Goal: Transaction & Acquisition: Purchase product/service

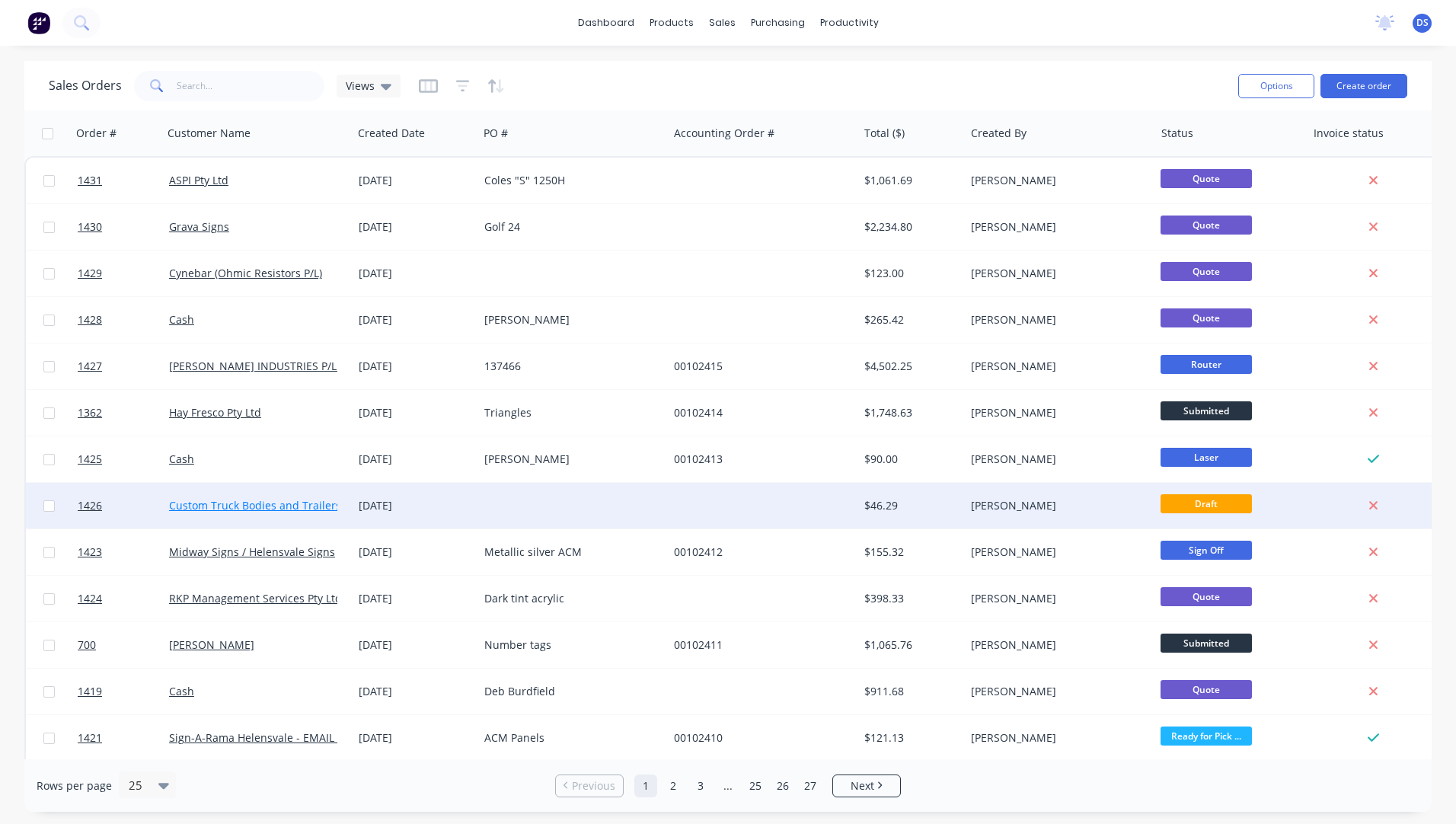
click at [223, 502] on link "Custom Truck Bodies and Trailers" at bounding box center [254, 506] width 172 height 15
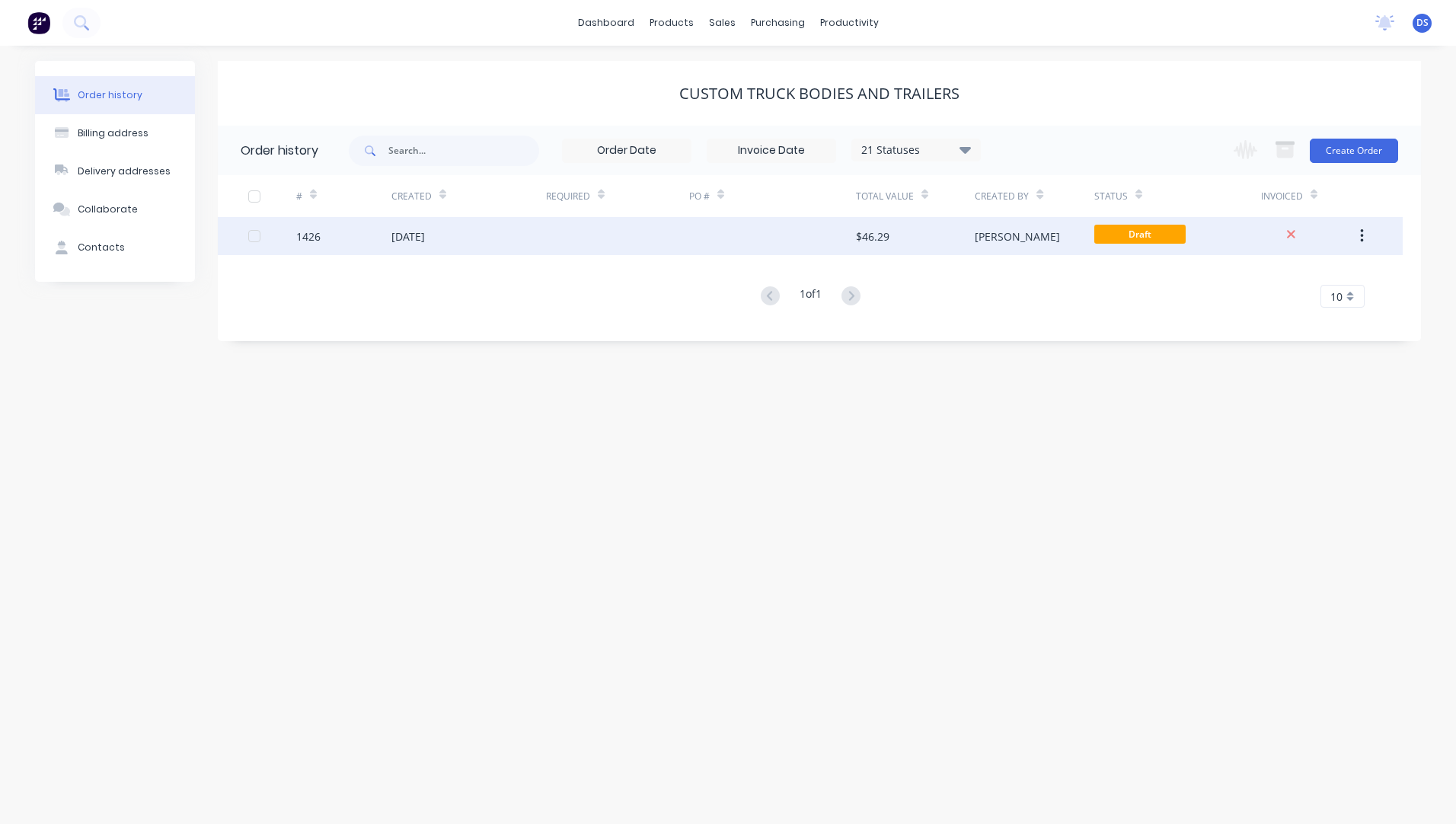
click at [423, 239] on div "[DATE]" at bounding box center [408, 236] width 34 height 16
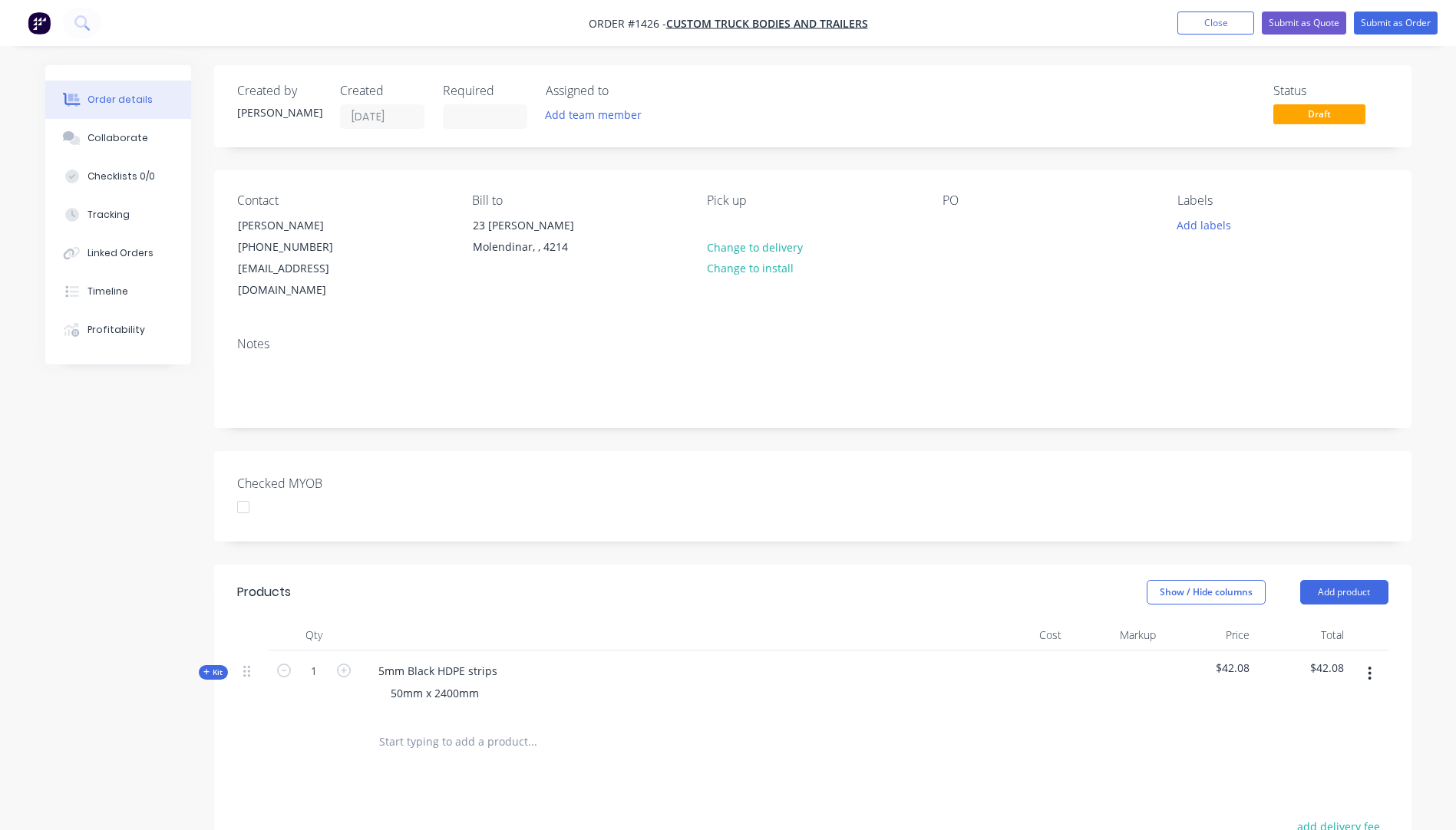
click at [206, 669] on icon at bounding box center [206, 671] width 6 height 6
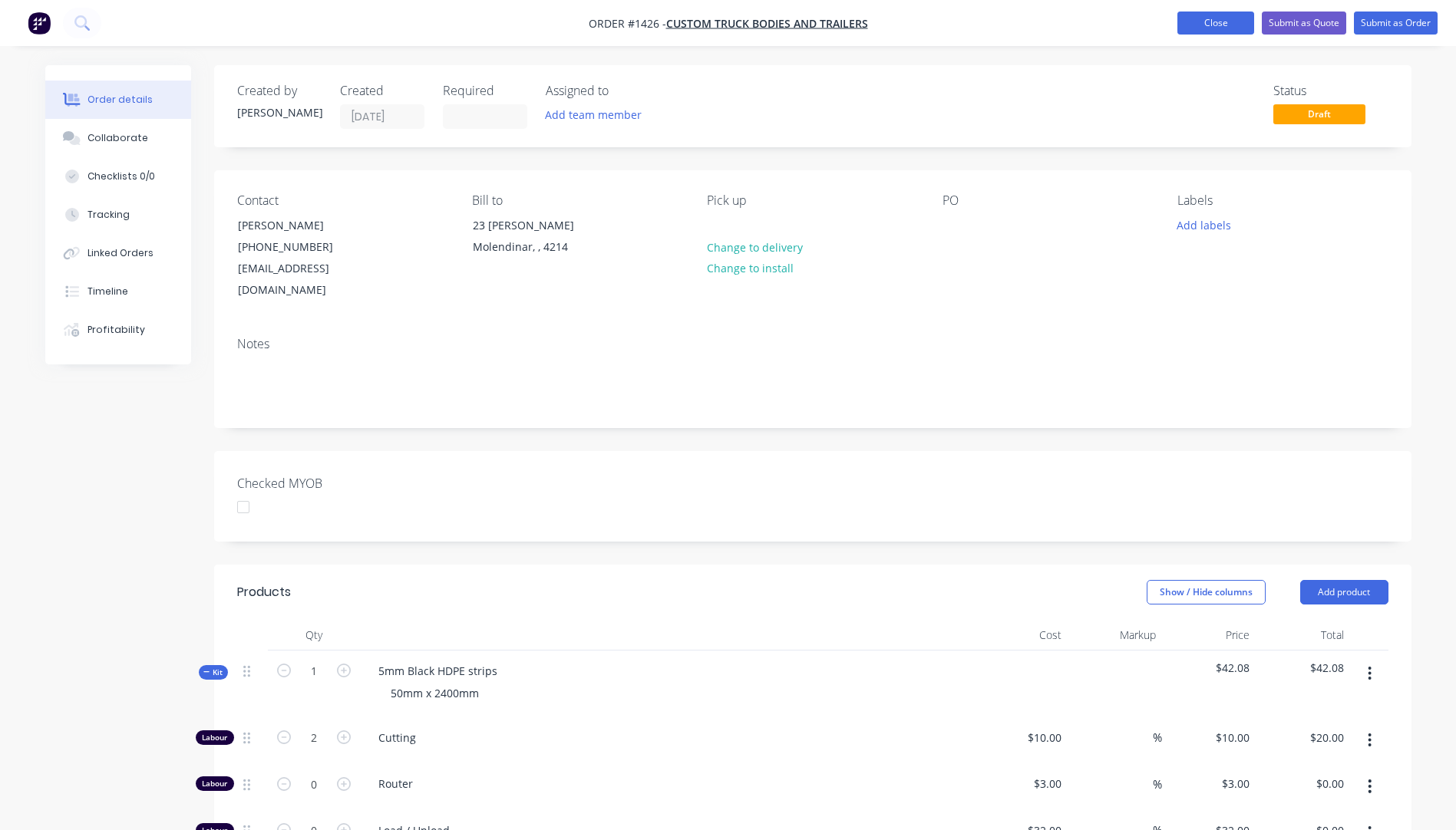
click at [1209, 19] on button "Close" at bounding box center [1215, 23] width 76 height 23
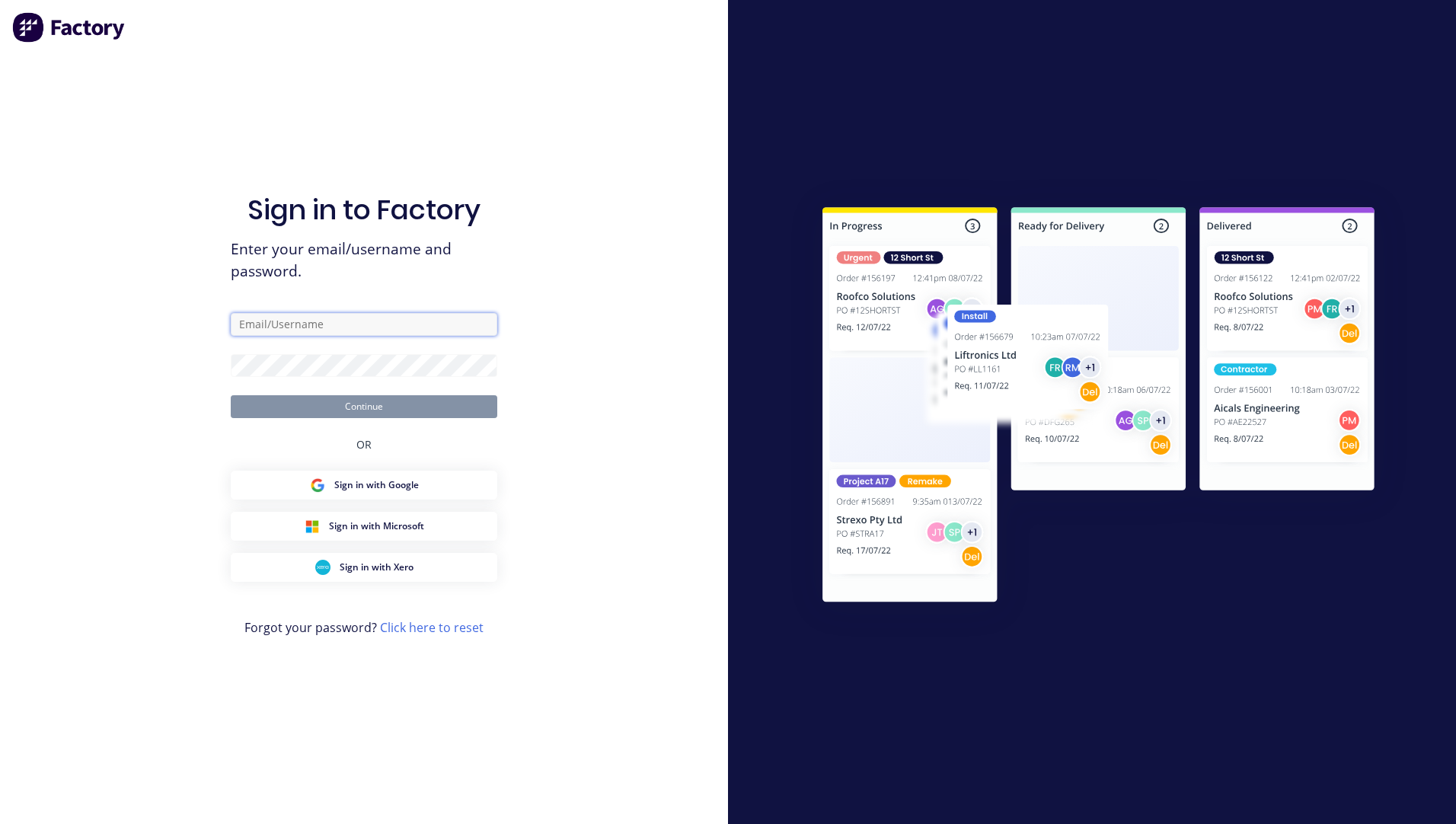
type input "sales@allstarplastics.com.au"
click at [377, 410] on button "Continue" at bounding box center [364, 407] width 267 height 23
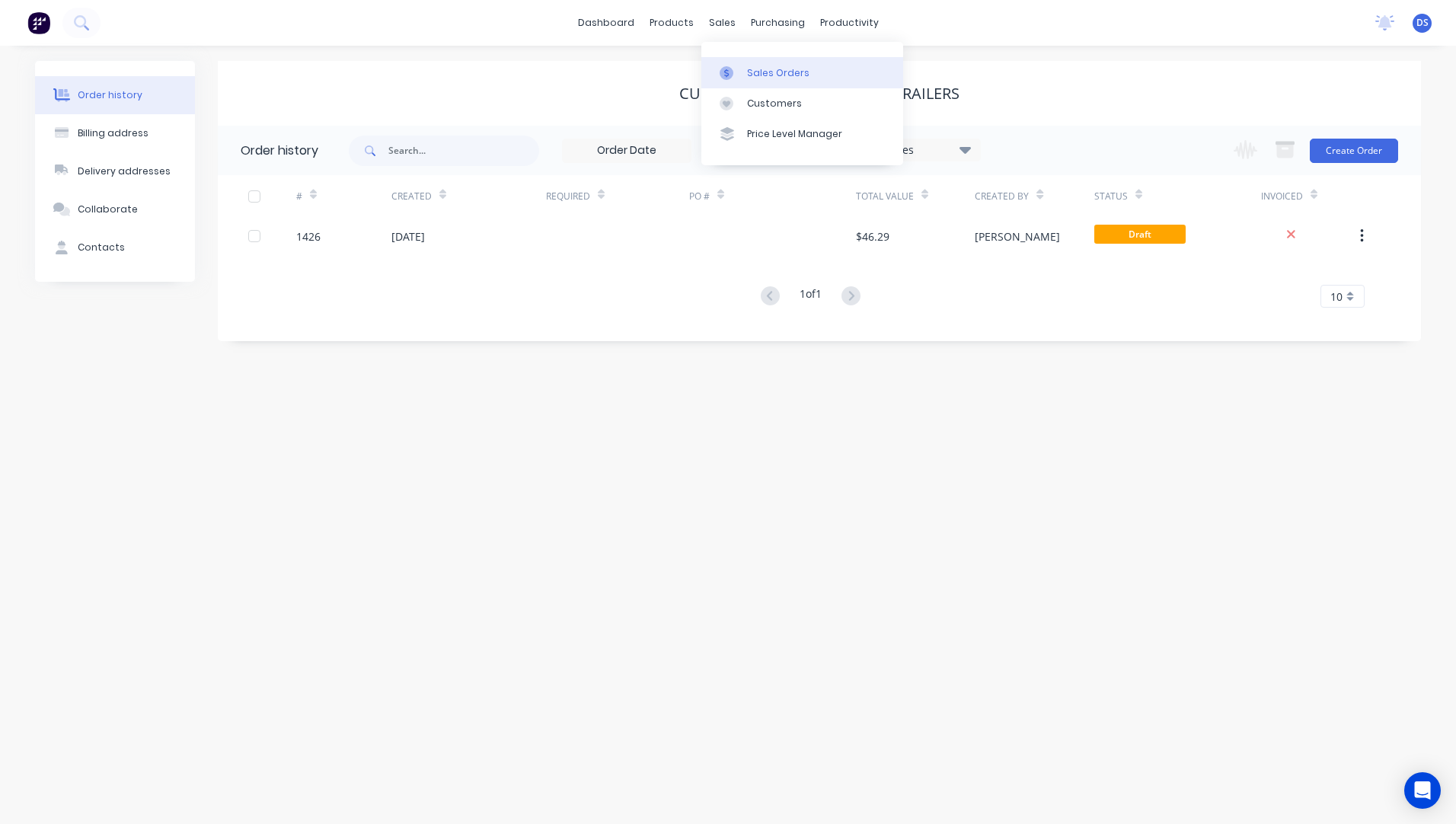
click at [753, 74] on div "Sales Orders" at bounding box center [778, 73] width 63 height 14
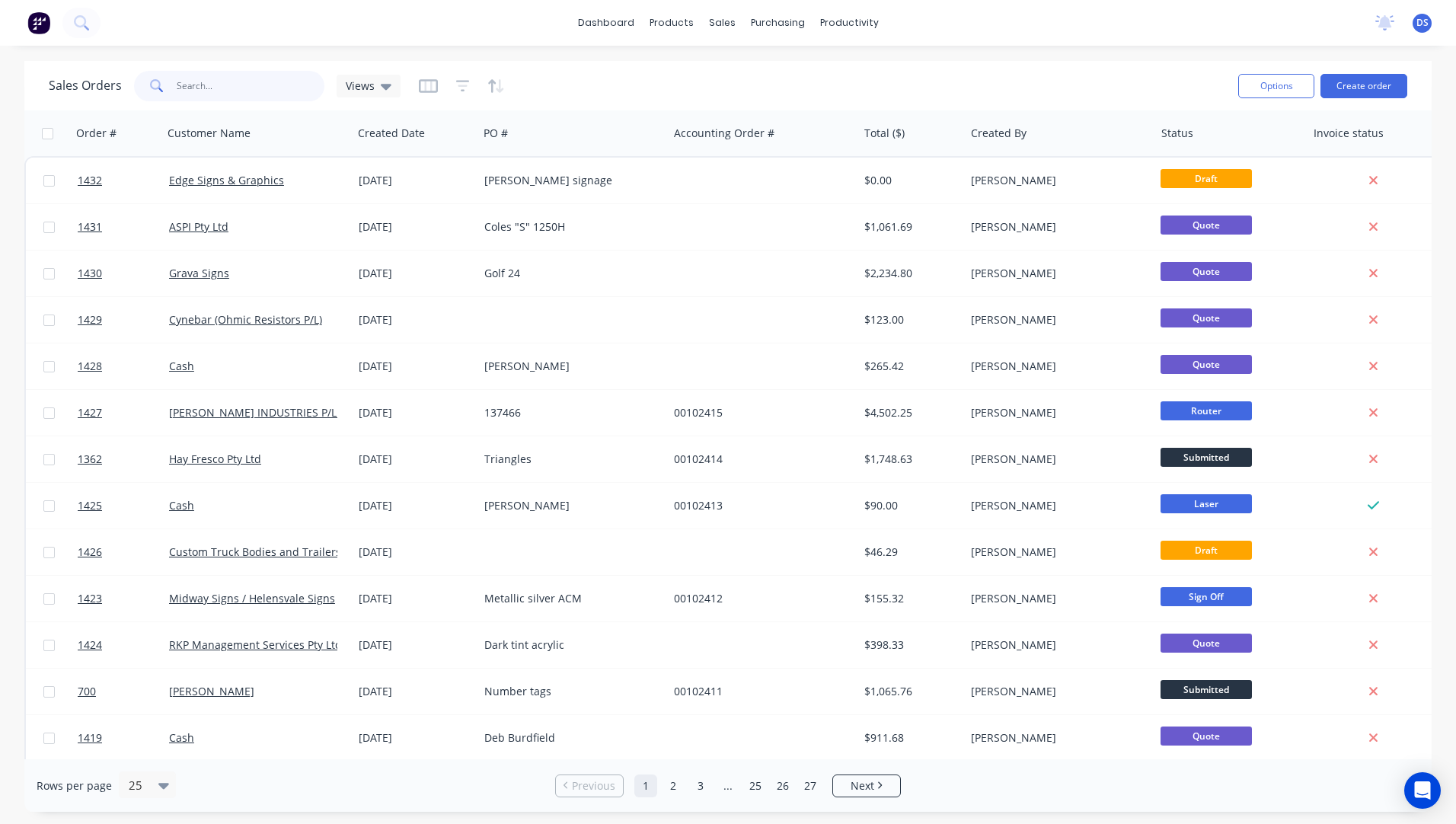
click at [198, 87] on input "text" at bounding box center [251, 86] width 148 height 30
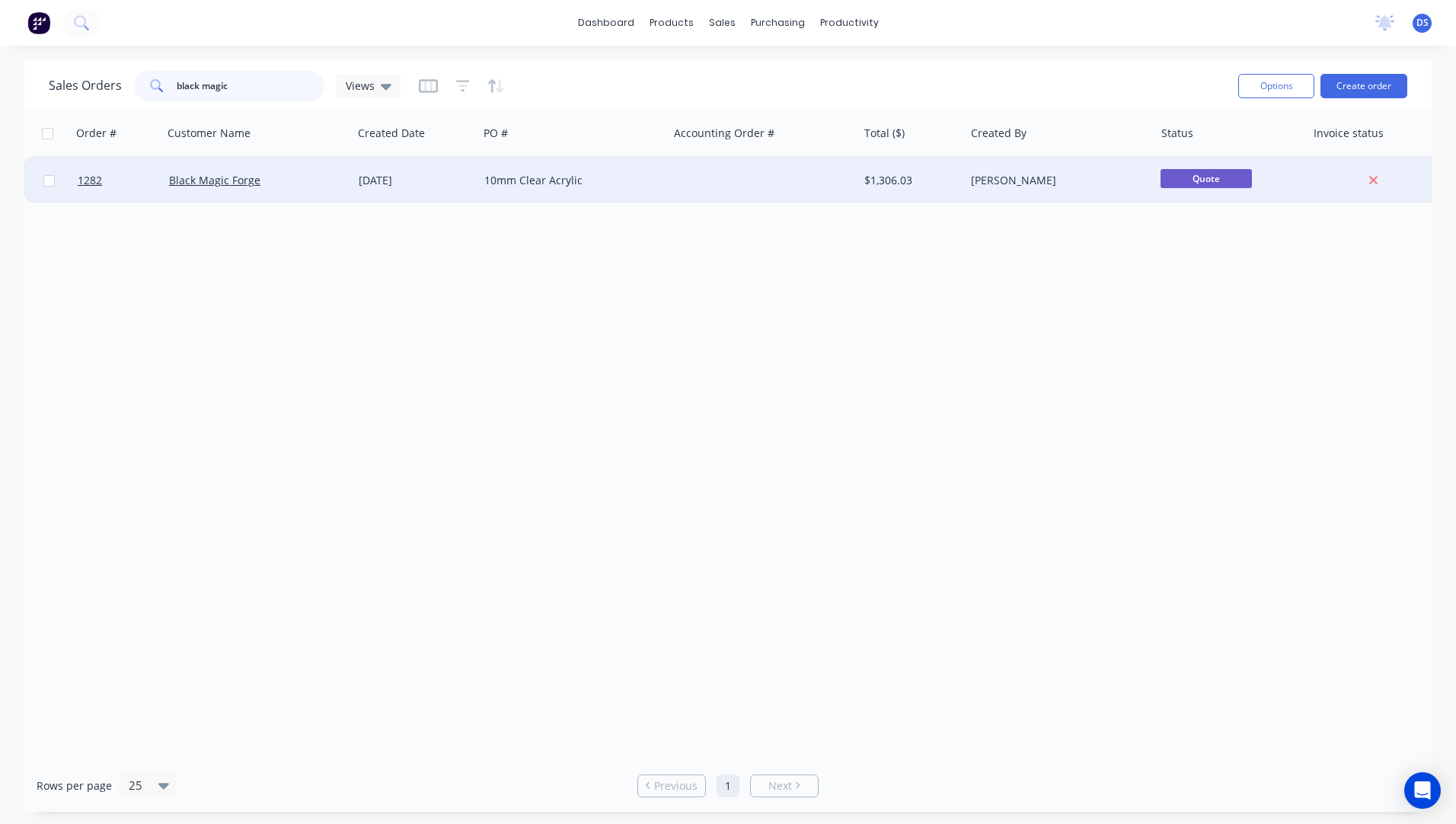
type input "black magic"
click at [524, 177] on div "10mm Clear Acrylic" at bounding box center [568, 180] width 169 height 15
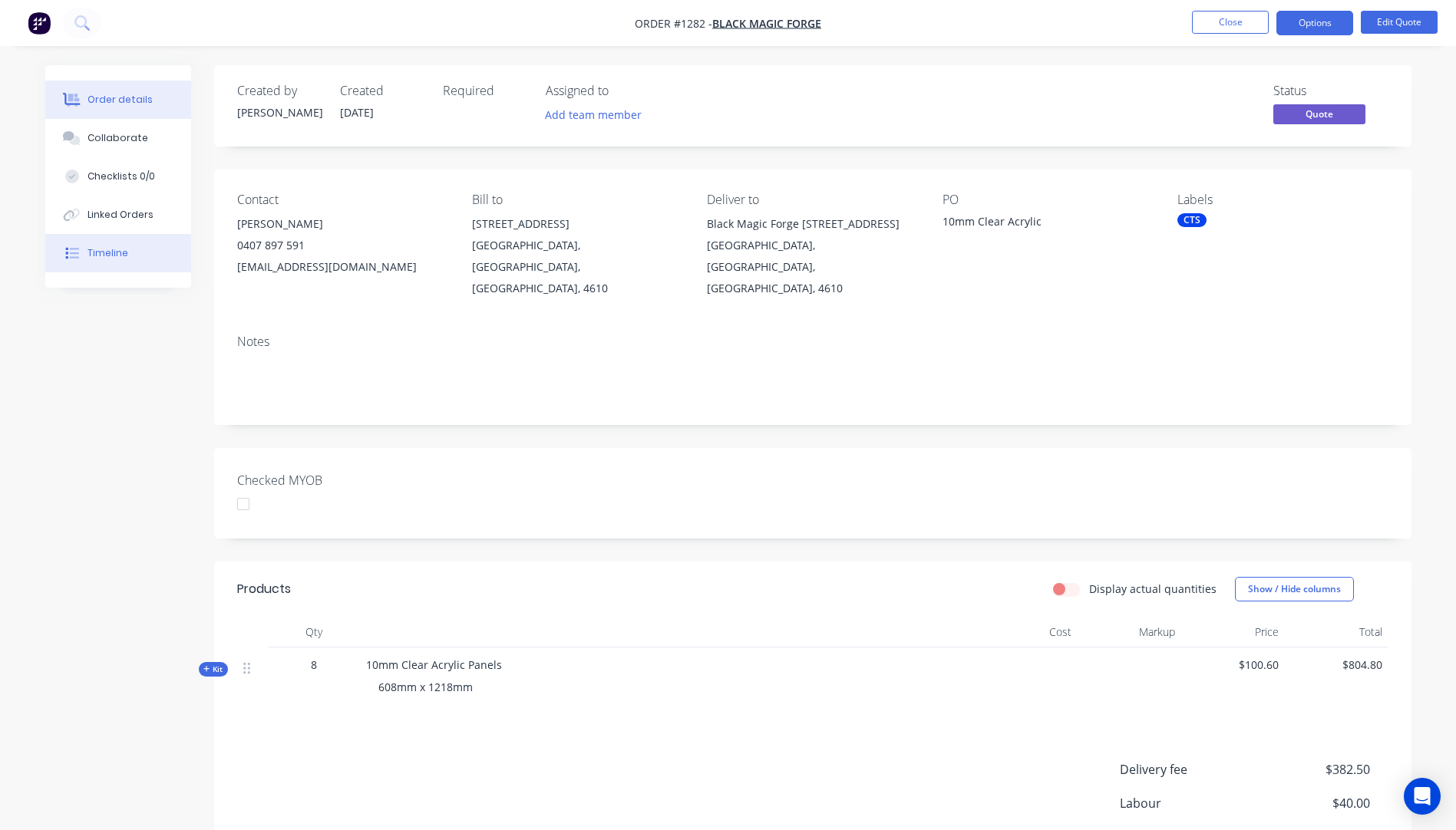
click at [107, 255] on div "Timeline" at bounding box center [107, 253] width 41 height 14
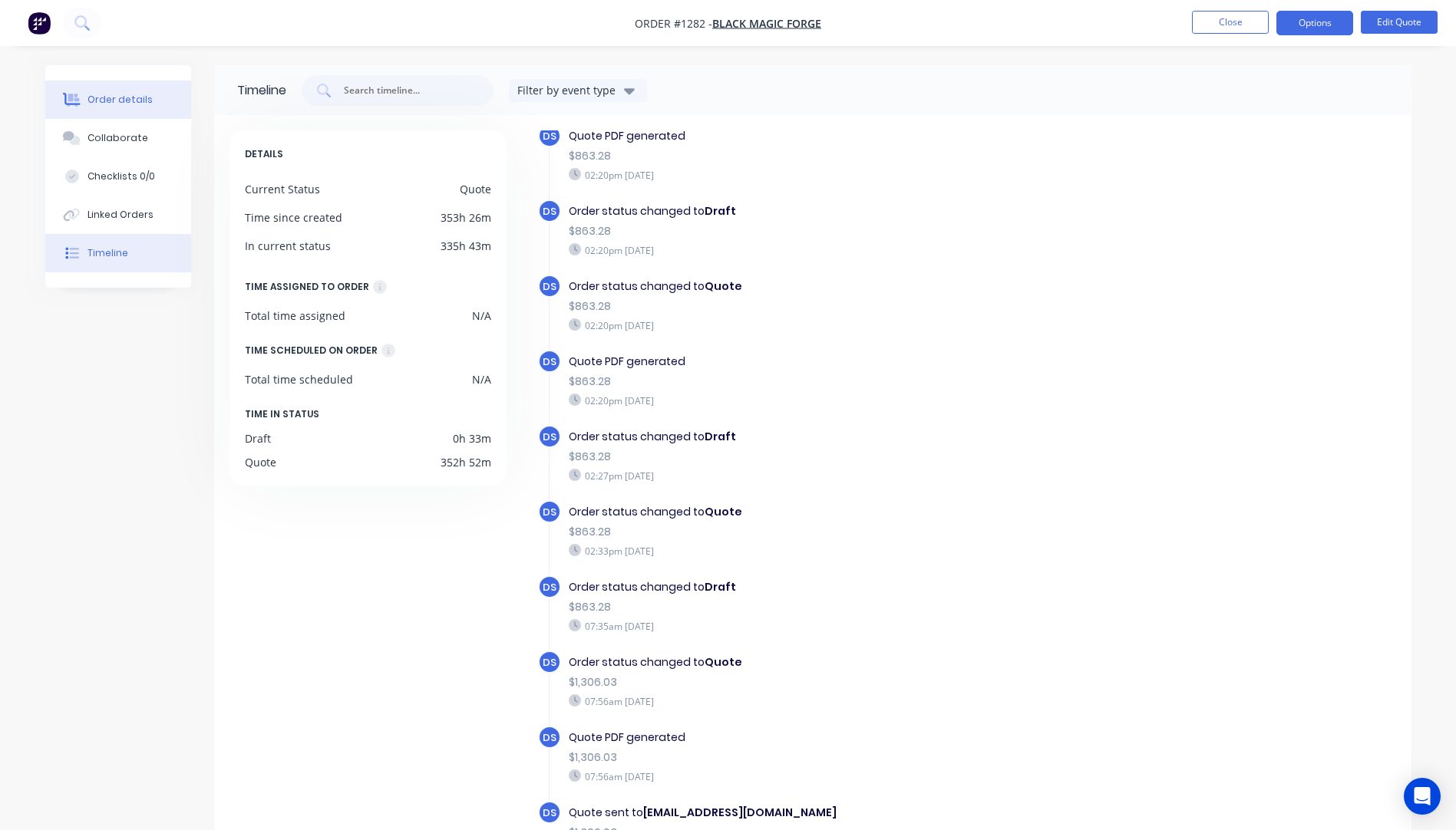
click at [120, 97] on div "Order details" at bounding box center [120, 100] width 66 height 14
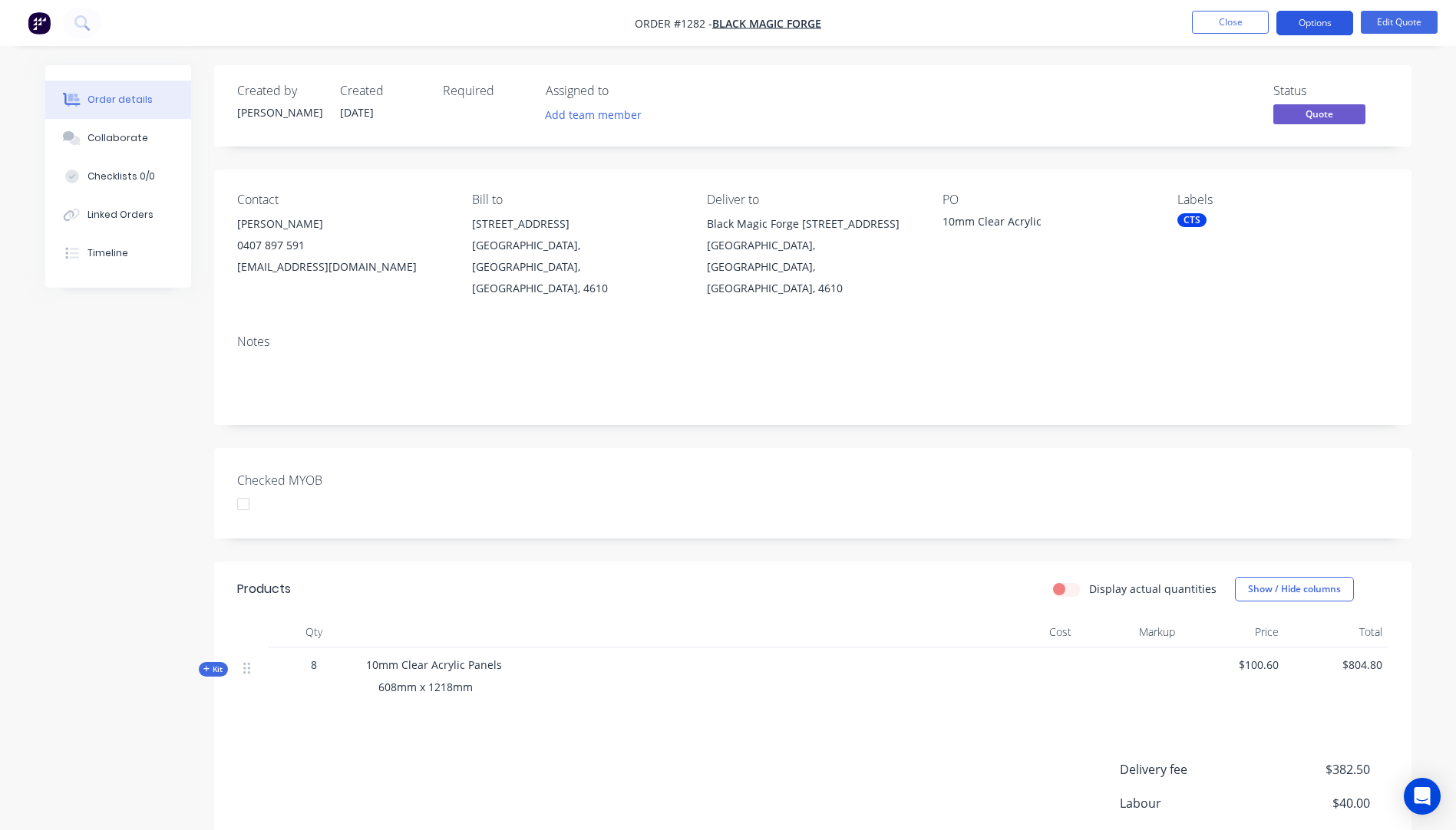
click at [1332, 25] on button "Options" at bounding box center [1315, 23] width 76 height 25
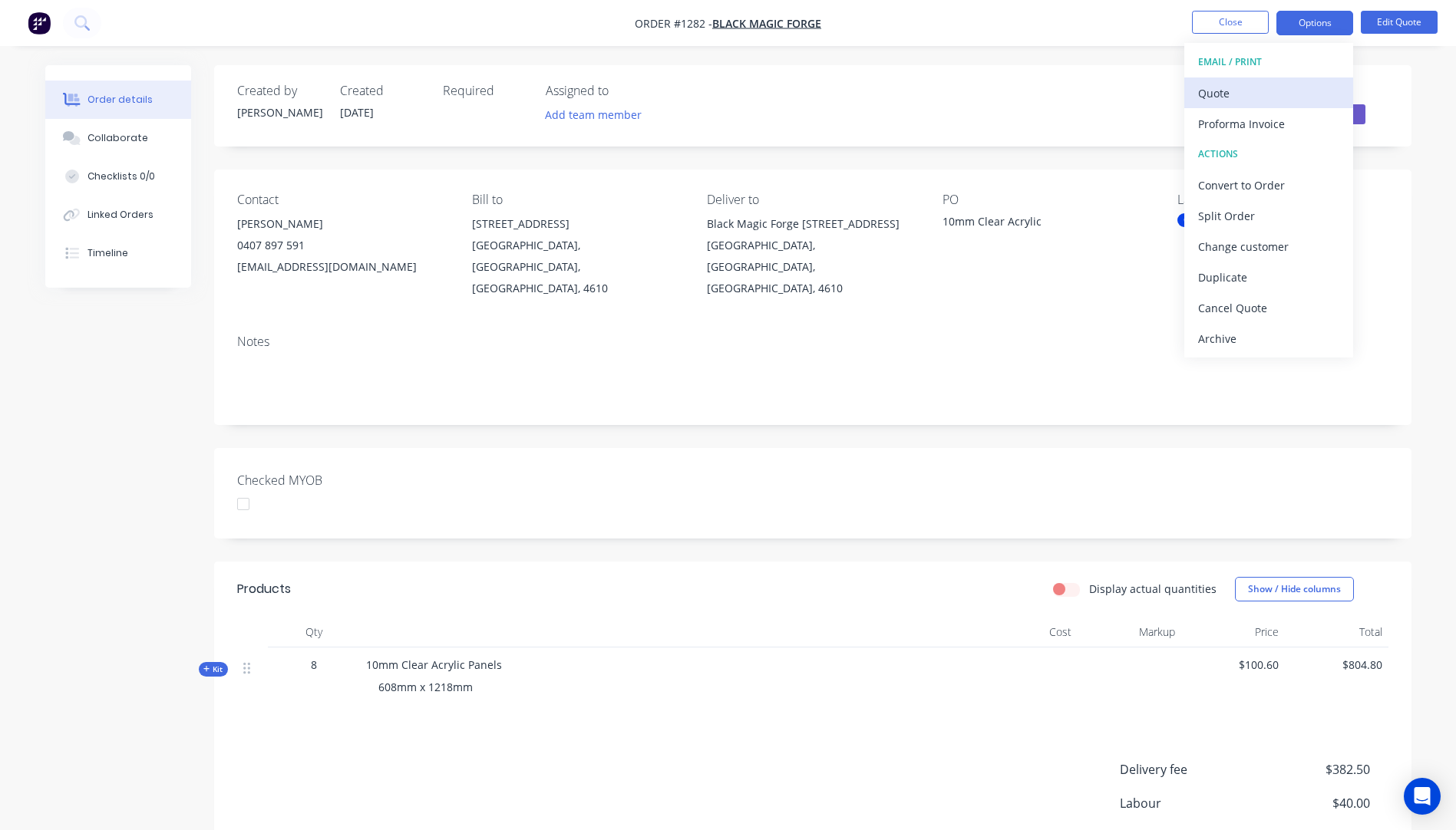
click at [1201, 94] on div "Quote" at bounding box center [1268, 93] width 141 height 22
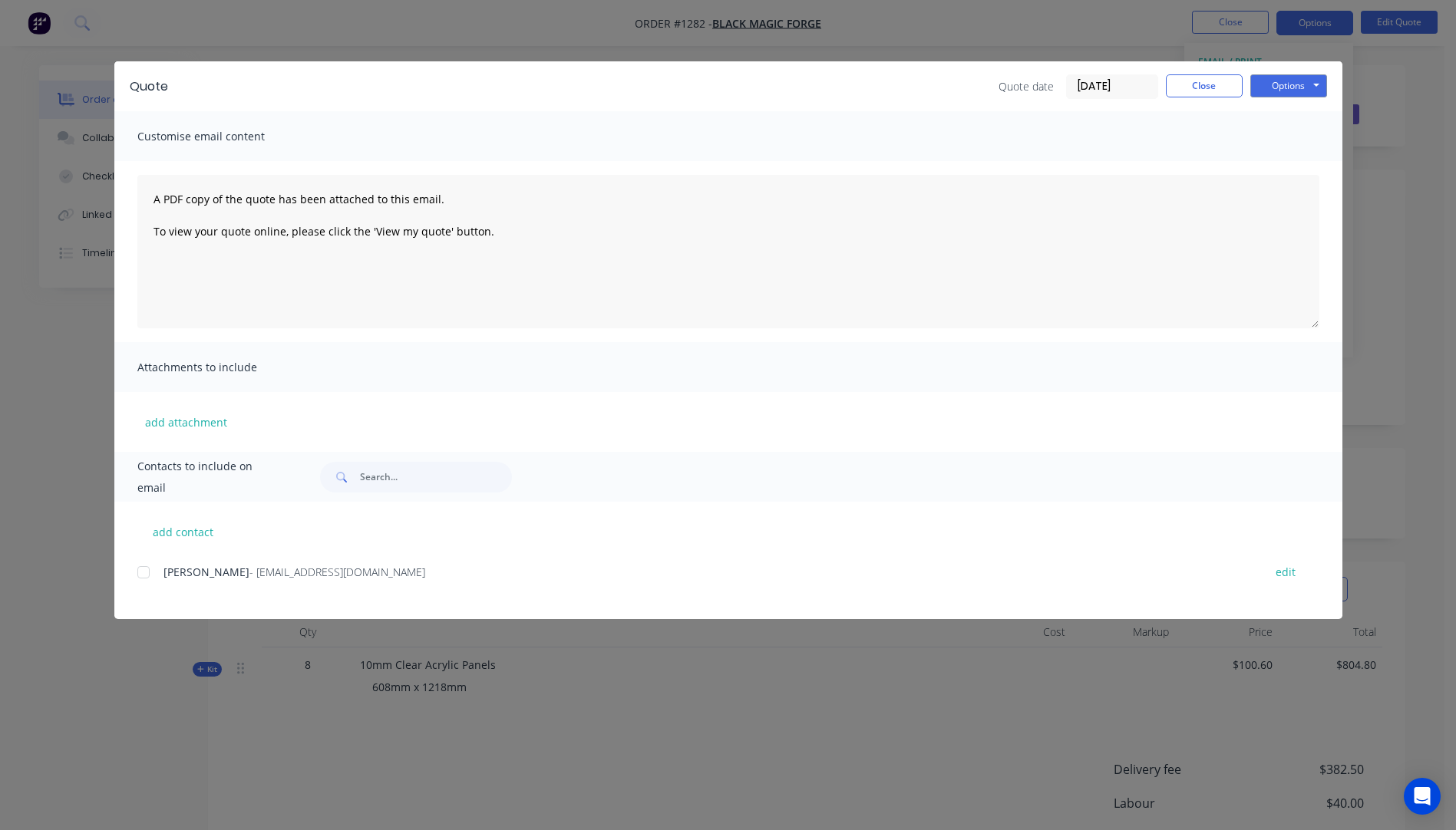
click at [143, 571] on div at bounding box center [143, 572] width 31 height 31
click at [188, 430] on button "add attachment" at bounding box center [186, 422] width 97 height 23
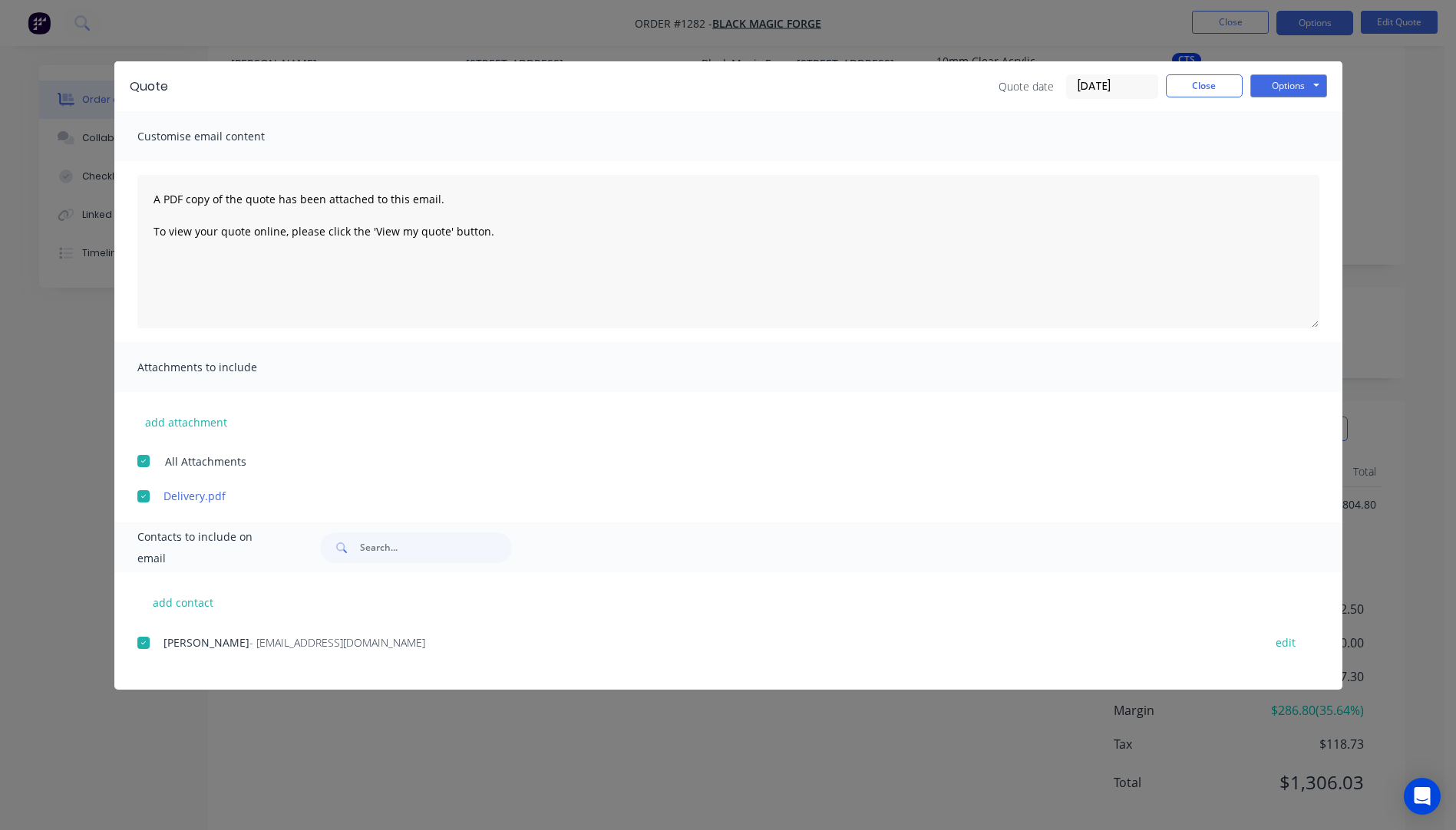
scroll to position [167, 0]
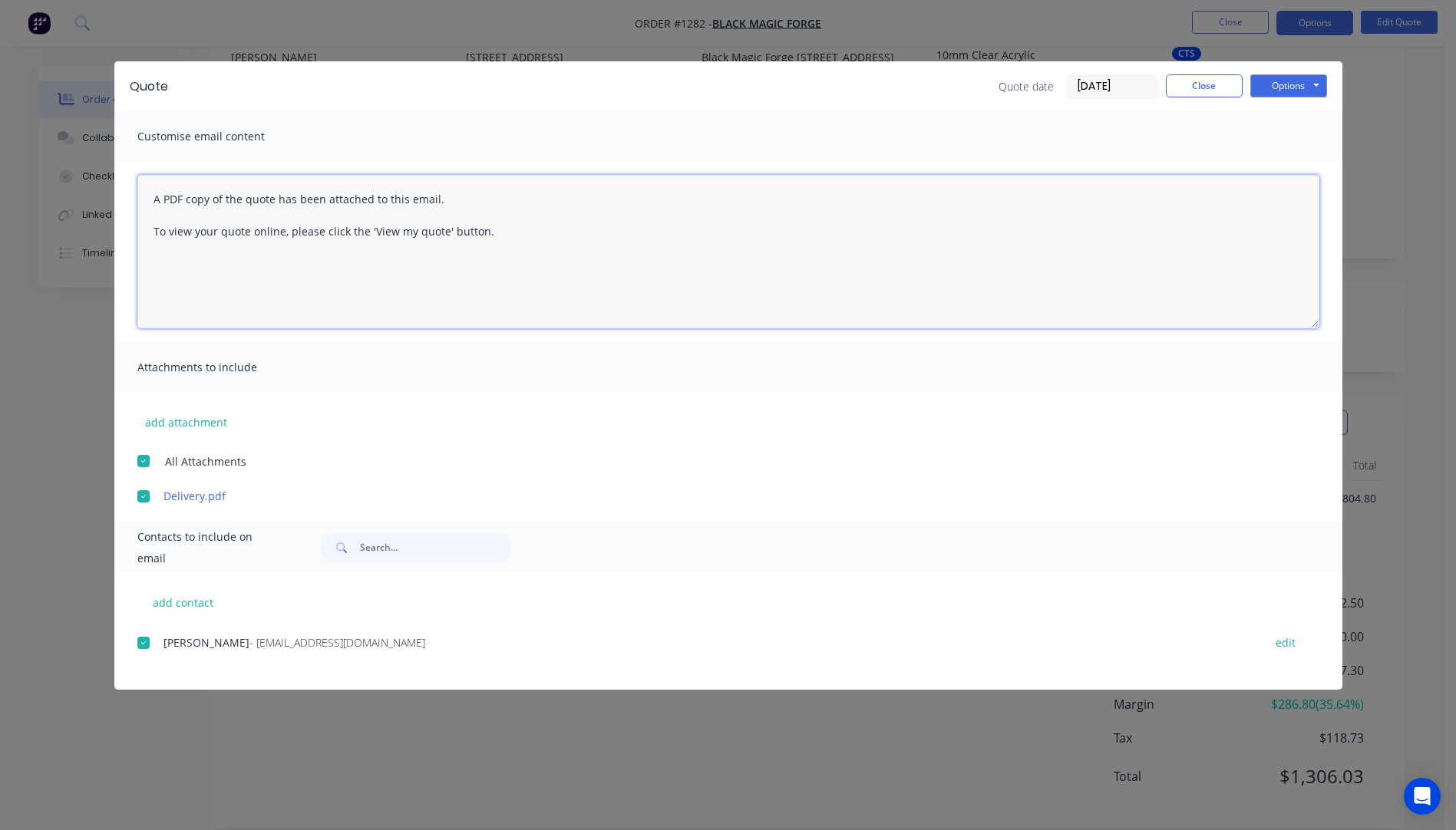
paste textarea "Hi, Please contact us if you have any questions. Regards, [PERSON_NAME] [EMAIL_…"
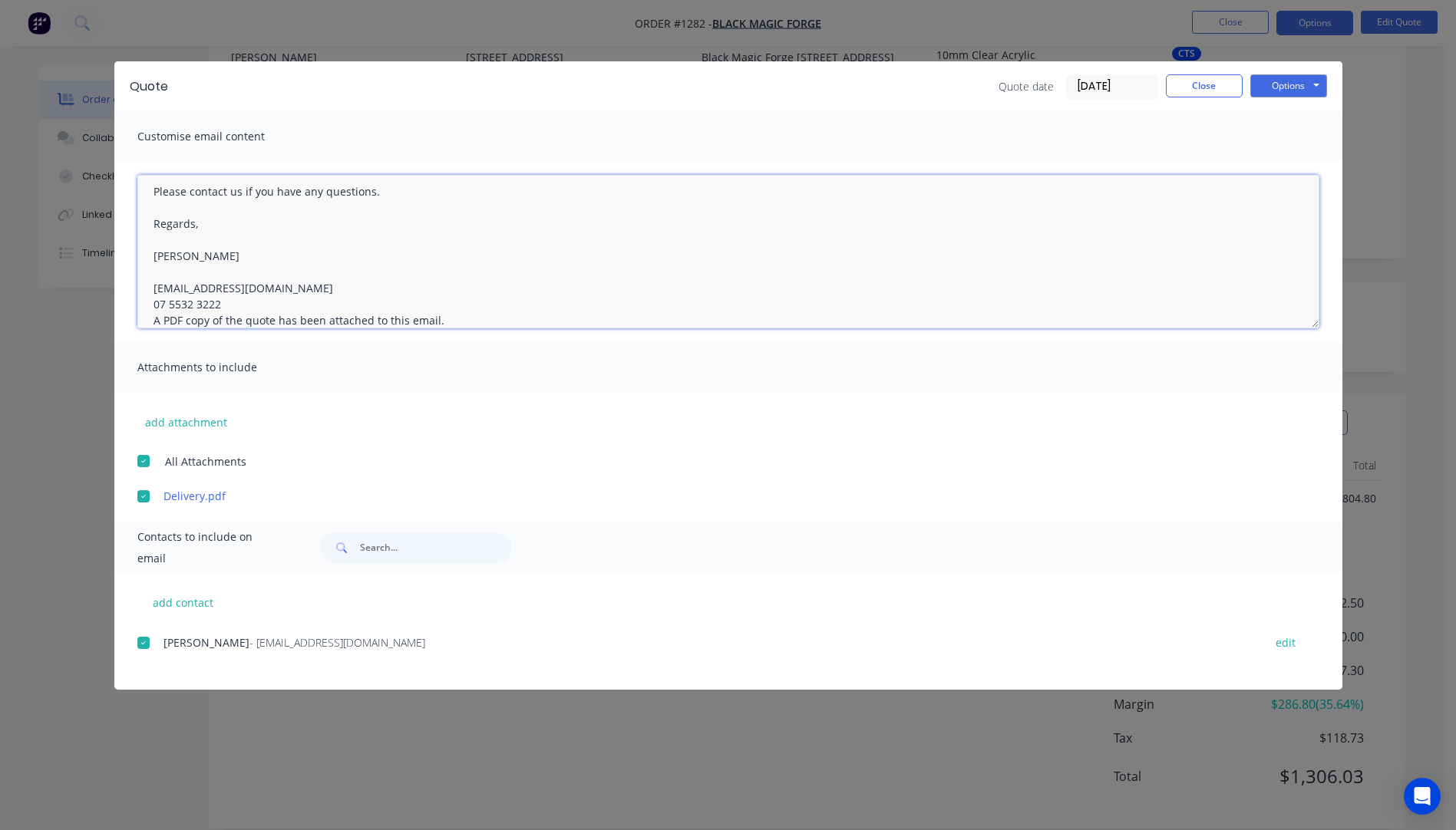
click at [226, 305] on textarea "Hi, Please contact us if you have any questions. Regards, [PERSON_NAME] [EMAIL_…" at bounding box center [729, 251] width 1182 height 154
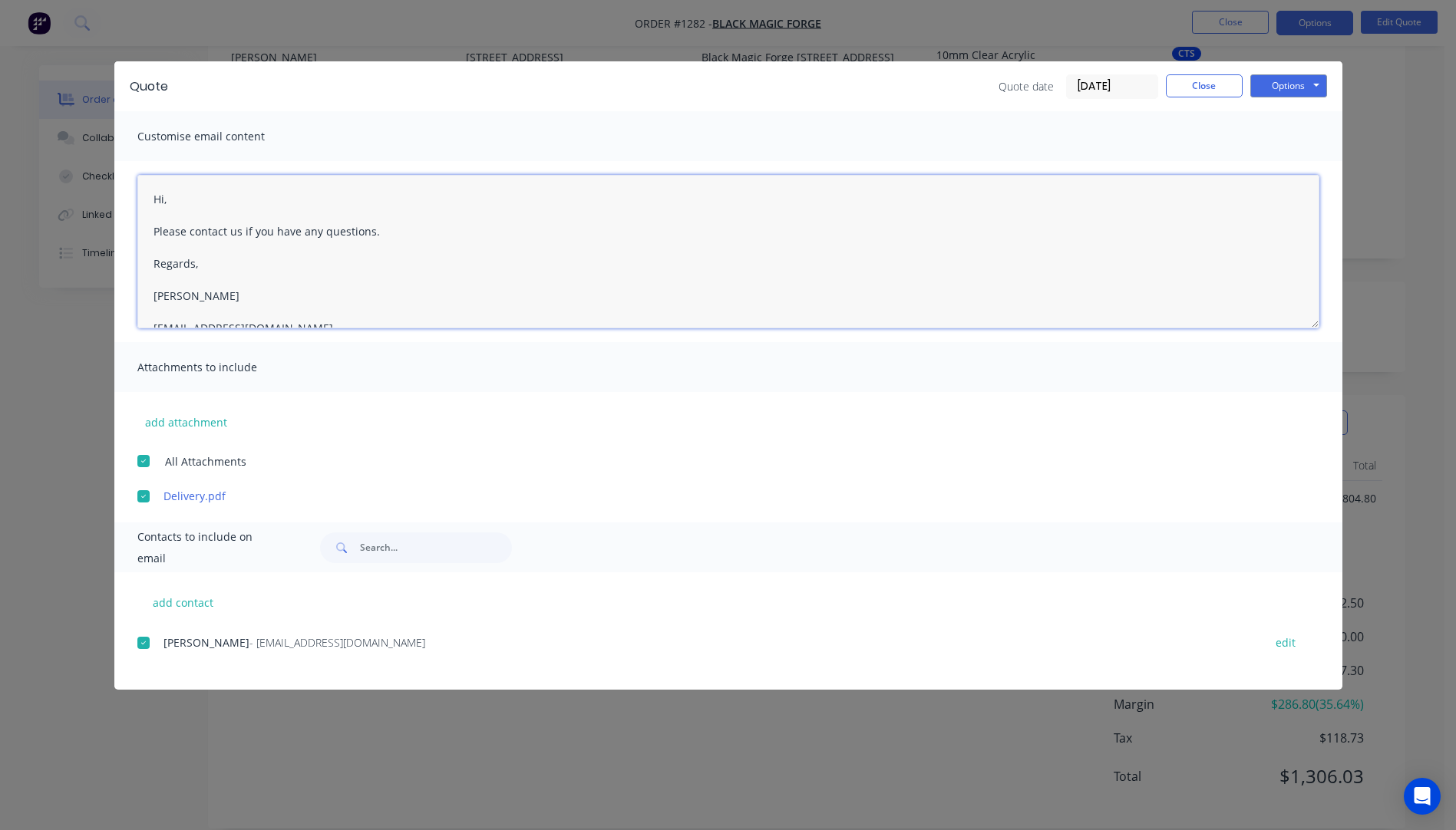
click at [179, 198] on textarea "Hi, Please contact us if you have any questions. Regards, [PERSON_NAME] [EMAIL_…" at bounding box center [729, 251] width 1182 height 154
type textarea "Hi David, please see attached quote. Please contact us if you have any question…"
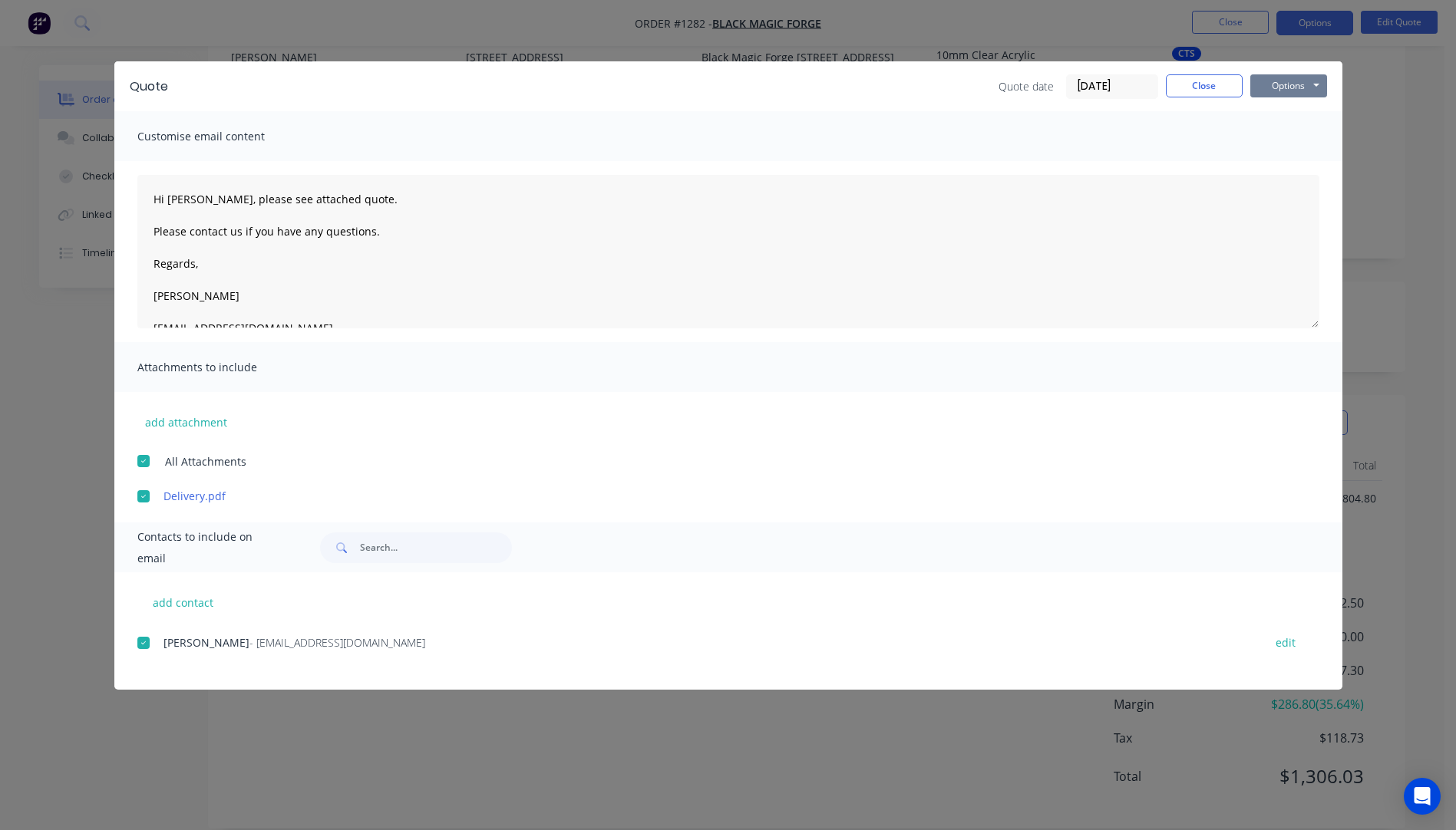
click at [1273, 86] on button "Options" at bounding box center [1288, 86] width 76 height 23
click at [1213, 90] on button "Close" at bounding box center [1204, 86] width 76 height 23
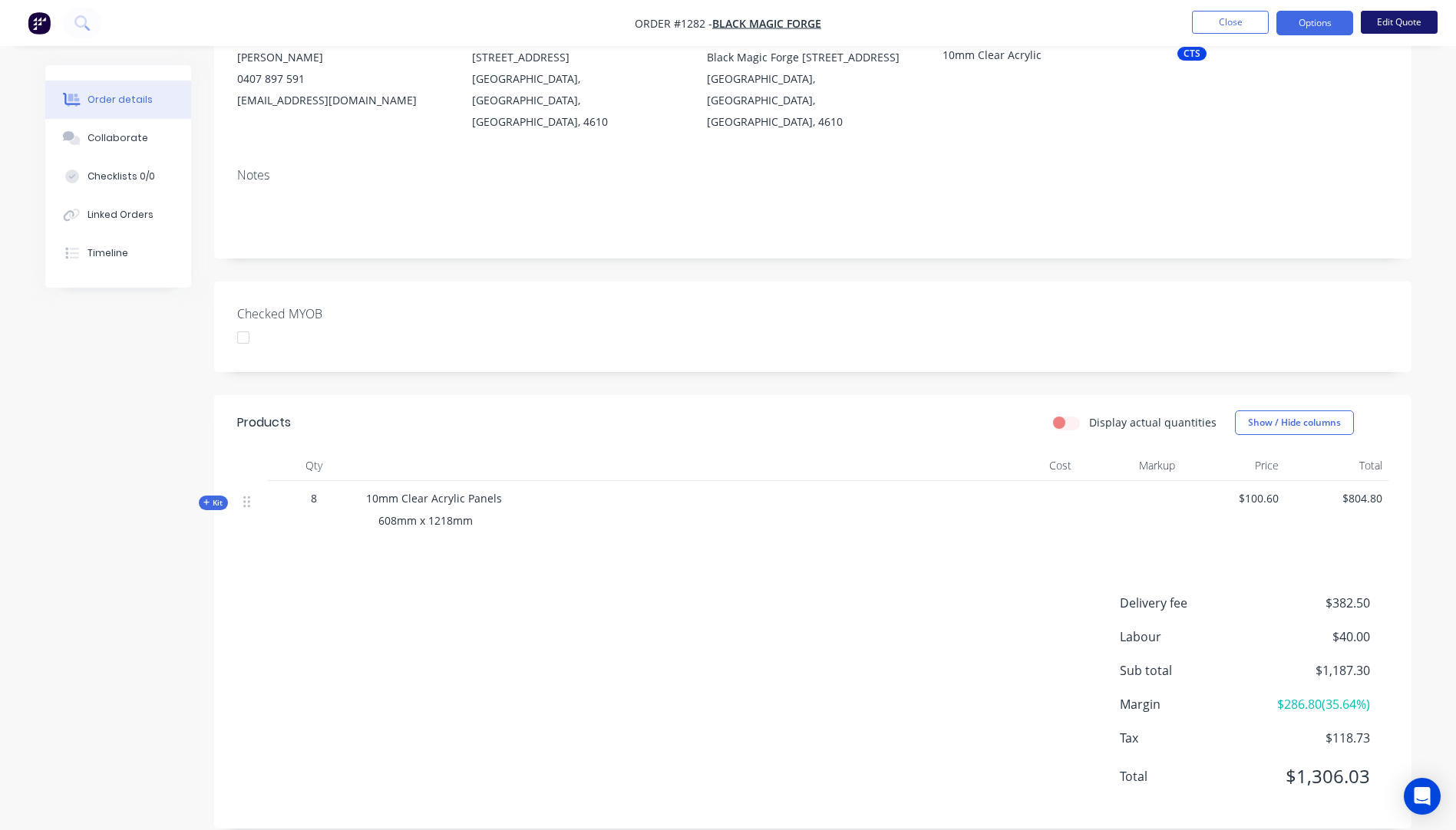
click at [1385, 24] on button "Edit Quote" at bounding box center [1399, 22] width 76 height 23
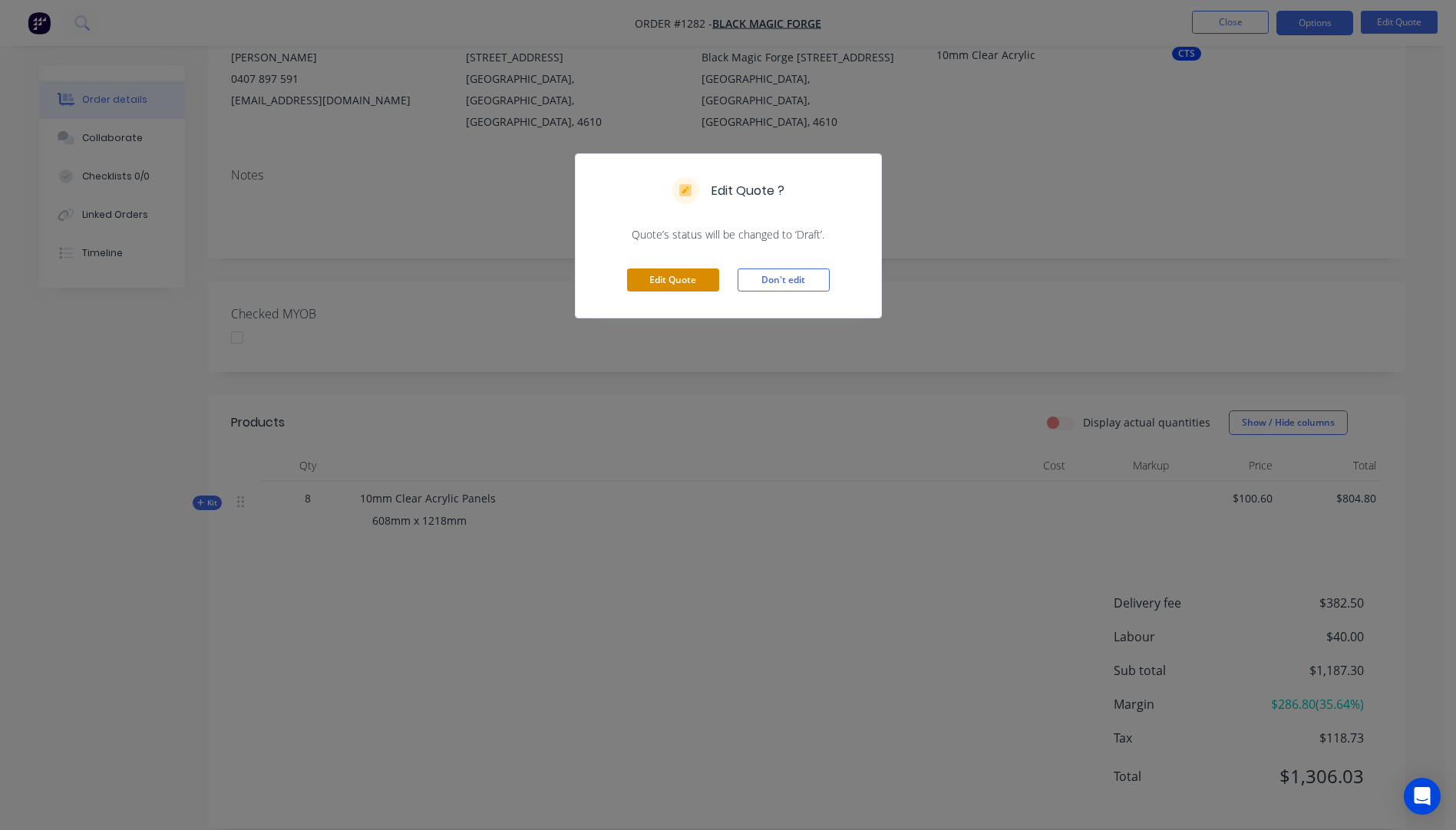
click at [684, 281] on button "Edit Quote" at bounding box center [672, 281] width 92 height 23
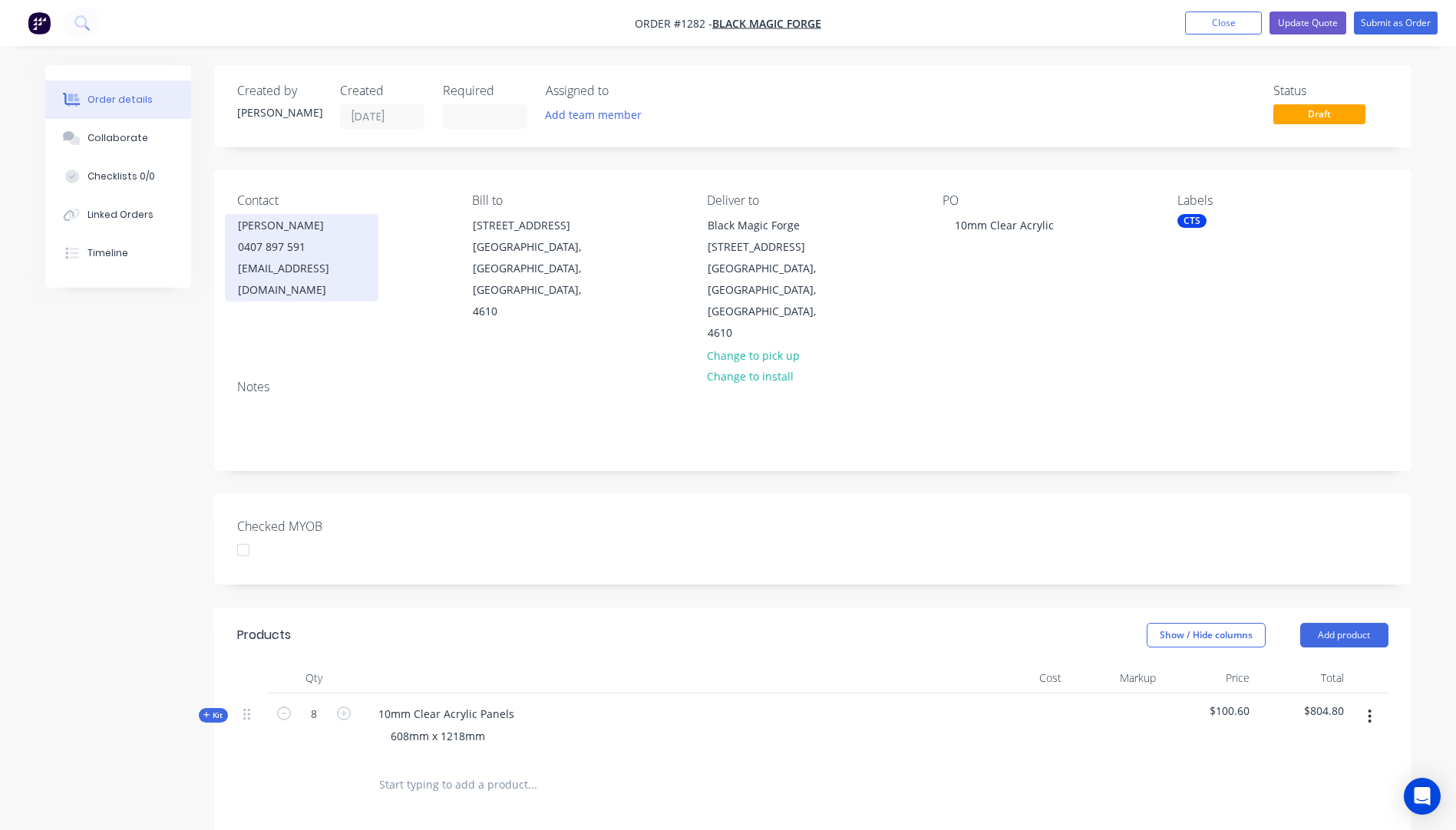
click at [341, 267] on div "Blackmagicforge@outlook.com.au" at bounding box center [301, 280] width 127 height 43
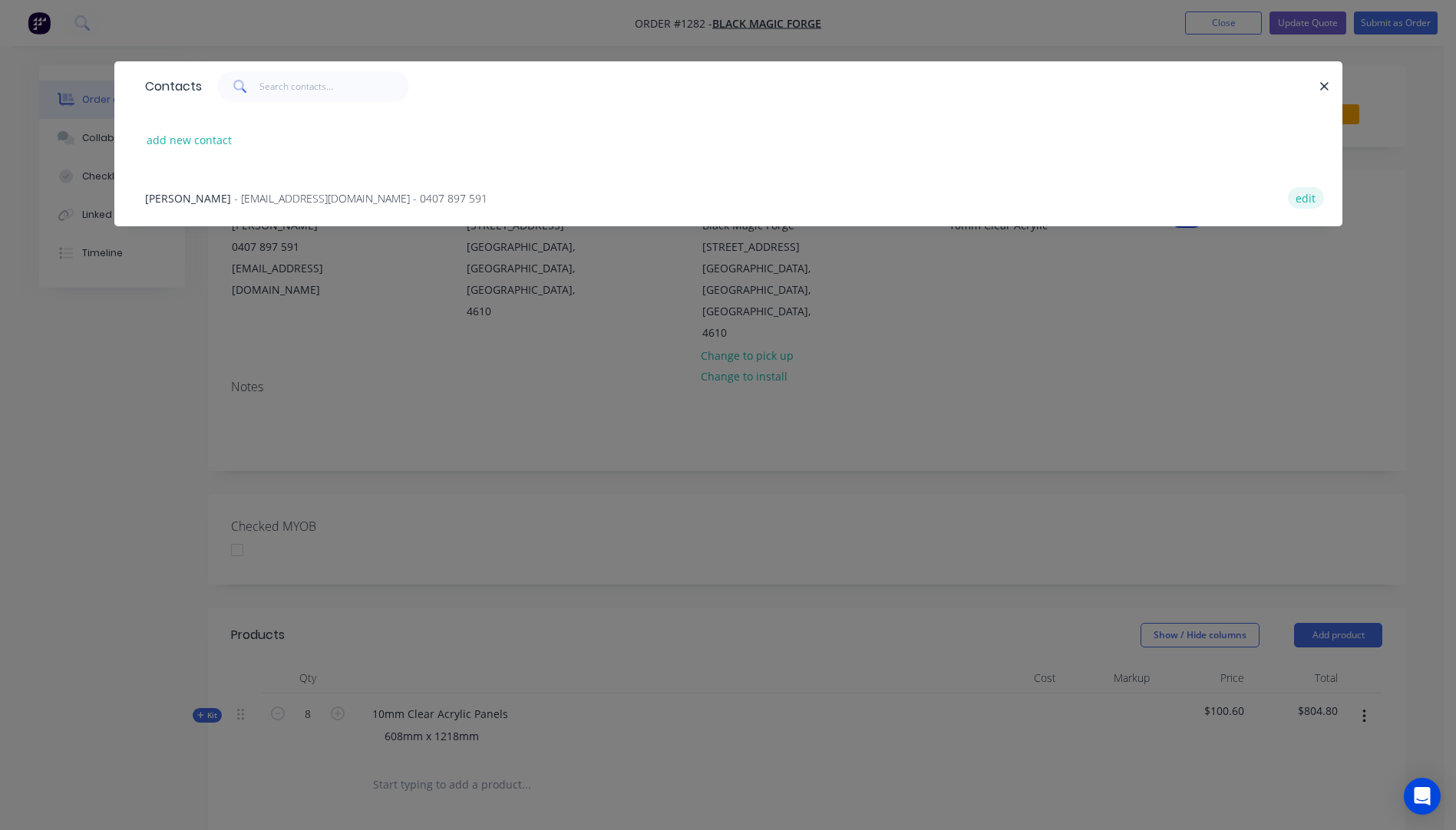
click at [1313, 203] on button "edit" at bounding box center [1305, 198] width 36 height 21
select select "AU"
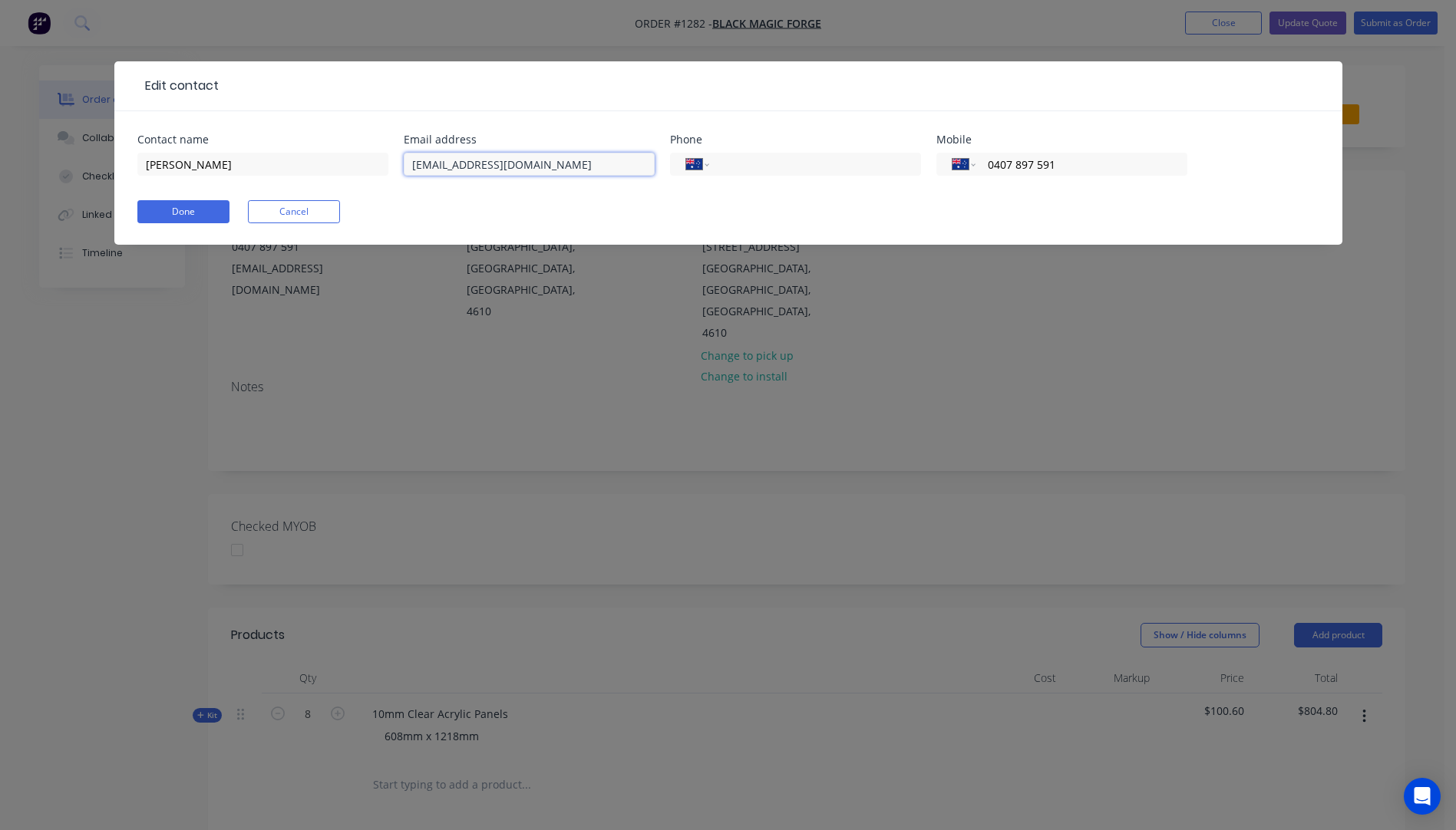
click at [603, 164] on input "Blackmagicforge@outlook.com.au" at bounding box center [529, 164] width 251 height 23
type input "Blackmagicforge@outlook.com"
click at [526, 100] on header "Edit contact" at bounding box center [728, 86] width 1228 height 50
click at [175, 219] on button "Done" at bounding box center [183, 212] width 92 height 23
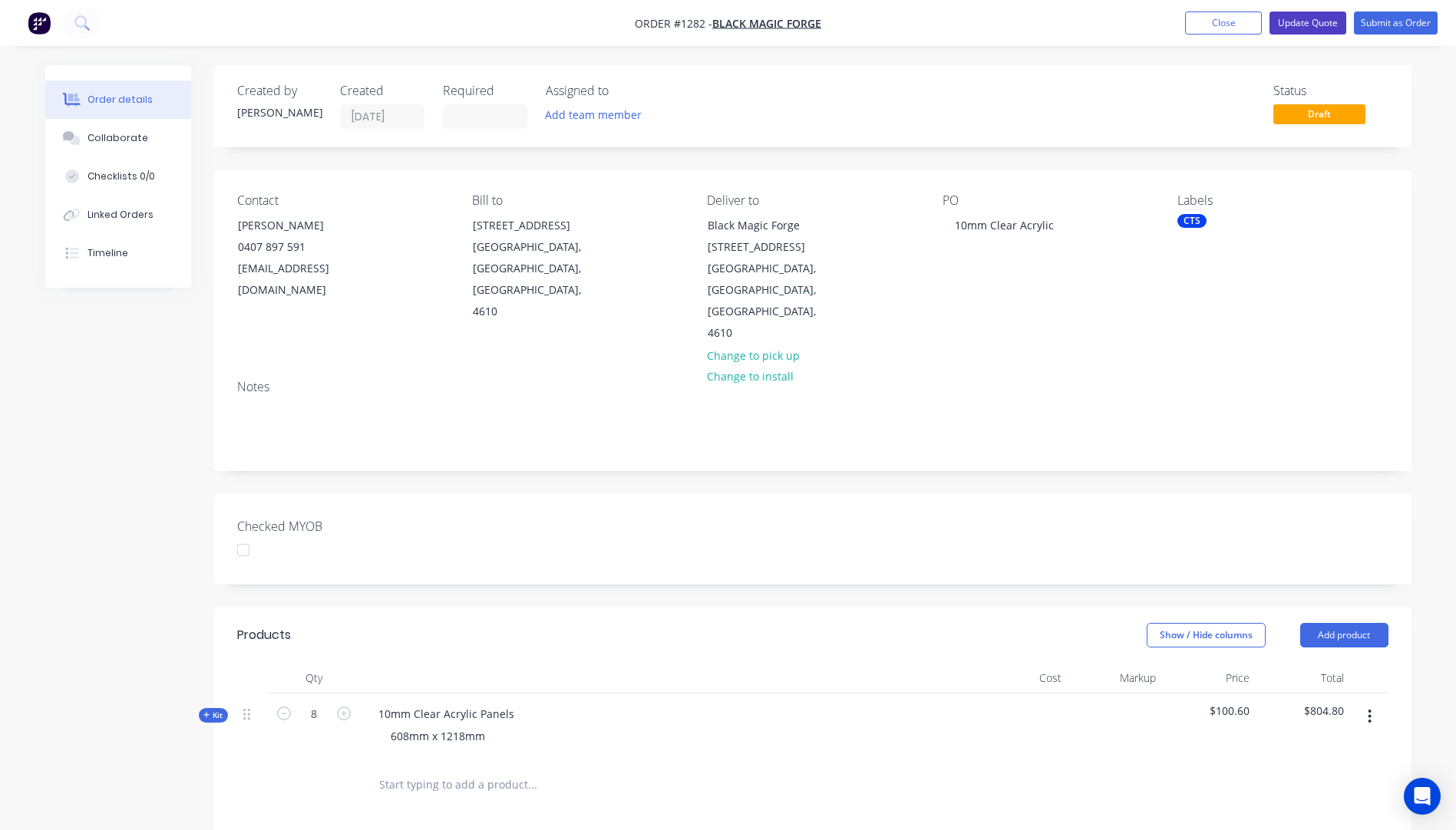
click at [1319, 26] on button "Update Quote" at bounding box center [1307, 23] width 76 height 23
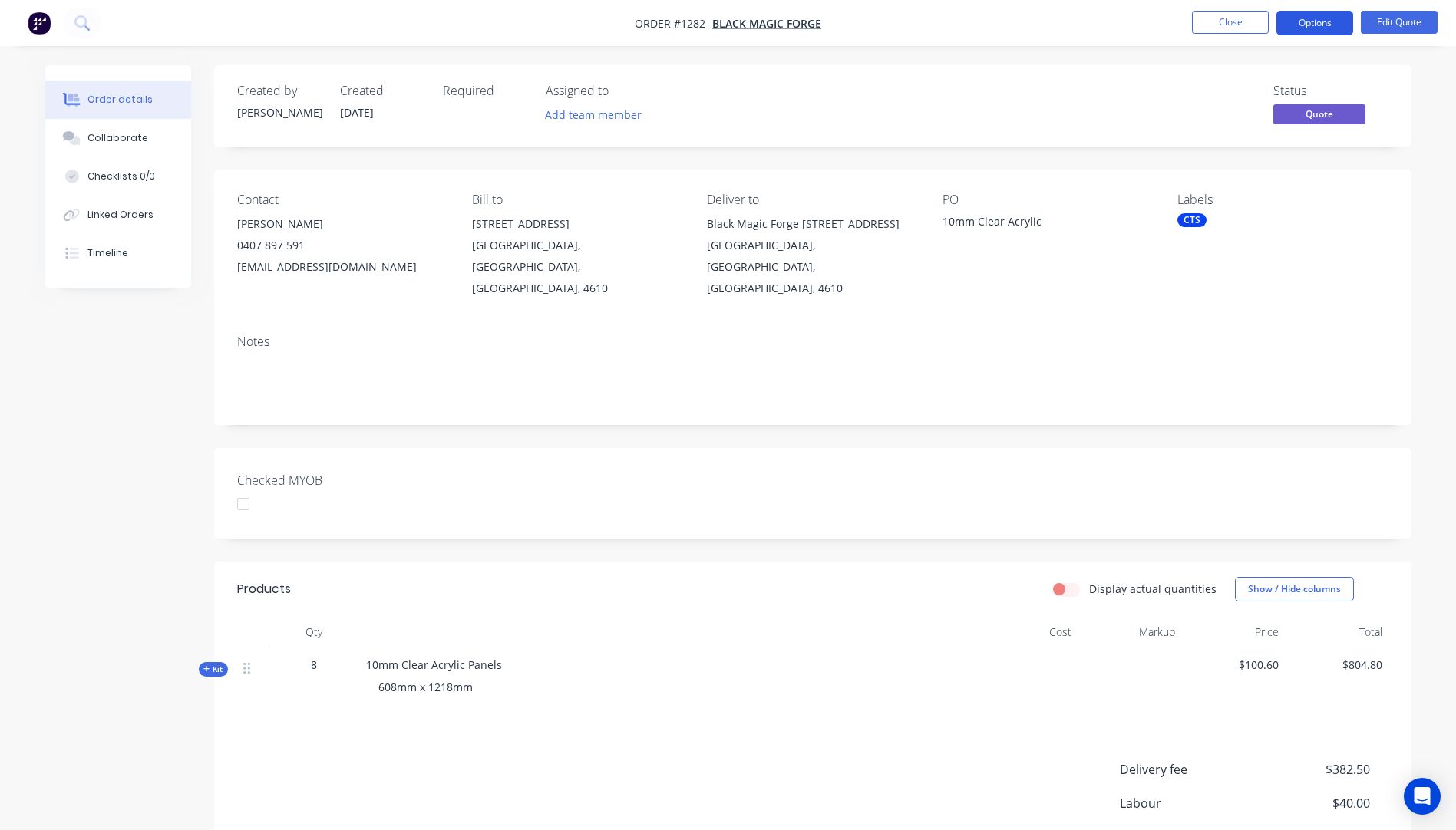
click at [1316, 27] on button "Options" at bounding box center [1315, 23] width 76 height 25
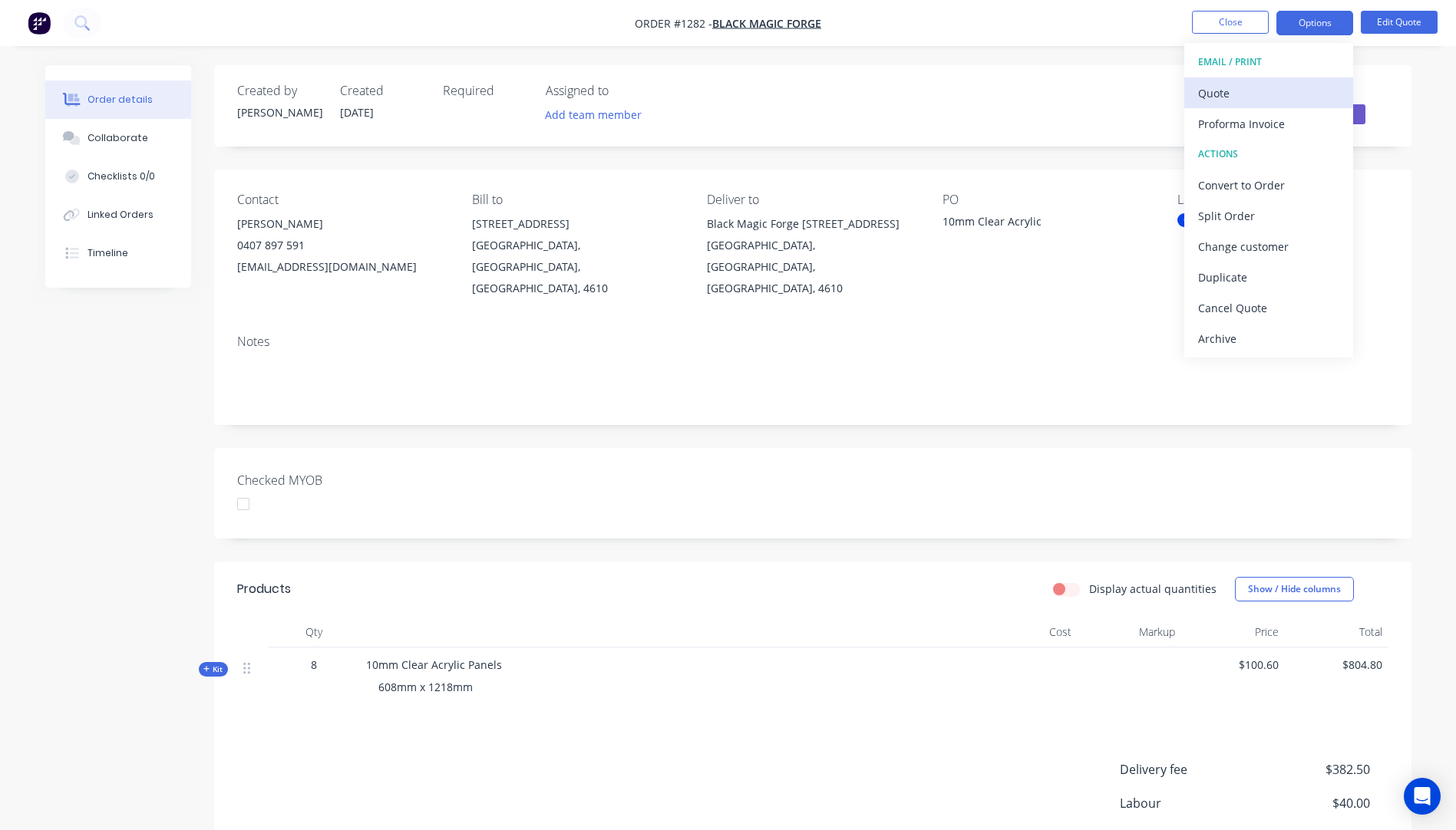
click at [1231, 99] on div "Quote" at bounding box center [1268, 93] width 141 height 22
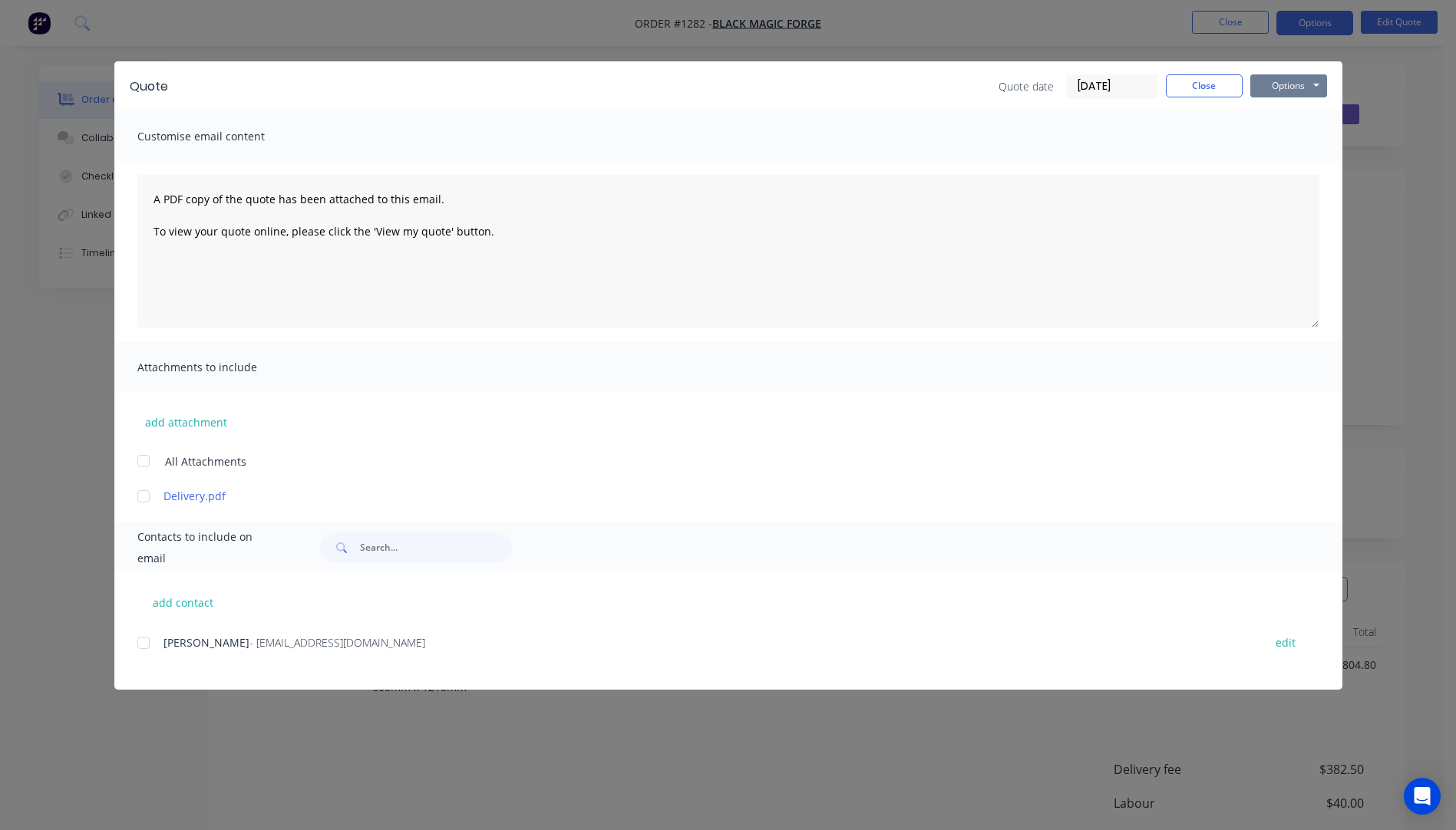
click at [1276, 85] on button "Options" at bounding box center [1288, 86] width 76 height 23
click at [1303, 113] on button "Preview" at bounding box center [1299, 113] width 98 height 26
click at [142, 650] on div at bounding box center [143, 642] width 31 height 31
click at [142, 499] on div at bounding box center [143, 496] width 31 height 31
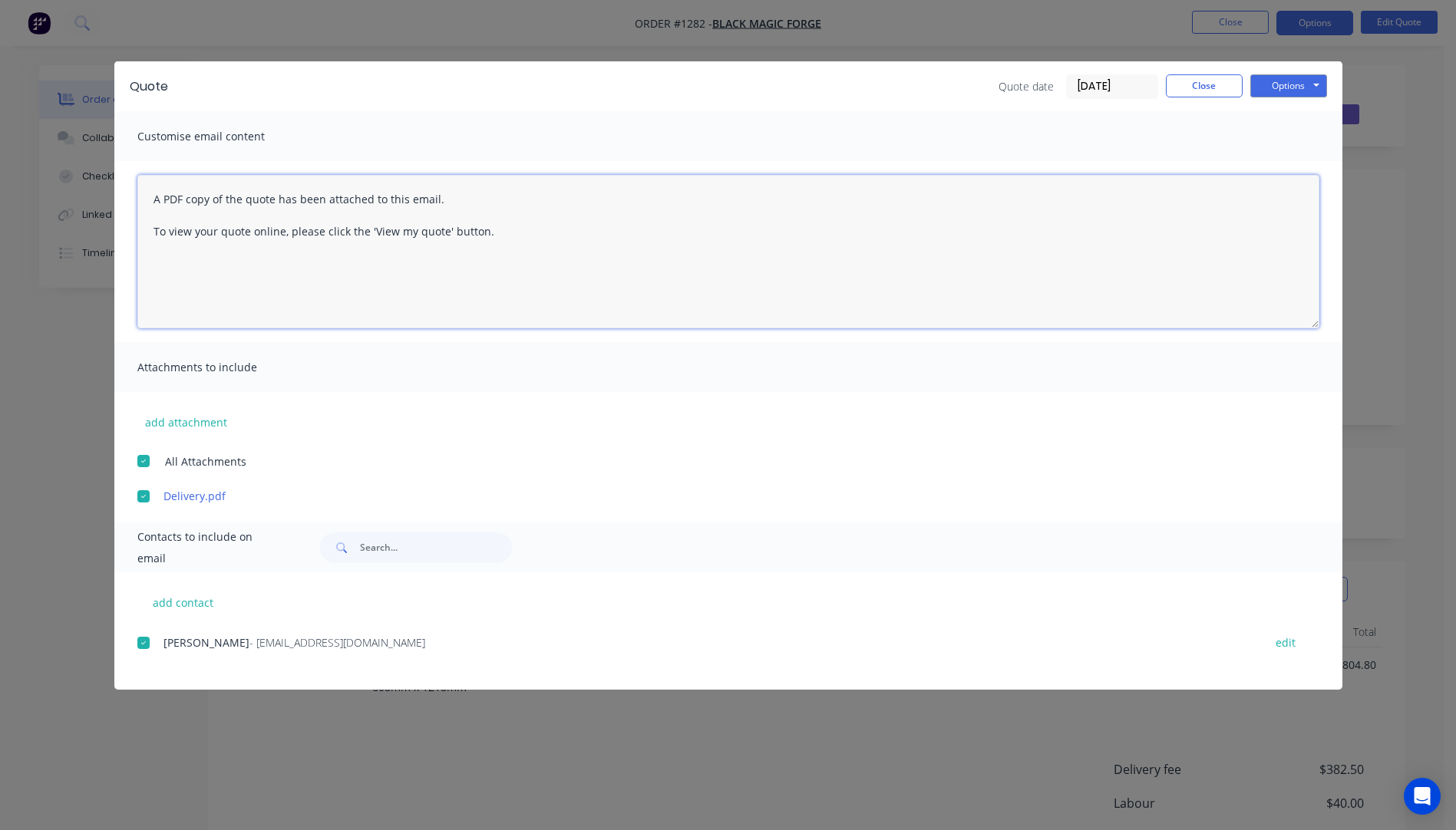
paste textarea "Hi, Please contact us if you have any questions. Regards, [PERSON_NAME] [EMAIL_…"
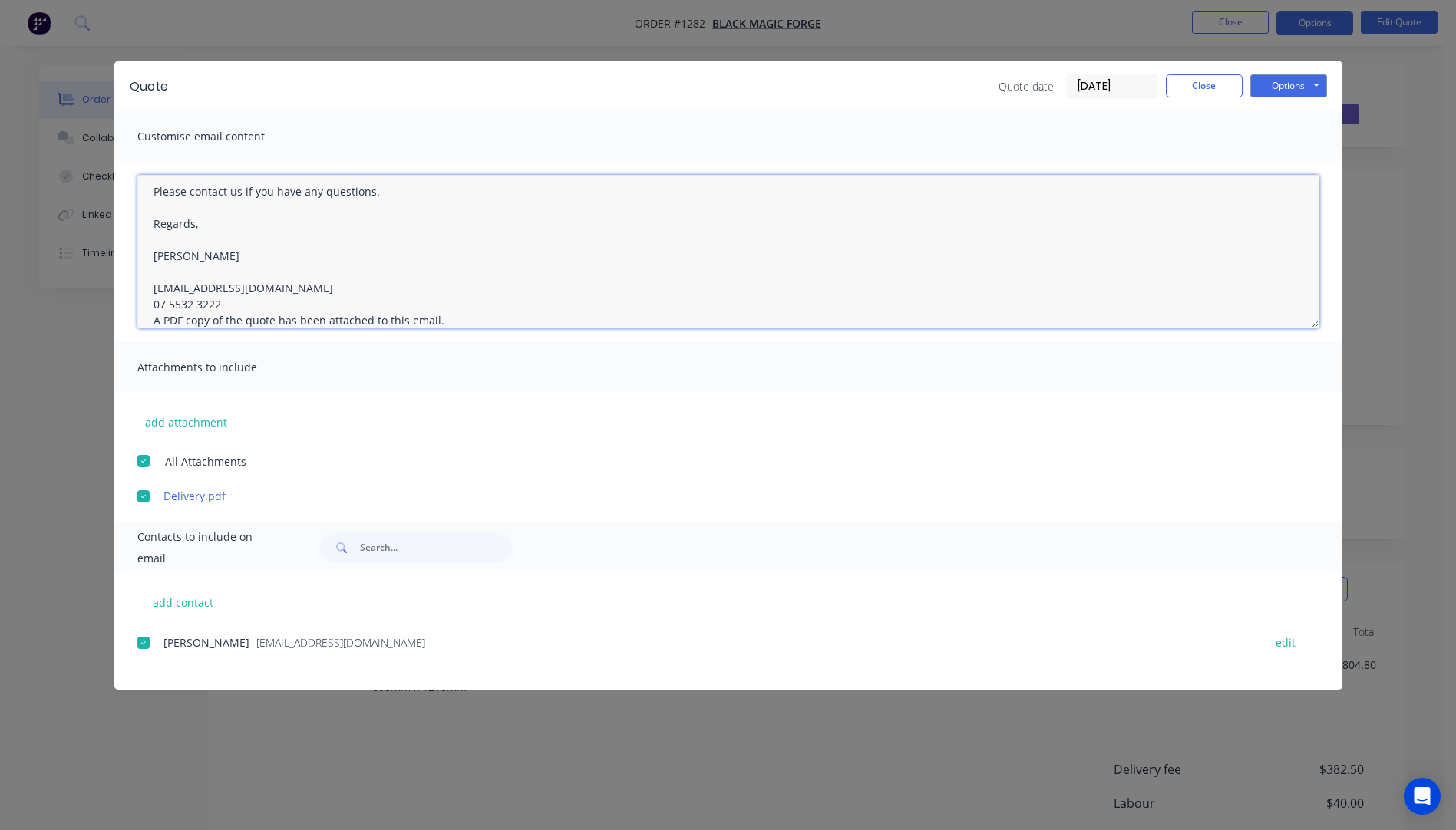
click at [219, 302] on textarea "Hi, Please contact us if you have any questions. Regards, [PERSON_NAME] [EMAIL_…" at bounding box center [729, 251] width 1182 height 154
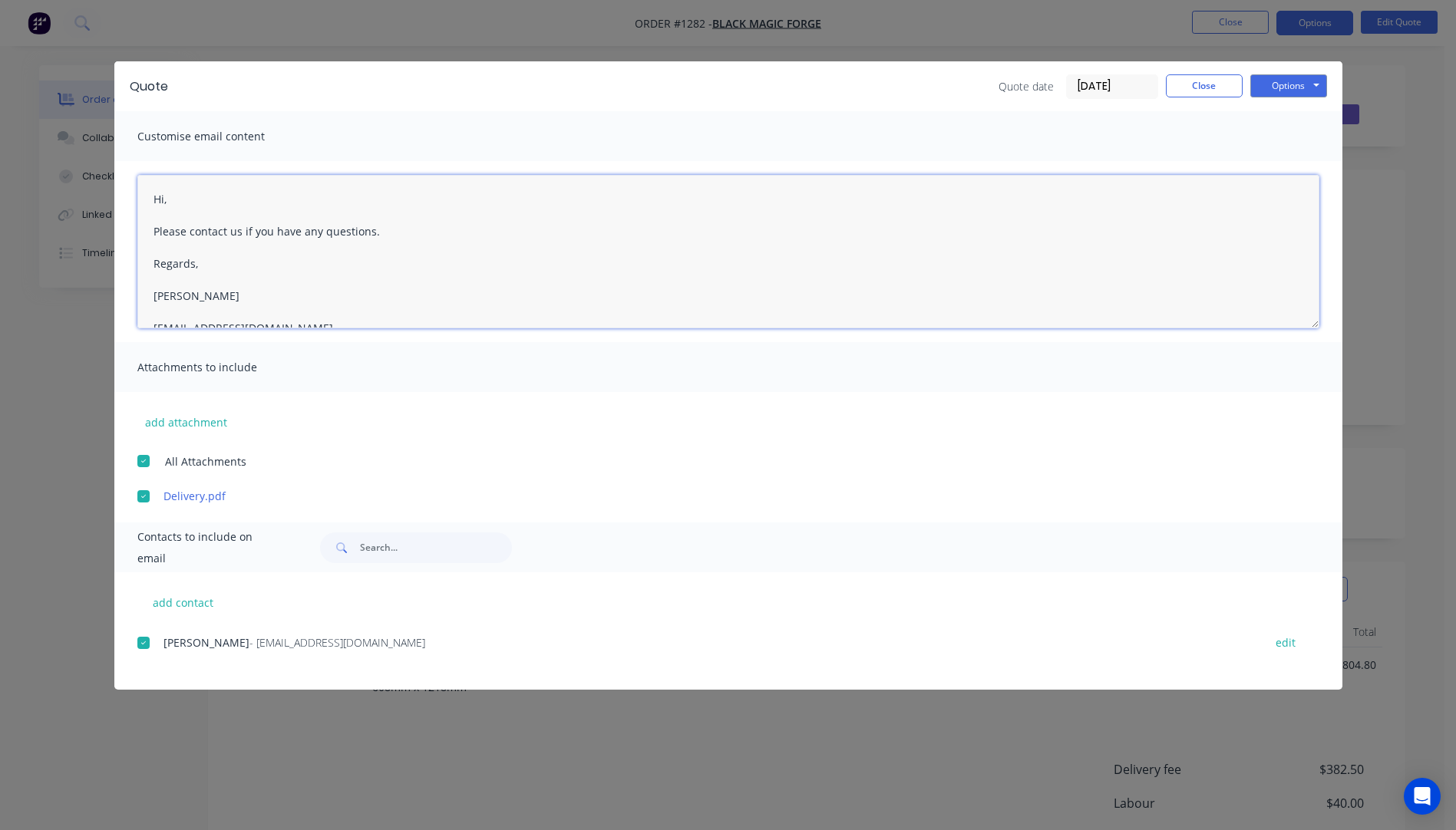
click at [179, 198] on textarea "Hi, Please contact us if you have any questions. Regards, [PERSON_NAME] [EMAIL_…" at bounding box center [729, 251] width 1182 height 154
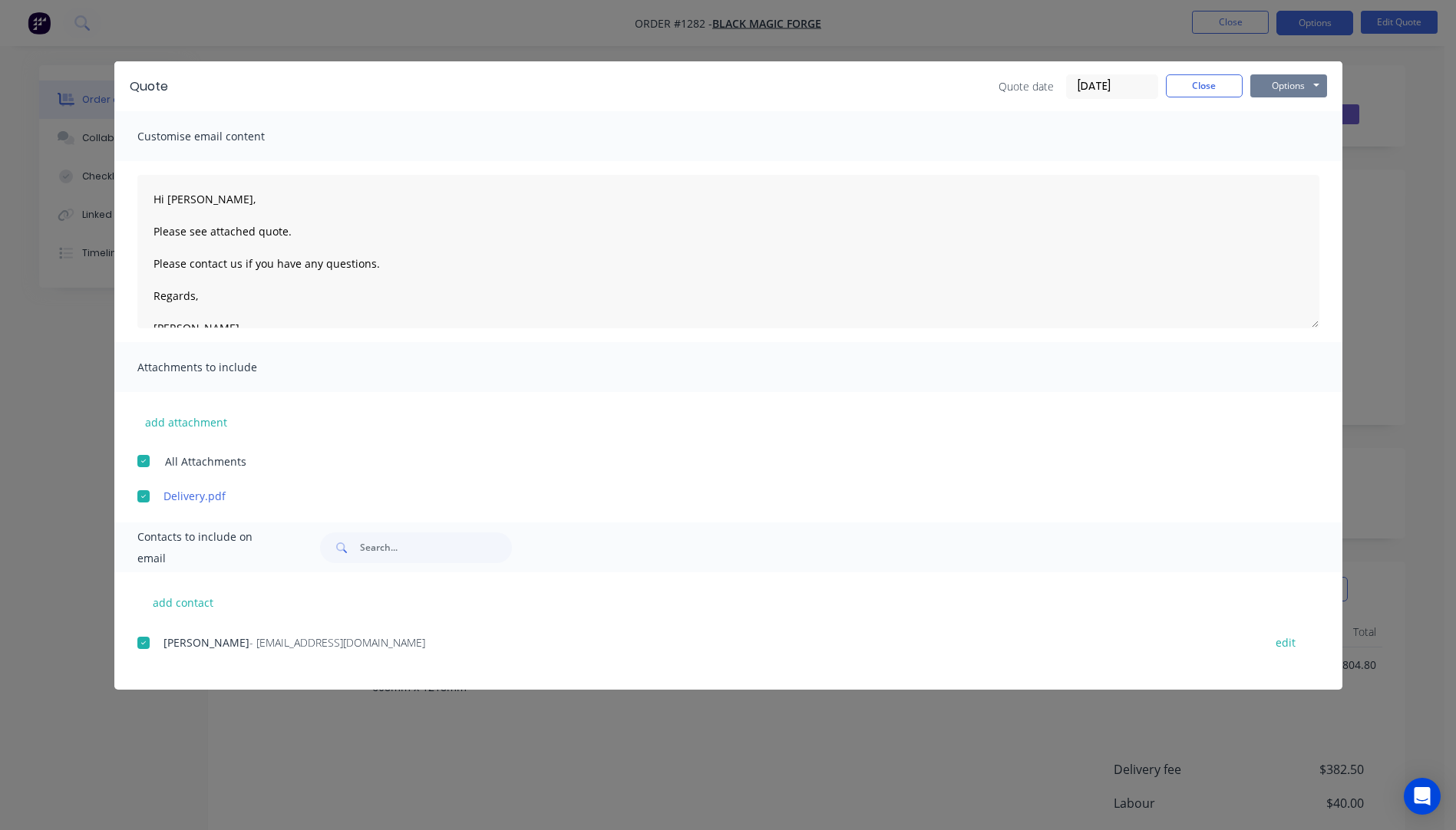
click at [1278, 95] on button "Options" at bounding box center [1288, 86] width 76 height 23
click at [1290, 168] on button "Email" at bounding box center [1299, 164] width 98 height 26
type textarea "A PDF copy of the quote has been attached to this email. To view your quote onl…"
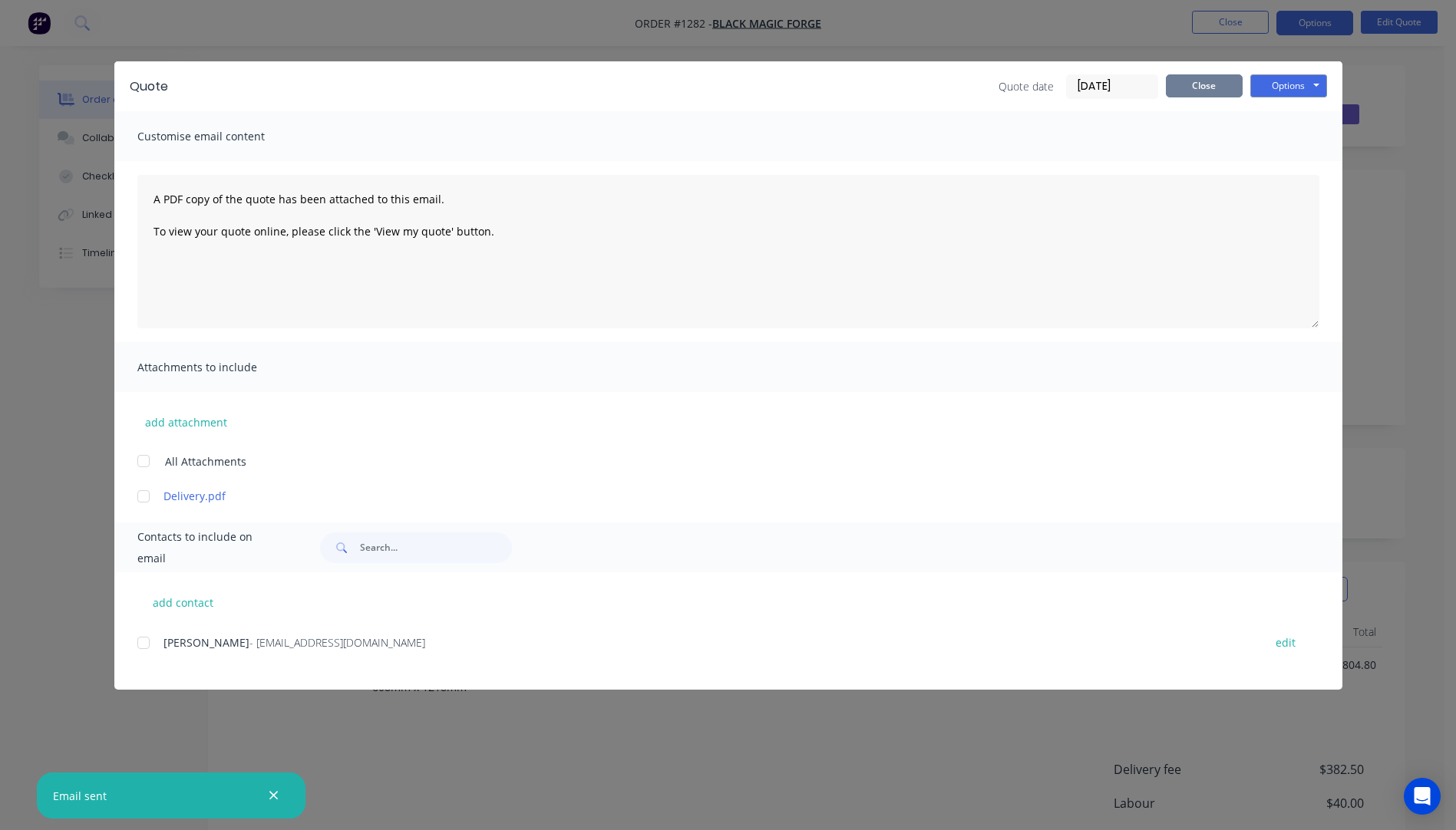
click at [1206, 95] on button "Close" at bounding box center [1204, 86] width 76 height 23
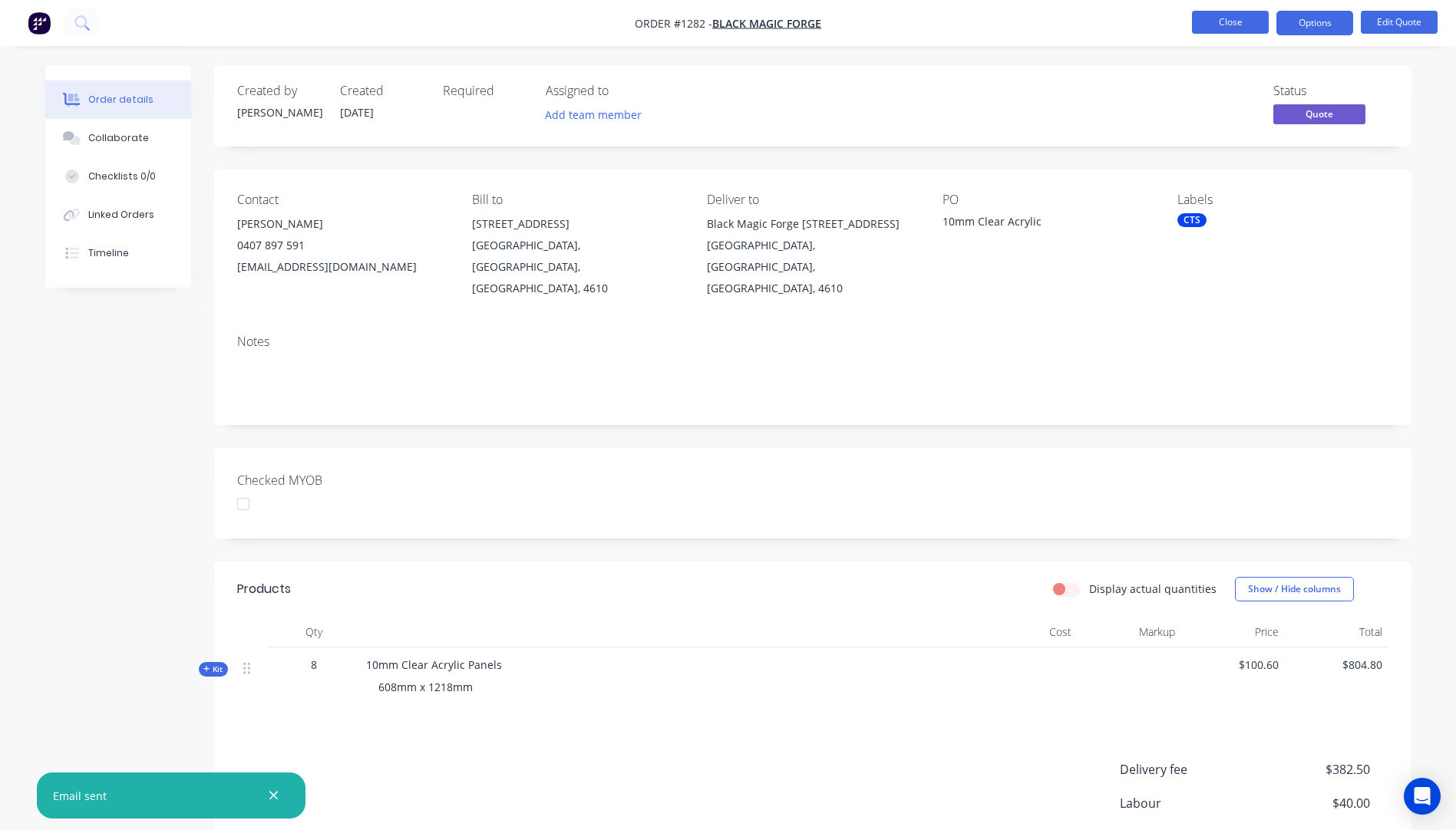
click at [1215, 23] on button "Close" at bounding box center [1230, 22] width 76 height 23
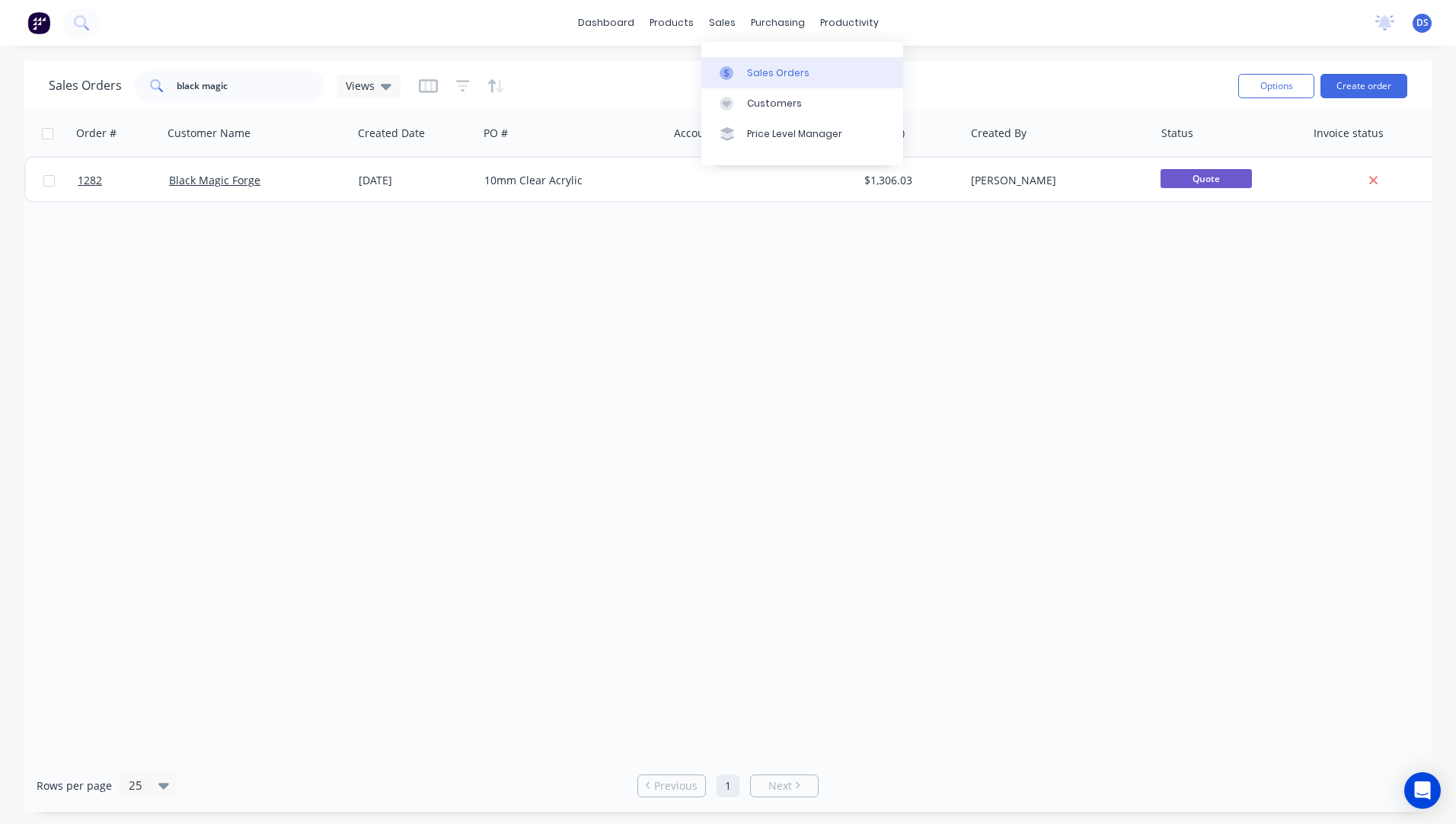
click at [788, 68] on div "Sales Orders" at bounding box center [778, 73] width 63 height 14
drag, startPoint x: 245, startPoint y: 83, endPoint x: 144, endPoint y: 83, distance: 101.0
click at [144, 83] on div "black magic" at bounding box center [229, 86] width 190 height 30
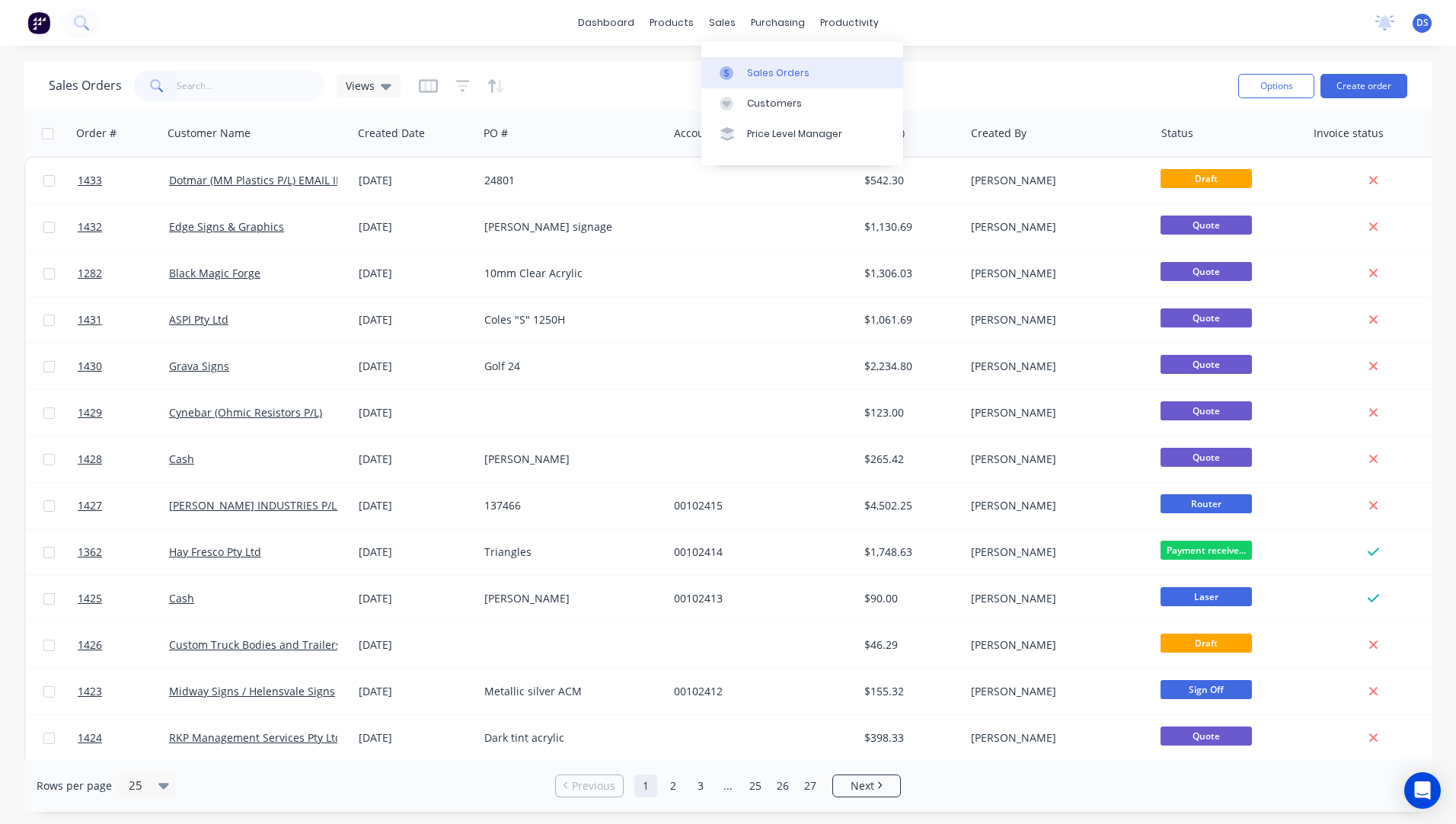
click at [754, 72] on div "Sales Orders" at bounding box center [778, 73] width 63 height 14
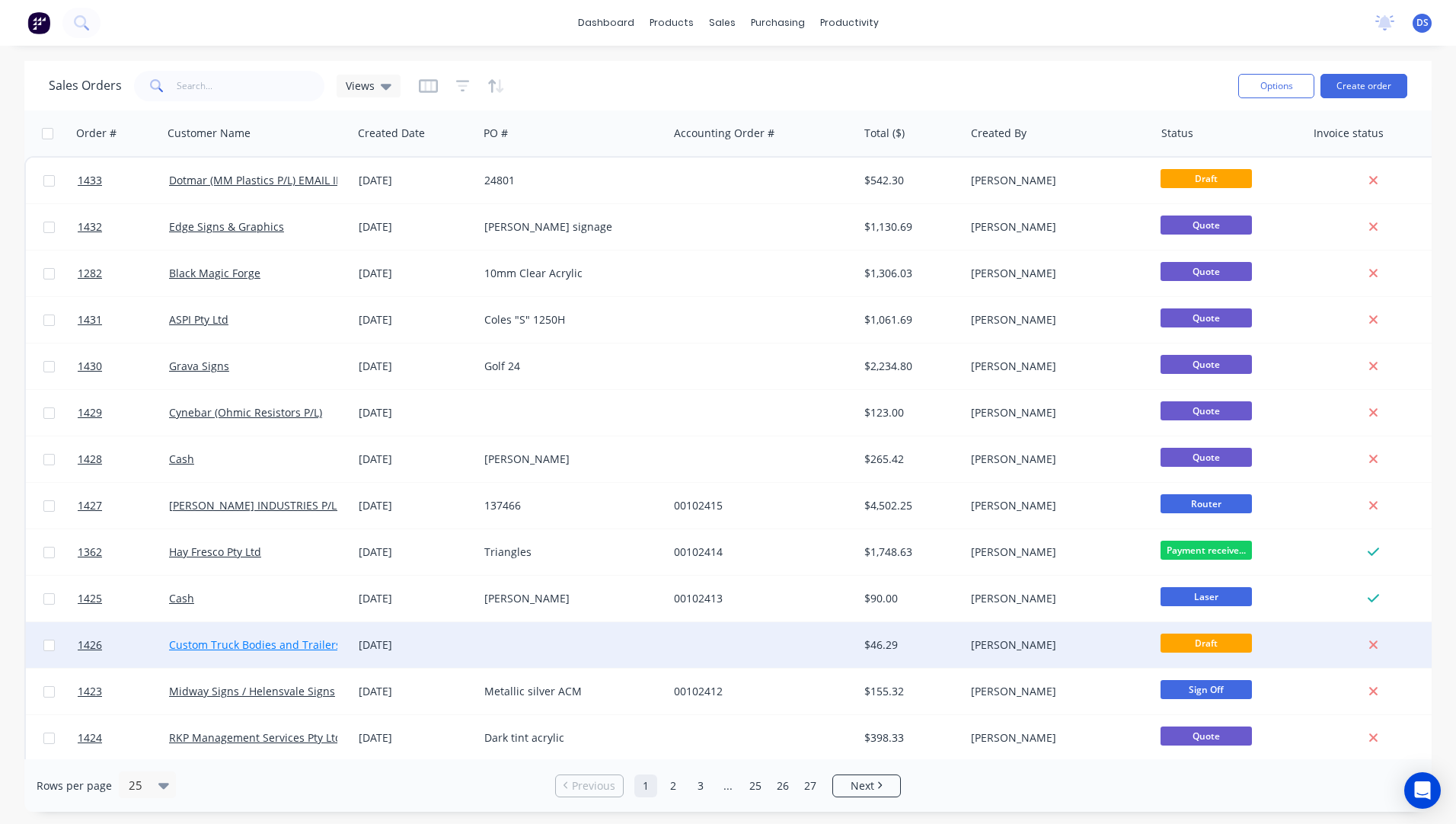
click at [247, 644] on link "Custom Truck Bodies and Trailers" at bounding box center [254, 645] width 172 height 15
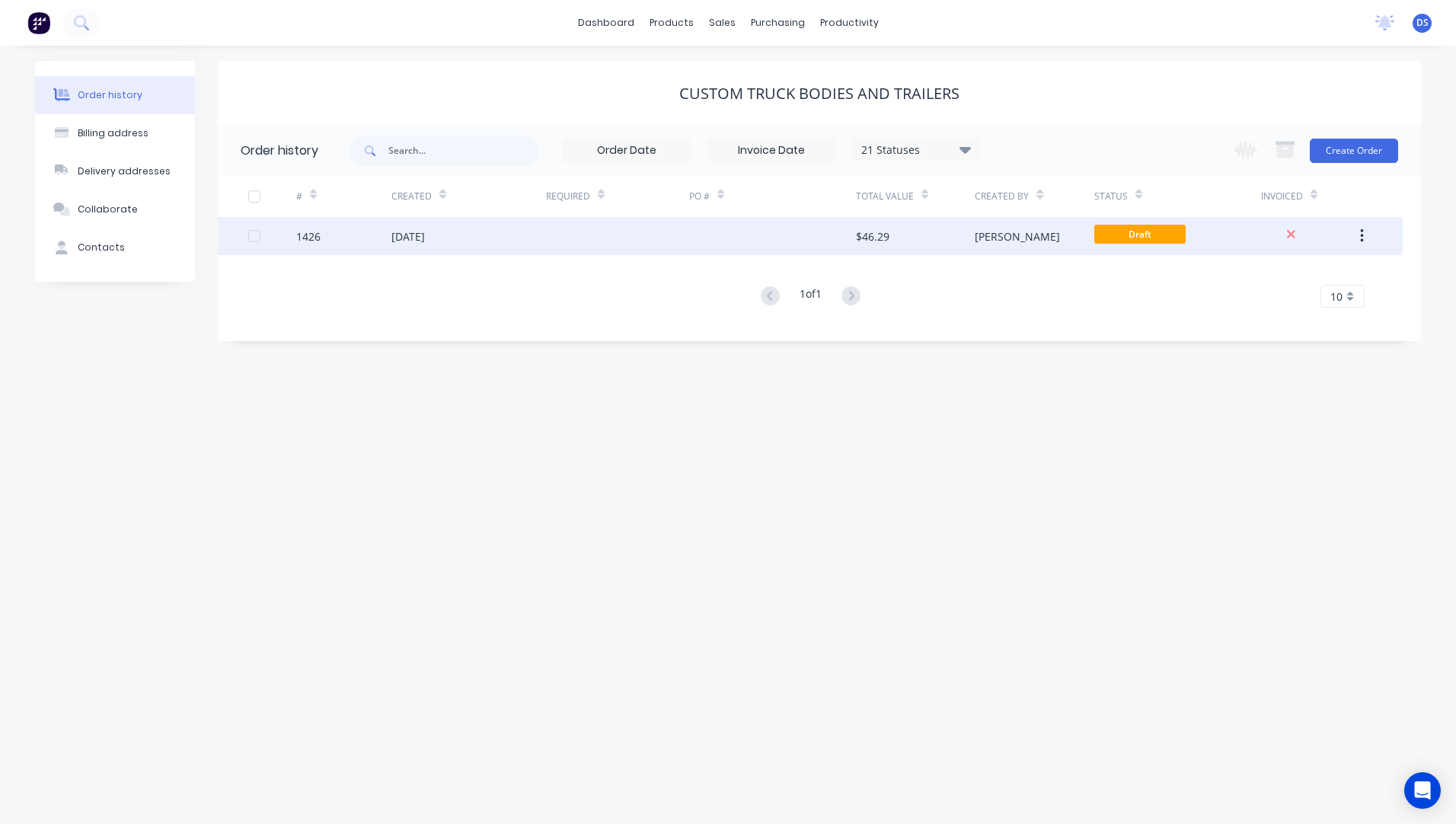
click at [425, 237] on div "[DATE]" at bounding box center [408, 236] width 34 height 16
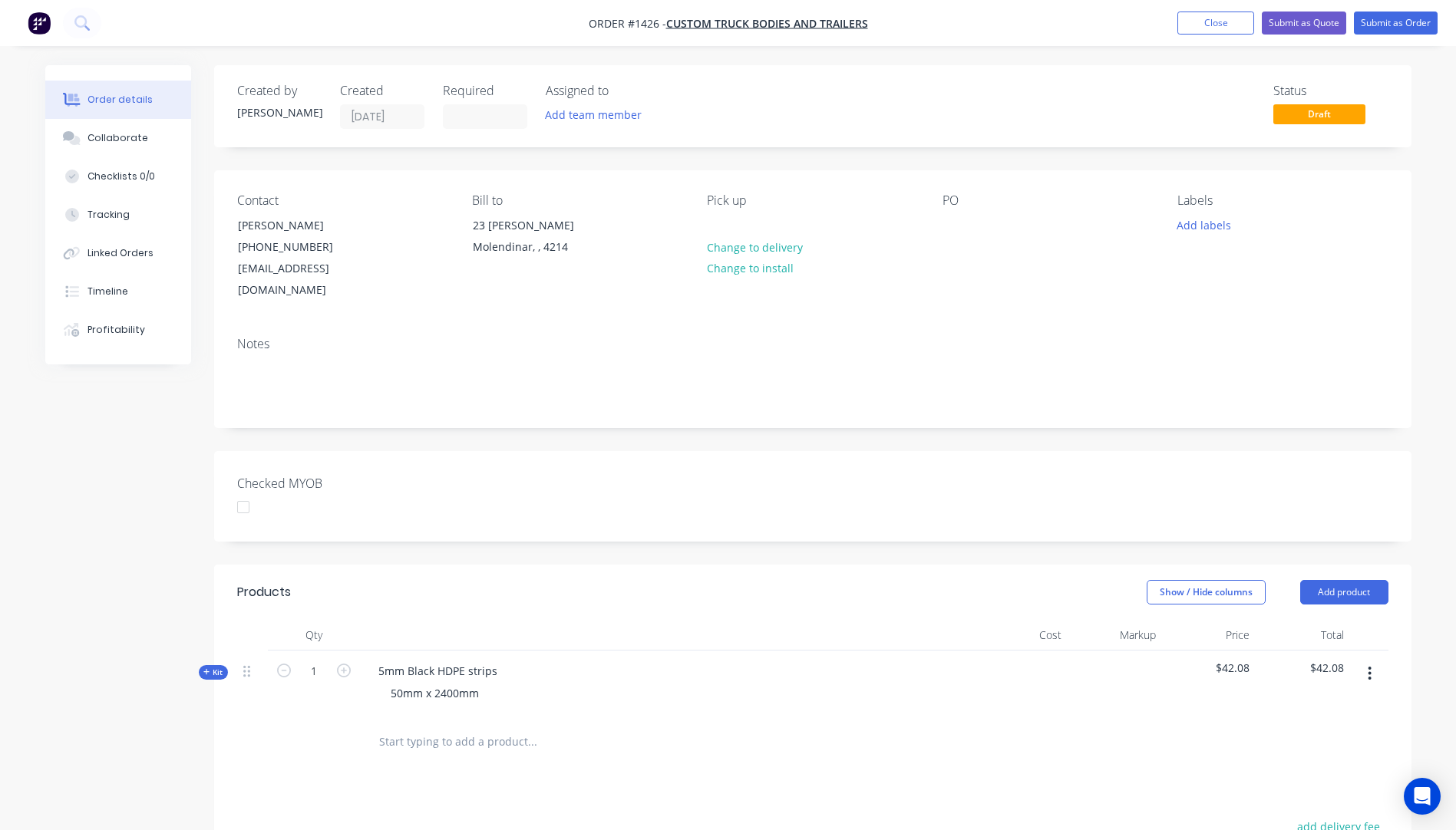
click at [203, 668] on icon at bounding box center [207, 671] width 7 height 7
type input "$10.00"
type input "$20.00"
type input "$3.00"
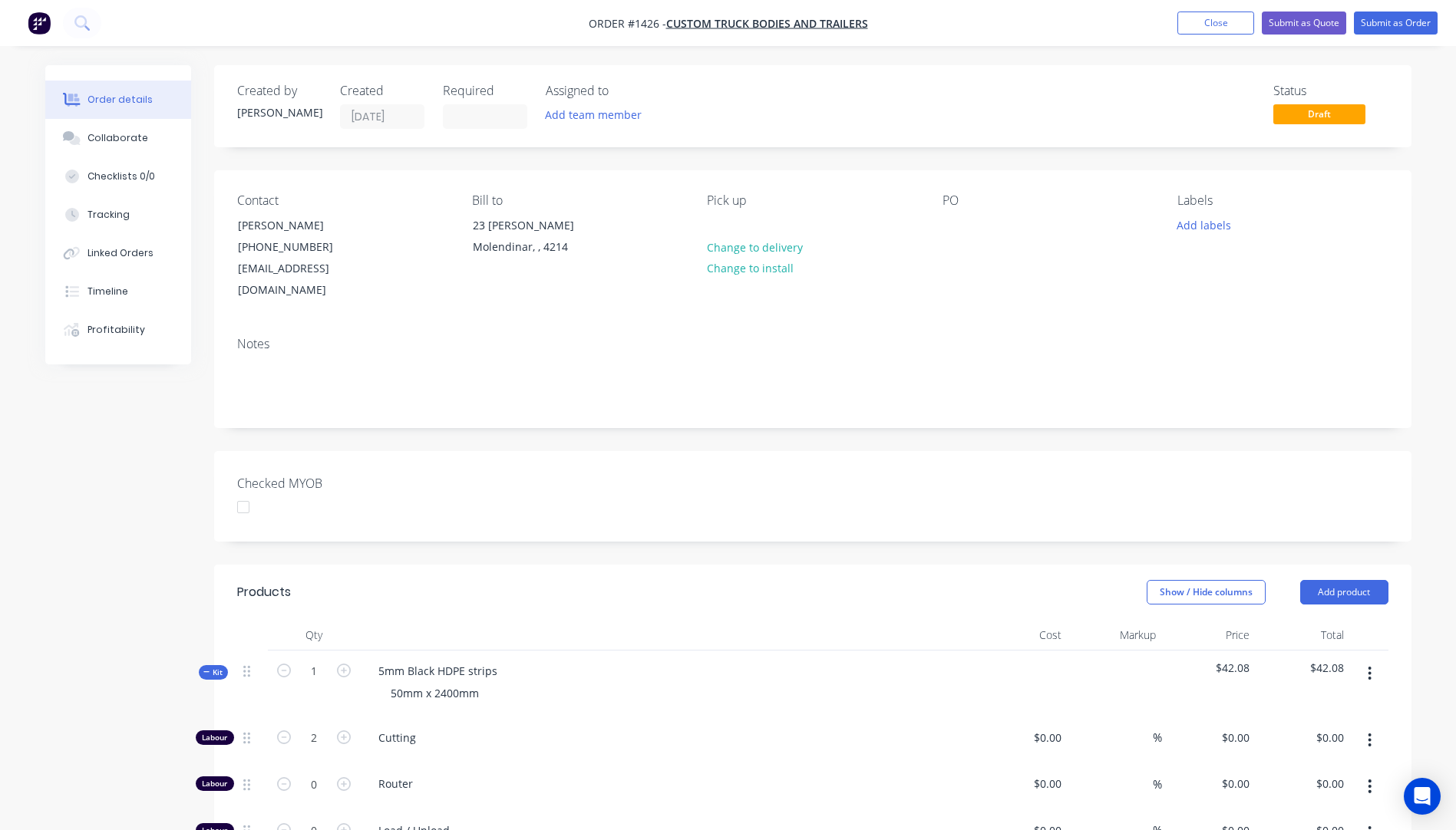
type input "$3.00"
type input "$32.00"
type input "$118.20"
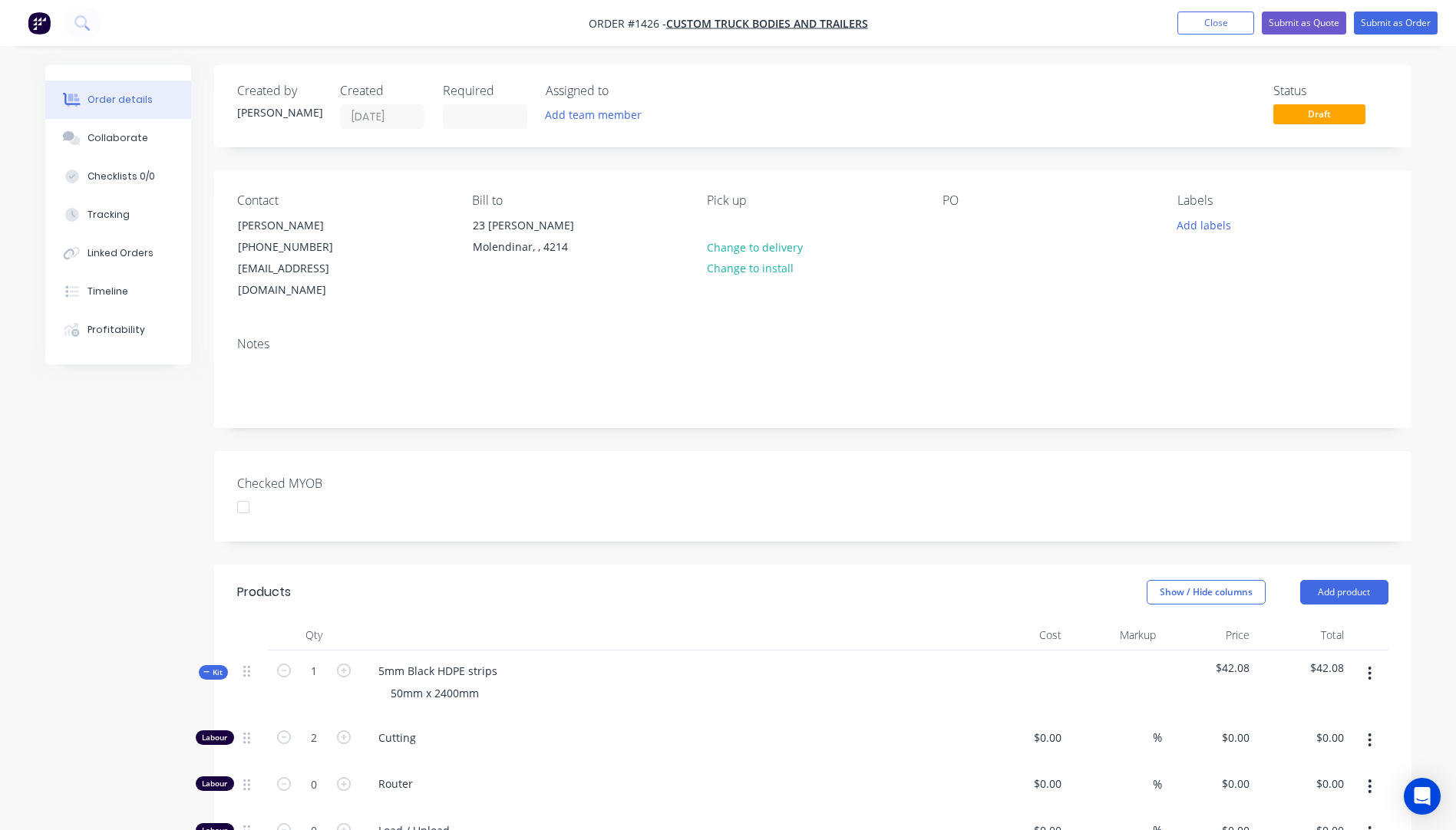
type input "$118.20"
type input "$138.00"
type input "60"
type input "$220.80"
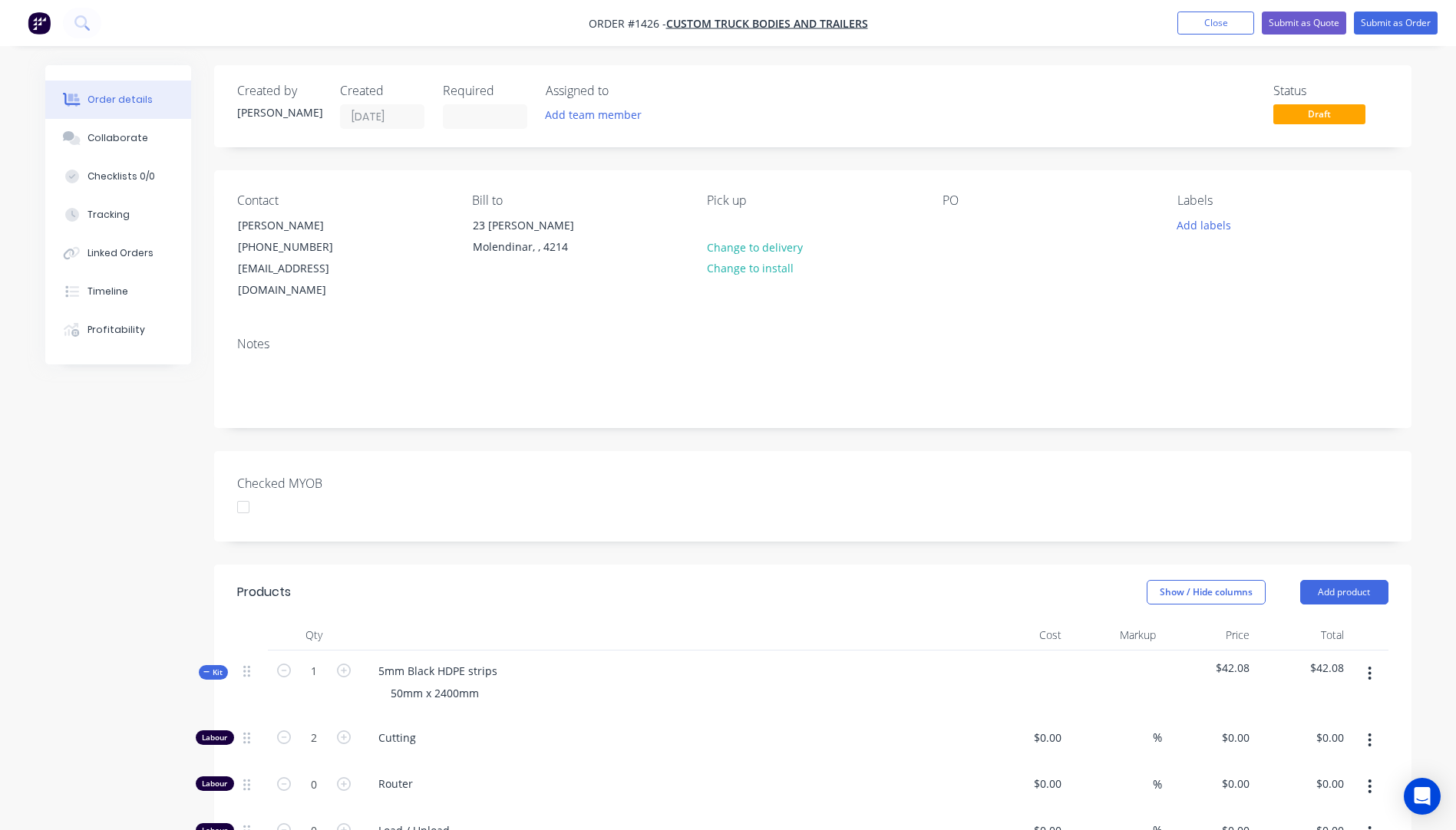
type input "$22.08"
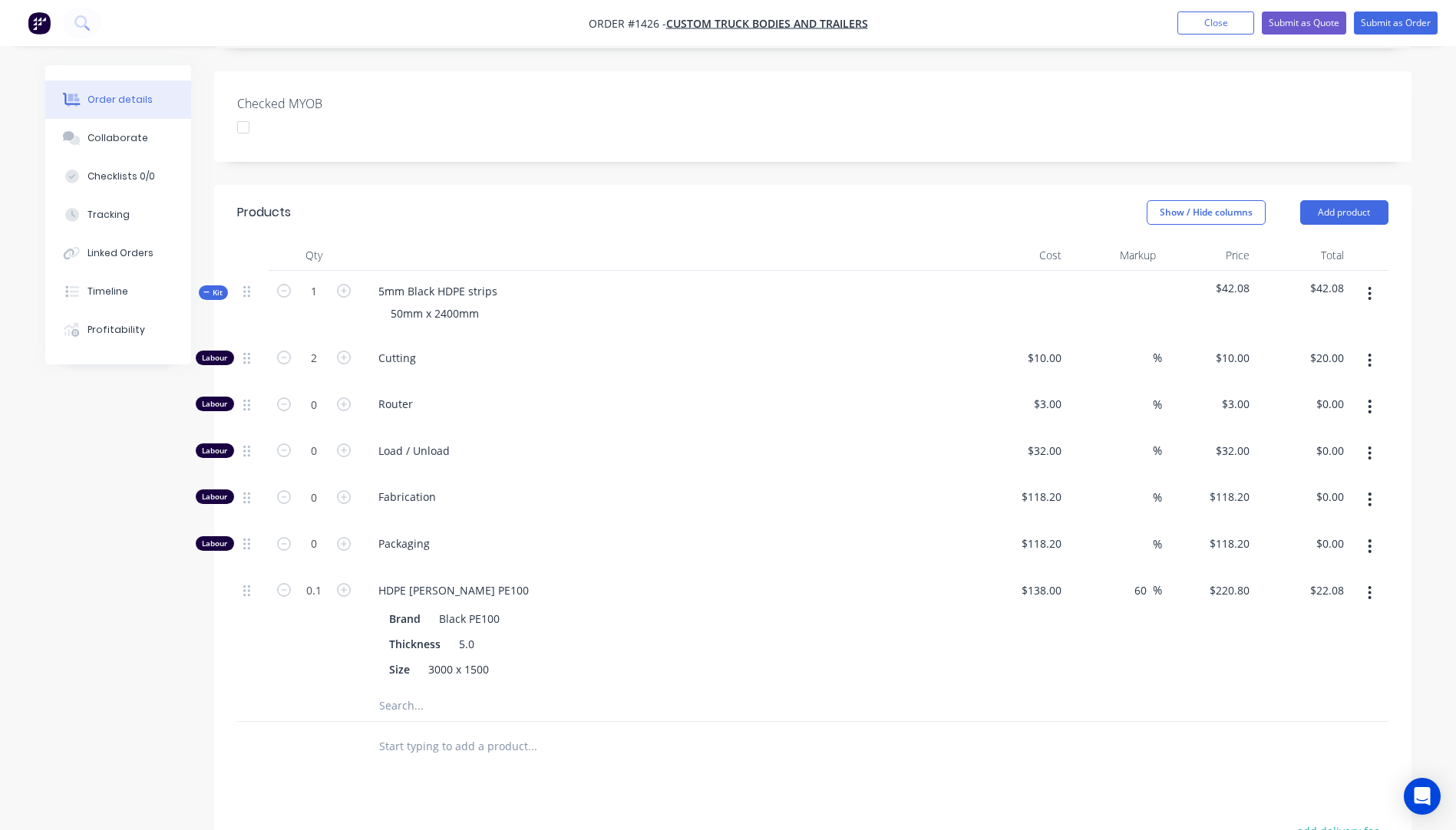
scroll to position [383, 0]
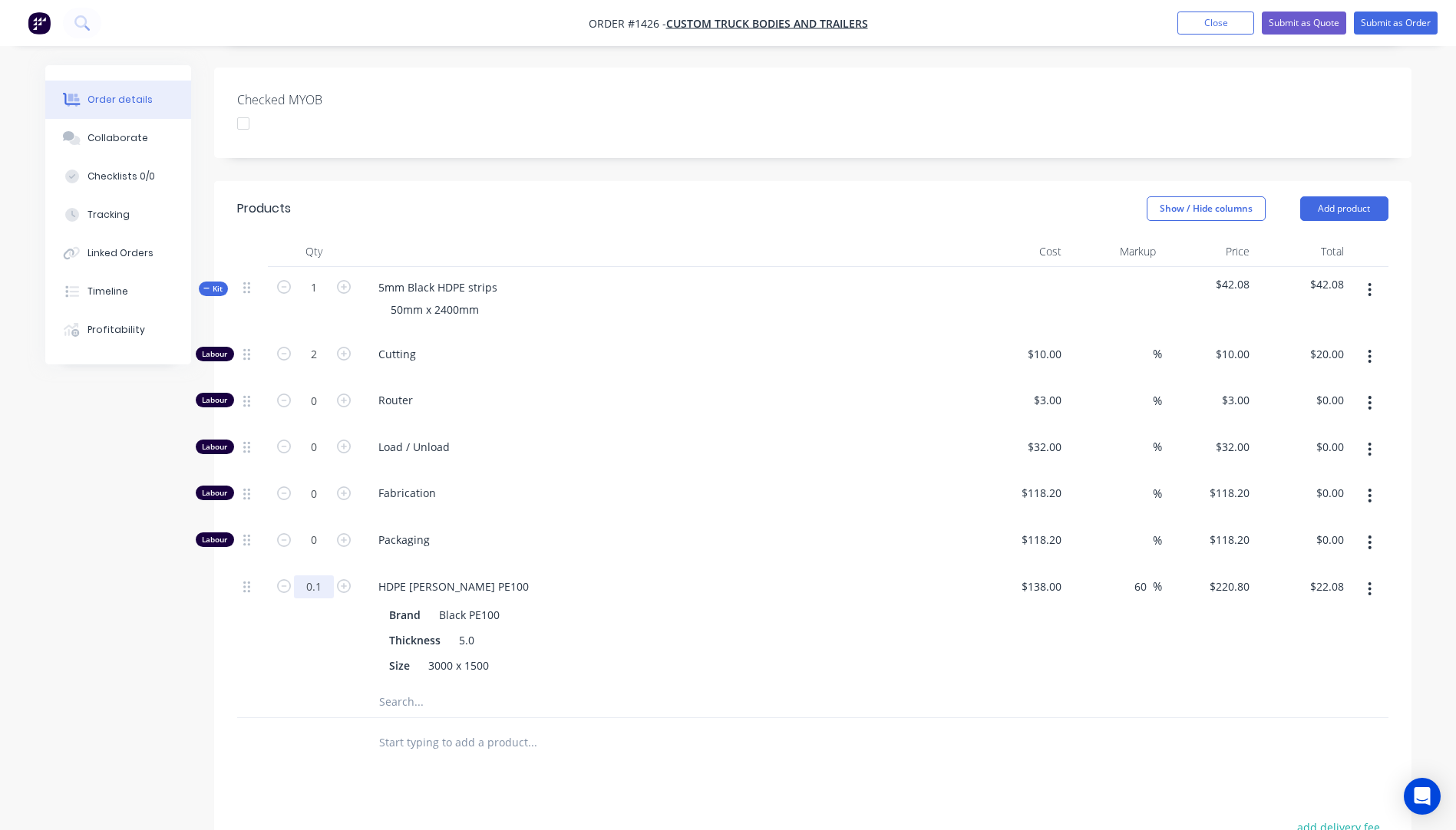
click at [320, 575] on input "0.1" at bounding box center [314, 587] width 40 height 23
type input "0.15"
type input "$33.12"
click at [209, 607] on div "Created by Darren Created 08/09/25 Required Assigned to Add team member Status …" at bounding box center [729, 420] width 1366 height 1478
click at [285, 347] on icon "button" at bounding box center [284, 354] width 14 height 14
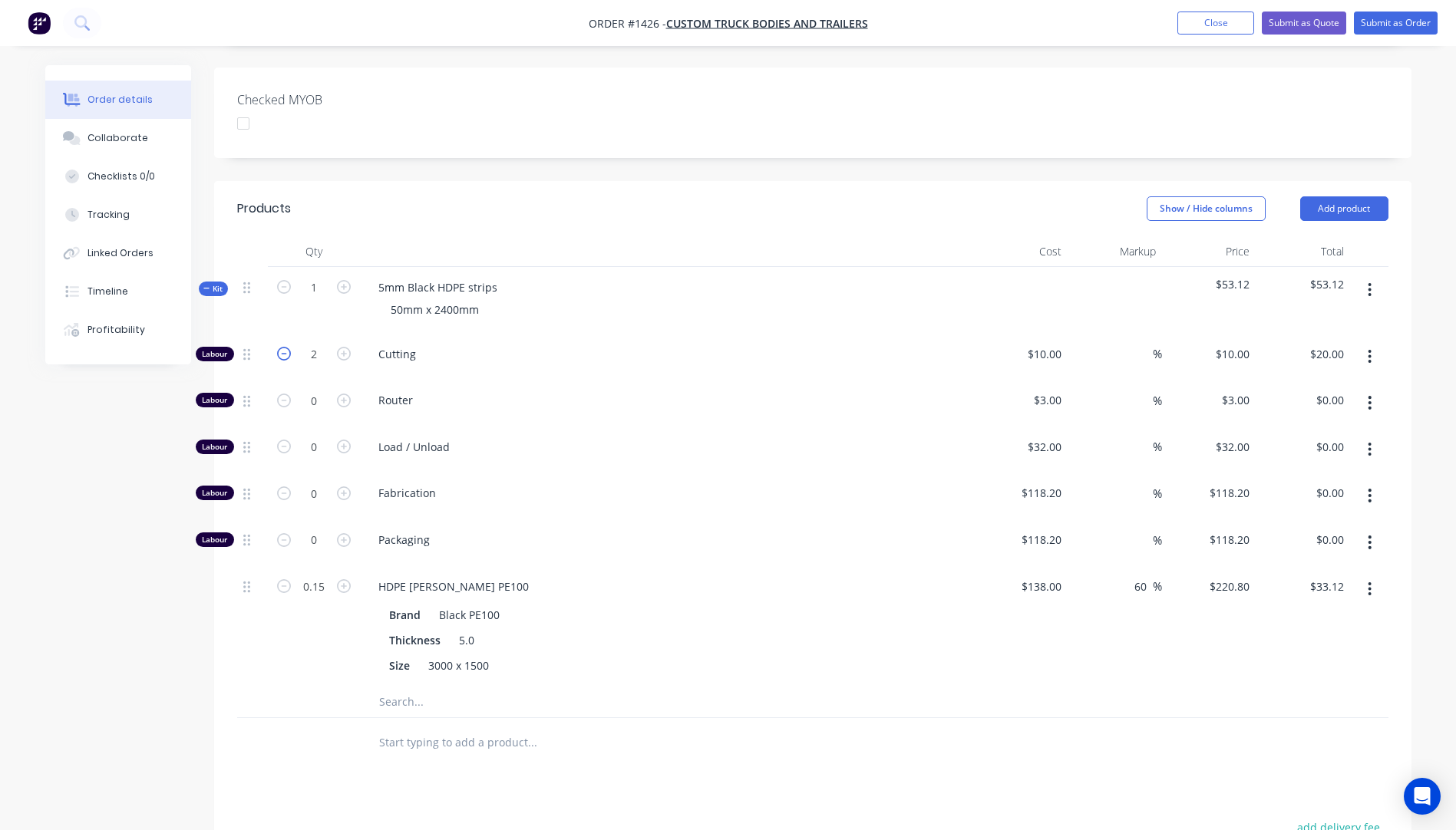
type input "1"
type input "$10.00"
click at [344, 347] on icon "button" at bounding box center [344, 354] width 14 height 14
type input "2"
type input "$20.00"
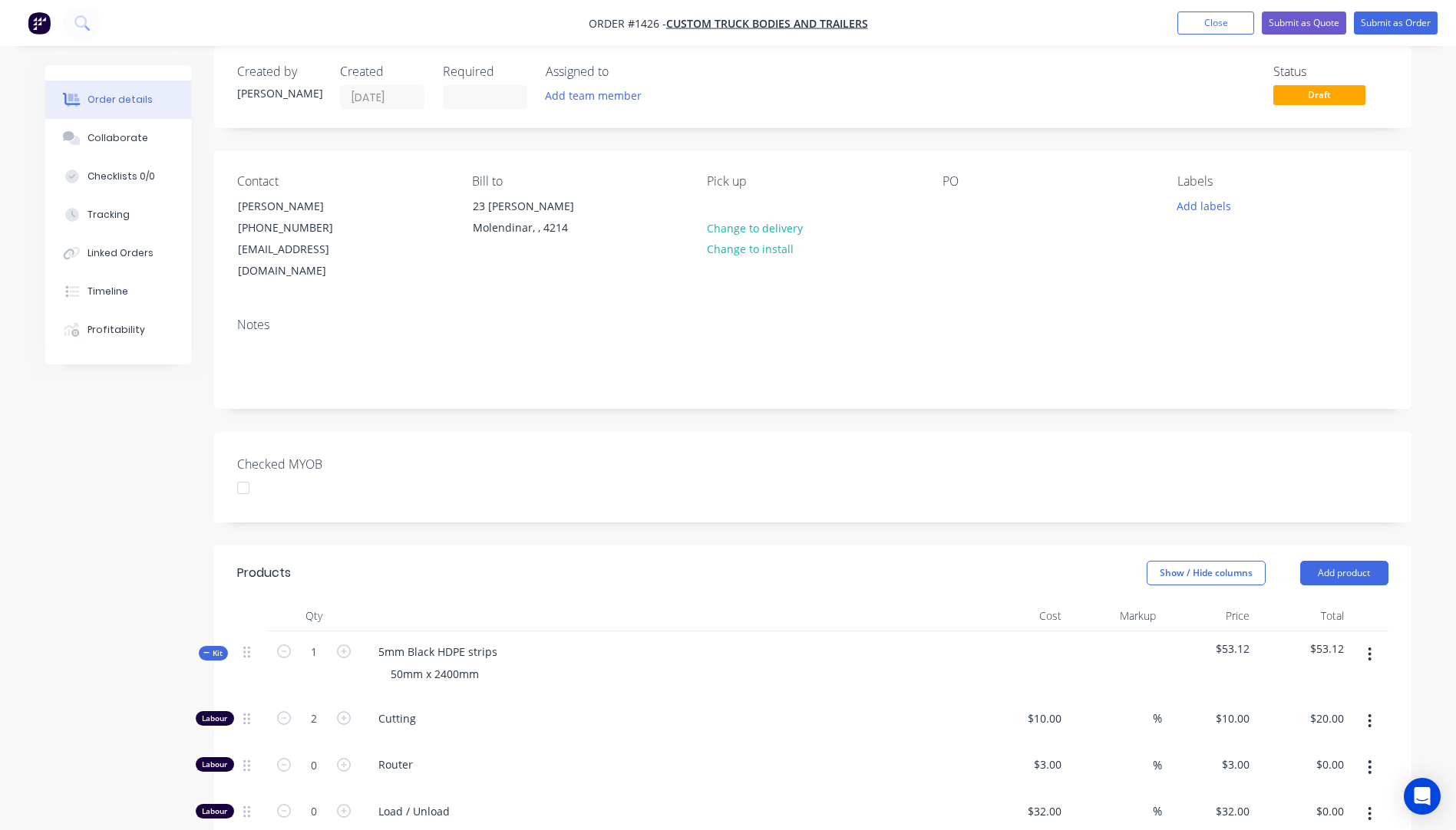
scroll to position [0, 0]
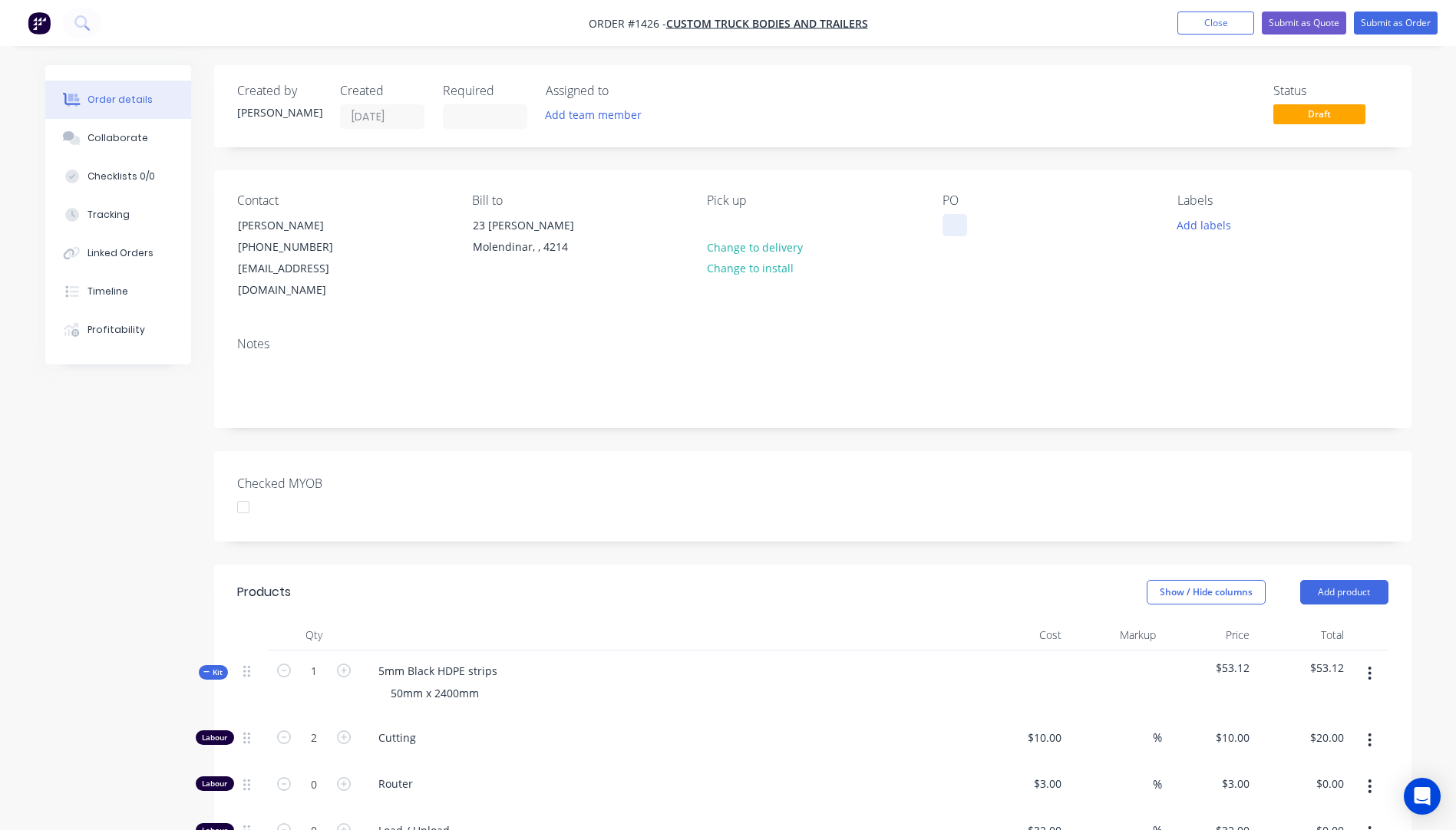
click at [947, 222] on div at bounding box center [955, 225] width 25 height 22
click at [1201, 231] on button "Add labels" at bounding box center [1204, 224] width 71 height 21
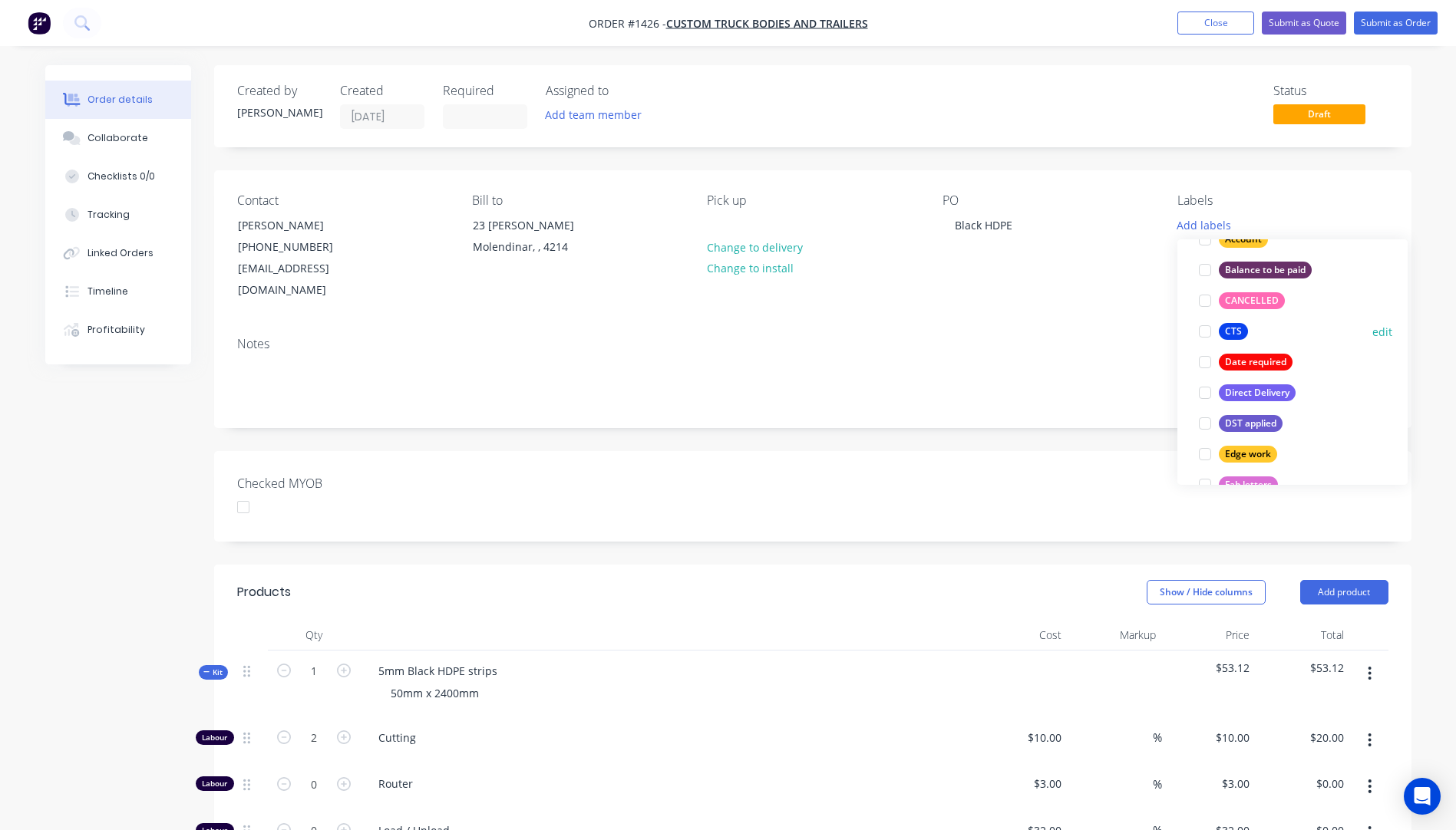
click at [1237, 338] on div "CTS" at bounding box center [1233, 331] width 29 height 17
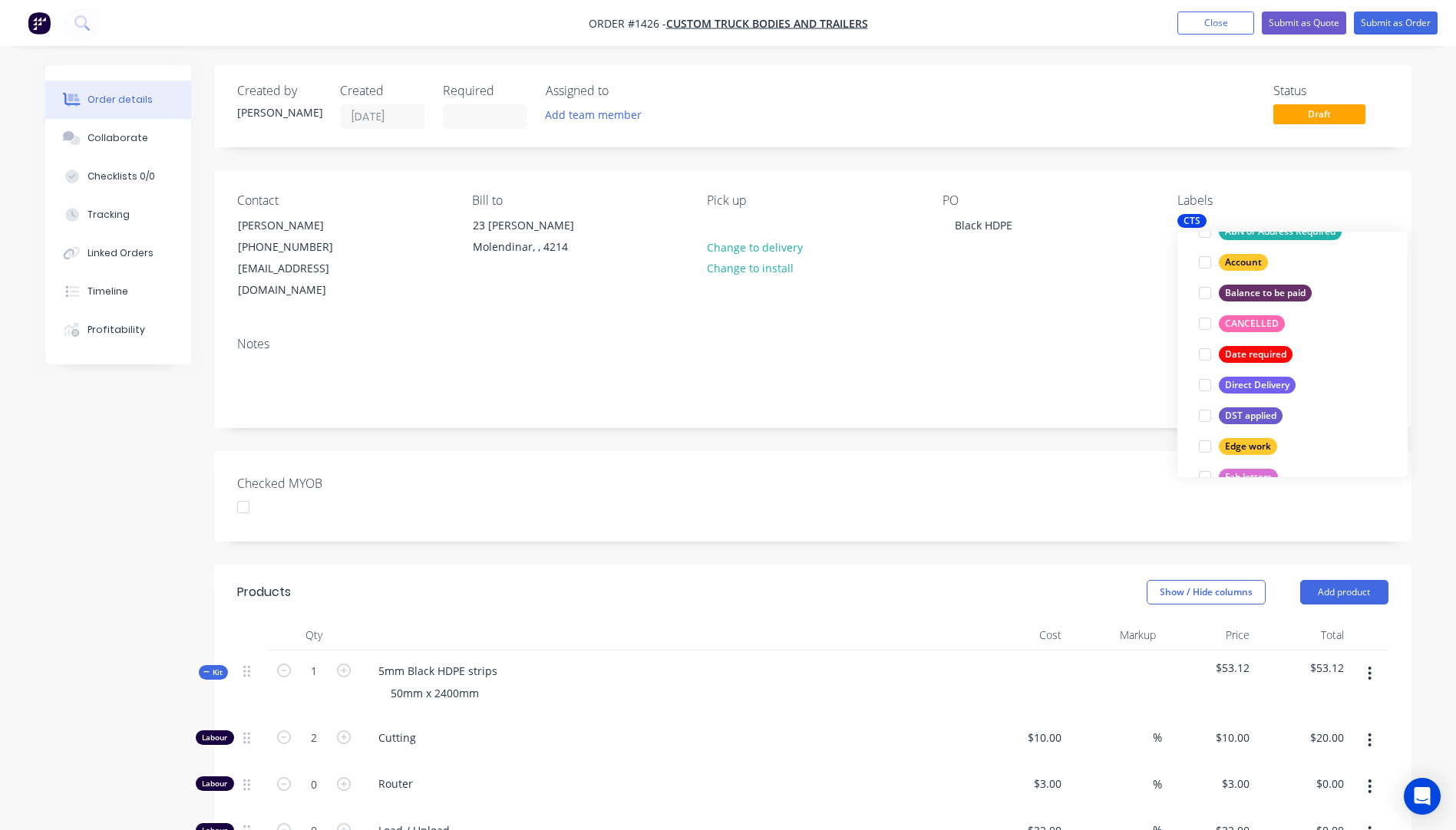
scroll to position [31, 0]
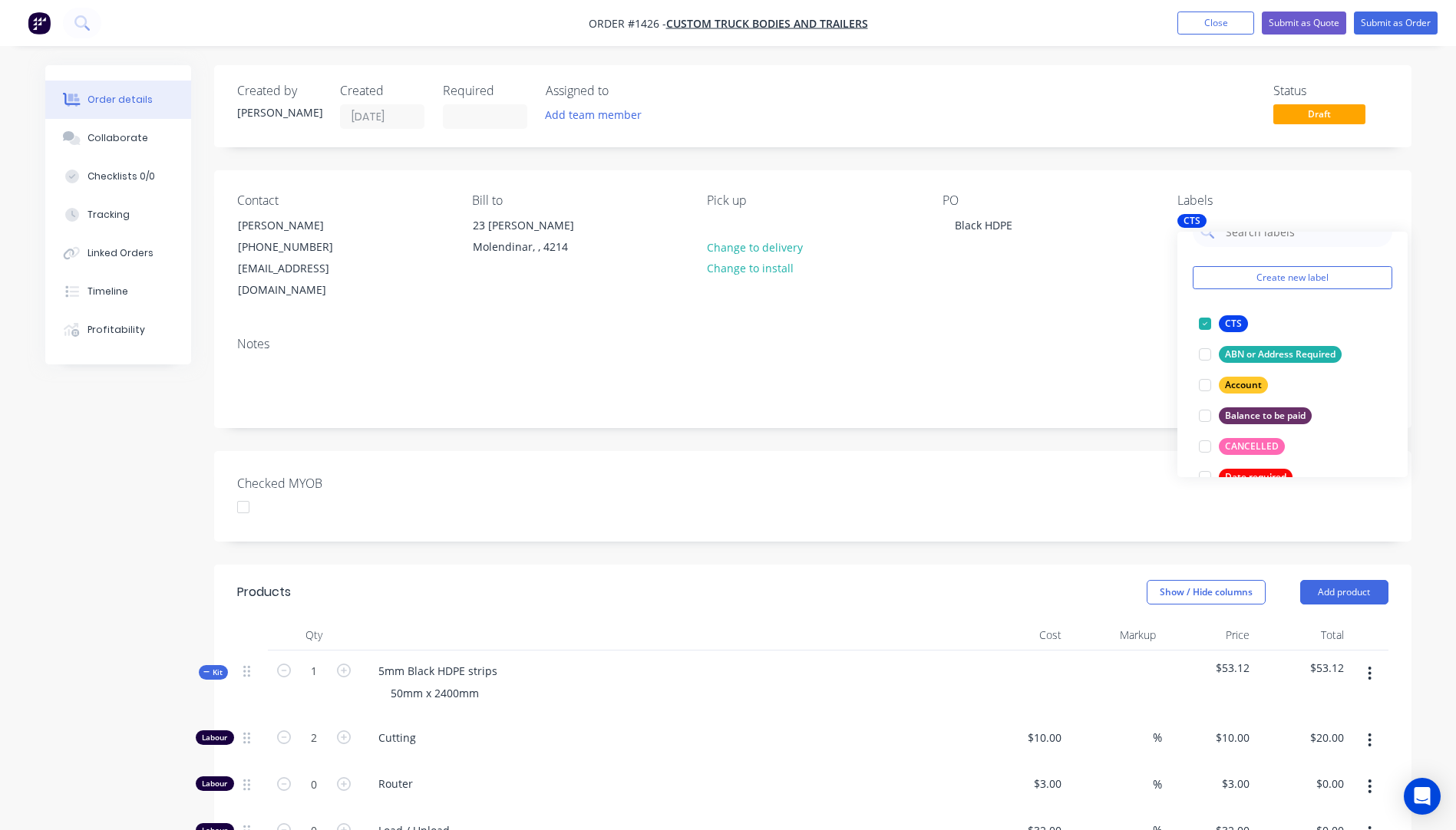
click at [1103, 283] on div "Contact MANDI PHILLIPS (07) 5597 6112 info@customtt.com.au Bill to 23 Geary Cre…" at bounding box center [813, 247] width 1197 height 154
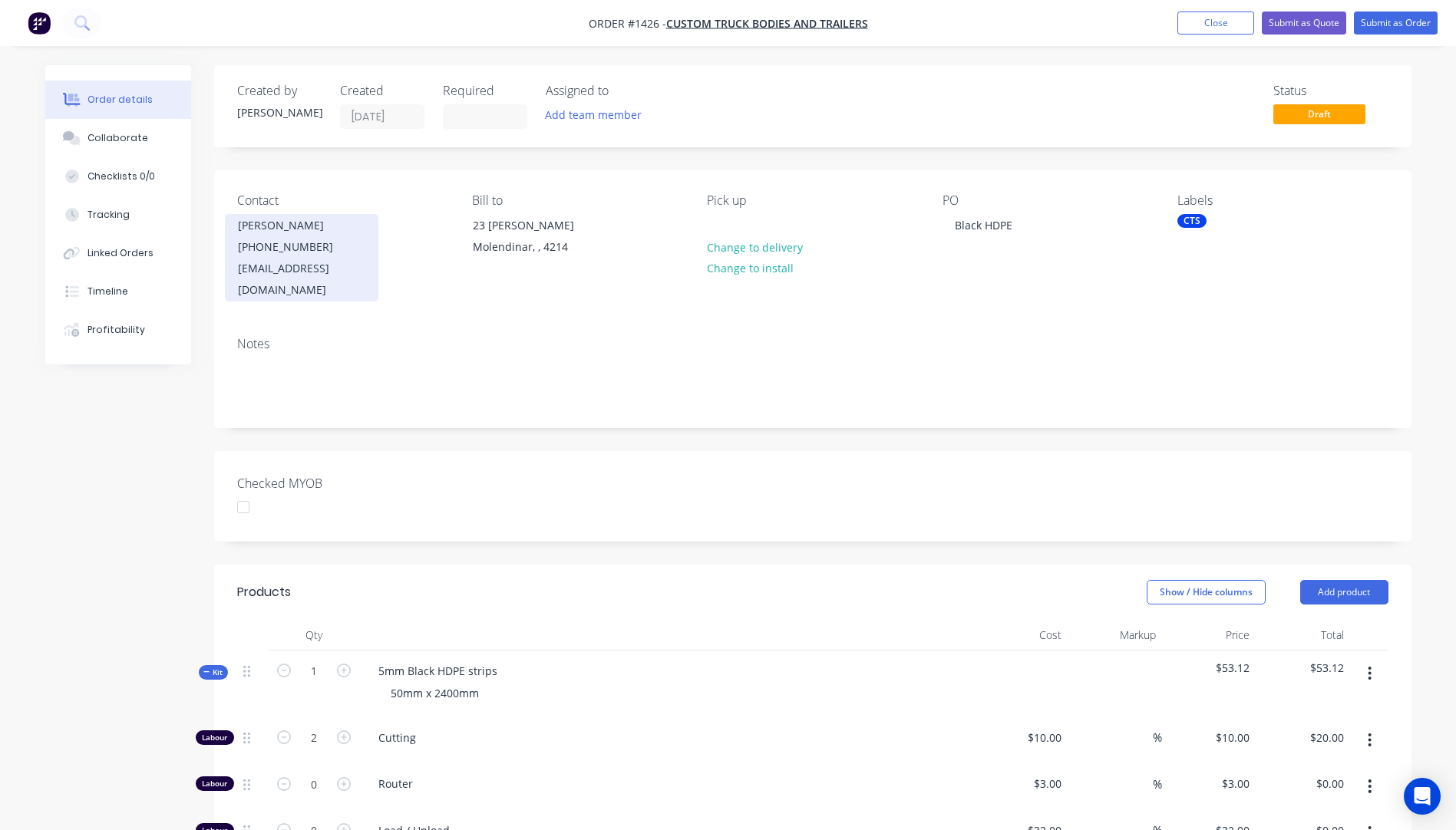
click at [296, 243] on div "(07) 5597 6112" at bounding box center [301, 247] width 127 height 22
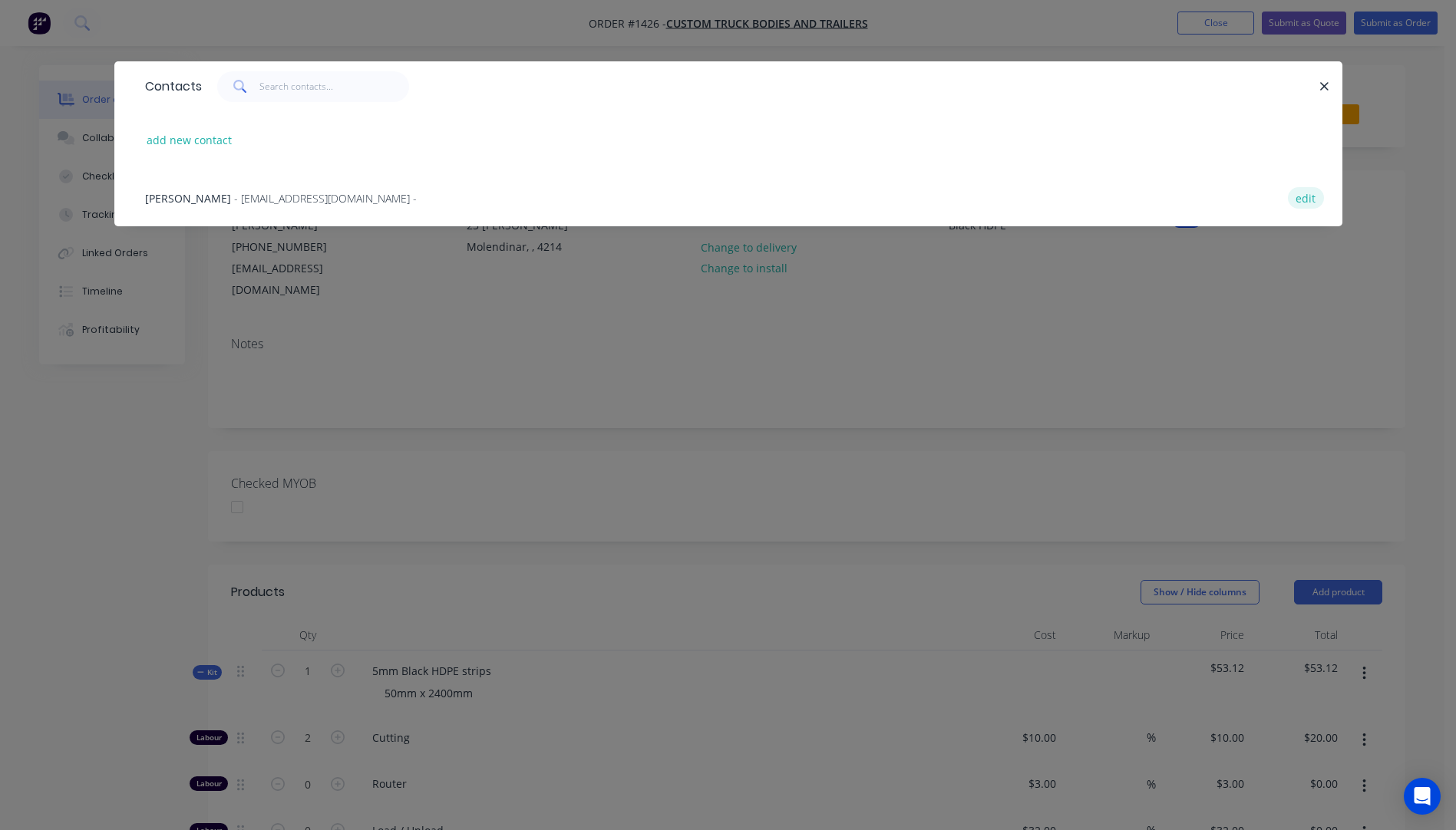
click at [1311, 204] on button "edit" at bounding box center [1305, 198] width 36 height 21
select select "AU"
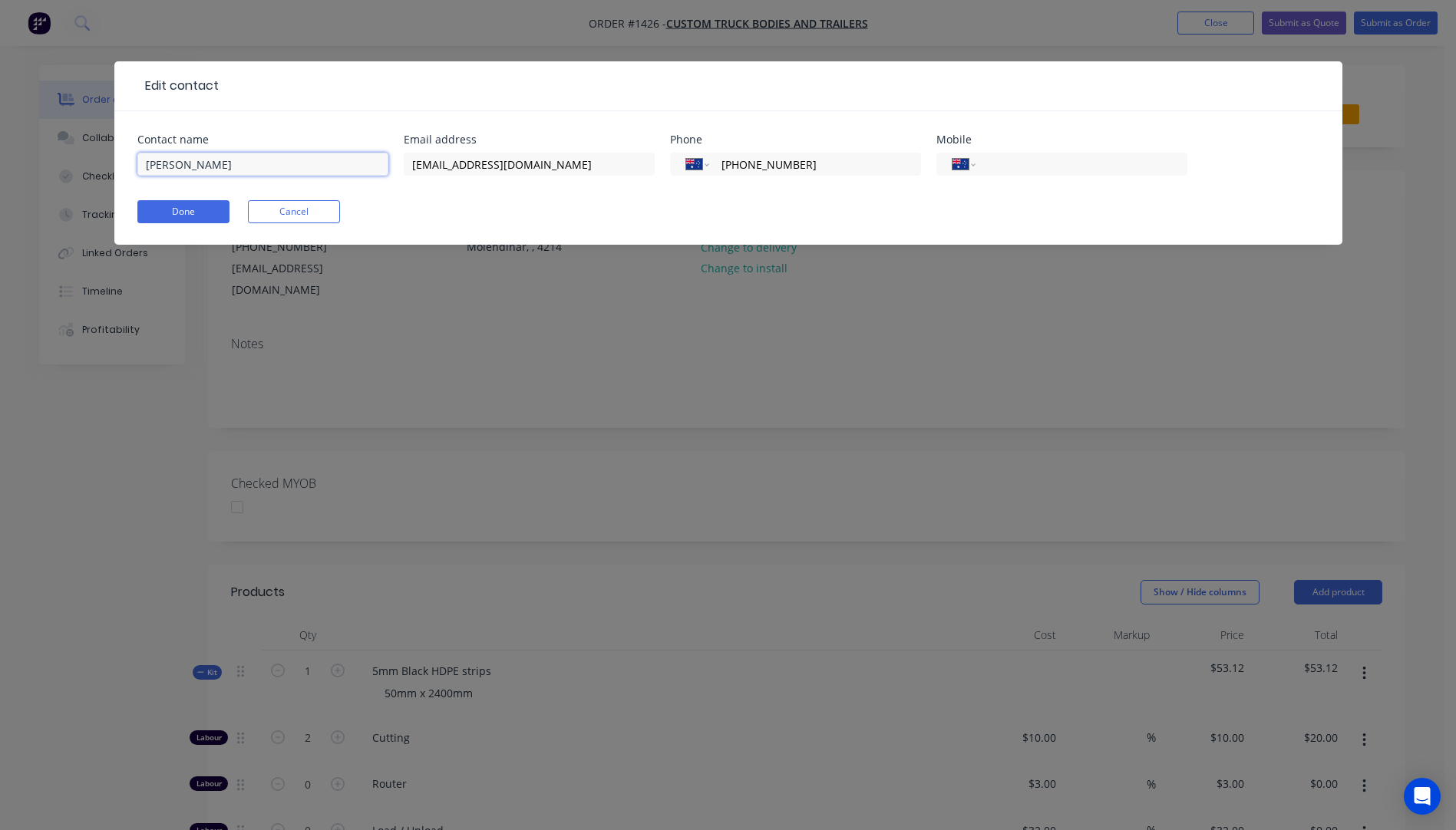
click at [180, 164] on input "MANDI PHILLIPS" at bounding box center [263, 164] width 251 height 23
click at [232, 159] on input "Mandi PHILLIPS" at bounding box center [263, 164] width 251 height 23
type input "Mandi Phillips"
paste input "0418 818 524"
type input "0418 818 524"
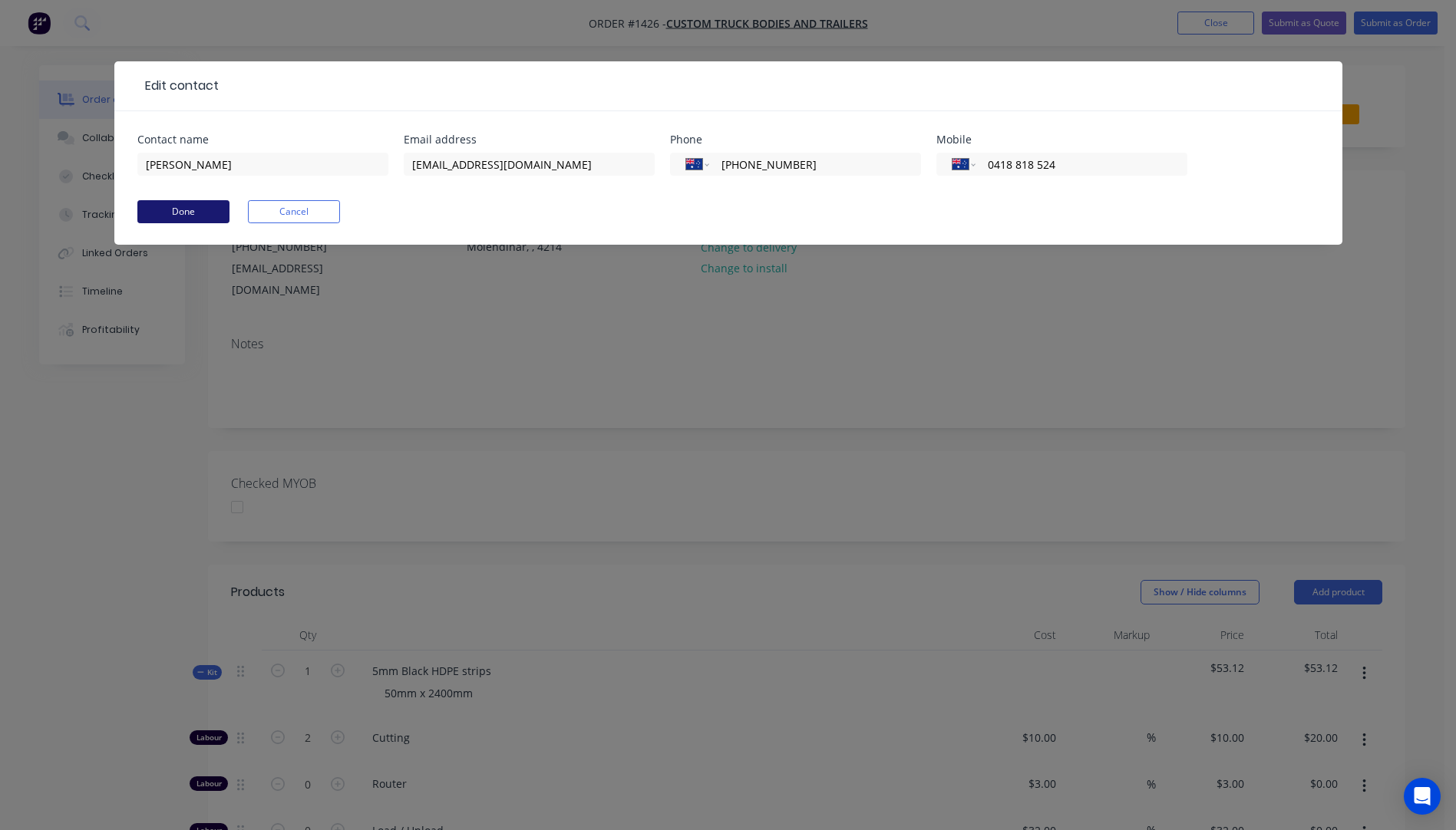
click at [184, 221] on button "Done" at bounding box center [183, 212] width 92 height 23
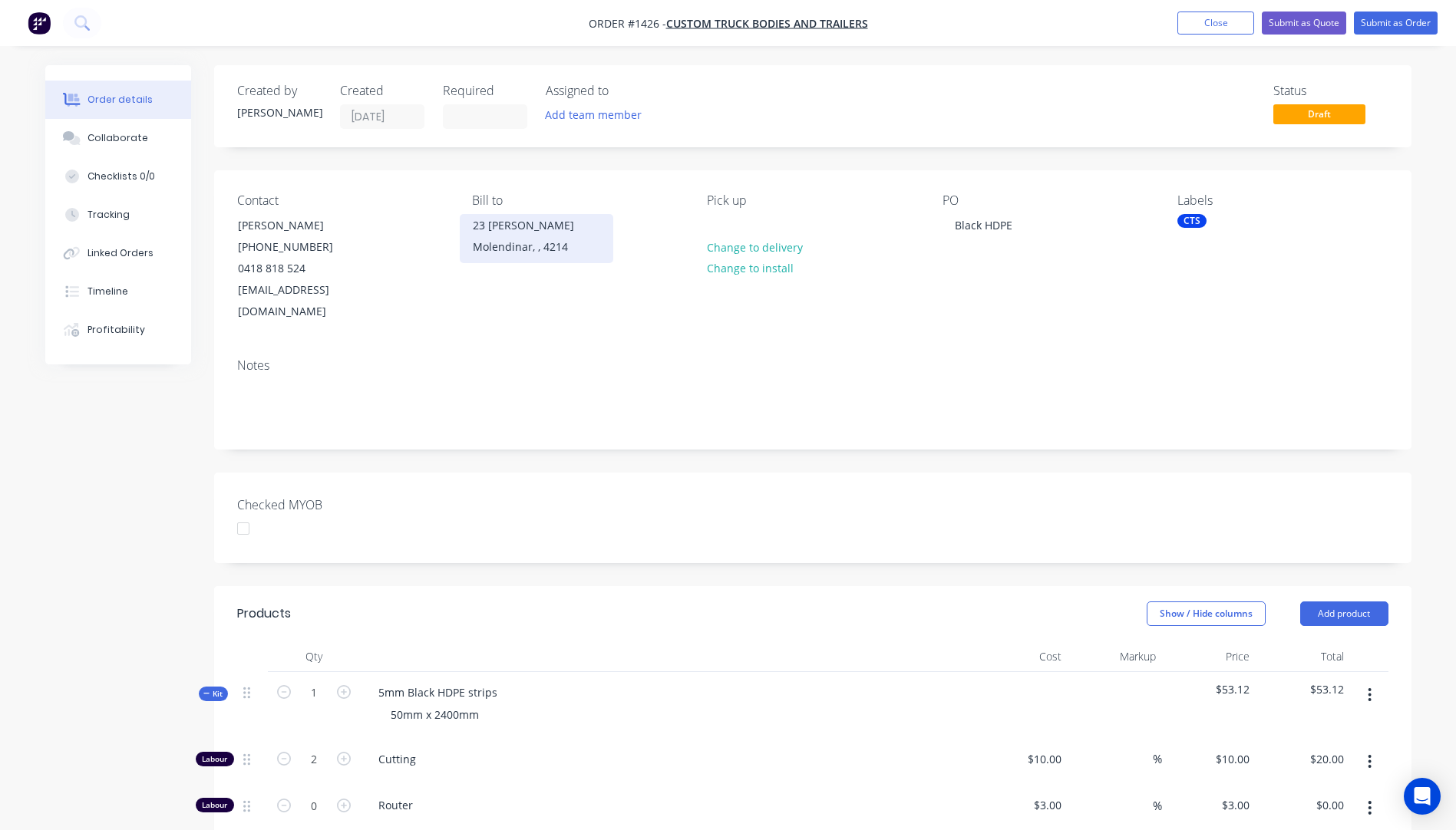
click at [506, 237] on div "Molendinar, , 4214" at bounding box center [536, 247] width 127 height 22
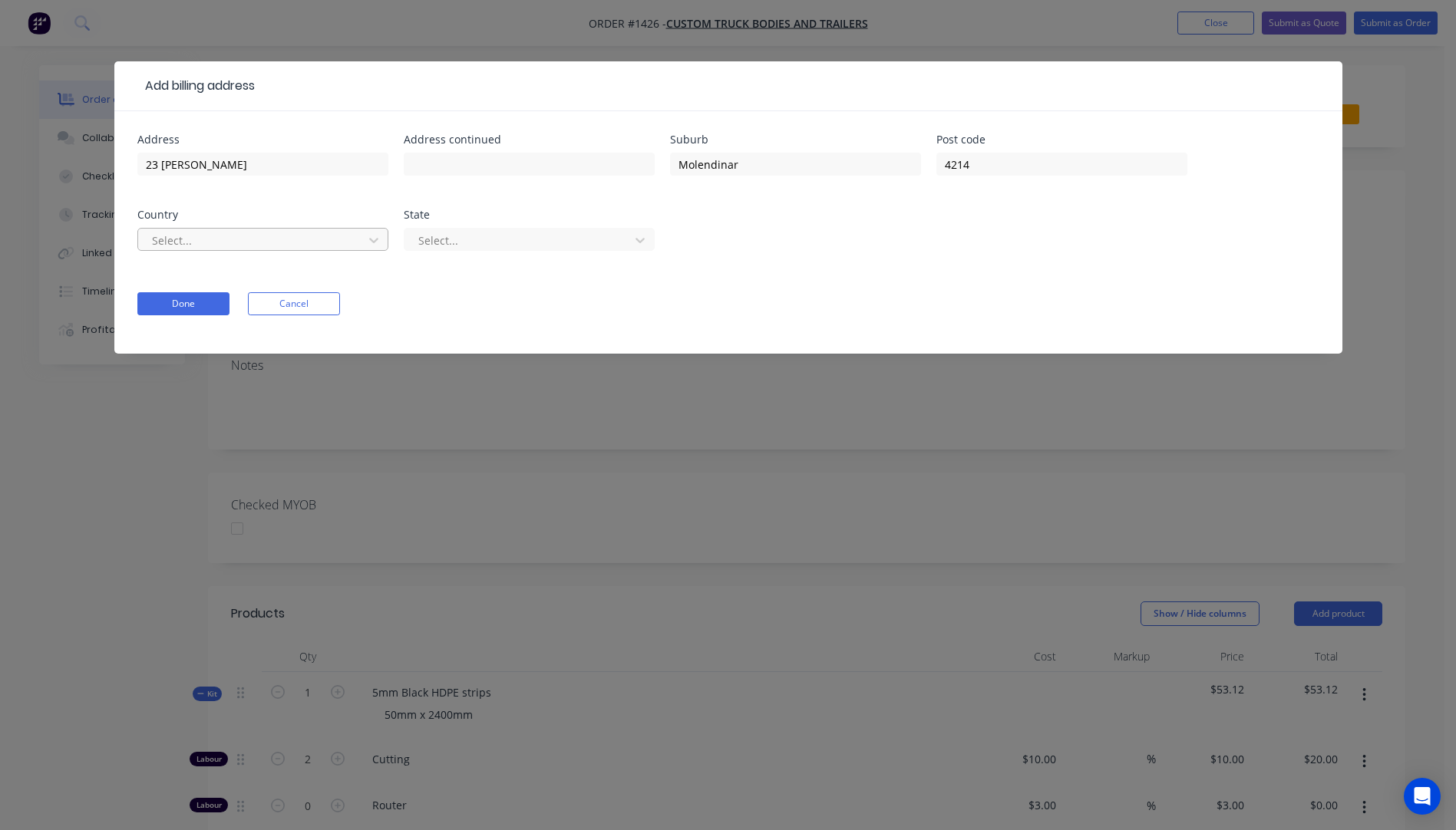
click at [222, 249] on div at bounding box center [252, 240] width 205 height 19
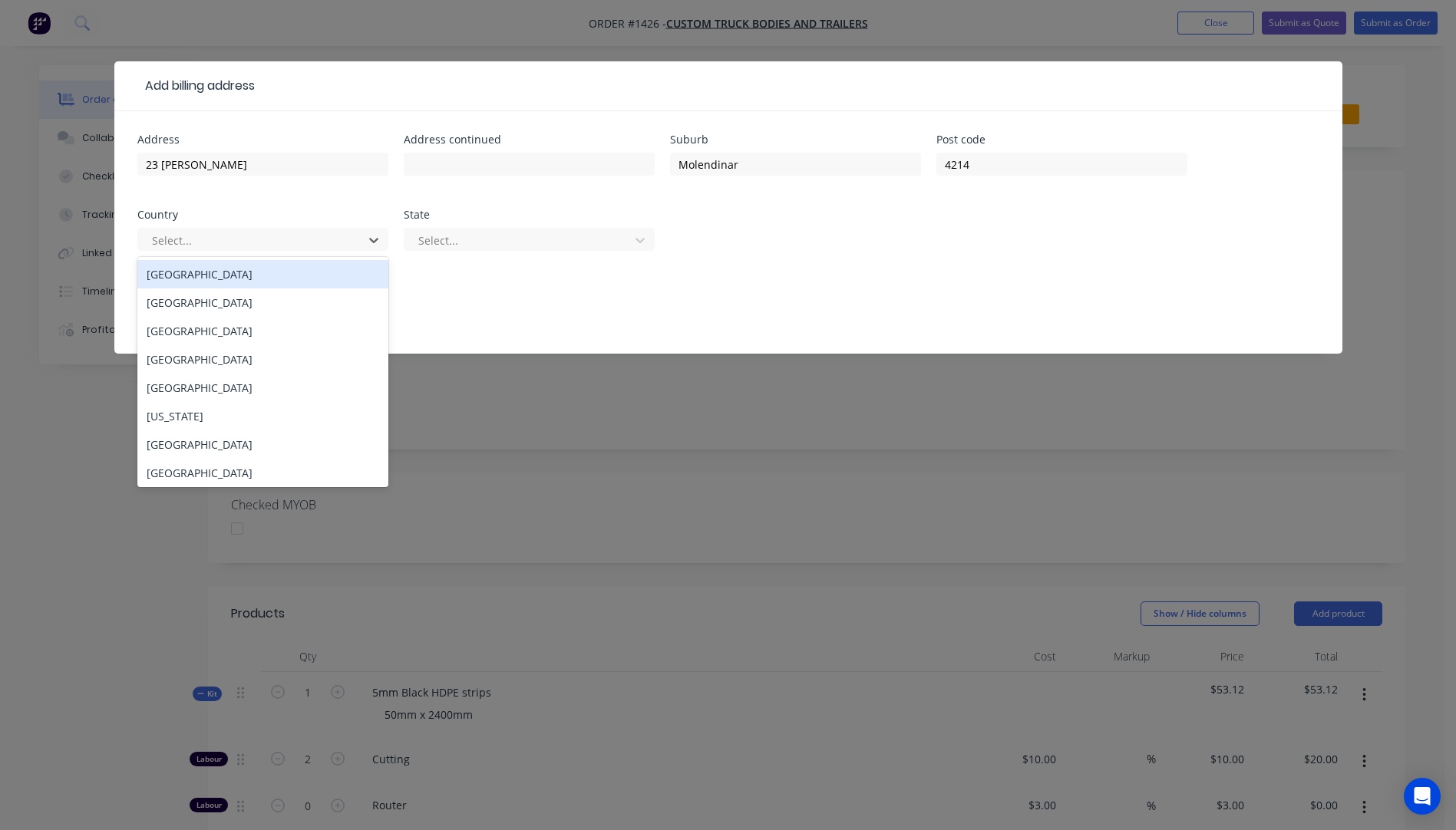
click at [170, 277] on div "Australia" at bounding box center [263, 274] width 251 height 28
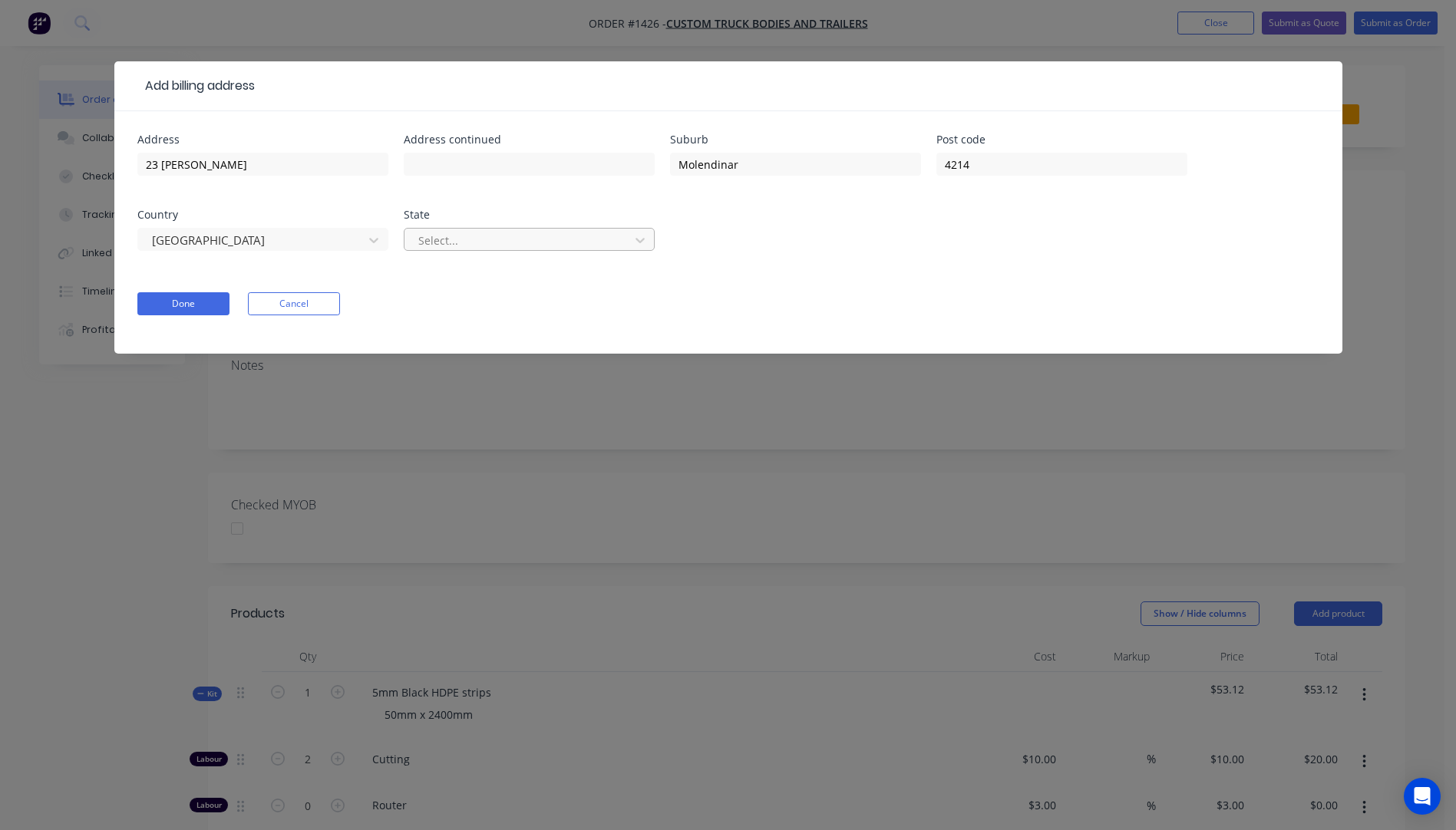
click at [475, 245] on div at bounding box center [519, 240] width 205 height 19
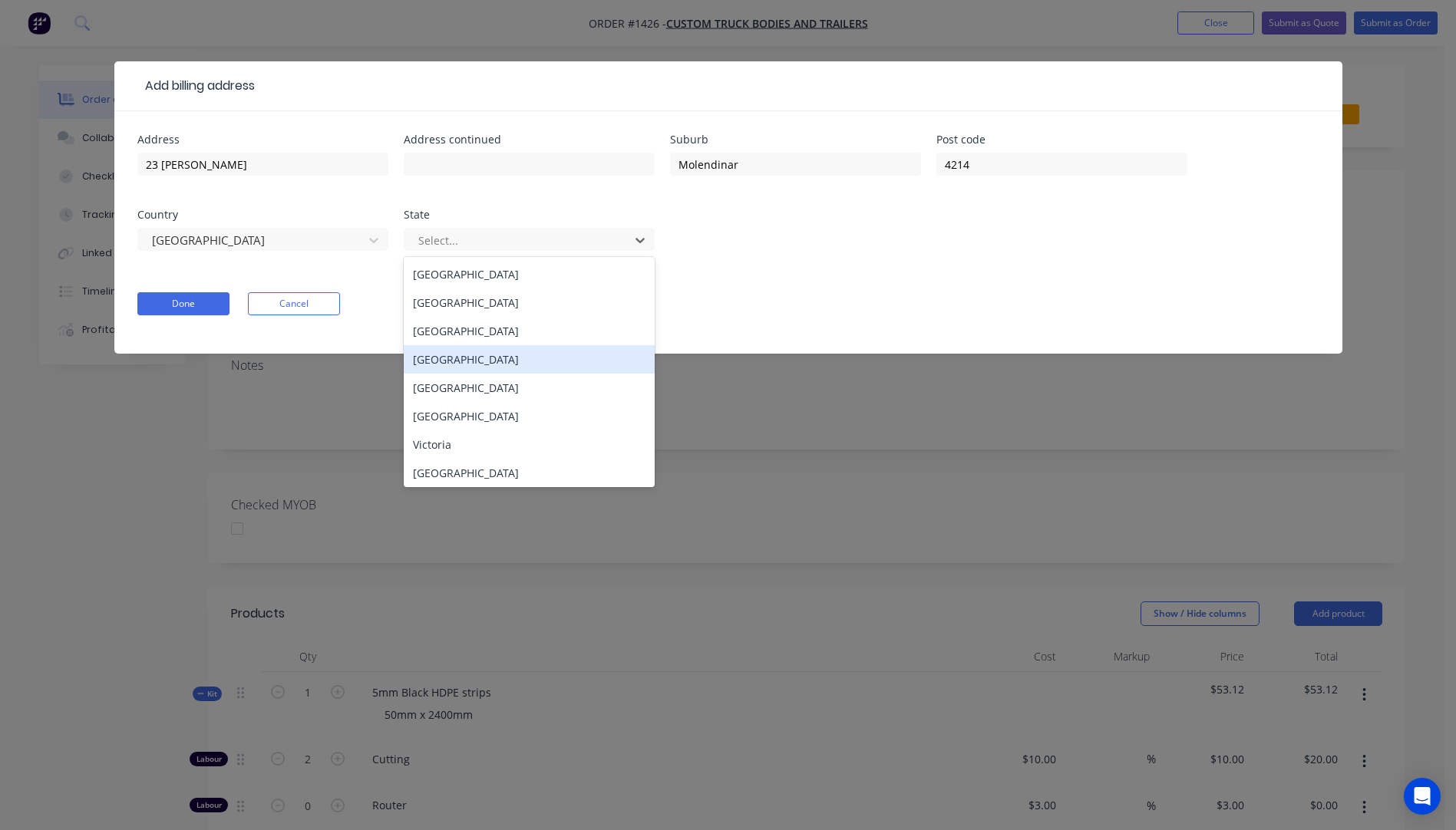
click at [453, 361] on div "Queensland" at bounding box center [529, 359] width 251 height 28
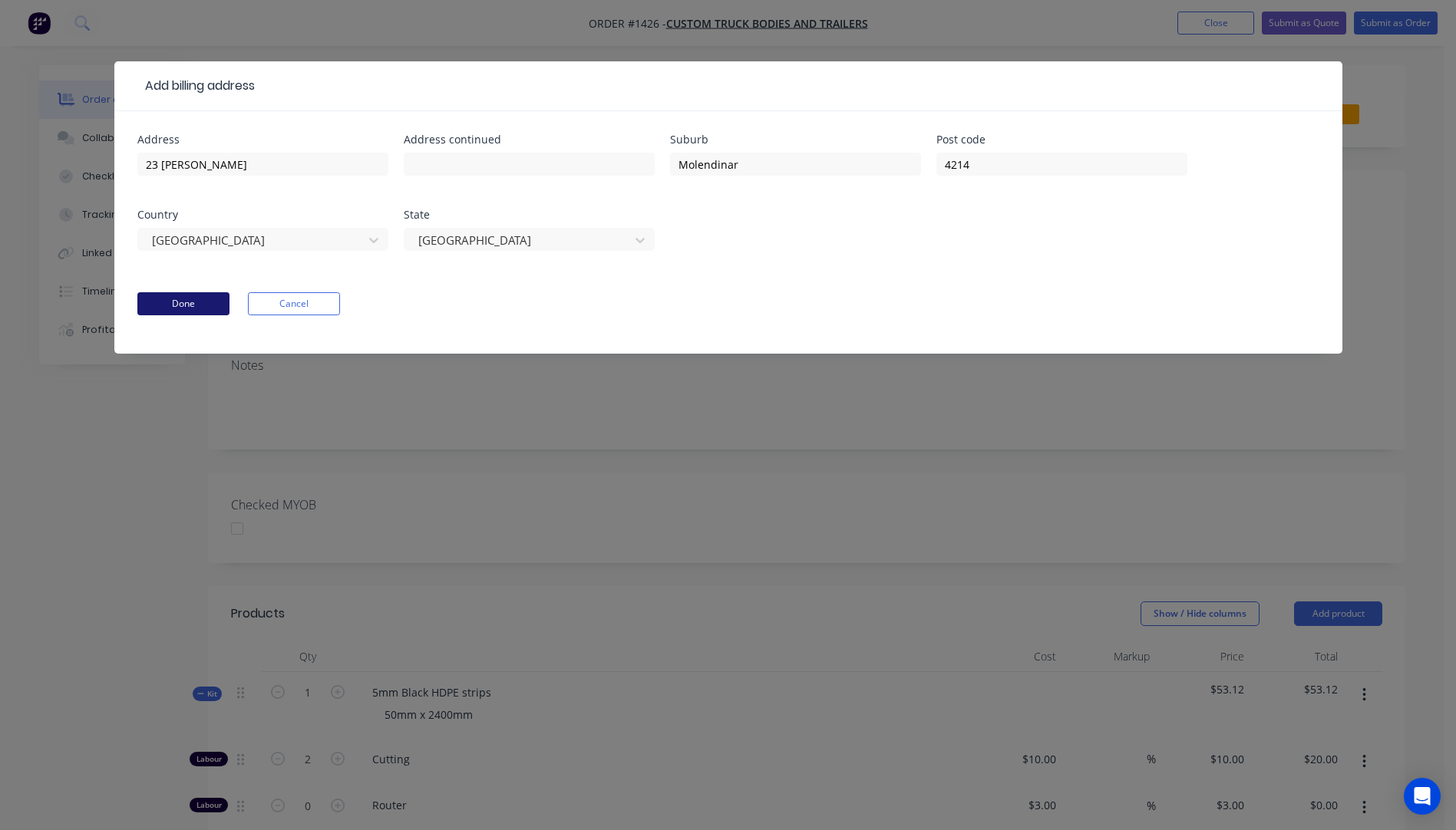
click at [194, 307] on button "Done" at bounding box center [183, 304] width 92 height 23
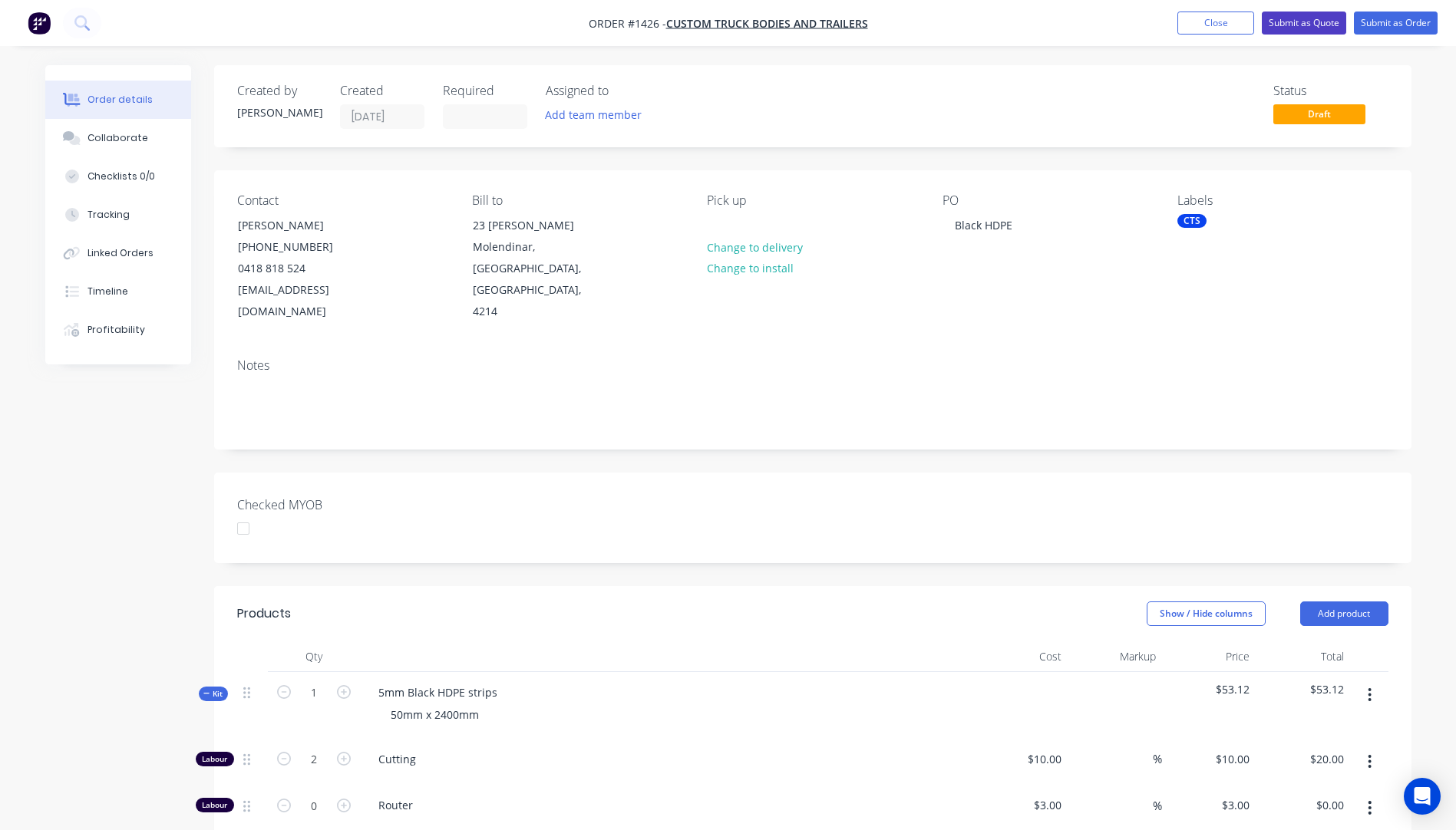
click at [1307, 32] on button "Submit as Quote" at bounding box center [1304, 23] width 85 height 23
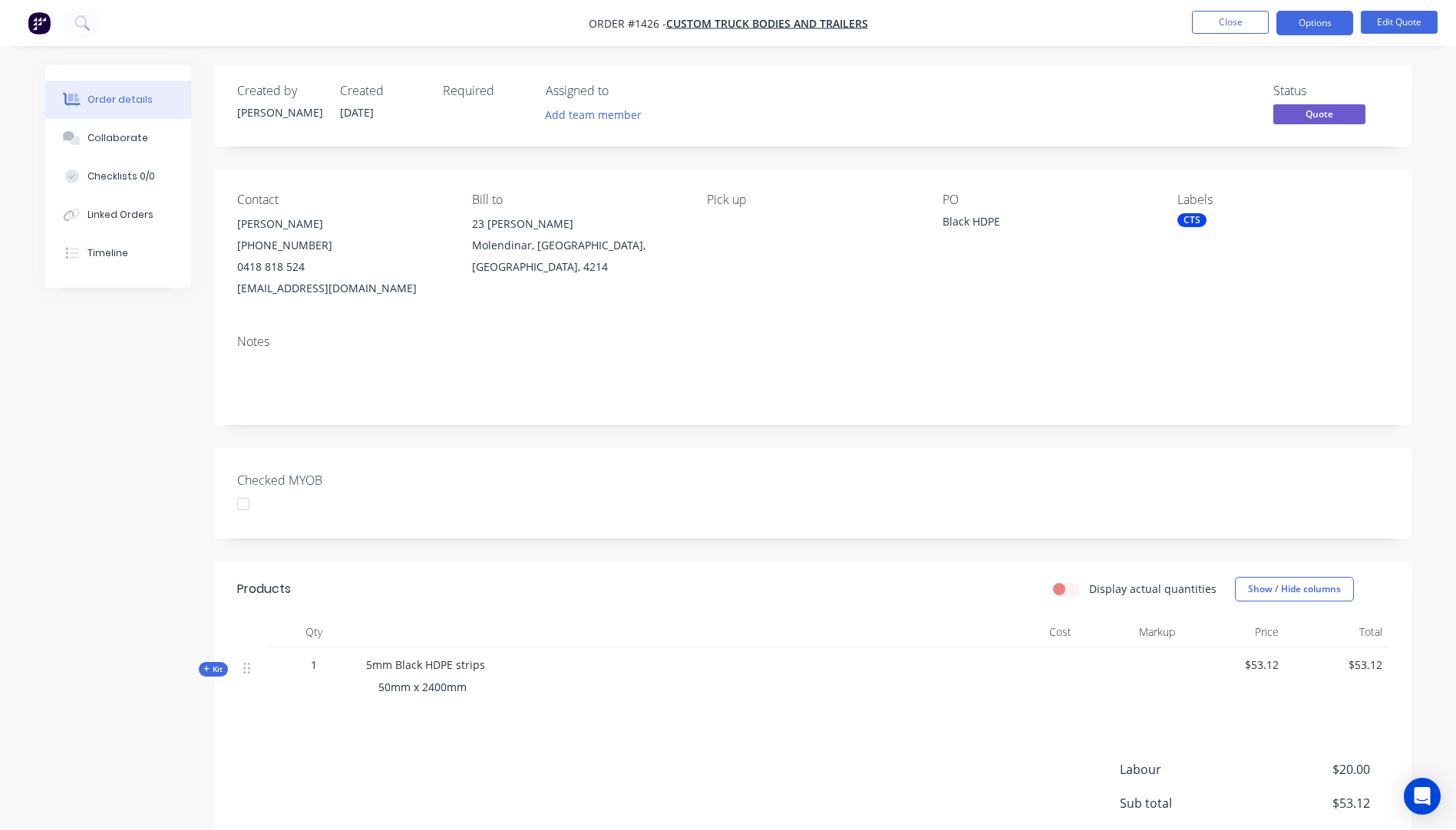
click at [1307, 32] on button "Options" at bounding box center [1315, 23] width 76 height 25
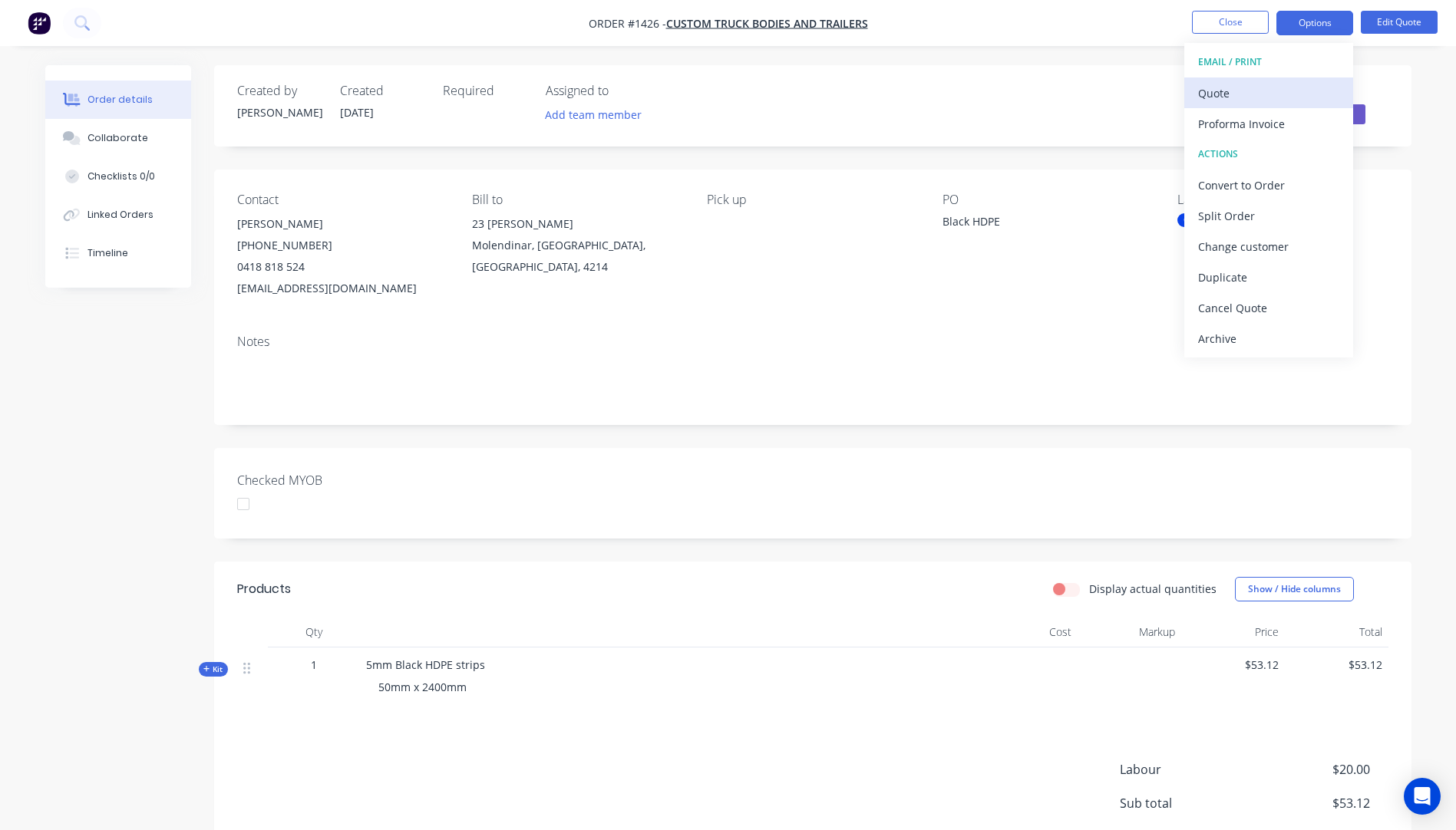
click at [1224, 98] on div "Quote" at bounding box center [1268, 93] width 141 height 22
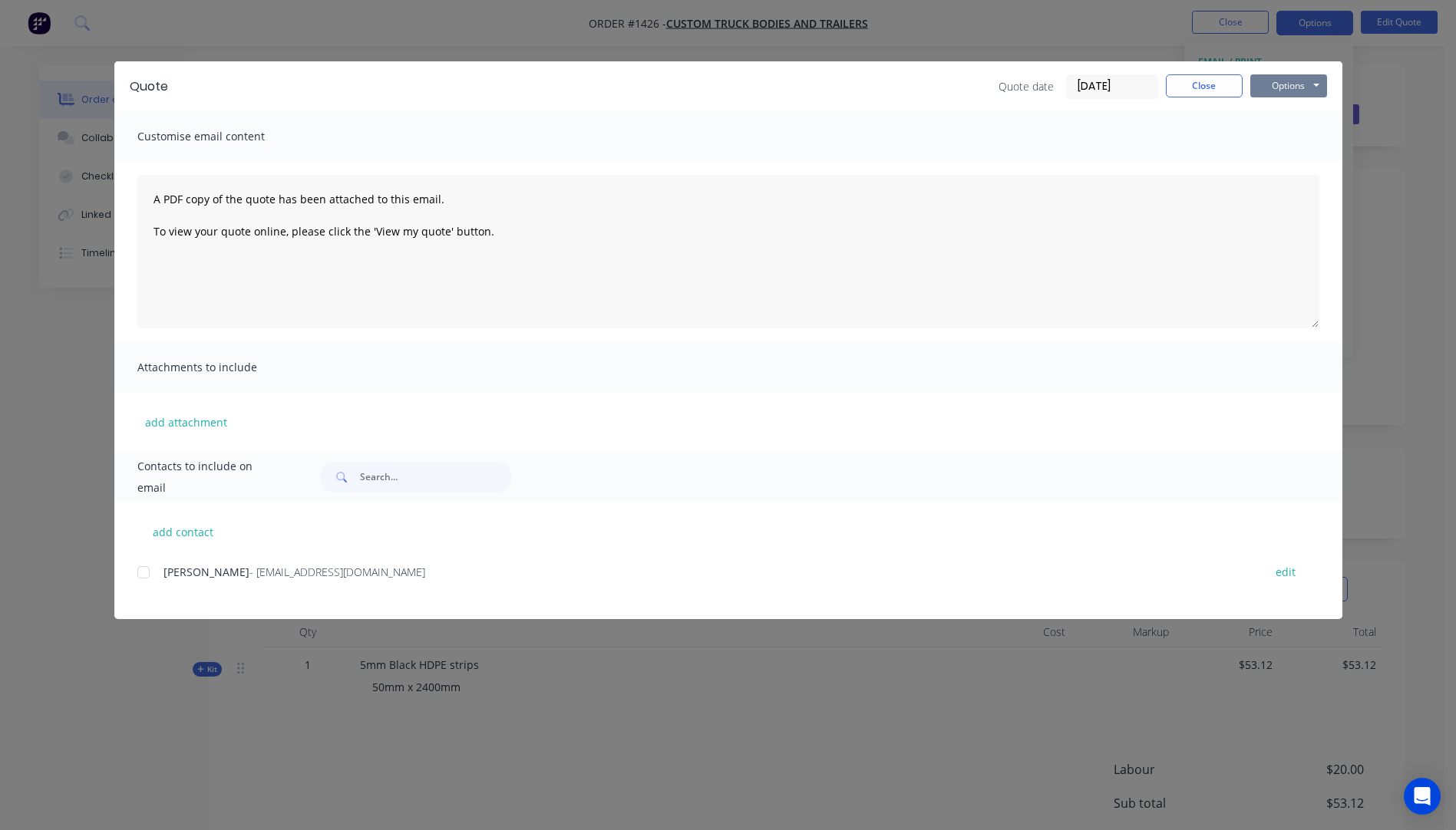
click at [1266, 87] on button "Options" at bounding box center [1288, 86] width 76 height 23
click at [1273, 112] on button "Preview" at bounding box center [1299, 113] width 98 height 26
click at [1195, 91] on button "Close" at bounding box center [1204, 86] width 76 height 23
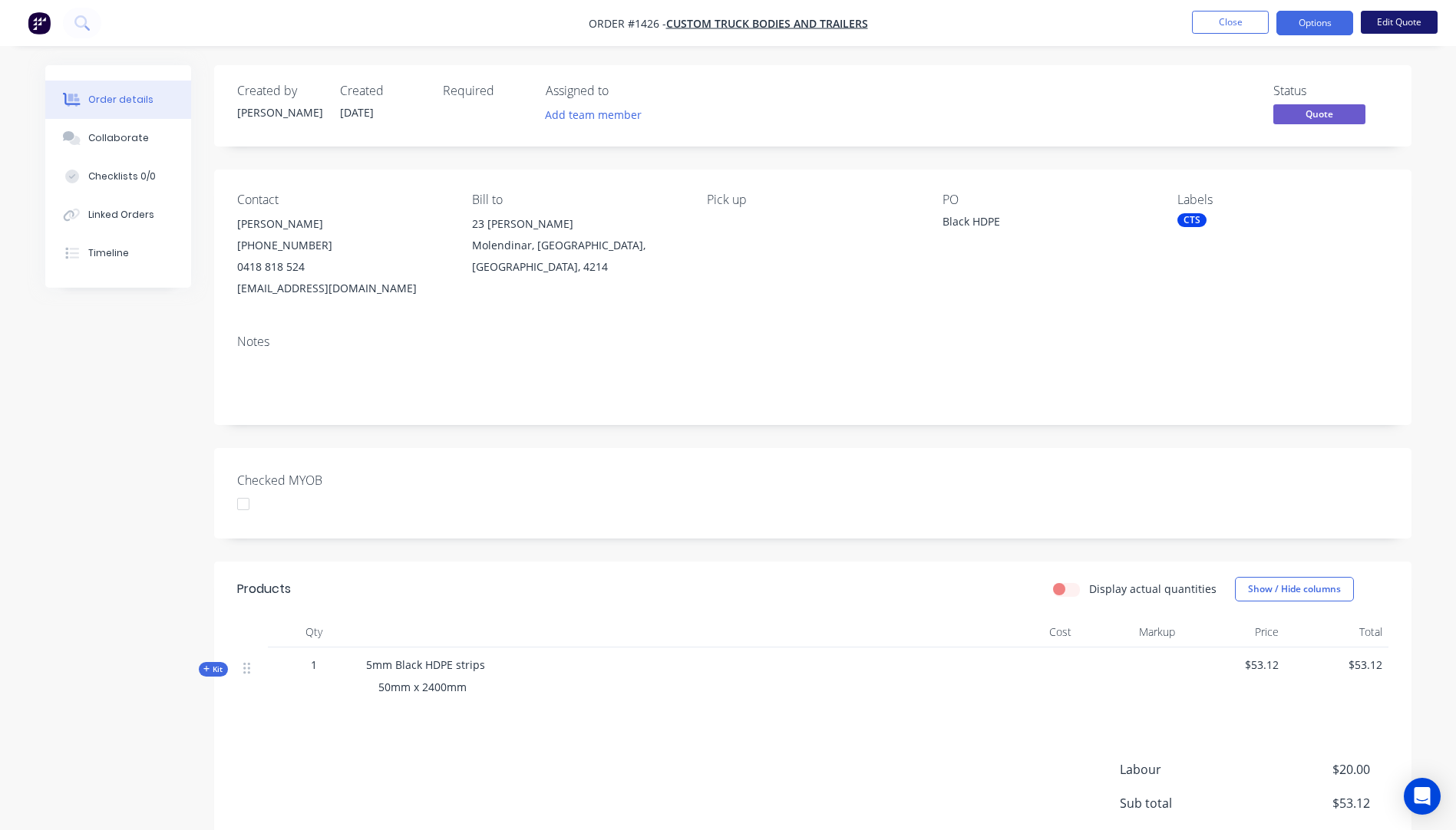
click at [1390, 20] on button "Edit Quote" at bounding box center [1399, 22] width 76 height 23
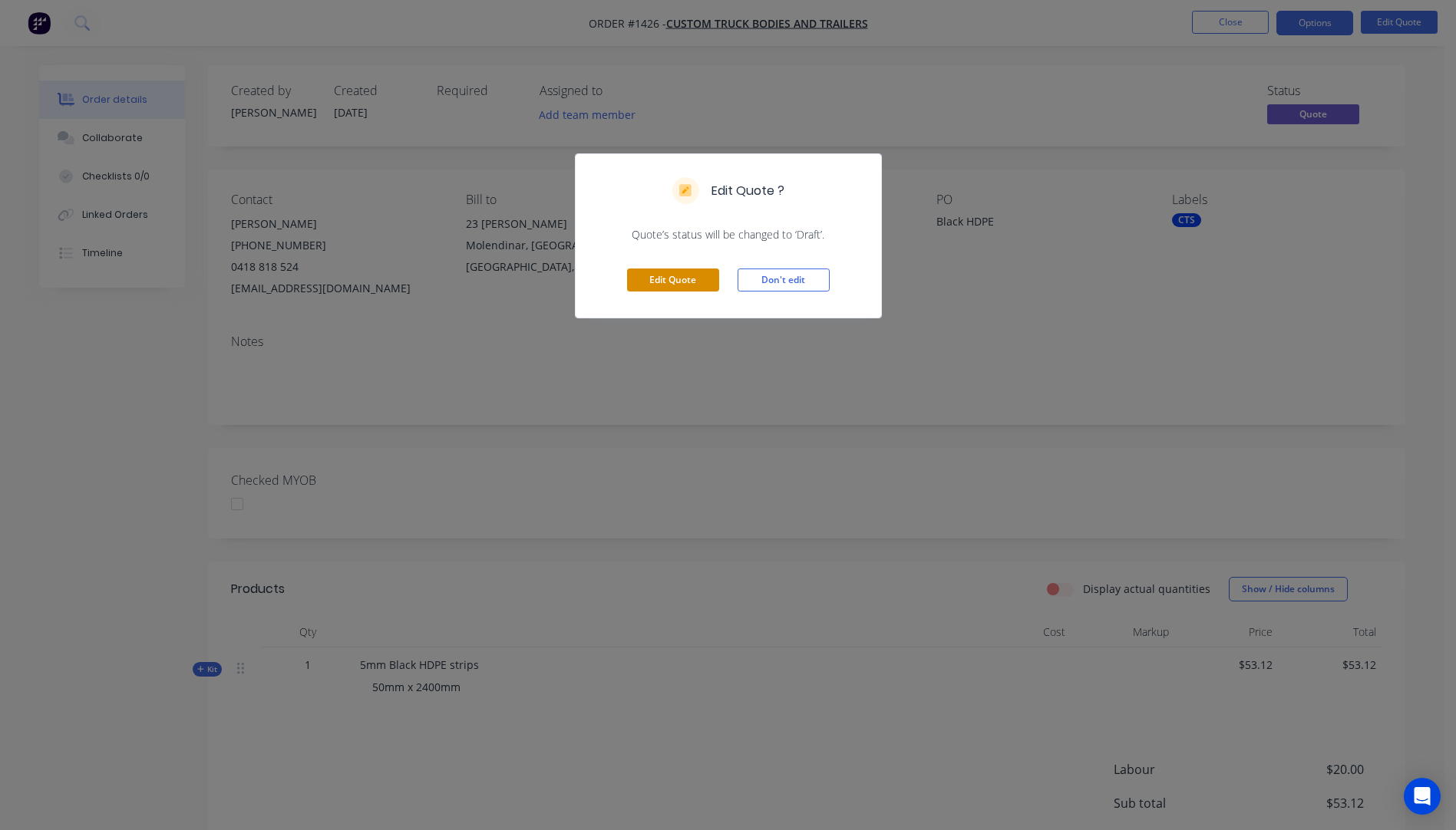
click at [695, 280] on button "Edit Quote" at bounding box center [672, 281] width 92 height 23
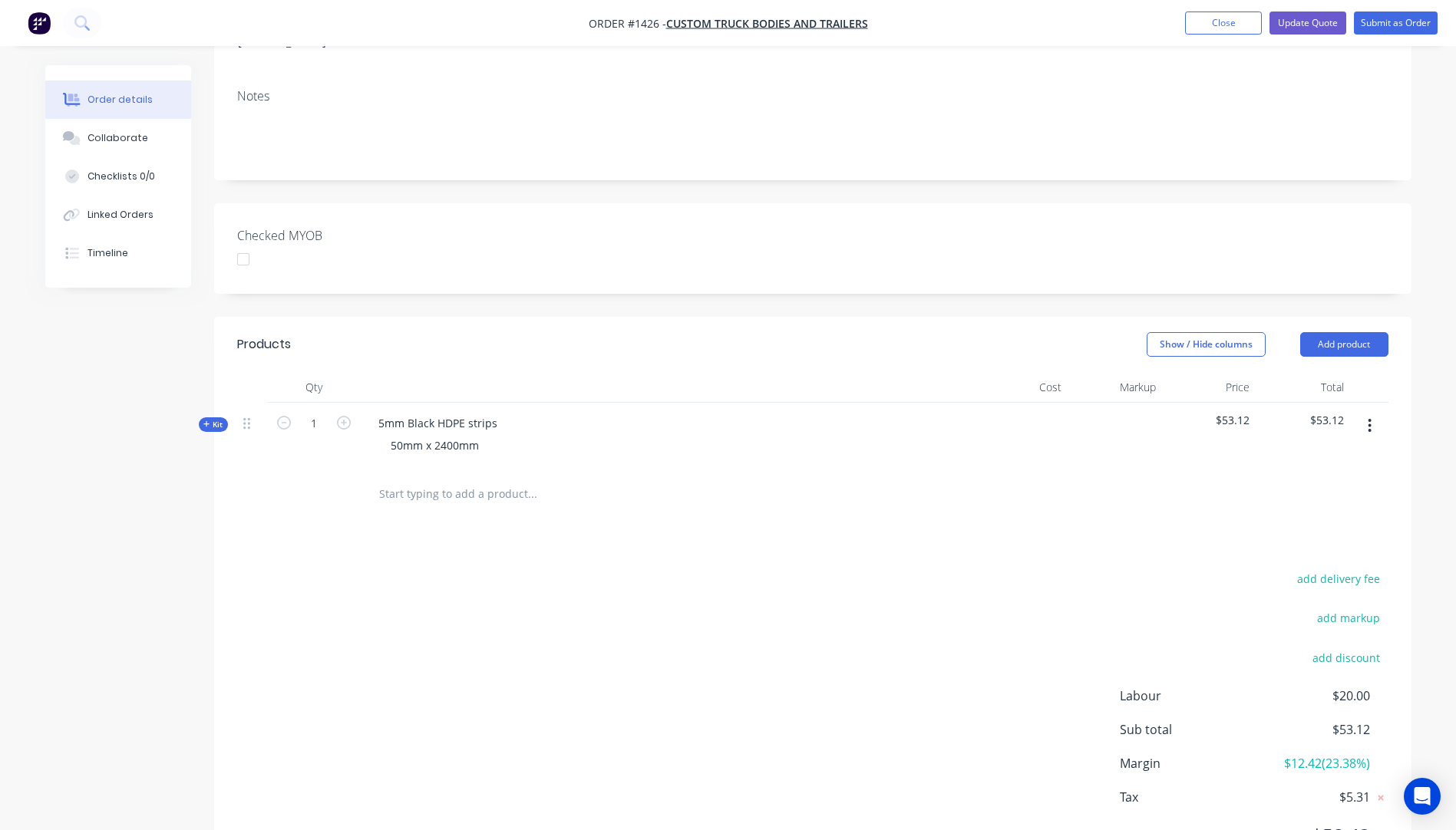
scroll to position [329, 0]
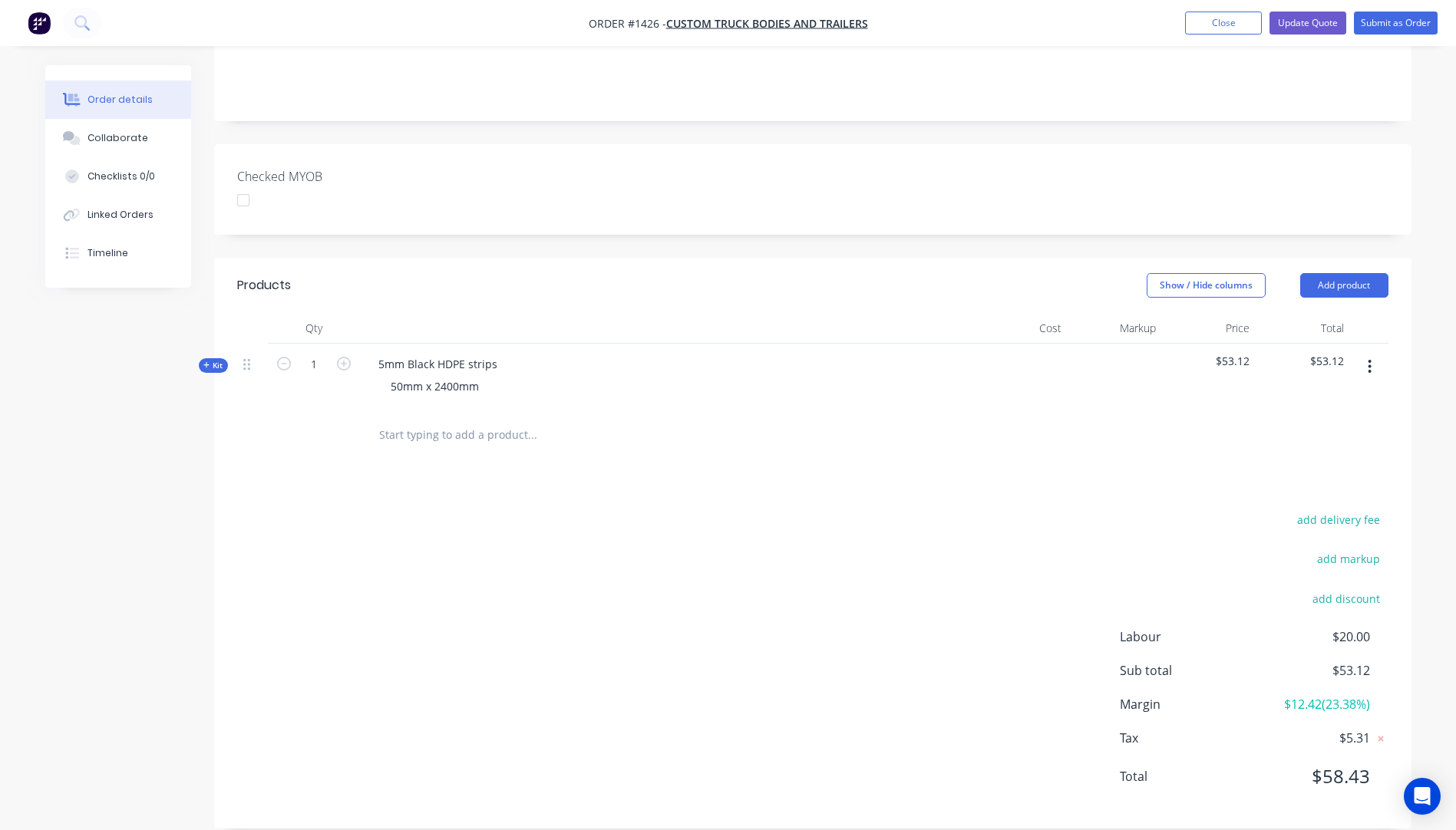
click at [204, 361] on icon at bounding box center [207, 364] width 7 height 7
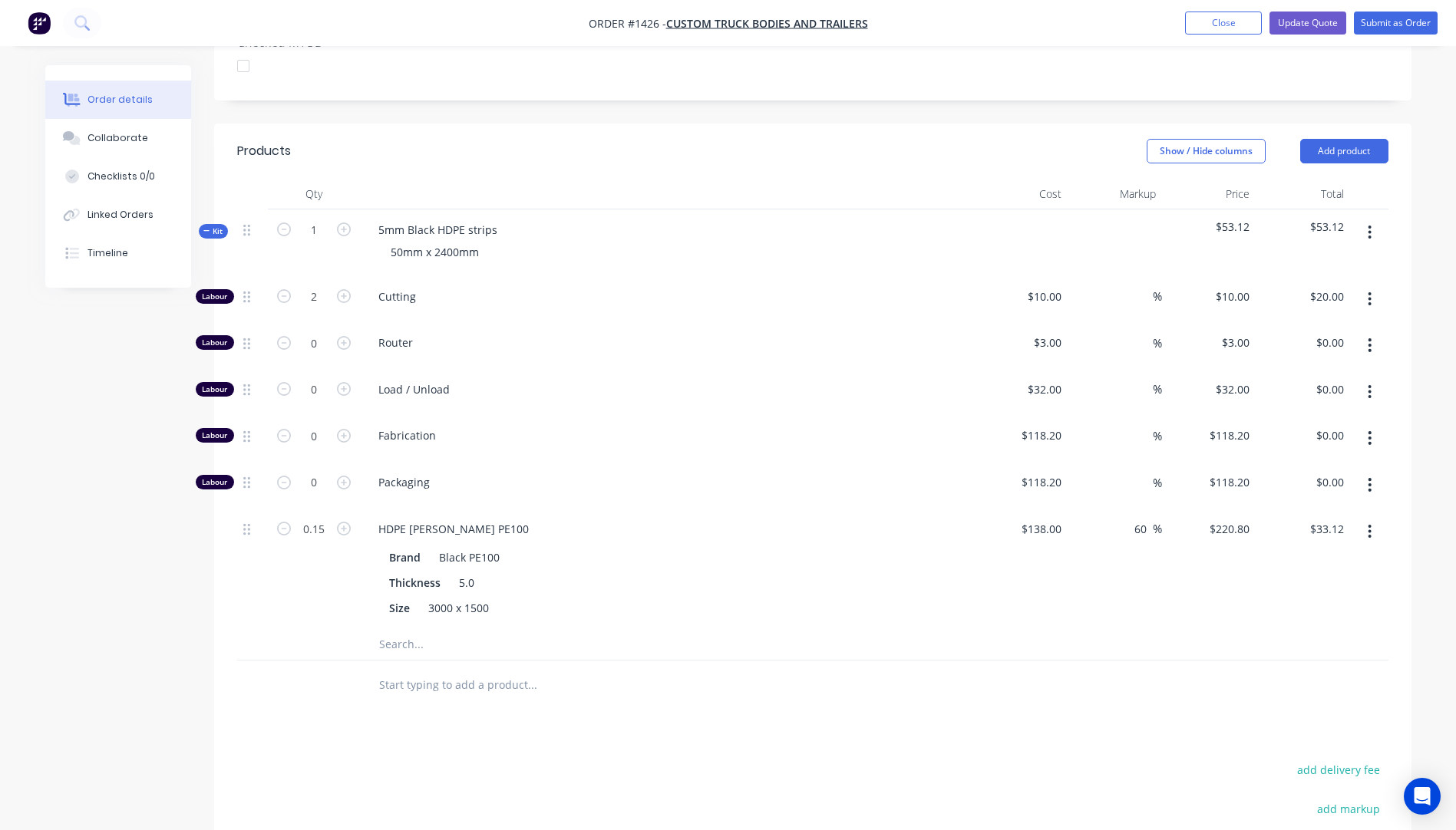
scroll to position [482, 0]
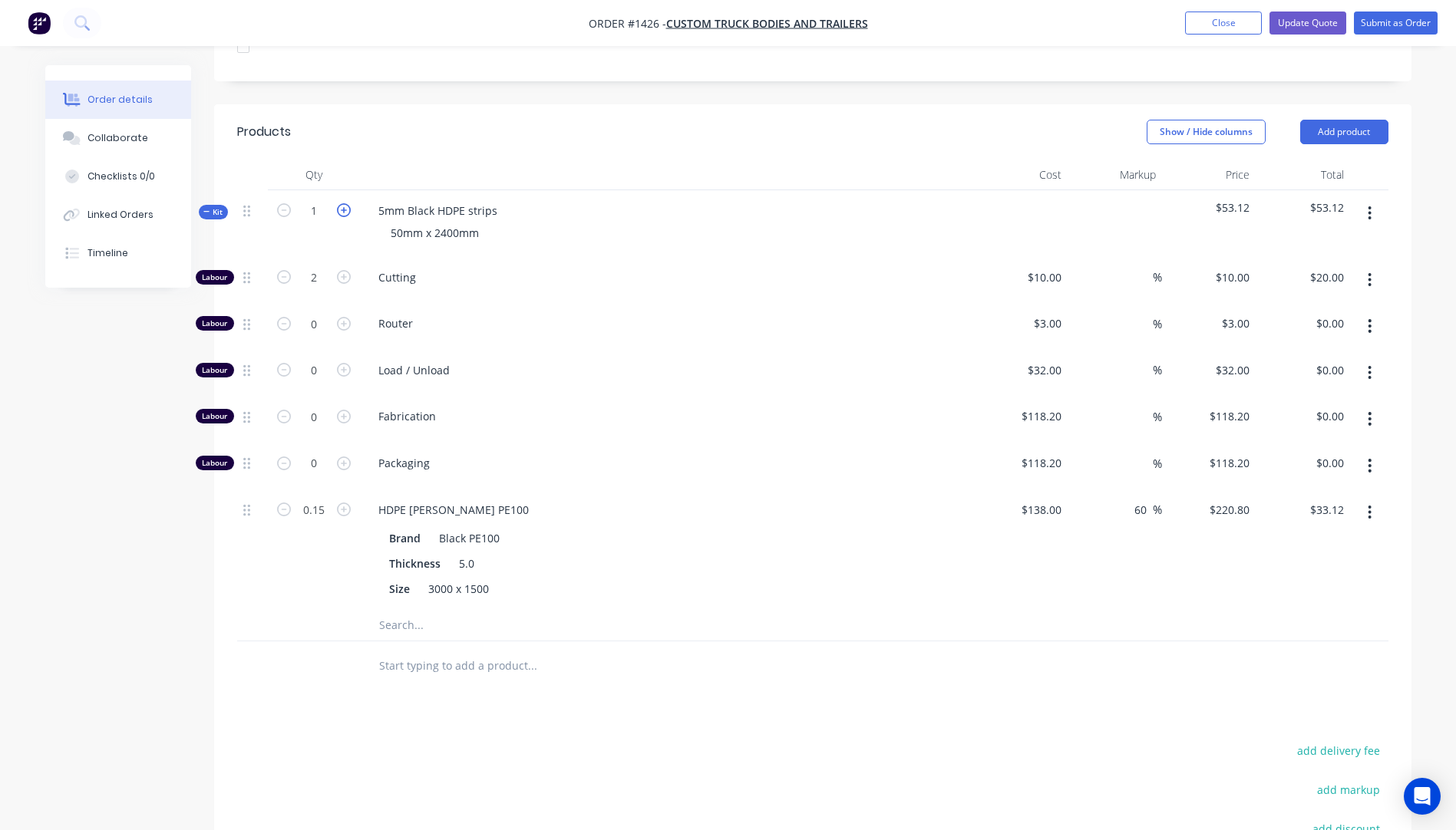
click at [342, 203] on icon "button" at bounding box center [344, 210] width 14 height 14
type input "2"
type input "4"
type input "$40.00"
type input "0.3"
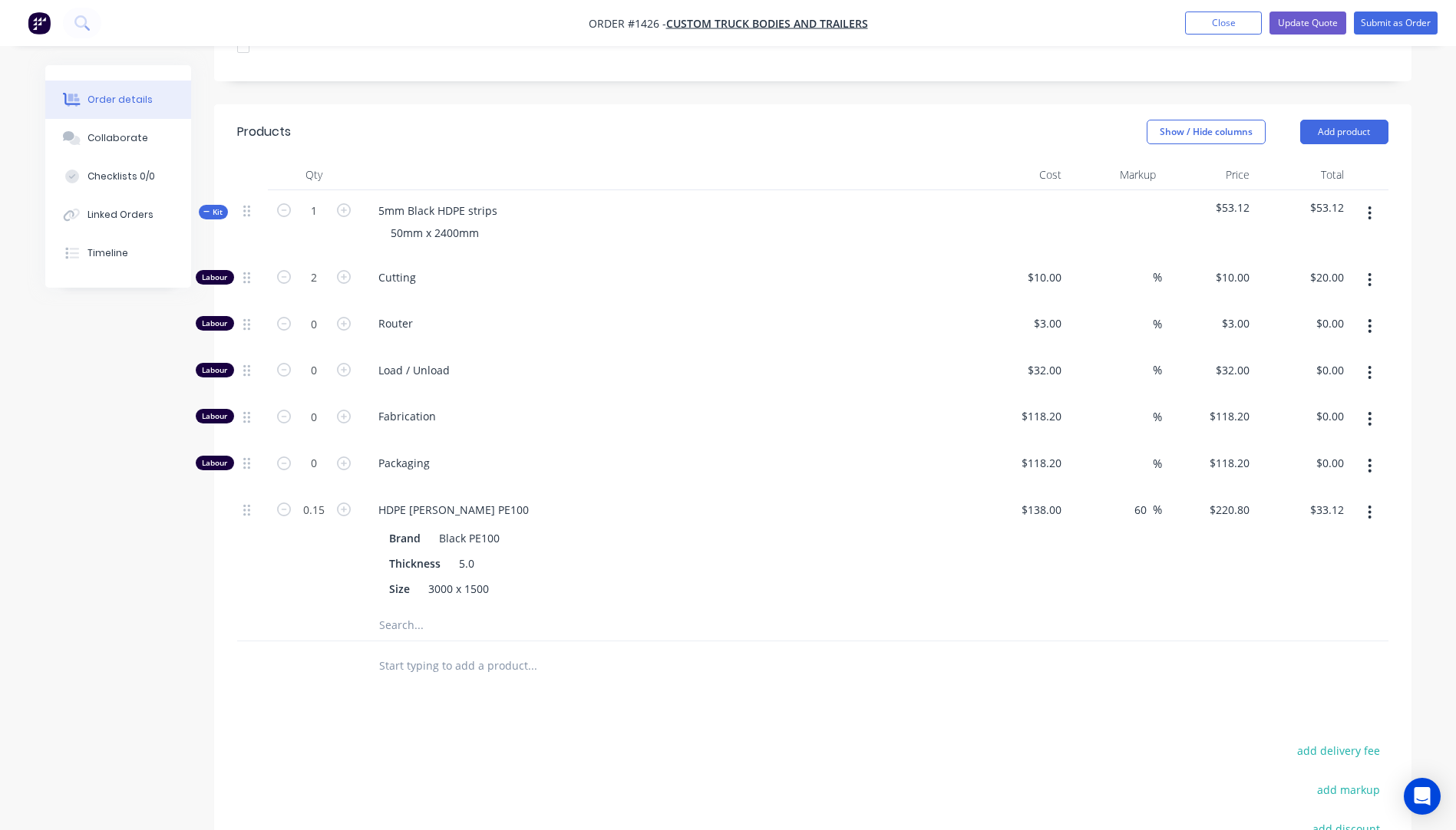
type input "$66.24"
click at [279, 270] on icon "button" at bounding box center [284, 276] width 14 height 14
type input "3"
type input "$30.00"
click at [279, 270] on icon "button" at bounding box center [284, 276] width 14 height 14
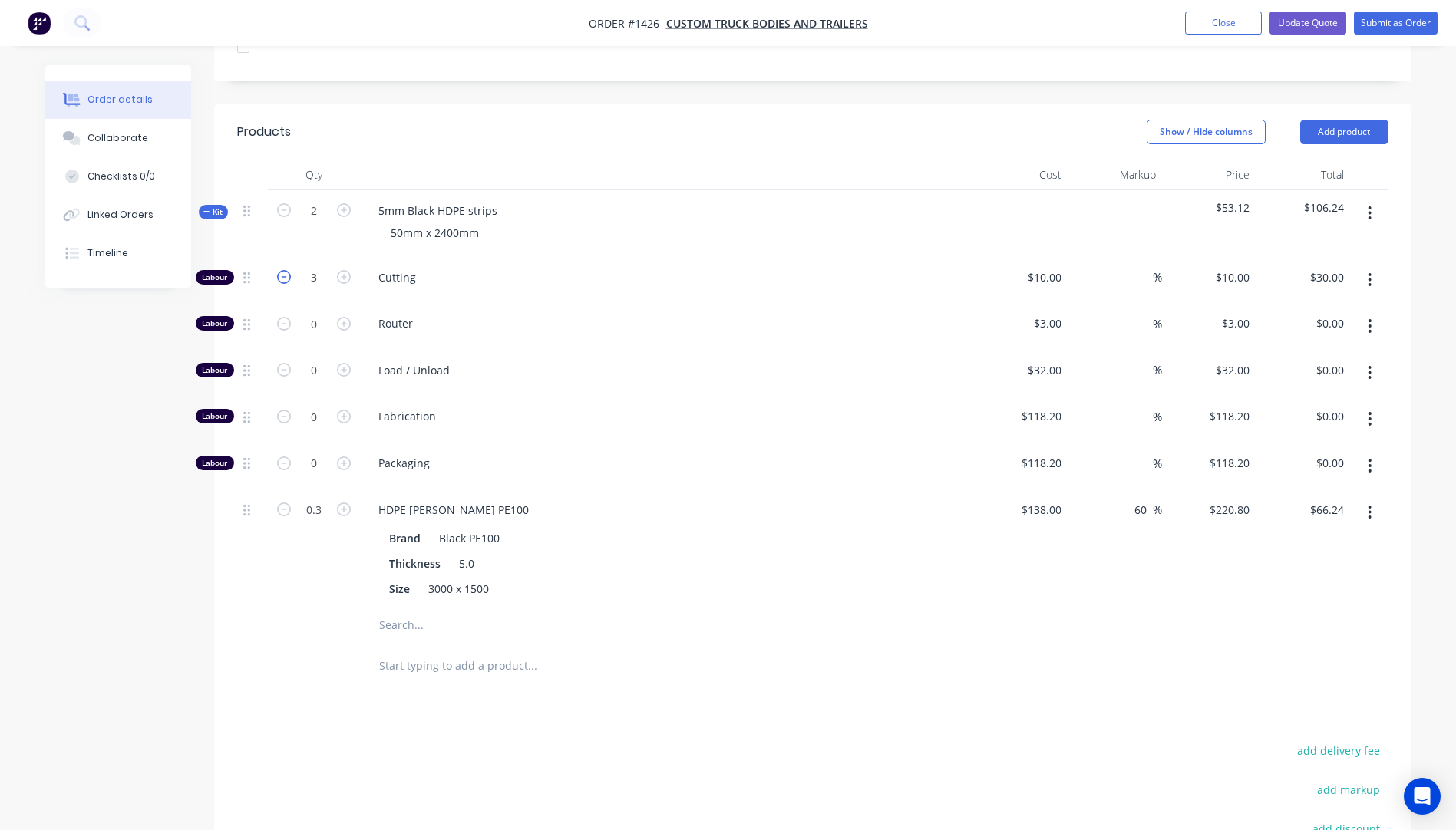
type input "2"
type input "$20.00"
click at [318, 499] on input "0.3" at bounding box center [314, 510] width 40 height 23
type input "0.15"
type input "$33.12"
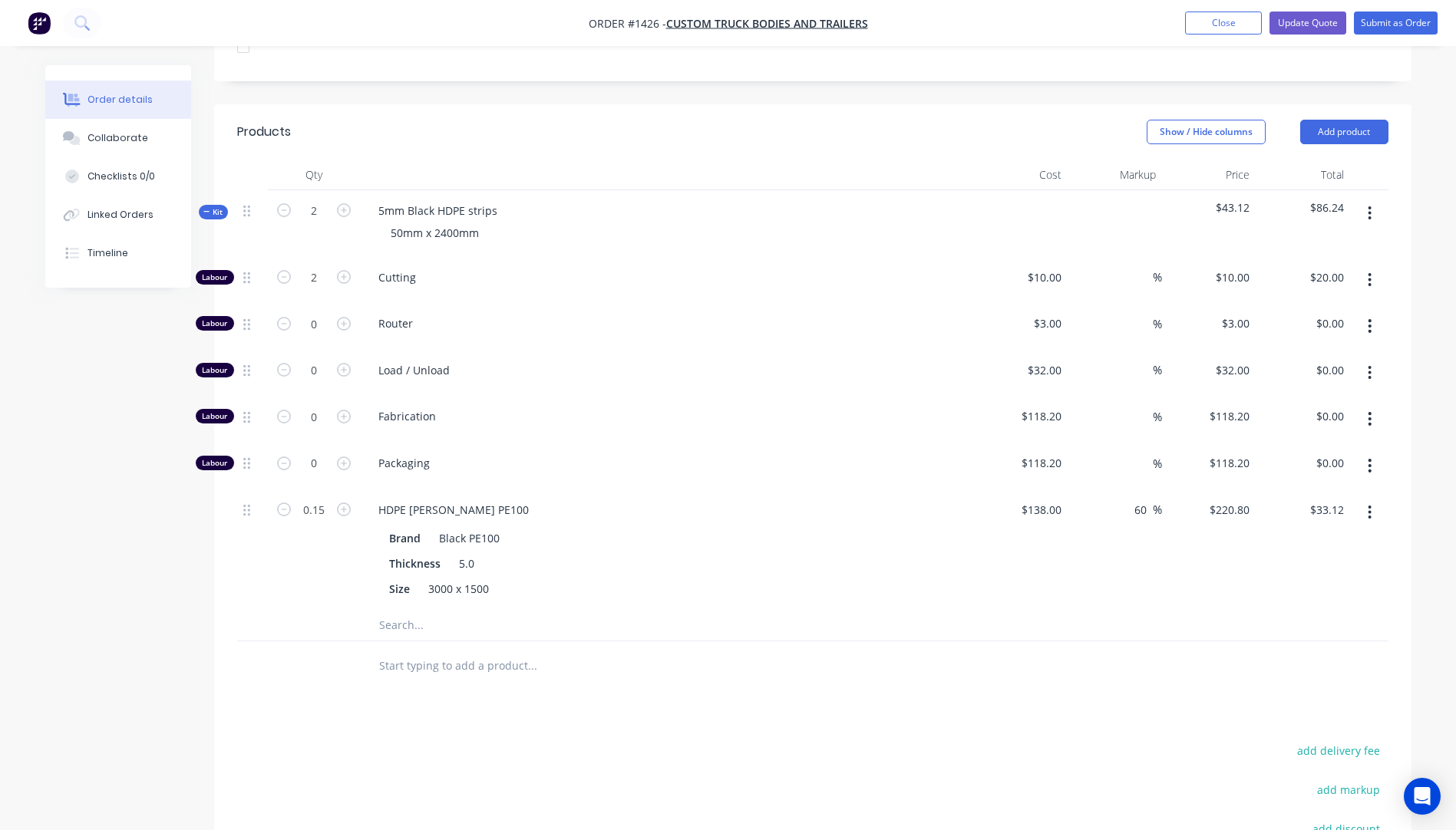
click at [212, 549] on div "Created by Darren Created 08/09/25 Required Assigned to Add team member Status …" at bounding box center [729, 333] width 1366 height 1500
click at [1307, 22] on button "Update Quote" at bounding box center [1307, 23] width 76 height 23
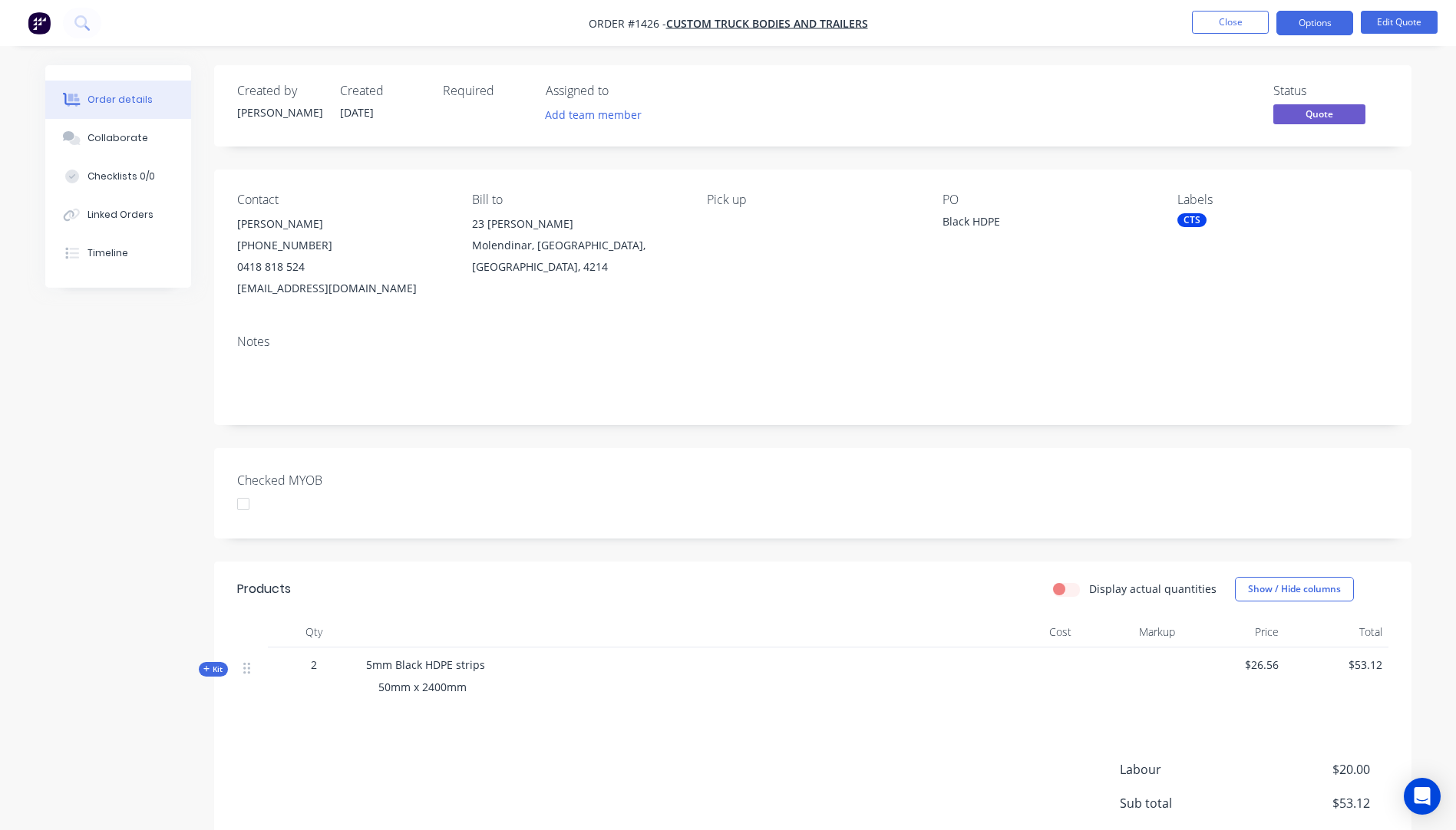
click at [1307, 22] on button "Options" at bounding box center [1315, 23] width 76 height 25
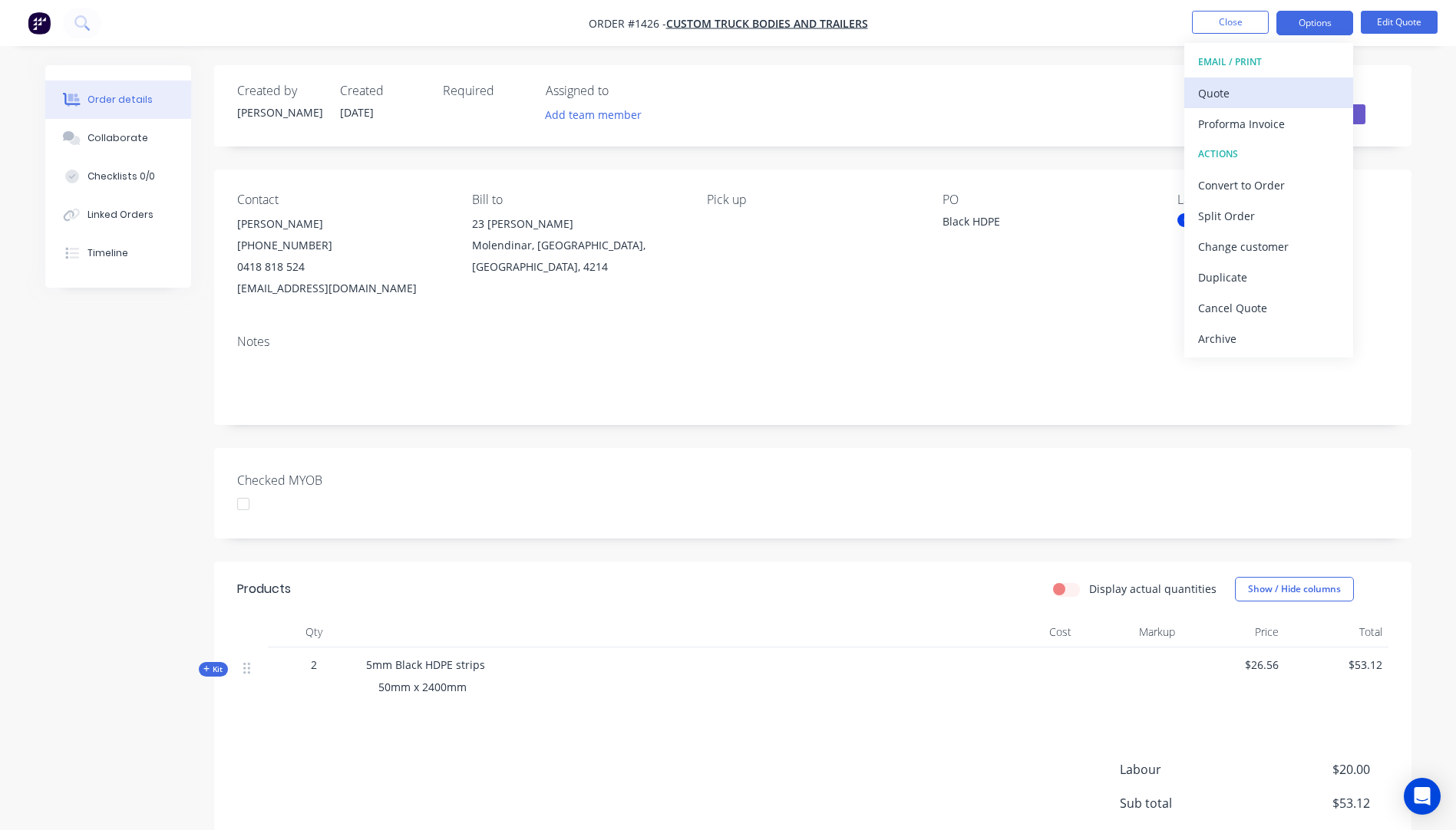
click at [1225, 95] on div "Quote" at bounding box center [1268, 93] width 141 height 22
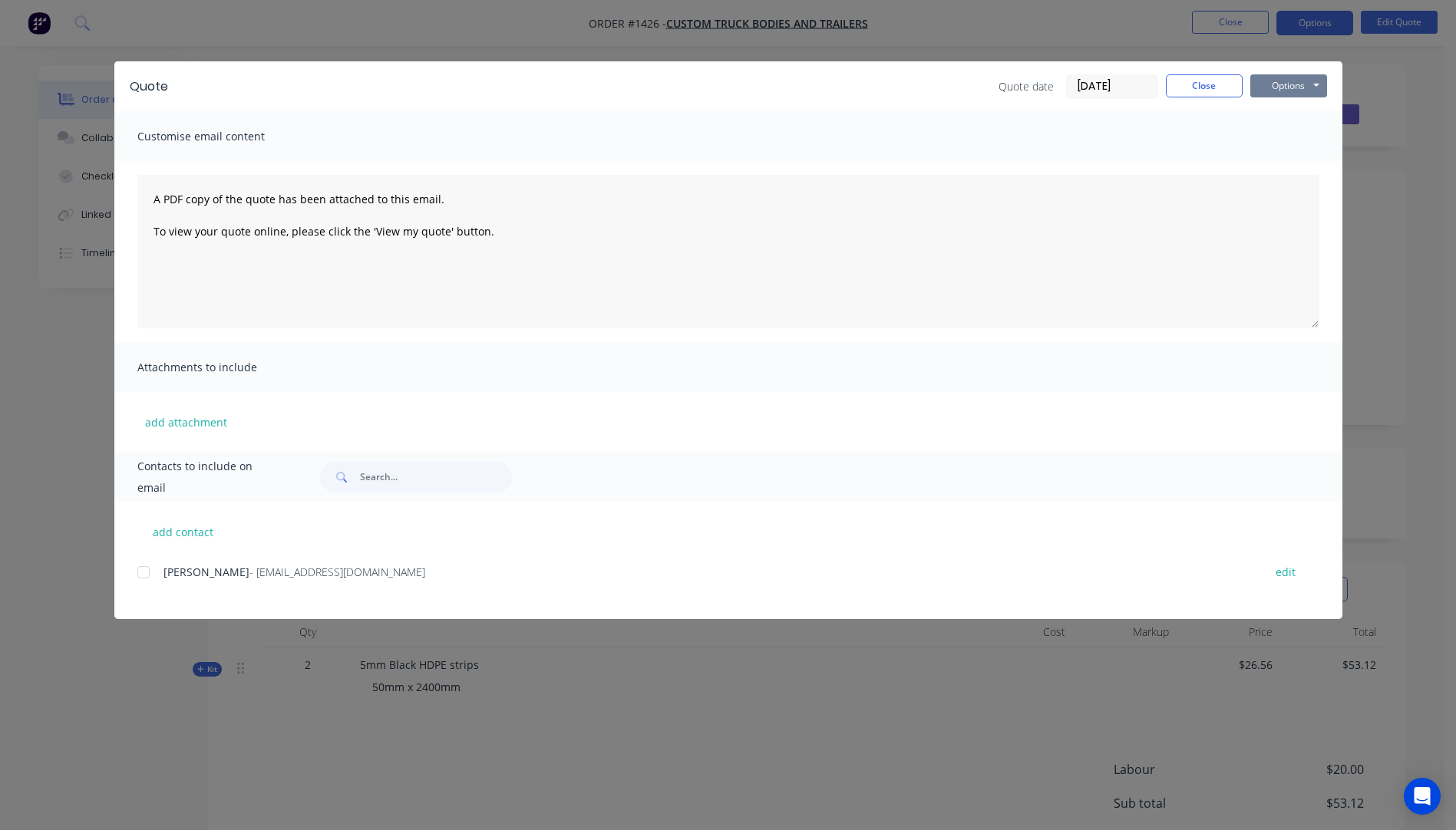
click at [1268, 94] on button "Options" at bounding box center [1288, 86] width 76 height 23
click at [1276, 114] on button "Preview" at bounding box center [1299, 113] width 98 height 26
click at [144, 573] on div at bounding box center [143, 572] width 31 height 31
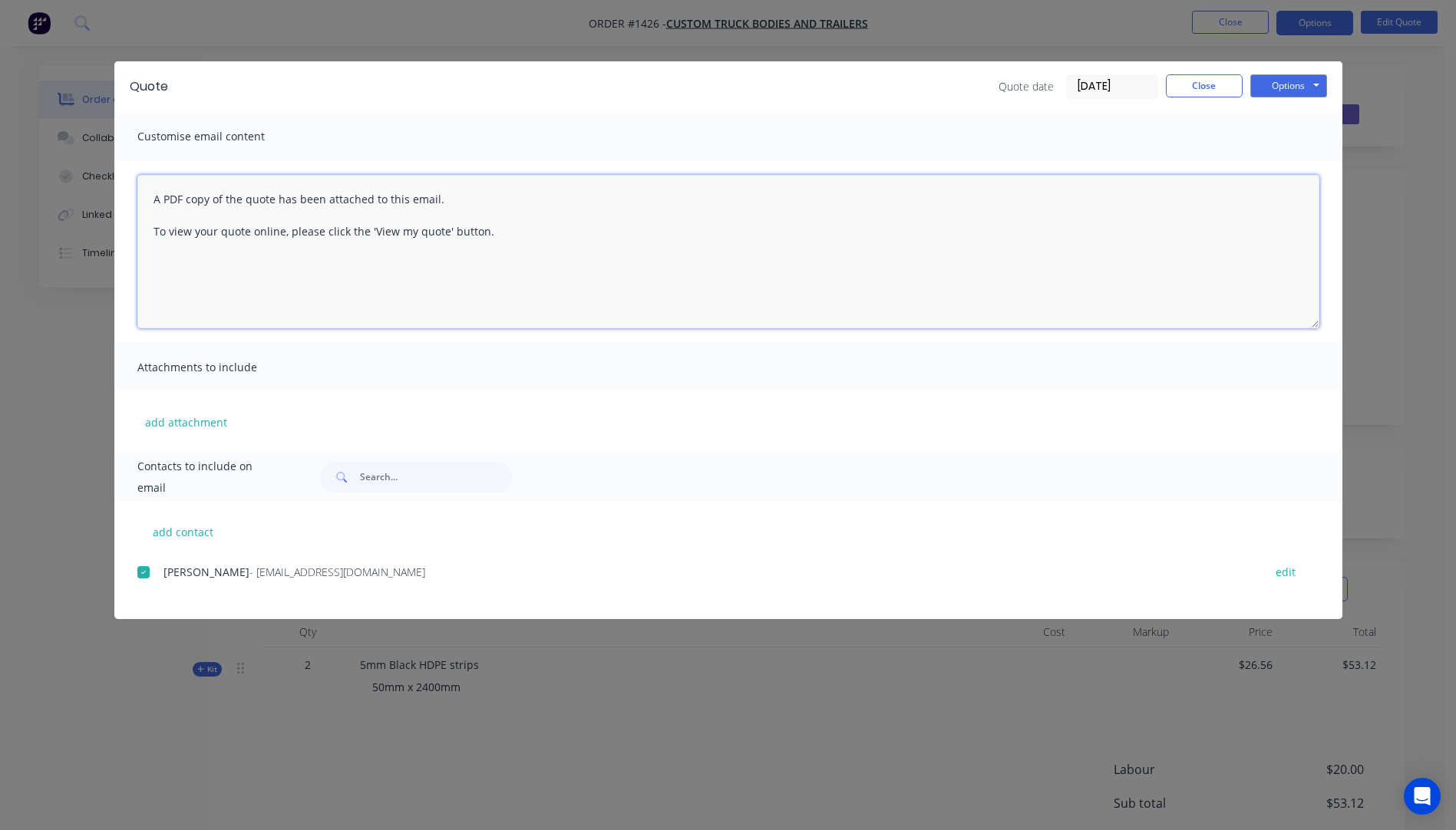
paste textarea "Hi, Please contact us if you have any questions. Regards, Darren sales@allstarp…"
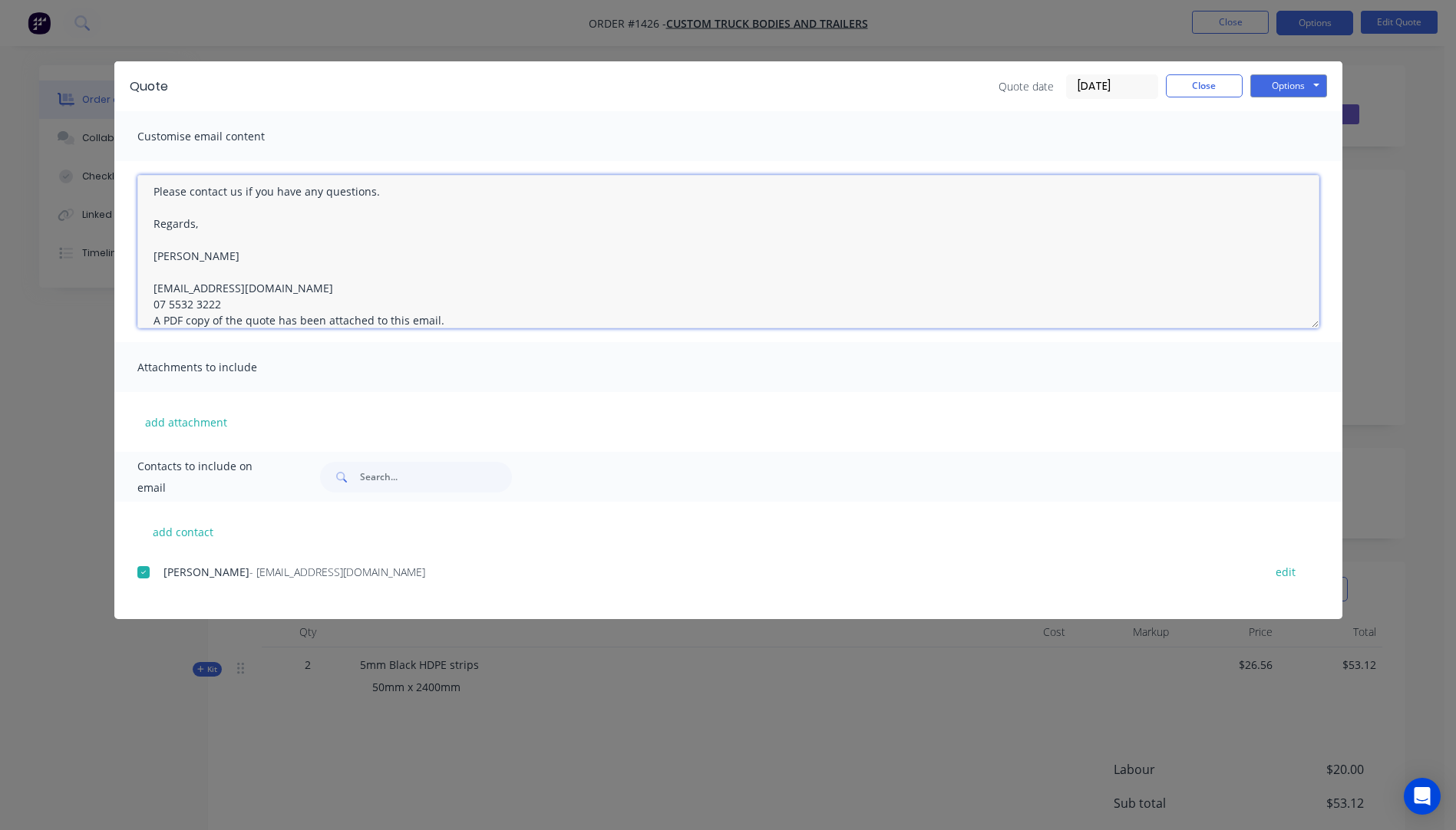
click at [234, 300] on textarea "Hi, Please contact us if you have any questions. Regards, Darren sales@allstarp…" at bounding box center [729, 251] width 1182 height 154
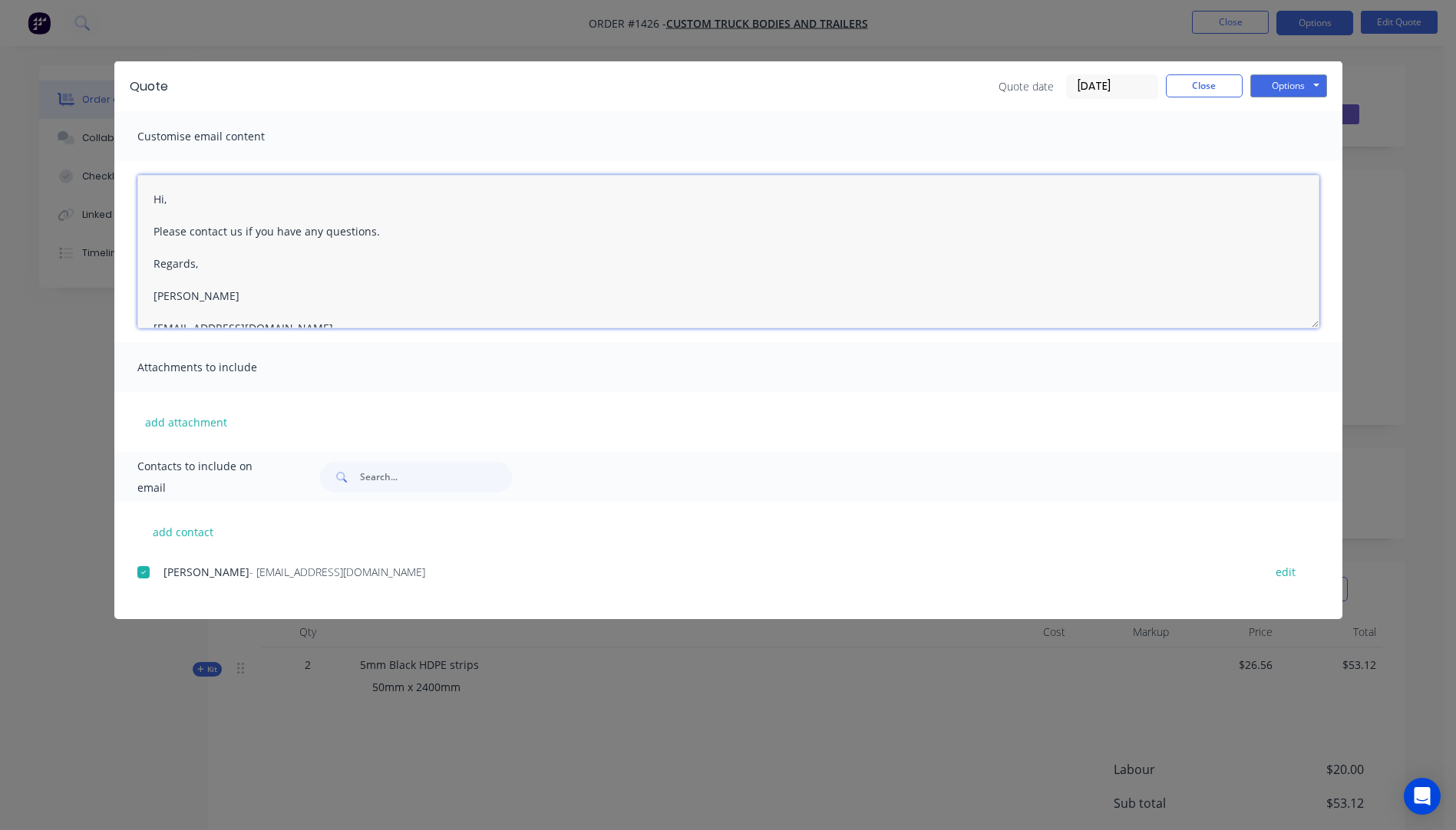
click at [177, 202] on textarea "Hi, Please contact us if you have any questions. Regards, Darren sales@allstarp…" at bounding box center [729, 251] width 1182 height 154
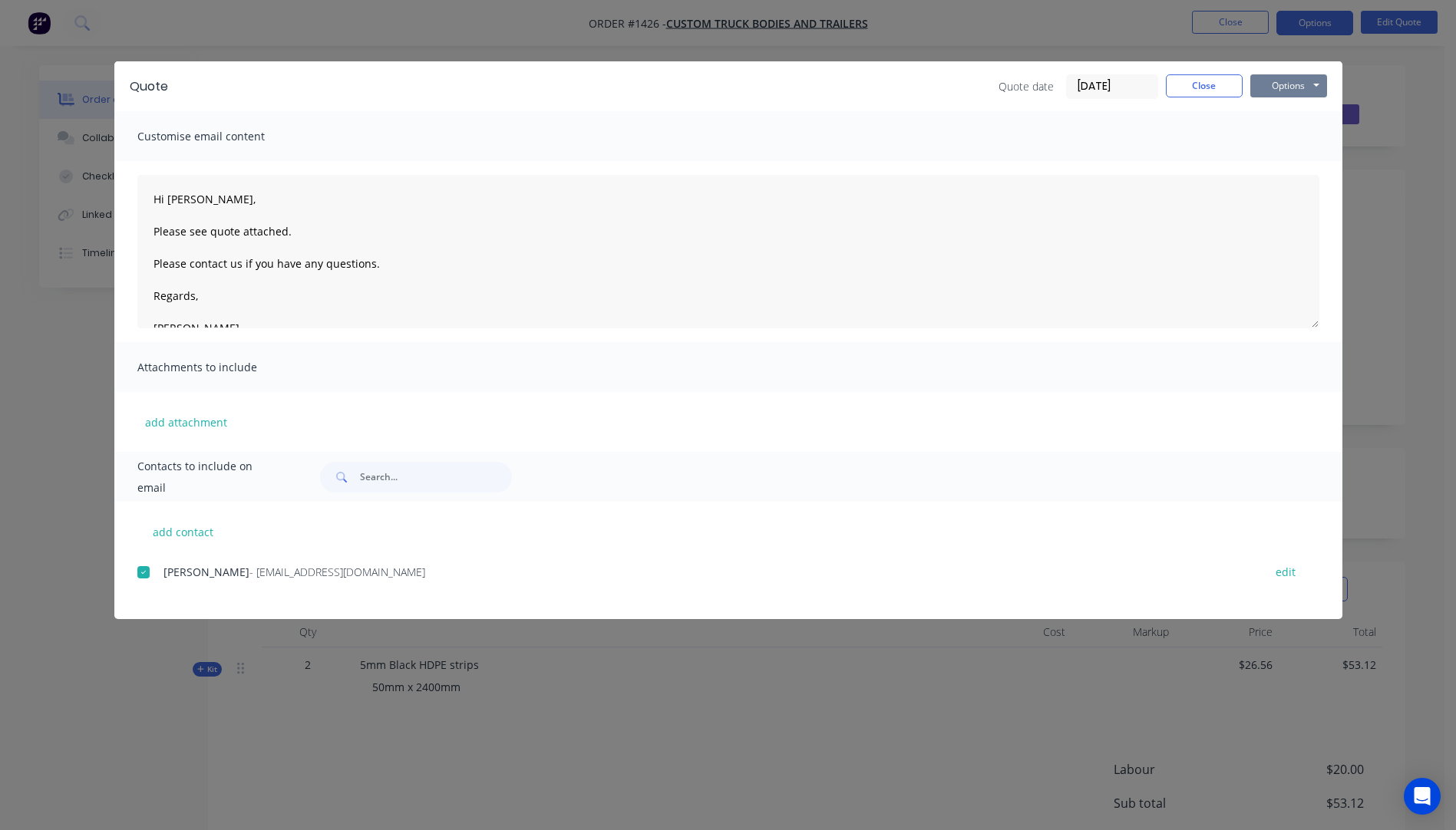
click at [1271, 85] on button "Options" at bounding box center [1288, 86] width 76 height 23
click at [1286, 164] on button "Email" at bounding box center [1299, 164] width 98 height 26
type textarea "A PDF copy of the quote has been attached to this email. To view your quote onl…"
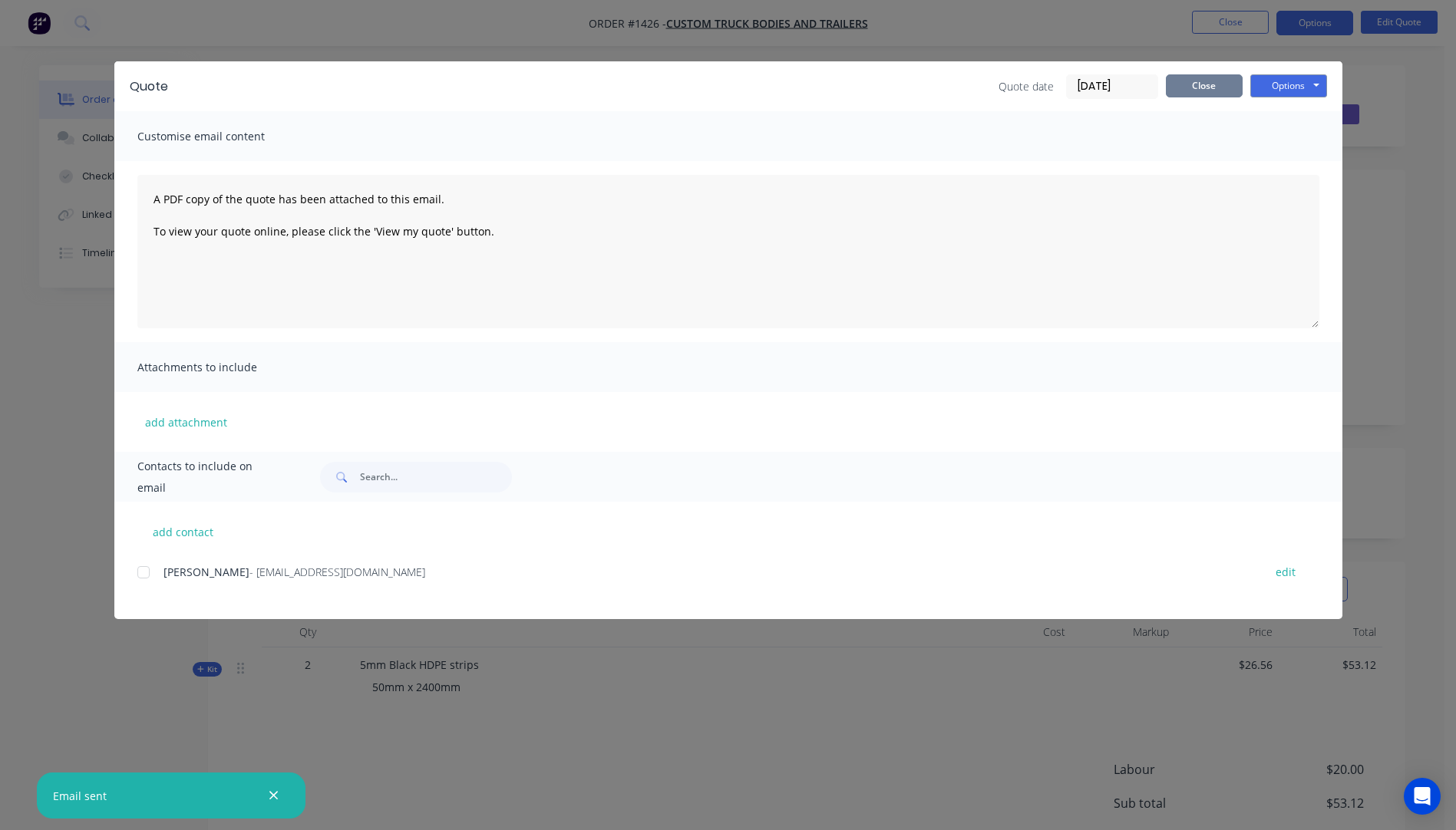
click at [1206, 85] on button "Close" at bounding box center [1204, 86] width 76 height 23
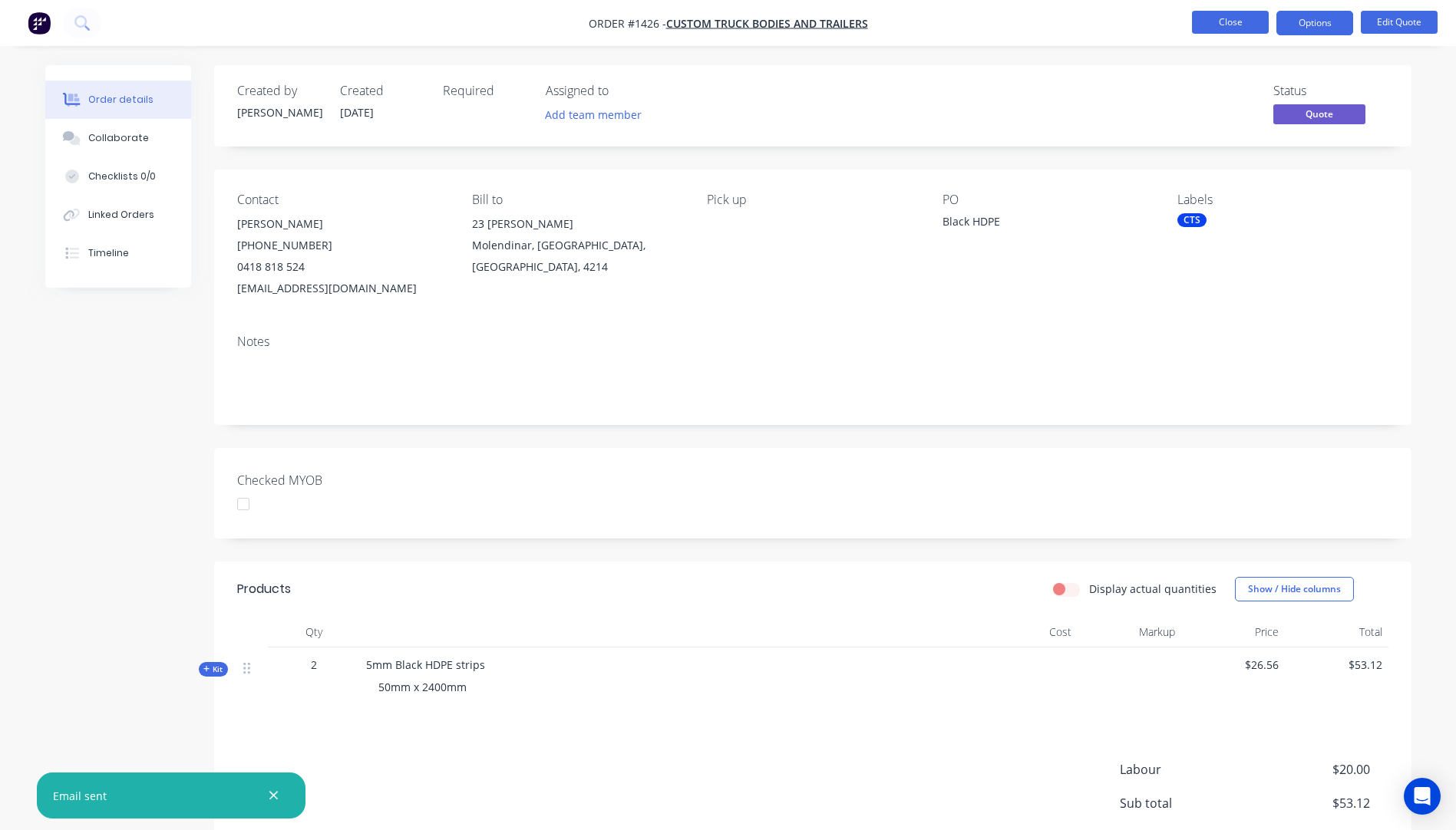
click at [1224, 26] on button "Close" at bounding box center [1230, 22] width 76 height 23
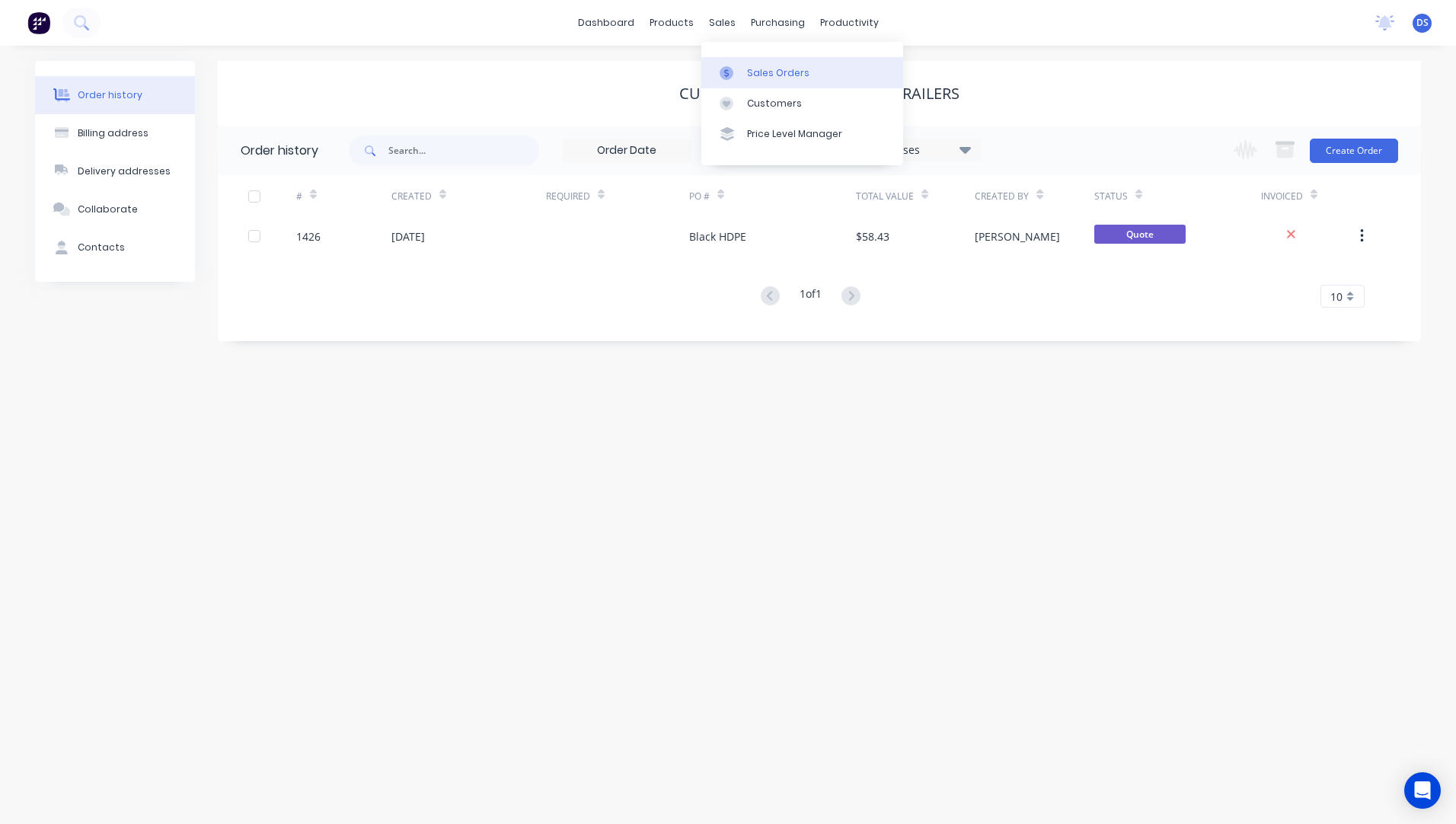
click at [755, 77] on div "Sales Orders" at bounding box center [778, 73] width 63 height 14
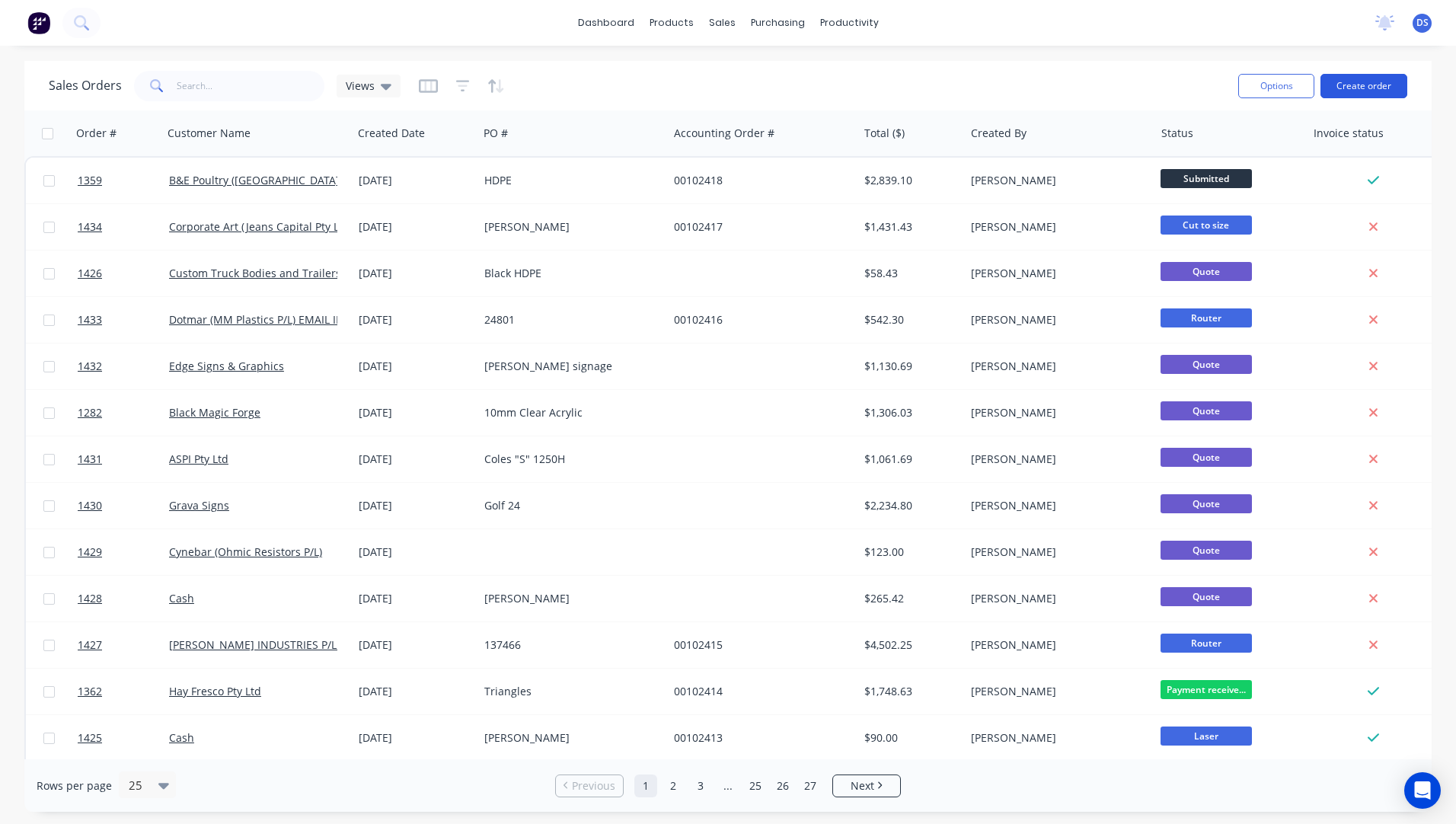
click at [1348, 87] on button "Create order" at bounding box center [1363, 87] width 86 height 25
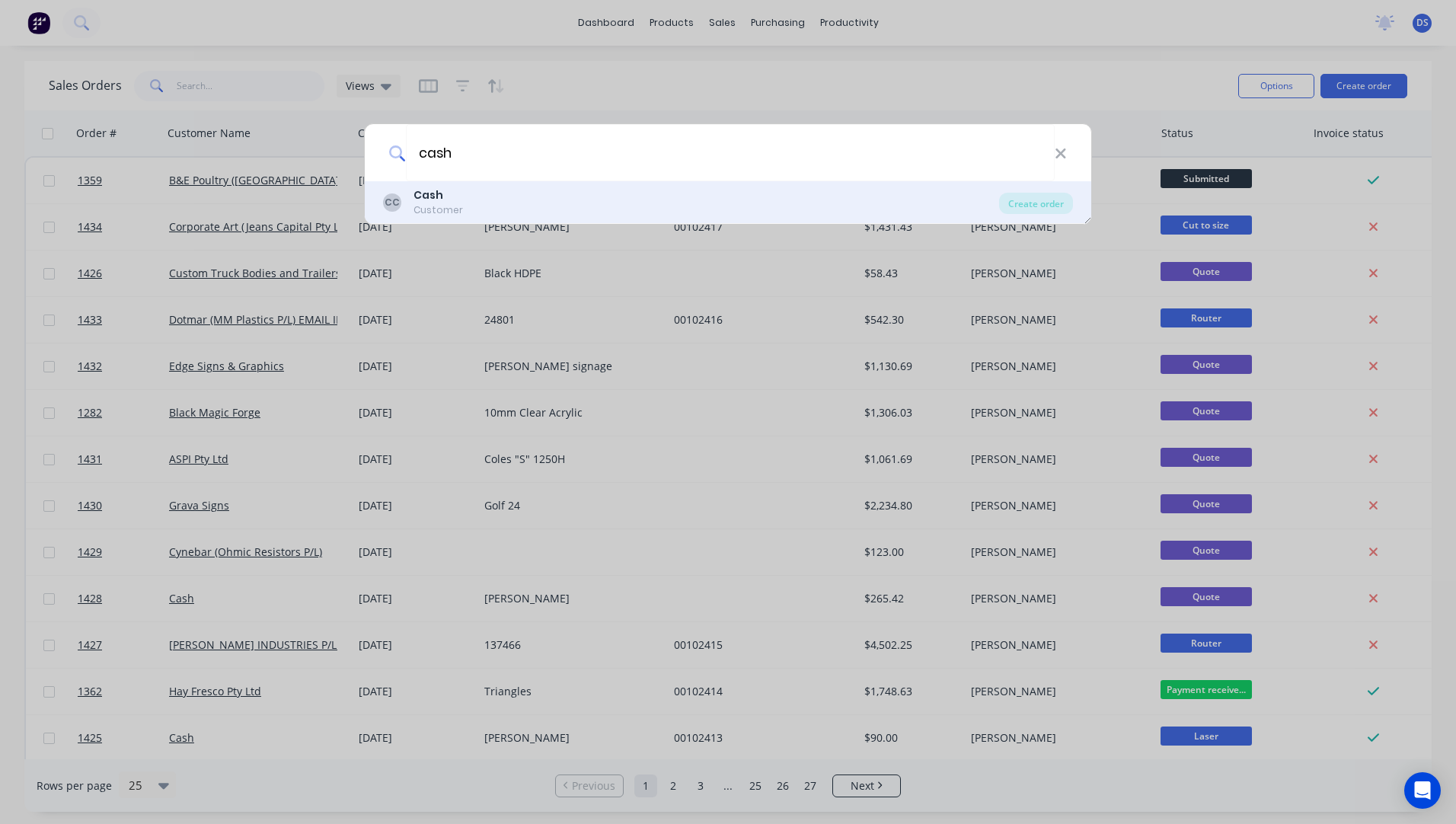
type input "cash"
click at [415, 207] on div "Customer" at bounding box center [438, 210] width 49 height 14
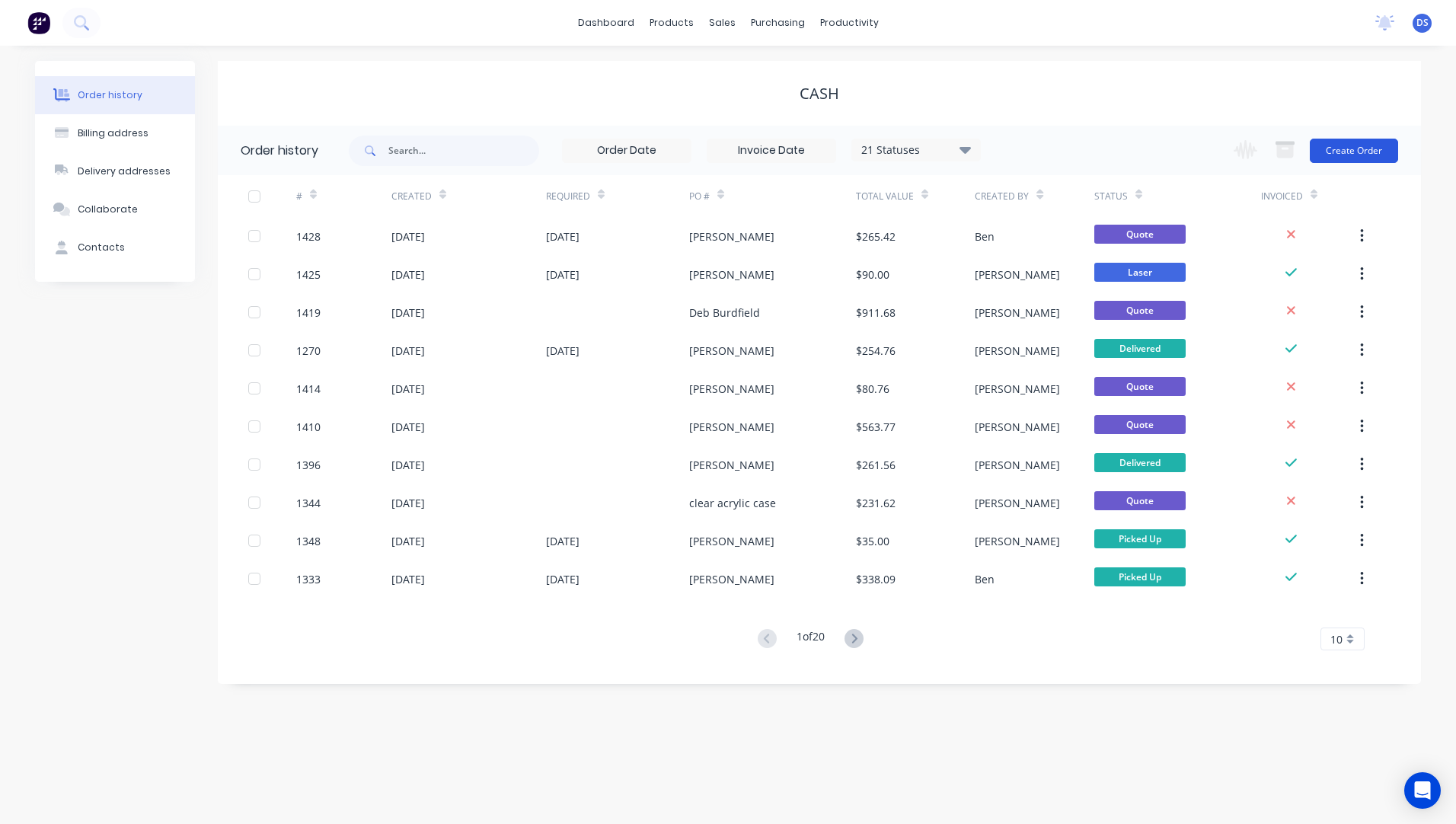
click at [1358, 157] on button "Create Order" at bounding box center [1353, 151] width 88 height 25
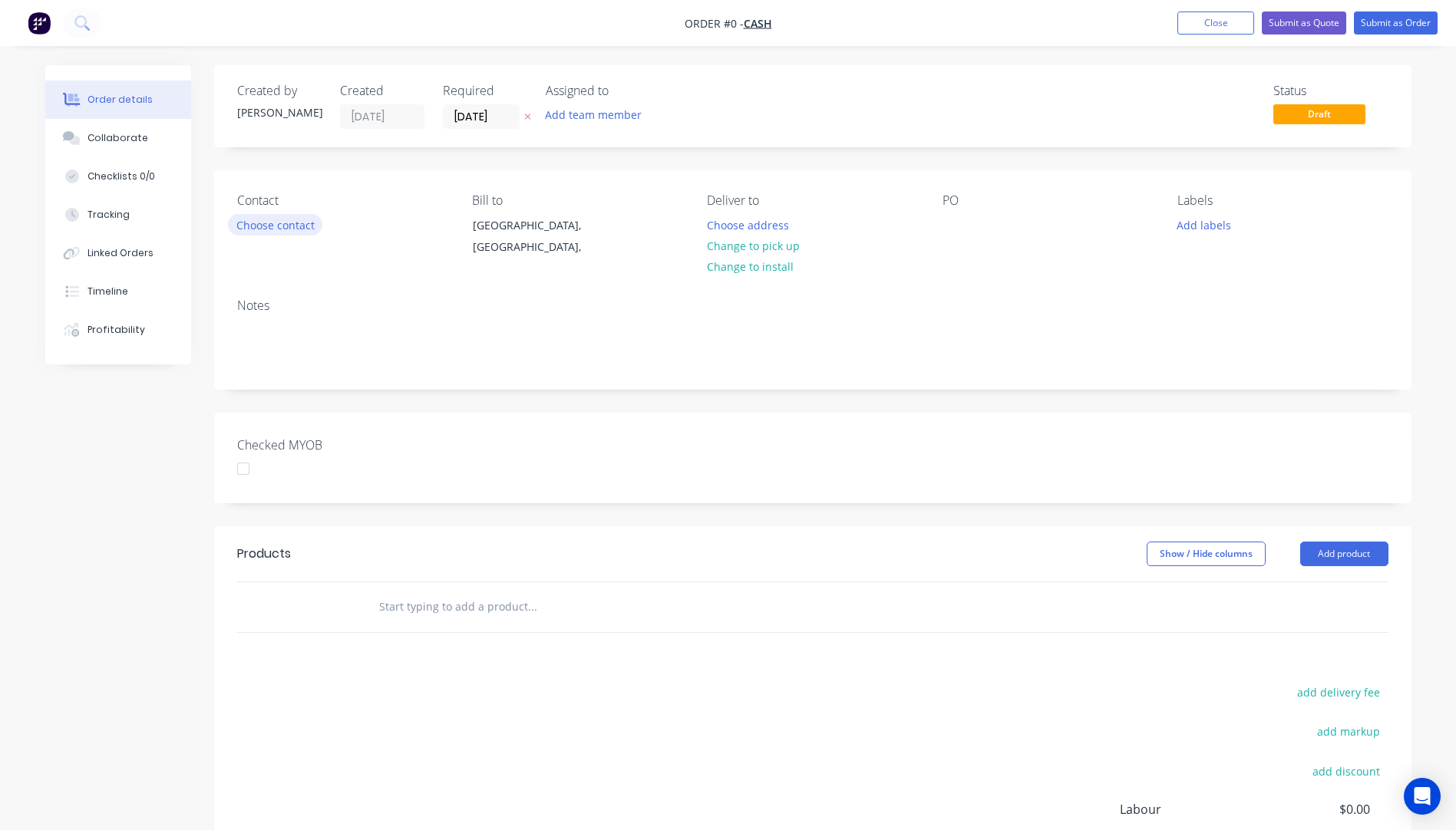
click at [305, 225] on button "Choose contact" at bounding box center [276, 224] width 95 height 21
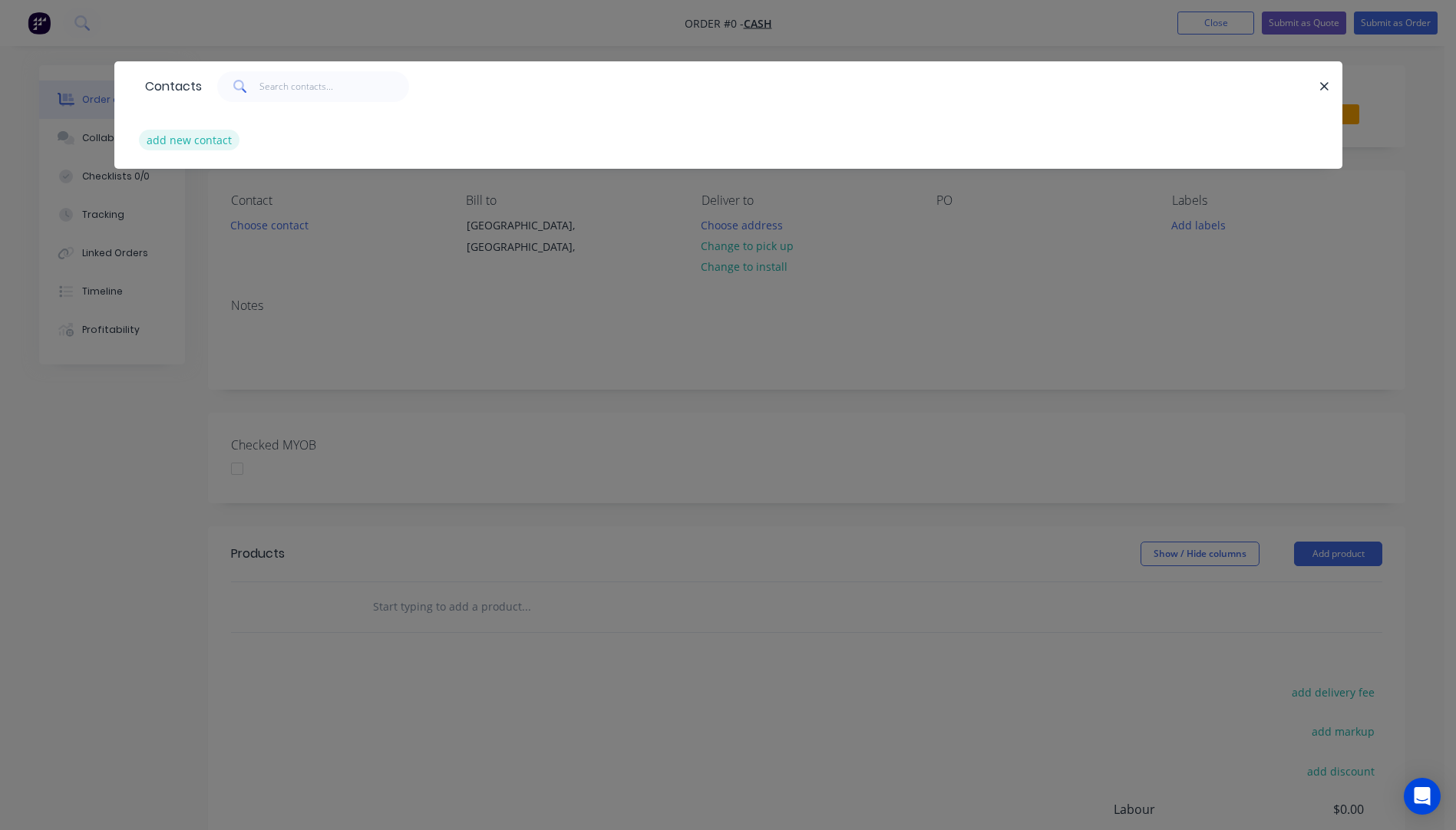
click at [192, 139] on button "add new contact" at bounding box center [189, 139] width 101 height 21
select select "AU"
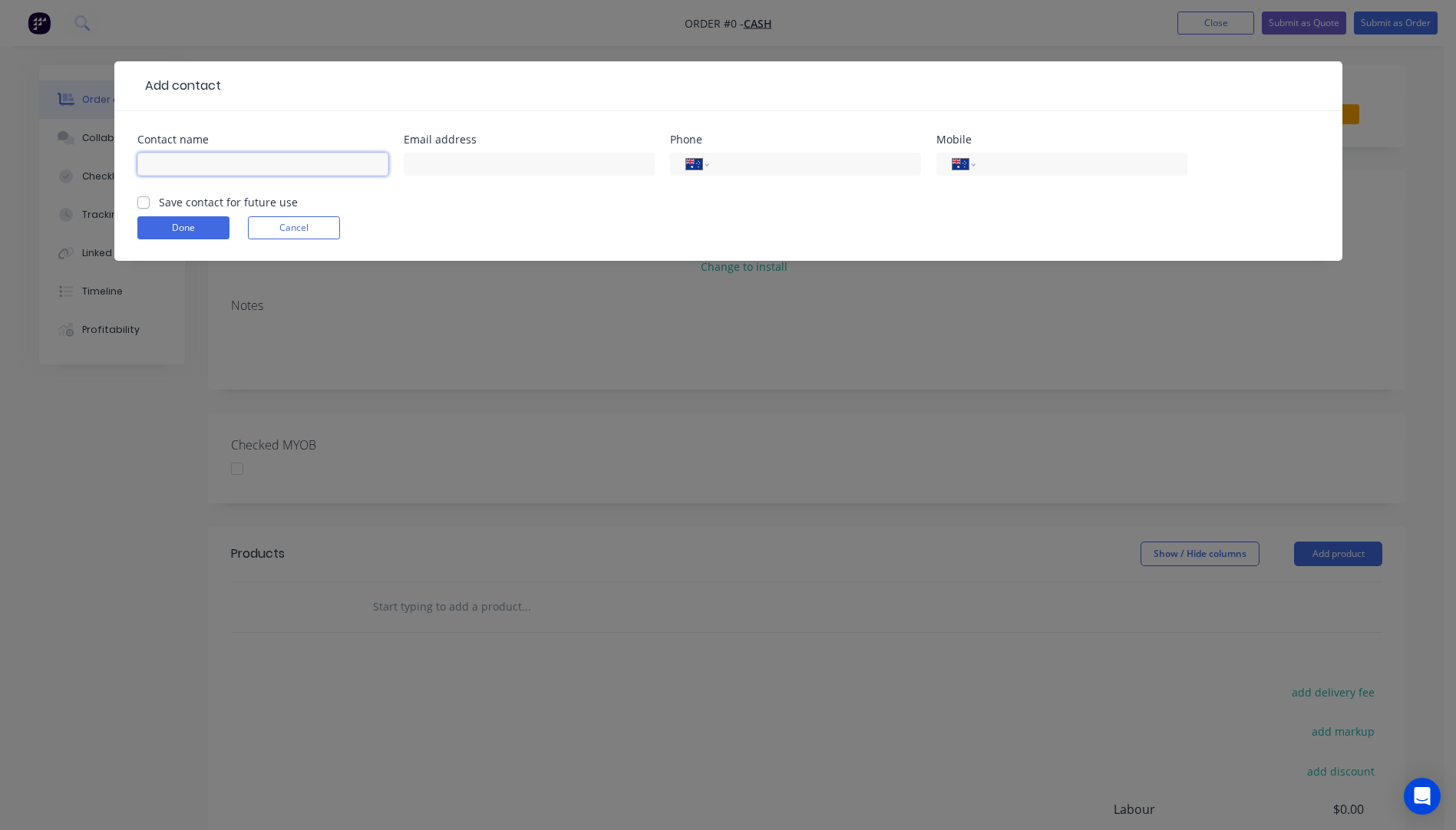
paste input "MEREDITH ANNE GENTNER 0733524306 meredithbrothers@icloud.com"
drag, startPoint x: 384, startPoint y: 163, endPoint x: 229, endPoint y: 166, distance: 155.0
click at [229, 166] on input "MEREDITH ANNE GENTNER 0733524306 meredithbrothers@icloud.com" at bounding box center [263, 164] width 251 height 23
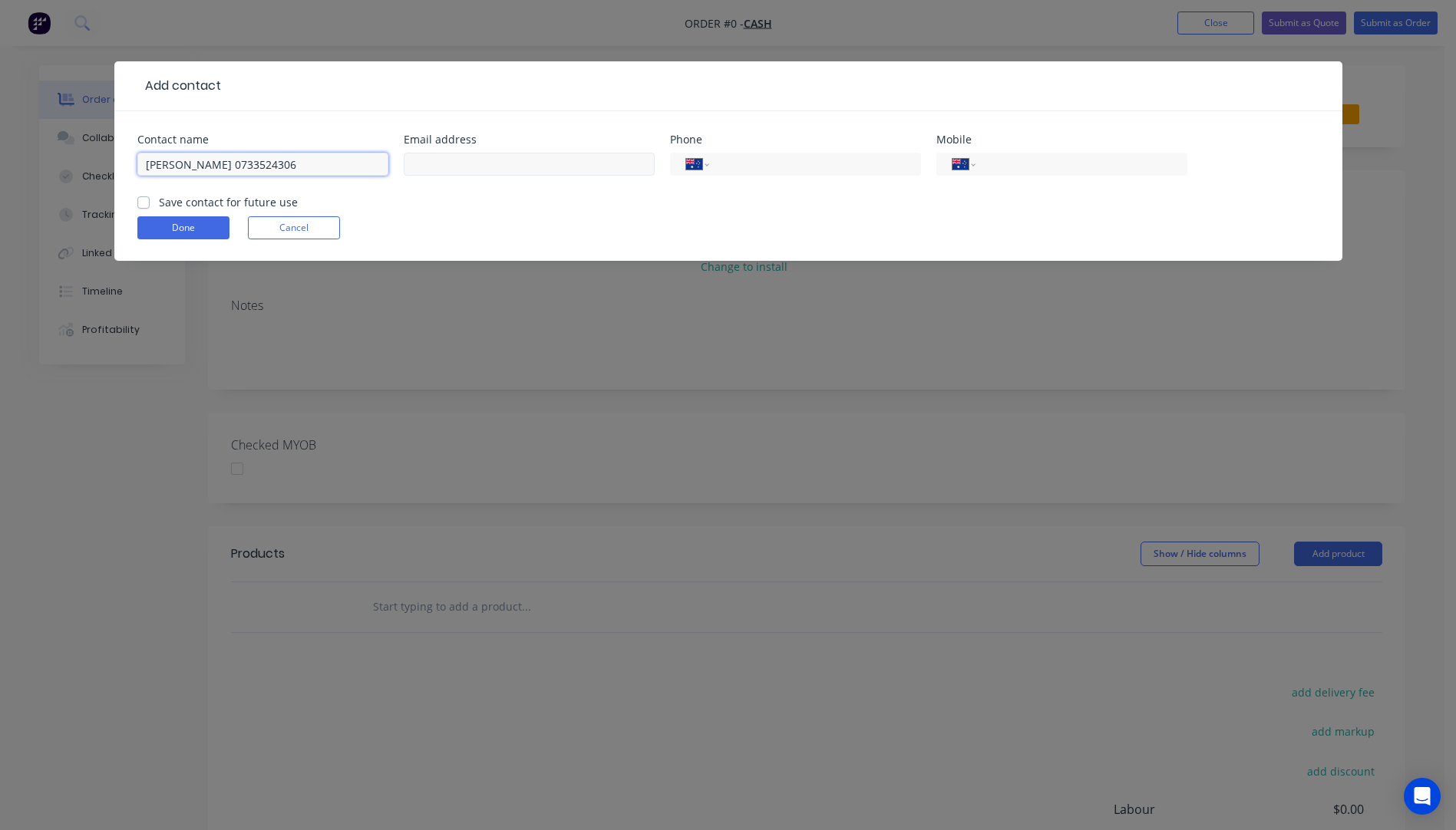
type input "MEREDITH ANNE GENTNER 0733524306"
paste input "meredithbrothers@icloud.com"
type input "meredithbrothers@icloud.com"
drag, startPoint x: 347, startPoint y: 166, endPoint x: 286, endPoint y: 167, distance: 61.0
click at [286, 167] on input "MEREDITH ANNE GENTNER 0733524306" at bounding box center [263, 164] width 251 height 23
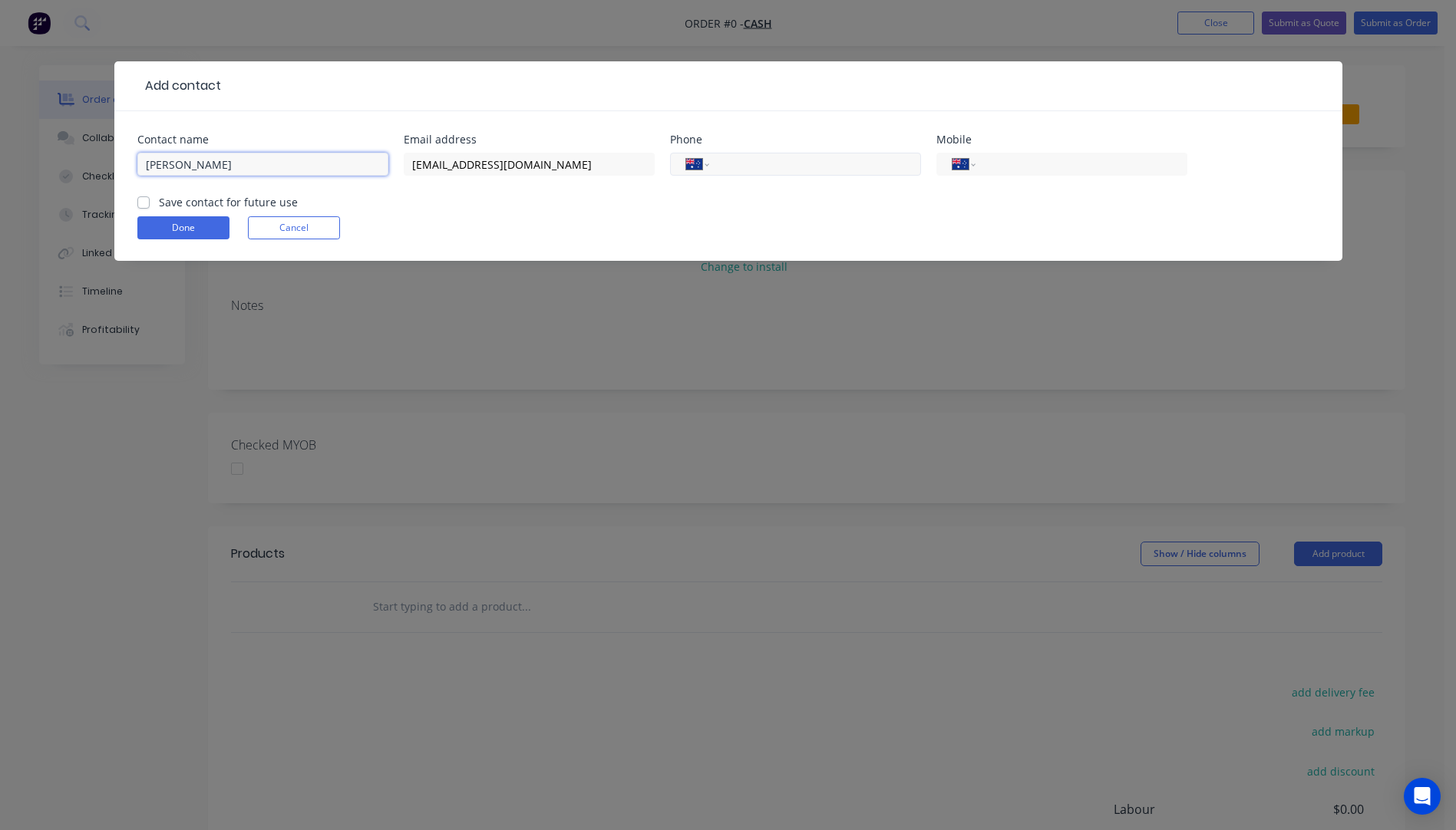
type input "MEREDITH ANNE GENTNER"
paste input "(07) 3352 4306"
type input "(07) 3352 4306"
click at [331, 168] on input "MEREDITH ANNE GENTNER" at bounding box center [263, 164] width 251 height 23
drag, startPoint x: 199, startPoint y: 164, endPoint x: 155, endPoint y: 171, distance: 44.6
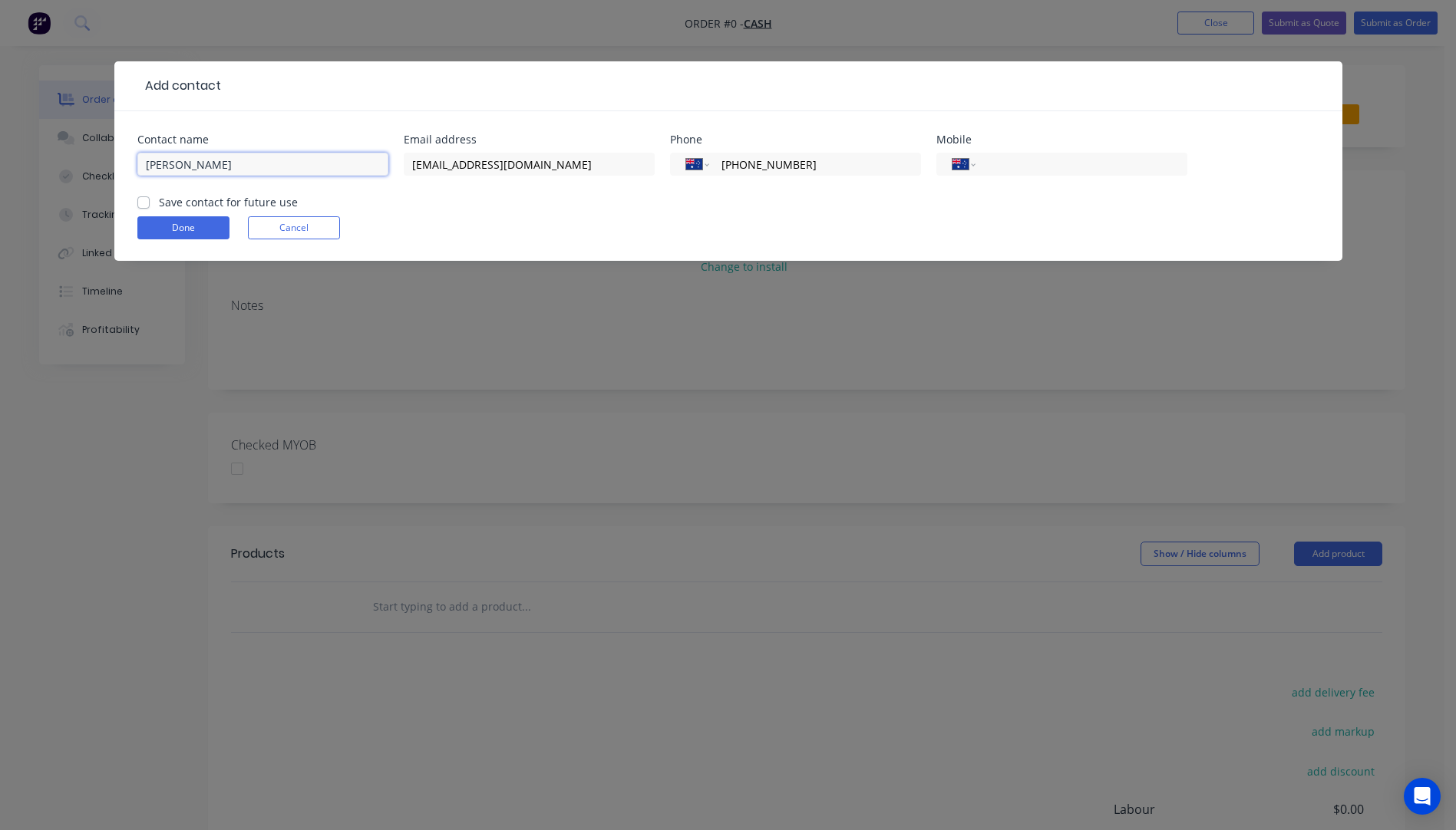
click at [155, 171] on input "MEREDITH ANNE GENTNER" at bounding box center [263, 164] width 251 height 23
click at [218, 161] on input "Meridith ANNE GENTNER" at bounding box center [263, 164] width 251 height 23
click at [271, 165] on input "Meridith Anne GENTNER" at bounding box center [263, 164] width 251 height 23
type input "Meridith Anne Gentner"
click at [211, 232] on button "Done" at bounding box center [183, 228] width 92 height 23
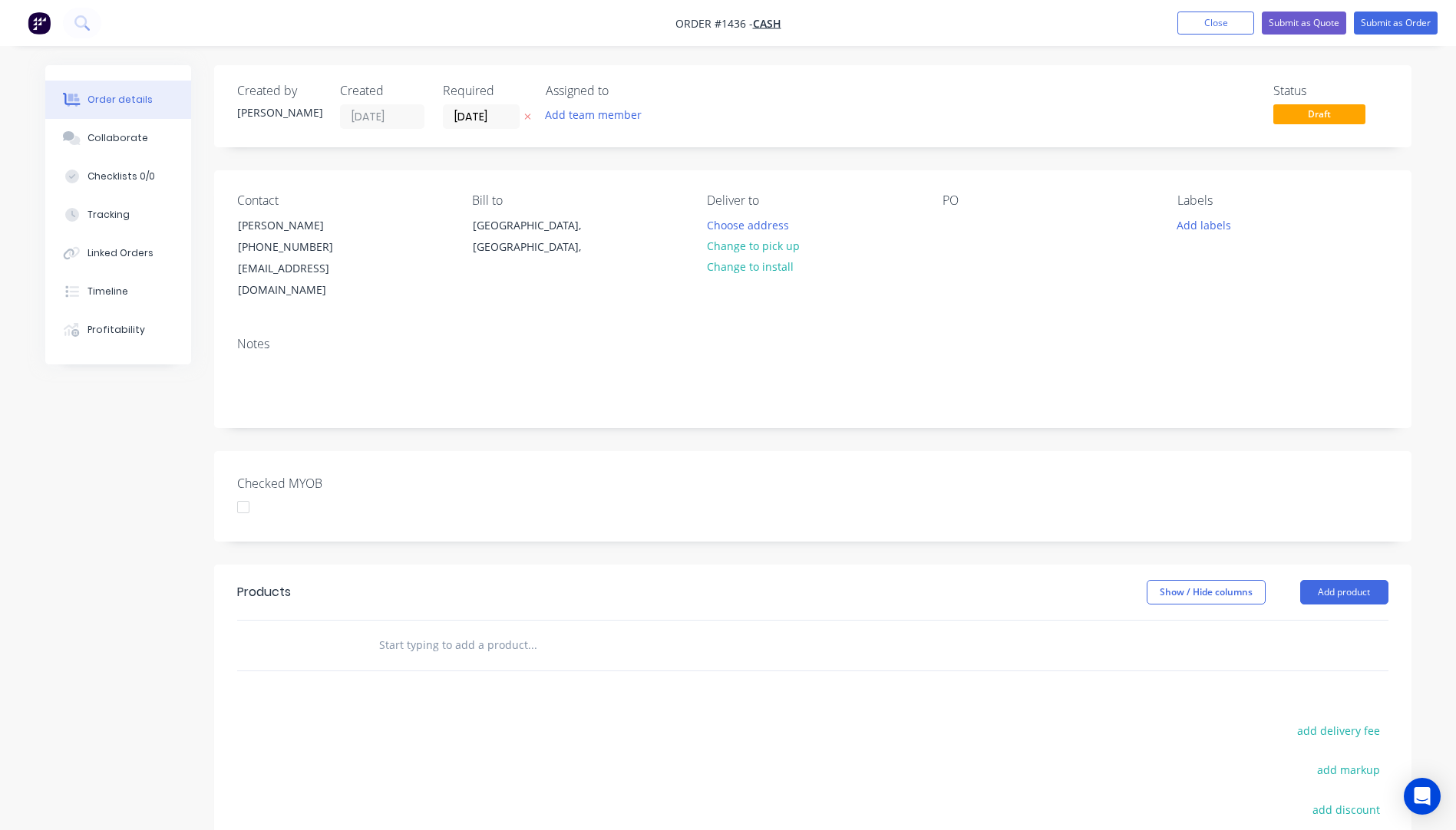
click at [530, 120] on icon at bounding box center [527, 117] width 6 height 6
click at [765, 229] on button "Choose address" at bounding box center [747, 224] width 98 height 21
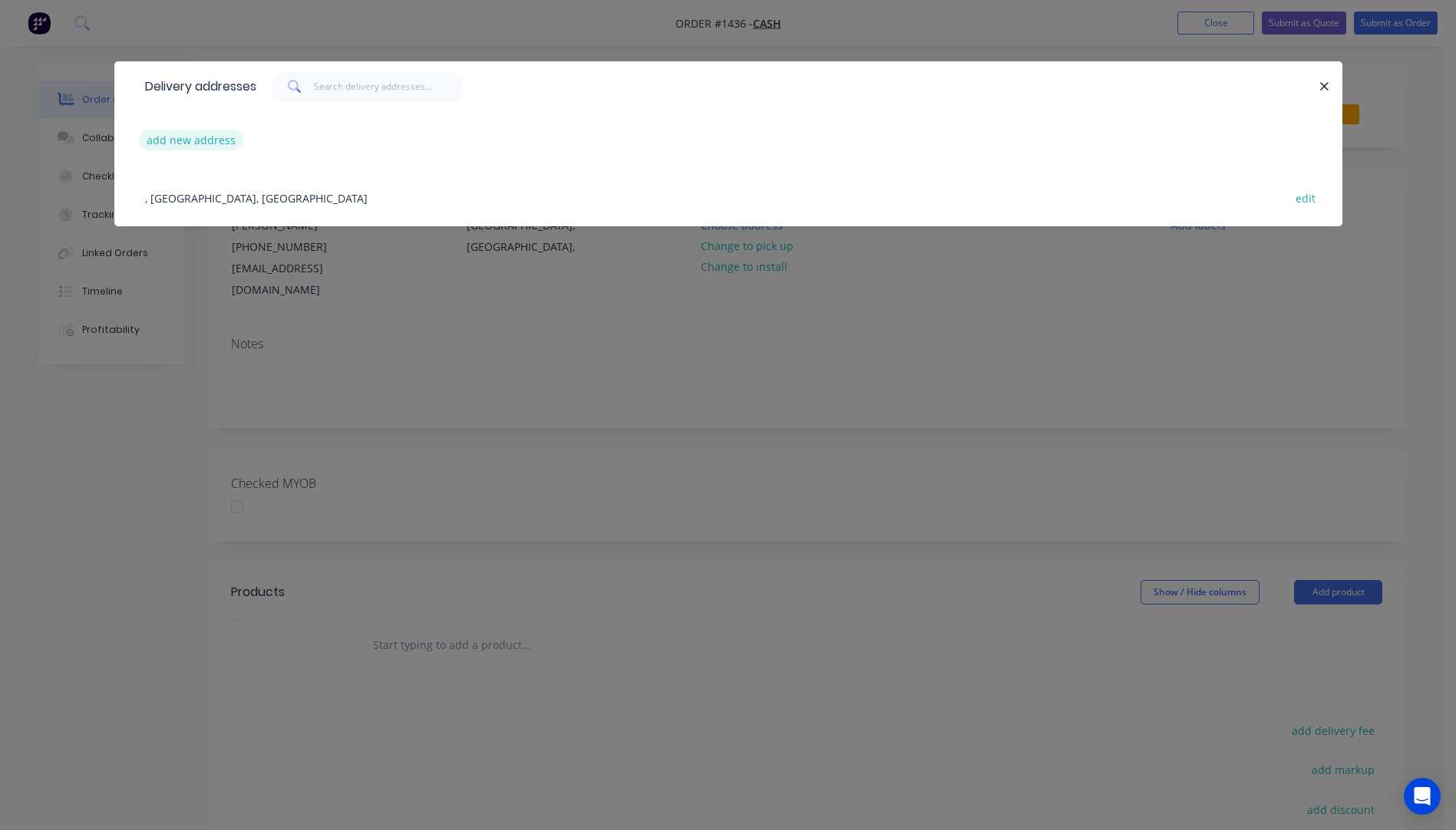
click at [189, 145] on button "add new address" at bounding box center [191, 139] width 105 height 21
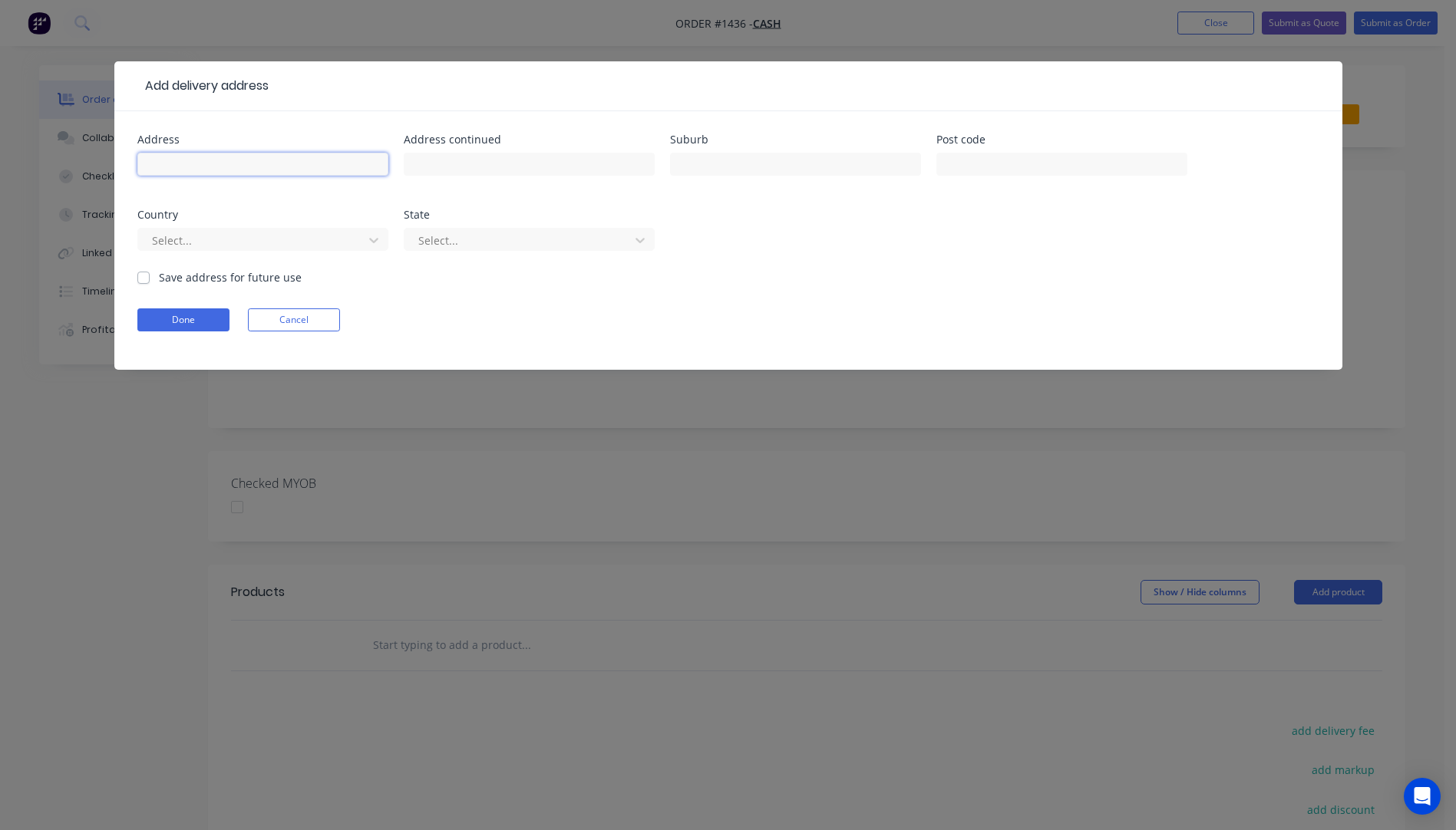
click at [188, 157] on input "text" at bounding box center [263, 164] width 251 height 23
type input "Meridith Anne Gentner"
paste input "55 Fifth Ave Wilston 4051"
type input "55 Fifth Ave Wilston 4051"
click at [1043, 173] on input "text" at bounding box center [1062, 164] width 251 height 23
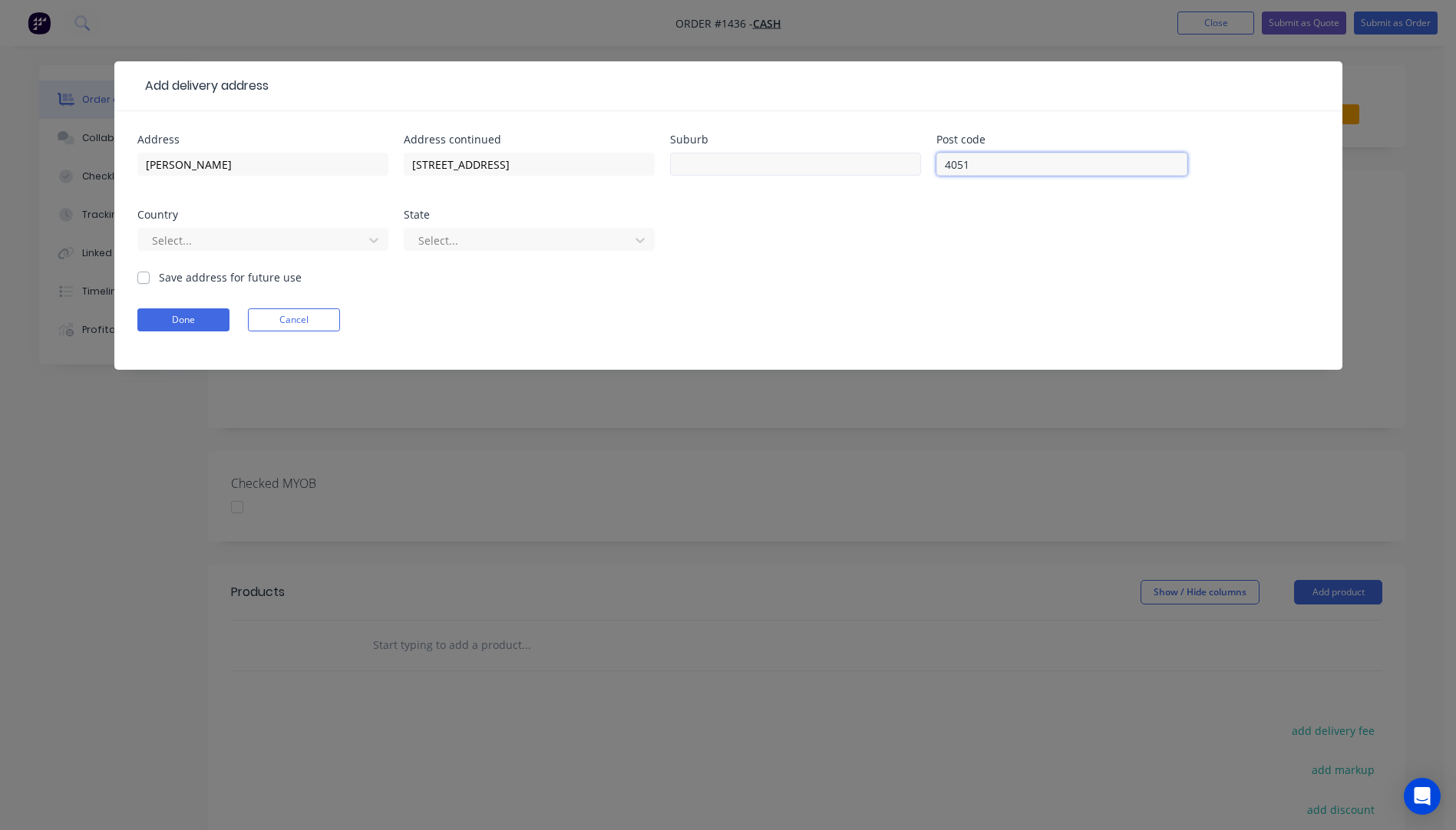
type input "4051"
click at [731, 164] on input "text" at bounding box center [795, 164] width 251 height 23
type input "Wilston"
drag, startPoint x: 542, startPoint y: 165, endPoint x: 471, endPoint y: 164, distance: 71.0
click at [471, 164] on input "55 Fifth Ave Wilston 4051" at bounding box center [529, 164] width 251 height 23
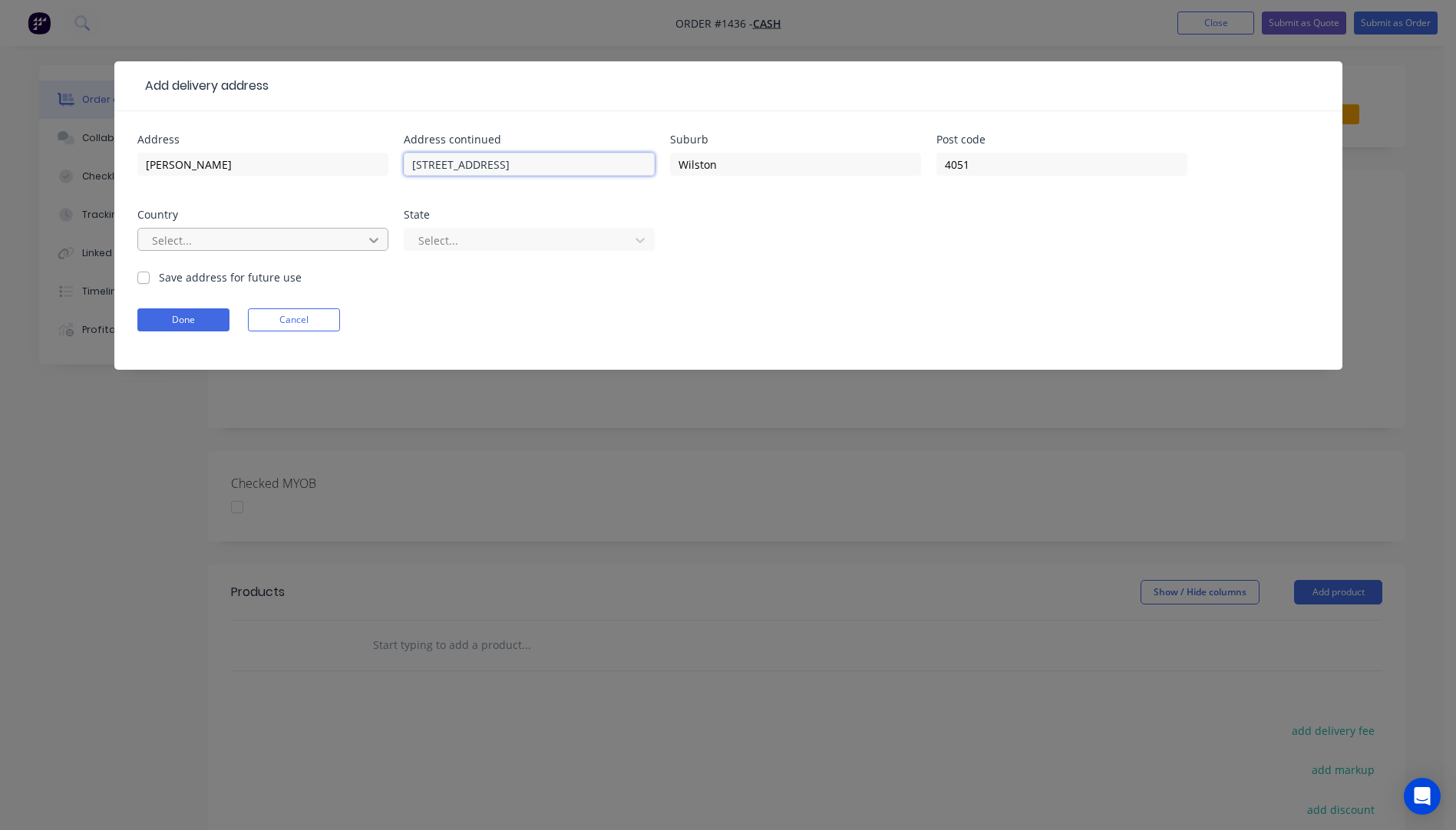
type input "55 Fifth Avenue"
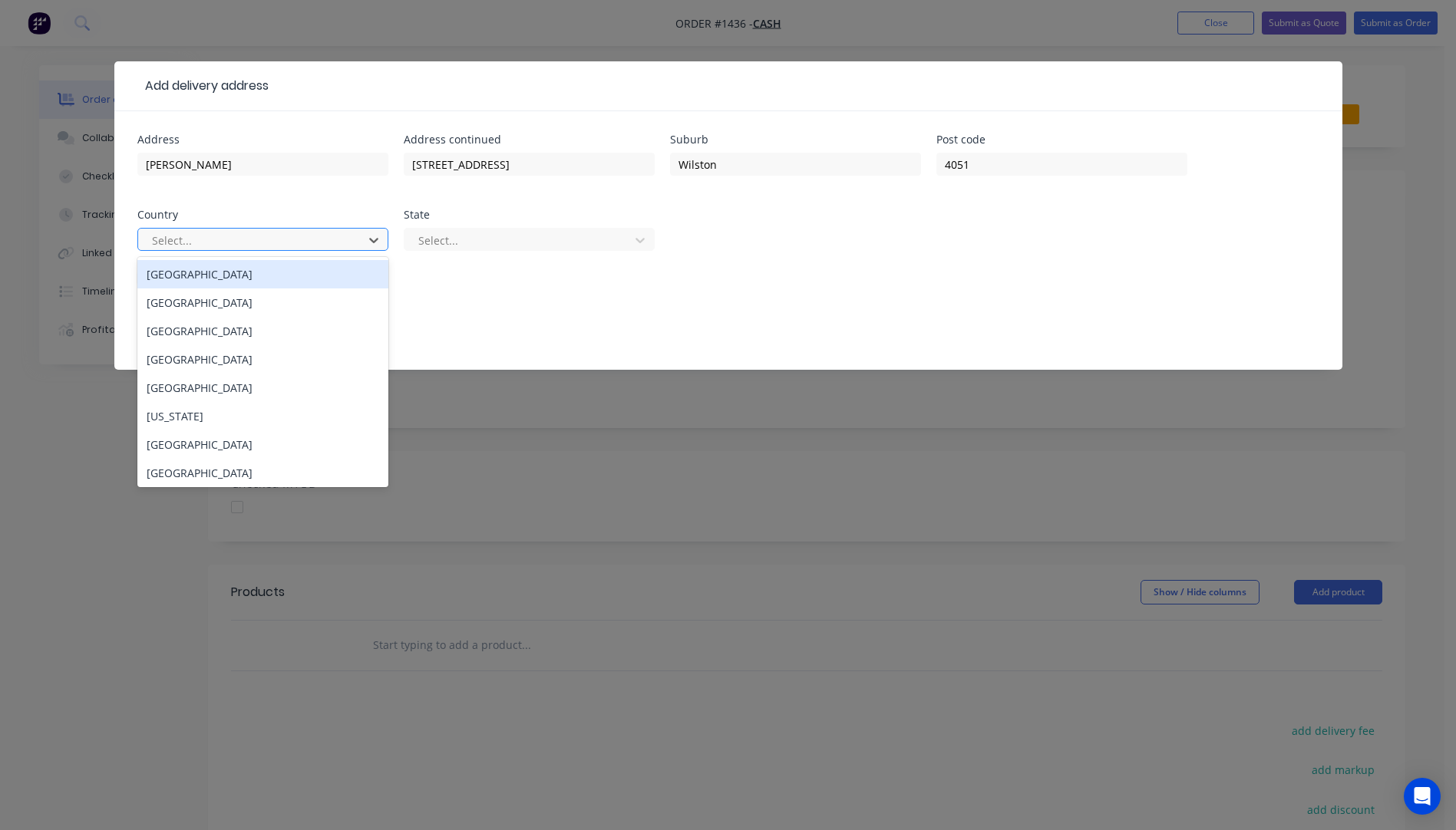
click at [228, 271] on div "Australia" at bounding box center [263, 274] width 251 height 28
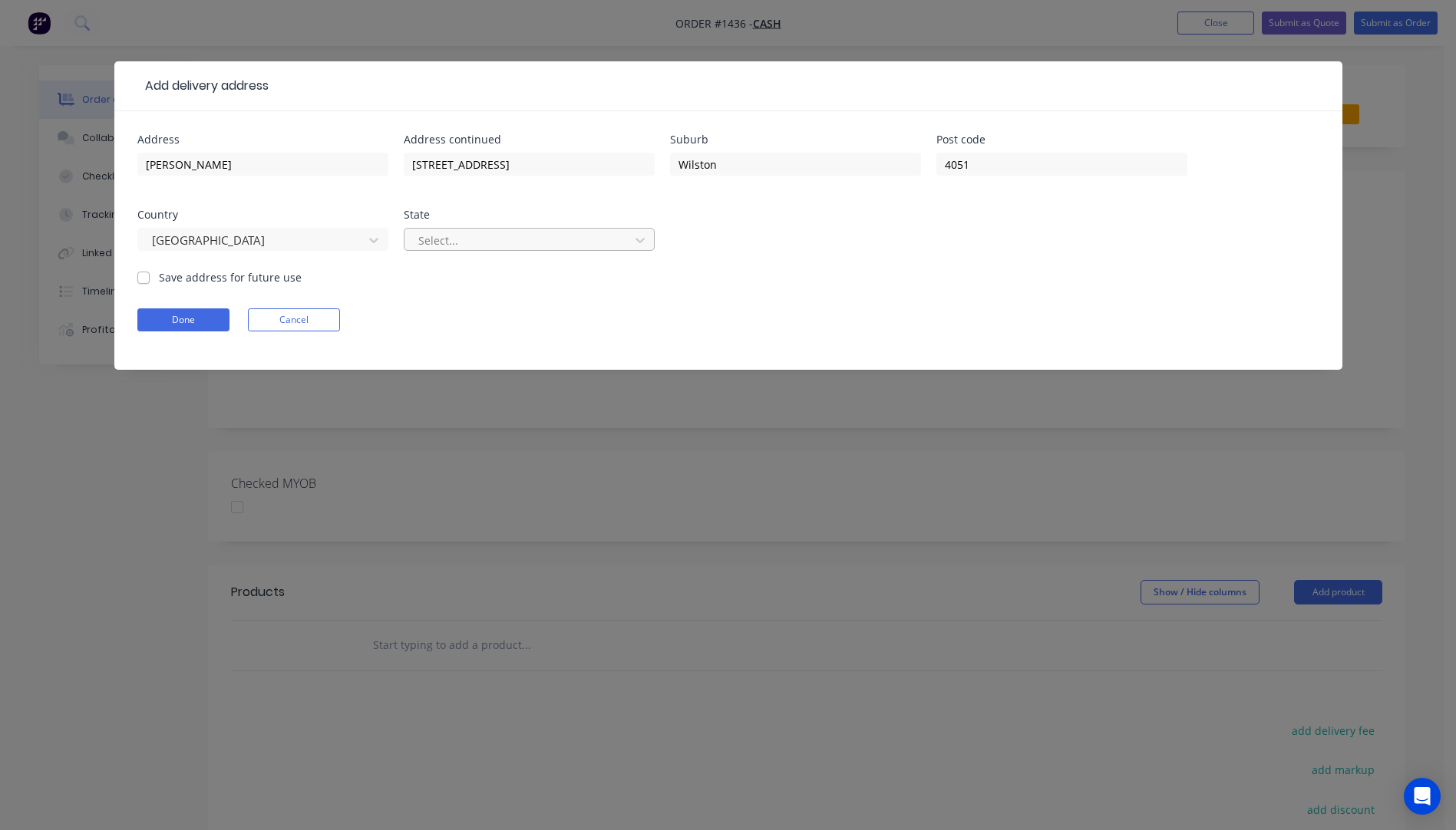
click at [552, 239] on div at bounding box center [519, 240] width 205 height 19
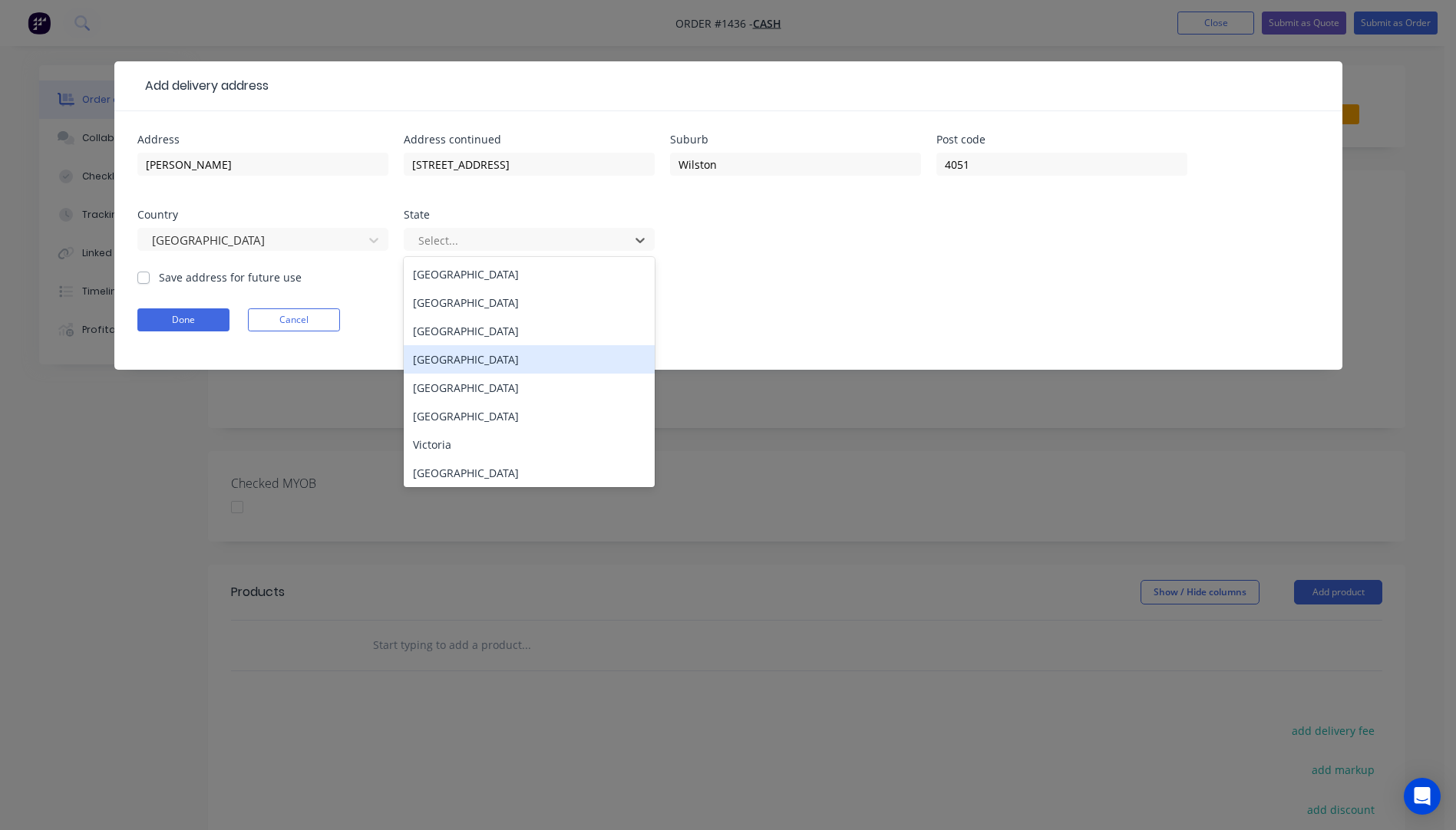
click at [460, 364] on div "Queensland" at bounding box center [529, 359] width 251 height 28
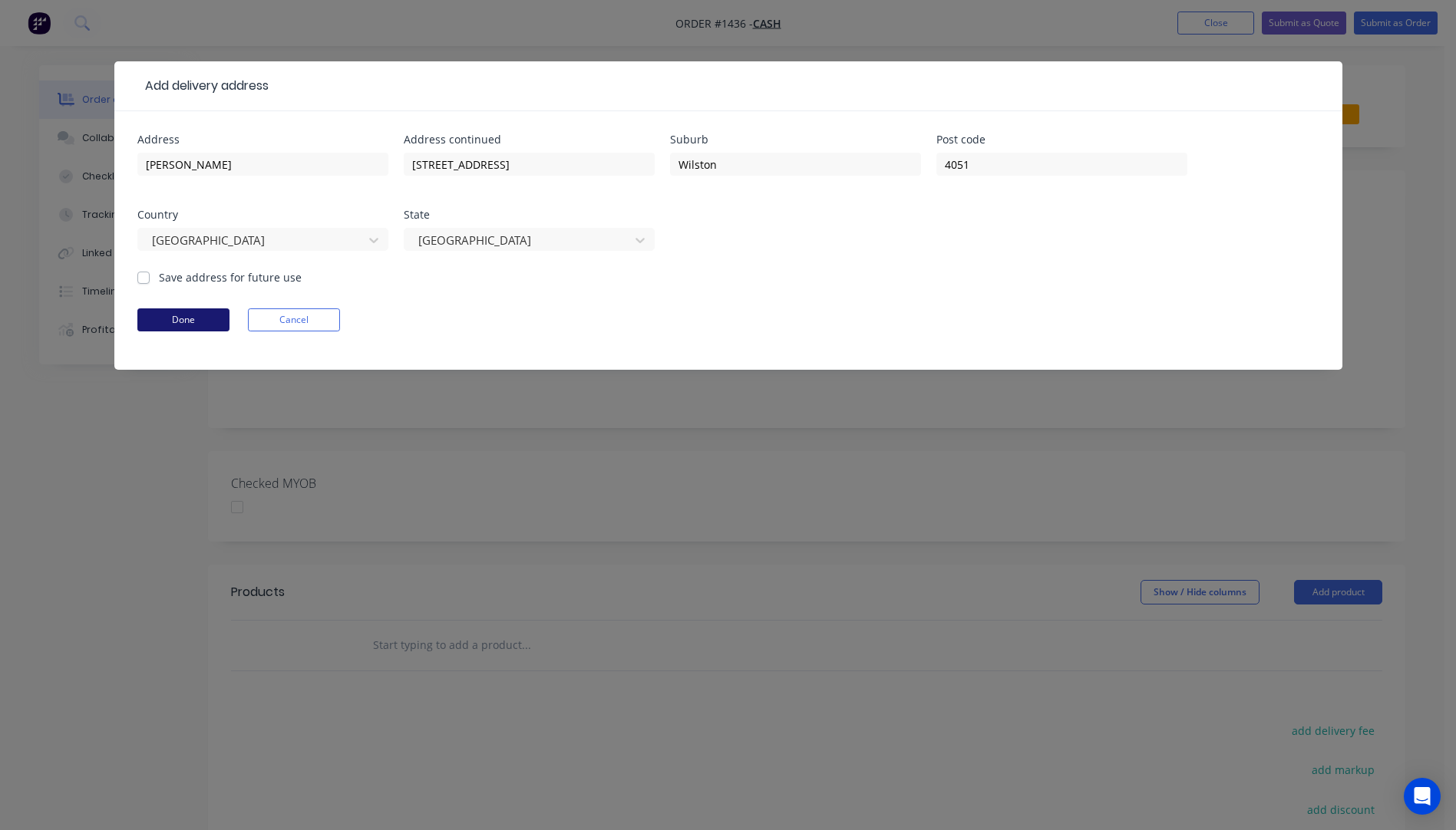
click at [194, 317] on button "Done" at bounding box center [183, 320] width 92 height 23
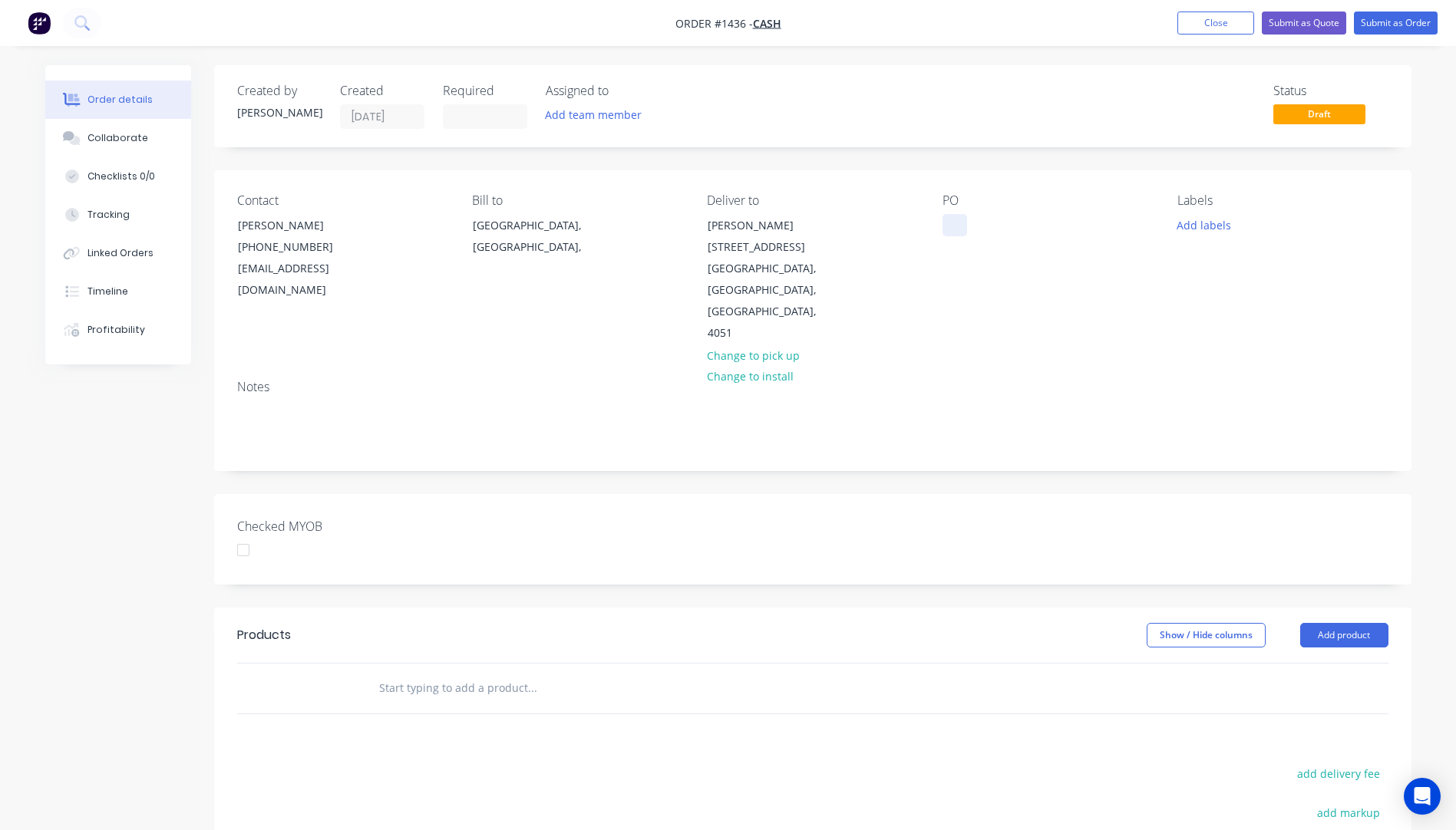
click at [955, 220] on div at bounding box center [955, 225] width 25 height 22
click at [1196, 224] on button "Add labels" at bounding box center [1204, 224] width 71 height 21
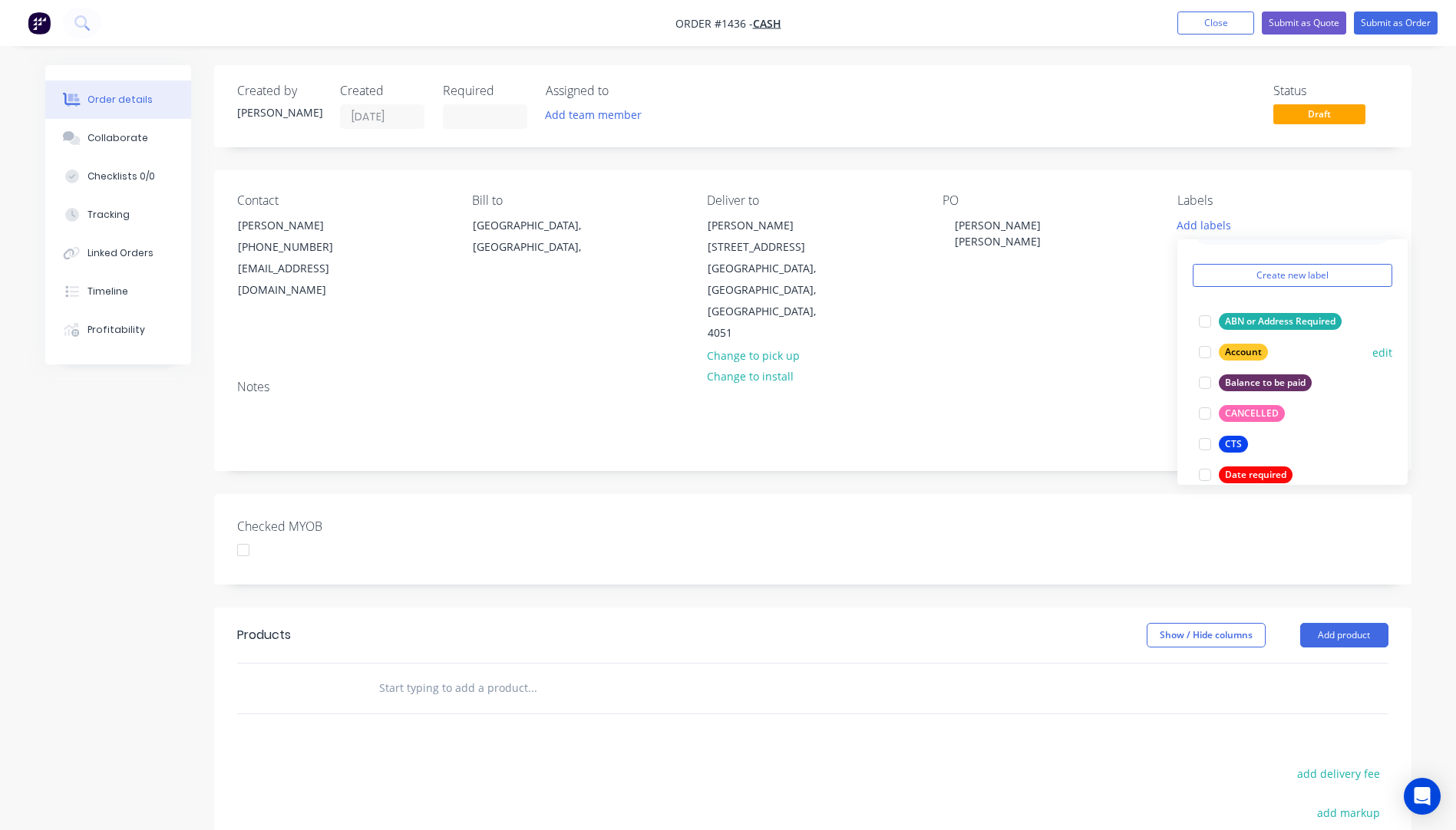
scroll to position [76, 0]
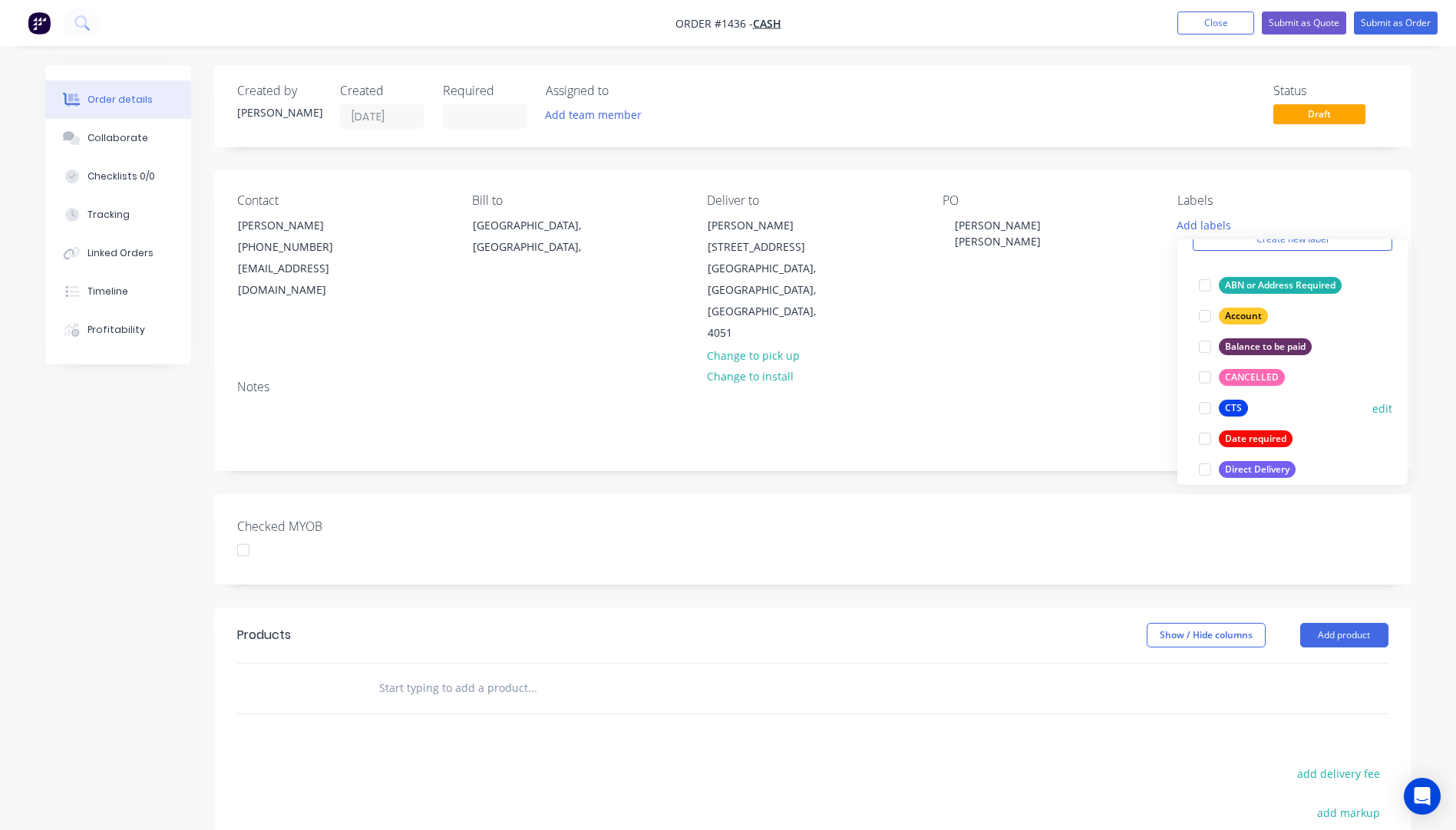
click at [1232, 413] on div "CTS" at bounding box center [1233, 408] width 29 height 17
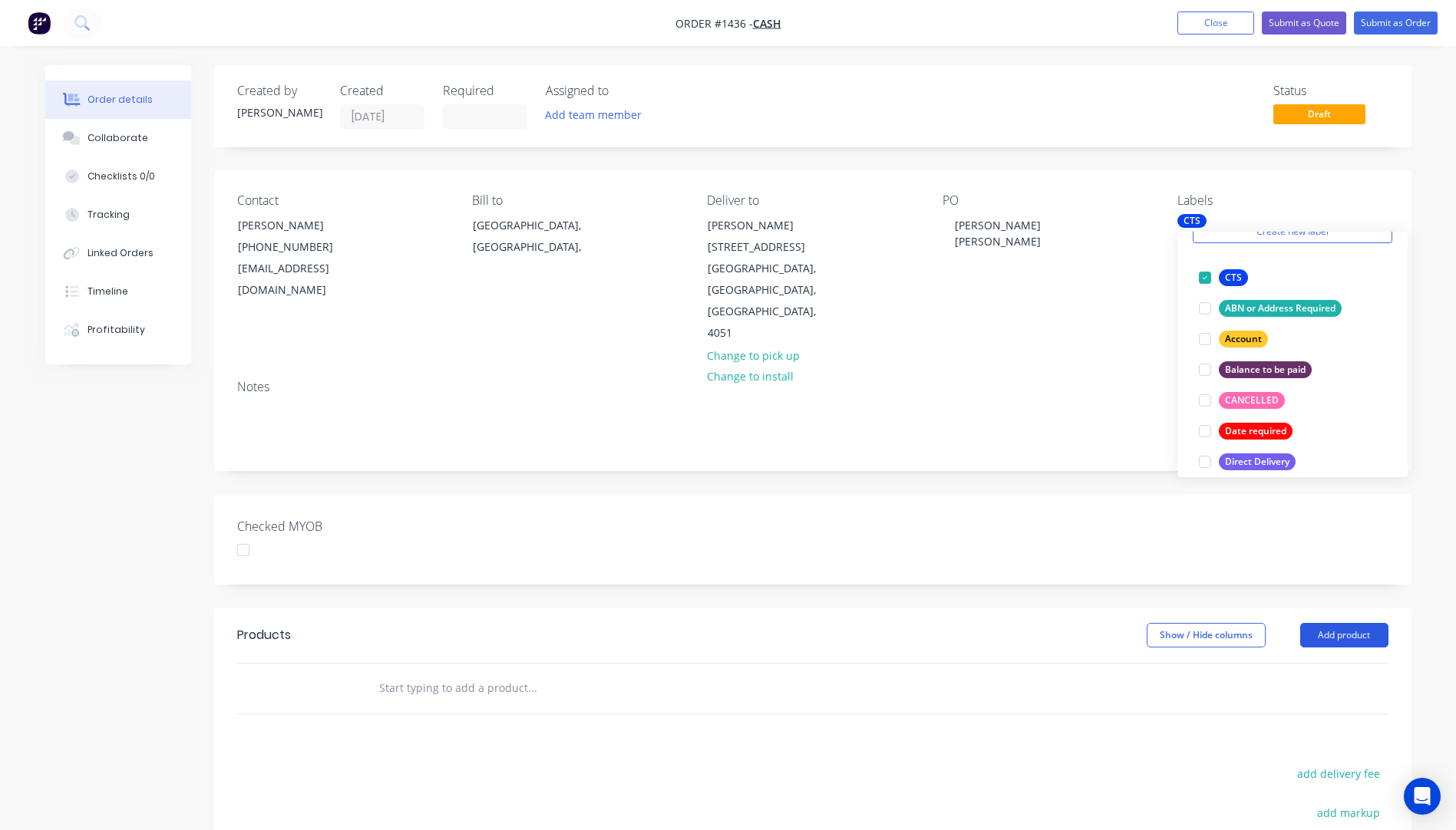
click at [1330, 623] on button "Add product" at bounding box center [1344, 636] width 88 height 25
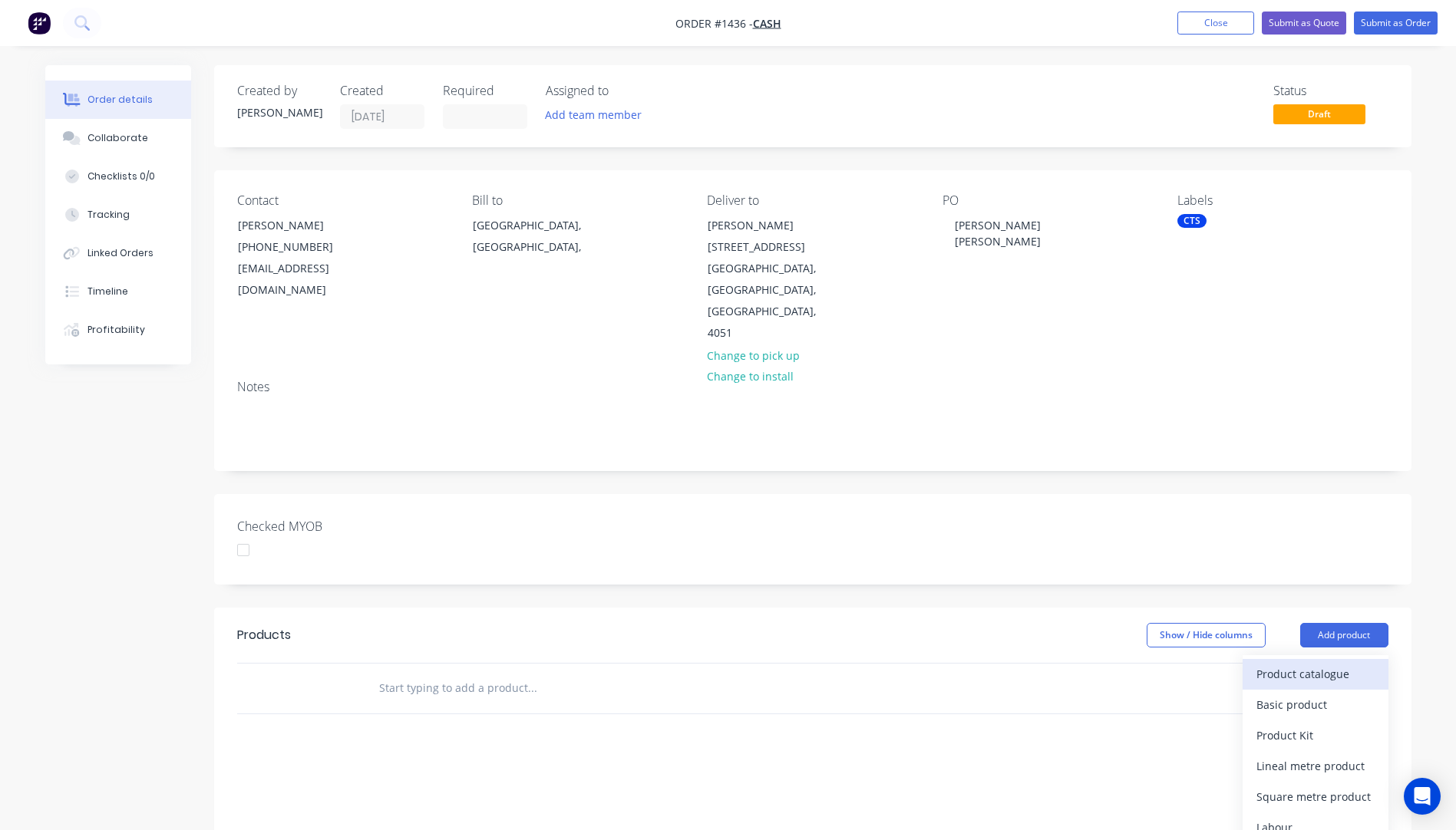
click at [1297, 663] on div "Product catalogue" at bounding box center [1316, 674] width 118 height 22
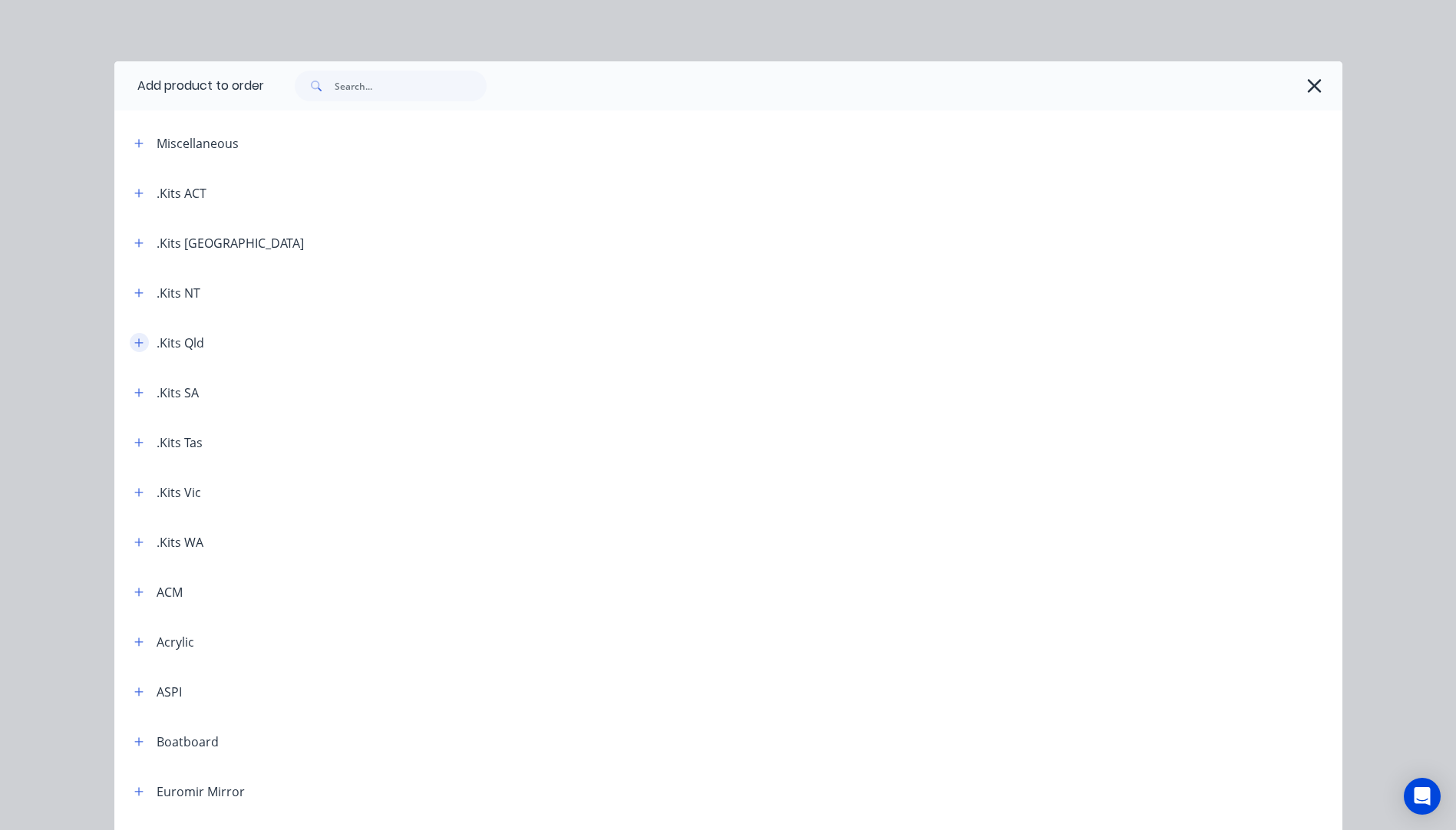
click at [136, 346] on icon "button" at bounding box center [139, 343] width 9 height 11
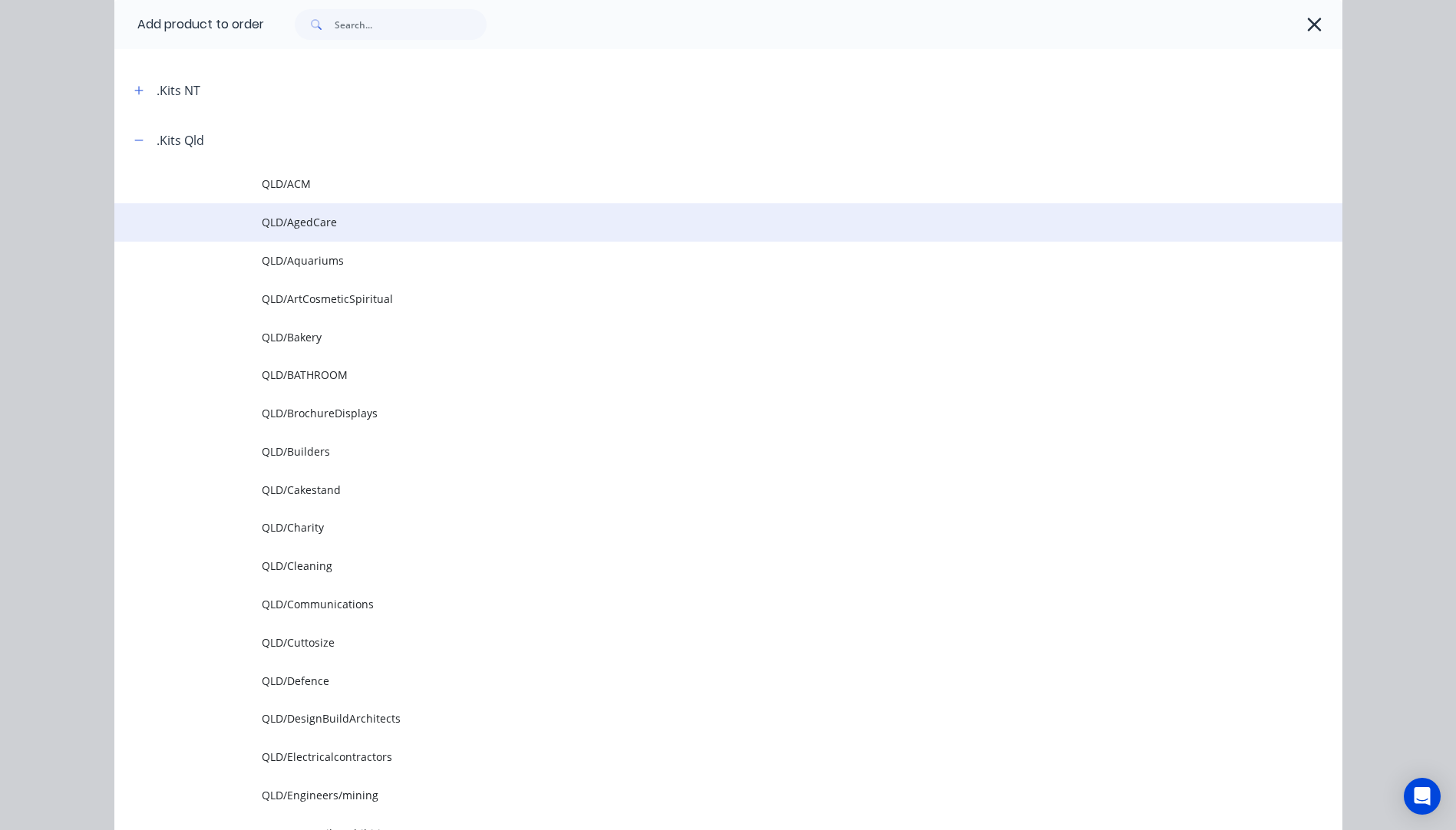
scroll to position [230, 0]
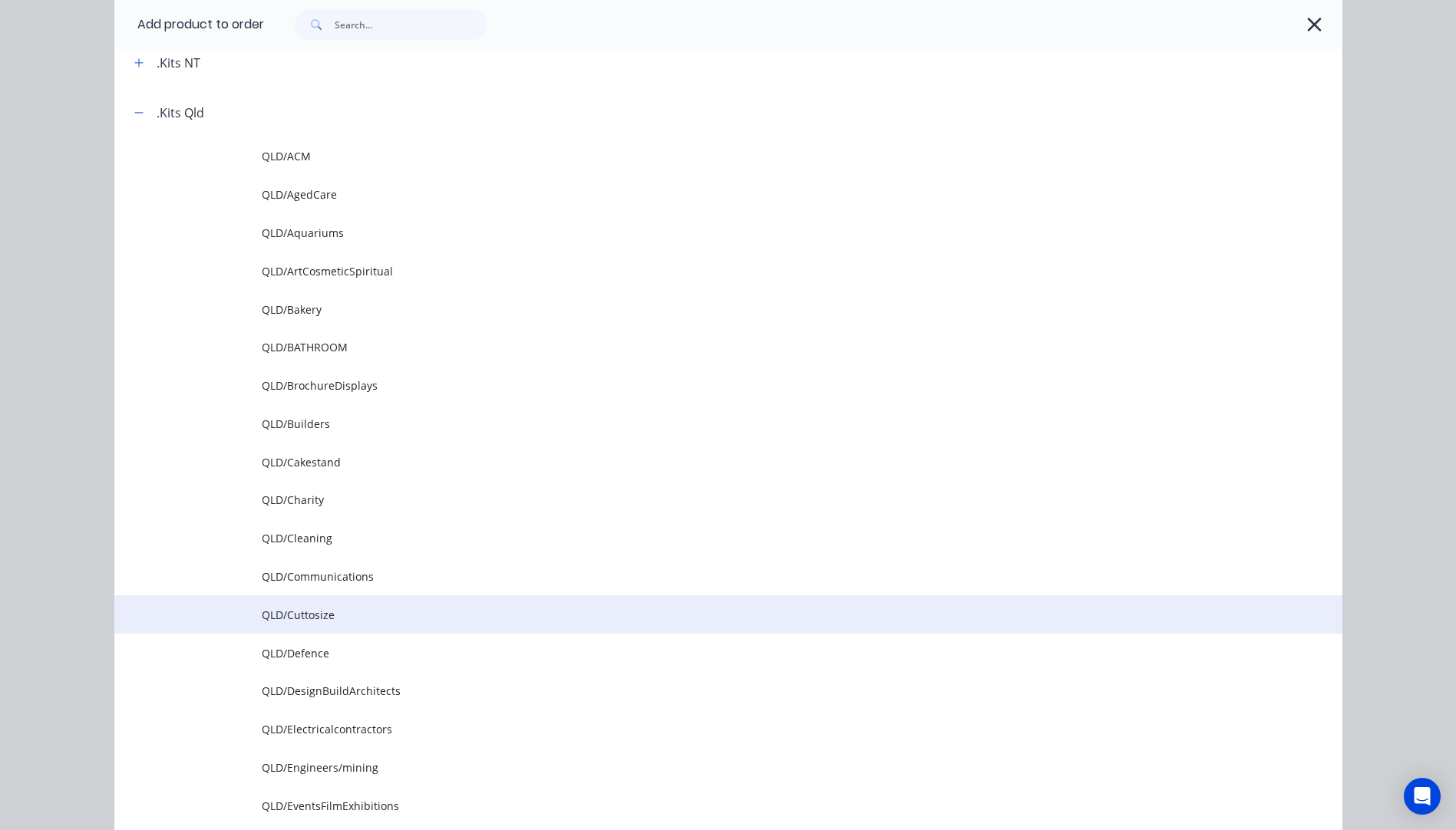
click at [305, 619] on span "QLD/Cuttosize" at bounding box center [693, 614] width 864 height 16
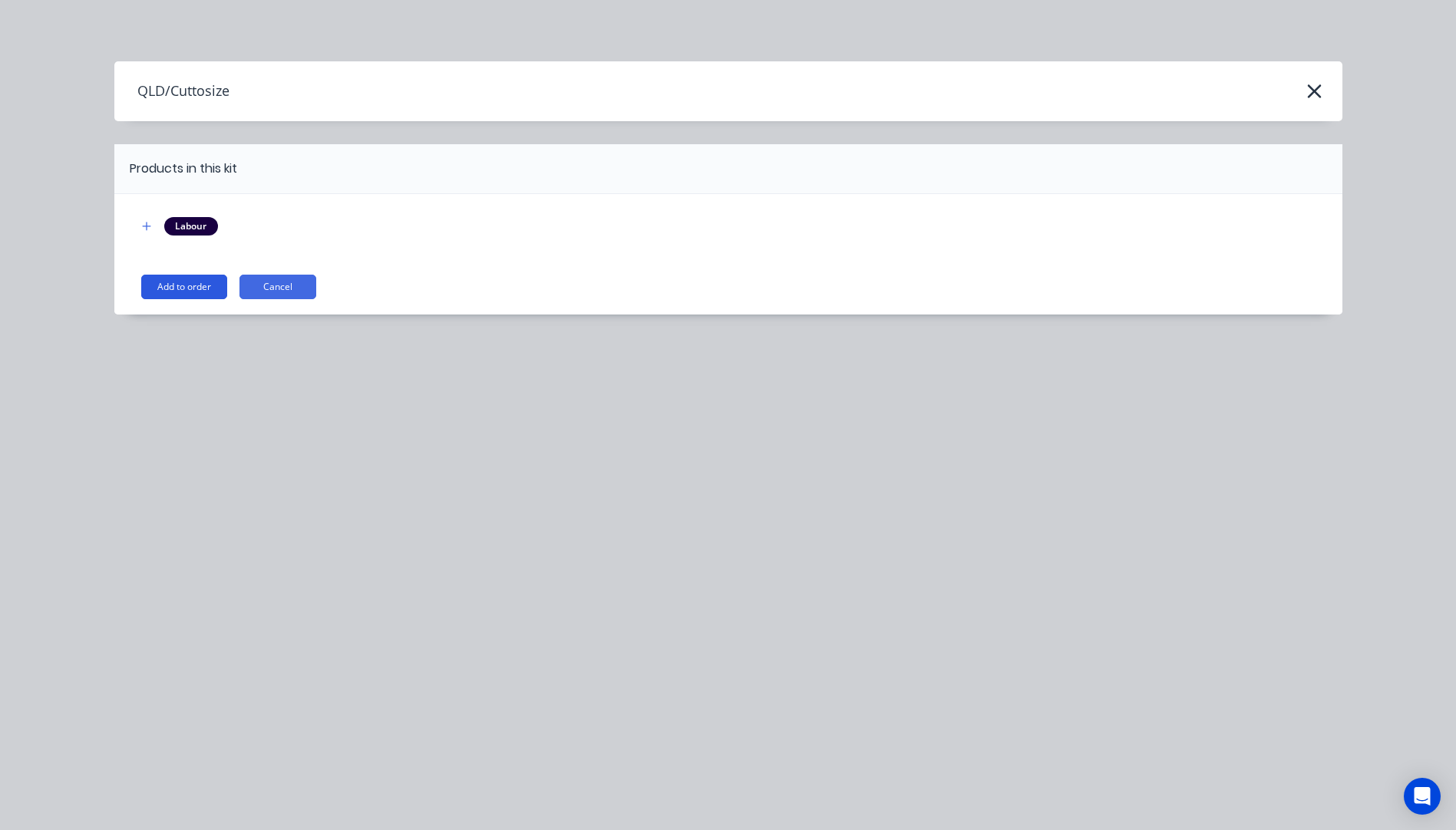
click at [195, 290] on button "Add to order" at bounding box center [184, 287] width 86 height 25
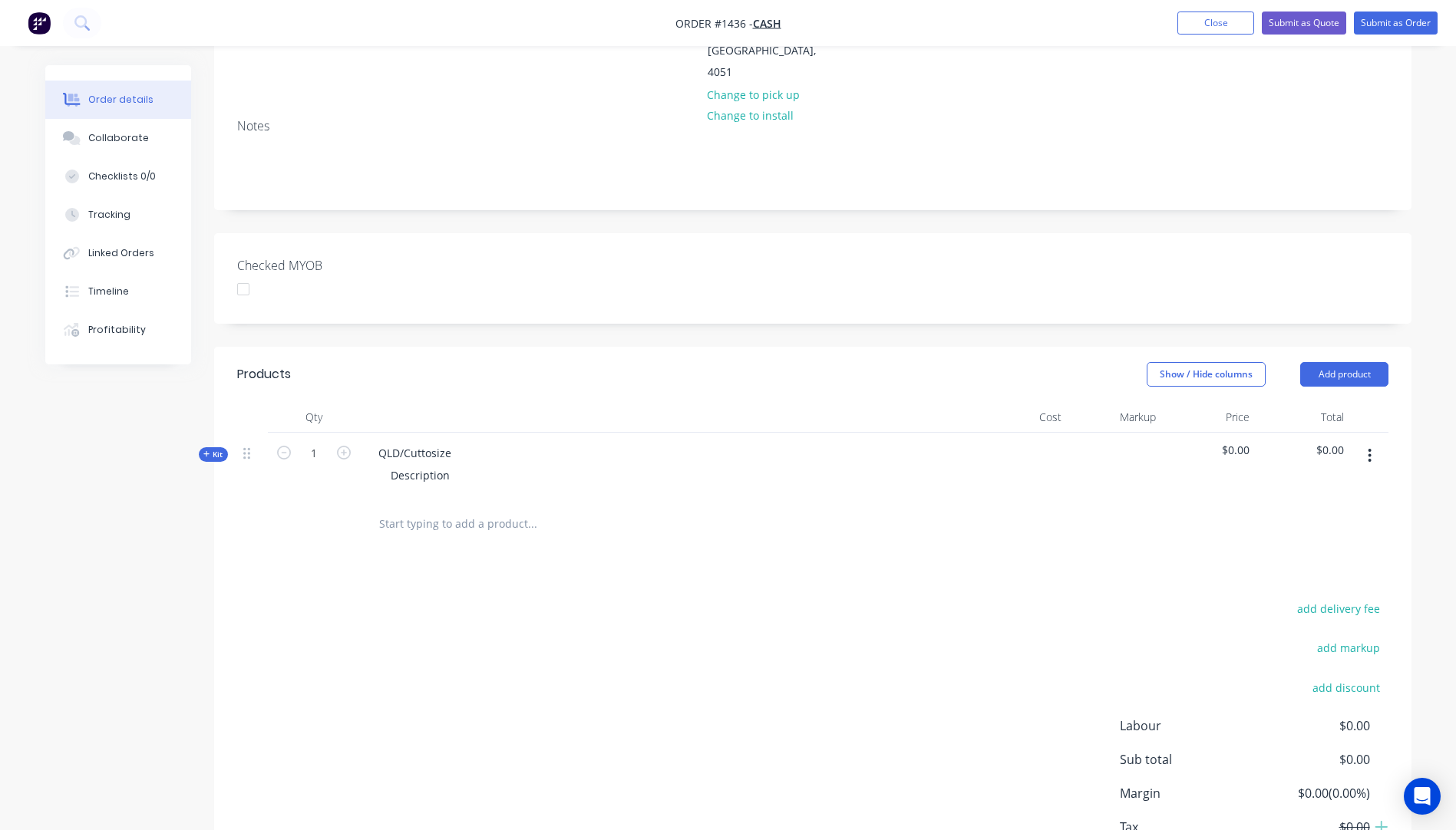
scroll to position [307, 0]
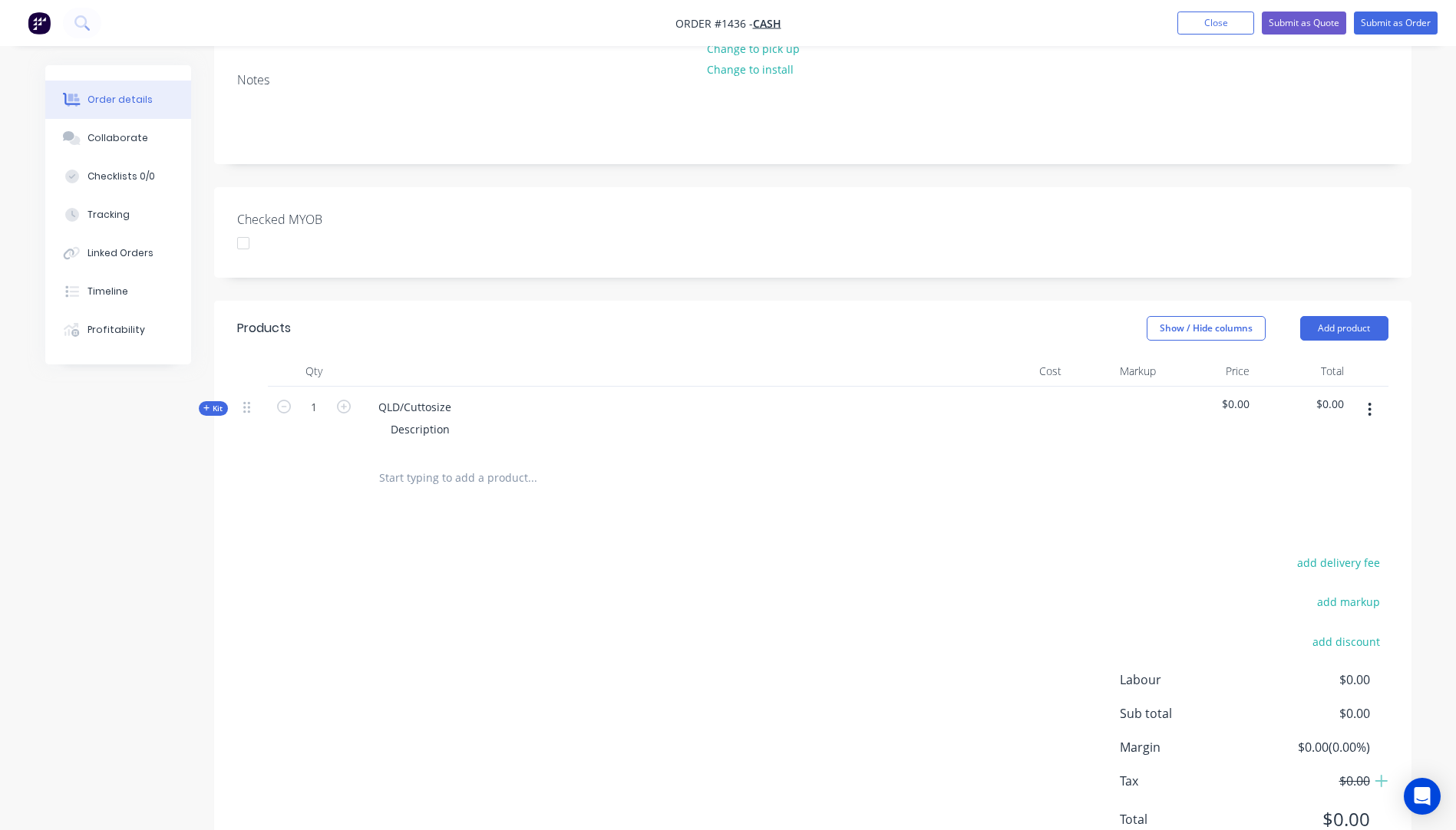
click at [205, 404] on icon at bounding box center [207, 408] width 7 height 7
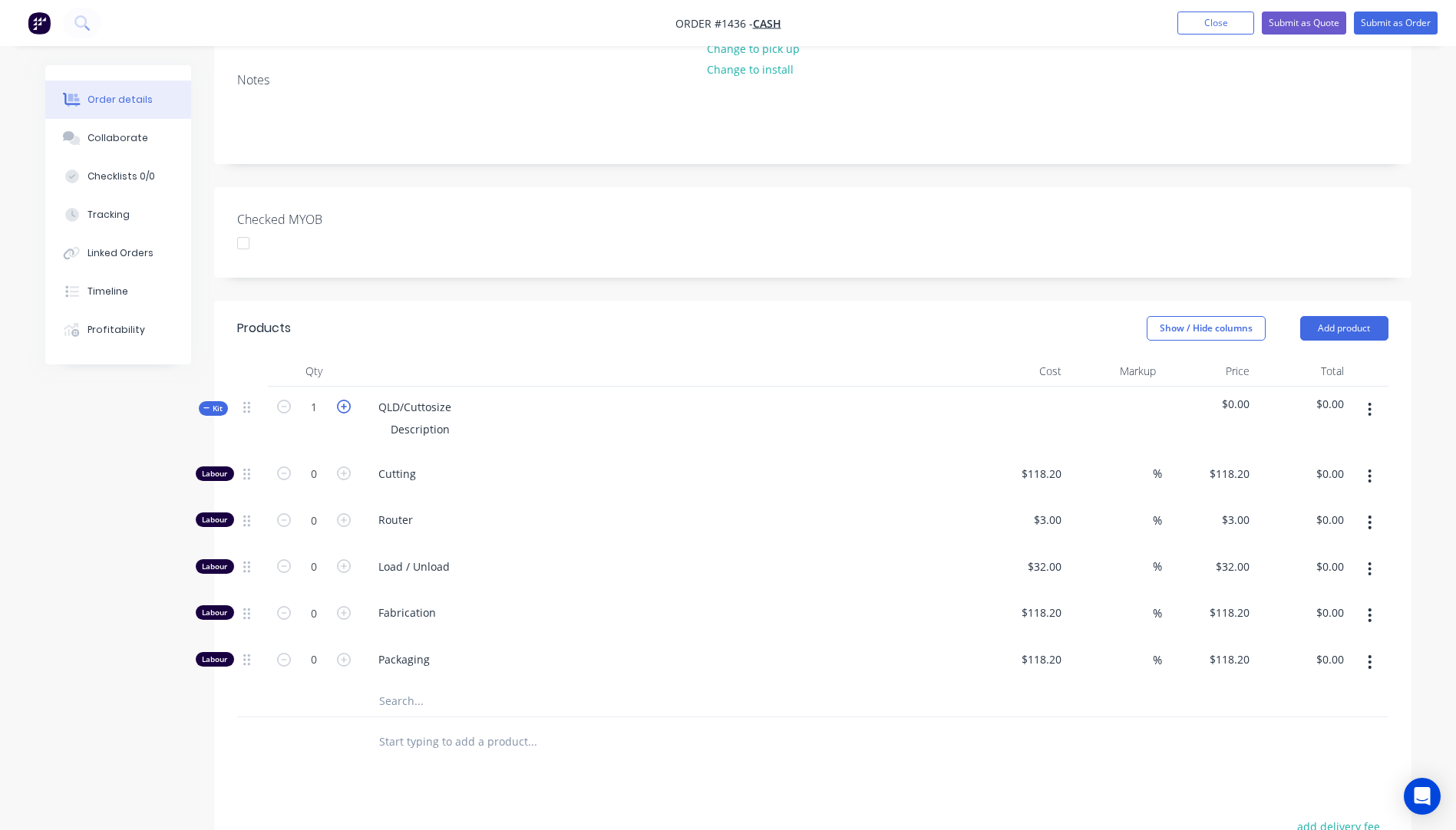
click at [348, 400] on icon "button" at bounding box center [344, 407] width 14 height 14
type input "2"
click at [401, 686] on input "text" at bounding box center [532, 701] width 307 height 31
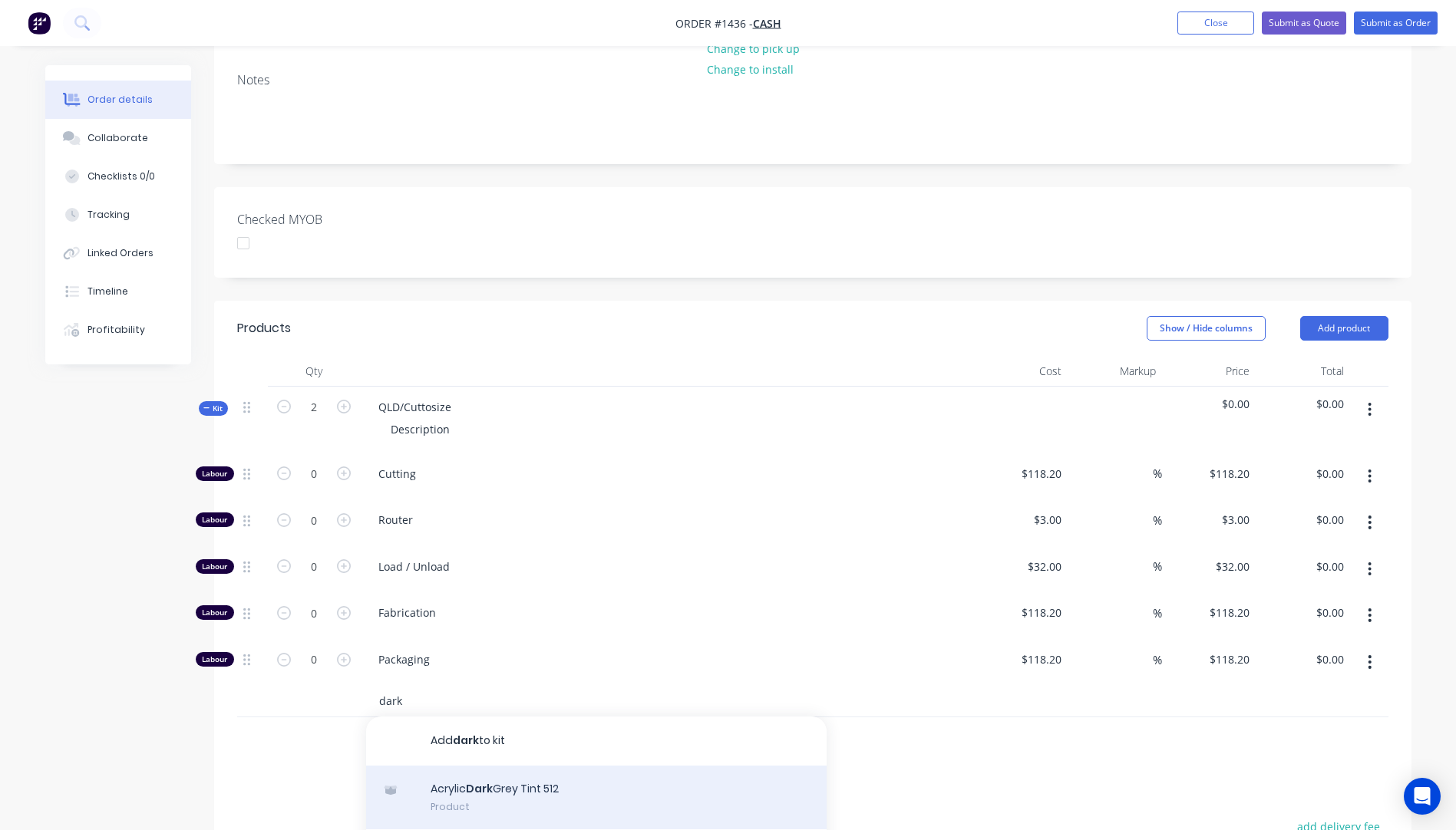
type input "dark"
click at [490, 766] on div "Acrylic Dark Grey Tint 512 Product" at bounding box center [596, 798] width 461 height 65
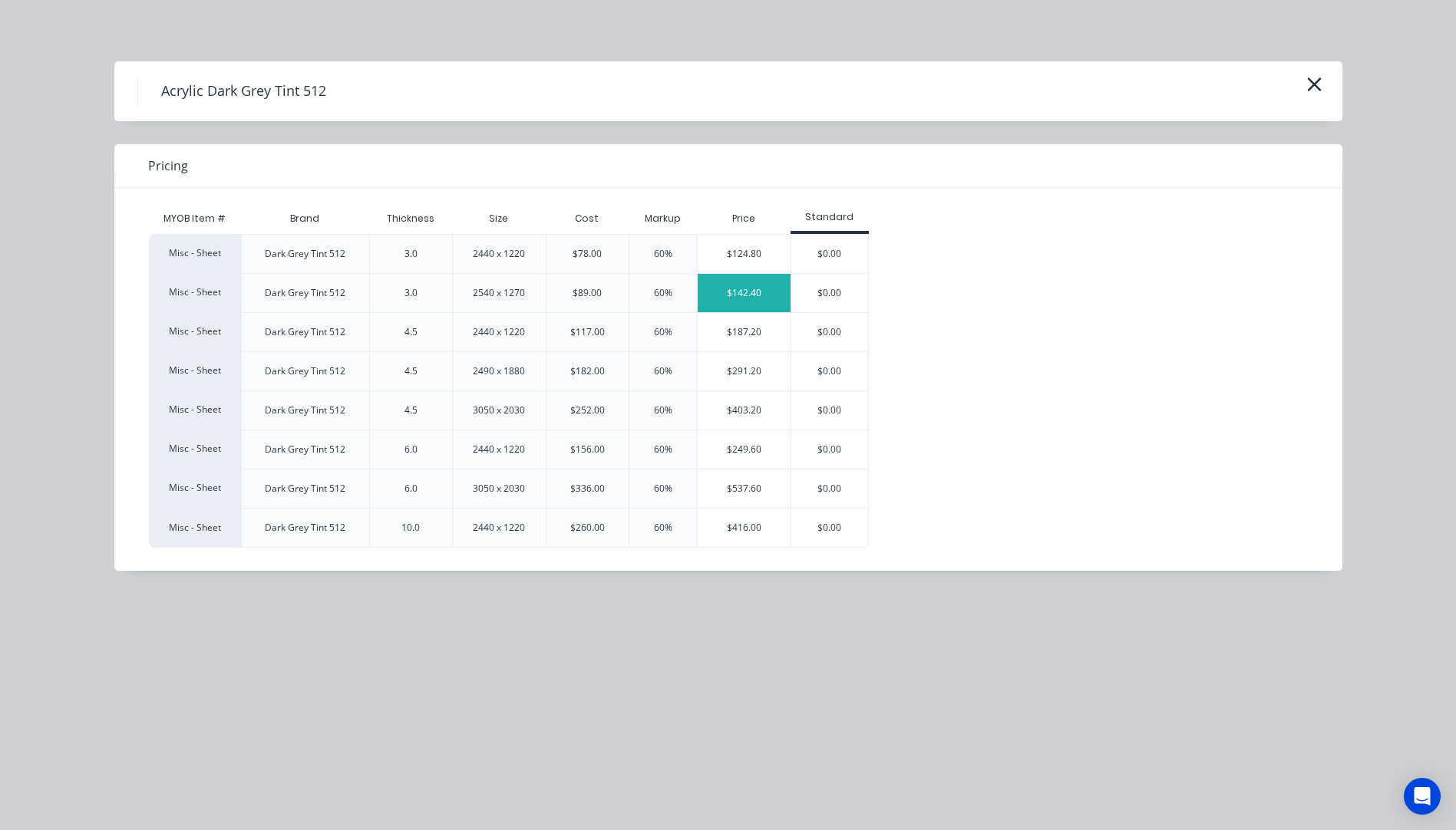
click at [733, 298] on div "$142.40" at bounding box center [744, 293] width 93 height 38
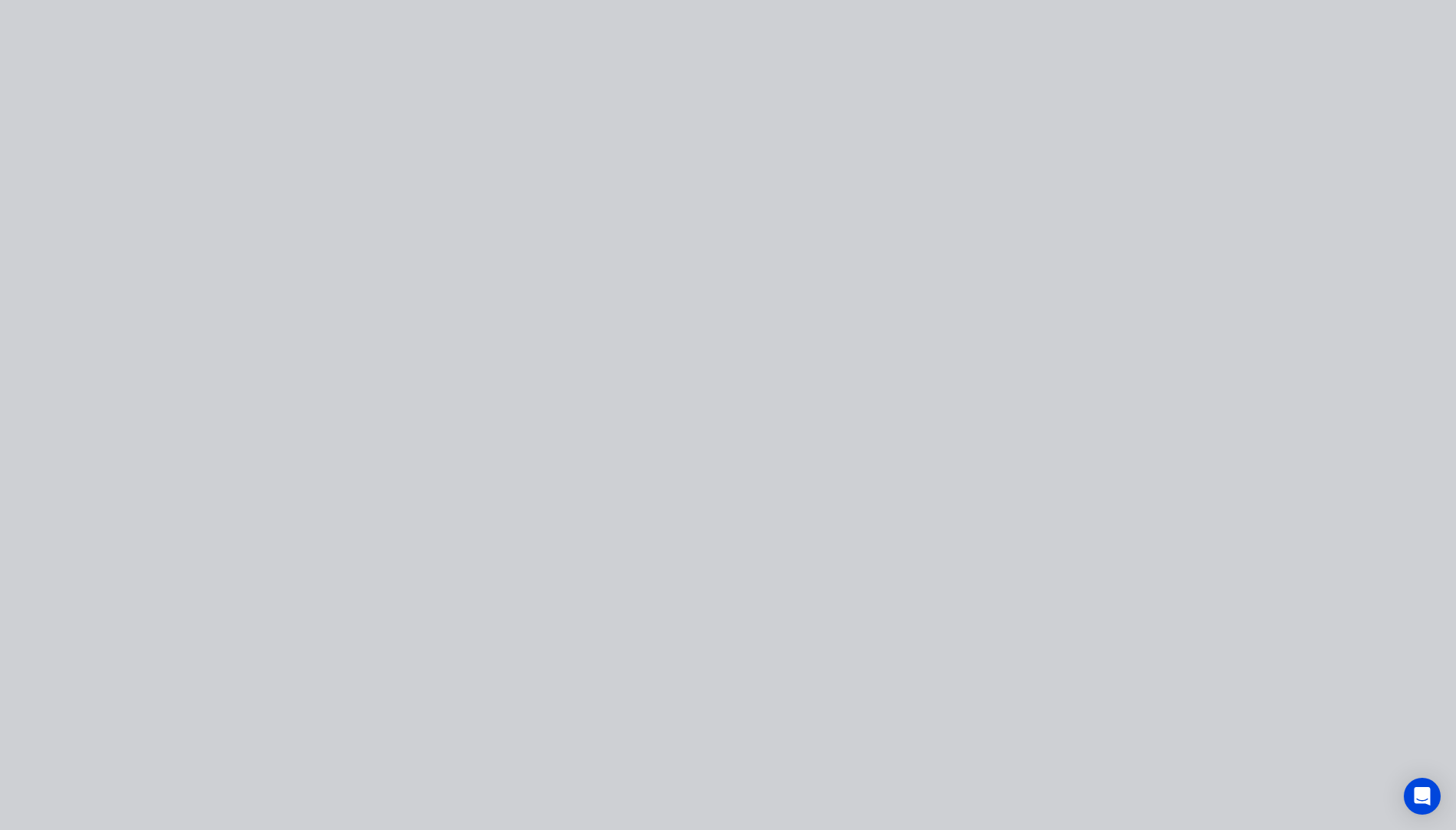
type input "$89.00"
type input "60"
type input "$142.40"
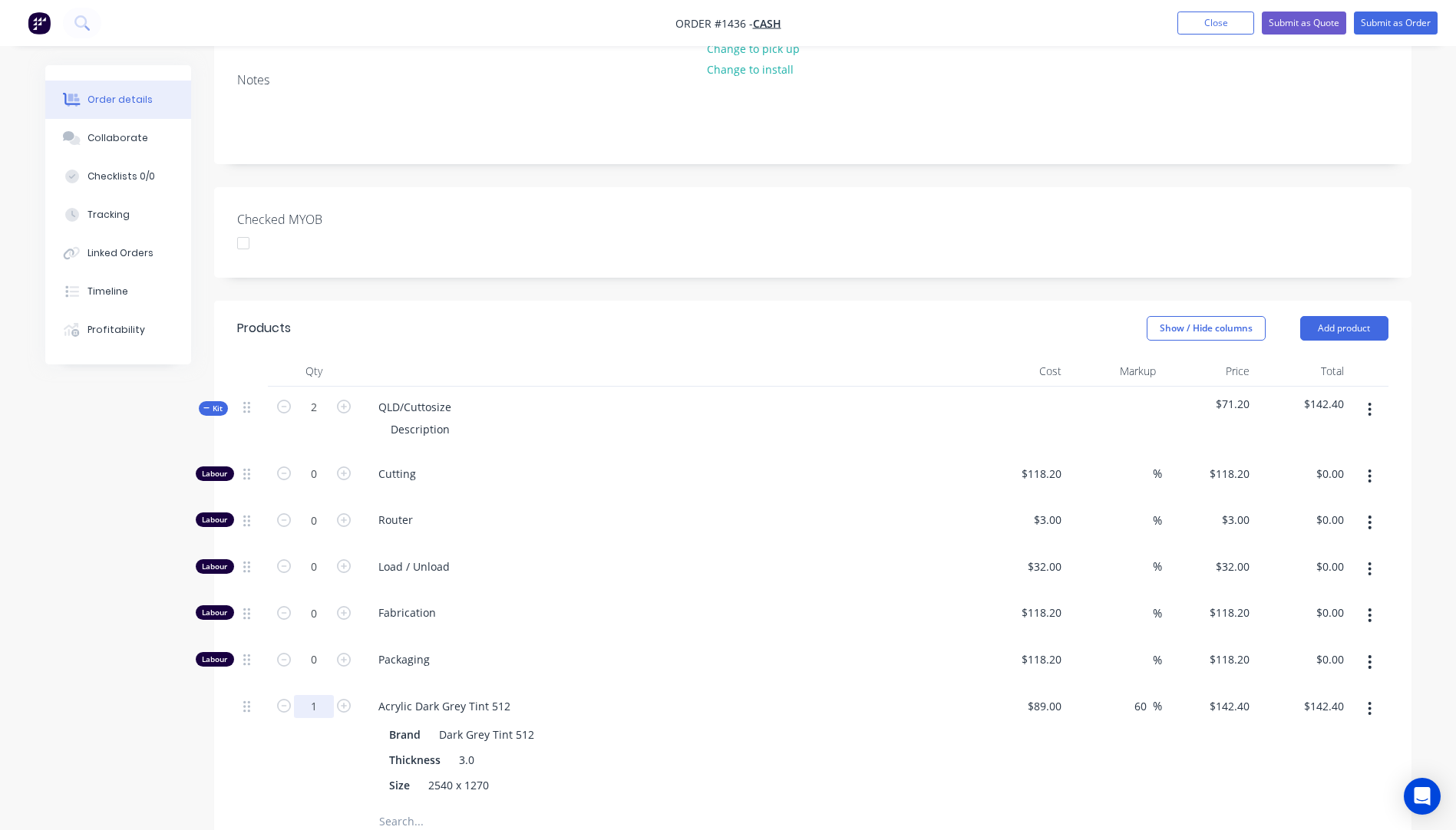
click at [325, 696] on input "1" at bounding box center [314, 707] width 40 height 23
type input "0.5"
type input "$71.20"
click at [325, 463] on input "0" at bounding box center [314, 475] width 40 height 23
click at [341, 466] on icon "button" at bounding box center [344, 473] width 14 height 14
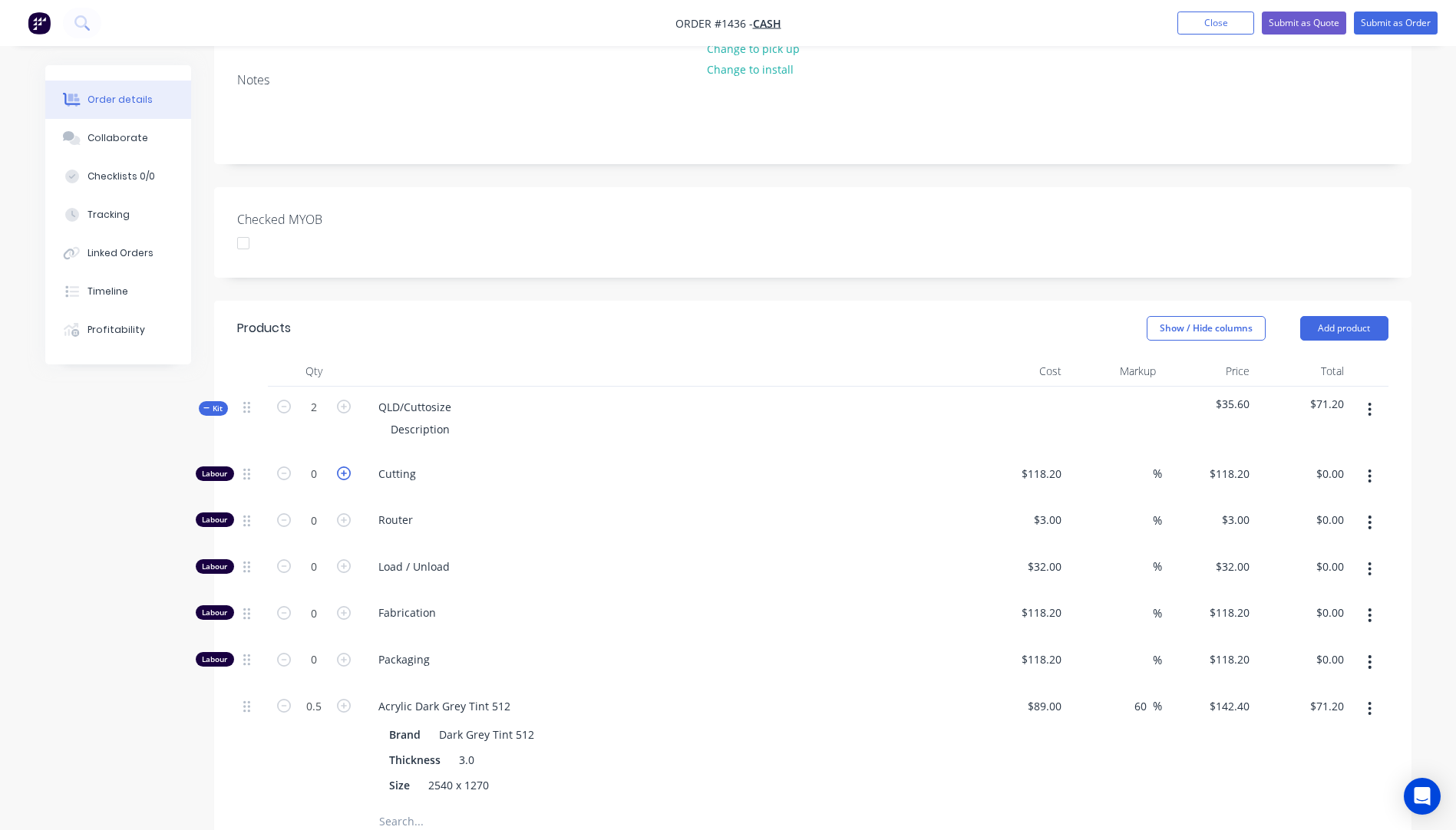
type input "1"
type input "$118.20"
click at [1046, 463] on input "118.2" at bounding box center [1050, 474] width 36 height 22
type input "$10.00"
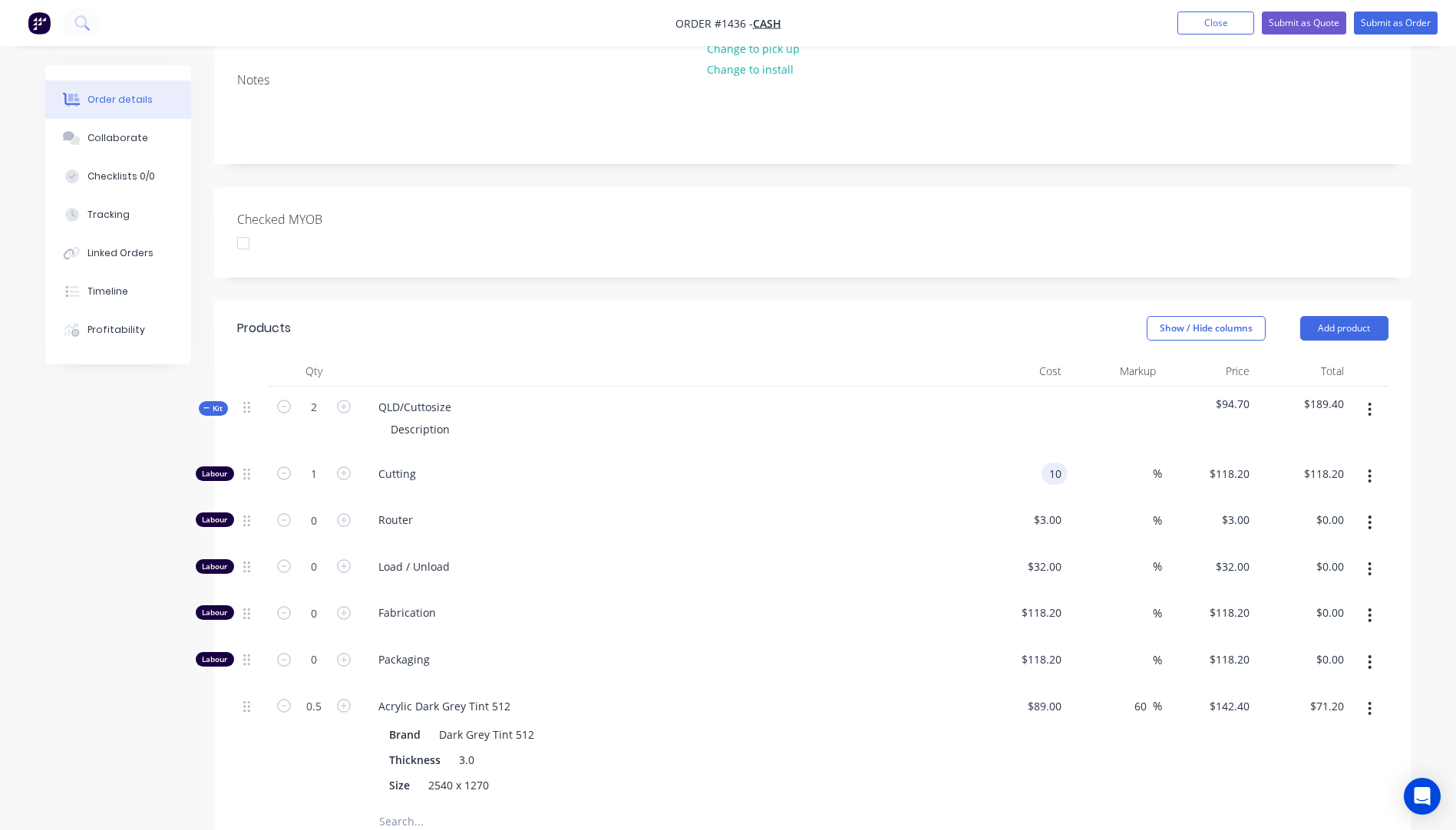
type input "$10.00"
click at [945, 466] on span "Cutting" at bounding box center [673, 473] width 589 height 16
drag, startPoint x: 457, startPoint y: 359, endPoint x: 379, endPoint y: 361, distance: 78.0
click at [379, 396] on div "QLD/Cuttosize" at bounding box center [414, 407] width 97 height 22
drag, startPoint x: 452, startPoint y: 386, endPoint x: 378, endPoint y: 383, distance: 74.1
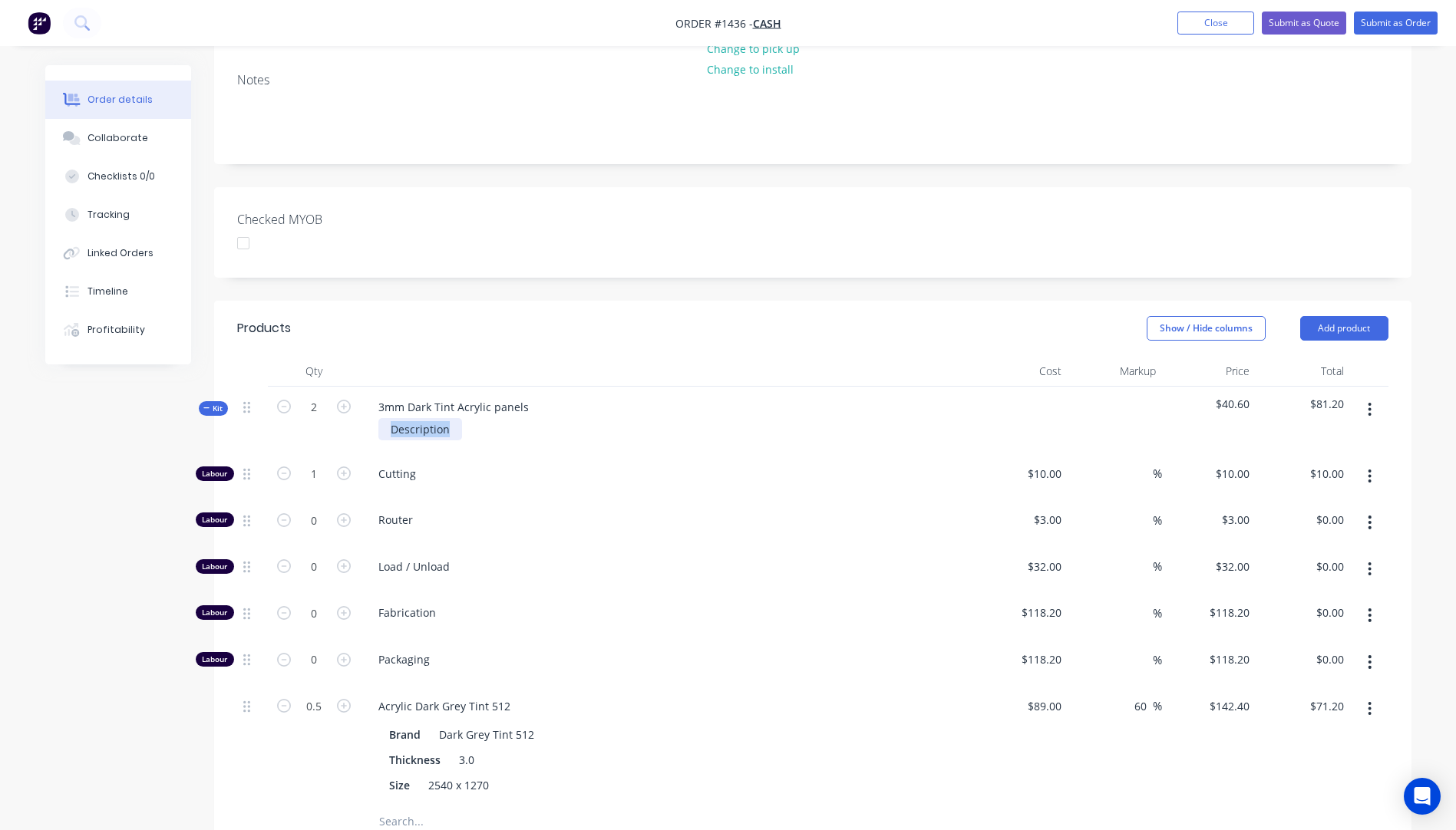
click at [379, 418] on div "Description" at bounding box center [420, 429] width 84 height 22
click at [622, 546] on div "Load / Unload" at bounding box center [667, 569] width 614 height 46
click at [325, 696] on input "0.5" at bounding box center [314, 707] width 40 height 23
type input "1"
type input "$142.40"
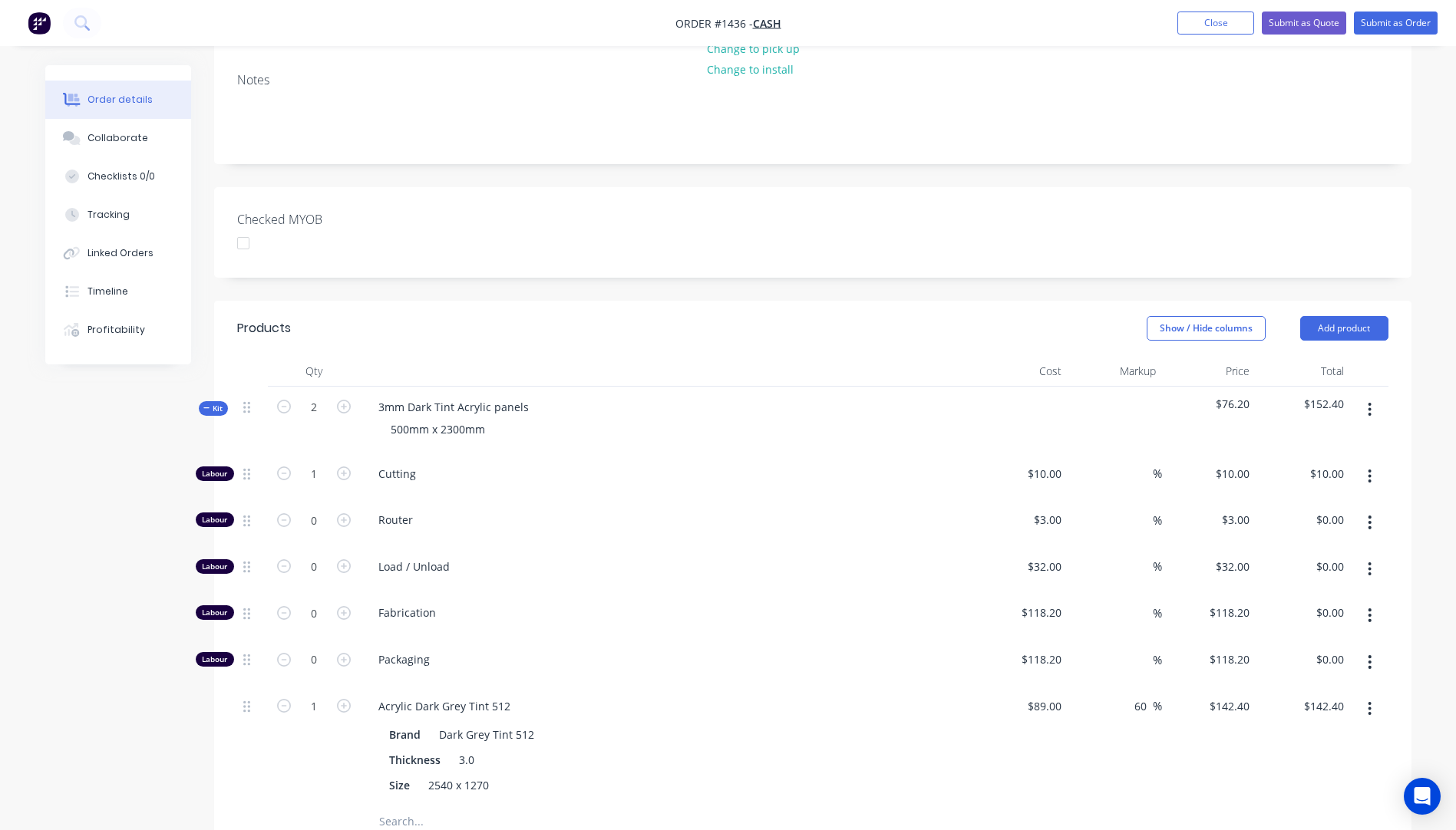
click at [770, 605] on span "Fabrication" at bounding box center [673, 613] width 589 height 16
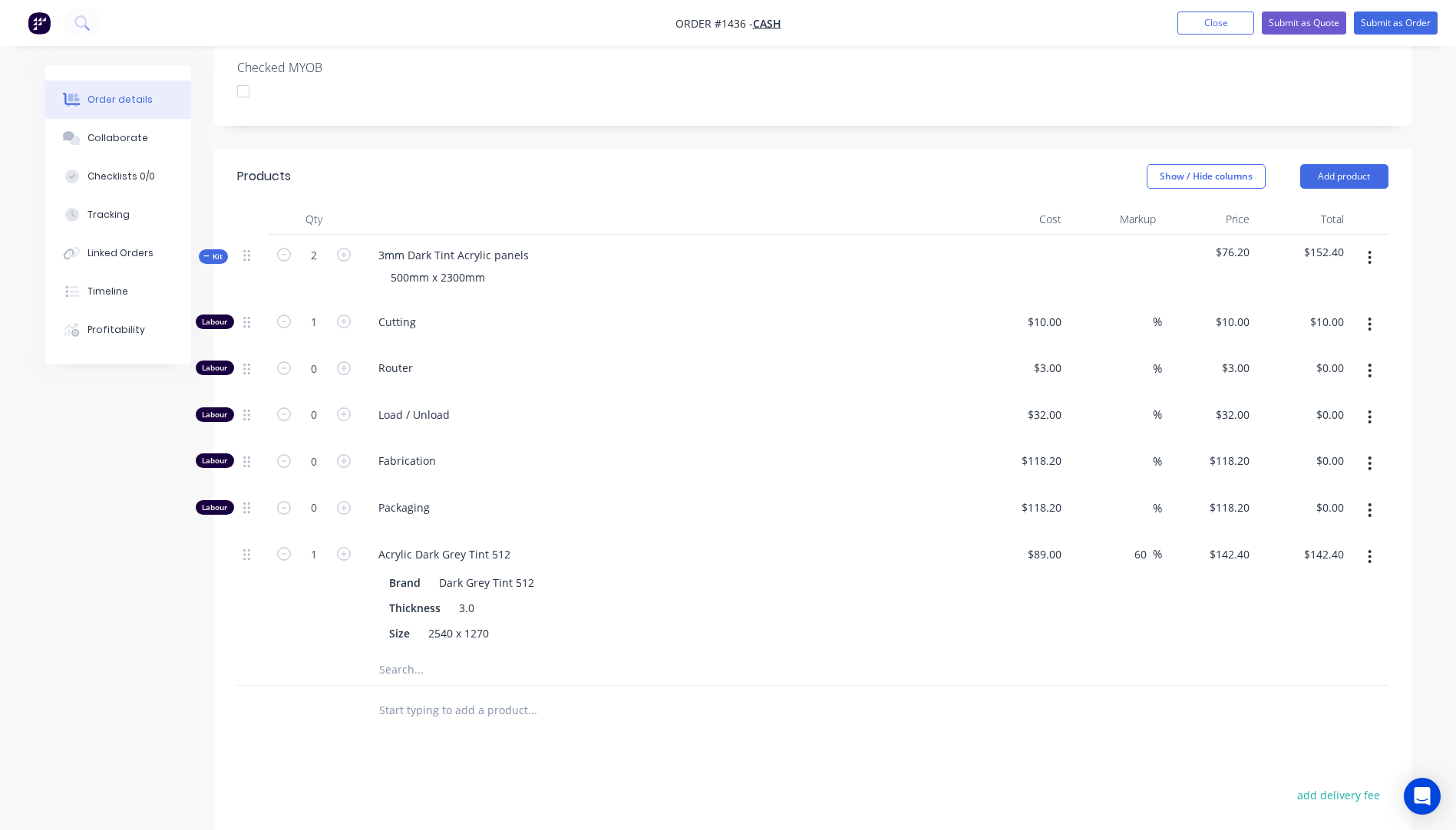
scroll to position [461, 0]
click at [405, 653] on input "text" at bounding box center [532, 668] width 307 height 31
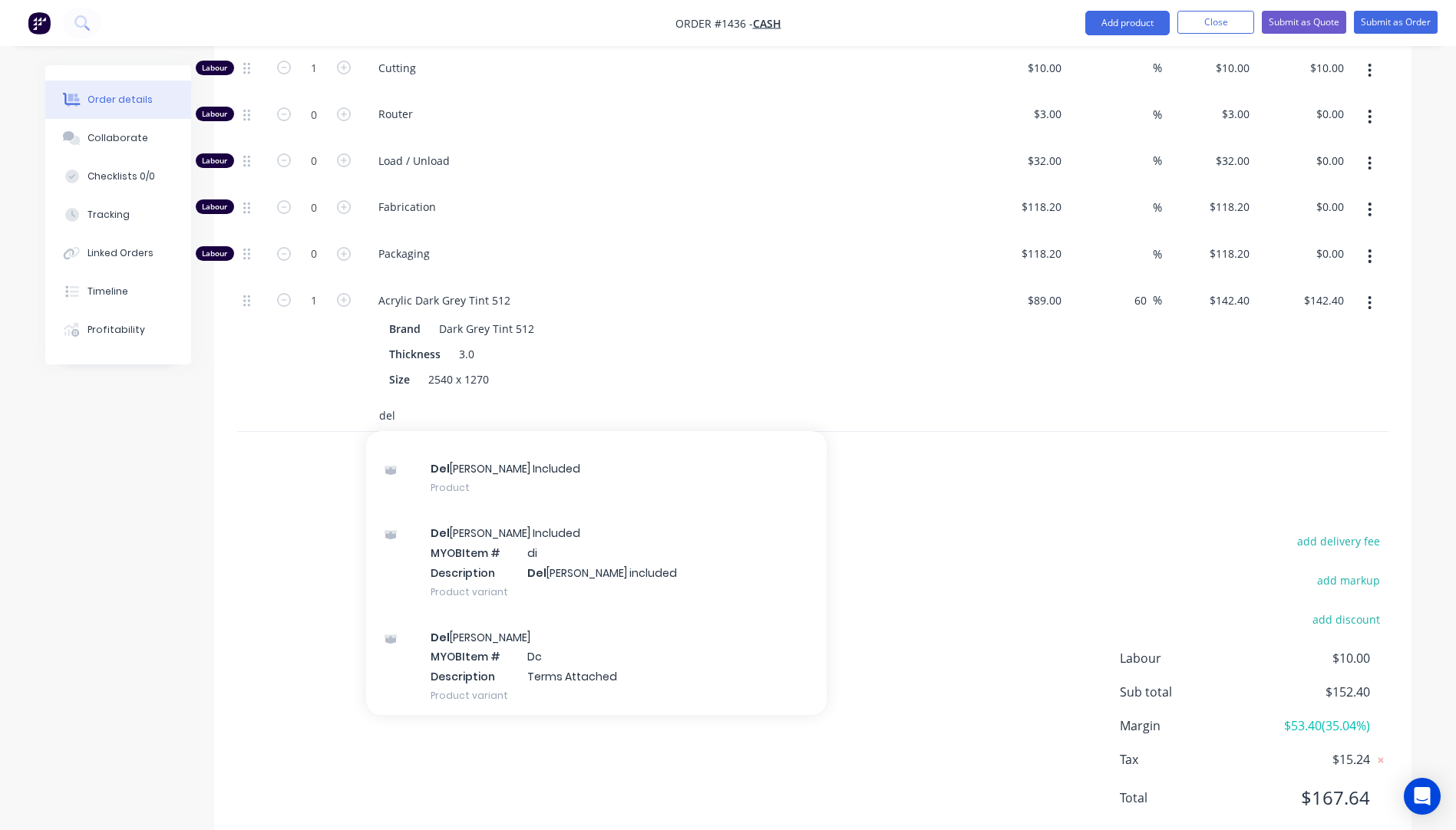
scroll to position [101, 0]
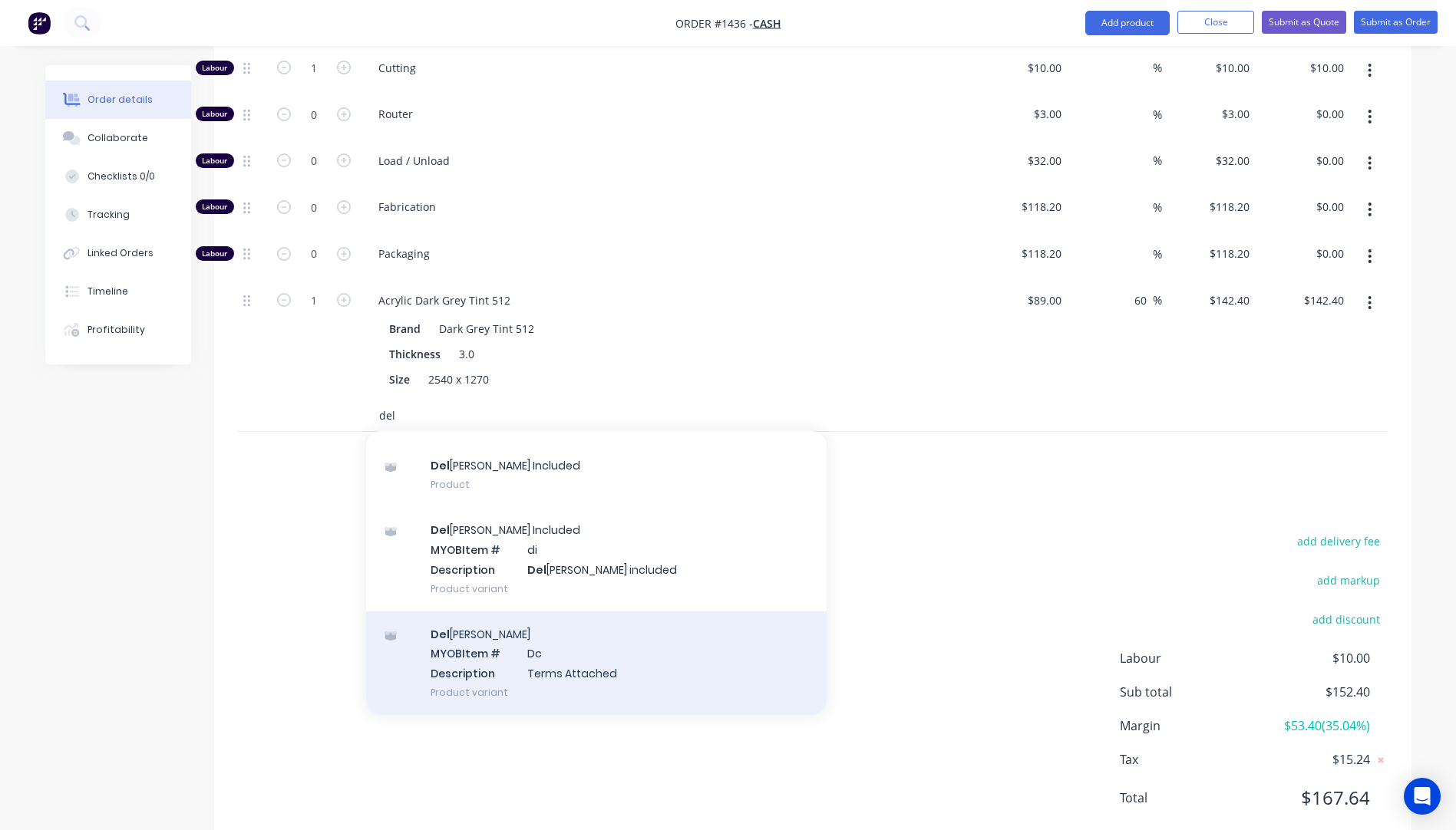
type input "del"
click at [514, 616] on div "Del ivery MYOB Item # Dc Description Terms Attached Product variant" at bounding box center [596, 663] width 461 height 104
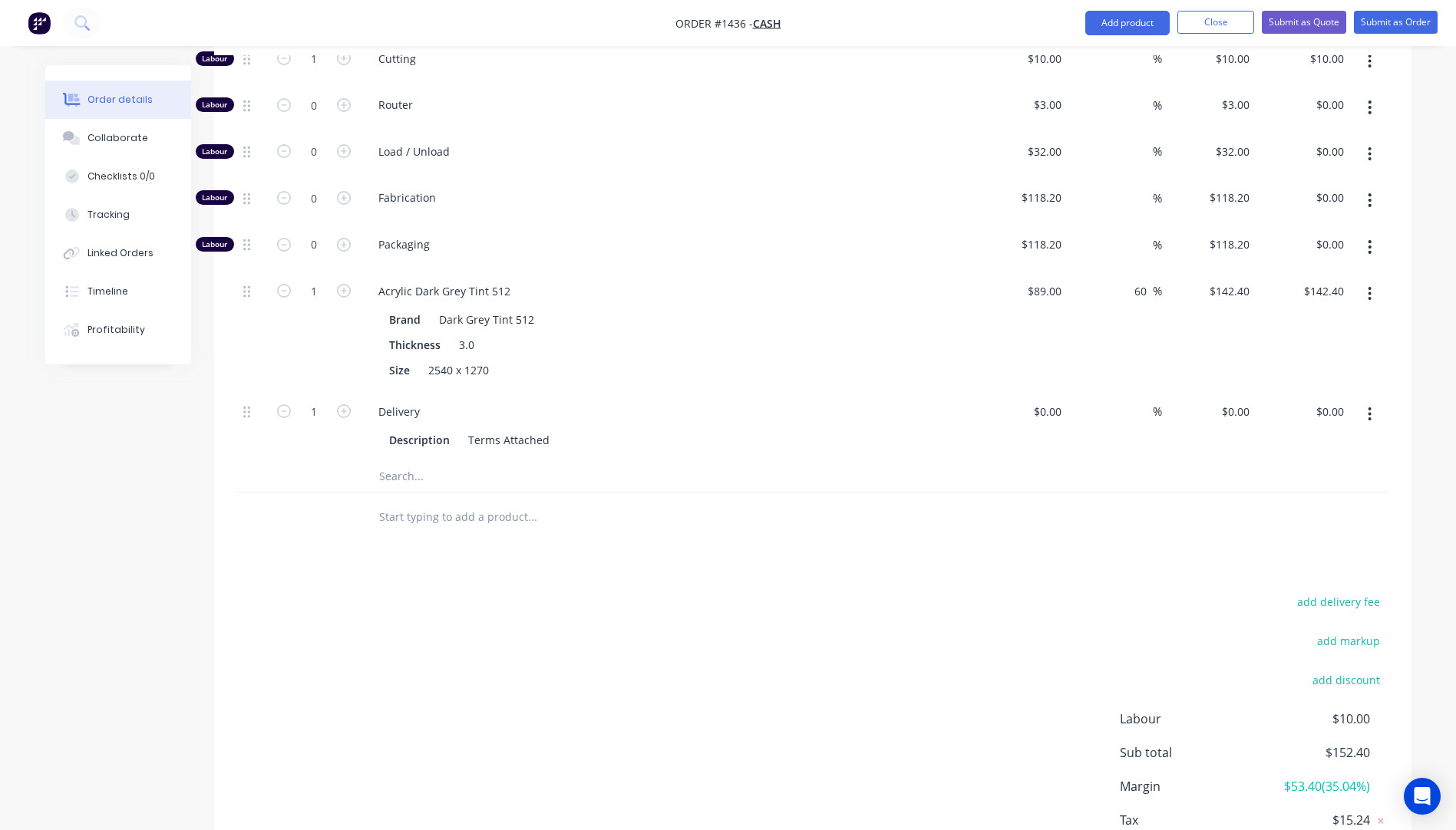
scroll to position [783, 0]
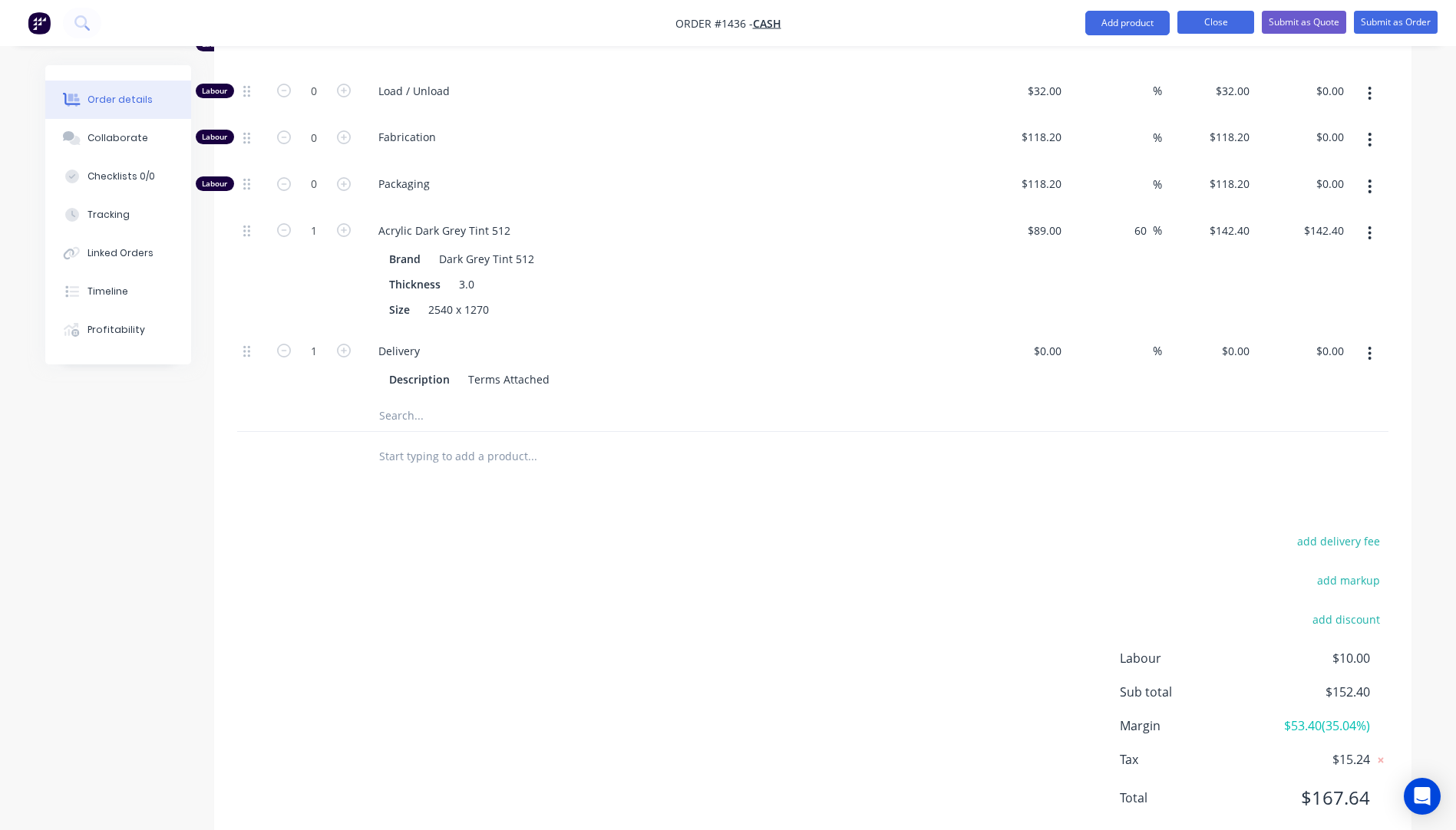
click at [1214, 24] on button "Close" at bounding box center [1215, 22] width 76 height 23
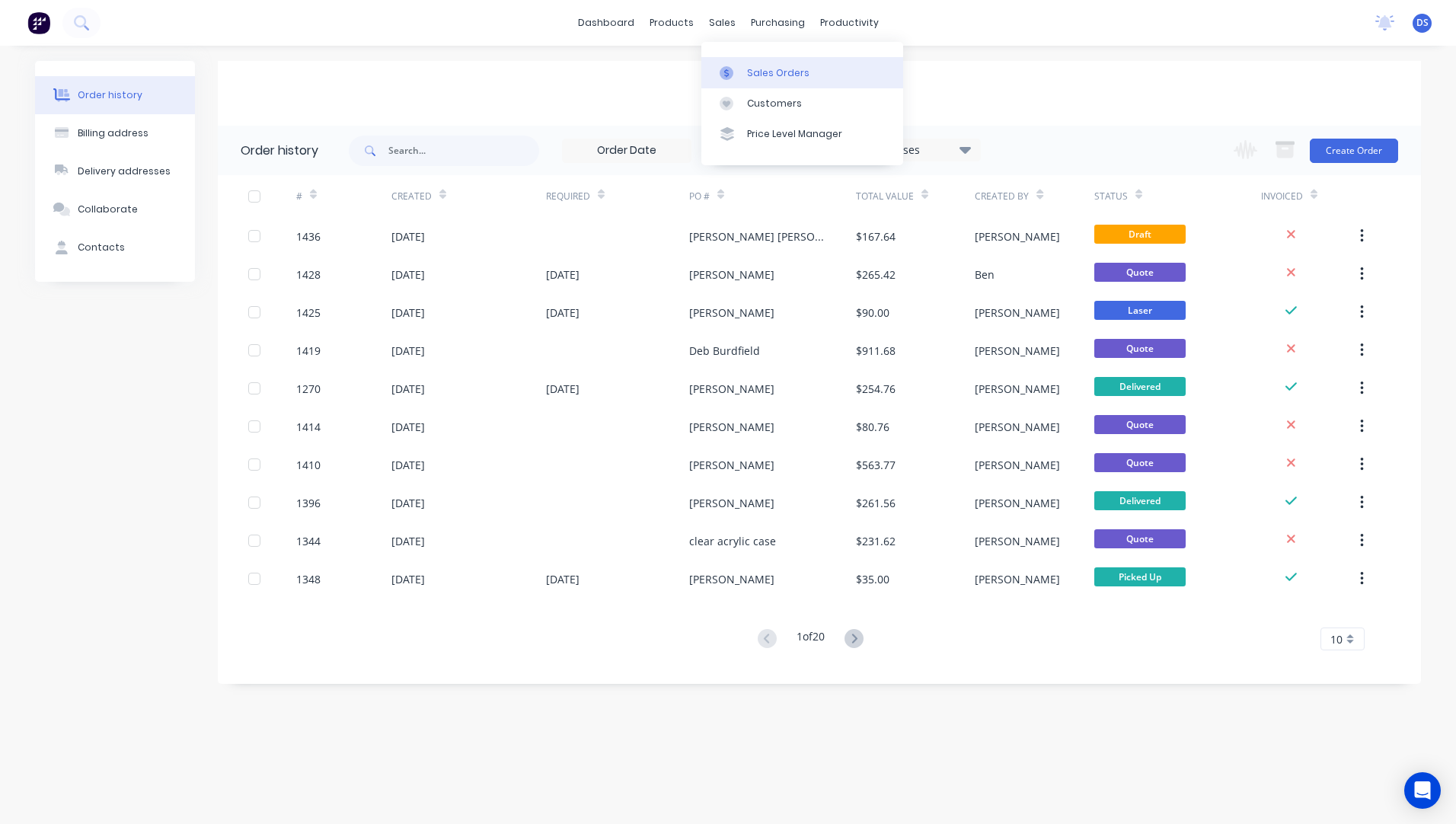
click at [763, 77] on div "Sales Orders" at bounding box center [778, 73] width 63 height 14
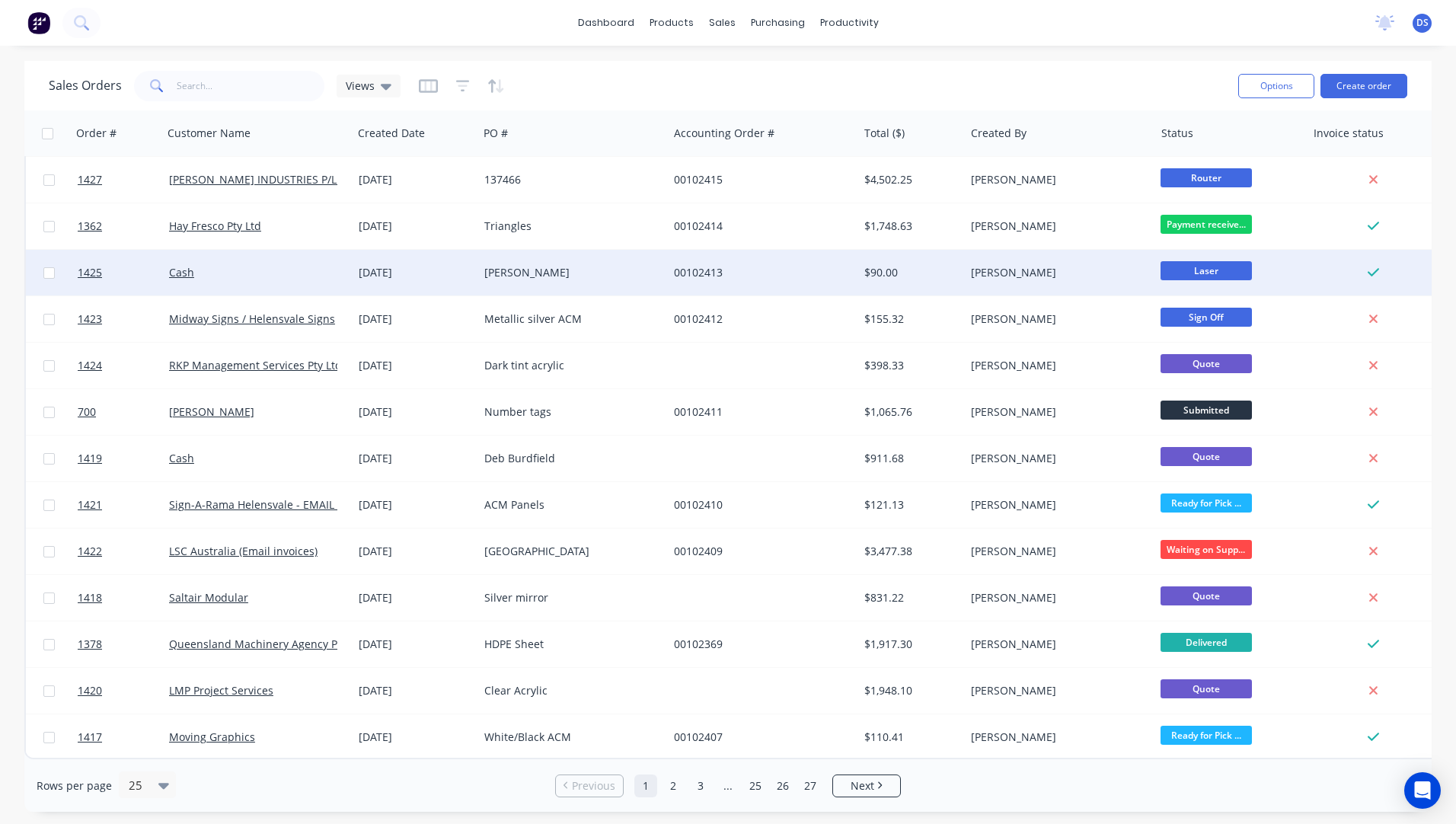
scroll to position [566, 0]
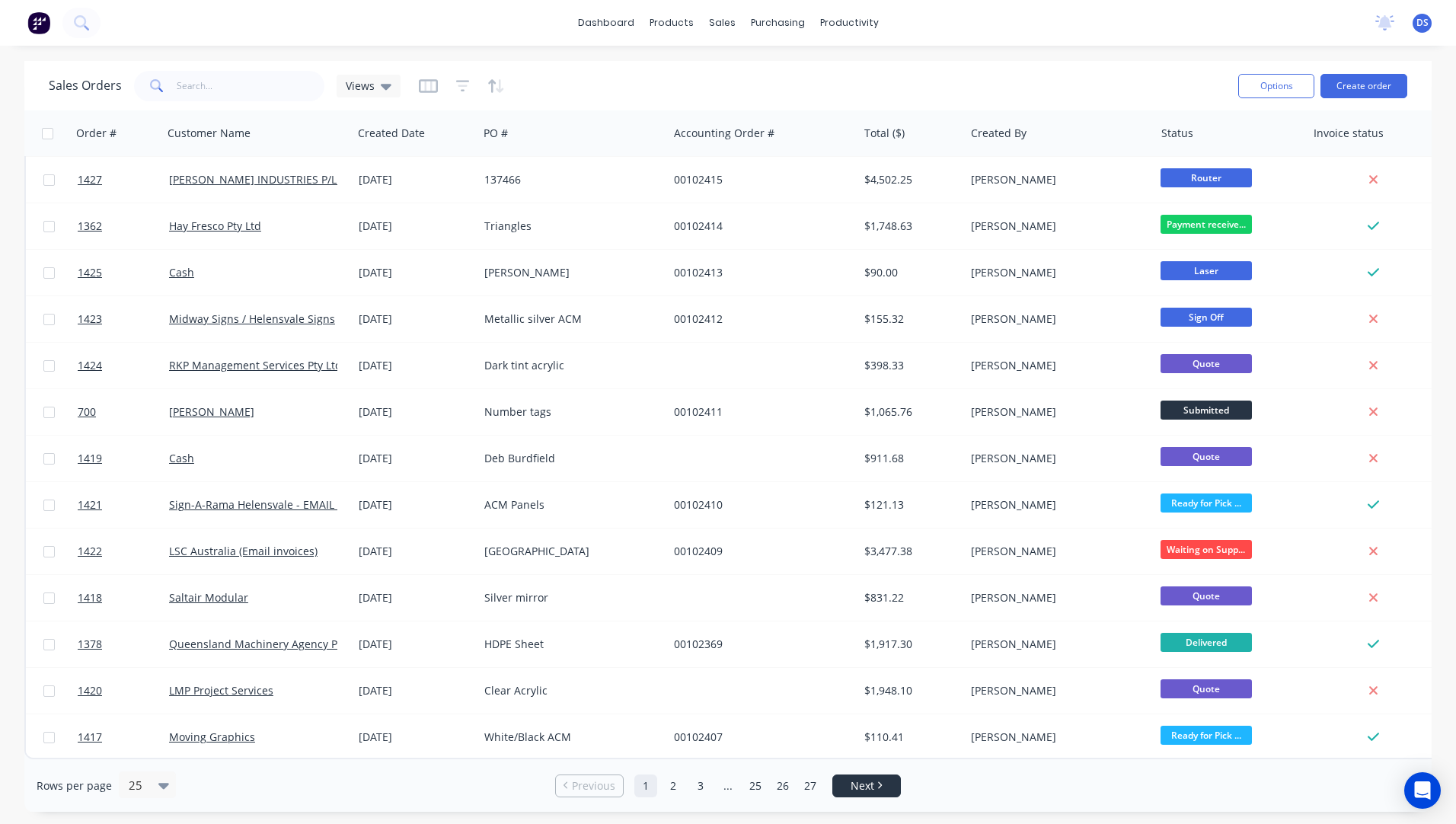
click at [882, 789] on icon "Next page" at bounding box center [880, 785] width 5 height 7
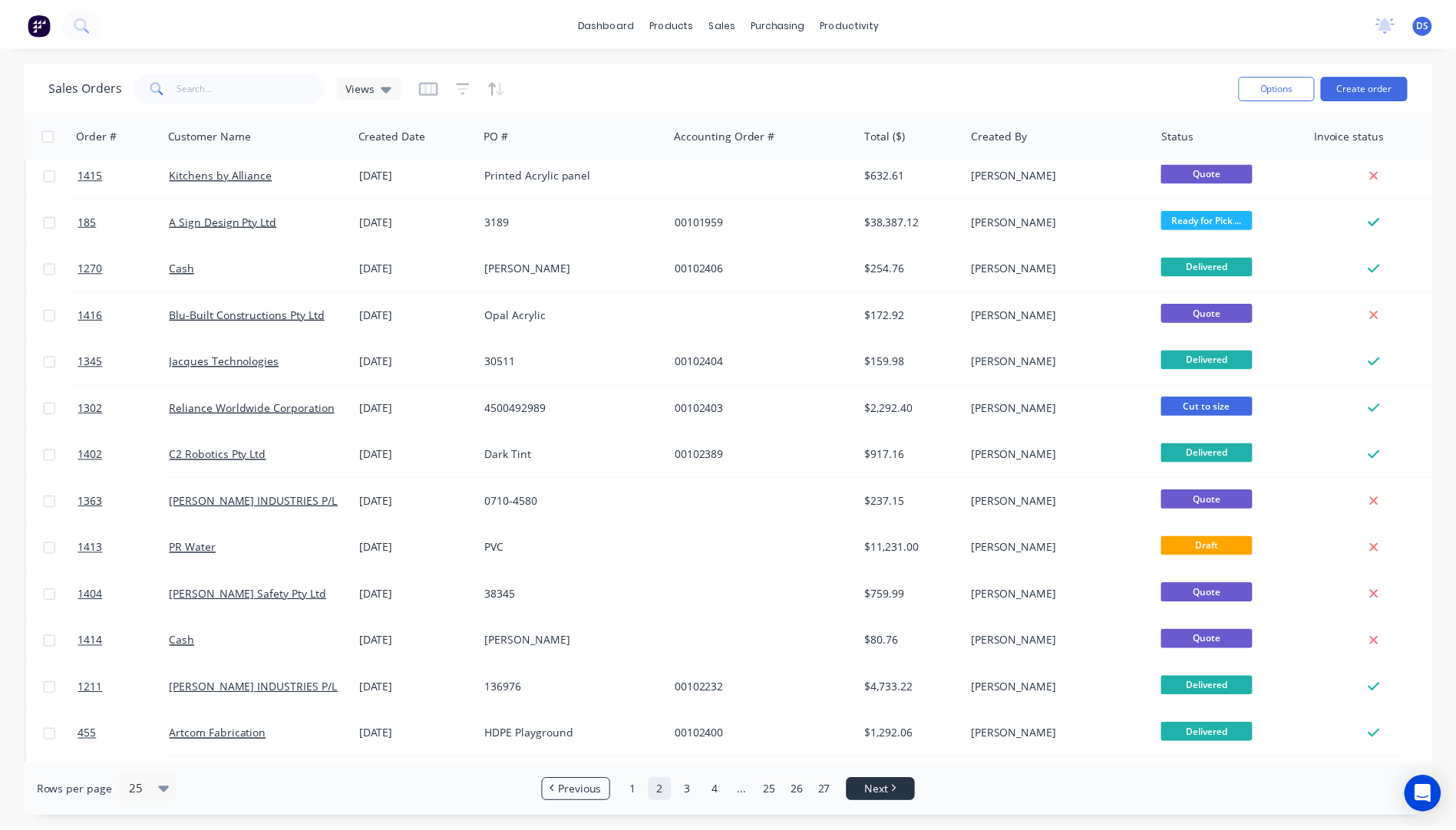
scroll to position [0, 0]
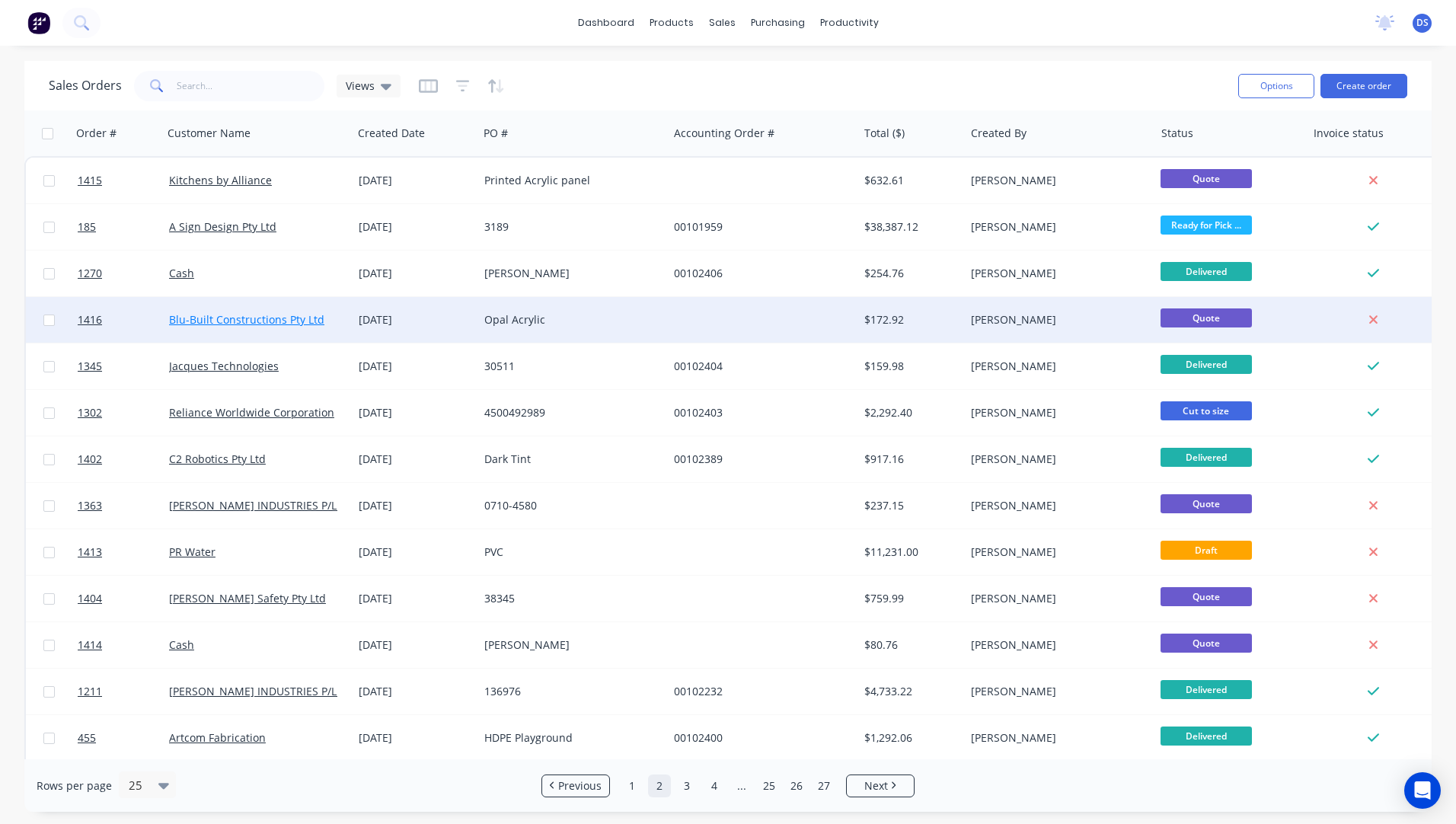
click at [207, 324] on link "Blu-Built Constructions Pty Ltd" at bounding box center [246, 320] width 156 height 15
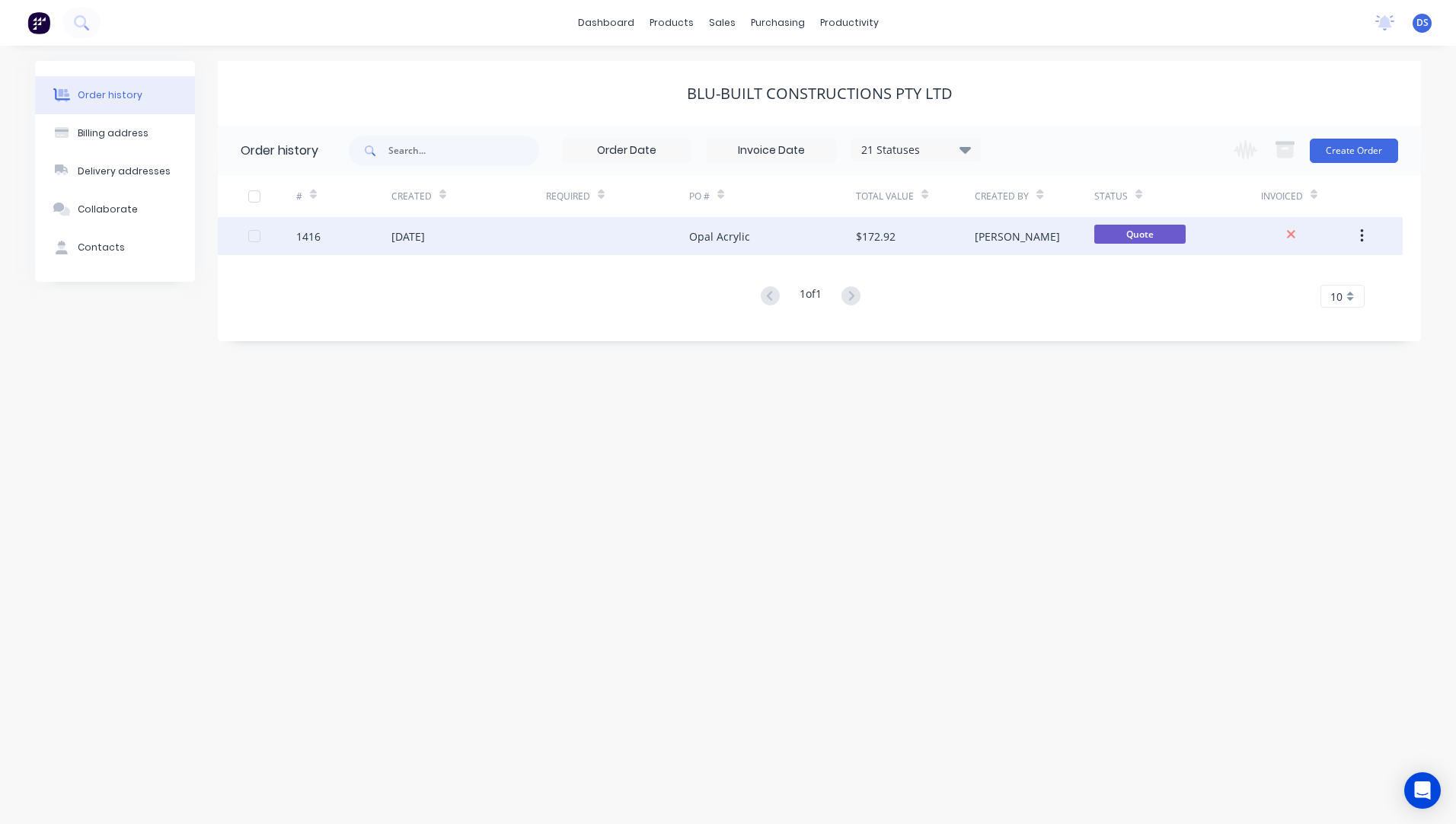
click at [450, 246] on div "[DATE]" at bounding box center [469, 236] width 155 height 38
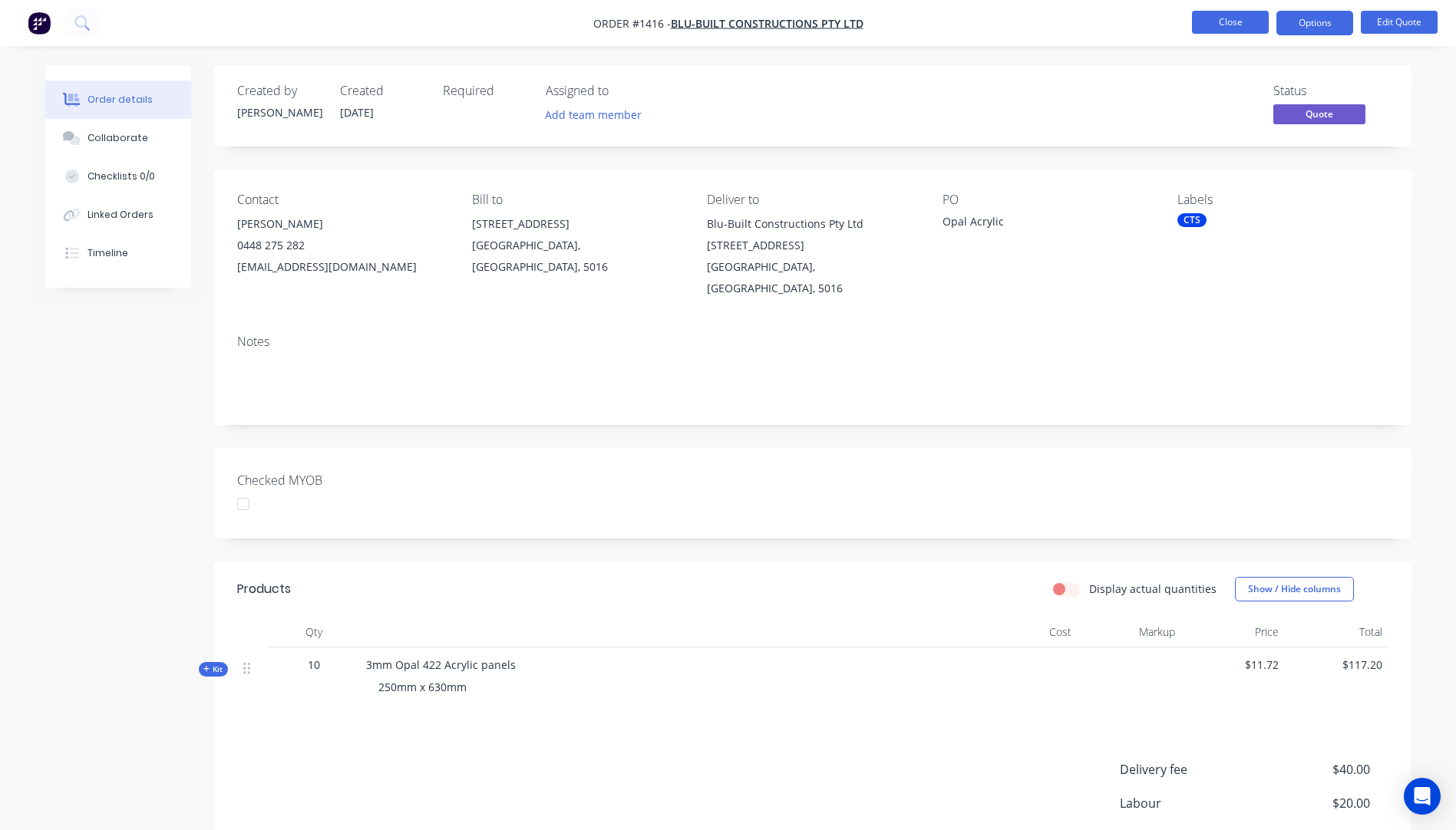
click at [1229, 24] on button "Close" at bounding box center [1230, 22] width 76 height 23
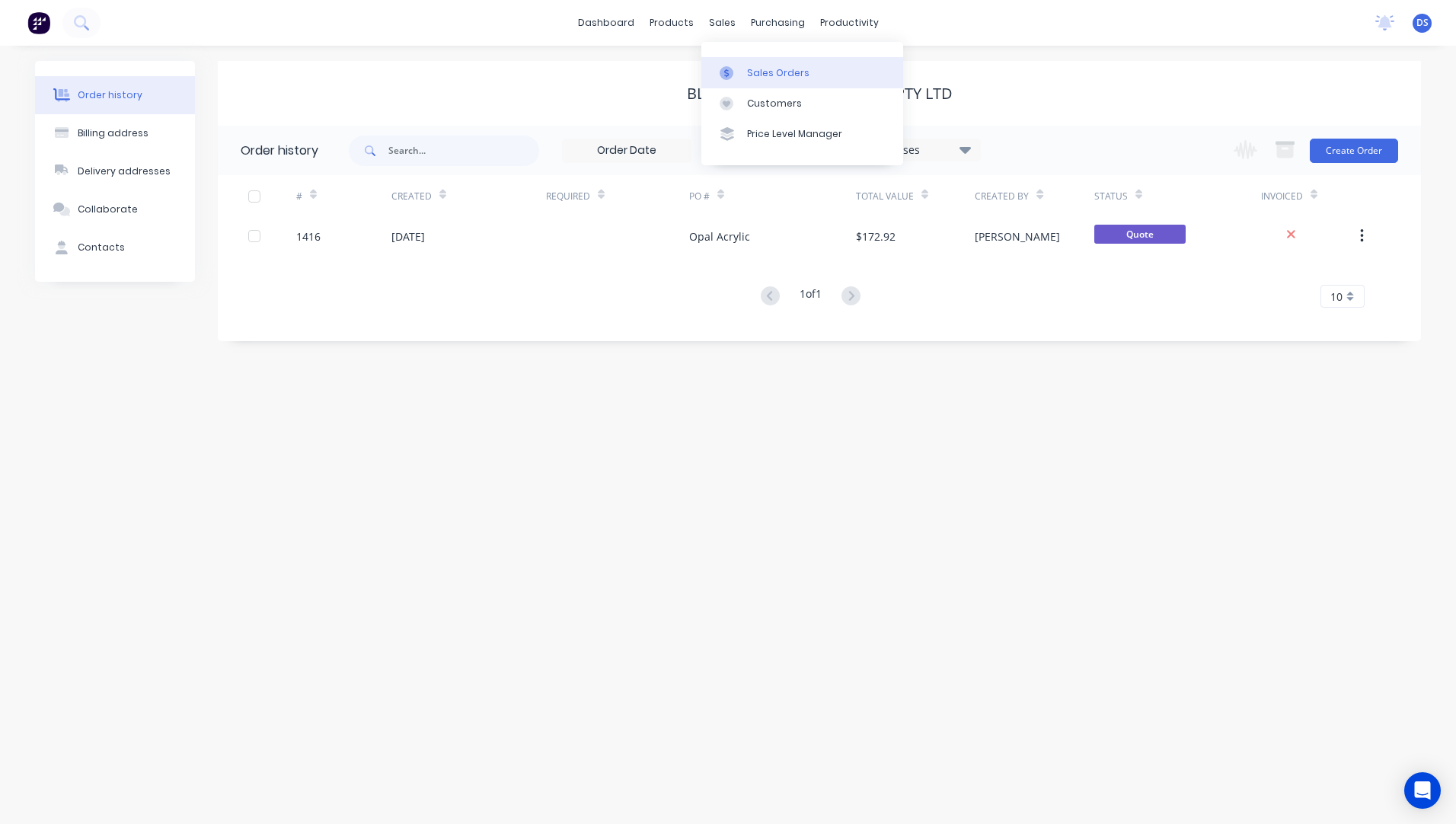
click at [758, 77] on div "Sales Orders" at bounding box center [778, 73] width 63 height 14
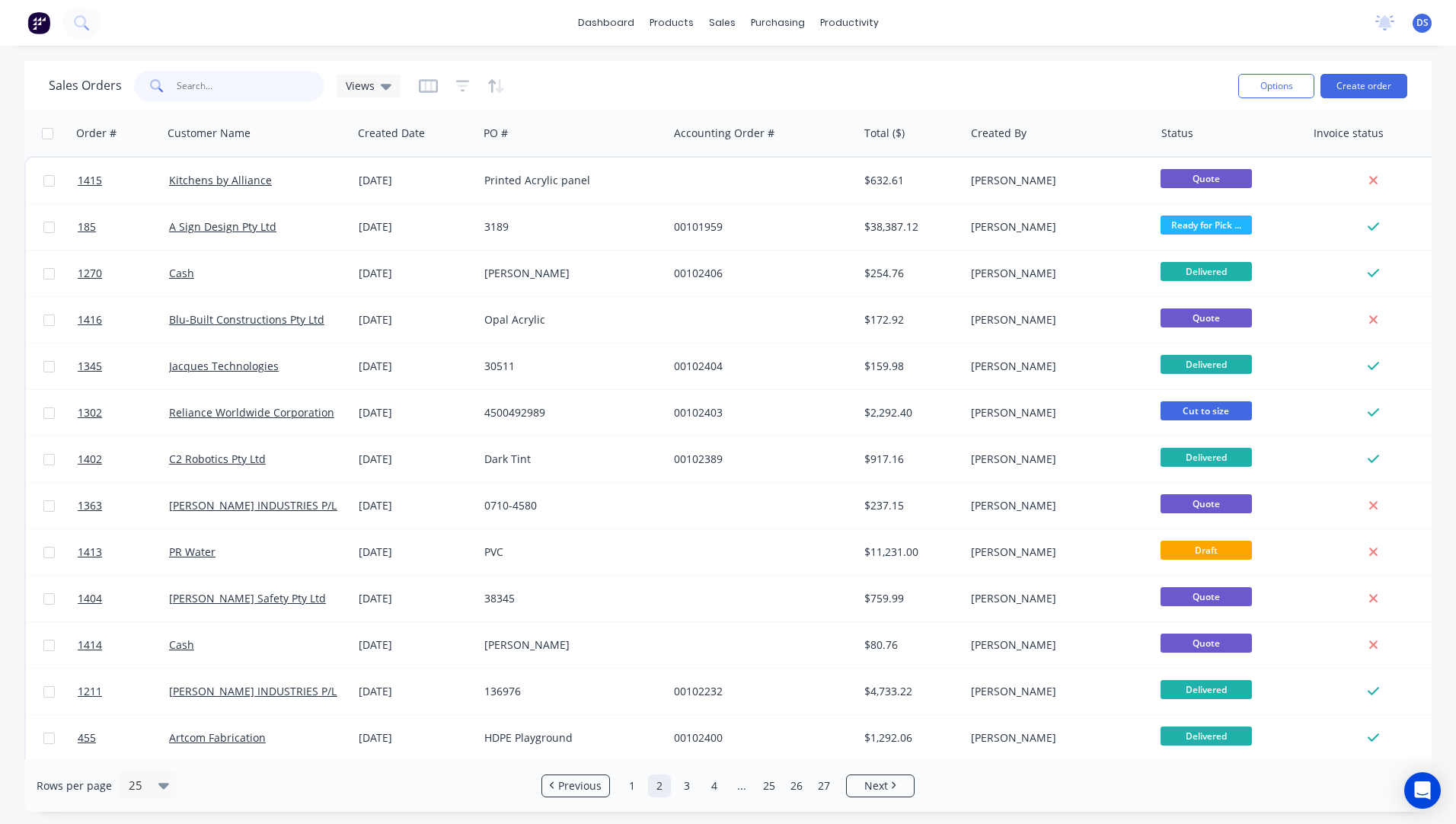
click at [247, 84] on input "text" at bounding box center [251, 86] width 148 height 30
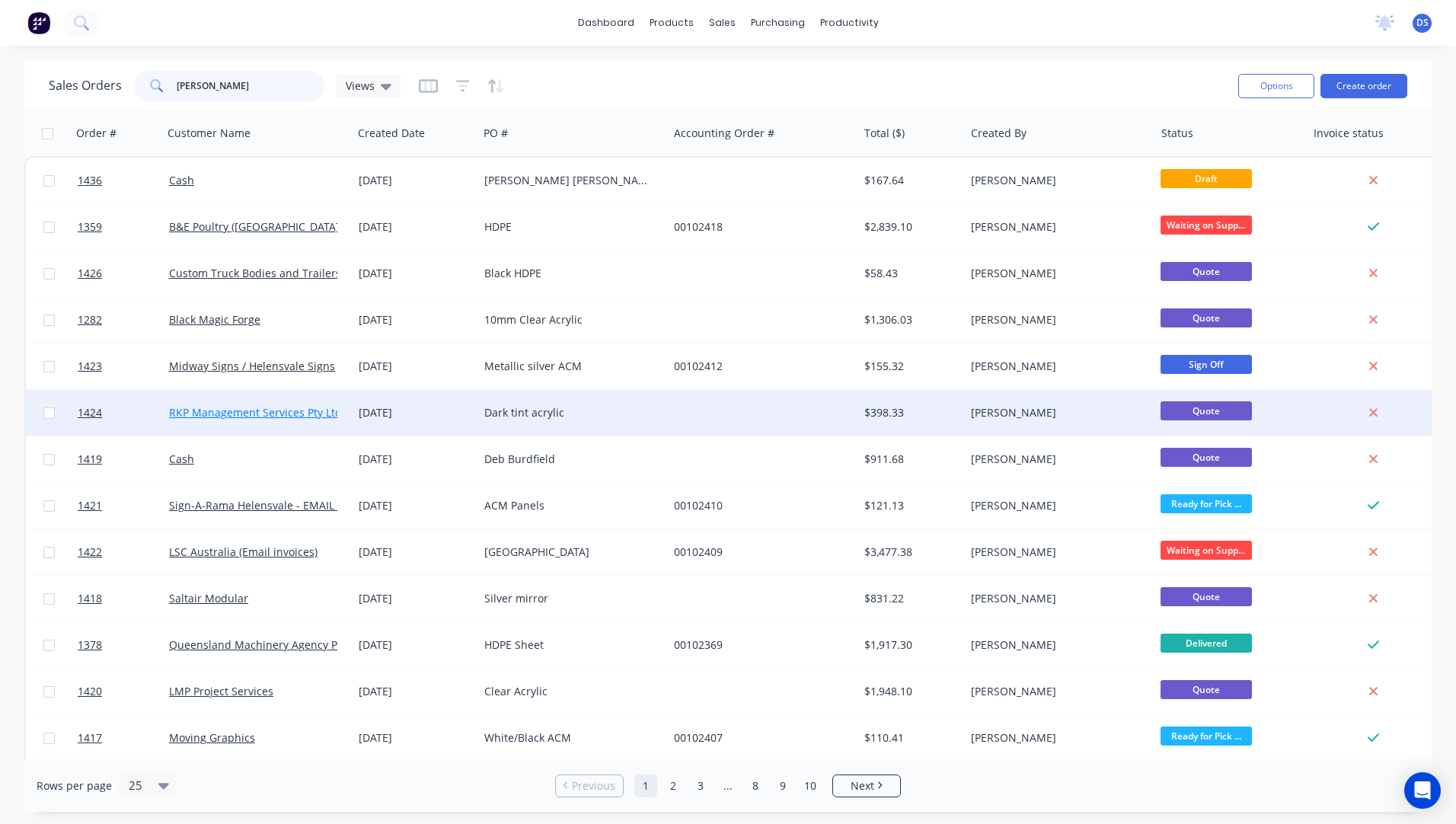
type input "darren"
click at [301, 415] on link "RKP Management Services Pty Ltd" at bounding box center [255, 413] width 173 height 15
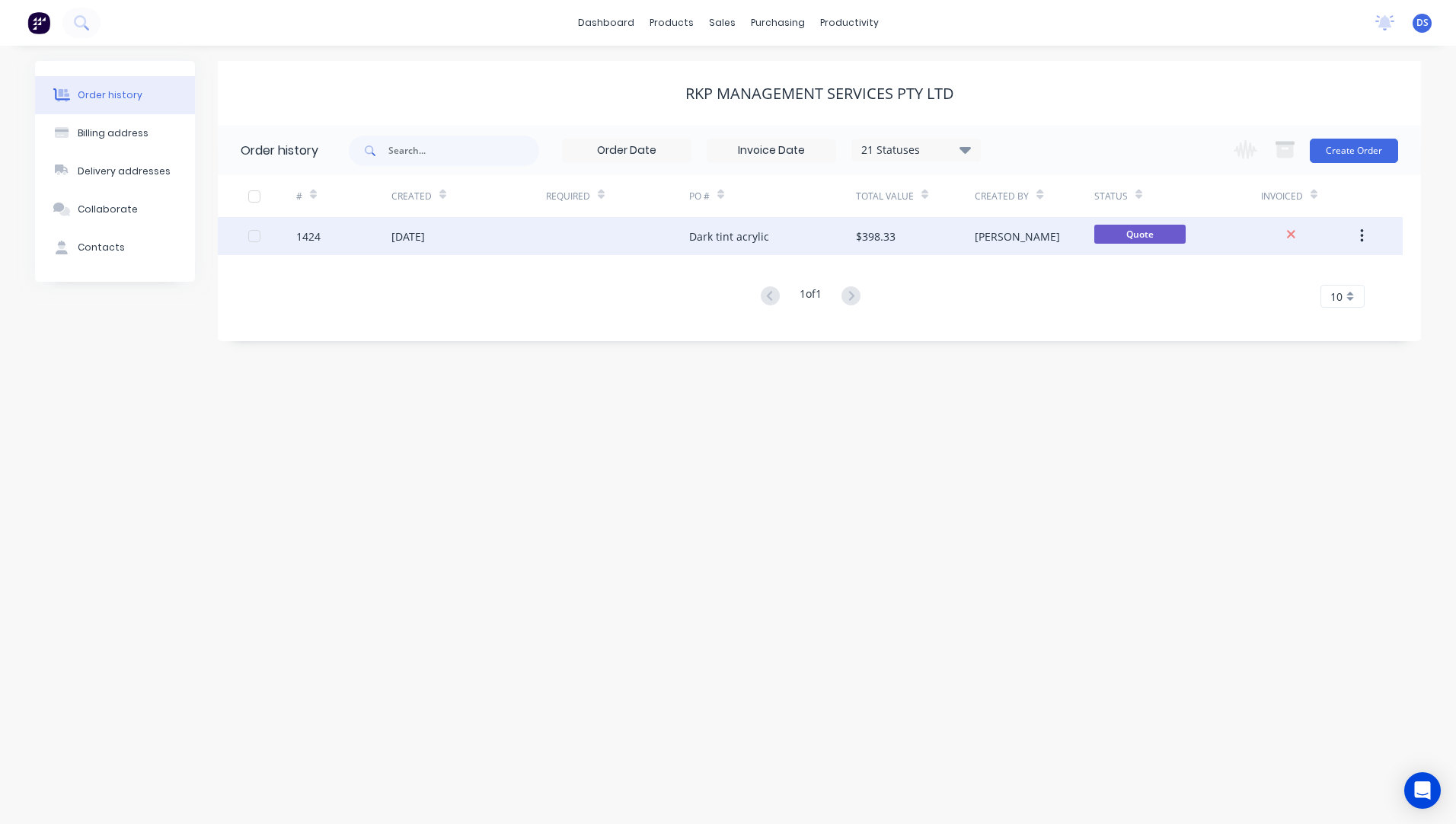
click at [425, 241] on div "[DATE]" at bounding box center [408, 236] width 34 height 16
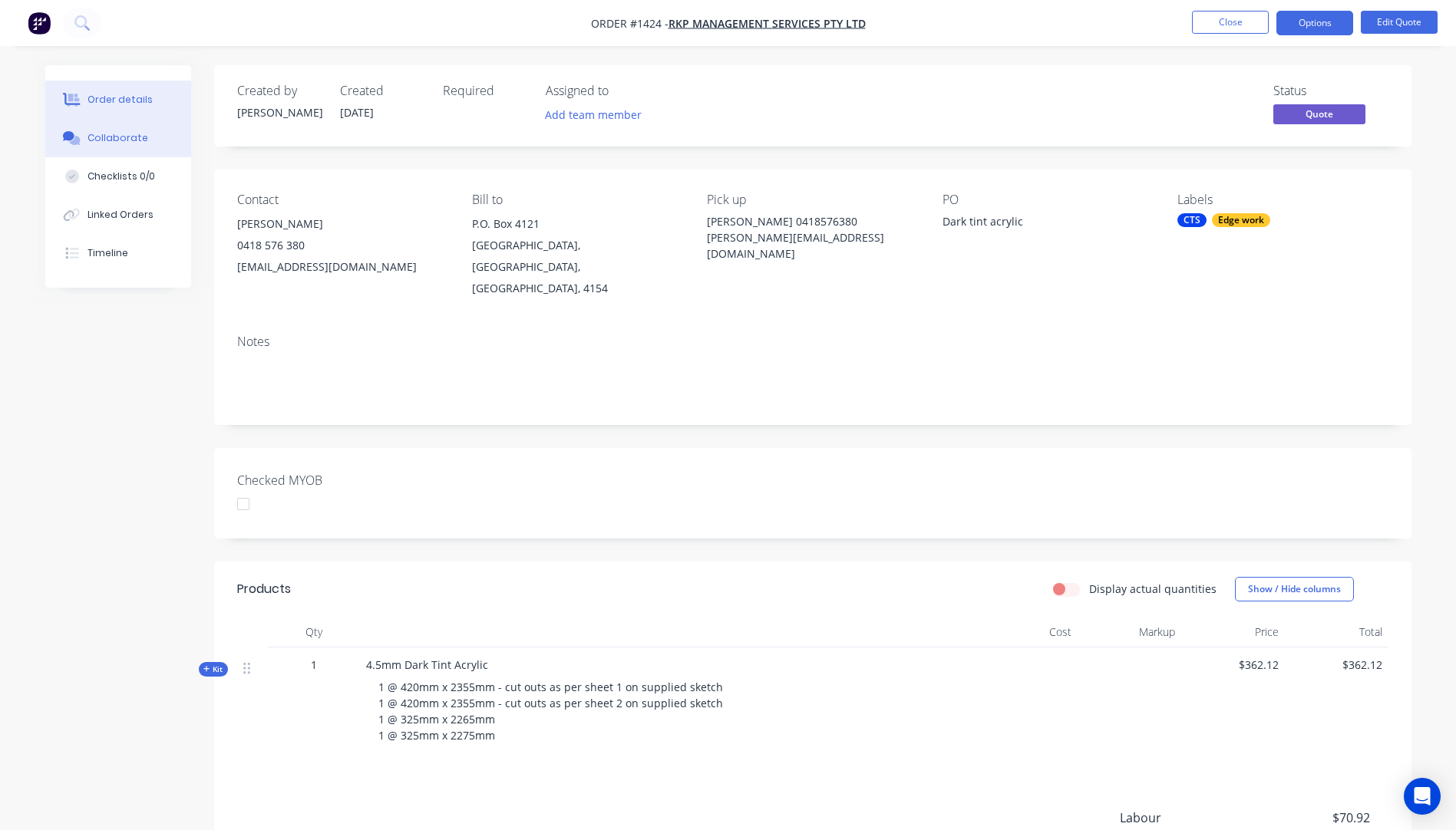
click at [123, 146] on button "Collaborate" at bounding box center [119, 138] width 146 height 38
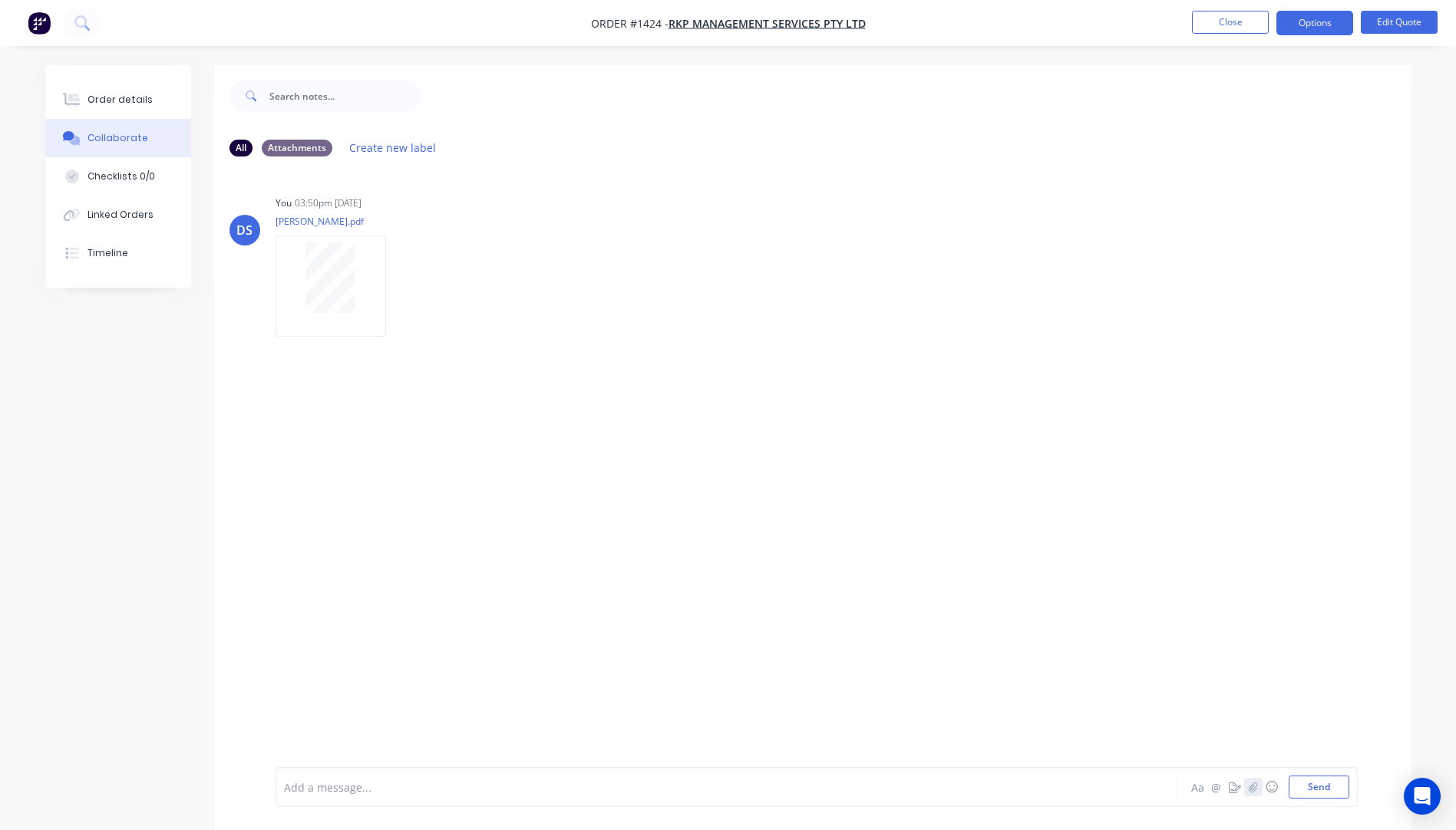
click at [1253, 788] on icon "button" at bounding box center [1253, 787] width 8 height 10
click at [1312, 789] on button "Send" at bounding box center [1318, 788] width 61 height 23
click at [115, 105] on div "Order details" at bounding box center [120, 100] width 66 height 14
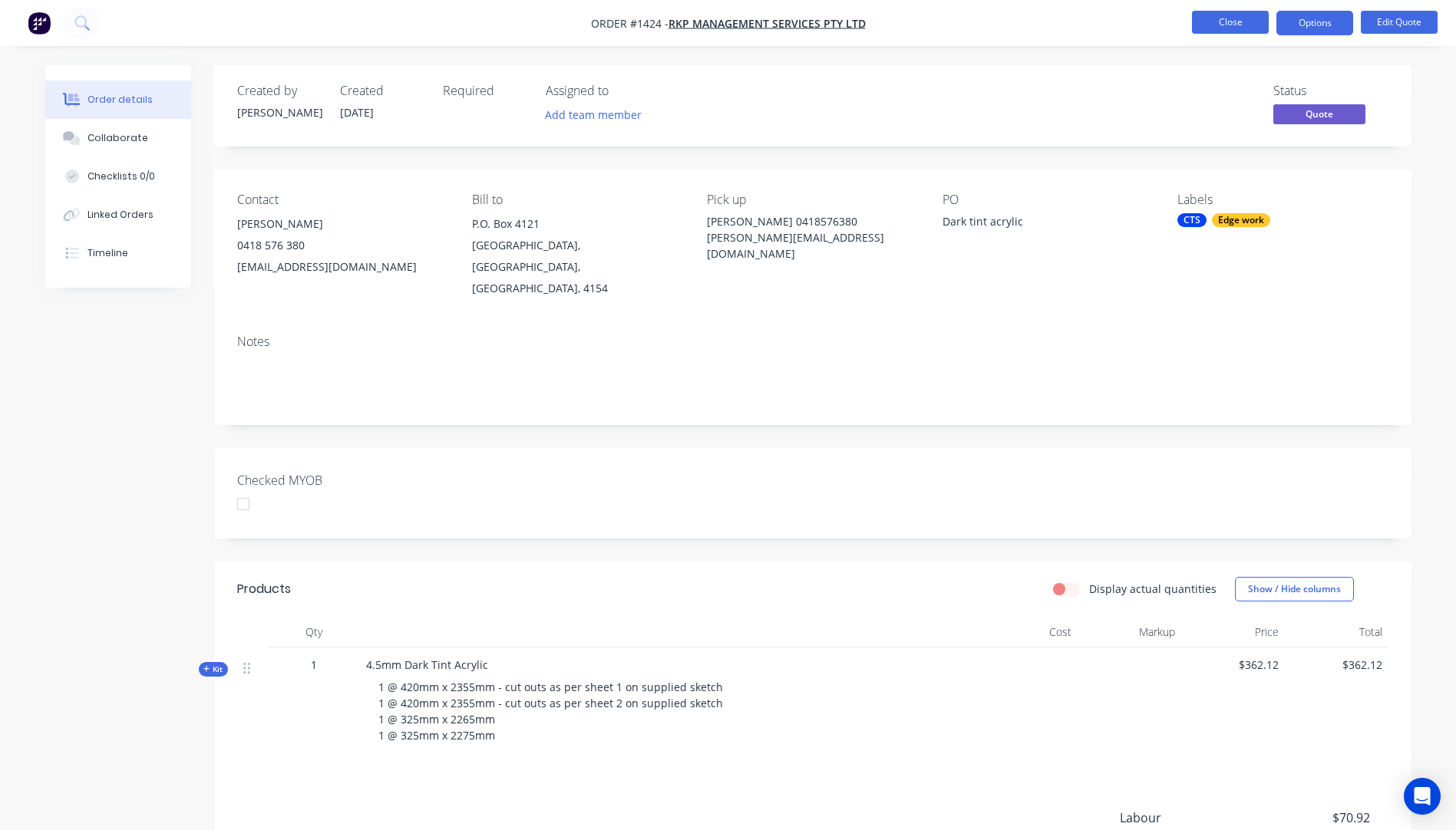
click at [1243, 24] on button "Close" at bounding box center [1230, 22] width 76 height 23
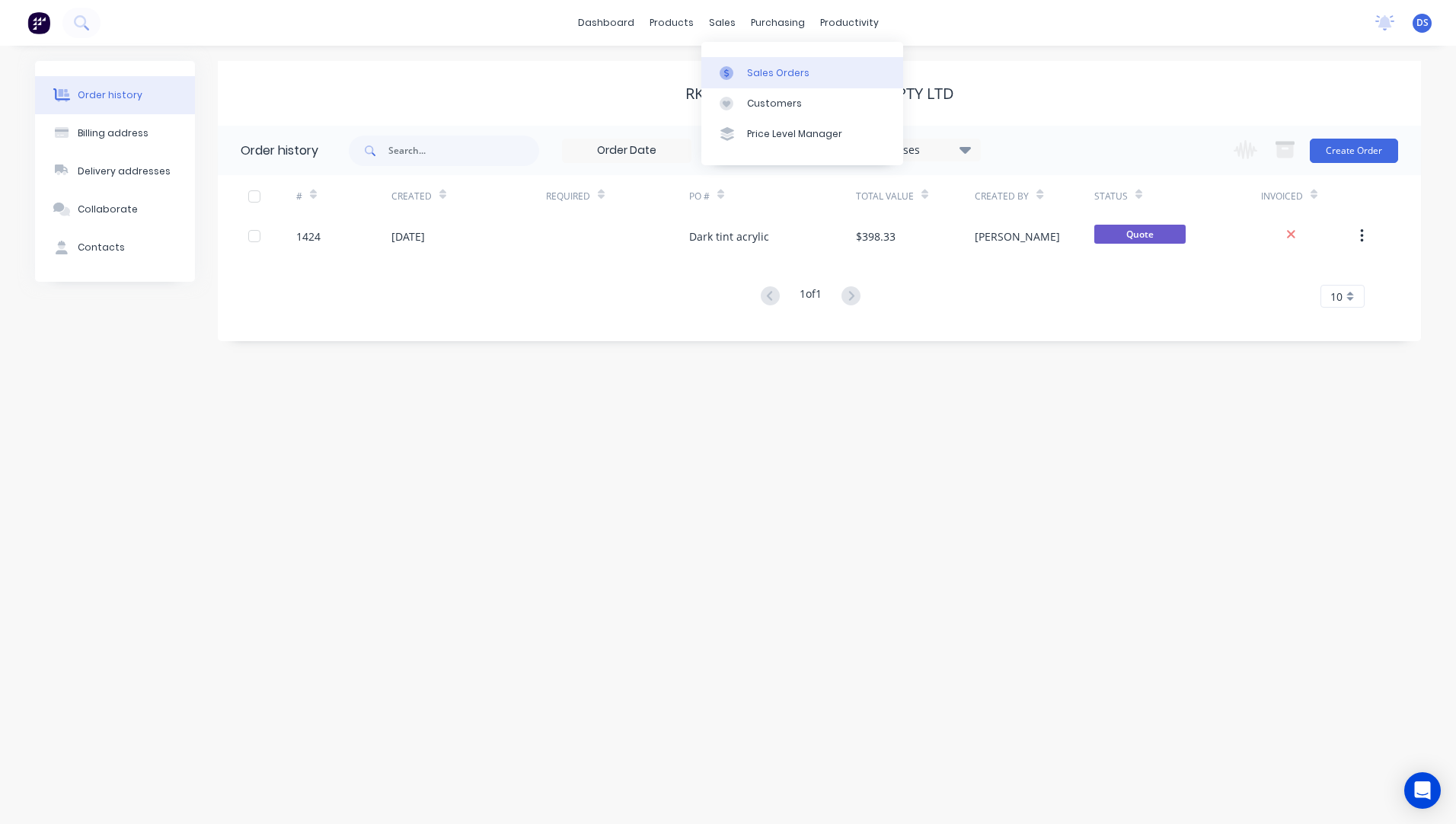
click at [772, 79] on div "Sales Orders" at bounding box center [778, 73] width 63 height 14
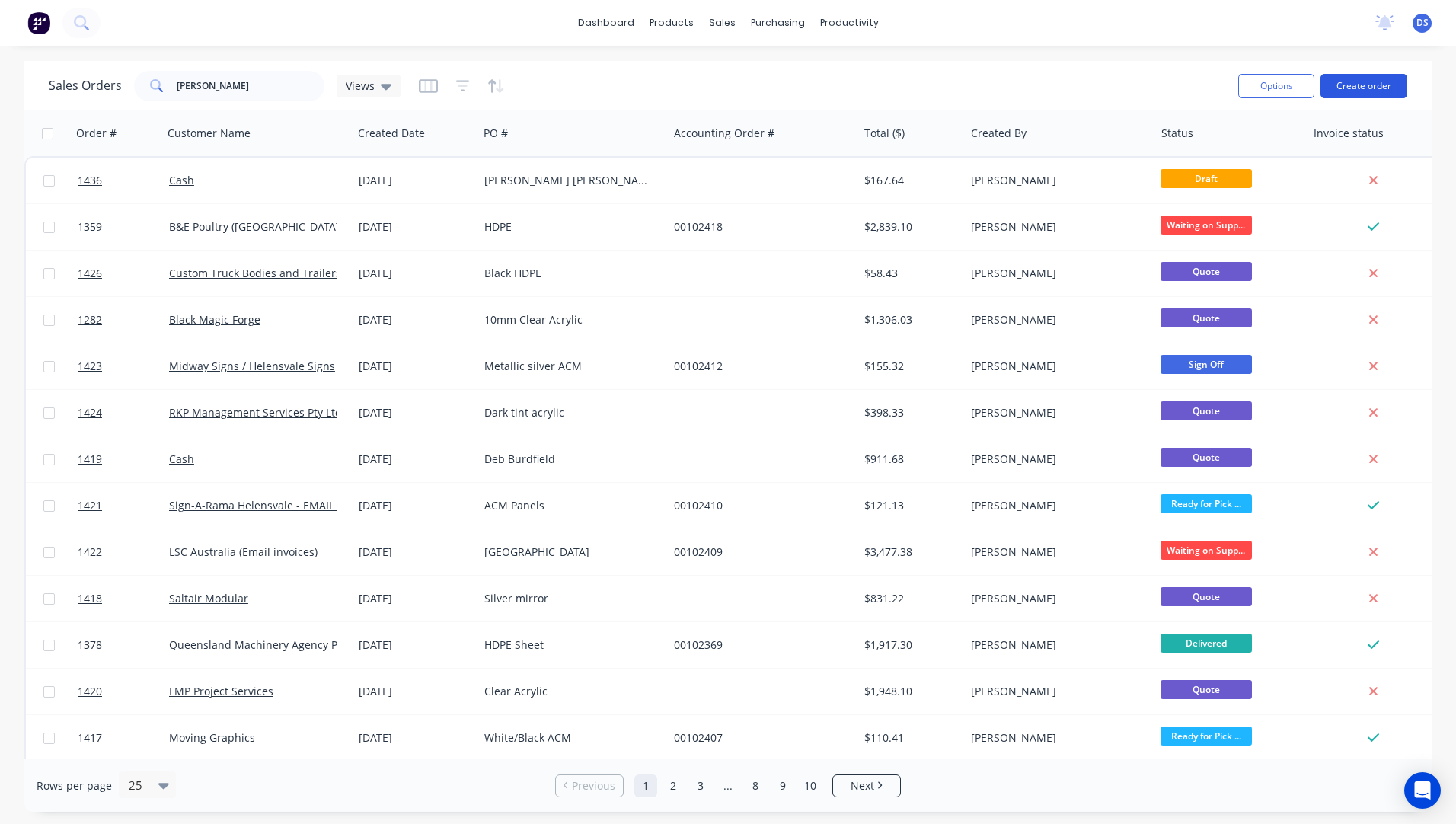
click at [1367, 80] on button "Create order" at bounding box center [1363, 87] width 86 height 25
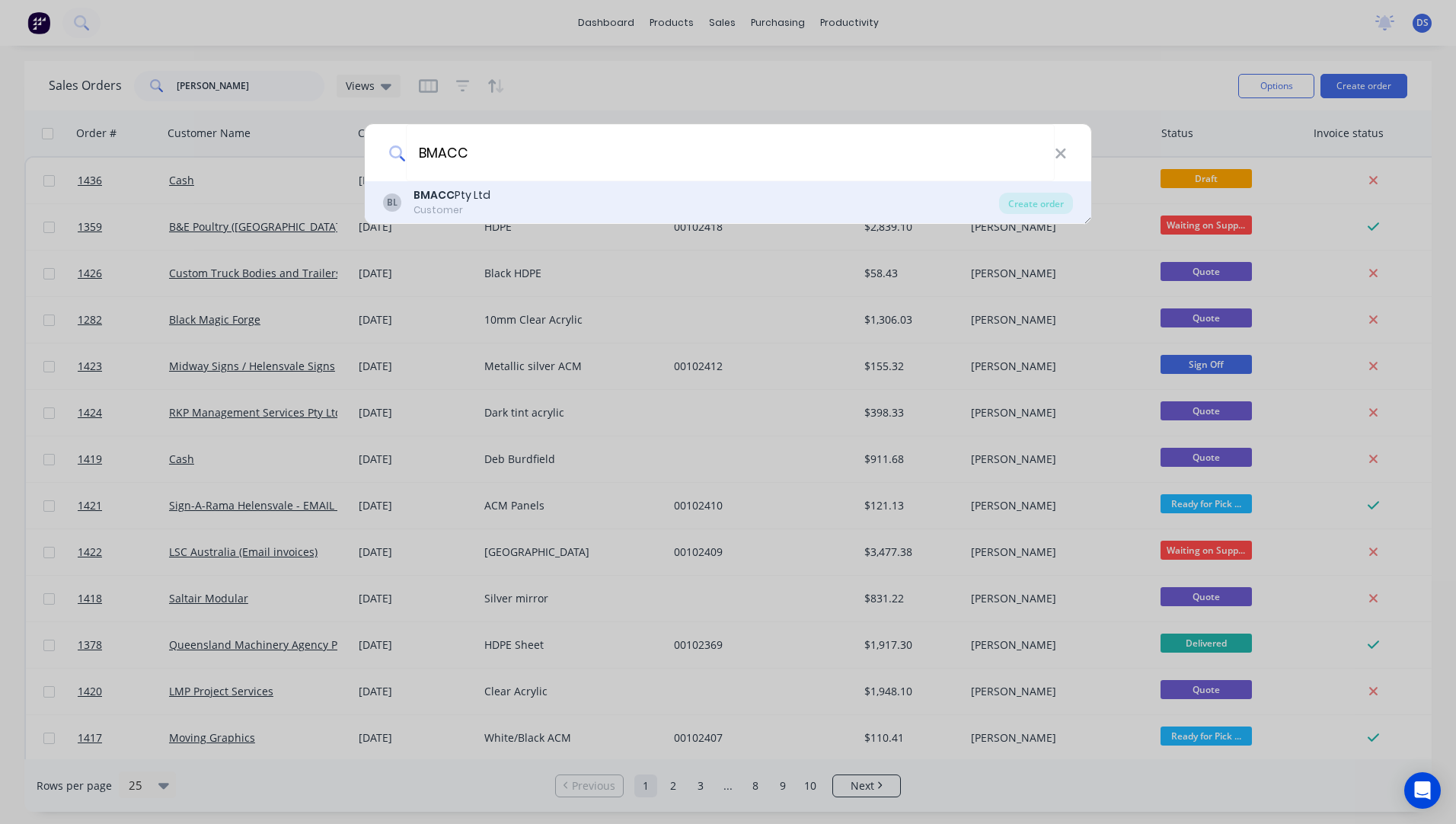
type input "BMACC"
click at [444, 201] on b "BMACC" at bounding box center [434, 194] width 41 height 15
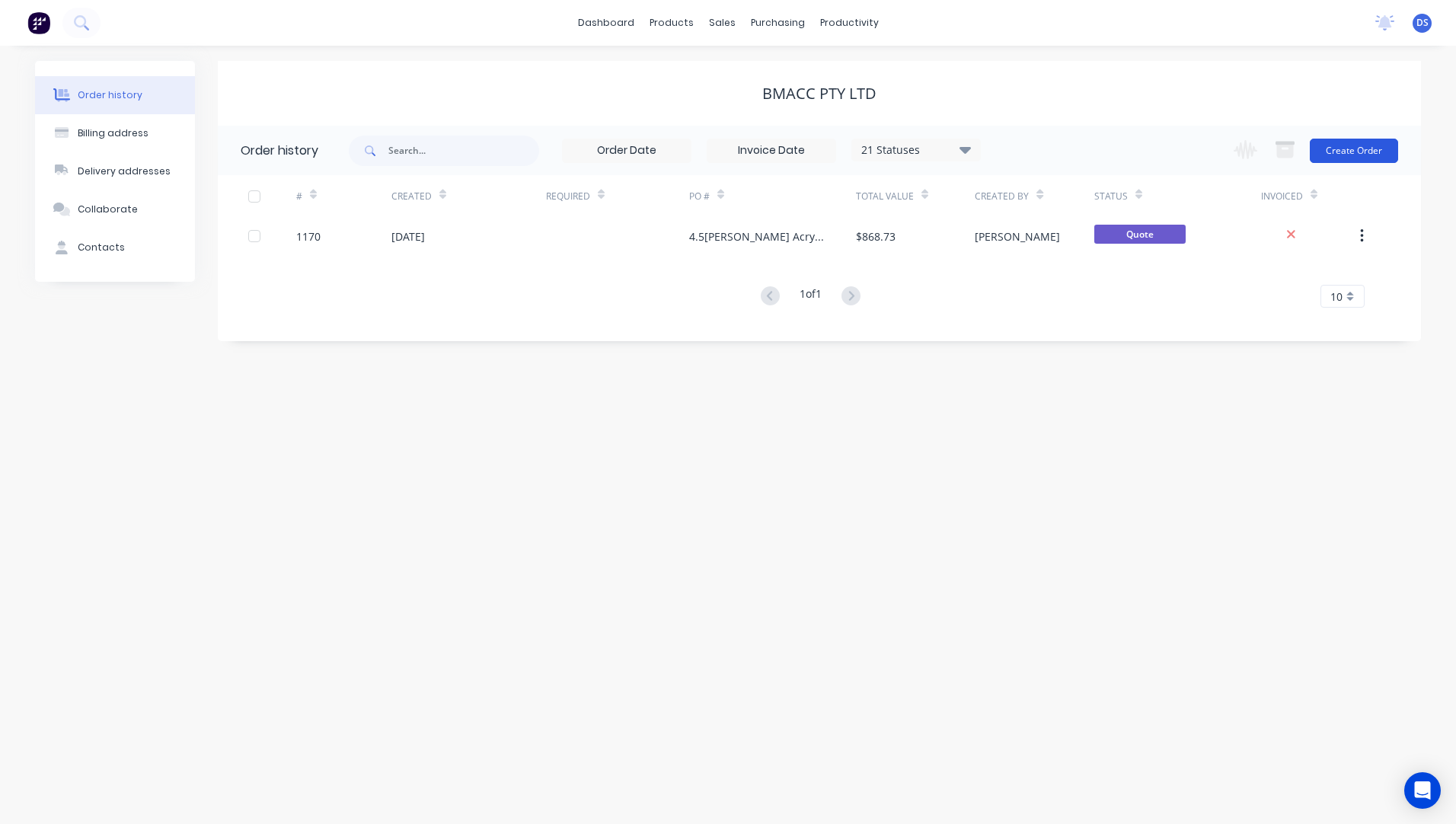
click at [1349, 157] on button "Create Order" at bounding box center [1353, 151] width 88 height 25
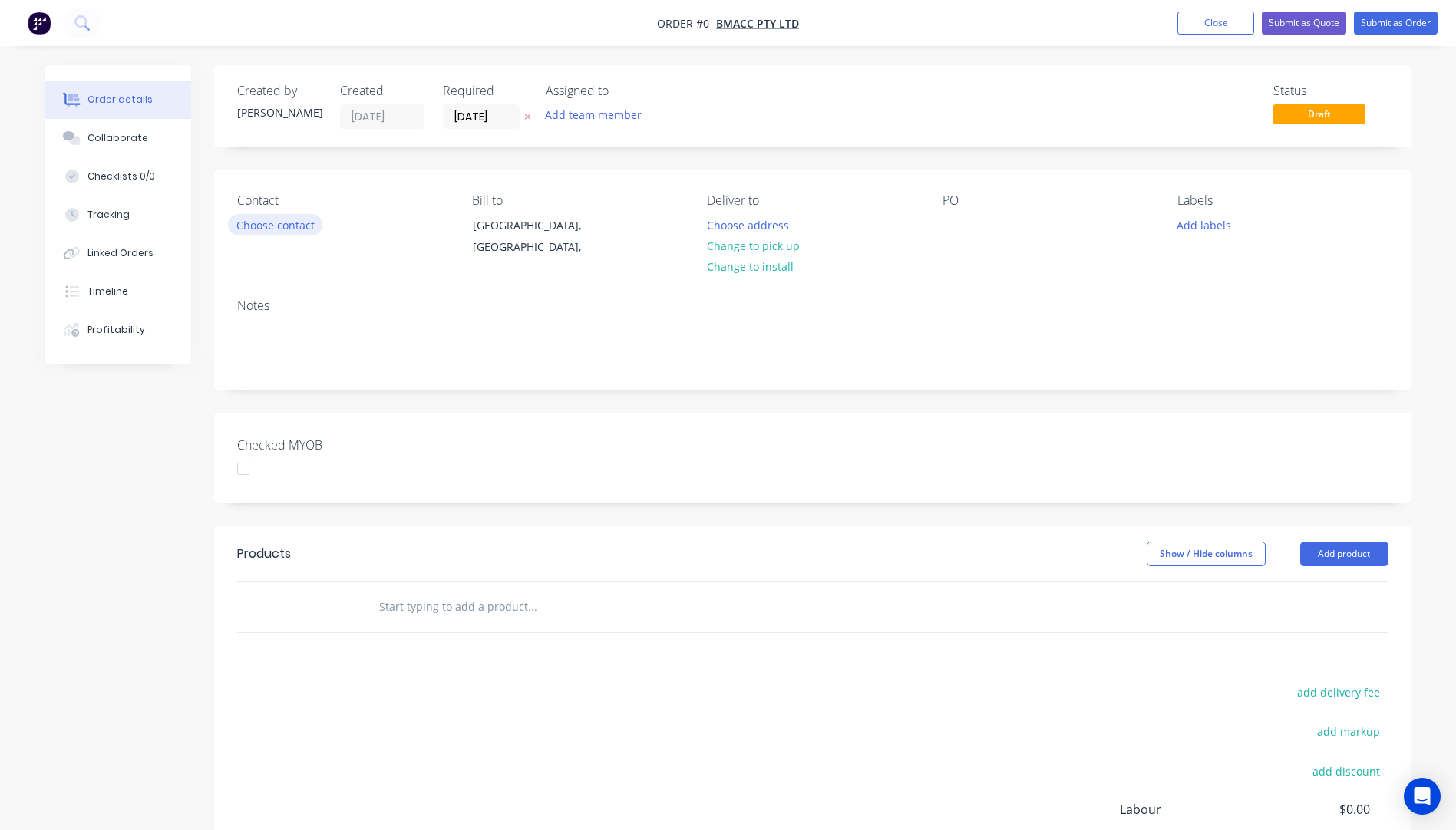
click at [282, 230] on button "Choose contact" at bounding box center [276, 224] width 95 height 21
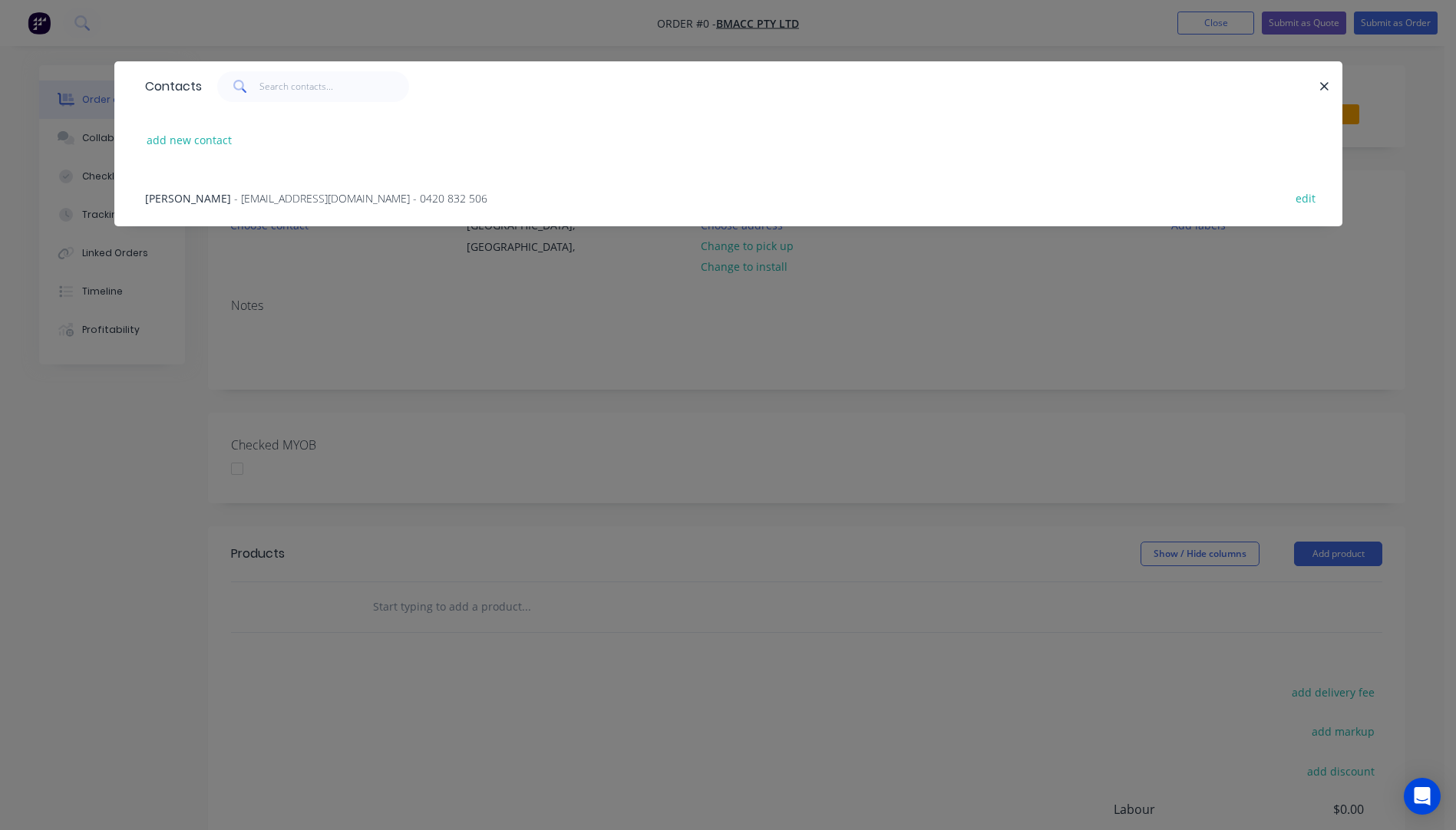
click at [282, 203] on span "- bmaccptyltd@gmail.com - 0420 832 506" at bounding box center [360, 198] width 253 height 15
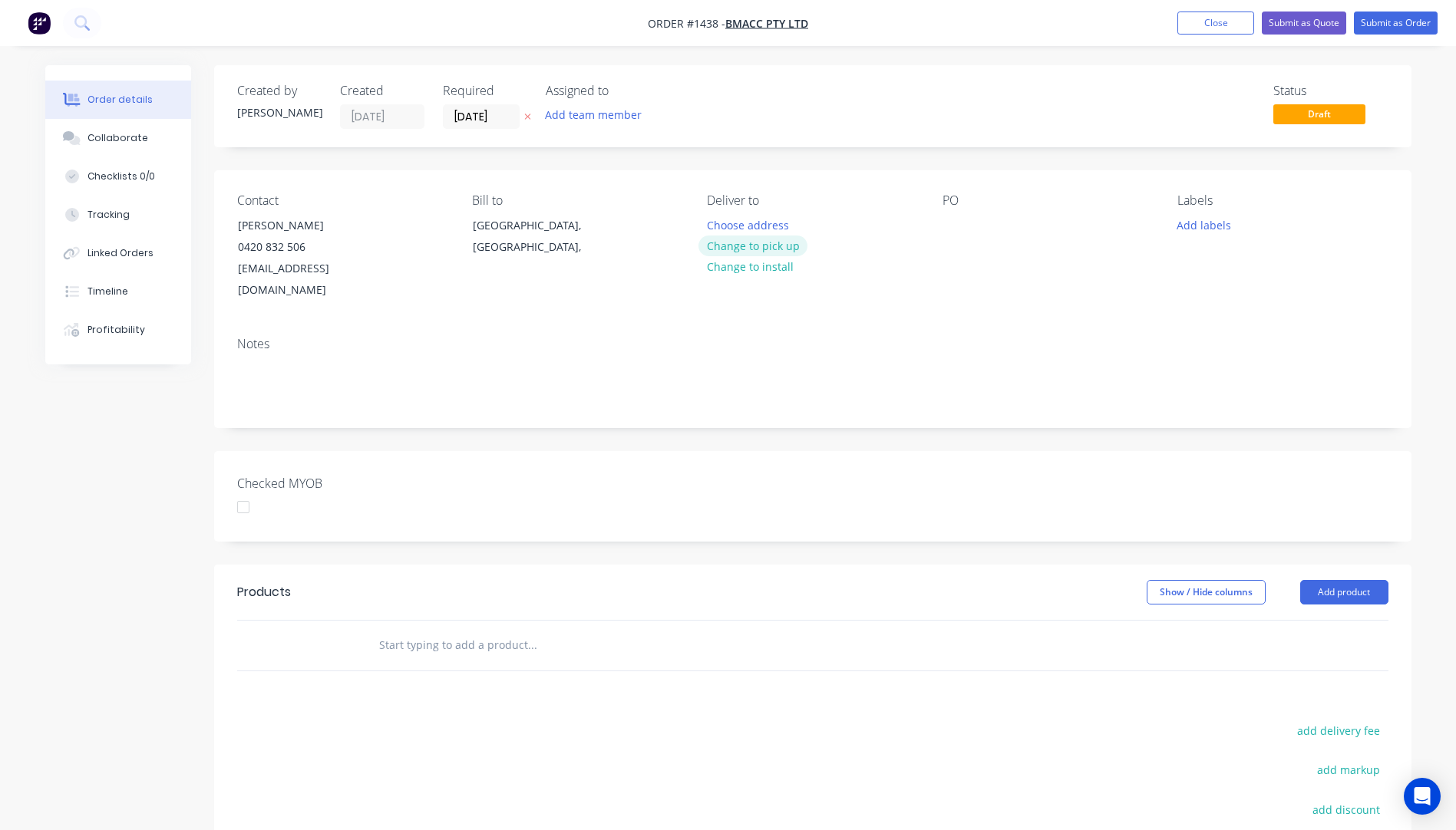
click at [731, 250] on button "Change to pick up" at bounding box center [752, 246] width 109 height 21
click at [719, 219] on div at bounding box center [720, 225] width 25 height 22
click at [949, 228] on div at bounding box center [955, 225] width 25 height 22
click at [1190, 225] on button "Add labels" at bounding box center [1204, 224] width 71 height 21
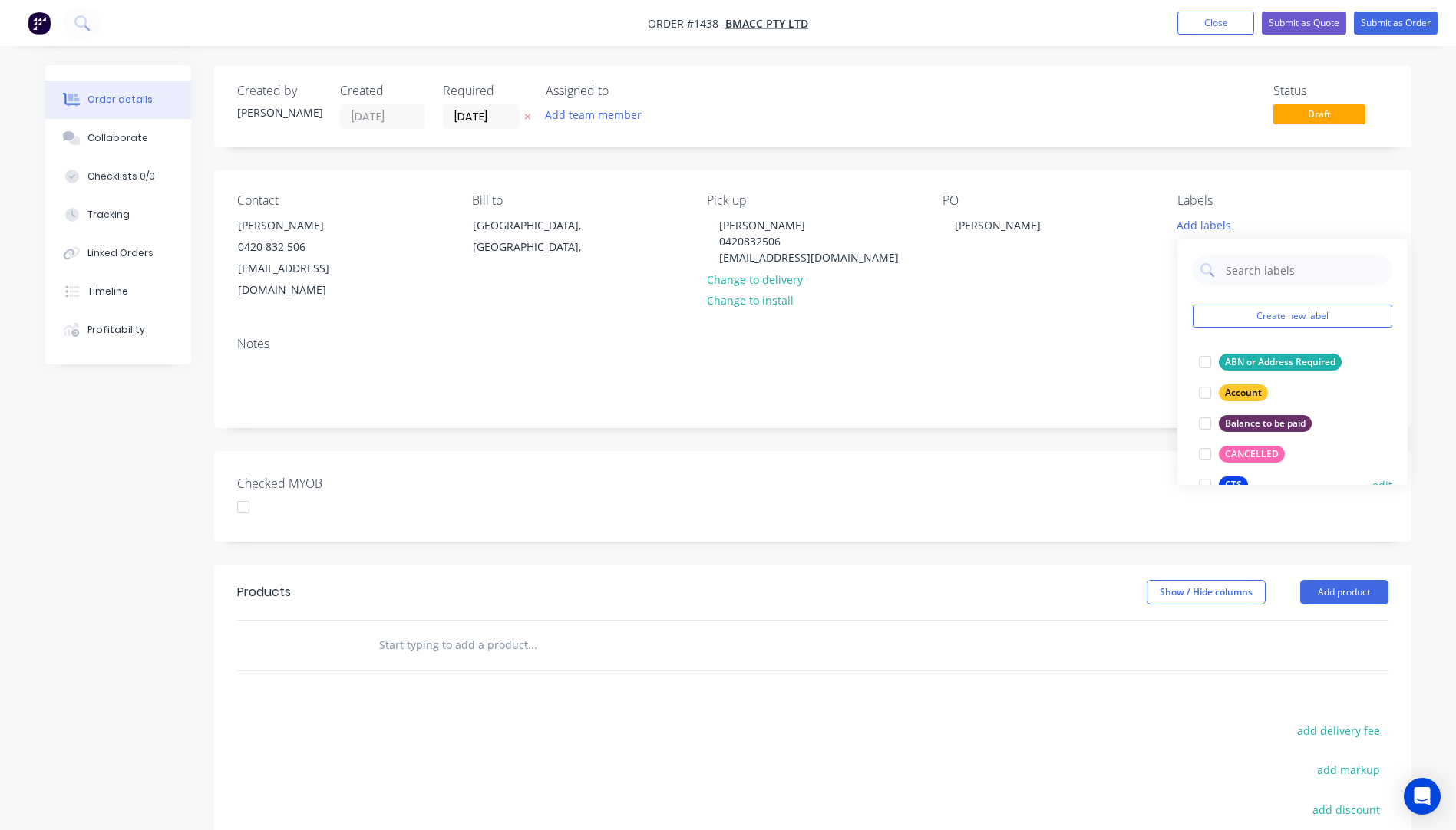
click at [1234, 476] on button "CTS" at bounding box center [1224, 485] width 61 height 22
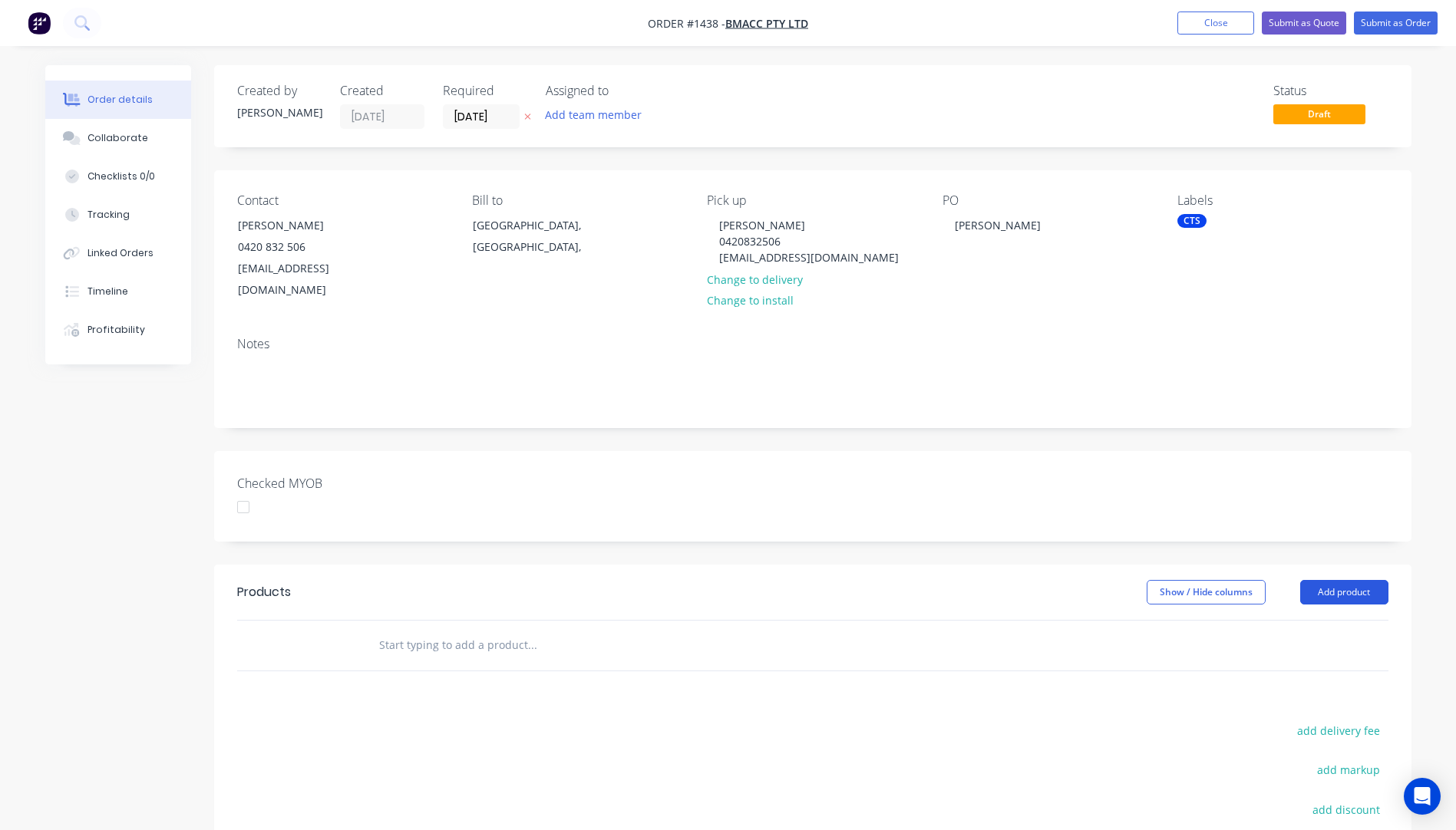
click at [1362, 580] on button "Add product" at bounding box center [1344, 593] width 88 height 25
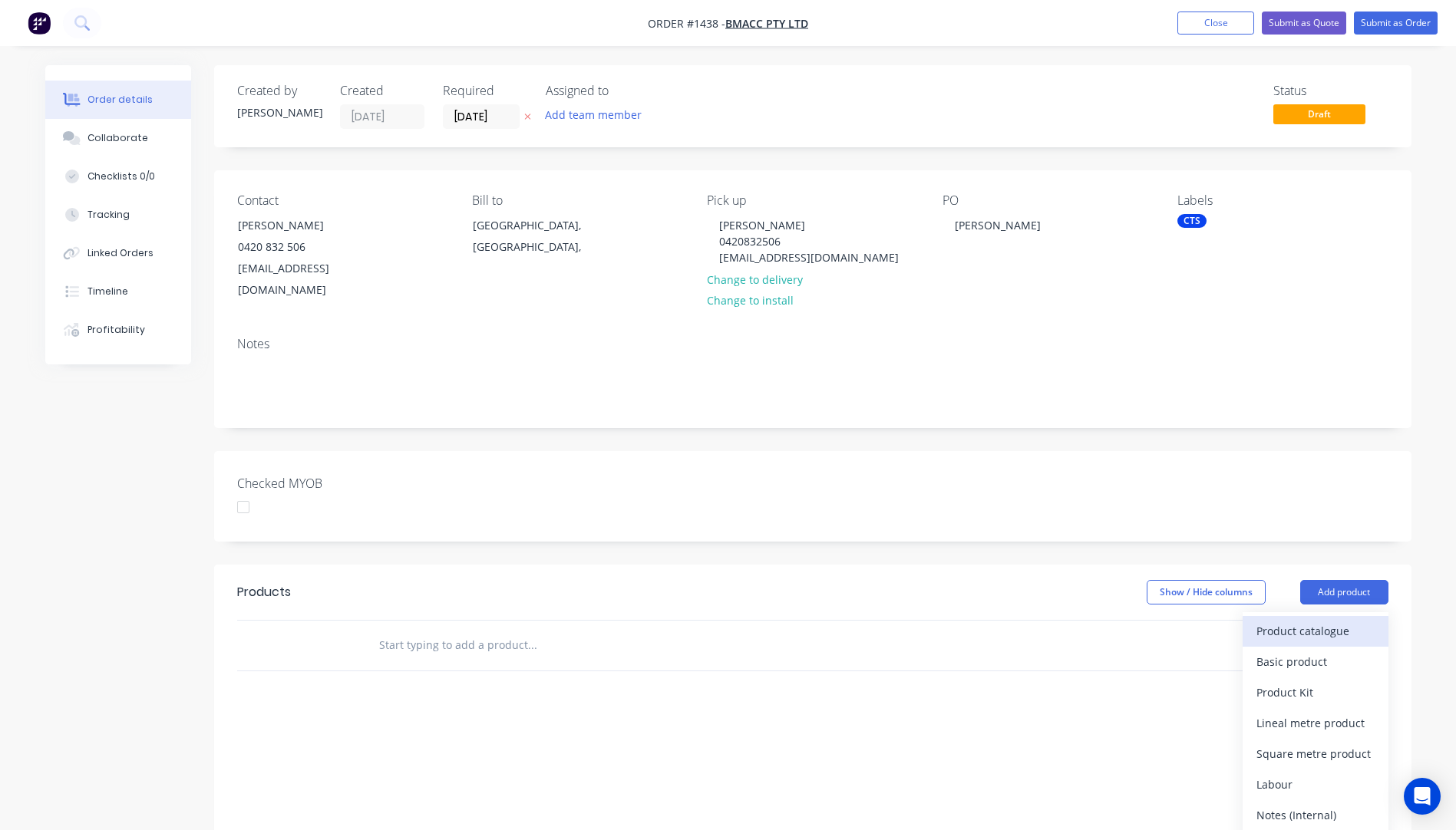
click at [1322, 620] on div "Product catalogue" at bounding box center [1316, 631] width 118 height 22
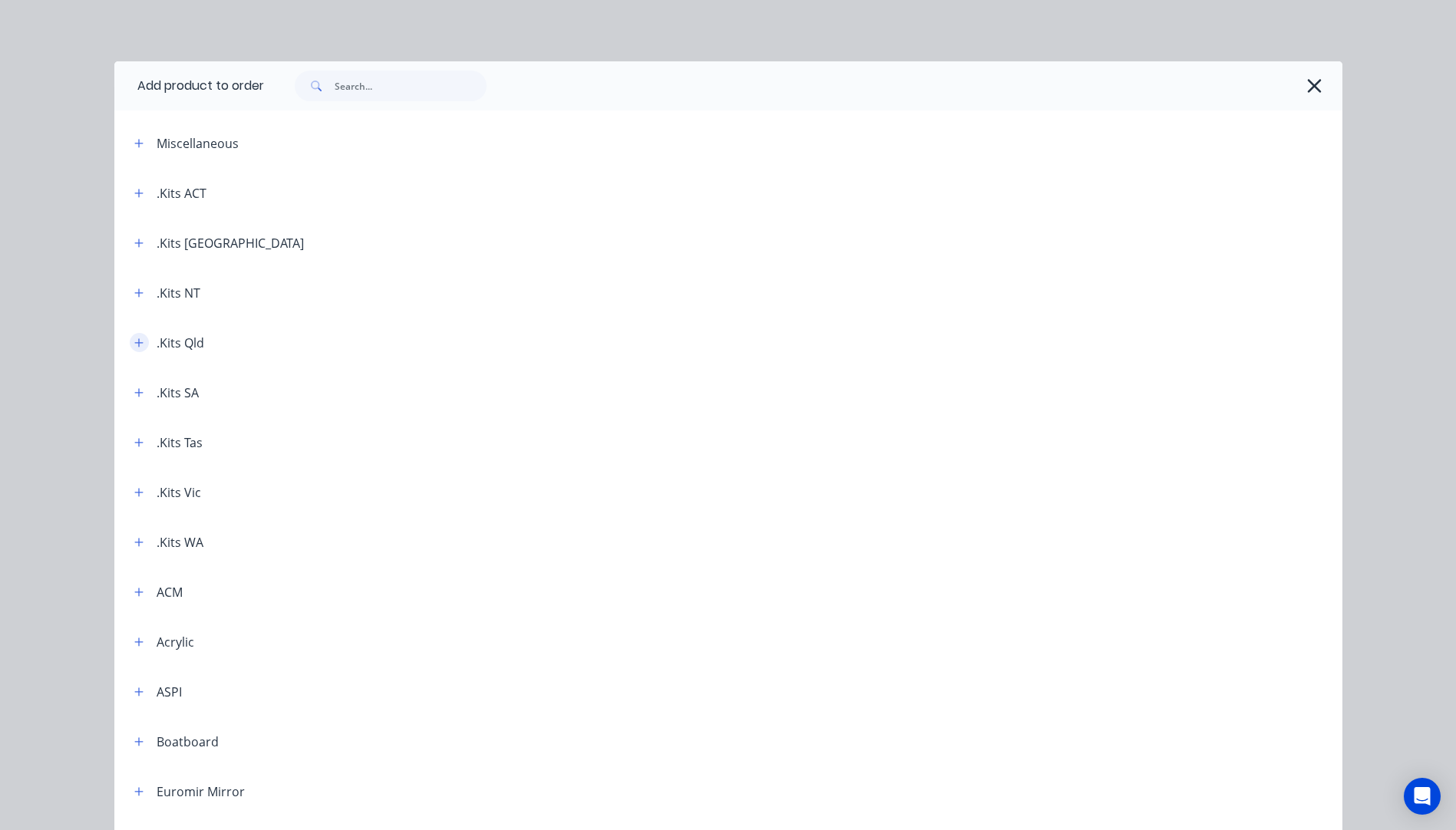
click at [134, 340] on icon "button" at bounding box center [139, 343] width 9 height 11
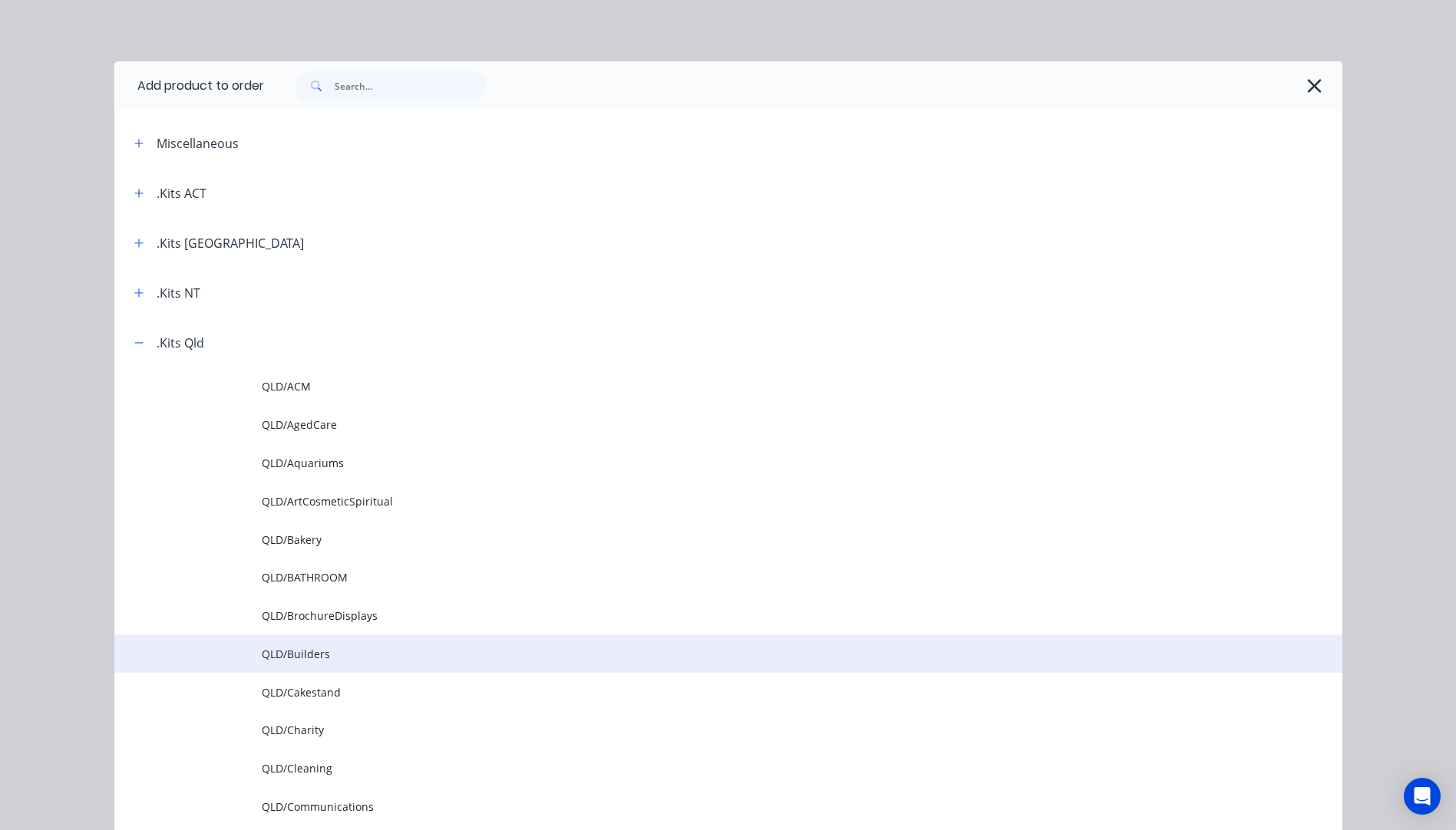
click at [299, 662] on td "QLD/Builders" at bounding box center [802, 654] width 1081 height 38
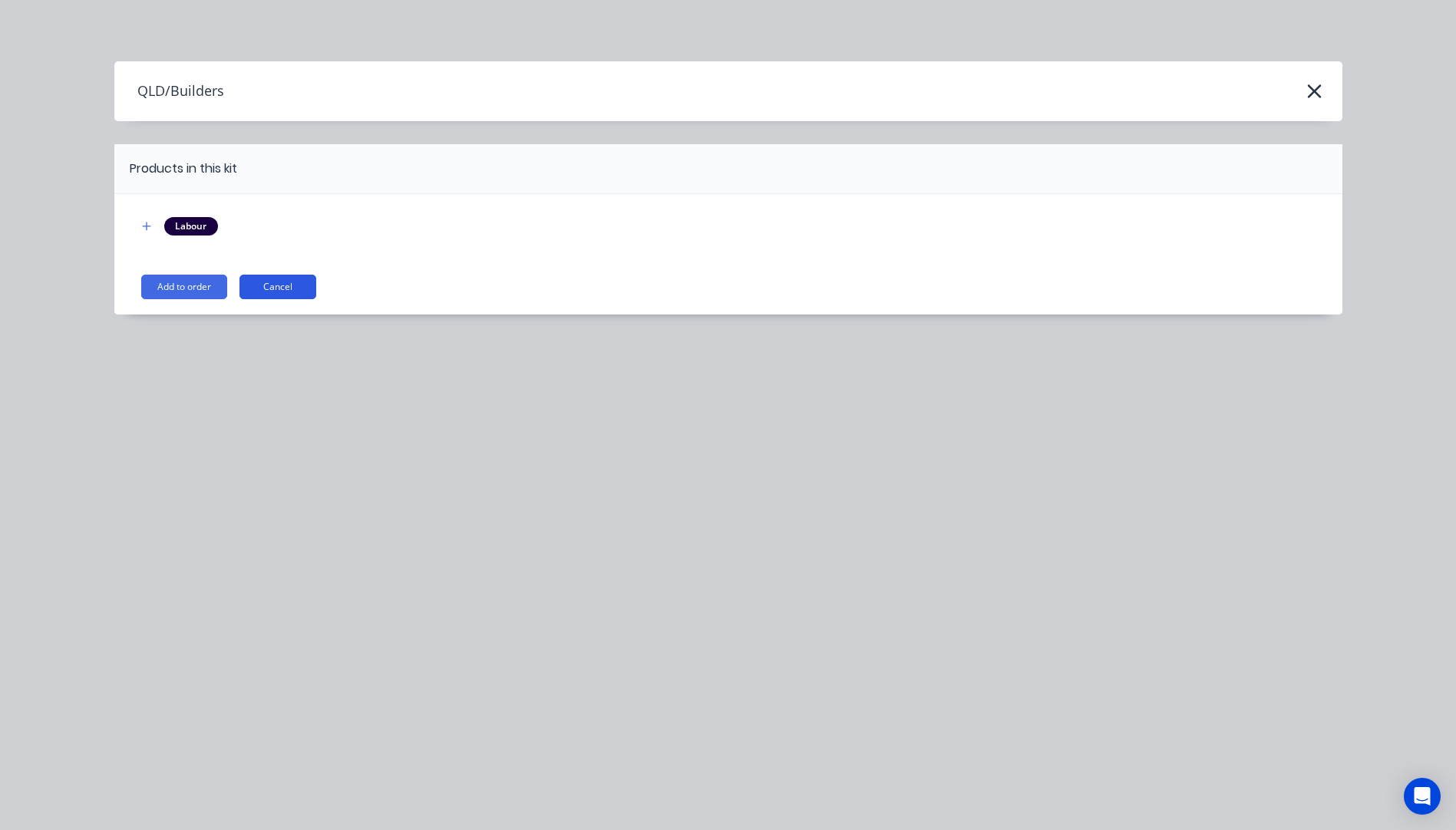
click at [266, 290] on button "Cancel" at bounding box center [277, 287] width 76 height 25
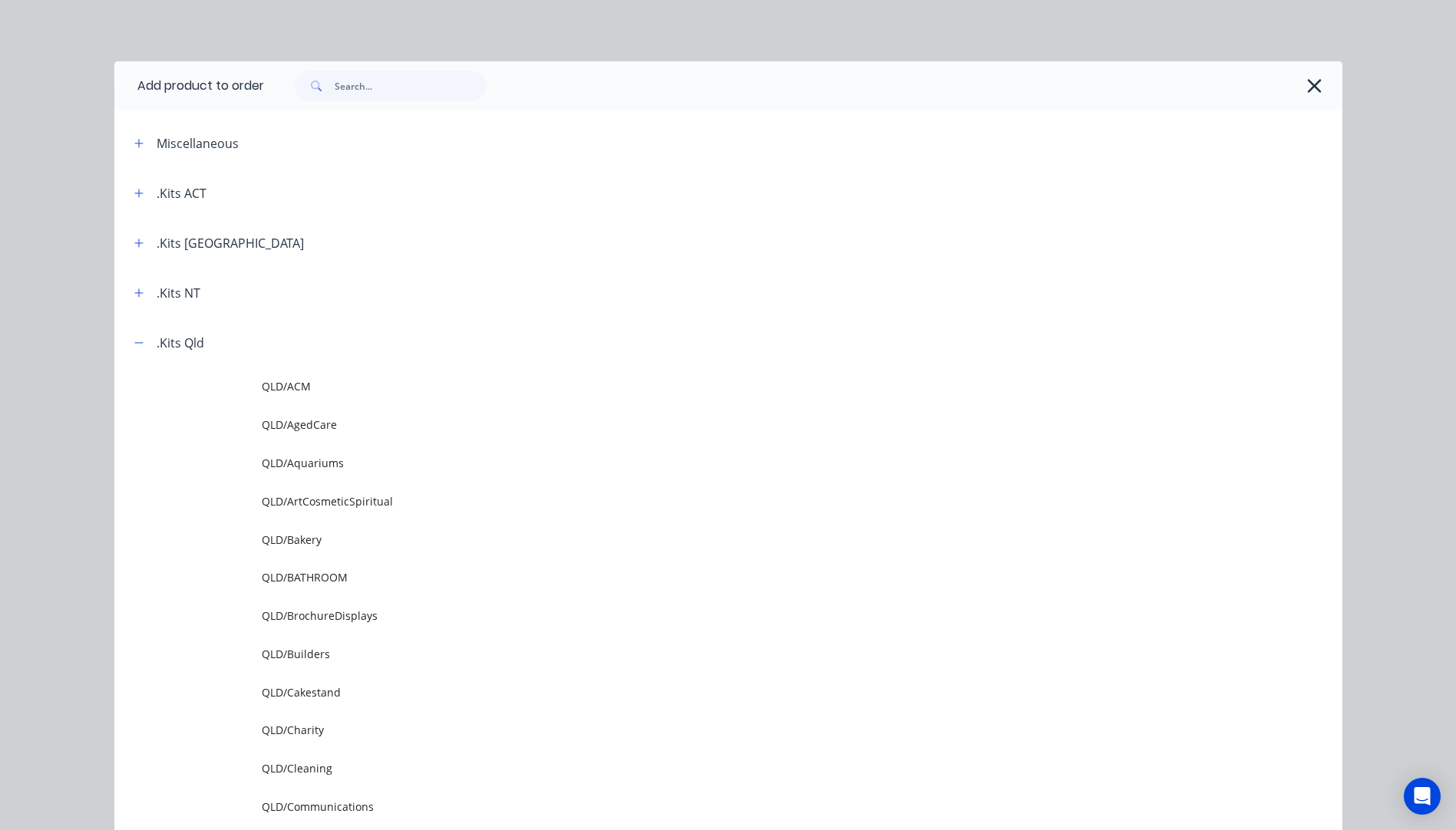
scroll to position [318, 0]
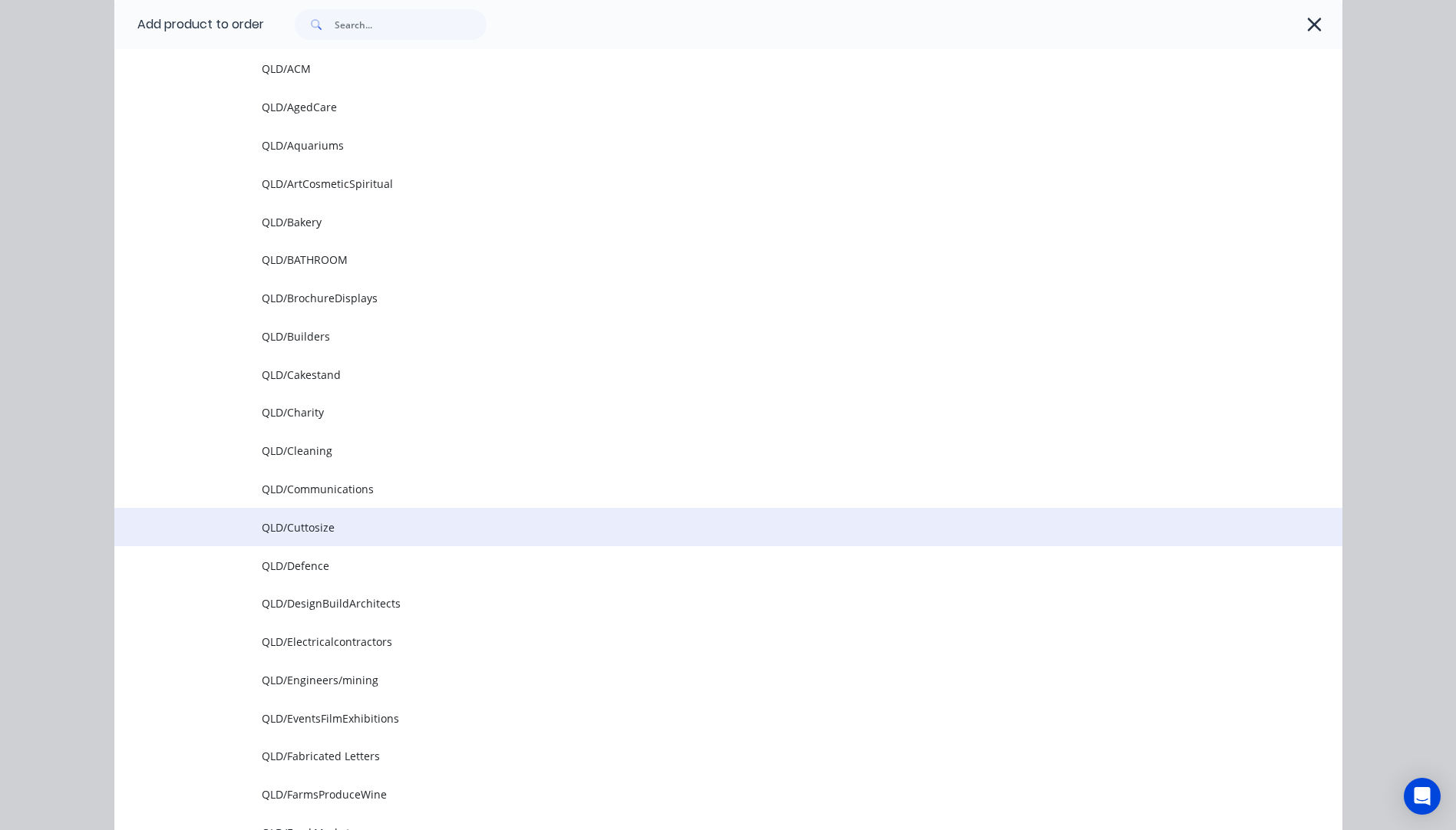
click at [310, 535] on td "QLD/Cuttosize" at bounding box center [802, 527] width 1081 height 38
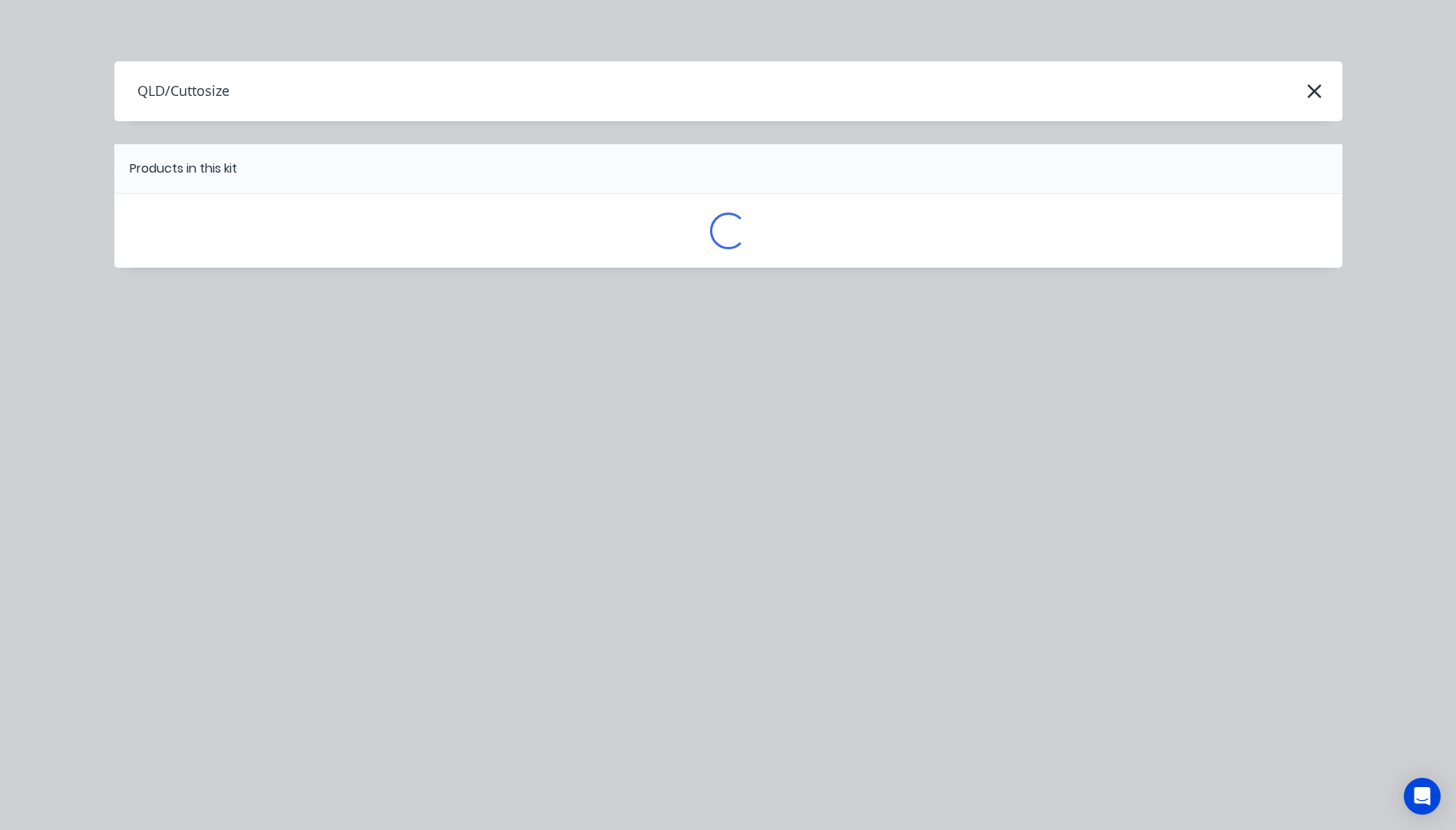
scroll to position [0, 0]
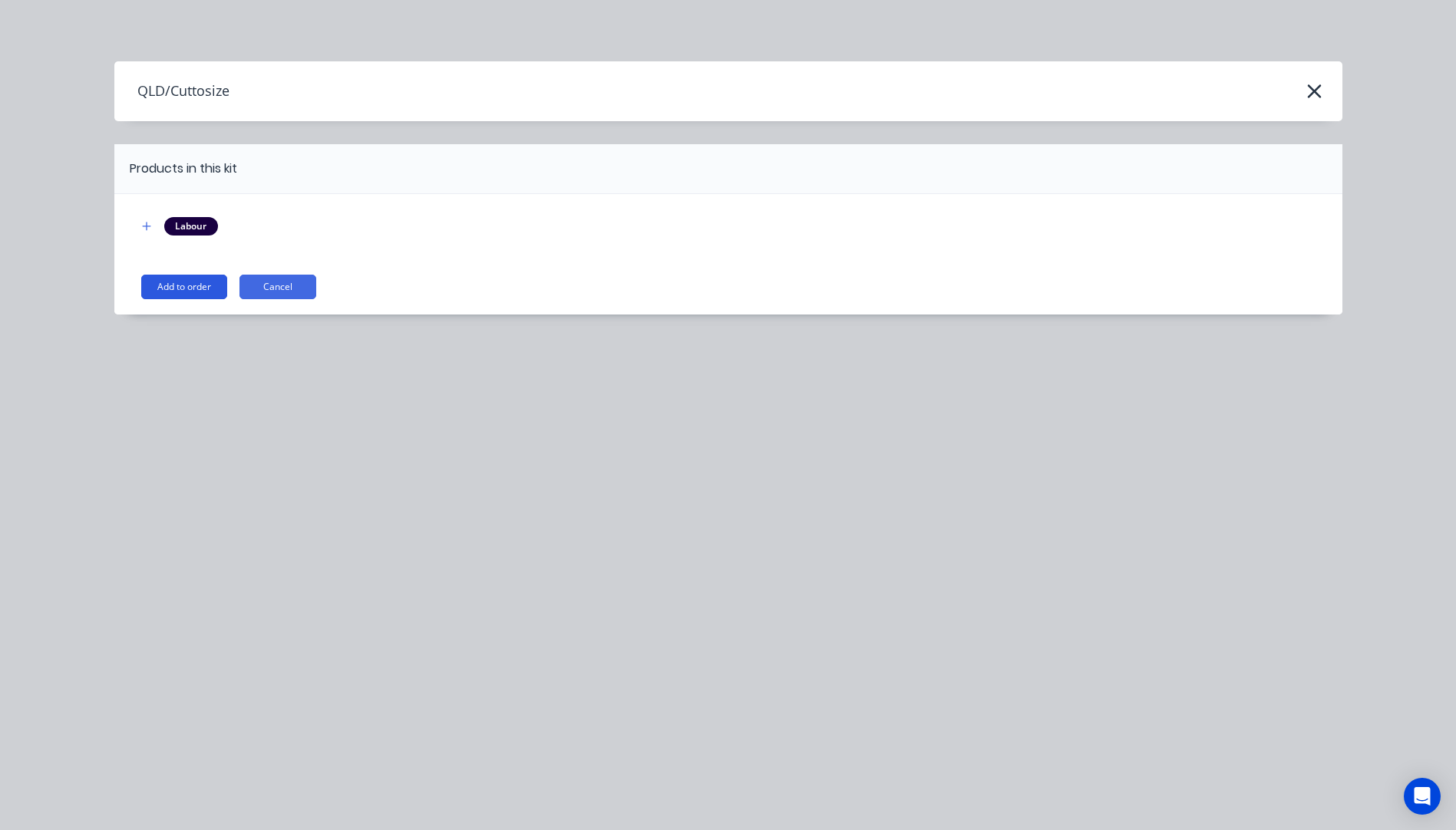
click at [185, 293] on button "Add to order" at bounding box center [184, 287] width 86 height 25
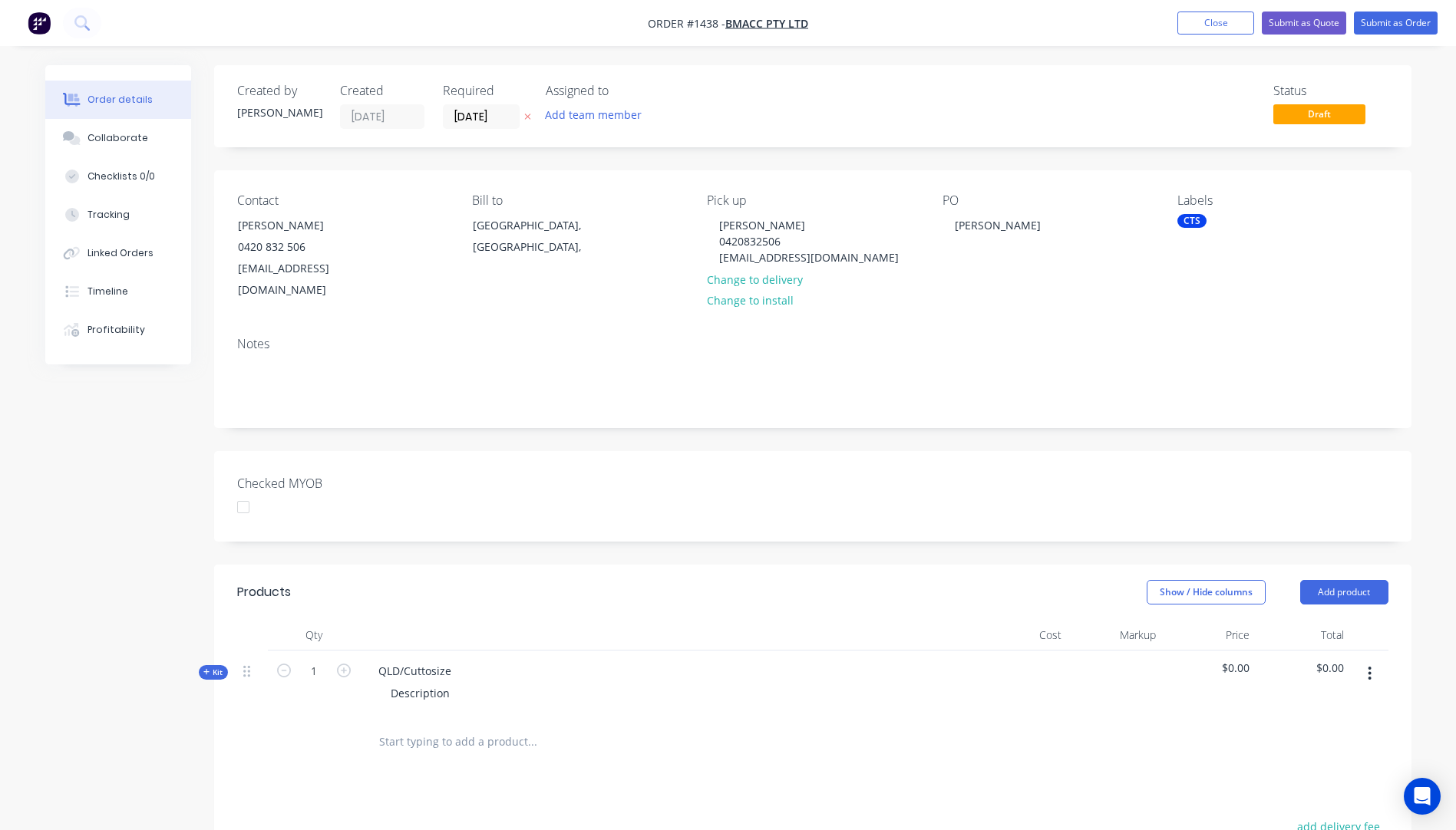
click at [531, 116] on button at bounding box center [527, 116] width 16 height 17
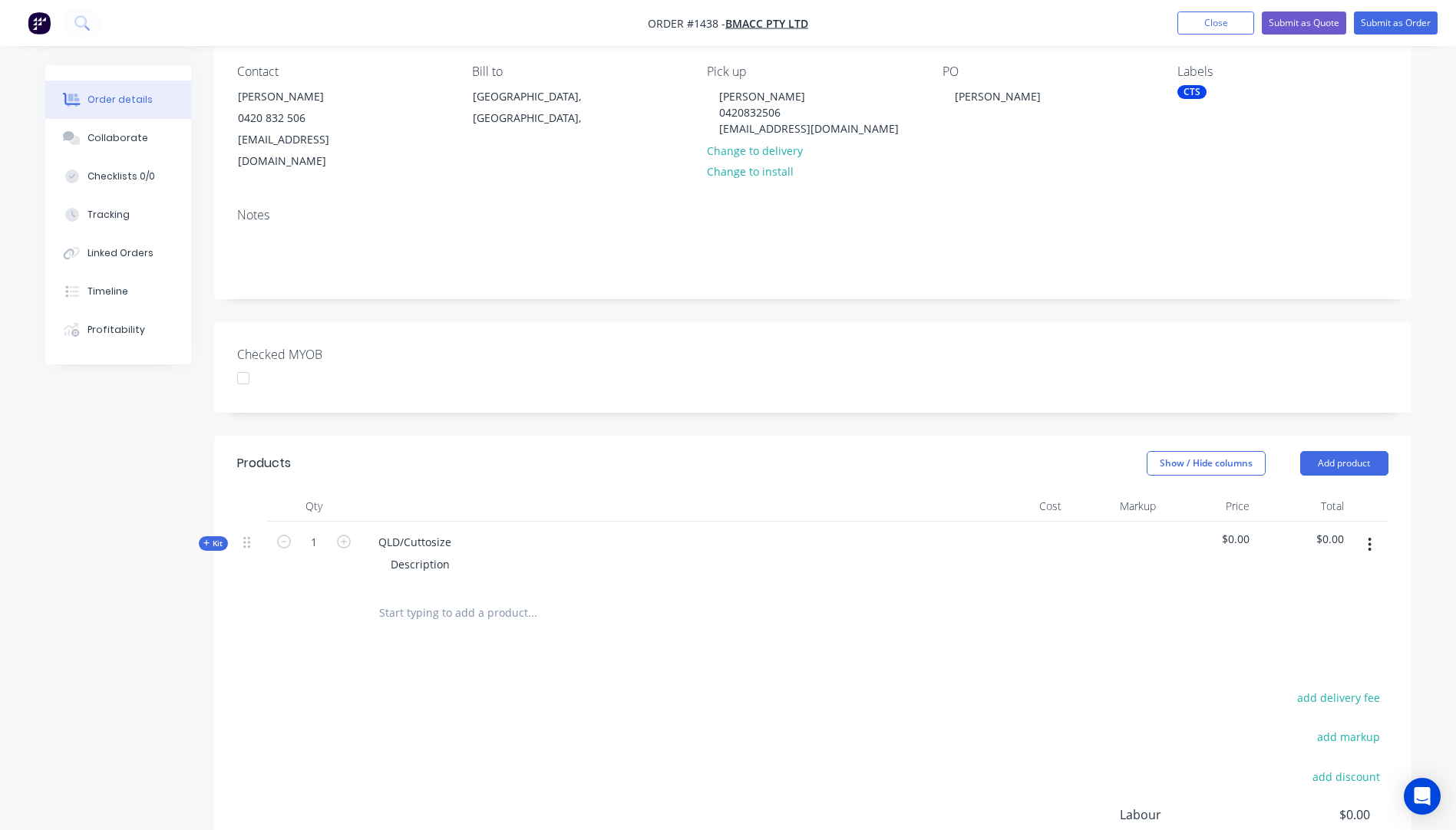
scroll to position [154, 0]
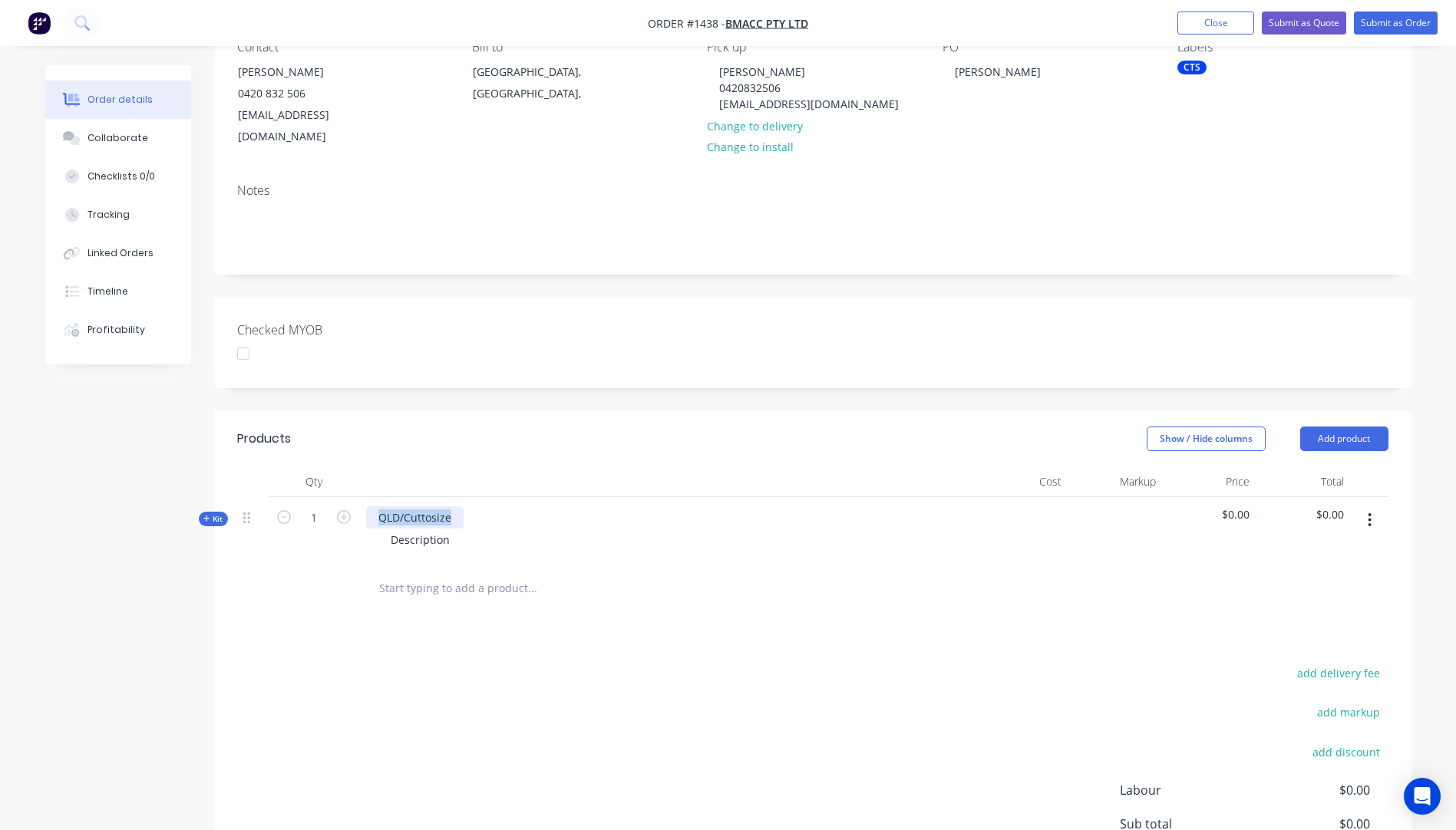
drag, startPoint x: 451, startPoint y: 496, endPoint x: 365, endPoint y: 491, distance: 86.1
click at [366, 506] on div "QLD/Cuttosize" at bounding box center [414, 517] width 97 height 22
click at [414, 529] on div "Description" at bounding box center [420, 540] width 84 height 22
click at [418, 529] on div "1 @" at bounding box center [400, 540] width 44 height 22
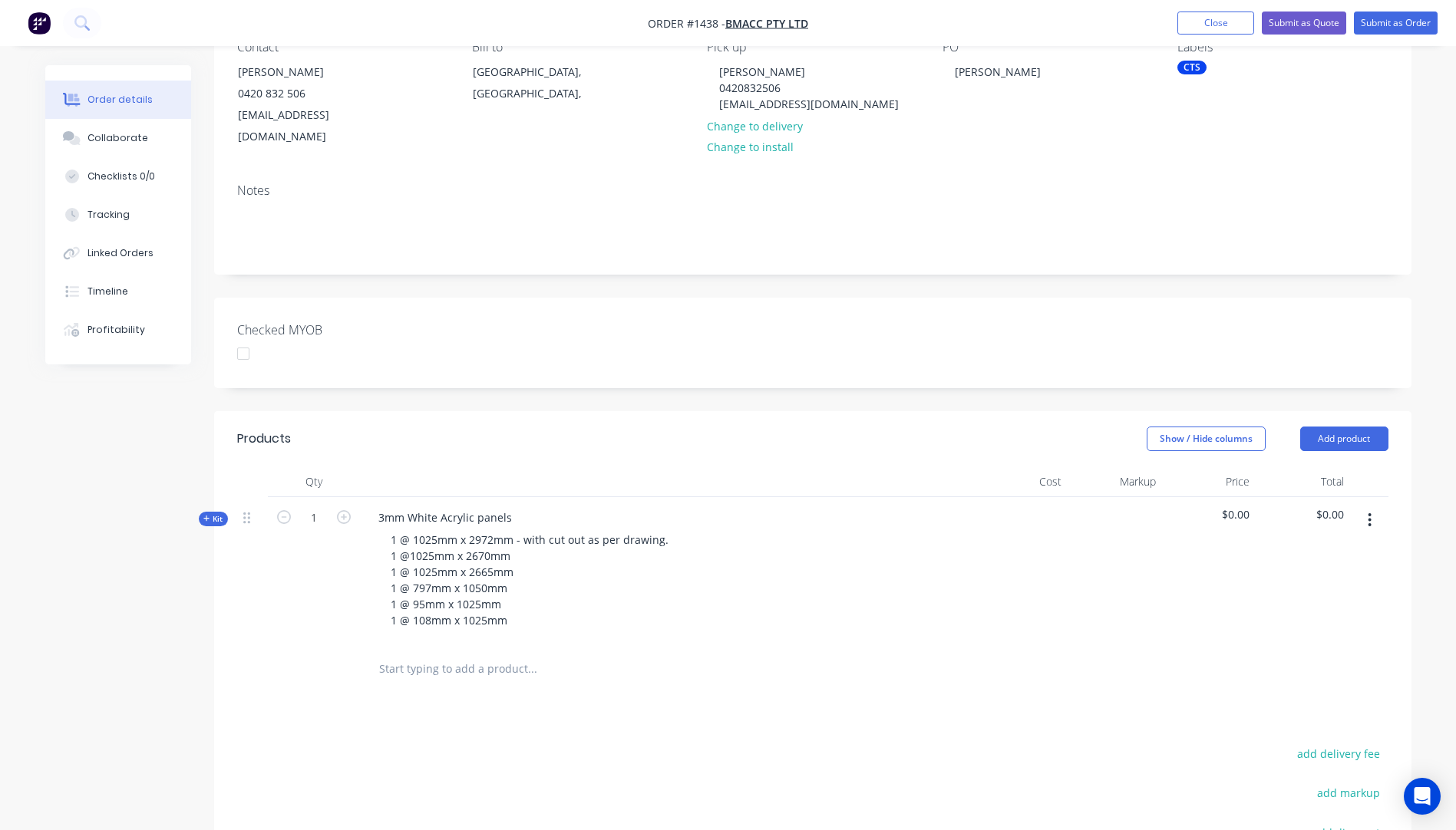
click at [821, 612] on div "3mm White Acrylic panels 1 @ 1025mm x 2972mm - with cut out as per drawing. 1 @…" at bounding box center [667, 571] width 614 height 148
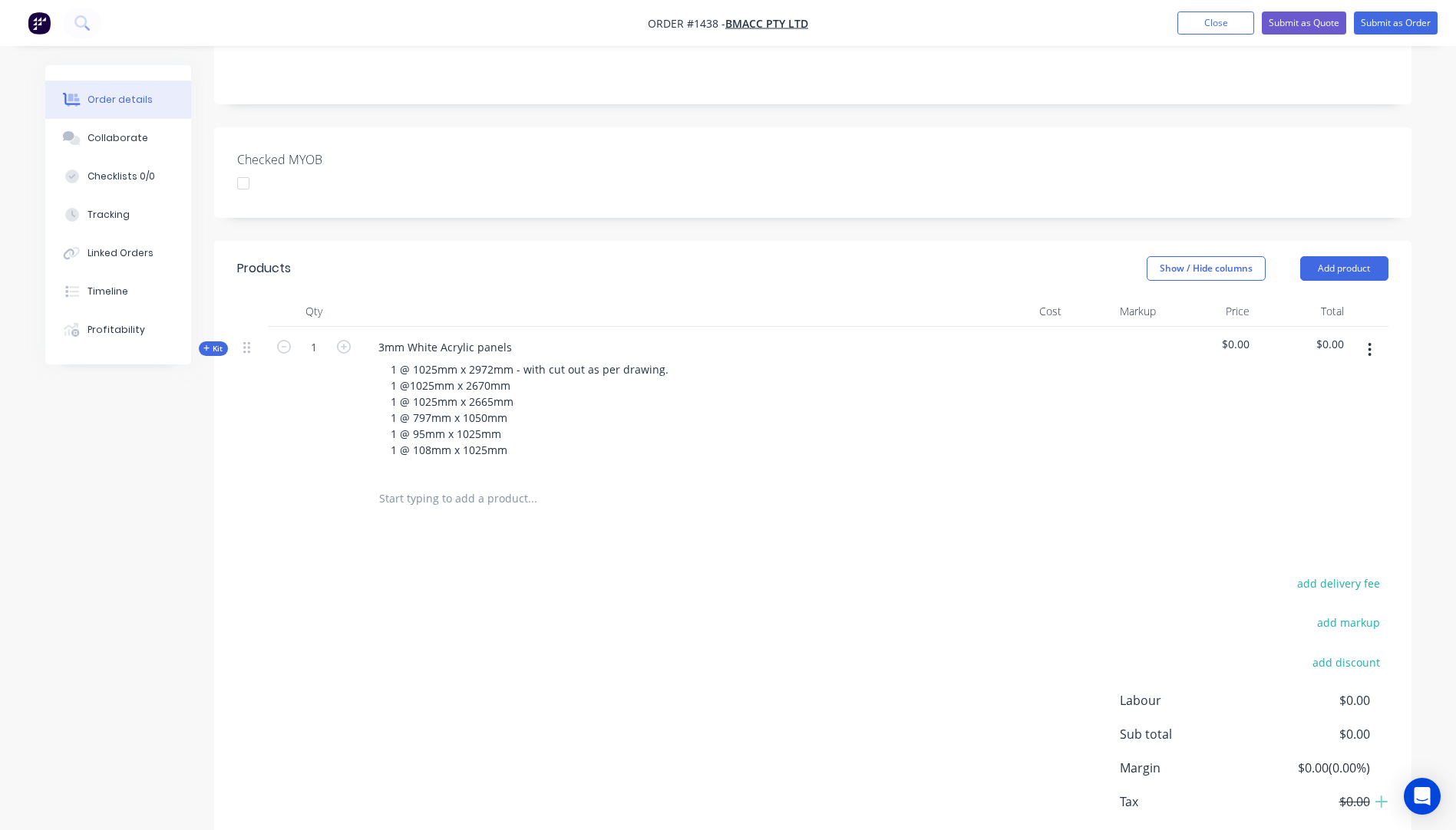
scroll to position [383, 0]
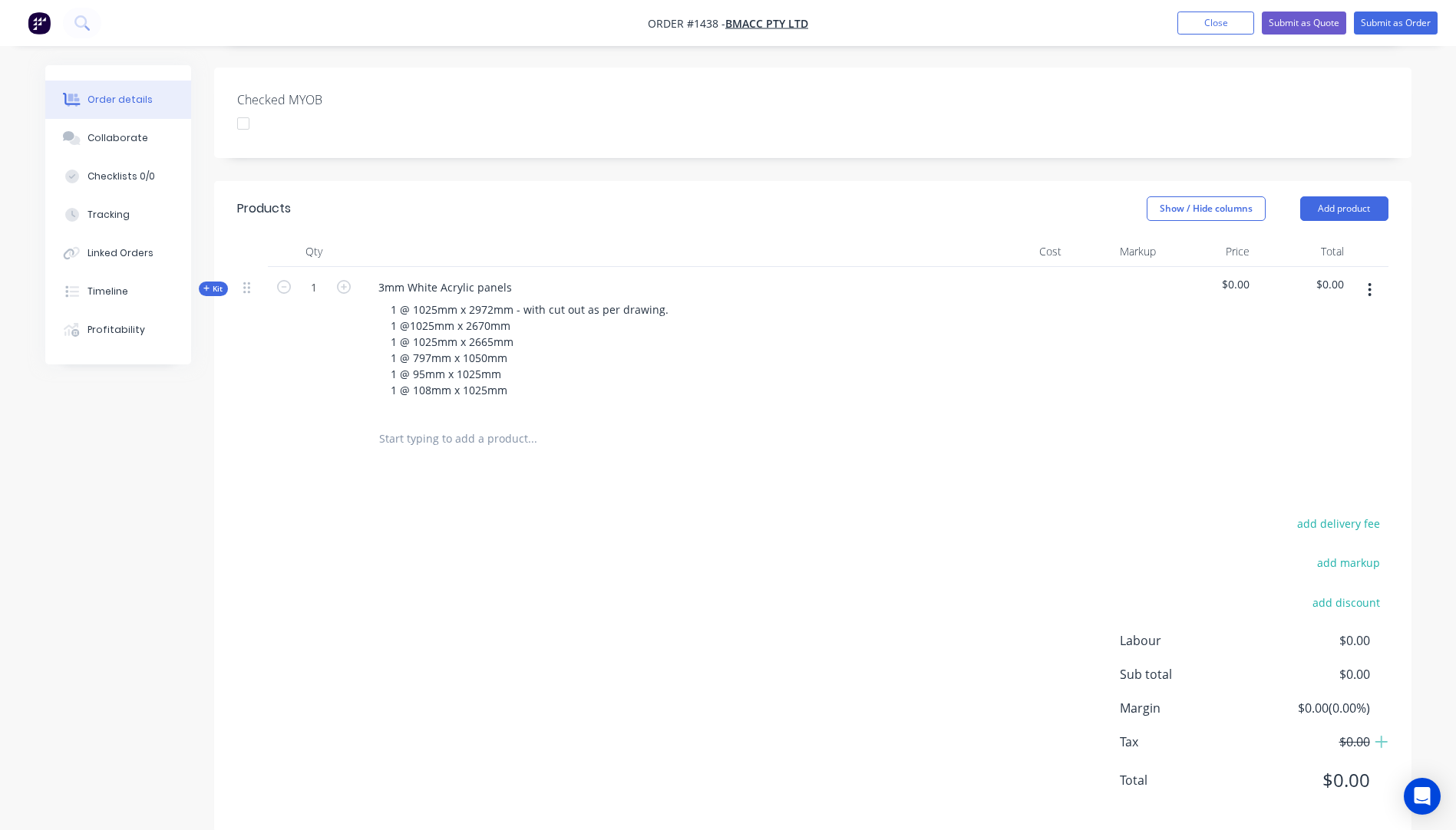
click at [207, 285] on icon at bounding box center [207, 288] width 7 height 7
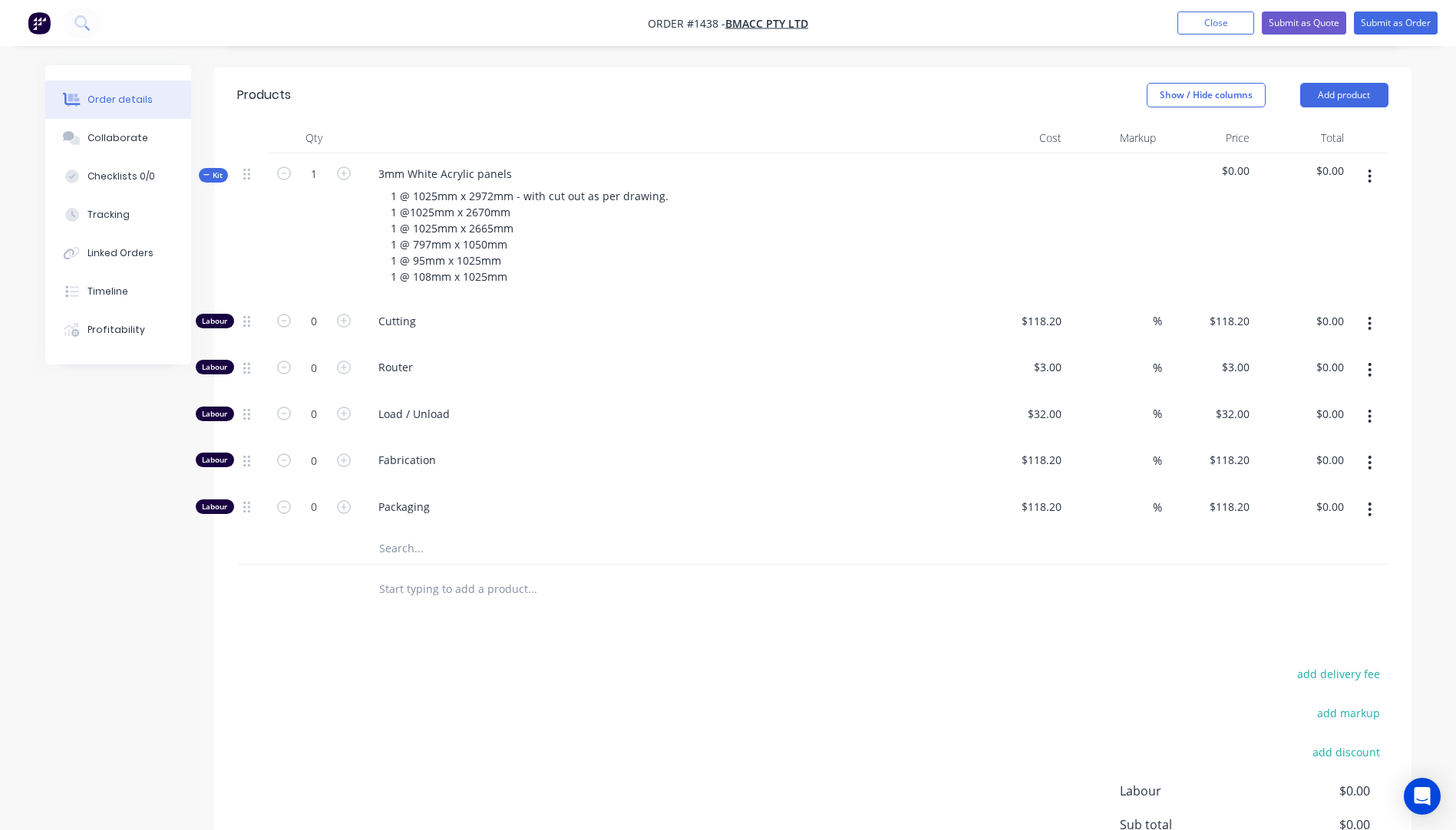
scroll to position [537, 0]
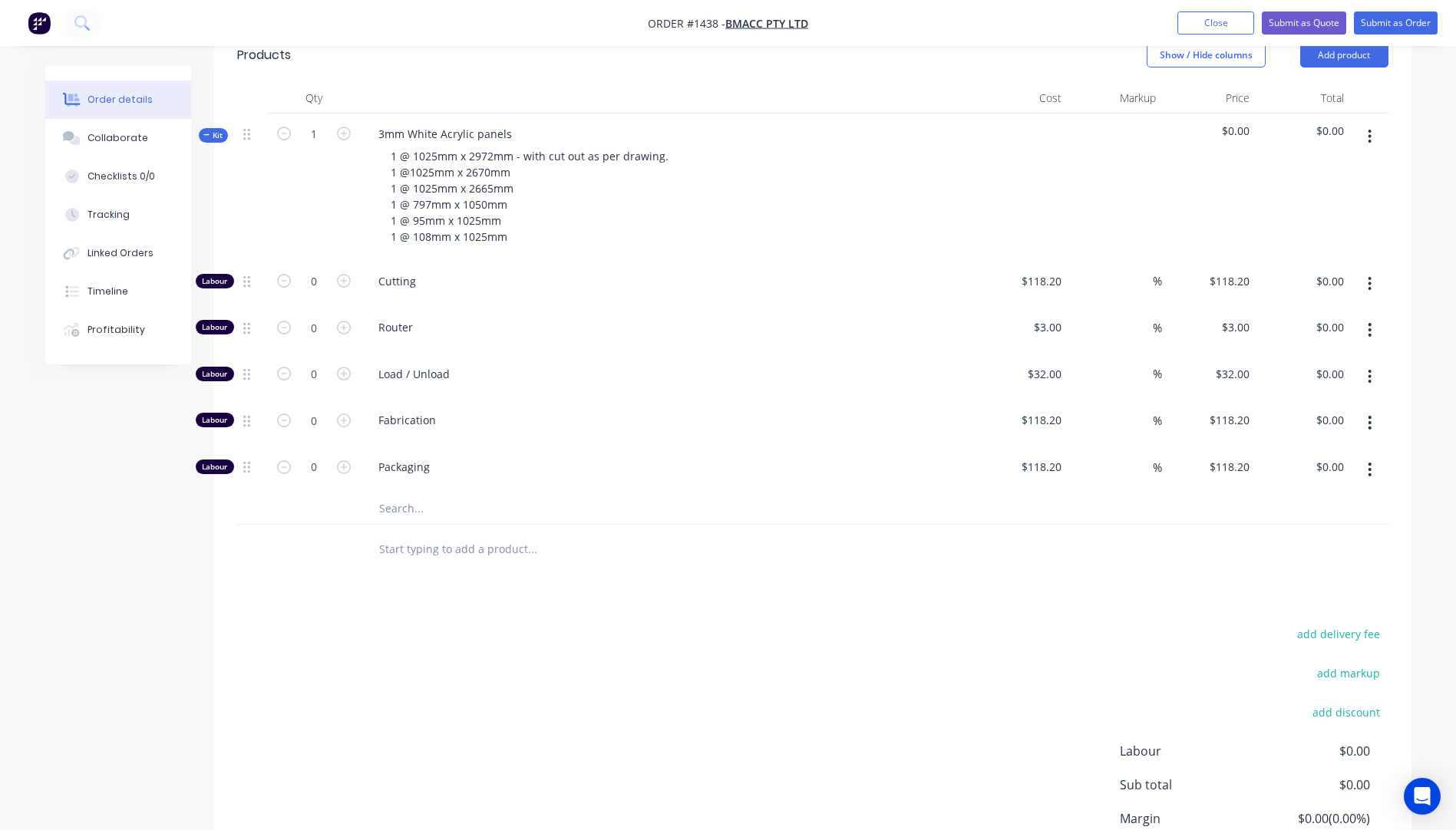
click at [406, 494] on input "text" at bounding box center [532, 509] width 307 height 31
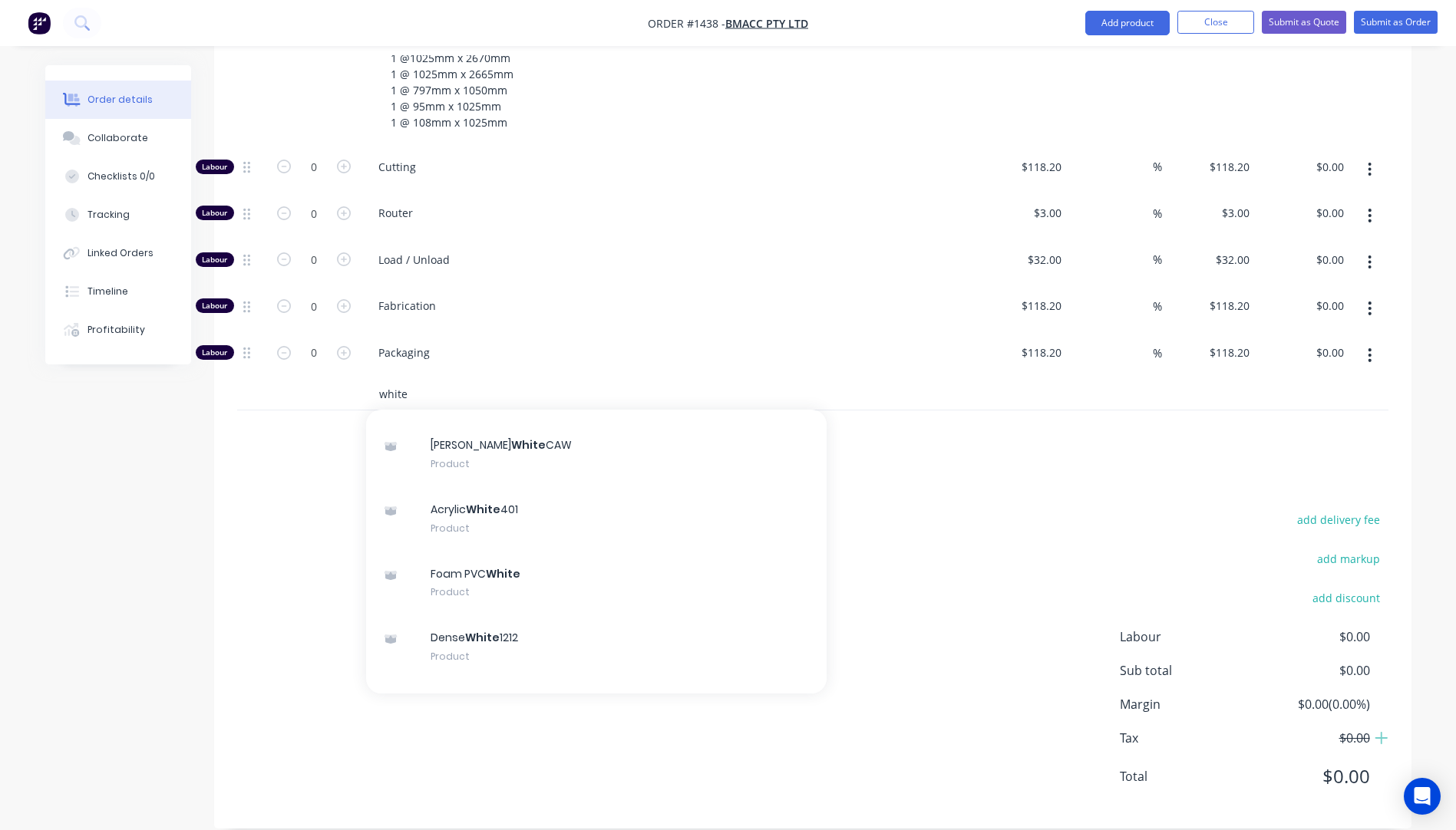
scroll to position [230, 0]
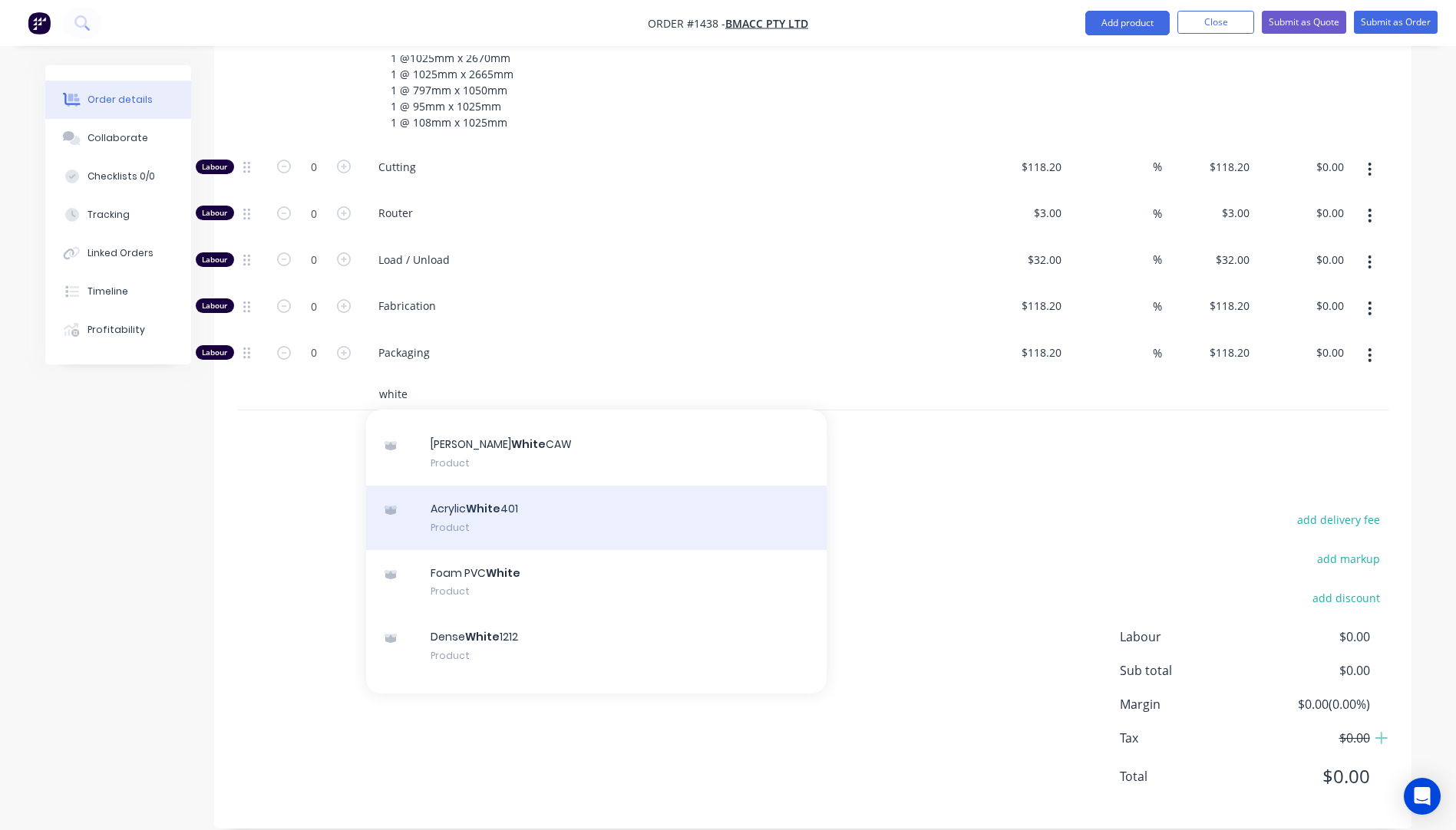
type input "white"
click at [473, 487] on div "Acrylic White 401 Product" at bounding box center [596, 518] width 461 height 65
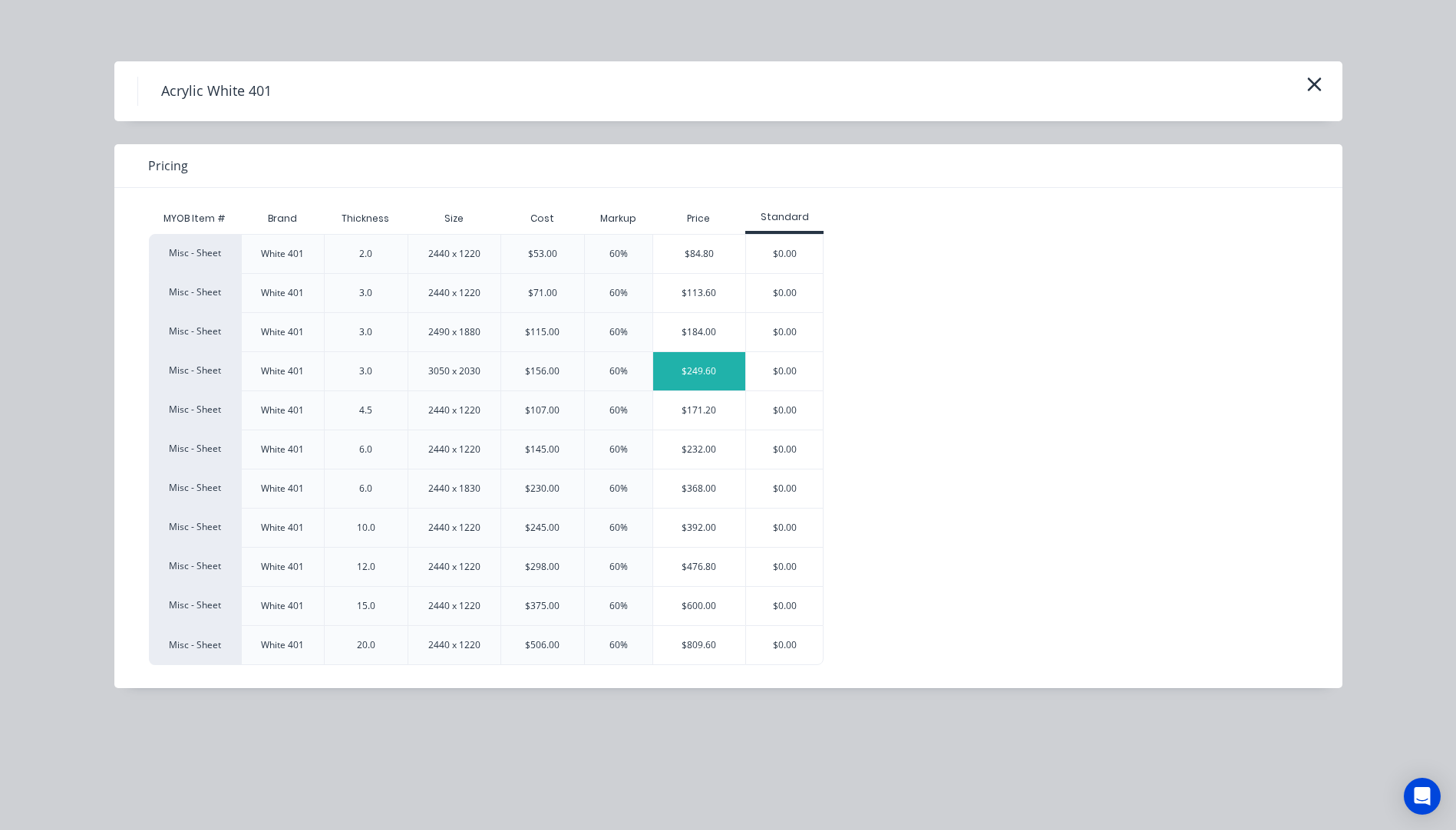
click at [701, 372] on div "$249.60" at bounding box center [700, 371] width 93 height 38
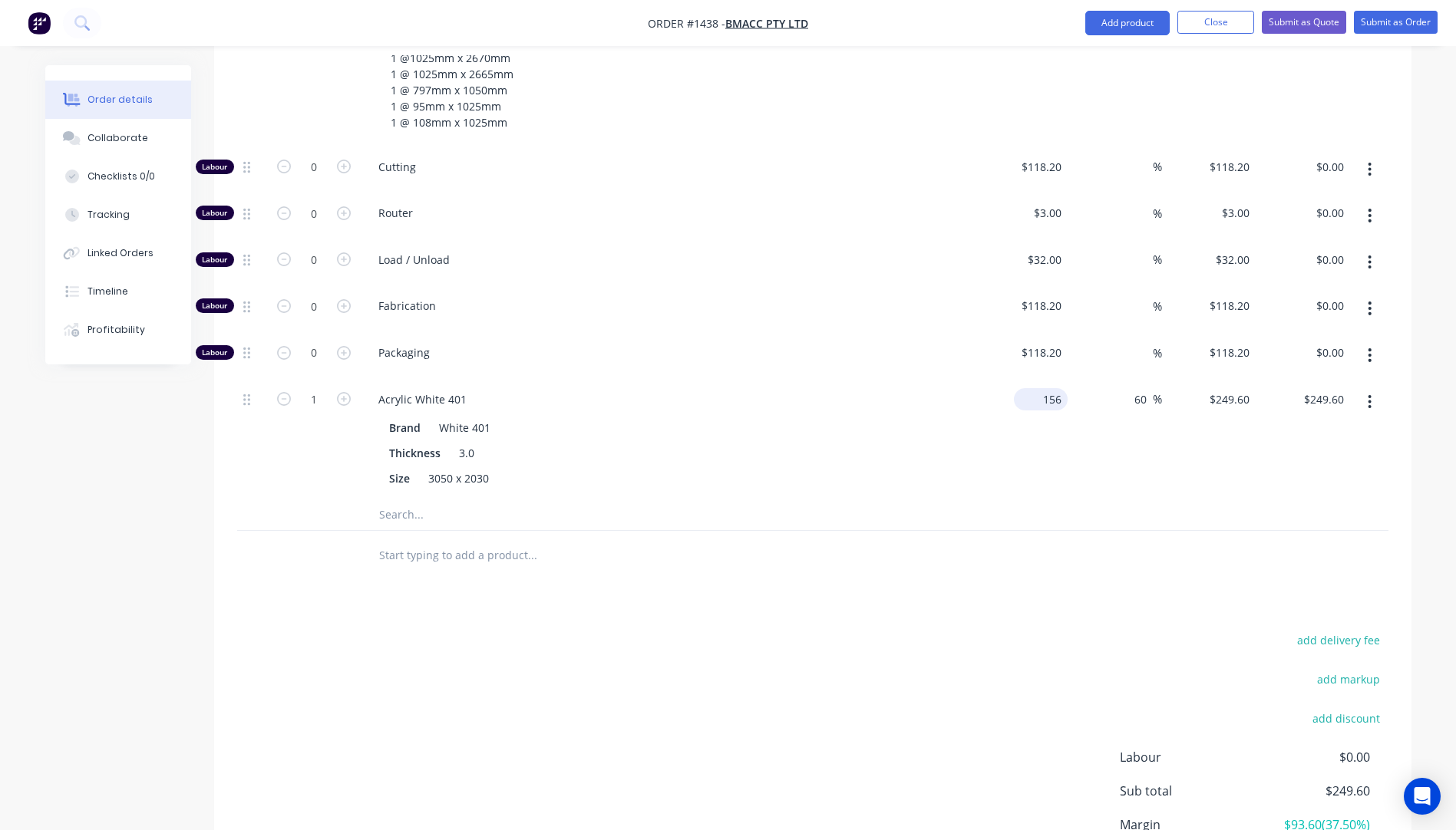
click at [1033, 379] on div "156 $156.00" at bounding box center [1021, 439] width 95 height 120
type input "$156.56"
type input "$250.496"
type input "$250.50"
click at [984, 332] on div "$118.20 $118.20" at bounding box center [1021, 355] width 95 height 46
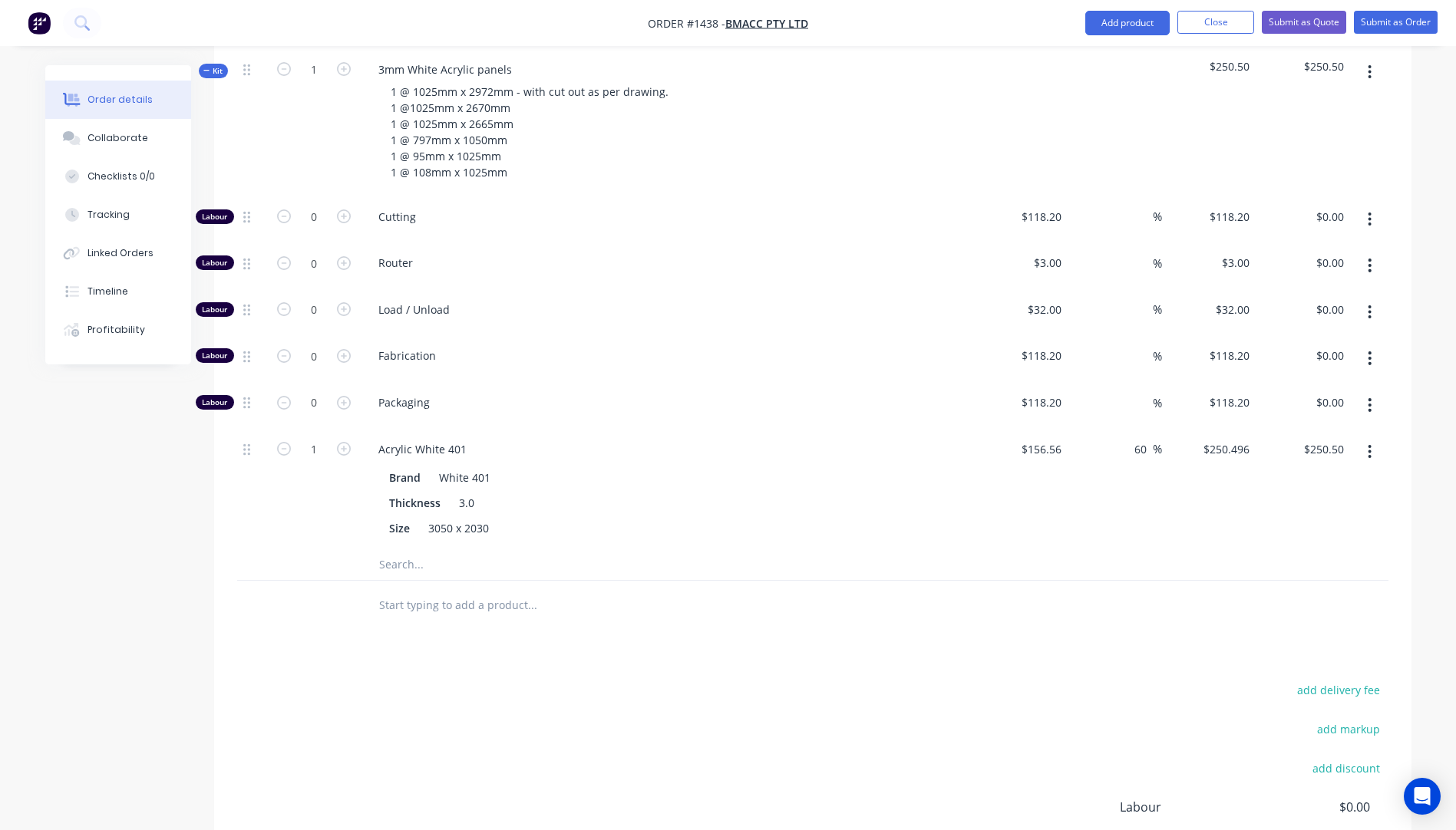
scroll to position [575, 0]
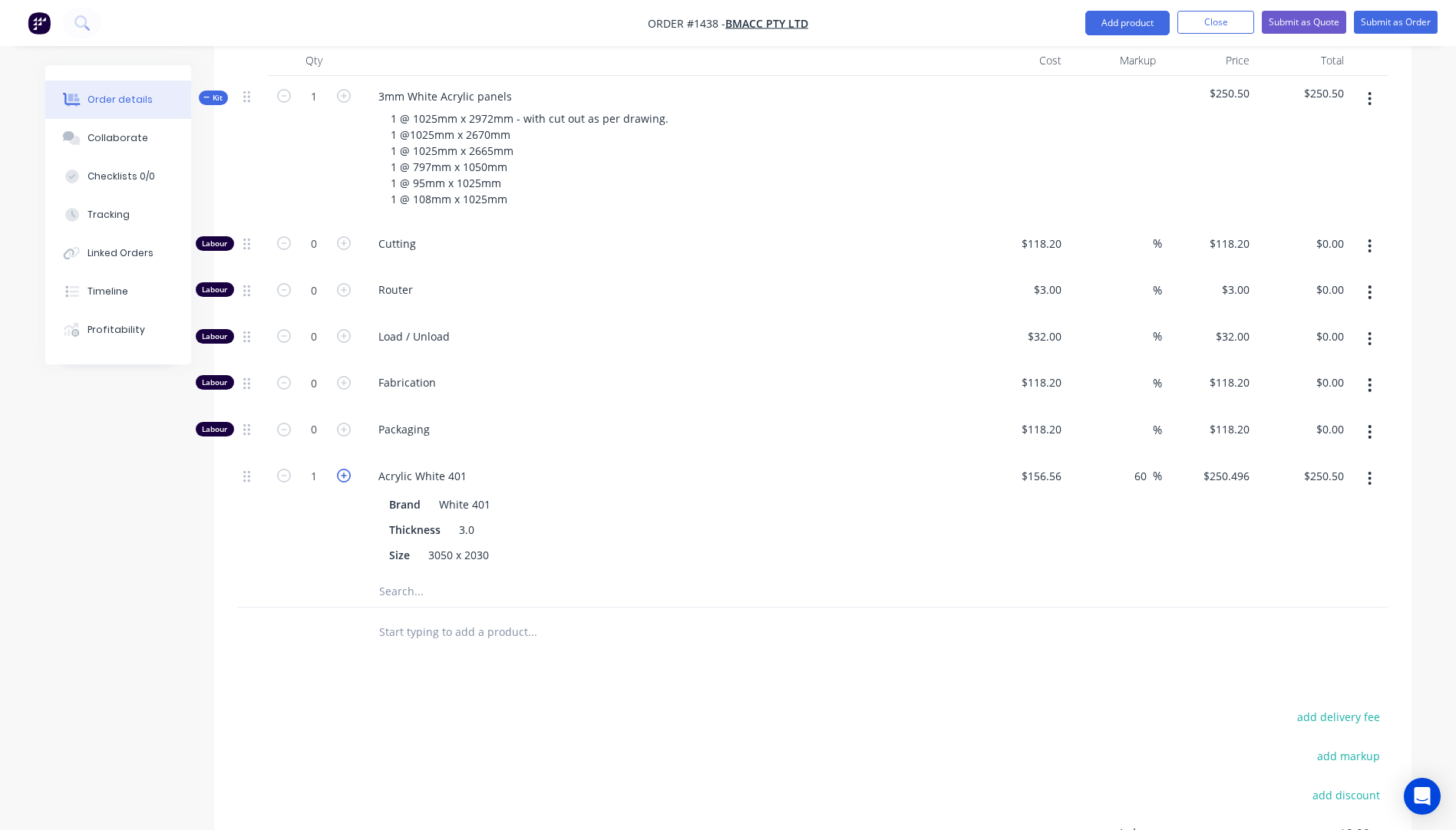
click at [343, 469] on icon "button" at bounding box center [344, 476] width 14 height 14
type input "2"
type input "$500.99"
click at [343, 469] on icon "button" at bounding box center [344, 476] width 14 height 14
type input "3"
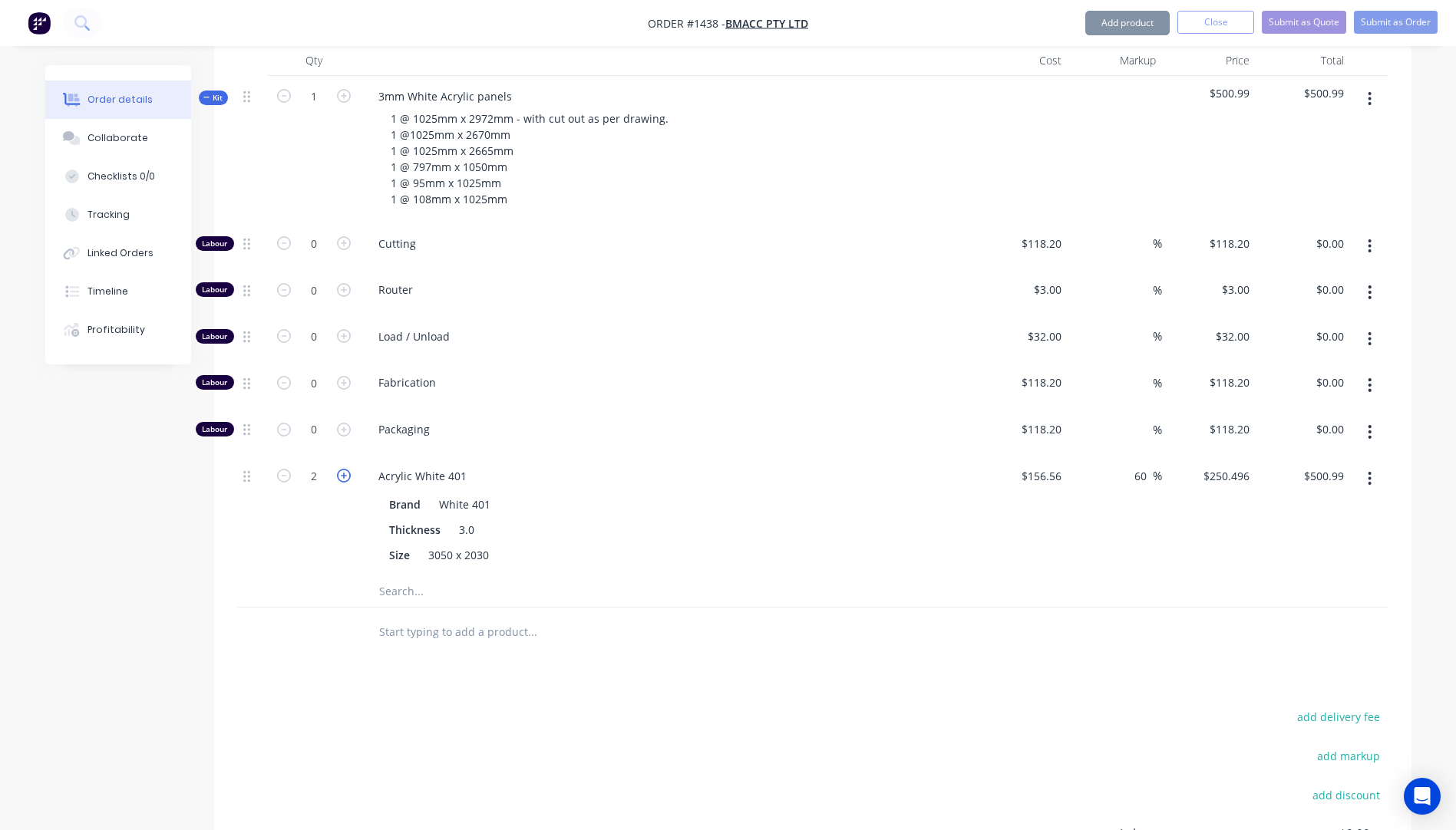
type input "$751.49"
click at [324, 232] on input "0" at bounding box center [314, 244] width 40 height 23
type input "8"
type input "118.2"
type input "$945.60"
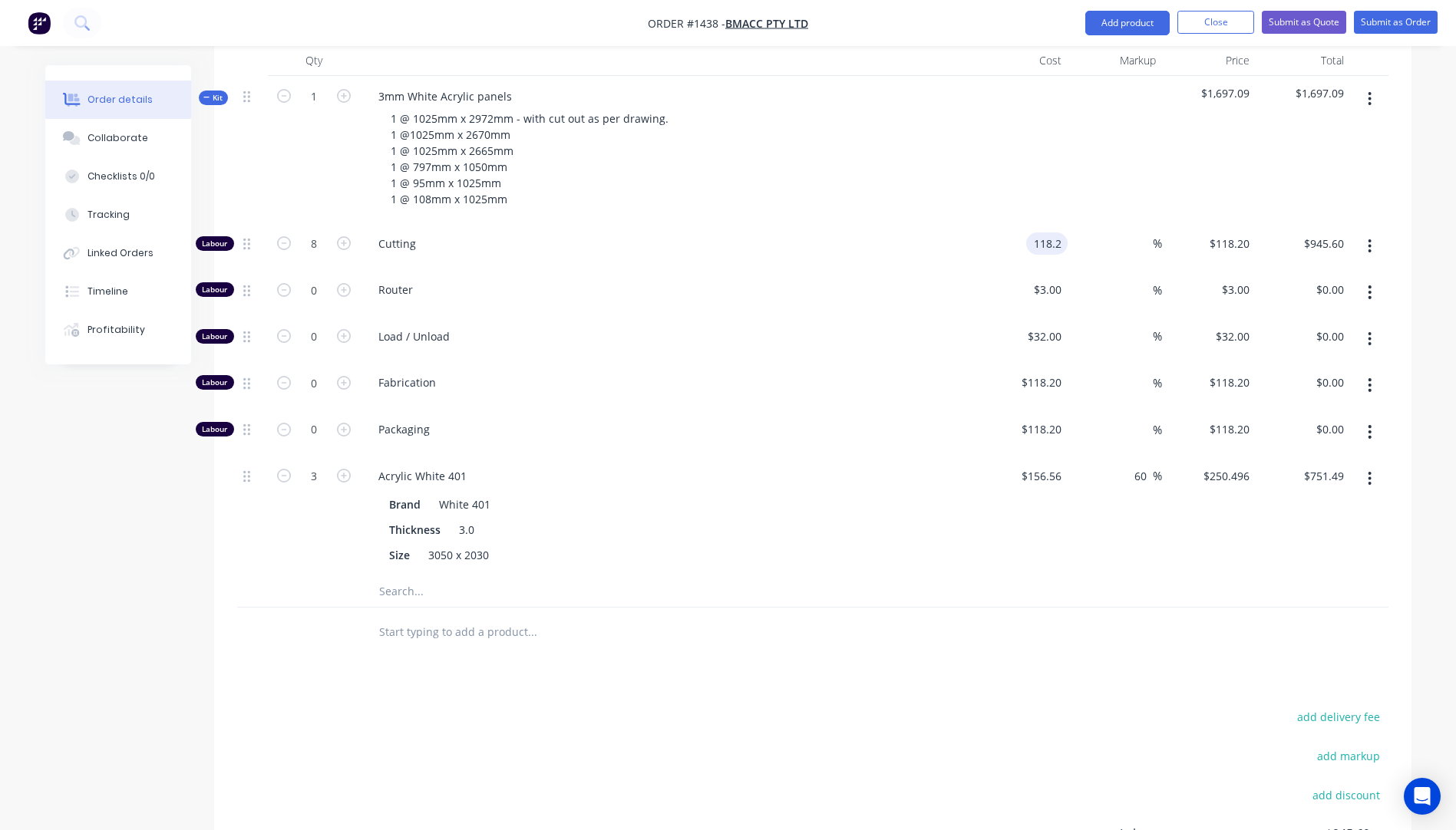
click at [1043, 232] on input "118.2" at bounding box center [1050, 243] width 36 height 22
type input "$10.00"
type input "$80.00"
click at [840, 283] on div "Router" at bounding box center [667, 293] width 614 height 46
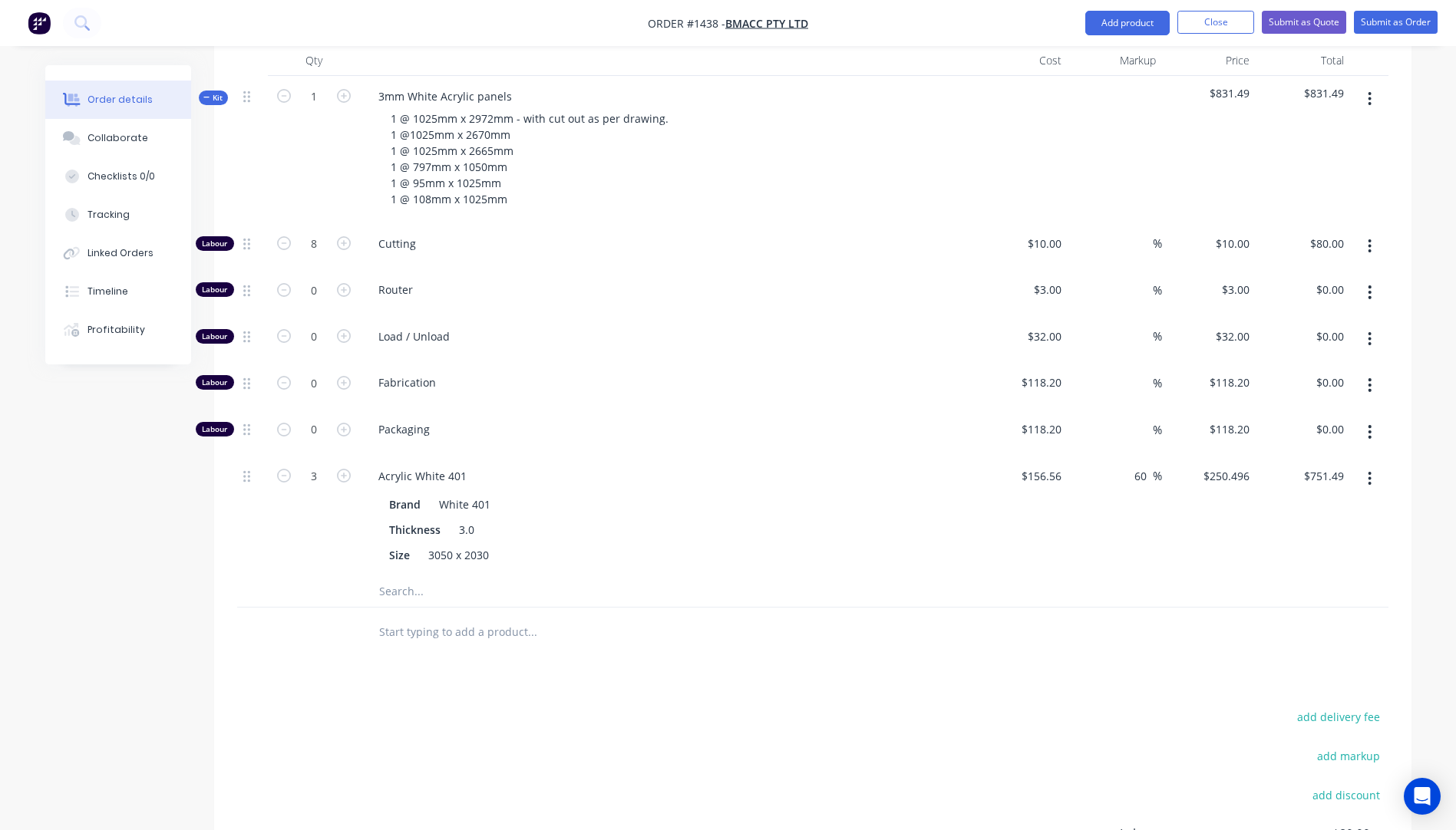
scroll to position [422, 0]
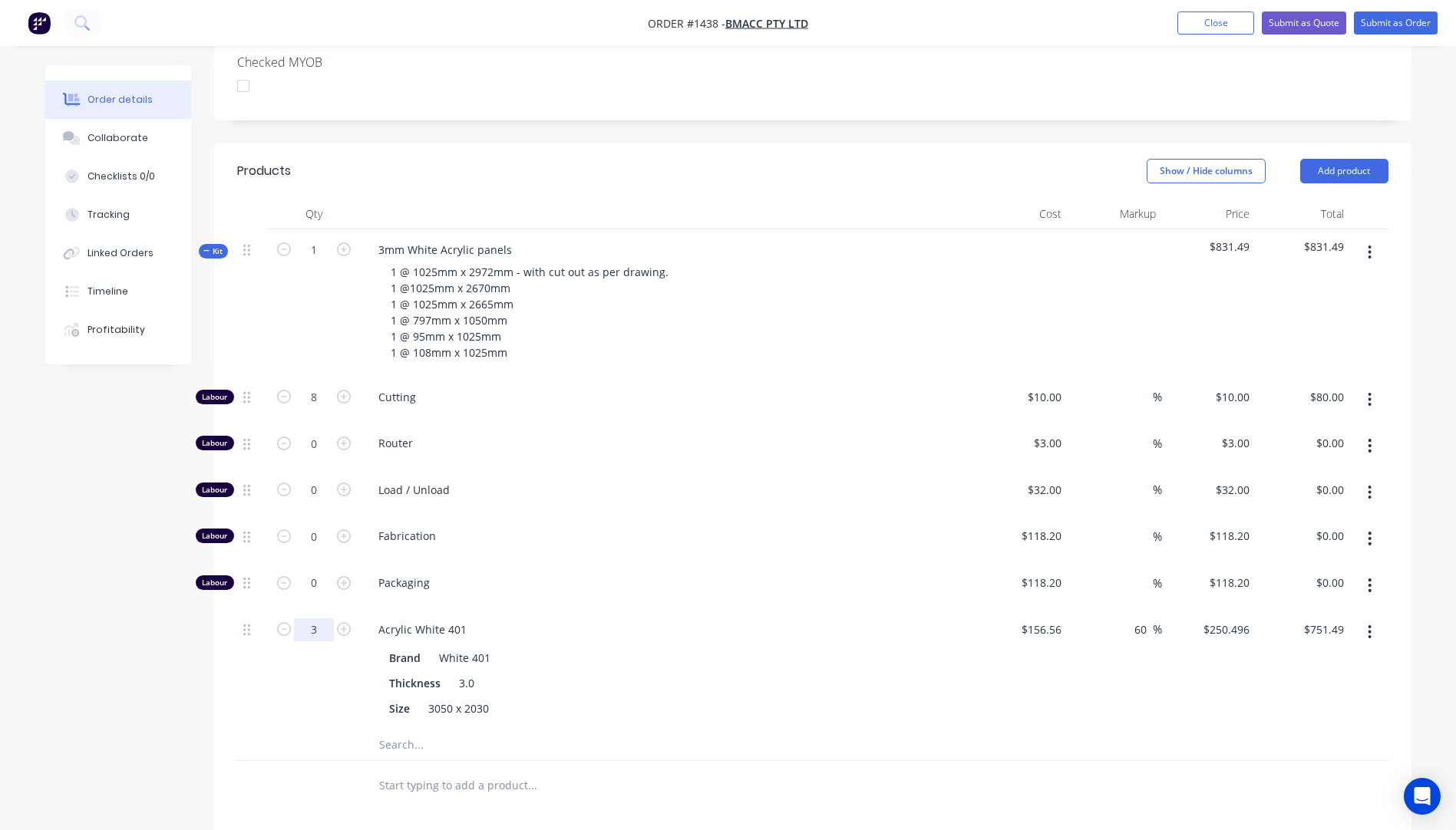
click at [311, 618] on input "3" at bounding box center [314, 630] width 40 height 23
type input "2.5"
click at [320, 676] on div "2.5" at bounding box center [314, 669] width 92 height 120
type input "$626.24"
click at [110, 144] on div "Collaborate" at bounding box center [117, 138] width 61 height 14
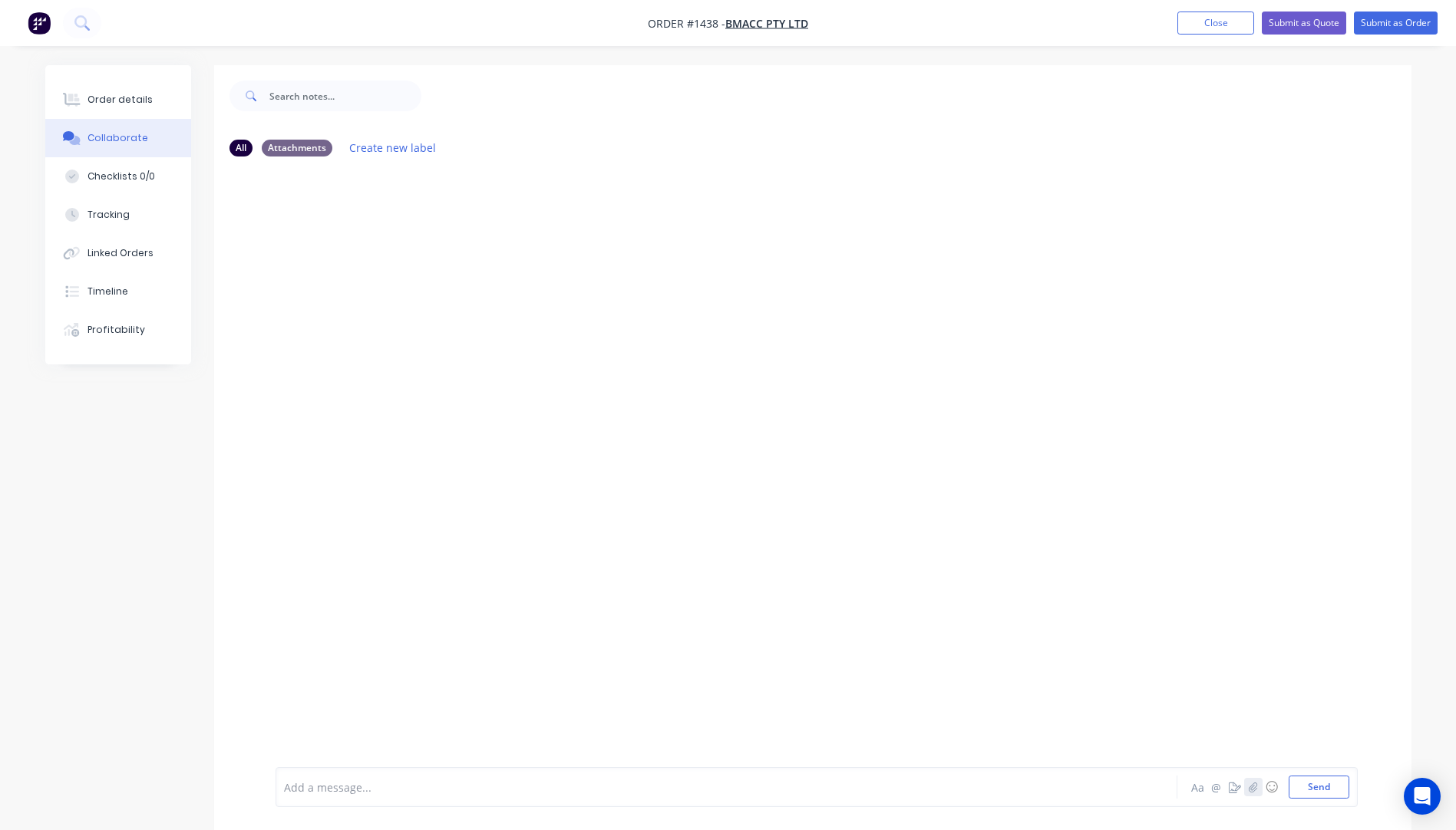
click at [1251, 788] on icon "button" at bounding box center [1253, 787] width 8 height 10
click at [1310, 788] on button "Send" at bounding box center [1318, 788] width 61 height 23
click at [1253, 788] on icon "button" at bounding box center [1253, 787] width 8 height 10
click at [1325, 786] on button "Send" at bounding box center [1318, 788] width 61 height 23
click at [129, 106] on div "Order details" at bounding box center [120, 100] width 66 height 14
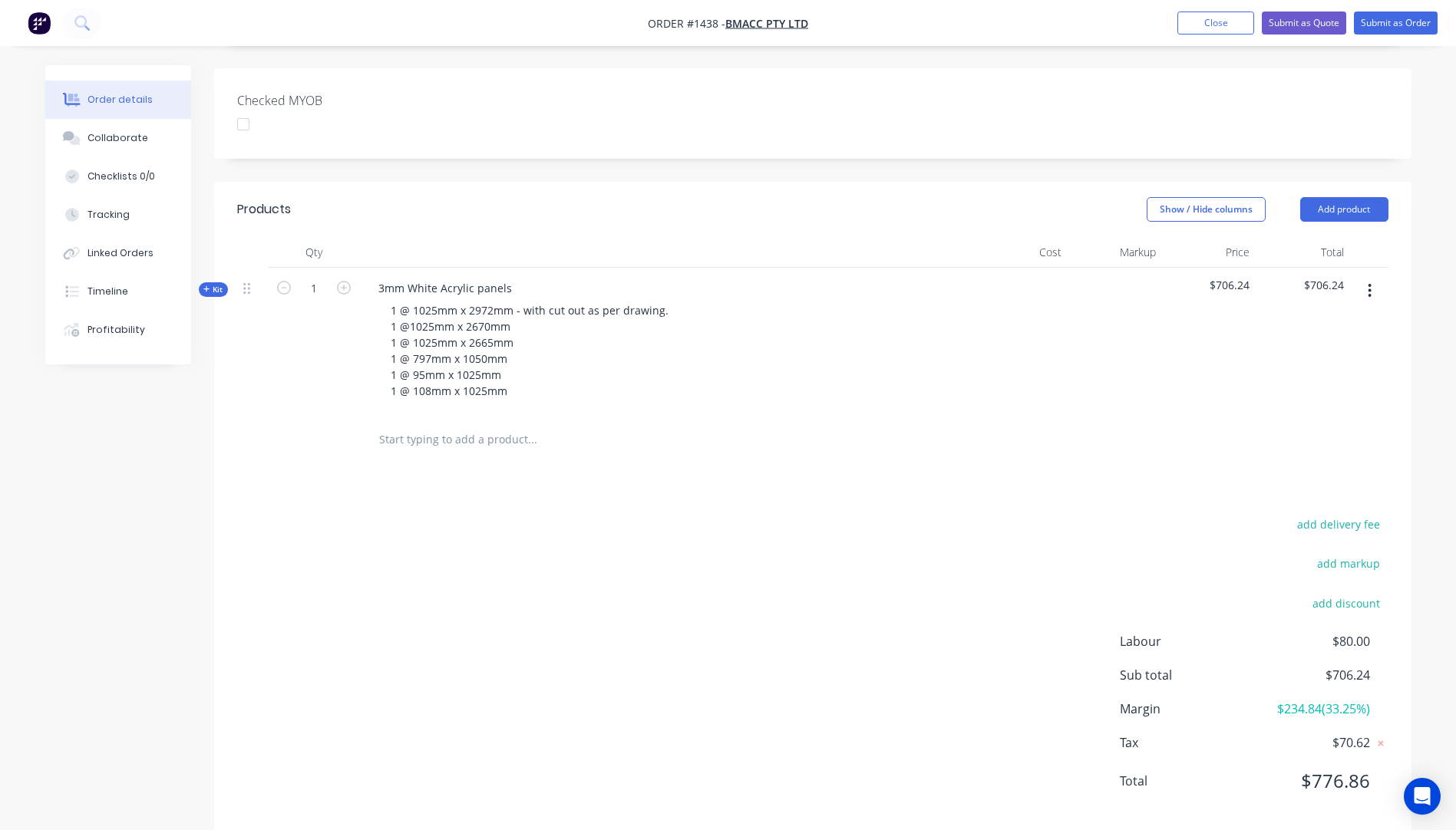
scroll to position [383, 0]
click at [203, 285] on icon at bounding box center [207, 288] width 7 height 7
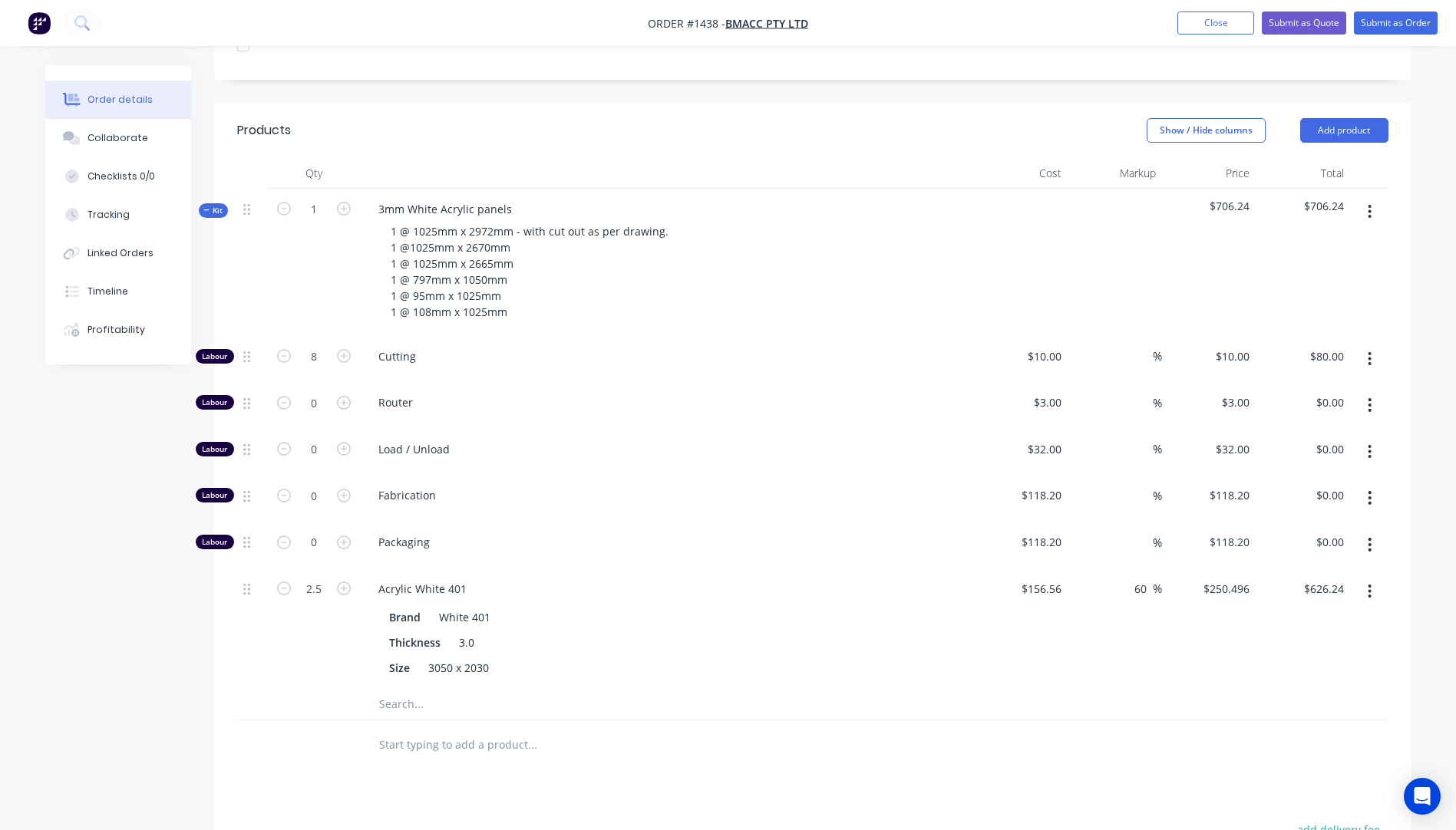
scroll to position [461, 0]
click at [1273, 25] on button "Submit as Quote" at bounding box center [1304, 23] width 85 height 23
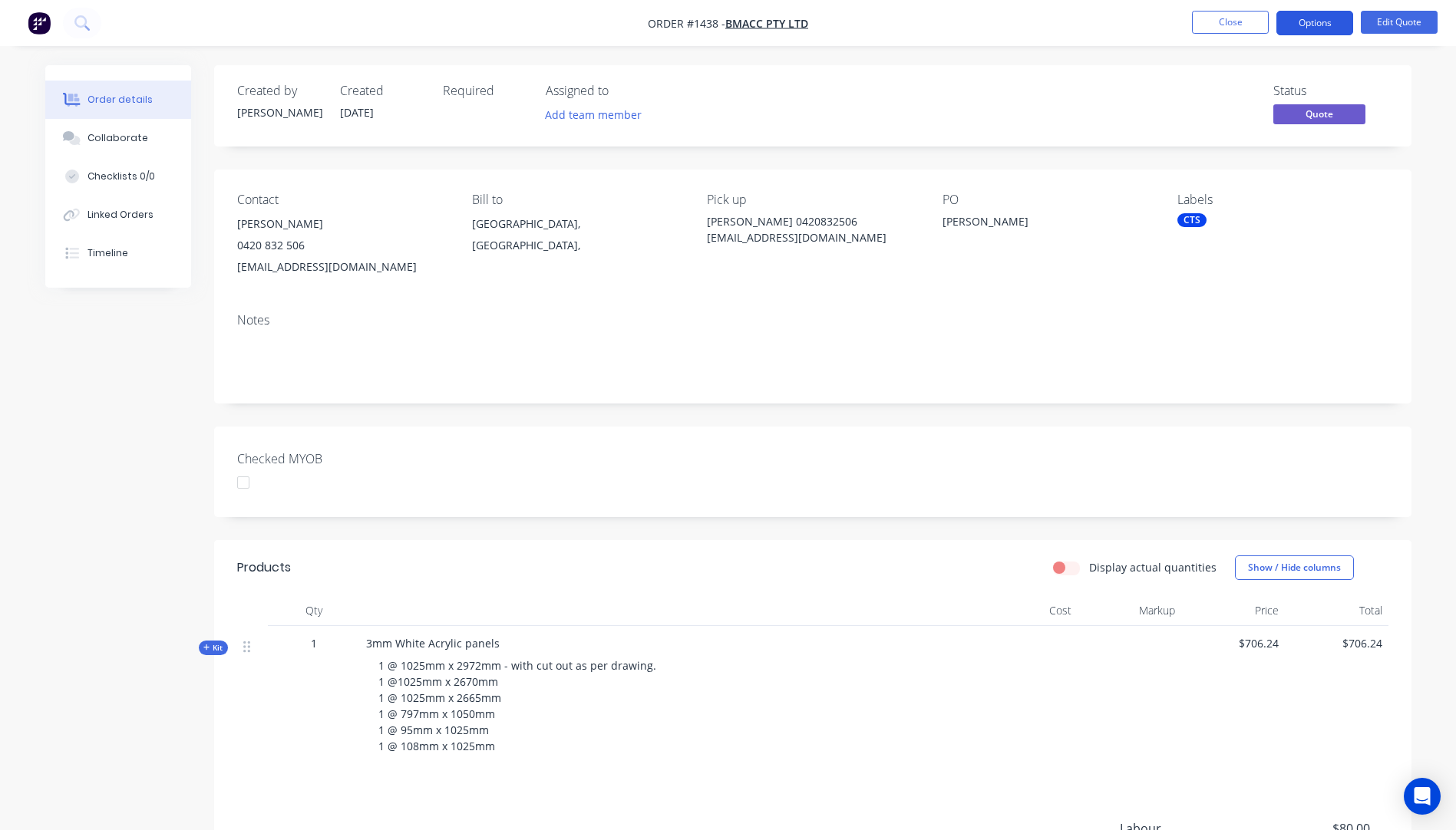
click at [1318, 27] on button "Options" at bounding box center [1315, 23] width 76 height 25
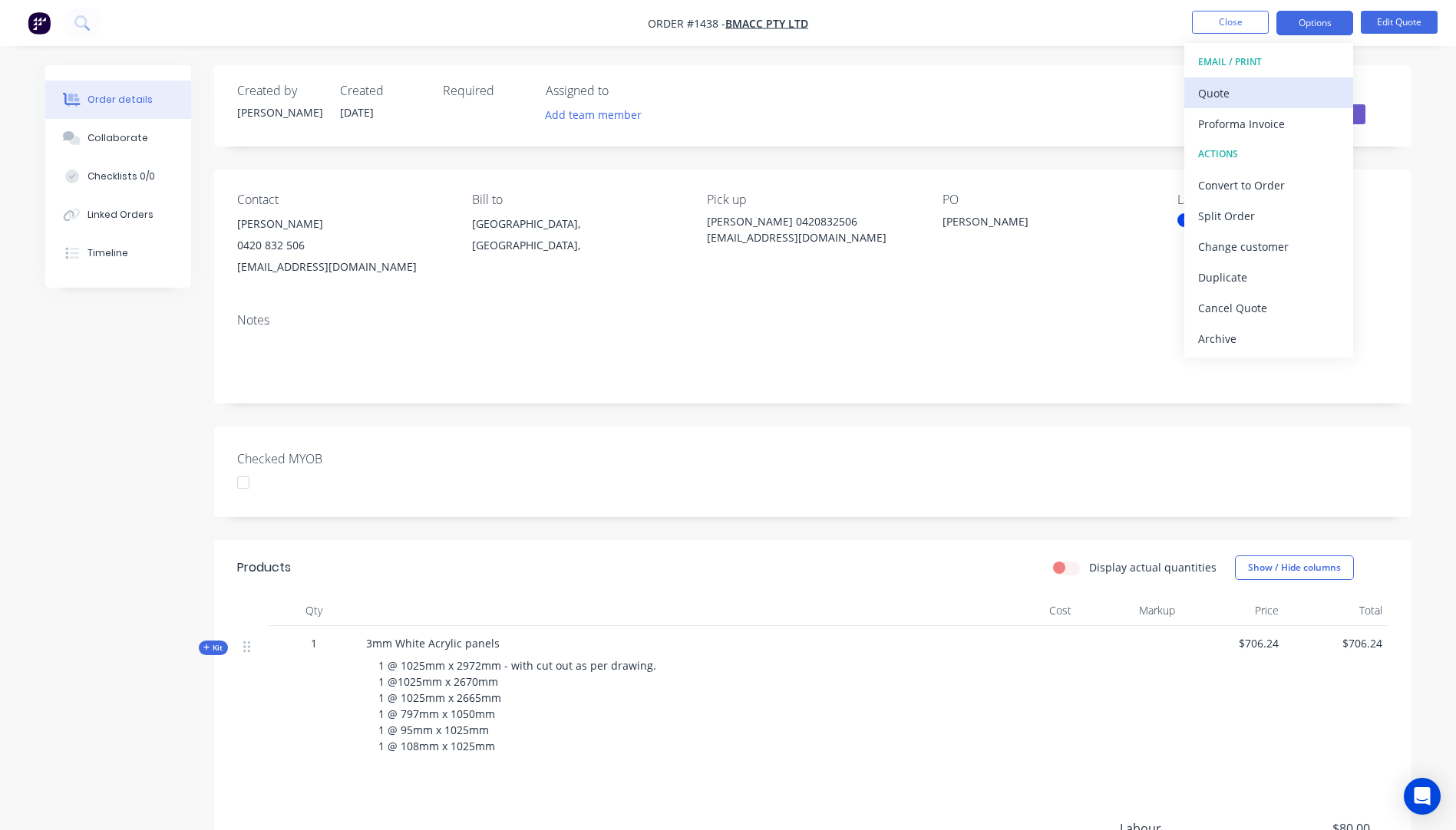
click at [1225, 94] on div "Quote" at bounding box center [1268, 93] width 141 height 22
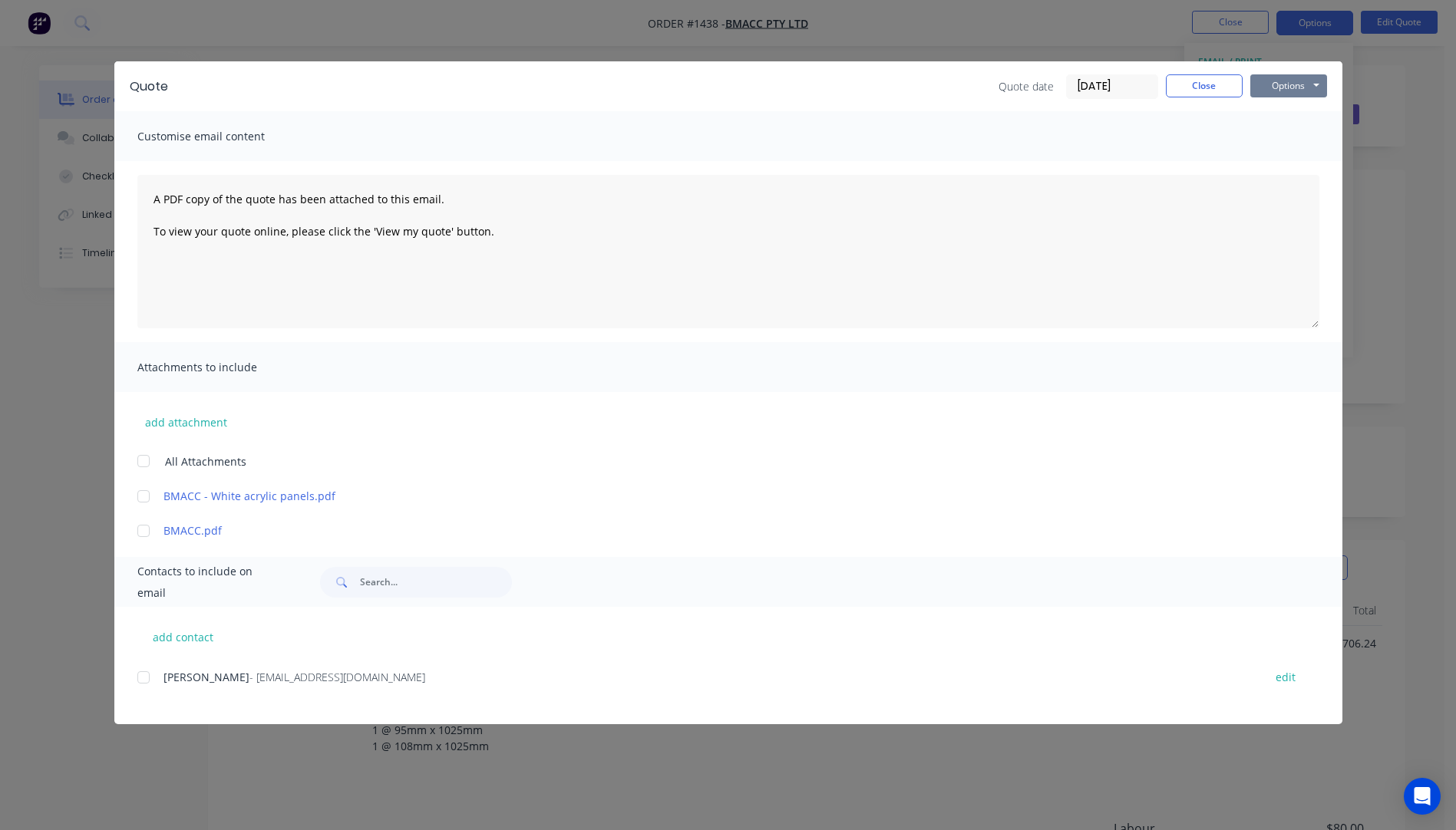
click at [1268, 87] on button "Options" at bounding box center [1288, 86] width 76 height 23
click at [1287, 120] on button "Preview" at bounding box center [1299, 113] width 98 height 26
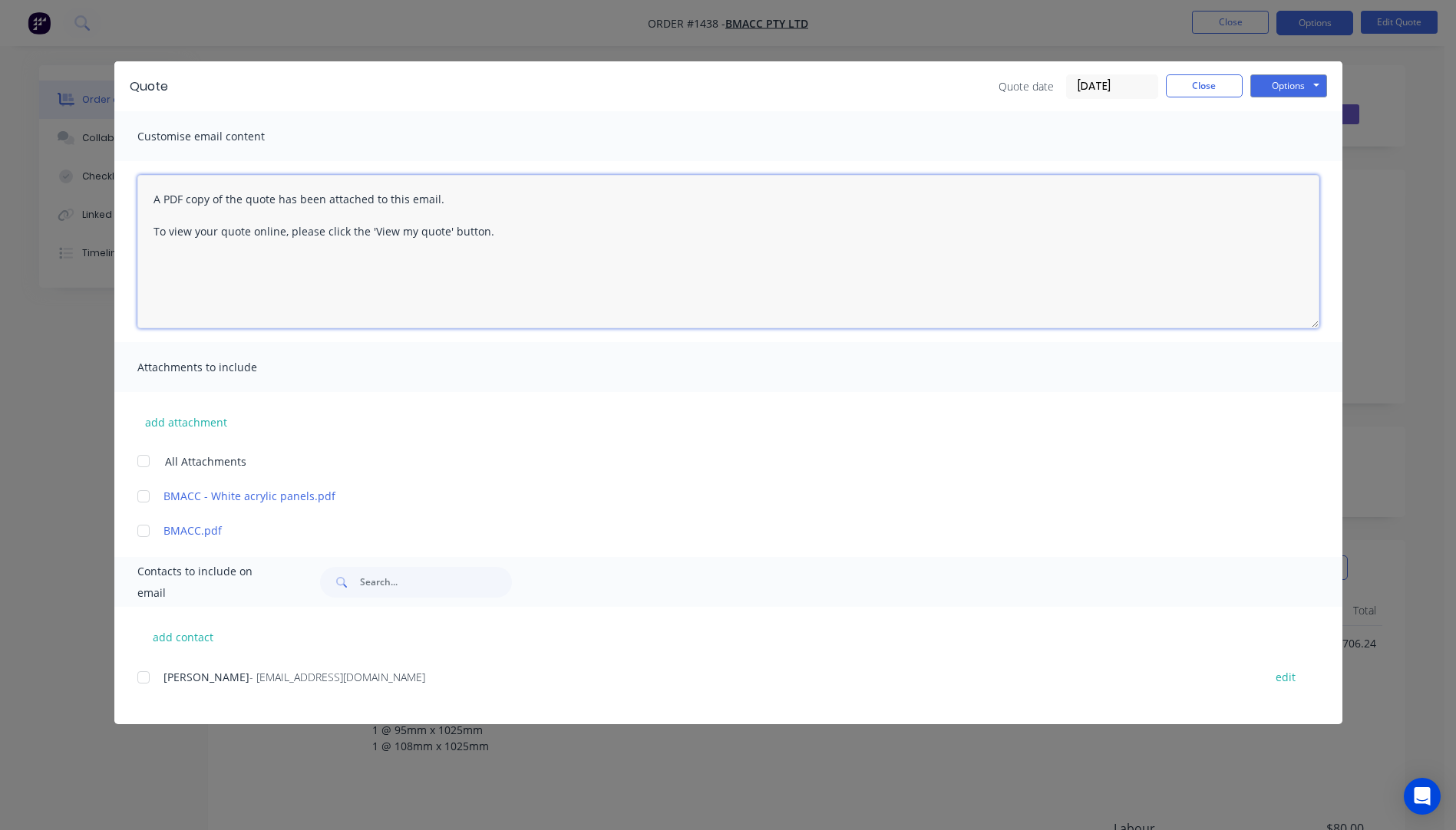
paste textarea "Hi, Please contact us if you have any questions. Regards, Darren sales@allstarp…"
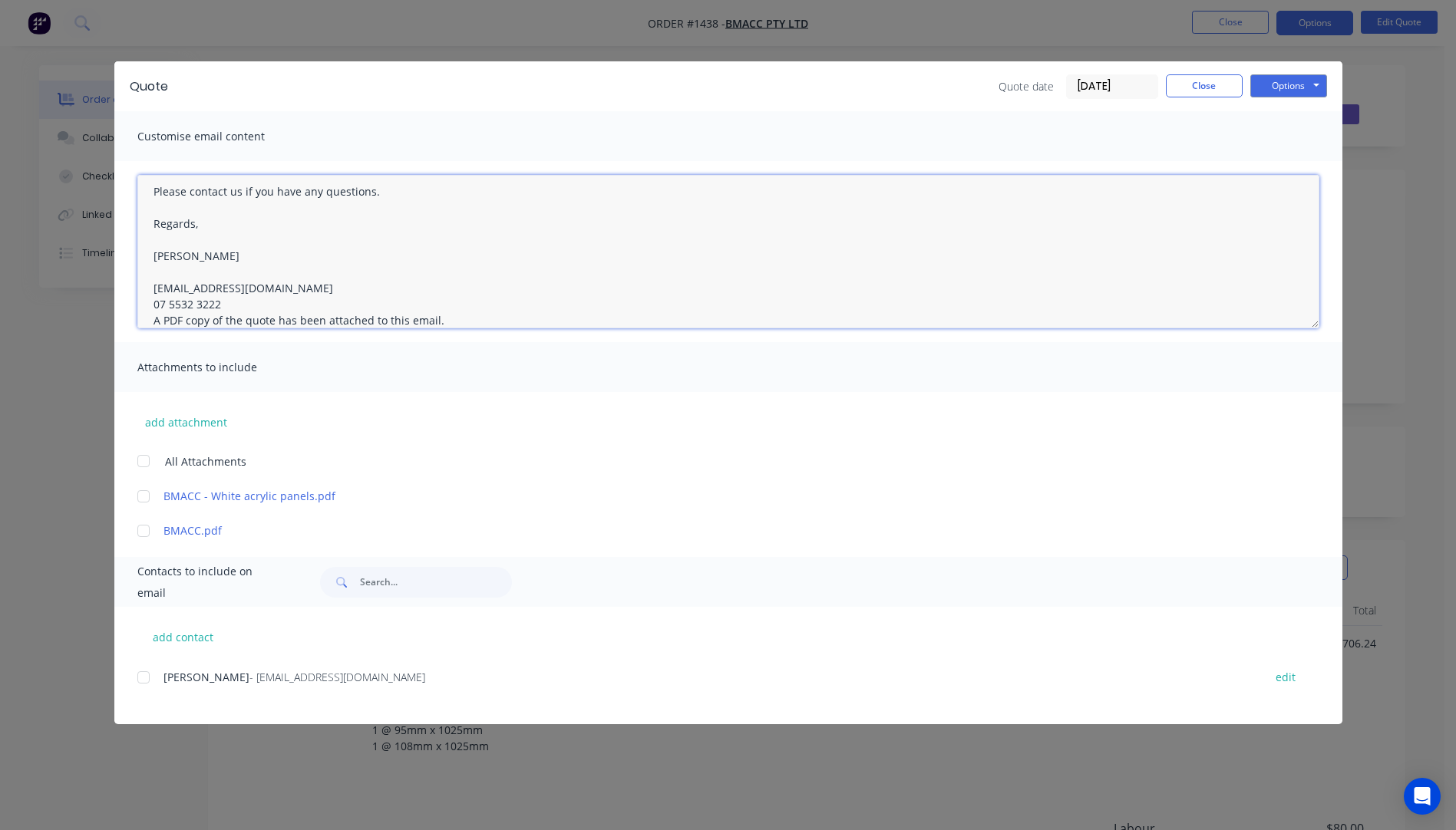
click at [232, 303] on textarea "Hi, Please contact us if you have any questions. Regards, Darren sales@allstarp…" at bounding box center [729, 251] width 1182 height 154
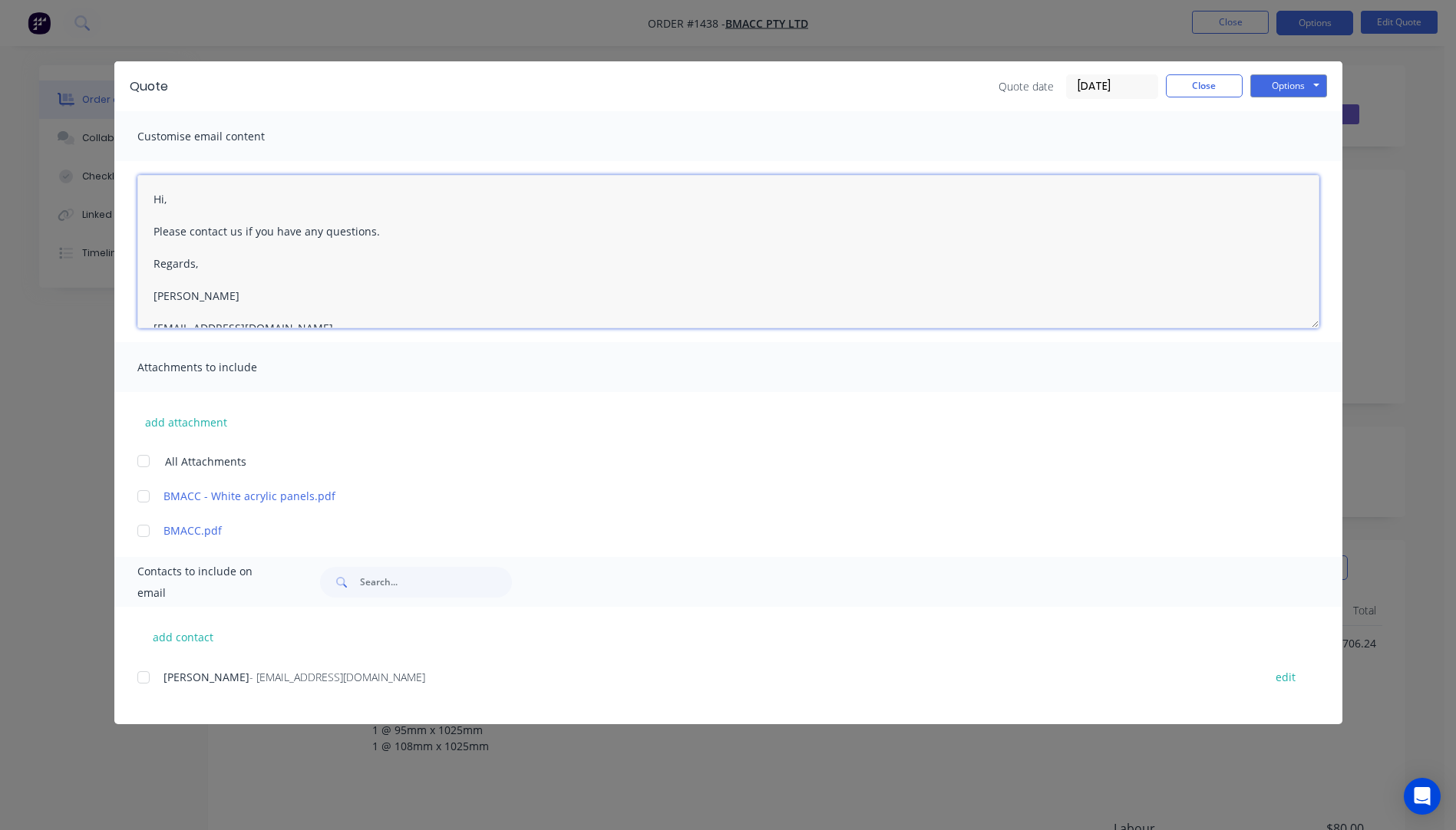
click at [184, 196] on textarea "Hi, Please contact us if you have any questions. Regards, Darren sales@allstarp…" at bounding box center [729, 251] width 1182 height 154
click at [145, 685] on div at bounding box center [143, 677] width 31 height 31
paste textarea "Hi, Please contact us if you have any questions. Regards, Darren sales@allstarp…"
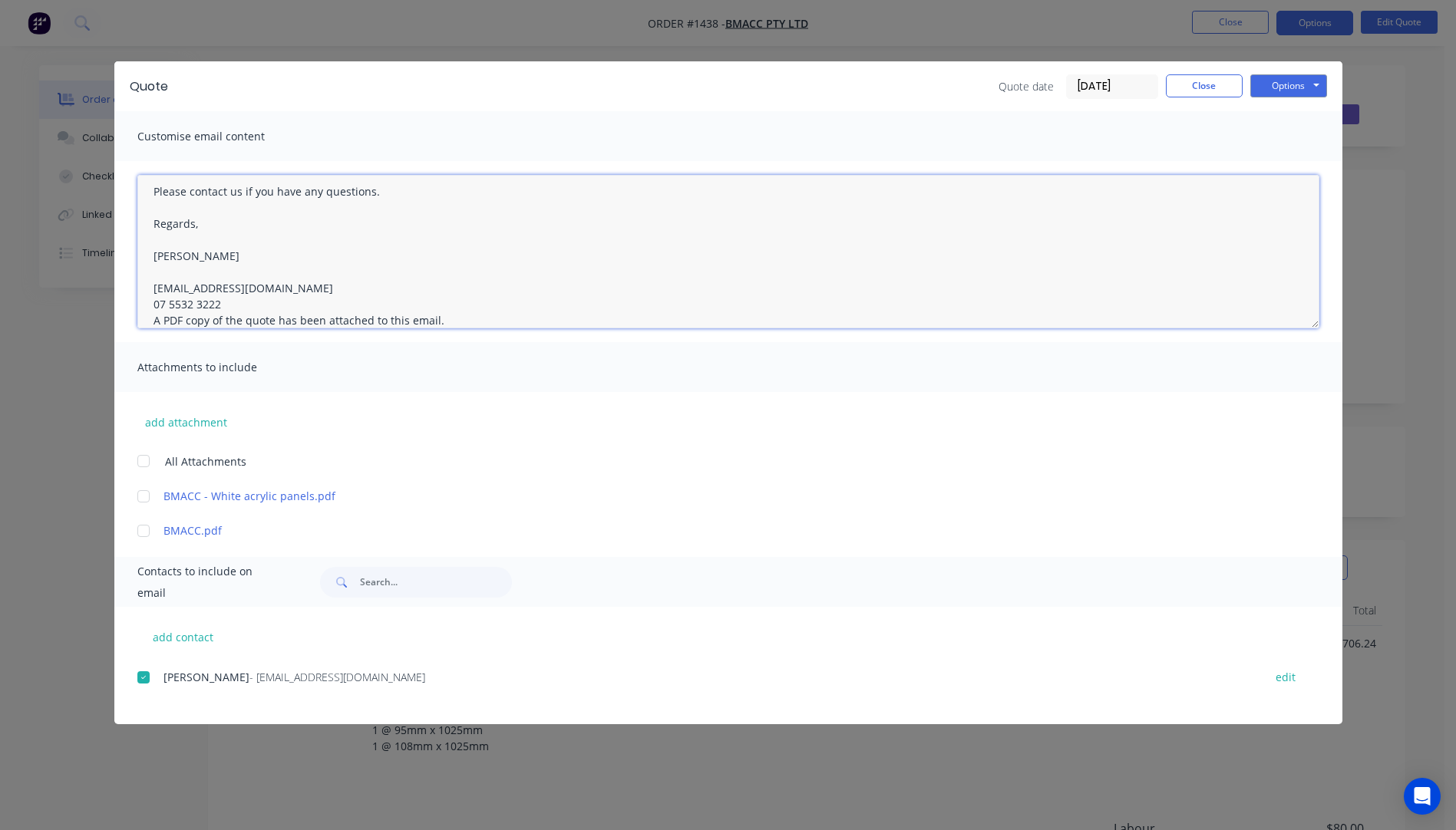
click at [221, 302] on textarea "Hi, Please contact us if you have any questions. Regards, Darren sales@allstarp…" at bounding box center [729, 251] width 1182 height 154
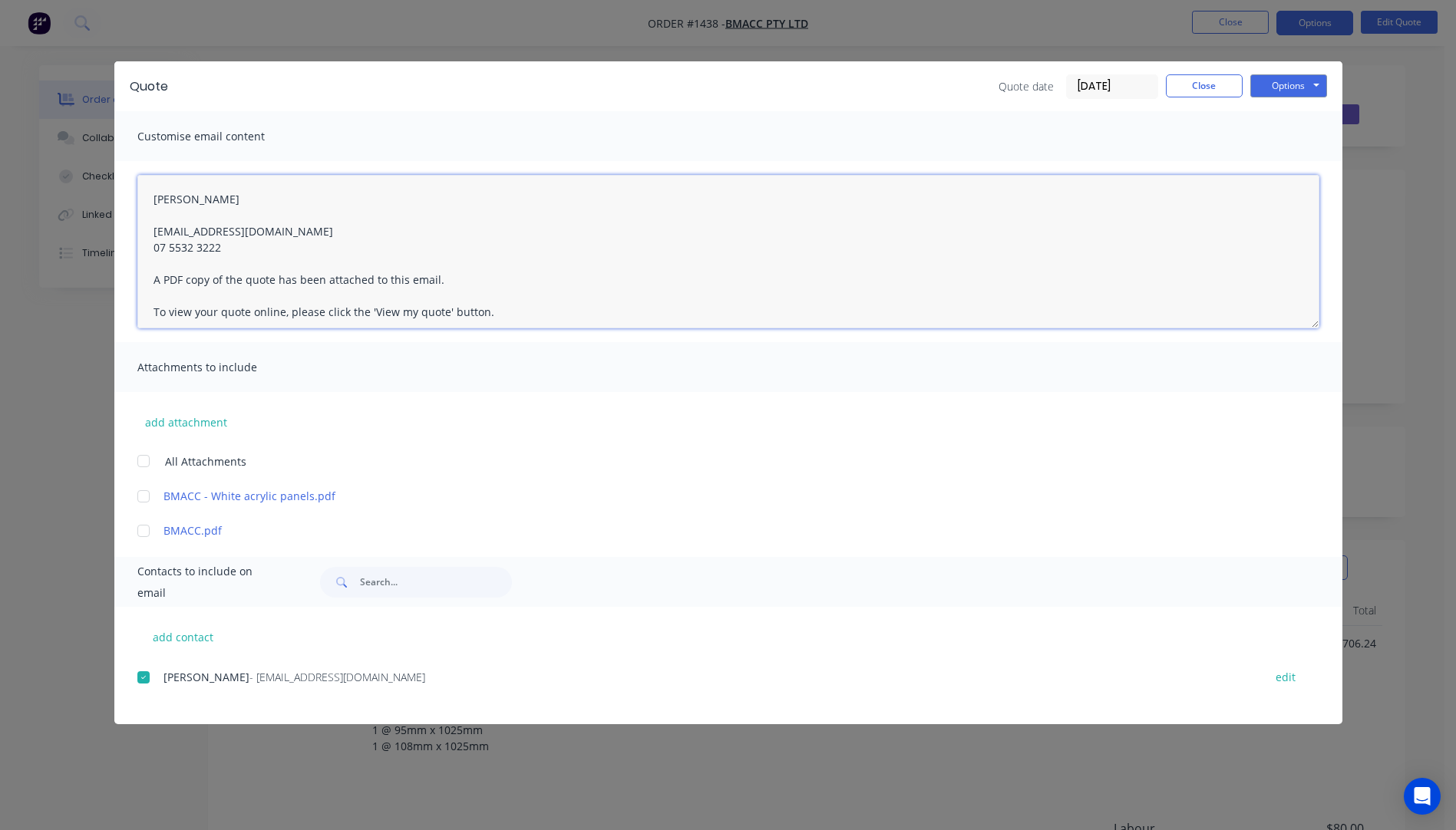
scroll to position [0, 0]
click at [182, 201] on textarea "Hi, Please contact us if you have any questions. Regards, Darren sales@allstarp…" at bounding box center [729, 251] width 1182 height 154
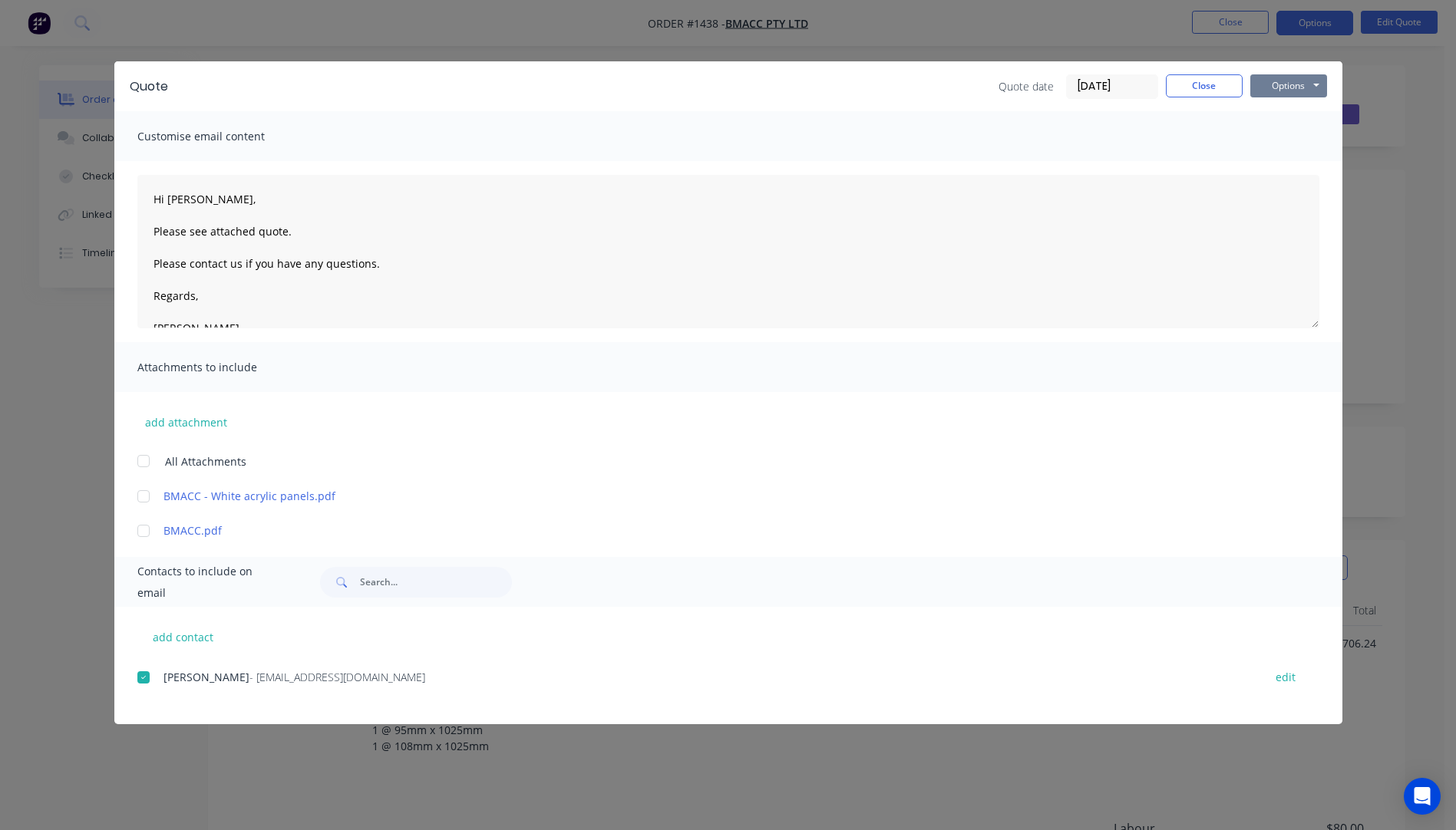
click at [1291, 89] on button "Options" at bounding box center [1288, 86] width 76 height 23
click at [1293, 162] on button "Email" at bounding box center [1299, 164] width 98 height 26
type textarea "A PDF copy of the quote has been attached to this email. To view your quote onl…"
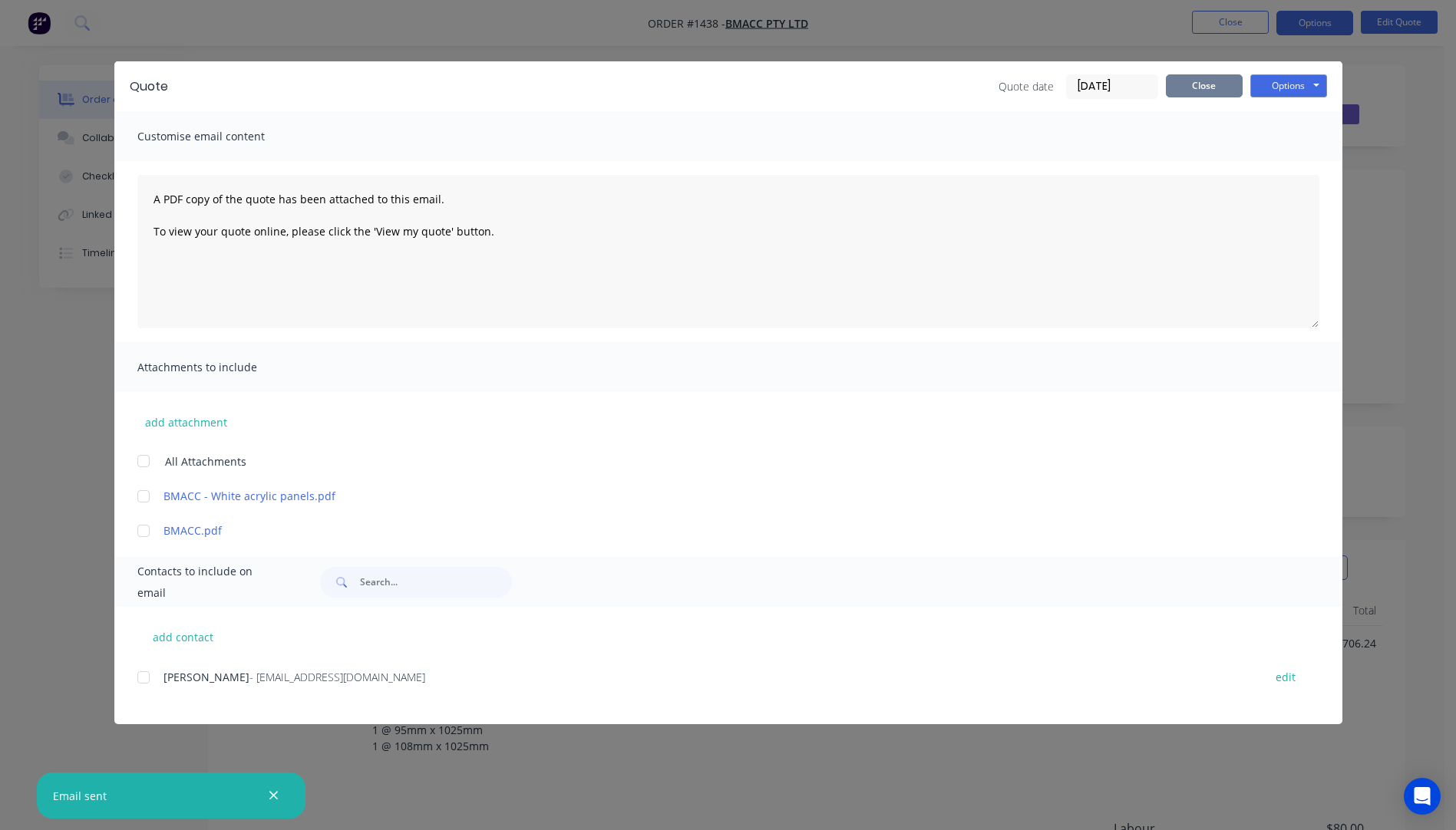
click at [1224, 88] on button "Close" at bounding box center [1204, 86] width 76 height 23
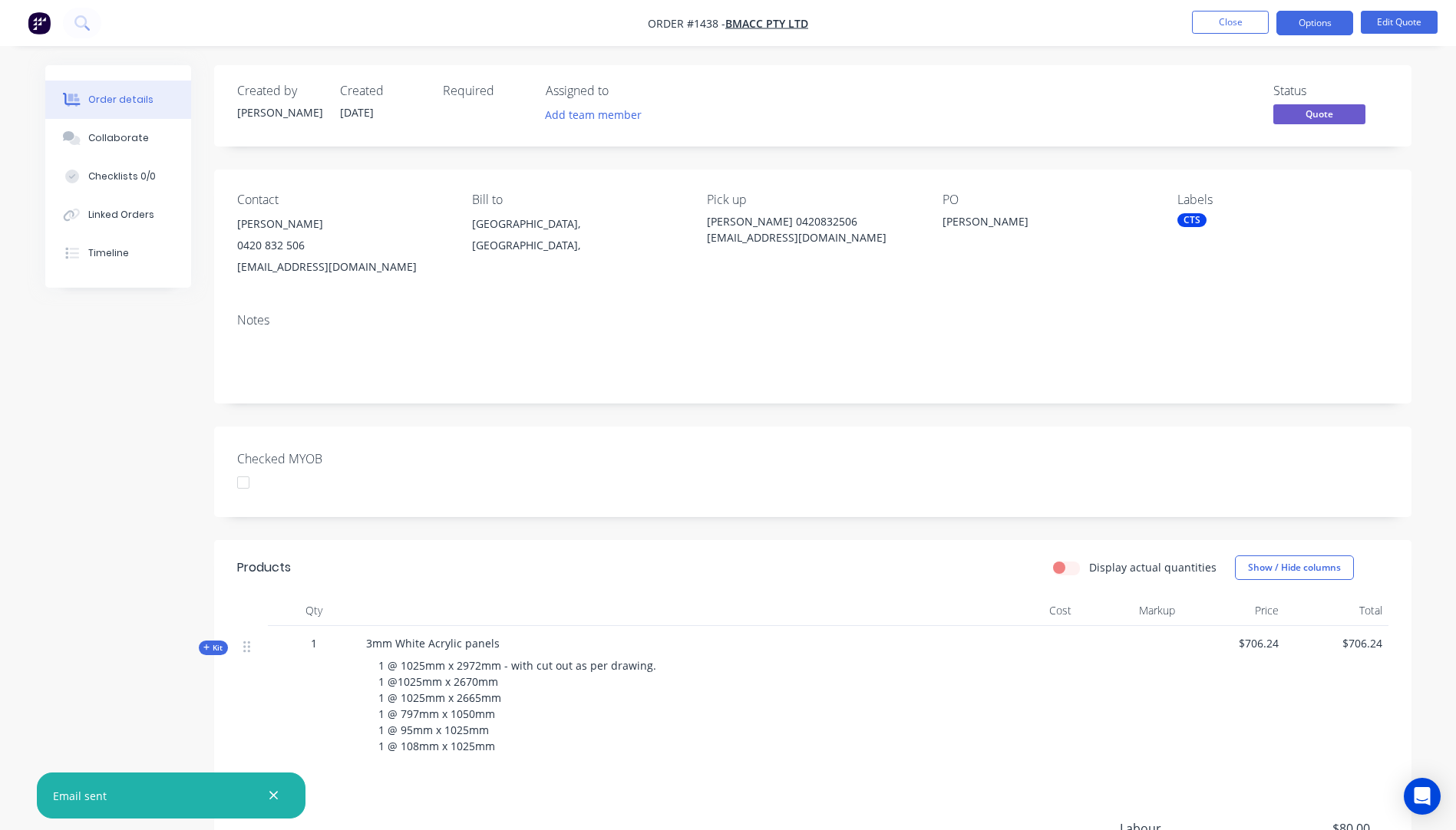
click at [1224, 34] on li "Close" at bounding box center [1230, 23] width 76 height 25
click at [1224, 25] on button "Close" at bounding box center [1230, 22] width 76 height 23
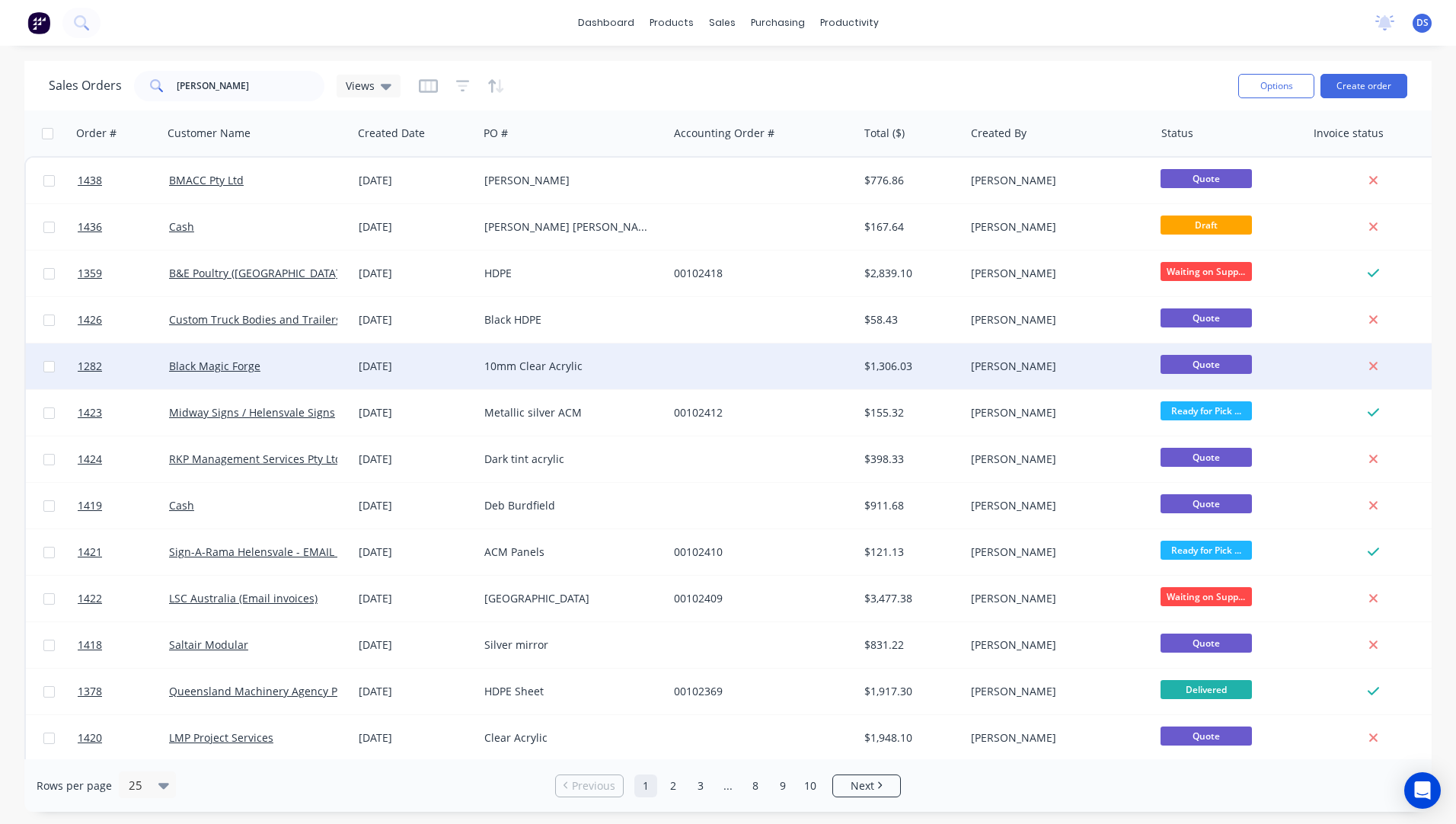
click at [207, 374] on div "Black Magic Forge" at bounding box center [258, 366] width 189 height 45
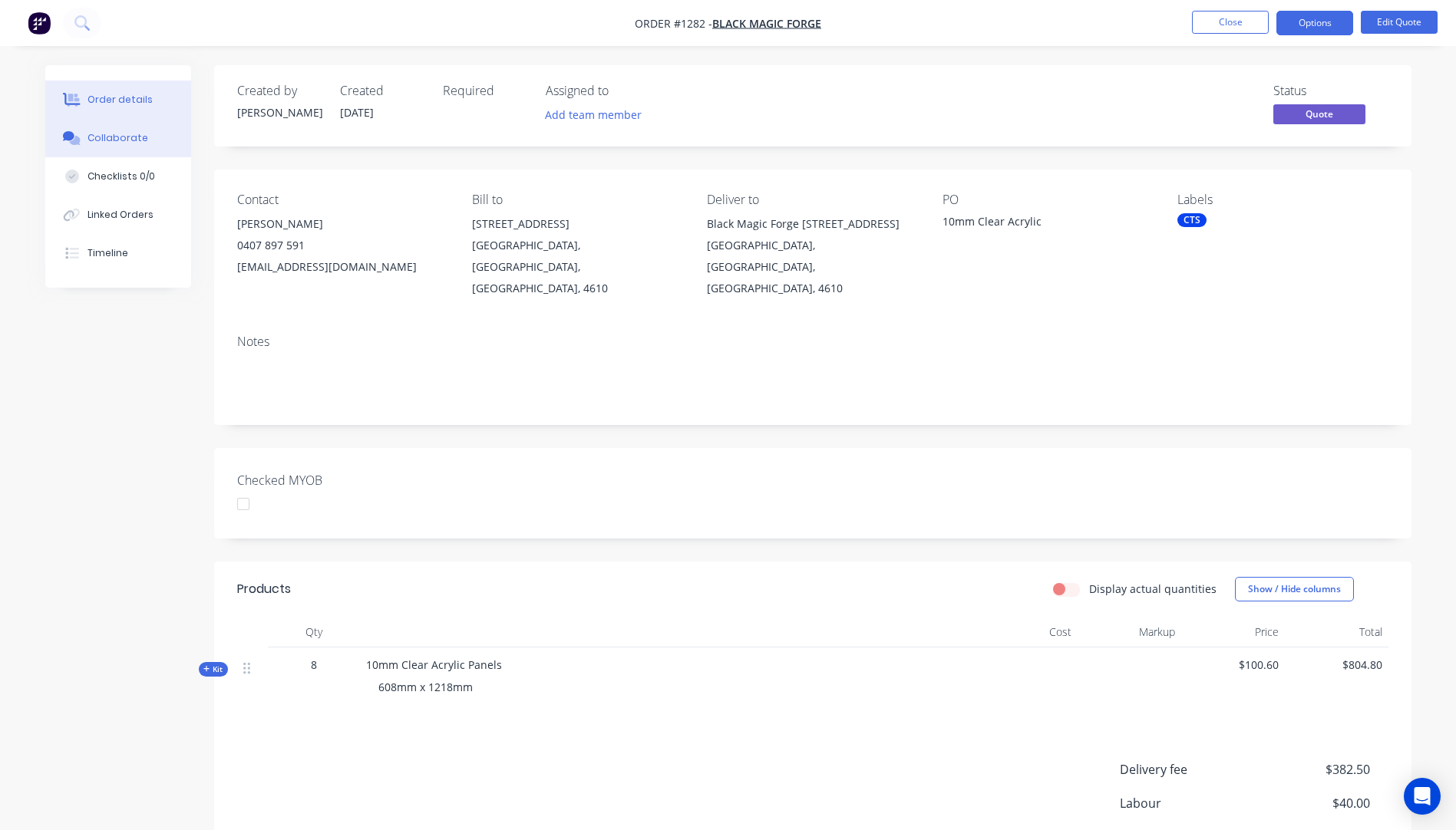
click at [123, 145] on button "Collaborate" at bounding box center [119, 138] width 146 height 38
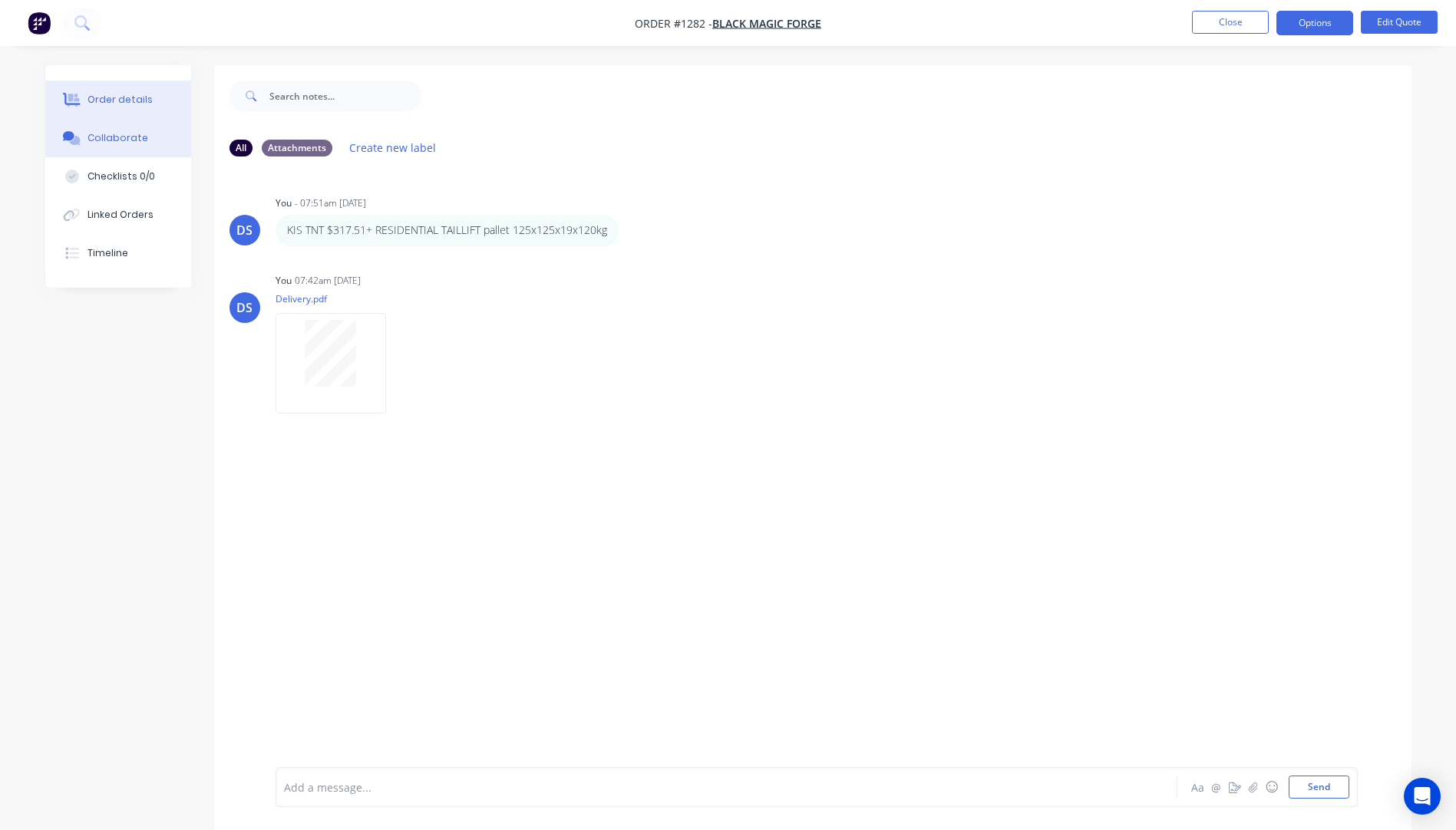
click at [127, 99] on div "Order details" at bounding box center [120, 100] width 66 height 14
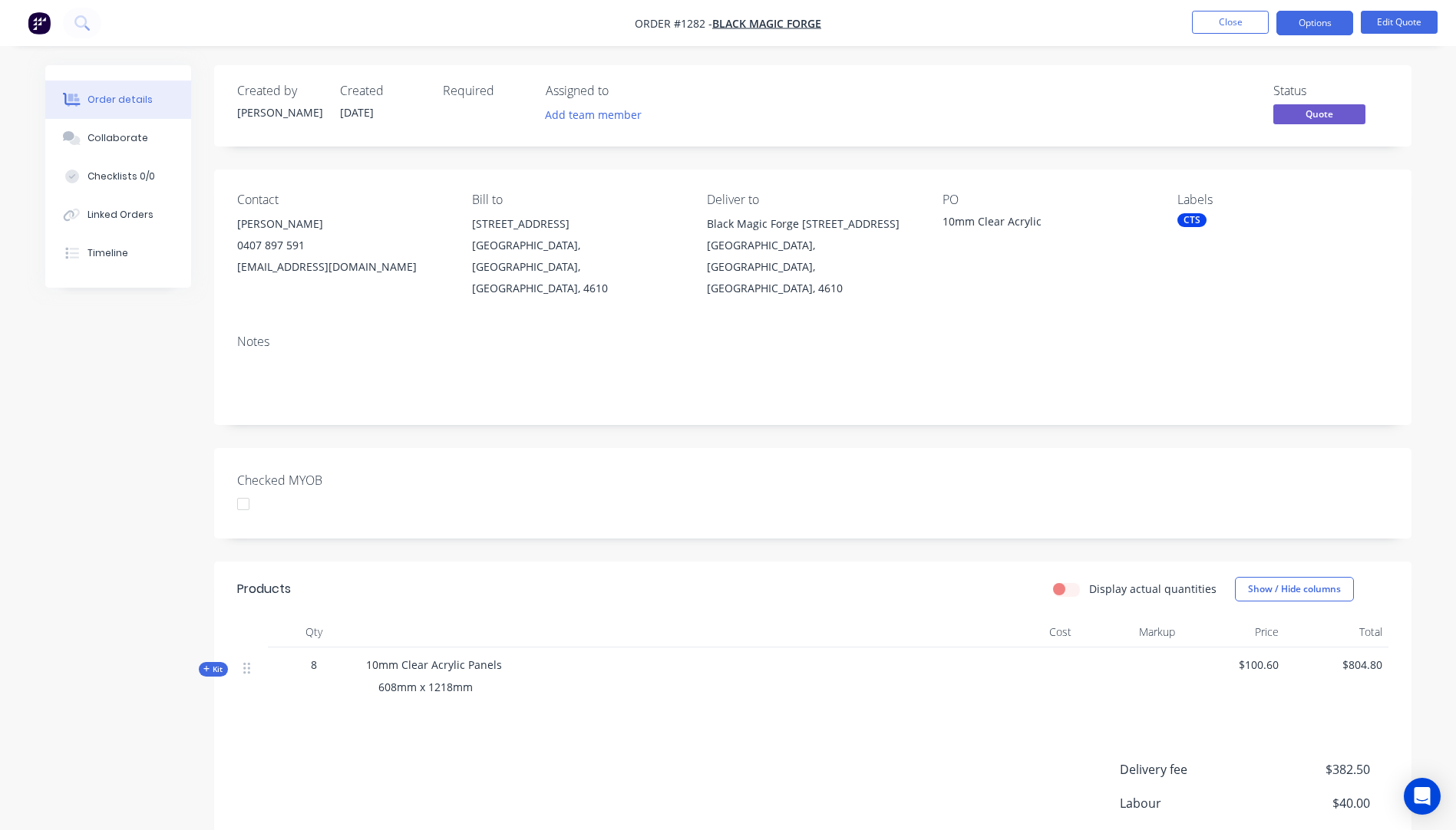
click at [203, 666] on icon at bounding box center [207, 669] width 7 height 7
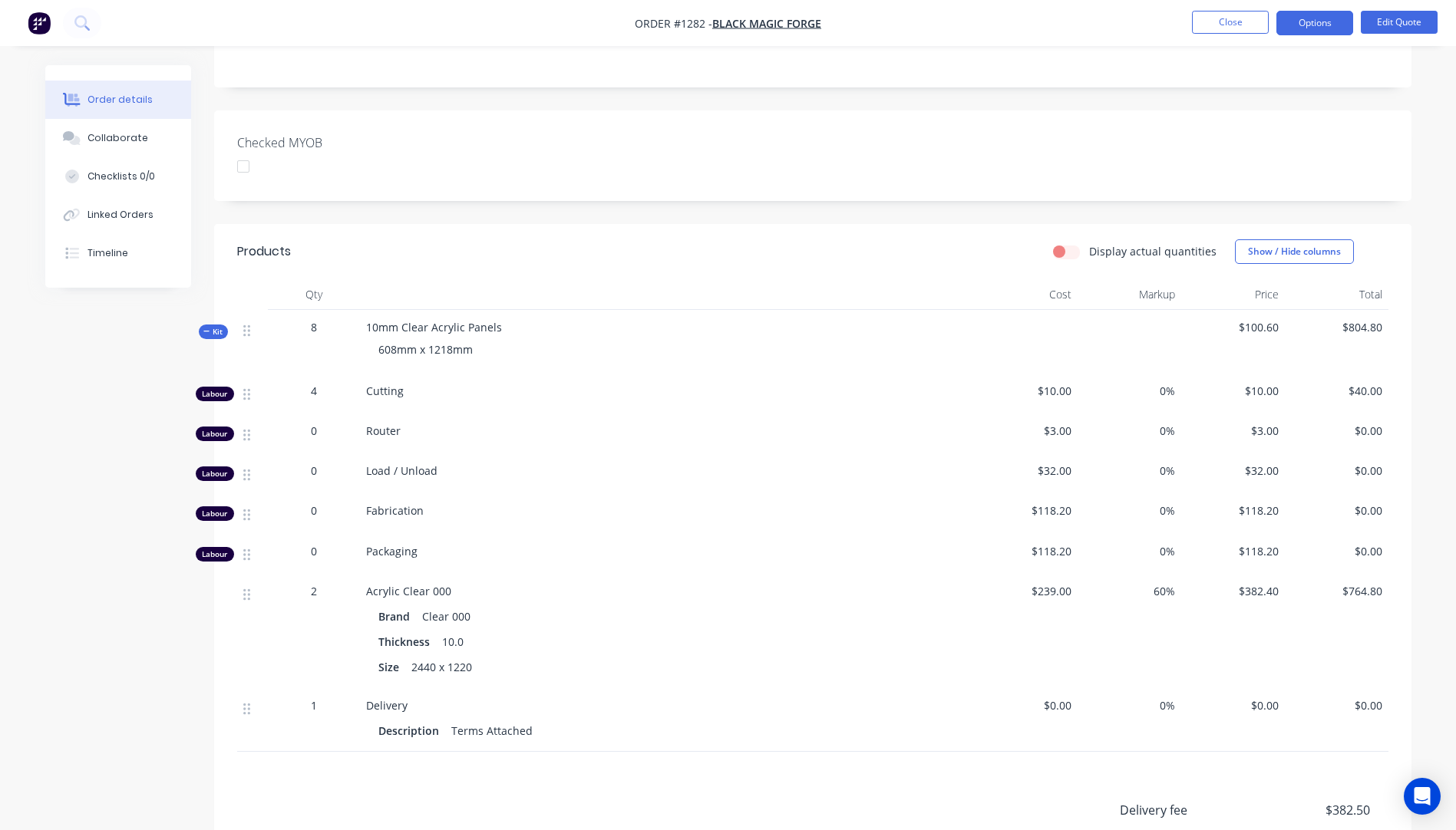
scroll to position [461, 0]
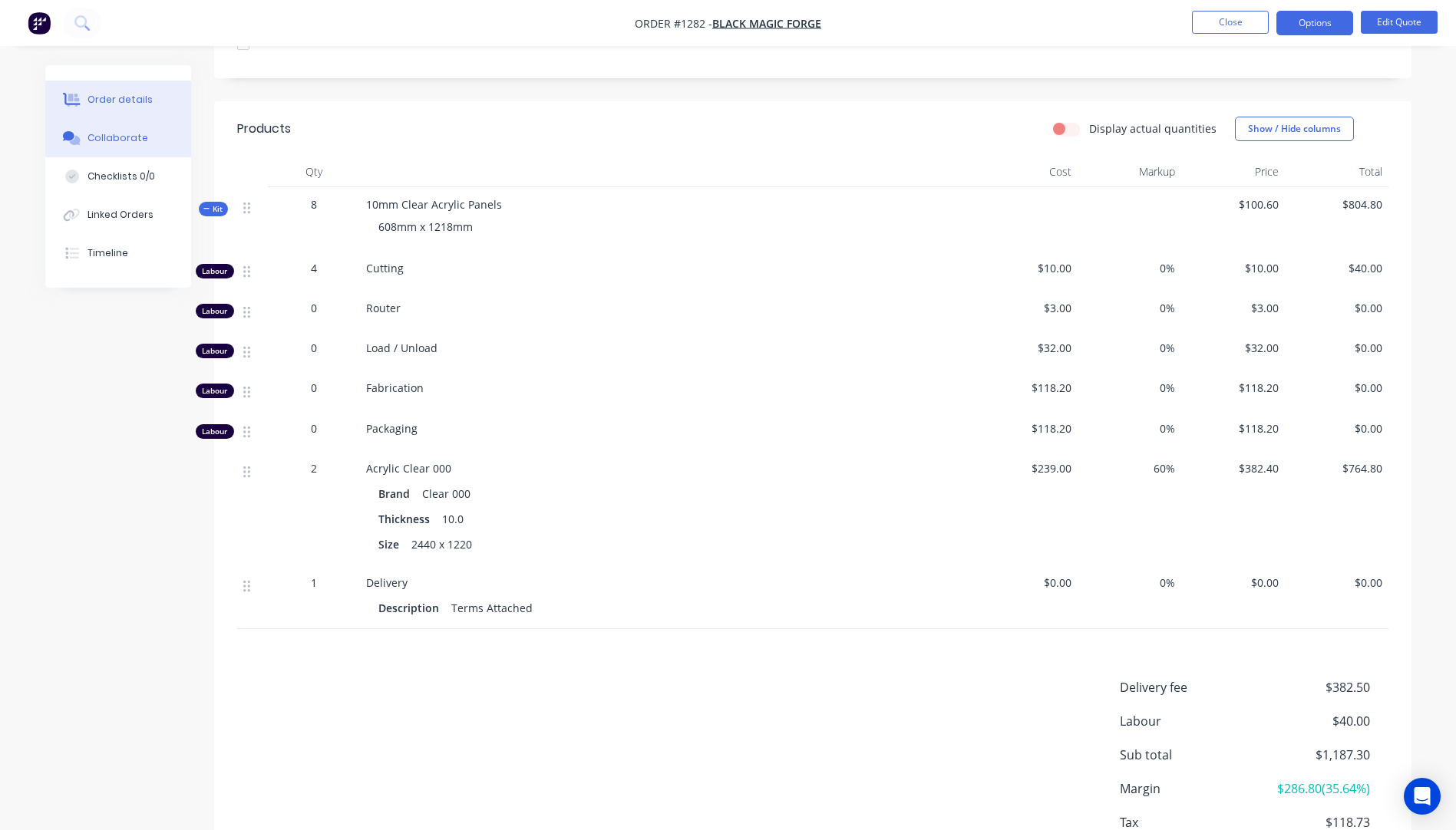
click at [98, 139] on div "Collaborate" at bounding box center [117, 138] width 61 height 14
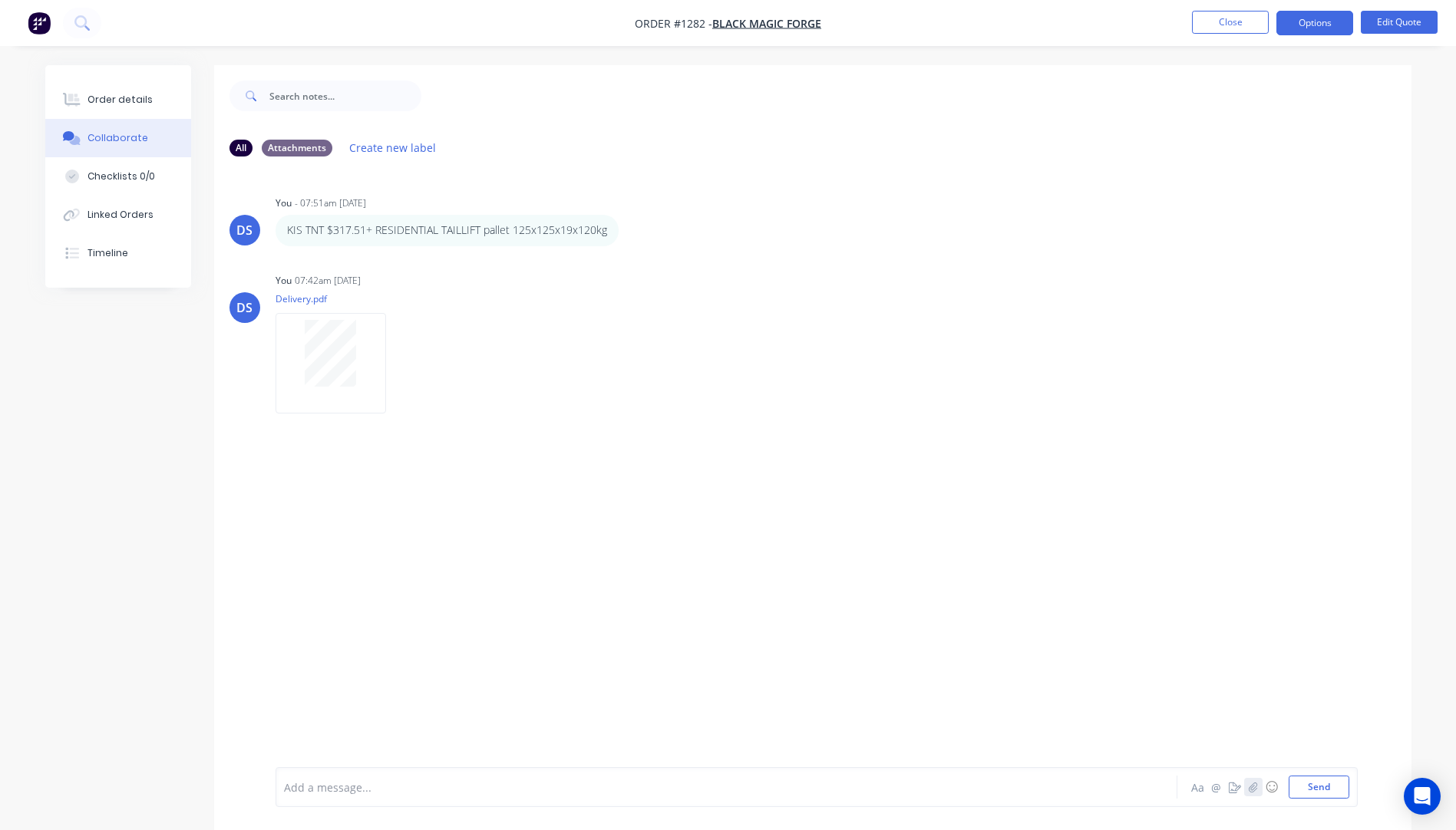
click at [1256, 782] on icon "button" at bounding box center [1252, 787] width 9 height 11
click at [1318, 784] on button "Send" at bounding box center [1318, 788] width 61 height 23
click at [121, 100] on div "Order details" at bounding box center [120, 100] width 66 height 14
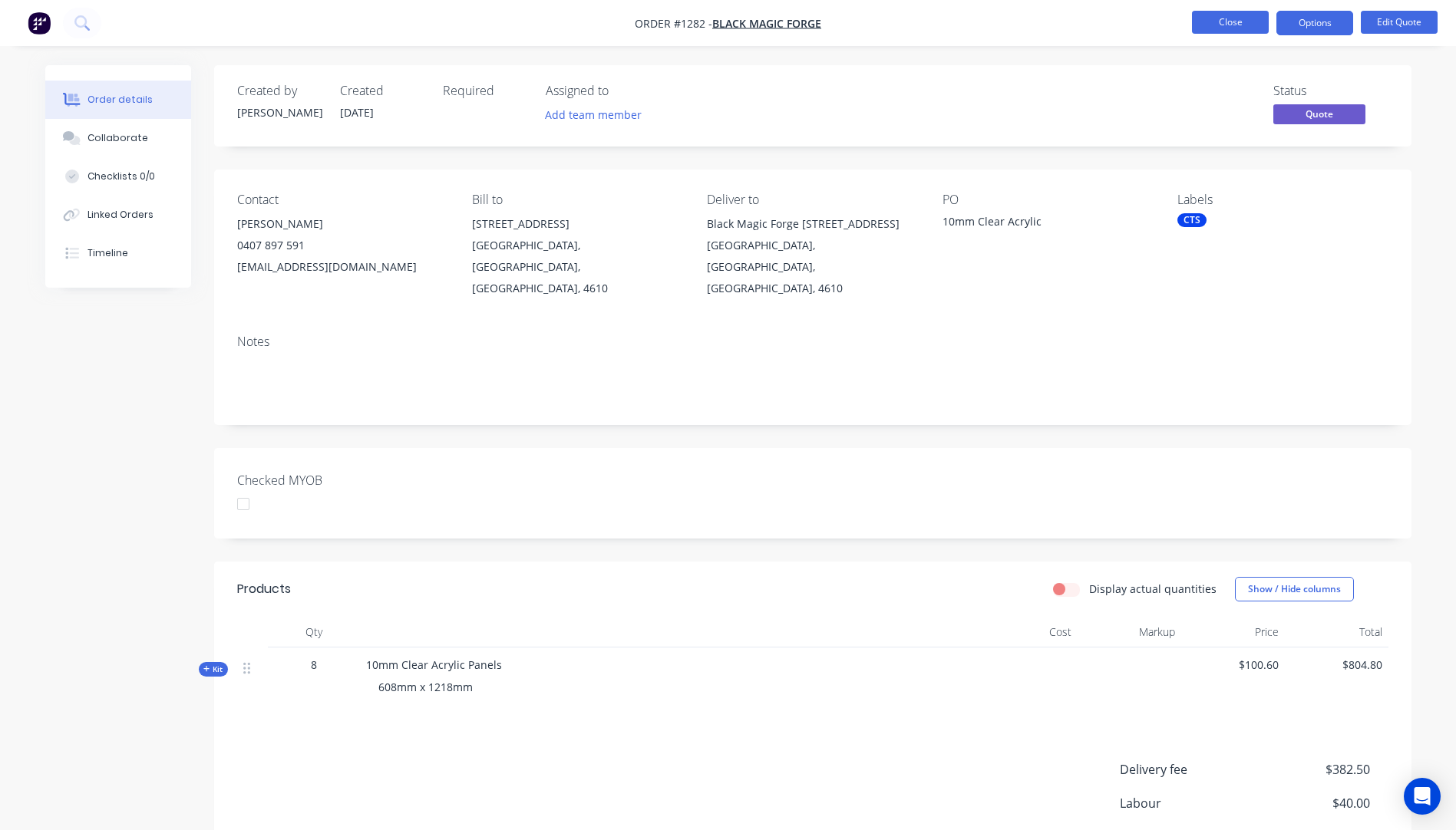
click at [1235, 25] on button "Close" at bounding box center [1230, 22] width 76 height 23
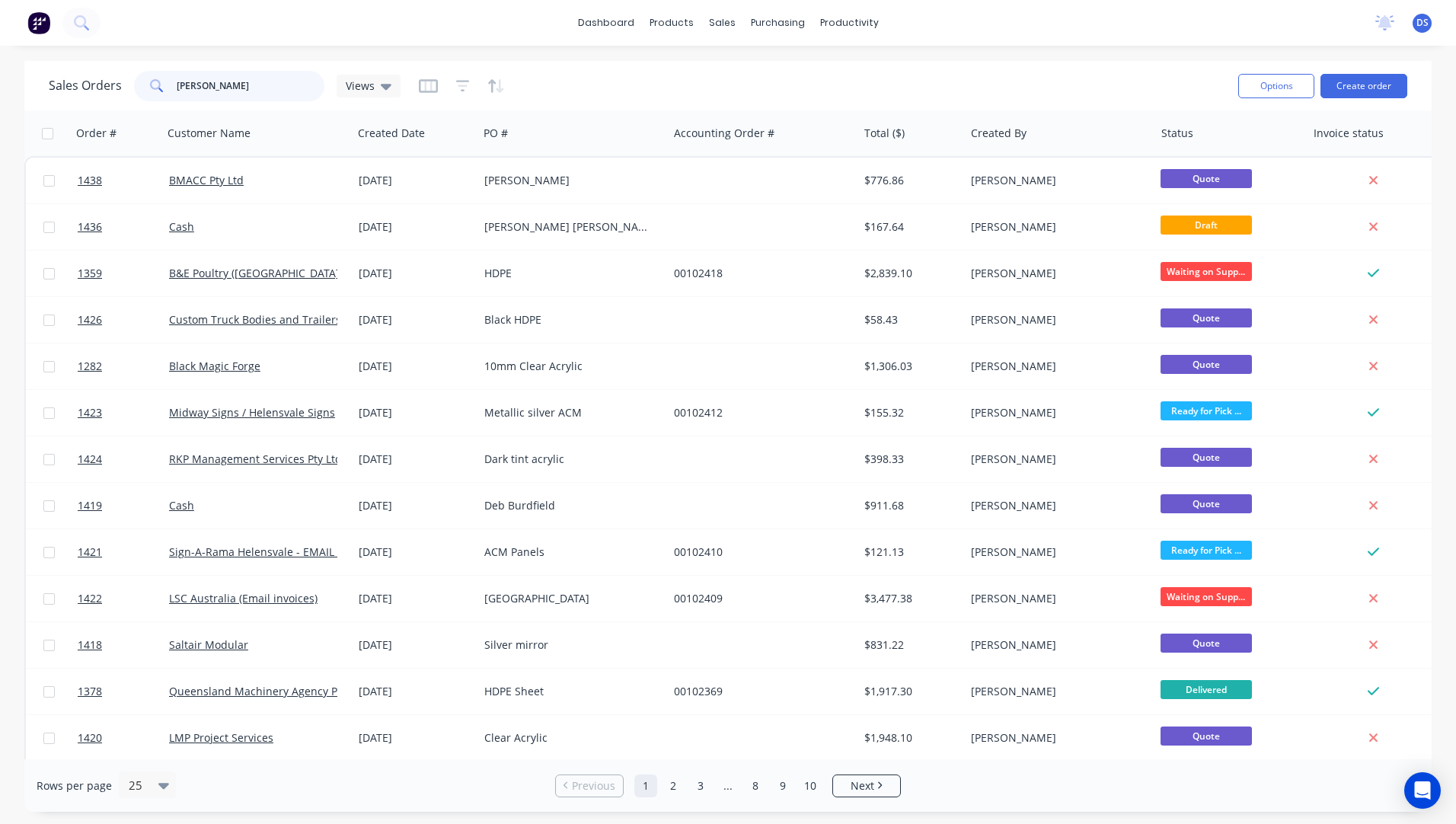
drag, startPoint x: 231, startPoint y: 86, endPoint x: 137, endPoint y: 86, distance: 94.0
click at [137, 86] on div "darren" at bounding box center [229, 86] width 190 height 30
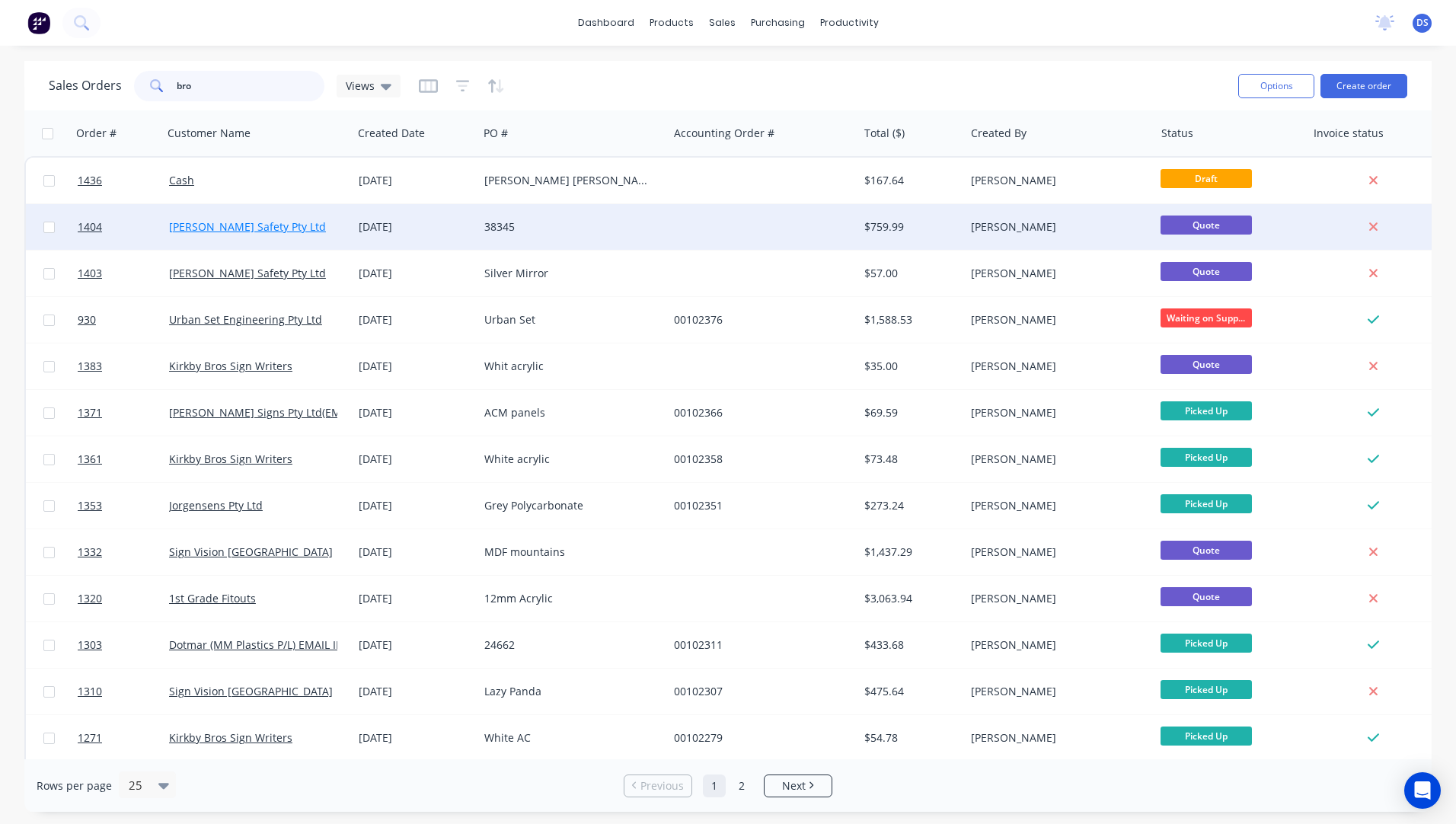
type input "bro"
click at [227, 232] on link "[PERSON_NAME] Safety Pty Ltd" at bounding box center [247, 227] width 156 height 15
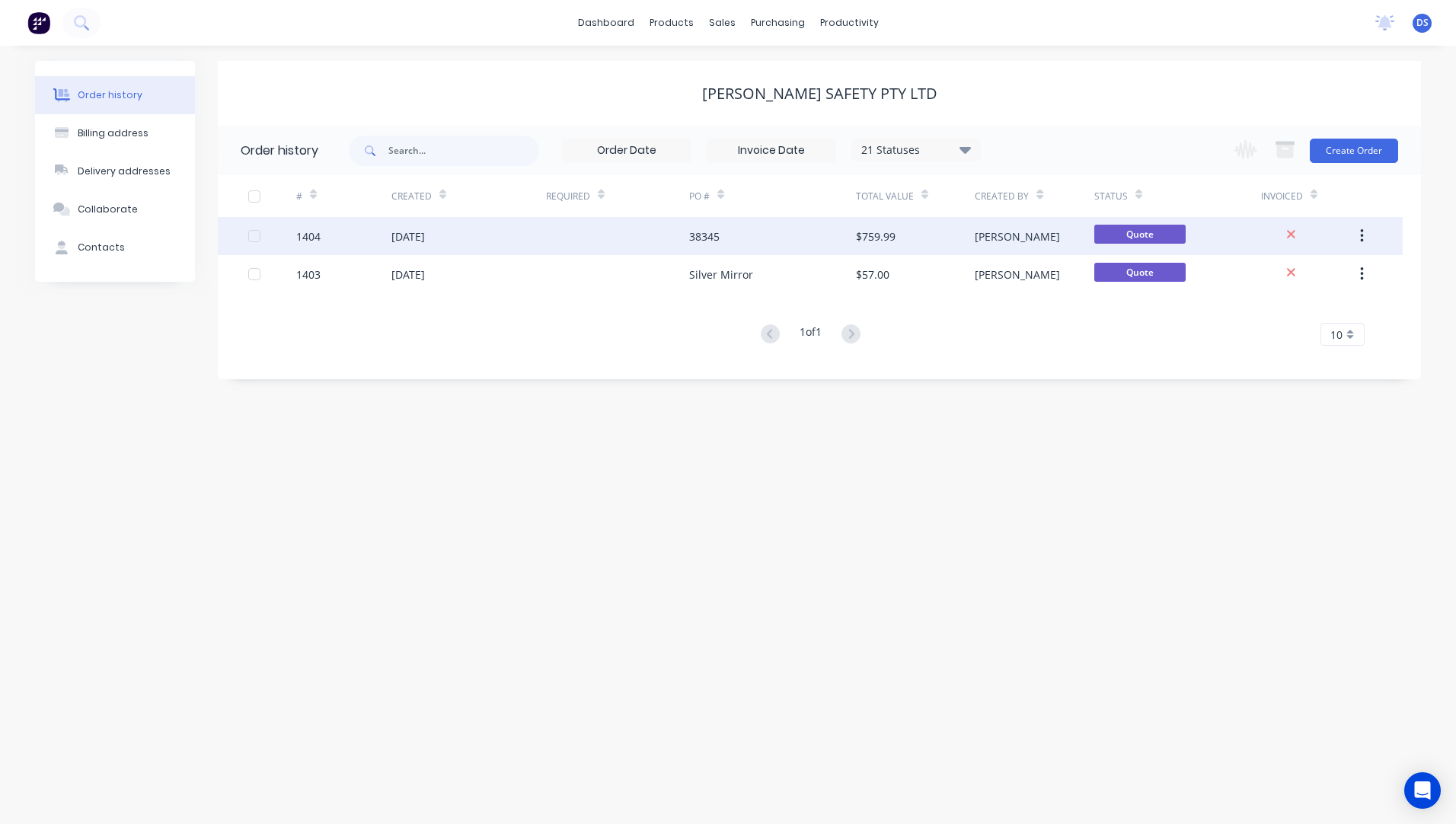
click at [425, 239] on div "04 Sep 2025" at bounding box center [408, 236] width 34 height 16
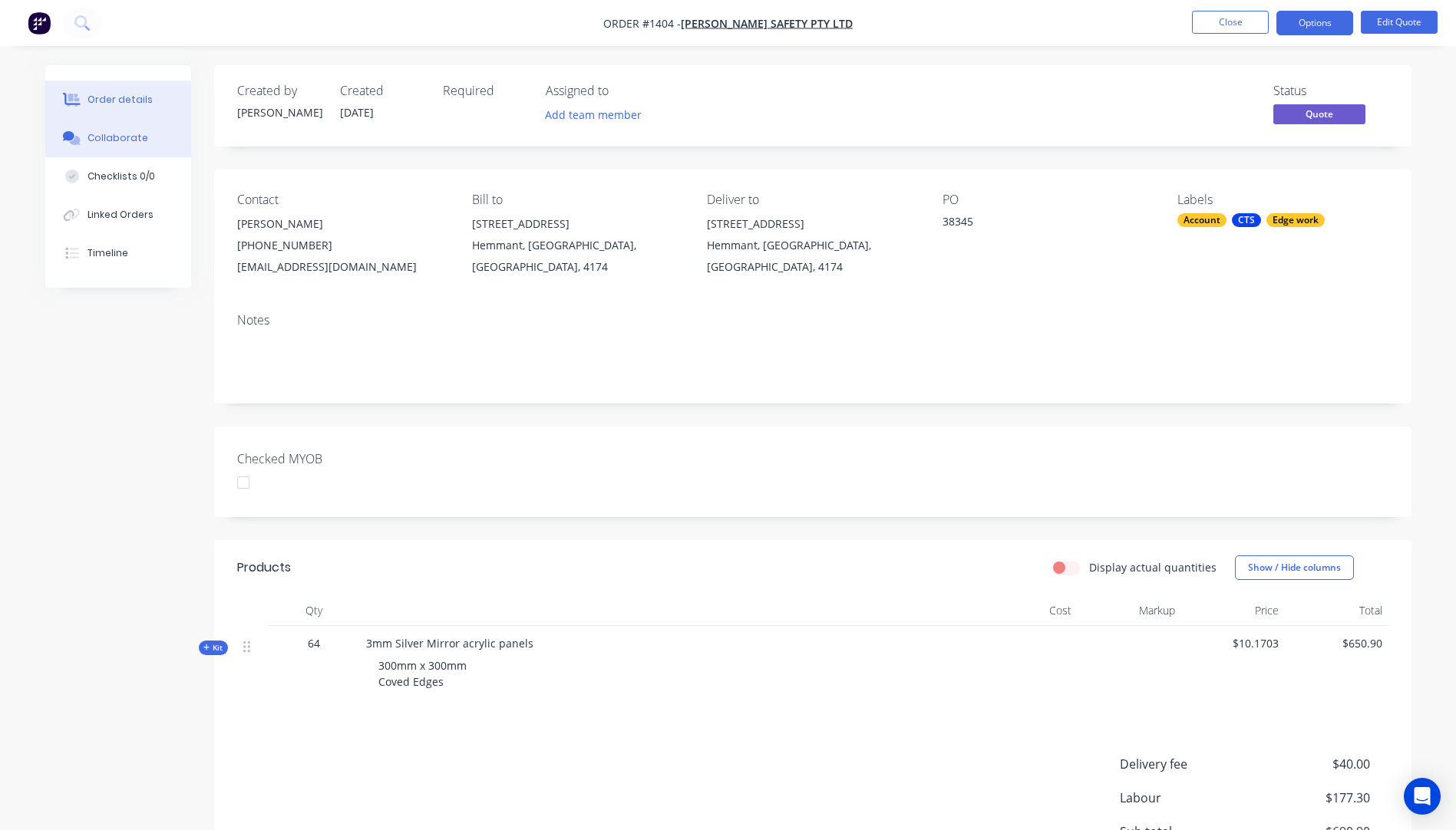
click at [92, 138] on div "Collaborate" at bounding box center [117, 138] width 61 height 14
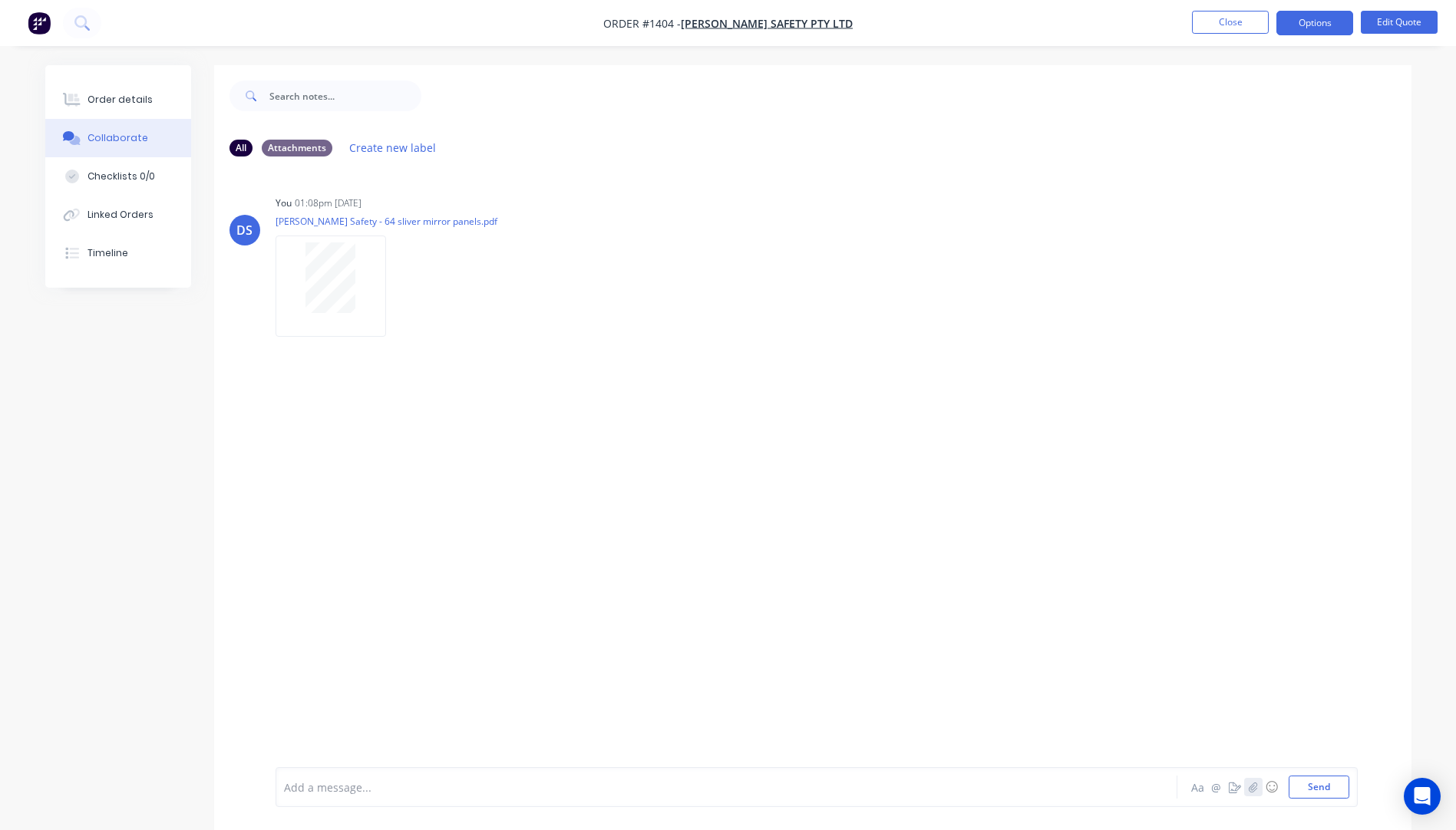
click at [1253, 792] on icon "button" at bounding box center [1253, 787] width 8 height 10
click at [133, 100] on div "Order details" at bounding box center [120, 100] width 66 height 14
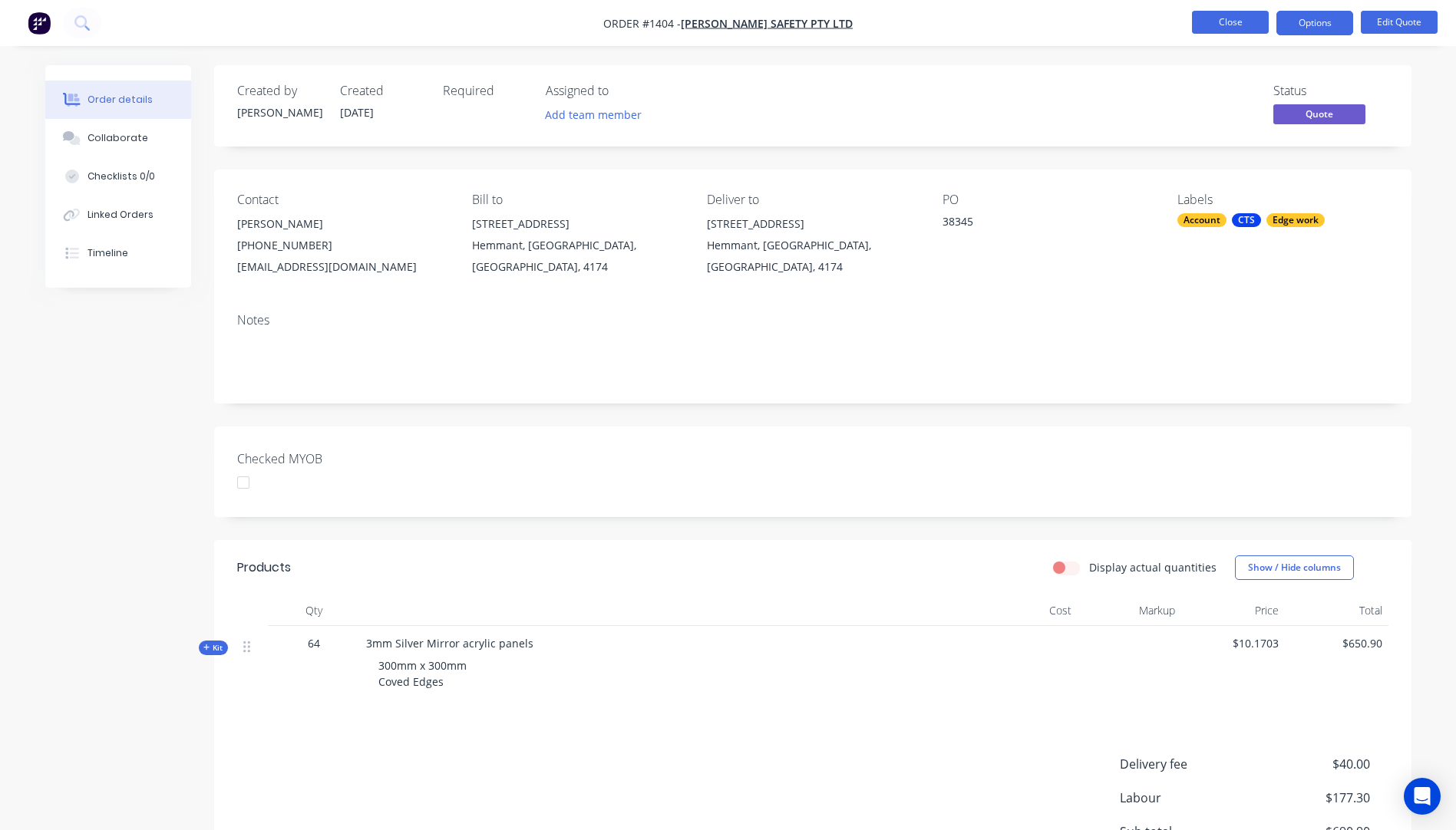
click at [1216, 18] on button "Close" at bounding box center [1230, 22] width 76 height 23
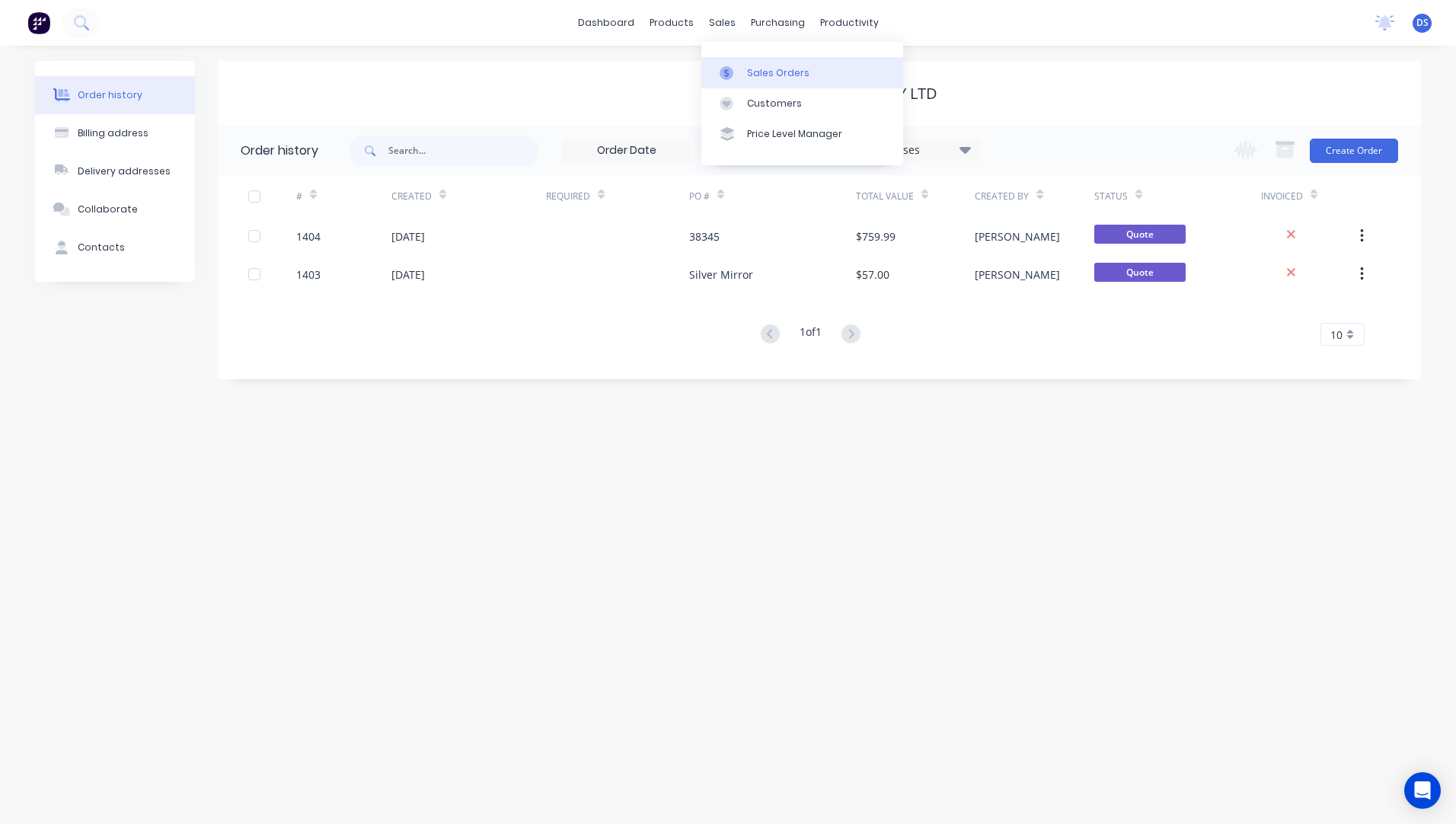
click at [758, 70] on div "Sales Orders" at bounding box center [778, 73] width 63 height 14
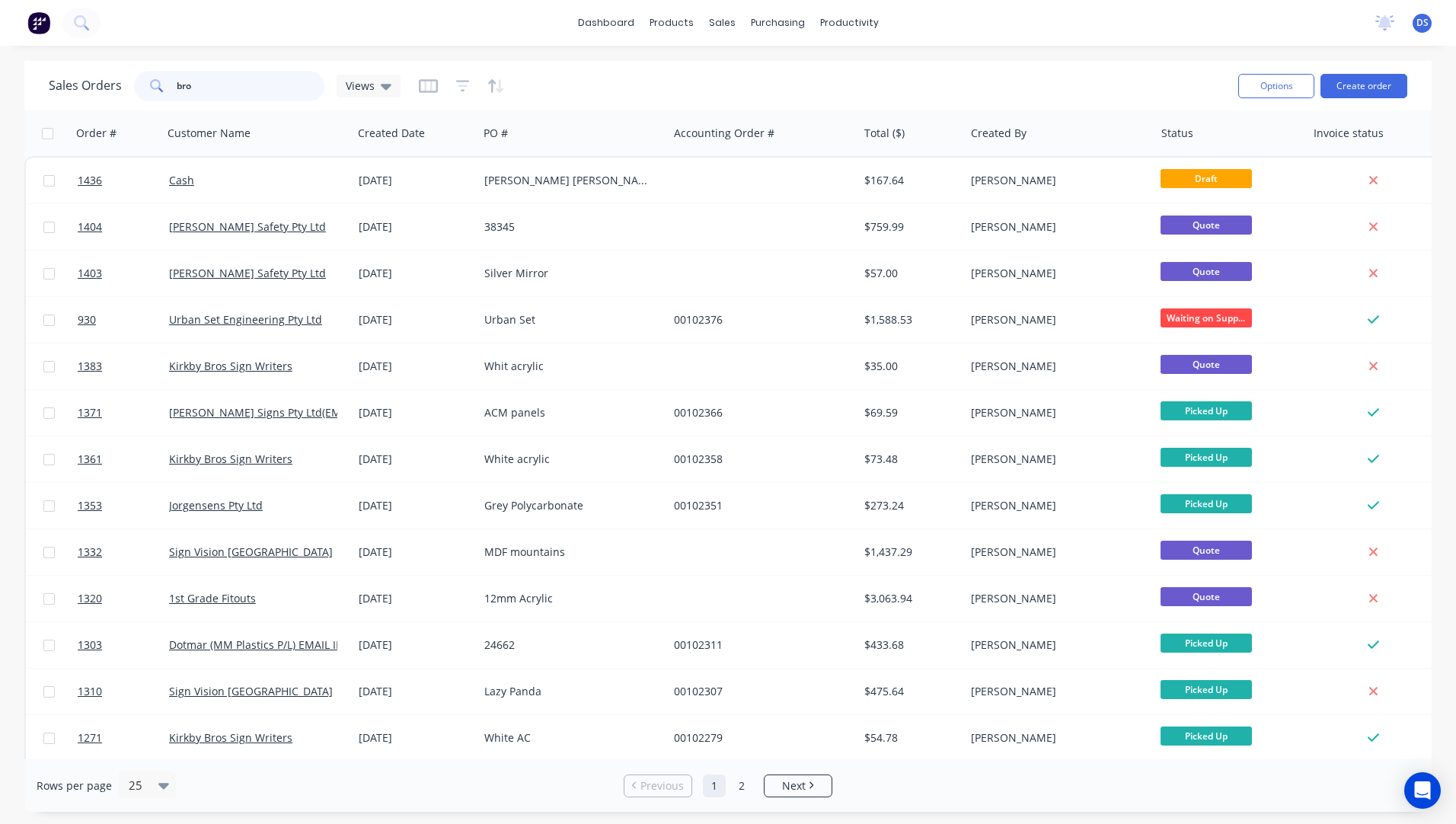
drag, startPoint x: 187, startPoint y: 92, endPoint x: 168, endPoint y: 87, distance: 19.6
click at [168, 87] on div "bro" at bounding box center [229, 86] width 190 height 30
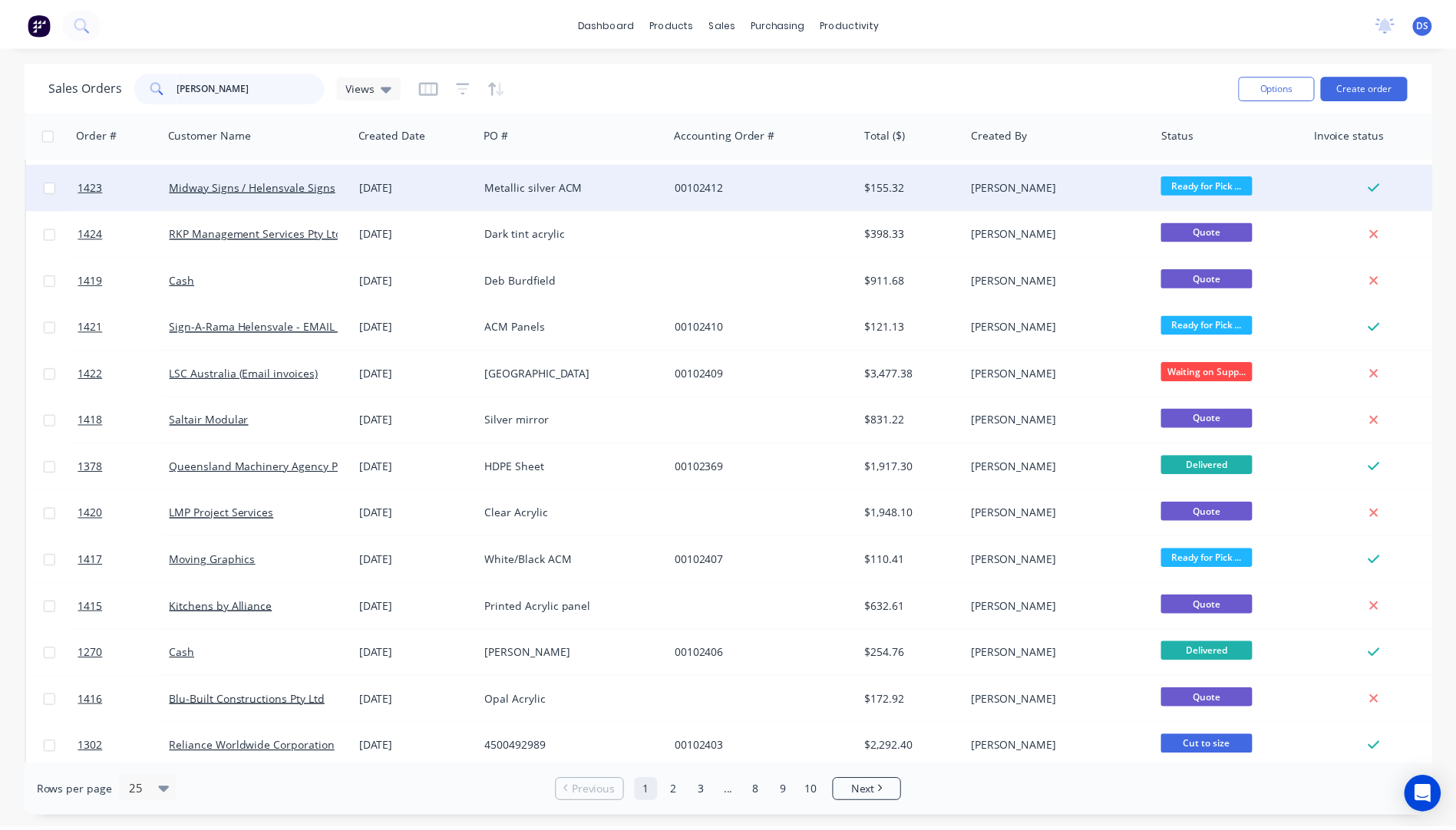
scroll to position [230, 0]
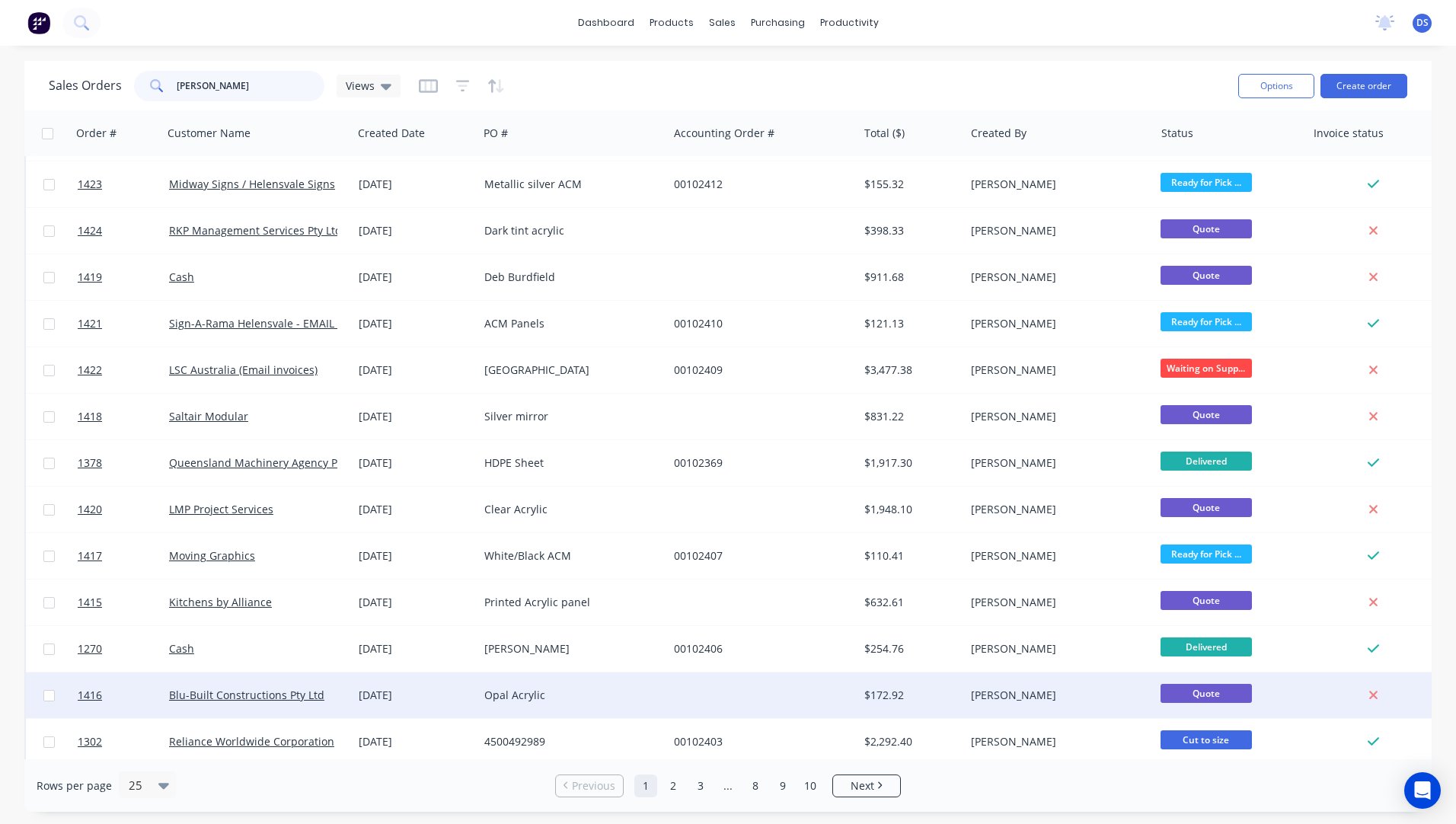
type input "darren"
click at [522, 700] on div "Opal Acrylic" at bounding box center [568, 695] width 169 height 15
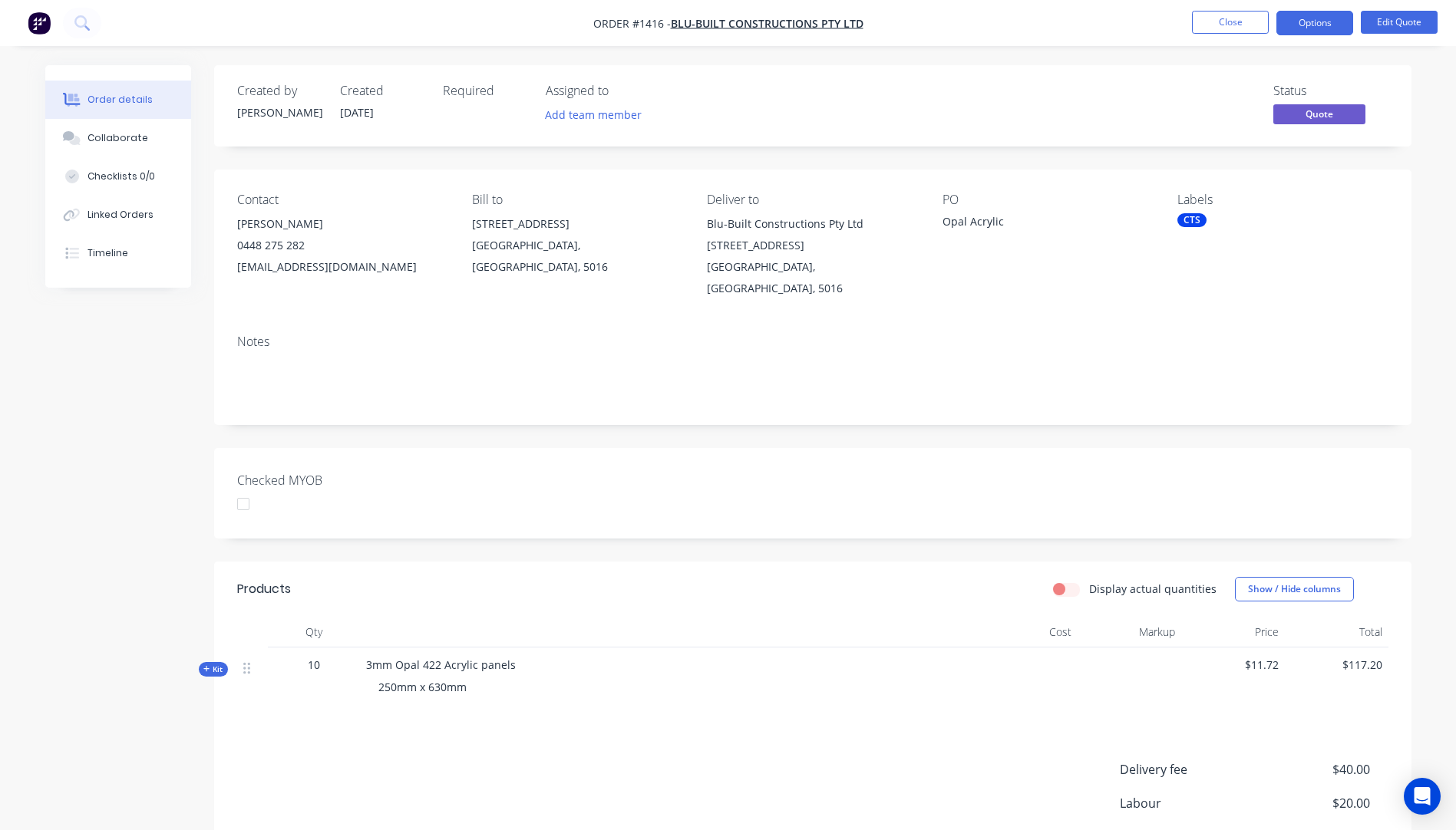
click at [204, 669] on icon at bounding box center [206, 669] width 6 height 6
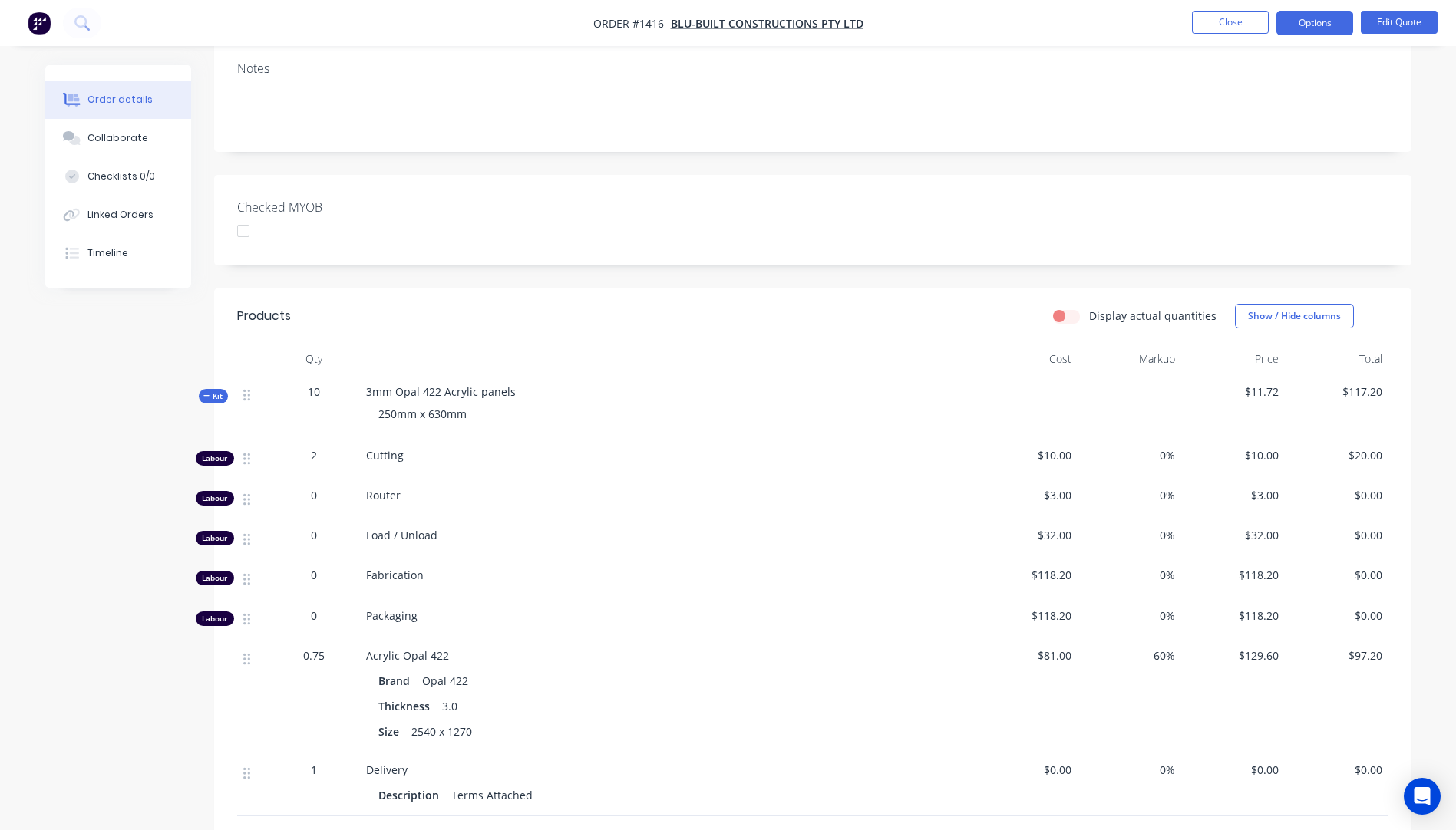
scroll to position [307, 0]
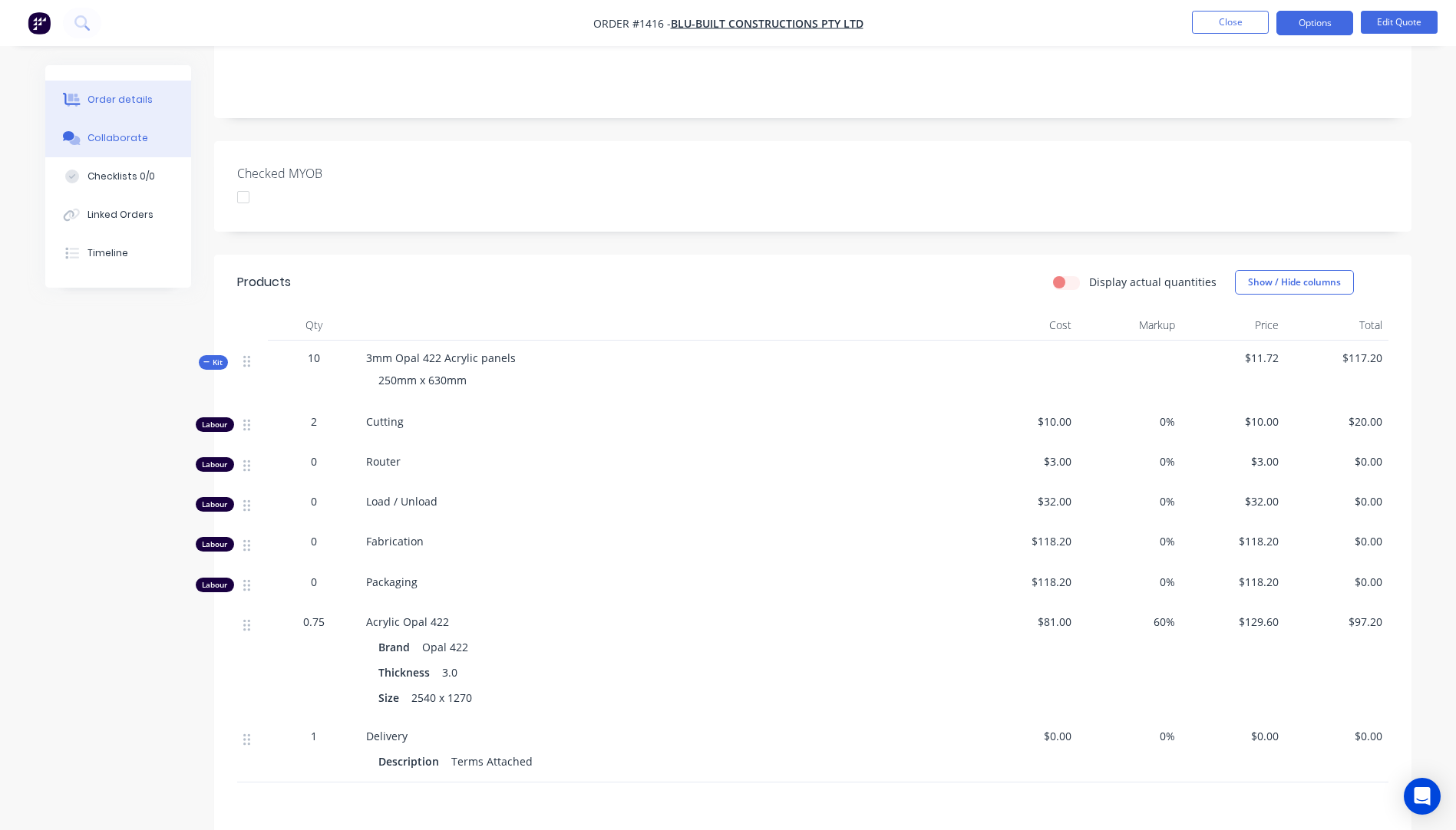
click at [92, 140] on div "Collaborate" at bounding box center [117, 138] width 61 height 14
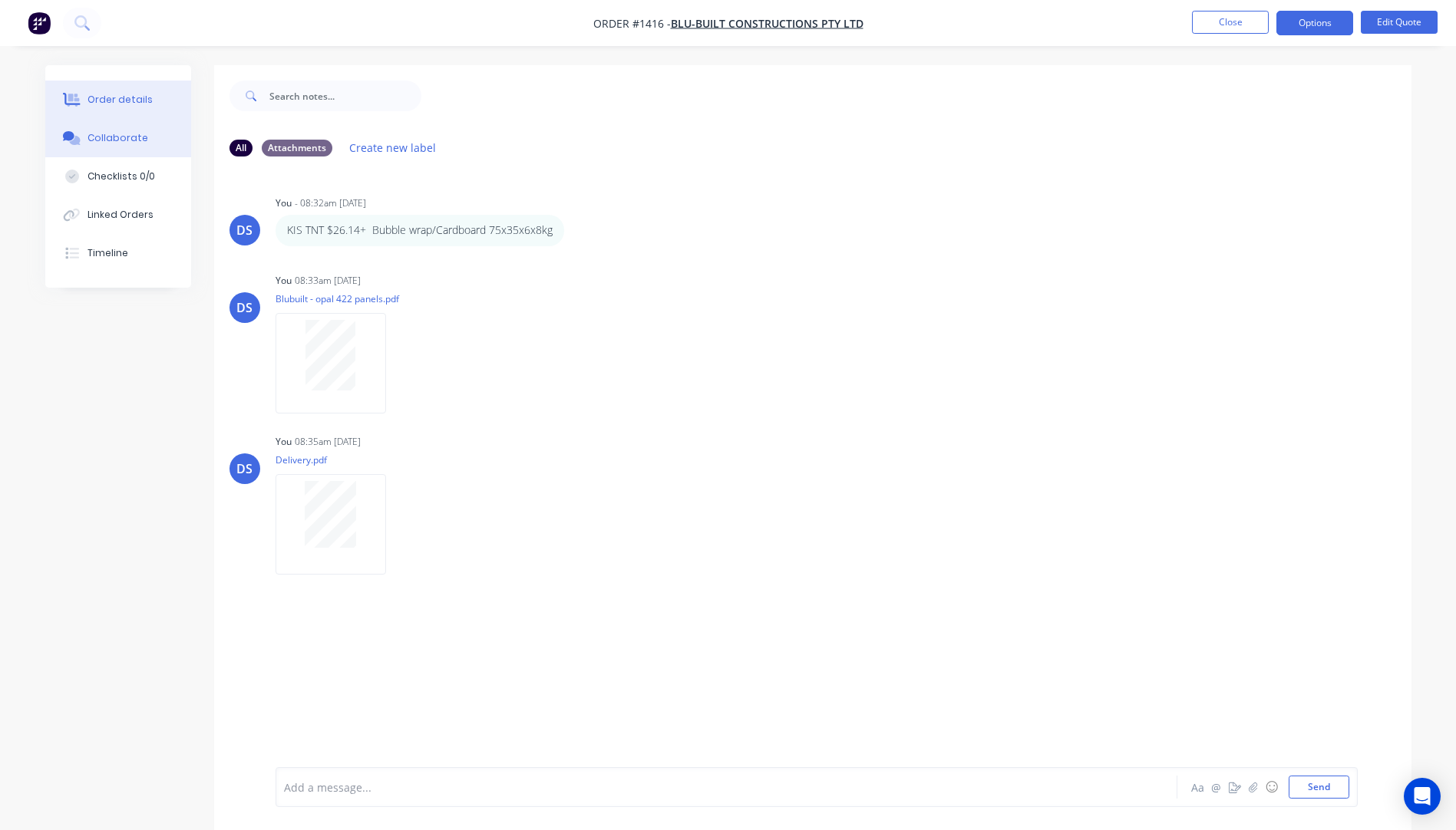
click at [125, 105] on div "Order details" at bounding box center [120, 100] width 66 height 14
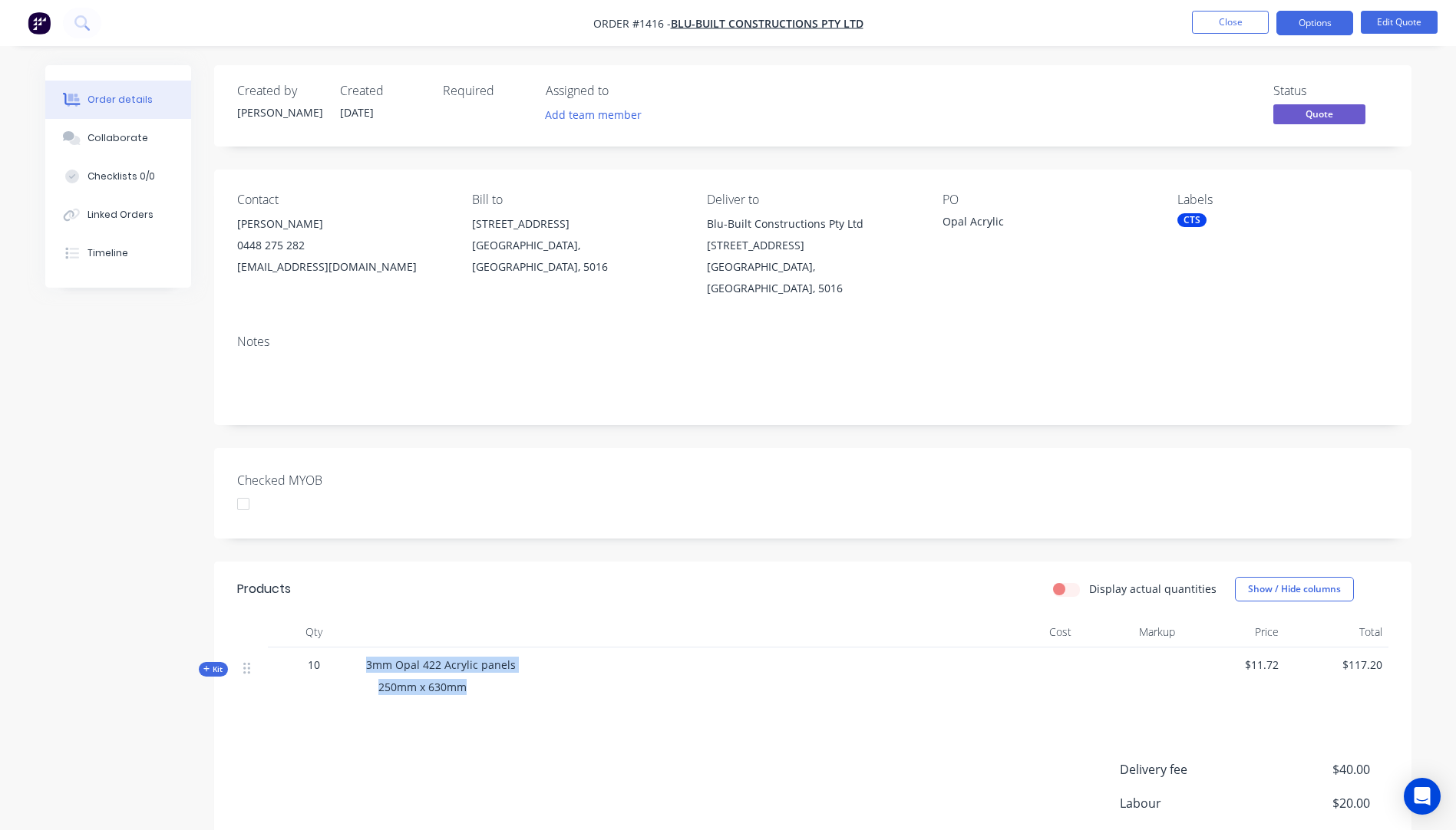
drag, startPoint x: 470, startPoint y: 688, endPoint x: 367, endPoint y: 666, distance: 105.3
click at [367, 666] on div "3mm Opal 422 Acrylic panels 250mm x 630mm" at bounding box center [667, 679] width 614 height 64
copy div "3mm Opal 422 Acrylic panels 250mm x 630mm"
click at [206, 671] on icon at bounding box center [207, 669] width 7 height 7
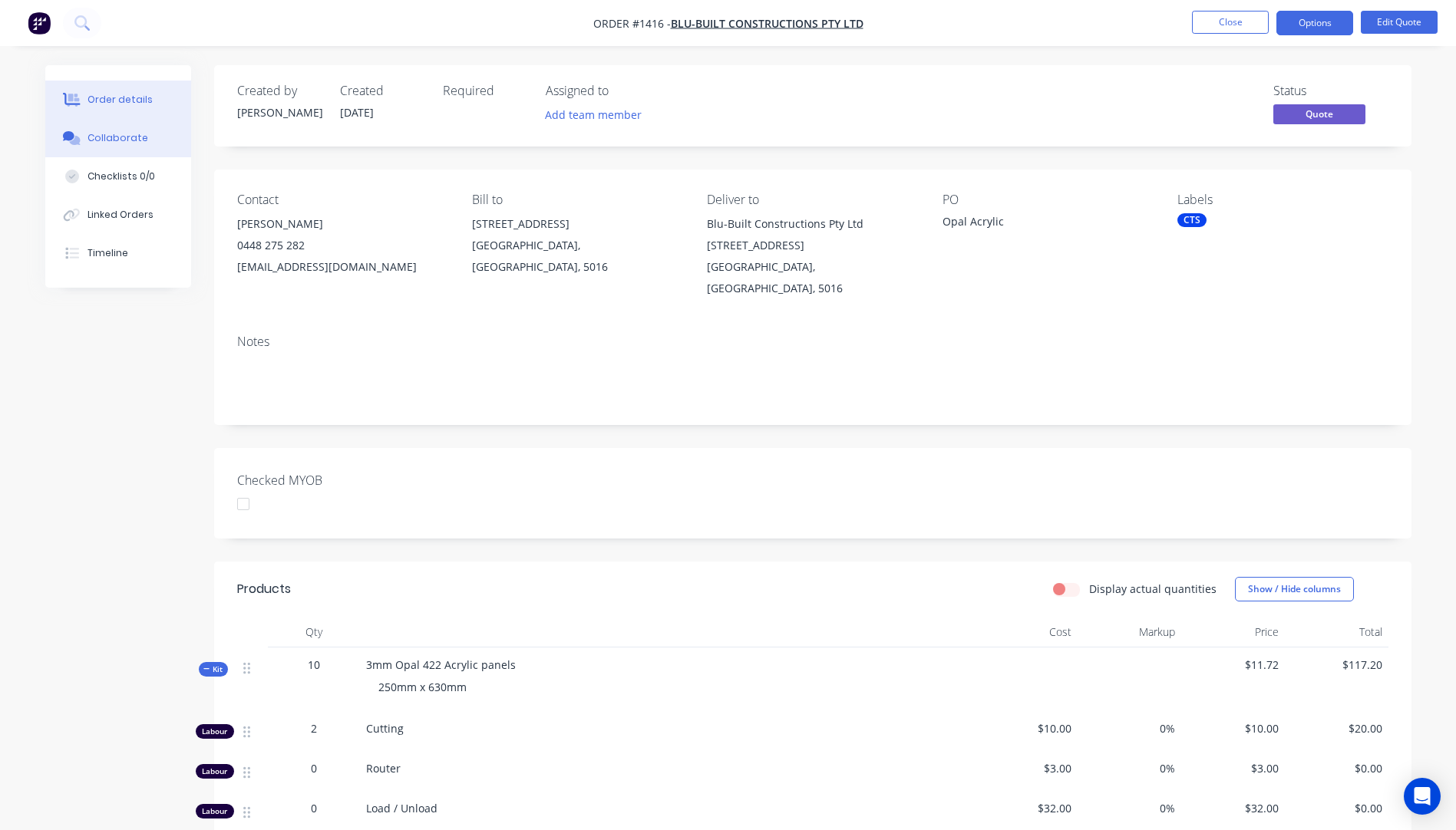
click at [110, 144] on div "Collaborate" at bounding box center [117, 138] width 61 height 14
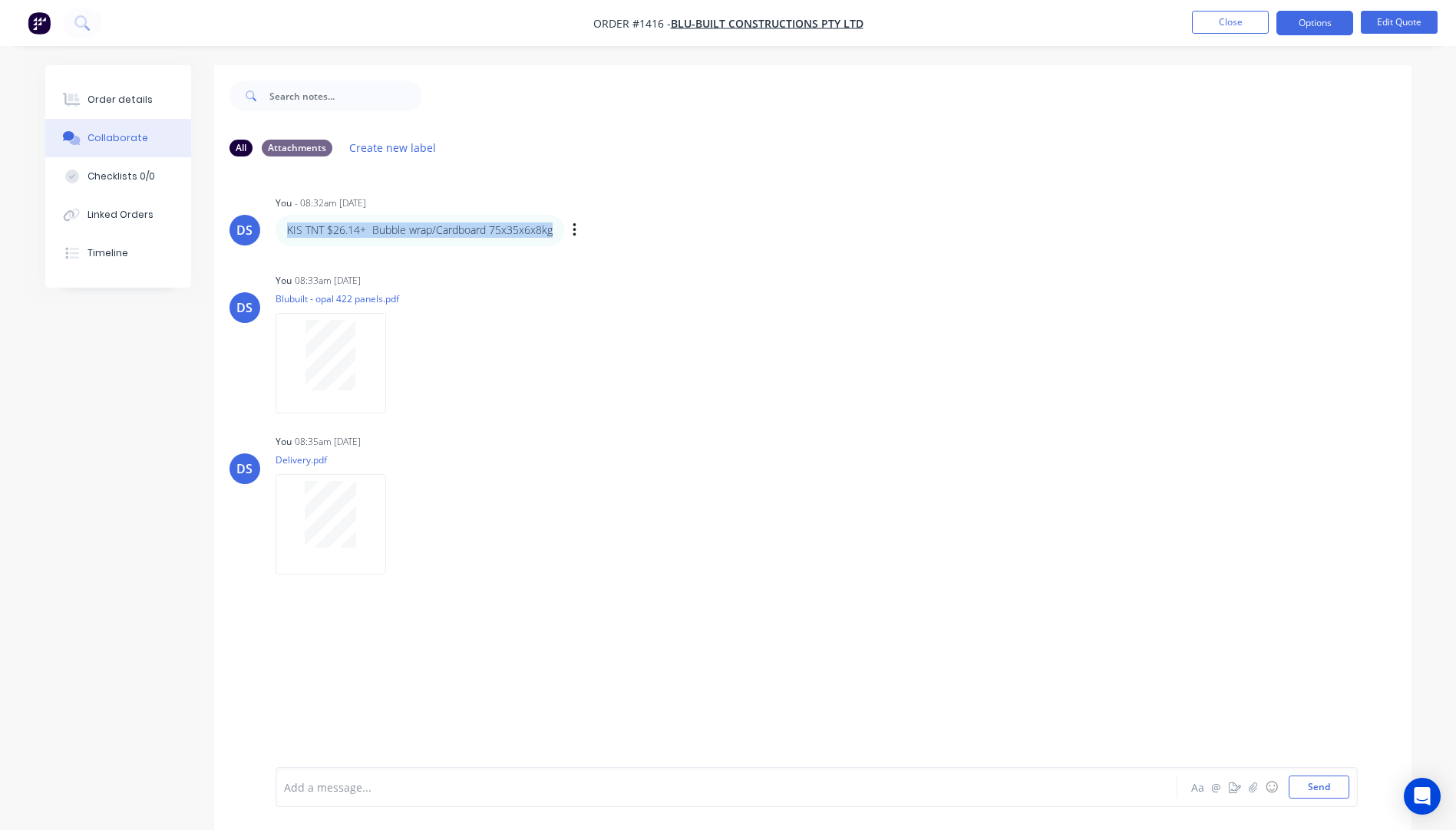
drag, startPoint x: 556, startPoint y: 229, endPoint x: 280, endPoint y: 239, distance: 276.2
click at [280, 239] on div "KIS TNT $26.14+ Bubble wrap/Cardboard 75x35x6x8kg" at bounding box center [420, 230] width 289 height 31
drag, startPoint x: 280, startPoint y: 239, endPoint x: 336, endPoint y: 229, distance: 56.9
copy p "KIS TNT $26.14+ Bubble wrap/Cardboard 75x35x6x8kg"
click at [117, 103] on div "Order details" at bounding box center [120, 100] width 66 height 14
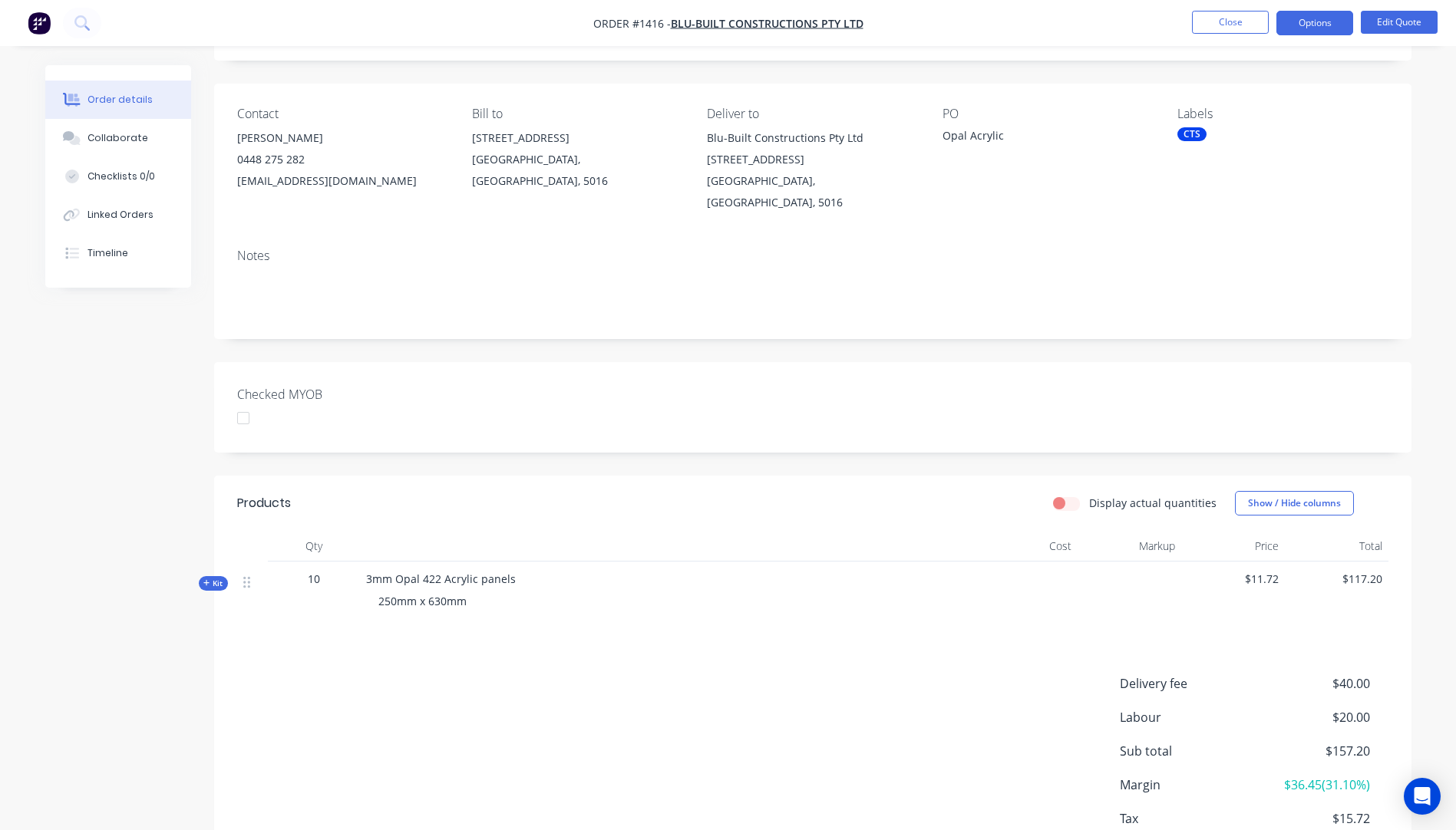
scroll to position [188, 0]
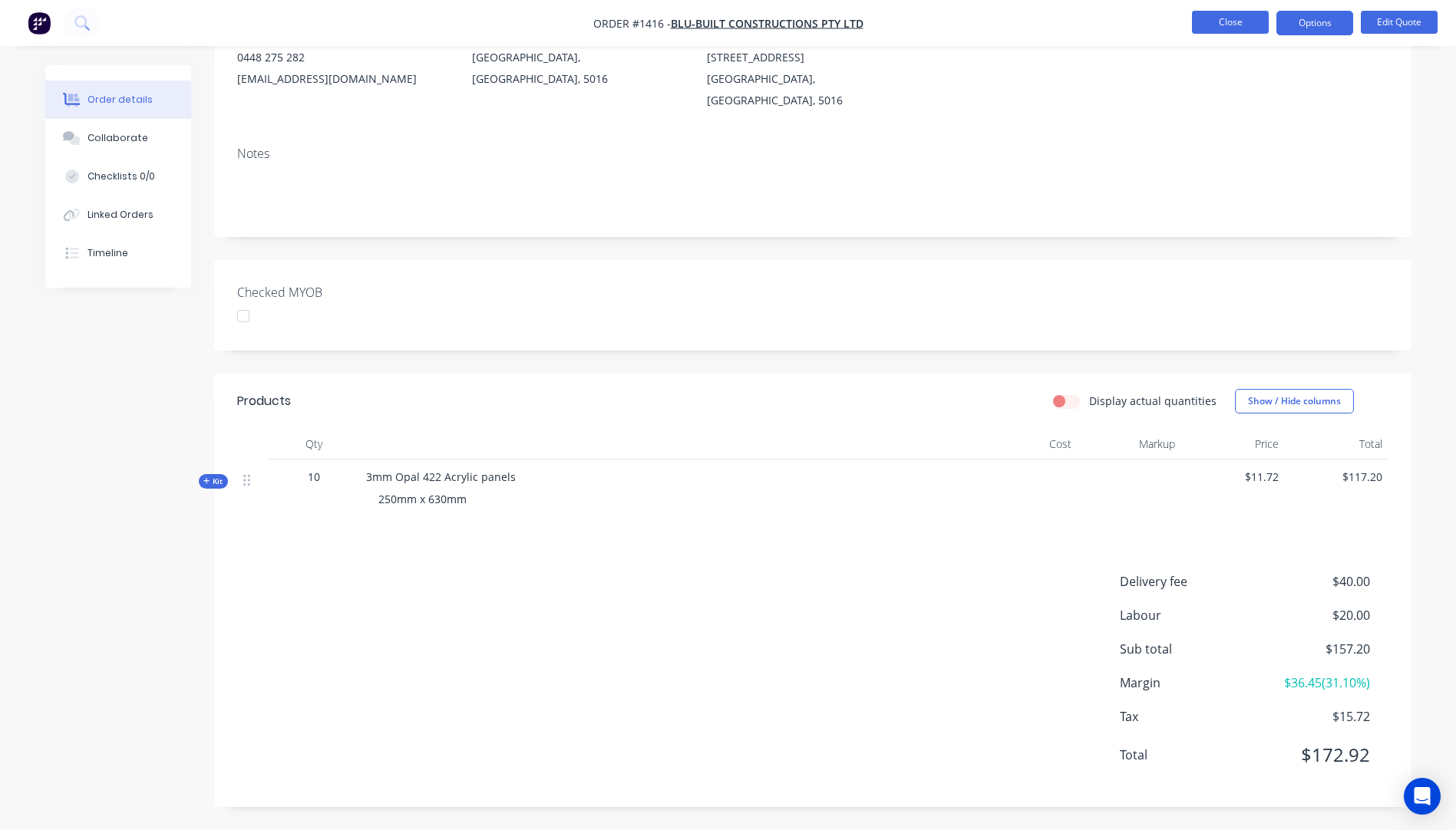
click at [1219, 22] on button "Close" at bounding box center [1230, 22] width 76 height 23
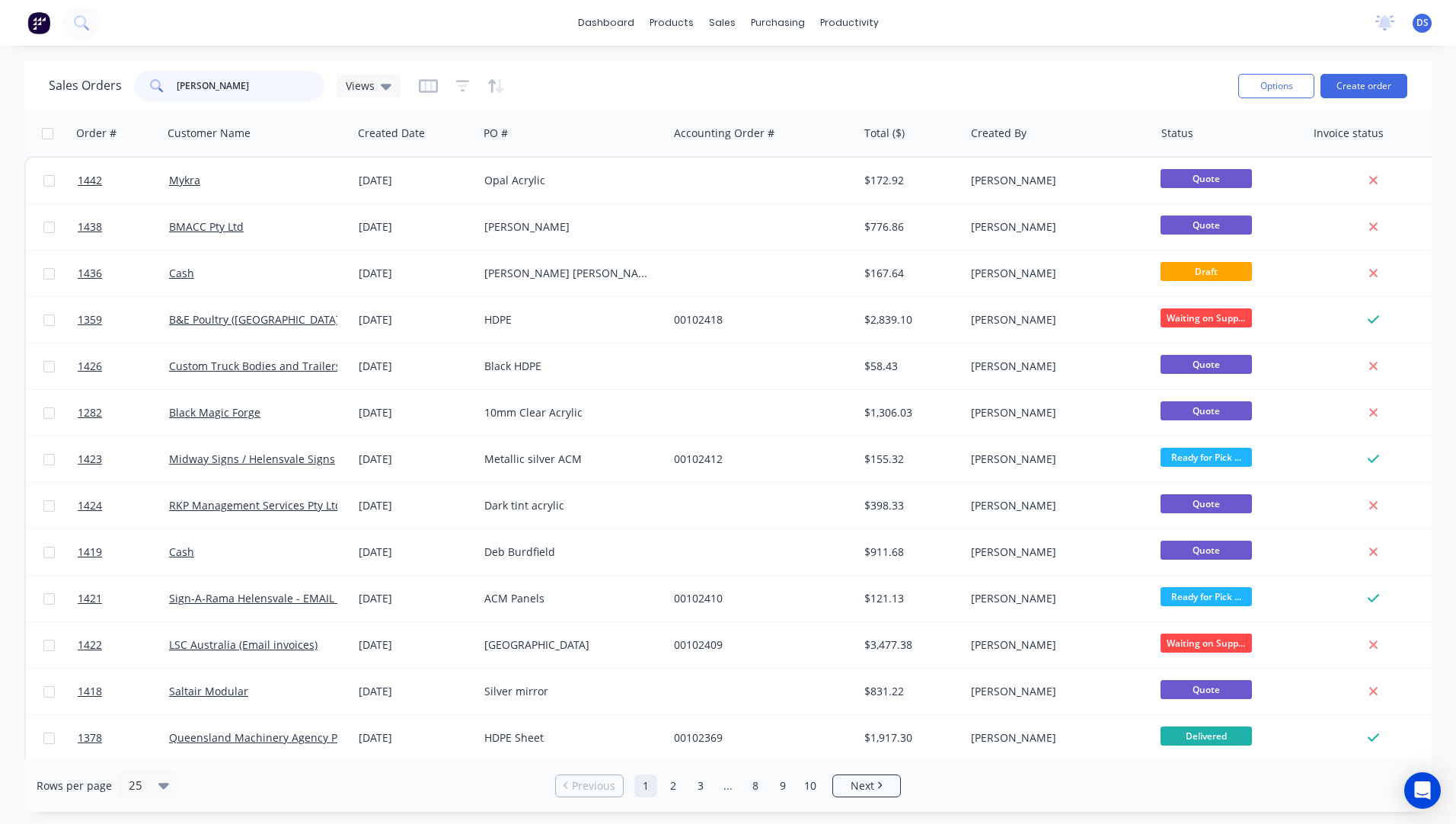
drag, startPoint x: 208, startPoint y: 91, endPoint x: 164, endPoint y: 86, distance: 44.3
click at [164, 86] on div "darren" at bounding box center [229, 86] width 190 height 30
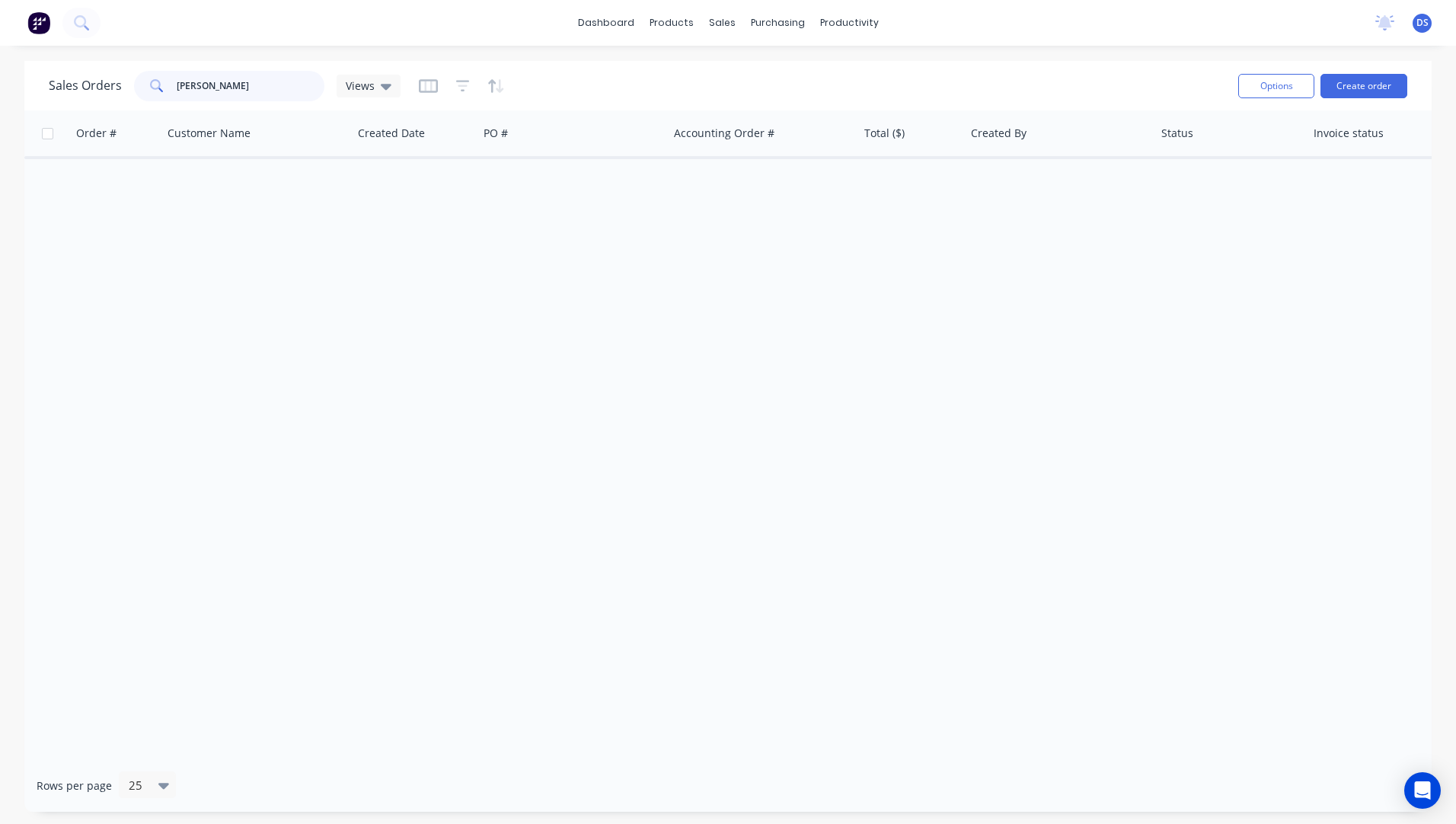
type input "rubach"
click at [392, 86] on div "Views" at bounding box center [369, 87] width 64 height 23
click at [378, 252] on button "Archived Orders" at bounding box center [427, 246] width 174 height 17
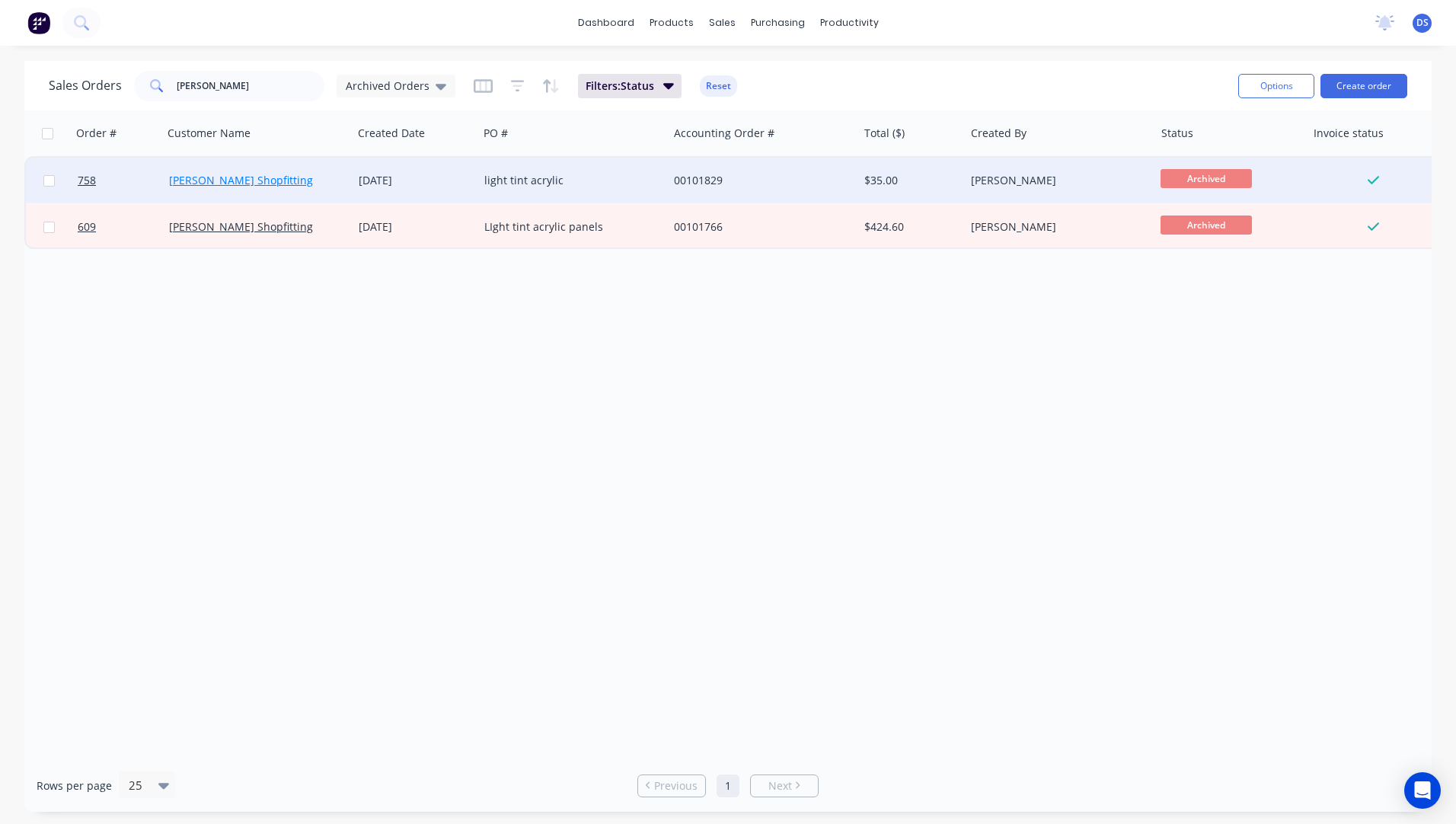
click at [231, 179] on link "[PERSON_NAME] Shopfitting" at bounding box center [240, 180] width 144 height 15
click at [561, 193] on div "light tint acrylic" at bounding box center [573, 180] width 189 height 45
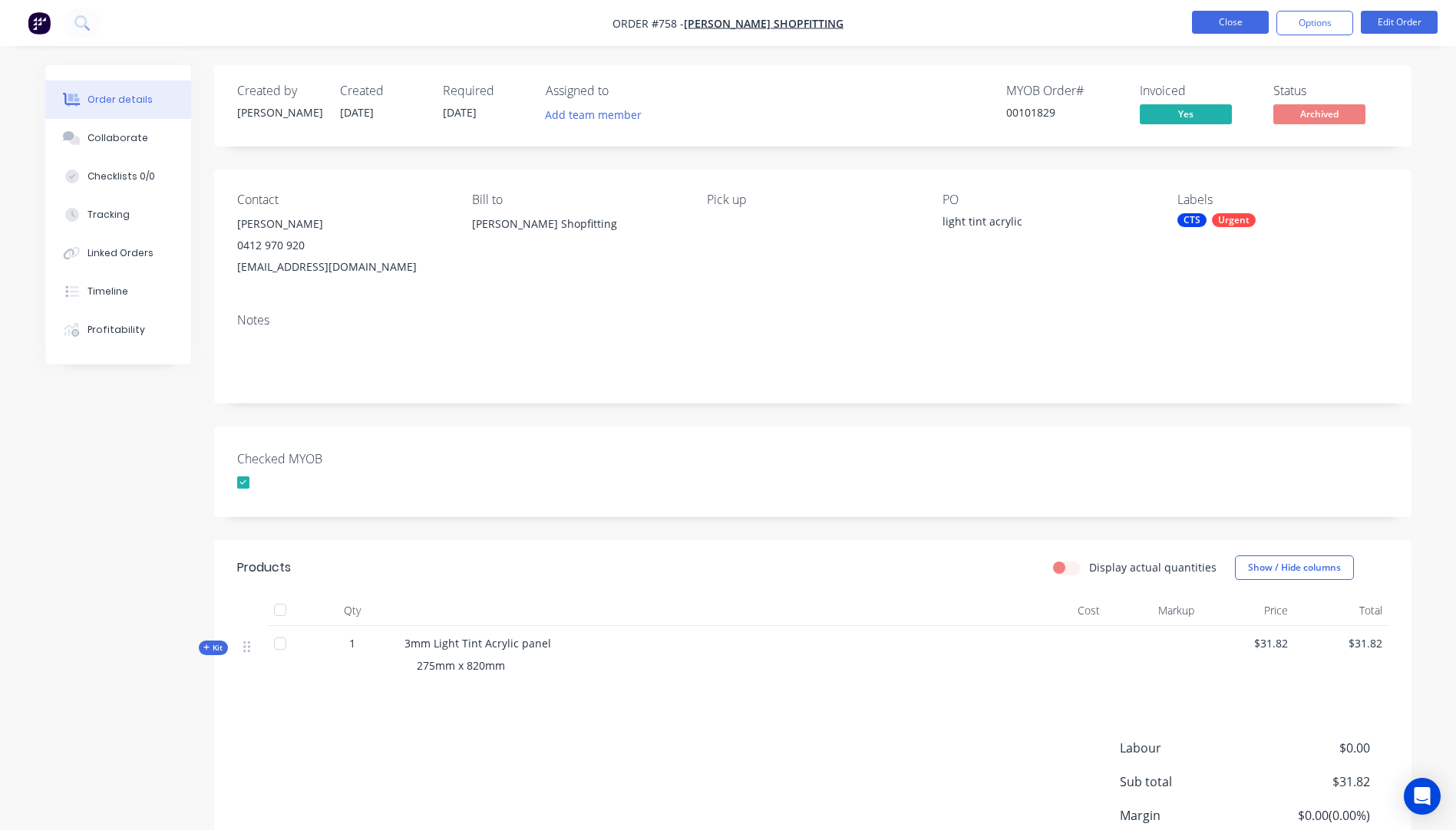
click at [1232, 16] on button "Close" at bounding box center [1230, 22] width 76 height 23
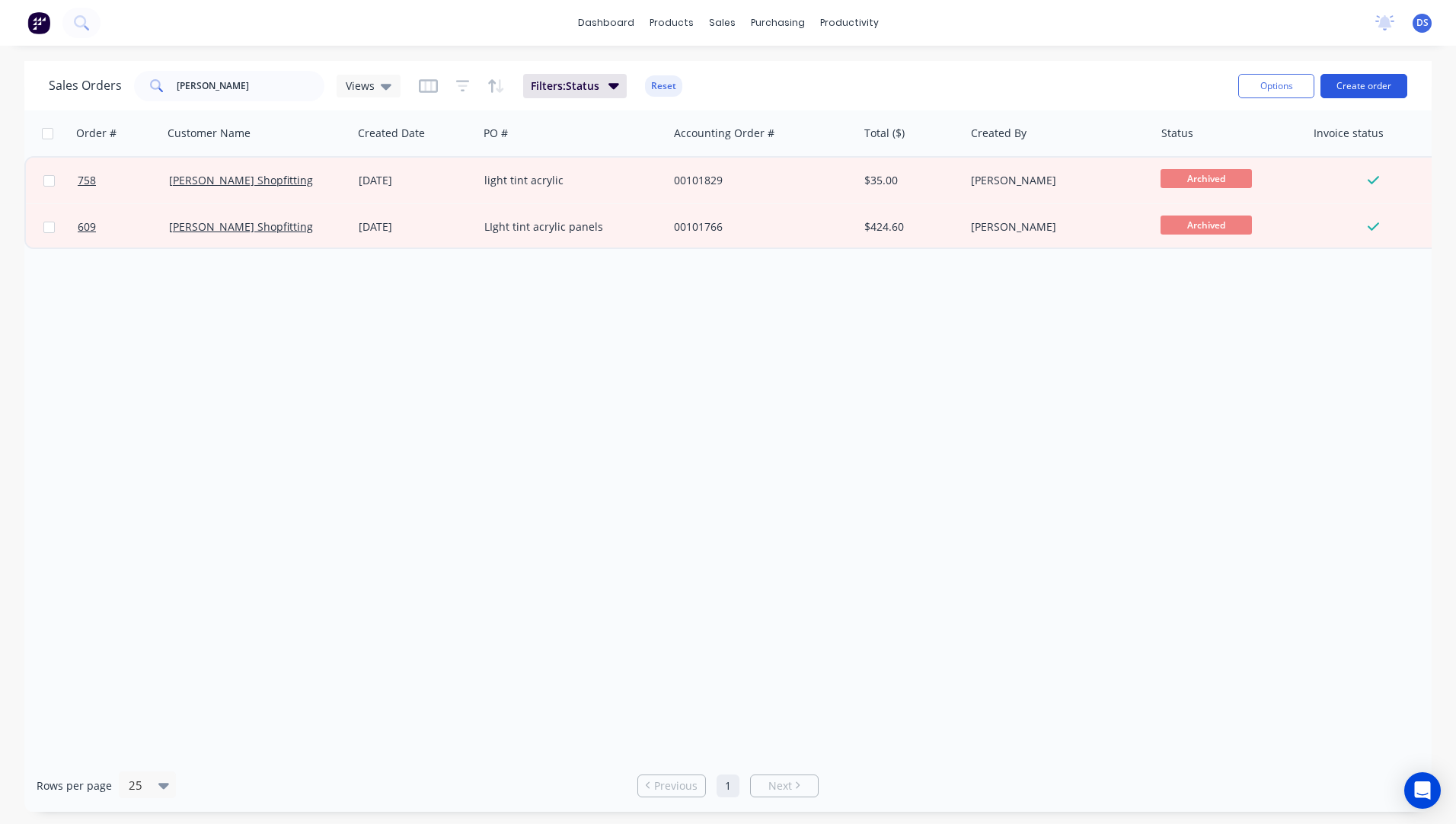
click at [1378, 80] on button "Create order" at bounding box center [1363, 87] width 86 height 25
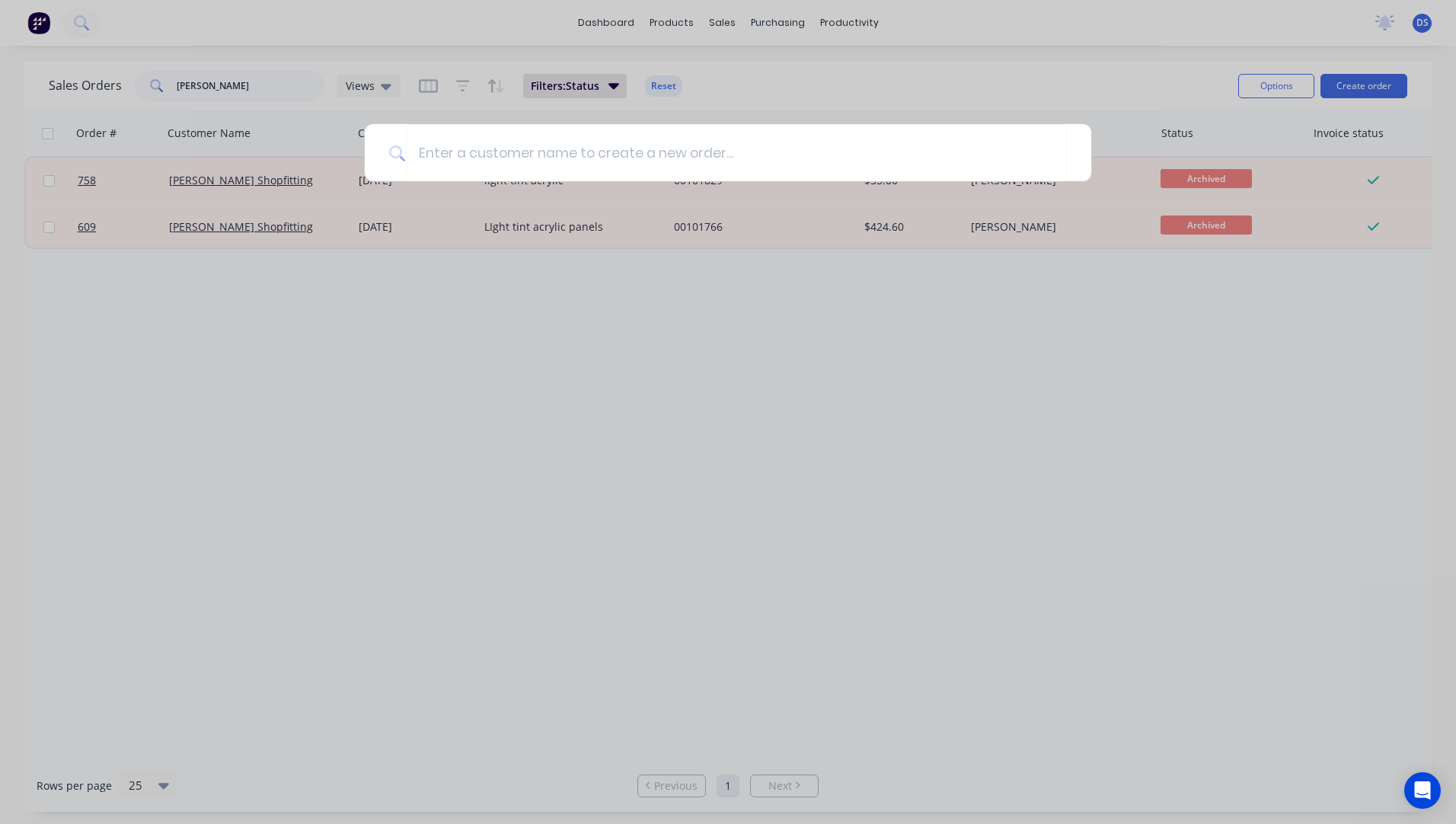
click at [590, 298] on div at bounding box center [728, 412] width 1456 height 824
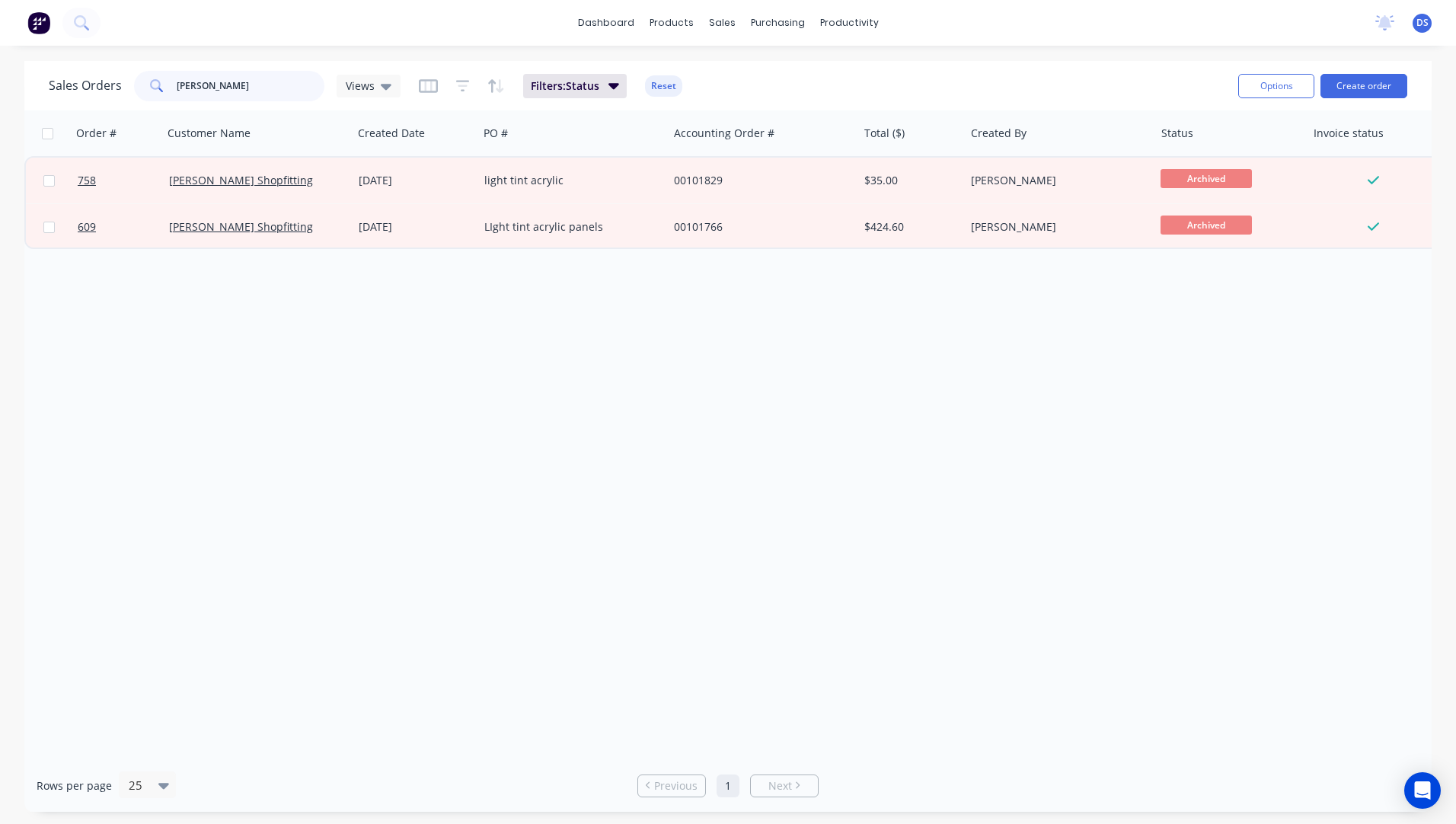
drag, startPoint x: 259, startPoint y: 90, endPoint x: 108, endPoint y: 76, distance: 151.6
click at [108, 76] on div "Sales Orders rubach Views" at bounding box center [224, 86] width 352 height 30
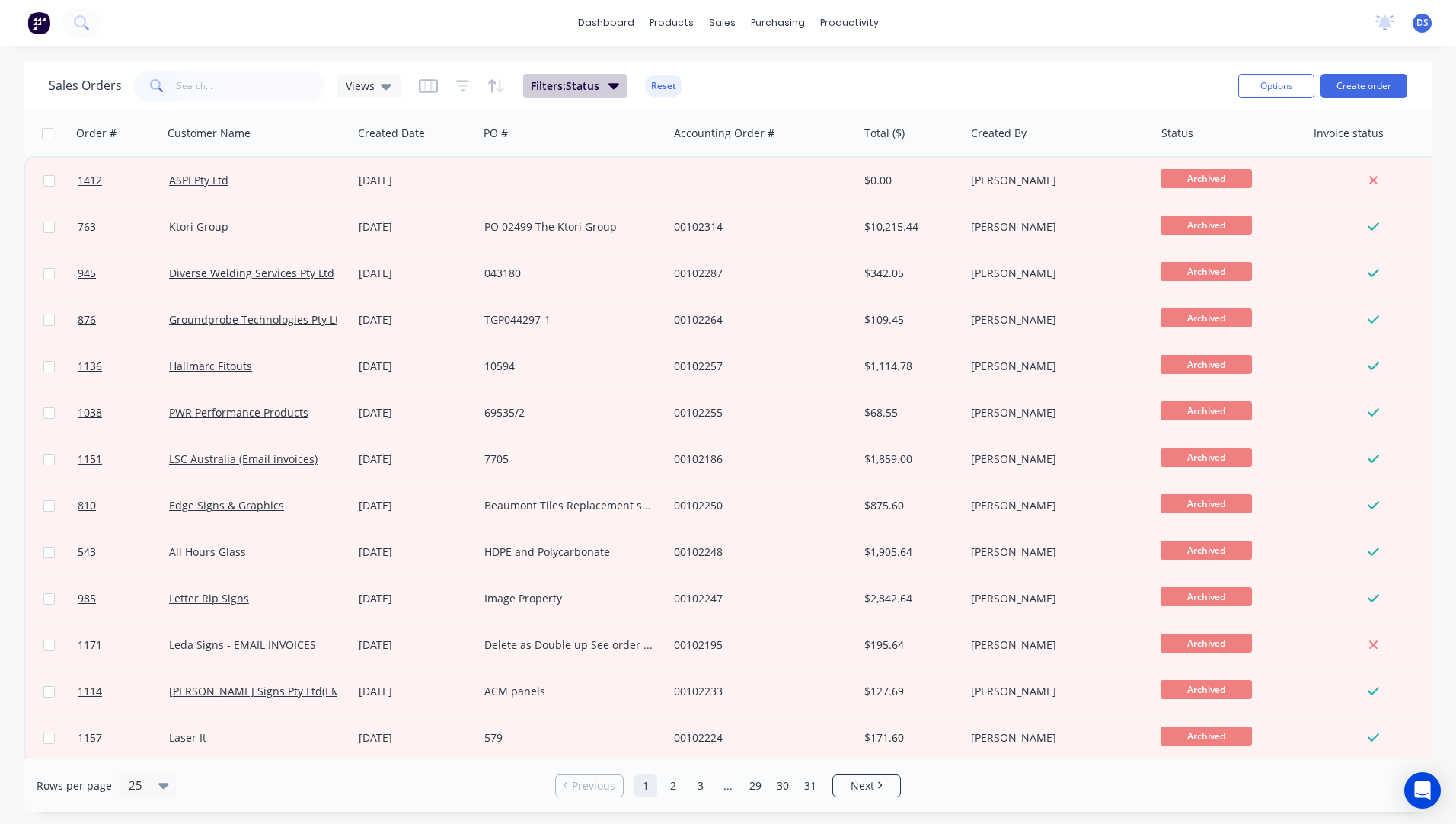
click at [615, 92] on icon "button" at bounding box center [614, 85] width 11 height 16
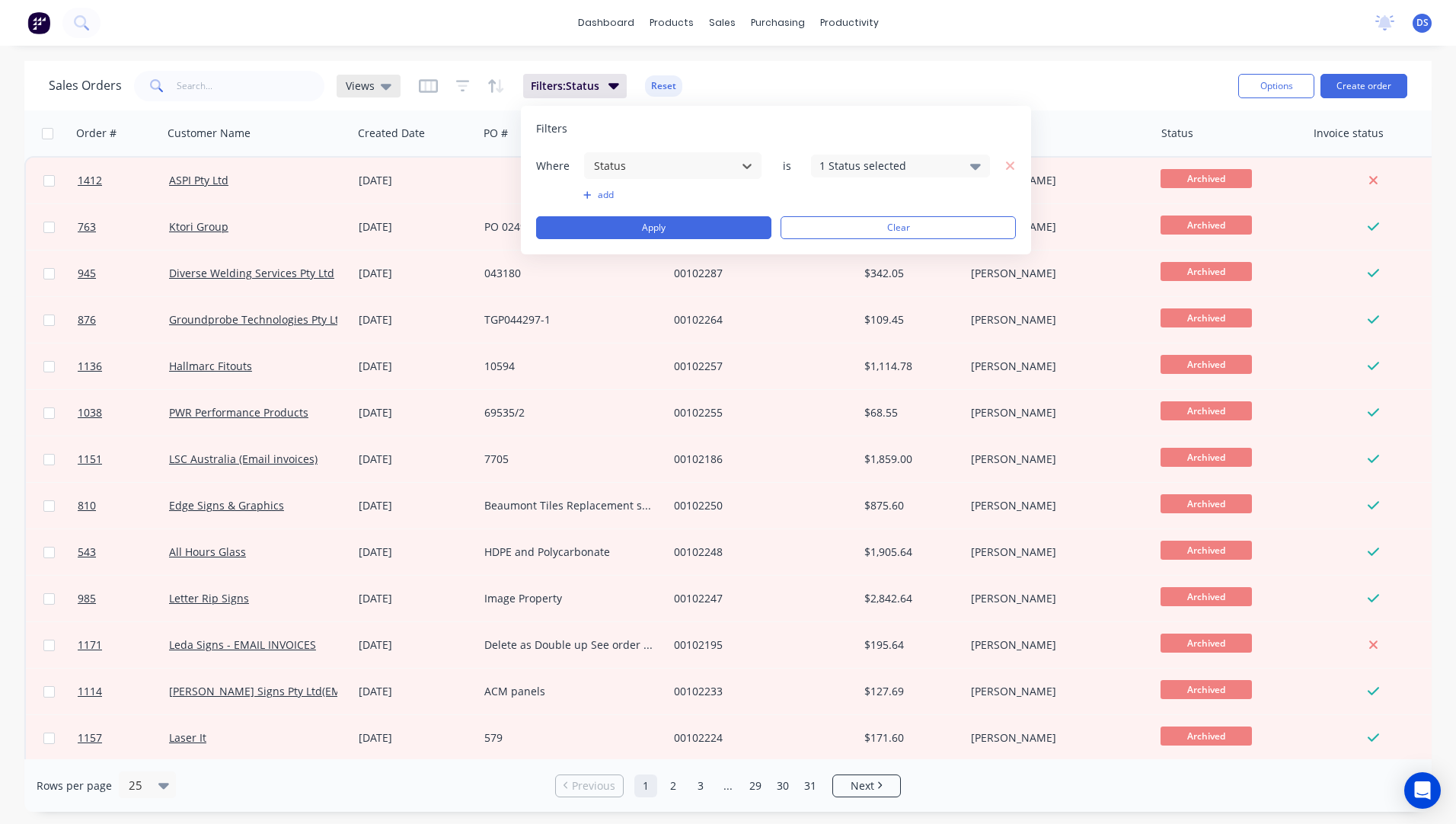
click at [385, 88] on icon at bounding box center [385, 87] width 11 height 6
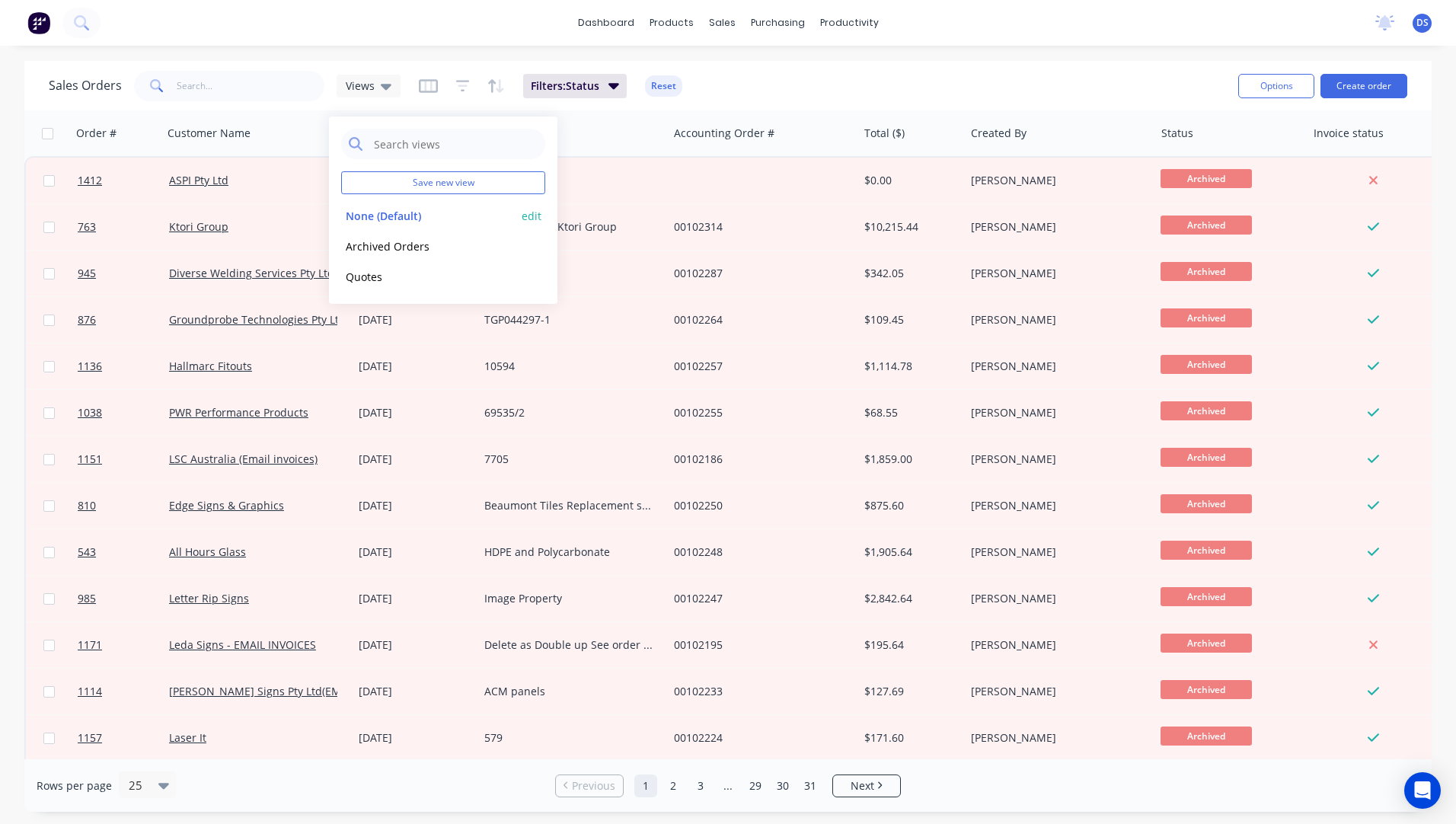
click at [378, 221] on button "None (Default)" at bounding box center [427, 215] width 174 height 17
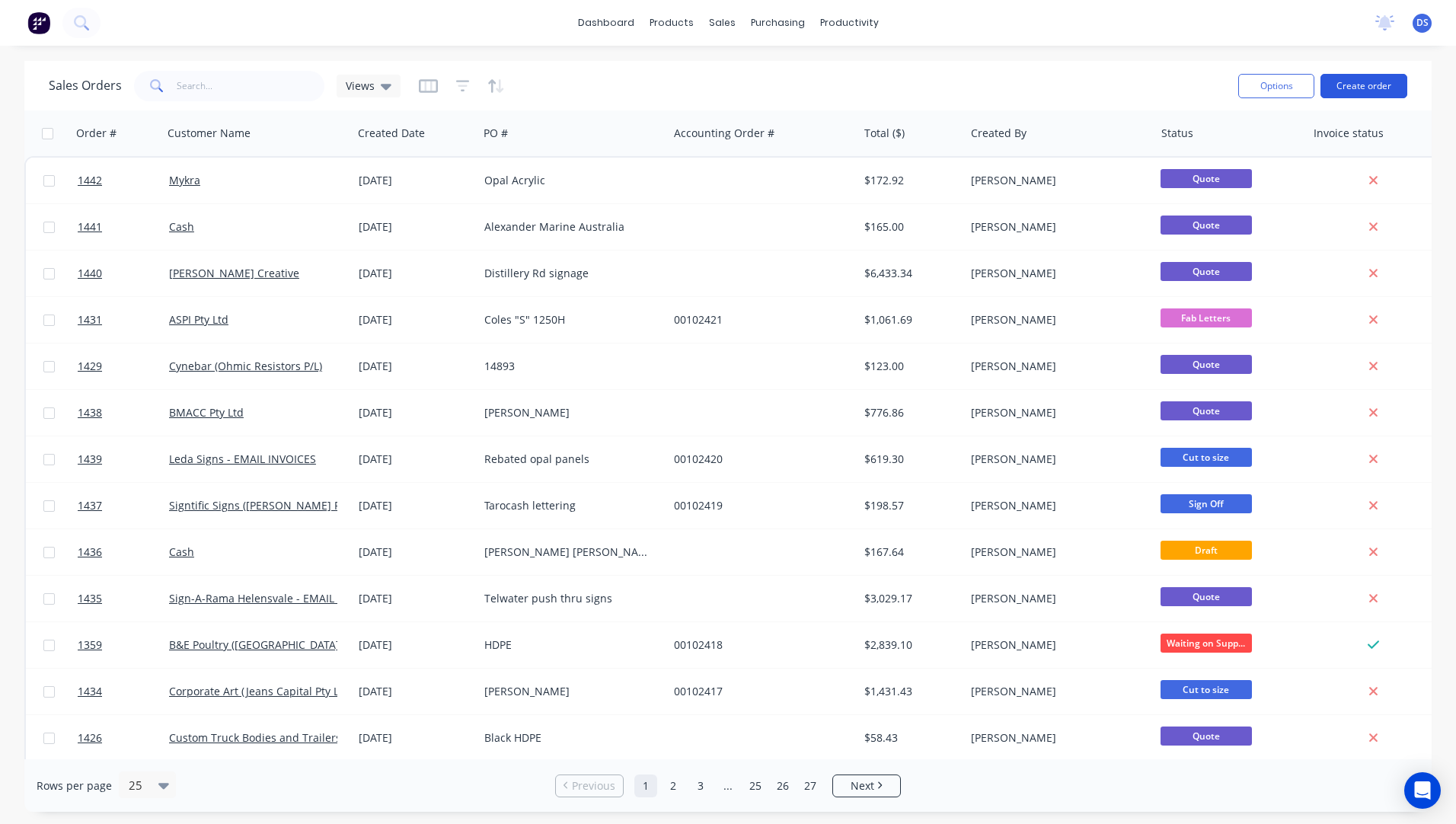
click at [1360, 95] on button "Create order" at bounding box center [1363, 87] width 86 height 25
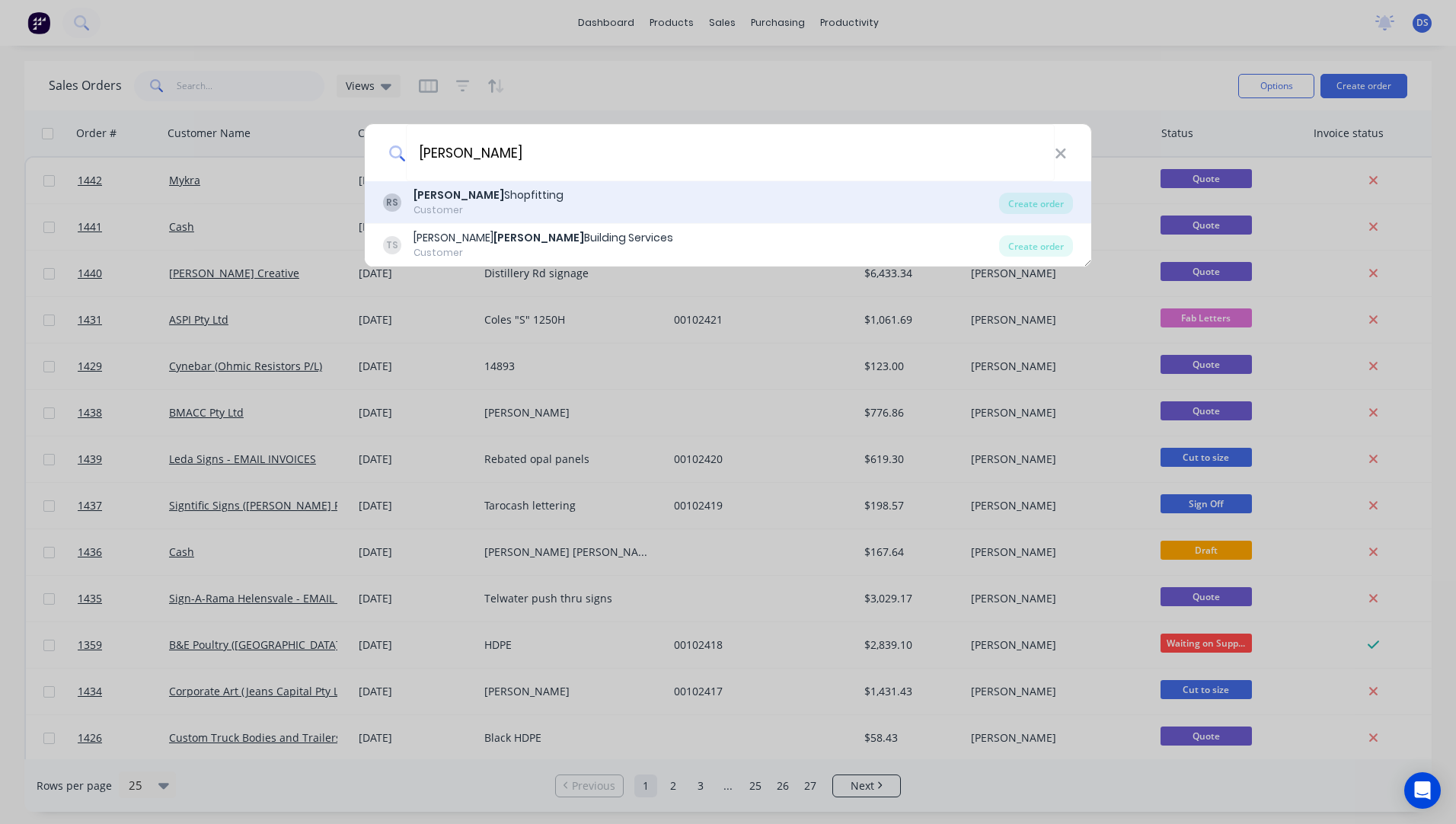
type input "rubach"
click at [479, 199] on div "Rubach Shopfitting" at bounding box center [488, 194] width 150 height 16
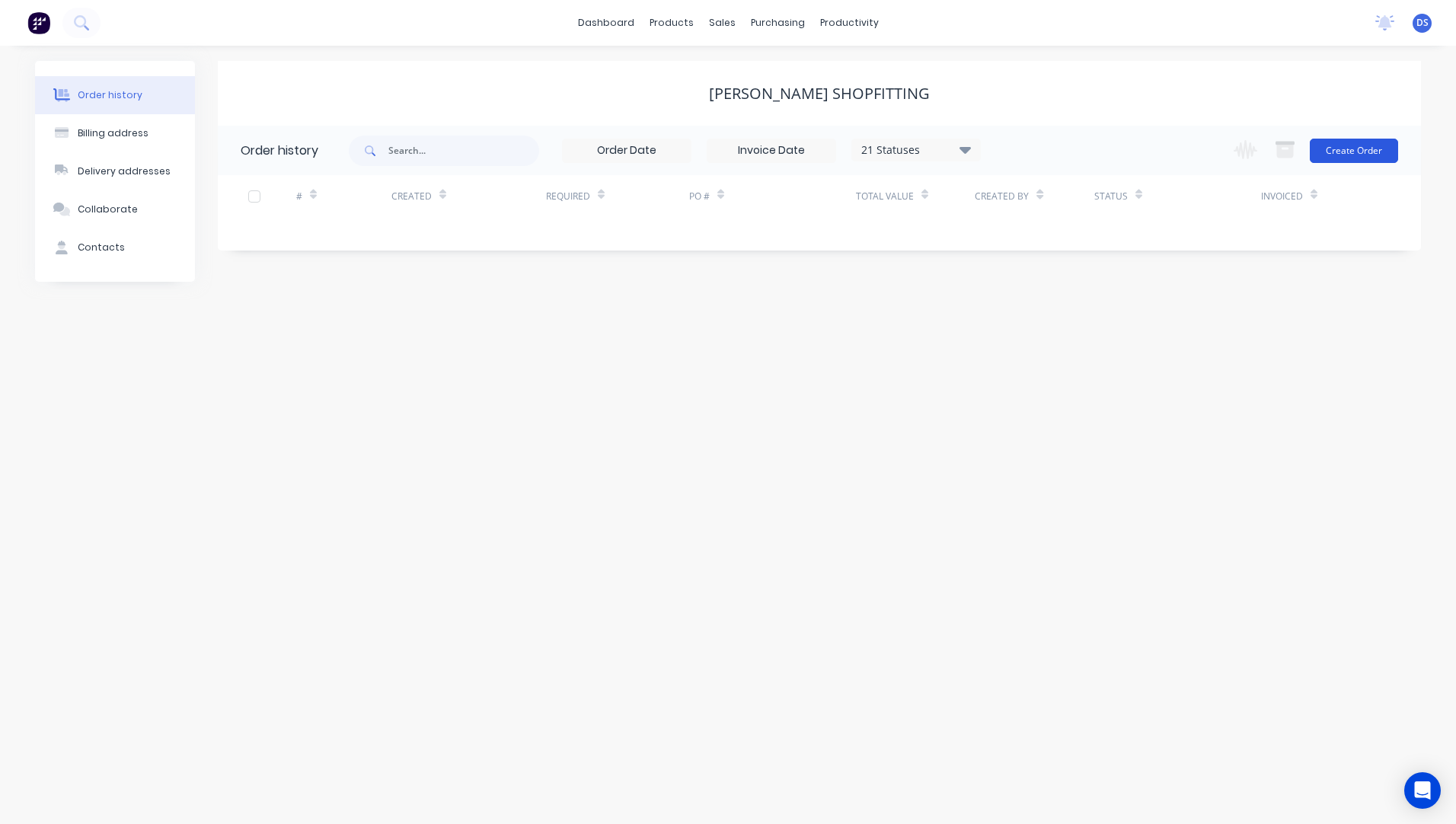
click at [1340, 157] on button "Create Order" at bounding box center [1353, 151] width 88 height 25
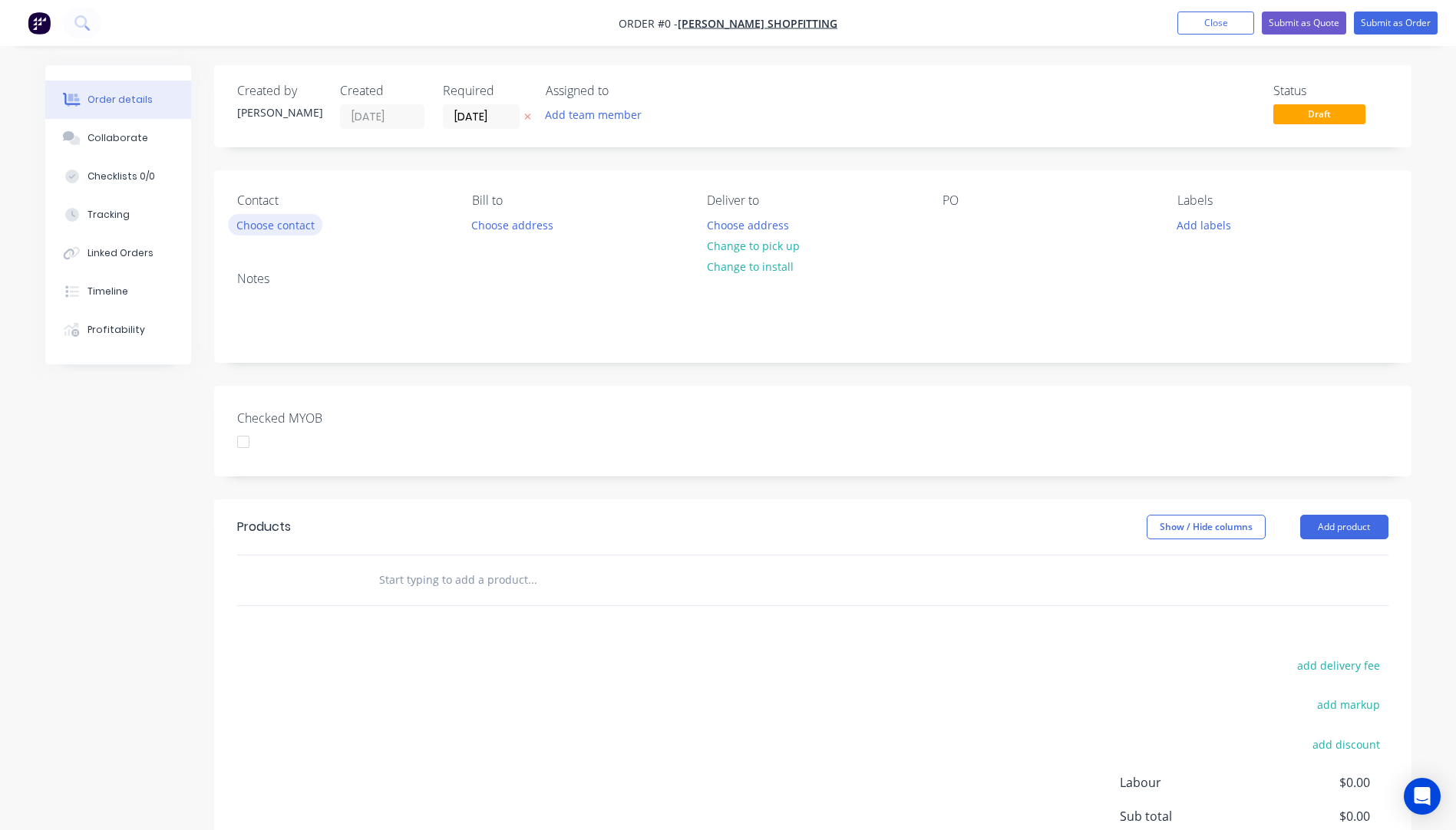
click at [287, 232] on button "Choose contact" at bounding box center [276, 224] width 95 height 21
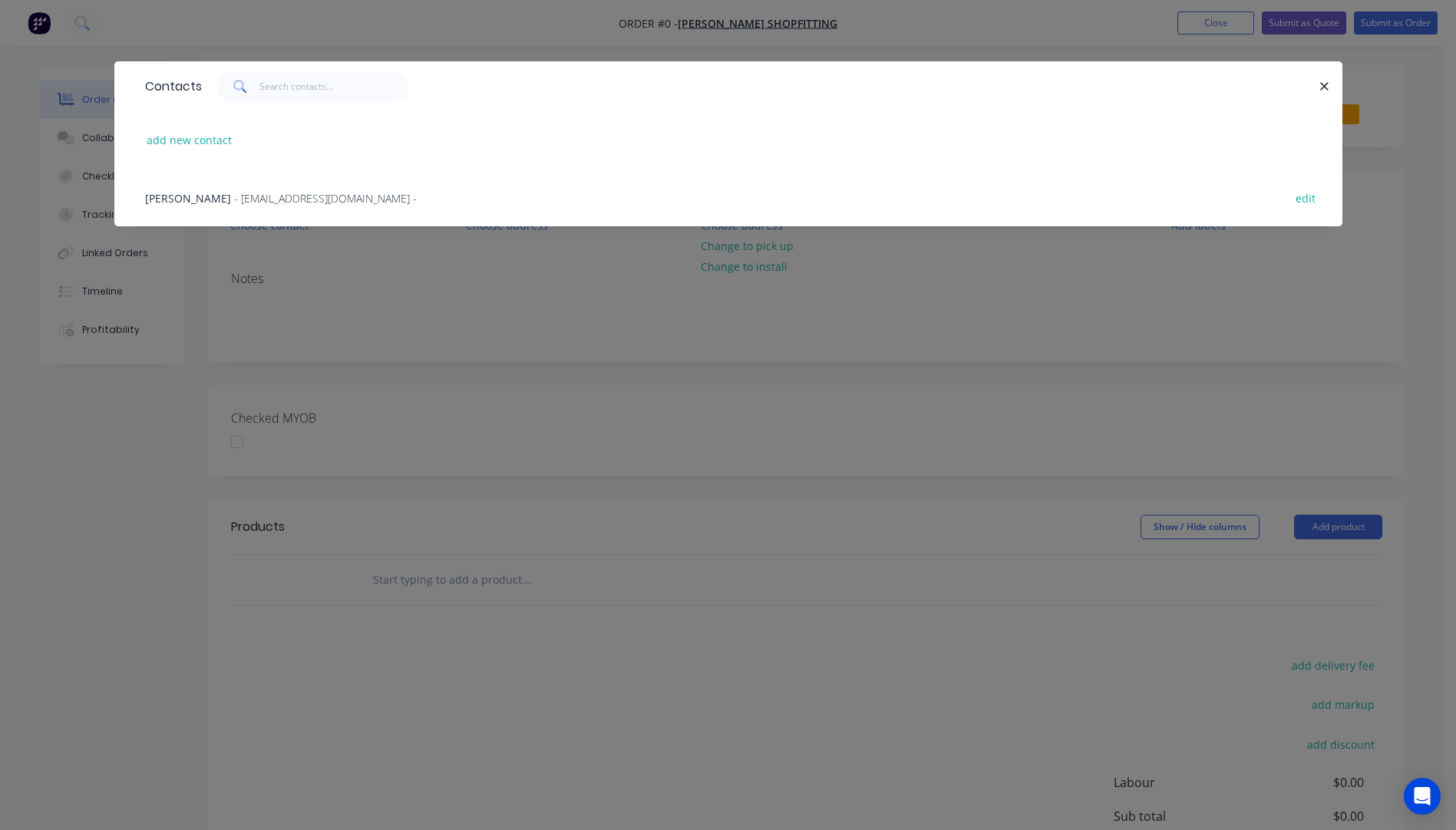
click at [252, 199] on span "- info@rubachshopfitting.com -" at bounding box center [325, 198] width 183 height 15
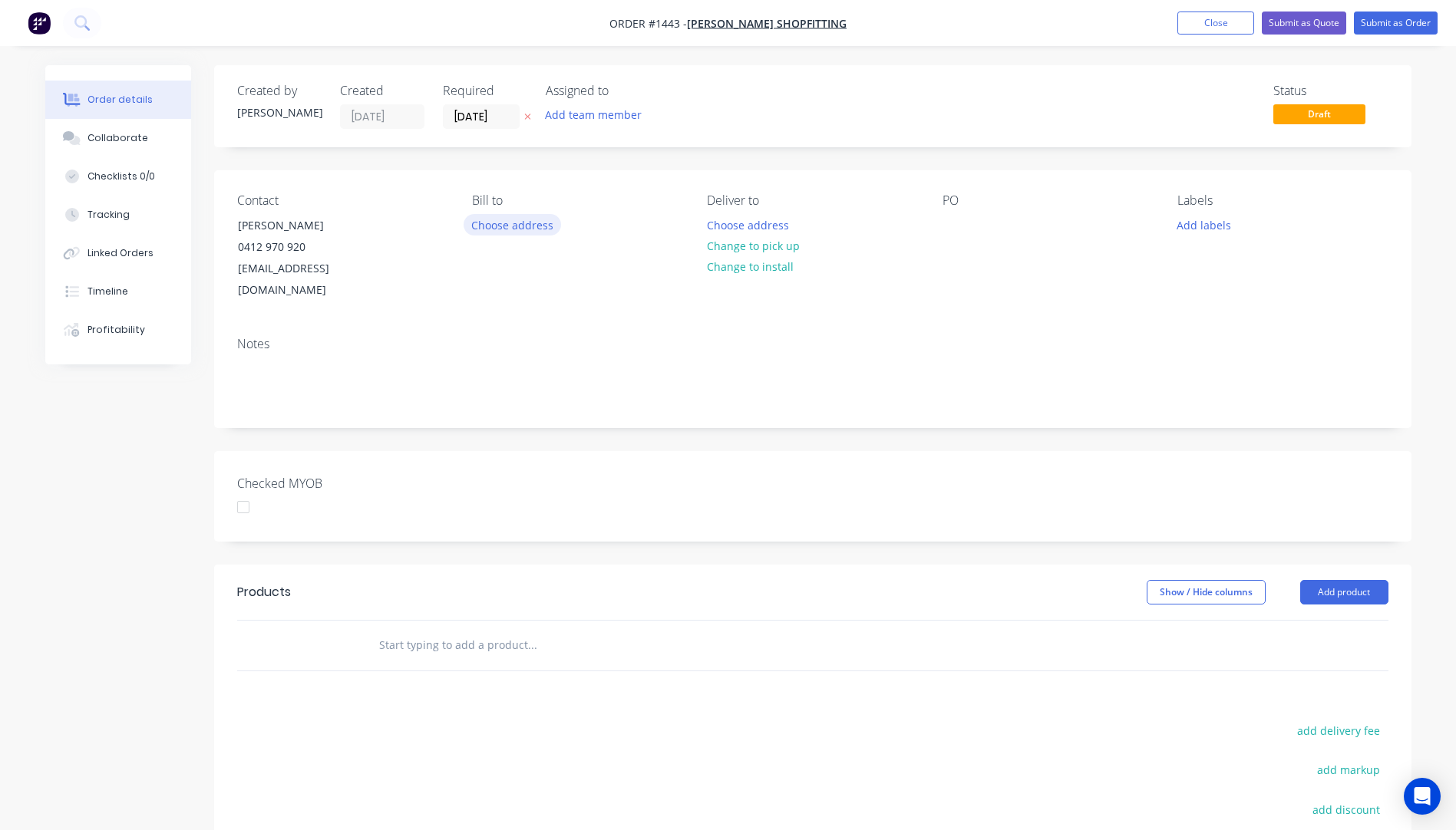
click at [529, 227] on button "Choose address" at bounding box center [512, 224] width 98 height 21
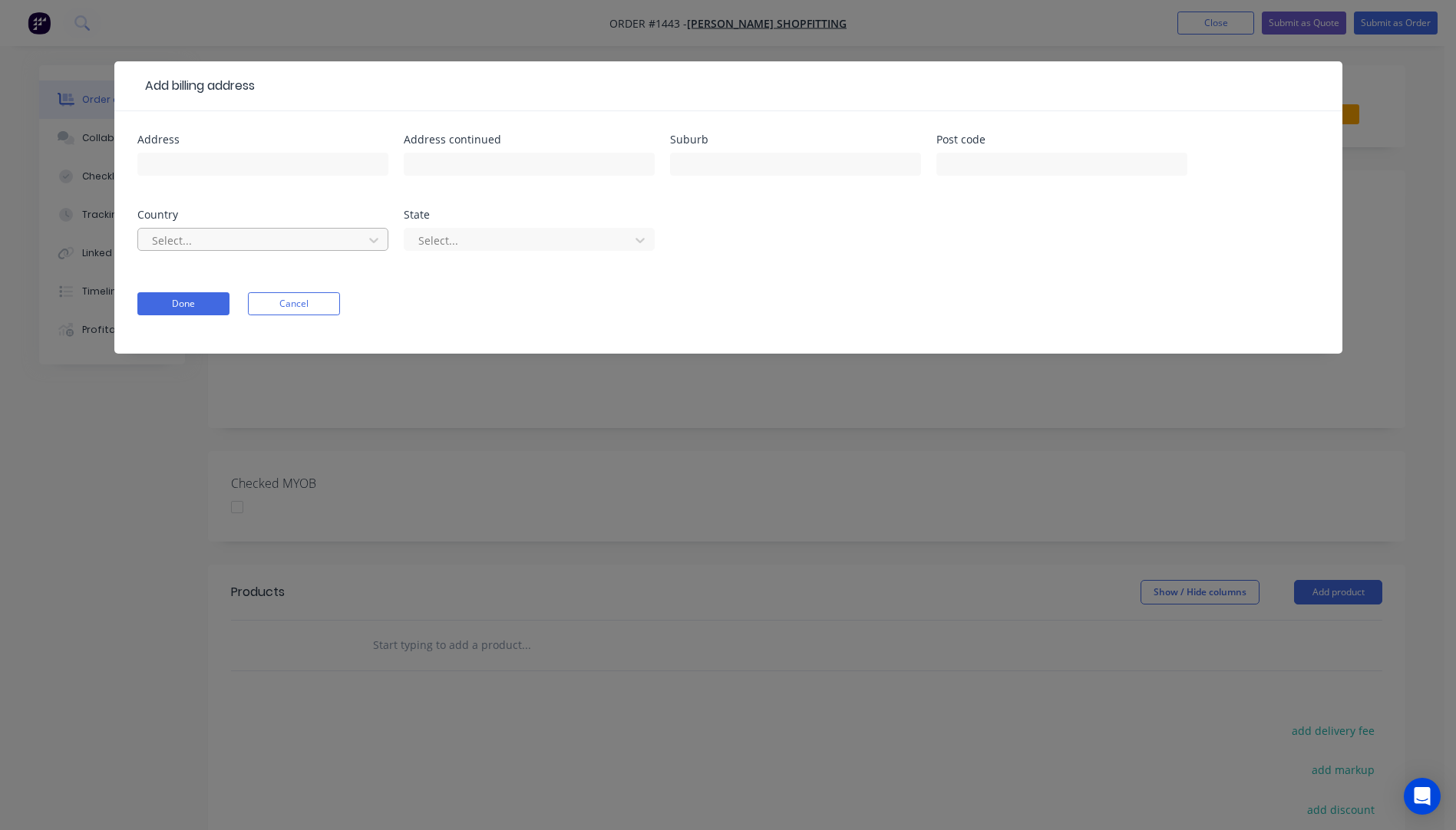
click at [261, 246] on div at bounding box center [252, 240] width 205 height 19
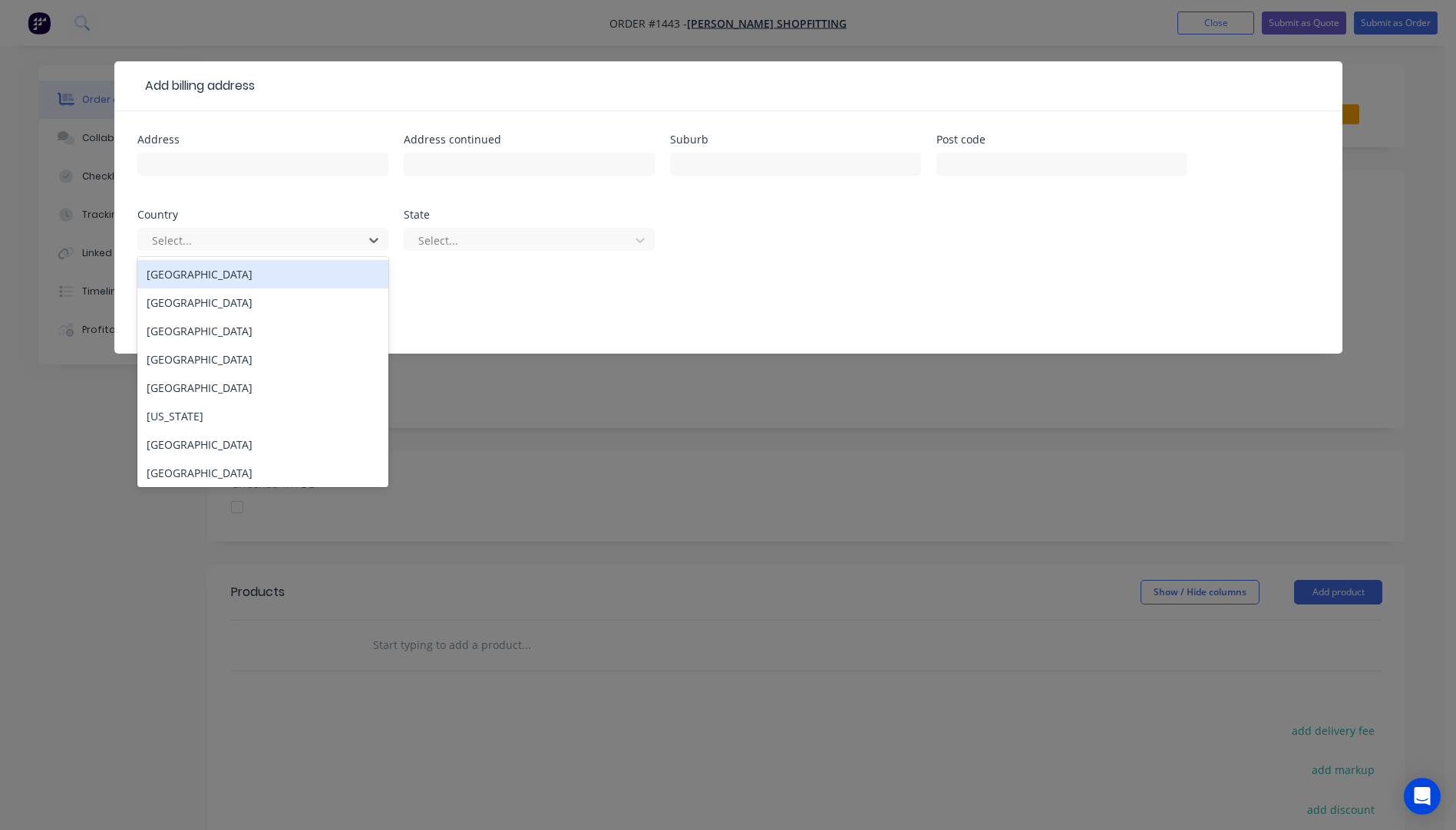
click at [202, 286] on div "Australia" at bounding box center [263, 274] width 251 height 28
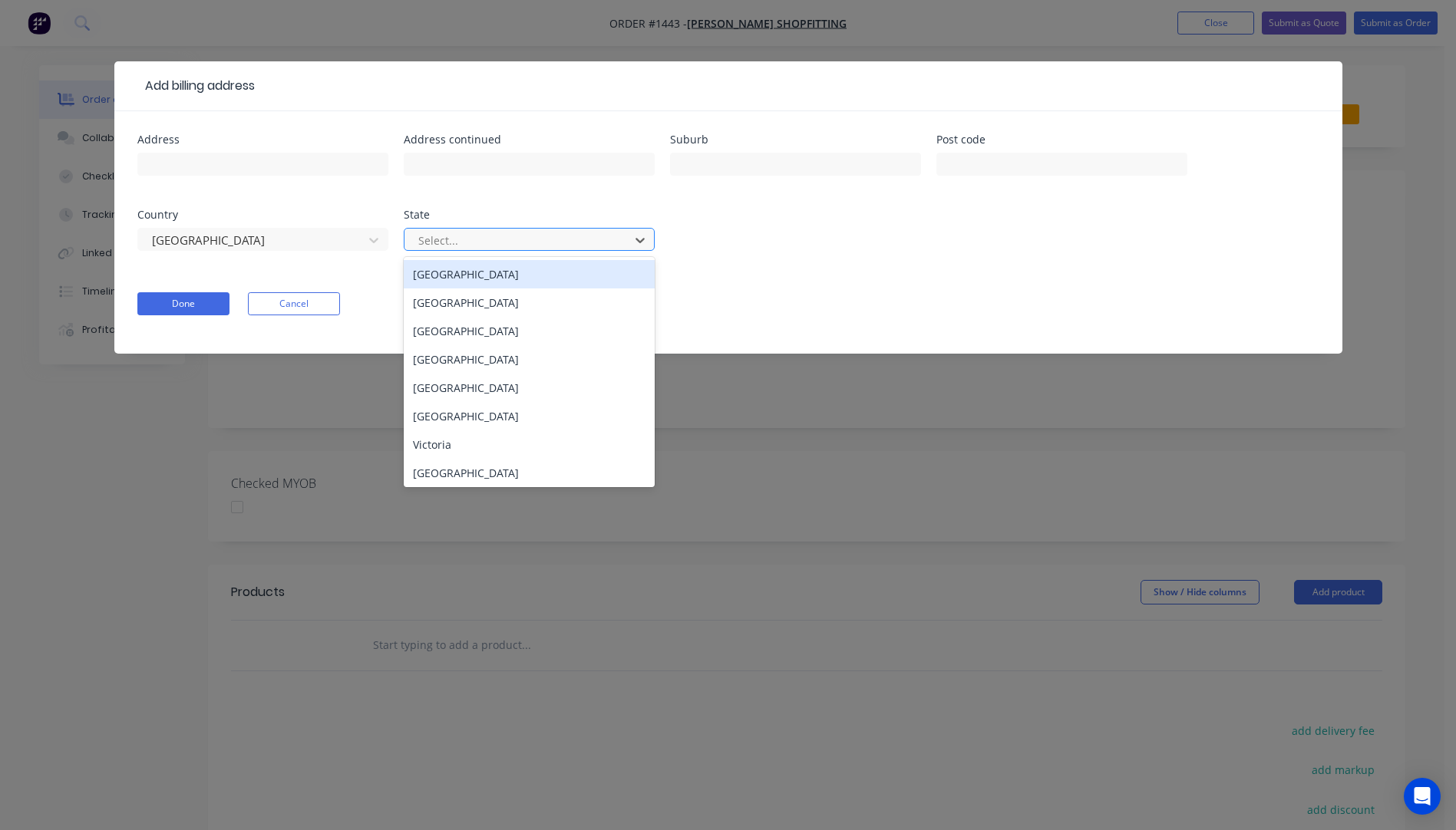
click at [485, 246] on div at bounding box center [519, 240] width 205 height 19
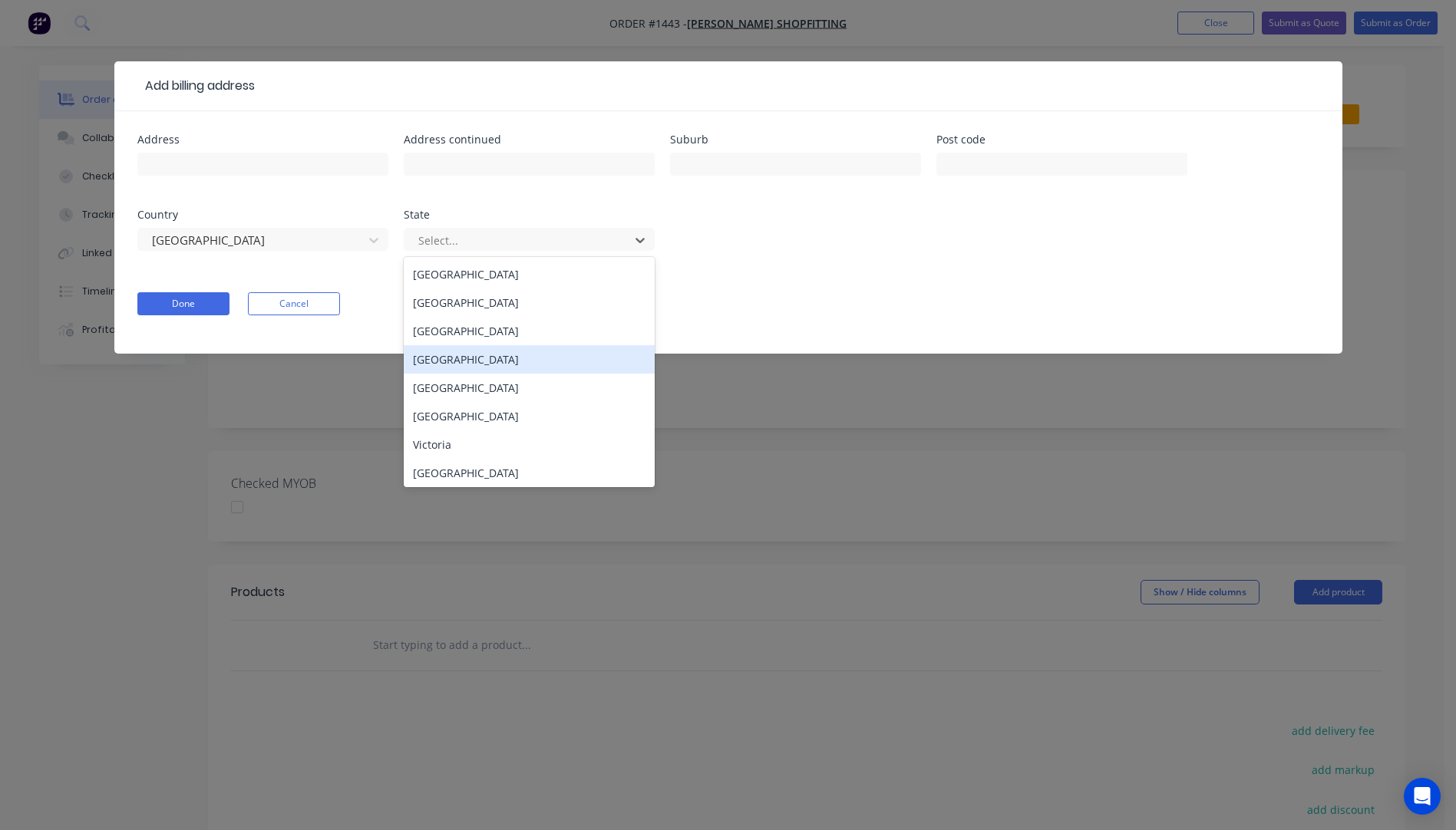
click at [448, 361] on div "Queensland" at bounding box center [529, 359] width 251 height 28
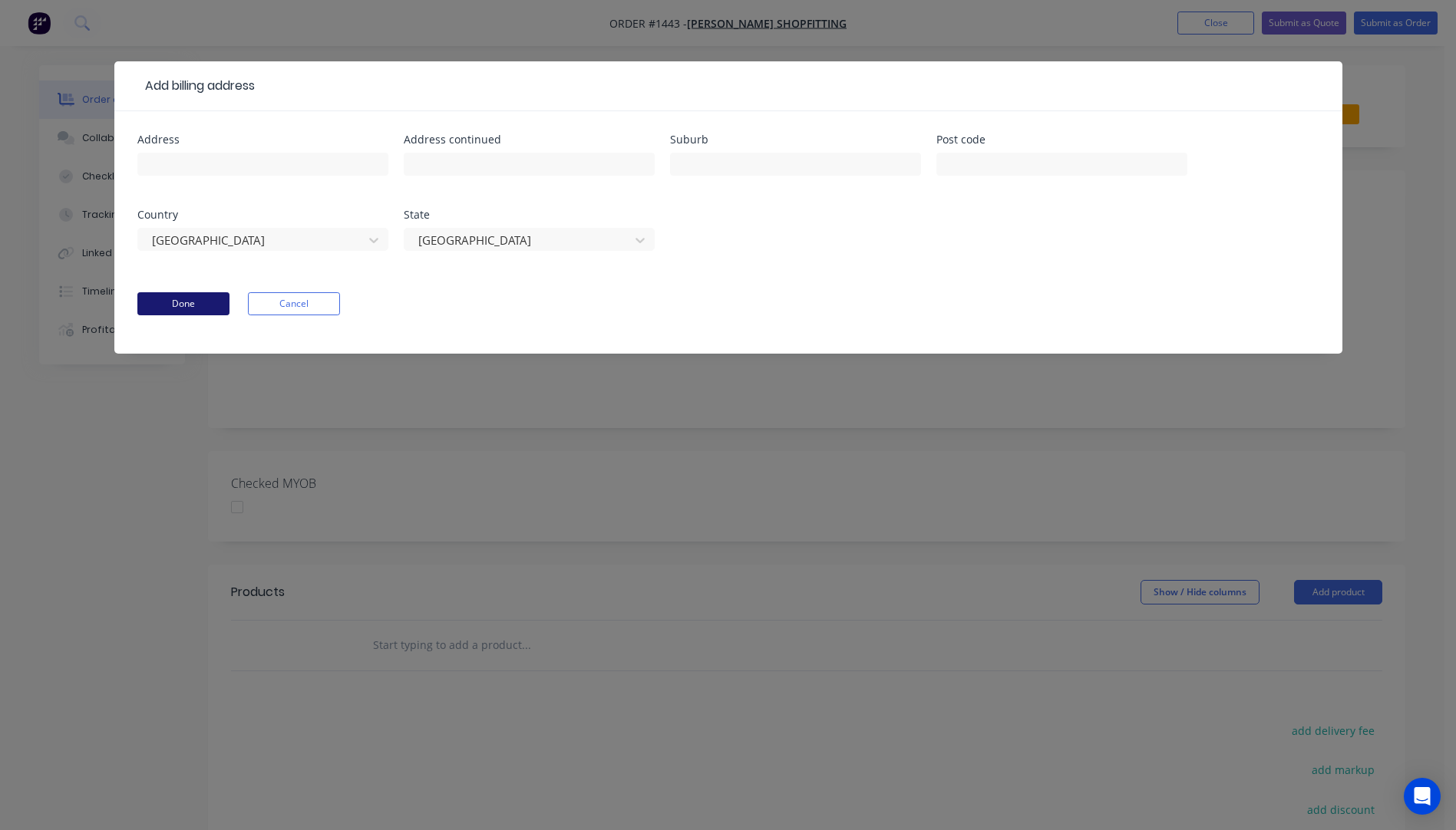
click at [192, 310] on button "Done" at bounding box center [183, 304] width 92 height 23
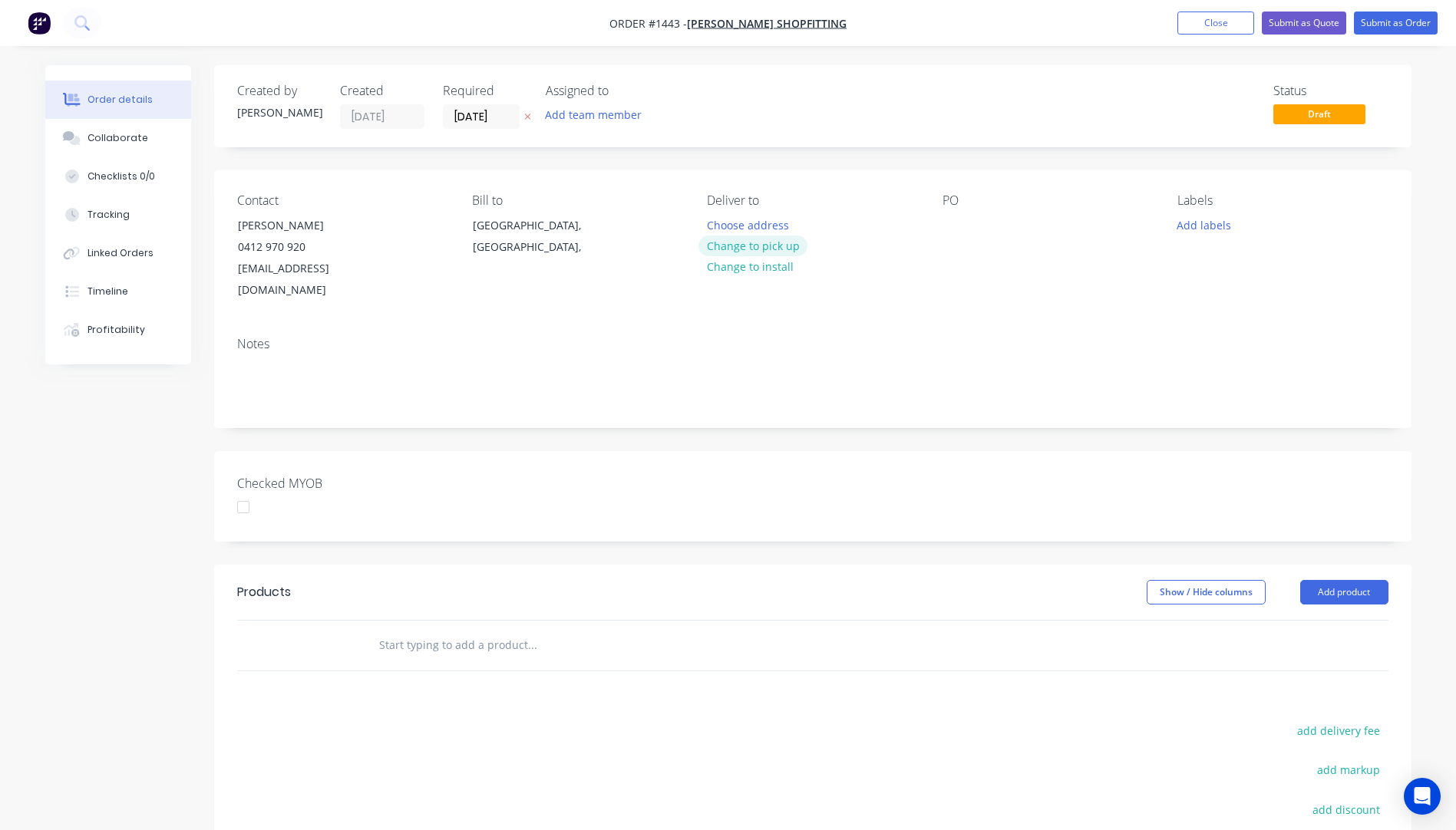
click at [769, 248] on button "Change to pick up" at bounding box center [752, 246] width 109 height 21
click at [721, 220] on div at bounding box center [720, 225] width 25 height 22
drag, startPoint x: 780, startPoint y: 246, endPoint x: 706, endPoint y: 227, distance: 76.4
click at [706, 227] on div "Contact David Rubach 0412 970 920 info@rubachshopfitting.com Bill to Queensland…" at bounding box center [813, 247] width 1197 height 154
click at [674, 294] on div "Contact David Rubach 0412 970 920 info@rubachshopfitting.com Bill to Queensland…" at bounding box center [813, 247] width 1197 height 154
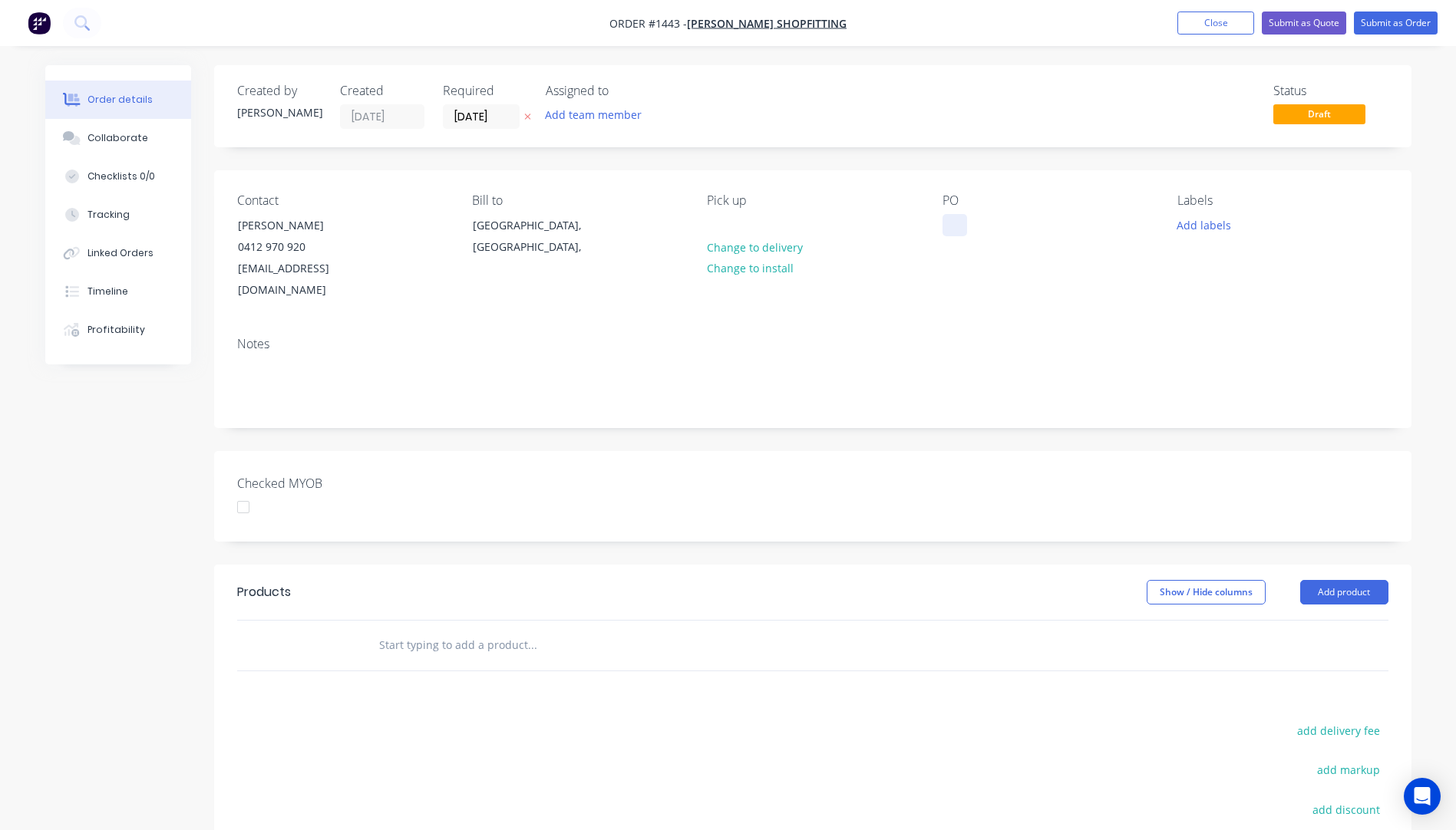
click at [950, 225] on div at bounding box center [955, 225] width 25 height 22
click at [1214, 231] on button "Add labels" at bounding box center [1204, 224] width 71 height 21
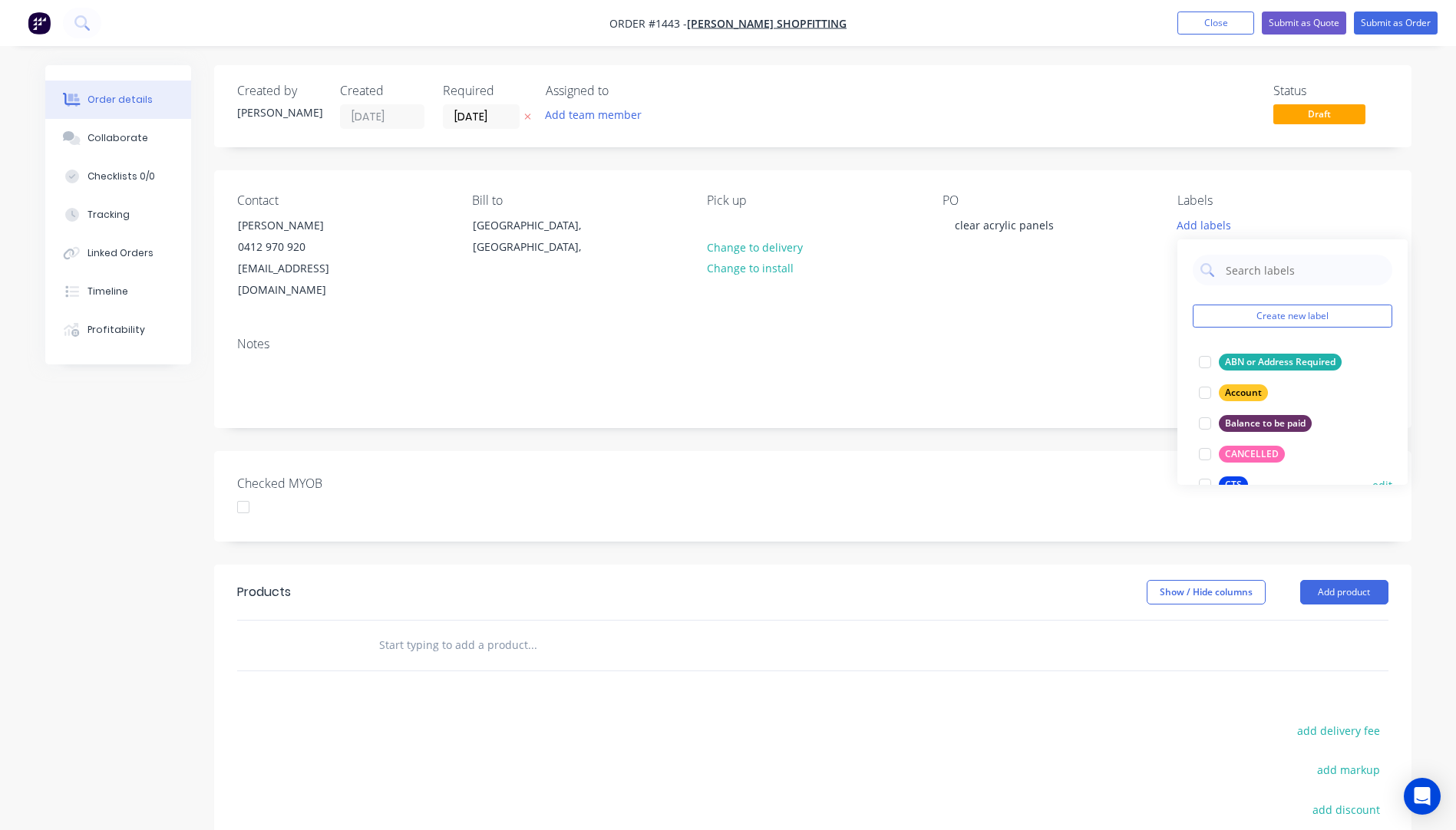
click at [1231, 481] on div "CTS" at bounding box center [1233, 485] width 29 height 17
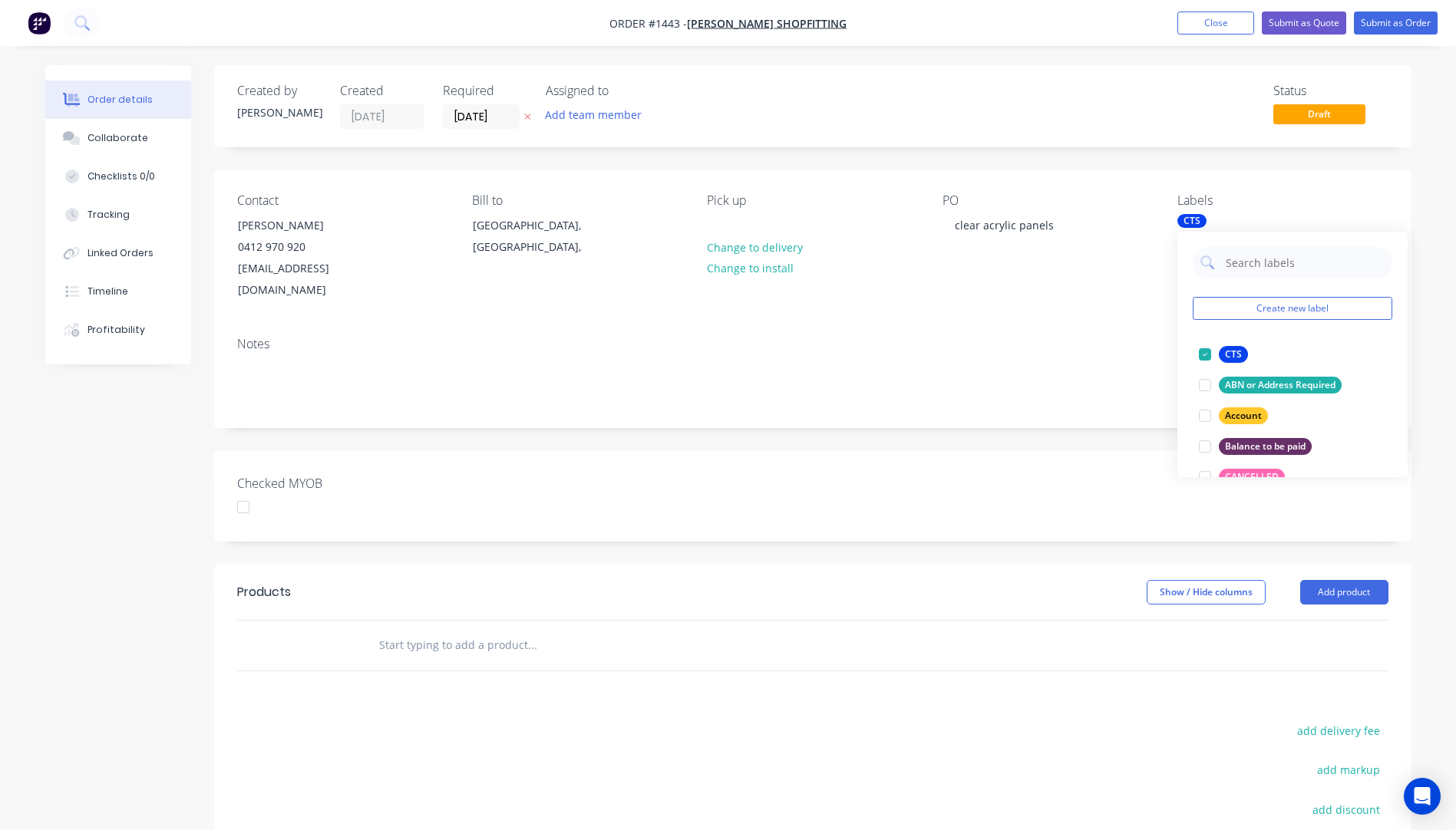
click at [1086, 337] on div "Notes" at bounding box center [813, 344] width 1151 height 15
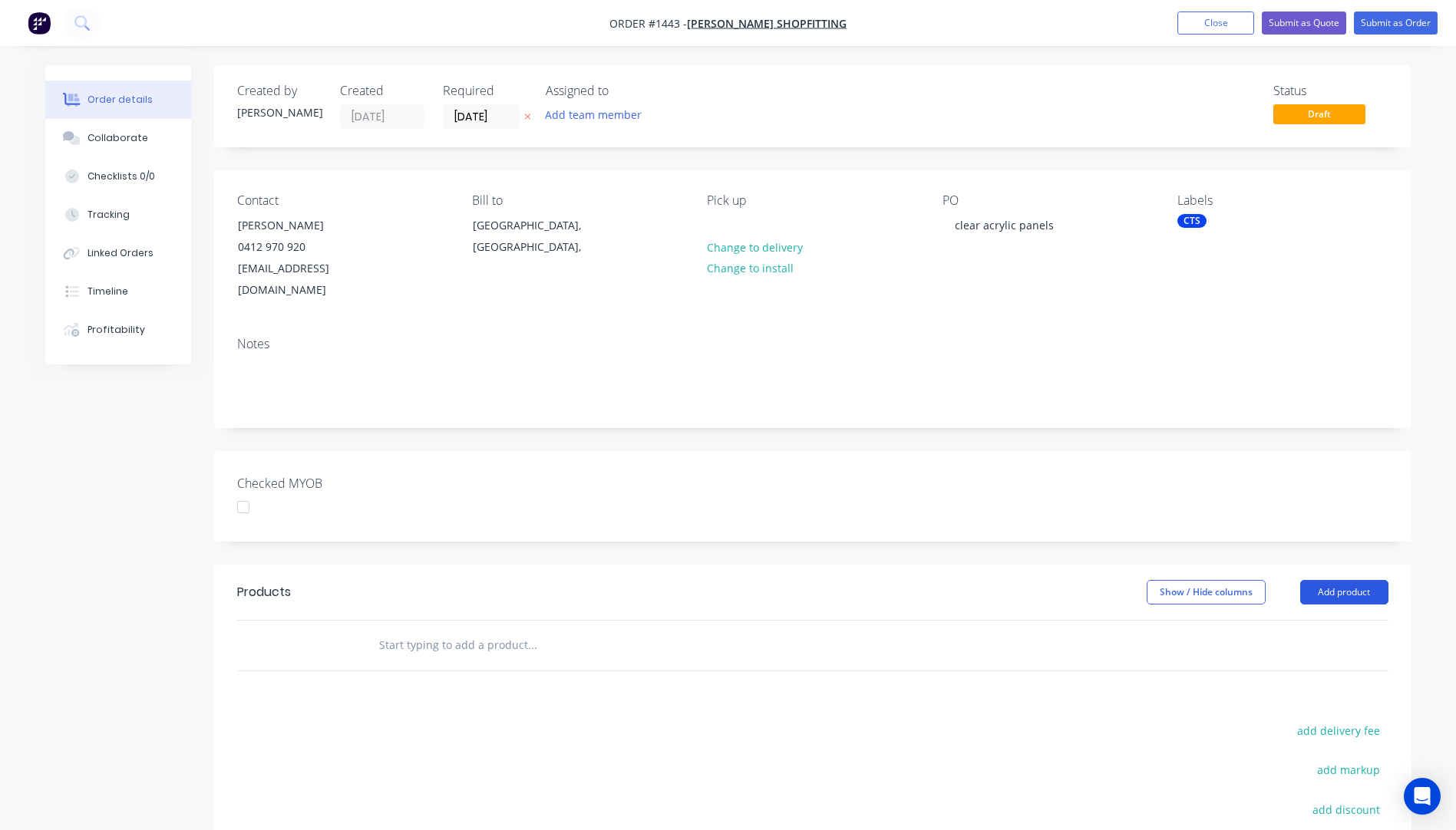
click at [1334, 580] on button "Add product" at bounding box center [1344, 593] width 88 height 25
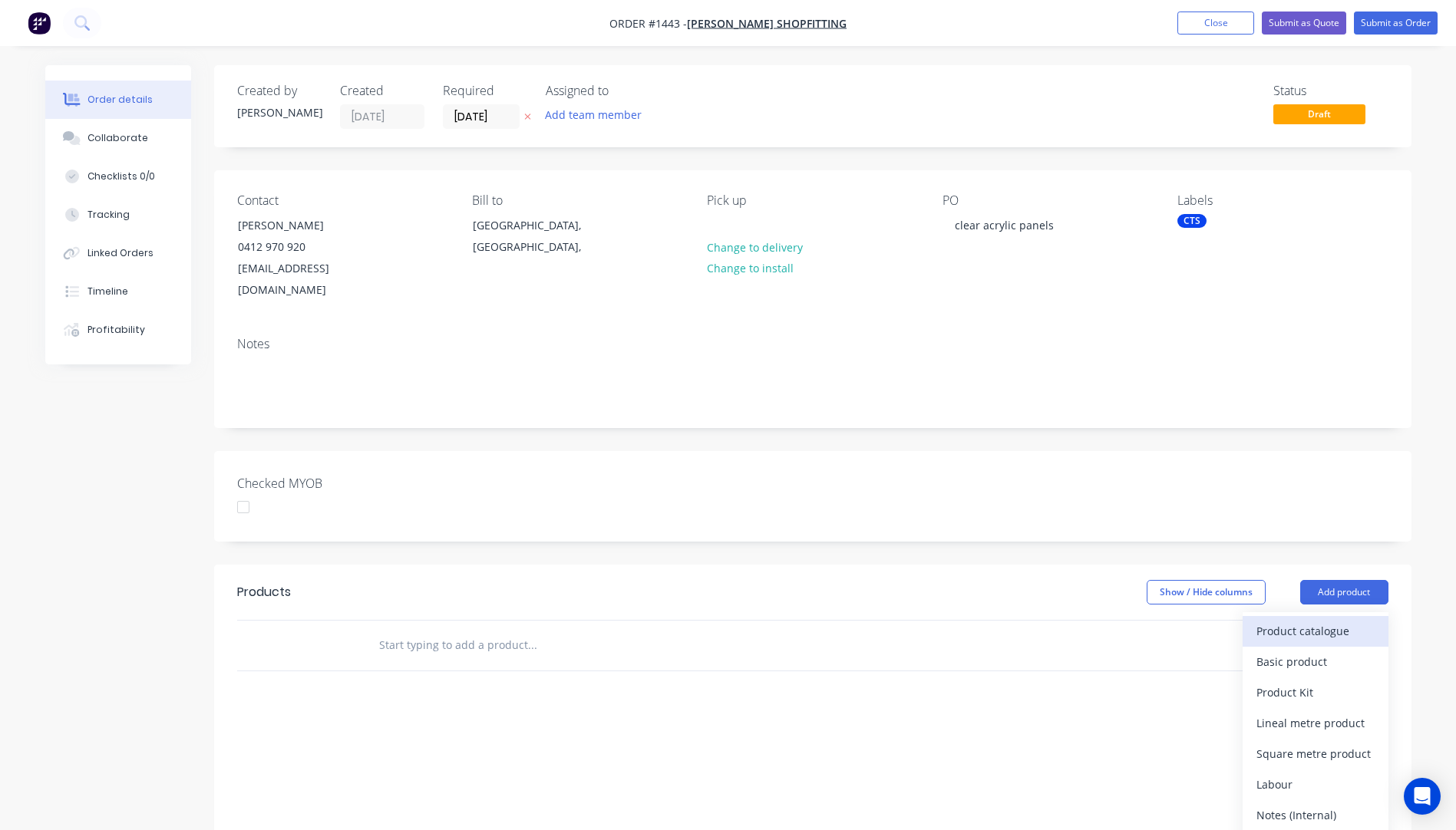
click at [1320, 620] on div "Product catalogue" at bounding box center [1316, 631] width 118 height 22
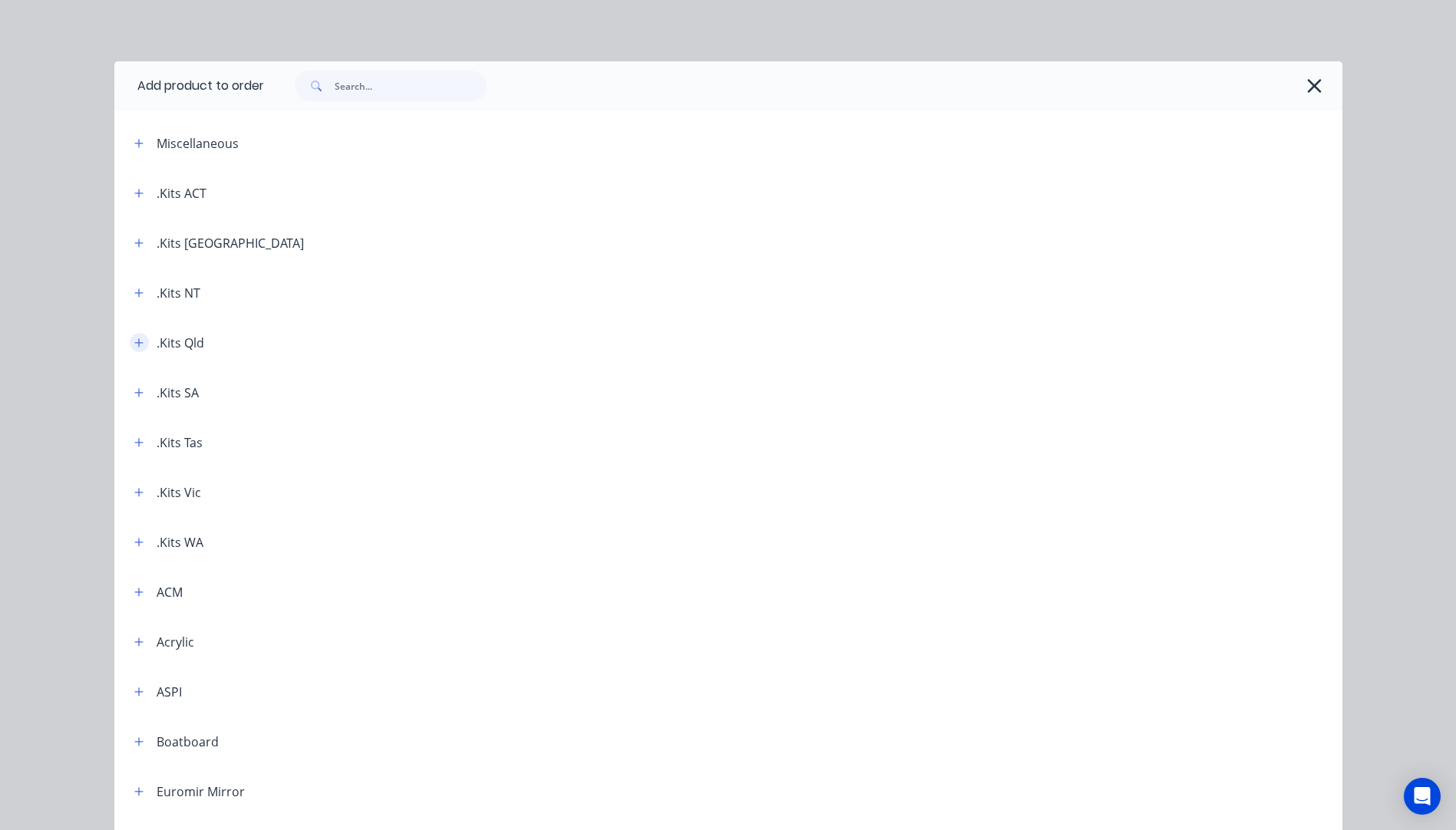
click at [134, 345] on icon "button" at bounding box center [139, 343] width 9 height 11
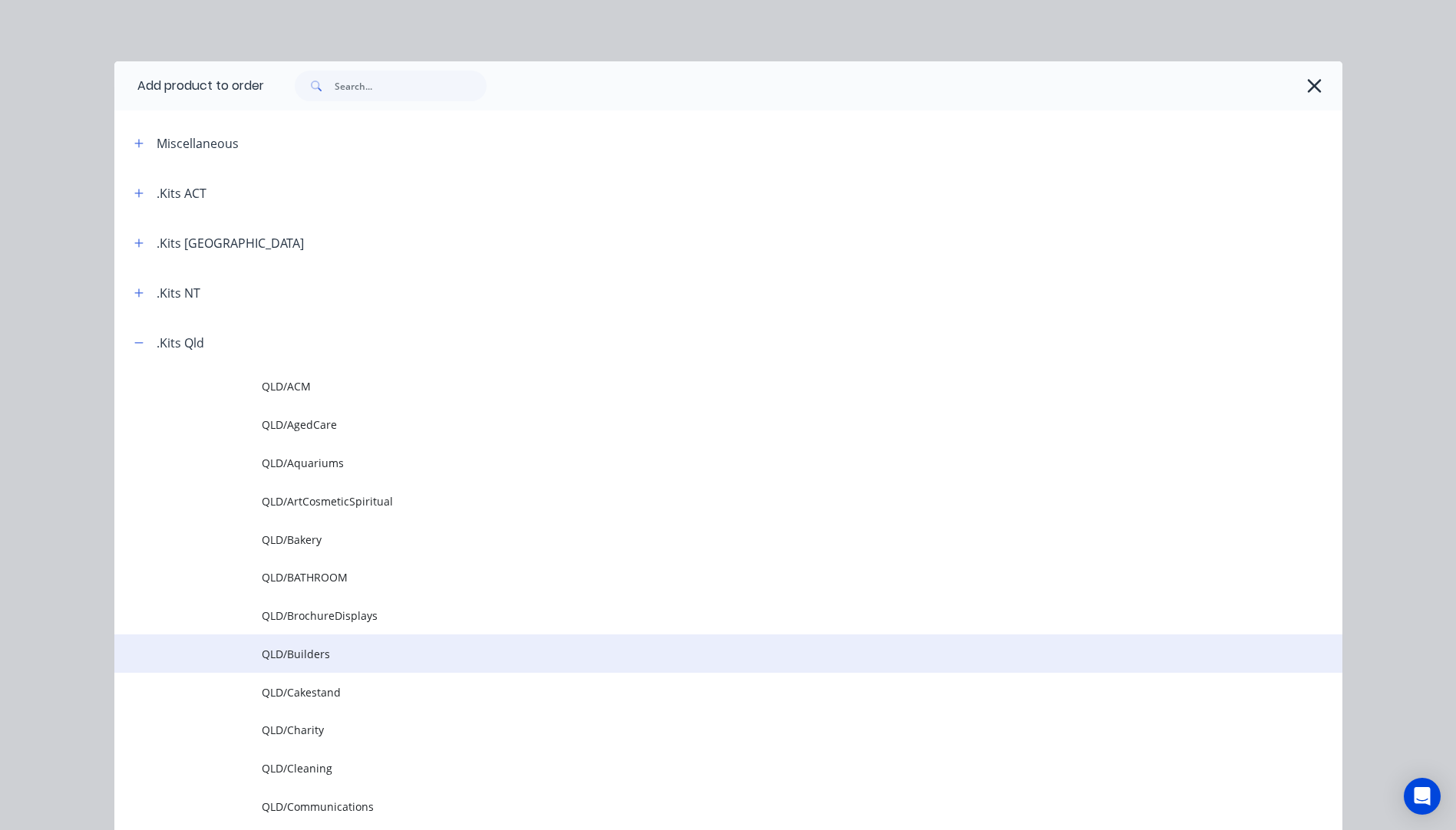
click at [315, 663] on td "QLD/Builders" at bounding box center [802, 654] width 1081 height 38
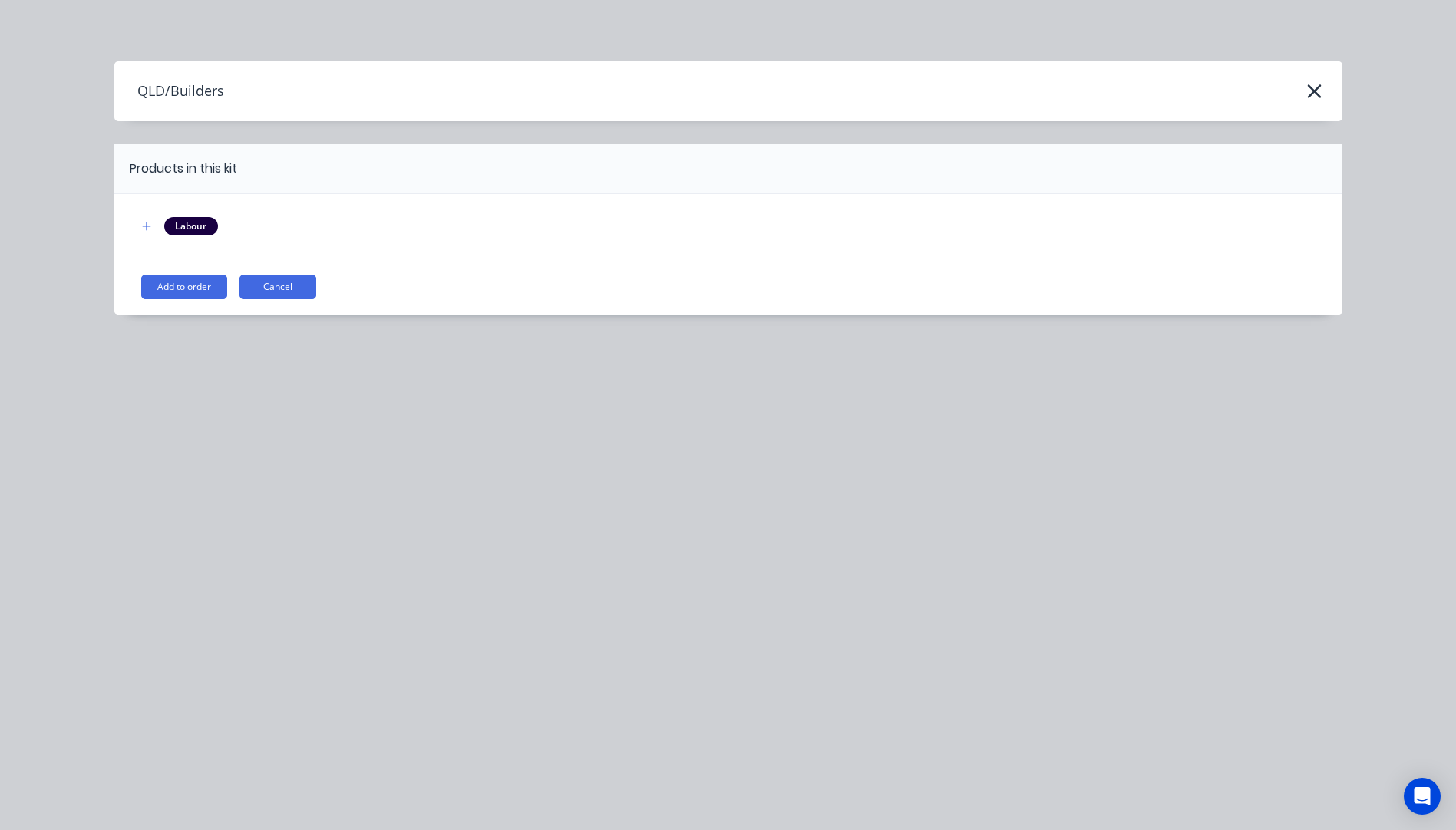
click at [190, 288] on button "Add to order" at bounding box center [184, 287] width 86 height 25
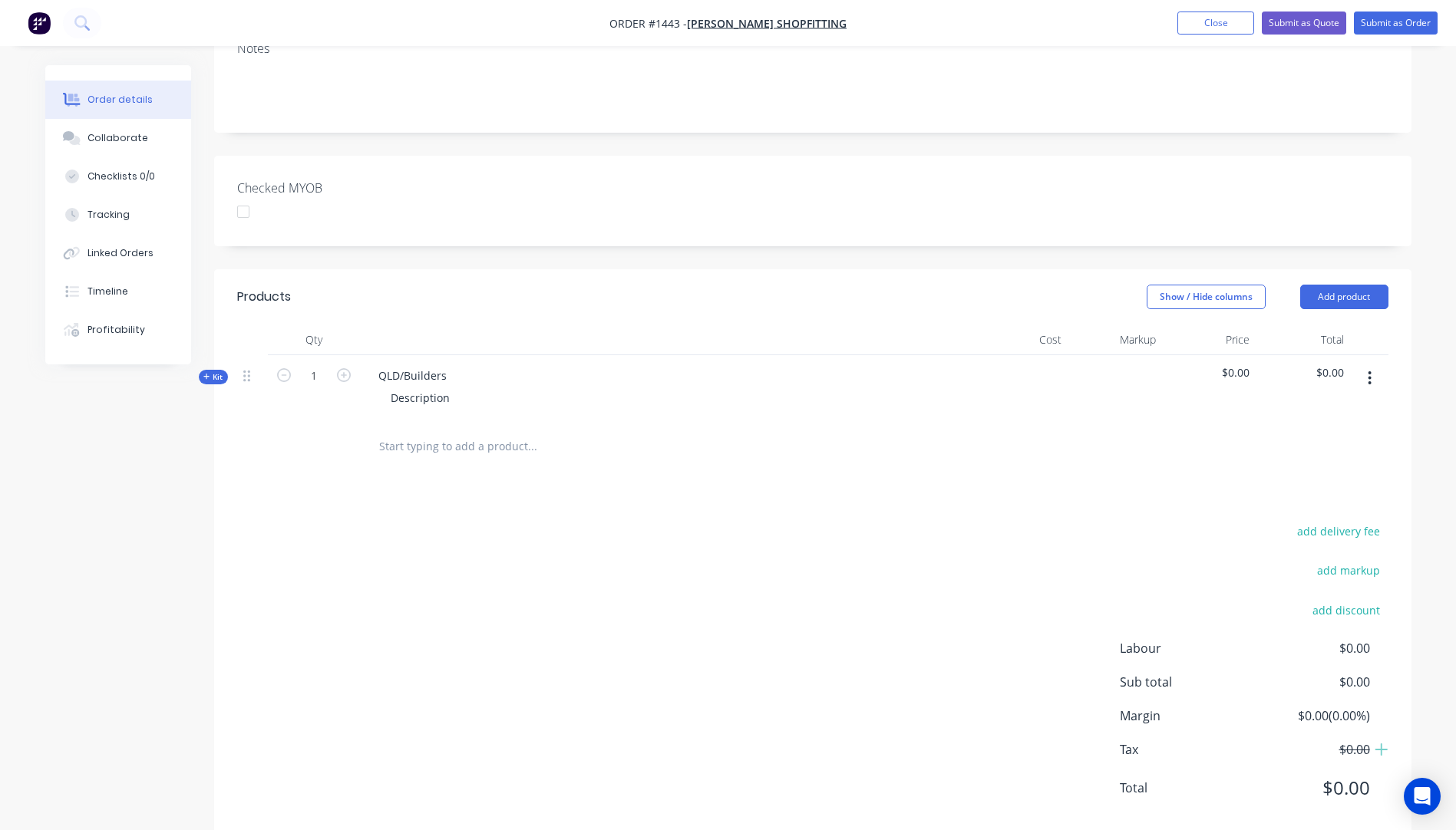
scroll to position [307, 0]
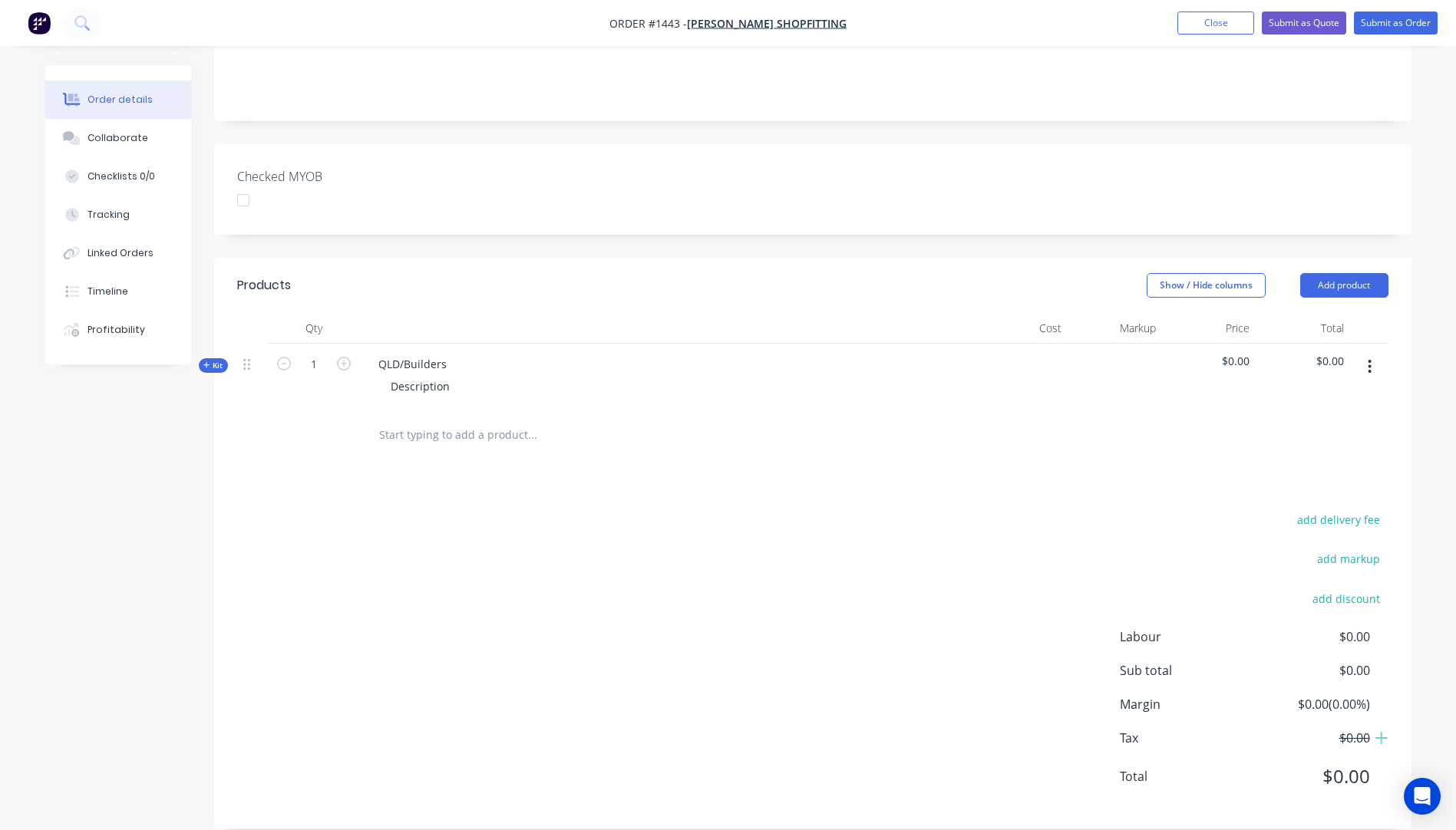
click at [203, 362] on icon at bounding box center [206, 364] width 6 height 6
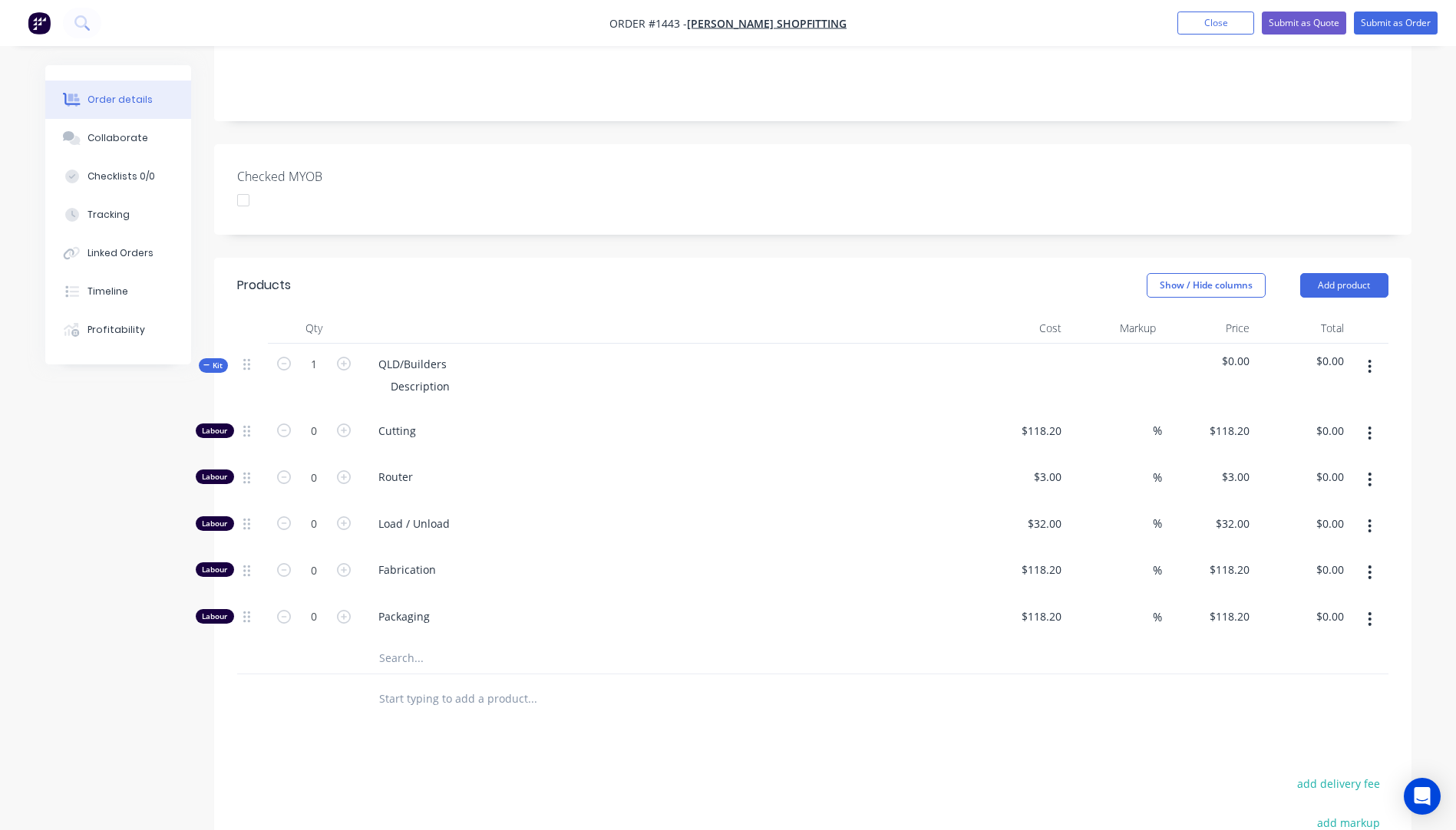
click at [405, 643] on input "text" at bounding box center [532, 658] width 307 height 31
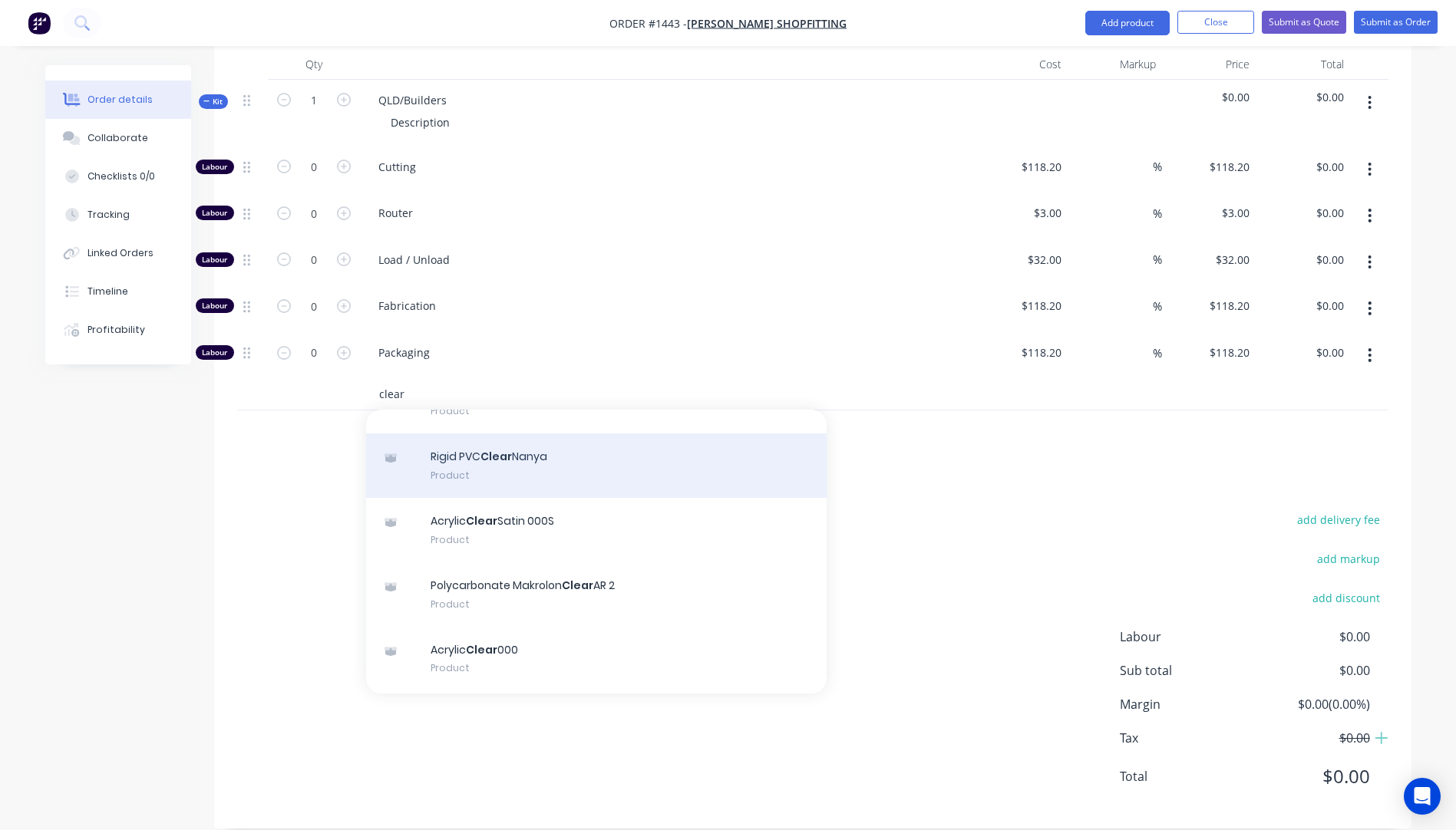
scroll to position [230, 0]
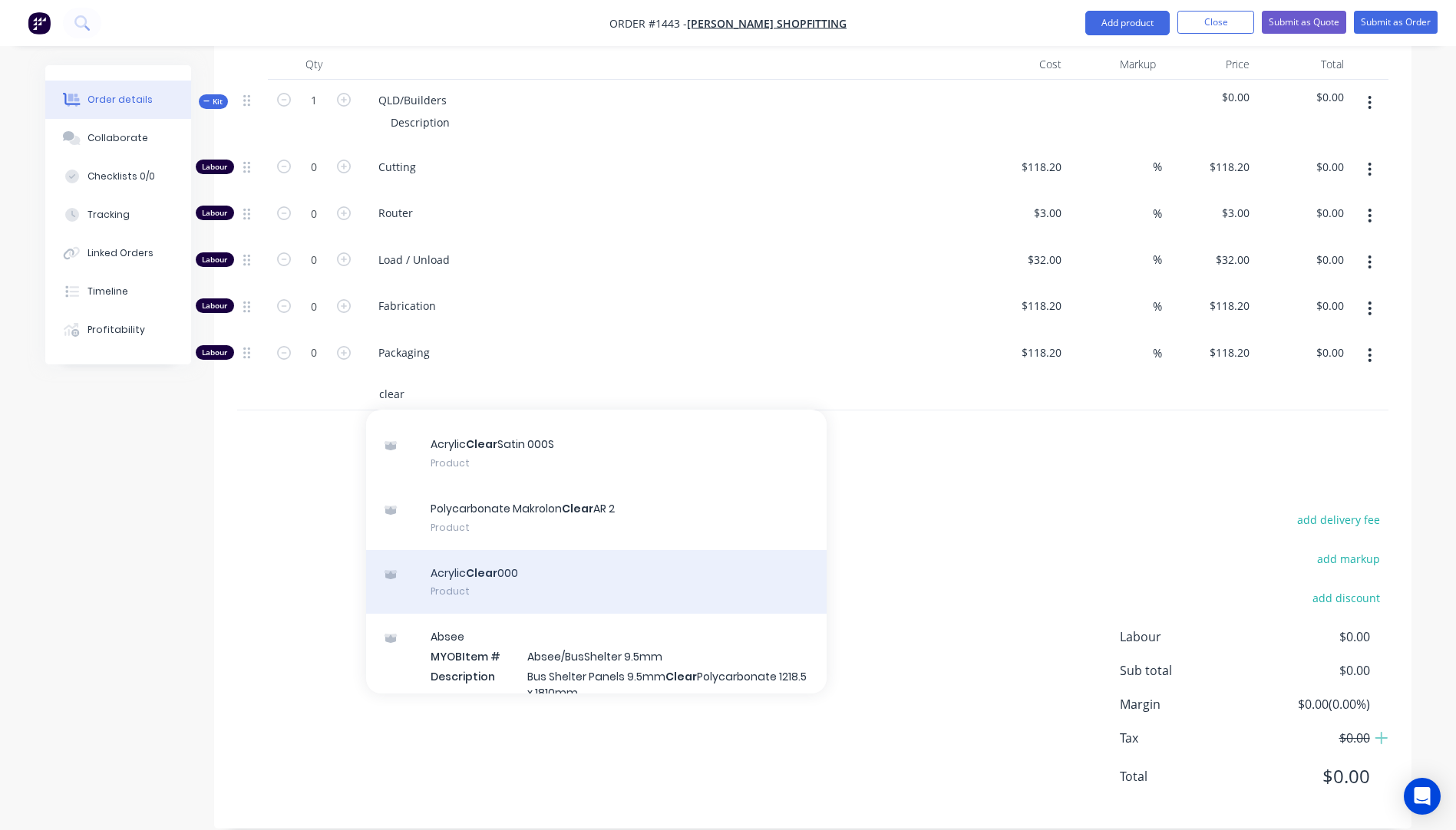
type input "clear"
click at [450, 554] on div "Acrylic Clear 000 Product" at bounding box center [596, 583] width 461 height 65
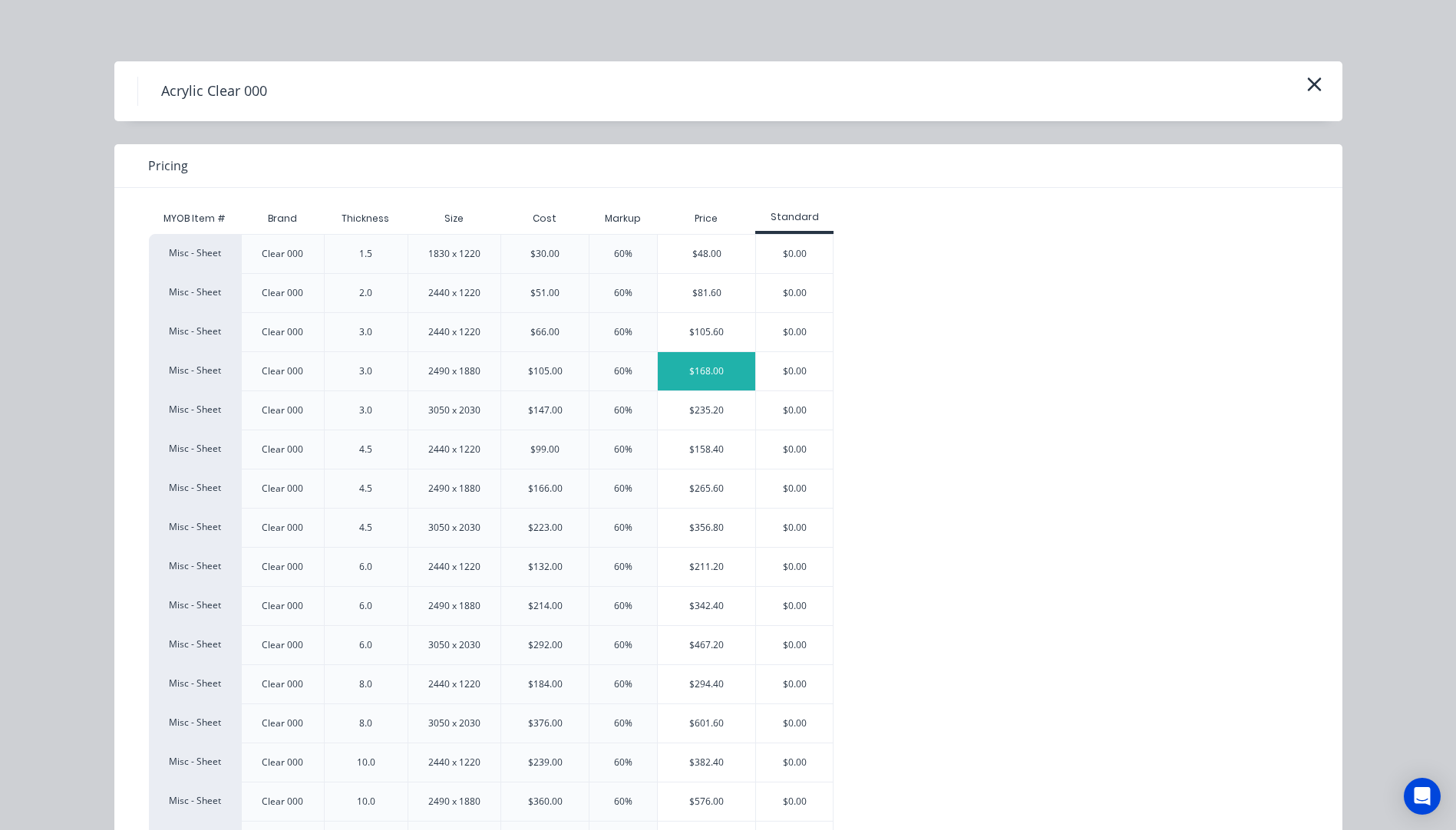
click at [707, 374] on div "$168.00" at bounding box center [706, 371] width 97 height 38
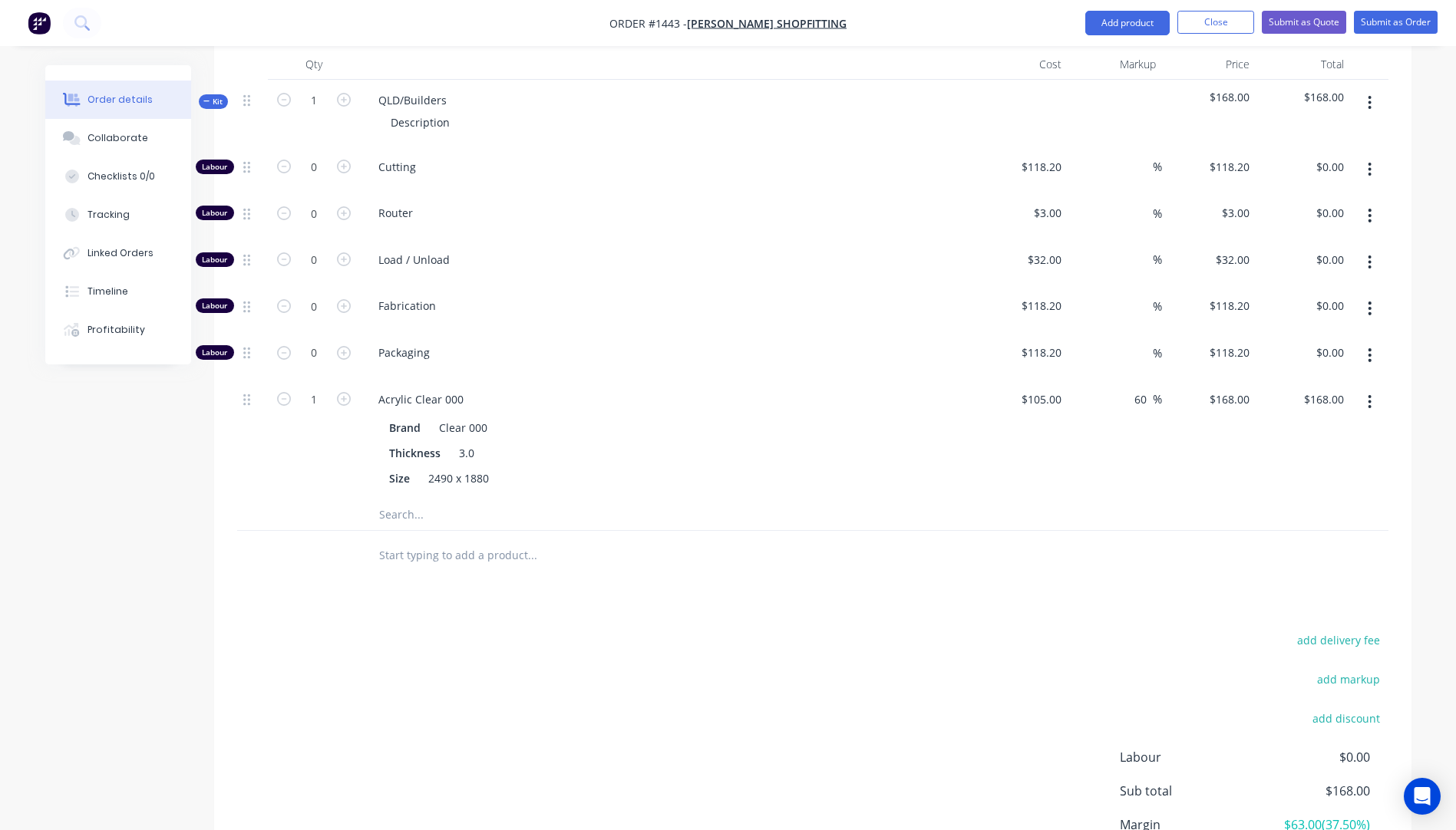
click at [402, 500] on input "text" at bounding box center [532, 515] width 307 height 31
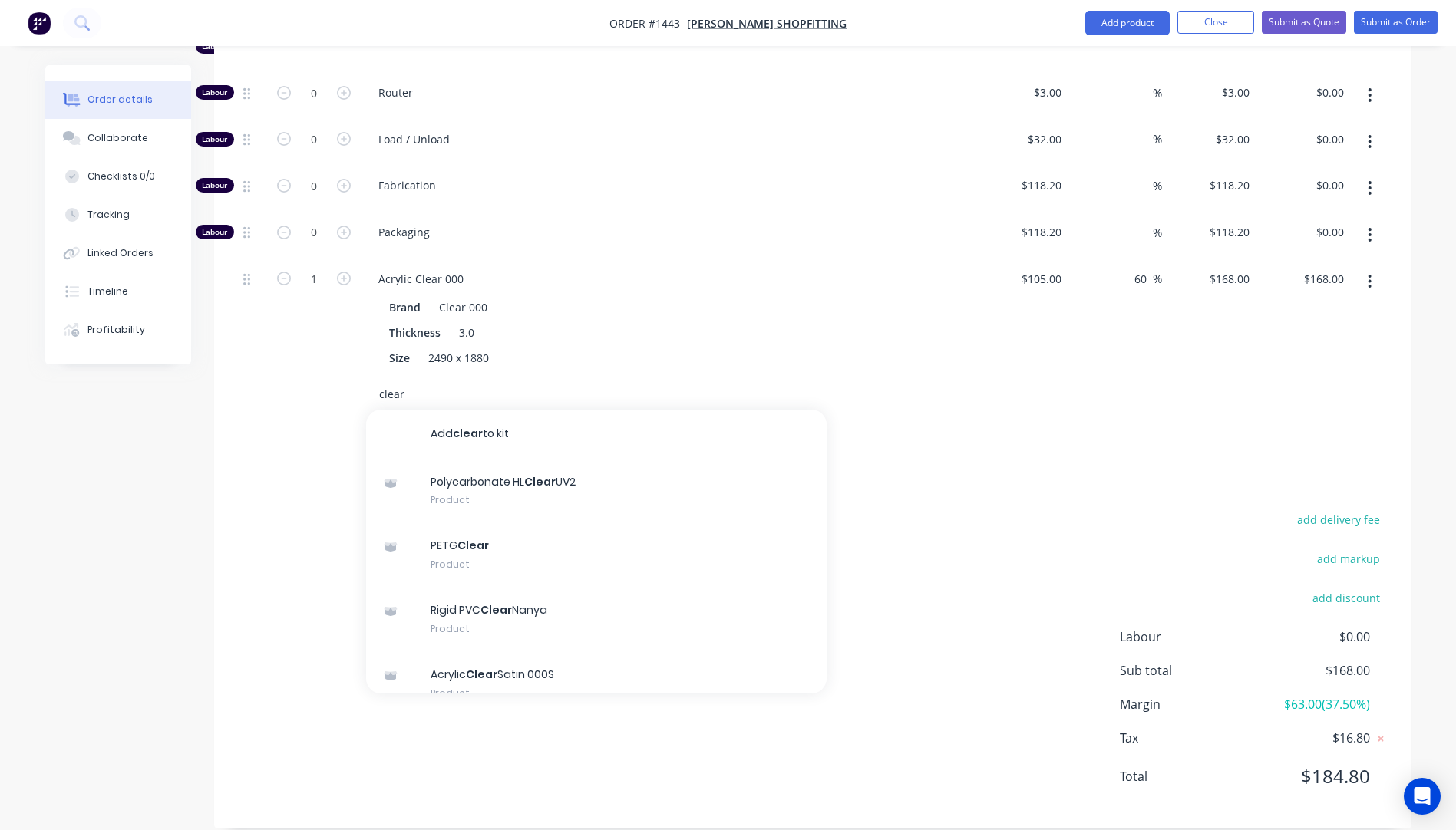
scroll to position [154, 0]
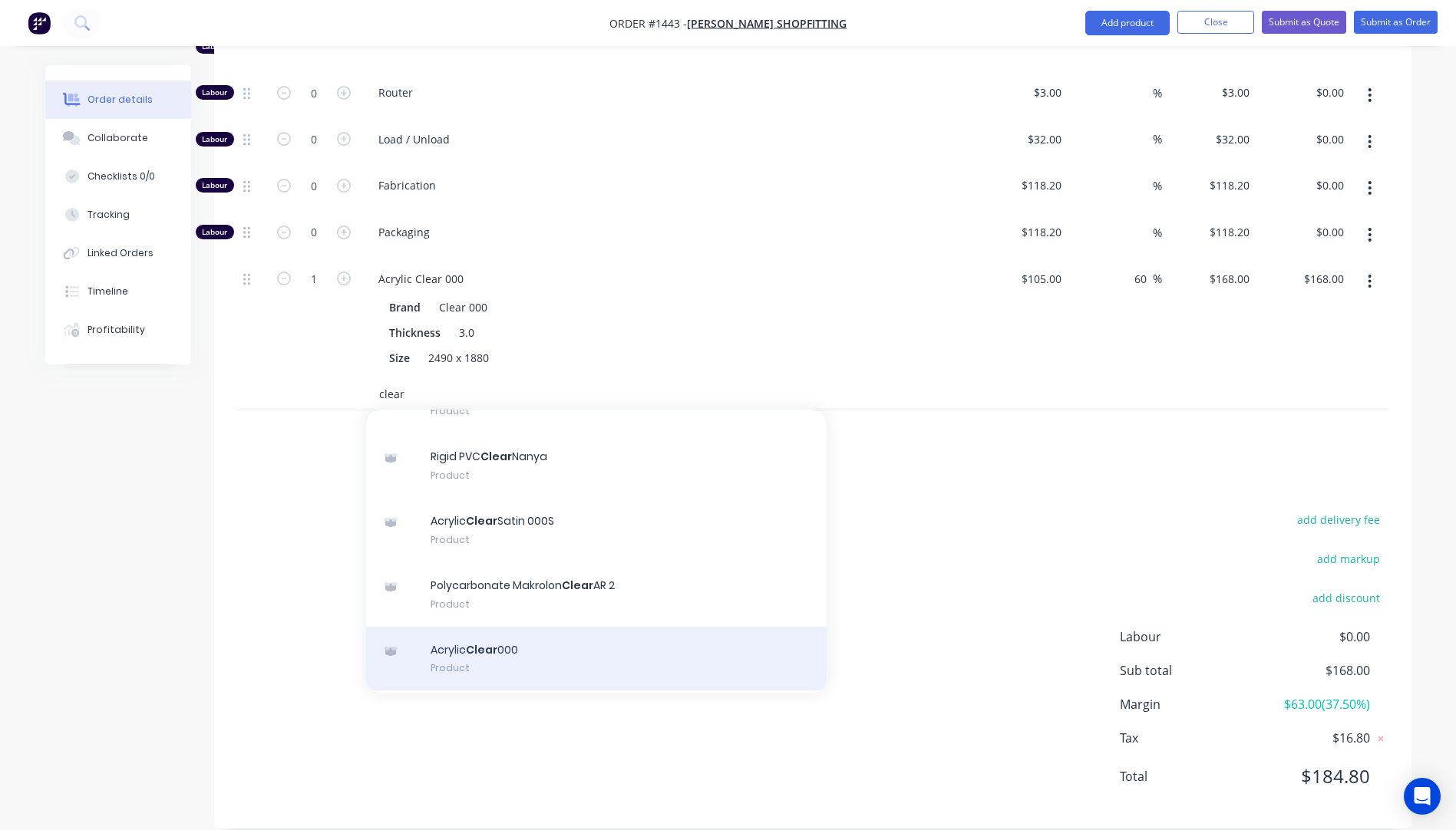
type input "clear"
click at [506, 632] on div "Acrylic Clear 000 Product" at bounding box center [596, 659] width 461 height 65
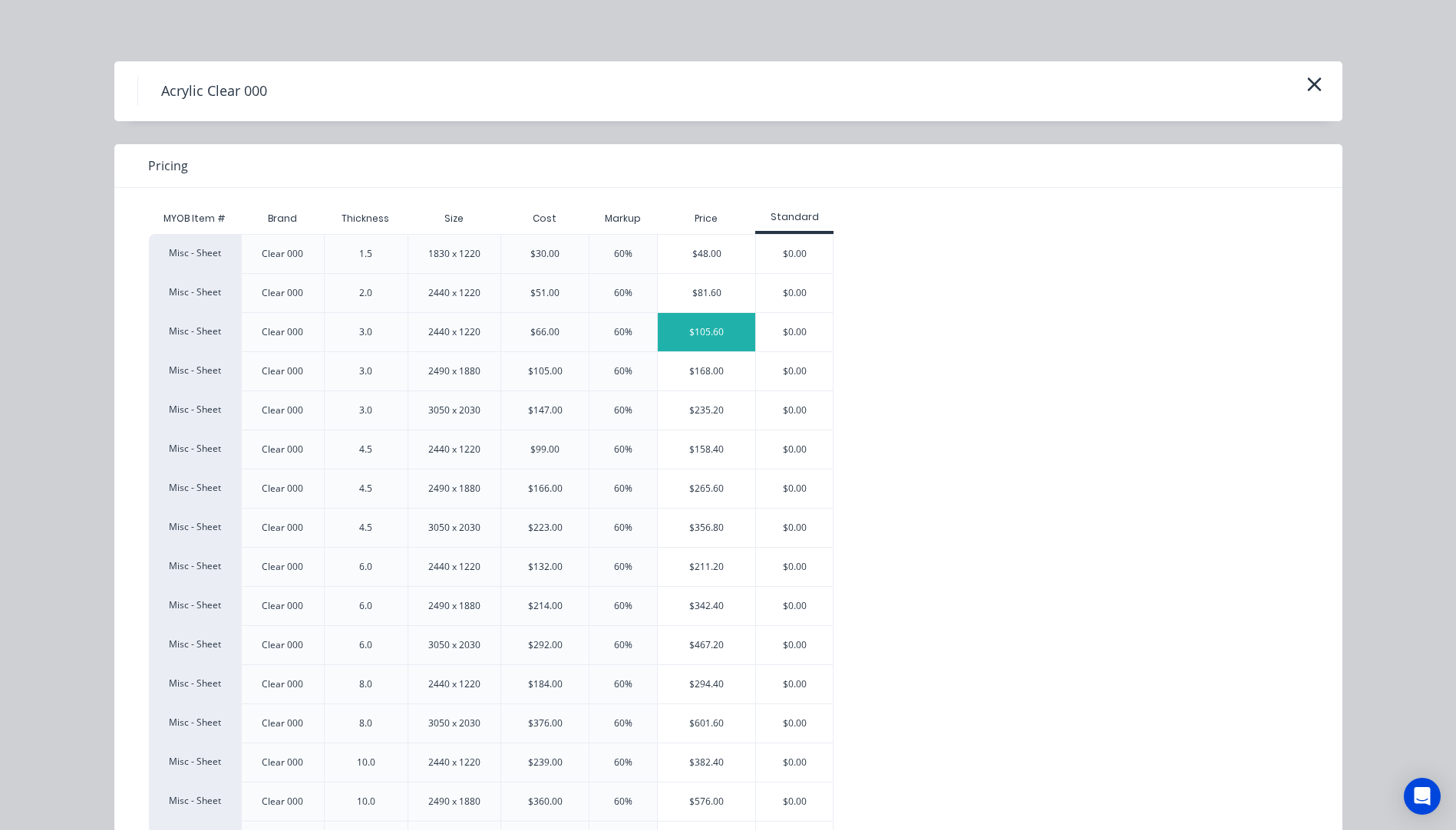
click at [697, 334] on div "$105.60" at bounding box center [706, 332] width 97 height 38
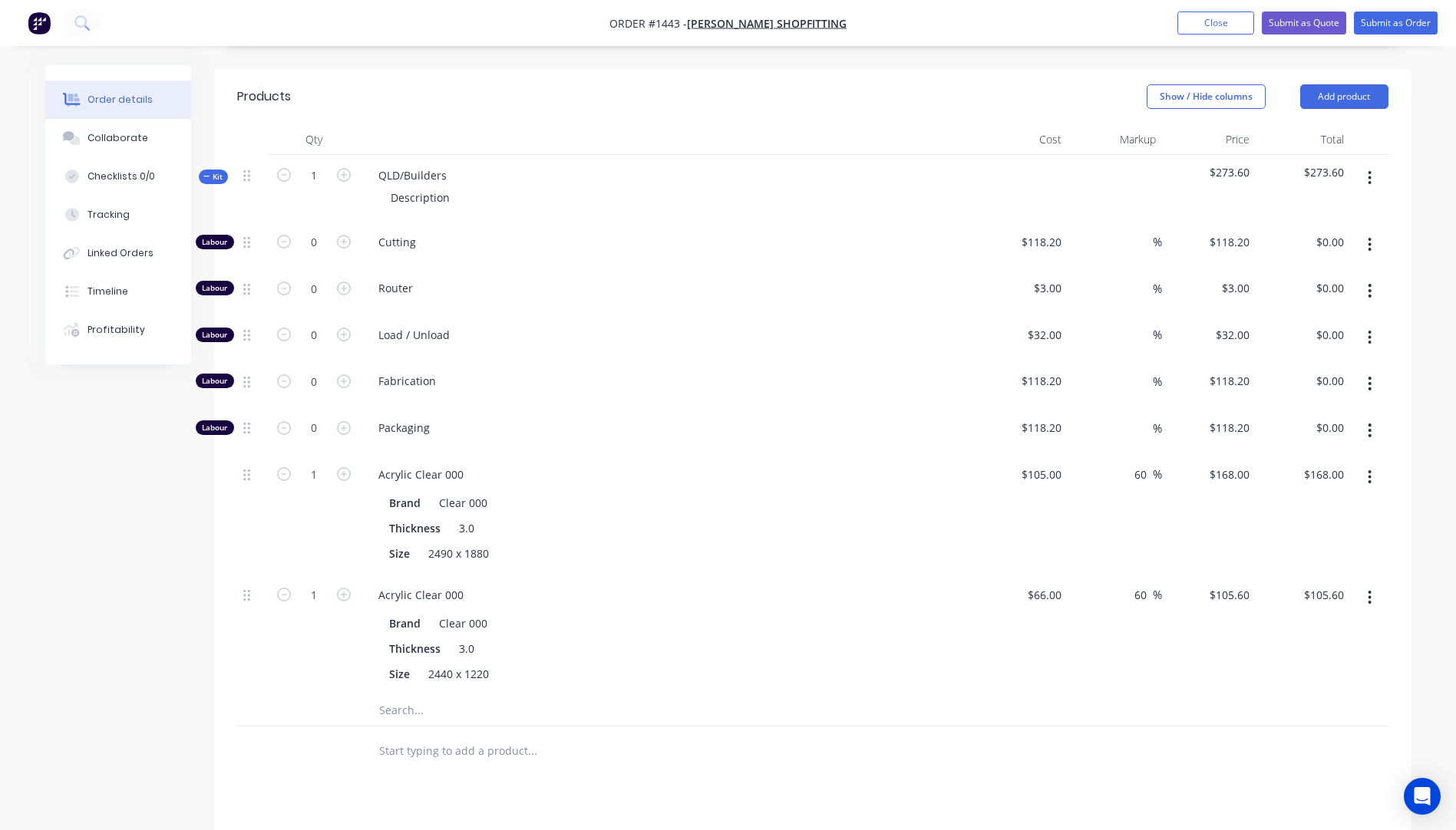
scroll to position [461, 0]
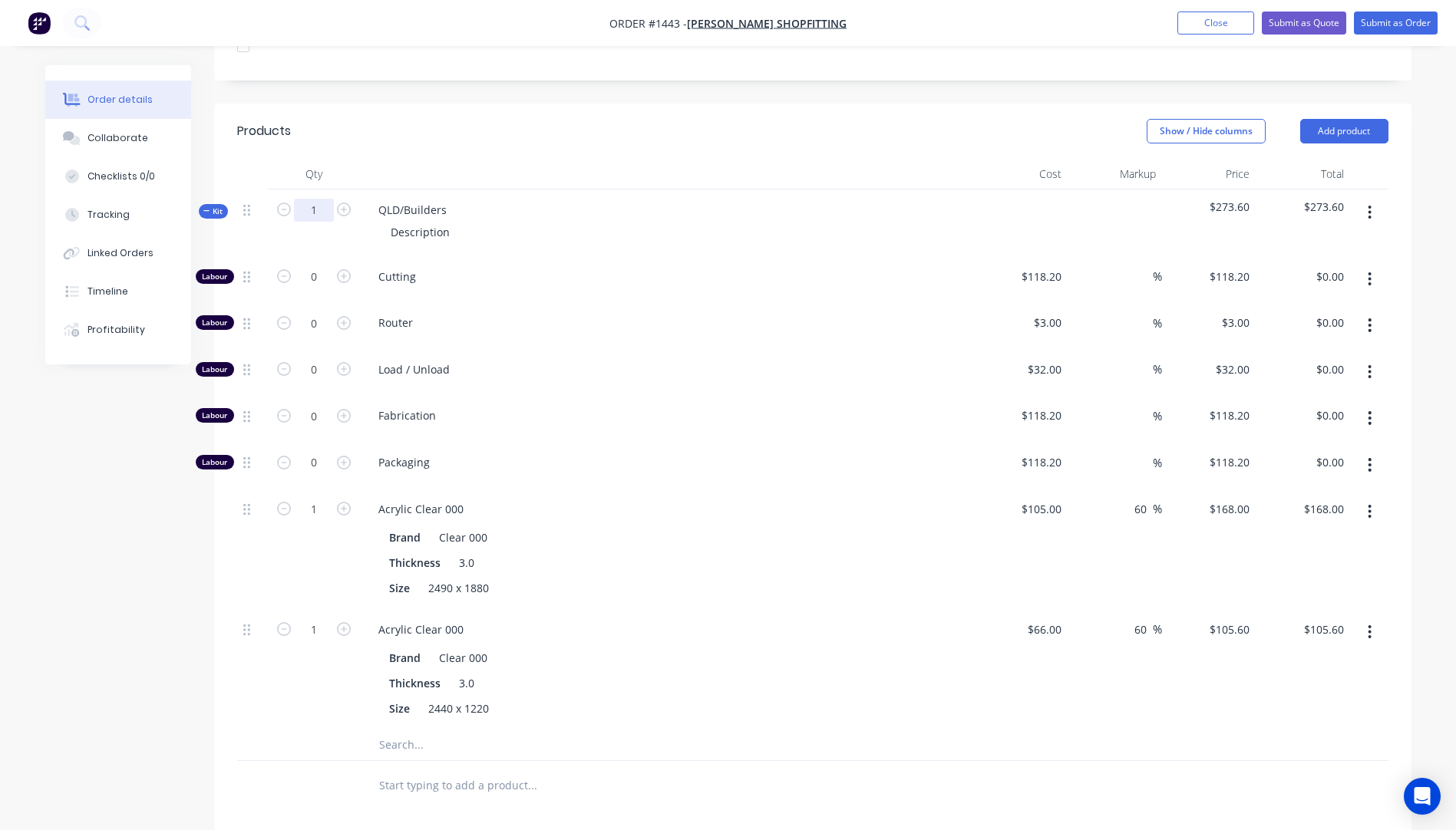
click at [325, 198] on input "1" at bounding box center [314, 210] width 40 height 23
type input "17"
type input "$2,856.00"
type input "17"
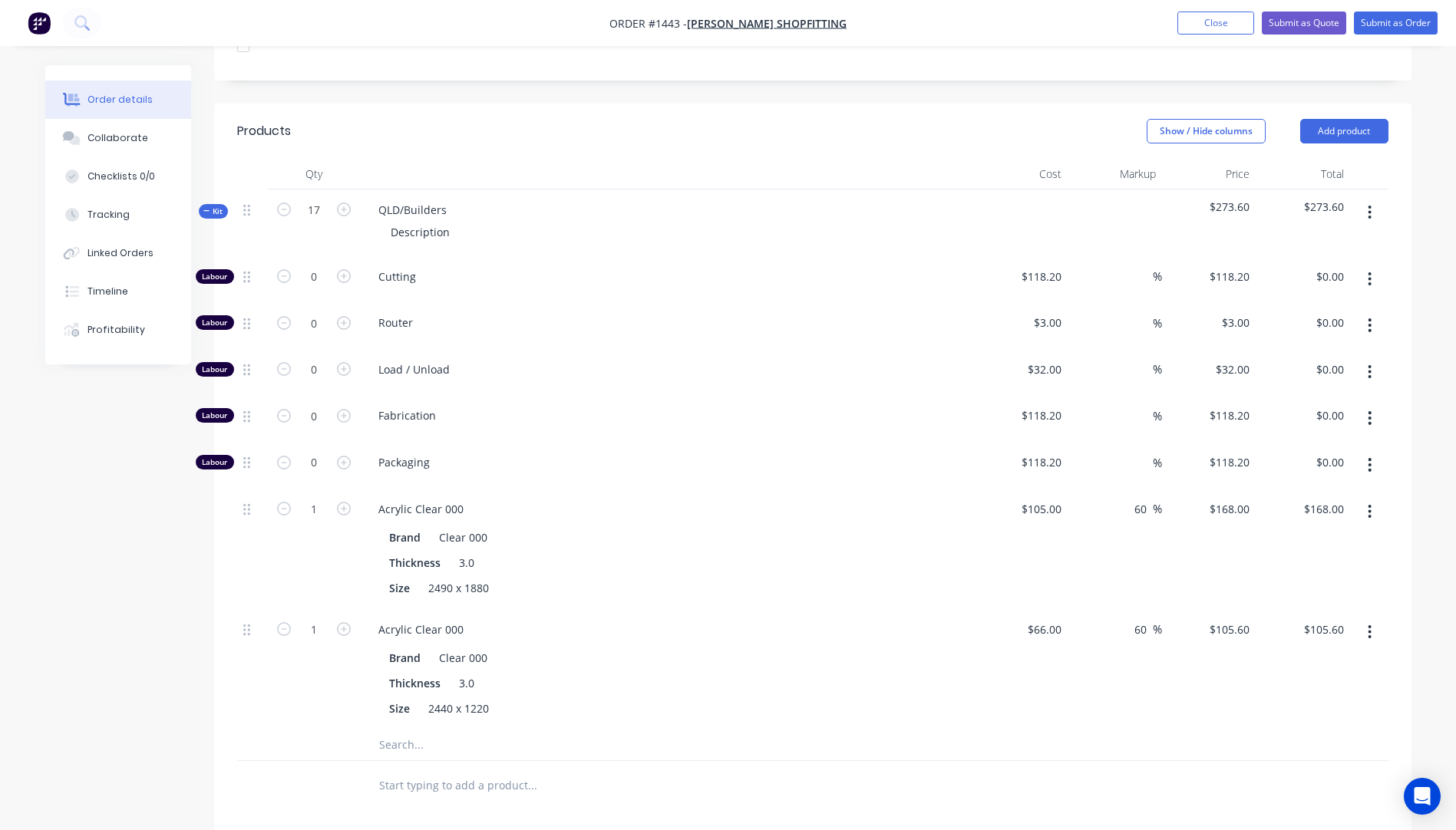
type input "$1,795.20"
click at [610, 349] on div "Load / Unload" at bounding box center [667, 373] width 614 height 46
click at [320, 498] on input "17" at bounding box center [314, 510] width 40 height 23
type input "1"
type input "$168.00"
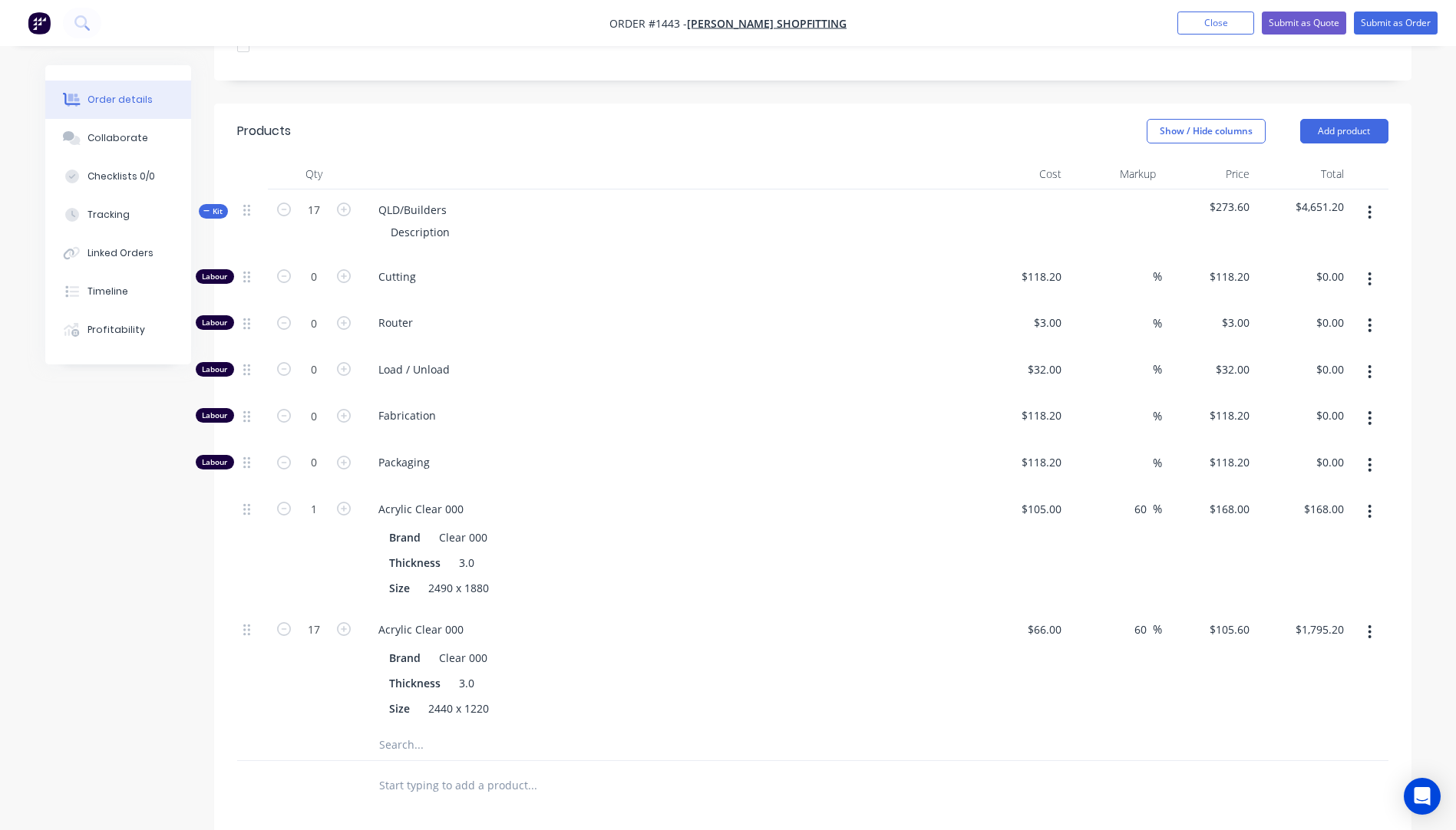
click at [272, 549] on div "1" at bounding box center [314, 549] width 92 height 120
click at [331, 618] on input "17" at bounding box center [314, 630] width 40 height 23
type input "1"
type input "$105.60"
click at [266, 648] on div at bounding box center [252, 669] width 31 height 120
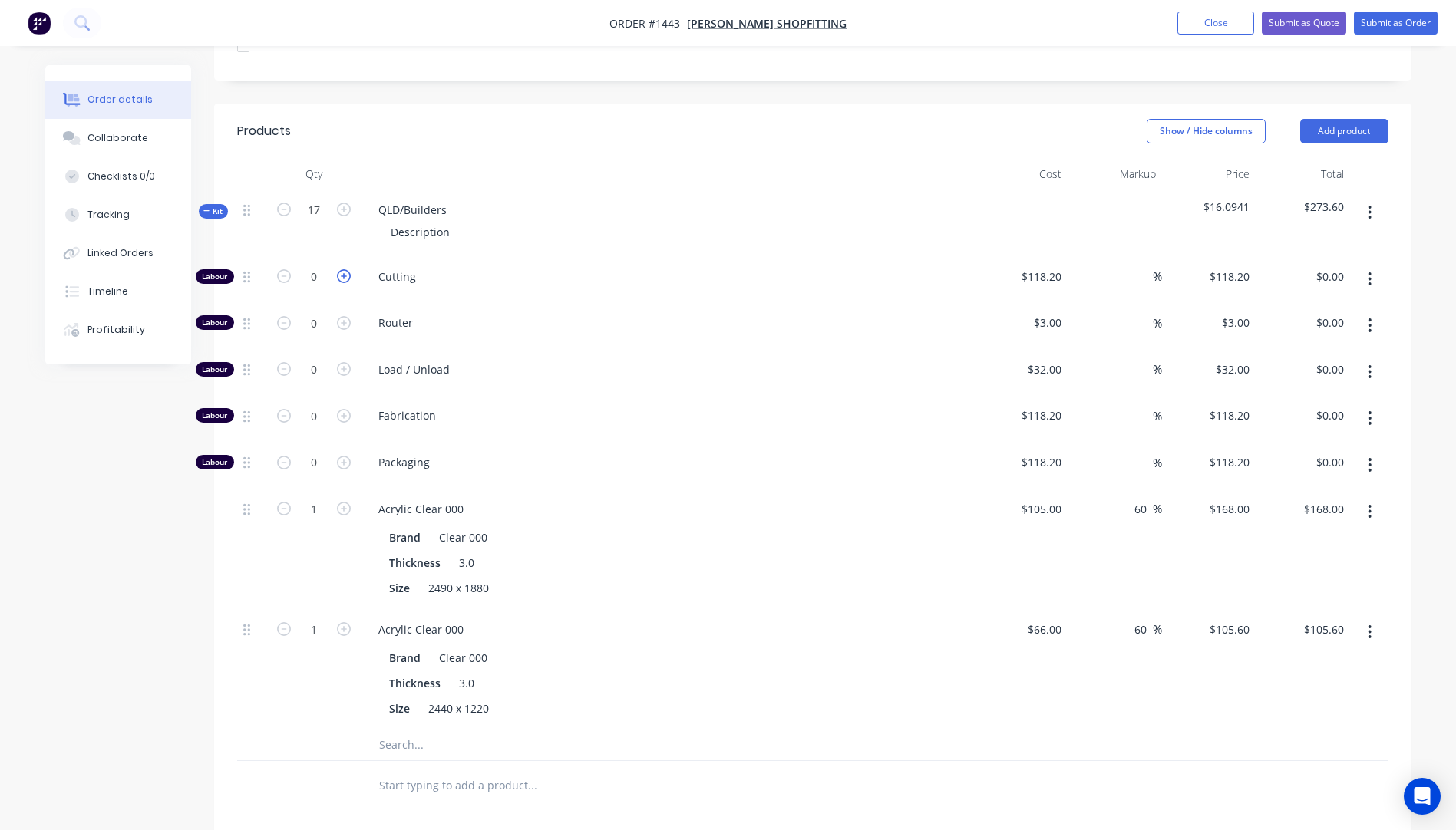
click at [345, 270] on icon "button" at bounding box center [344, 276] width 14 height 14
type input "1"
type input "$118.20"
click at [345, 270] on icon "button" at bounding box center [344, 276] width 14 height 14
type input "2"
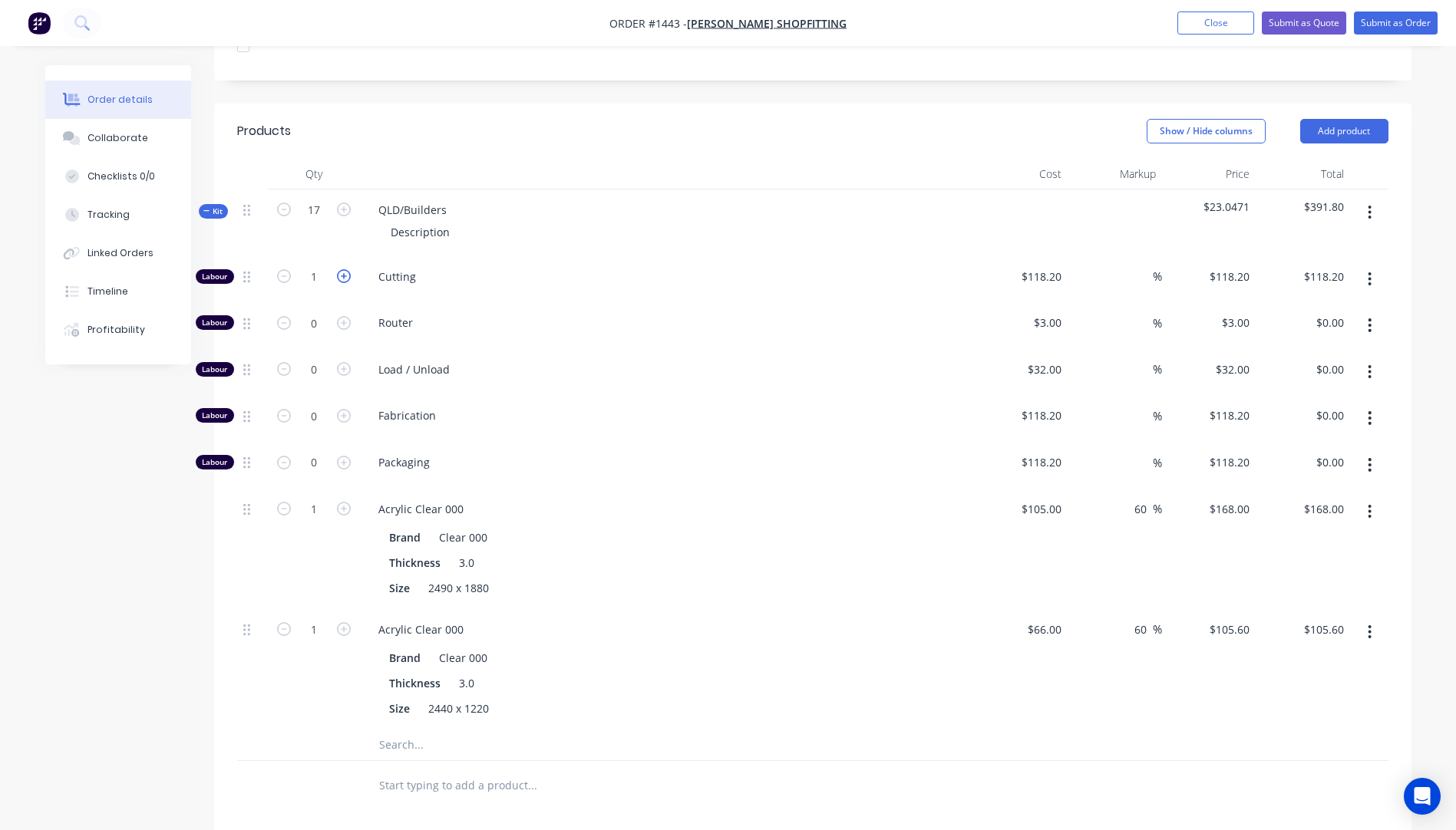
type input "$236.40"
click at [345, 270] on icon "button" at bounding box center [344, 276] width 14 height 14
type input "3"
type input "$354.60"
click at [1029, 266] on div "118.2 $118.20" at bounding box center [1040, 276] width 54 height 22
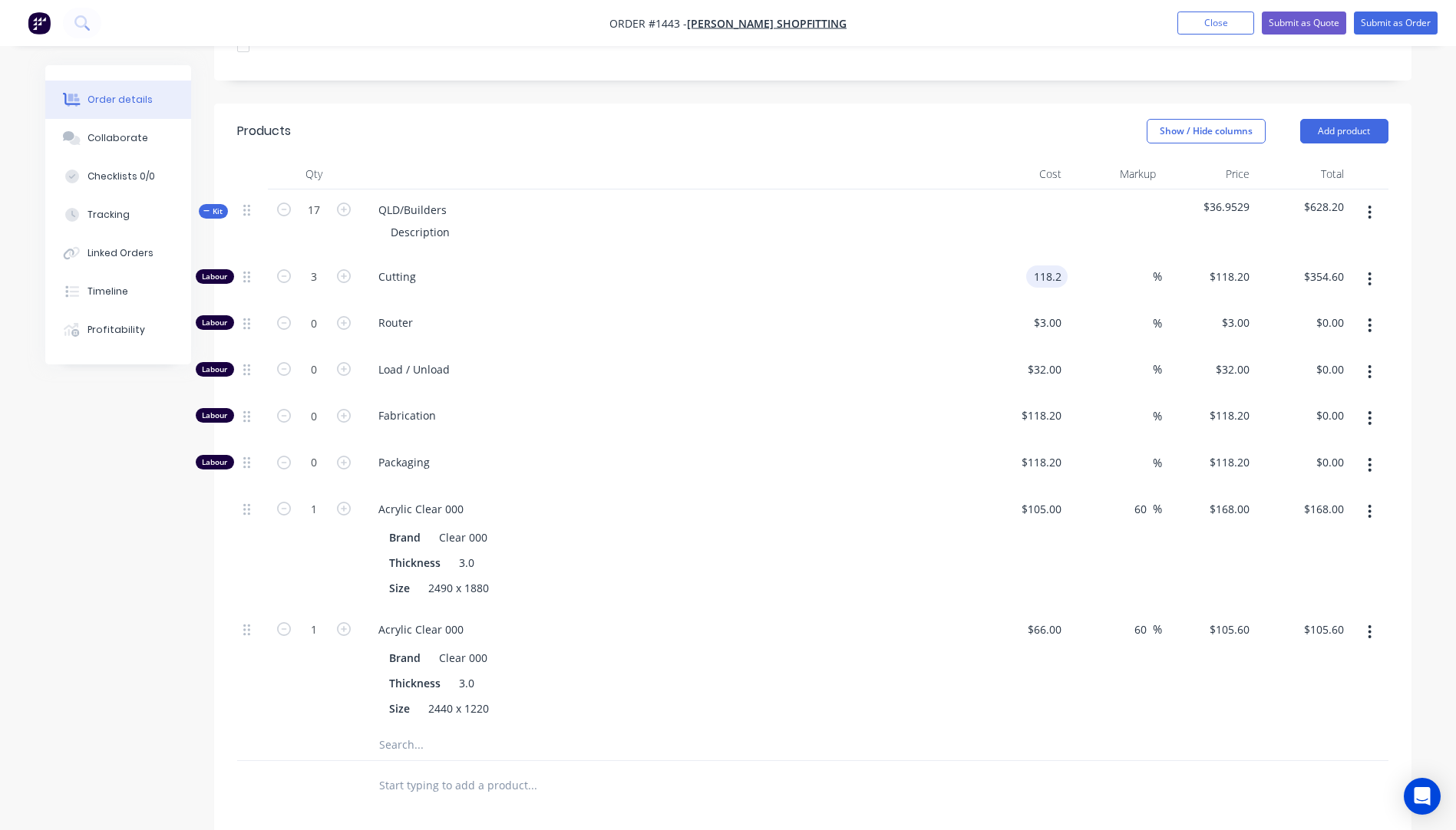
click at [1029, 266] on div "118.2 118.2" at bounding box center [1047, 276] width 42 height 22
type input "$10.00"
type input "$30.00"
click at [945, 302] on div "Router" at bounding box center [667, 325] width 614 height 46
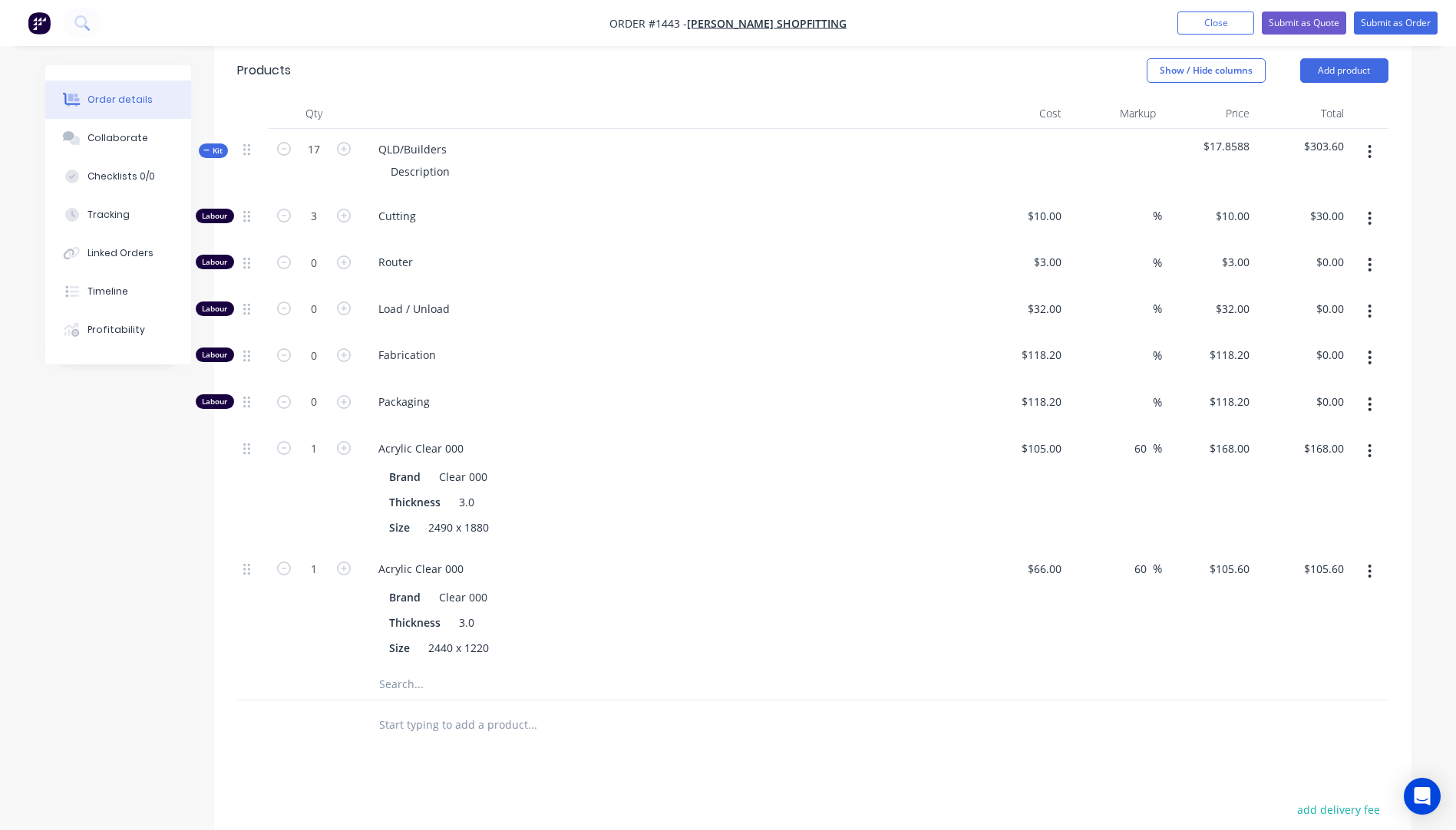
scroll to position [351, 0]
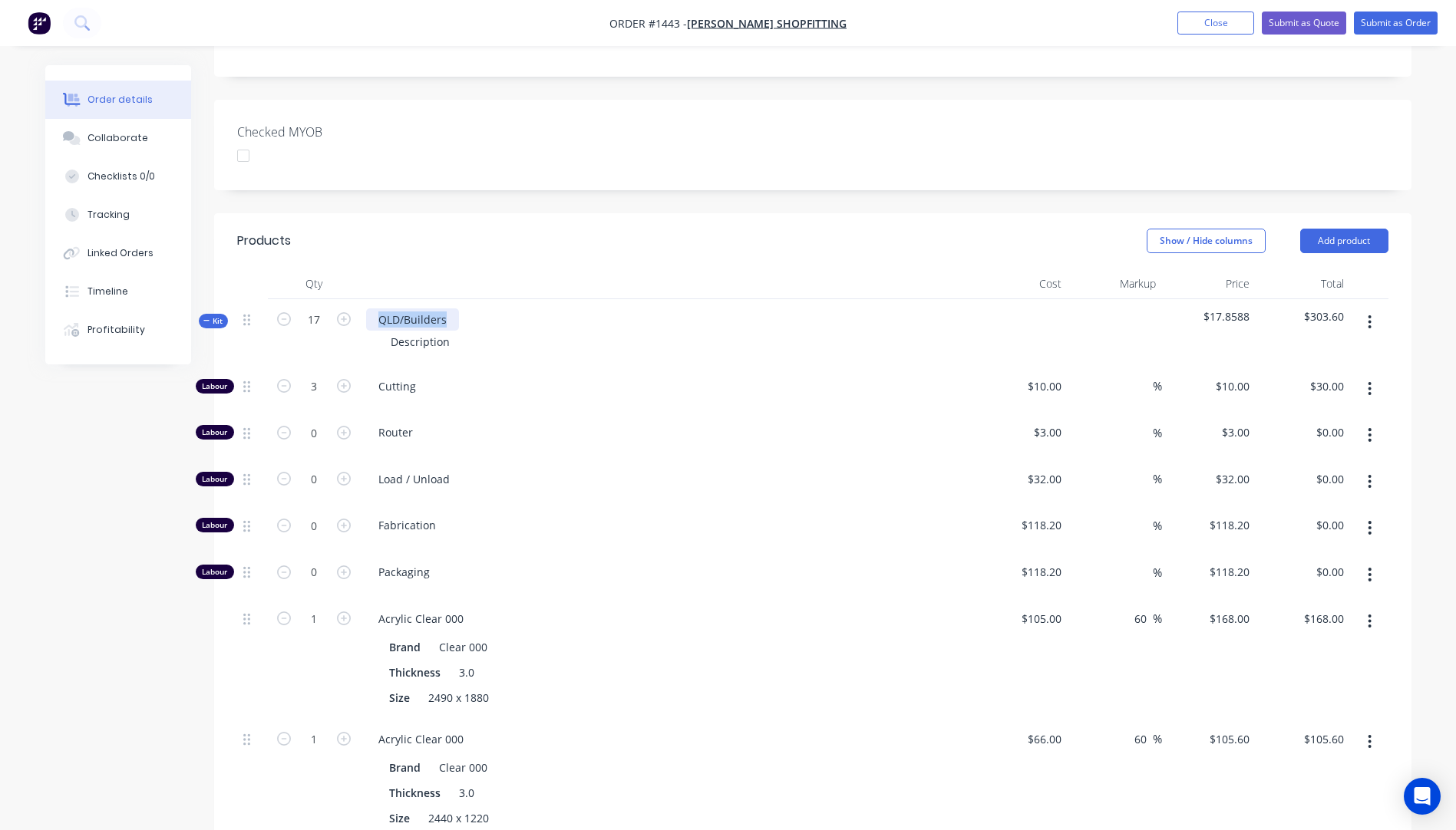
drag, startPoint x: 445, startPoint y: 299, endPoint x: 363, endPoint y: 299, distance: 82.0
click at [363, 300] on div "QLD/Builders Description" at bounding box center [667, 333] width 614 height 66
drag, startPoint x: 452, startPoint y: 322, endPoint x: 382, endPoint y: 330, distance: 70.5
click at [382, 331] on div "Description" at bounding box center [420, 342] width 84 height 22
click at [564, 424] on span "Router" at bounding box center [673, 432] width 589 height 16
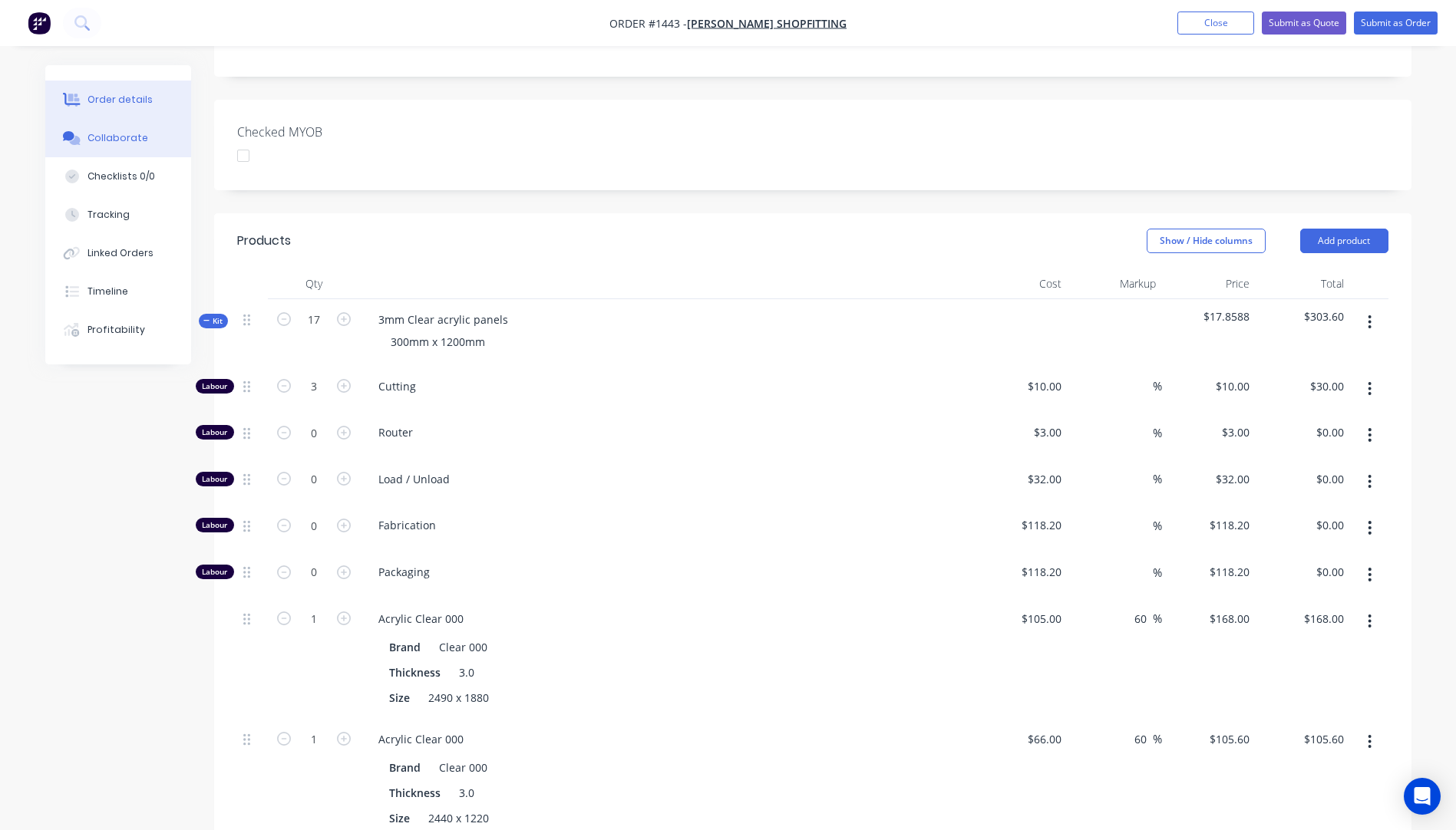
click at [126, 149] on button "Collaborate" at bounding box center [119, 138] width 146 height 38
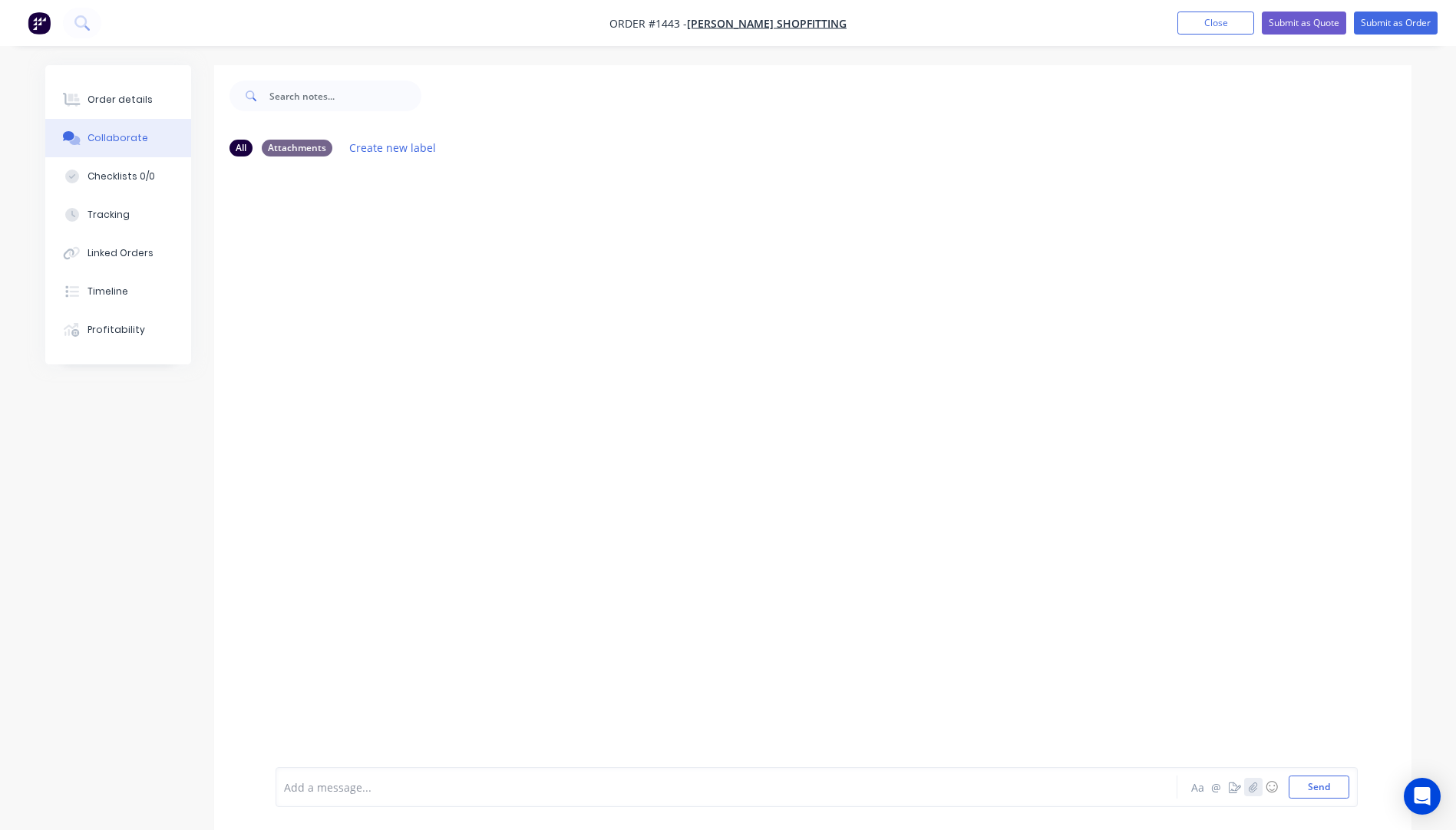
click at [1250, 784] on icon "button" at bounding box center [1252, 787] width 9 height 11
click at [1340, 799] on div "Add a message... Aa @ ☺ Send" at bounding box center [817, 748] width 1082 height 118
click at [1329, 790] on button "Send" at bounding box center [1318, 788] width 61 height 23
click at [125, 97] on div "Order details" at bounding box center [120, 100] width 66 height 14
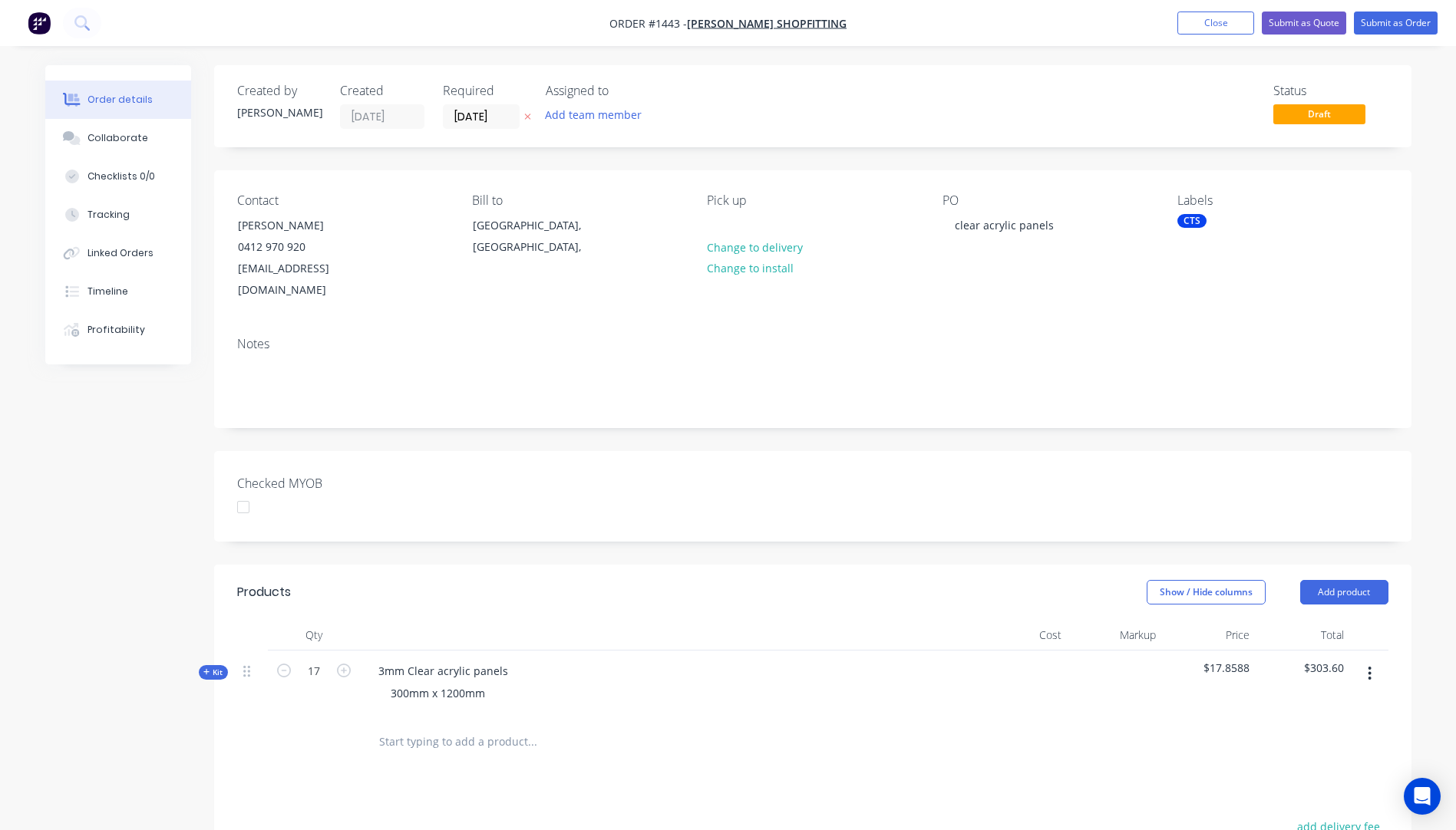
click at [525, 115] on icon at bounding box center [527, 117] width 6 height 6
click at [1287, 27] on button "Submit as Quote" at bounding box center [1304, 23] width 85 height 23
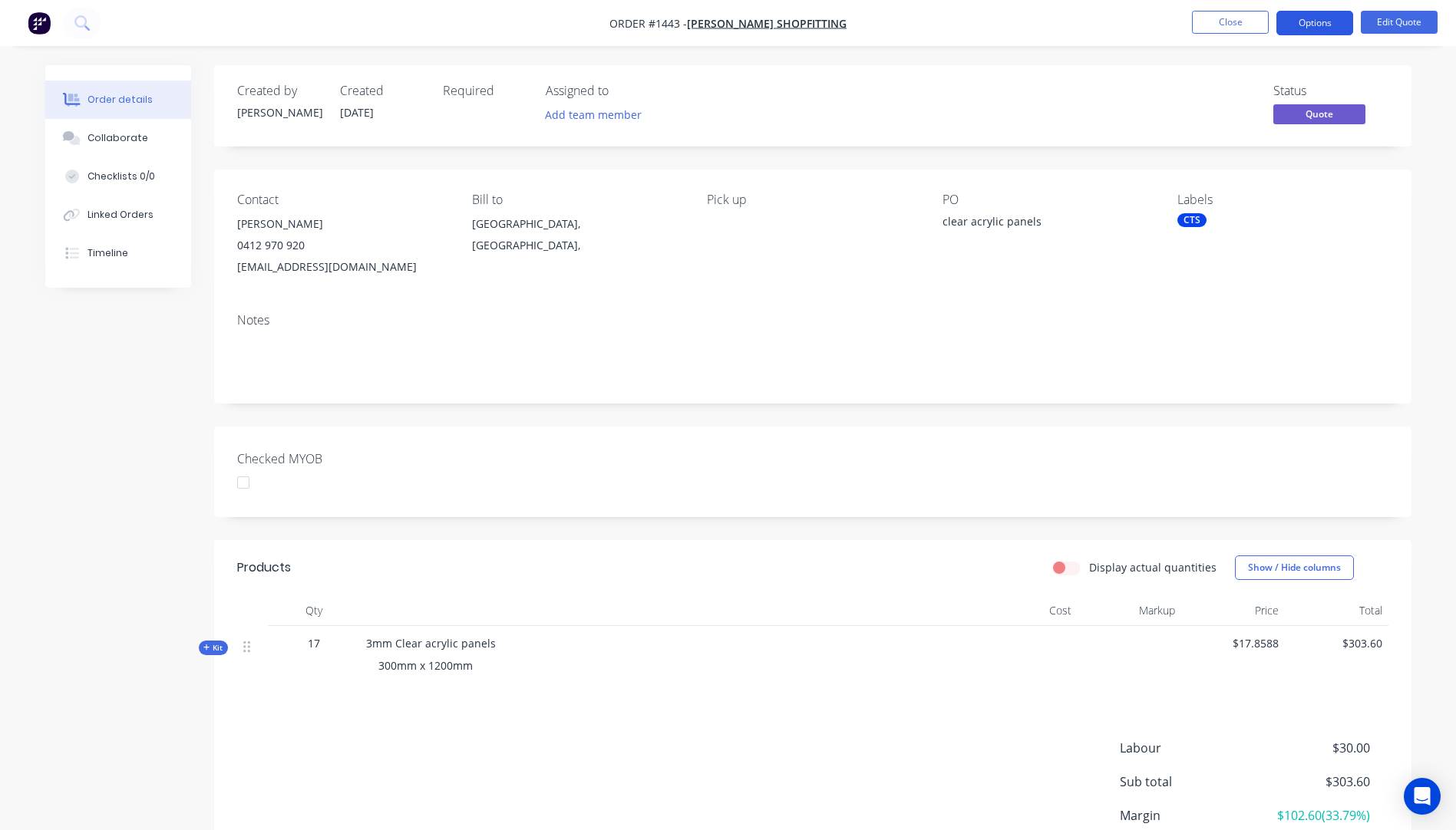
click at [1317, 26] on button "Options" at bounding box center [1315, 23] width 76 height 25
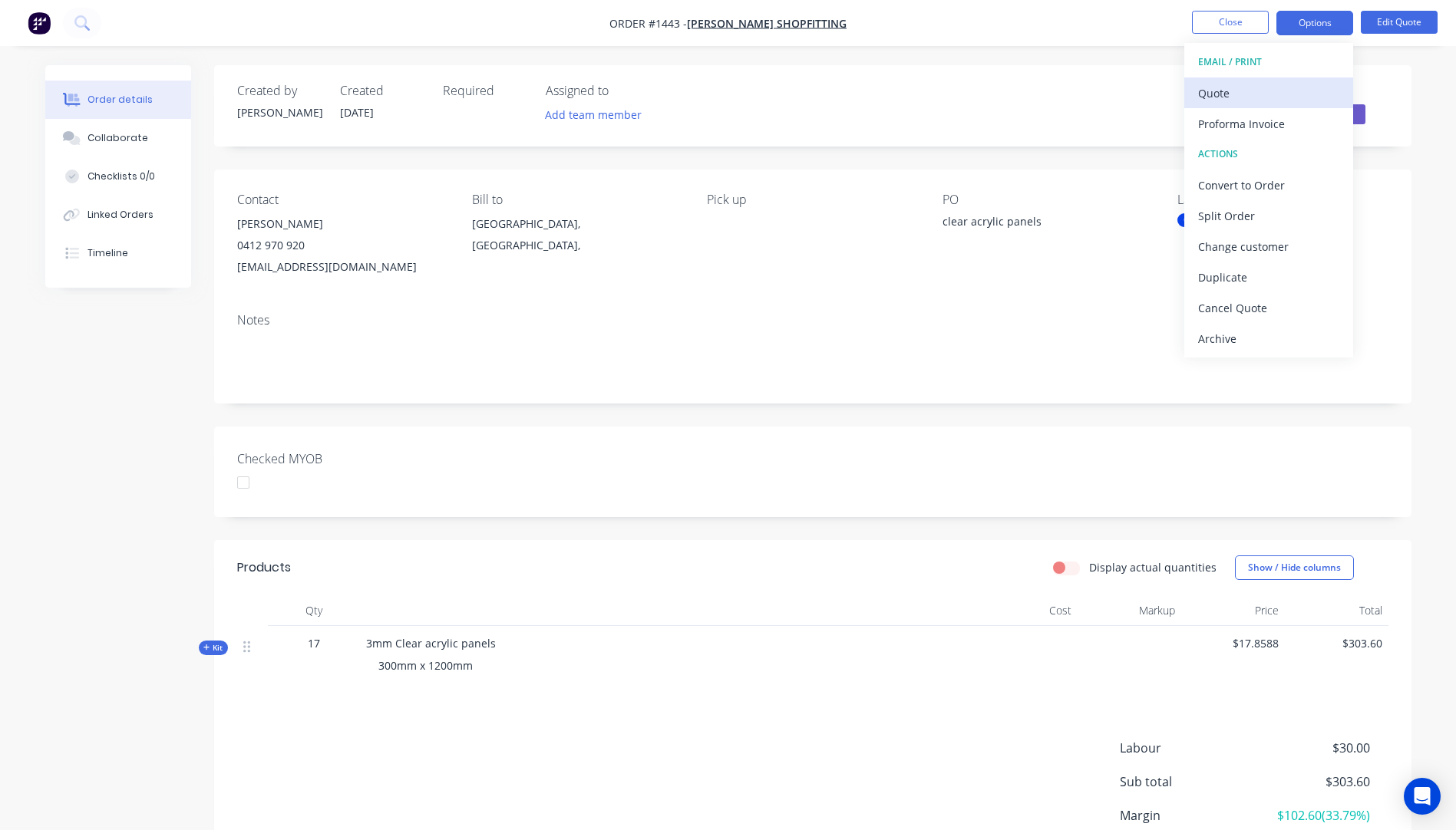
click at [1214, 90] on div "Quote" at bounding box center [1268, 93] width 141 height 22
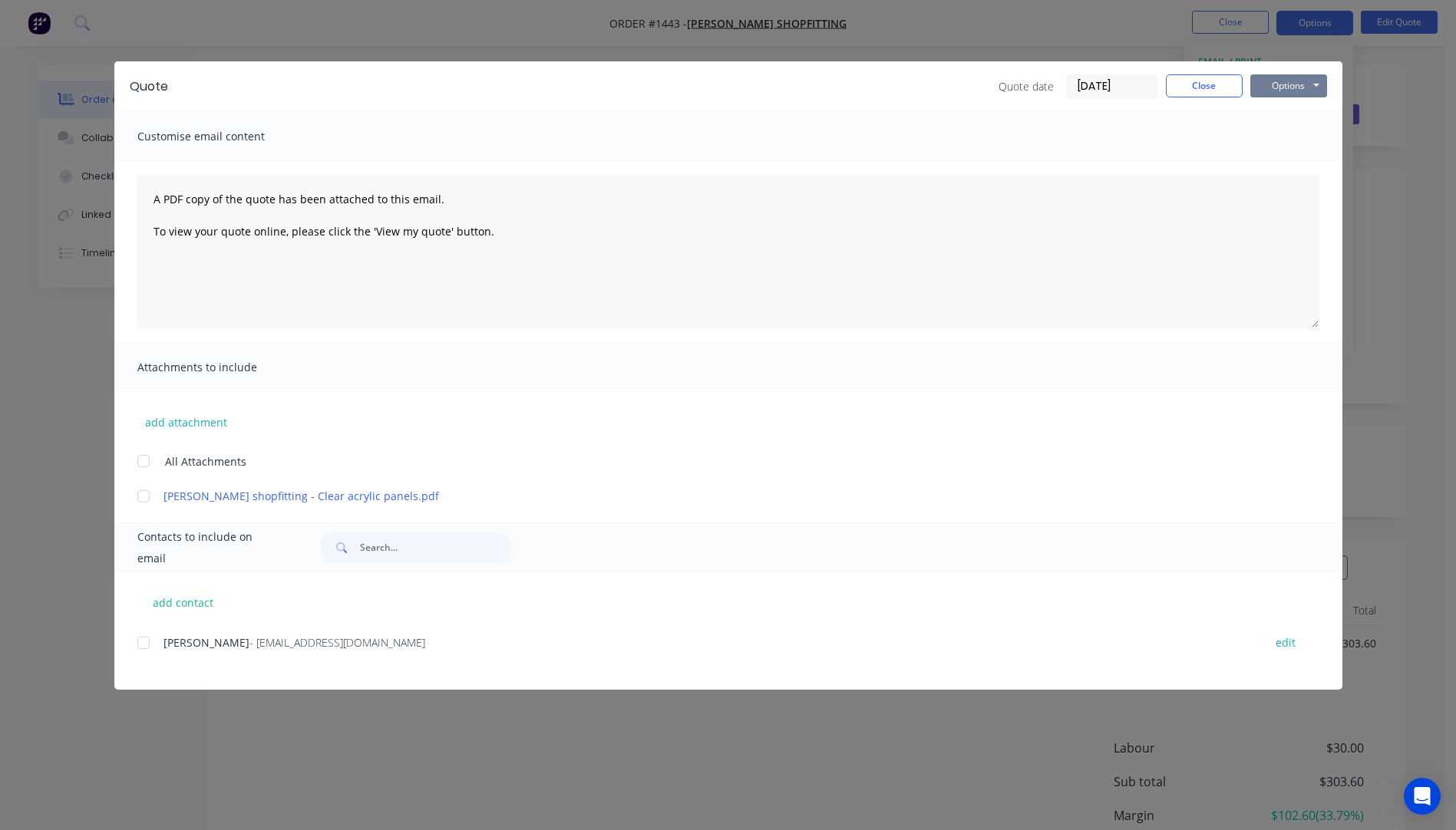
click at [1304, 82] on button "Options" at bounding box center [1288, 86] width 76 height 23
click at [1295, 115] on button "Preview" at bounding box center [1299, 113] width 98 height 26
click at [1196, 92] on button "Close" at bounding box center [1204, 86] width 76 height 23
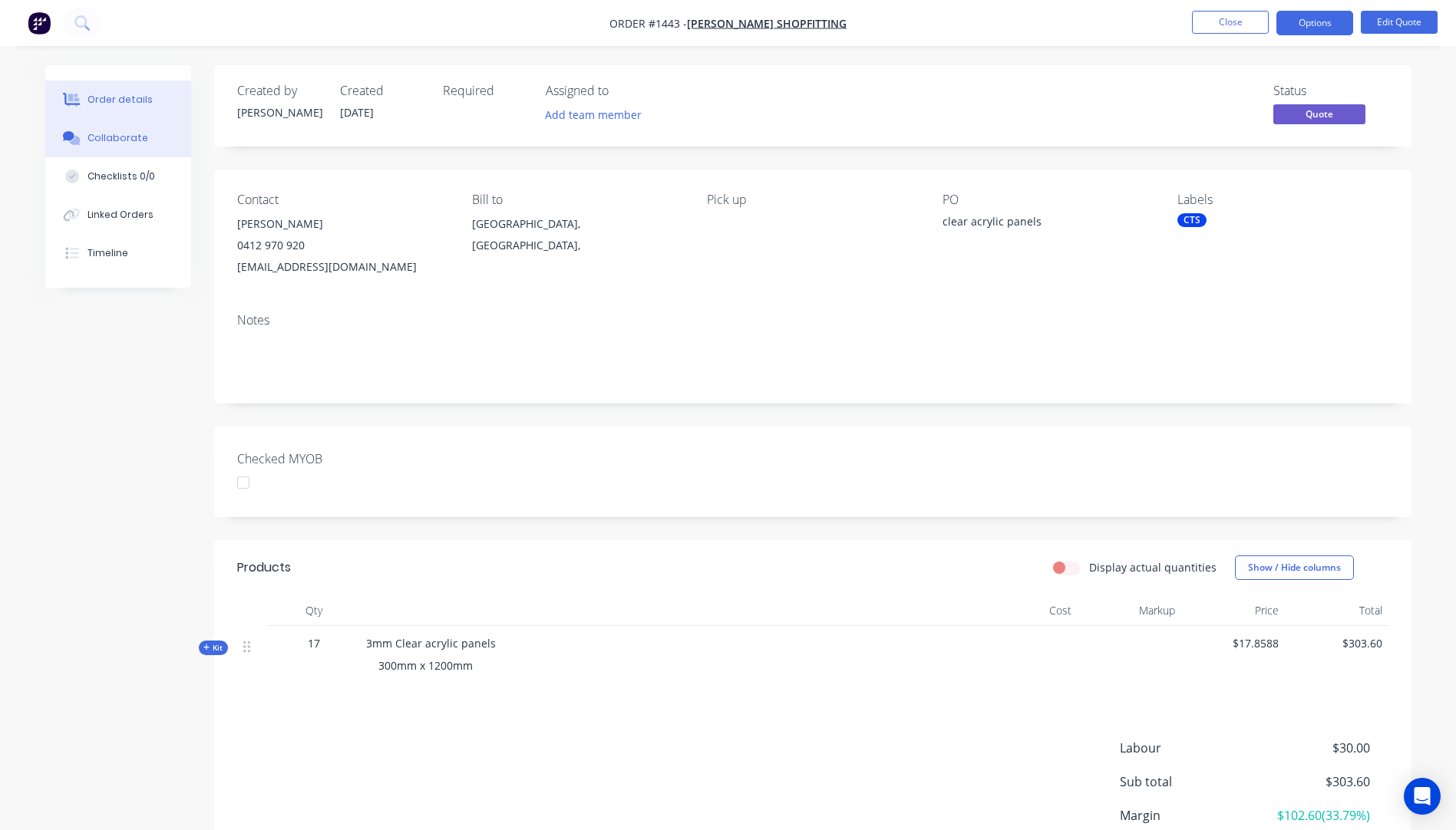
click at [124, 145] on button "Collaborate" at bounding box center [119, 138] width 146 height 38
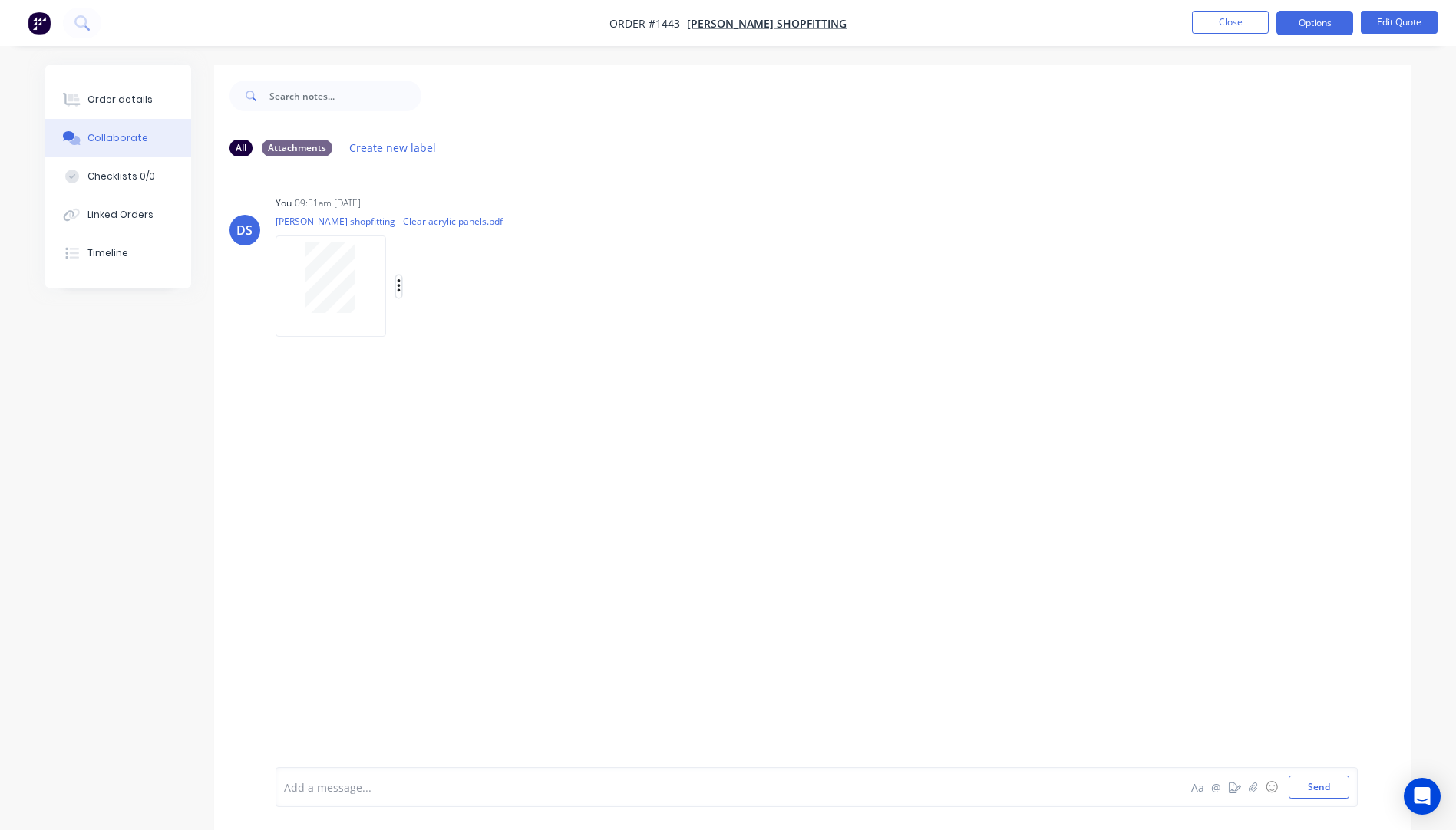
click at [397, 283] on icon "button" at bounding box center [399, 286] width 5 height 17
click at [442, 360] on button "Delete" at bounding box center [499, 362] width 173 height 35
click at [1254, 789] on icon "button" at bounding box center [1252, 787] width 9 height 11
click at [1331, 785] on button "Send" at bounding box center [1318, 788] width 61 height 23
click at [117, 103] on div "Order details" at bounding box center [120, 100] width 66 height 14
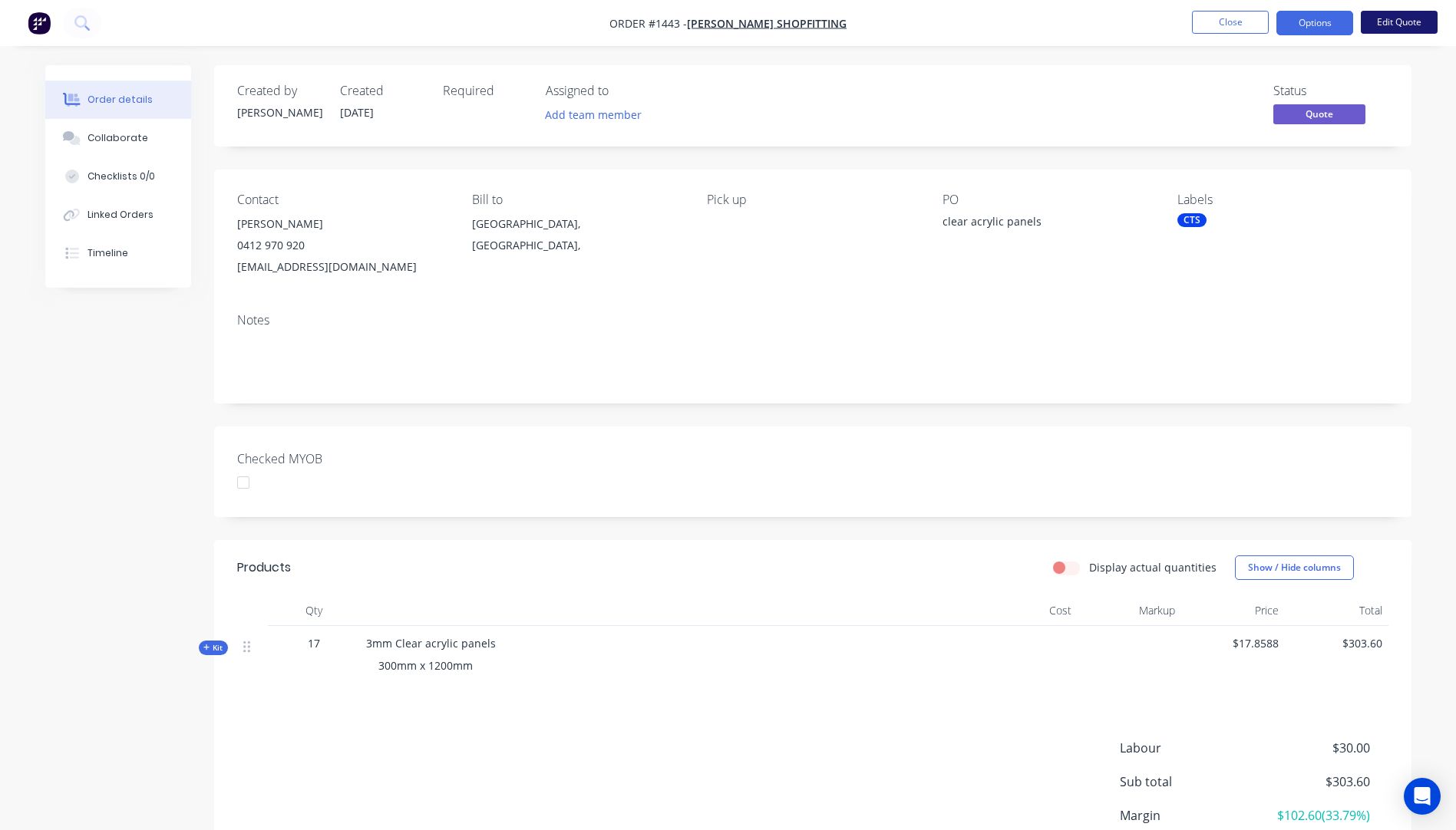
click at [1405, 26] on button "Edit Quote" at bounding box center [1399, 22] width 76 height 23
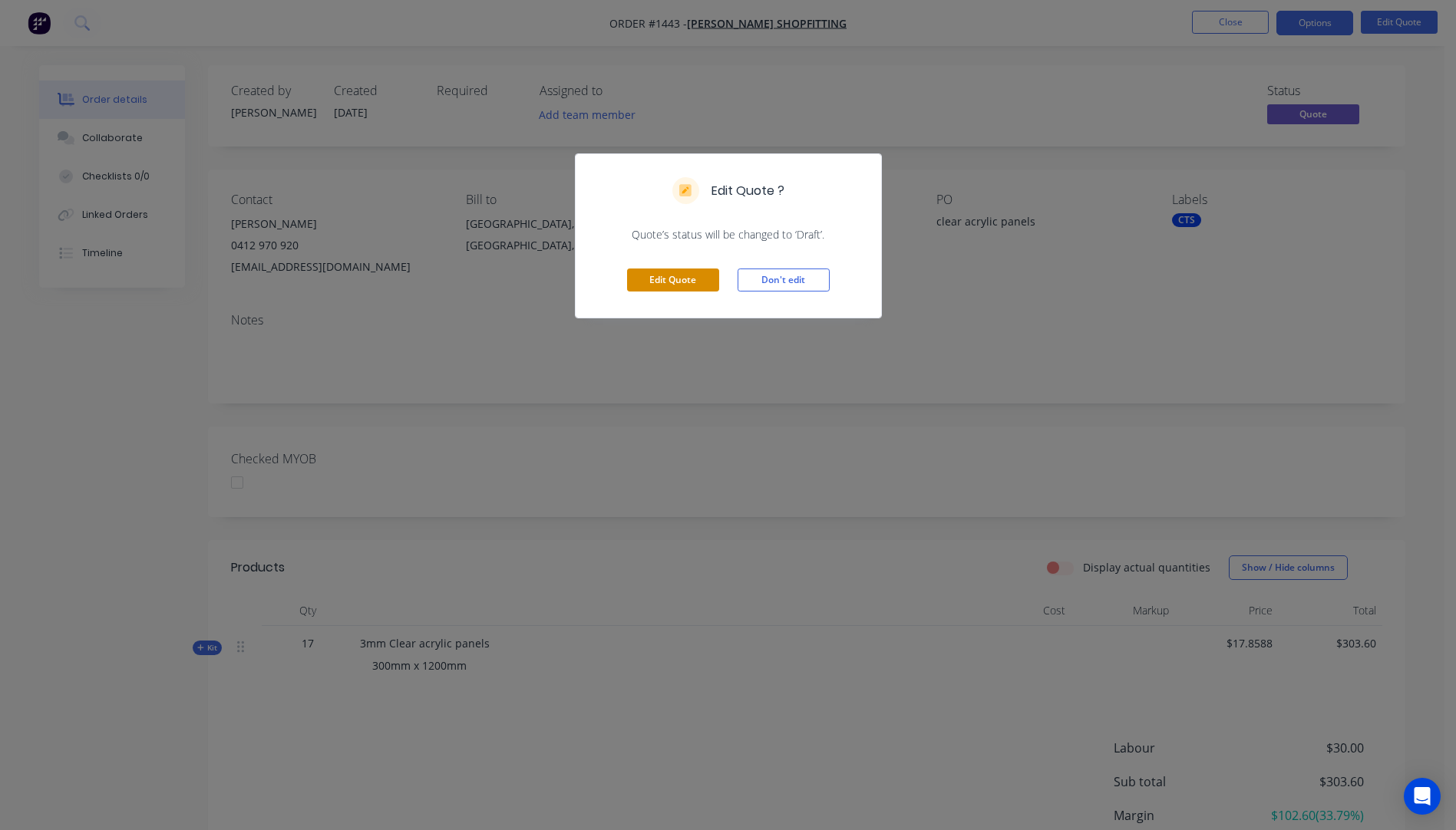
click at [682, 280] on button "Edit Quote" at bounding box center [672, 281] width 92 height 23
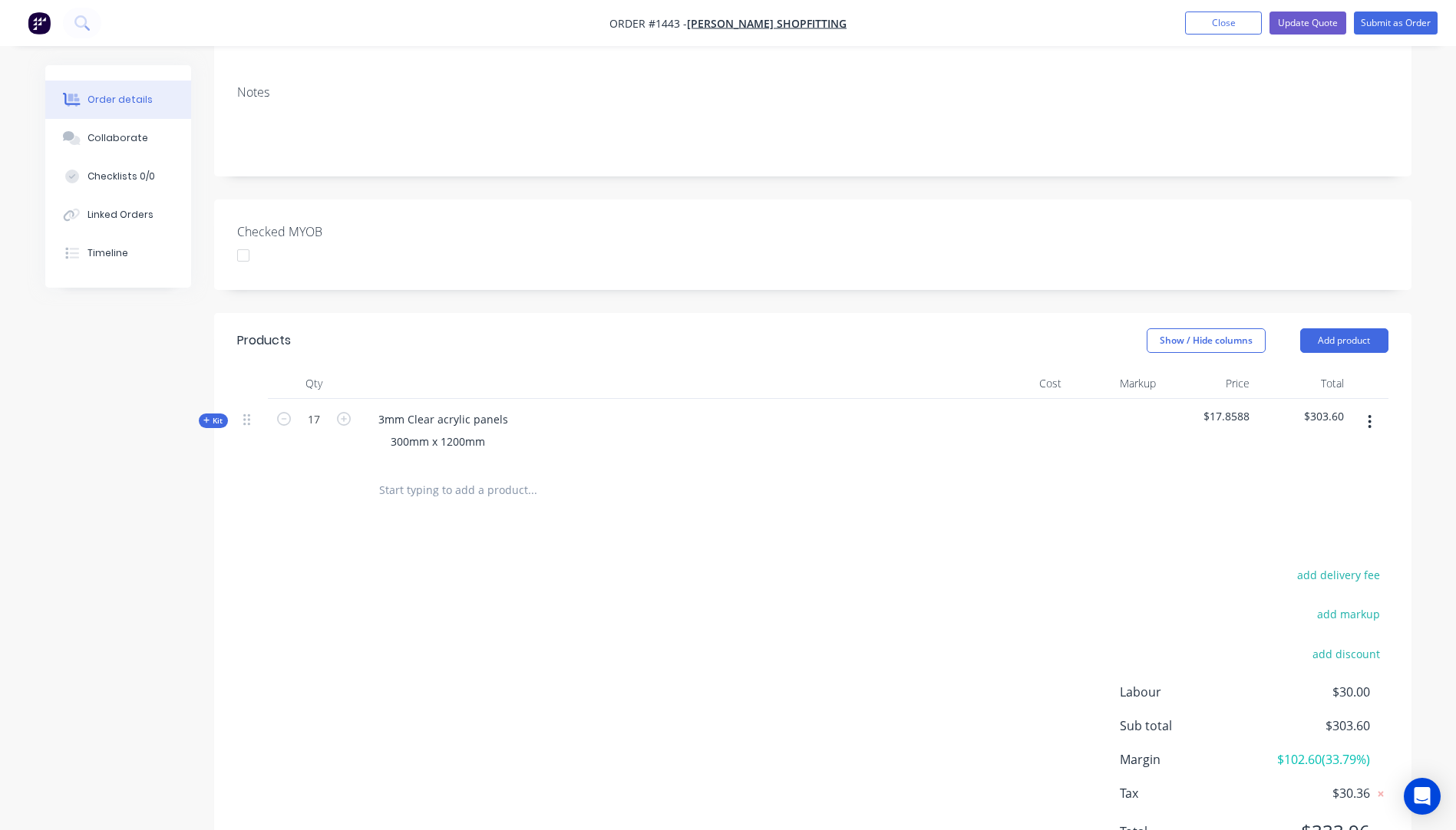
scroll to position [307, 0]
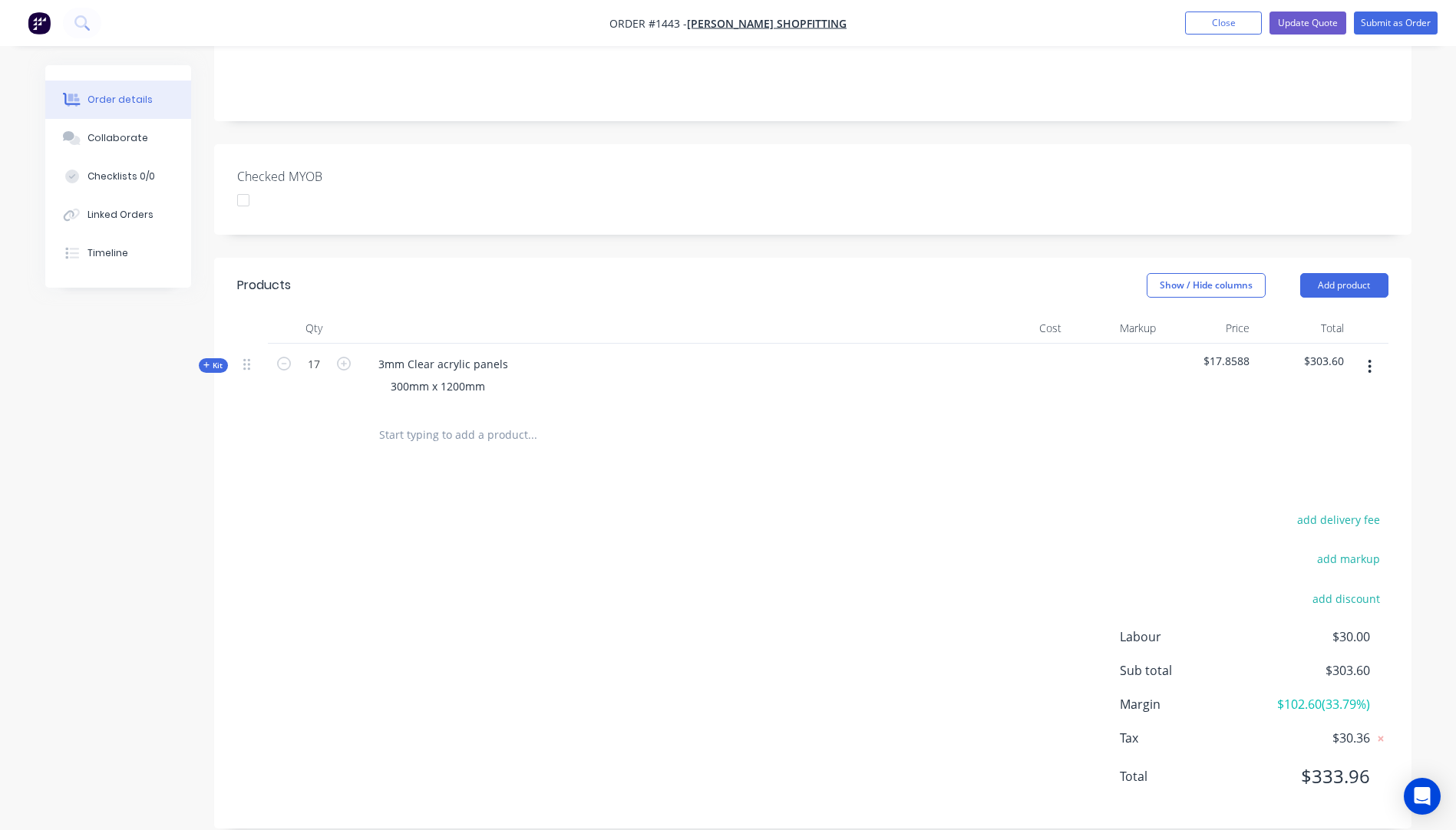
click at [208, 361] on icon at bounding box center [207, 364] width 7 height 7
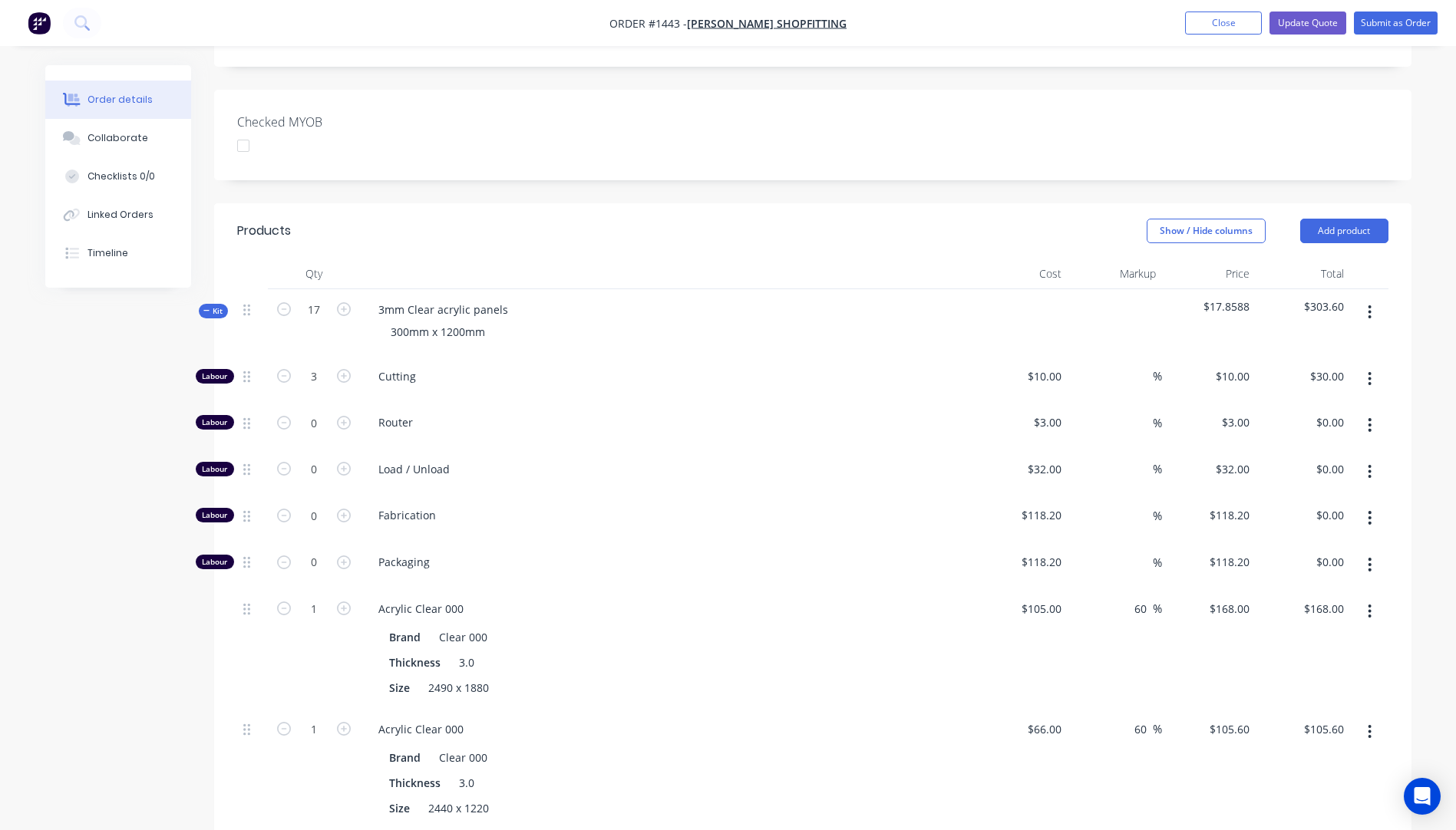
scroll to position [691, 0]
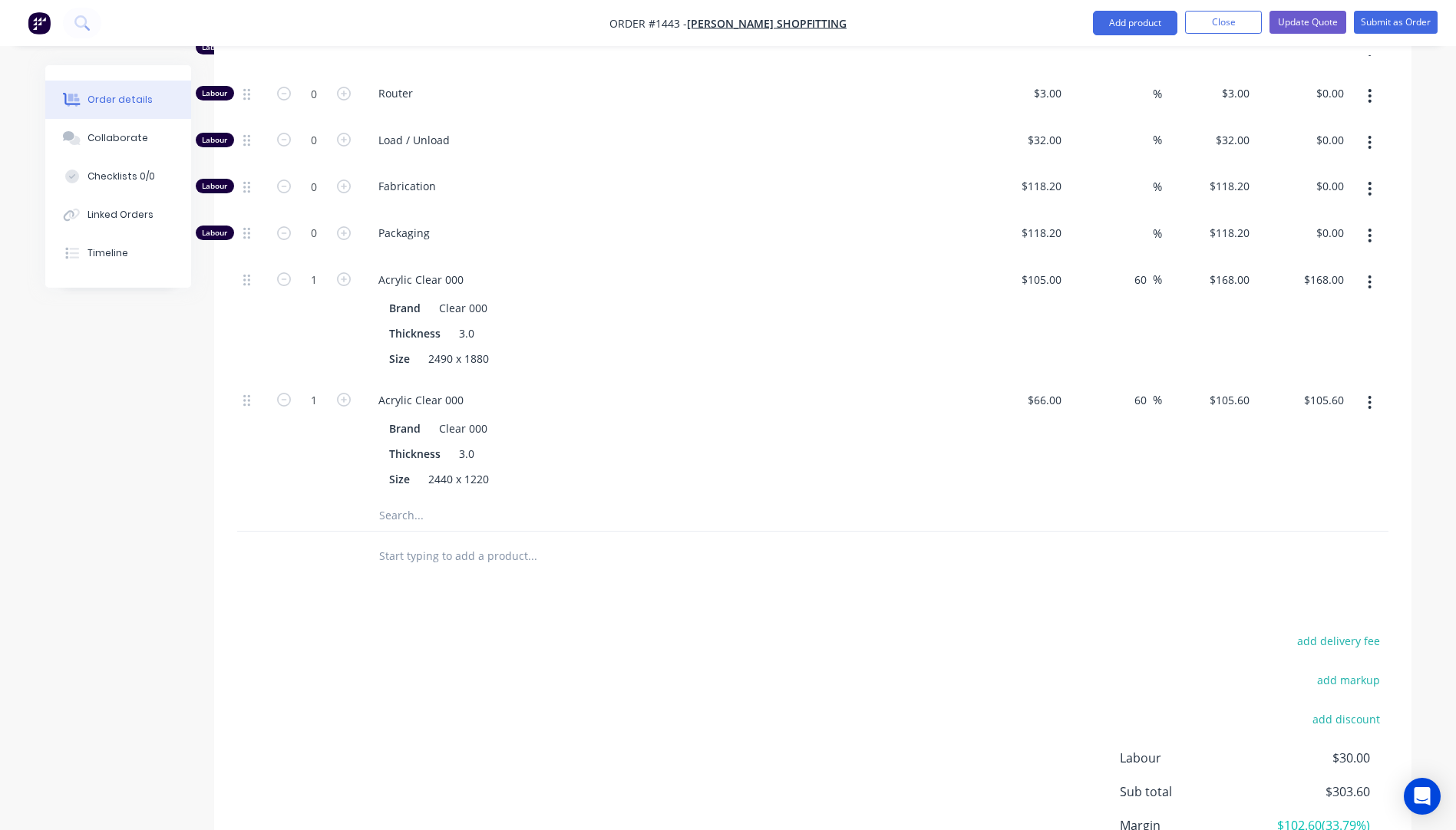
click at [1372, 269] on button "button" at bounding box center [1369, 282] width 36 height 27
click at [1285, 373] on div "Delete" at bounding box center [1316, 383] width 118 height 22
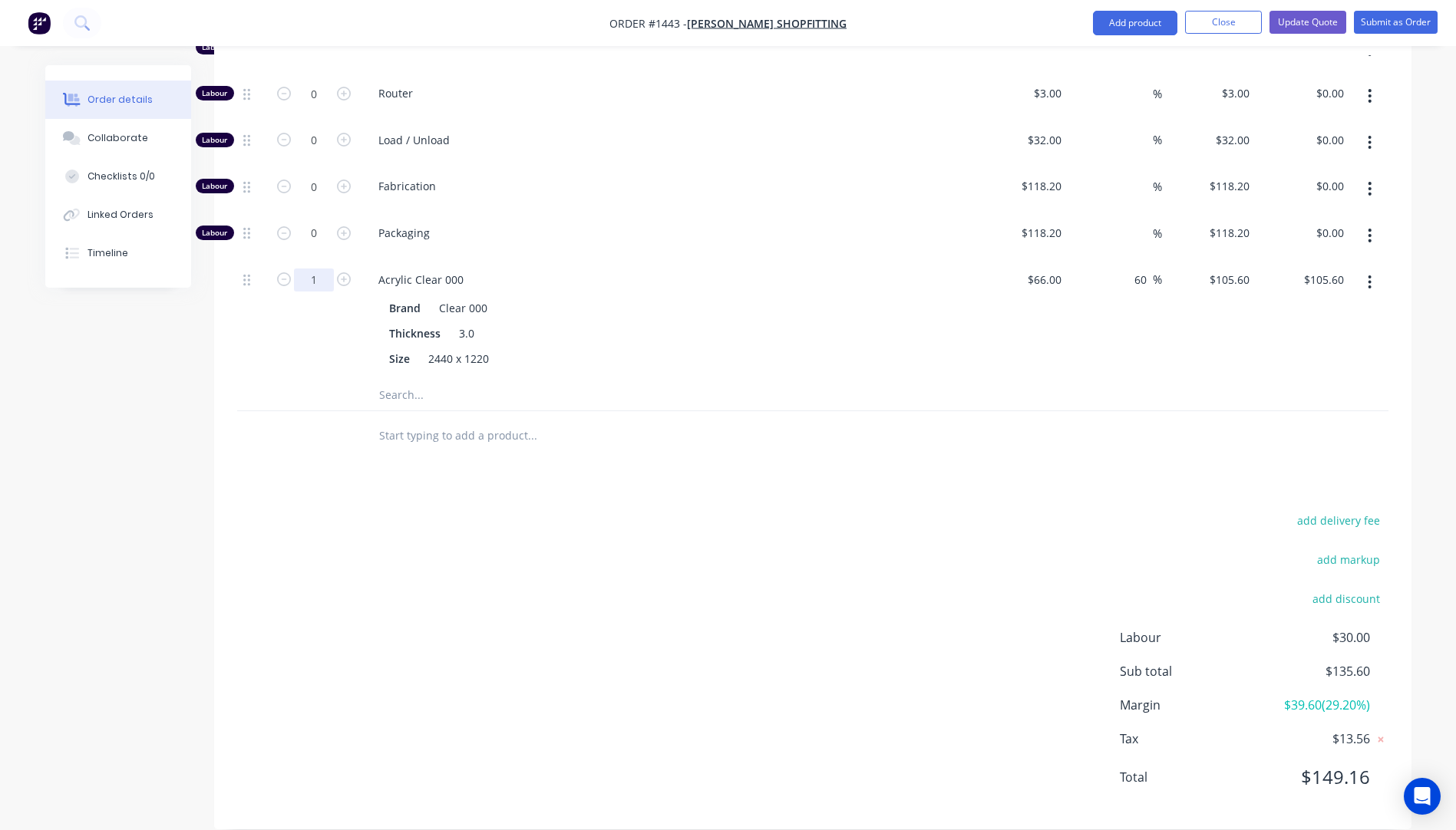
click at [325, 269] on input "1" at bounding box center [314, 281] width 40 height 23
type input "2.25"
type input "$237.60"
click at [319, 436] on div at bounding box center [314, 437] width 92 height 50
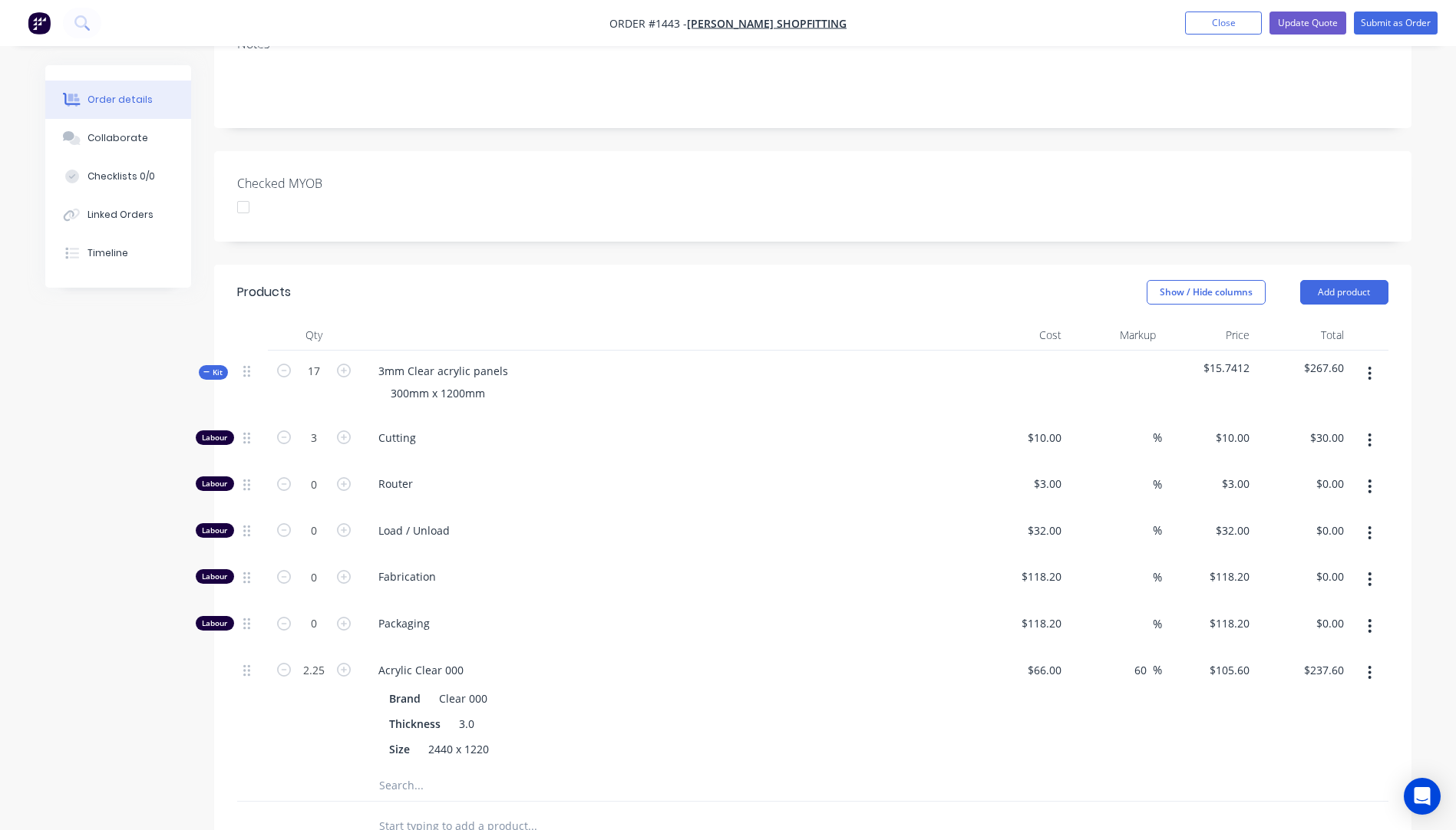
scroll to position [231, 0]
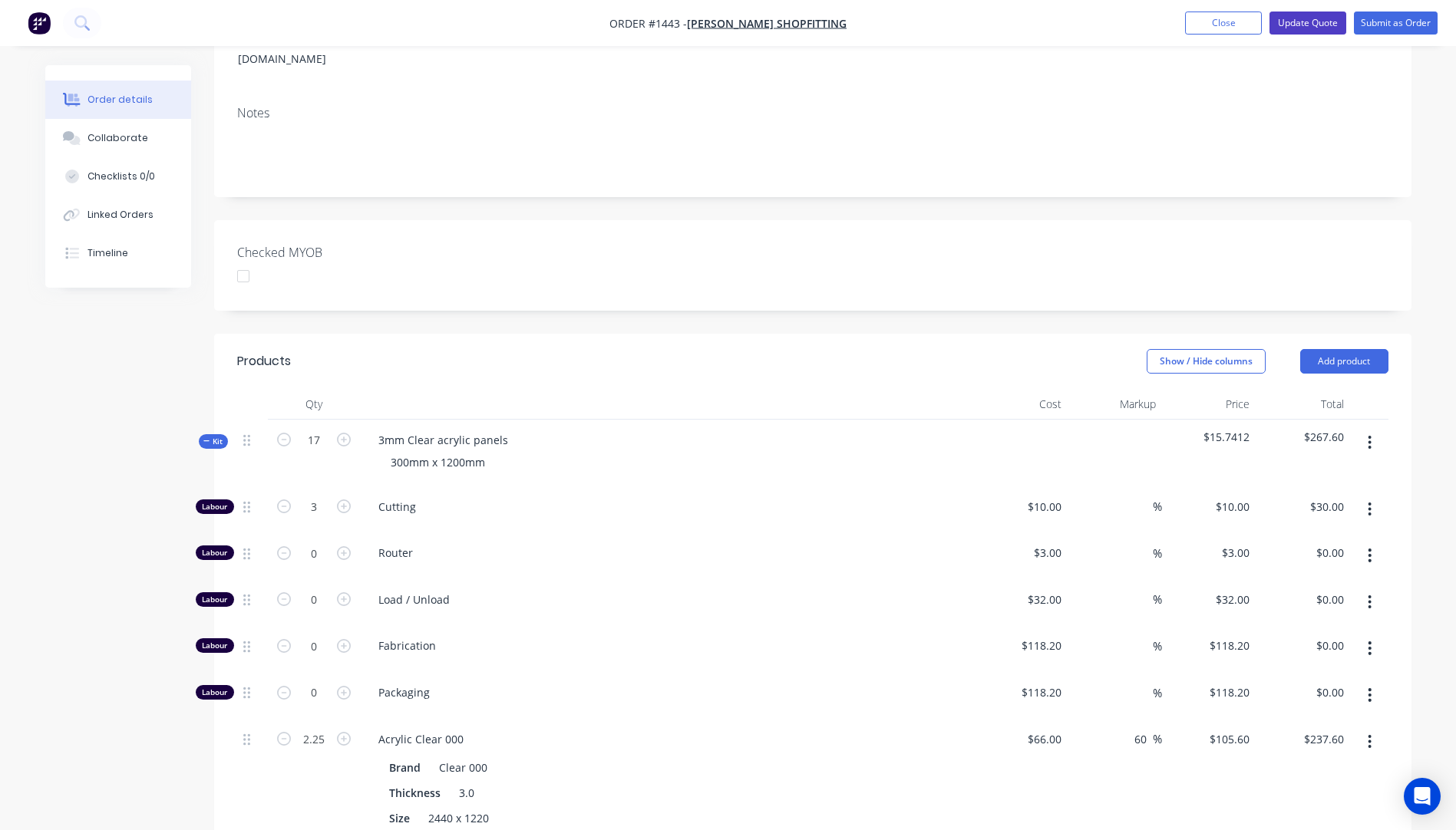
click at [1310, 27] on button "Update Quote" at bounding box center [1307, 23] width 76 height 23
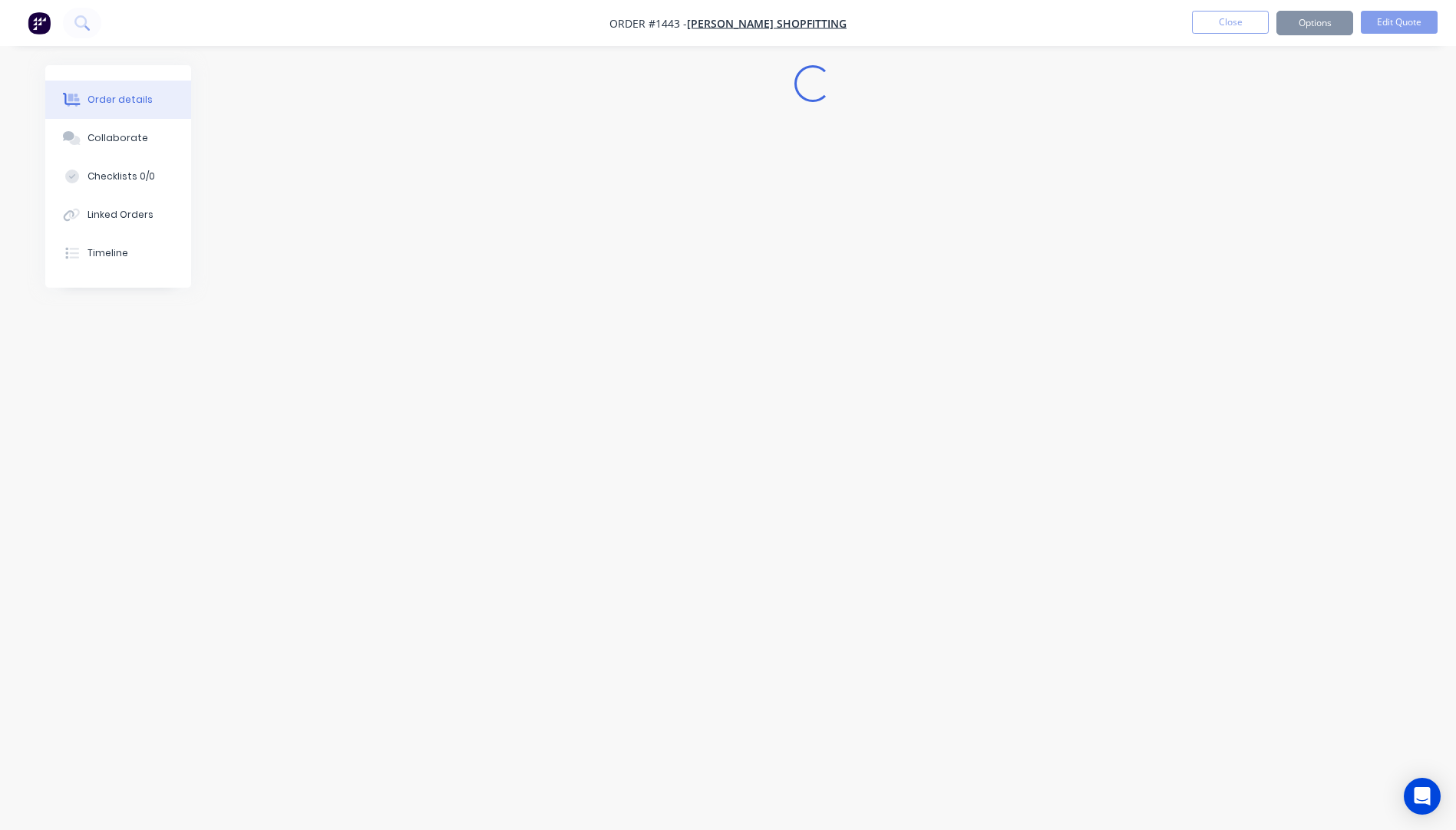
scroll to position [0, 0]
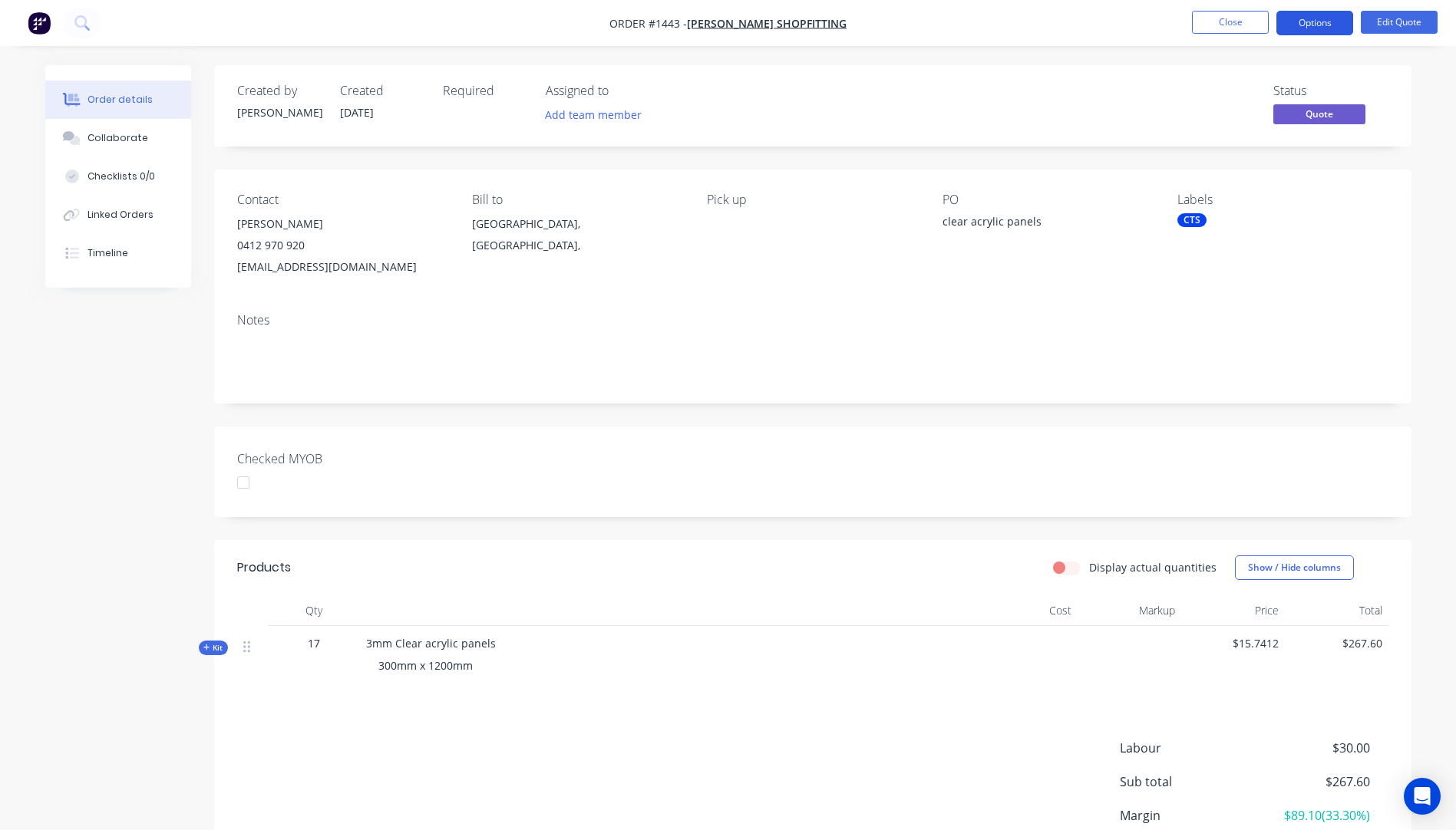
click at [1307, 23] on button "Options" at bounding box center [1315, 23] width 76 height 25
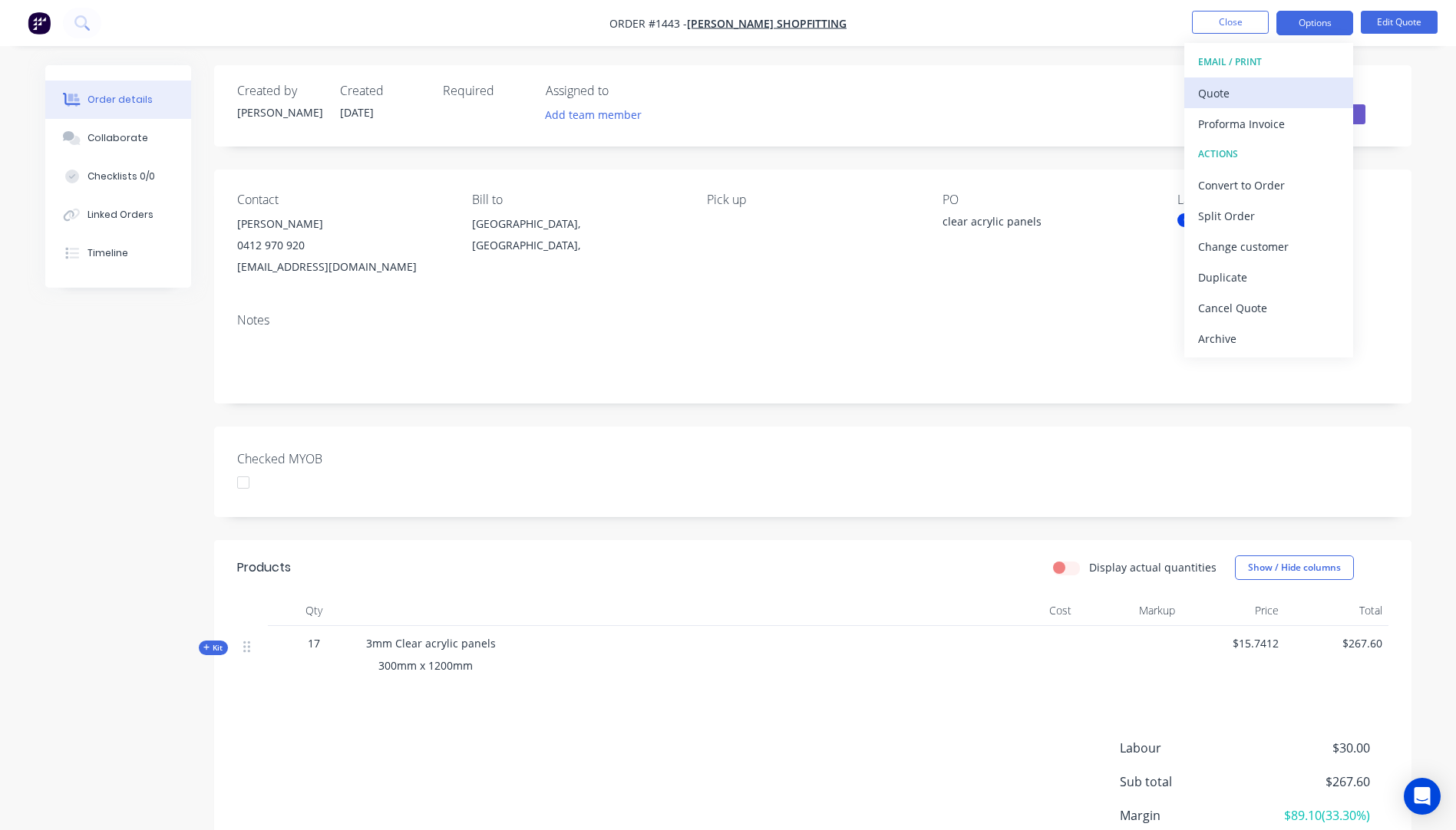
click at [1229, 93] on div "Quote" at bounding box center [1268, 93] width 141 height 22
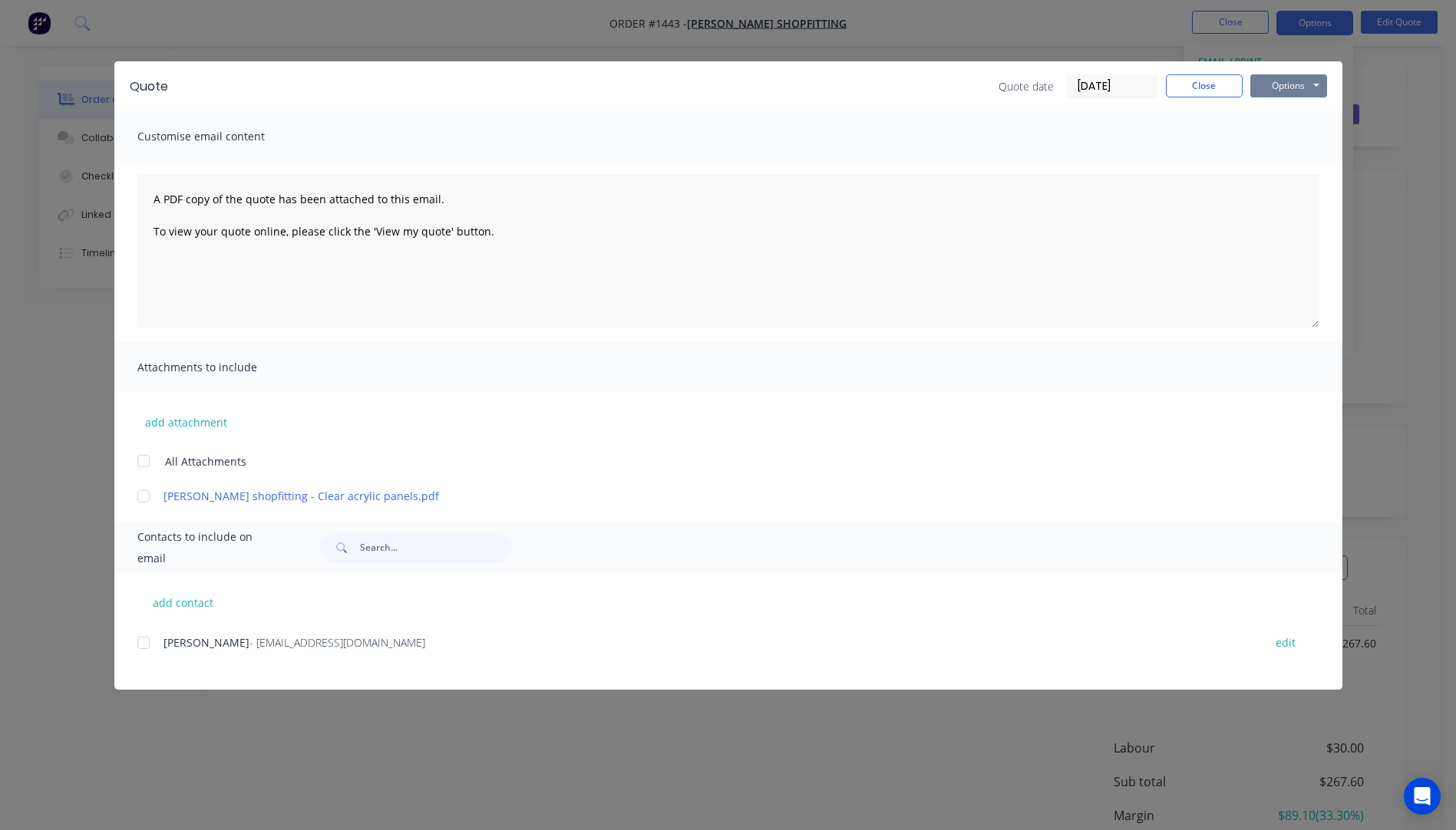
click at [1295, 77] on button "Options" at bounding box center [1288, 86] width 76 height 23
click at [1287, 117] on button "Preview" at bounding box center [1299, 113] width 98 height 26
click at [1209, 85] on button "Close" at bounding box center [1204, 86] width 76 height 23
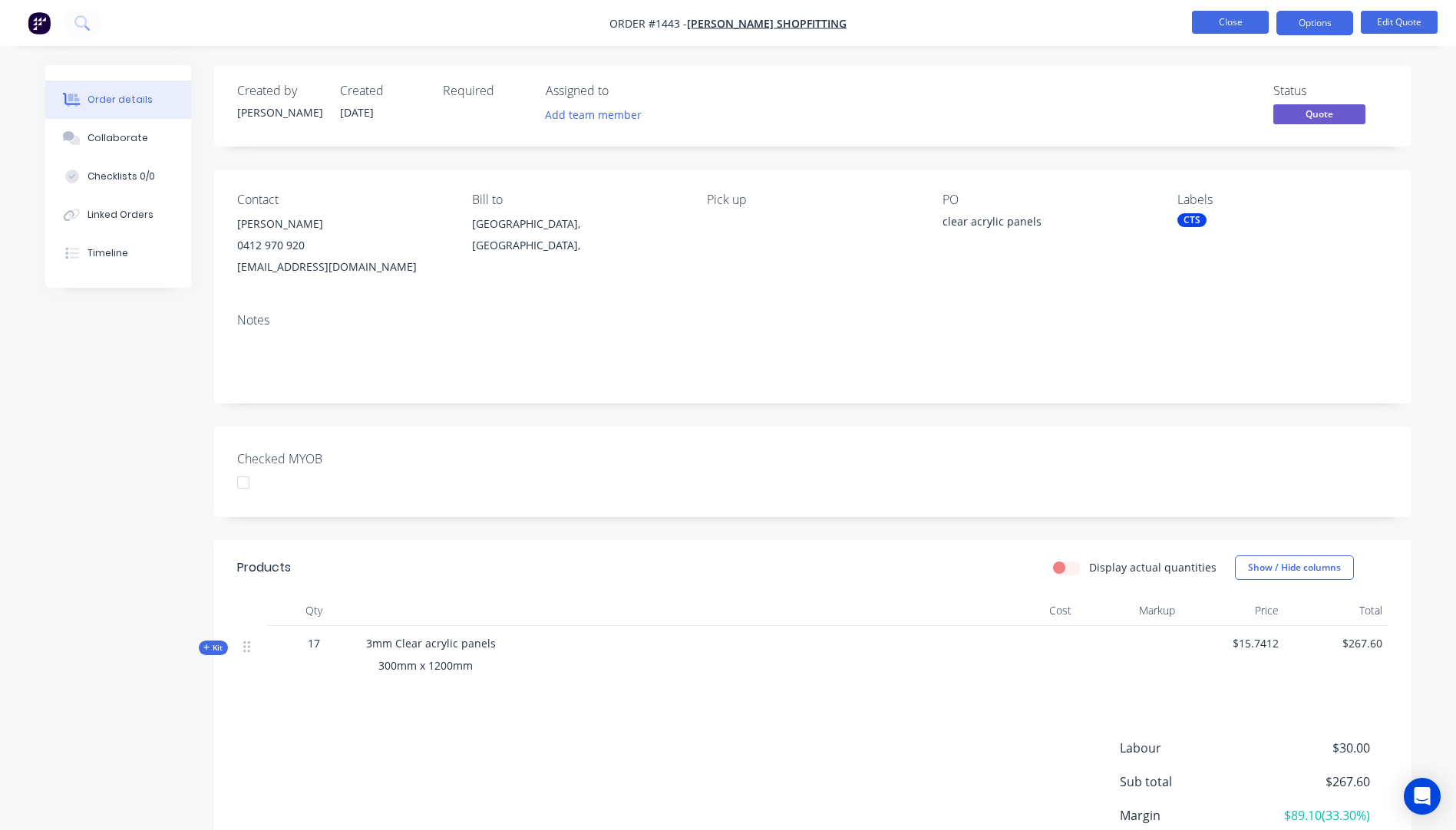
click at [1235, 28] on button "Close" at bounding box center [1230, 22] width 76 height 23
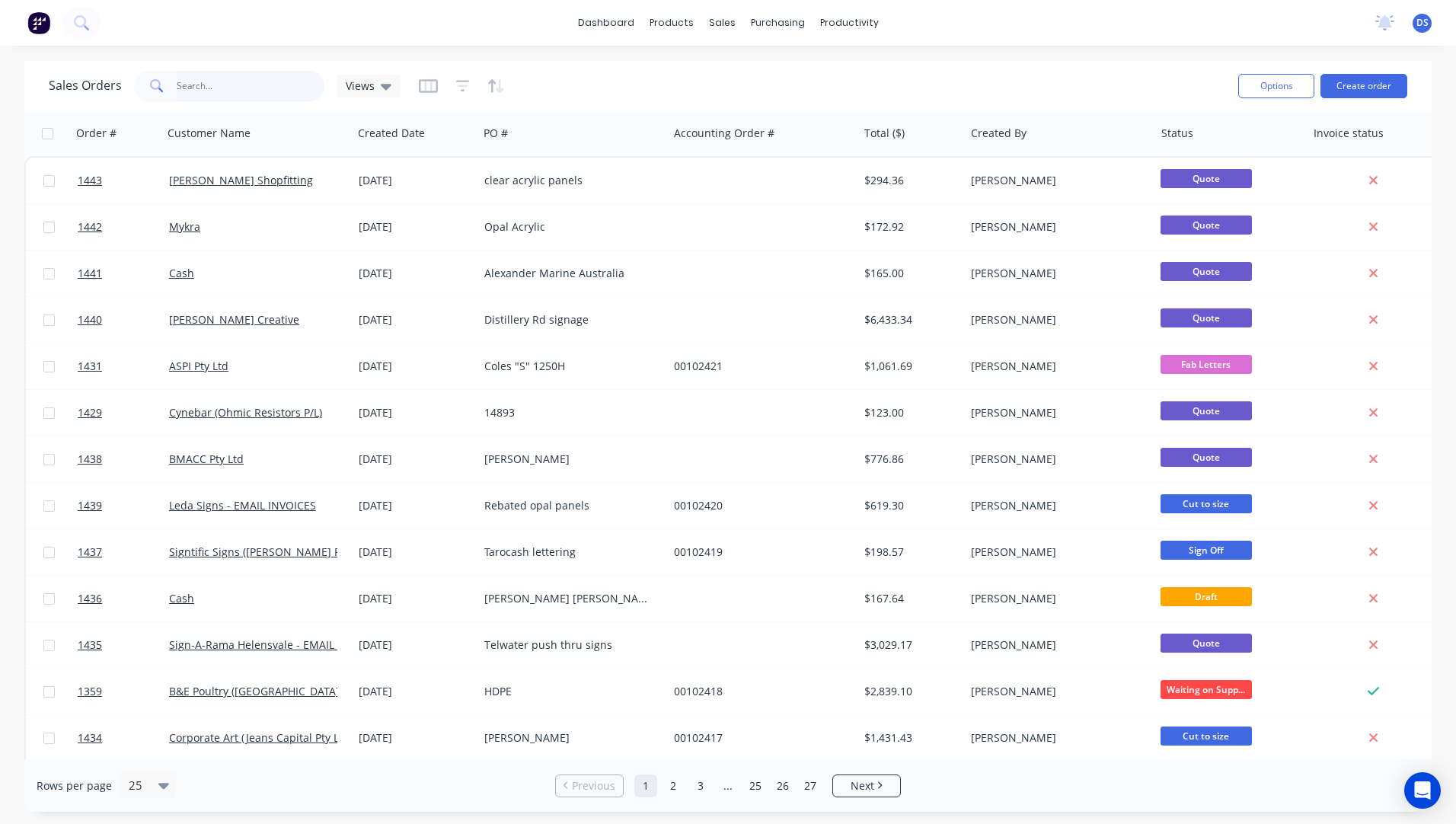
click at [206, 91] on input "text" at bounding box center [251, 86] width 148 height 30
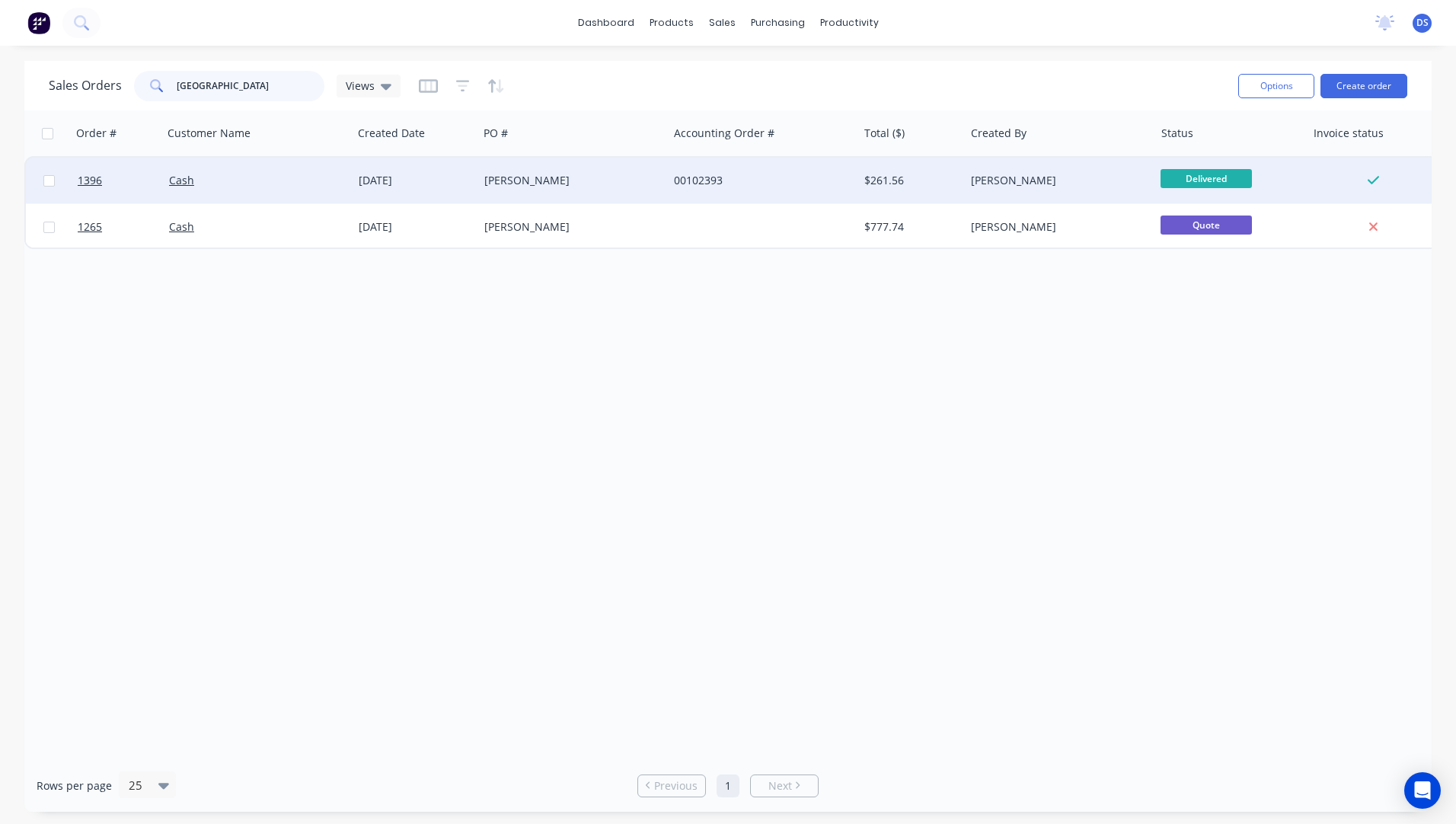
type input "berlin"
click at [533, 187] on div "Todd Berlin" at bounding box center [568, 180] width 169 height 15
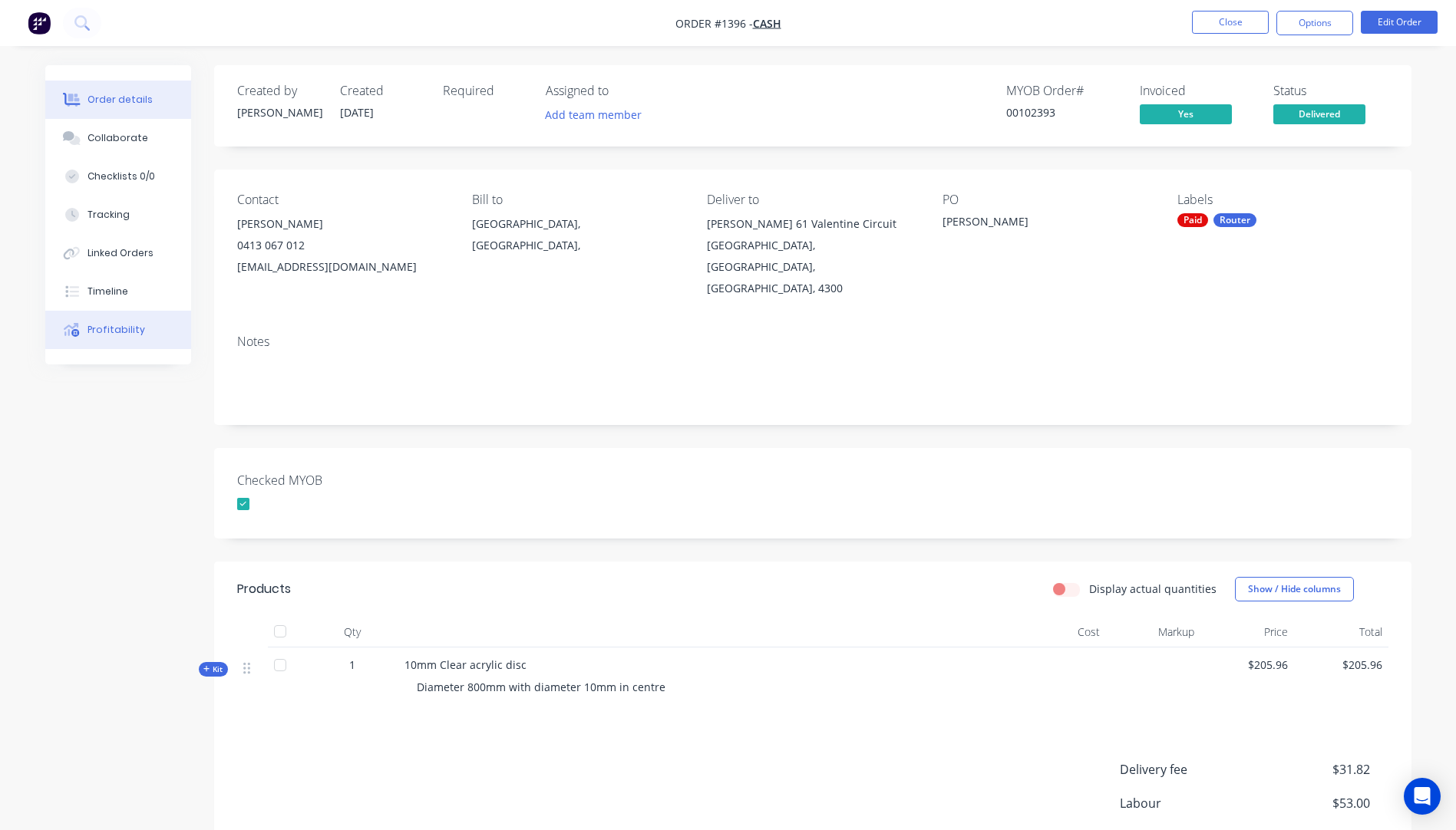
click at [102, 339] on button "Profitability" at bounding box center [119, 330] width 146 height 38
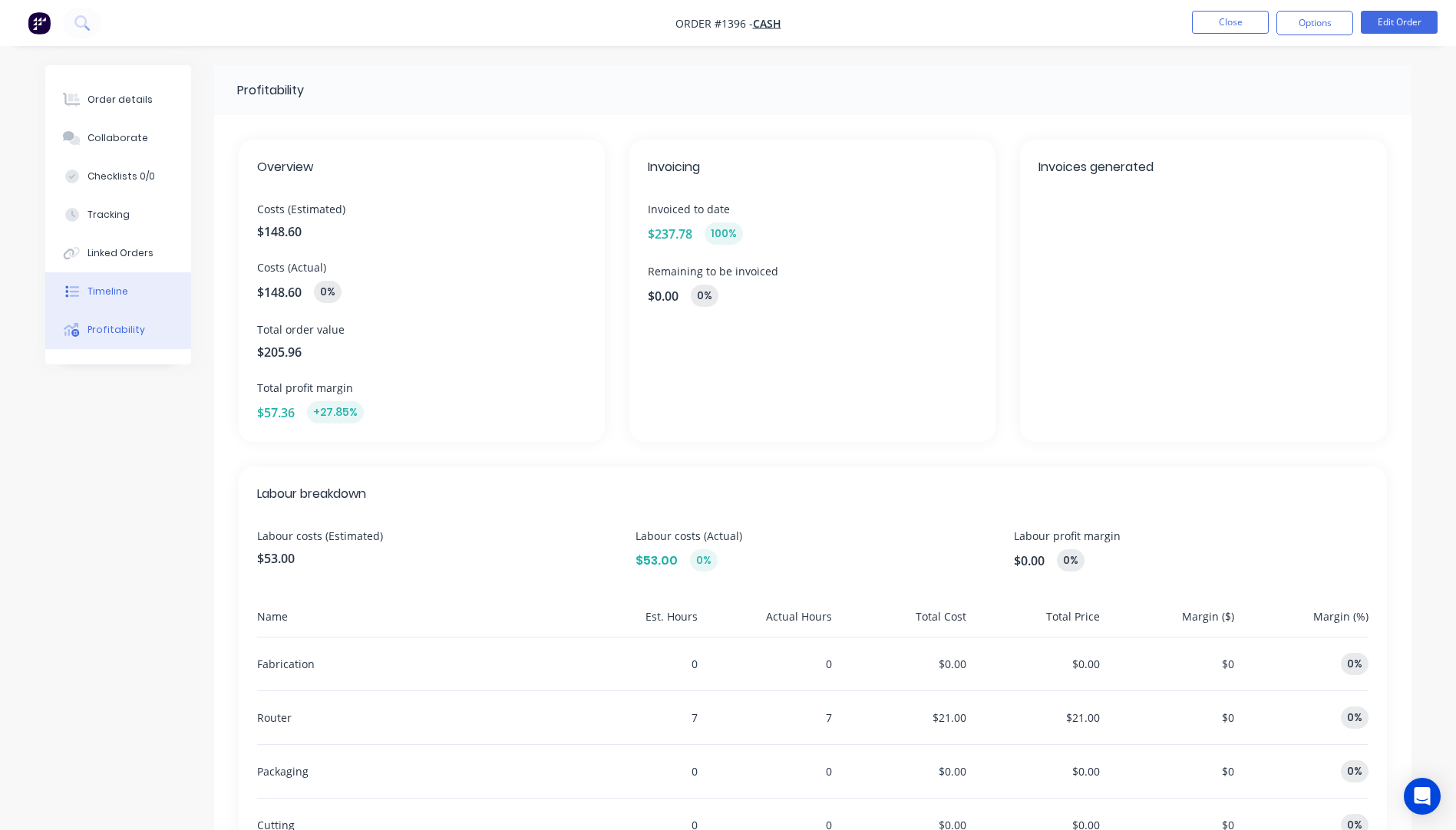
click at [111, 290] on div "Timeline" at bounding box center [107, 291] width 41 height 14
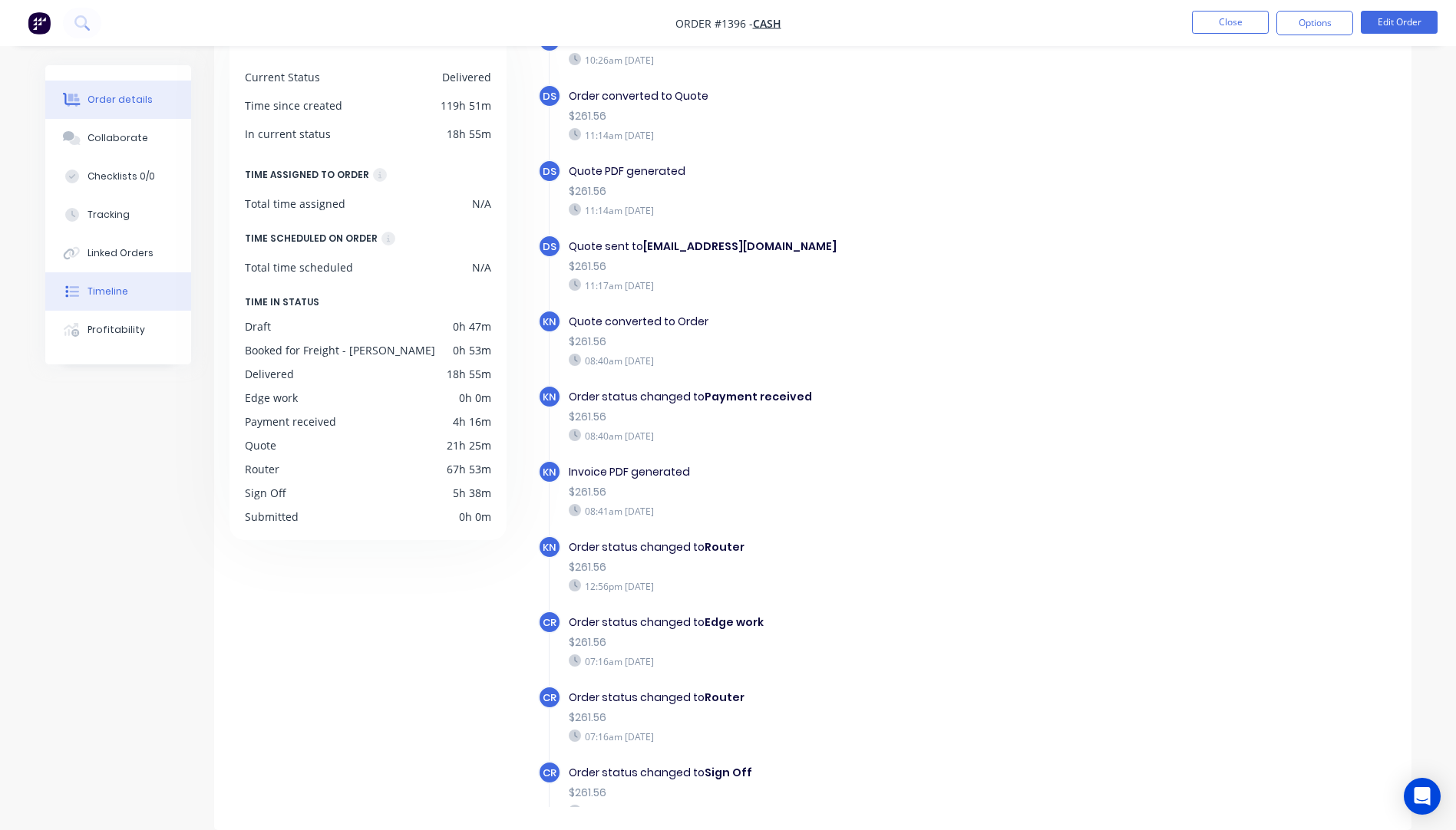
click at [110, 106] on div "Order details" at bounding box center [120, 100] width 66 height 14
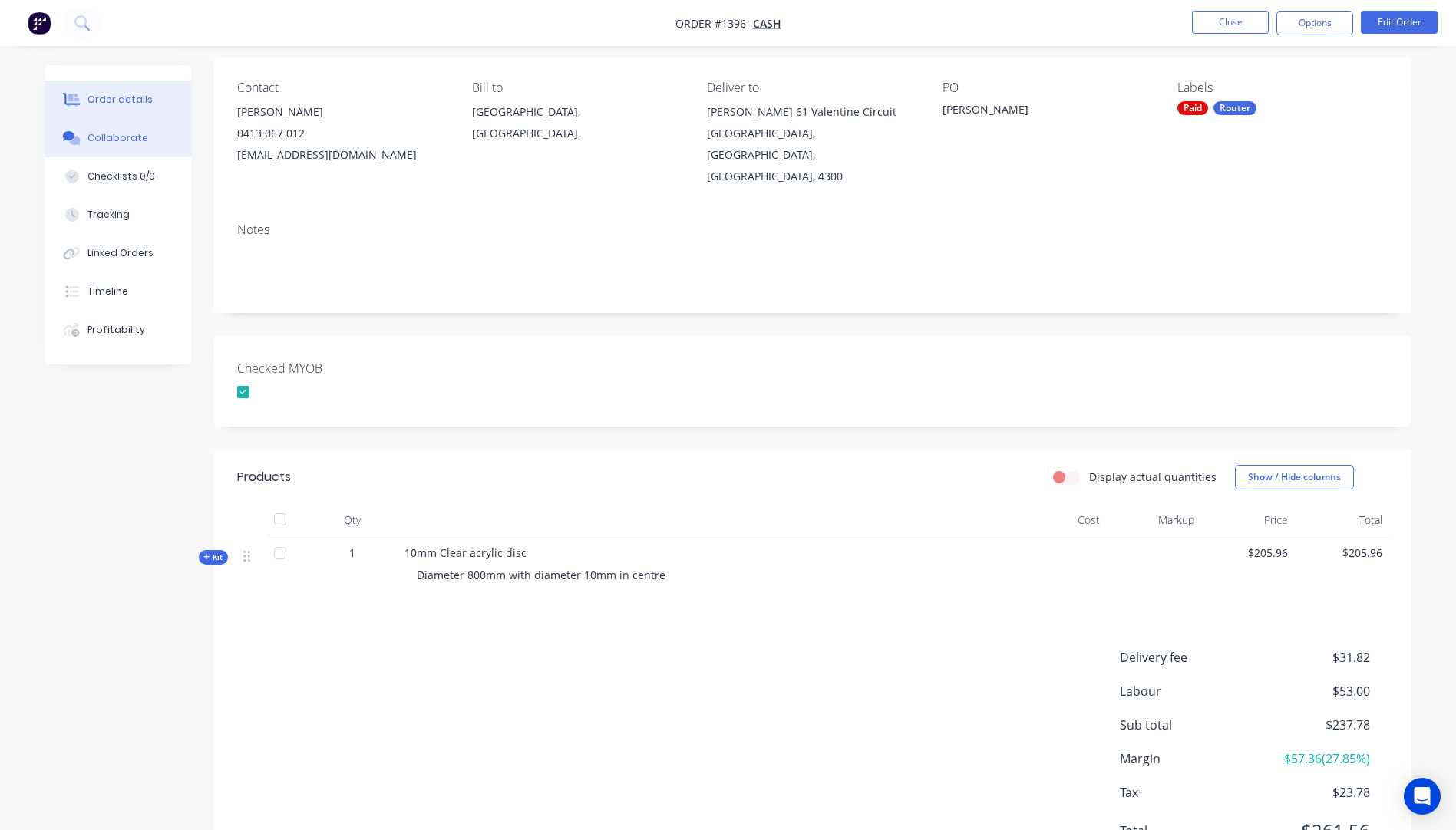
click at [125, 139] on div "Collaborate" at bounding box center [117, 138] width 61 height 14
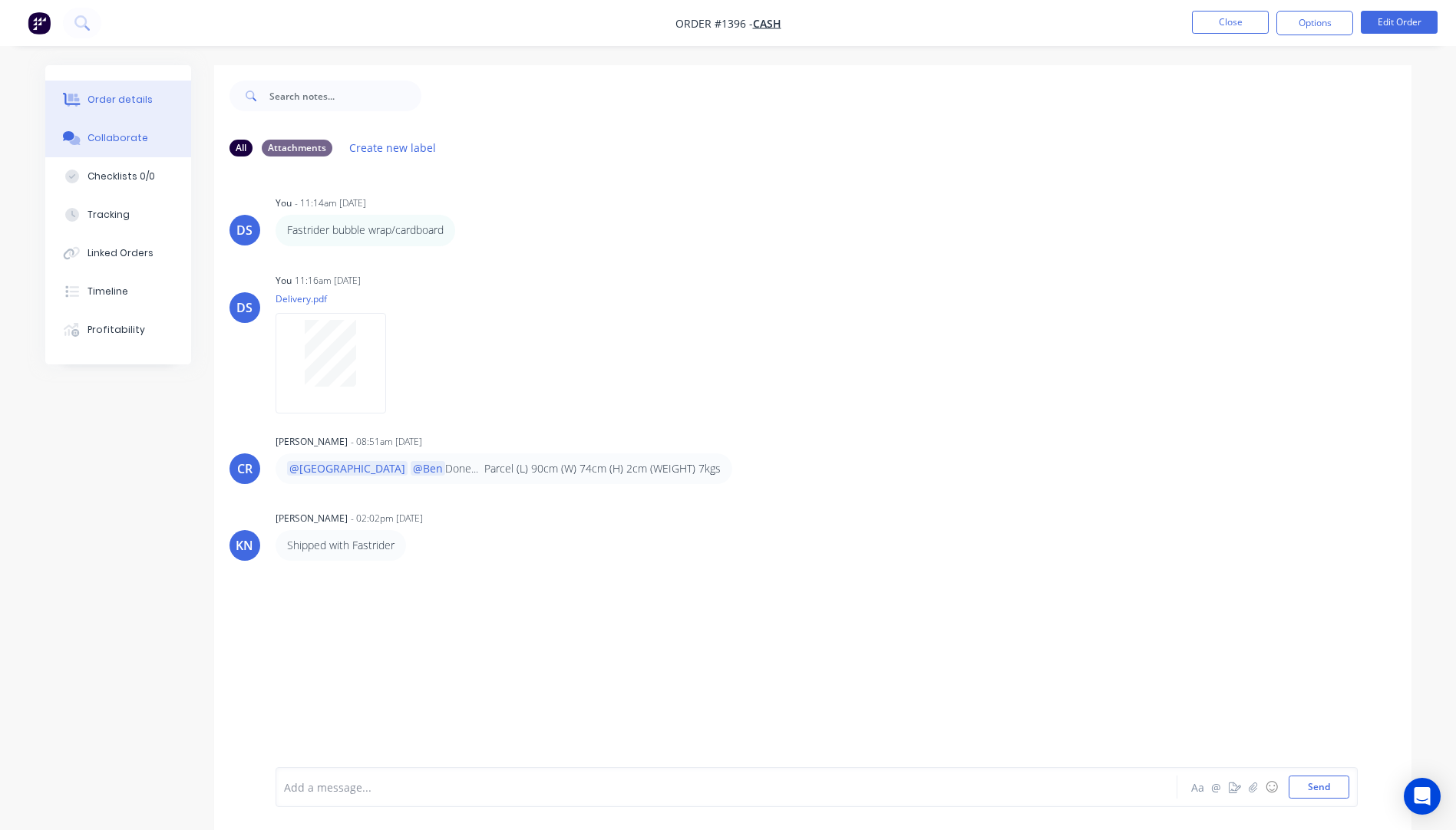
click at [115, 97] on div "Order details" at bounding box center [120, 100] width 66 height 14
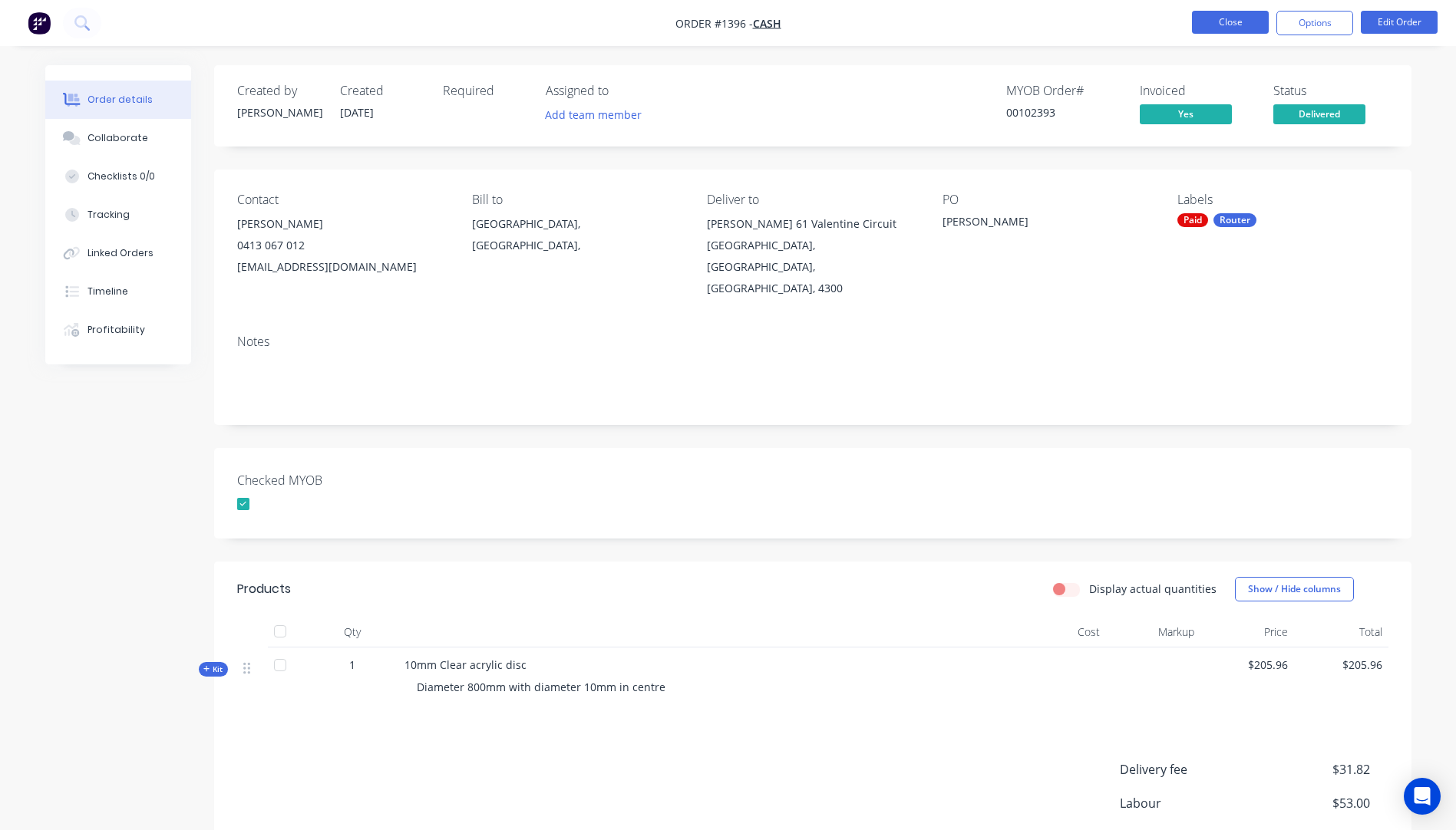
click at [1226, 27] on button "Close" at bounding box center [1230, 22] width 76 height 23
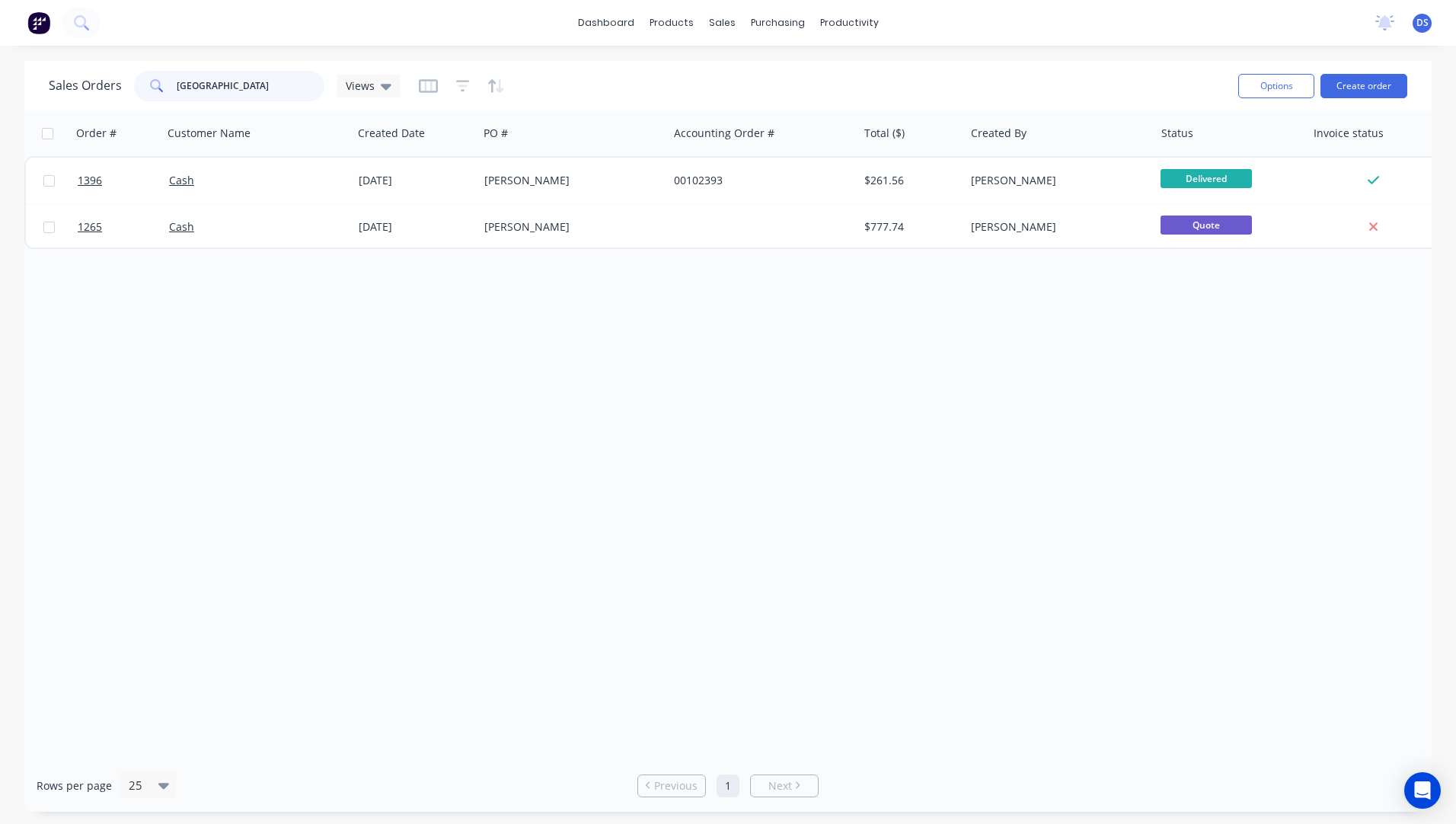
drag, startPoint x: 227, startPoint y: 86, endPoint x: 166, endPoint y: 87, distance: 61.0
click at [166, 87] on div "berlin" at bounding box center [229, 86] width 190 height 30
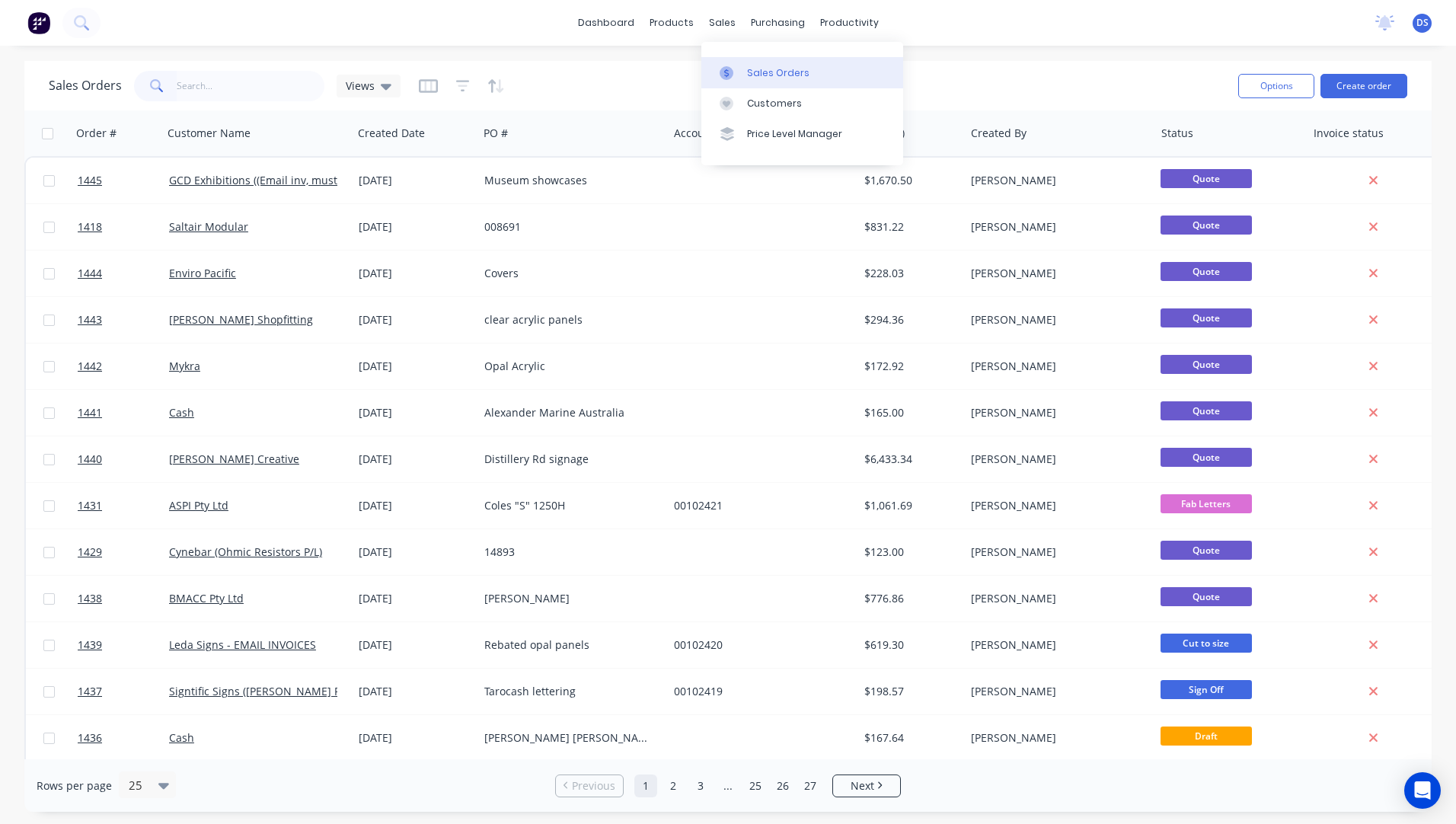
click at [754, 81] on link "Sales Orders" at bounding box center [802, 72] width 202 height 30
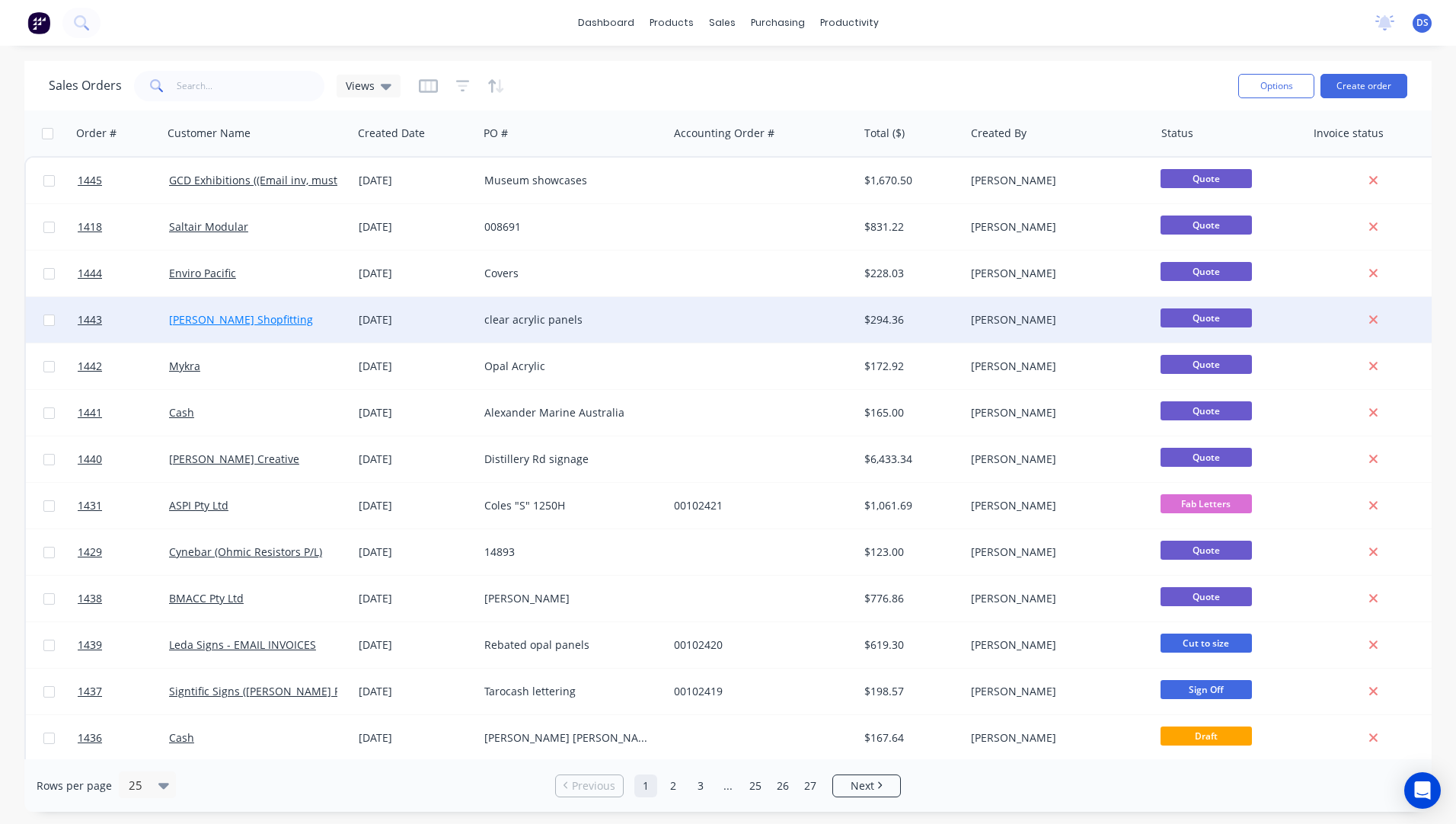
click at [227, 323] on link "[PERSON_NAME] Shopfitting" at bounding box center [240, 320] width 144 height 15
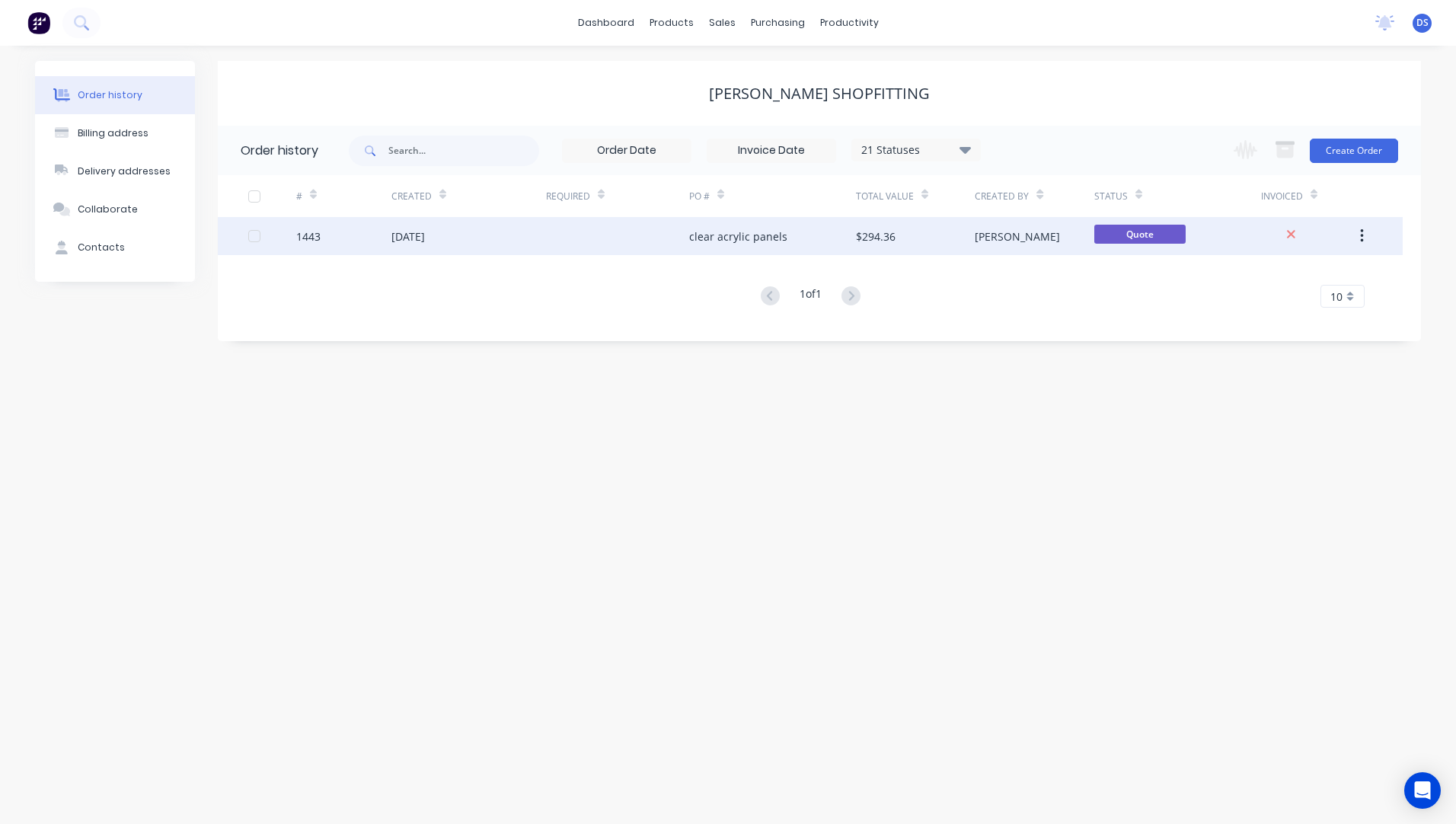
click at [425, 238] on div "[DATE]" at bounding box center [408, 236] width 34 height 16
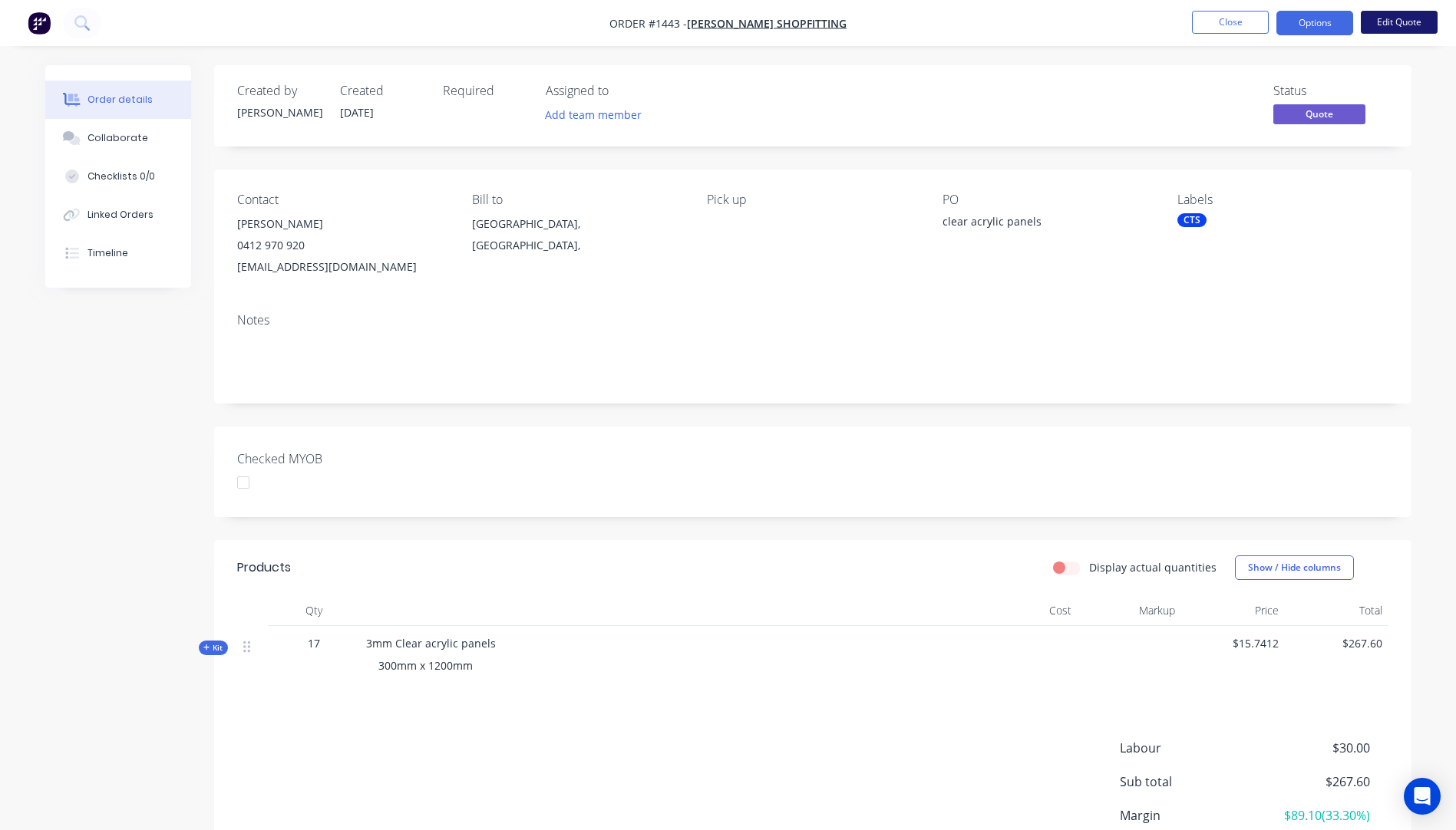
click at [1390, 27] on button "Edit Quote" at bounding box center [1399, 22] width 76 height 23
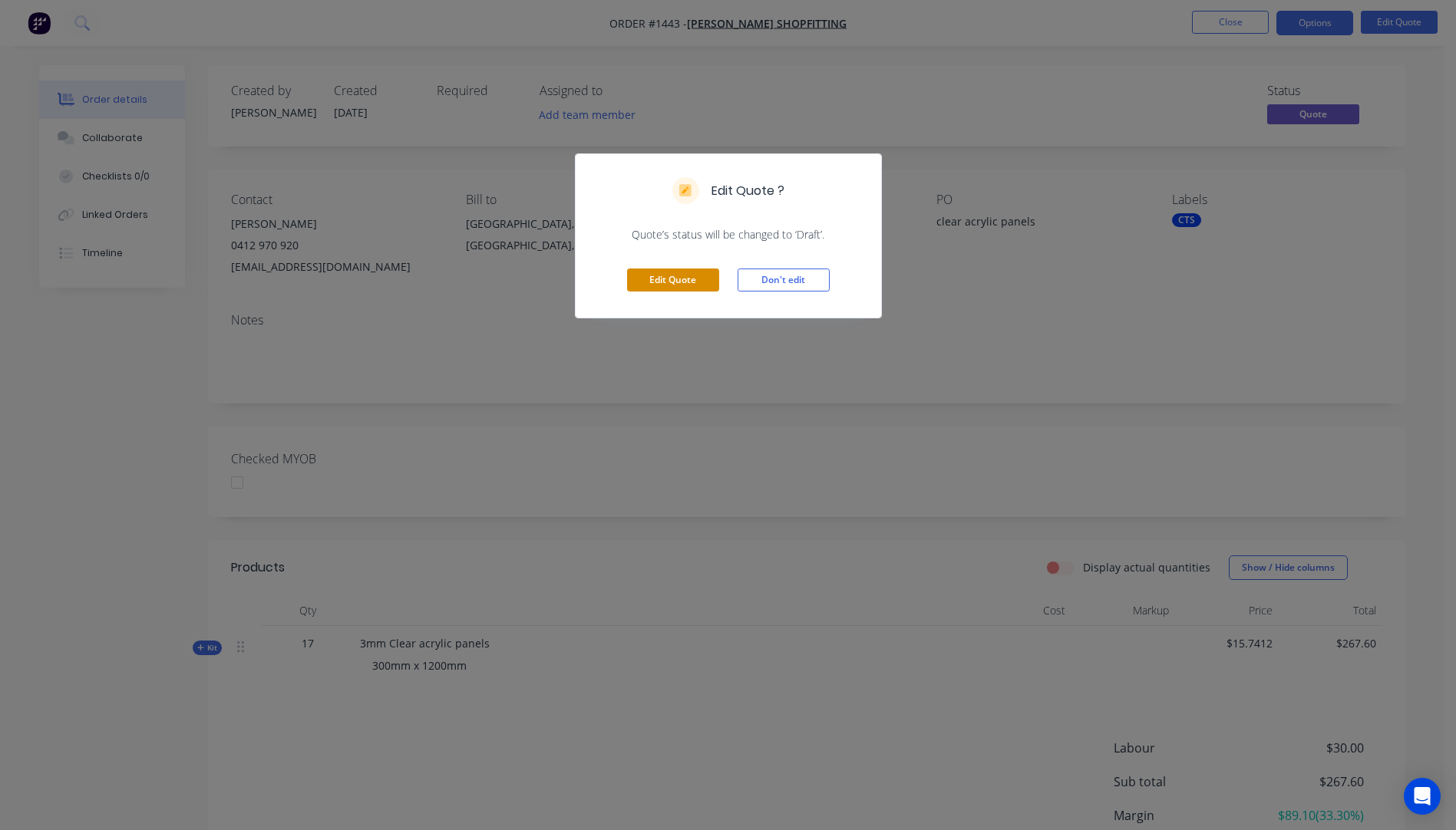
click at [674, 280] on button "Edit Quote" at bounding box center [672, 281] width 92 height 23
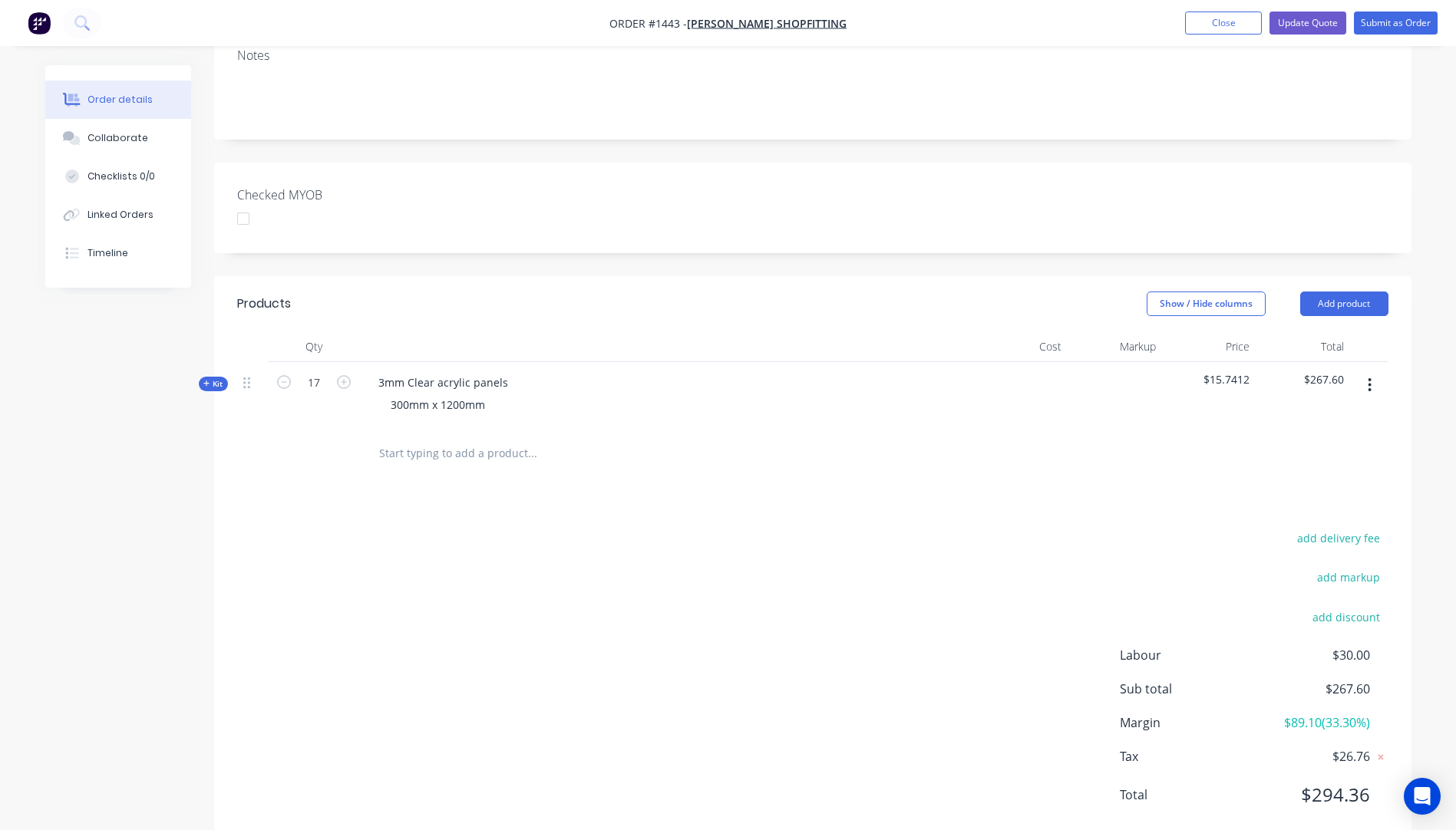
scroll to position [307, 0]
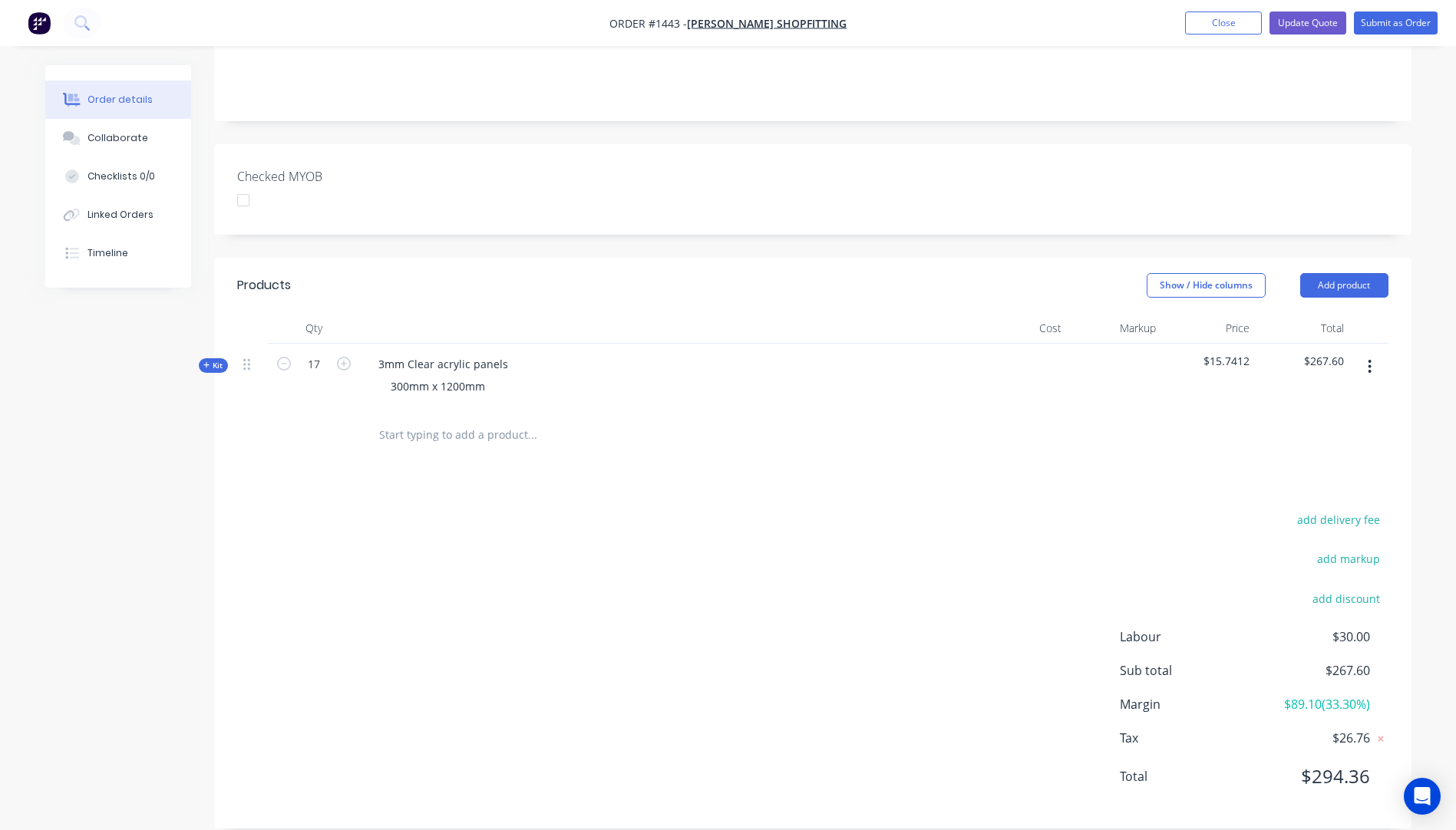
click at [207, 362] on icon at bounding box center [206, 364] width 6 height 6
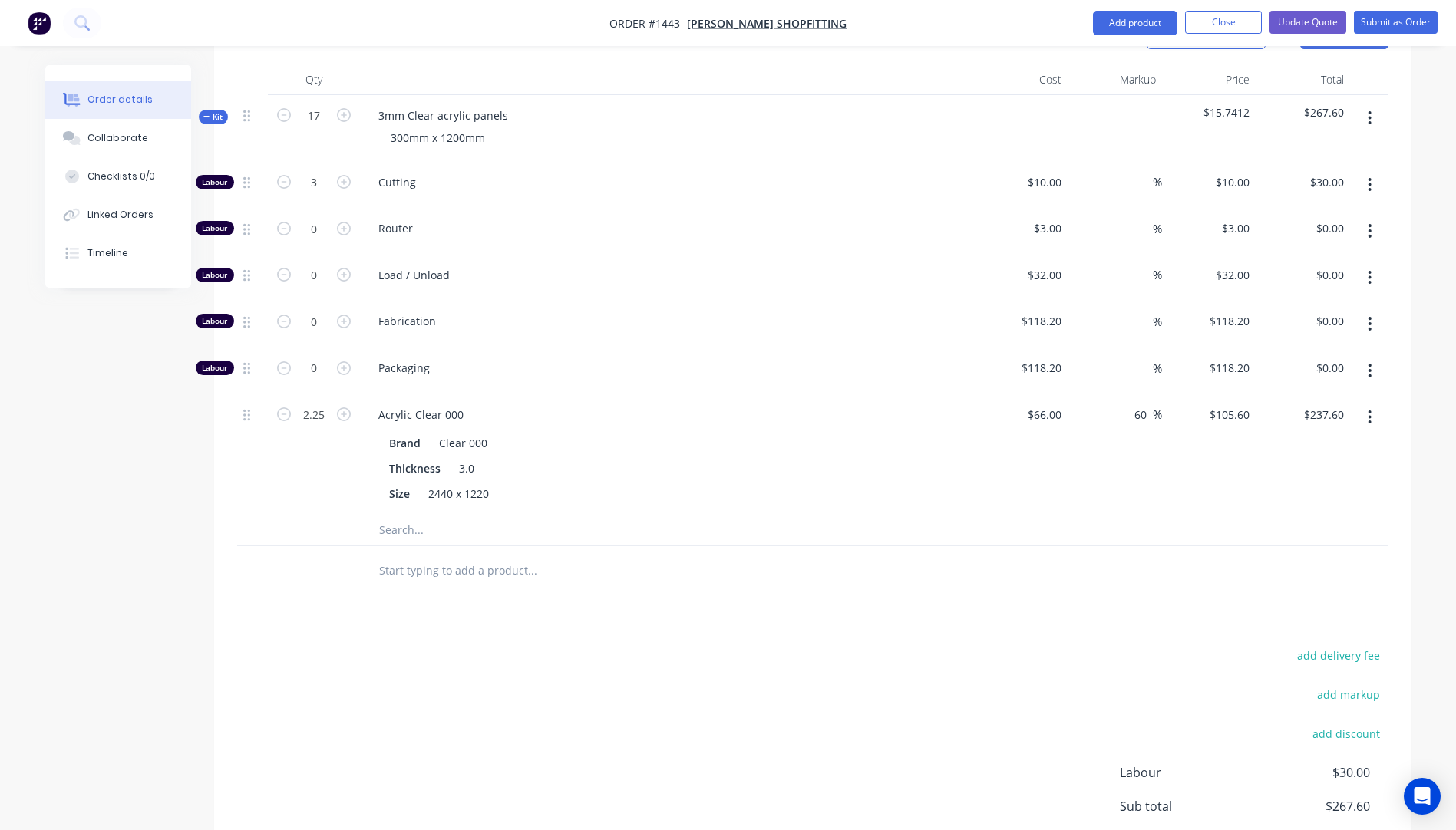
scroll to position [614, 0]
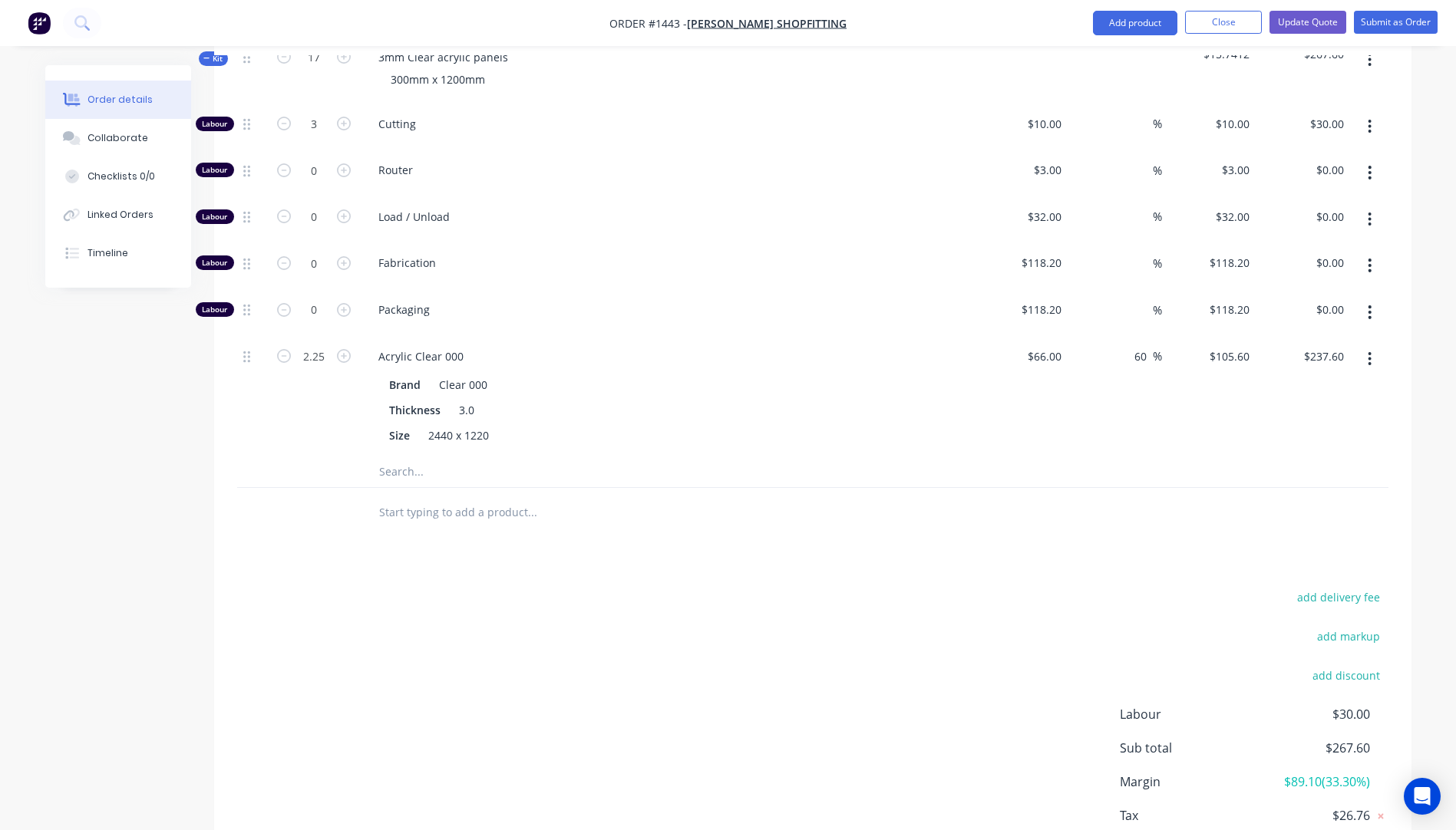
click at [403, 456] on input "text" at bounding box center [532, 471] width 307 height 31
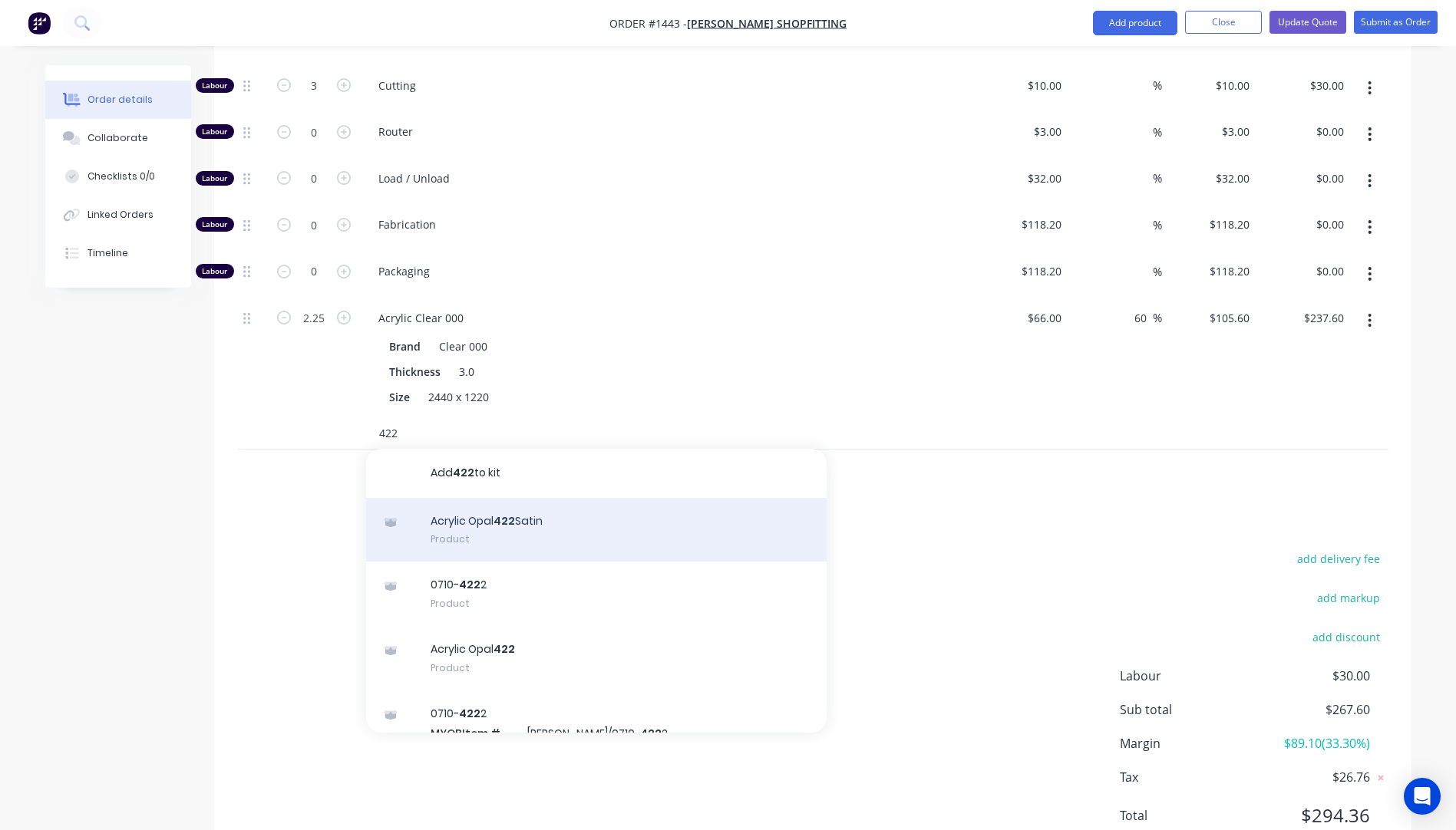
scroll to position [691, 0]
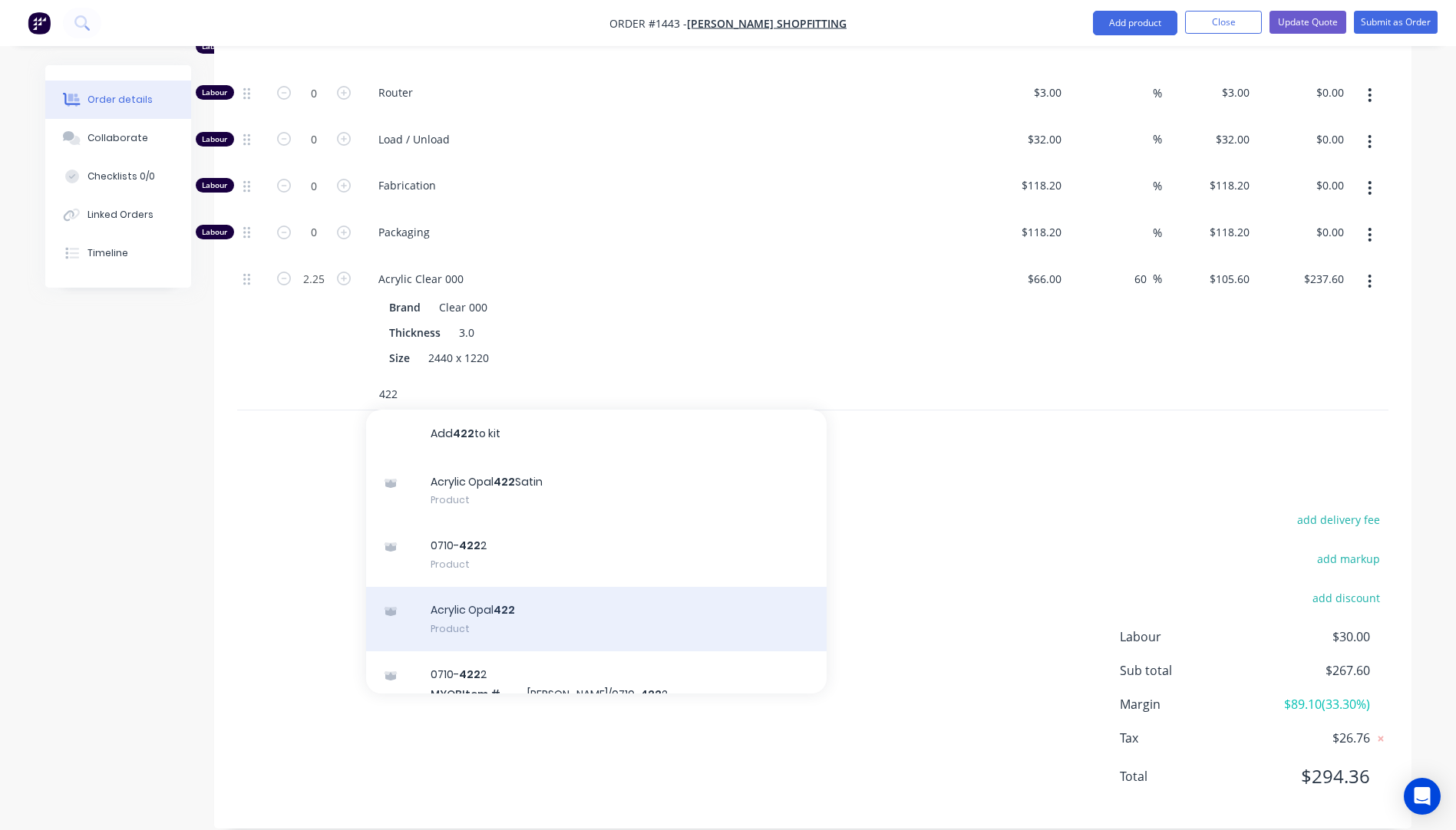
type input "422"
click at [455, 601] on div "Acrylic Opal 422 Product" at bounding box center [596, 619] width 461 height 65
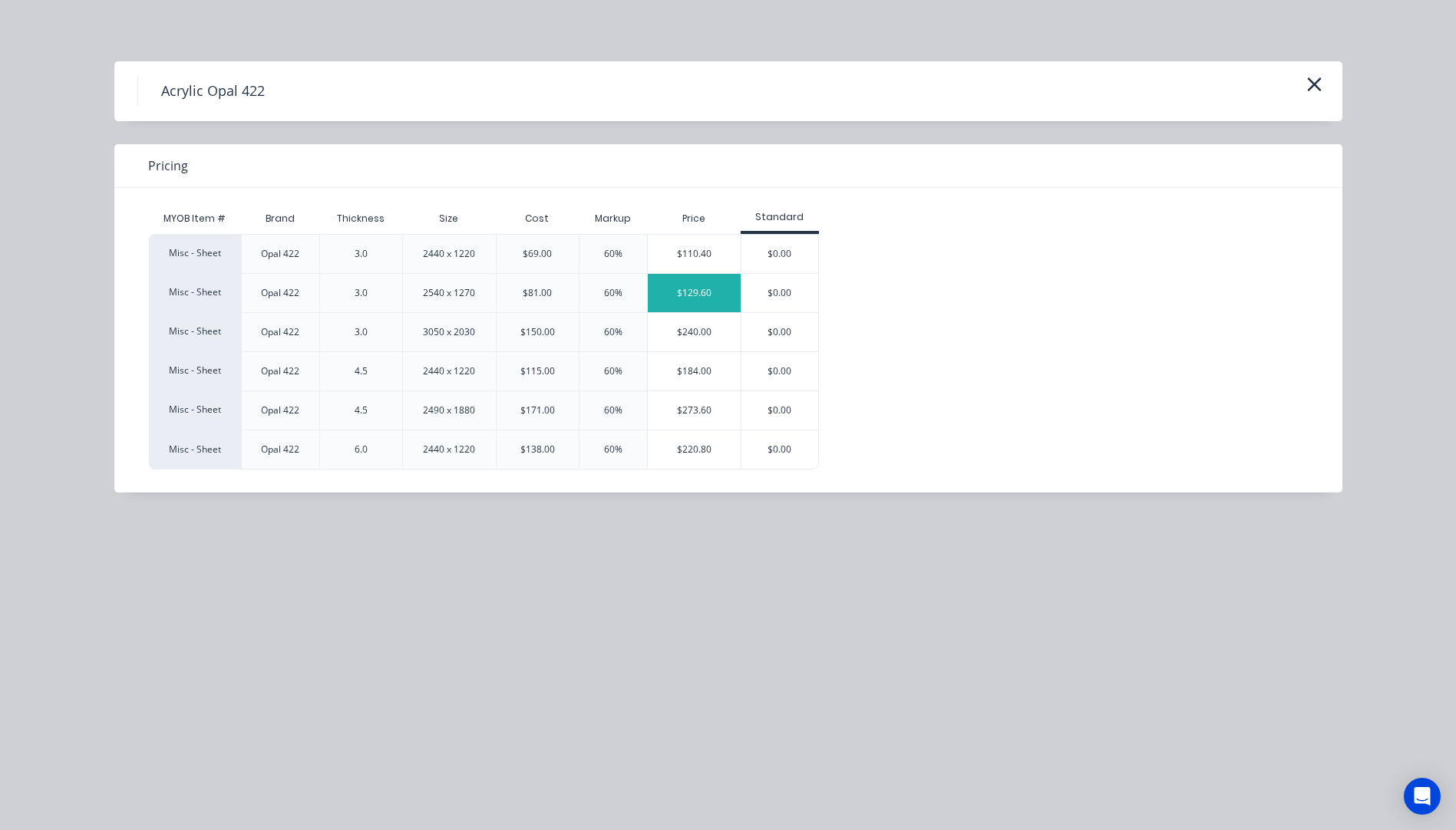
click at [689, 293] on div "$129.60" at bounding box center [694, 293] width 93 height 38
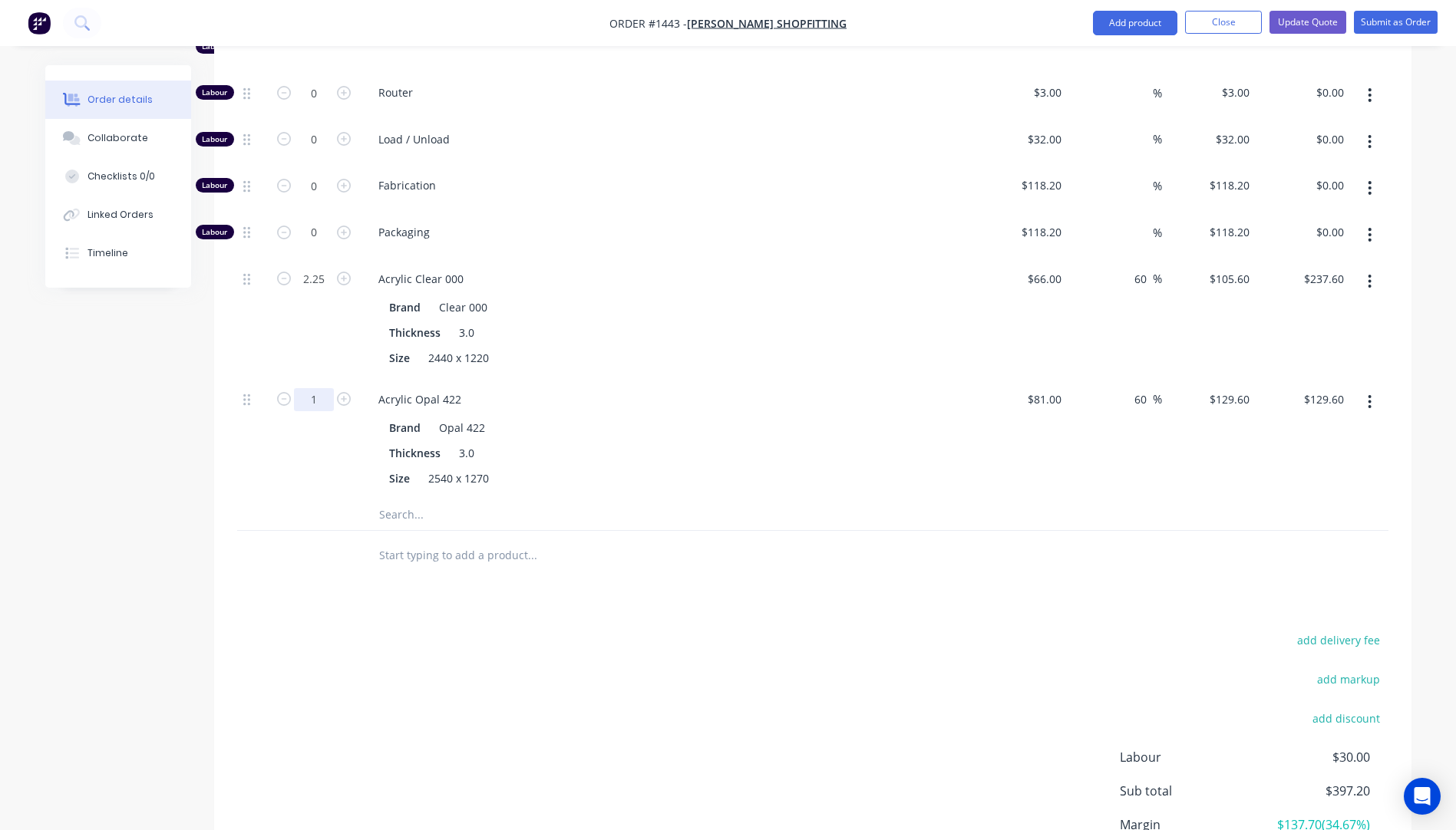
click at [320, 388] on input "1" at bounding box center [314, 400] width 40 height 23
type input "2.25"
type input "$291.60"
click at [291, 442] on div "2.25" at bounding box center [314, 439] width 92 height 120
click at [1369, 275] on icon "button" at bounding box center [1370, 281] width 3 height 14
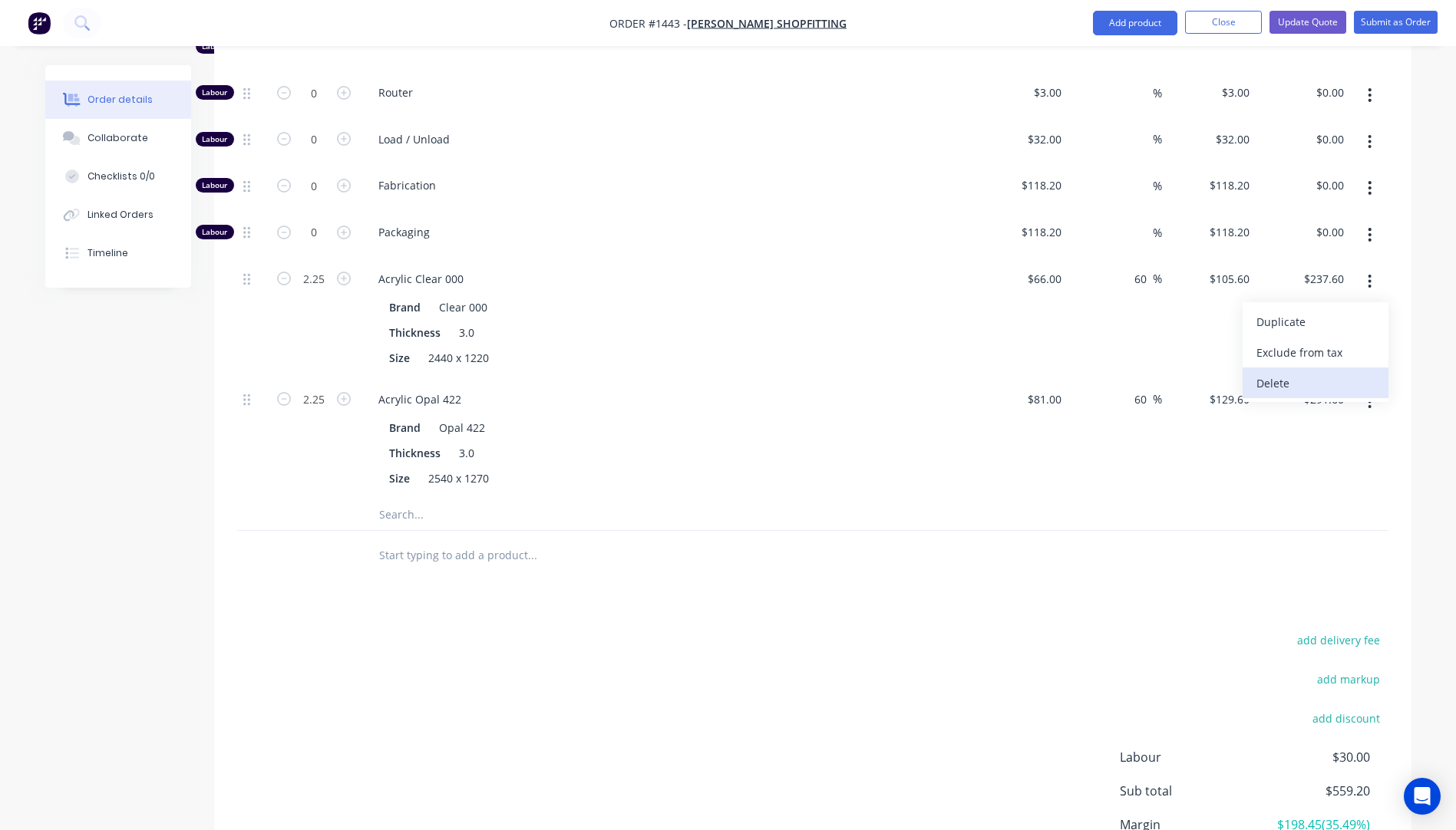
click at [1278, 372] on div "Delete" at bounding box center [1316, 383] width 118 height 22
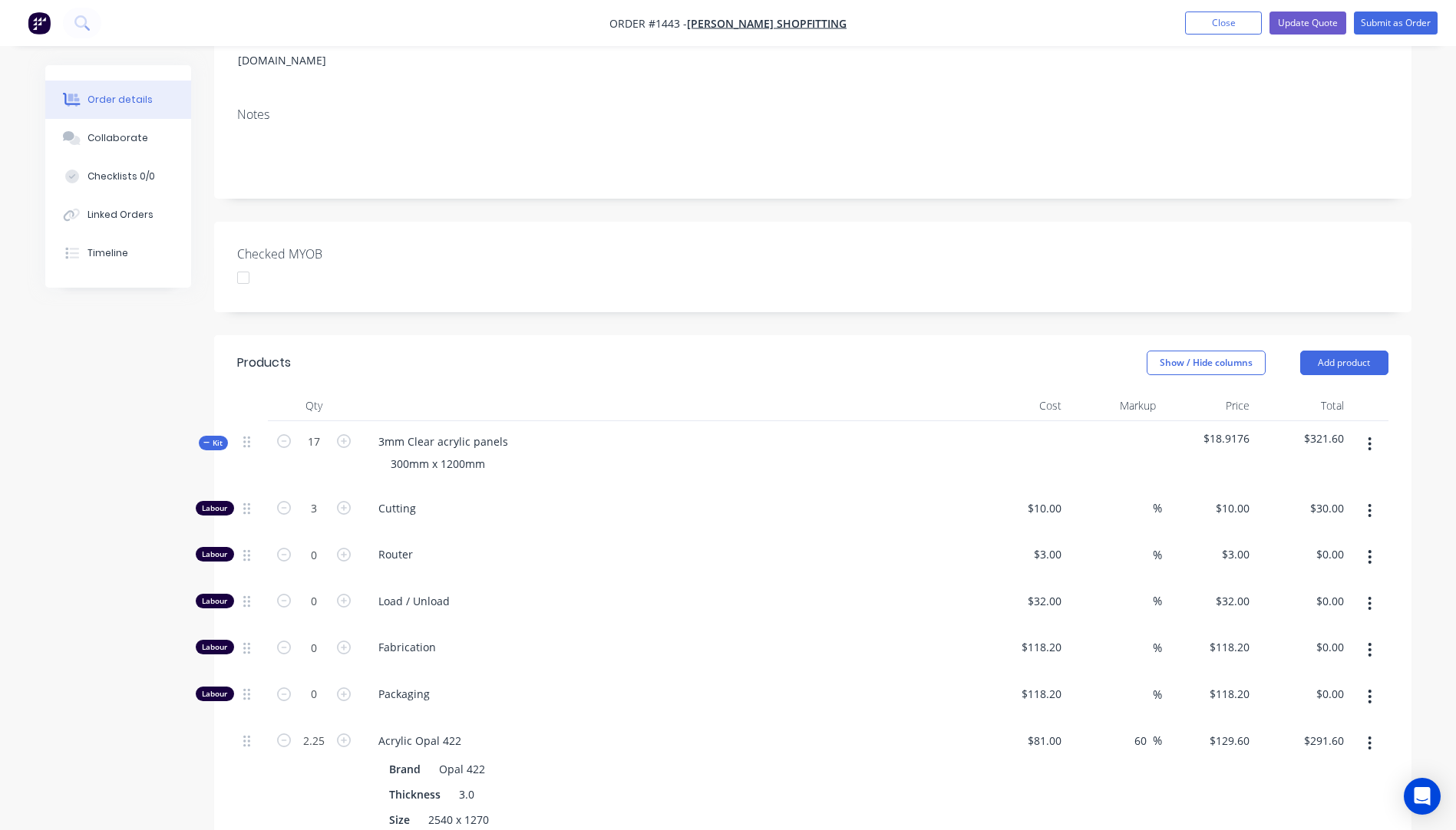
scroll to position [231, 0]
click at [407, 452] on div "300mm x 1200mm" at bounding box center [437, 462] width 119 height 22
click at [463, 452] on div "295mm x 1200mm" at bounding box center [437, 462] width 119 height 22
click at [525, 502] on div "Cutting" at bounding box center [667, 510] width 614 height 46
click at [124, 138] on div "Collaborate" at bounding box center [117, 138] width 61 height 14
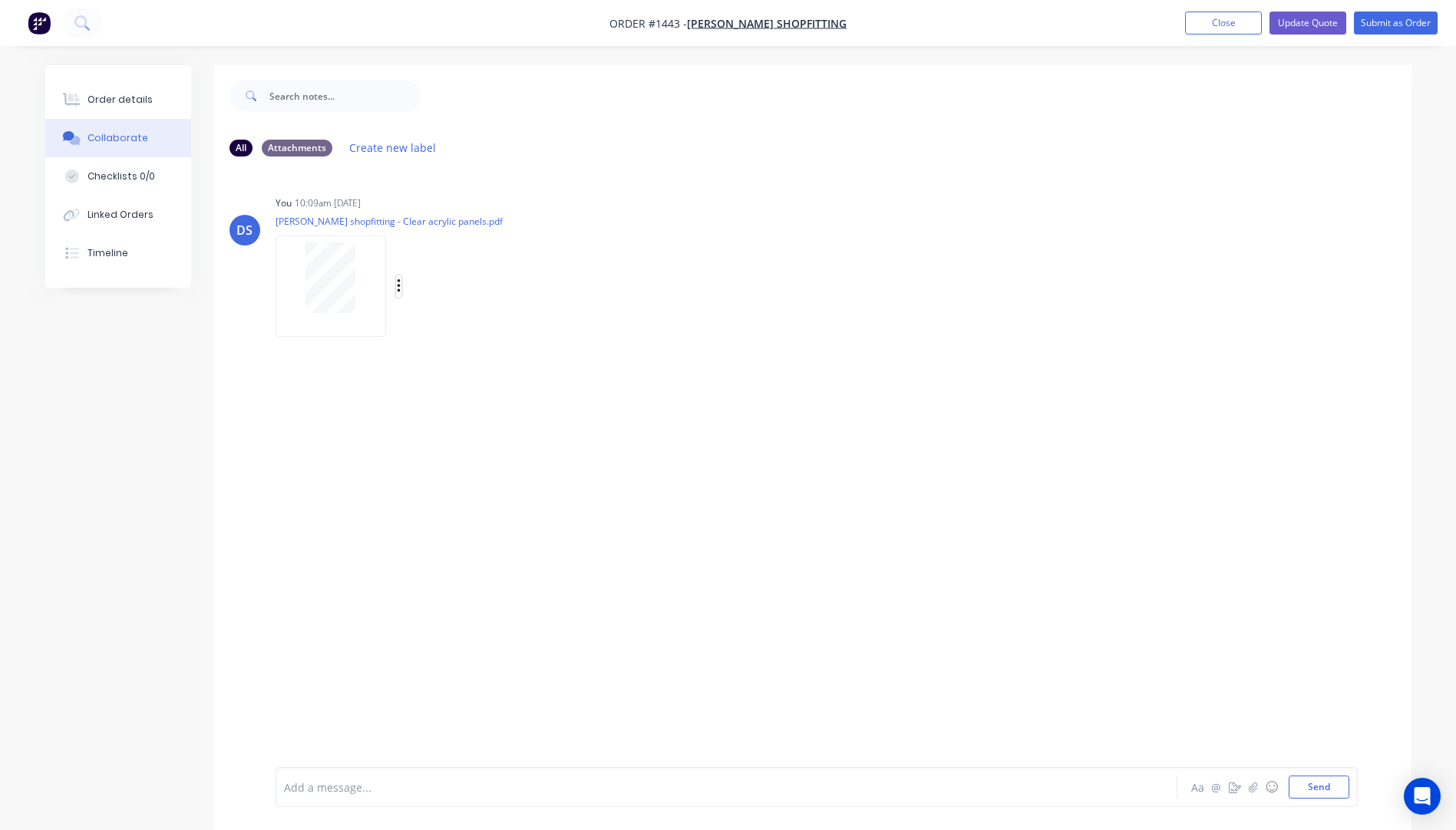
click at [400, 278] on icon "button" at bounding box center [399, 286] width 5 height 17
click at [439, 369] on button "Delete" at bounding box center [499, 362] width 173 height 35
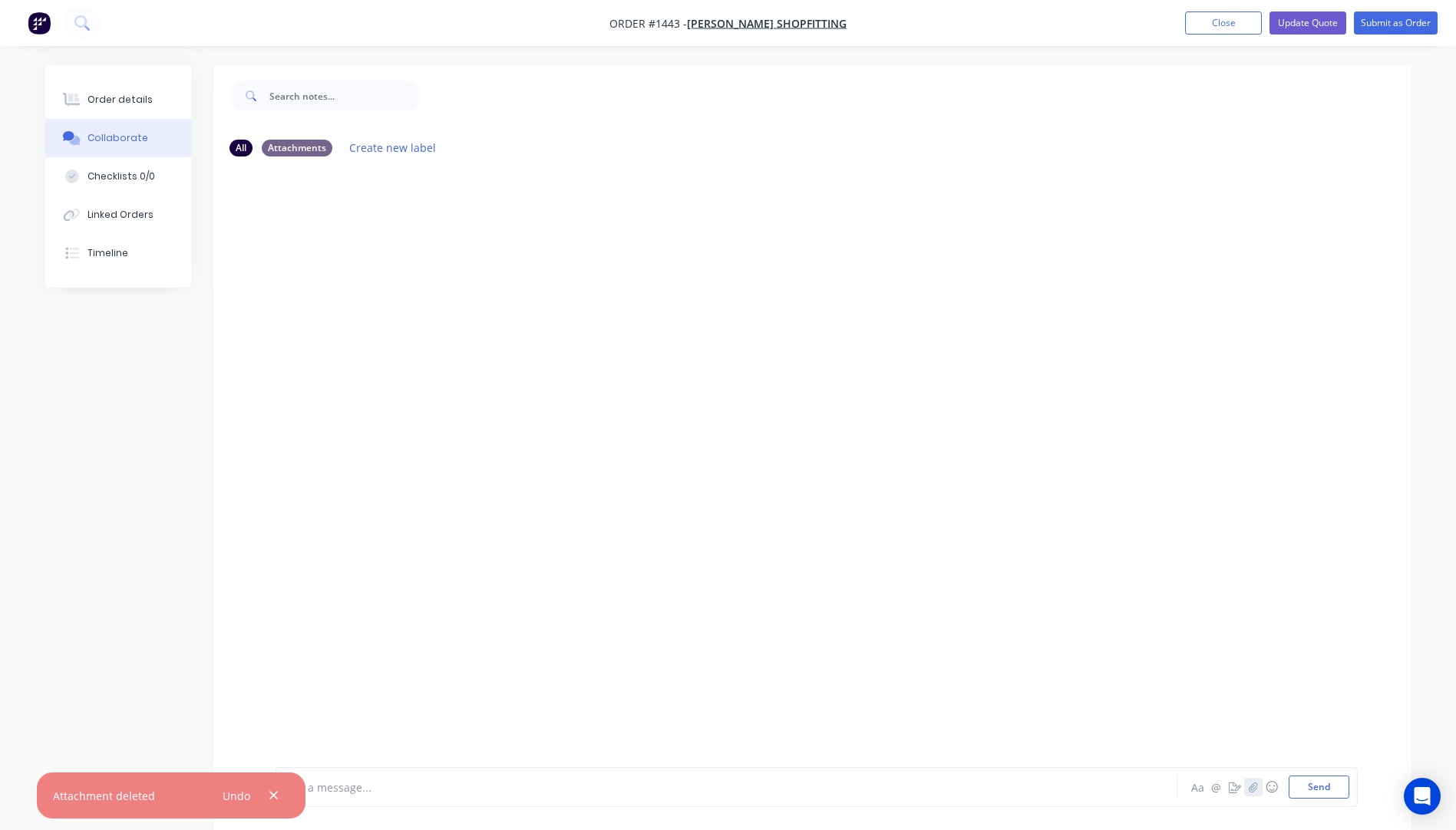
click at [1248, 787] on icon "button" at bounding box center [1252, 787] width 9 height 11
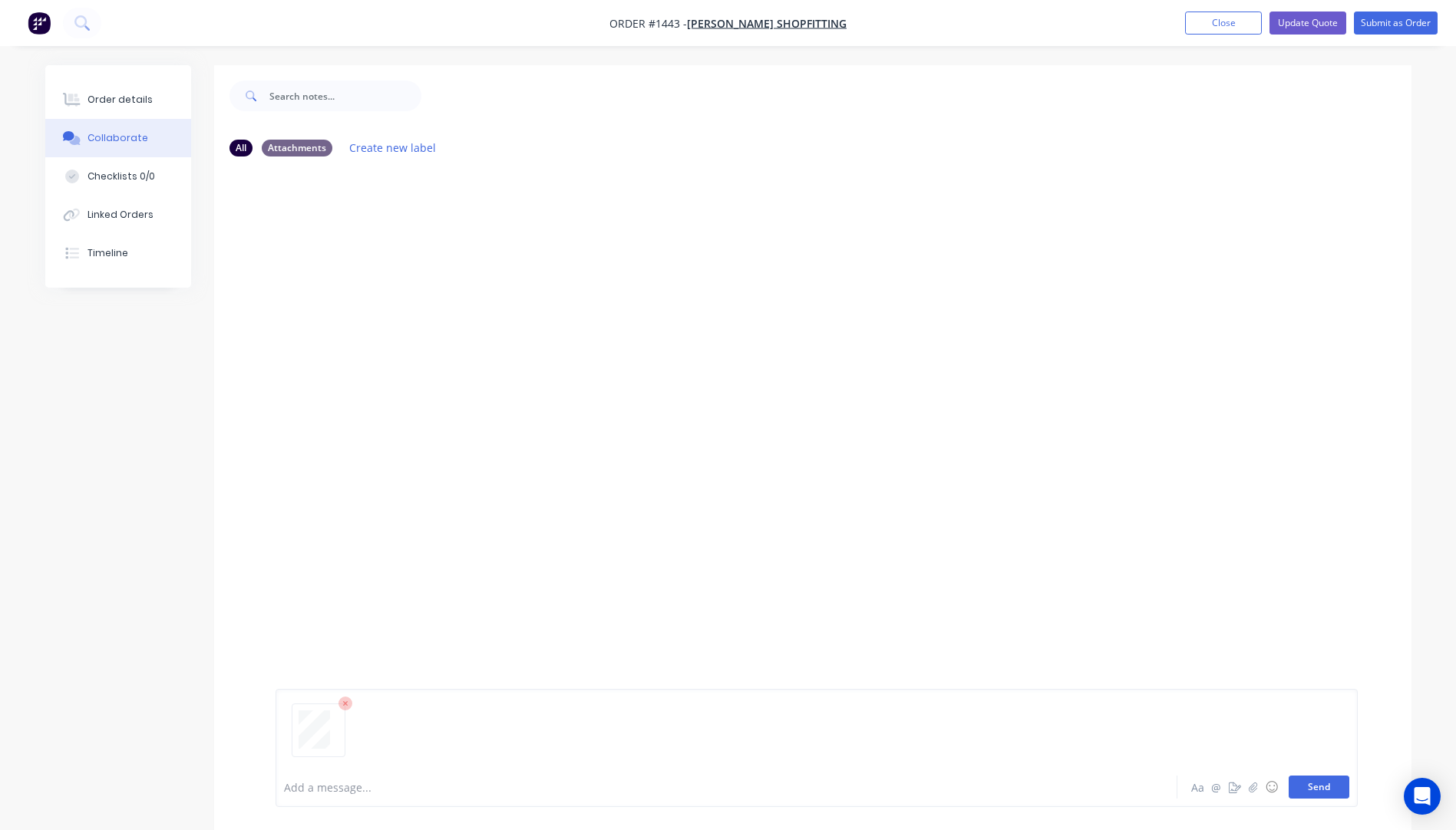
click at [1314, 788] on button "Send" at bounding box center [1318, 788] width 61 height 23
click at [96, 105] on div "Order details" at bounding box center [120, 100] width 66 height 14
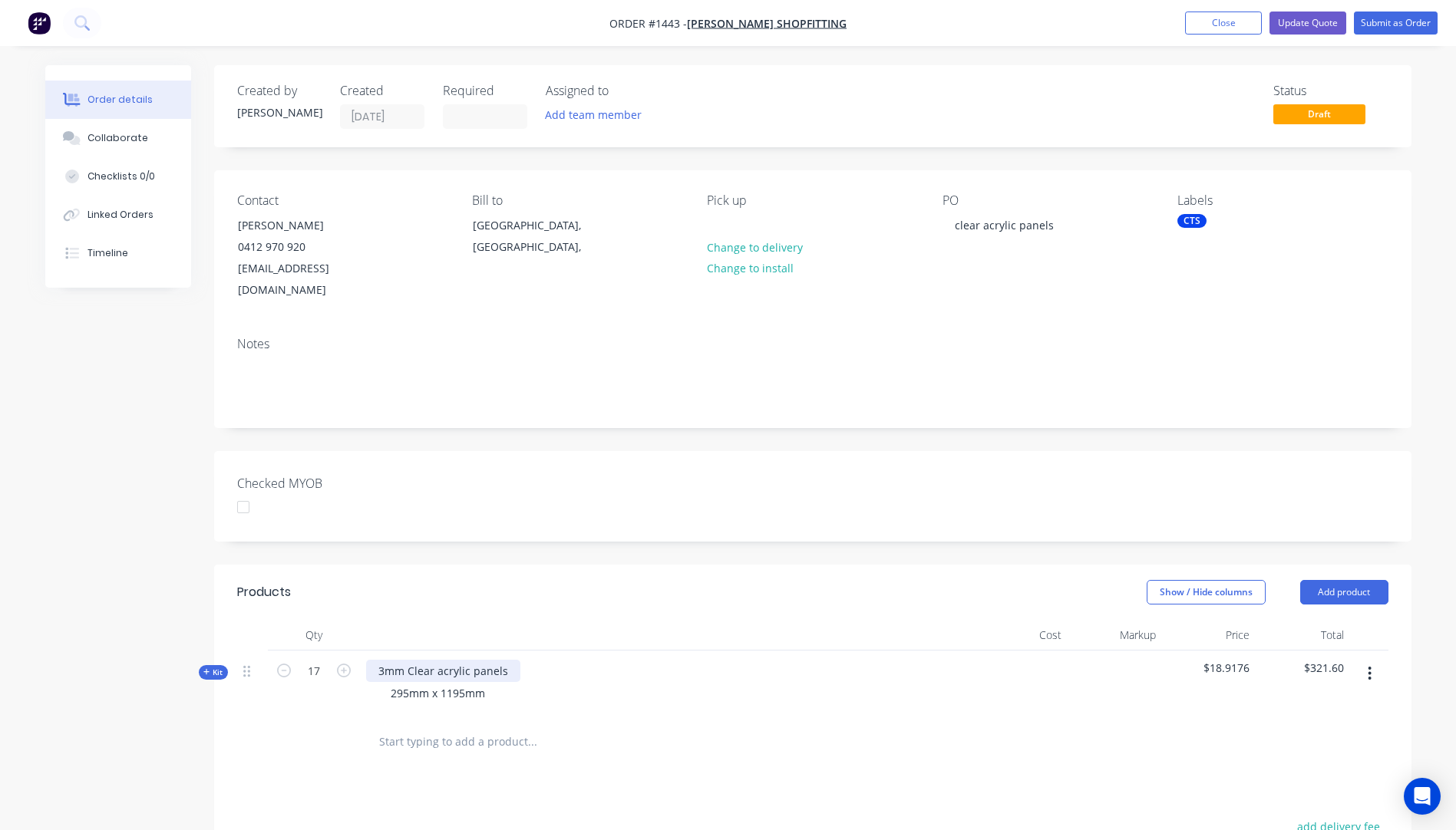
click at [432, 660] on div "3mm Clear acrylic panels" at bounding box center [443, 671] width 154 height 22
click at [204, 668] on icon at bounding box center [207, 671] width 7 height 7
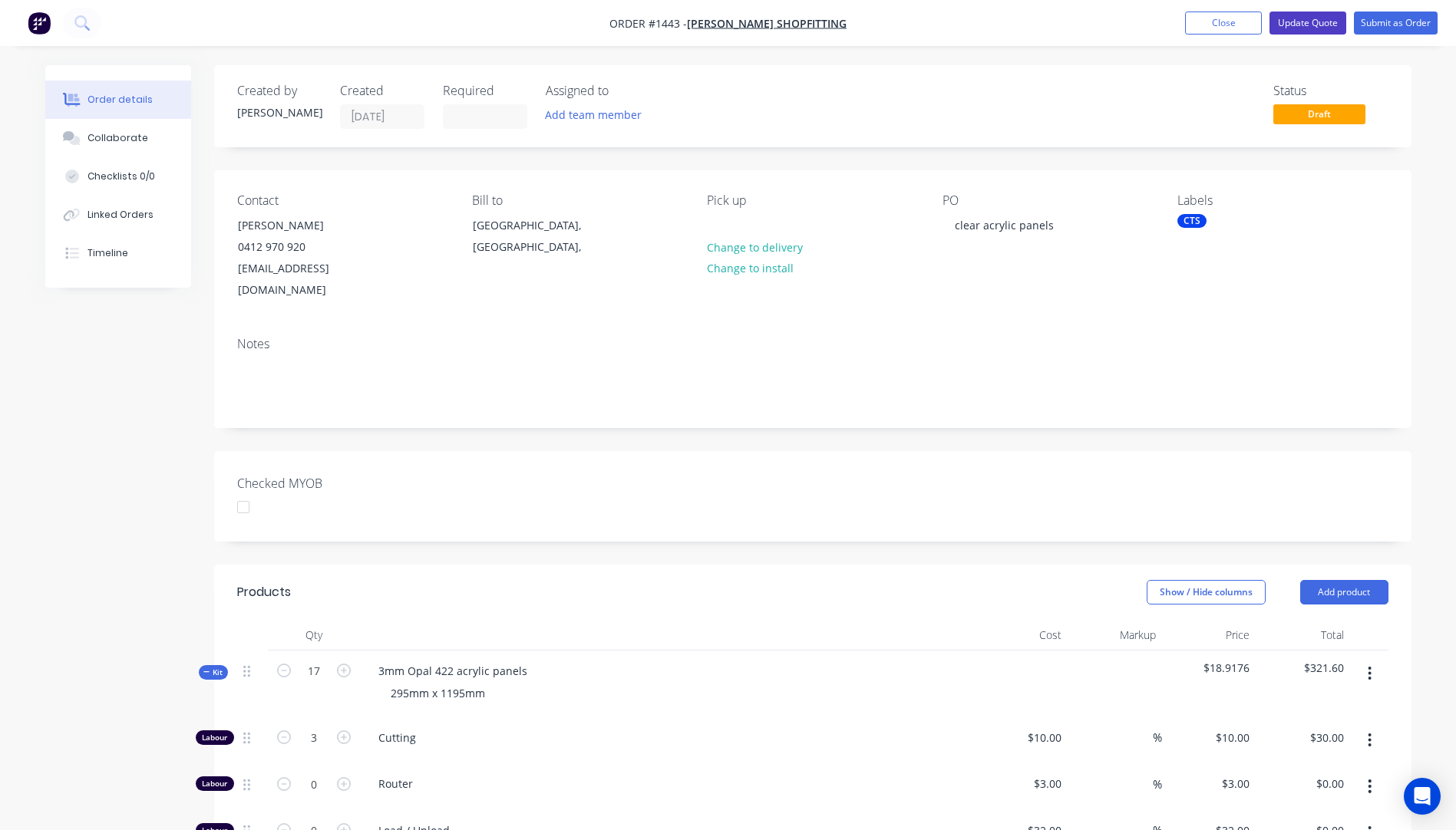
click at [1318, 27] on button "Update Quote" at bounding box center [1307, 23] width 76 height 23
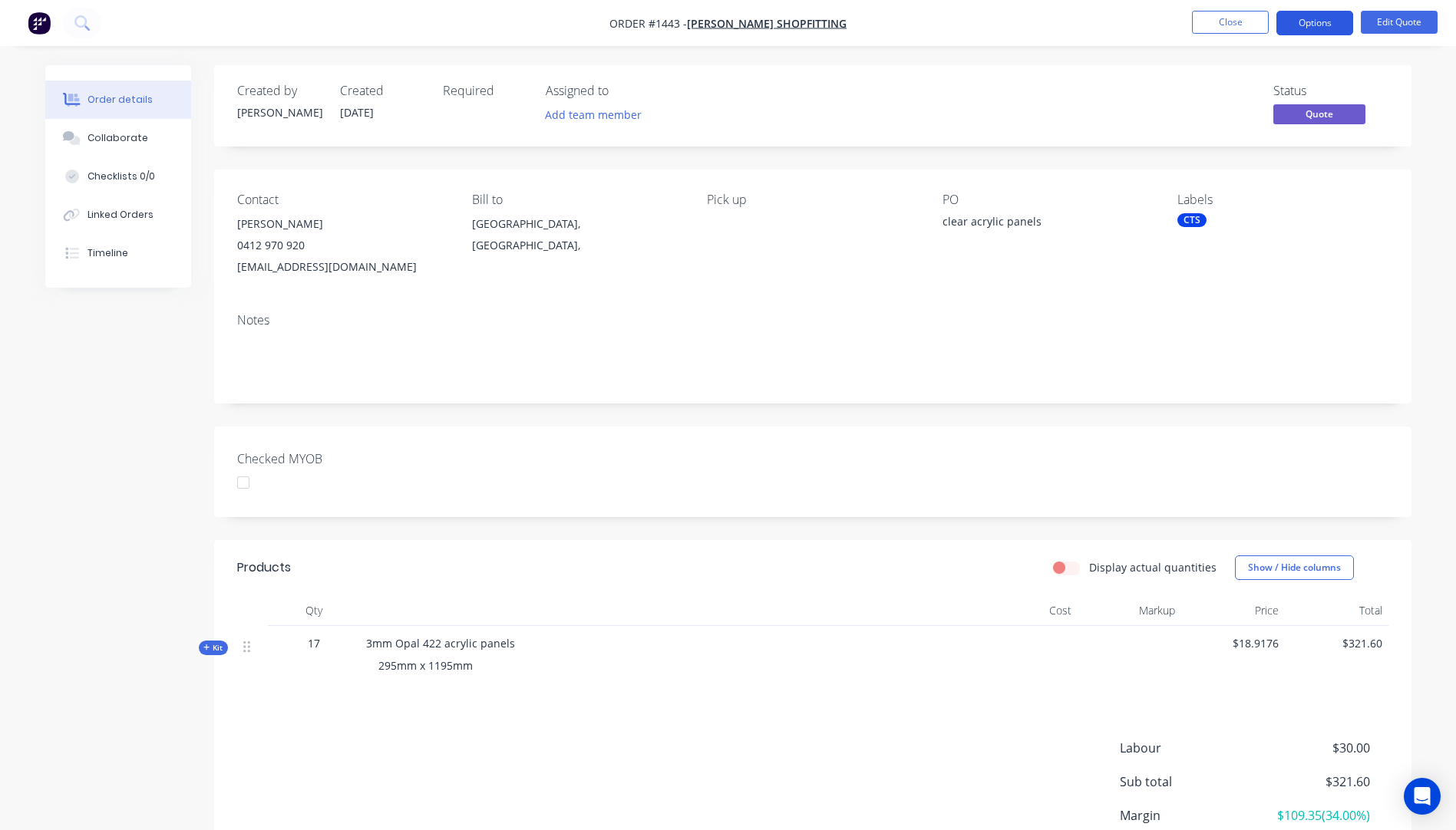
click at [1312, 19] on button "Options" at bounding box center [1315, 23] width 76 height 25
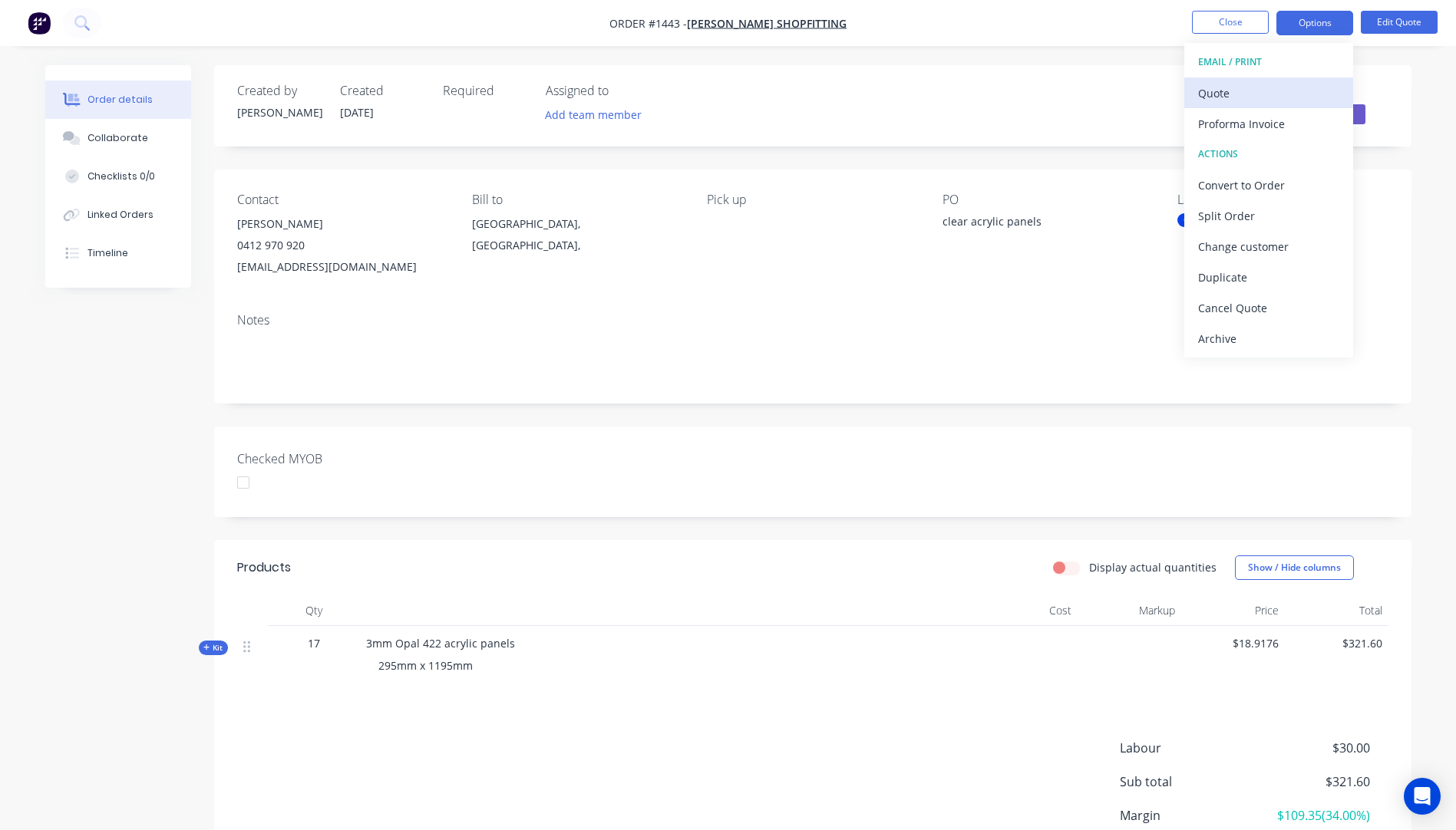
click at [1223, 98] on div "Quote" at bounding box center [1268, 93] width 141 height 22
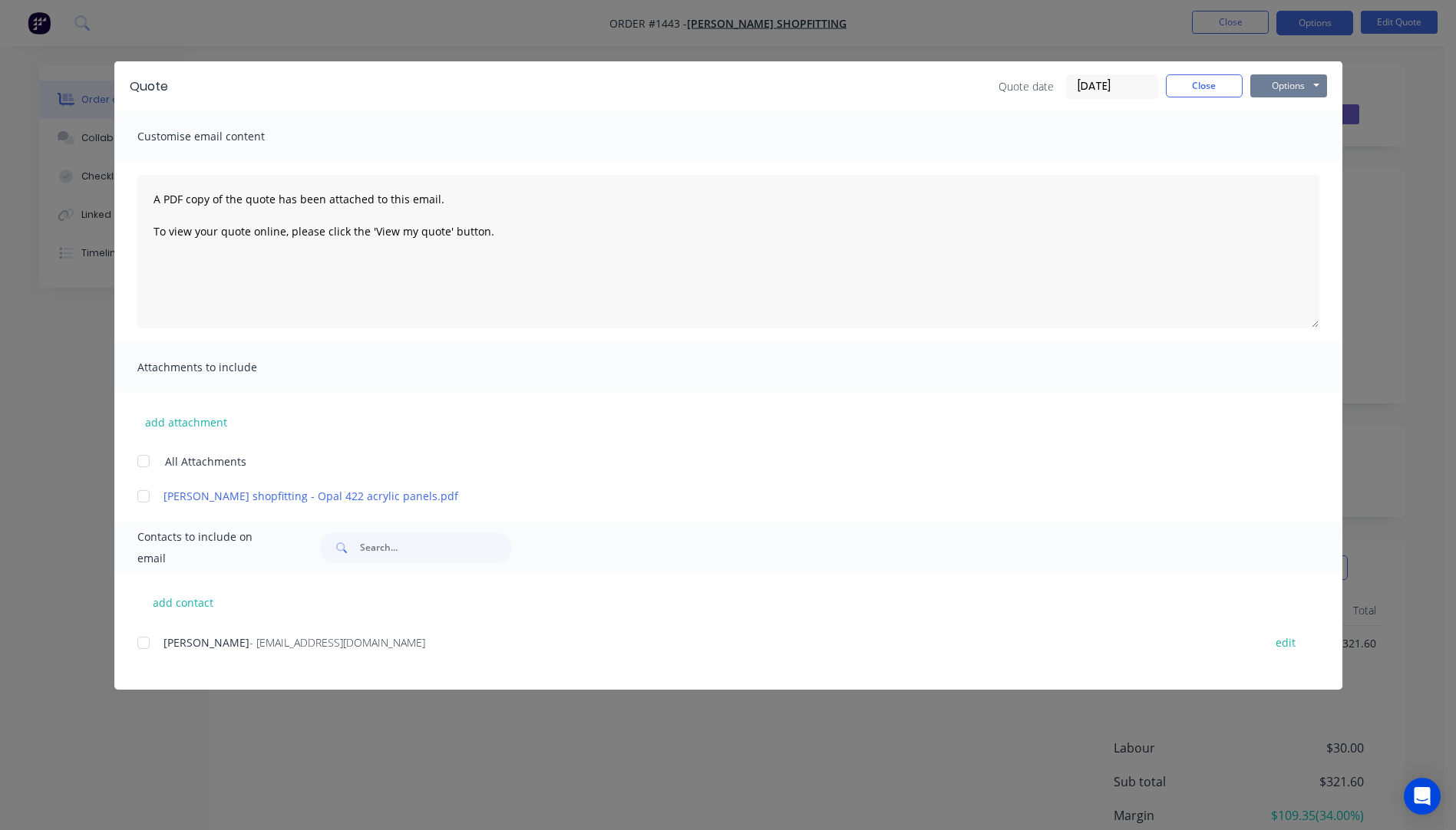
click at [1271, 90] on button "Options" at bounding box center [1288, 86] width 76 height 23
click at [1285, 108] on button "Preview" at bounding box center [1299, 113] width 98 height 26
click at [1278, 90] on button "Options" at bounding box center [1288, 86] width 76 height 23
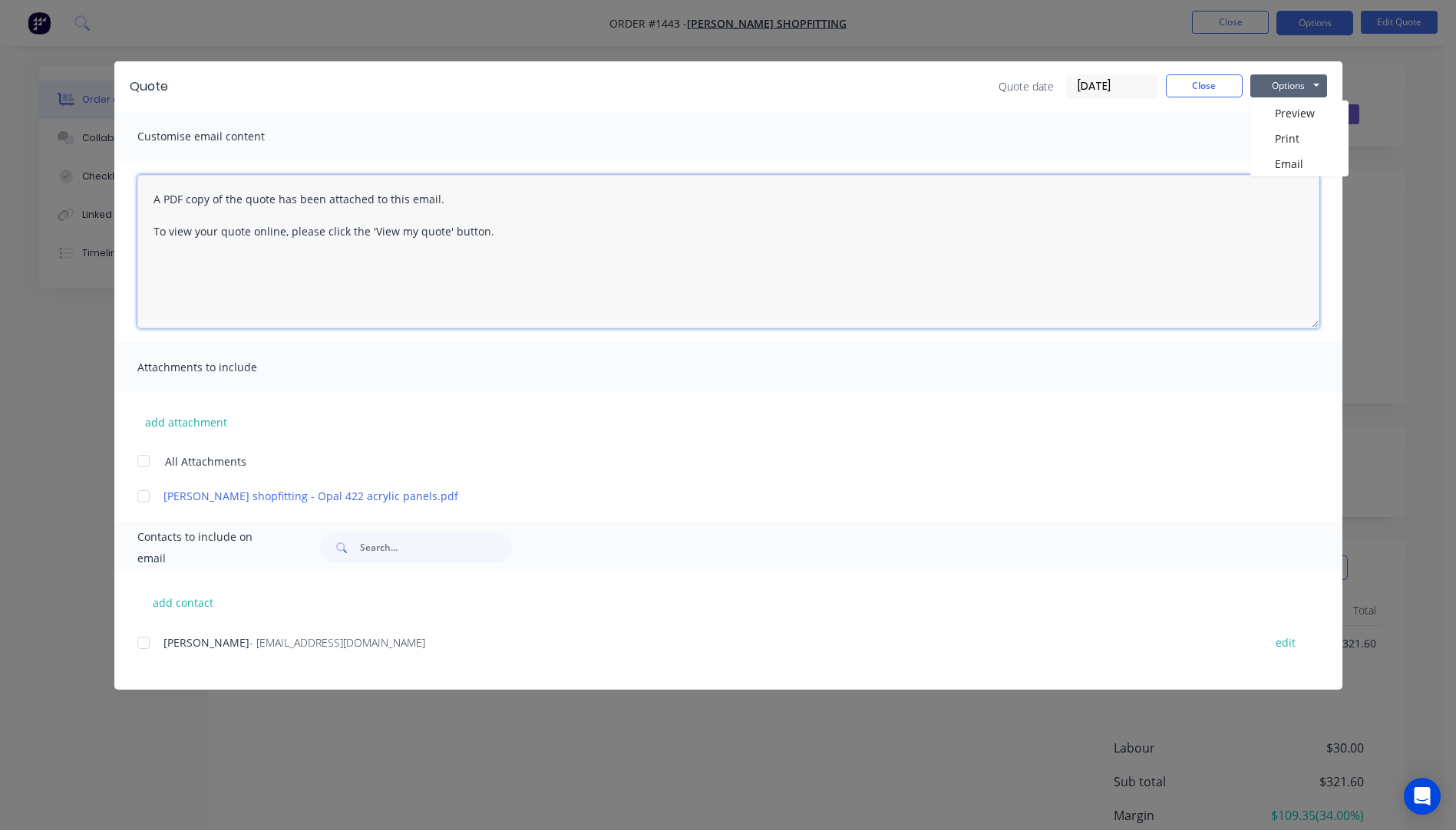
paste textarea "Hi, Please contact us if you have any questions. Regards, Darren sales@allstarp…"
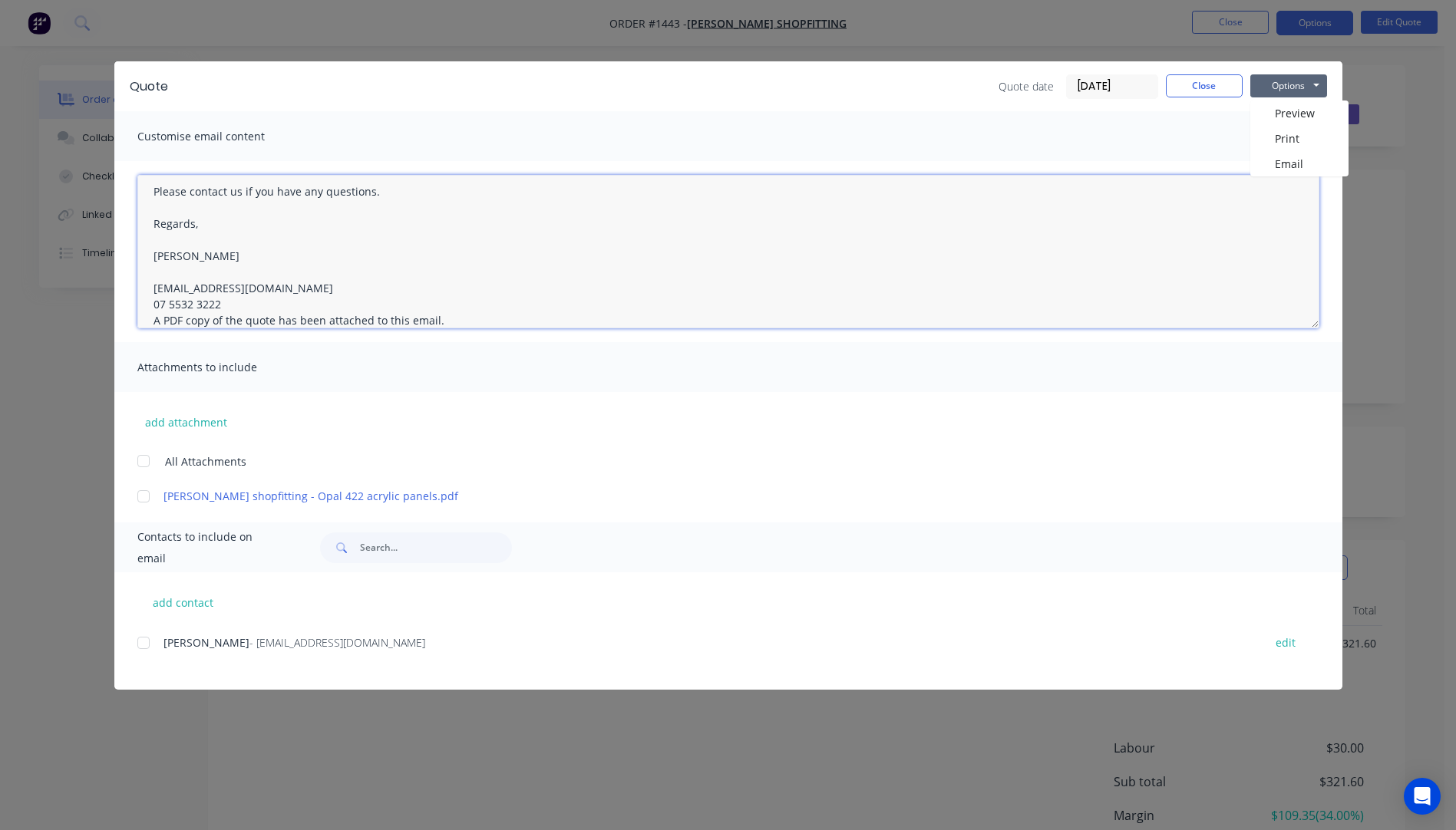
click at [223, 305] on textarea "Hi, Please contact us if you have any questions. Regards, Darren sales@allstarp…" at bounding box center [729, 251] width 1182 height 154
click at [142, 645] on div at bounding box center [143, 642] width 31 height 31
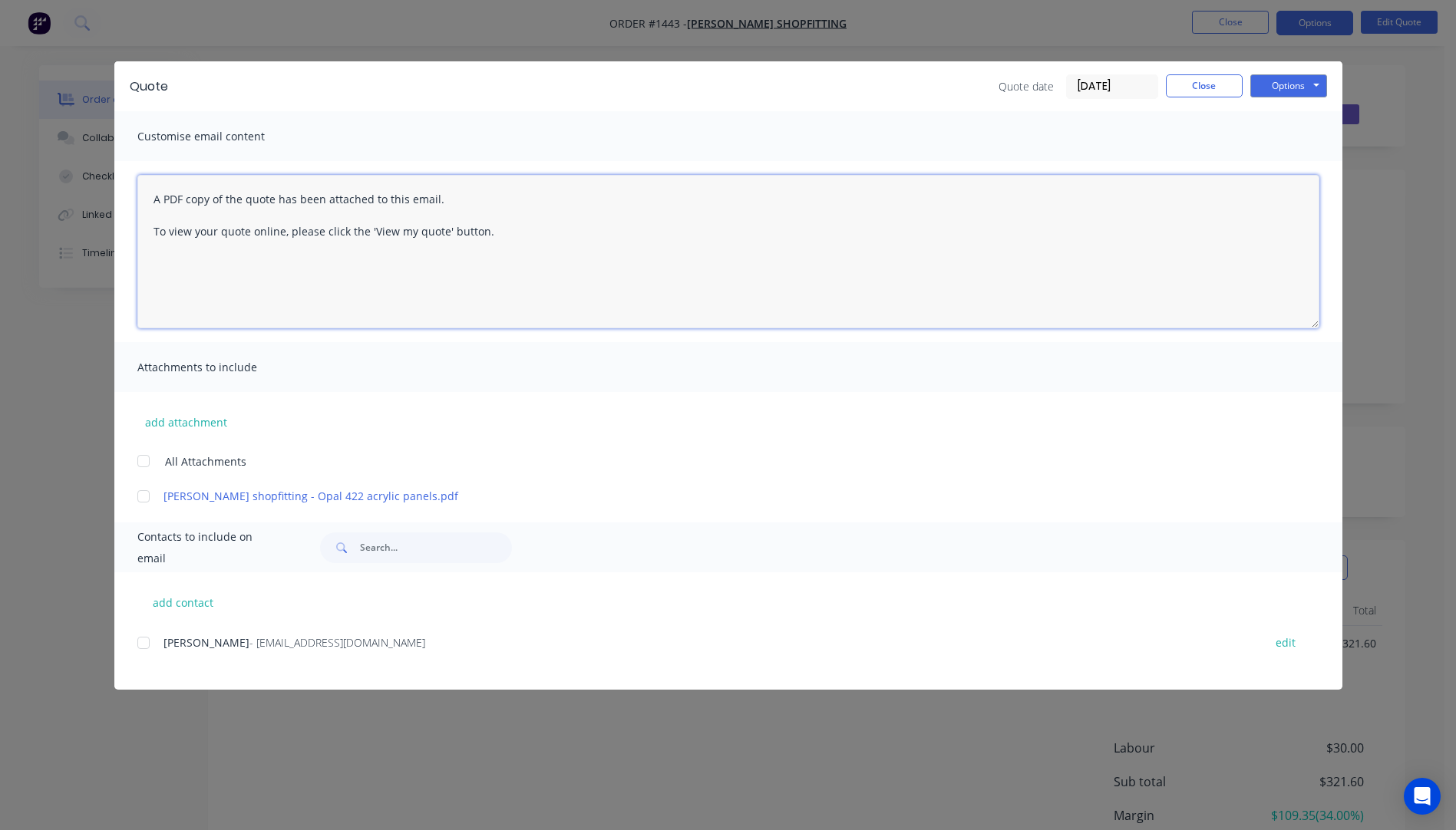
scroll to position [0, 0]
paste textarea "Hi, Please contact us if you have any questions. Regards, Darren sales@allstarp…"
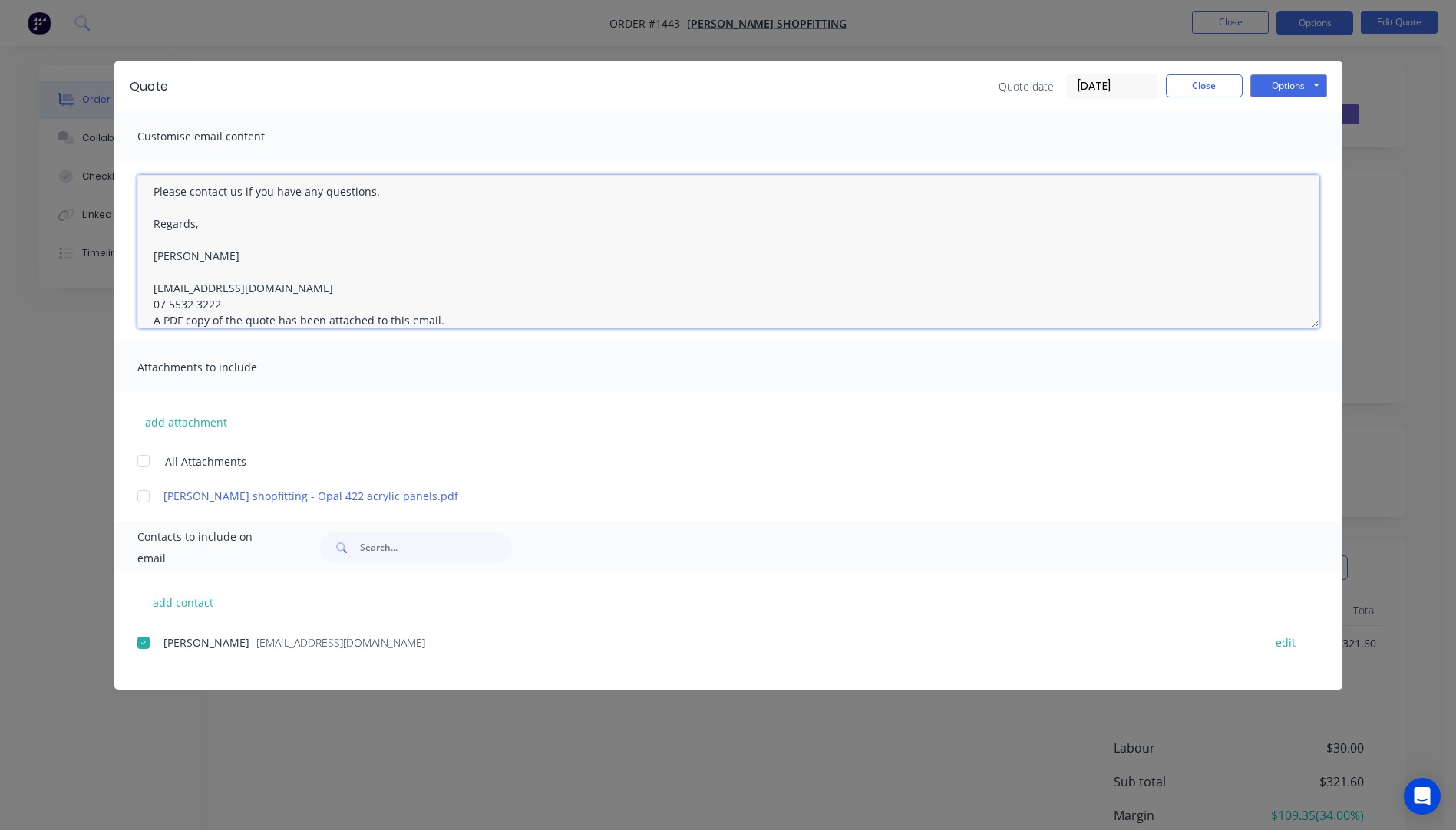
click at [226, 306] on textarea "Hi, Please contact us if you have any questions. Regards, Darren sales@allstarp…" at bounding box center [729, 251] width 1182 height 154
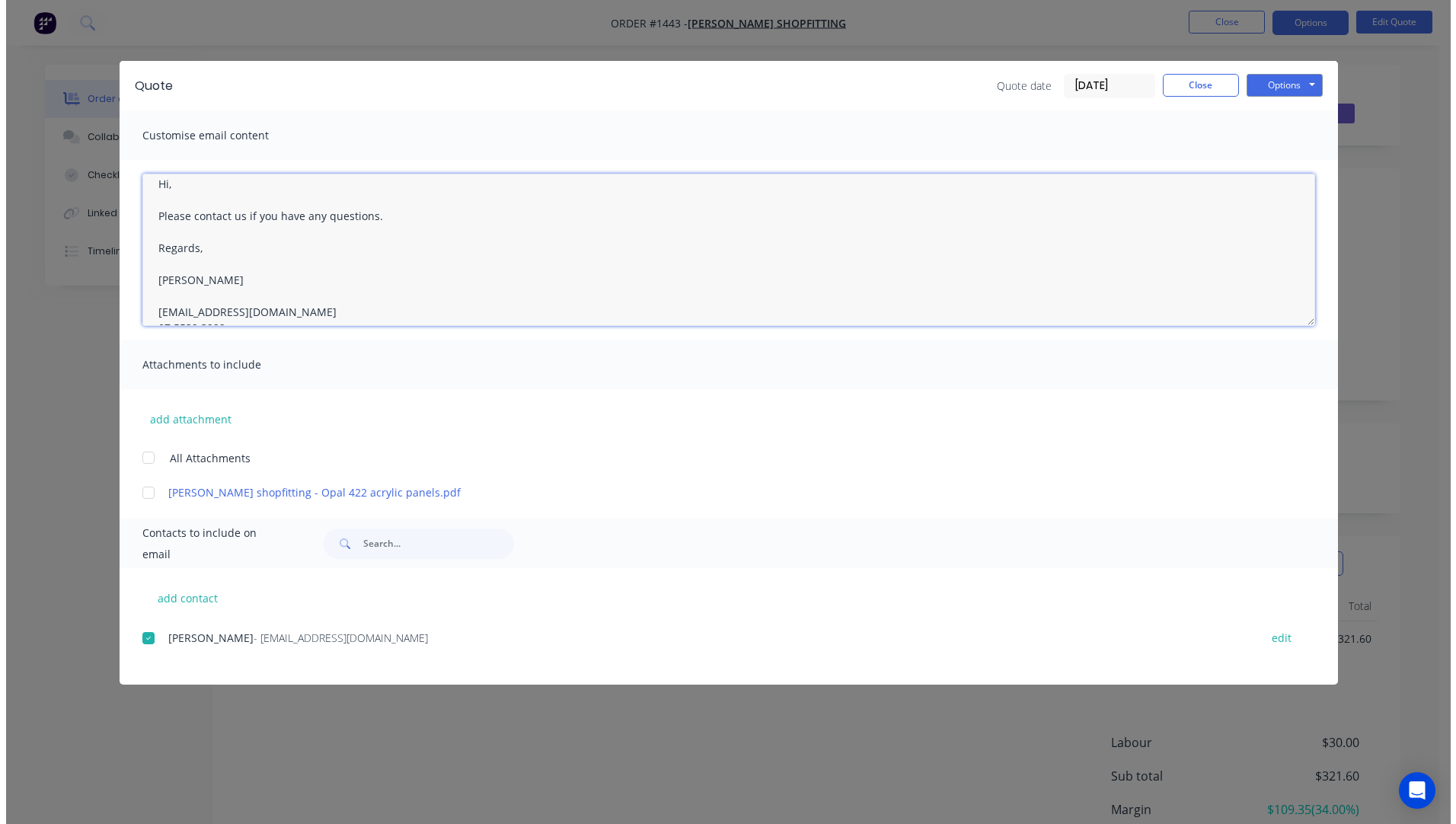
scroll to position [0, 0]
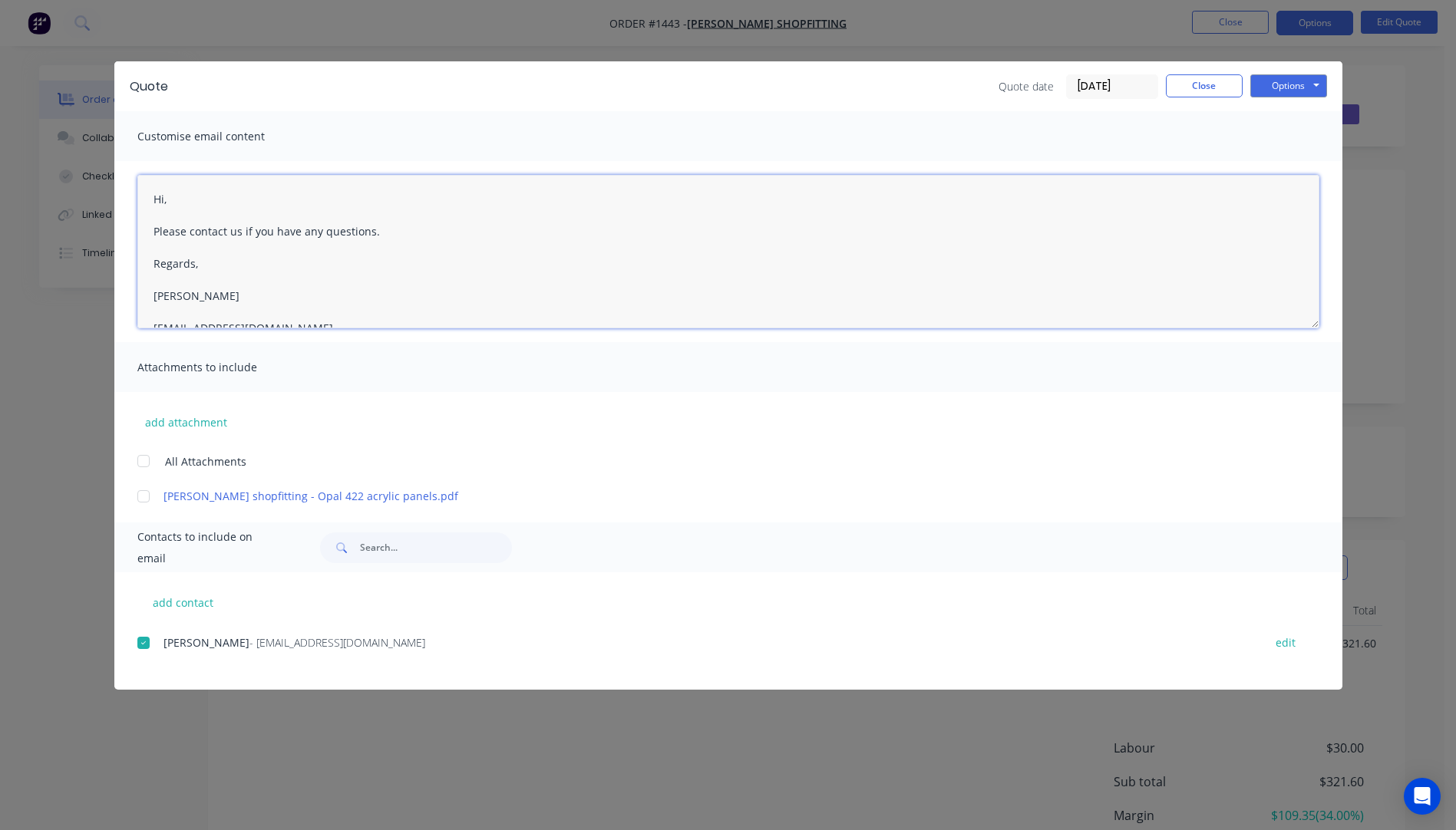
click at [171, 206] on textarea "Hi, Please contact us if you have any questions. Regards, Darren sales@allstarp…" at bounding box center [729, 251] width 1182 height 154
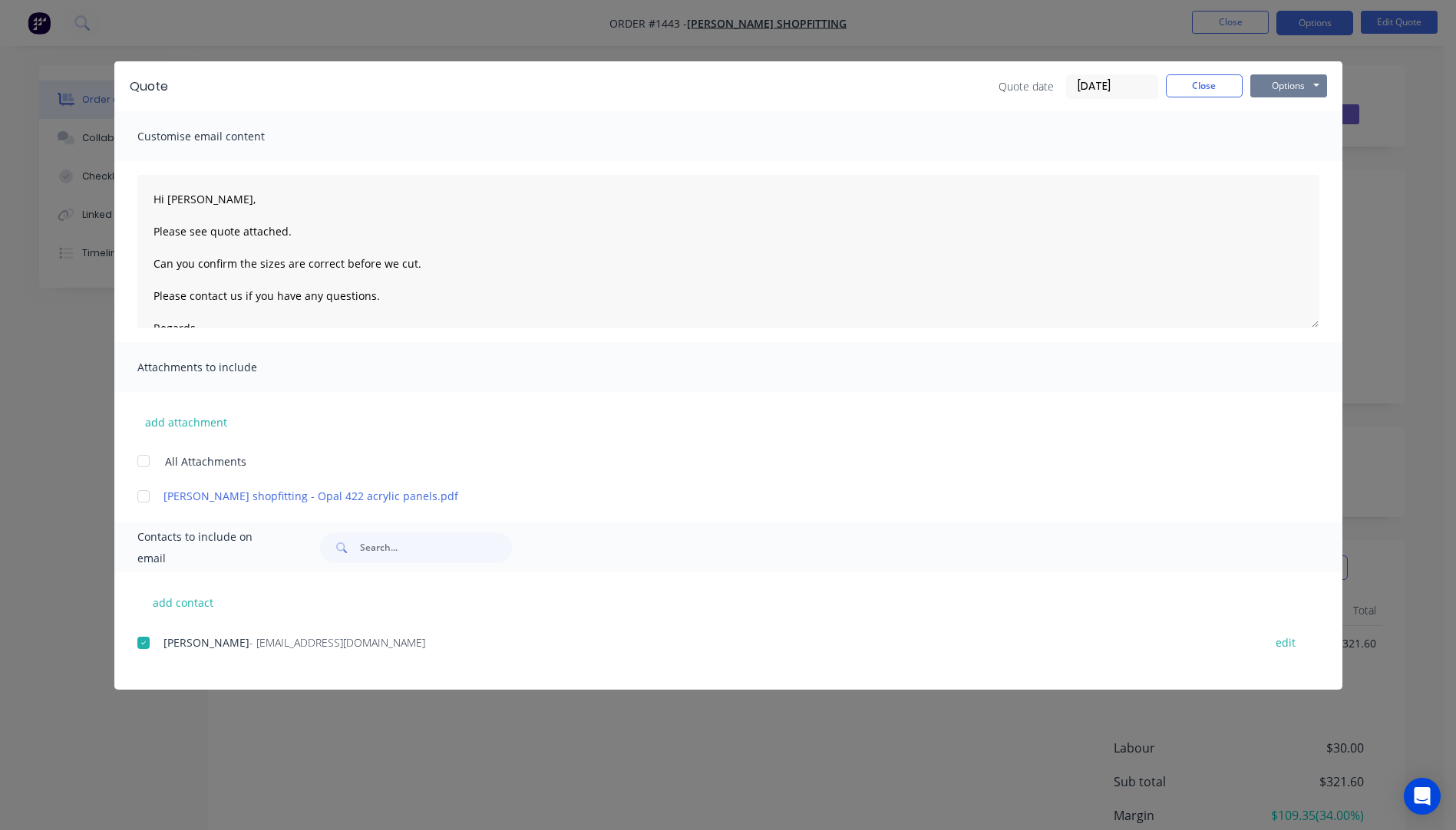
click at [1277, 85] on button "Options" at bounding box center [1288, 86] width 76 height 23
click at [1295, 164] on button "Email" at bounding box center [1299, 164] width 98 height 26
type textarea "A PDF copy of the quote has been attached to this email. To view your quote onl…"
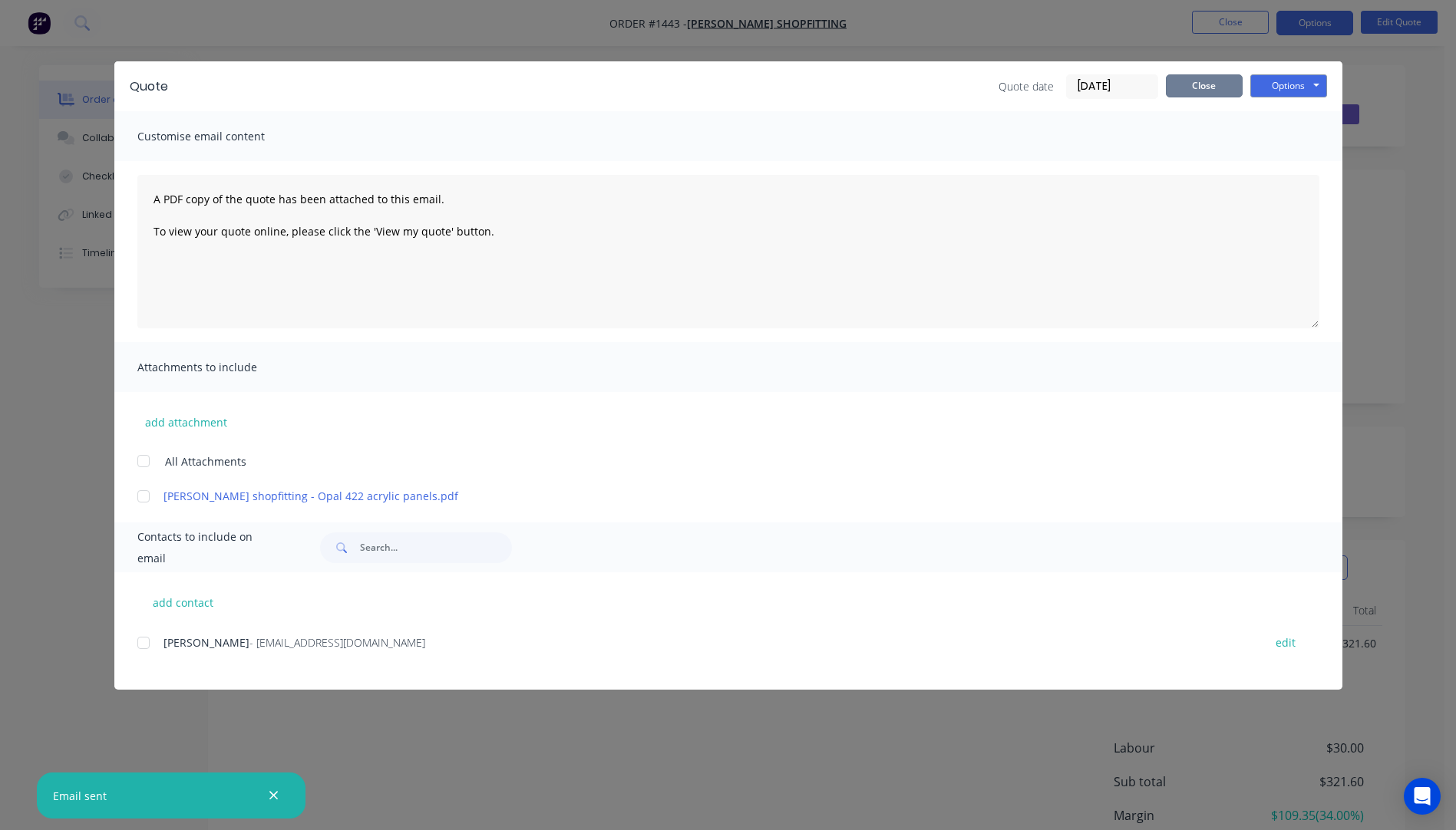
click at [1203, 94] on button "Close" at bounding box center [1204, 86] width 76 height 23
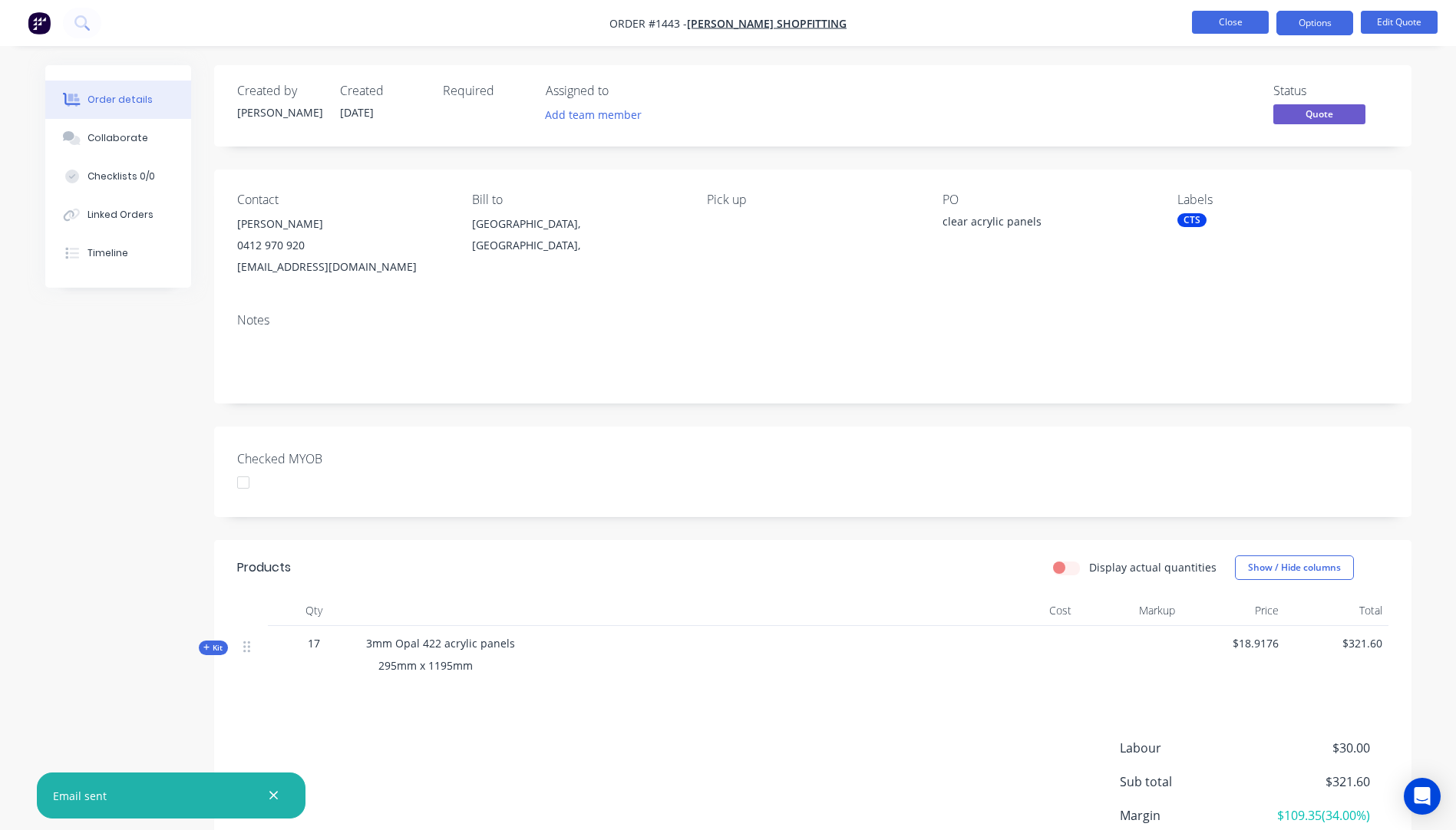
click at [1230, 27] on button "Close" at bounding box center [1230, 22] width 76 height 23
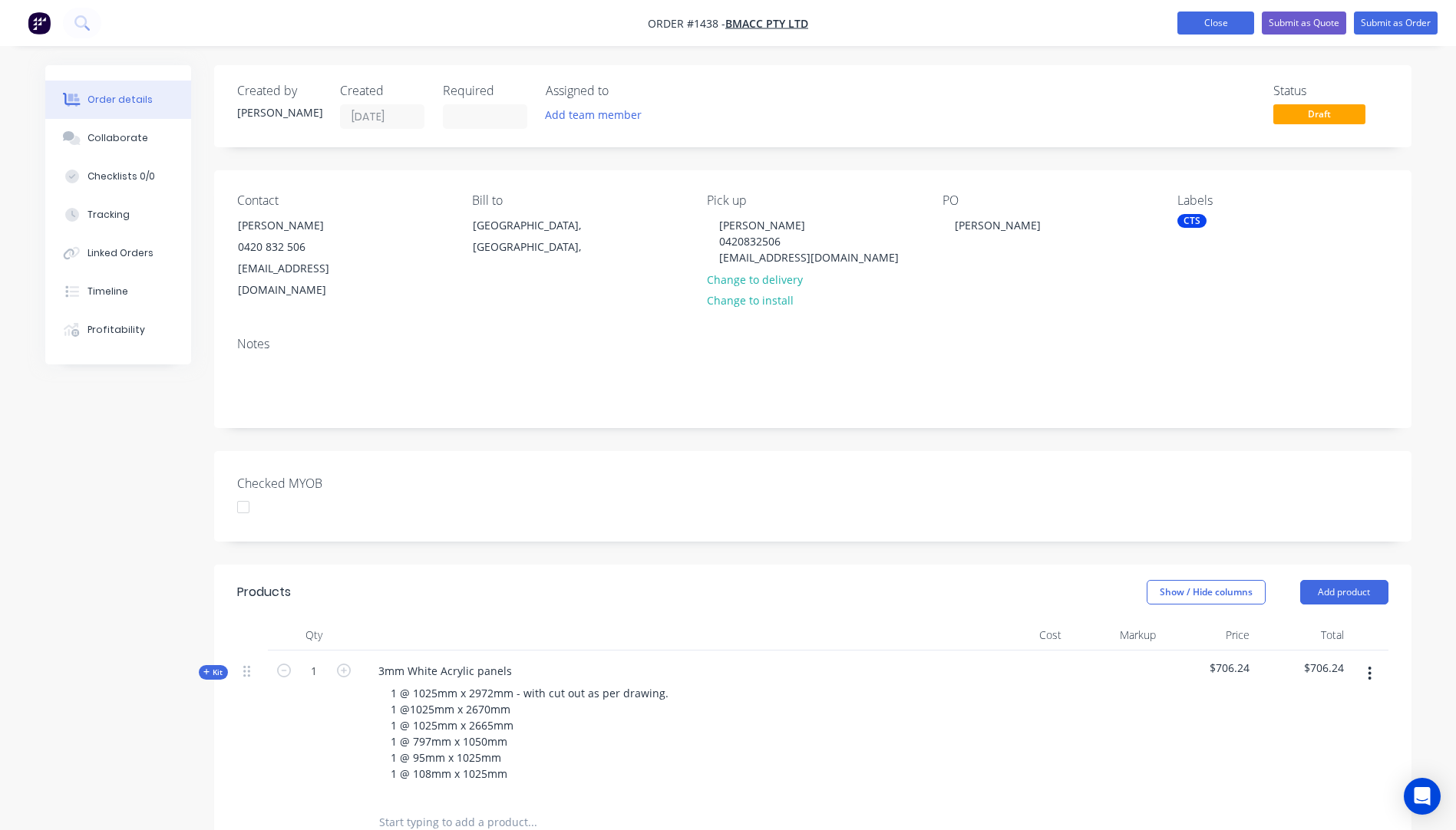
click at [1221, 23] on button "Close" at bounding box center [1215, 23] width 76 height 23
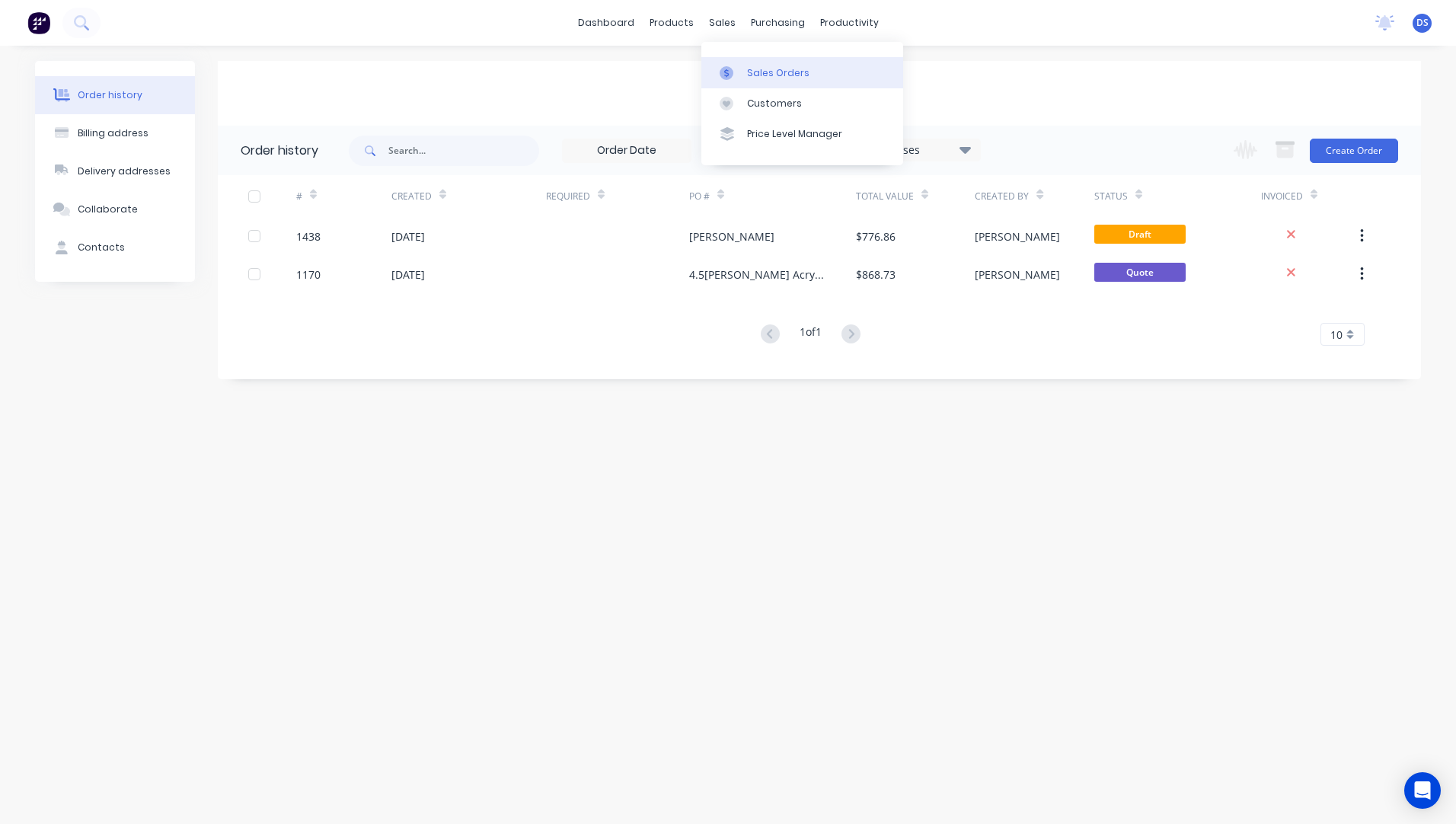
drag, startPoint x: 764, startPoint y: 72, endPoint x: 757, endPoint y: 77, distance: 8.6
click at [764, 73] on div "Sales Orders" at bounding box center [778, 73] width 63 height 14
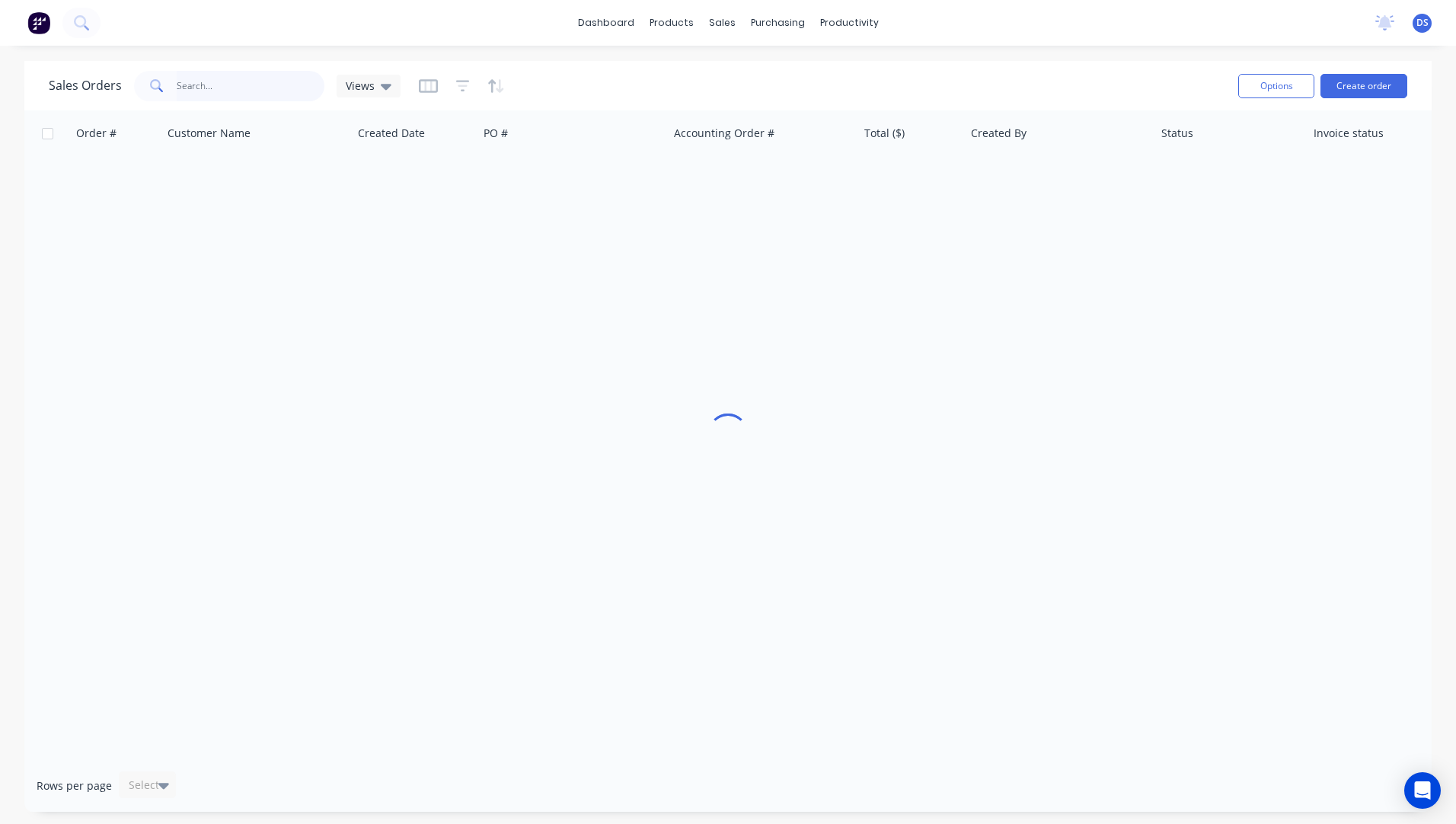
click at [225, 90] on input "text" at bounding box center [251, 86] width 148 height 30
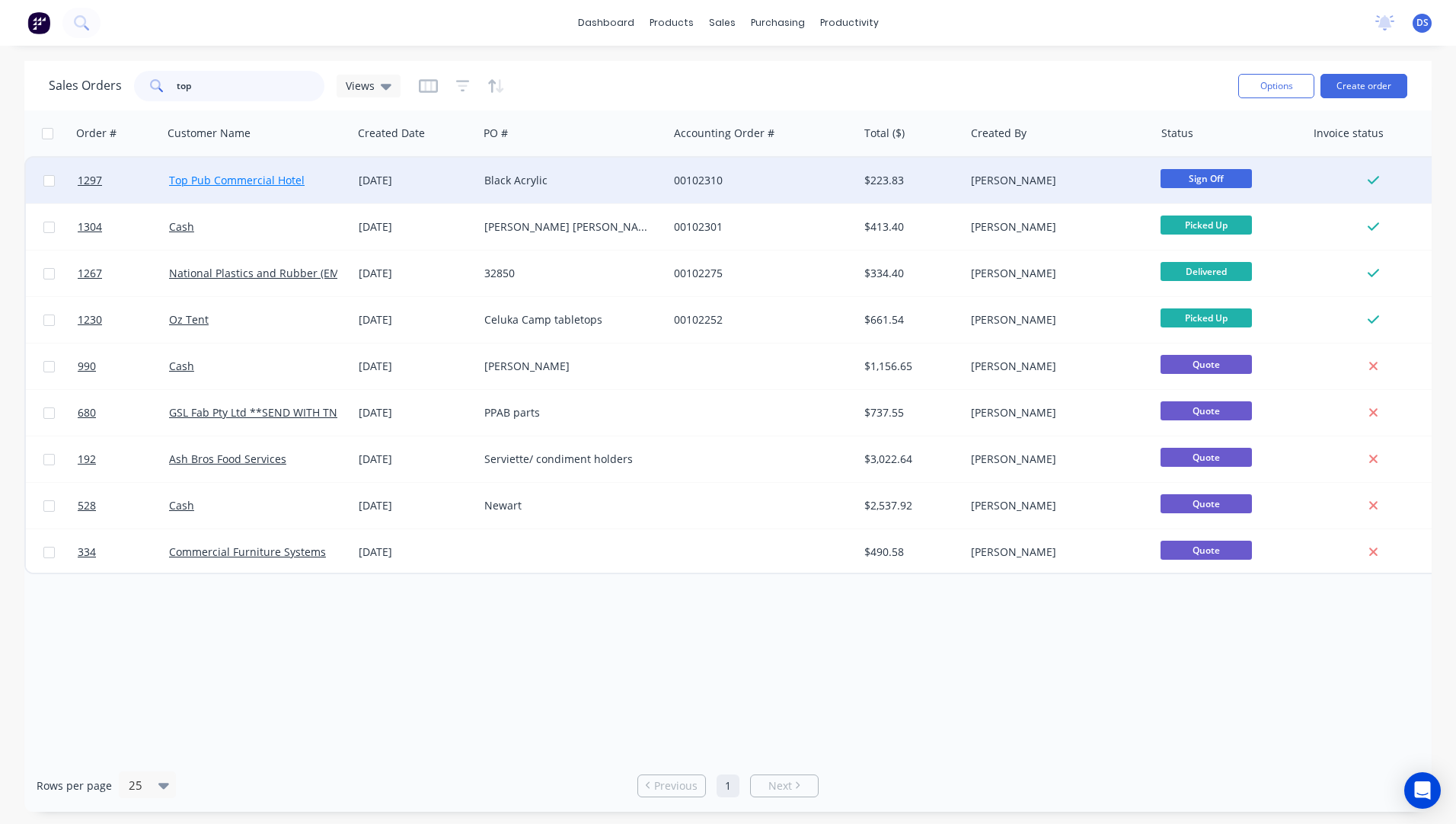
type input "top"
click at [261, 175] on link "Top Pub Commercial Hotel" at bounding box center [236, 180] width 136 height 15
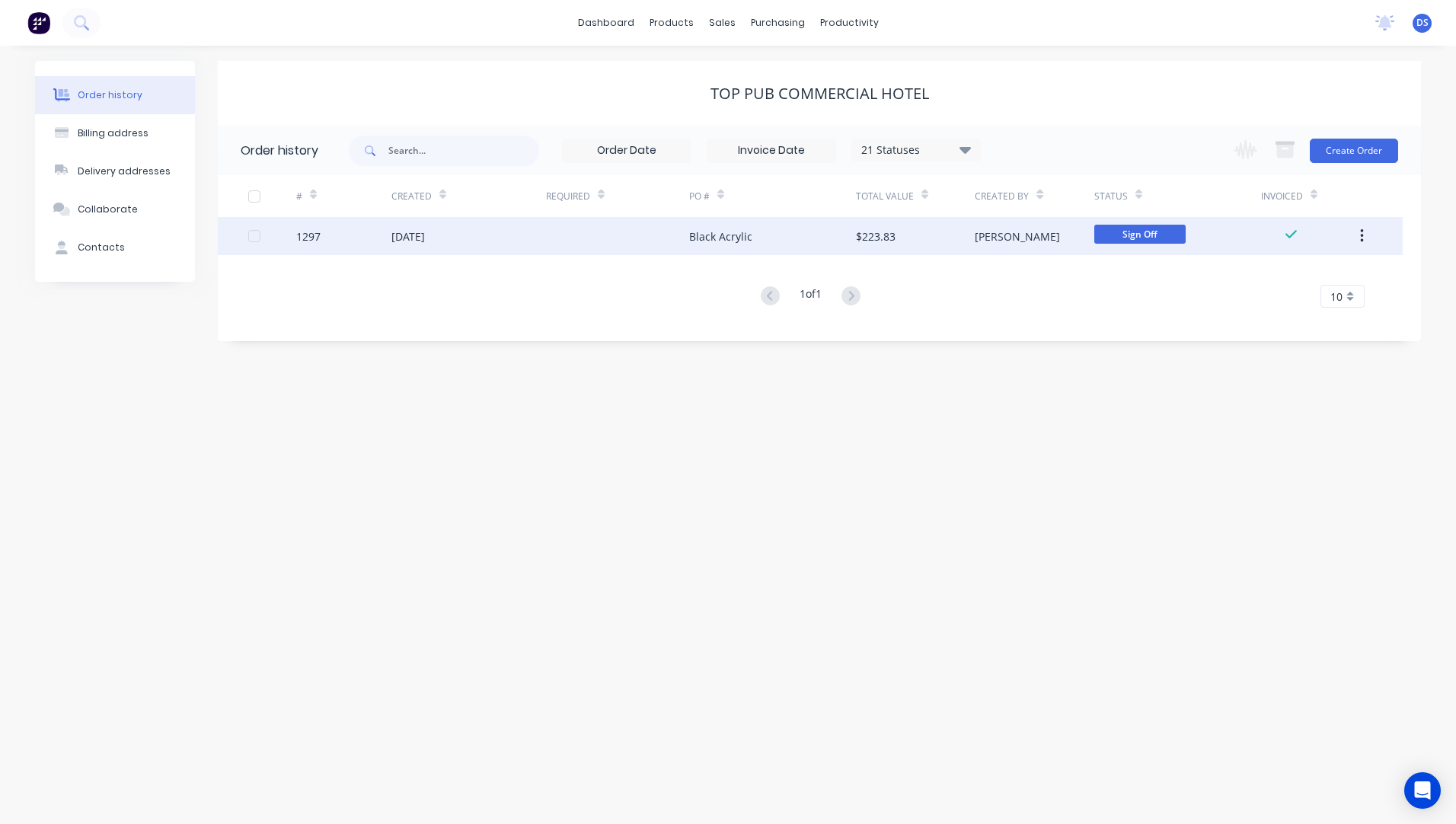
click at [425, 242] on div "27 Aug 2025" at bounding box center [408, 236] width 34 height 16
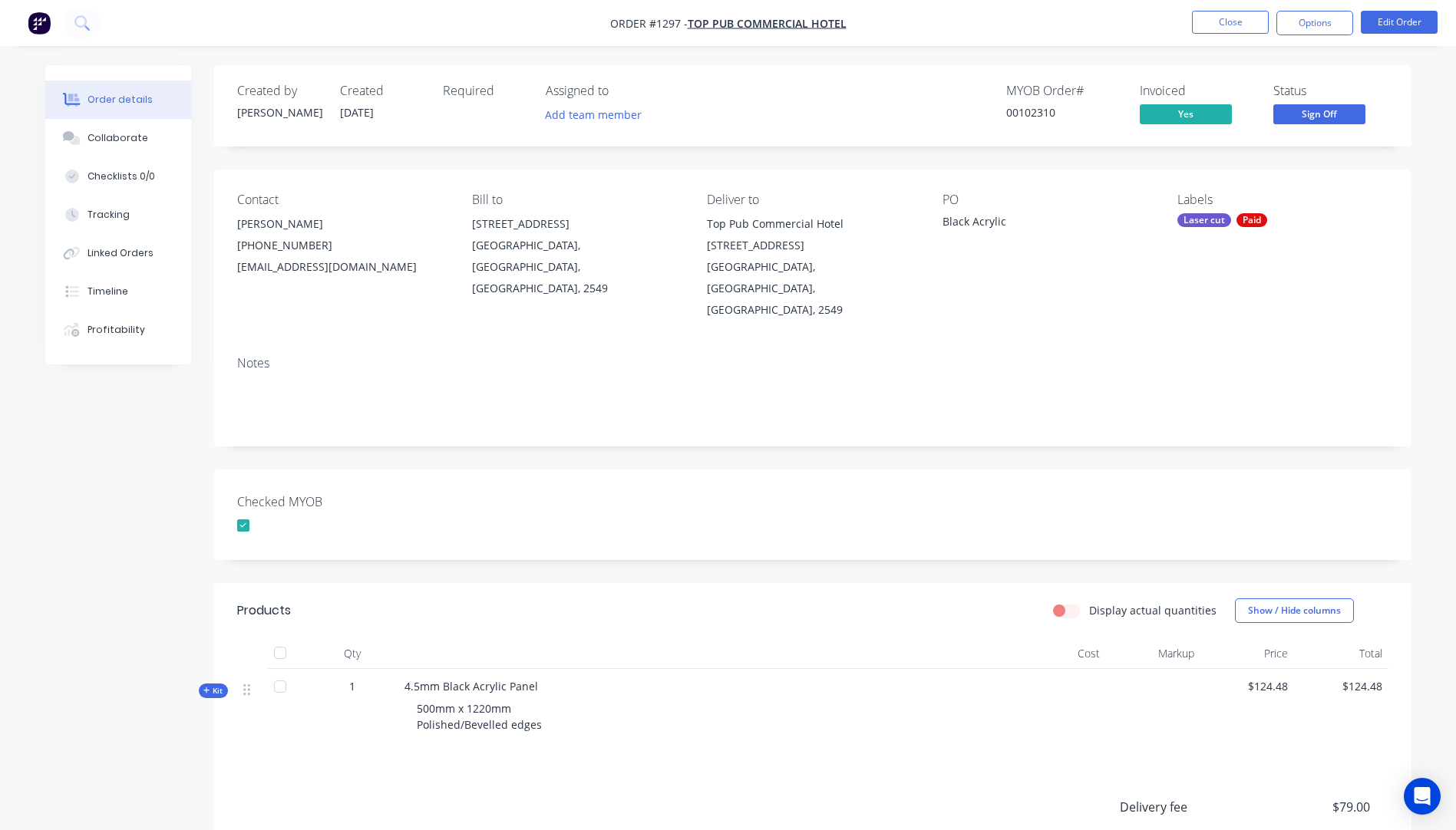
click at [204, 687] on icon at bounding box center [207, 691] width 7 height 7
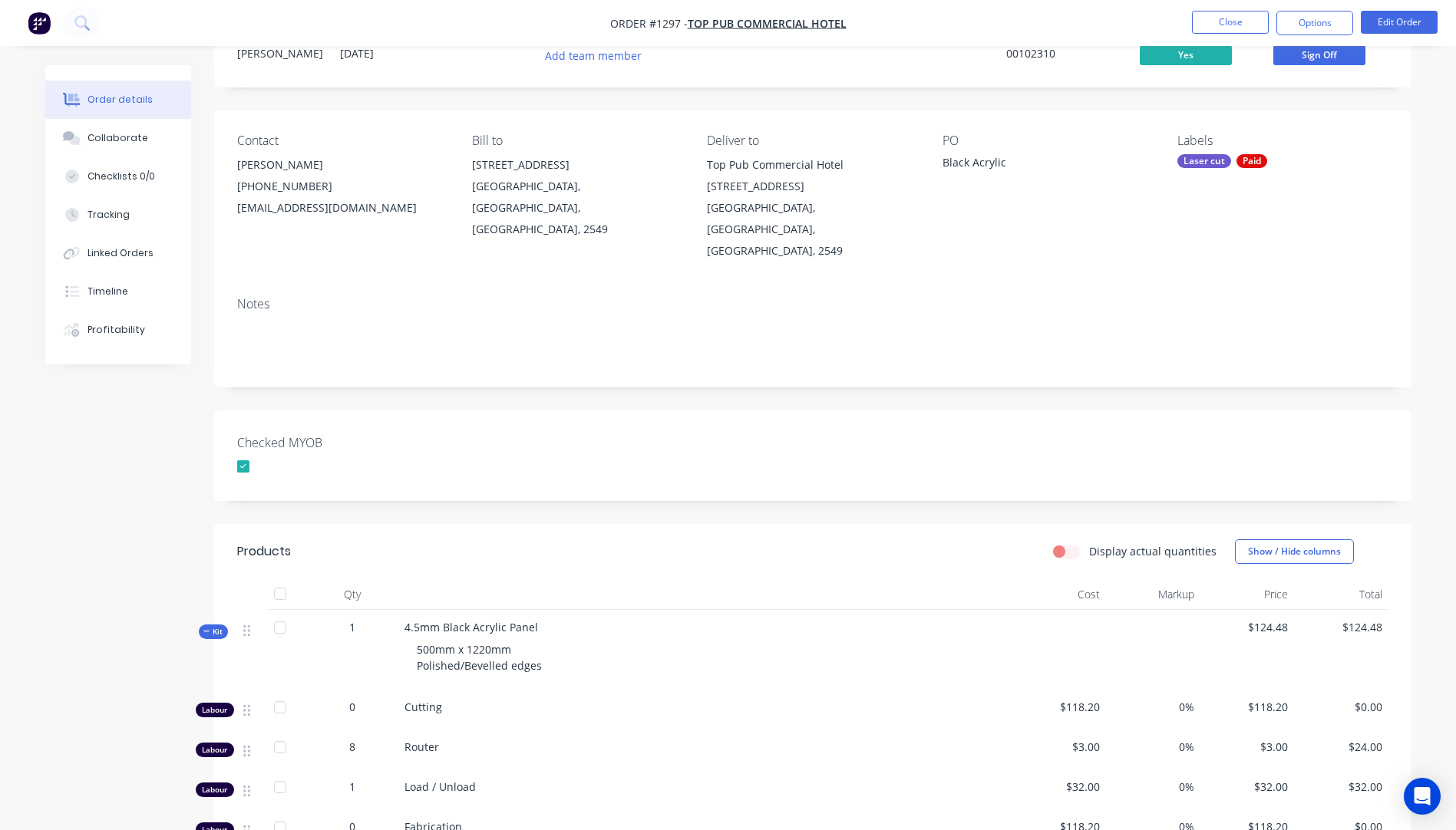
scroll to position [307, 0]
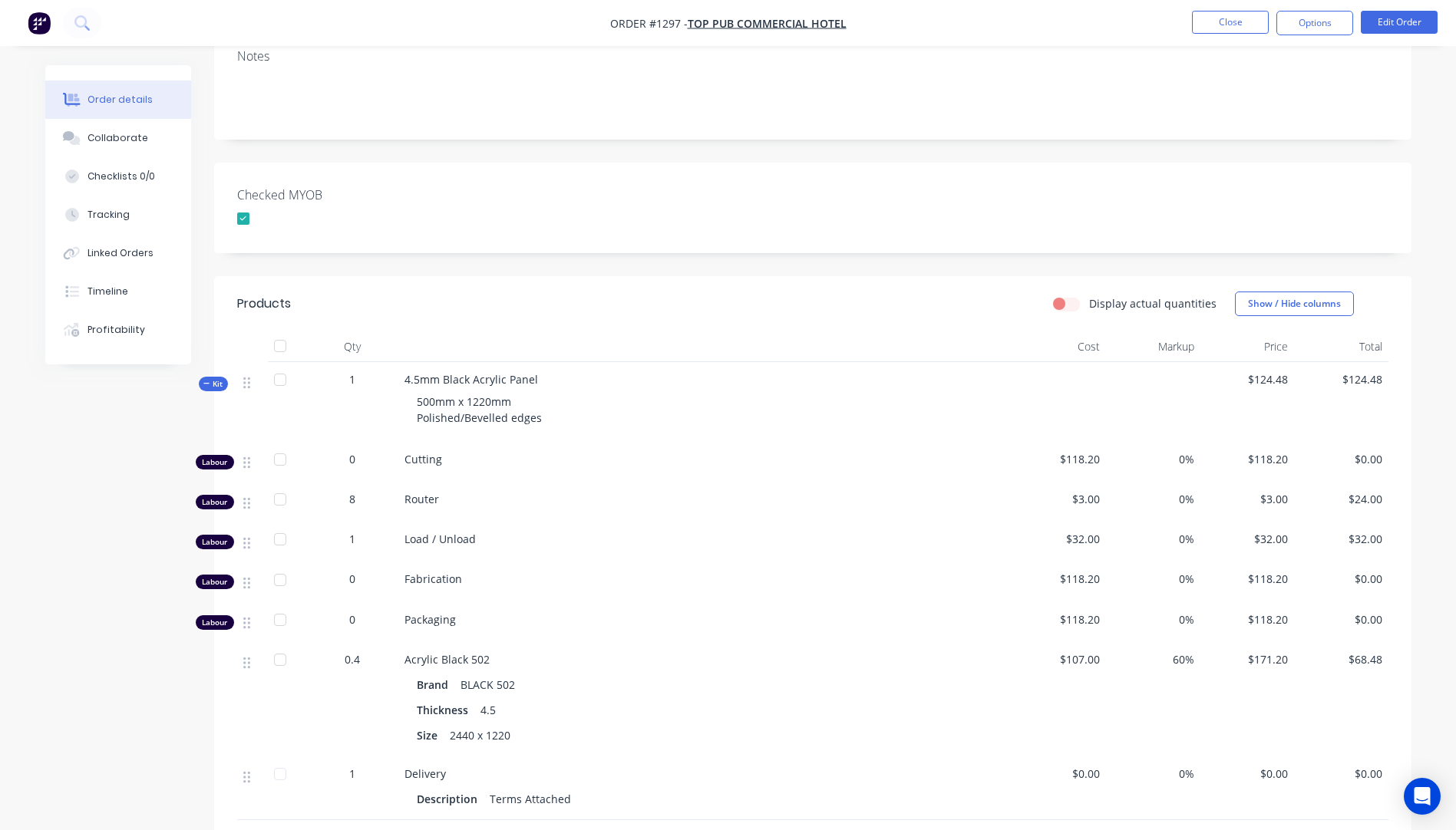
click at [114, 110] on button "Order details" at bounding box center [119, 100] width 146 height 38
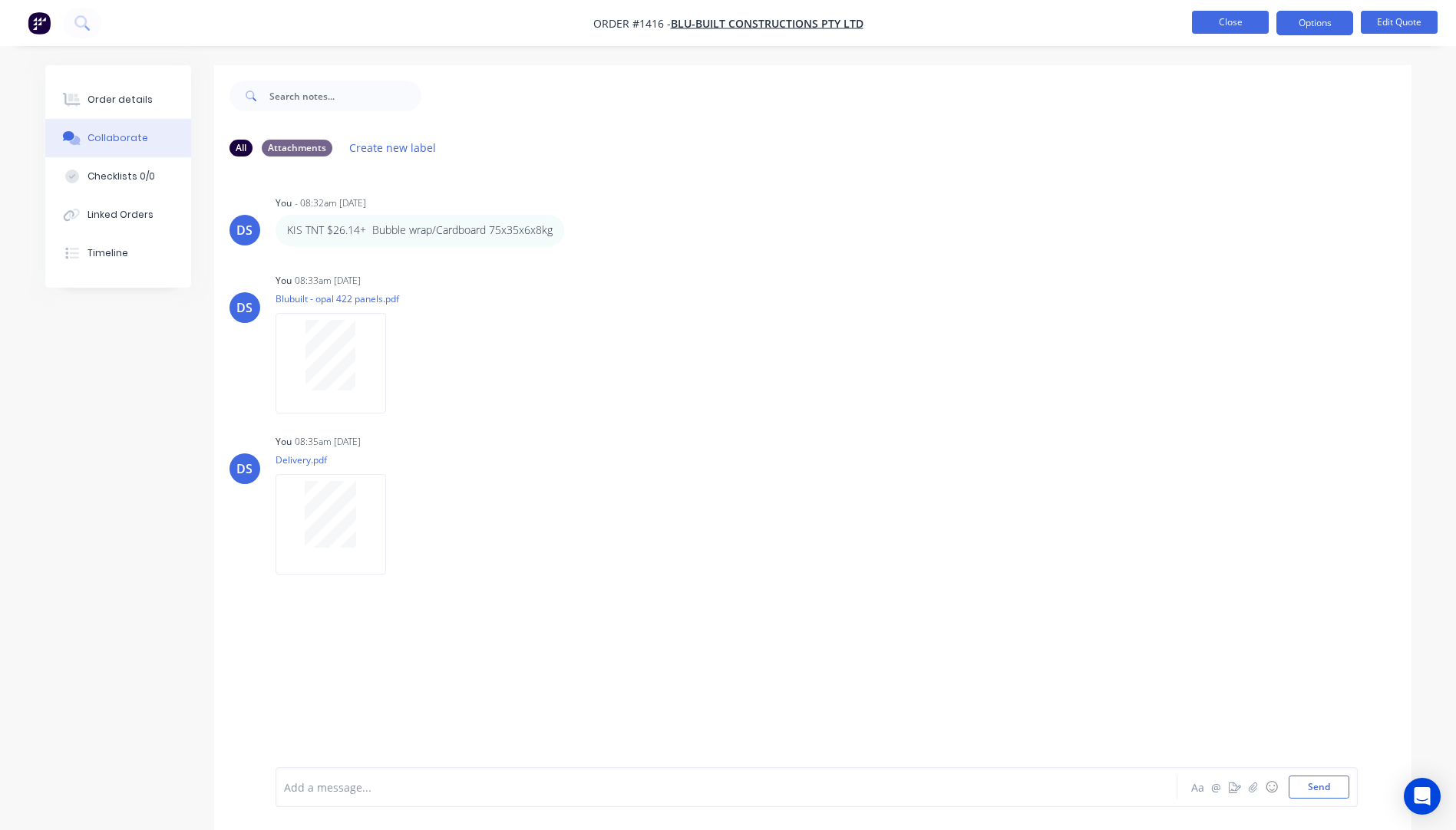
click at [1219, 30] on button "Close" at bounding box center [1230, 22] width 76 height 23
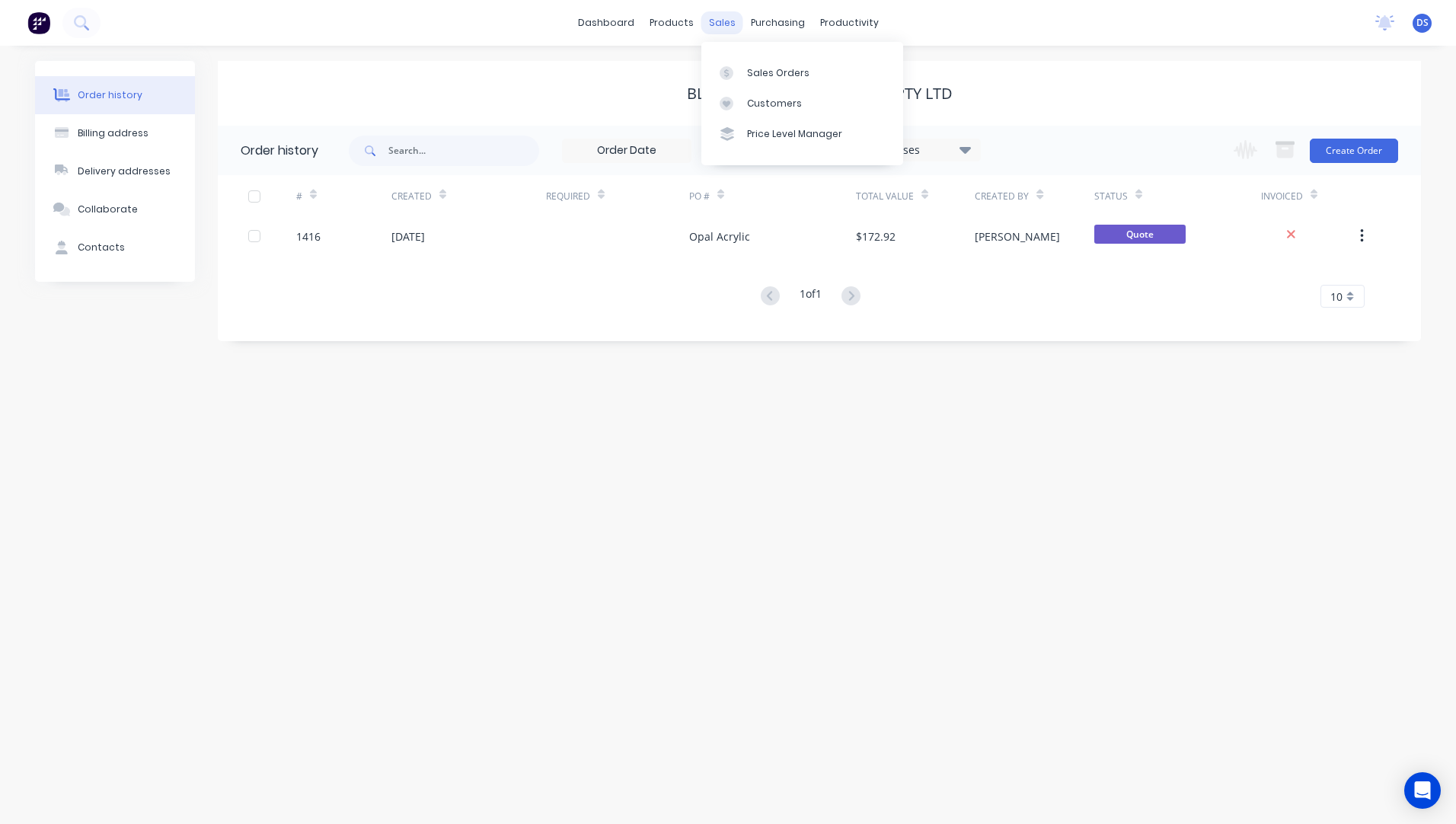
click at [726, 18] on div "sales" at bounding box center [722, 23] width 42 height 23
click at [758, 73] on div "Sales Orders" at bounding box center [778, 73] width 63 height 14
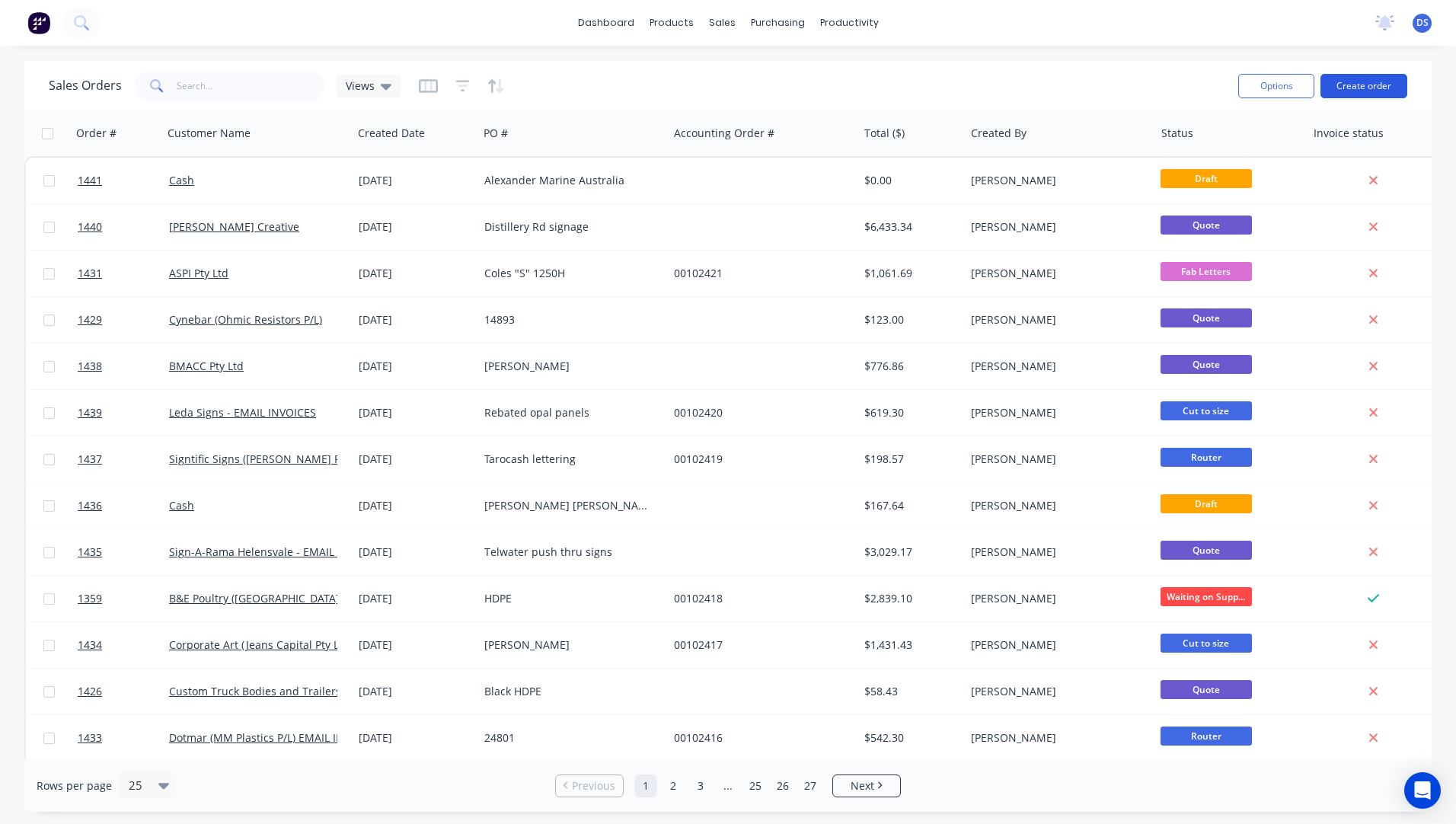
click at [1372, 92] on button "Create order" at bounding box center [1363, 87] width 86 height 25
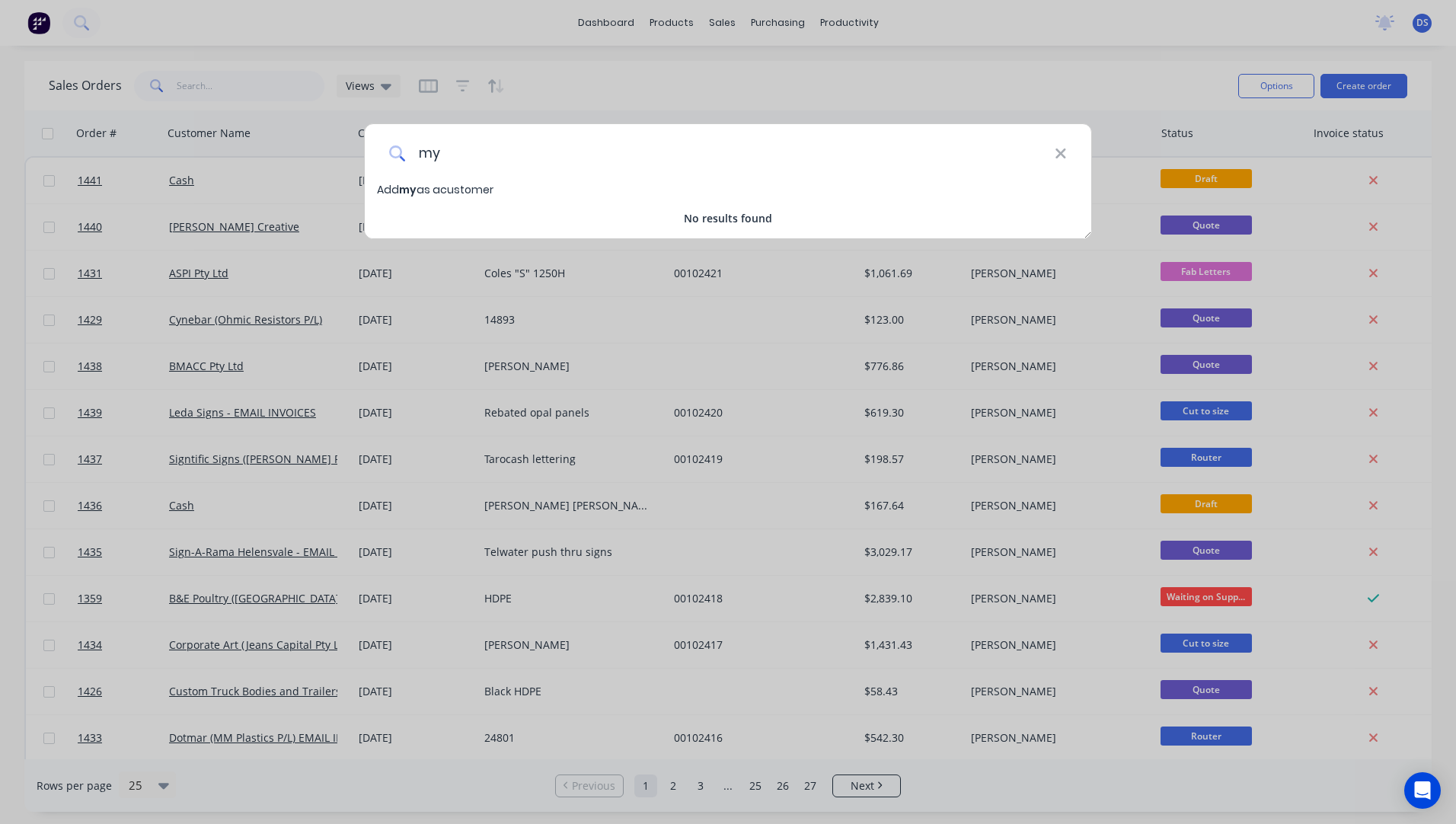
type input "m"
type input "Mykra"
click at [427, 189] on span "Mykra" at bounding box center [416, 190] width 35 height 15
select select "AU"
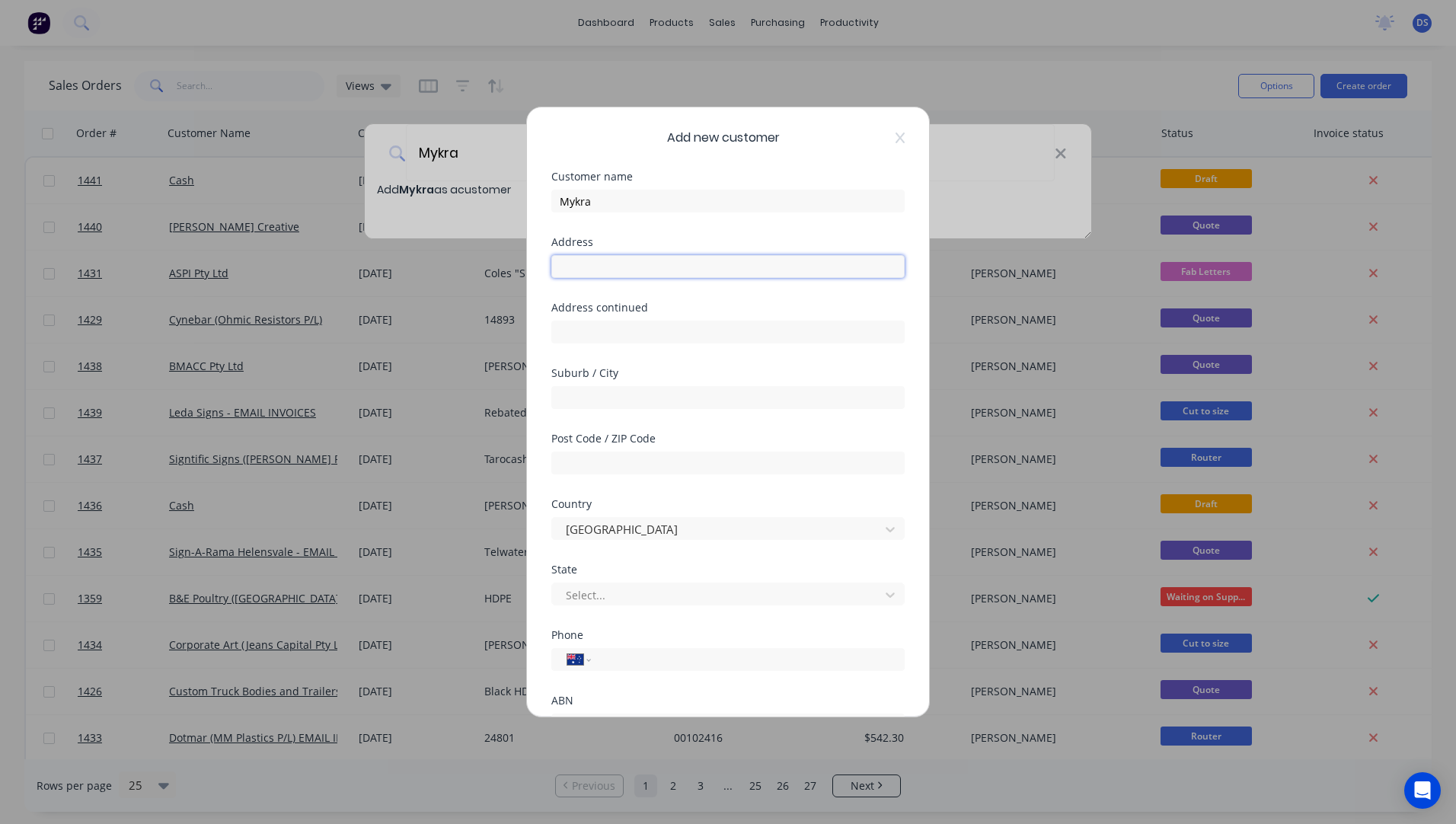
paste input "7 Thames Avenue, Klemzig SA 5087"
type input "7 Thames Avenue, Klemzig SA 5087"
click at [595, 466] on input "text" at bounding box center [727, 463] width 353 height 23
type input "5087"
drag, startPoint x: 691, startPoint y: 268, endPoint x: 654, endPoint y: 268, distance: 37.0
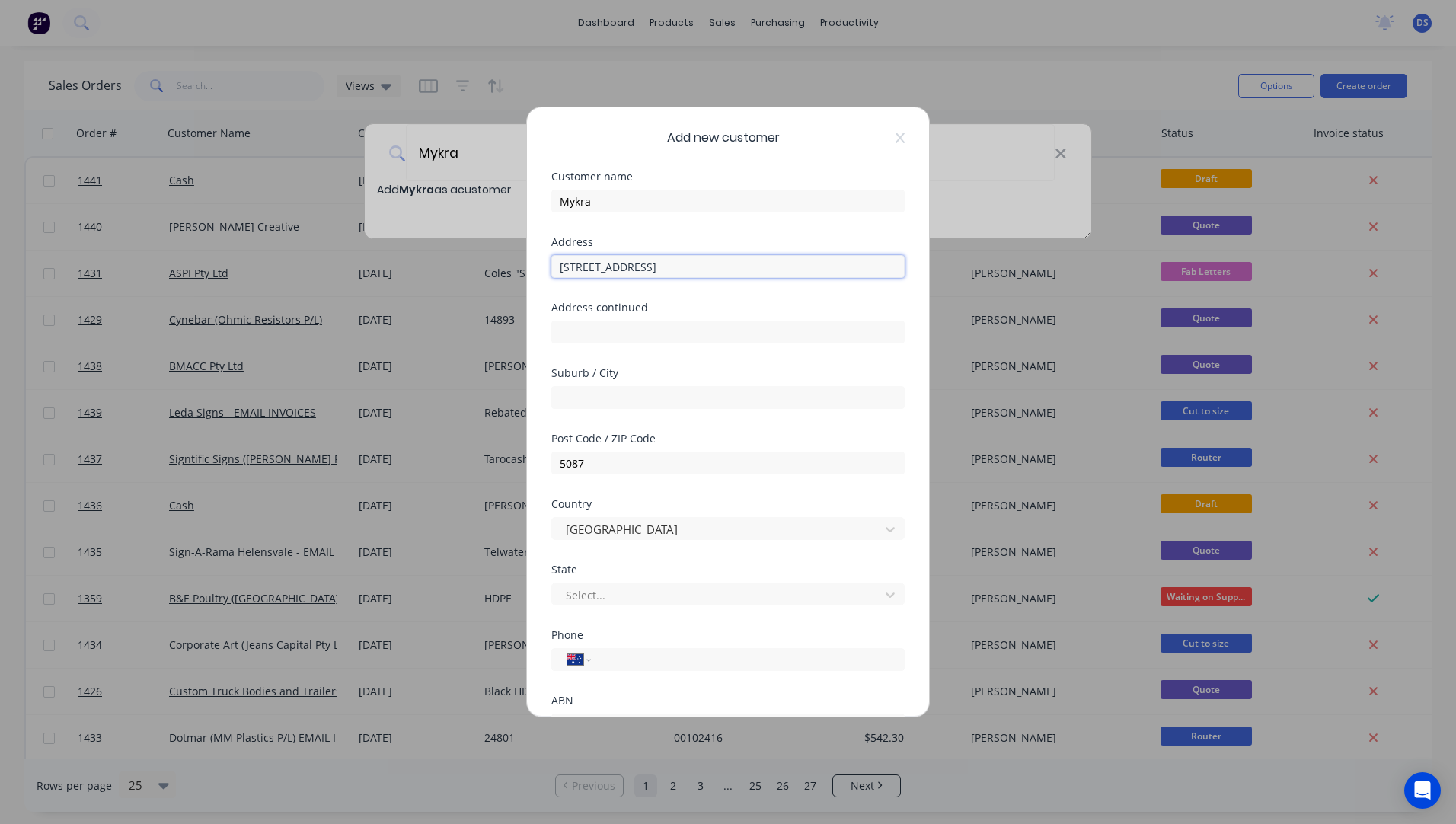
click at [654, 268] on input "7 Thames Avenue, Klemzig SA 5087" at bounding box center [727, 267] width 353 height 23
type input "7 Thames Avenue, SA 5087"
paste input "Klemzig"
type input "Klemzig"
click at [617, 596] on div at bounding box center [718, 595] width 308 height 19
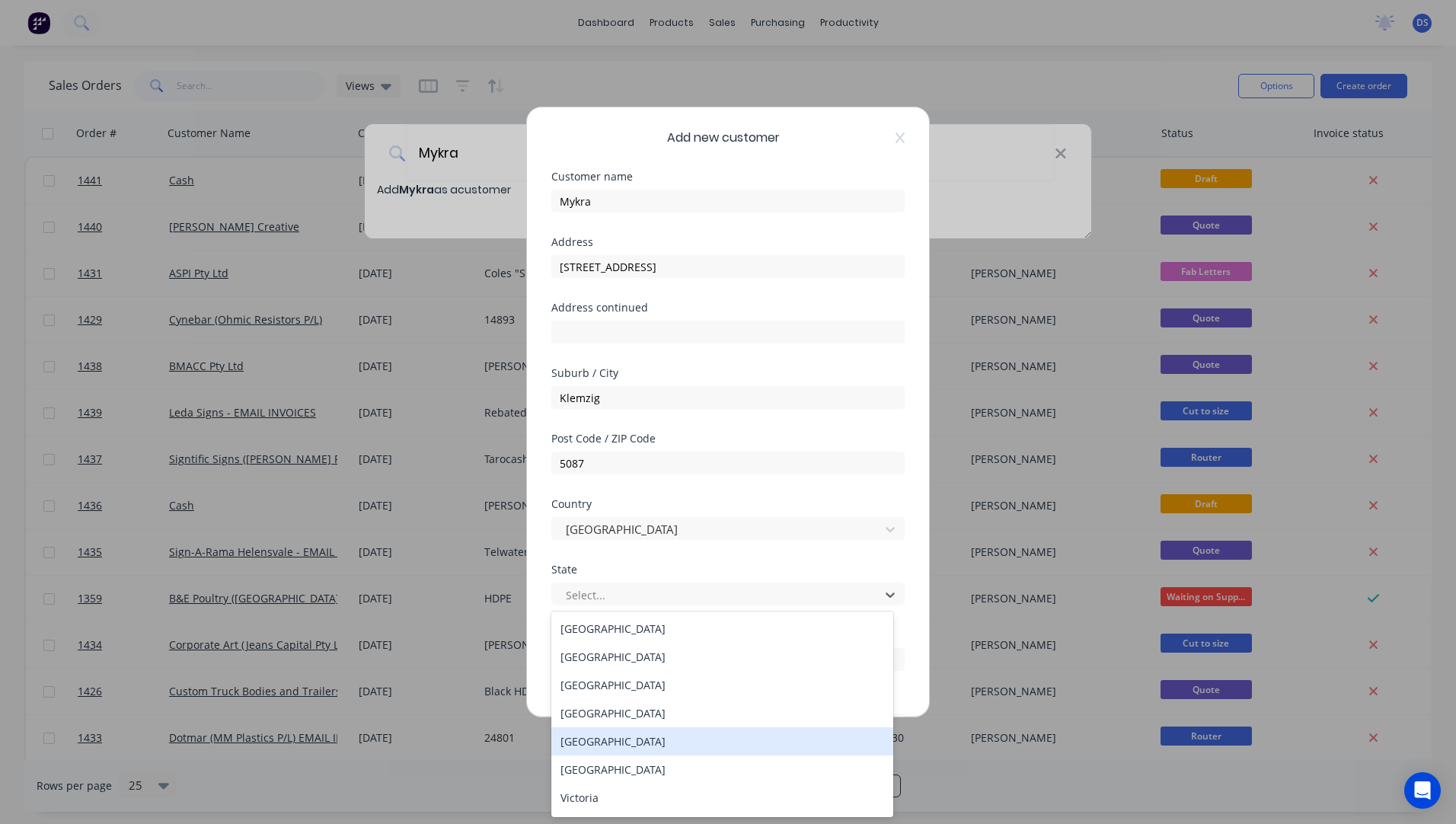
click at [586, 745] on div "South Australia" at bounding box center [721, 742] width 342 height 28
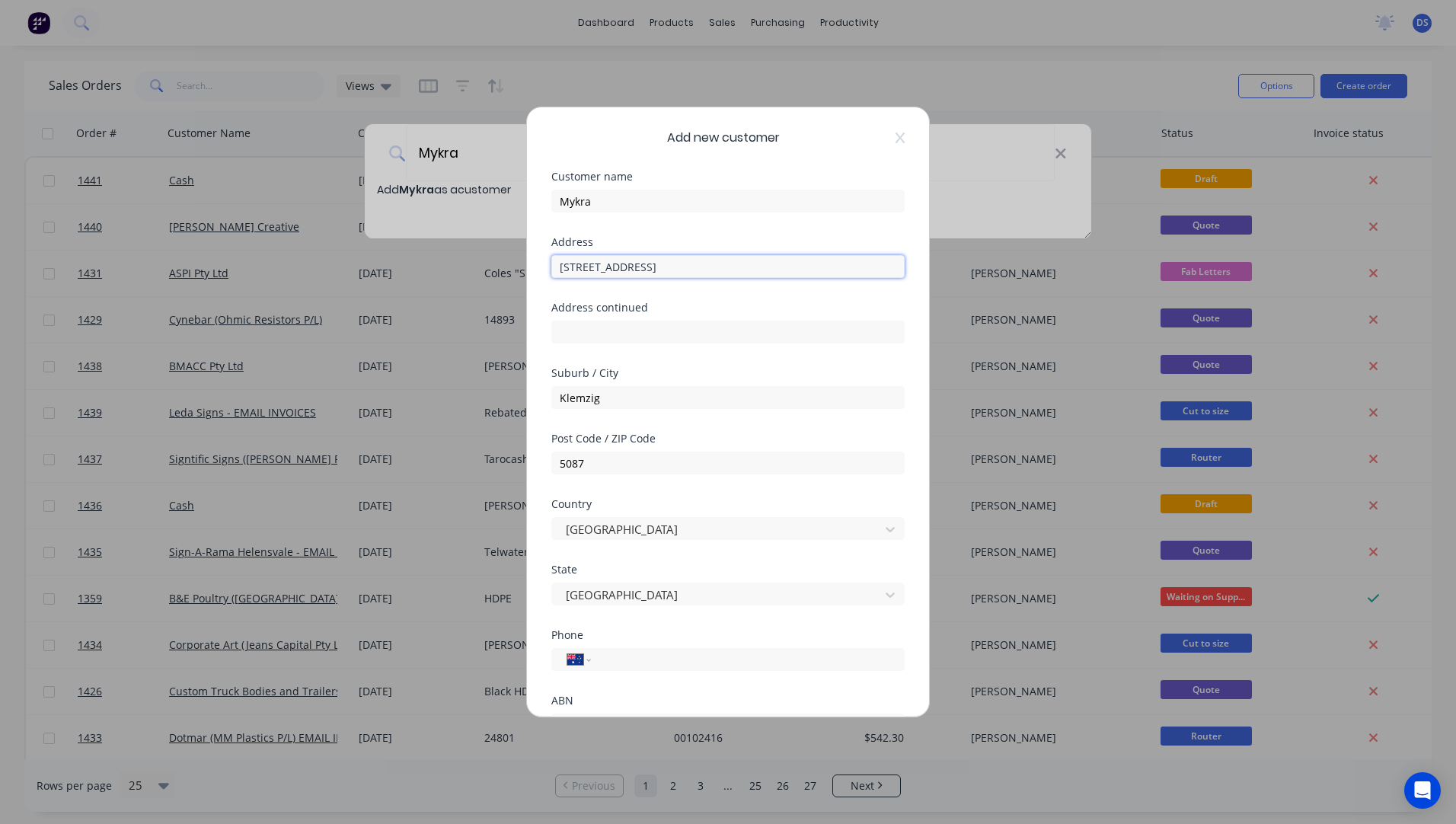
drag, startPoint x: 711, startPoint y: 265, endPoint x: 648, endPoint y: 266, distance: 63.0
click at [648, 266] on input "7 Thames Avenue, SA 5087" at bounding box center [727, 267] width 353 height 23
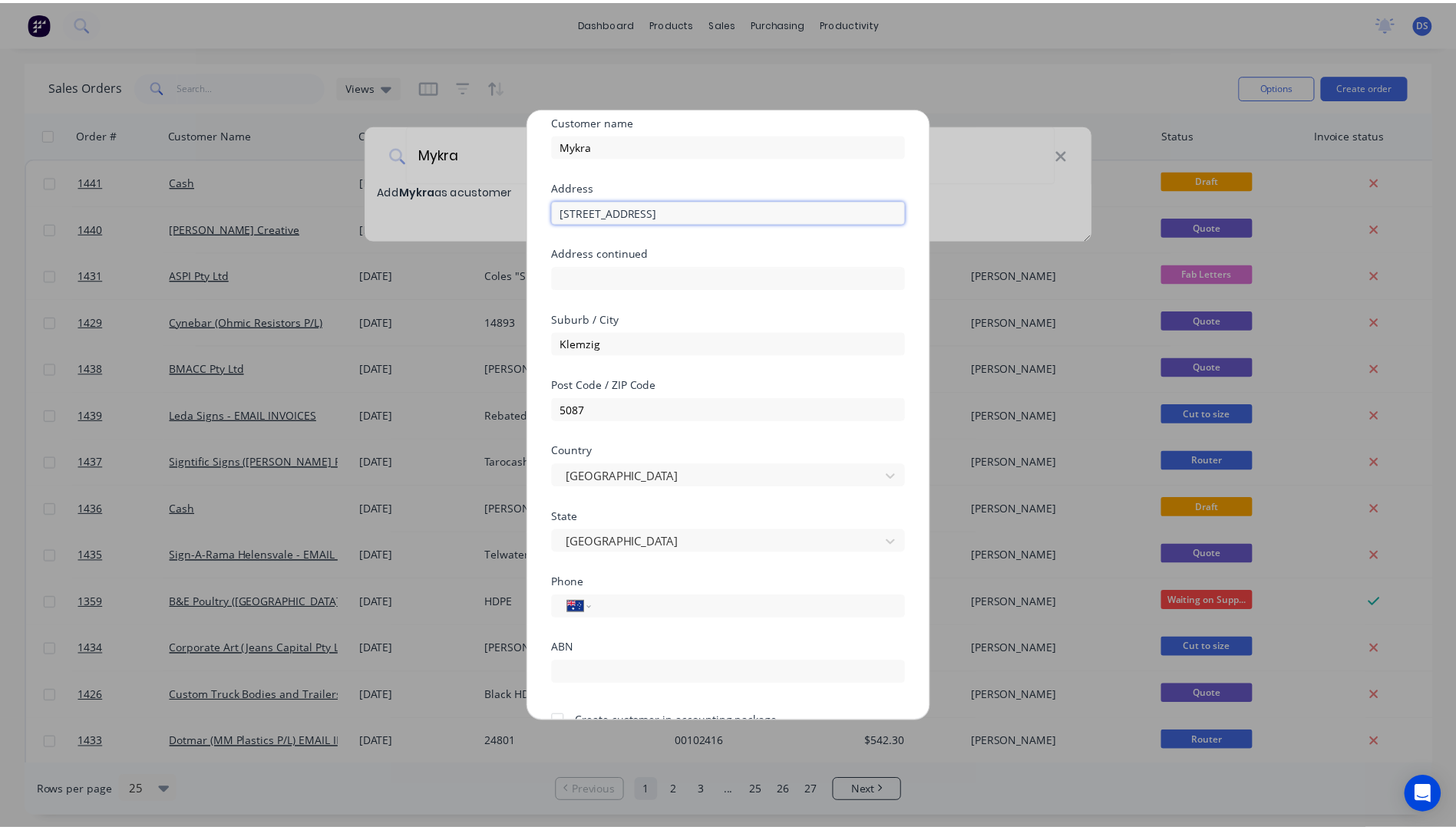
scroll to position [135, 0]
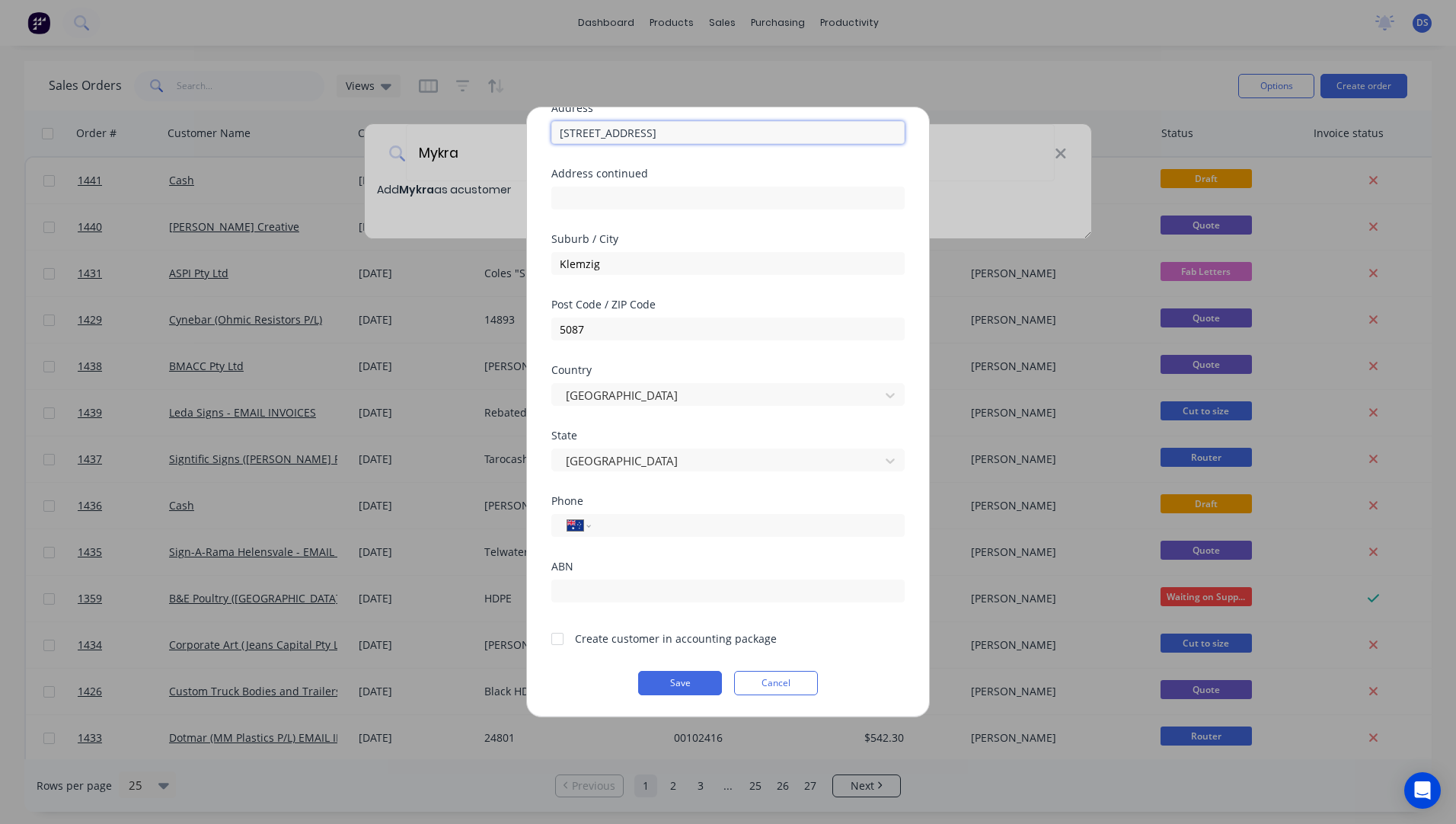
type input "7 Thames Avenue"
paste input "(08) 8261 8600"
type input "(08) 8261 8600"
click at [560, 641] on div at bounding box center [557, 639] width 30 height 30
click at [666, 681] on button "Save" at bounding box center [680, 684] width 84 height 25
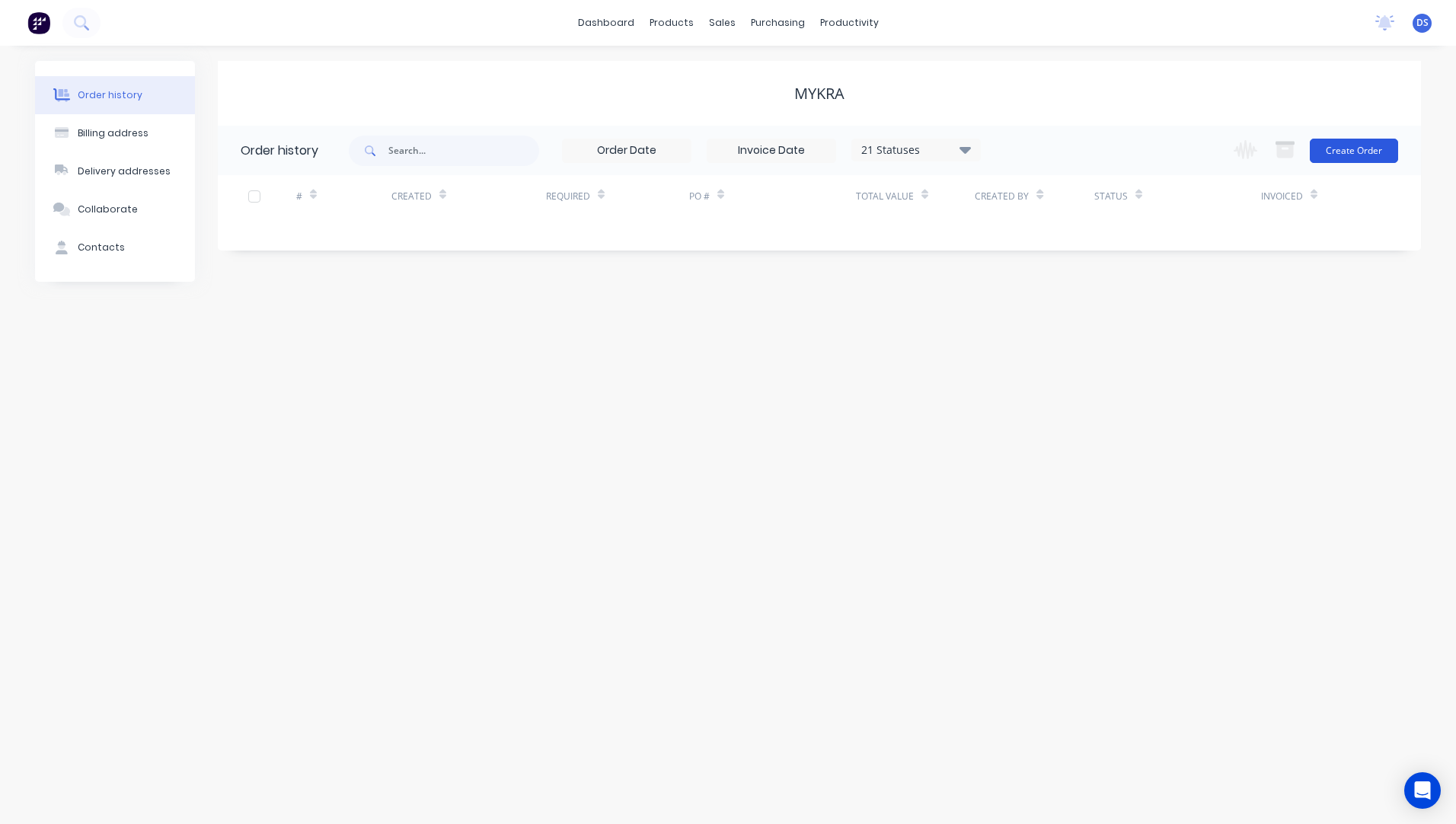
click at [1370, 152] on button "Create Order" at bounding box center [1353, 151] width 88 height 25
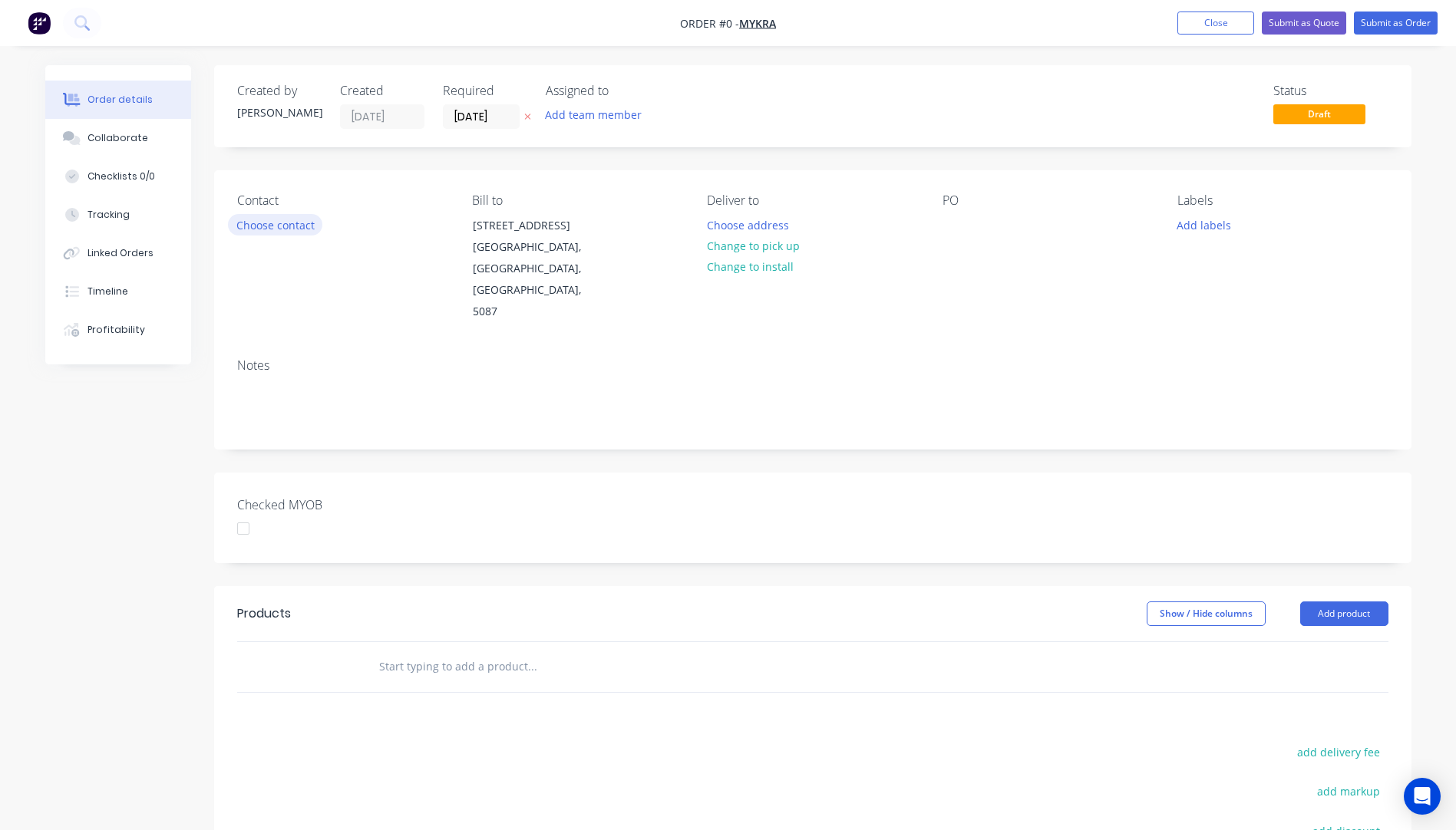
click at [287, 230] on button "Choose contact" at bounding box center [276, 224] width 95 height 21
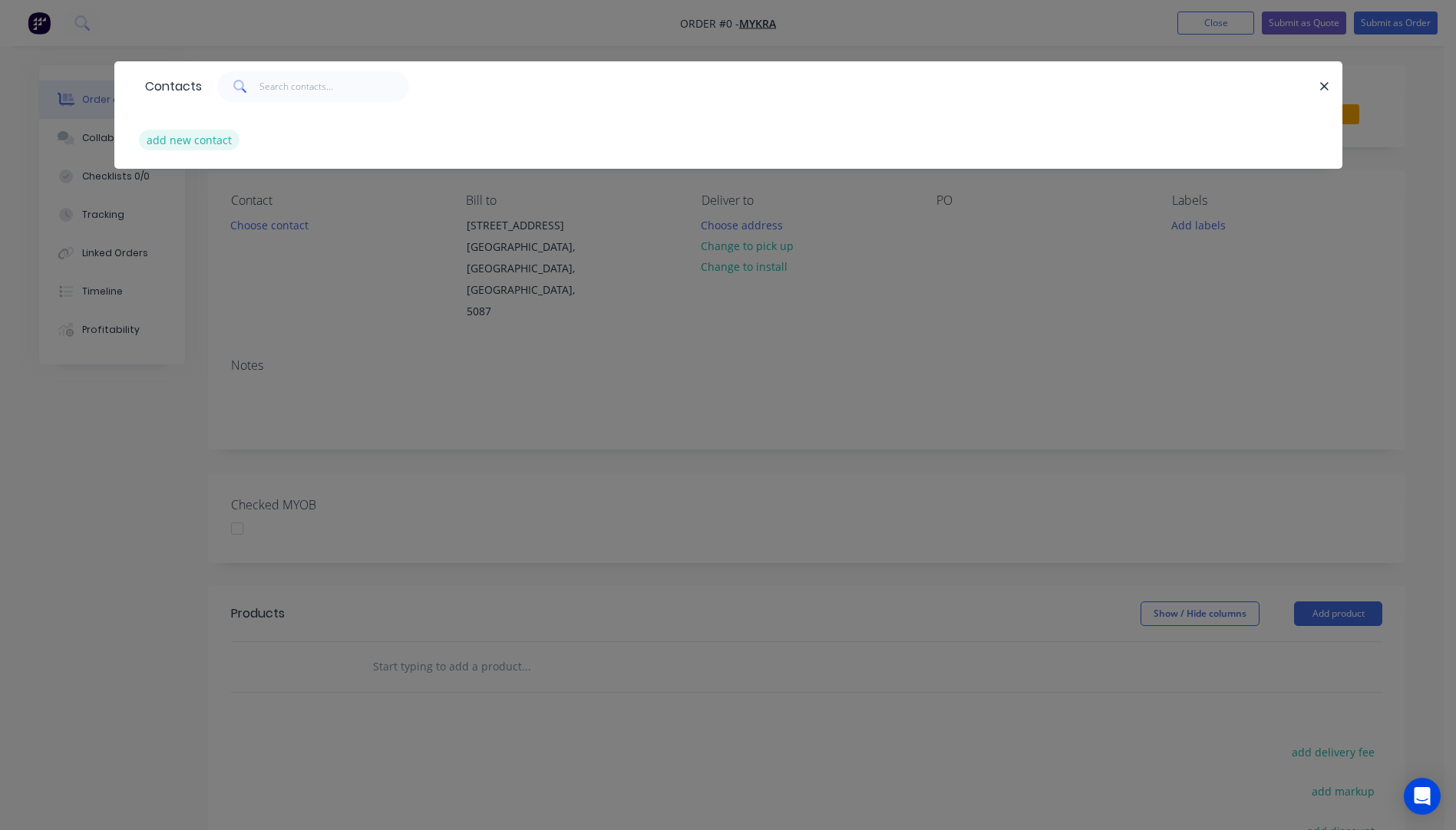
click at [175, 148] on button "add new contact" at bounding box center [189, 139] width 101 height 21
select select "AU"
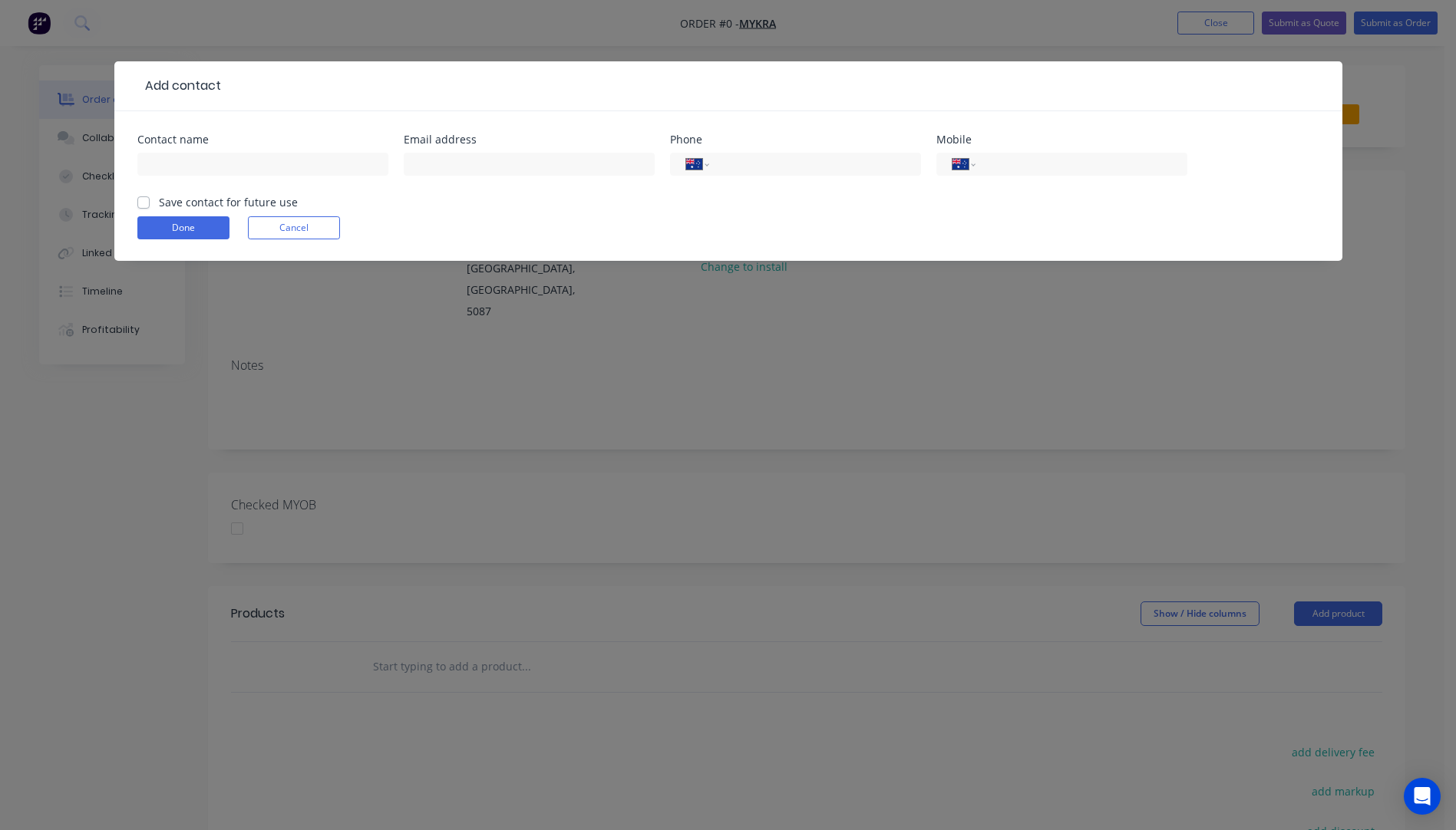
click at [169, 178] on div at bounding box center [263, 171] width 251 height 46
click at [168, 164] on input "text" at bounding box center [263, 164] width 251 height 23
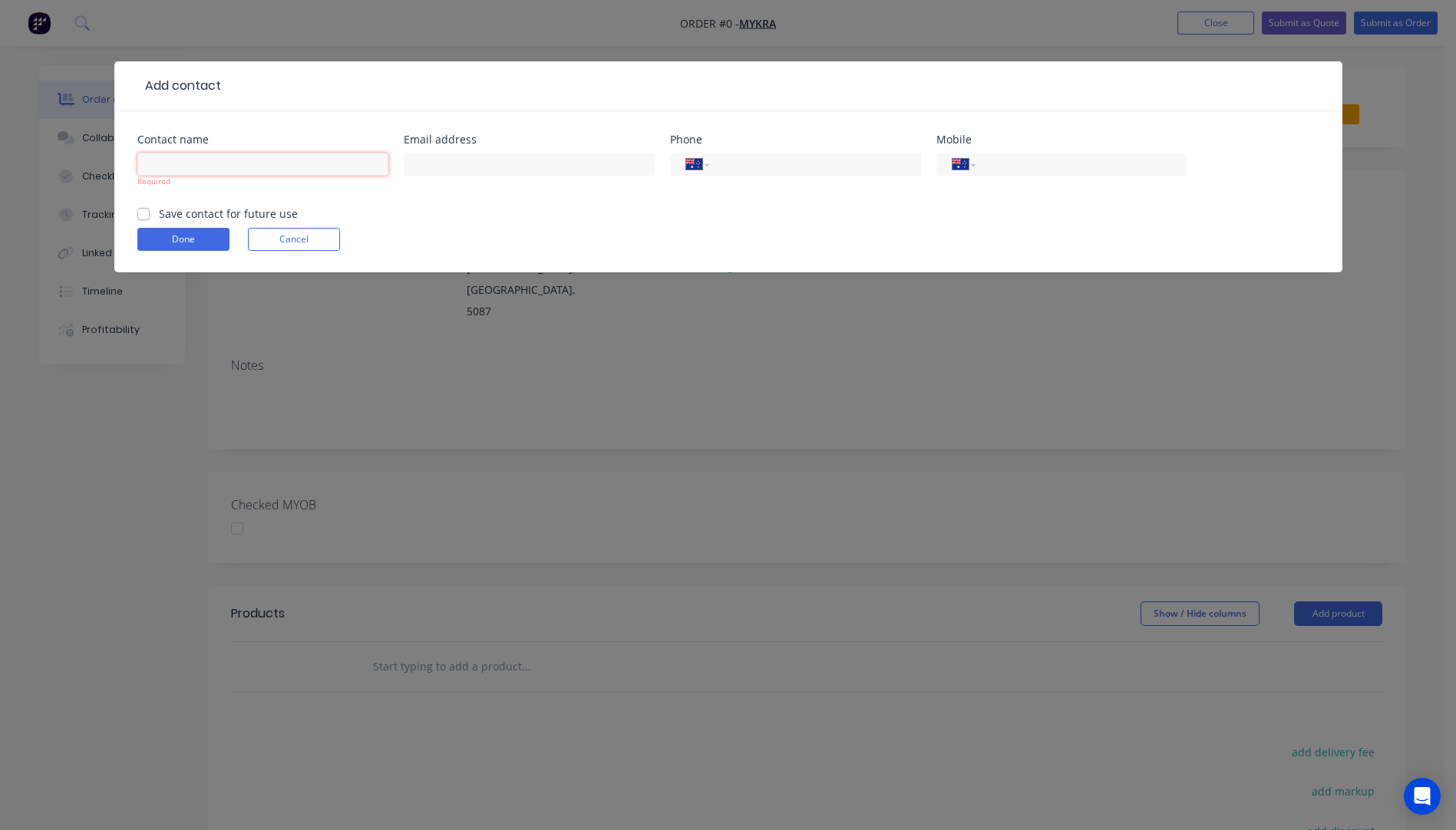
paste input "Ashwin Varghese"
type input "Ashwin Varghese"
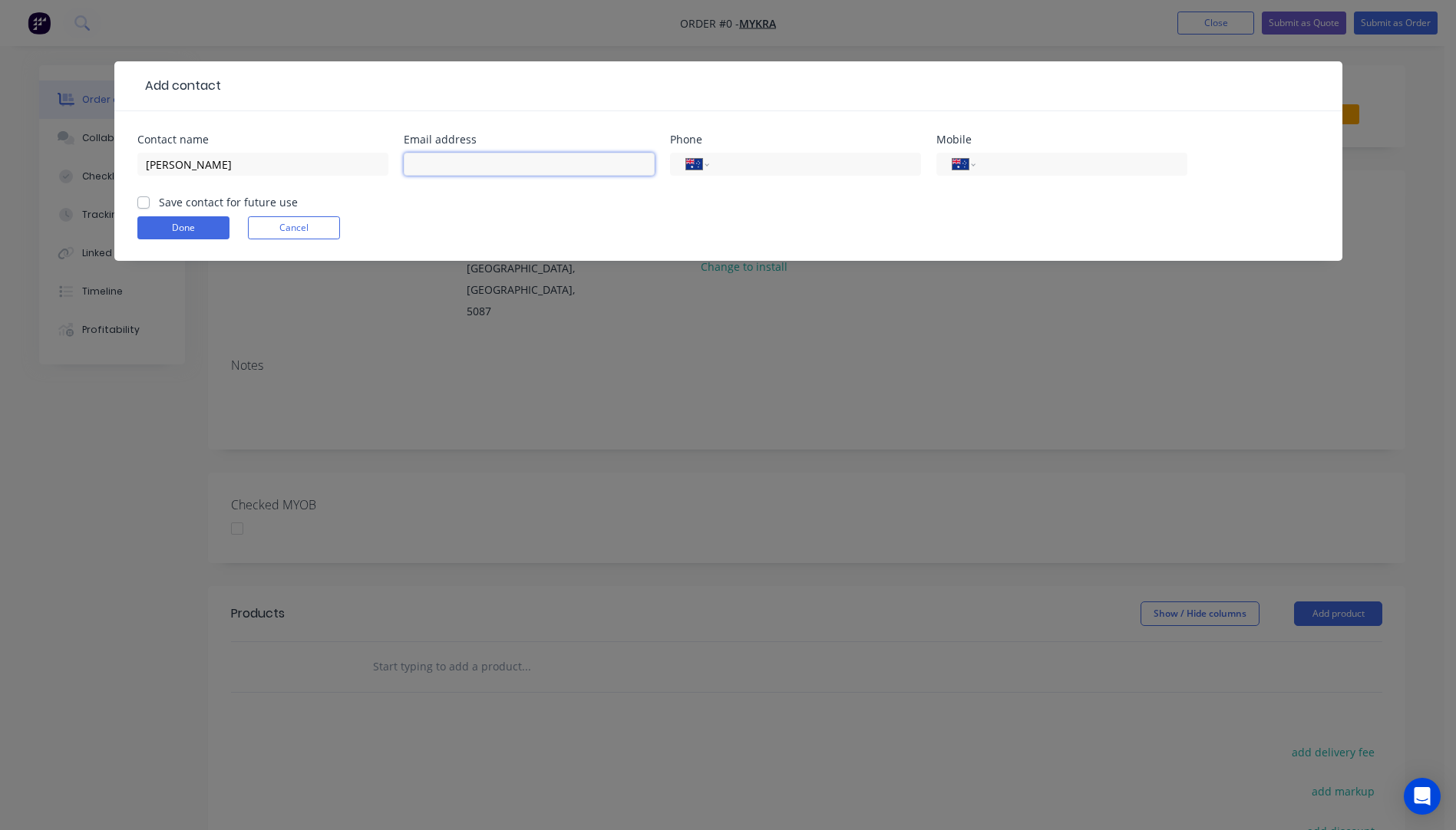
paste input "ashwin.varghese@mykra.com.au>"
click at [412, 162] on input "ashwin.varghese@mykra.com.au" at bounding box center [529, 164] width 251 height 23
type input "ashwin.varghese@mykra.com.au"
click at [799, 165] on input "tel" at bounding box center [812, 164] width 184 height 17
type input "(08) 8261 8600"
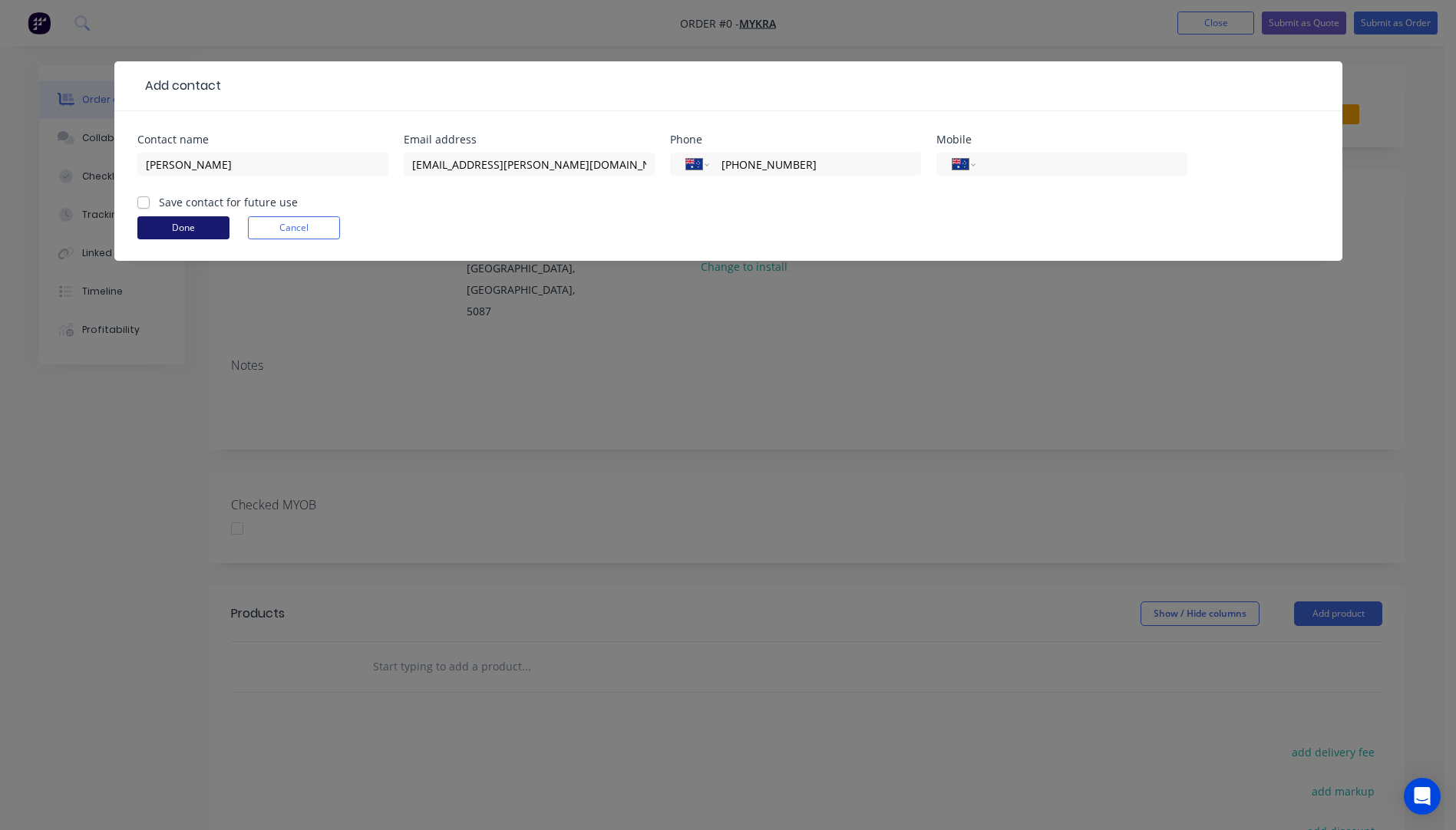
click at [171, 225] on button "Done" at bounding box center [183, 228] width 92 height 23
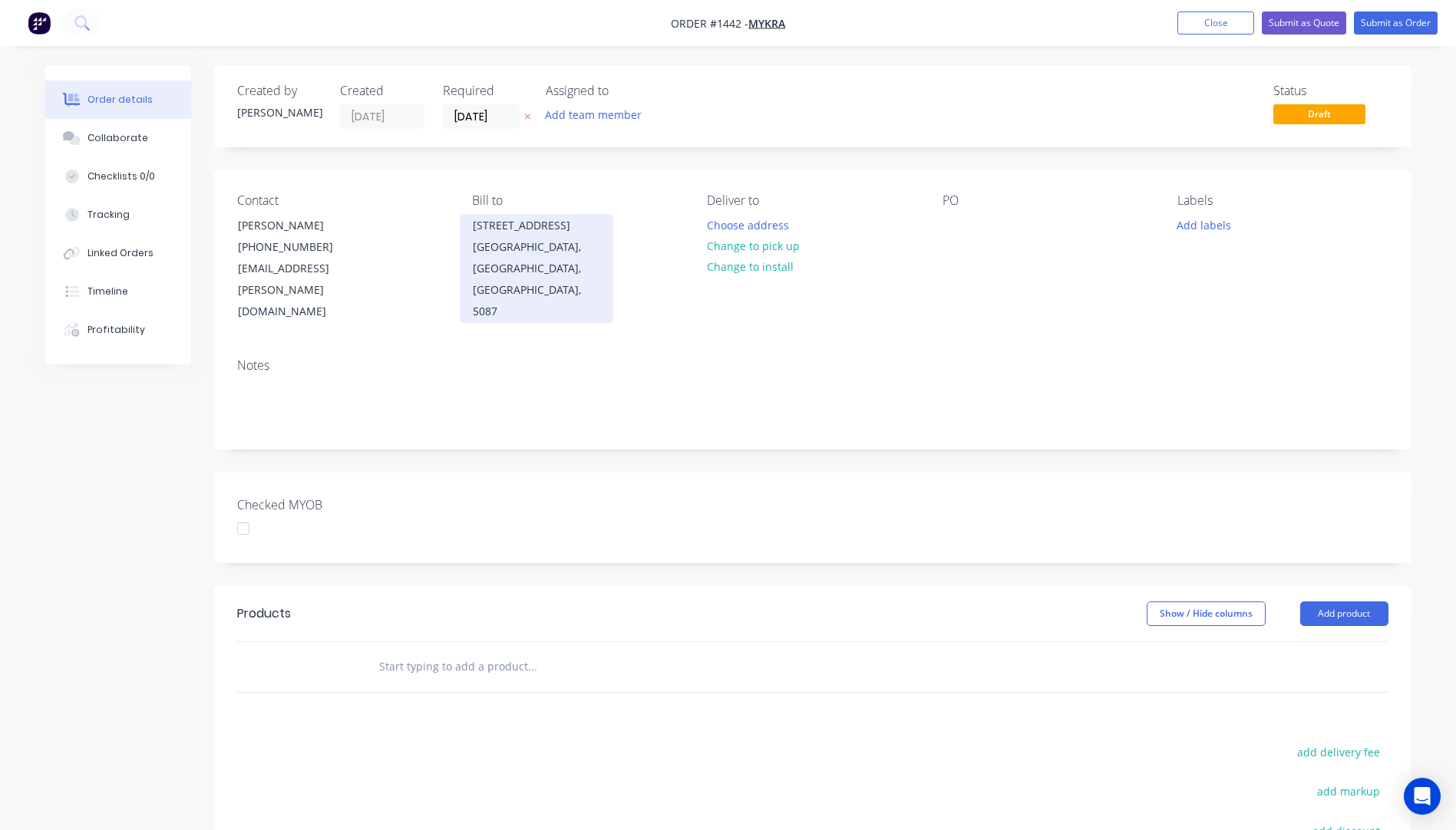
click at [505, 231] on div "7 Thames Avenue" at bounding box center [536, 226] width 127 height 22
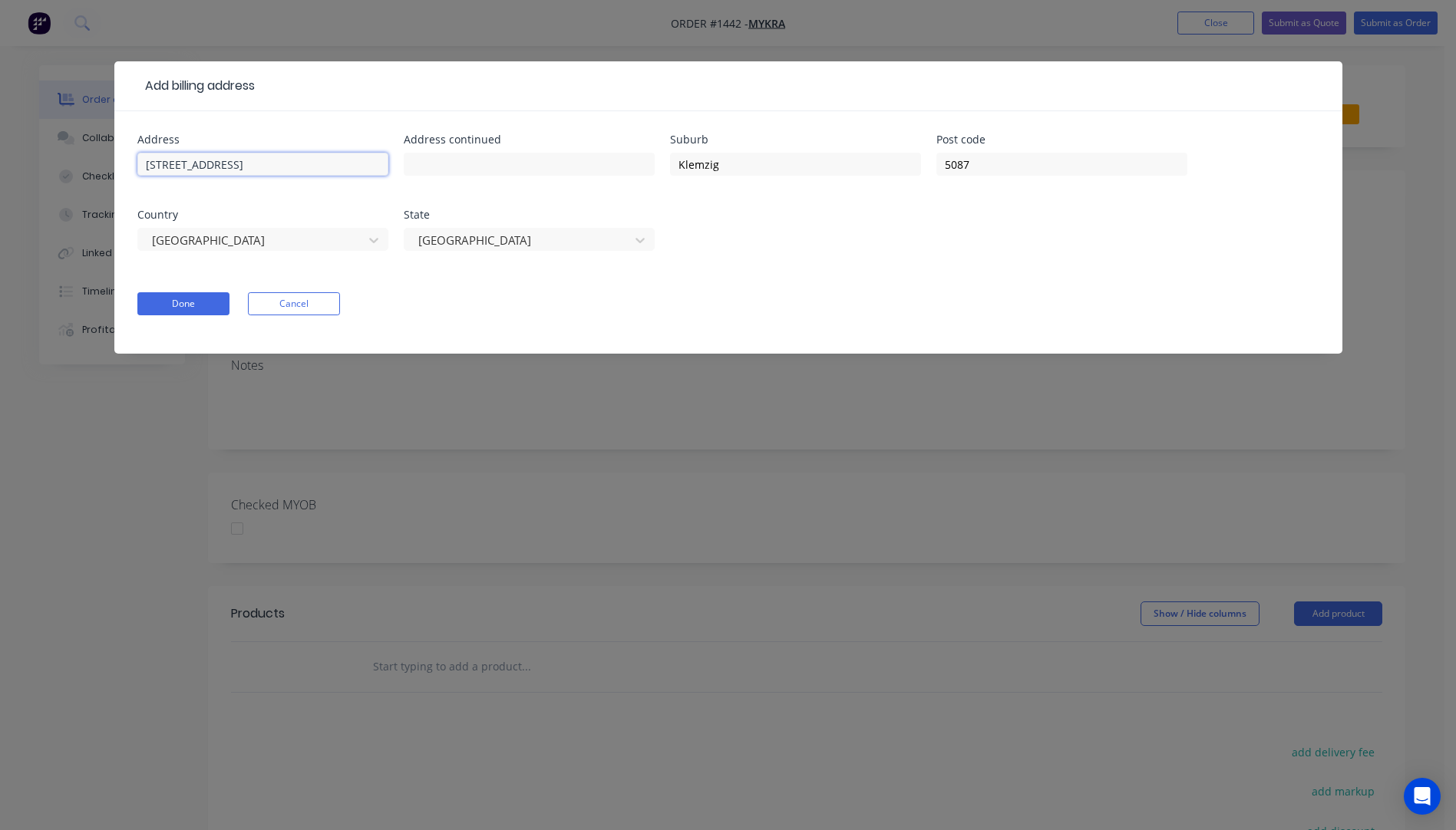
drag, startPoint x: 244, startPoint y: 167, endPoint x: 144, endPoint y: 154, distance: 100.8
click at [144, 154] on input "7 Thames Avenue" at bounding box center [263, 164] width 251 height 23
drag, startPoint x: 149, startPoint y: 152, endPoint x: 253, endPoint y: 126, distance: 107.2
click at [253, 127] on div "Address 7 Thames Avenue Address continued Suburb Klemzig Post code 5087 Country…" at bounding box center [728, 232] width 1228 height 242
drag, startPoint x: 193, startPoint y: 167, endPoint x: 140, endPoint y: 166, distance: 53.0
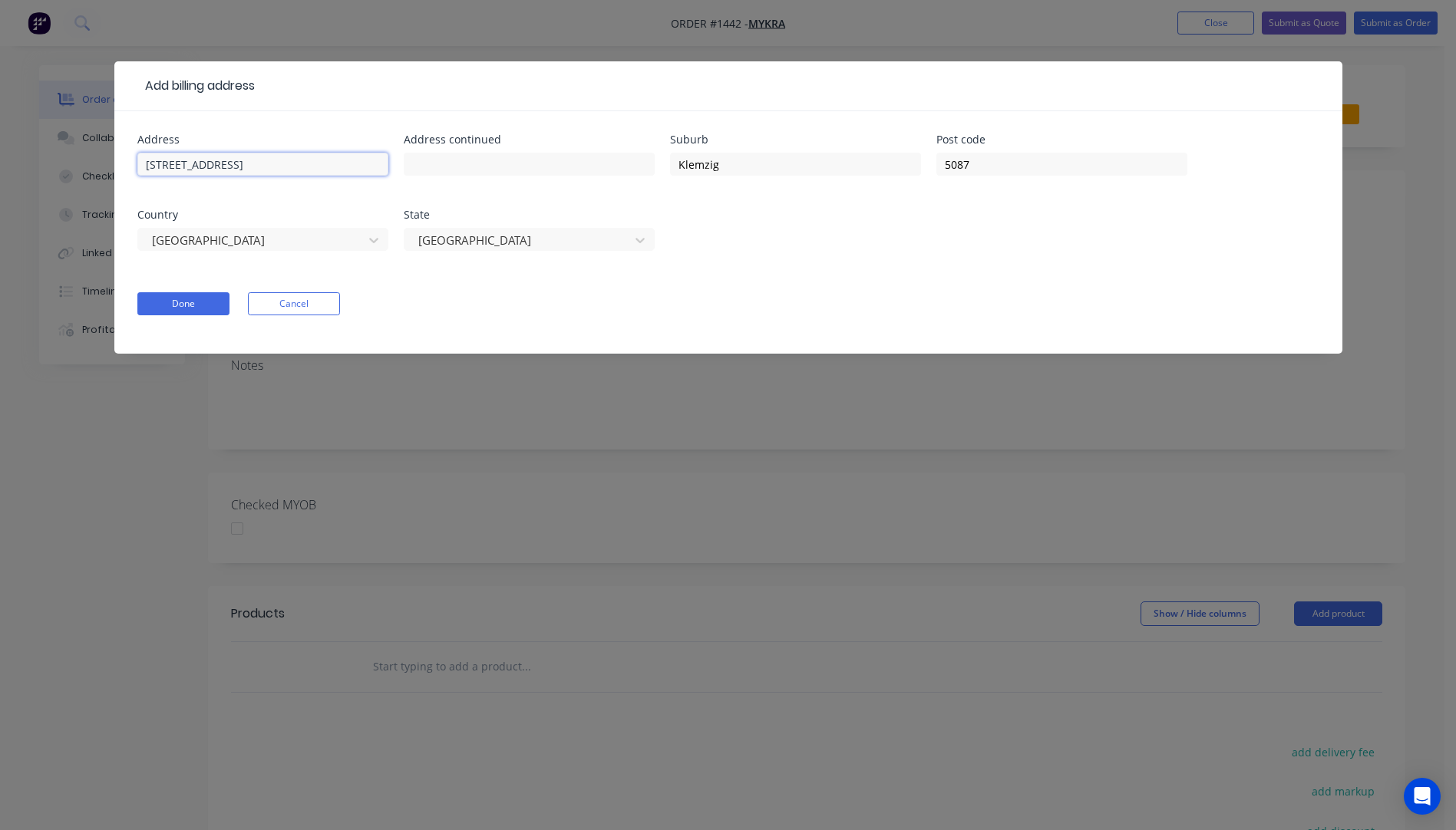
click at [140, 166] on input "7 Thames Avenue" at bounding box center [263, 164] width 251 height 23
paste input "7 Thames Avenue"
type input "7 Thames Avenue"
click at [197, 160] on input "text" at bounding box center [263, 164] width 251 height 23
type input "Mykra"
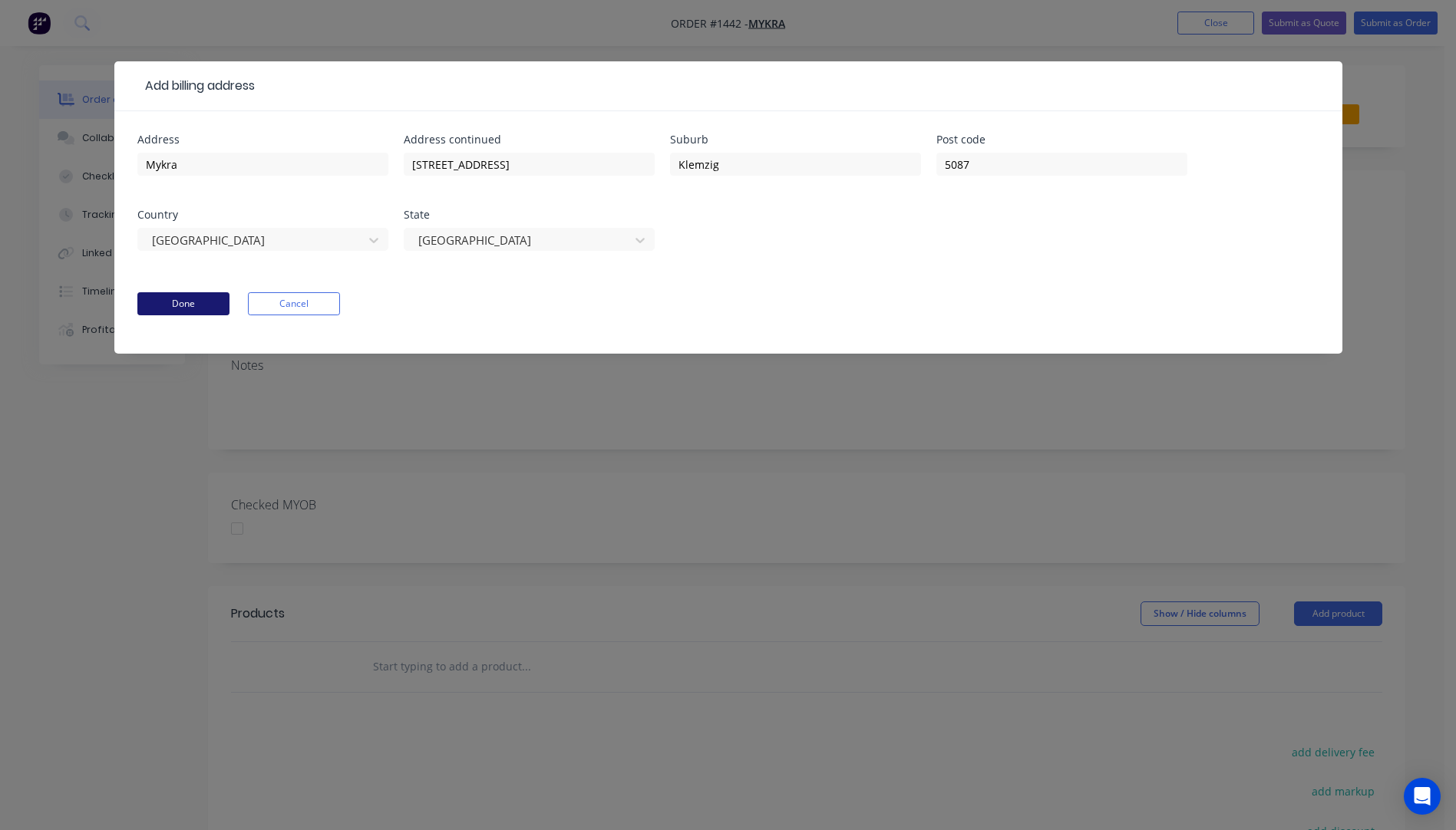
click at [198, 305] on button "Done" at bounding box center [183, 304] width 92 height 23
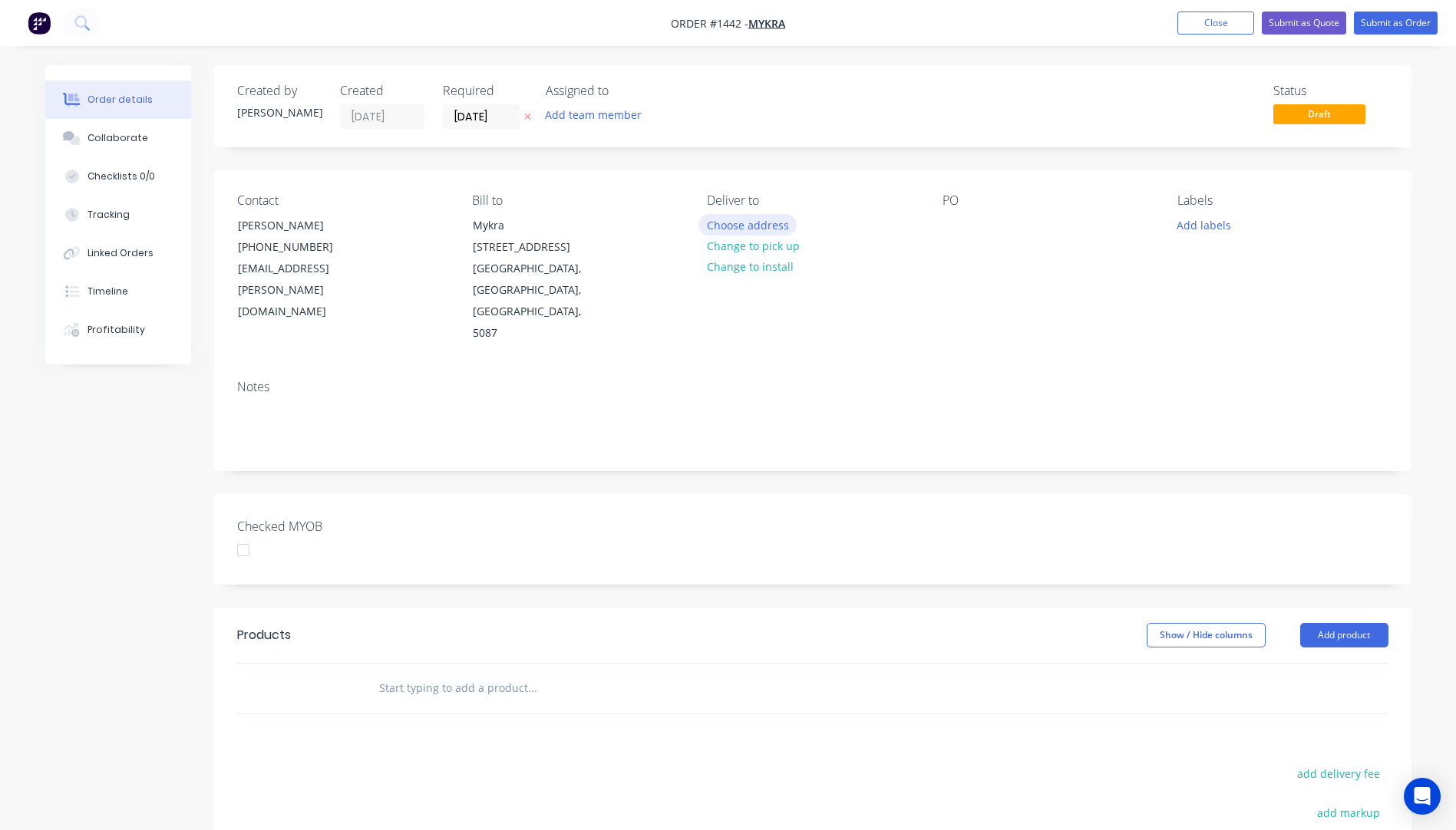
click at [754, 230] on button "Choose address" at bounding box center [747, 224] width 98 height 21
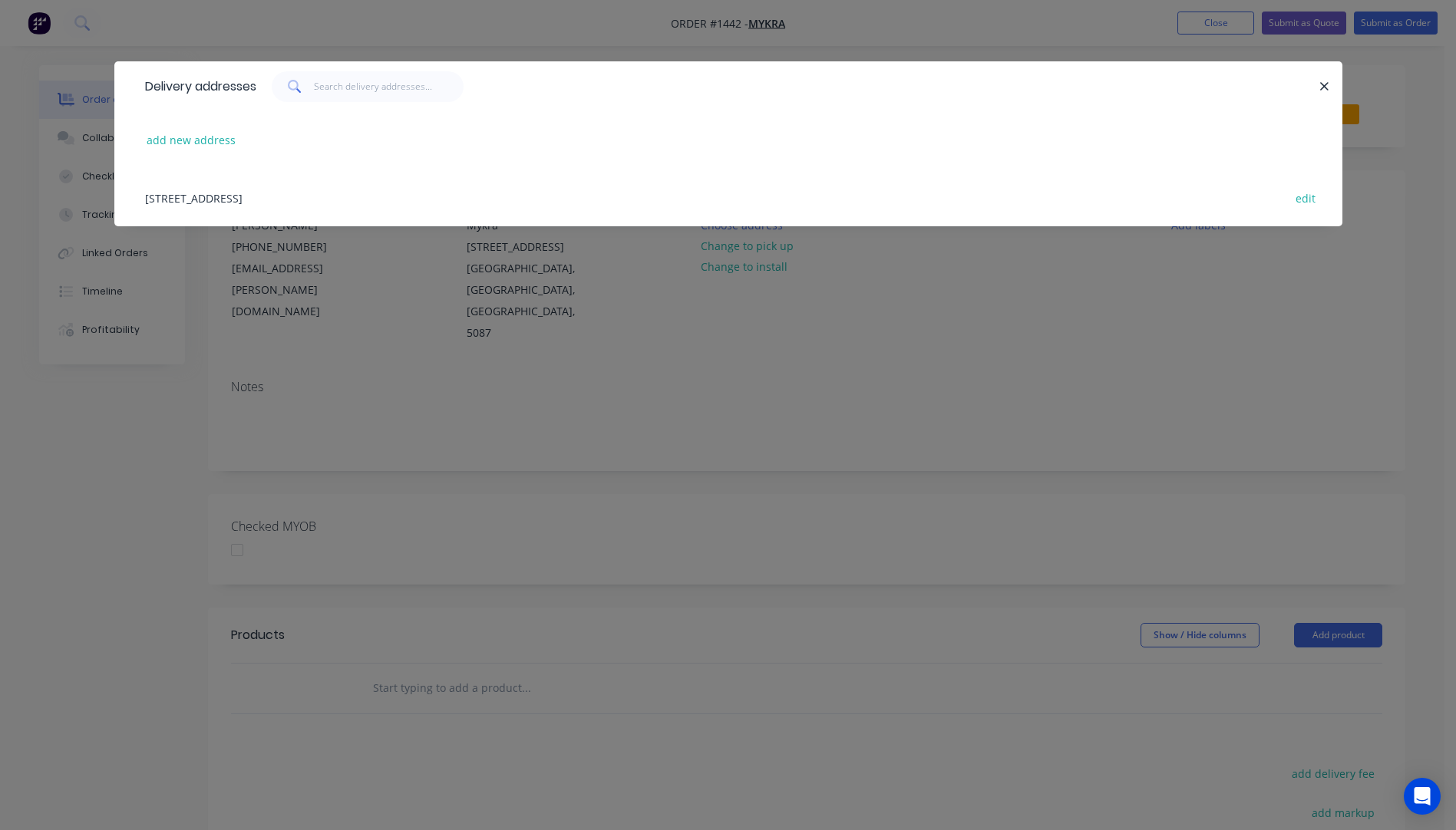
click at [234, 199] on div "7 Thames Avenue, Klemzig, South Australia, Australia, 5087 edit" at bounding box center [729, 197] width 1182 height 57
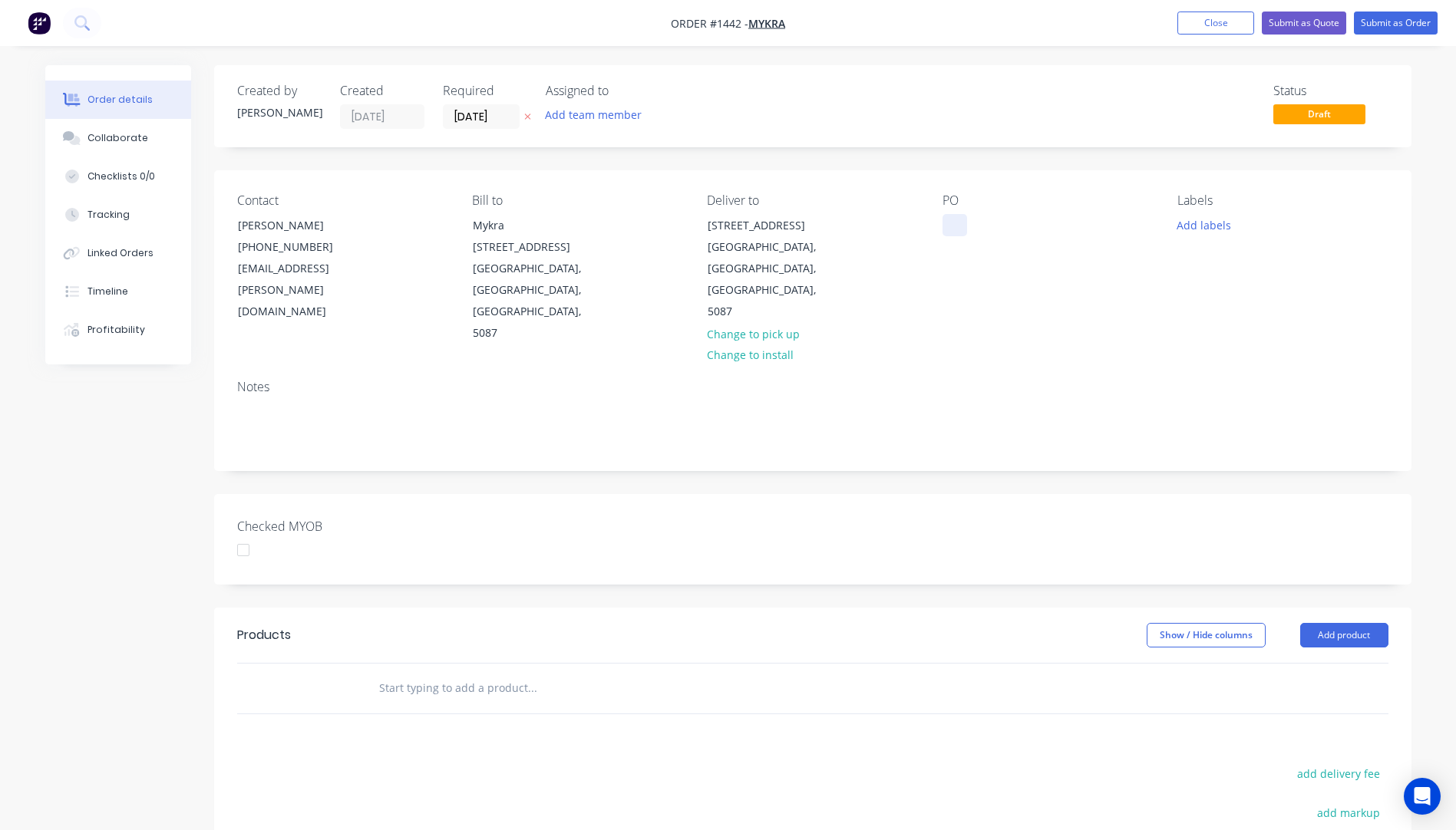
click at [959, 222] on div at bounding box center [955, 225] width 25 height 22
click at [1213, 222] on button "Add labels" at bounding box center [1204, 224] width 71 height 21
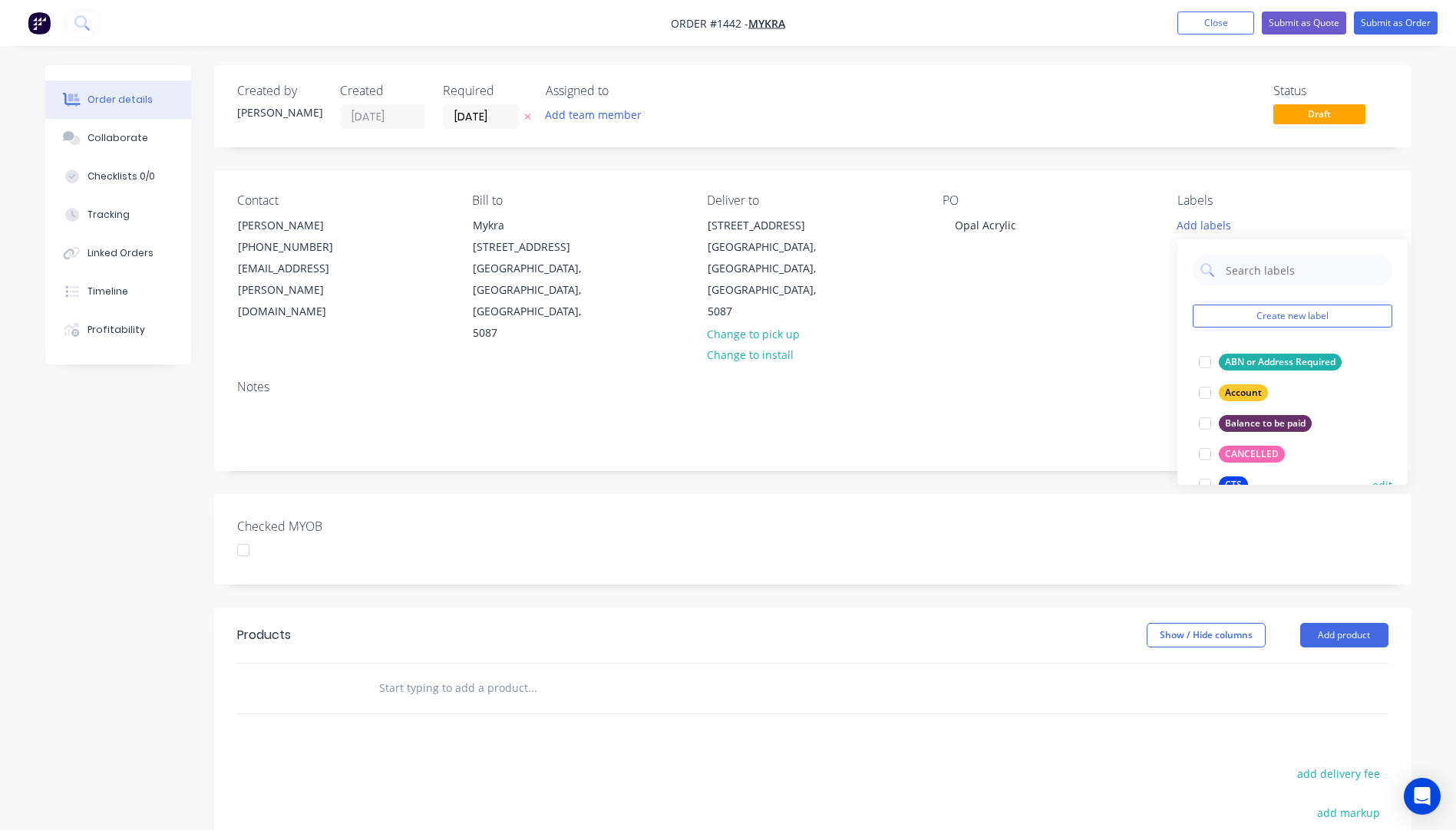
click at [1229, 480] on div "CTS" at bounding box center [1233, 485] width 29 height 17
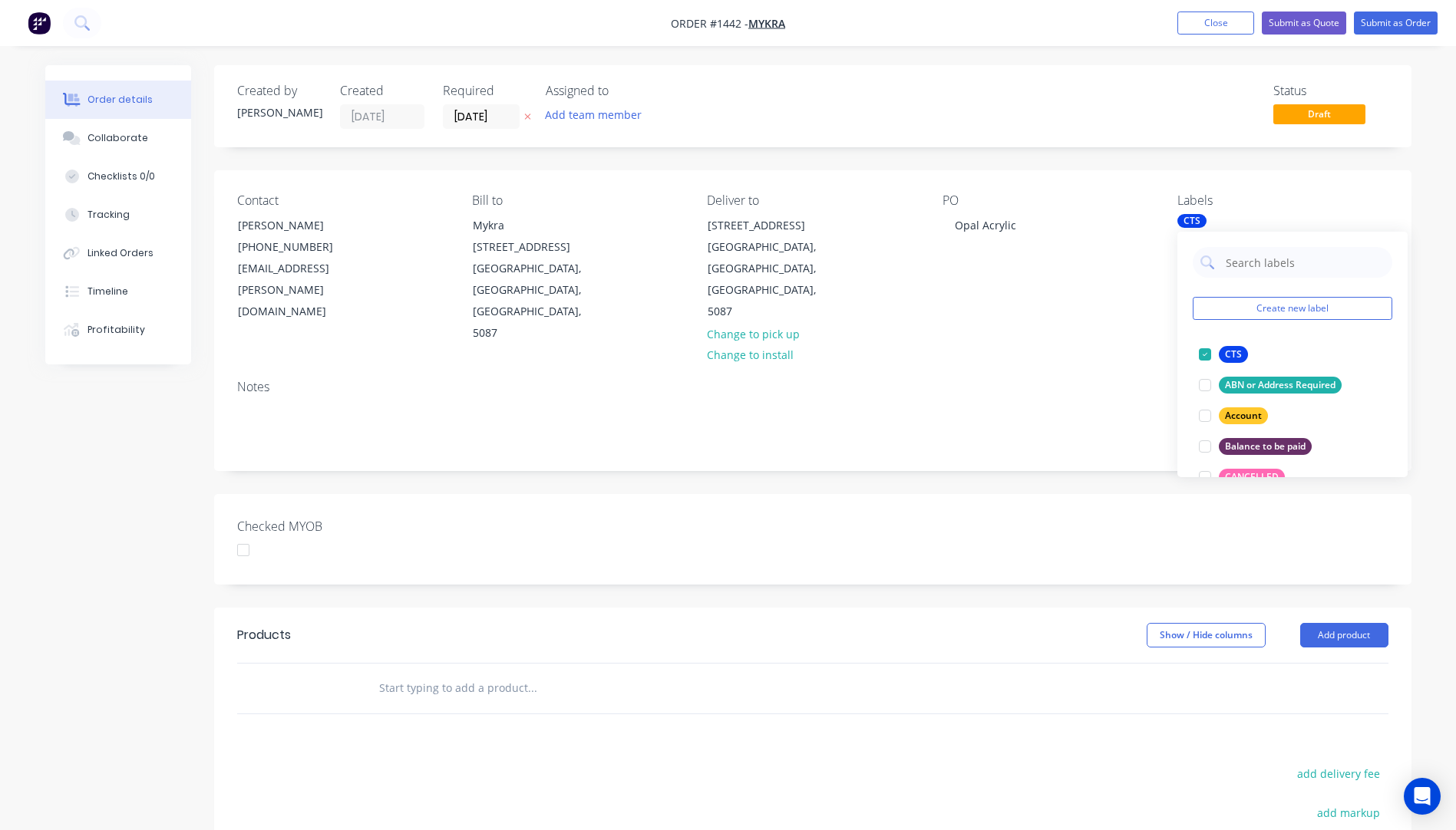
click at [1112, 294] on div "Contact Ashwin Varghese (08) 8261 8600 ashwin.varghese@mykra.com.au Bill to Myk…" at bounding box center [813, 269] width 1197 height 198
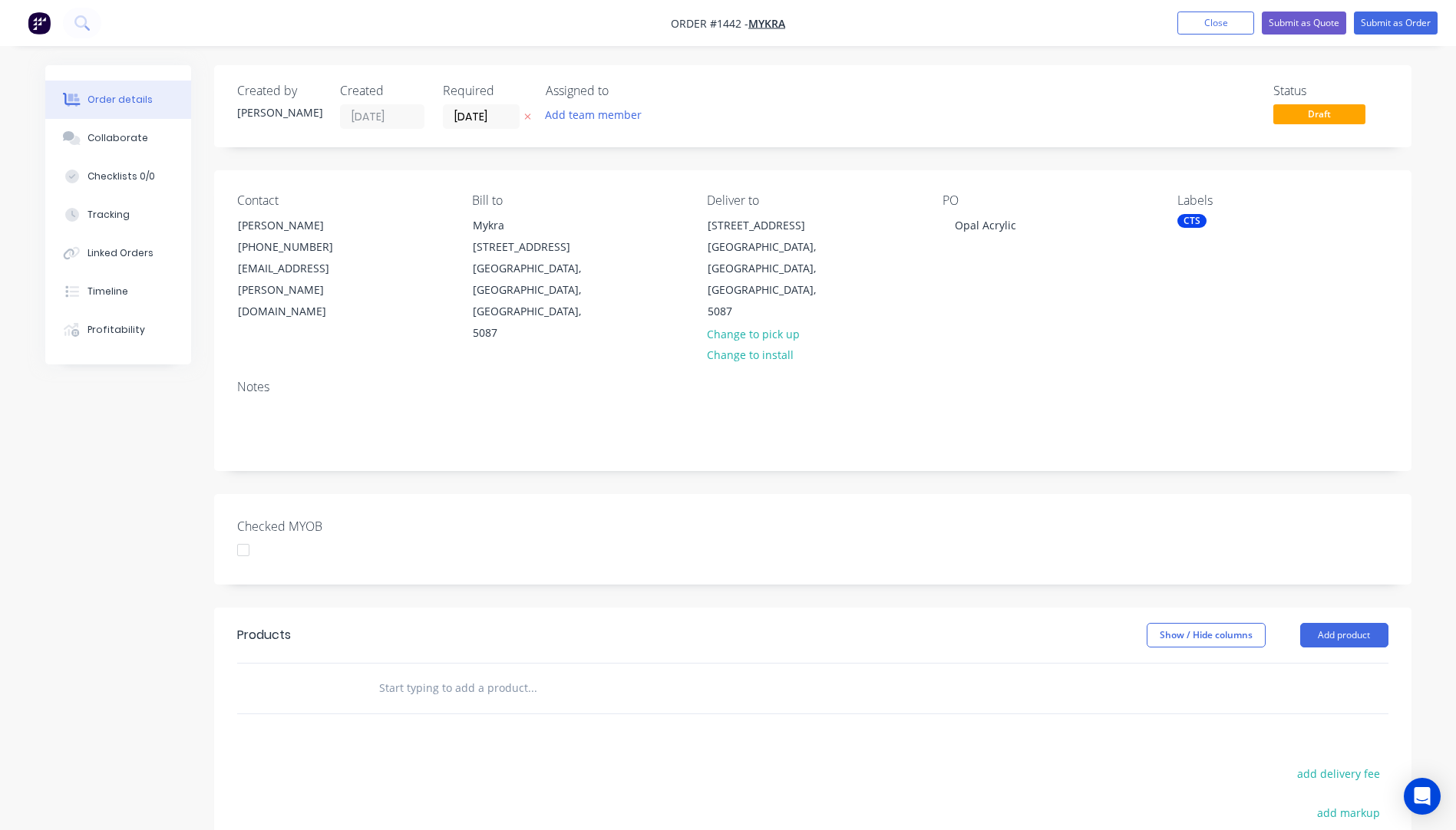
click at [528, 121] on icon at bounding box center [528, 116] width 7 height 9
click at [1328, 623] on button "Add product" at bounding box center [1344, 636] width 88 height 25
click at [1297, 663] on div "Product catalogue" at bounding box center [1316, 674] width 118 height 22
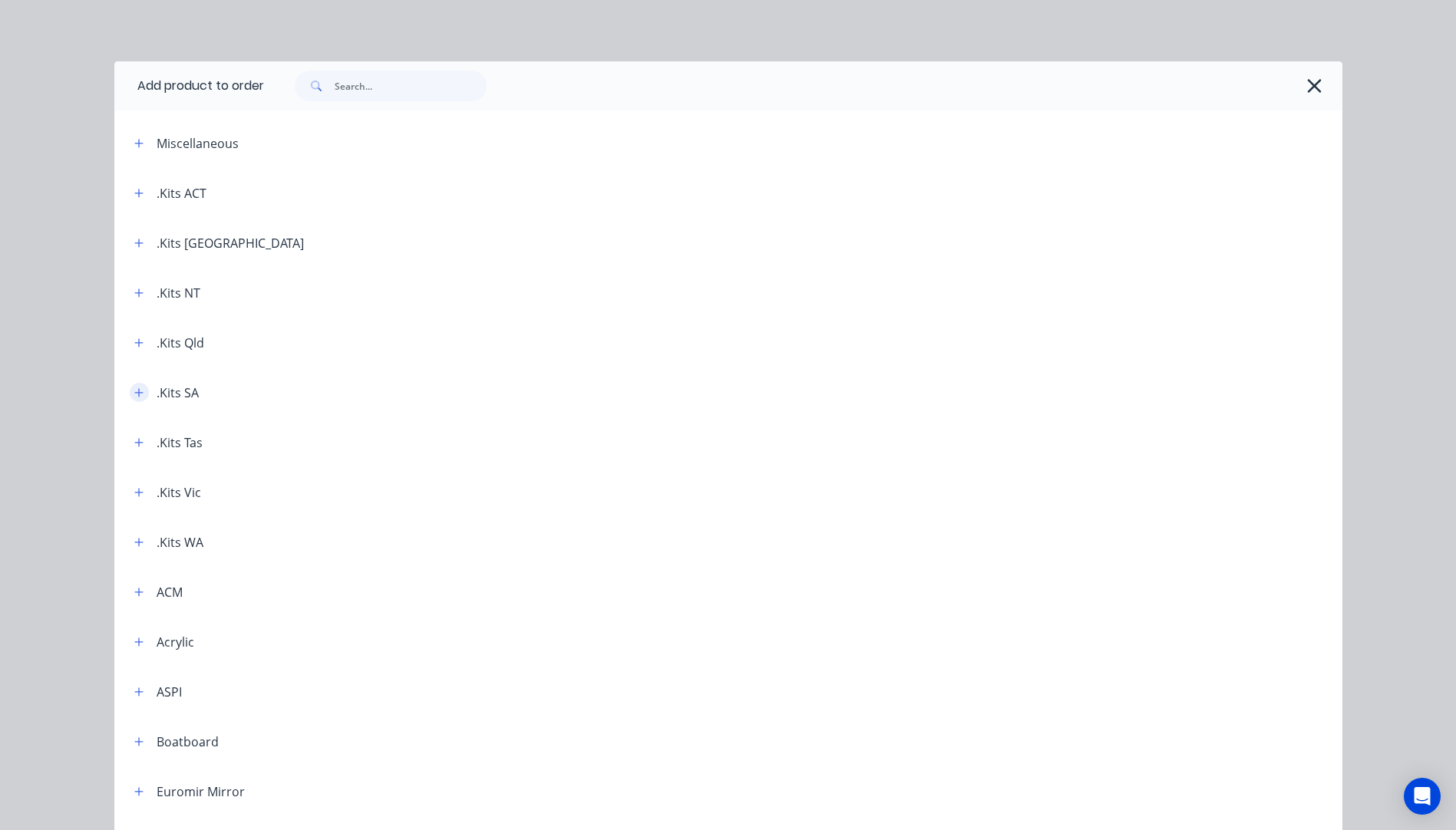
click at [138, 392] on button "button" at bounding box center [139, 392] width 19 height 19
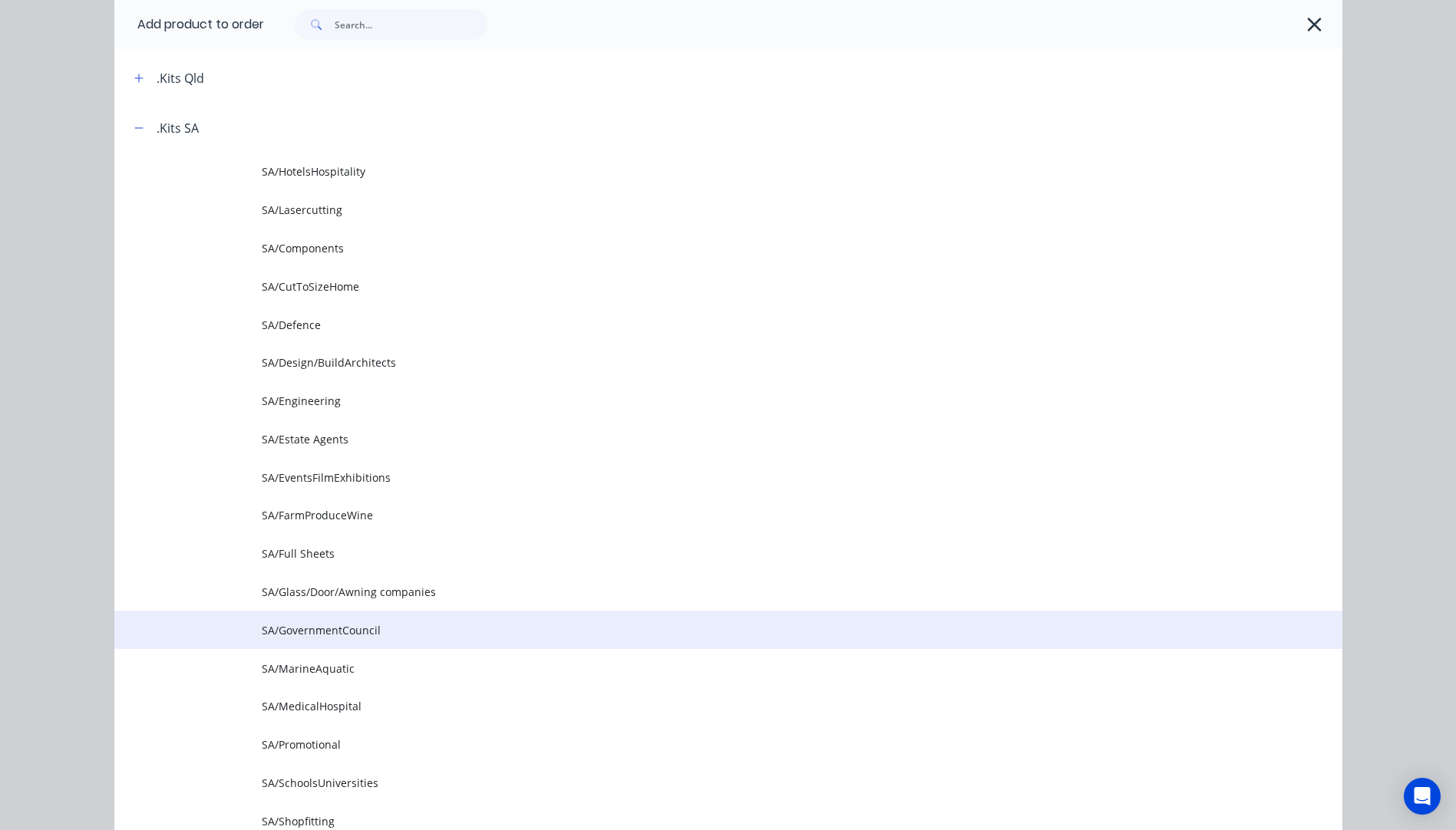
scroll to position [230, 0]
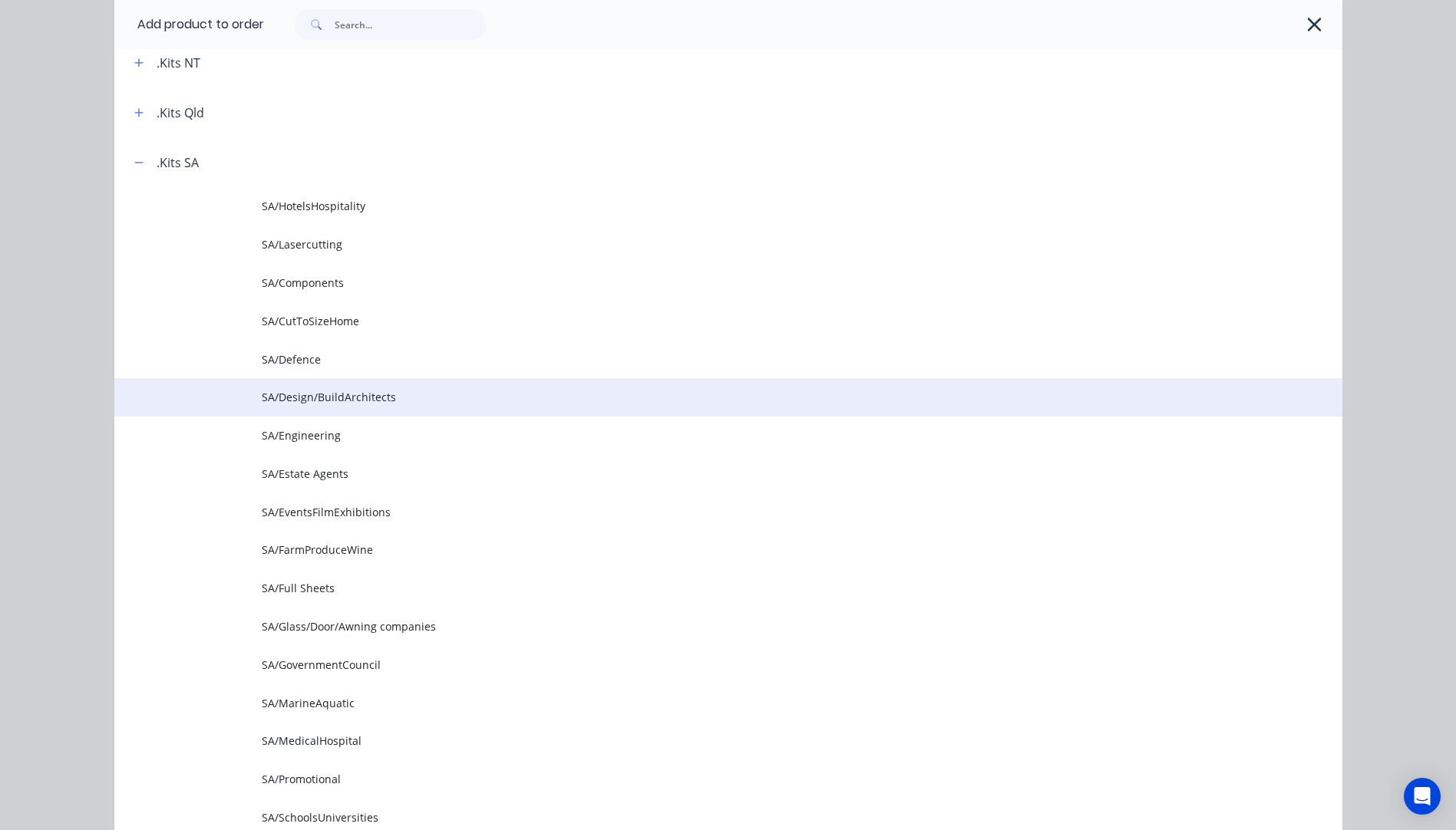
click at [325, 408] on td "SA/Design/BuildArchitects" at bounding box center [802, 398] width 1081 height 38
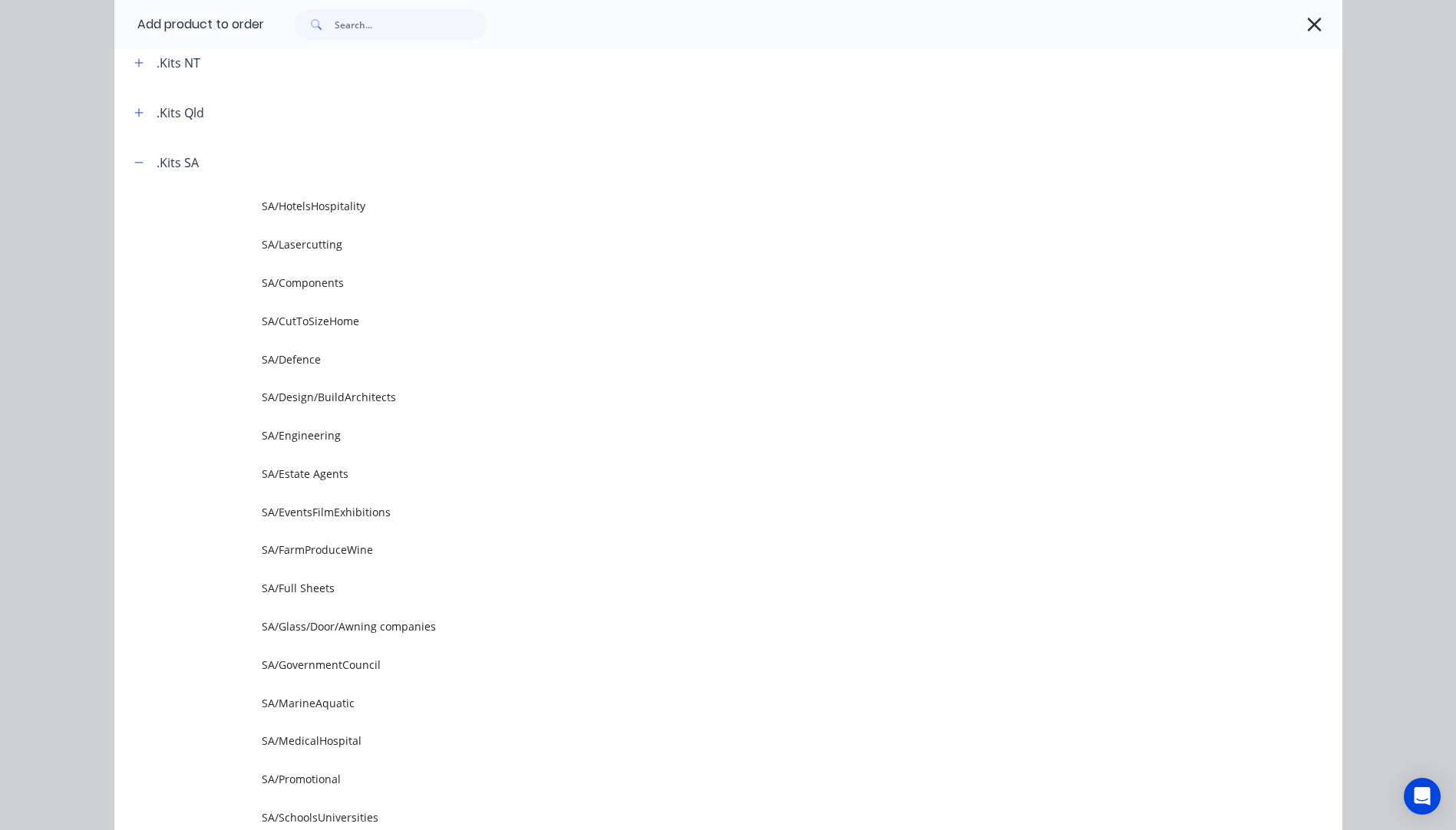
scroll to position [0, 0]
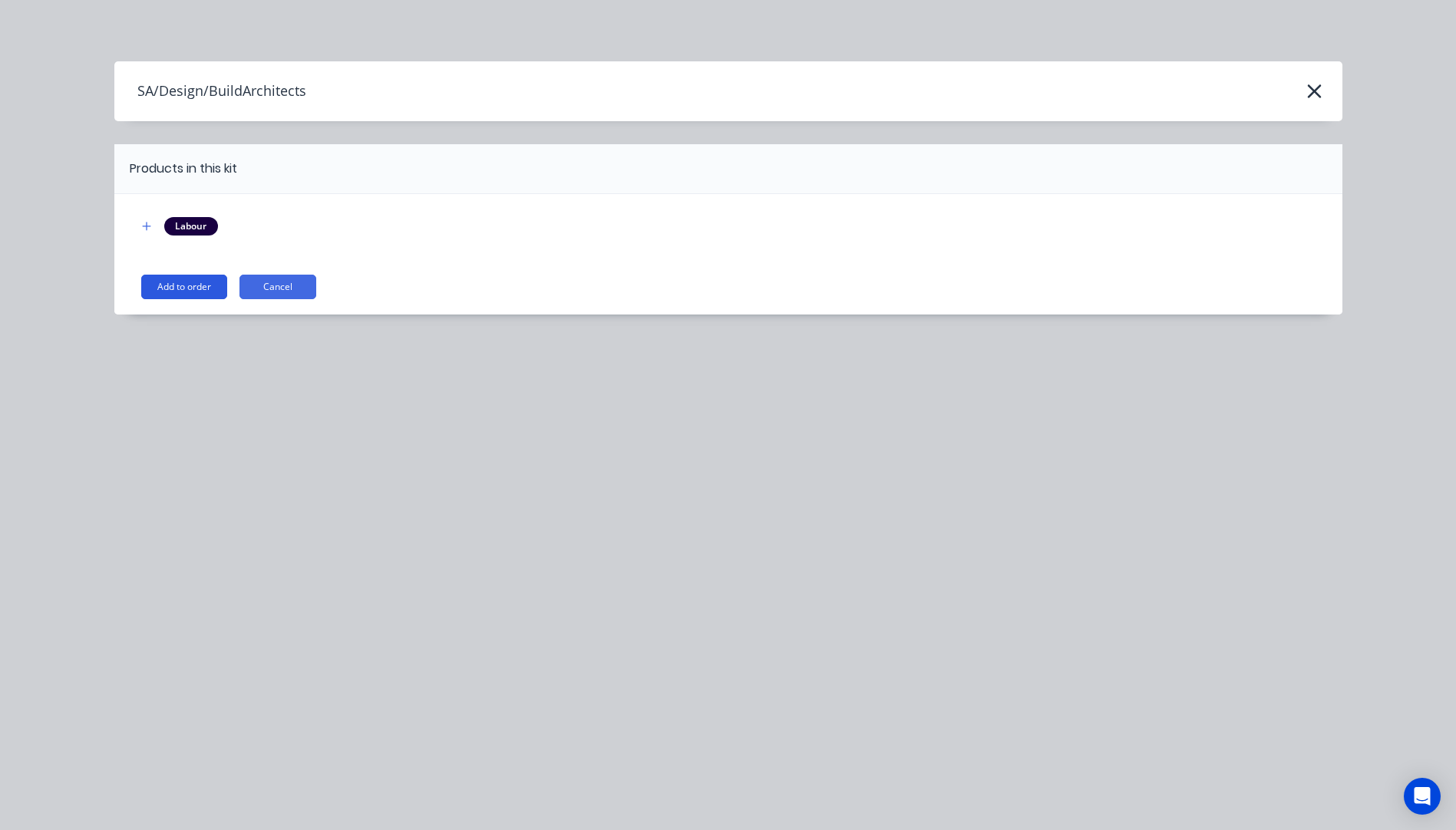
click at [198, 288] on button "Add to order" at bounding box center [184, 287] width 86 height 25
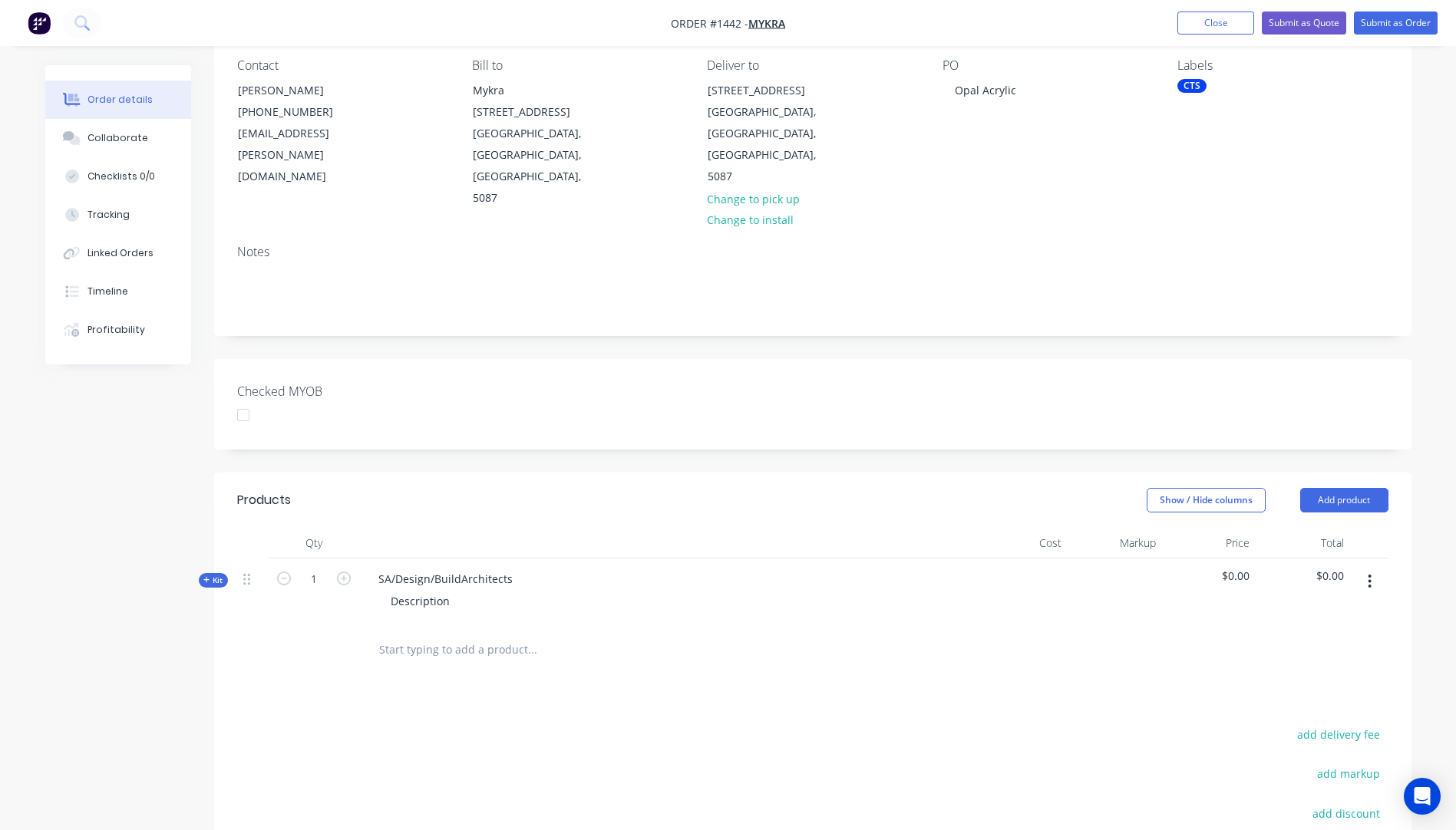
scroll to position [154, 0]
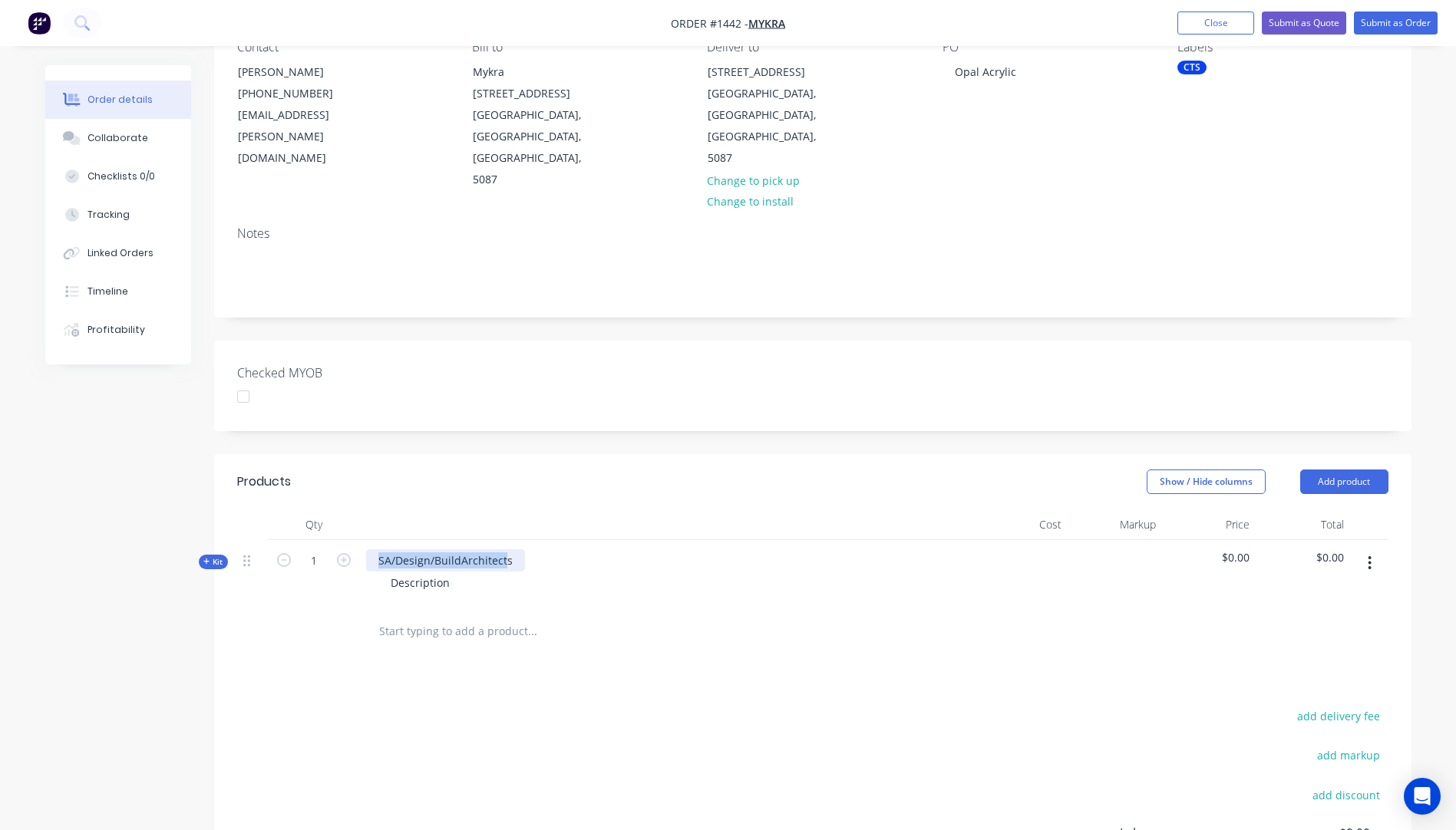
drag, startPoint x: 505, startPoint y: 496, endPoint x: 374, endPoint y: 483, distance: 131.6
click at [374, 540] on div "SA/Design/BuildArchitects Description" at bounding box center [667, 574] width 614 height 66
paste div
click at [470, 549] on div "3mm Opal 422 Acrylic panels 250mm x 630mms" at bounding box center [453, 569] width 174 height 38
drag, startPoint x: 470, startPoint y: 512, endPoint x: 373, endPoint y: 513, distance: 97.0
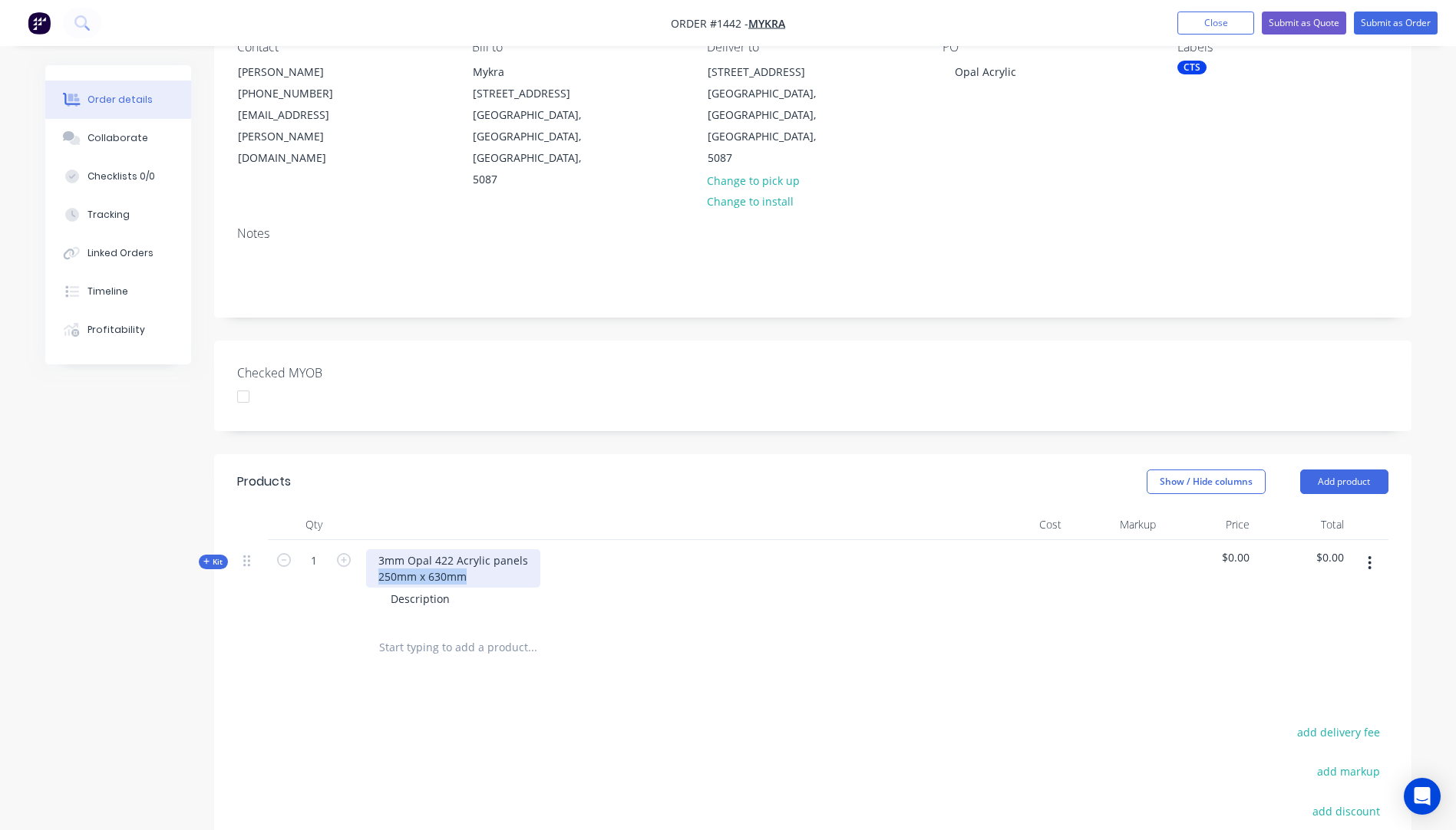
click at [373, 549] on div "3mm Opal 422 Acrylic panels 250mm x 630mm" at bounding box center [453, 569] width 174 height 38
copy div "250mm x 630mm"
drag, startPoint x: 453, startPoint y: 535, endPoint x: 388, endPoint y: 536, distance: 65.0
click at [388, 588] on div "Description" at bounding box center [420, 598] width 84 height 22
paste div
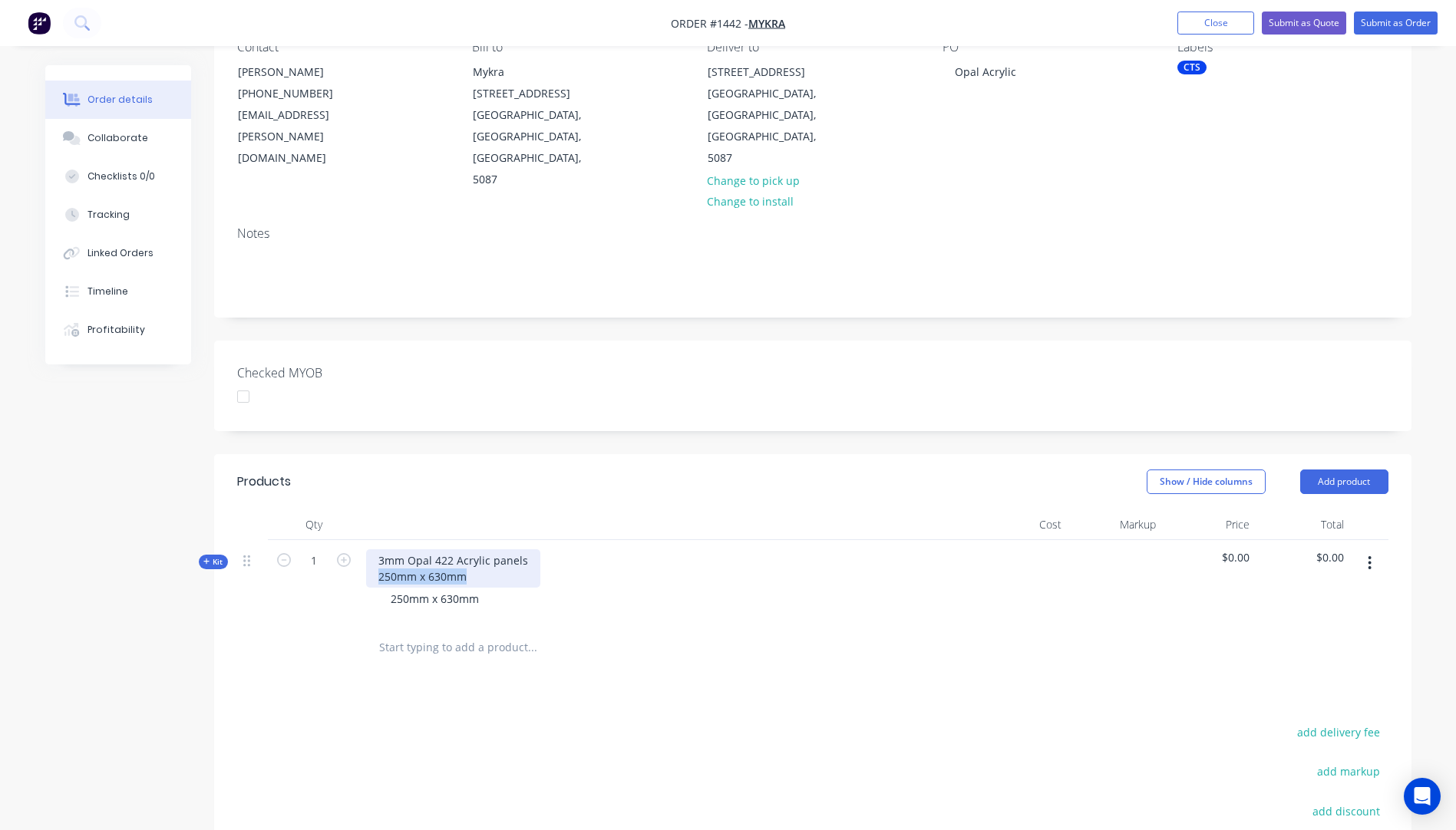
drag, startPoint x: 476, startPoint y: 515, endPoint x: 377, endPoint y: 514, distance: 99.0
click at [377, 549] on div "3mm Opal 422 Acrylic panels 250mm x 630mm" at bounding box center [453, 569] width 174 height 38
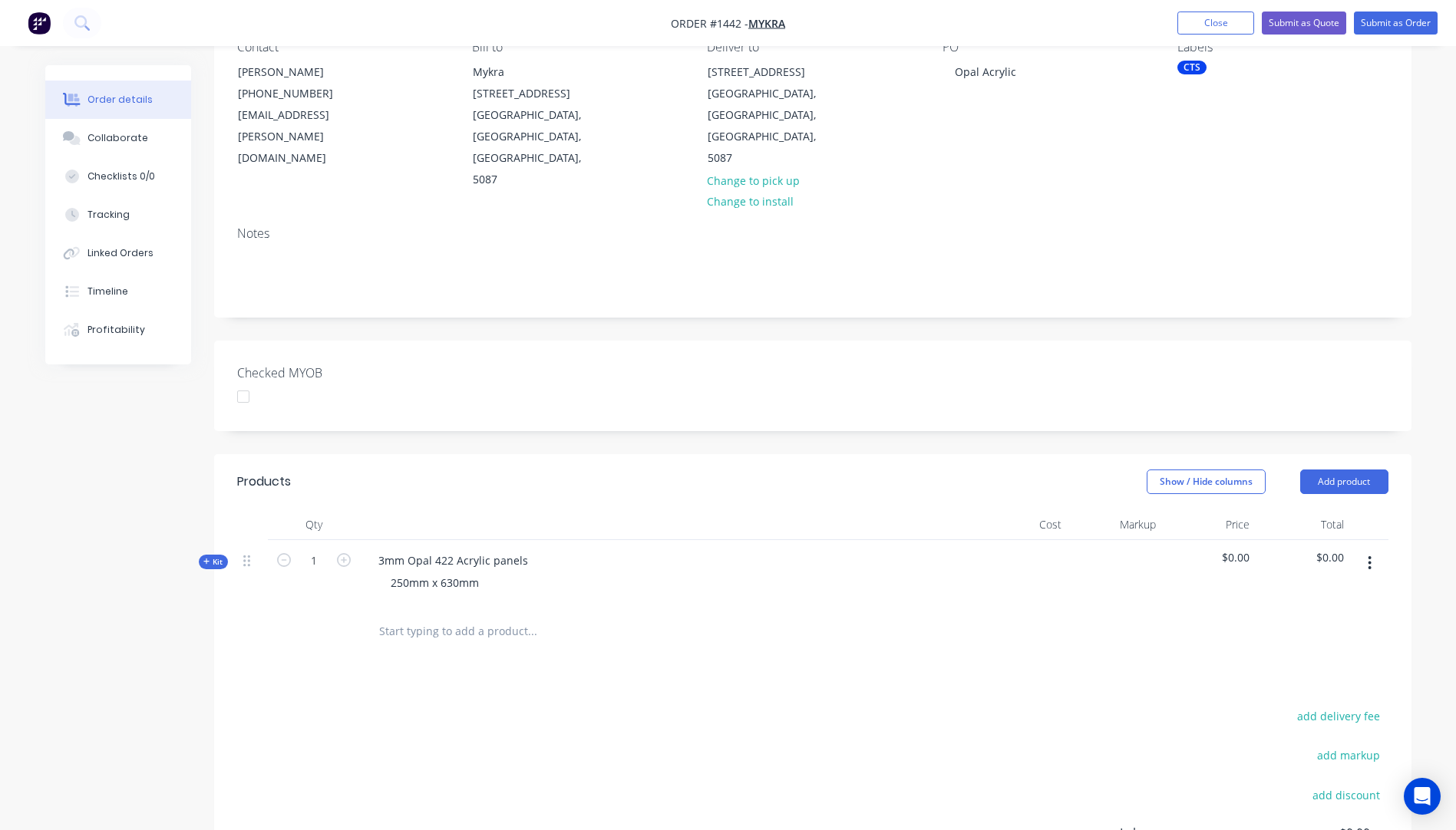
click at [704, 540] on div "3mm Opal 422 Acrylic panels 250mm x 630mm" at bounding box center [667, 574] width 614 height 66
click at [324, 549] on input "1" at bounding box center [314, 561] width 40 height 23
type input "10"
click at [208, 556] on span "Kit" at bounding box center [213, 562] width 20 height 12
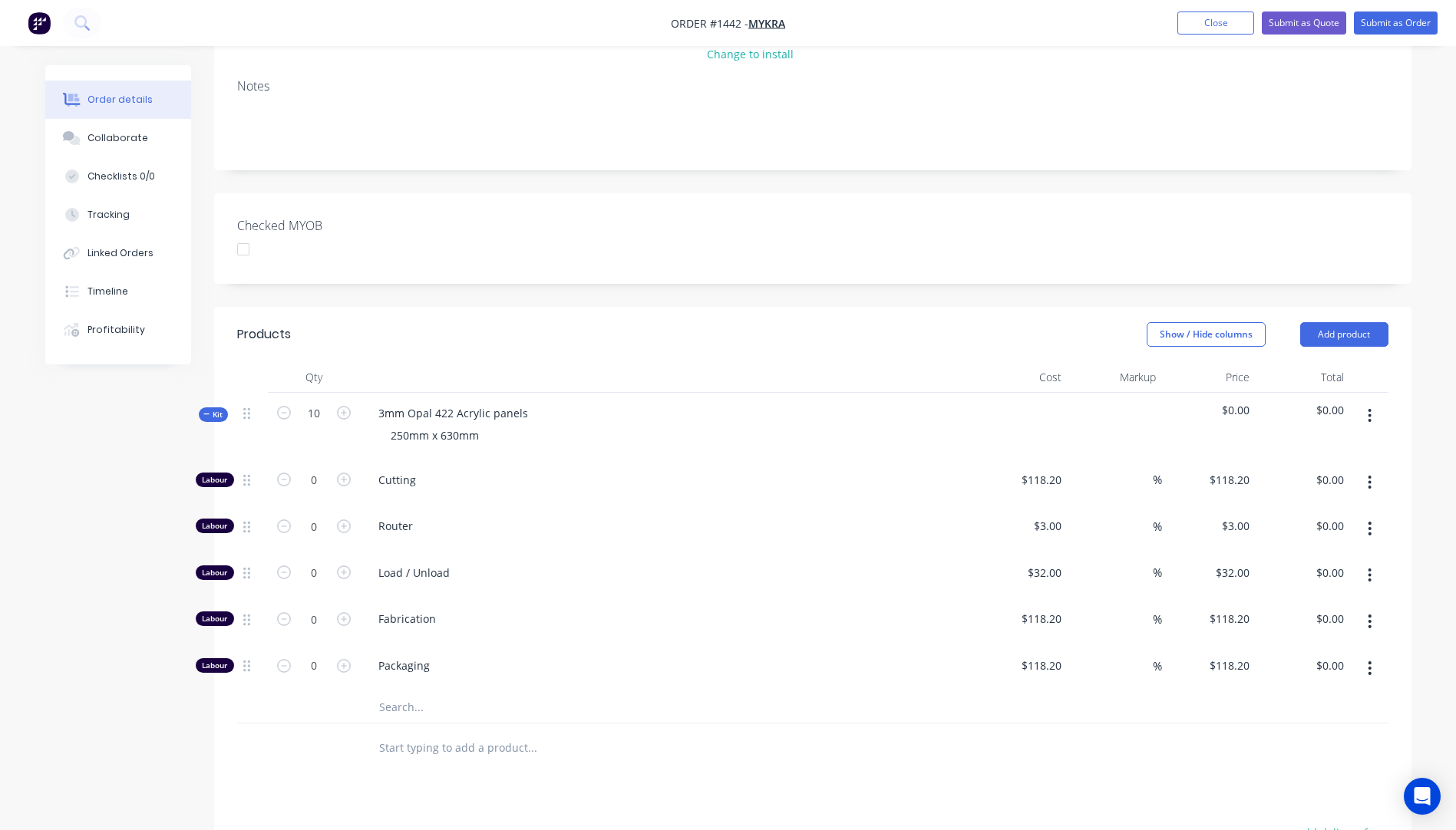
scroll to position [307, 0]
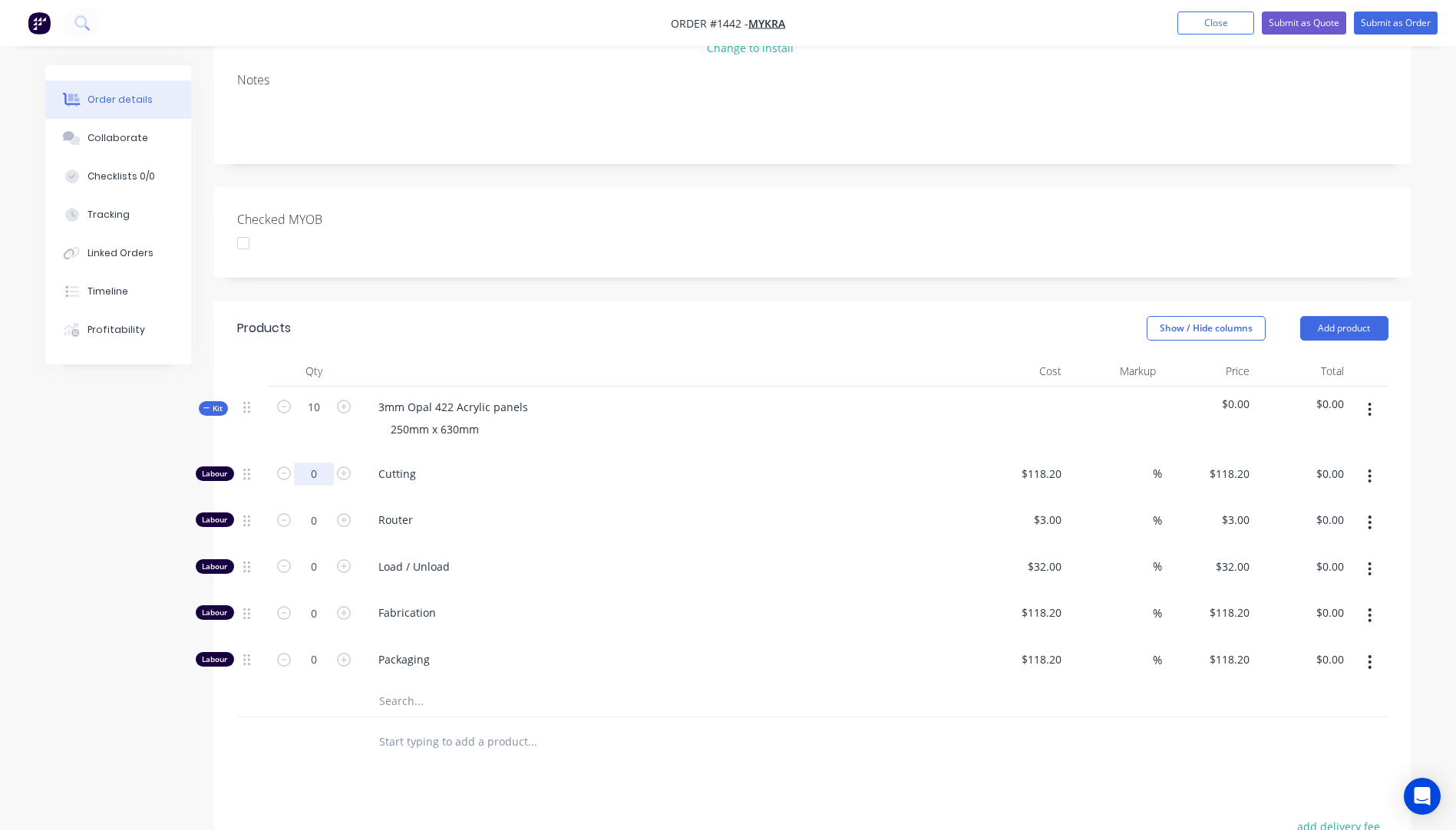
click at [321, 463] on input "0" at bounding box center [314, 475] width 40 height 23
type input "2"
type input "$236.40"
click at [269, 686] on div at bounding box center [314, 701] width 92 height 31
click at [320, 648] on input "0" at bounding box center [314, 660] width 40 height 23
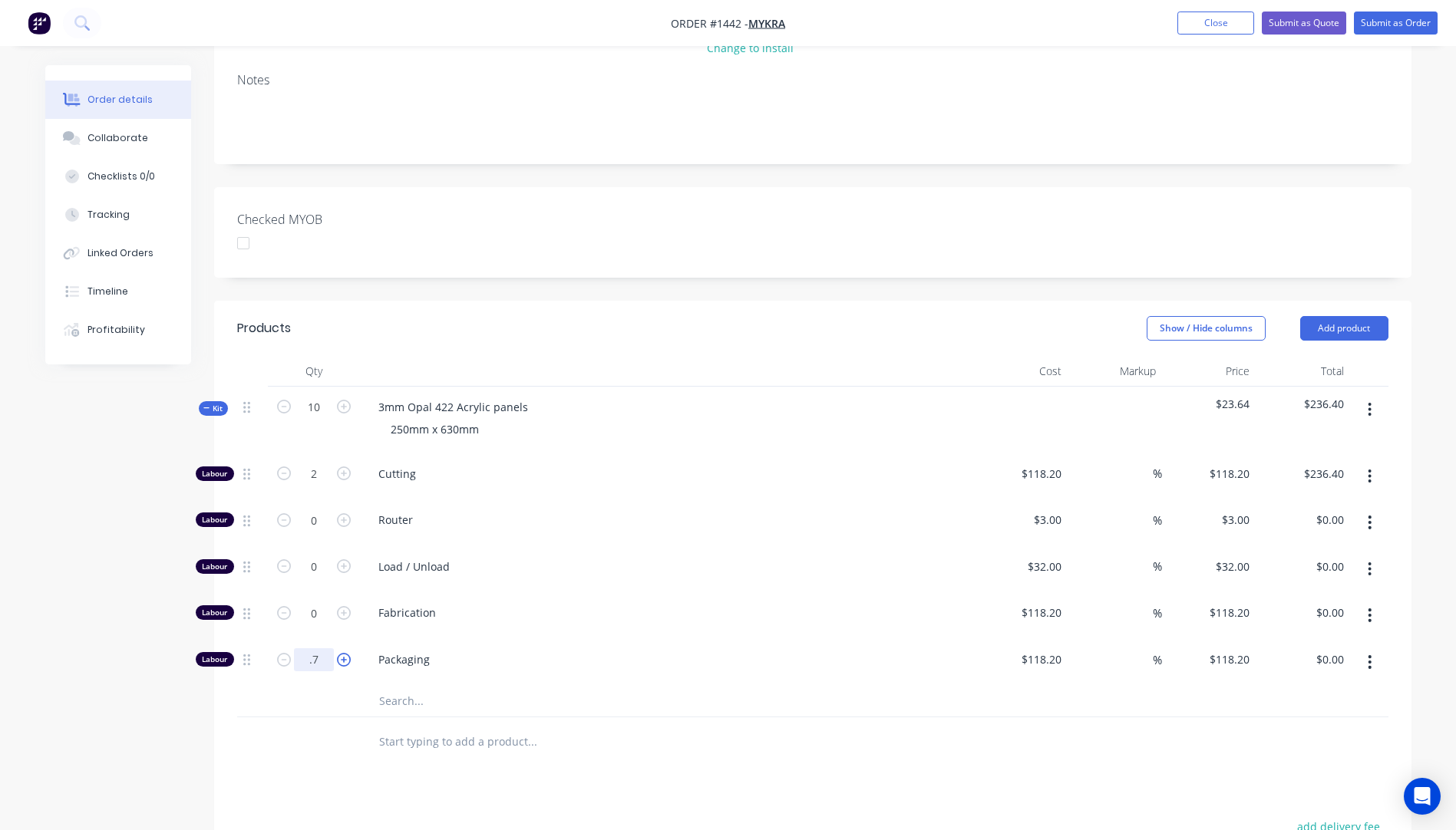
type input "."
type input "0"
click at [624, 546] on div "Load / Unload" at bounding box center [667, 569] width 614 height 46
click at [399, 686] on input "text" at bounding box center [532, 701] width 307 height 31
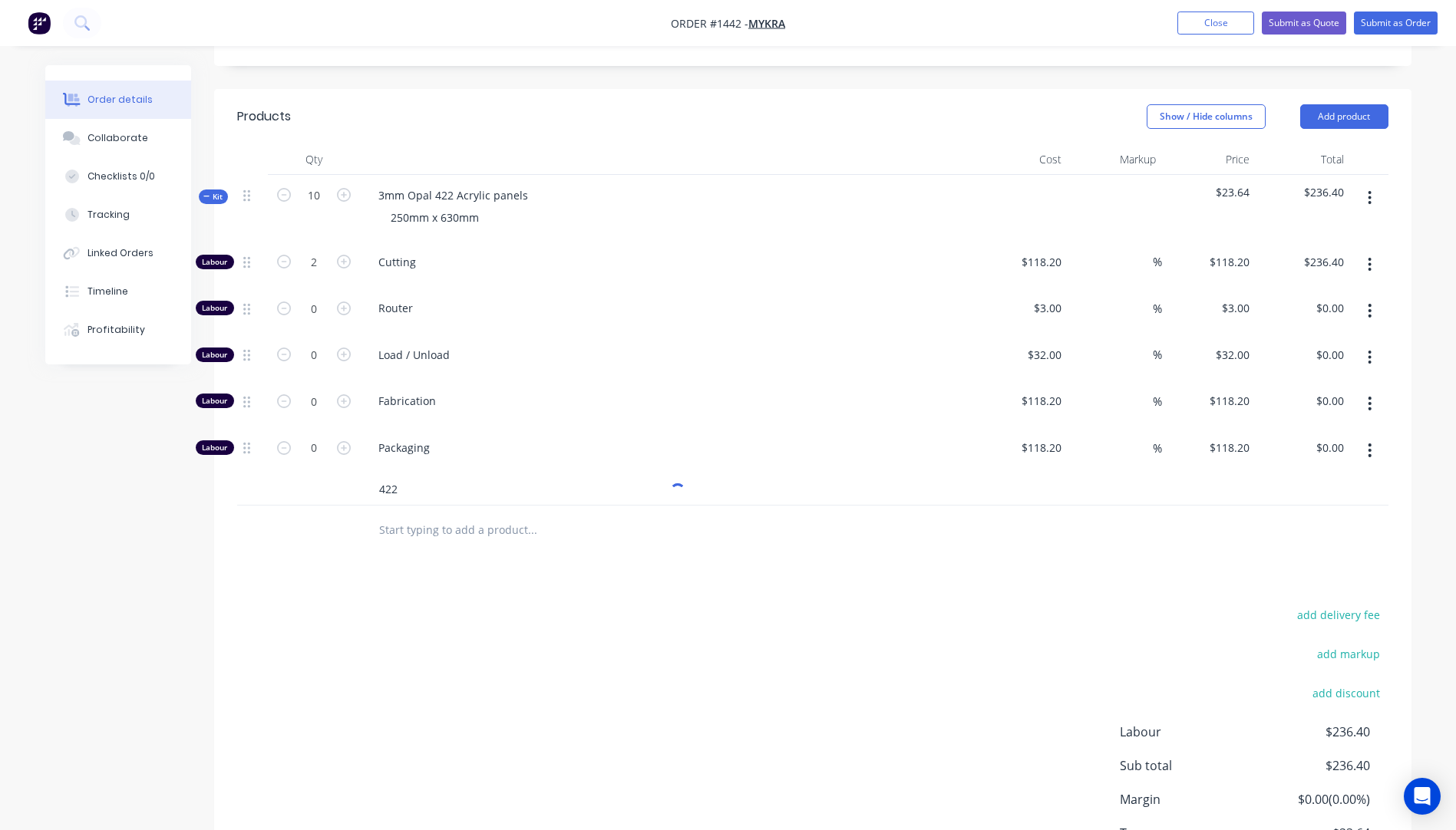
scroll to position [571, 0]
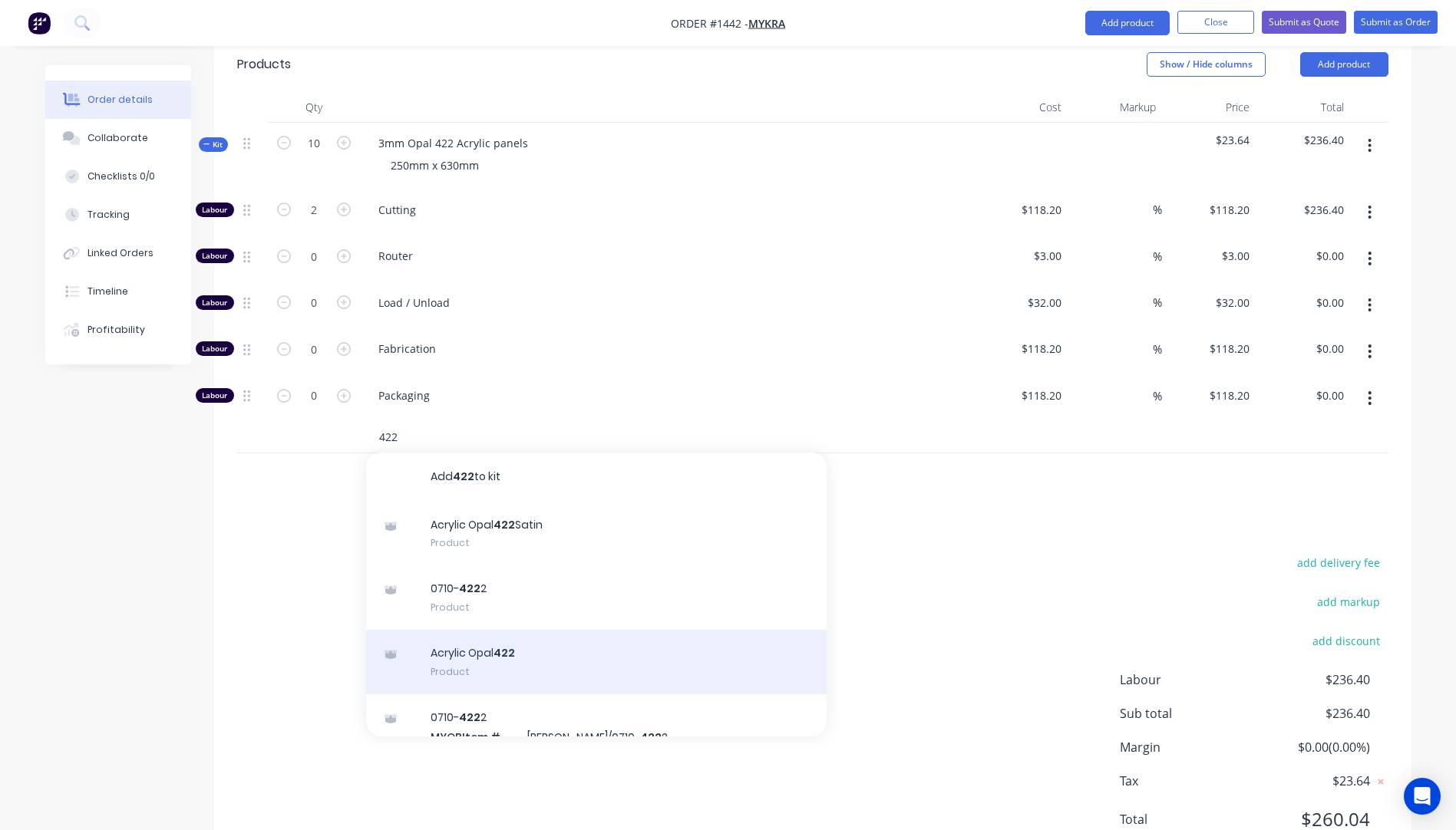
type input "422"
click at [498, 630] on div "Acrylic Opal 422 Product" at bounding box center [596, 662] width 461 height 65
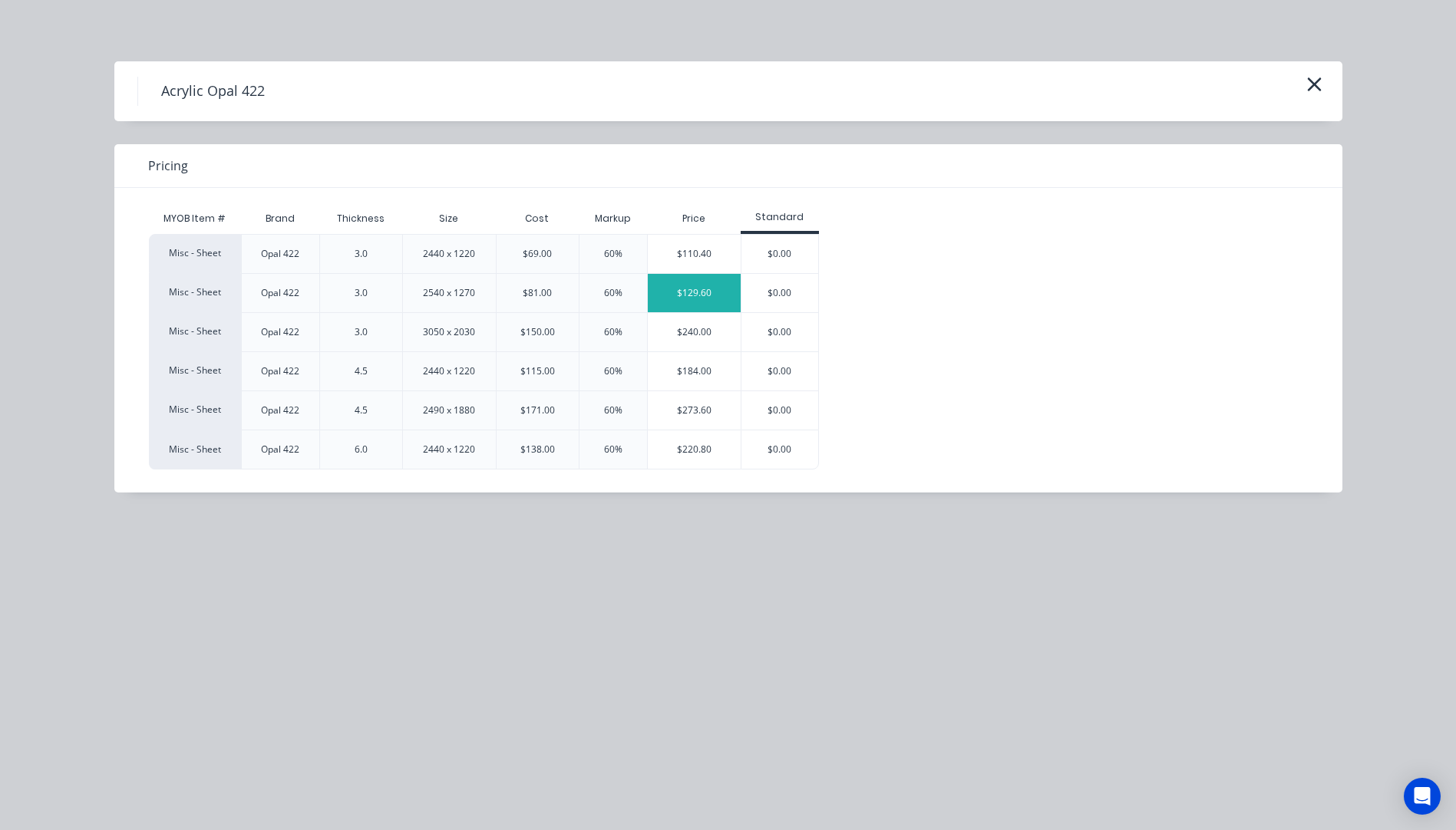
click at [683, 296] on div "$129.60" at bounding box center [694, 293] width 93 height 38
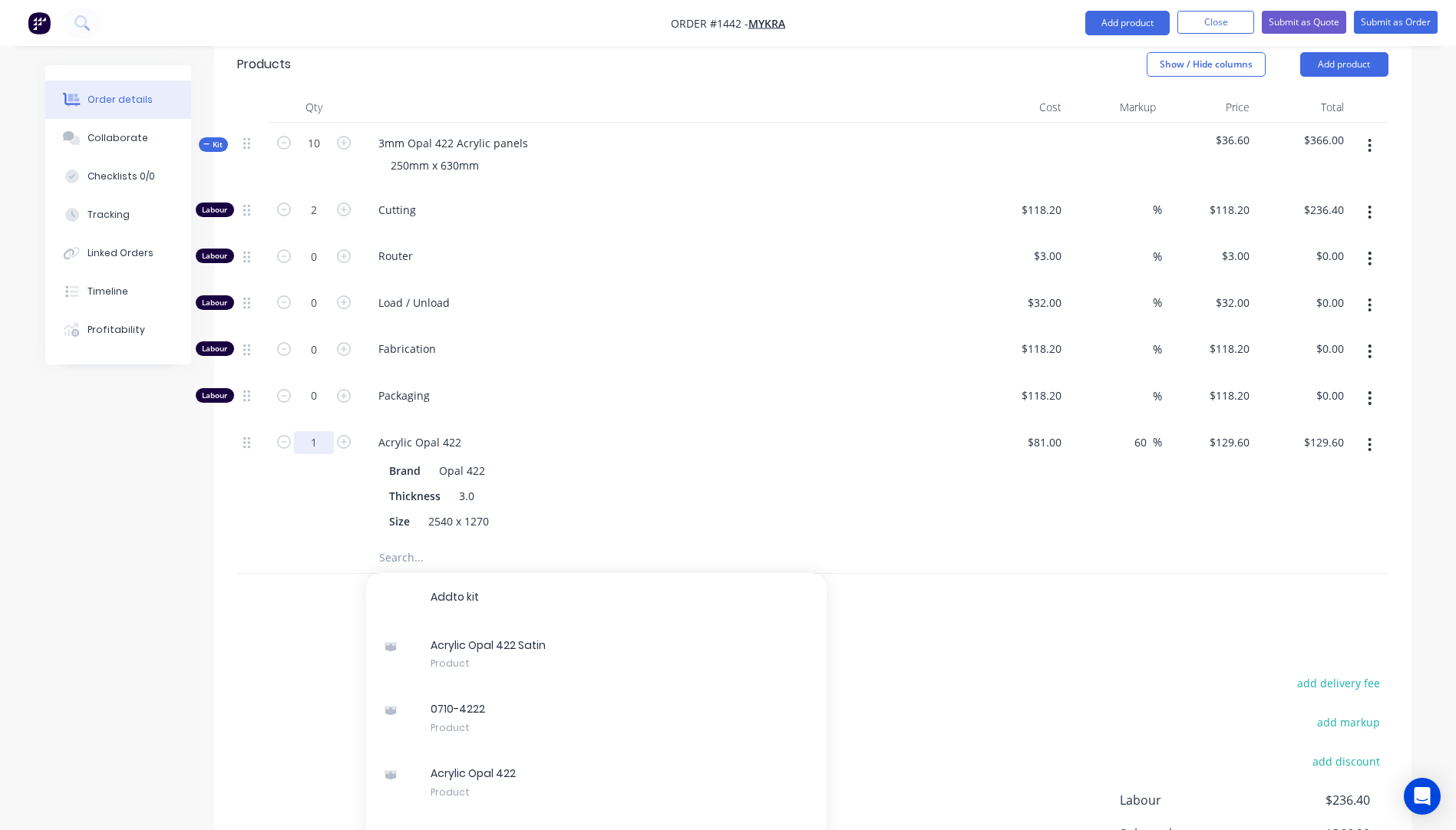
click at [315, 432] on input "1" at bounding box center [314, 443] width 40 height 23
type input "0.75"
type input "$97.20"
click at [303, 574] on div at bounding box center [314, 599] width 92 height 50
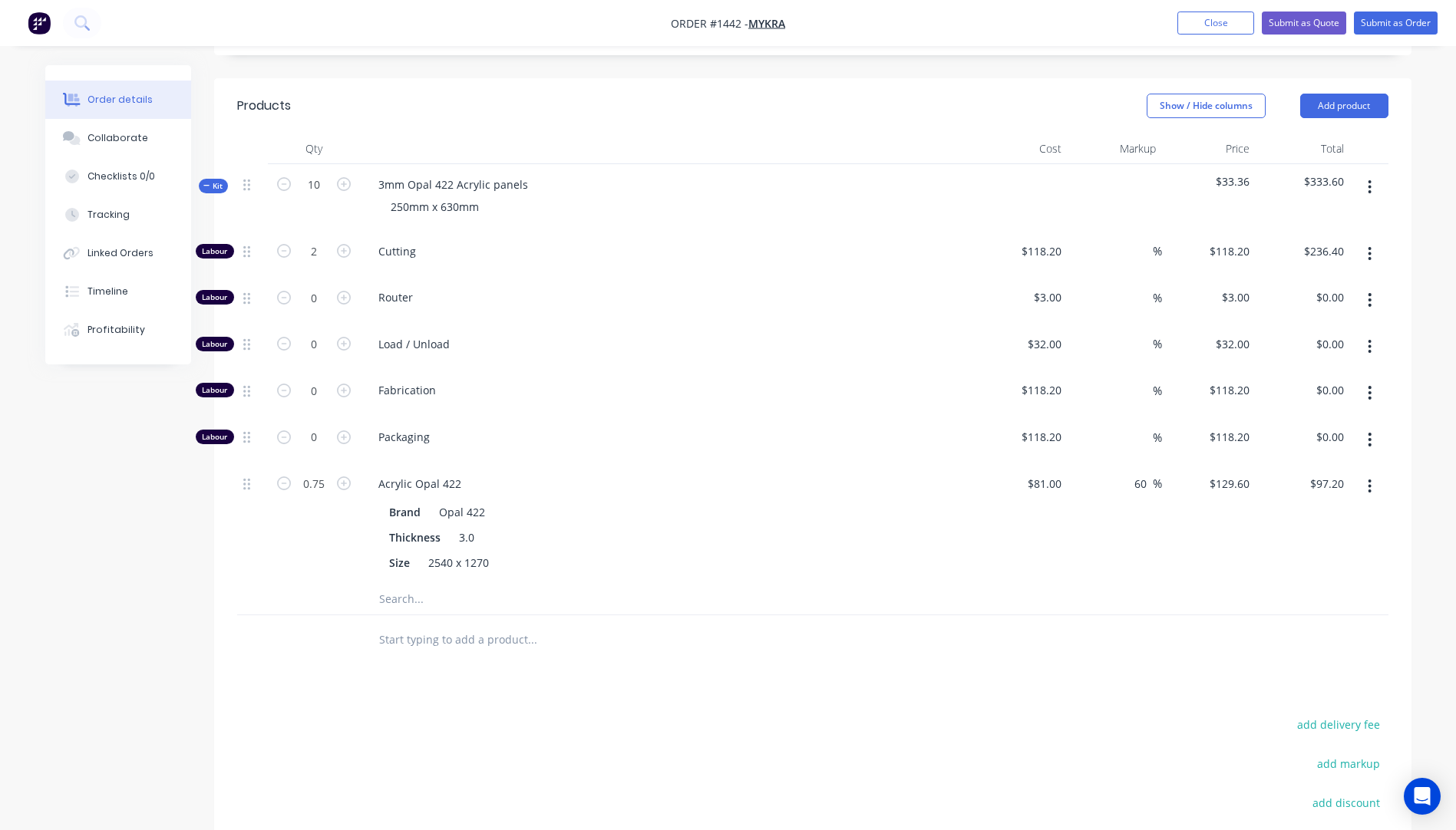
scroll to position [494, 0]
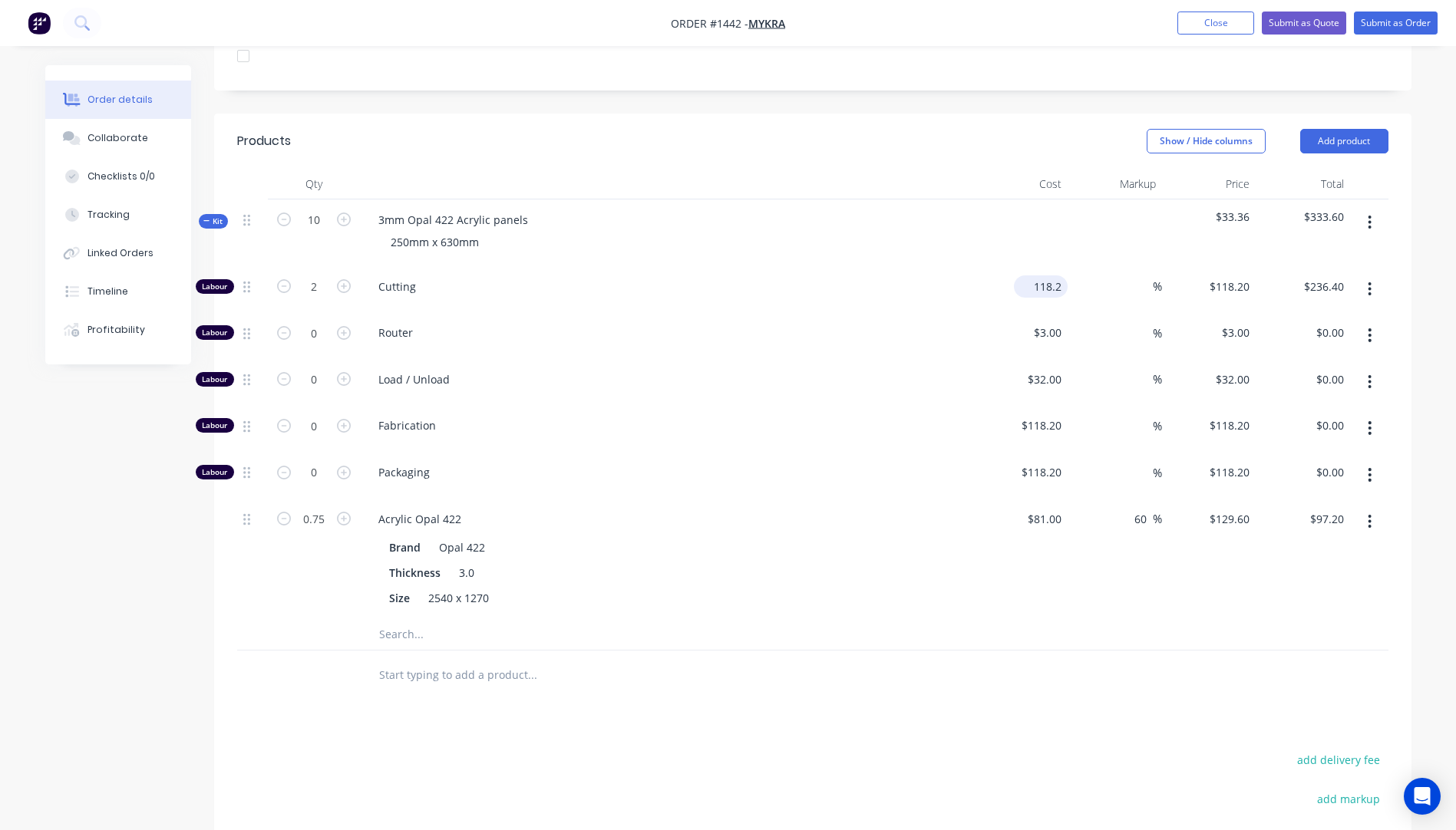
click at [1035, 276] on input "118.2" at bounding box center [1043, 286] width 47 height 22
type input "$10.00"
type input "$20.00"
click at [921, 372] on span "Load / Unload" at bounding box center [673, 379] width 589 height 16
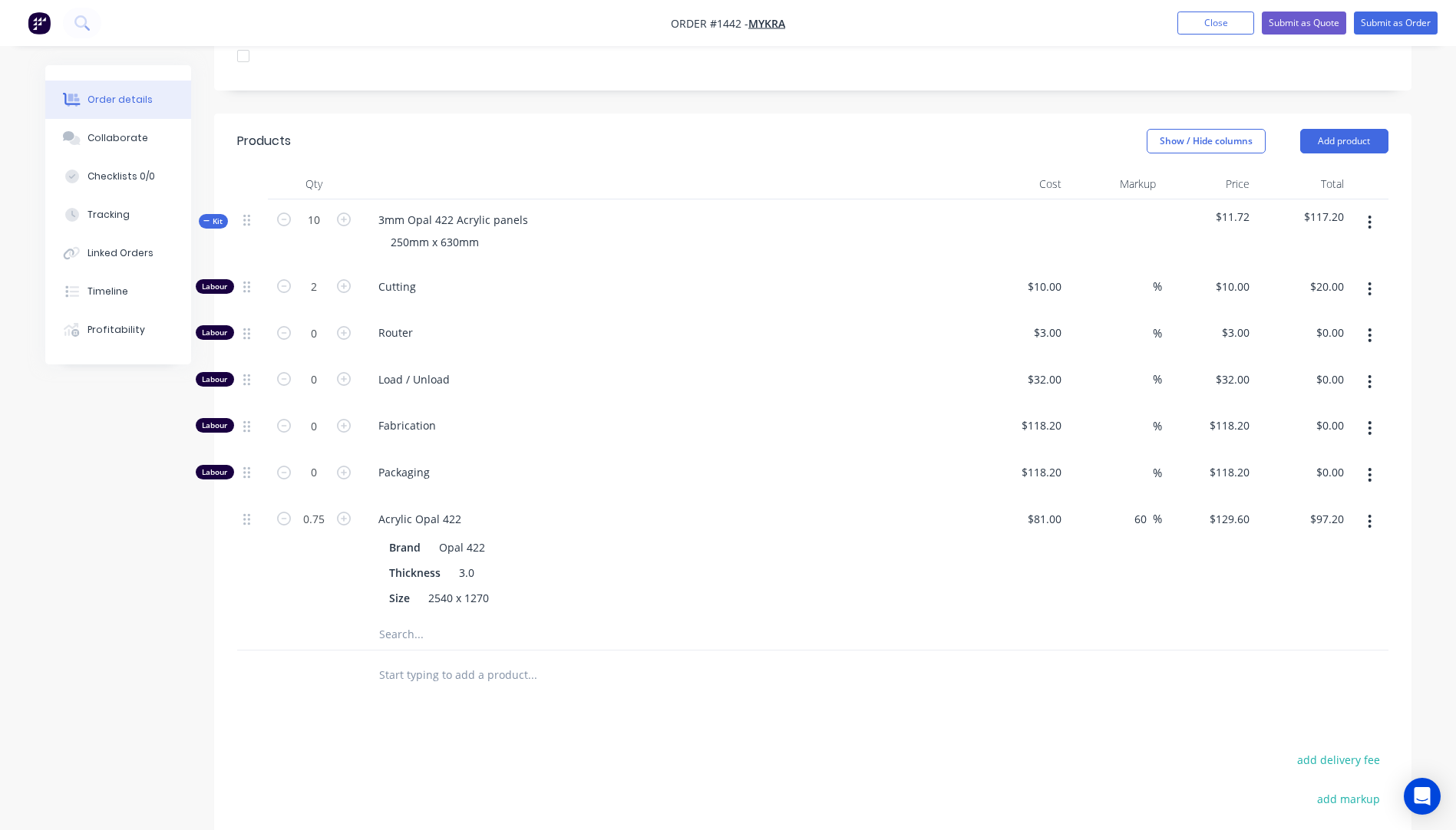
click at [393, 619] on input "text" at bounding box center [532, 634] width 307 height 31
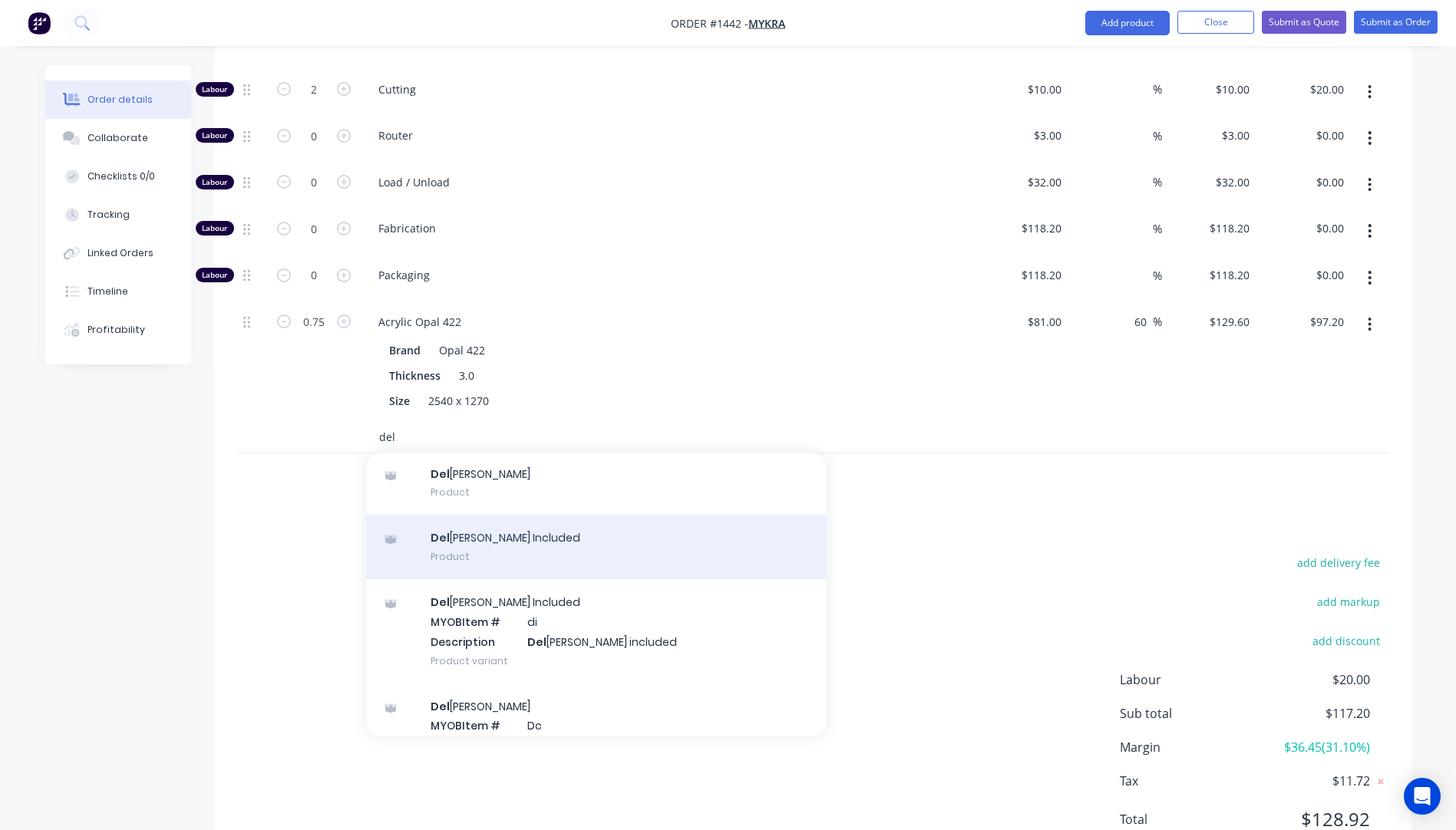
scroll to position [101, 0]
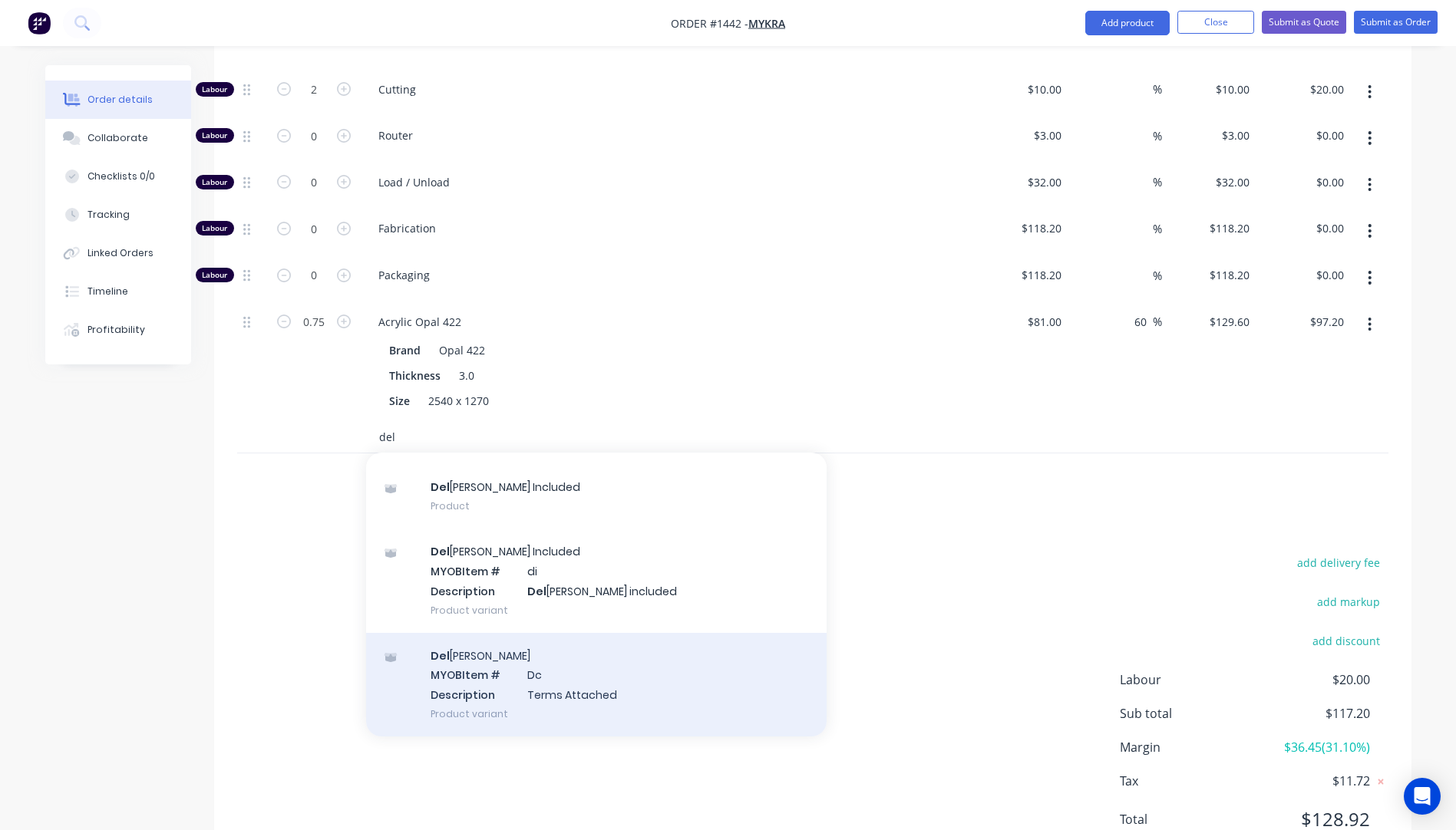
type input "del"
click at [528, 633] on div "Del [PERSON_NAME] MYOB Item # Dc Description Terms Attached Product variant" at bounding box center [596, 685] width 461 height 104
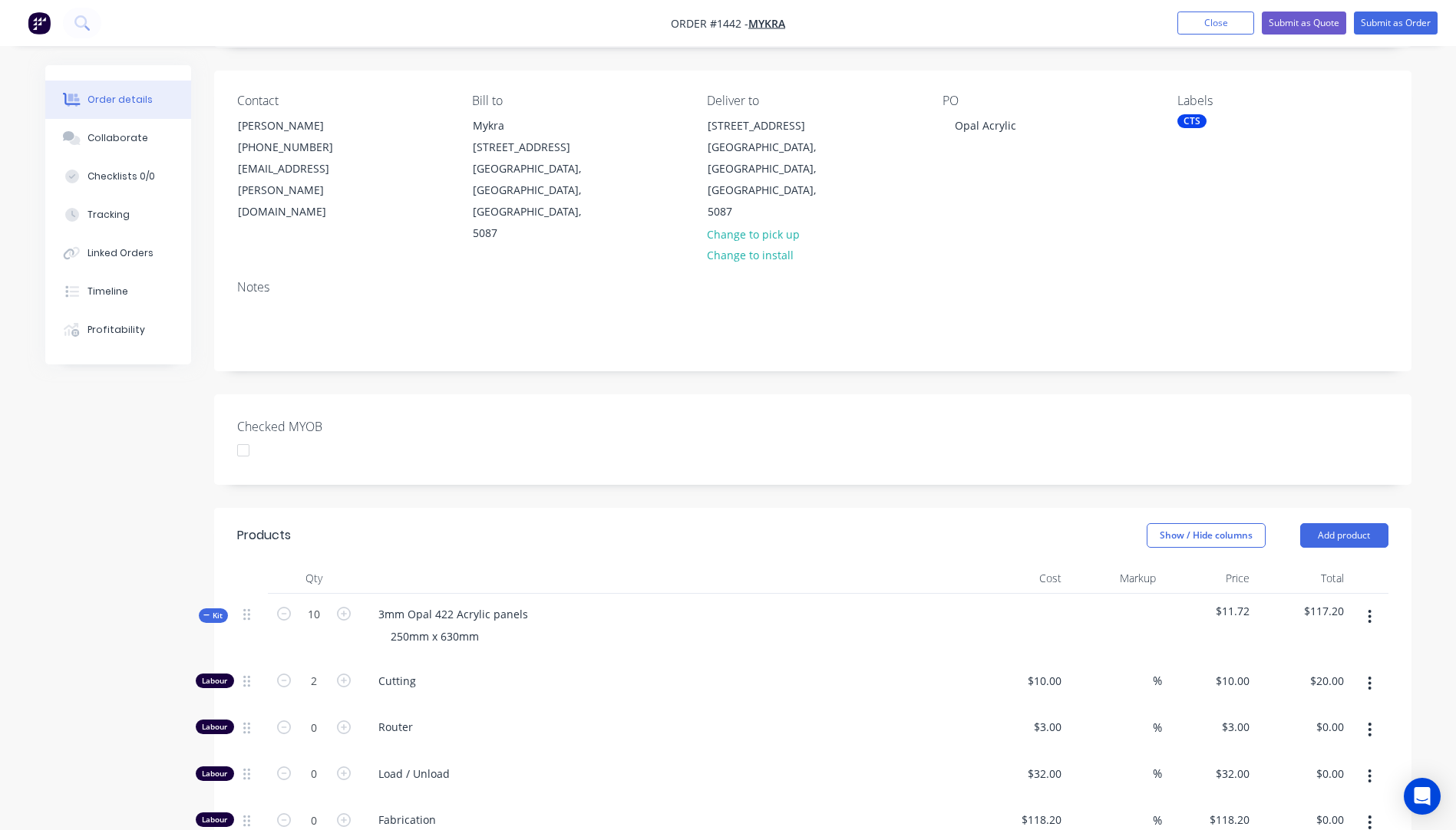
scroll to position [77, 0]
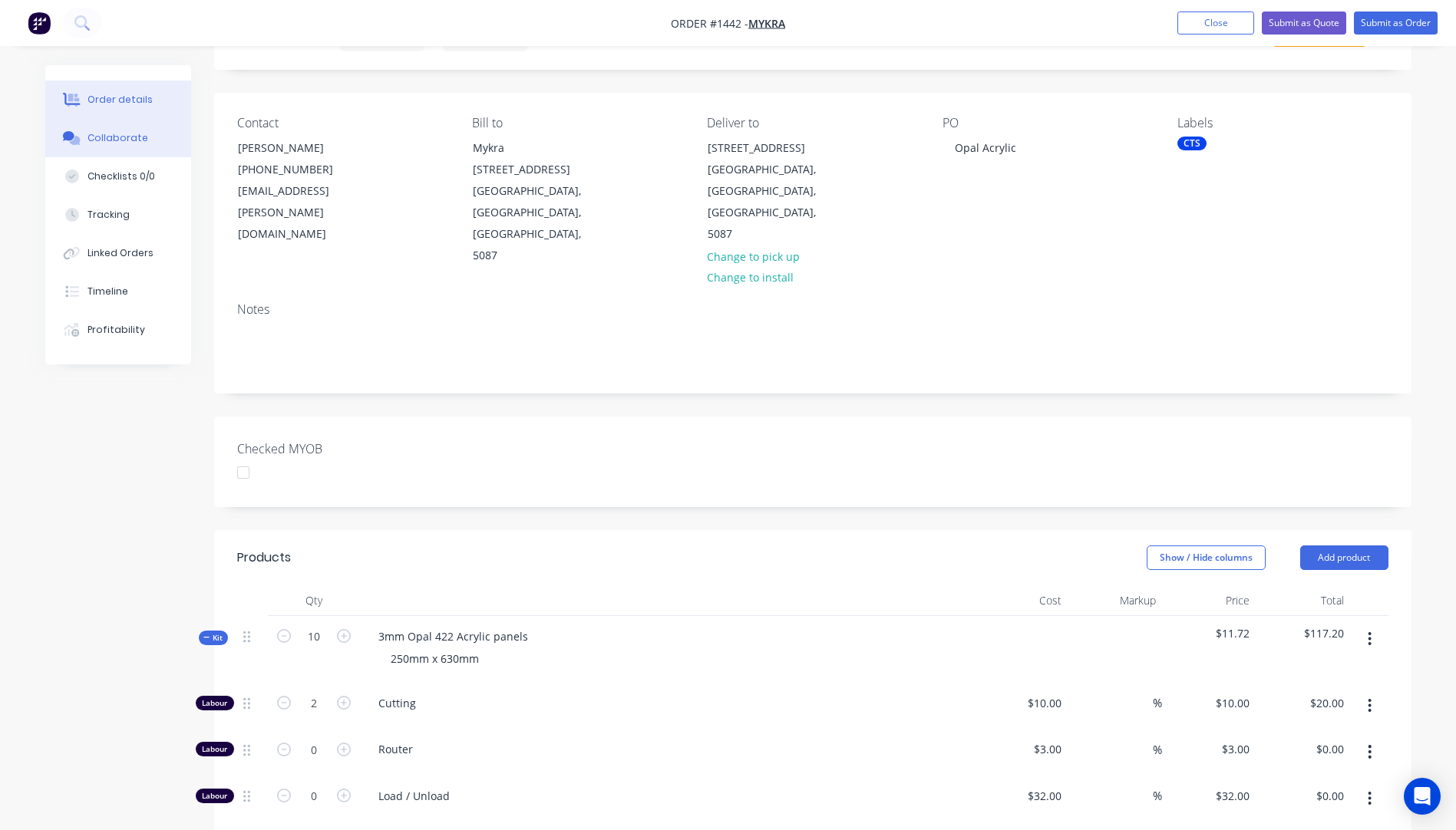
click at [114, 144] on div "Collaborate" at bounding box center [117, 138] width 61 height 14
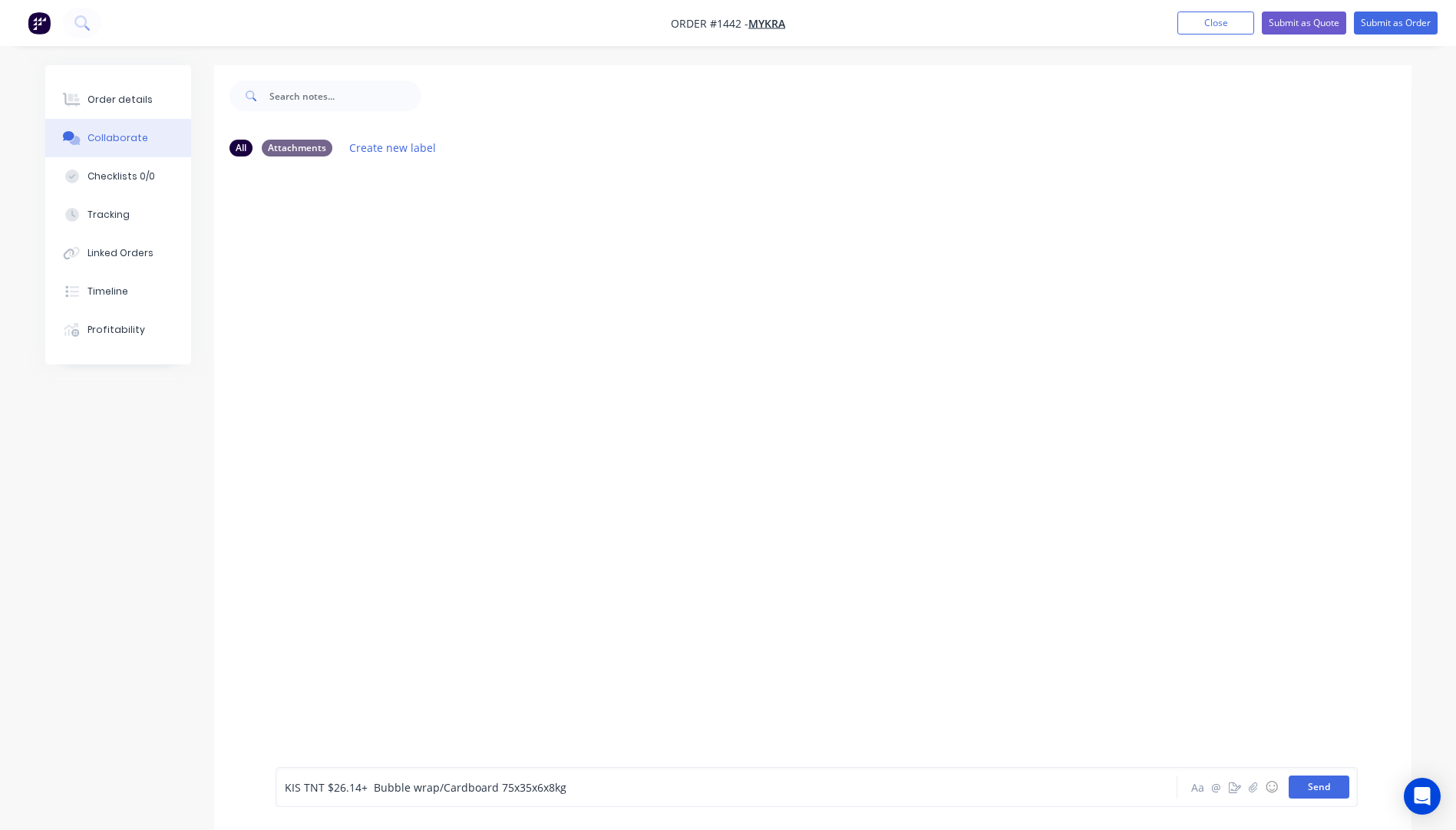
click at [1327, 787] on button "Send" at bounding box center [1318, 788] width 61 height 23
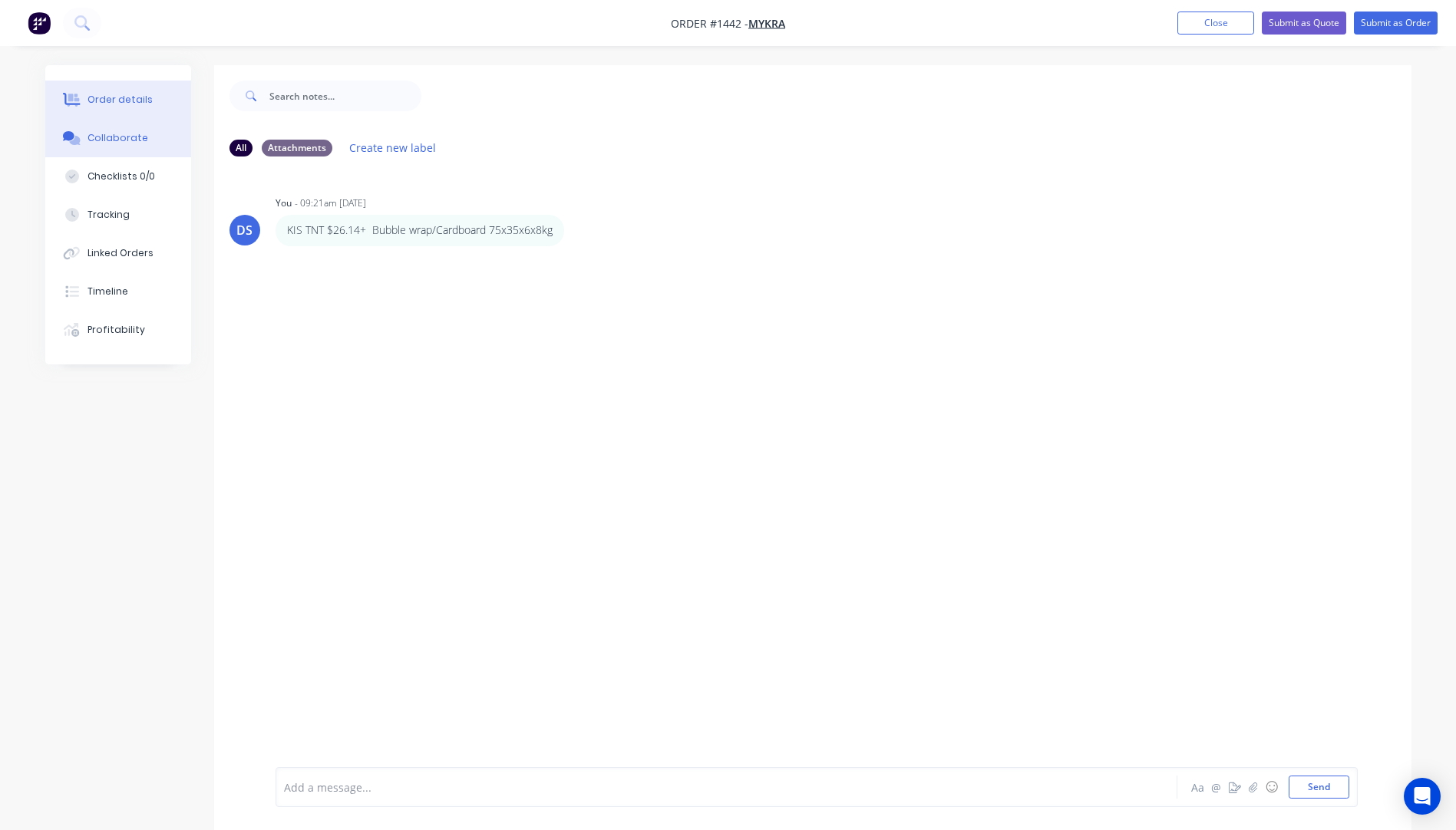
click at [142, 101] on div "Order details" at bounding box center [120, 100] width 66 height 14
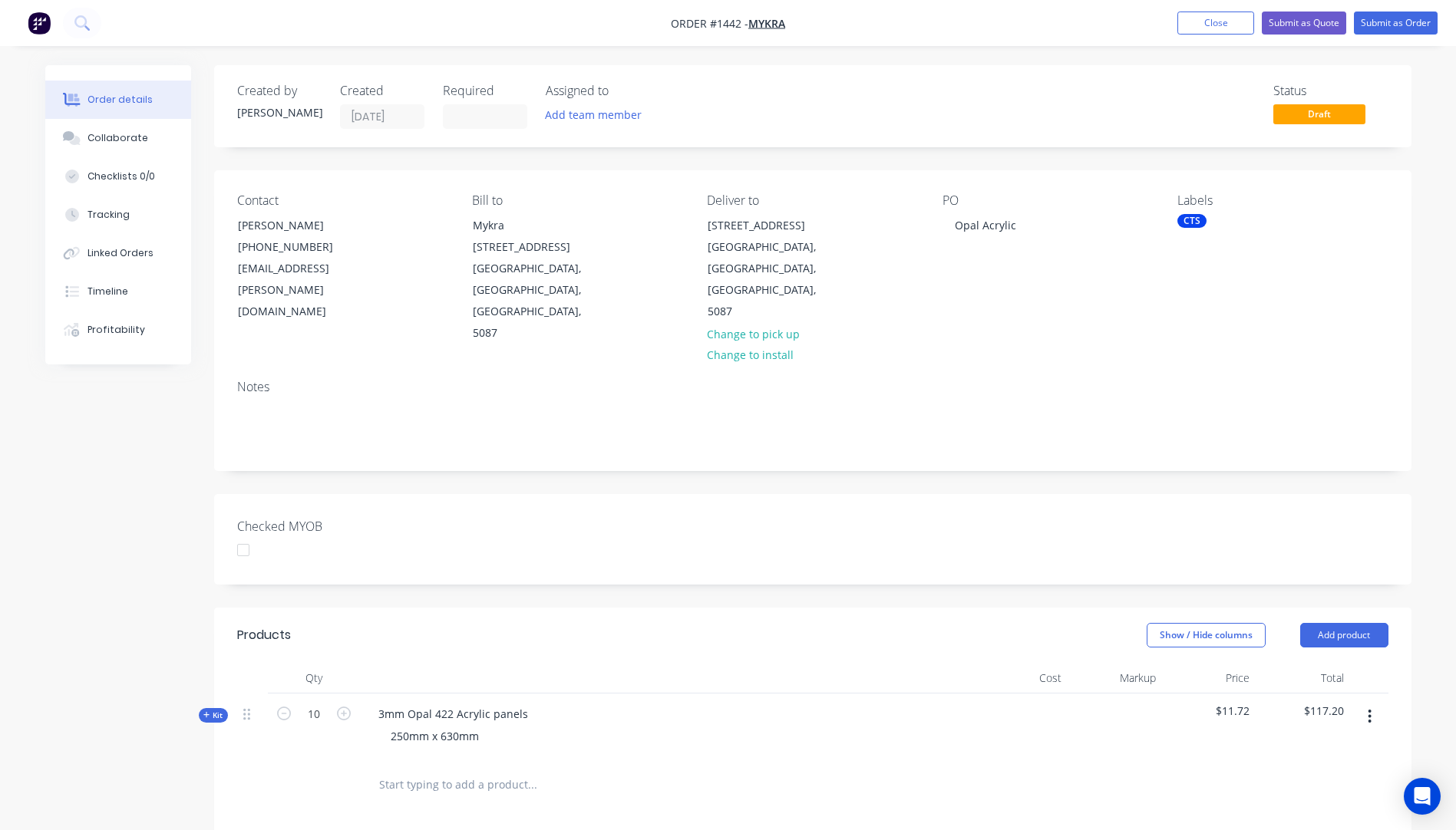
scroll to position [307, 0]
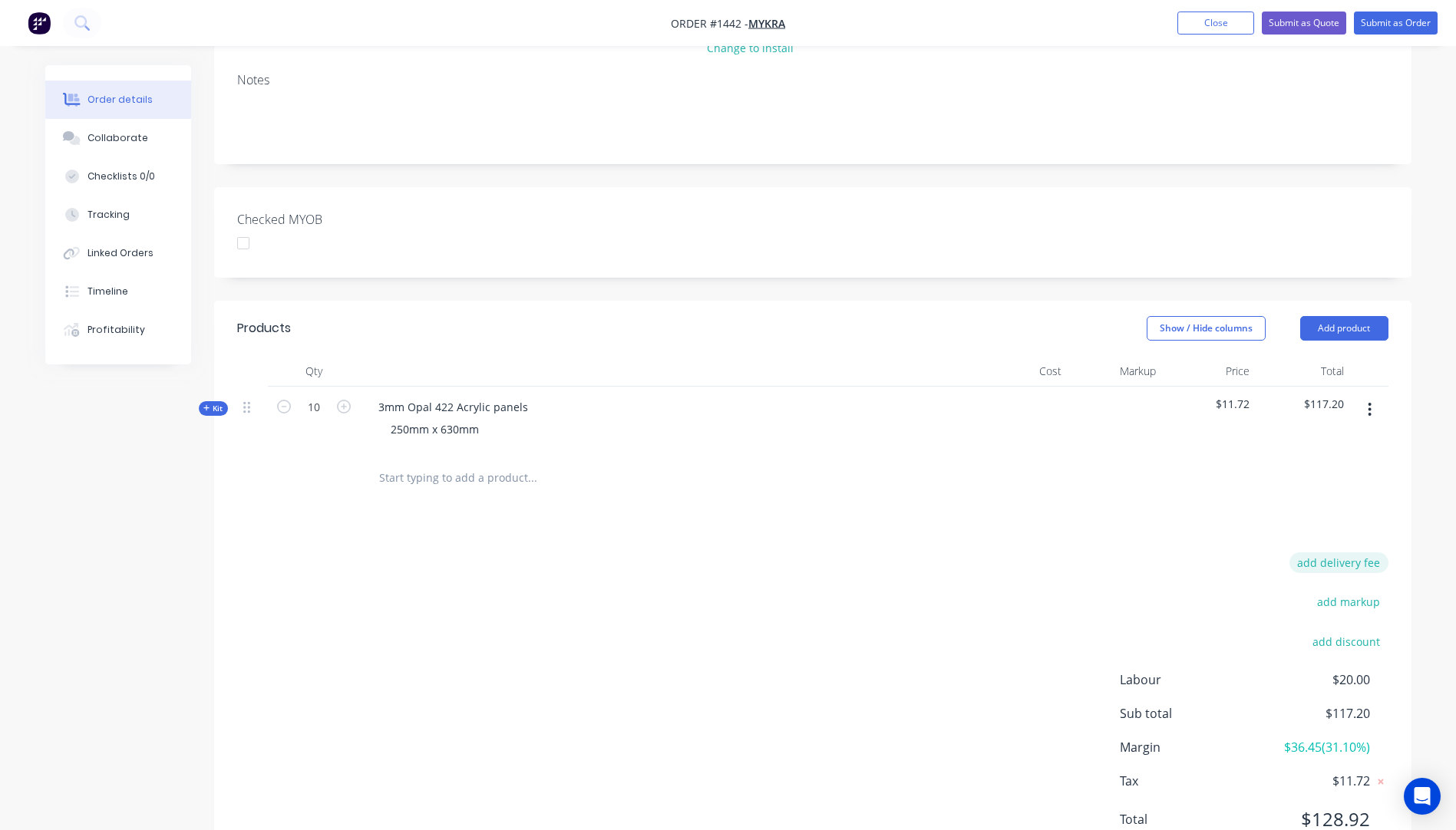
click at [1345, 553] on button "add delivery fee" at bounding box center [1338, 563] width 99 height 21
type input "40"
click at [933, 557] on div "Delivery fee Delivery fee Delivery fee name (Optional) 40 40 $0 add markup add …" at bounding box center [813, 703] width 1151 height 292
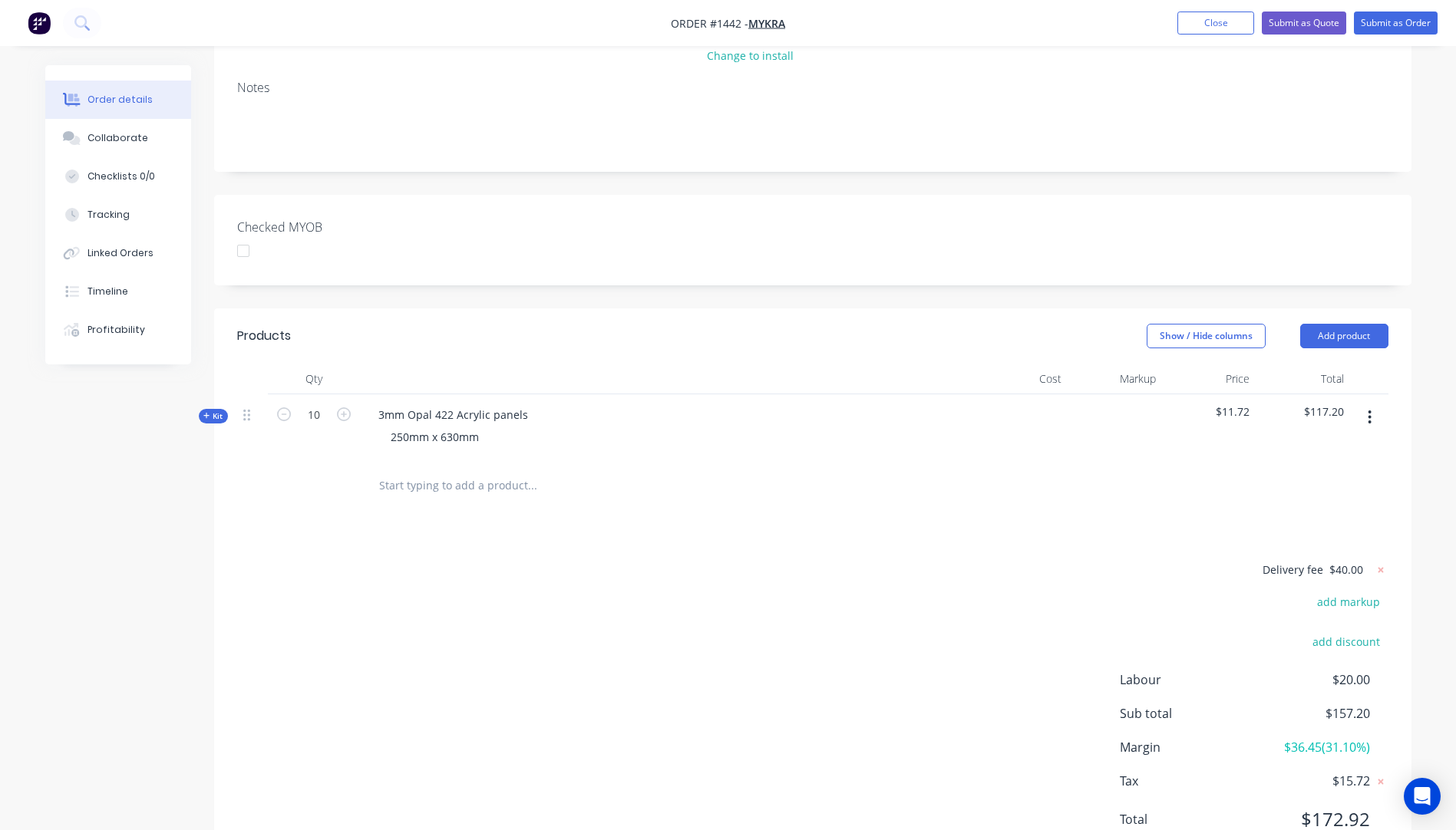
click at [208, 413] on icon at bounding box center [207, 416] width 7 height 7
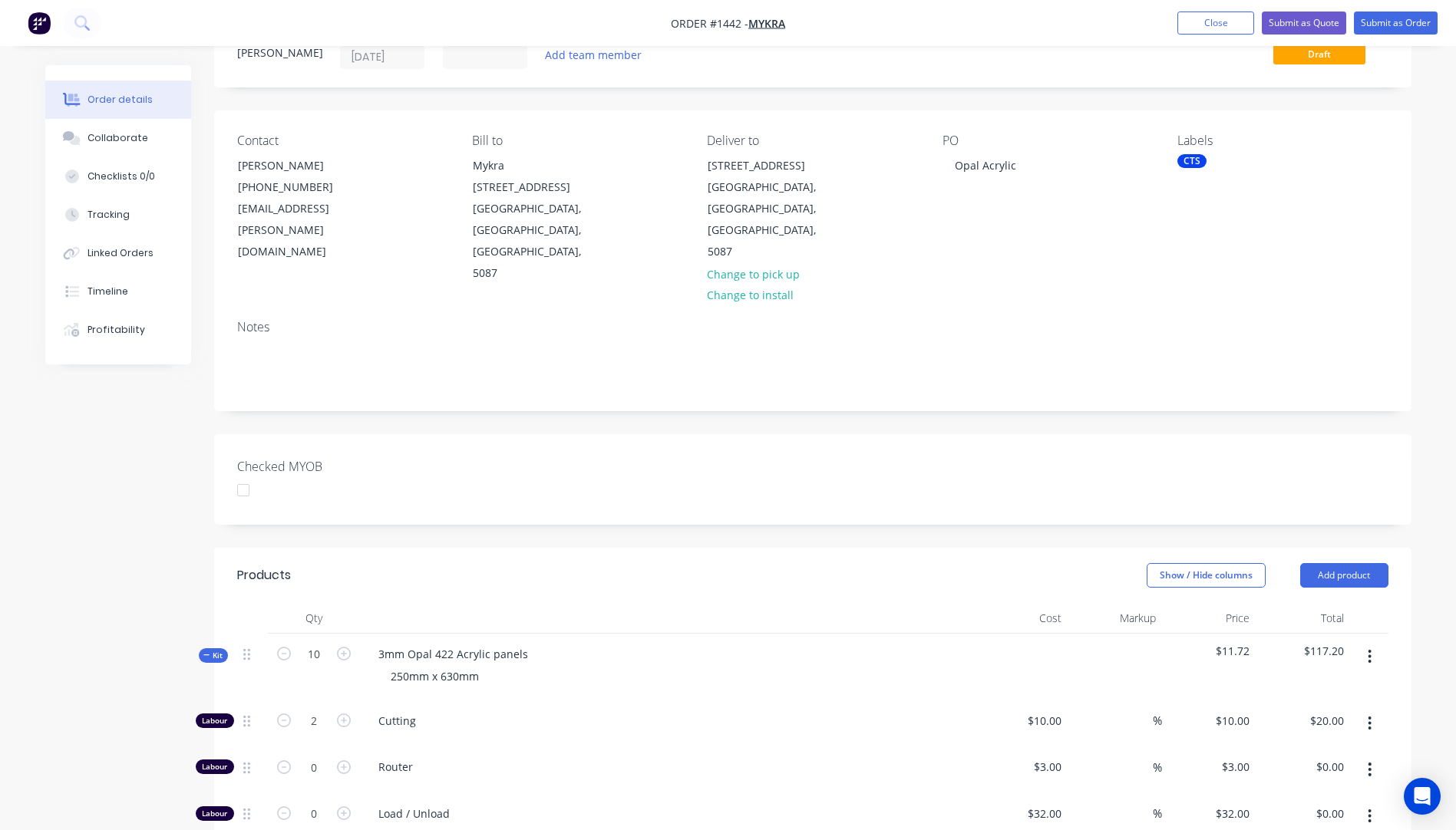
scroll to position [0, 0]
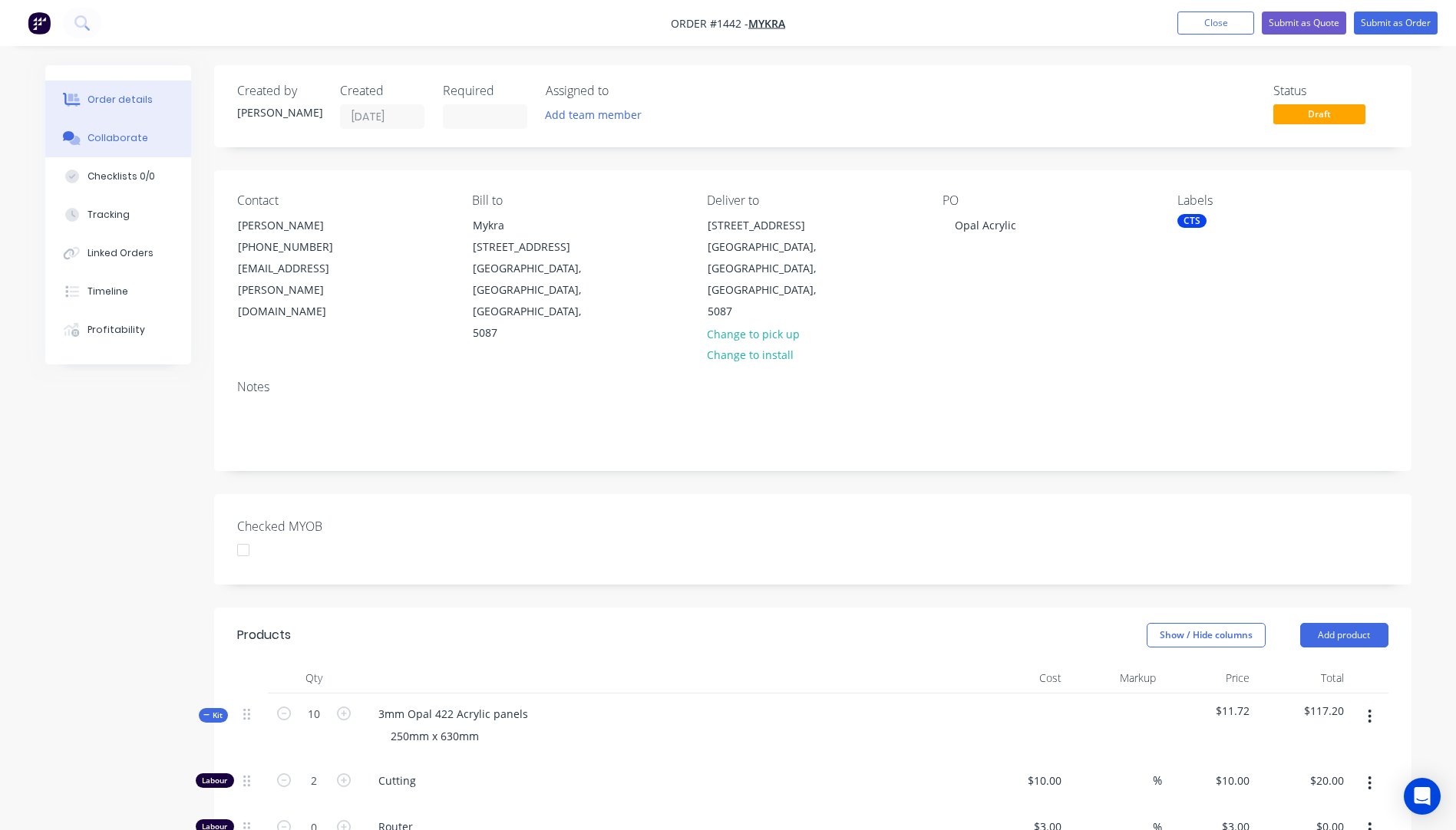
click at [110, 139] on div "Collaborate" at bounding box center [117, 138] width 61 height 14
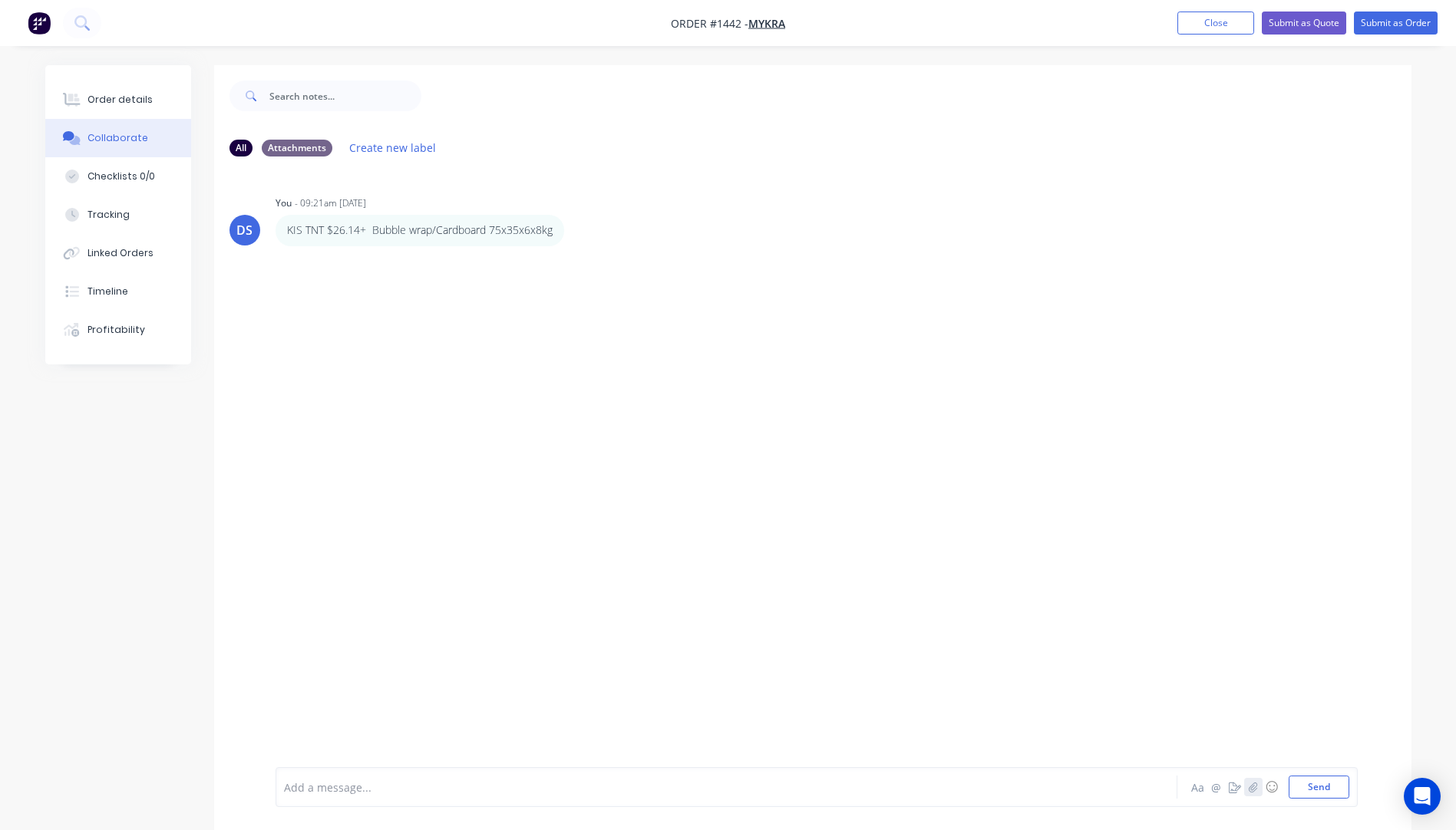
click at [1258, 789] on button "button" at bounding box center [1253, 788] width 18 height 18
click at [1327, 793] on button "Send" at bounding box center [1318, 788] width 61 height 23
click at [106, 104] on div "Order details" at bounding box center [120, 100] width 66 height 14
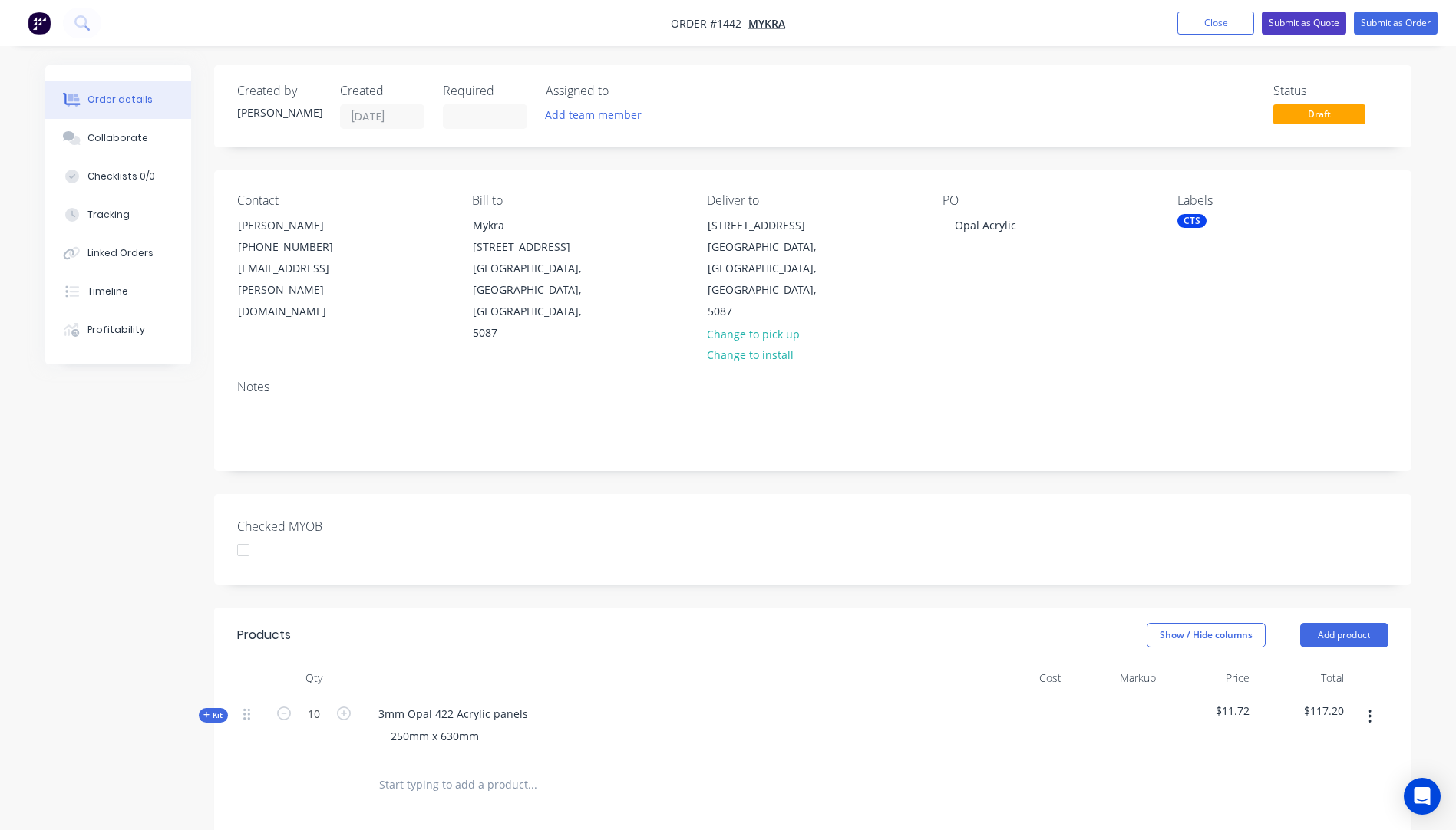
click at [1292, 26] on button "Submit as Quote" at bounding box center [1304, 23] width 85 height 23
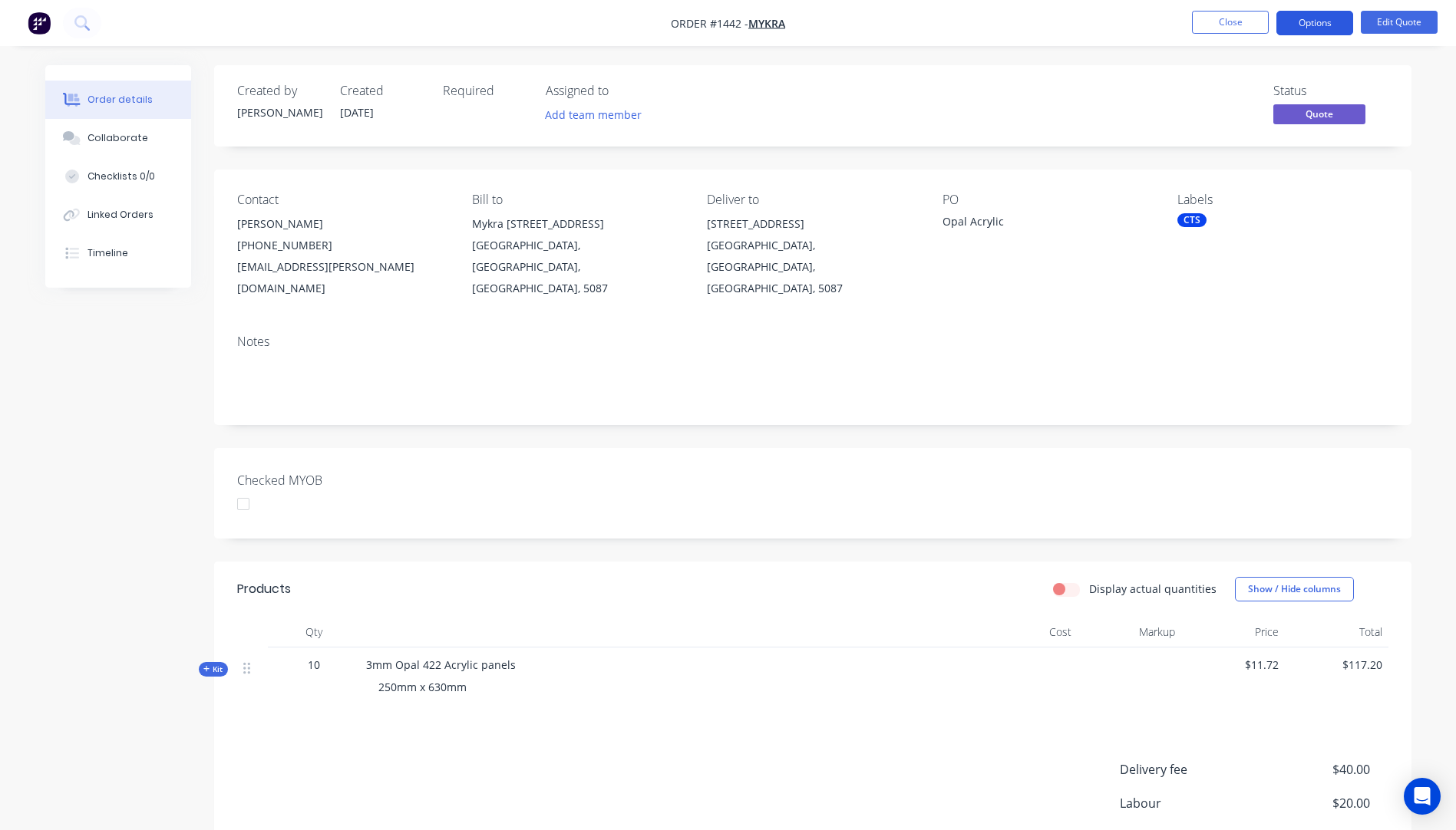
click at [1303, 16] on button "Options" at bounding box center [1315, 23] width 76 height 25
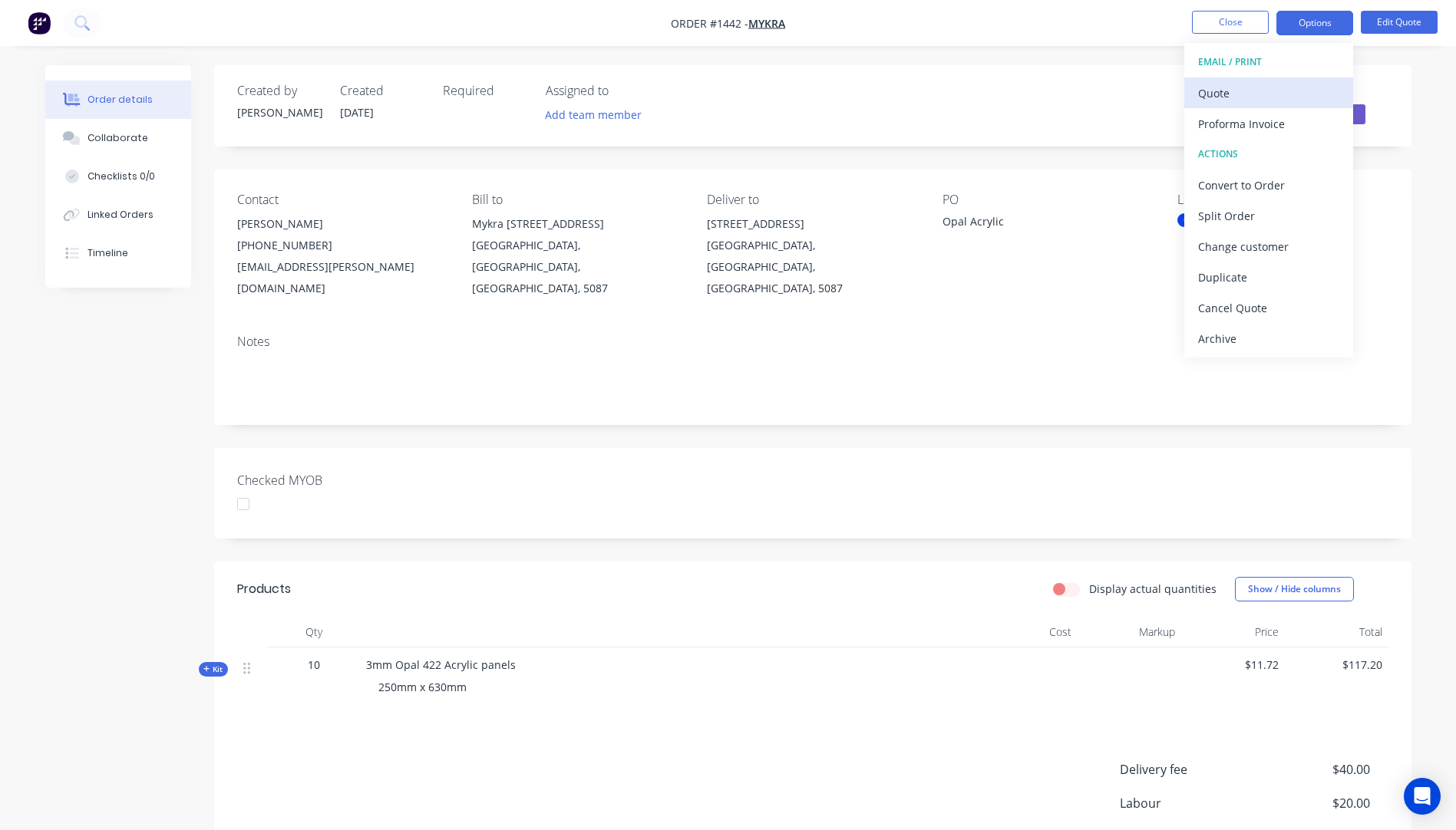
click at [1220, 100] on div "Quote" at bounding box center [1268, 93] width 141 height 22
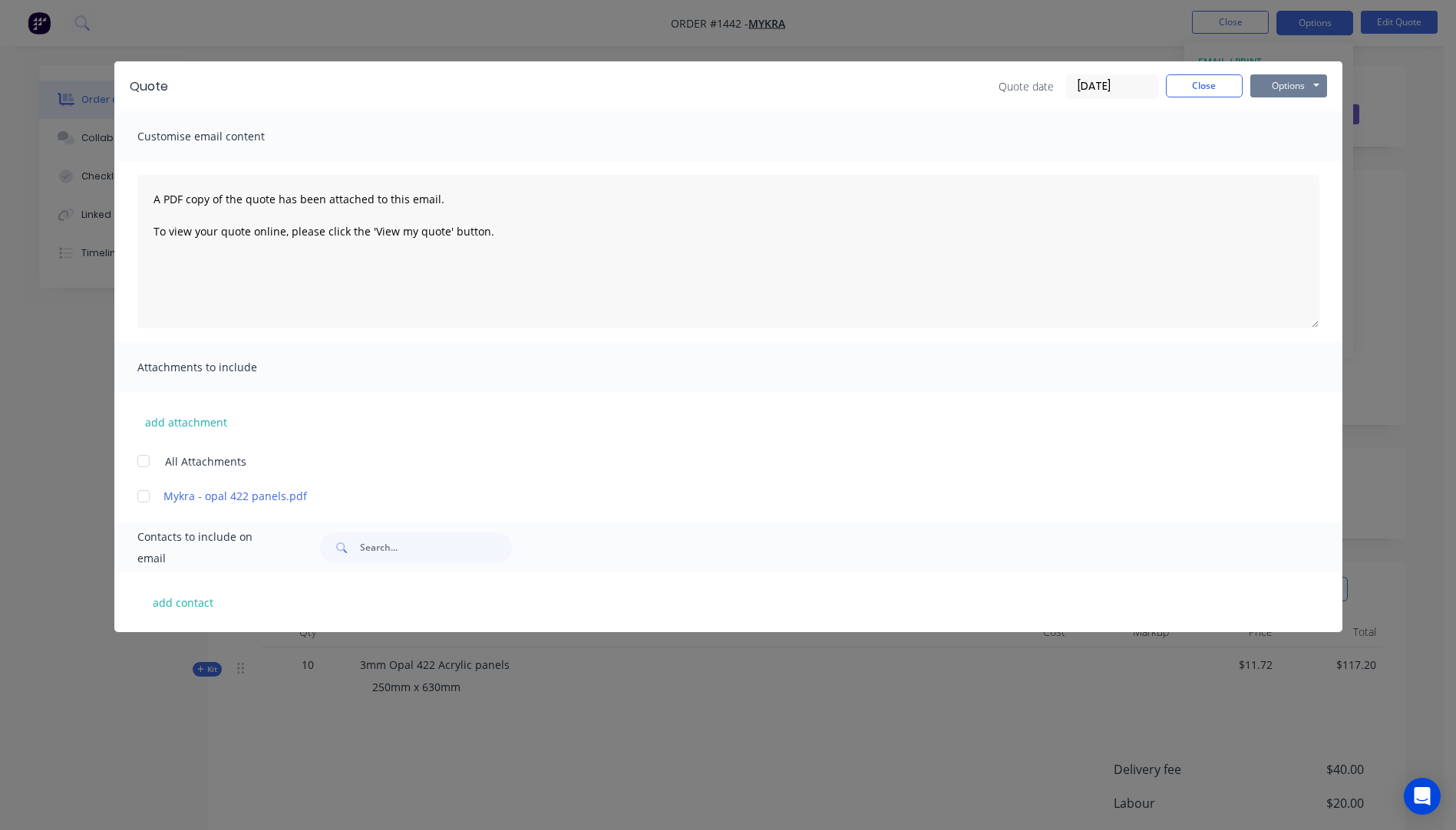
click at [1275, 91] on button "Options" at bounding box center [1288, 86] width 76 height 23
click at [1278, 121] on button "Preview" at bounding box center [1299, 113] width 98 height 26
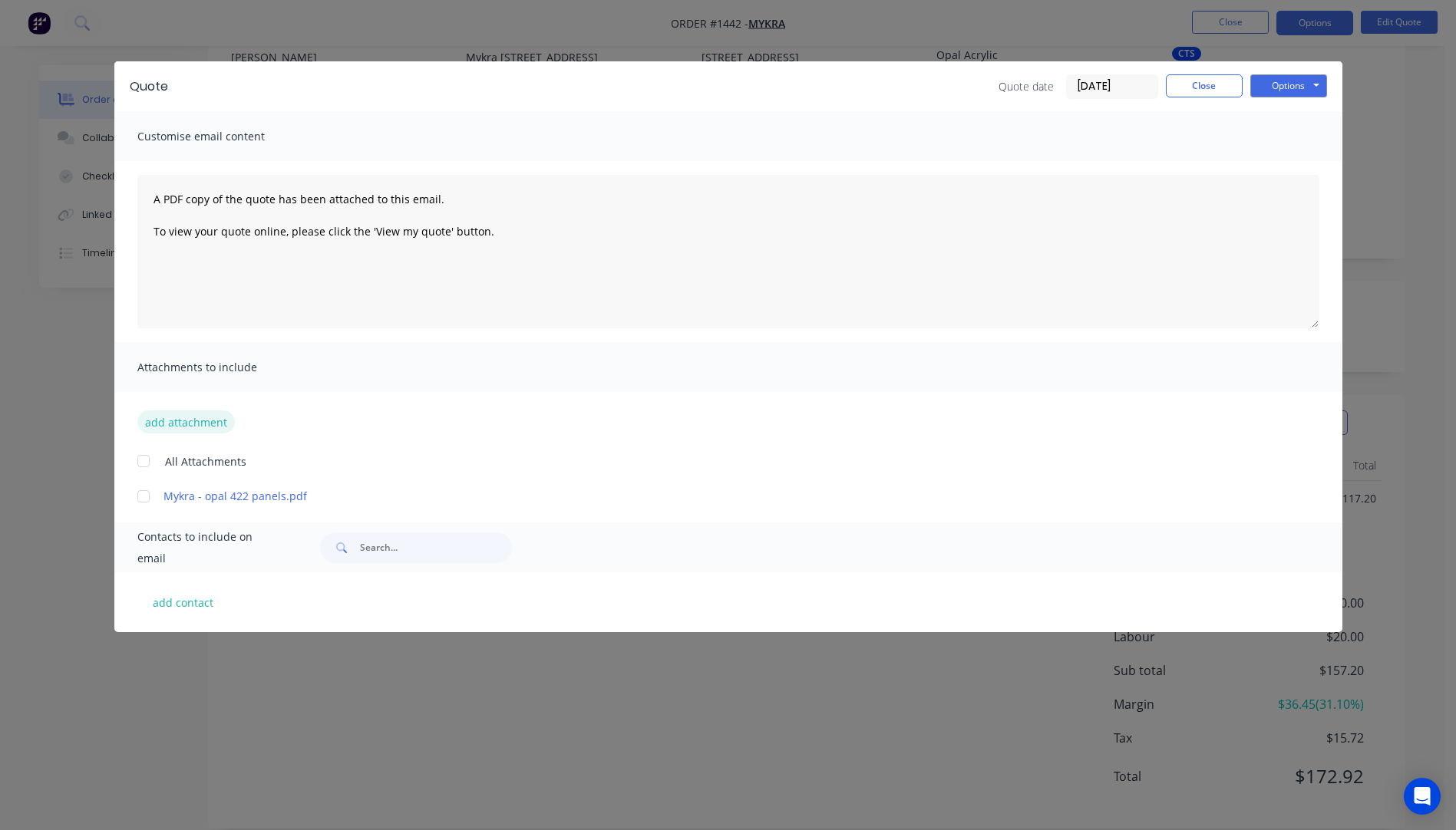
click at [172, 427] on button "add attachment" at bounding box center [186, 422] width 97 height 23
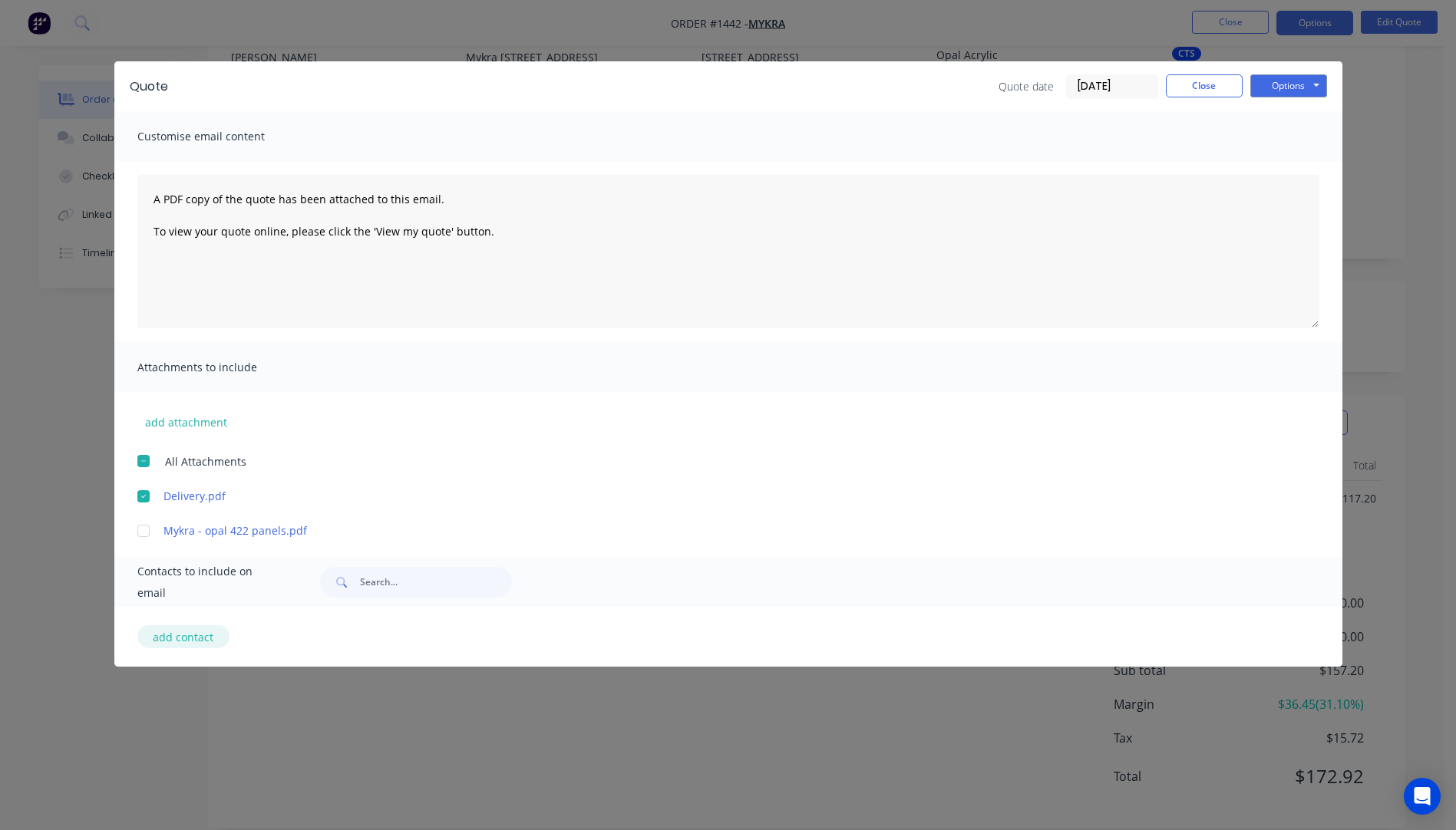
click at [183, 636] on button "add contact" at bounding box center [183, 637] width 92 height 23
select select "AU"
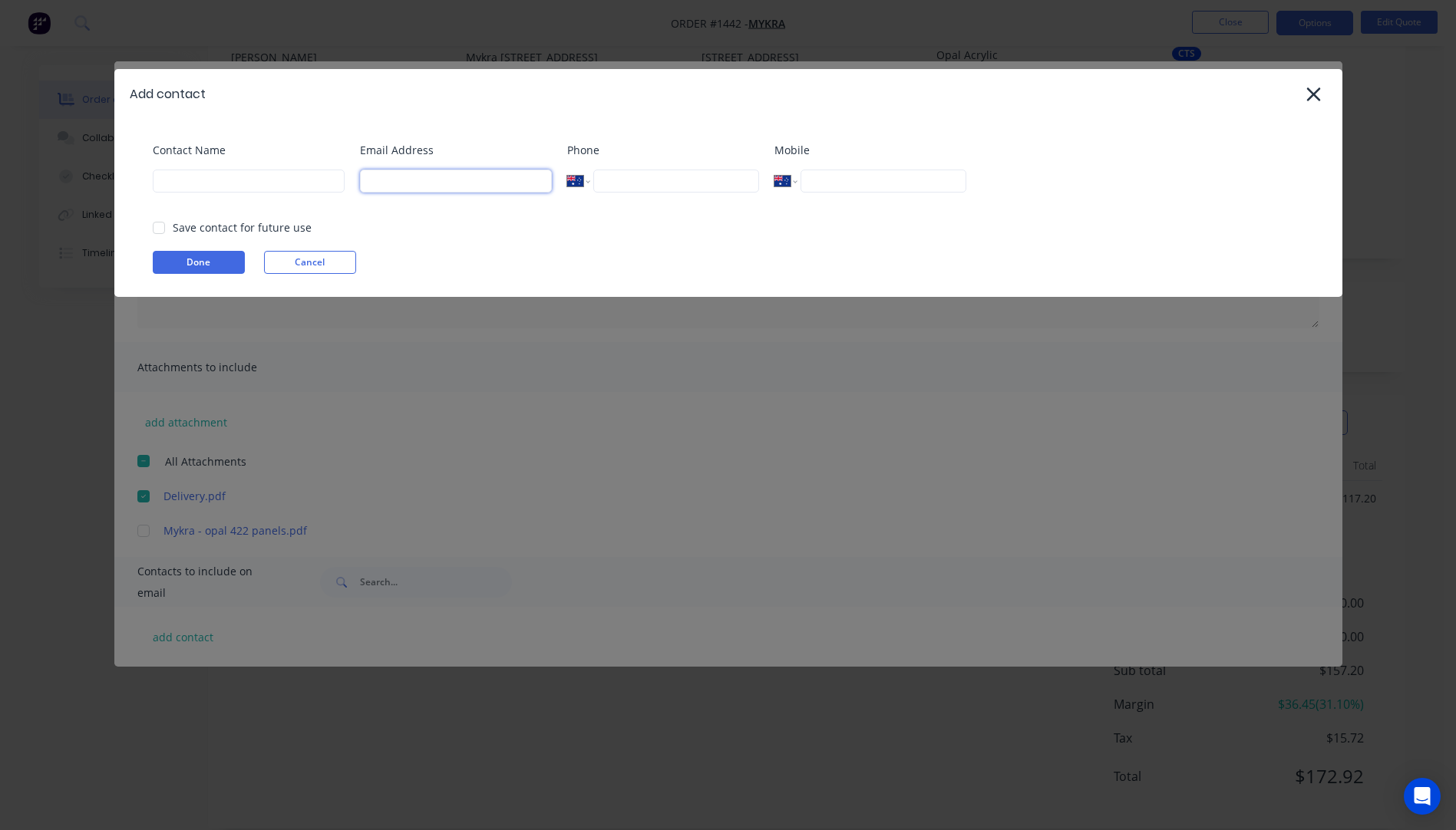
click at [402, 175] on input at bounding box center [456, 181] width 192 height 23
type input "ashwin.varghese@mykra.com.au"
click at [285, 184] on input at bounding box center [248, 181] width 192 height 23
type input "Ashwin"
click at [220, 262] on button "Done" at bounding box center [198, 262] width 92 height 23
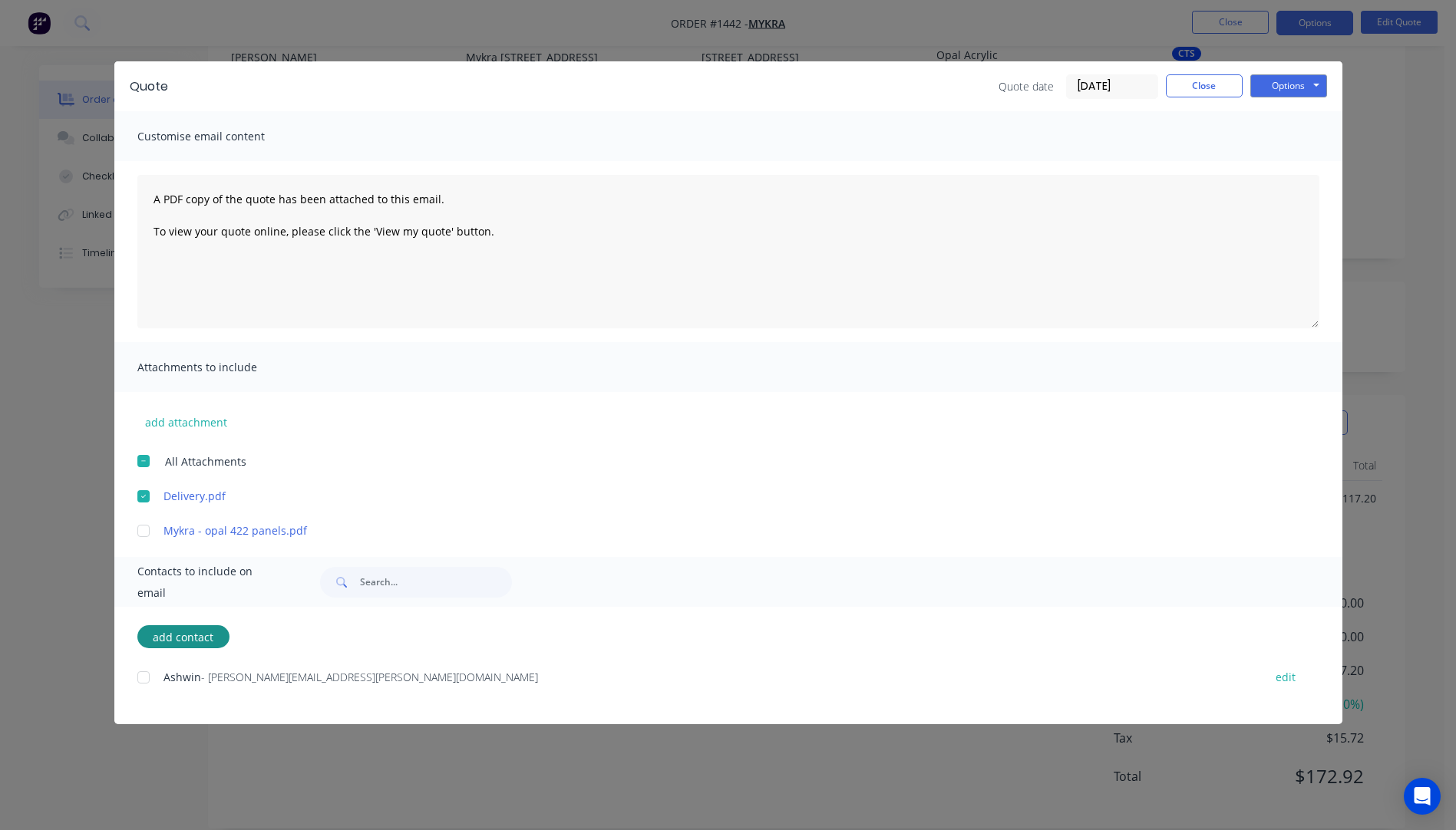
click at [141, 681] on div at bounding box center [143, 677] width 31 height 31
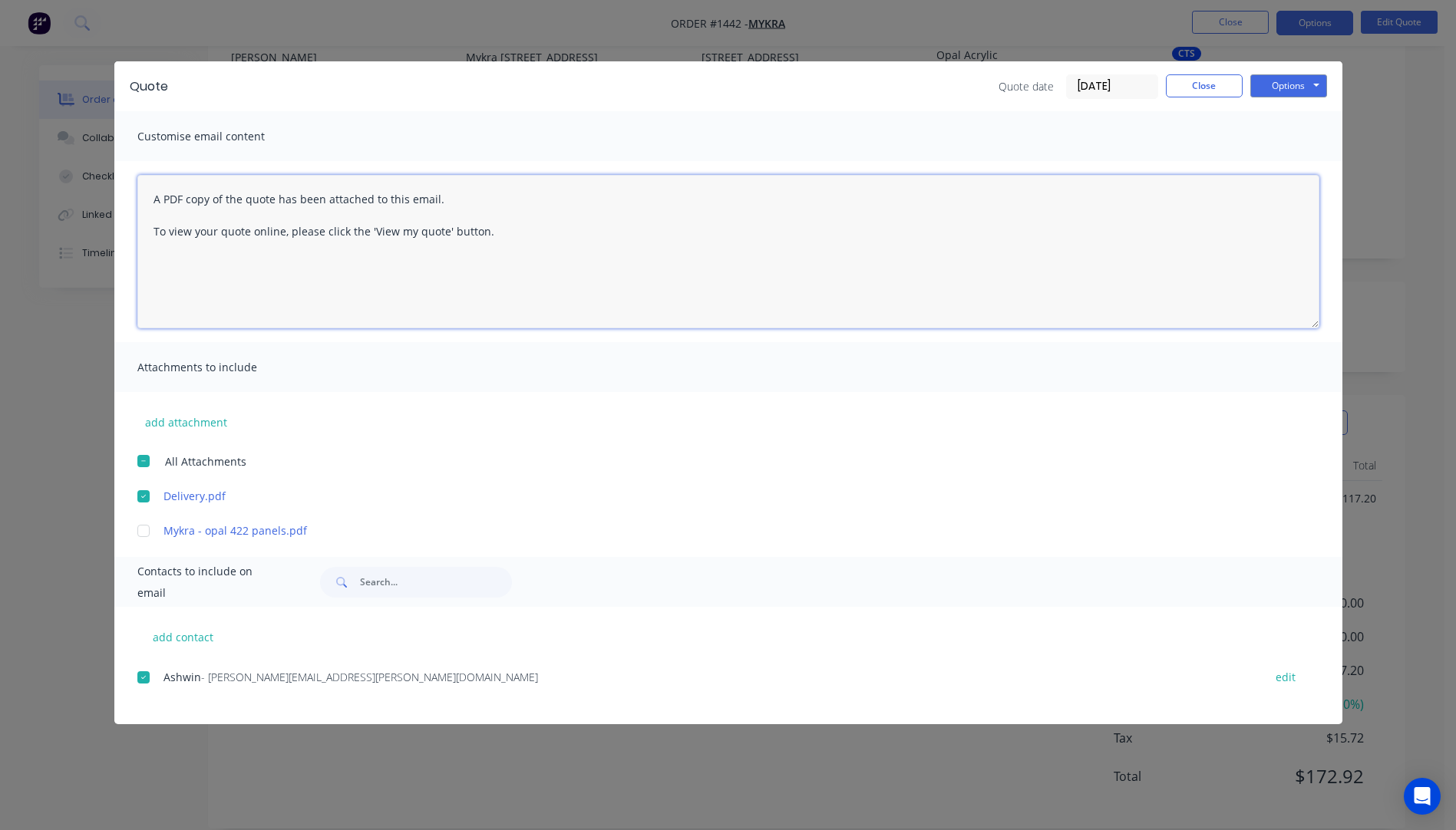
paste textarea "Hi, Please contact us if you have any questions. Regards, [PERSON_NAME] [EMAIL_…"
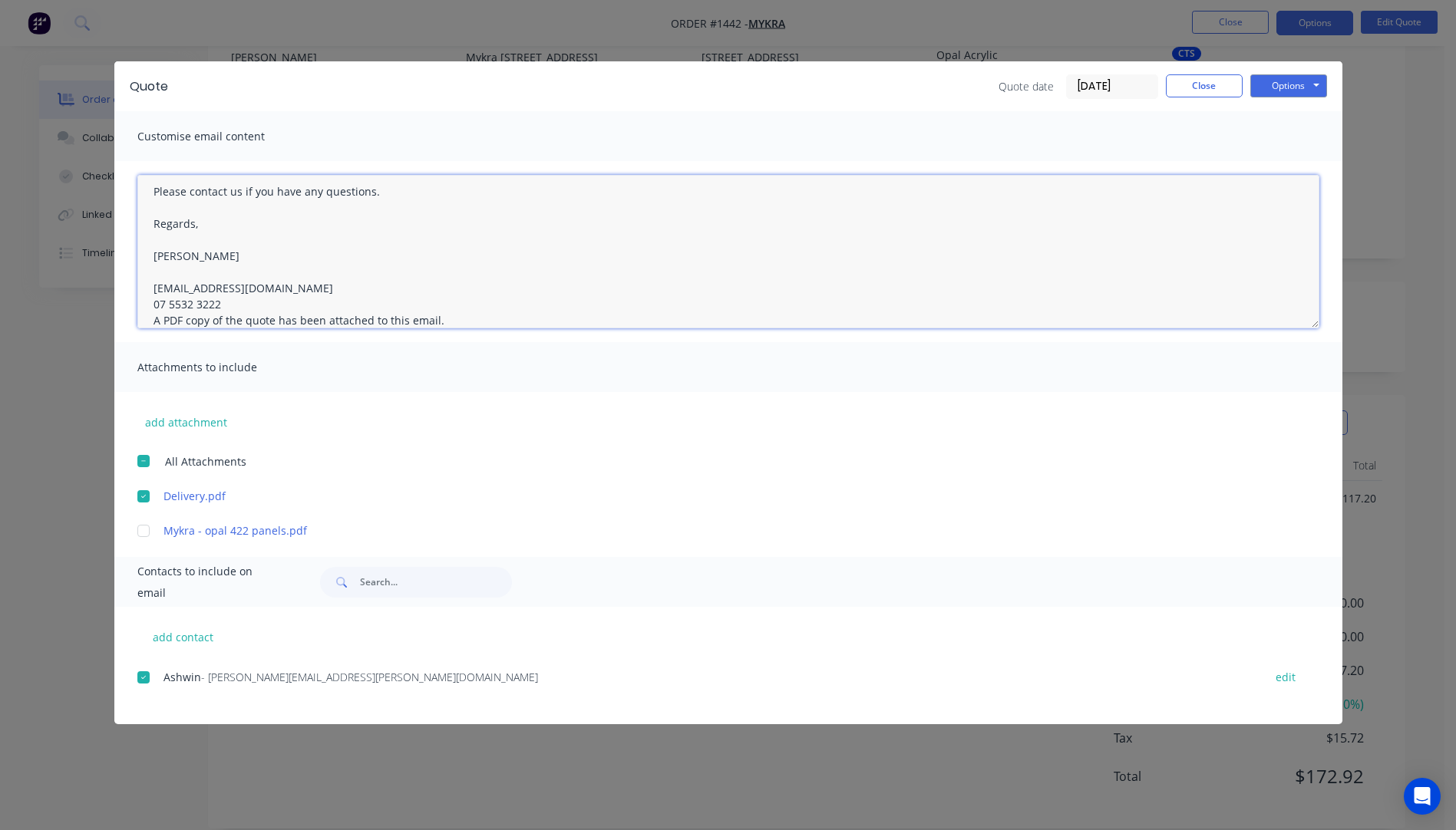
click at [221, 300] on textarea "Hi, Please contact us if you have any questions. Regards, [PERSON_NAME] [EMAIL_…" at bounding box center [729, 251] width 1182 height 154
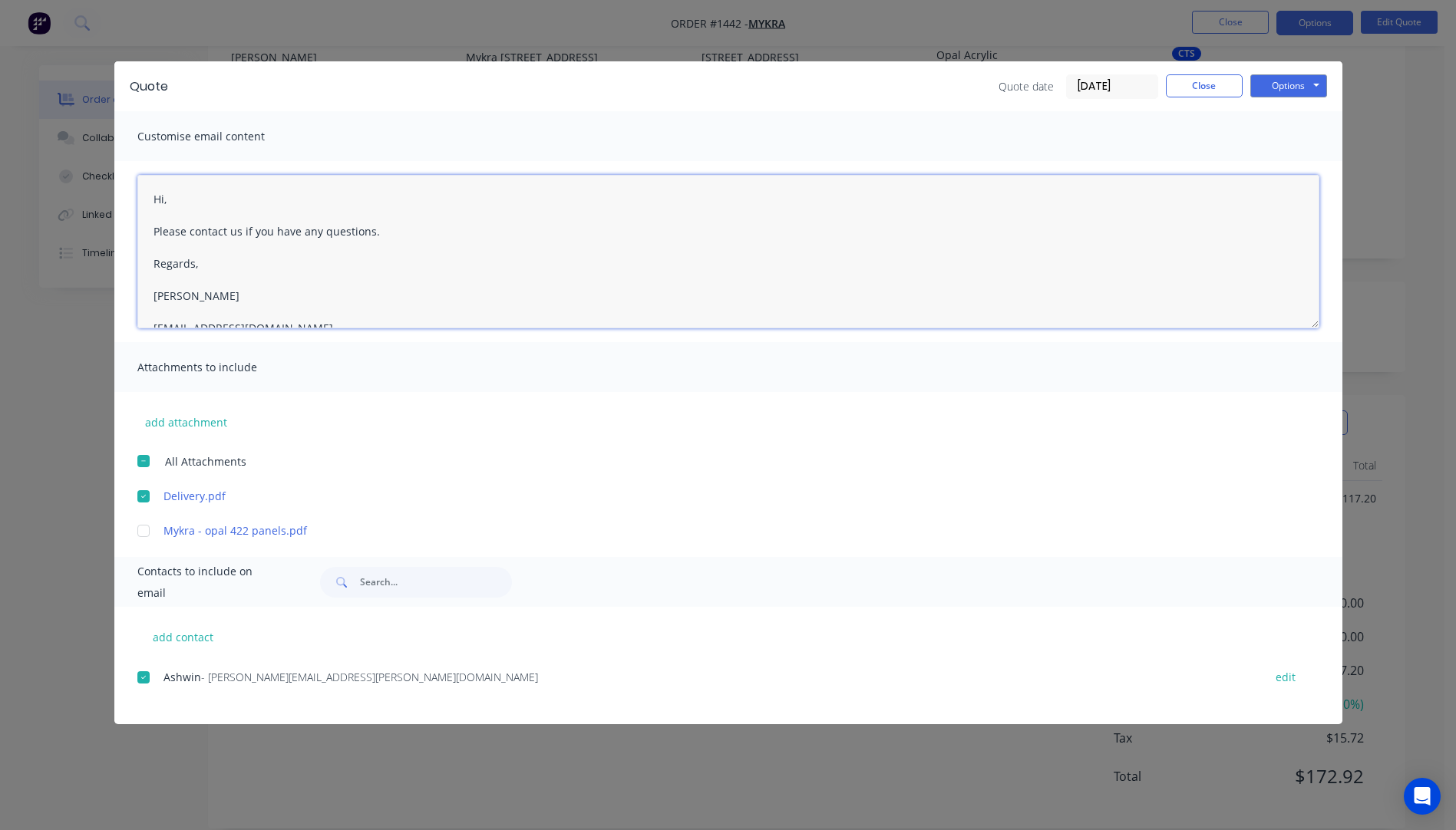
click at [182, 198] on textarea "Hi, Please contact us if you have any questions. Regards, [PERSON_NAME] [EMAIL_…" at bounding box center [729, 251] width 1182 height 154
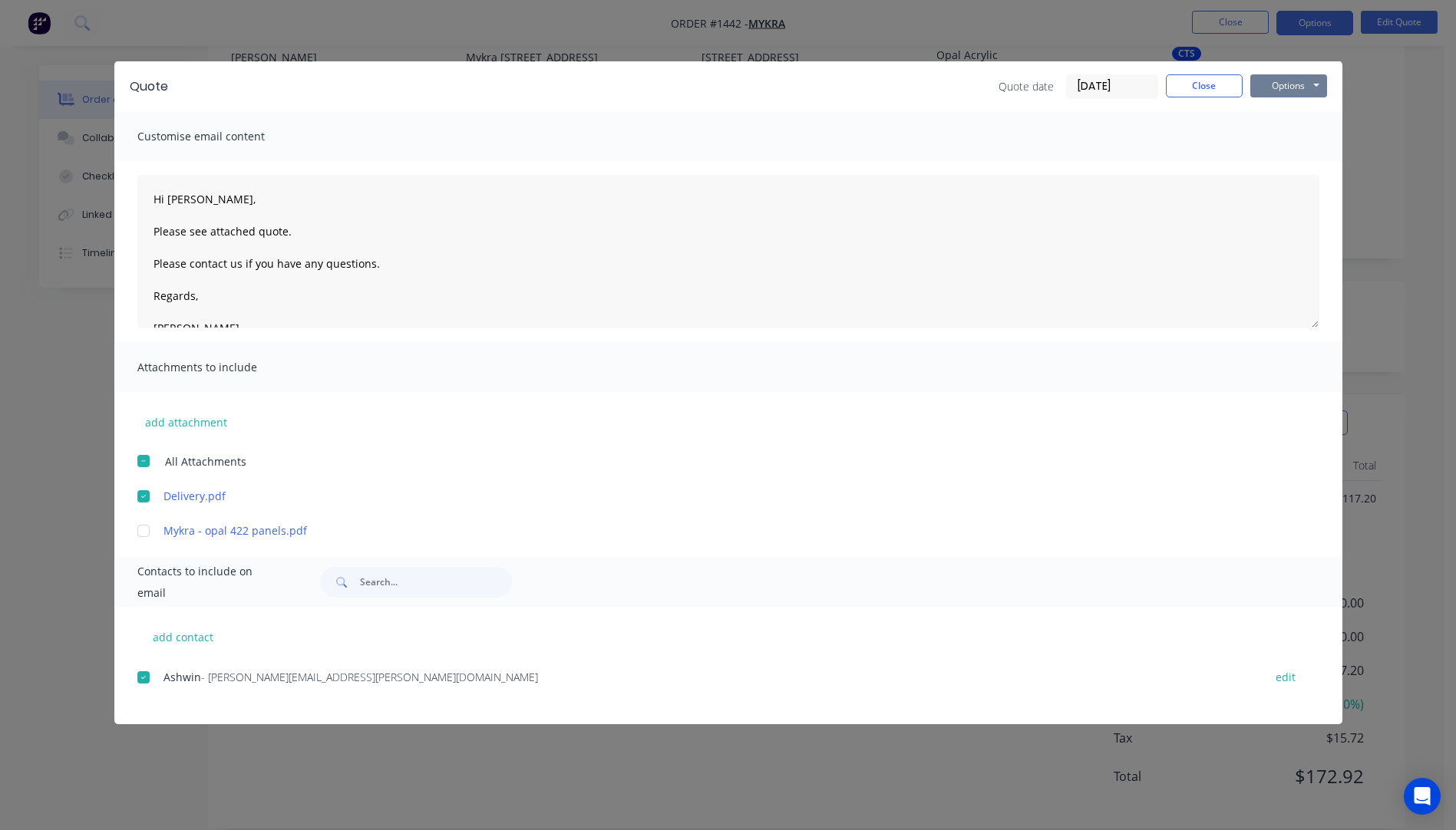
click at [1278, 86] on button "Options" at bounding box center [1288, 86] width 76 height 23
click at [1283, 166] on button "Email" at bounding box center [1299, 164] width 98 height 26
type textarea "A PDF copy of the quote has been attached to this email. To view your quote onl…"
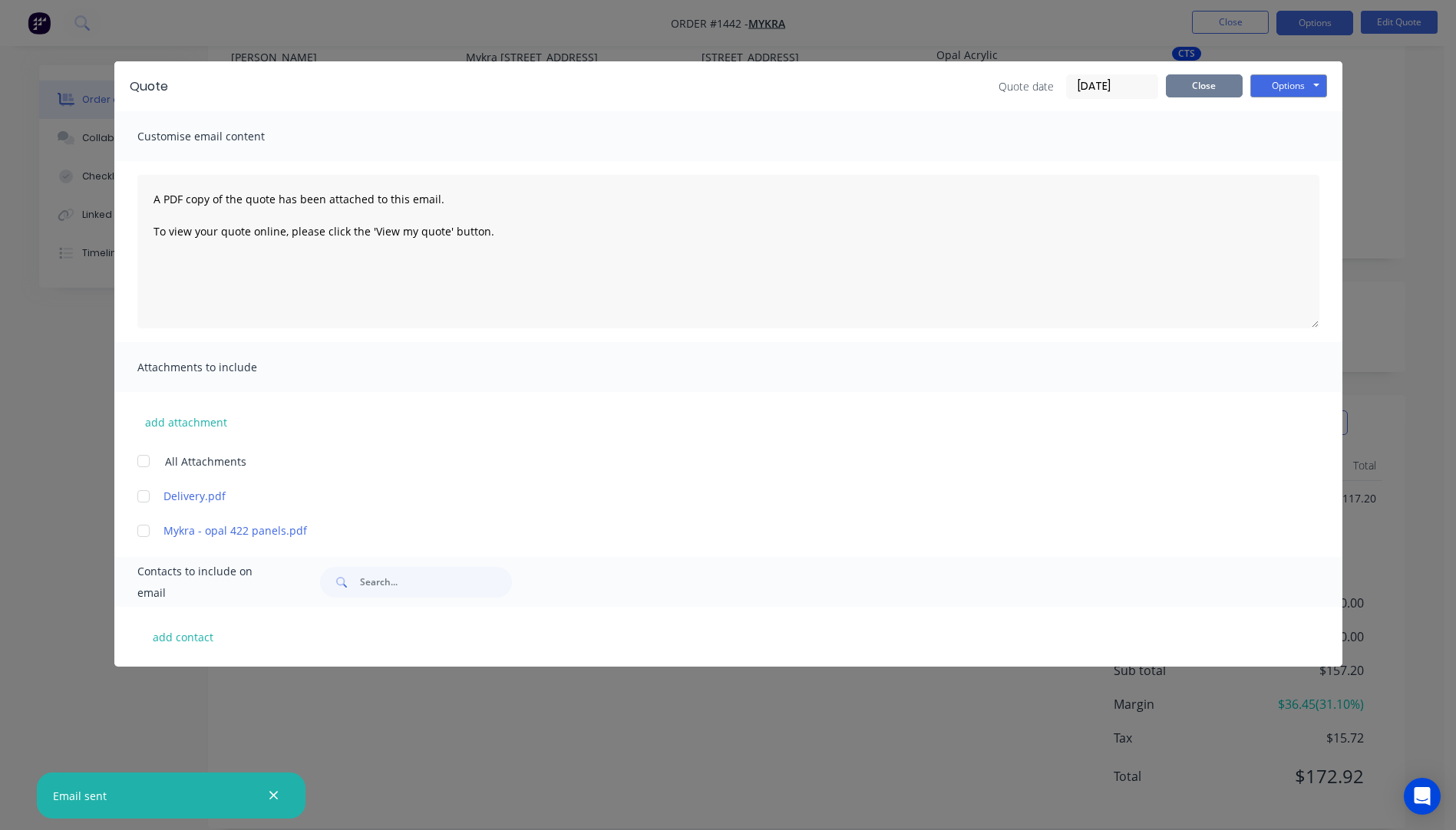
click at [1201, 90] on button "Close" at bounding box center [1204, 86] width 76 height 23
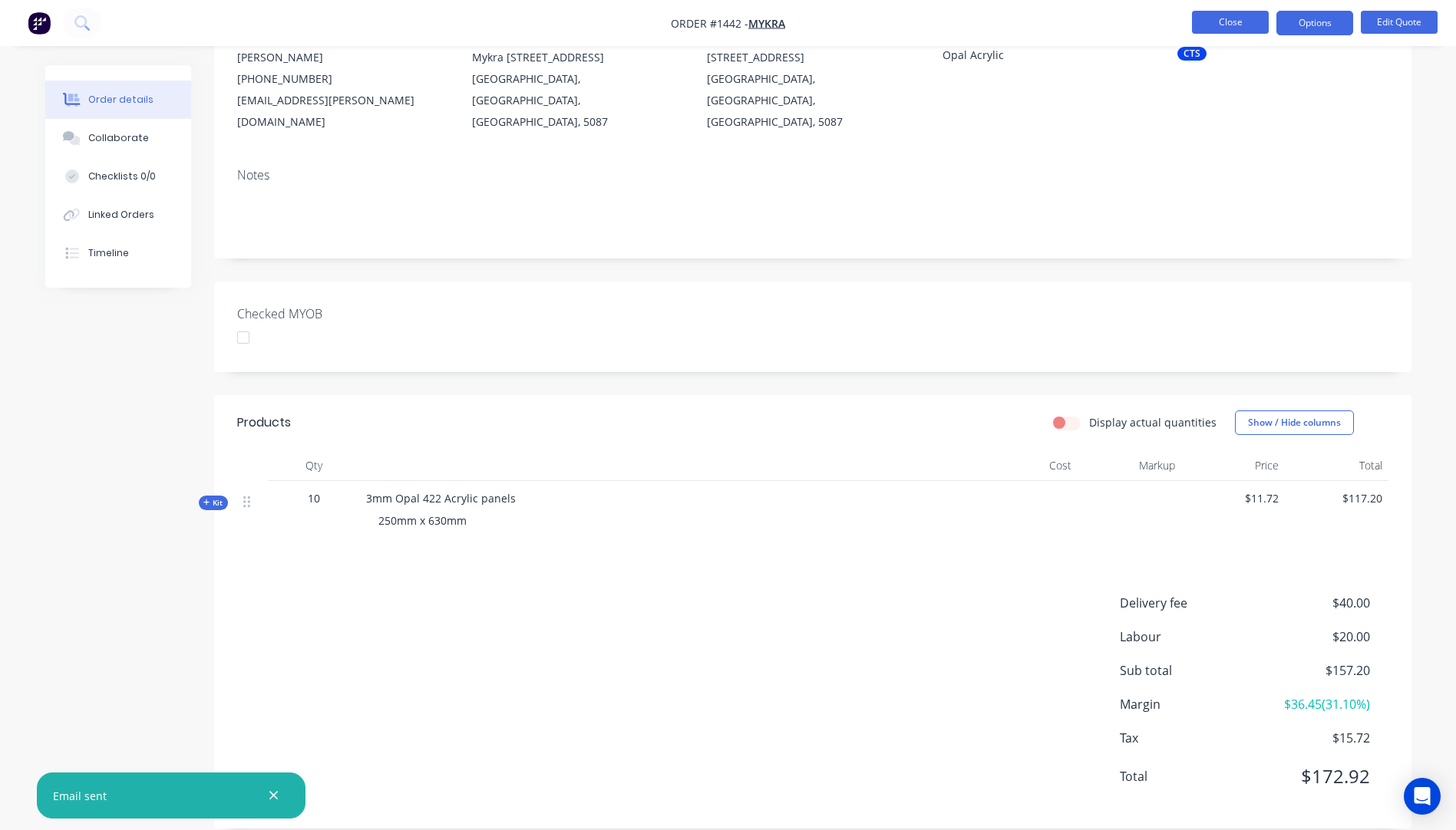
click at [1223, 26] on button "Close" at bounding box center [1230, 22] width 76 height 23
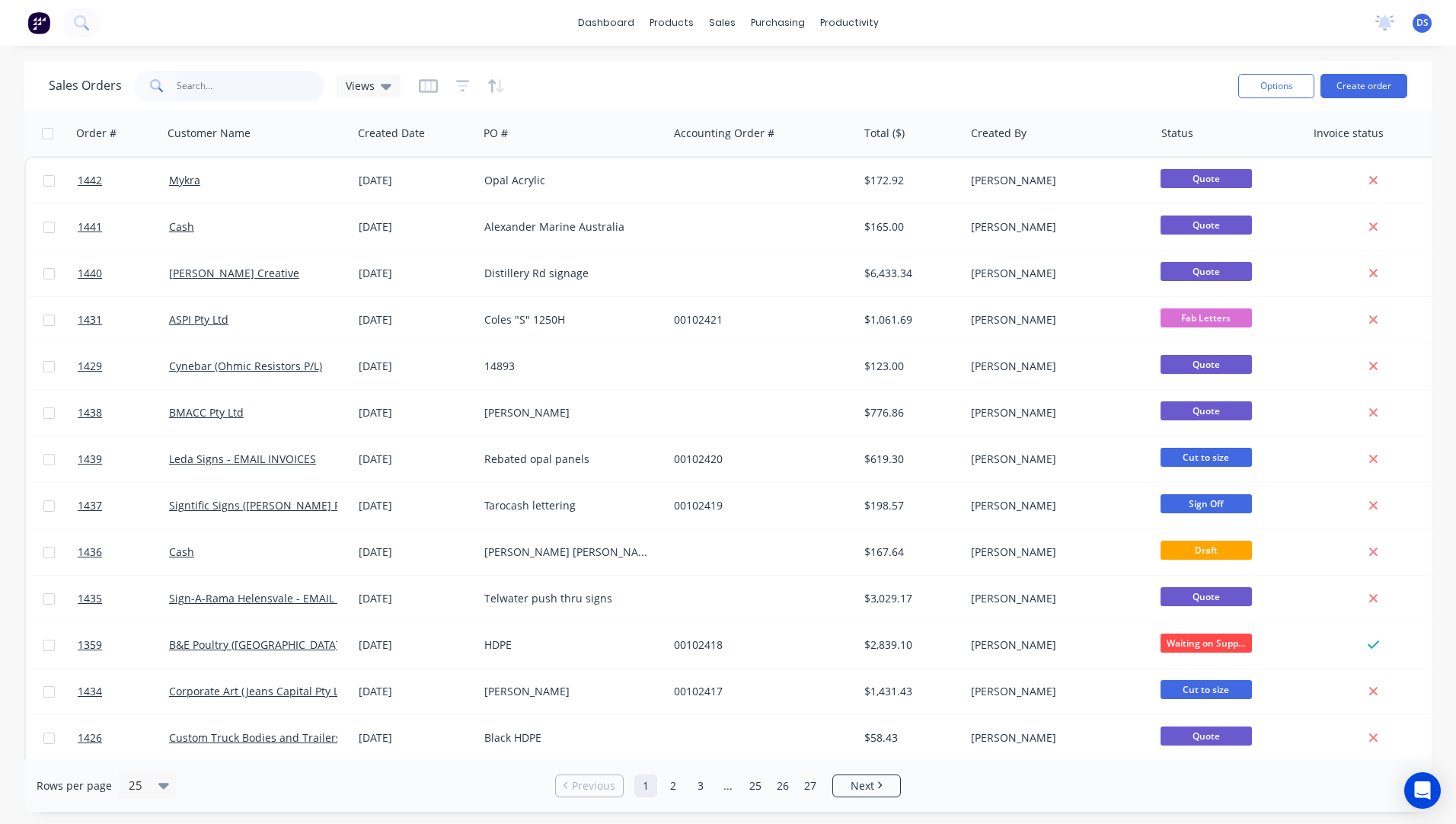
click at [206, 79] on input "text" at bounding box center [251, 86] width 148 height 30
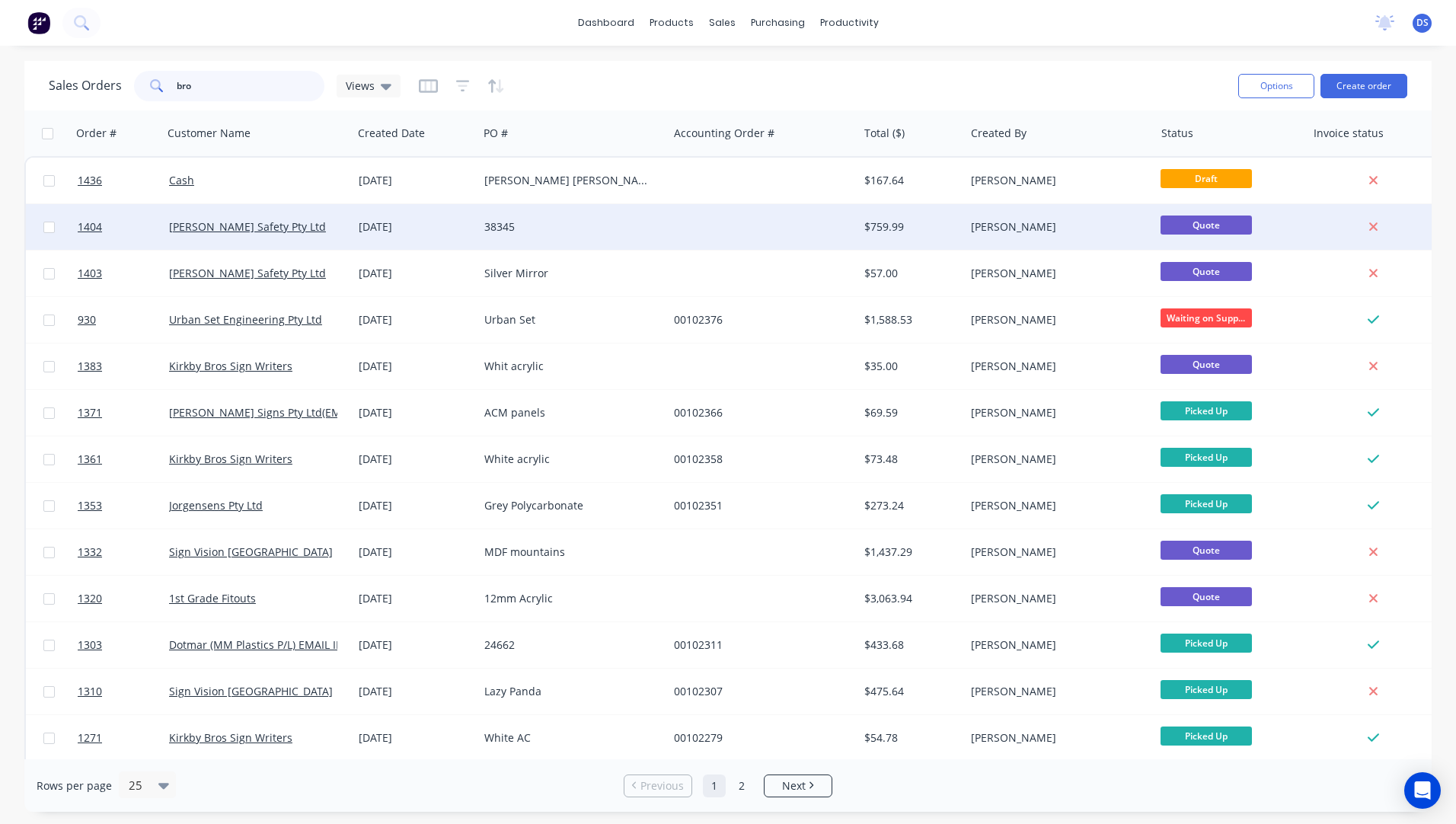
type input "bro"
click at [227, 235] on div "Bronson Safety Pty Ltd" at bounding box center [258, 227] width 189 height 45
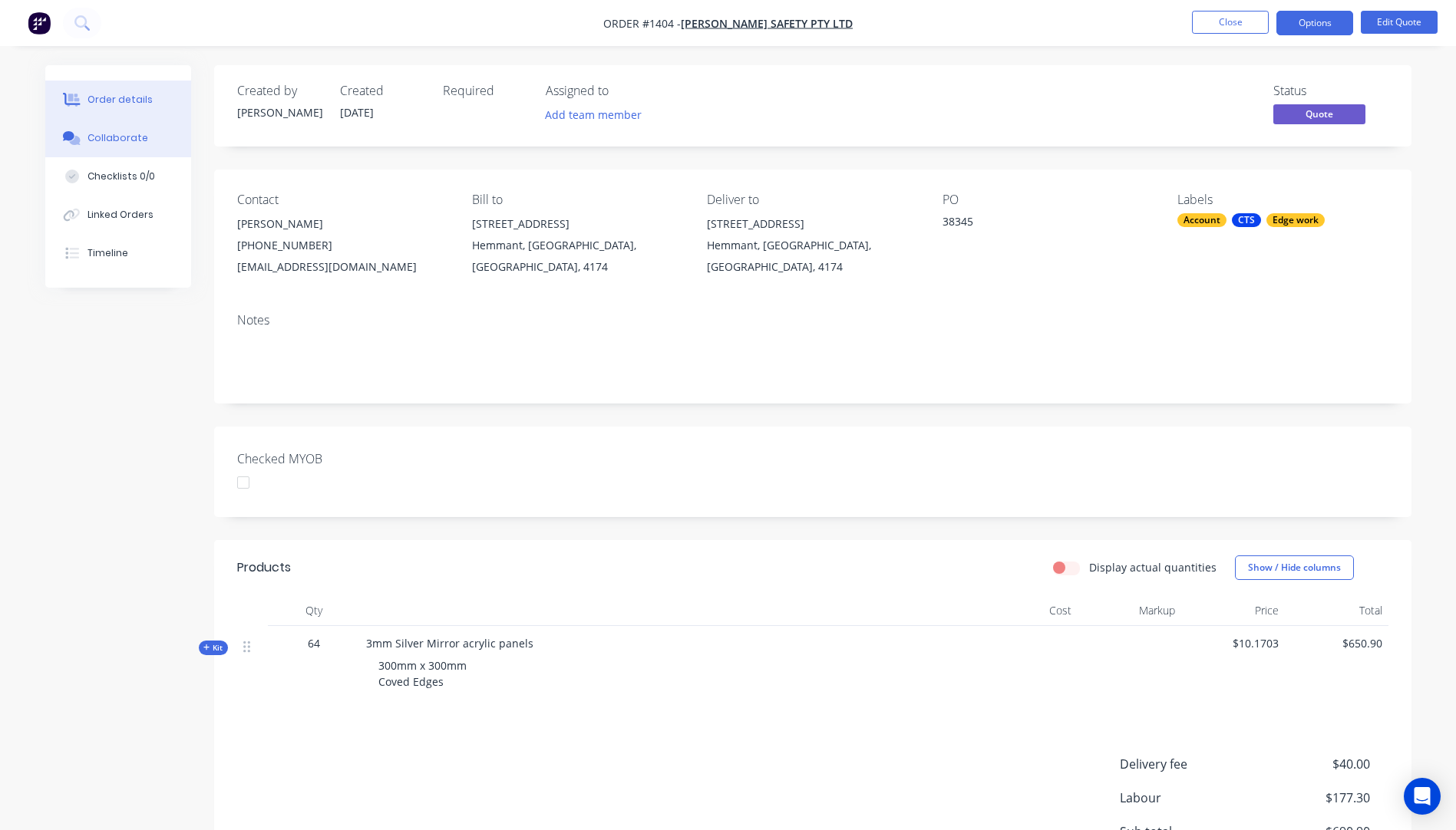
click at [125, 146] on button "Collaborate" at bounding box center [119, 138] width 146 height 38
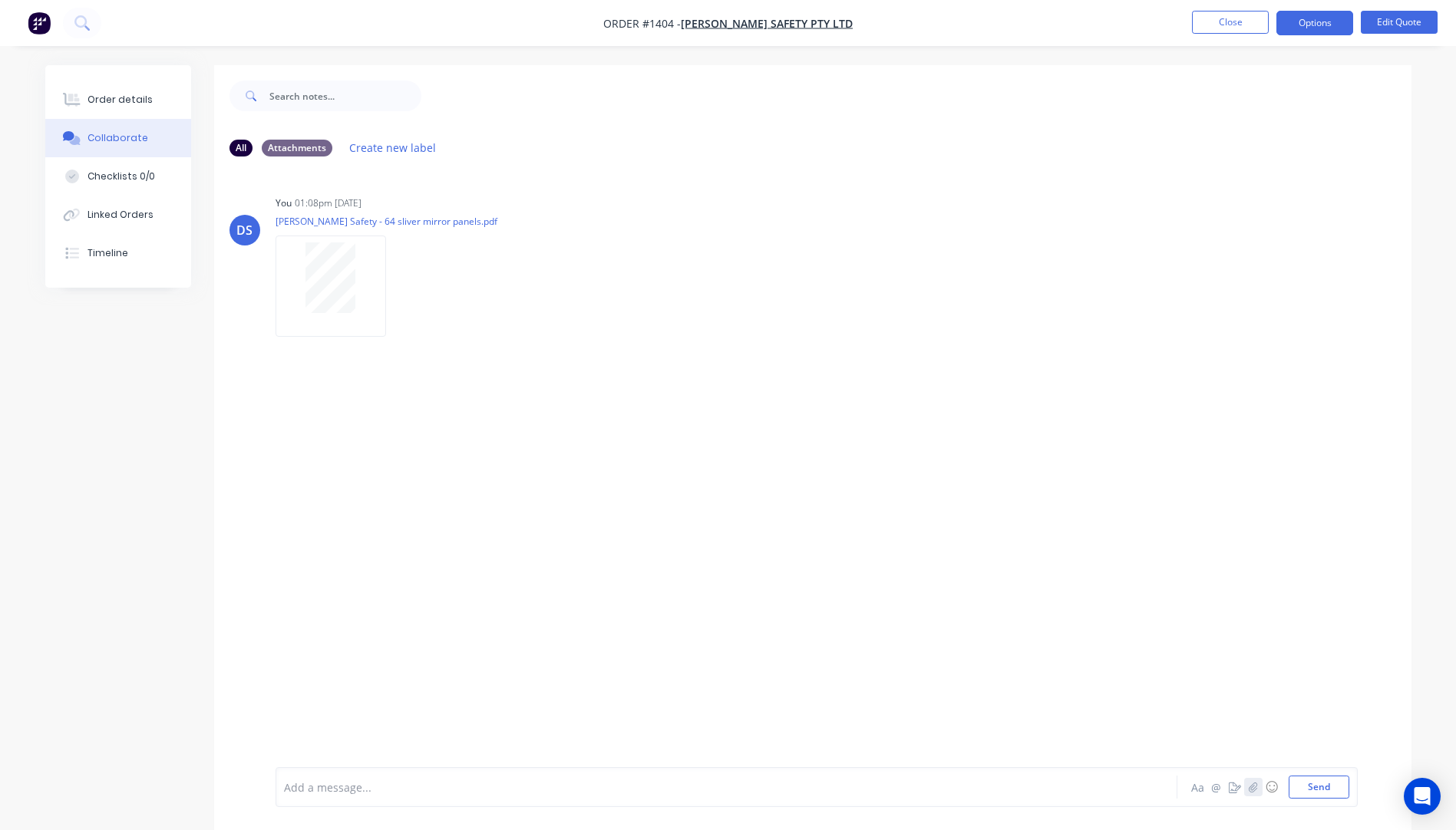
click at [1255, 788] on icon "button" at bounding box center [1252, 787] width 9 height 11
click at [1312, 786] on button "Send" at bounding box center [1318, 788] width 61 height 23
click at [124, 101] on div "Order details" at bounding box center [120, 100] width 66 height 14
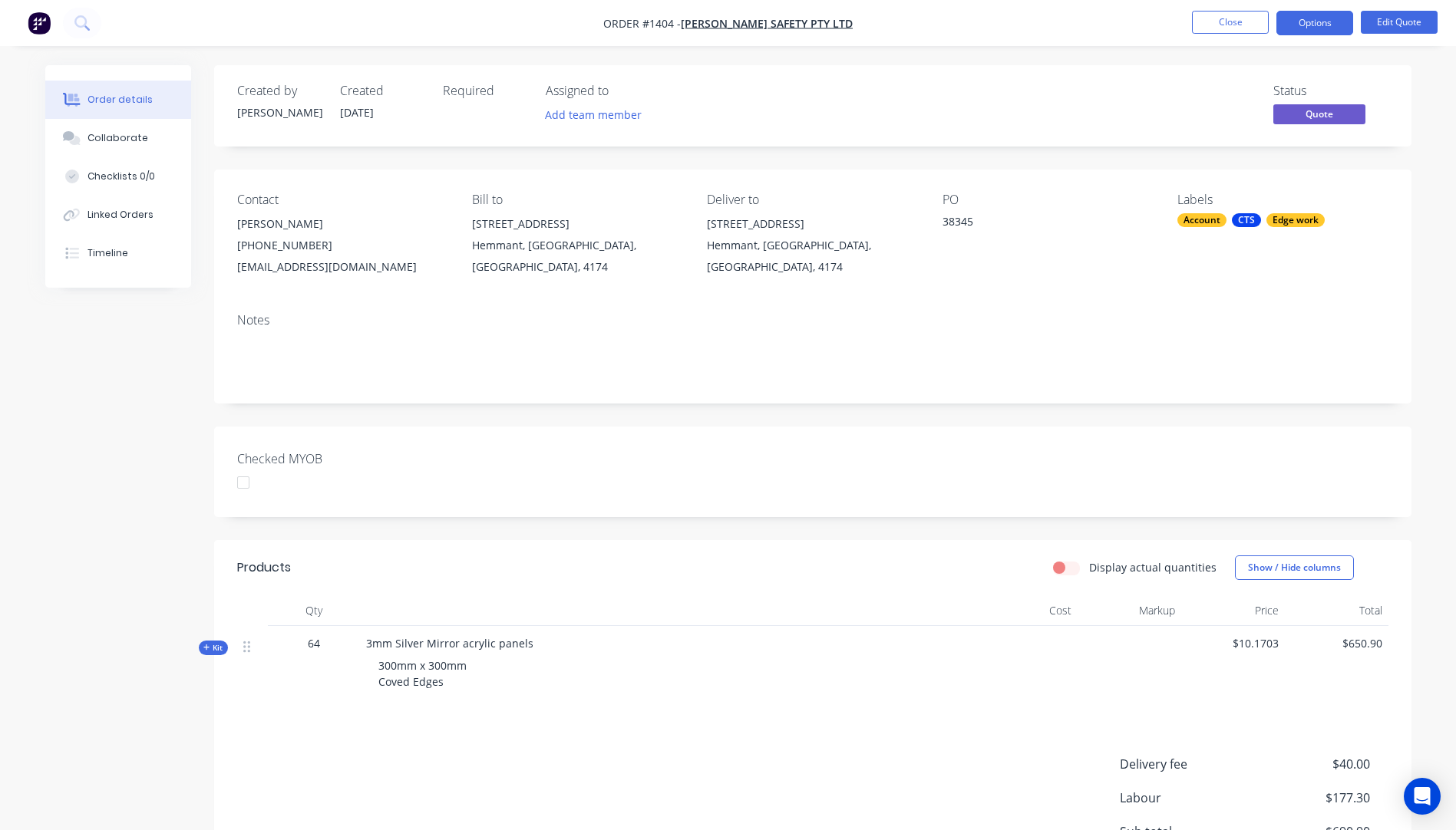
click at [208, 647] on icon at bounding box center [206, 647] width 6 height 6
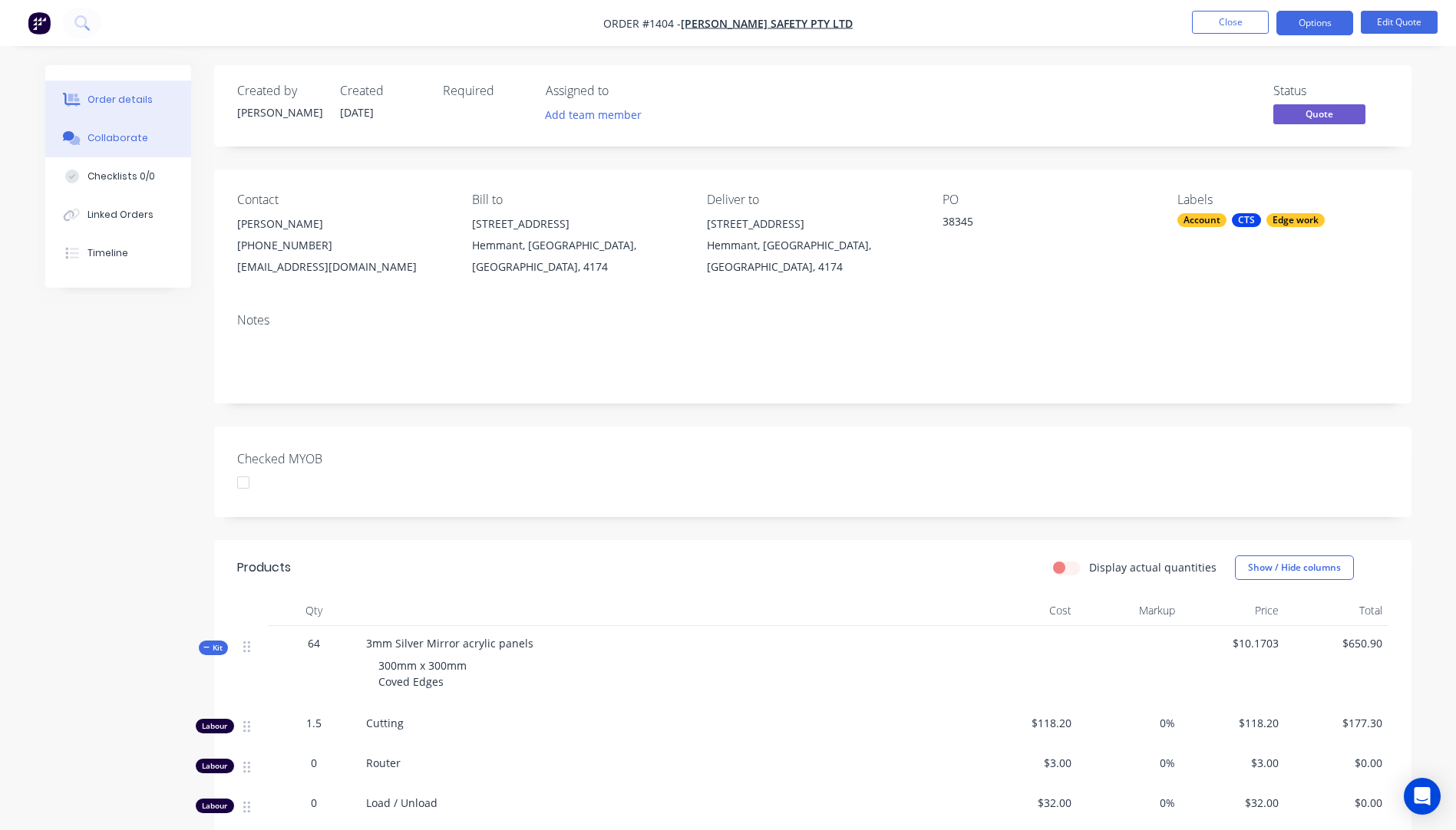
click at [111, 146] on button "Collaborate" at bounding box center [119, 138] width 146 height 38
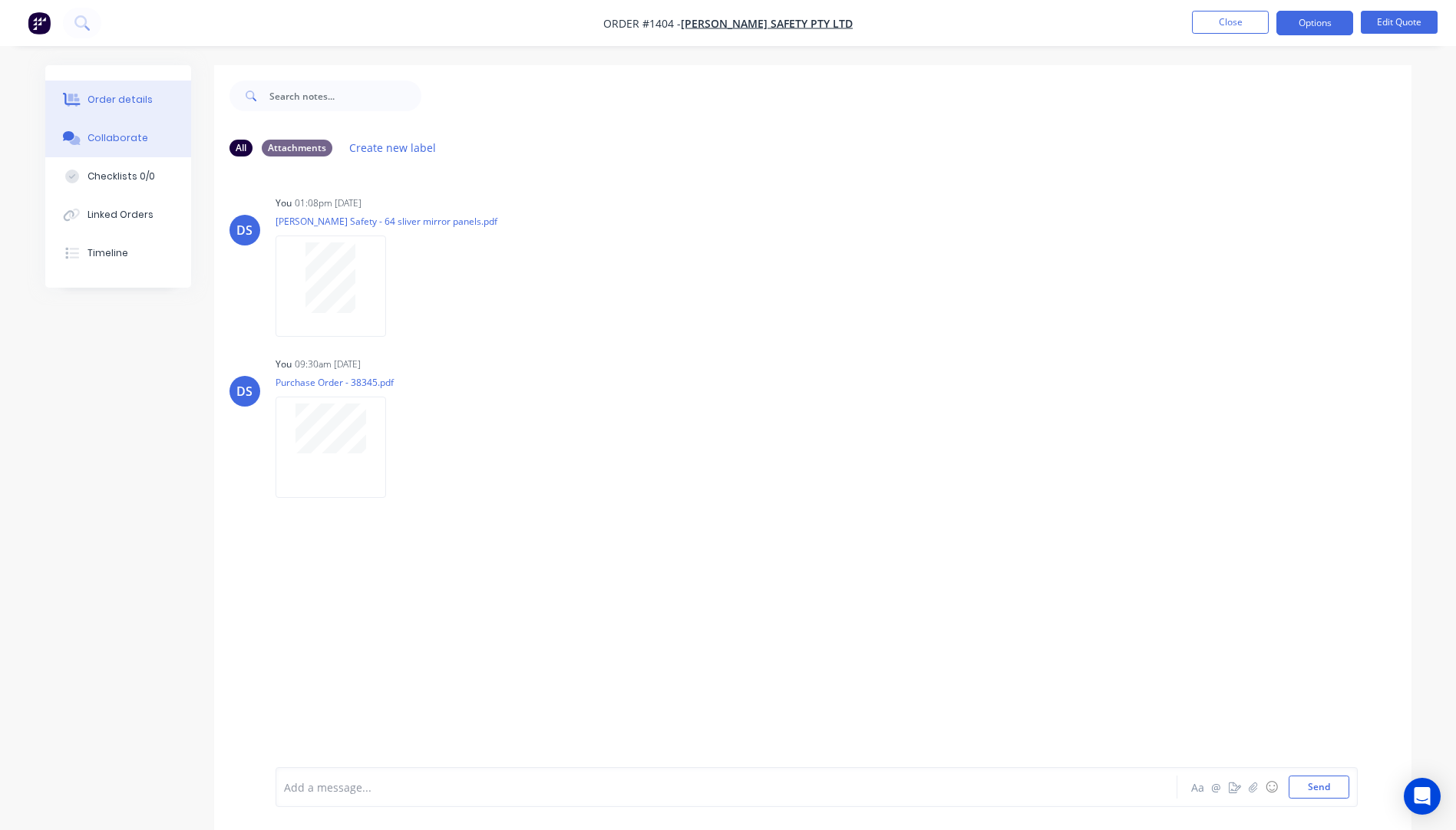
click at [105, 105] on div "Order details" at bounding box center [120, 100] width 66 height 14
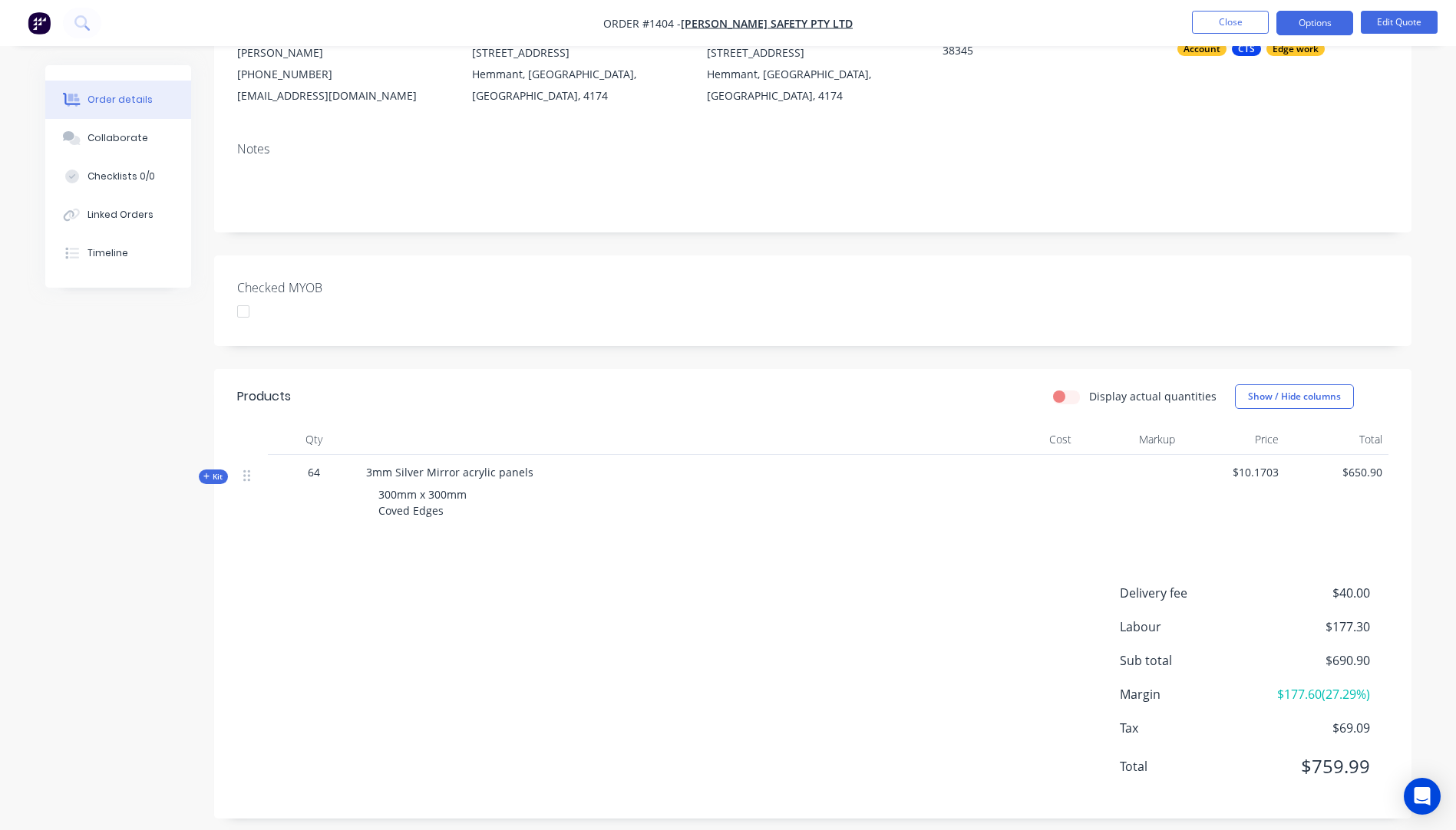
scroll to position [183, 0]
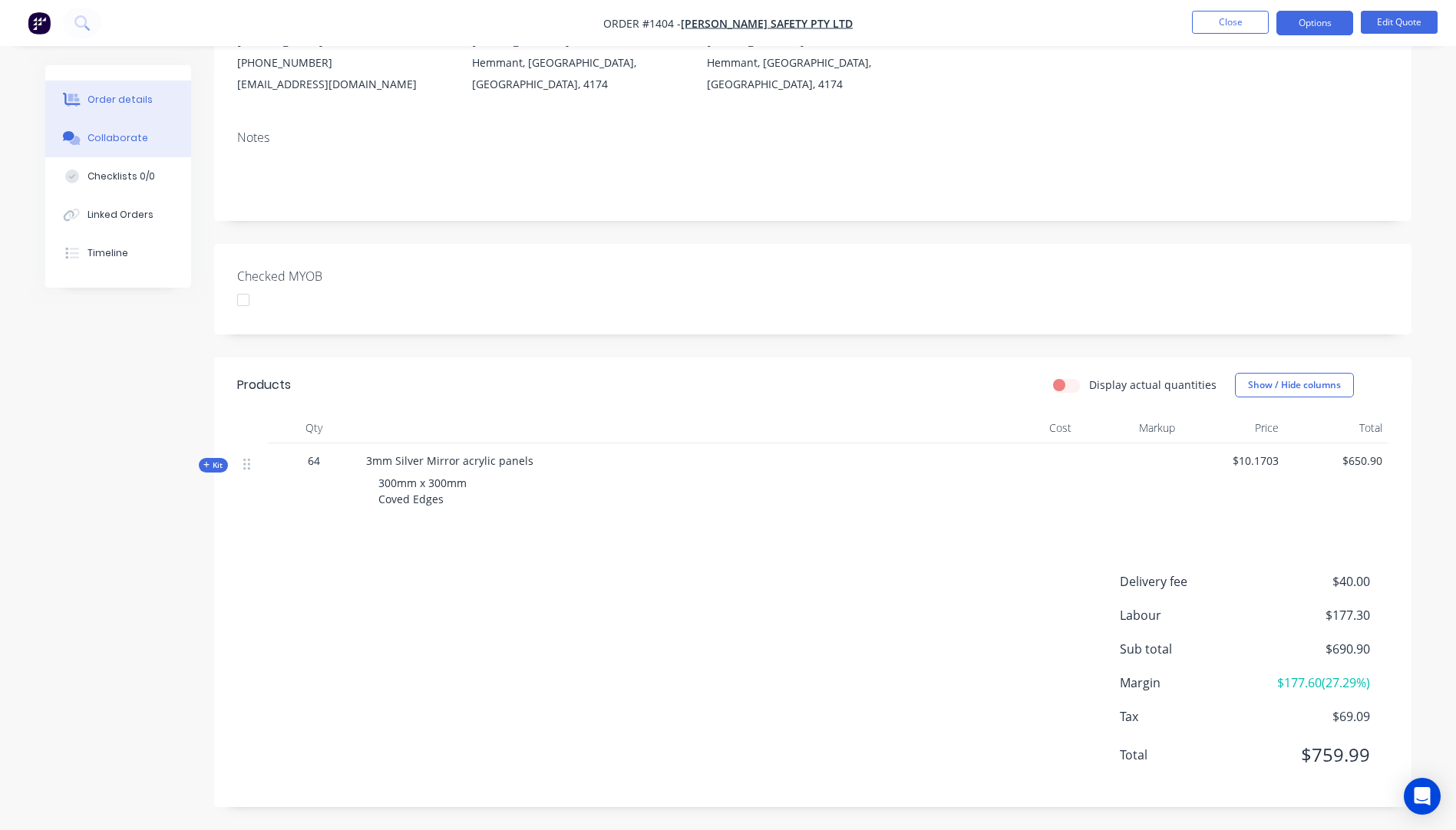
click at [112, 144] on div "Collaborate" at bounding box center [117, 138] width 61 height 14
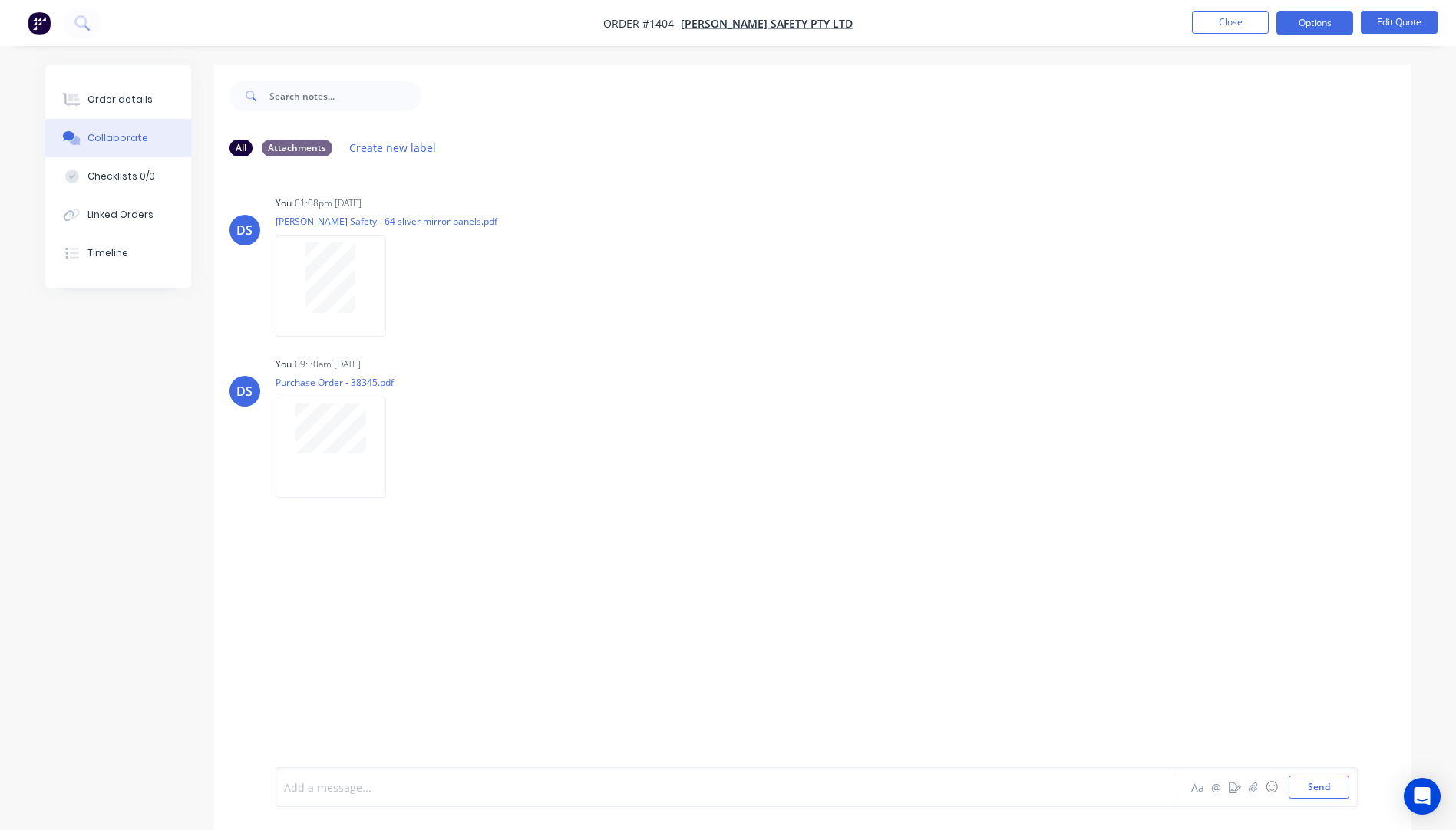
click at [340, 788] on div at bounding box center [684, 787] width 799 height 16
click at [1273, 786] on button "☺" at bounding box center [1272, 788] width 18 height 18
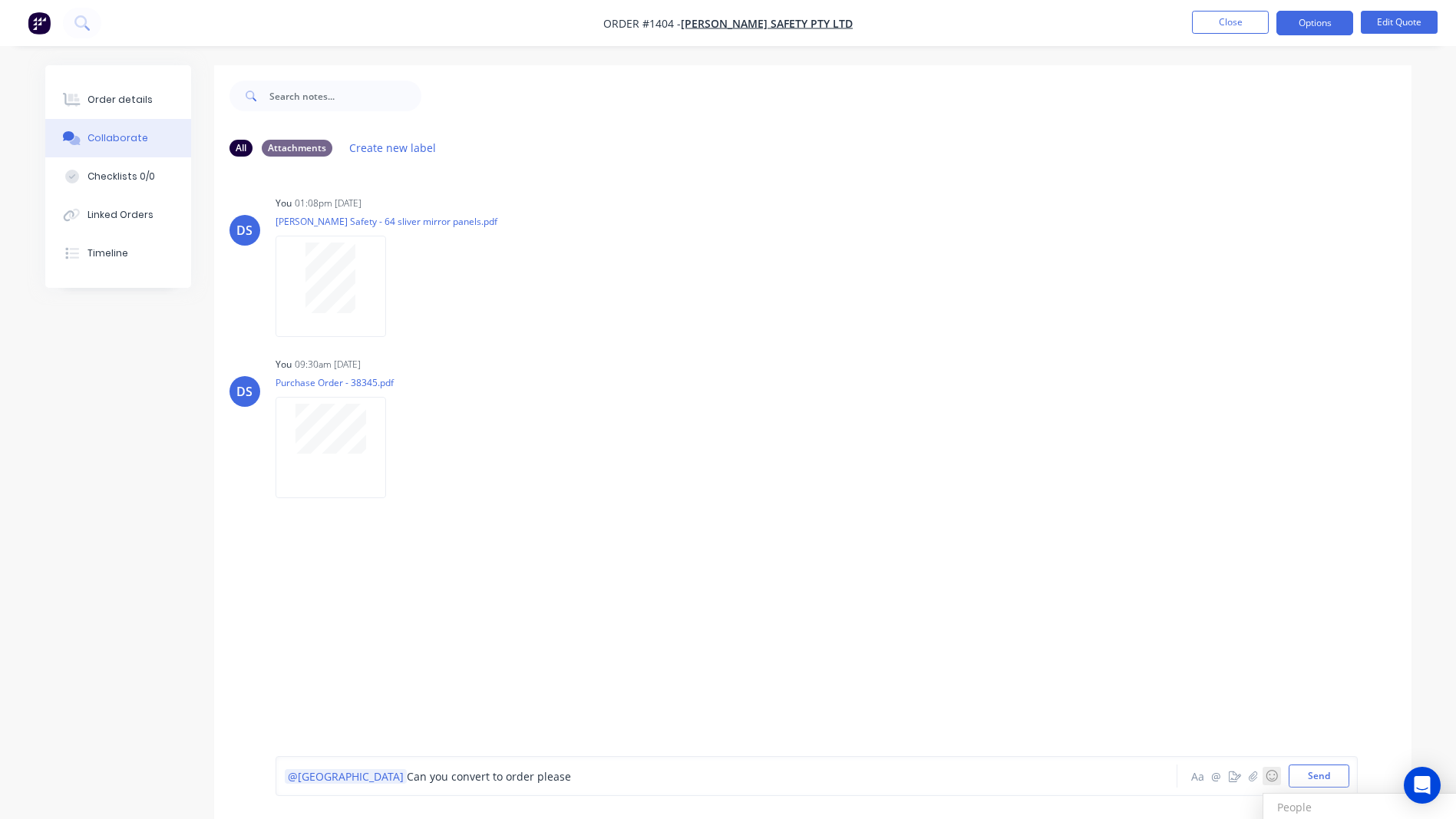
click at [1350, 800] on h3 "People" at bounding box center [1380, 807] width 226 height 27
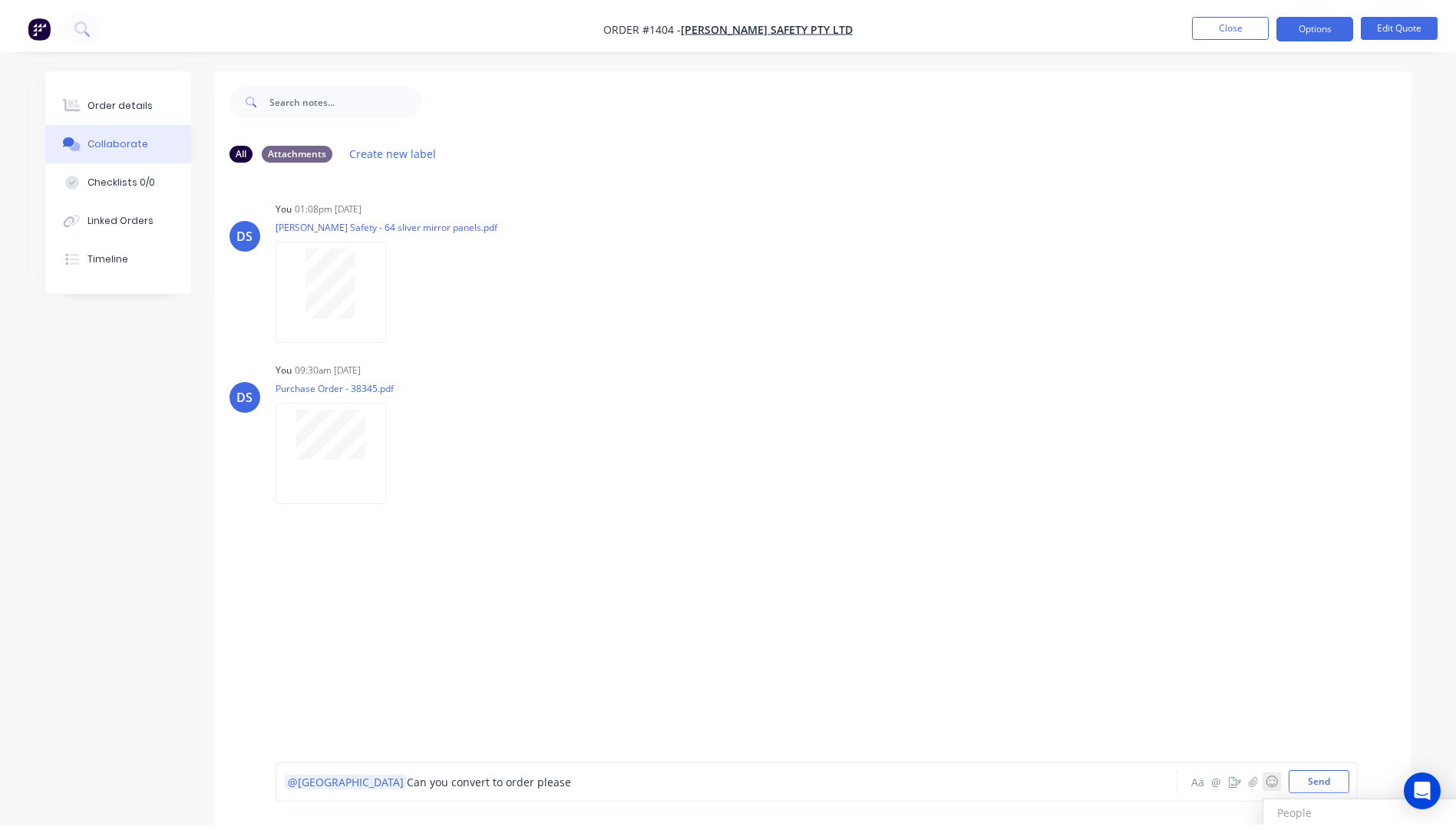
scroll to position [23, 0]
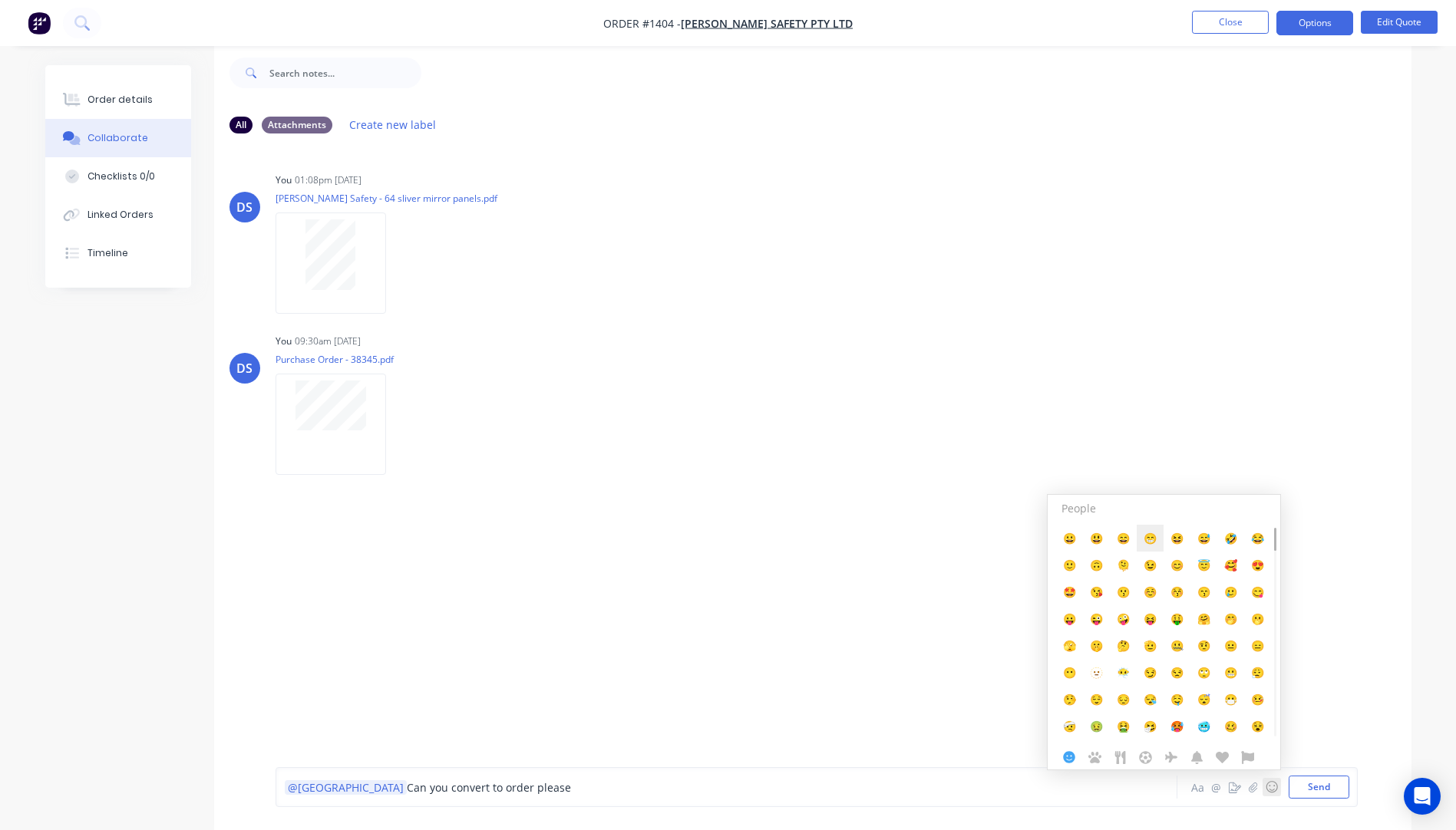
click at [1151, 540] on span "😁" at bounding box center [1151, 539] width 13 height 15
click at [1325, 786] on button "Send" at bounding box center [1318, 788] width 61 height 23
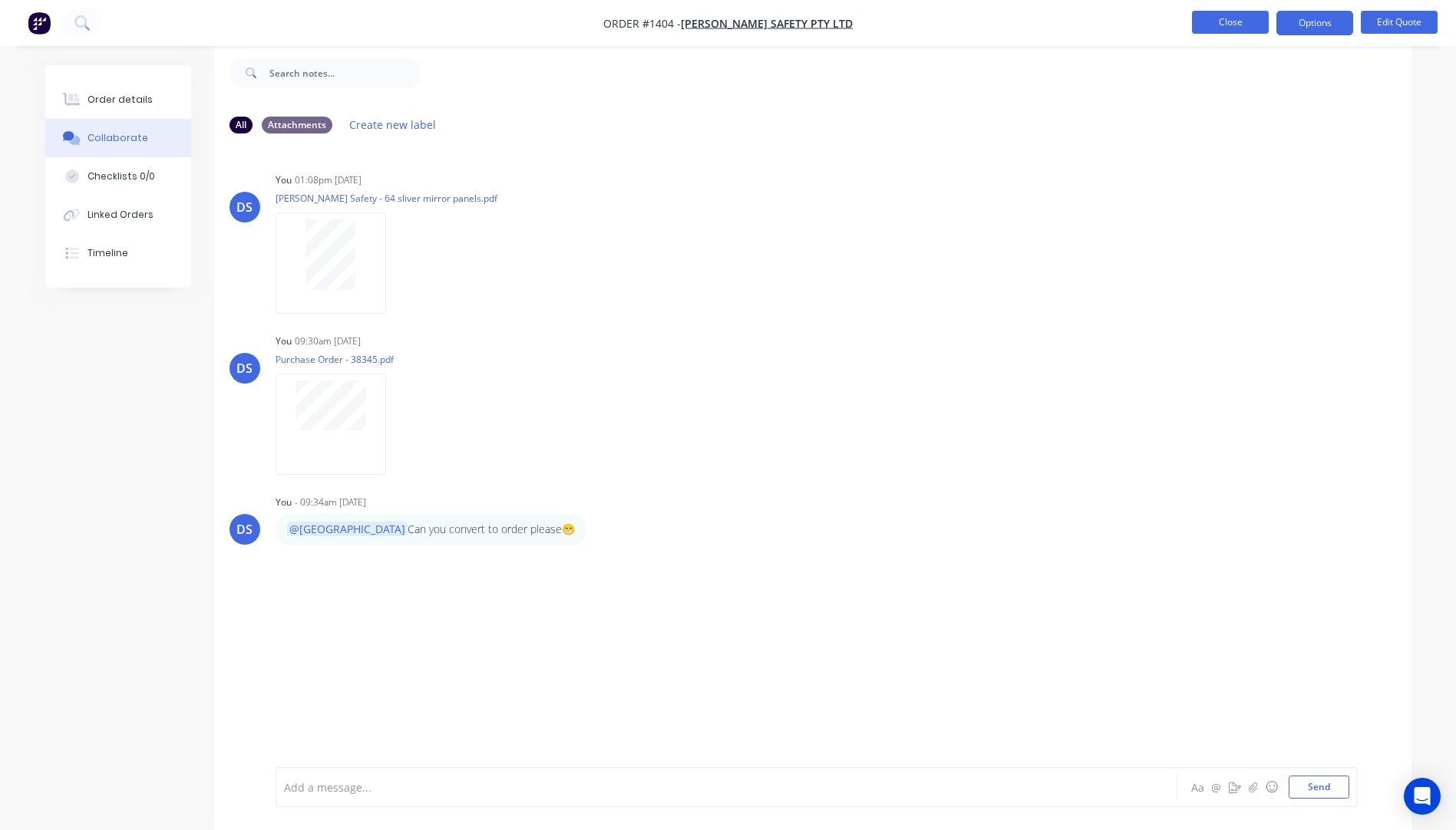
click at [1240, 21] on button "Close" at bounding box center [1230, 22] width 76 height 23
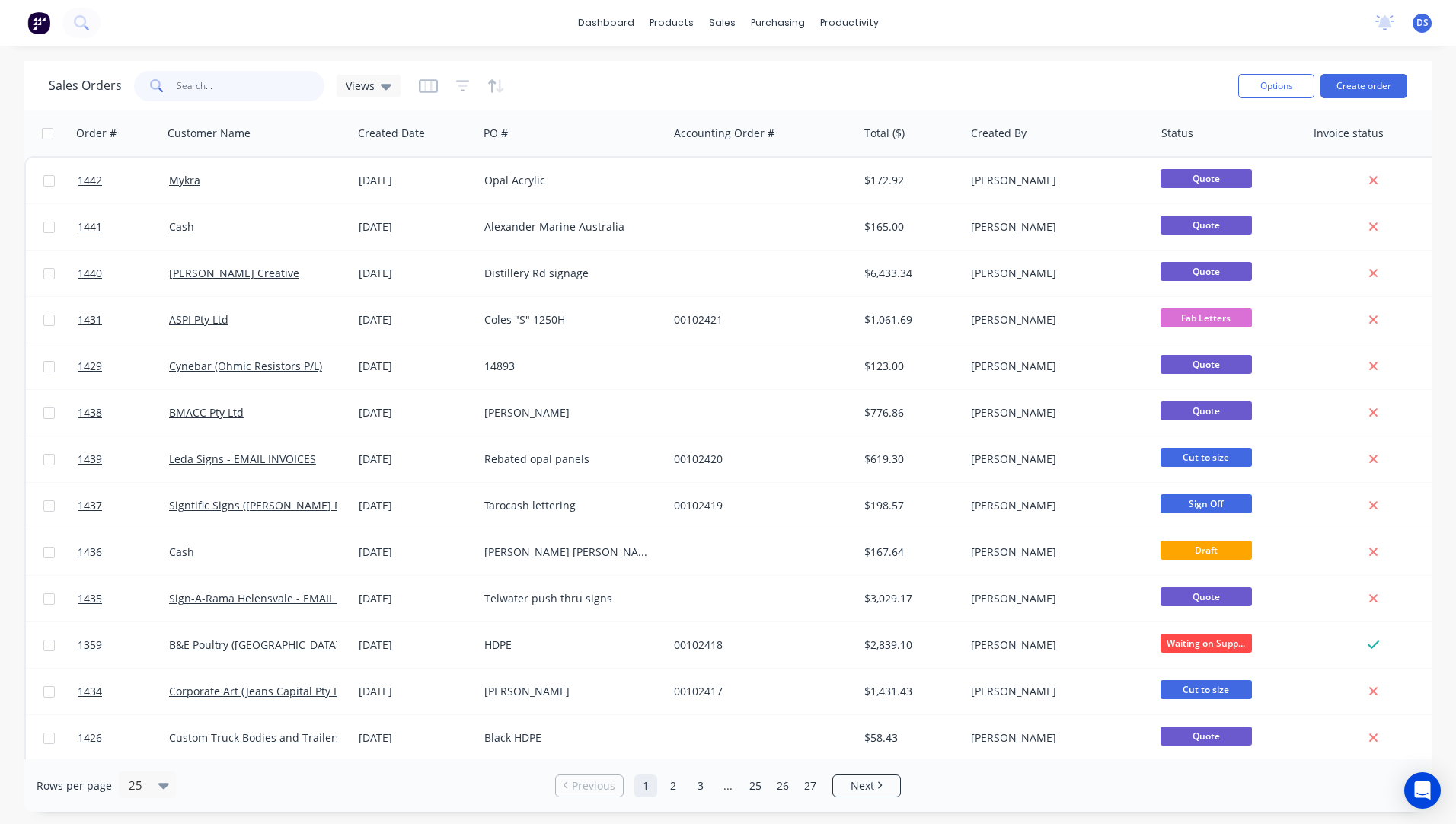
click at [241, 87] on input "text" at bounding box center [251, 86] width 148 height 30
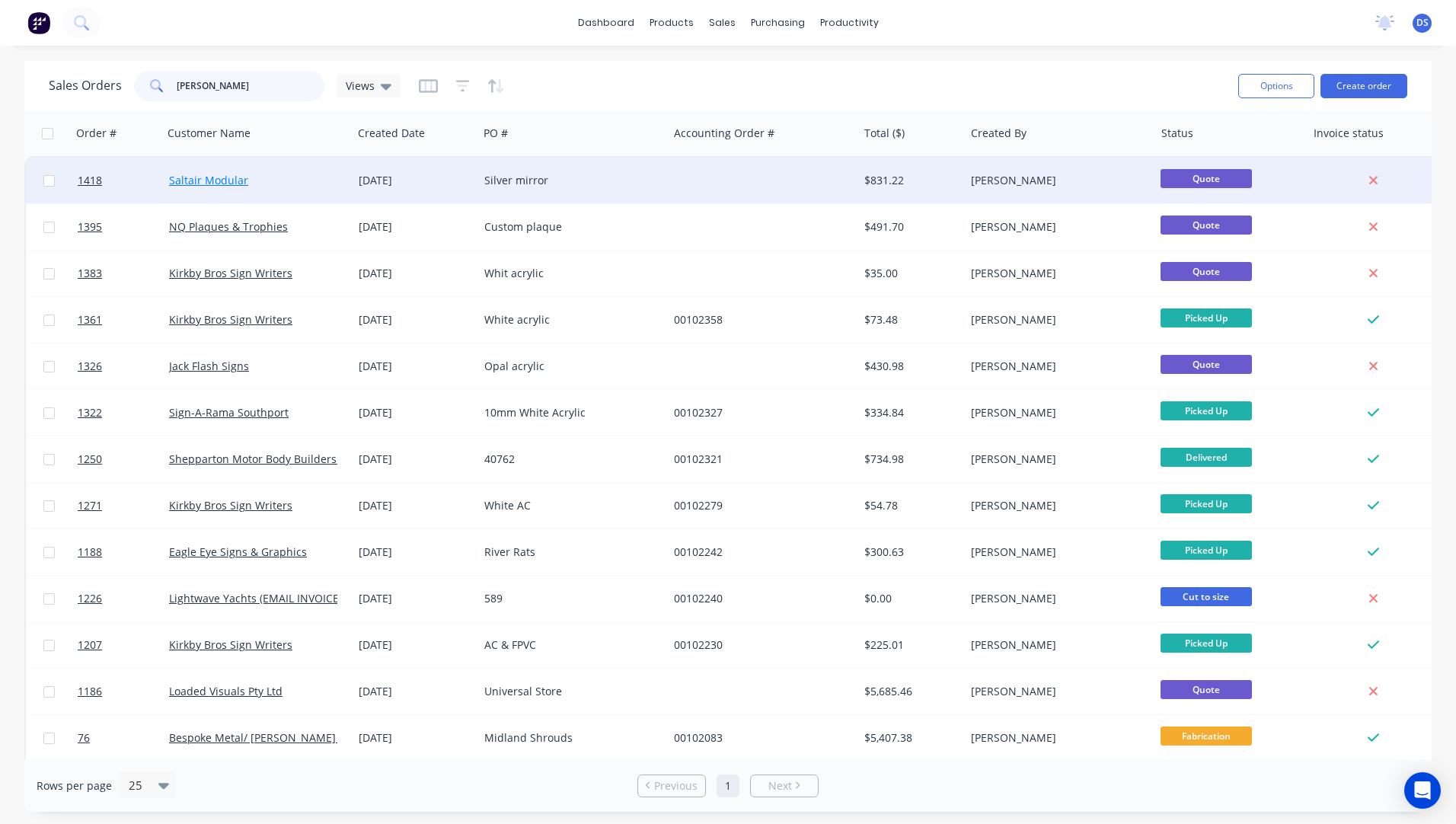
type input "sal"
click at [231, 176] on link "Saltair Modular" at bounding box center [208, 180] width 79 height 15
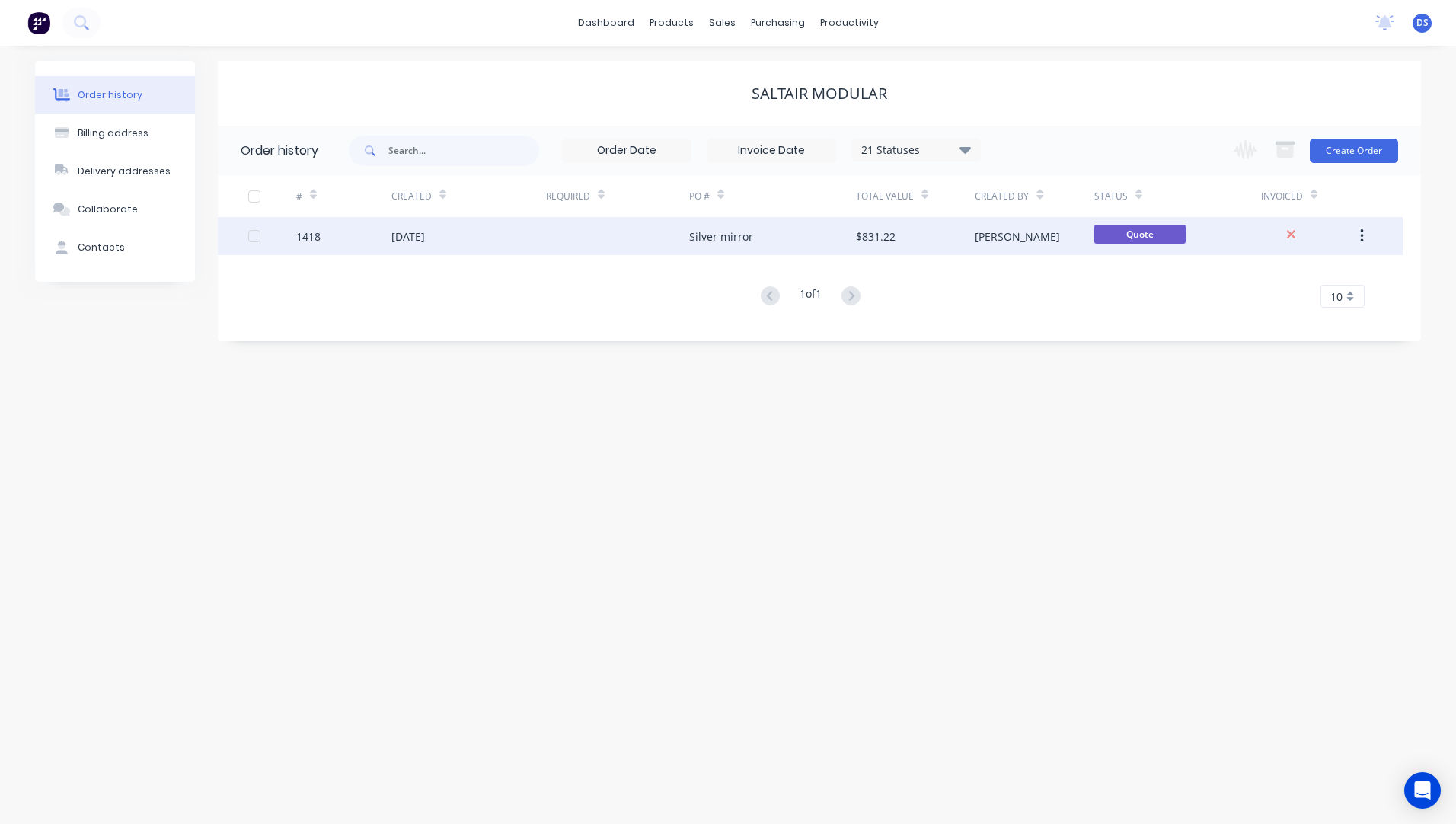
click at [702, 239] on div "Silver mirror" at bounding box center [721, 236] width 64 height 16
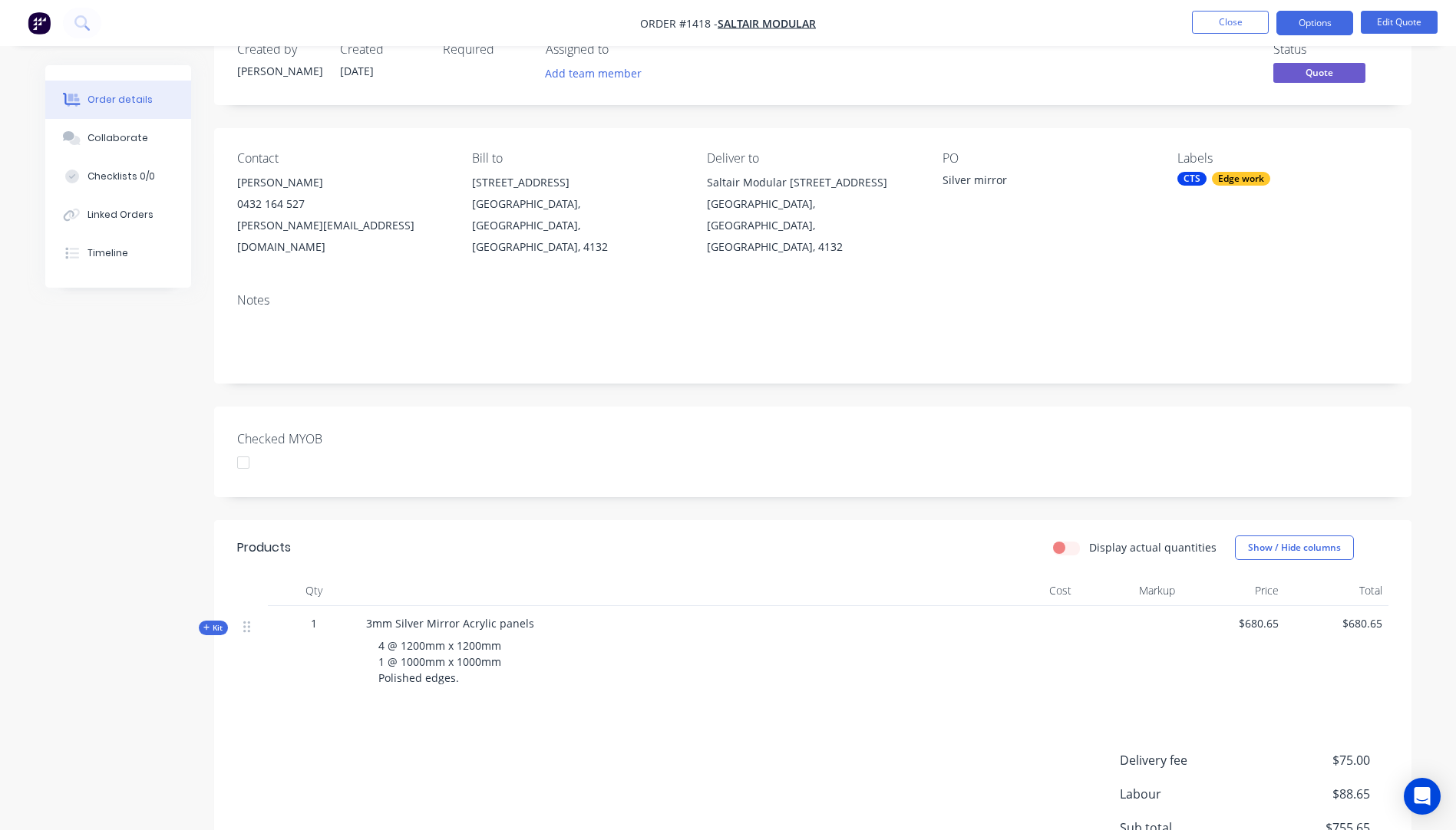
scroll to position [76, 0]
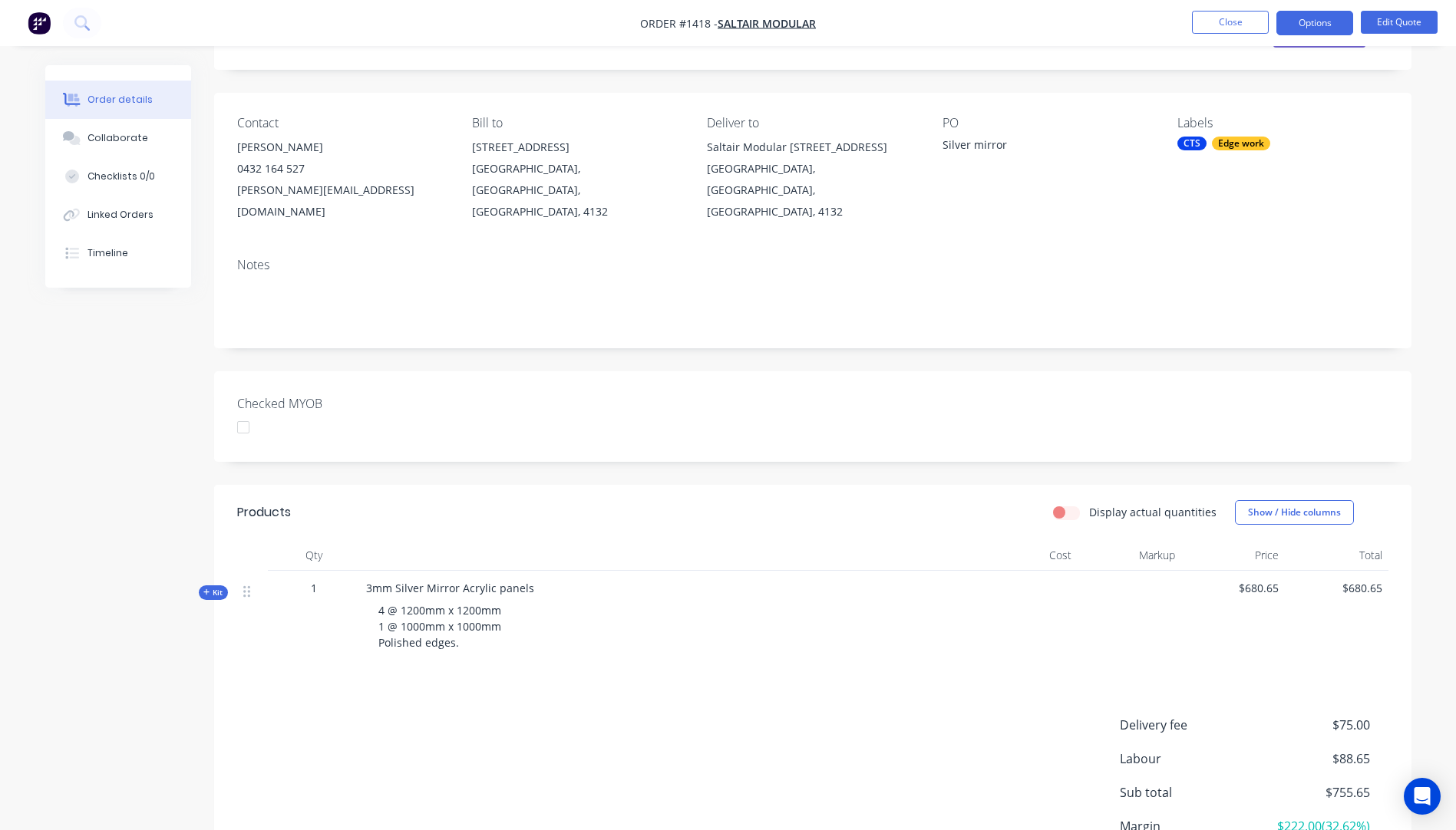
click at [208, 589] on icon at bounding box center [206, 592] width 6 height 6
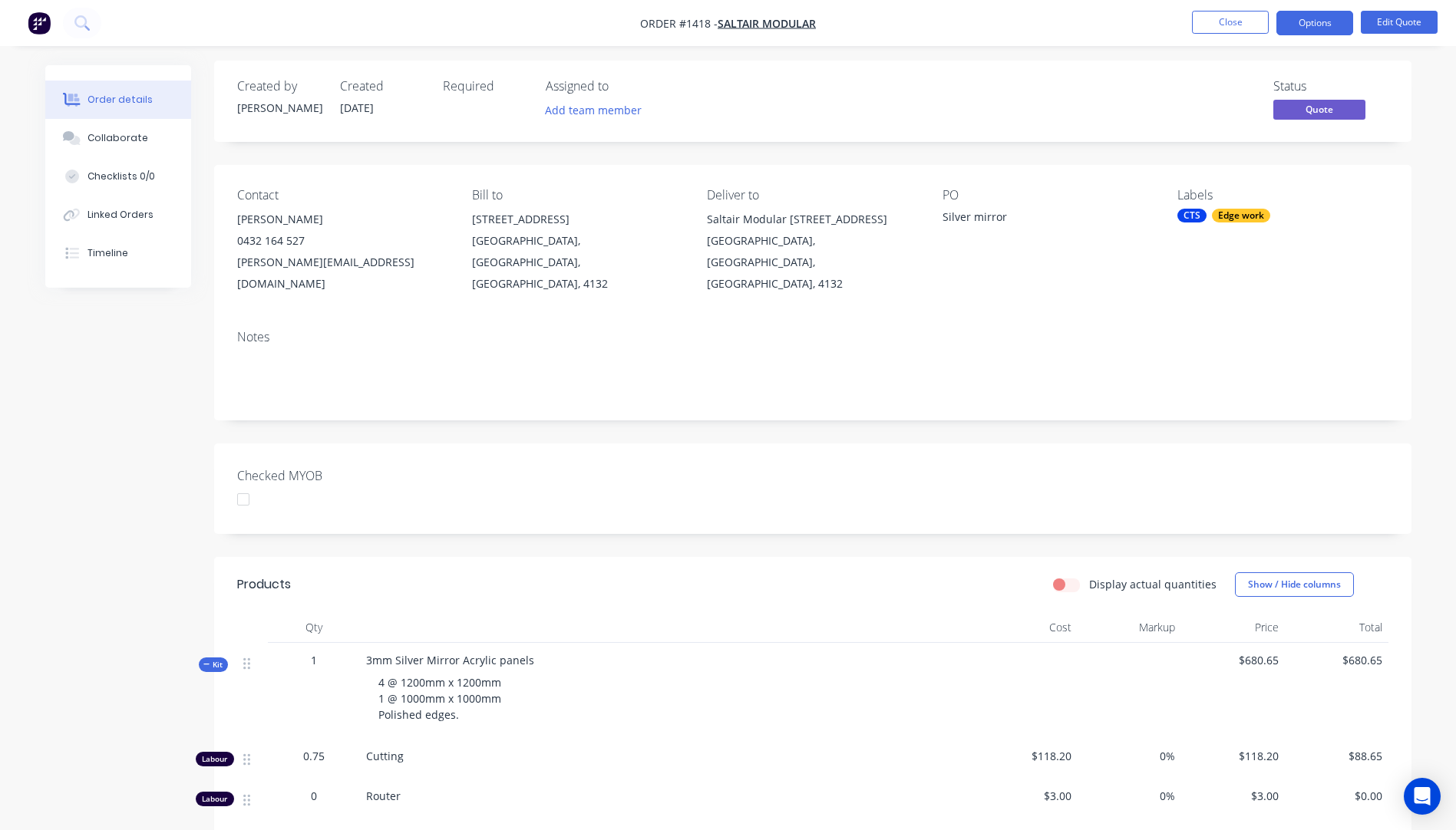
scroll to position [0, 0]
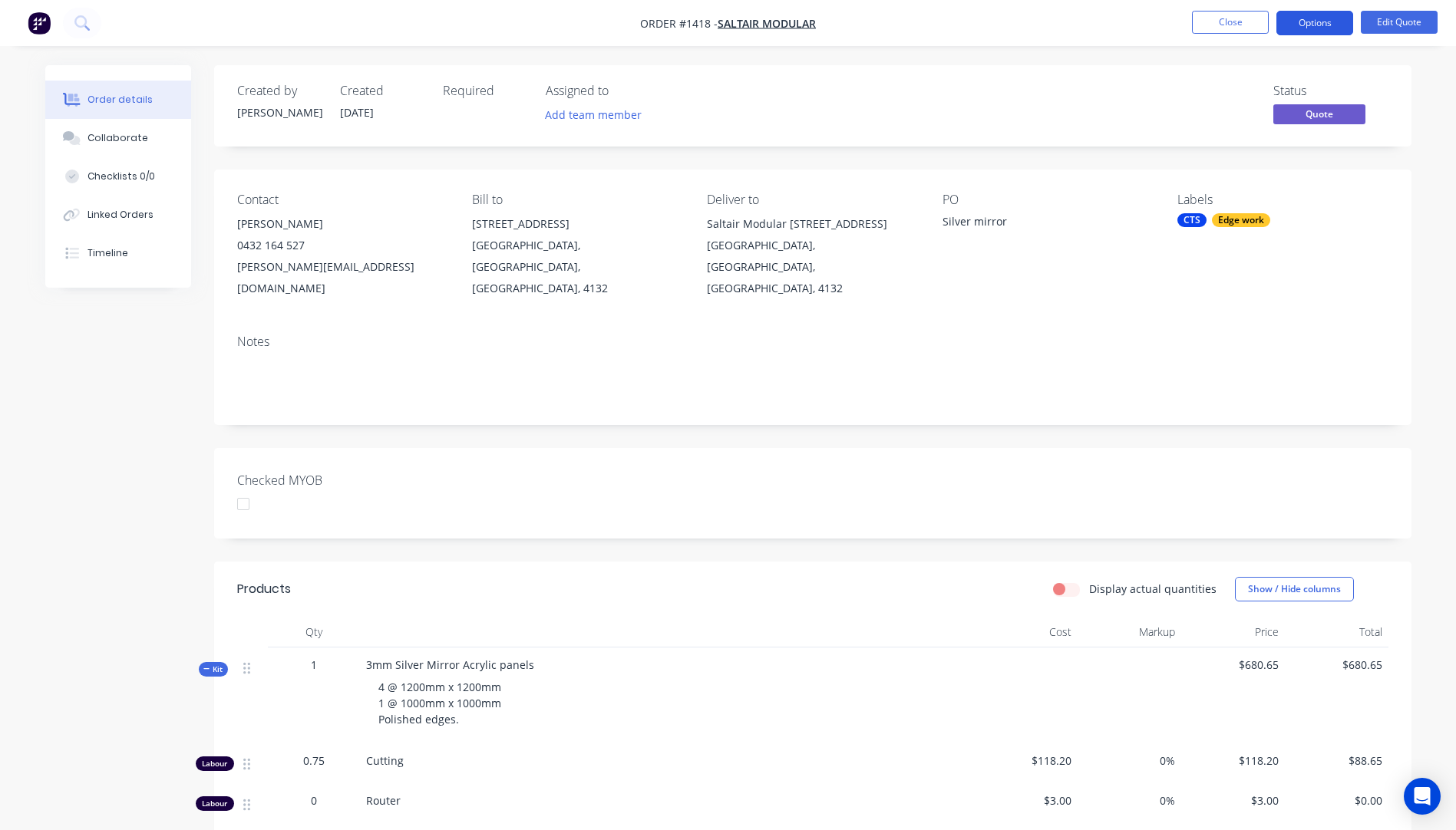
click at [1318, 23] on button "Options" at bounding box center [1315, 23] width 76 height 25
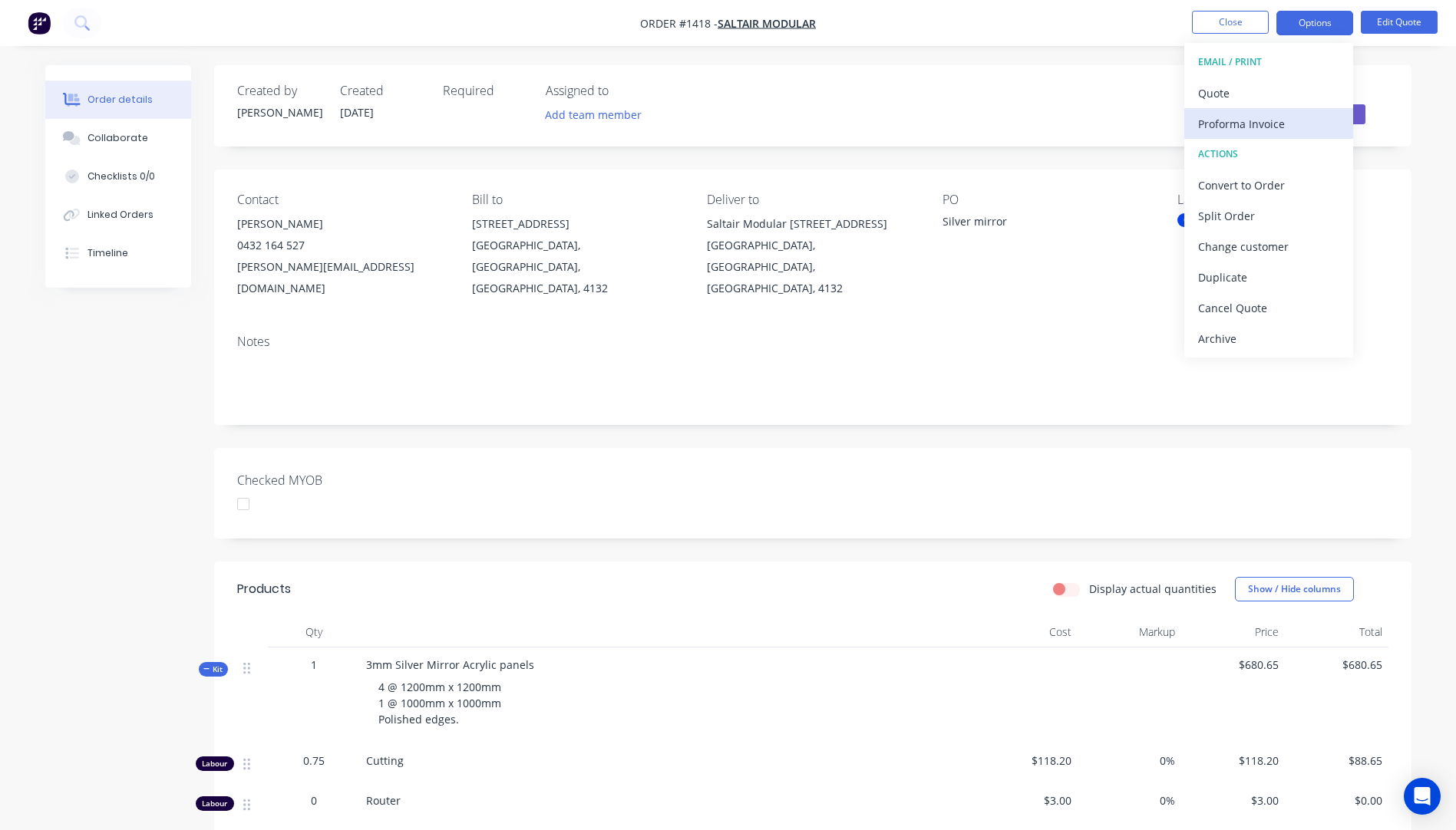
click at [1246, 124] on div "Proforma Invoice" at bounding box center [1268, 124] width 141 height 22
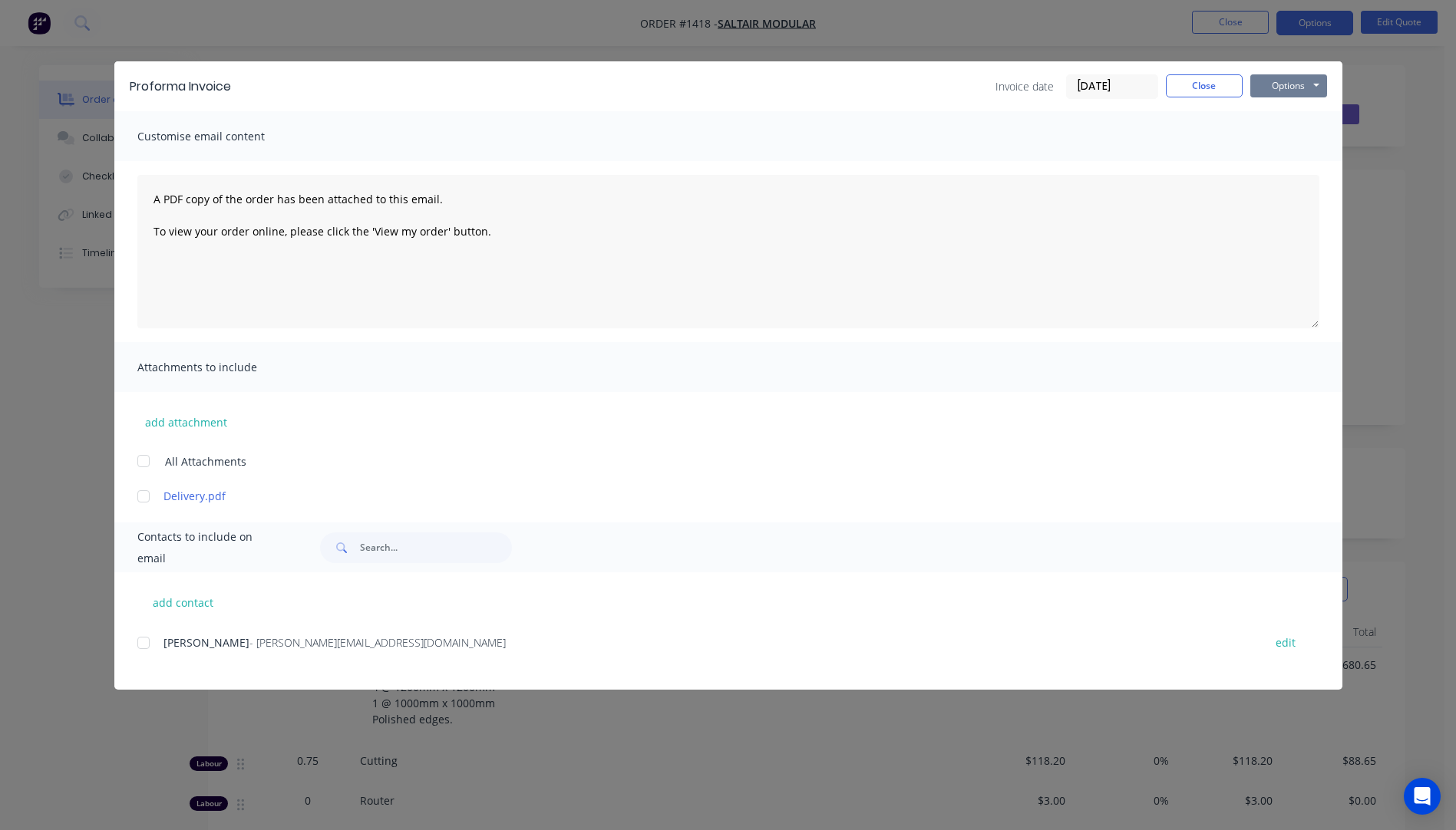
click at [1296, 83] on button "Options" at bounding box center [1288, 86] width 76 height 23
click at [1302, 118] on button "Preview" at bounding box center [1299, 113] width 98 height 26
click at [146, 646] on div at bounding box center [143, 642] width 31 height 31
click at [145, 497] on div at bounding box center [143, 496] width 31 height 31
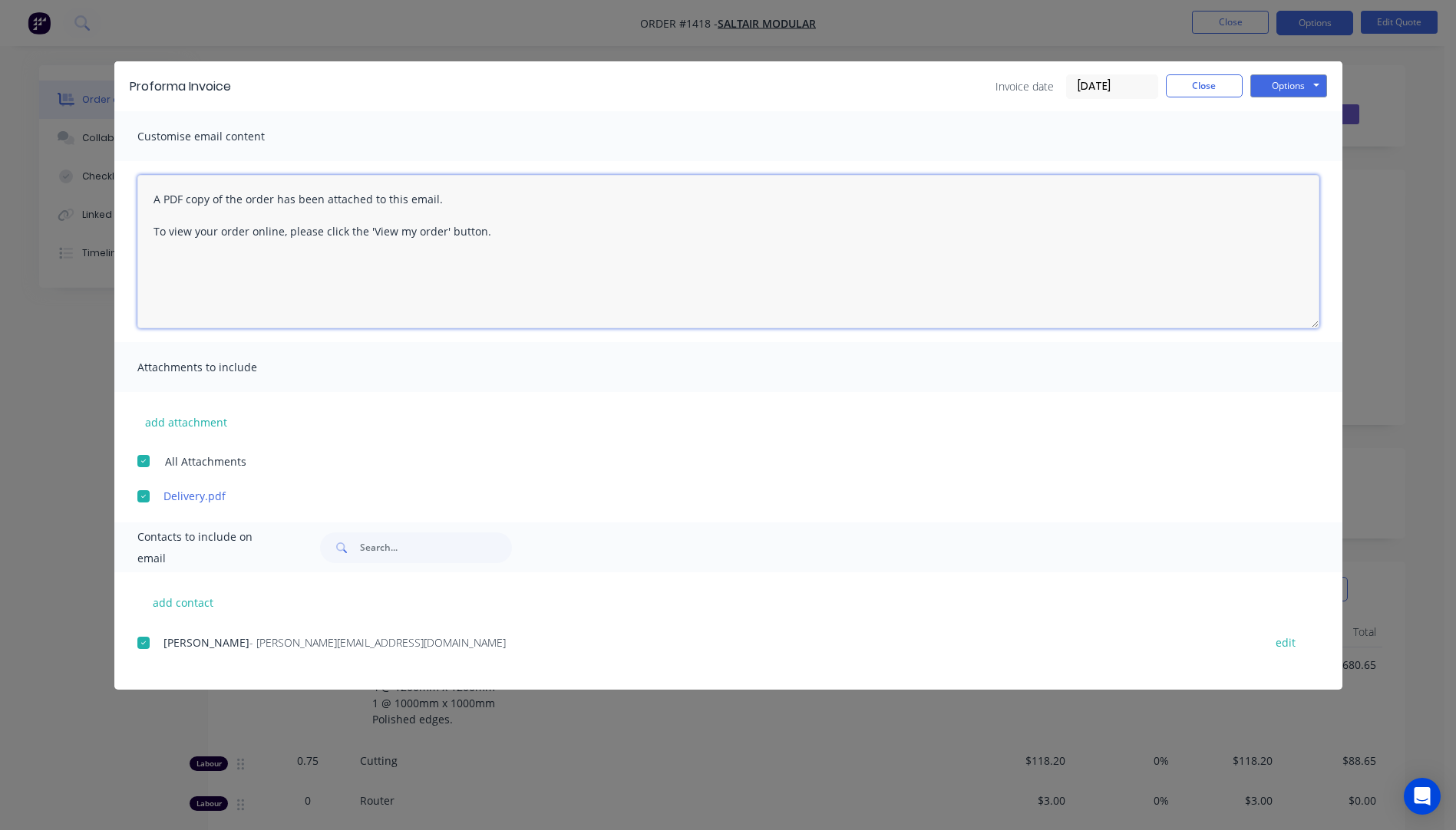
paste textarea "Hi, Please contact us if you have any questions. Regards, [PERSON_NAME] [EMAIL_…"
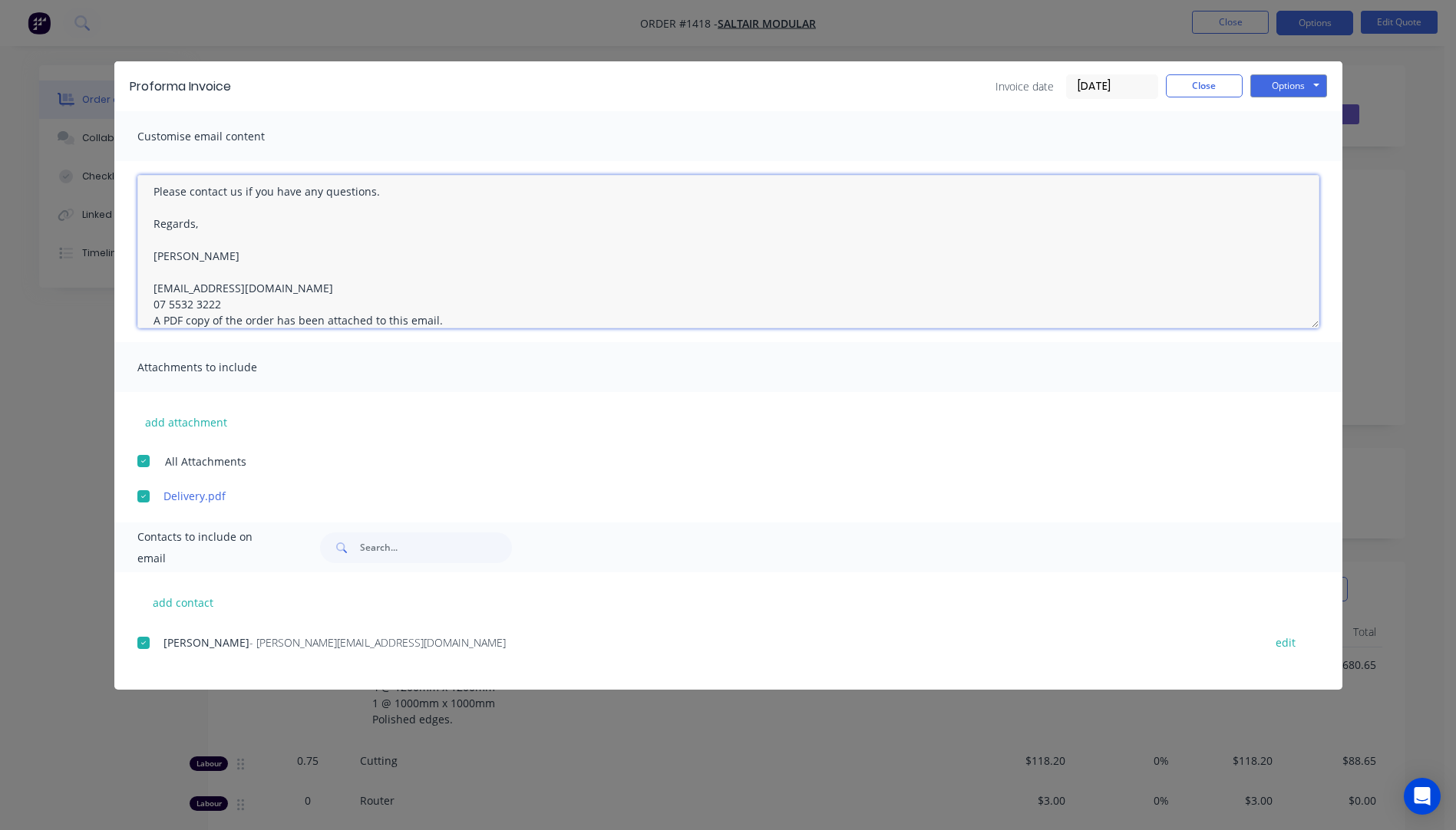
click at [235, 304] on textarea "Hi, Please contact us if you have any questions. Regards, [PERSON_NAME] [EMAIL_…" at bounding box center [729, 251] width 1182 height 154
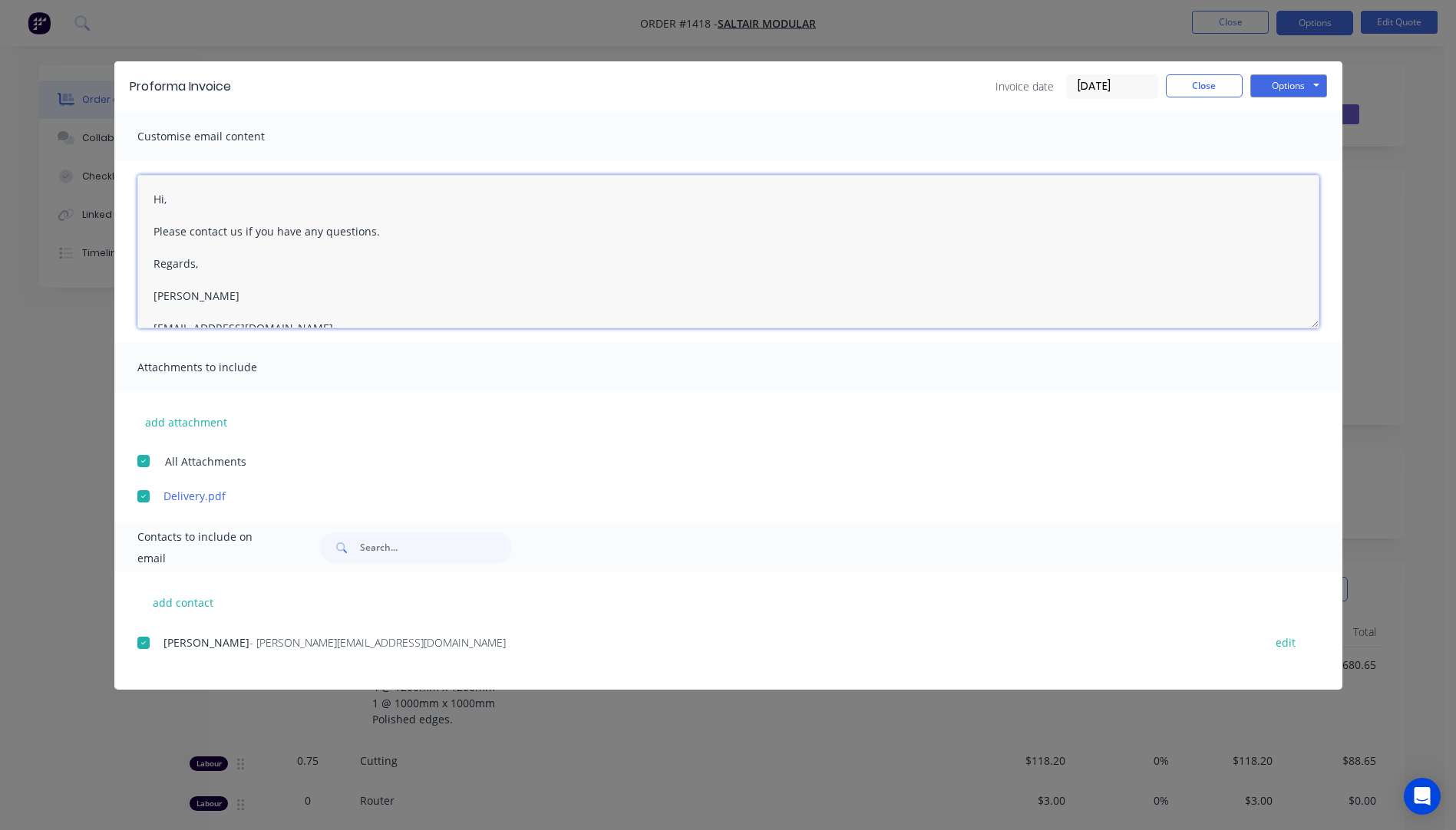
click at [174, 202] on textarea "Hi, Please contact us if you have any questions. Regards, [PERSON_NAME] [EMAIL_…" at bounding box center [729, 251] width 1182 height 154
click at [483, 229] on textarea "Hi Jim, Thanks for your order, please see attached Pro Forma Invoice. Please co…" at bounding box center [729, 251] width 1182 height 154
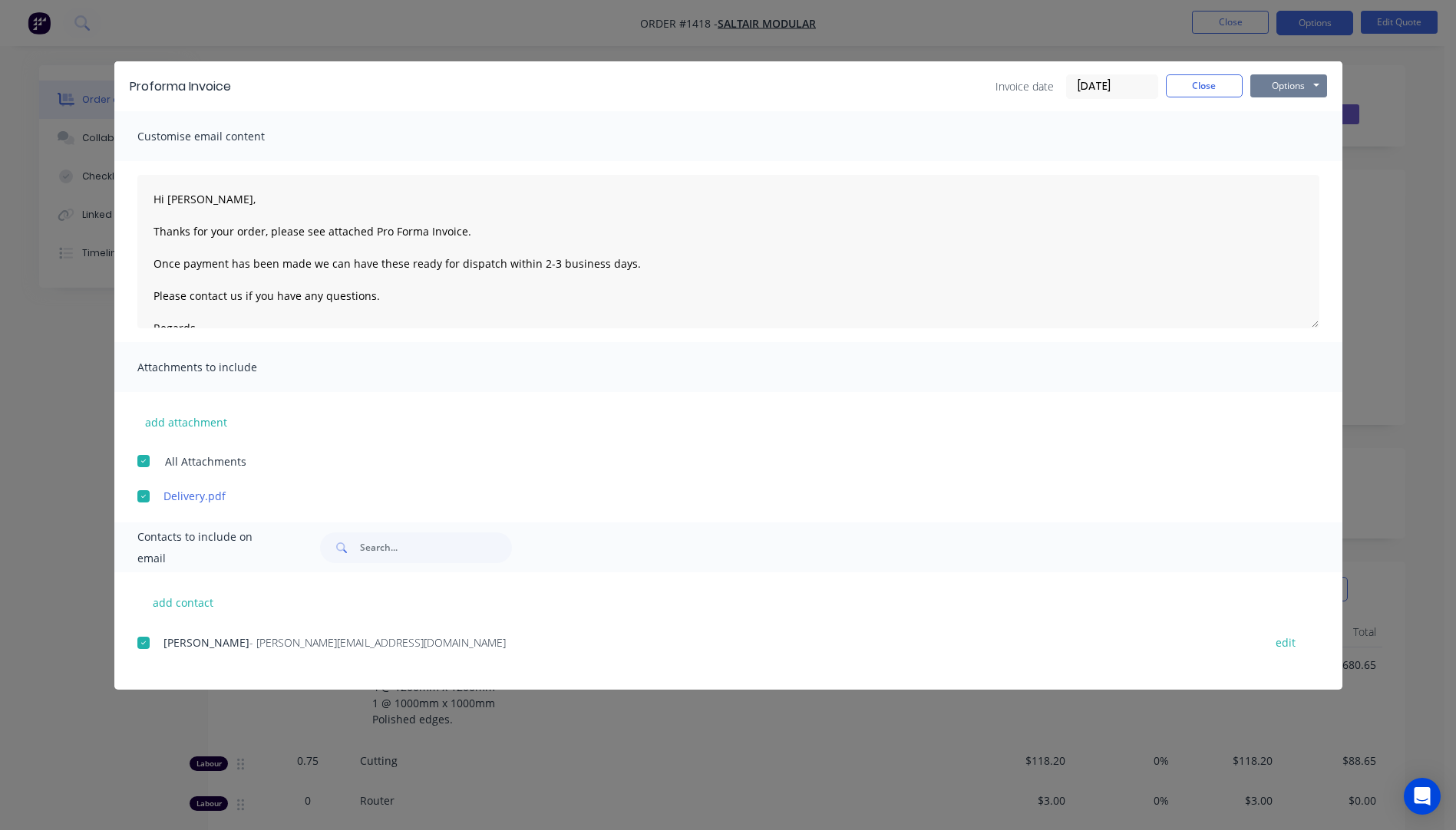
click at [1278, 84] on button "Options" at bounding box center [1288, 86] width 76 height 23
click at [1287, 165] on button "Email" at bounding box center [1299, 164] width 98 height 26
type textarea "A PDF copy of the order has been attached to this email. To view your order onl…"
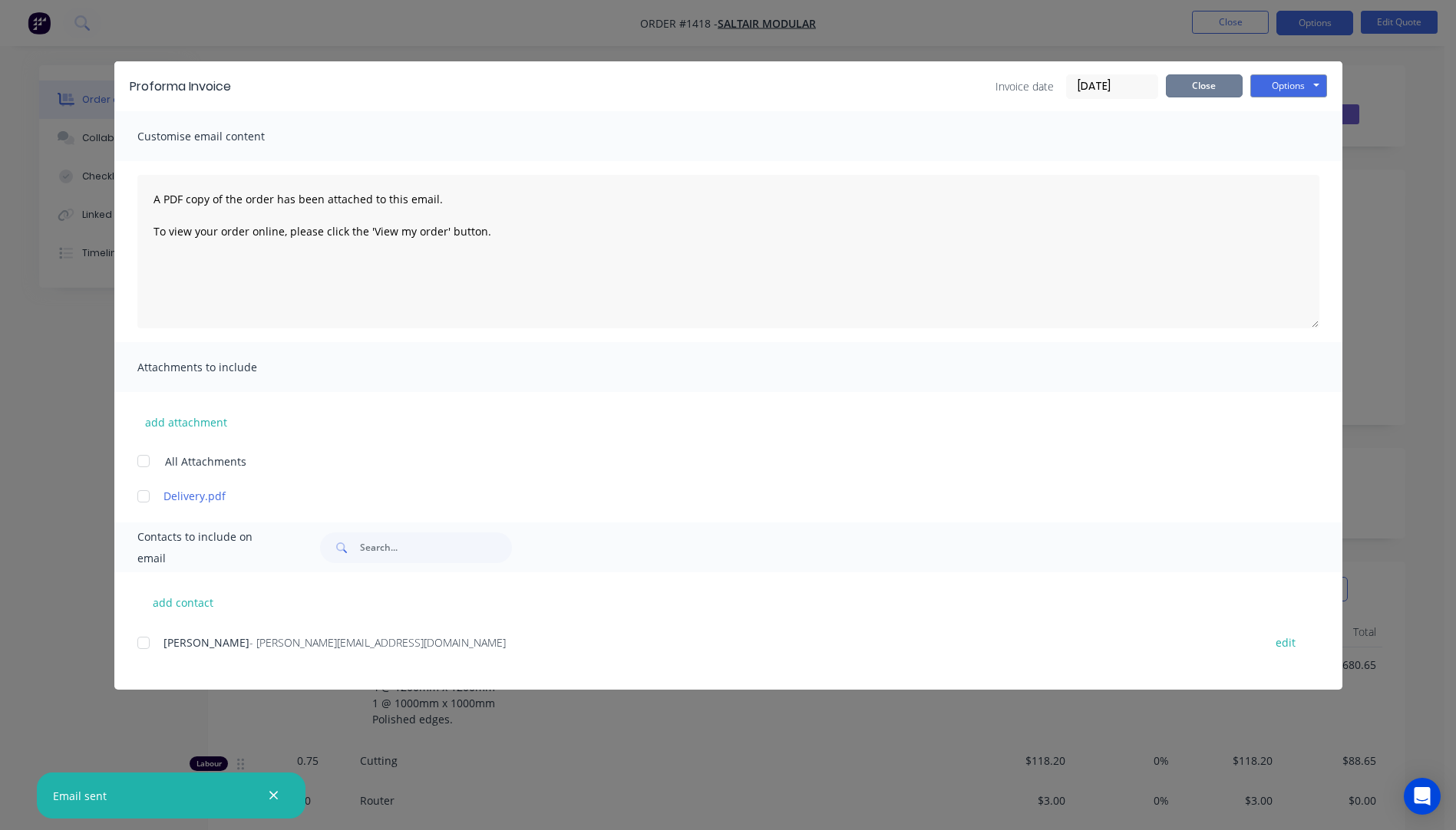
click at [1207, 92] on button "Close" at bounding box center [1204, 86] width 76 height 23
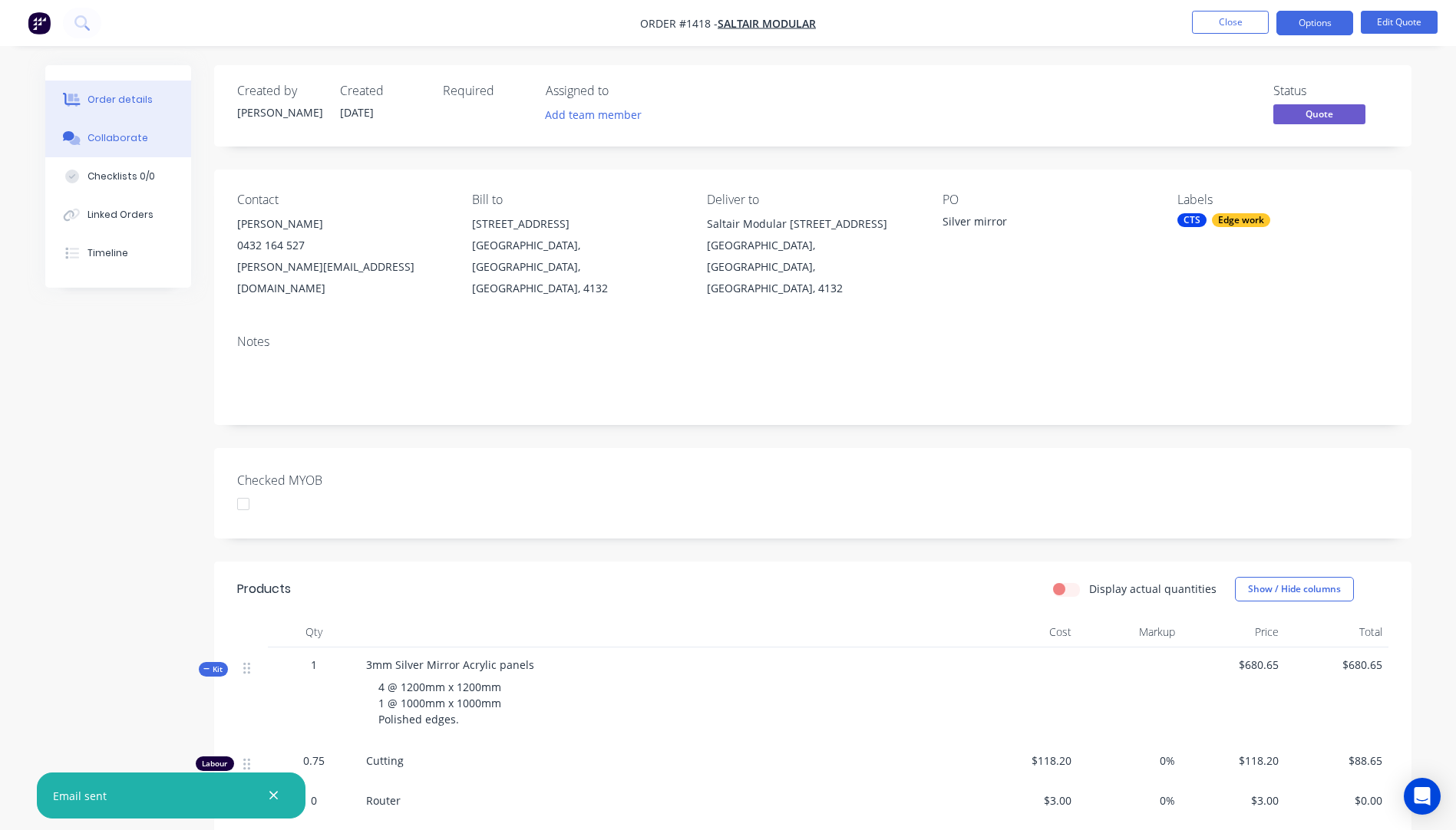
click at [88, 139] on div "Collaborate" at bounding box center [117, 138] width 61 height 14
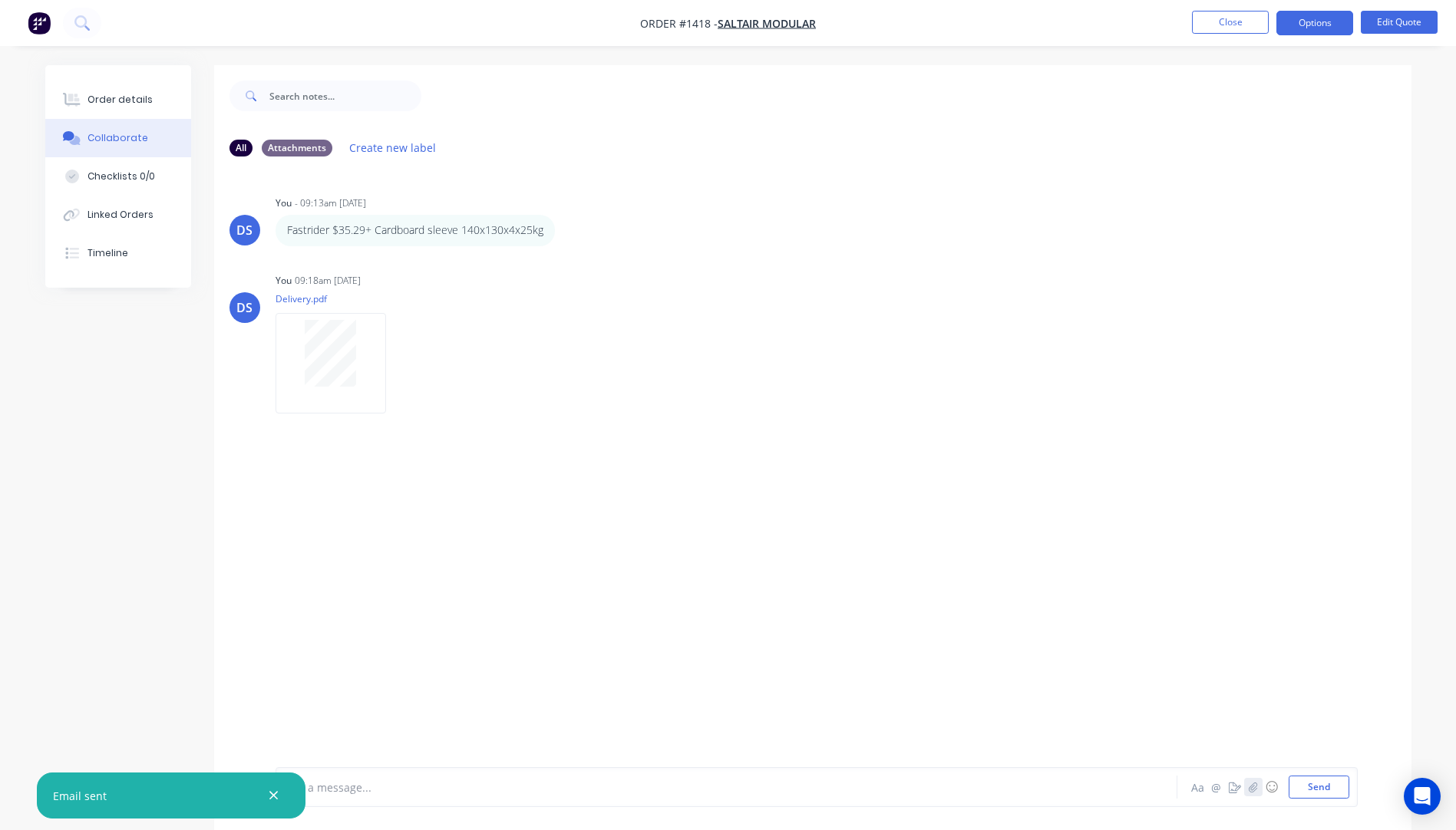
click at [1255, 791] on icon "button" at bounding box center [1252, 787] width 9 height 11
click at [1322, 788] on button "Send" at bounding box center [1318, 788] width 61 height 23
click at [1389, 27] on button "Edit Quote" at bounding box center [1399, 22] width 76 height 23
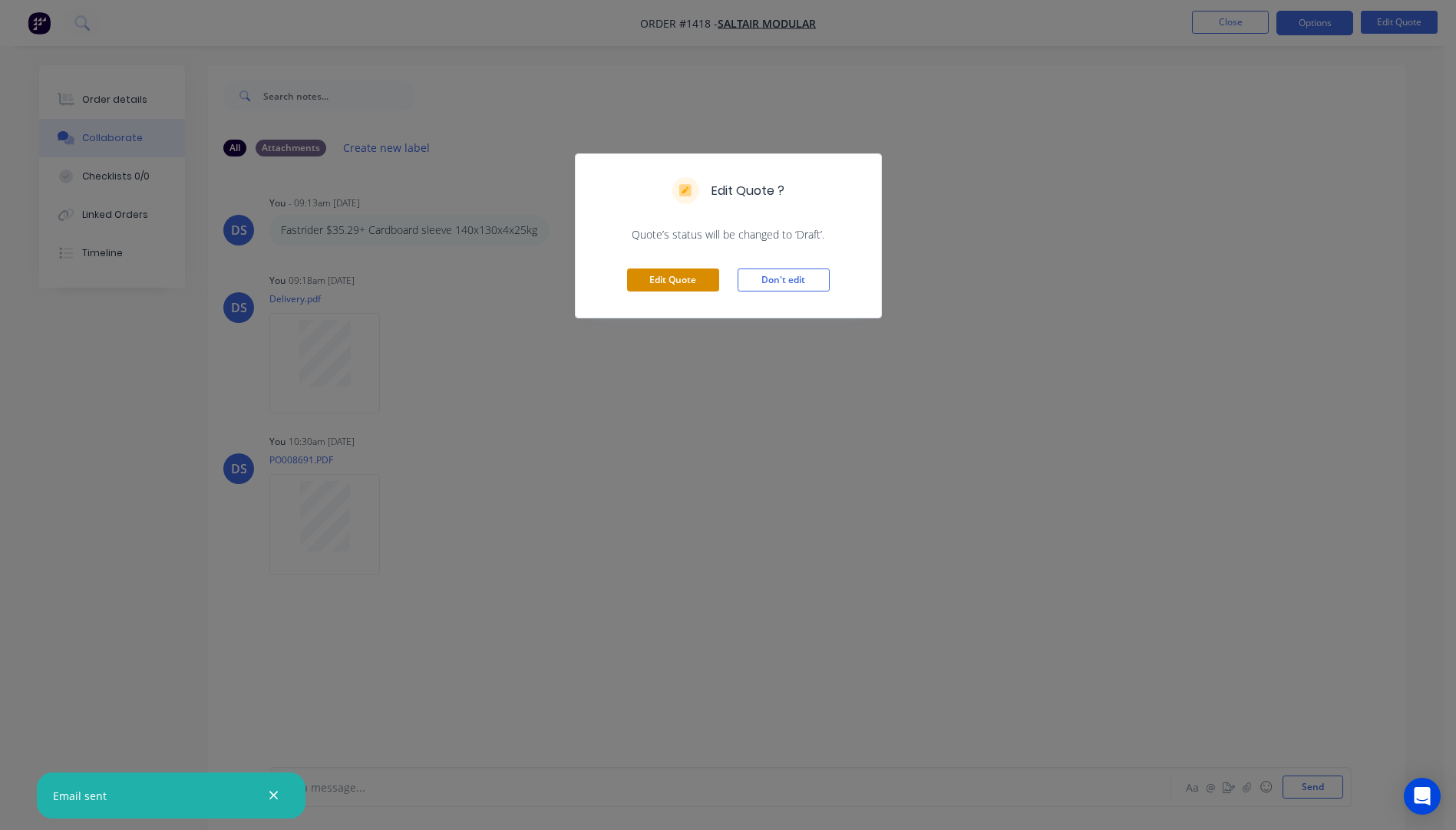
click at [689, 283] on button "Edit Quote" at bounding box center [672, 281] width 92 height 23
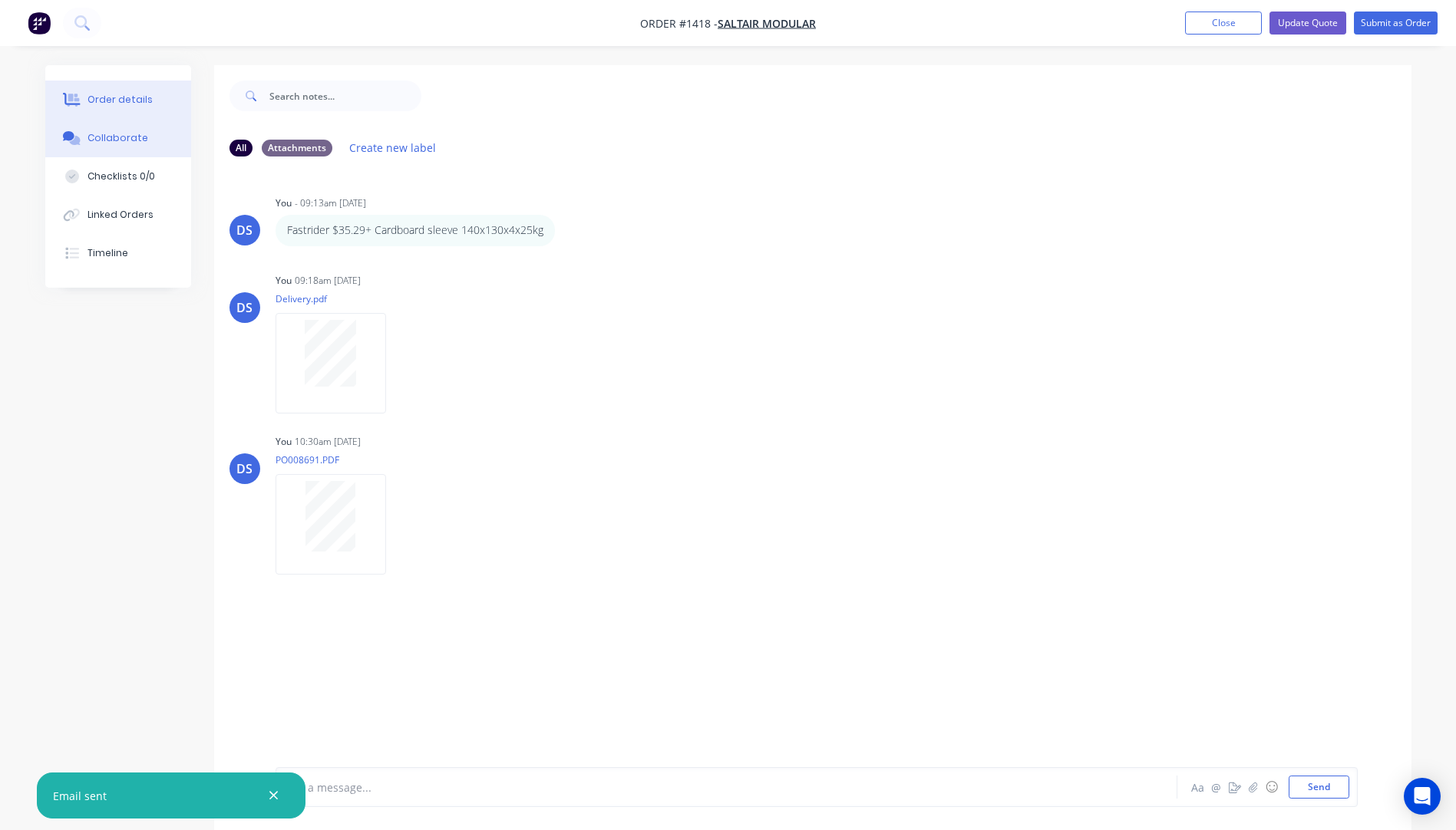
click at [116, 100] on div "Order details" at bounding box center [120, 100] width 66 height 14
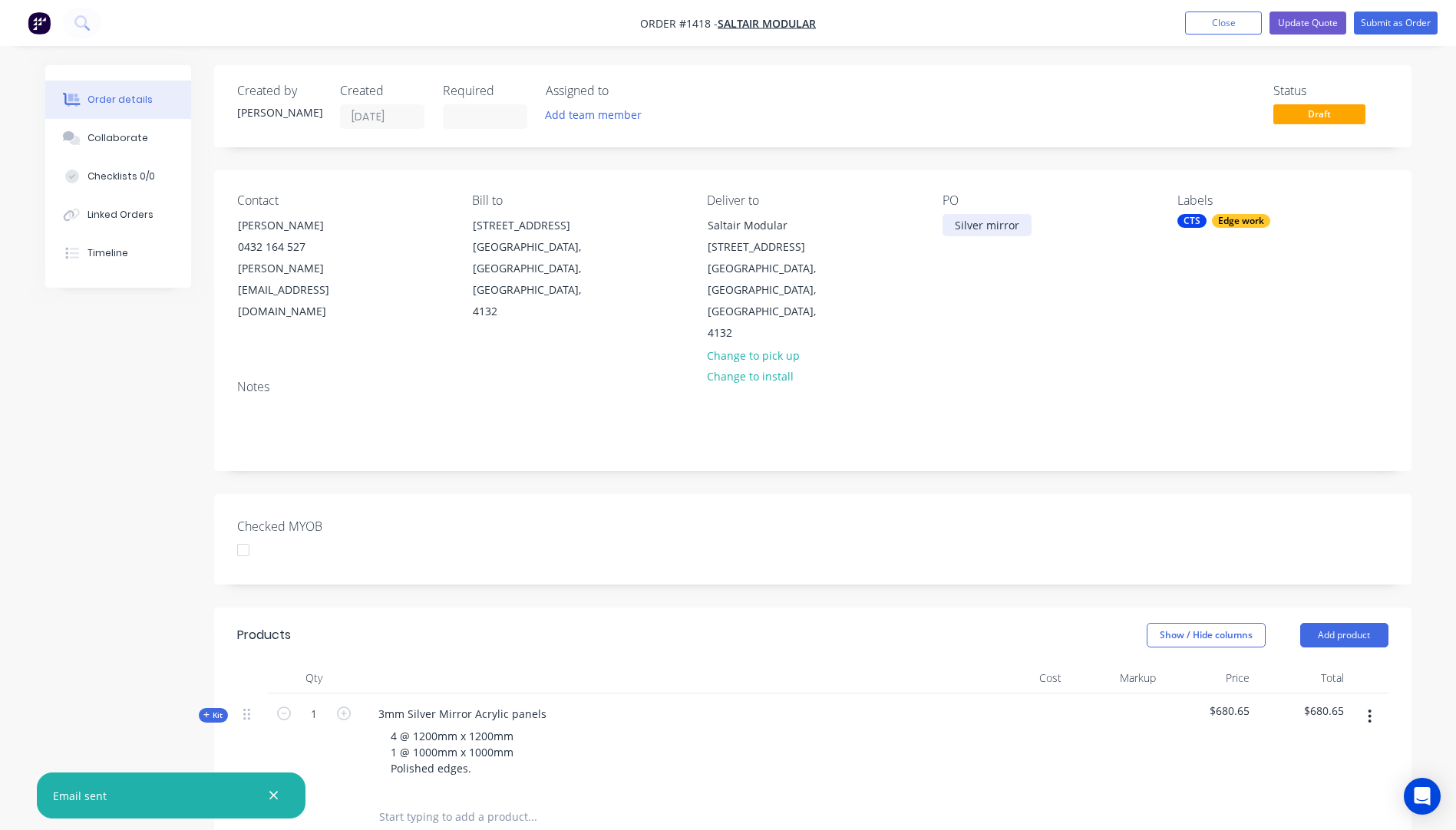
click at [993, 231] on div "Silver mirror" at bounding box center [986, 225] width 89 height 22
click at [1023, 305] on div "Contact Jim Moll 0432 164 527 jim.m@saltairmodular.com.au Bill to 181 Magnesium…" at bounding box center [813, 269] width 1197 height 198
click at [1322, 26] on button "Update Quote" at bounding box center [1307, 23] width 76 height 23
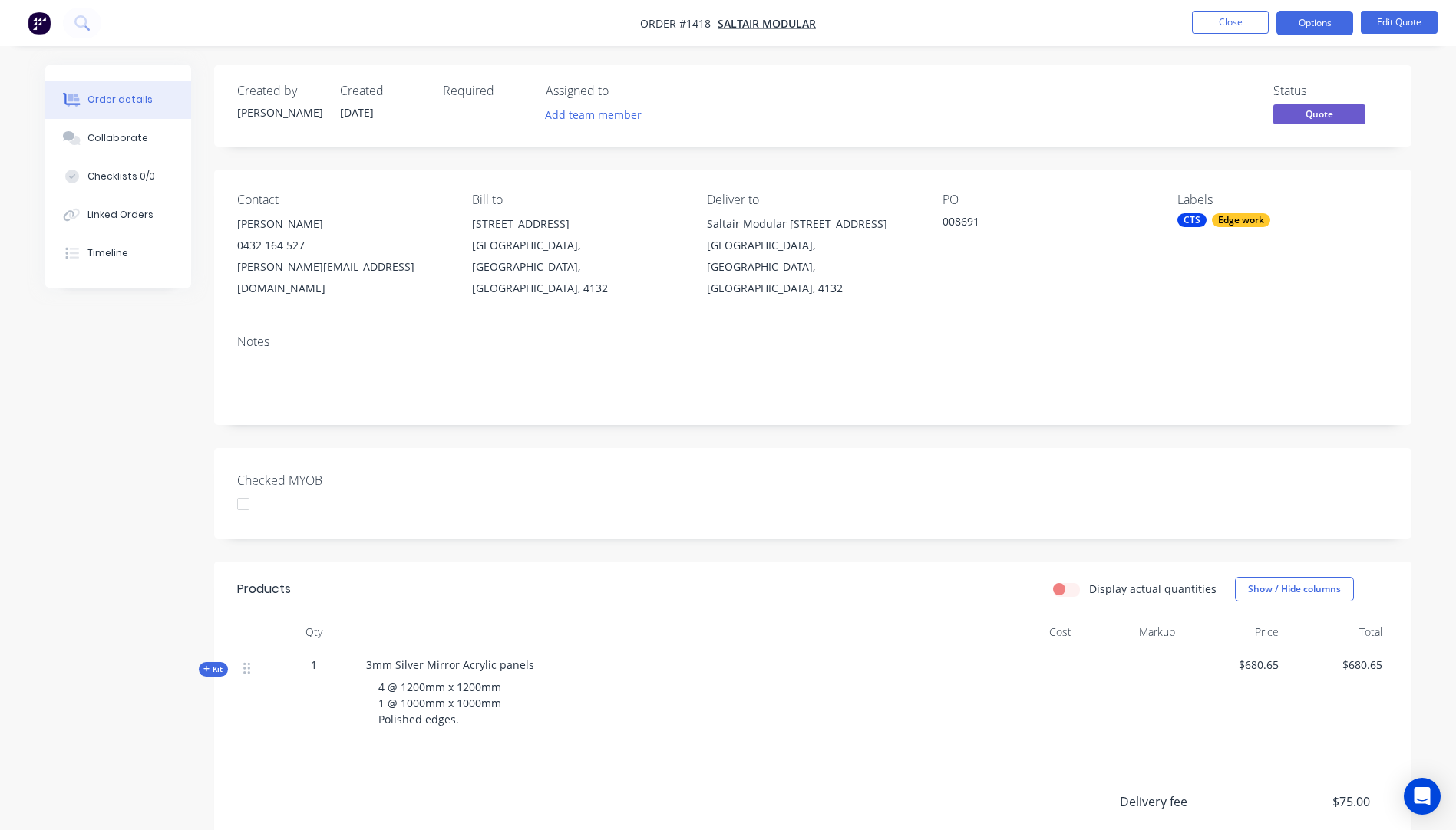
click at [121, 106] on div "Order details" at bounding box center [120, 100] width 66 height 14
click at [129, 145] on button "Collaborate" at bounding box center [119, 138] width 146 height 38
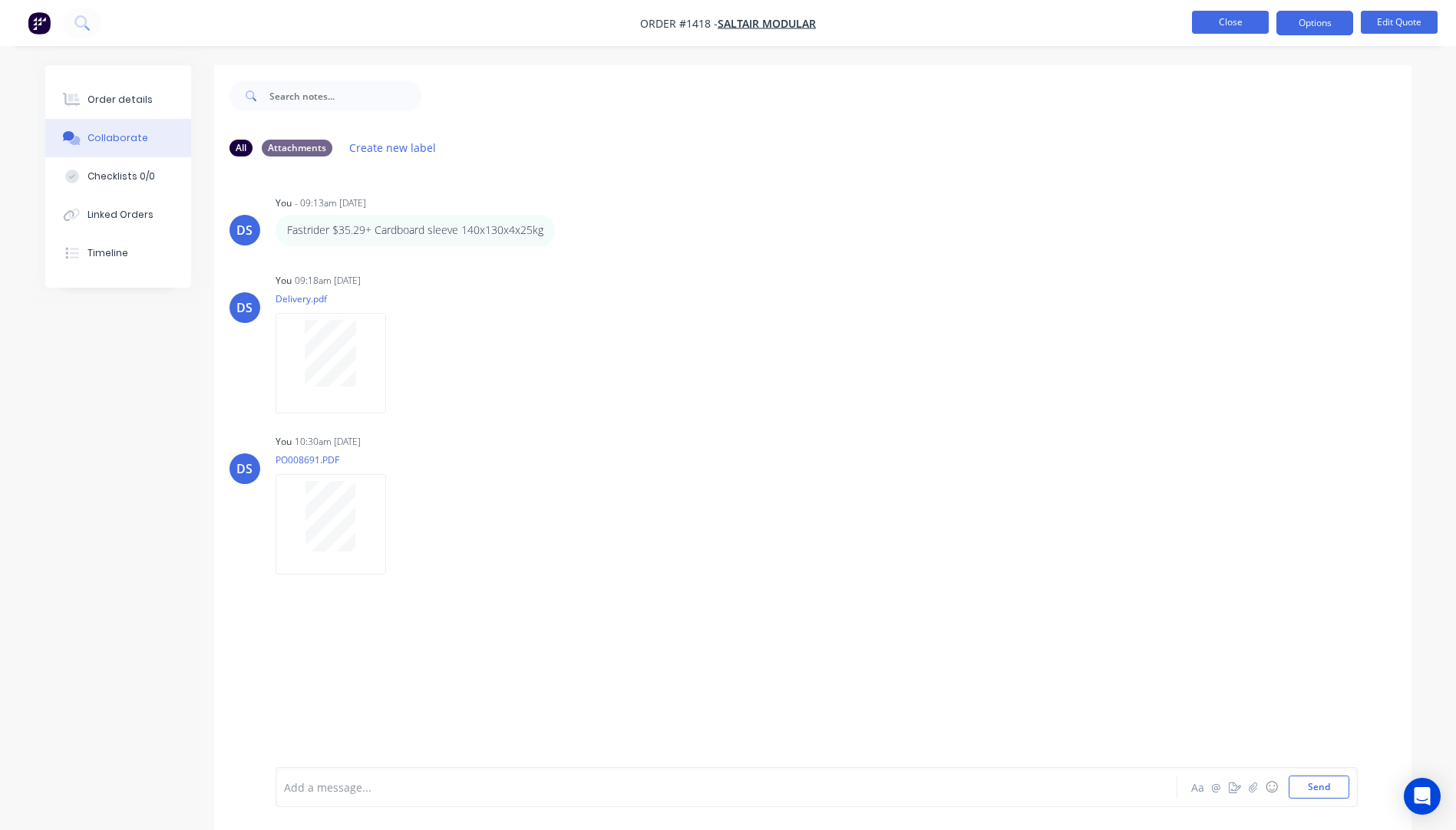
click at [1247, 27] on button "Close" at bounding box center [1230, 22] width 76 height 23
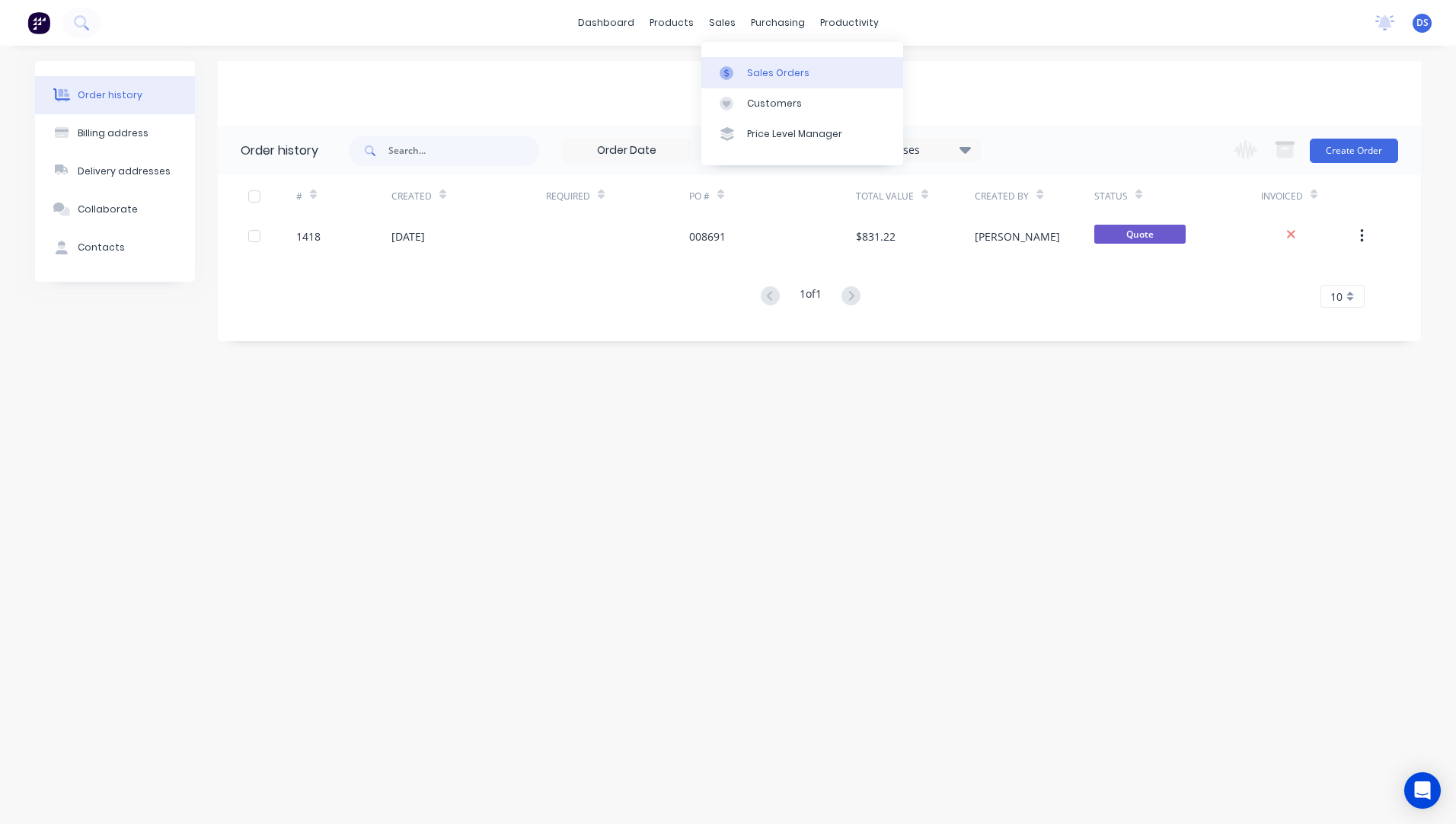
click at [763, 83] on link "Sales Orders" at bounding box center [802, 72] width 202 height 30
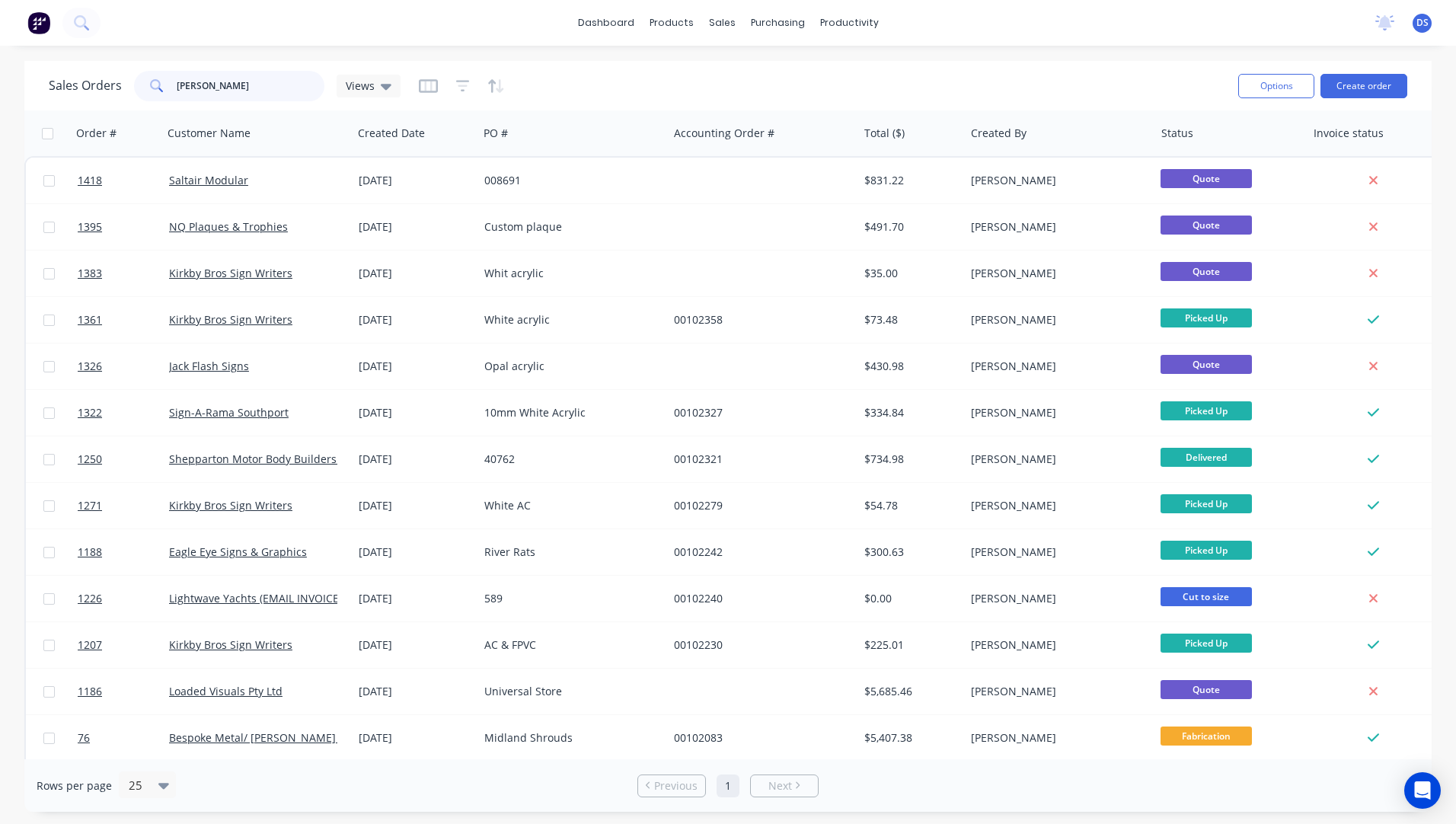
drag, startPoint x: 222, startPoint y: 85, endPoint x: 171, endPoint y: 89, distance: 51.2
click at [171, 89] on div "sal" at bounding box center [229, 86] width 190 height 30
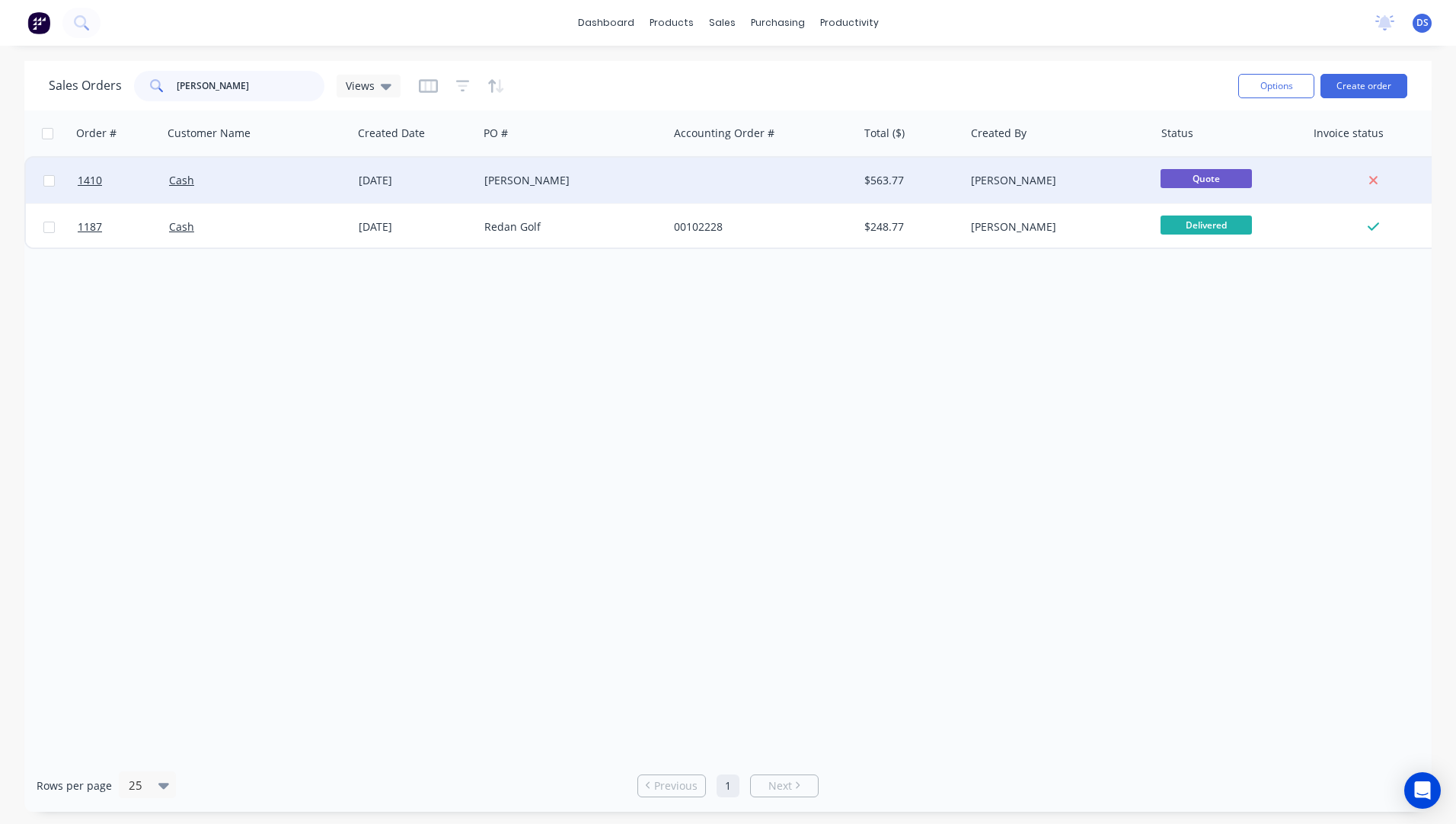
type input "jake"
click at [499, 187] on div "Jake Saunders" at bounding box center [568, 180] width 169 height 15
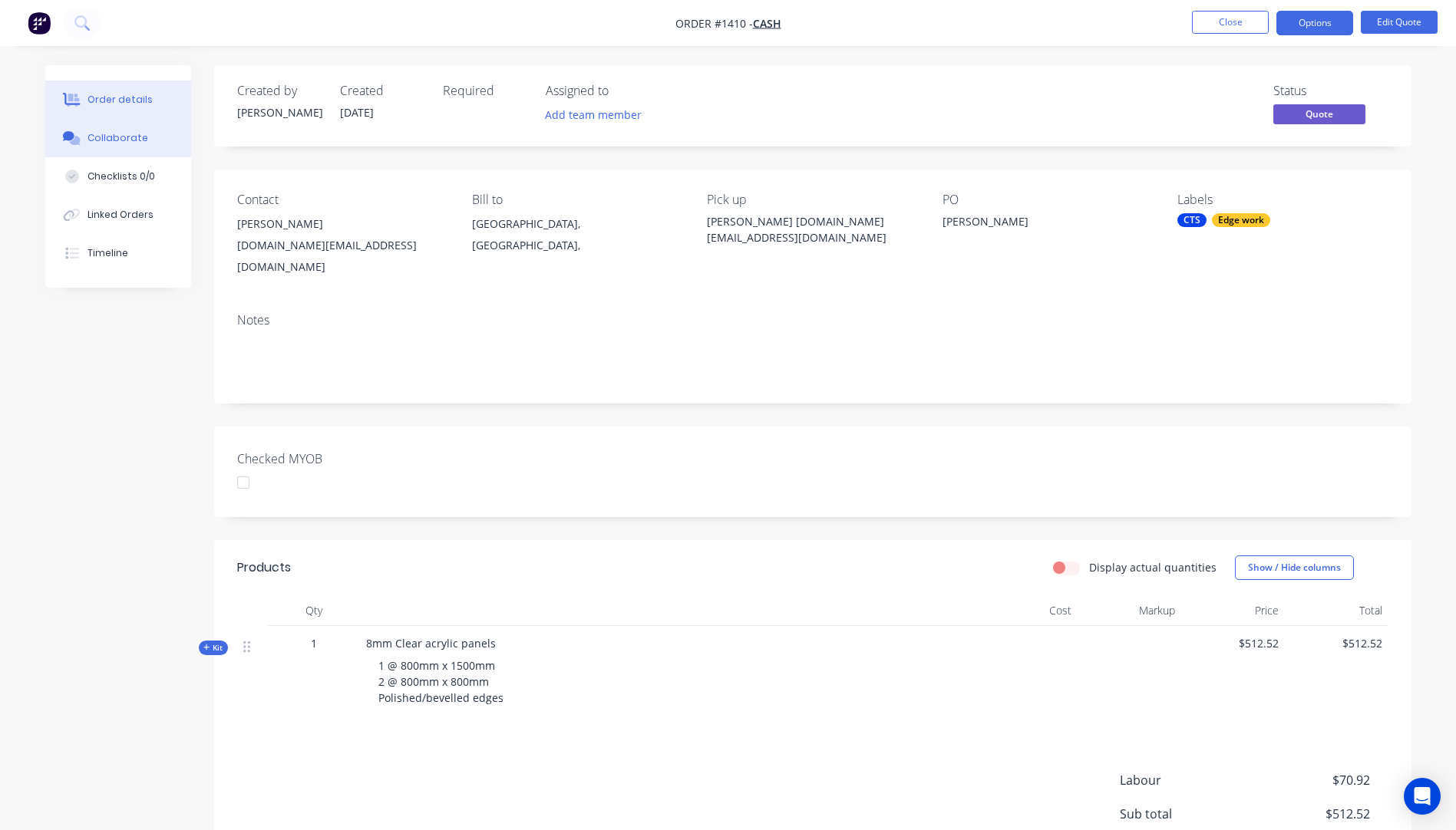
click at [122, 146] on button "Collaborate" at bounding box center [119, 138] width 146 height 38
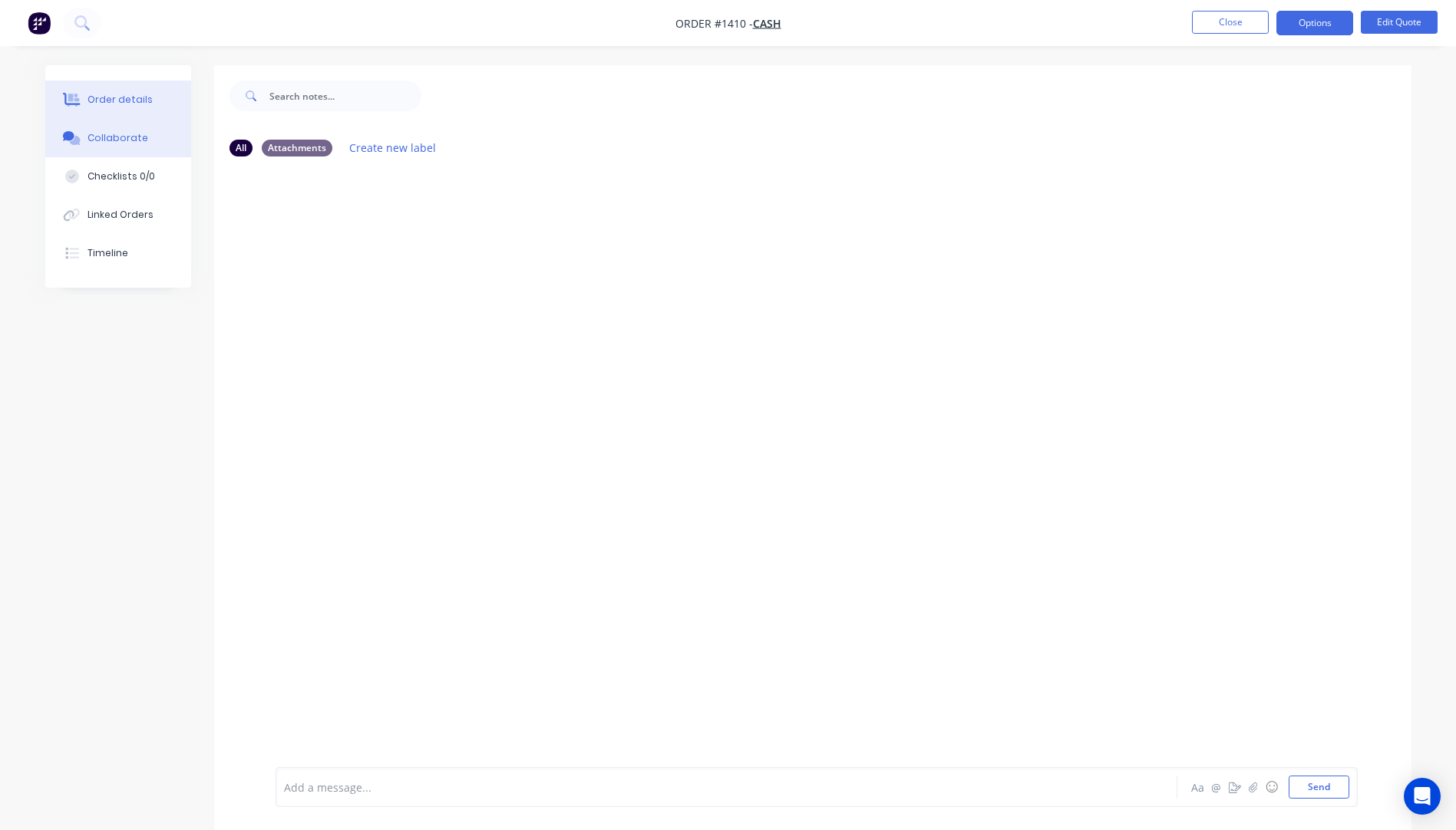
click at [125, 109] on button "Order details" at bounding box center [119, 100] width 146 height 38
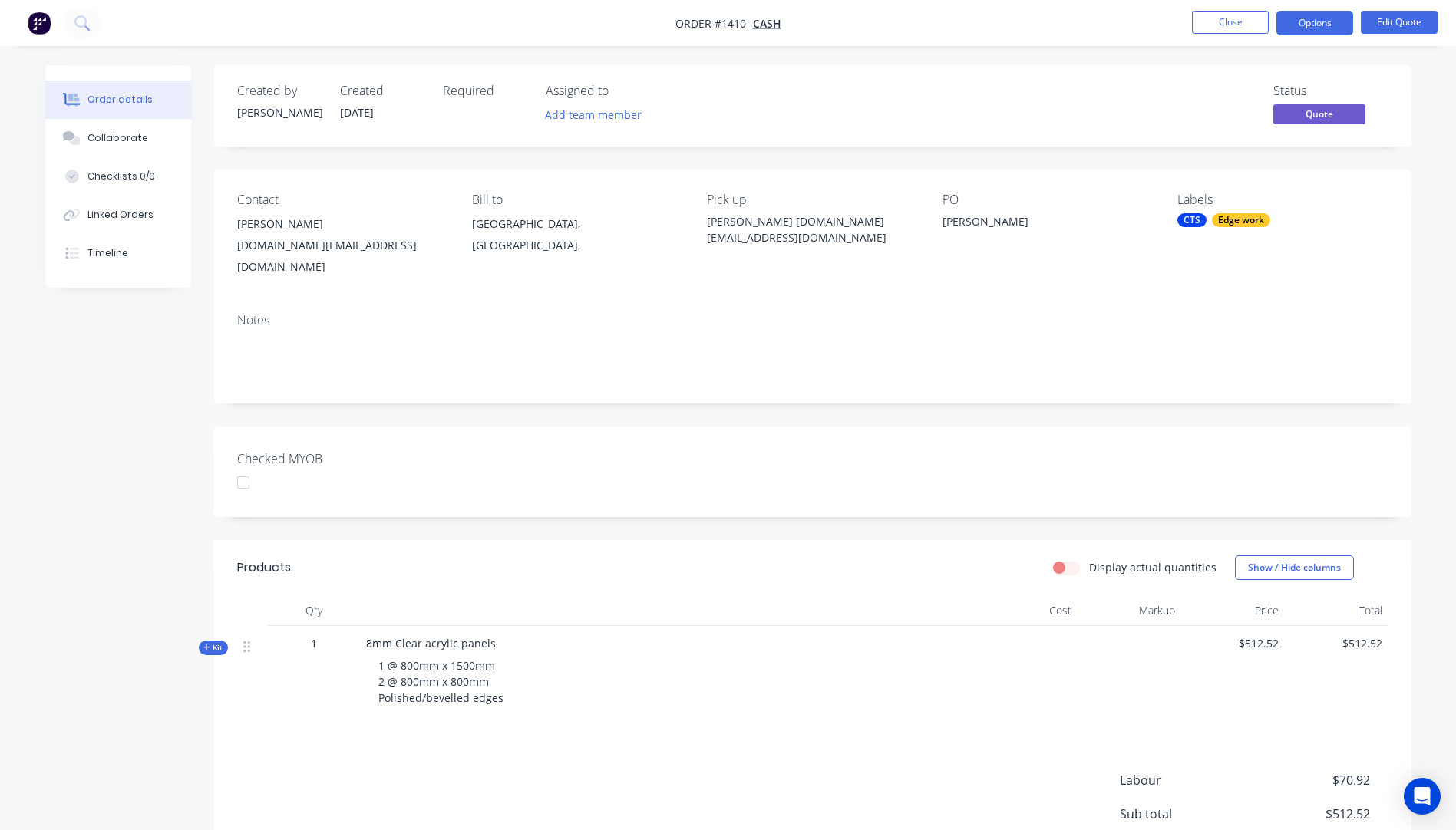
click at [205, 645] on icon at bounding box center [206, 647] width 6 height 6
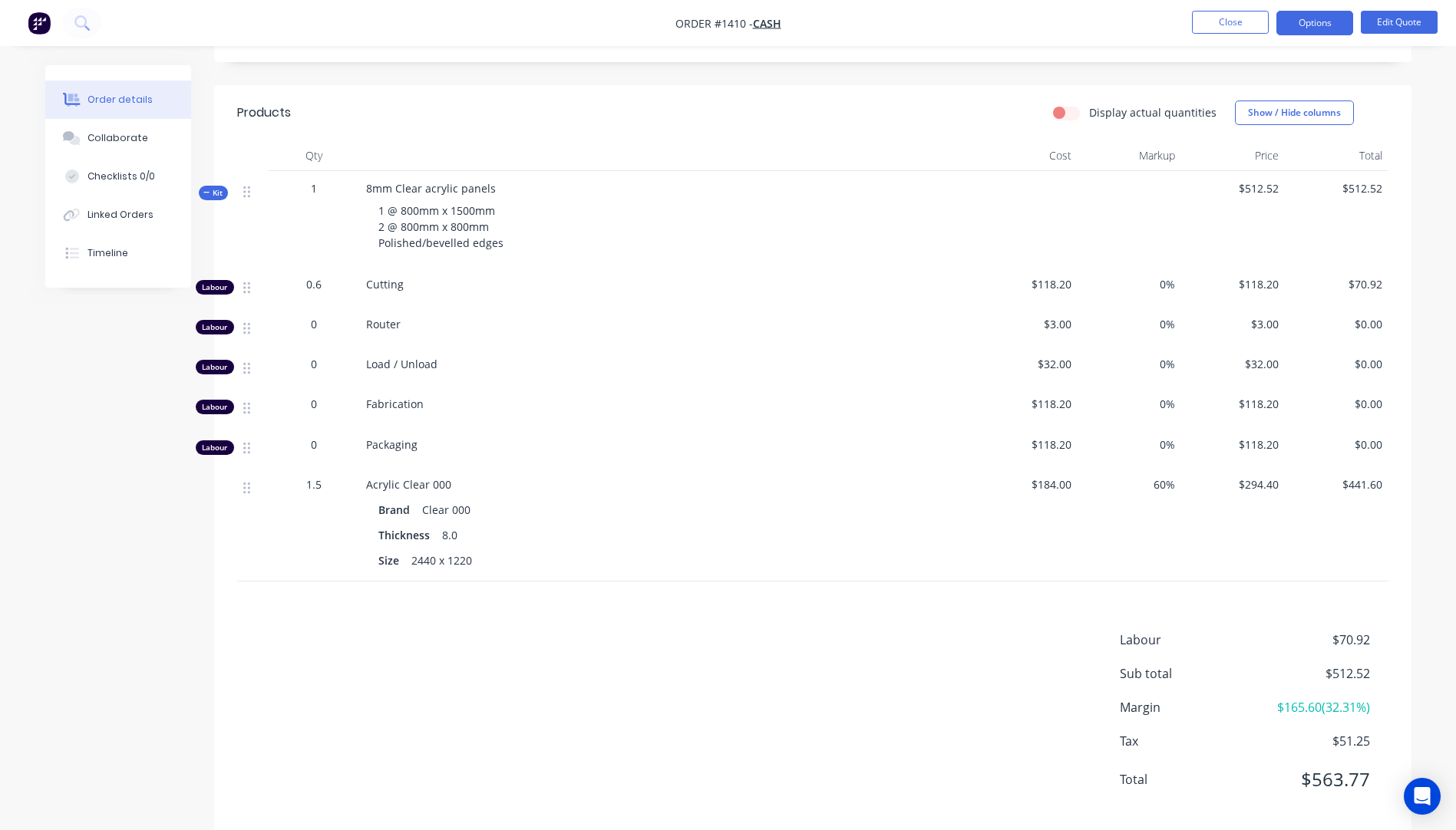
scroll to position [461, 0]
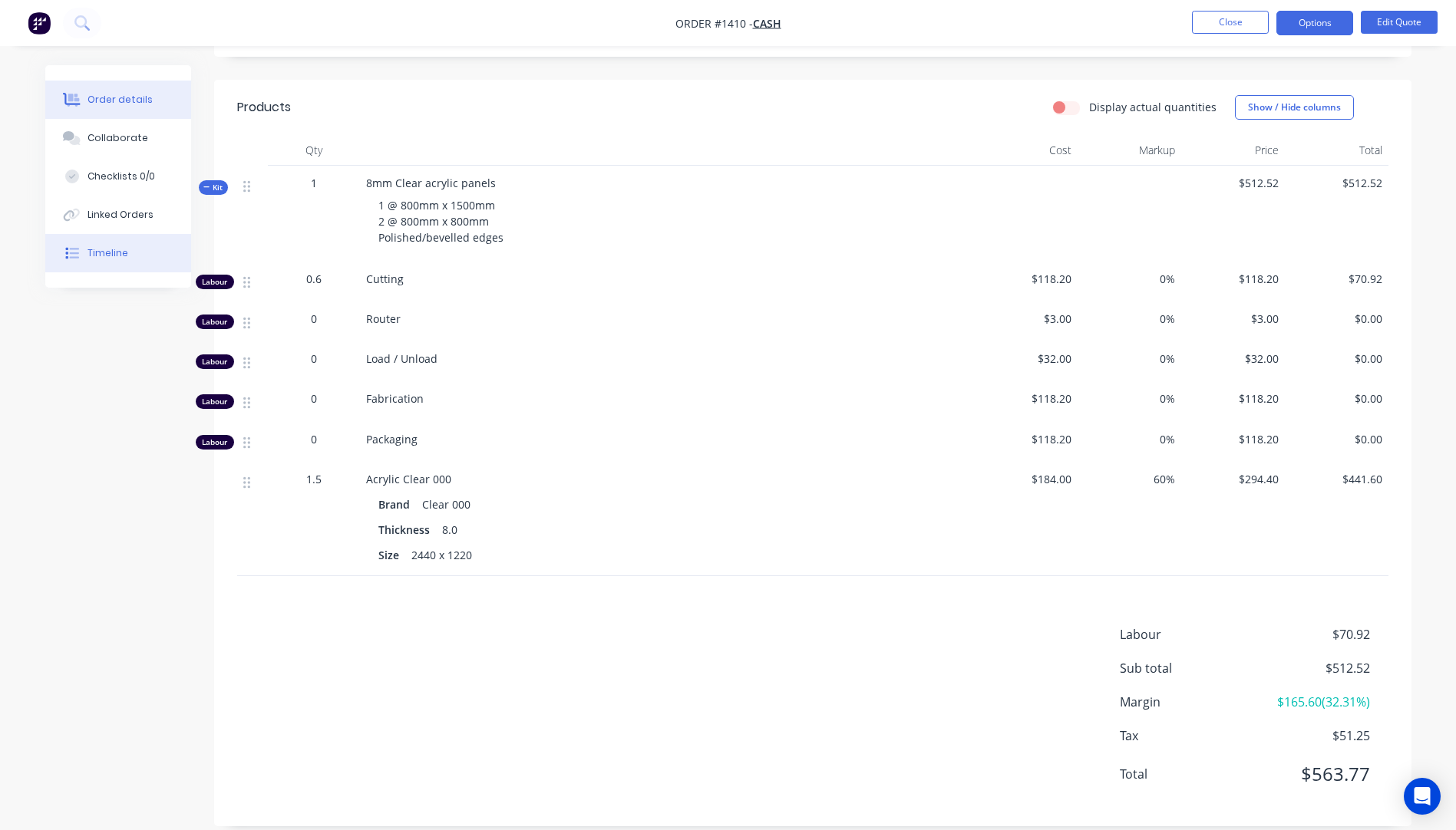
click at [116, 255] on div "Timeline" at bounding box center [107, 253] width 41 height 14
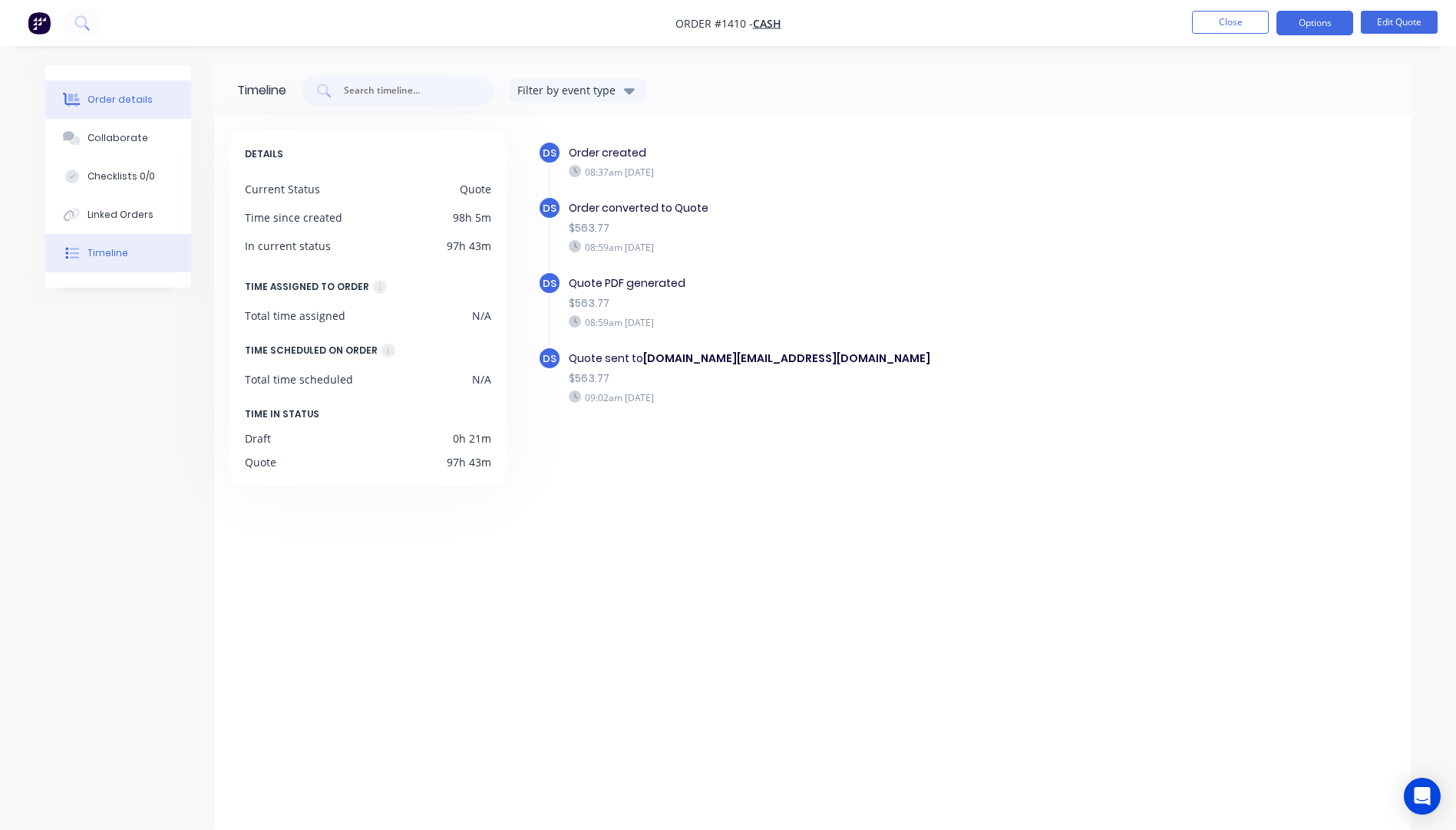
click at [102, 103] on div "Order details" at bounding box center [120, 100] width 66 height 14
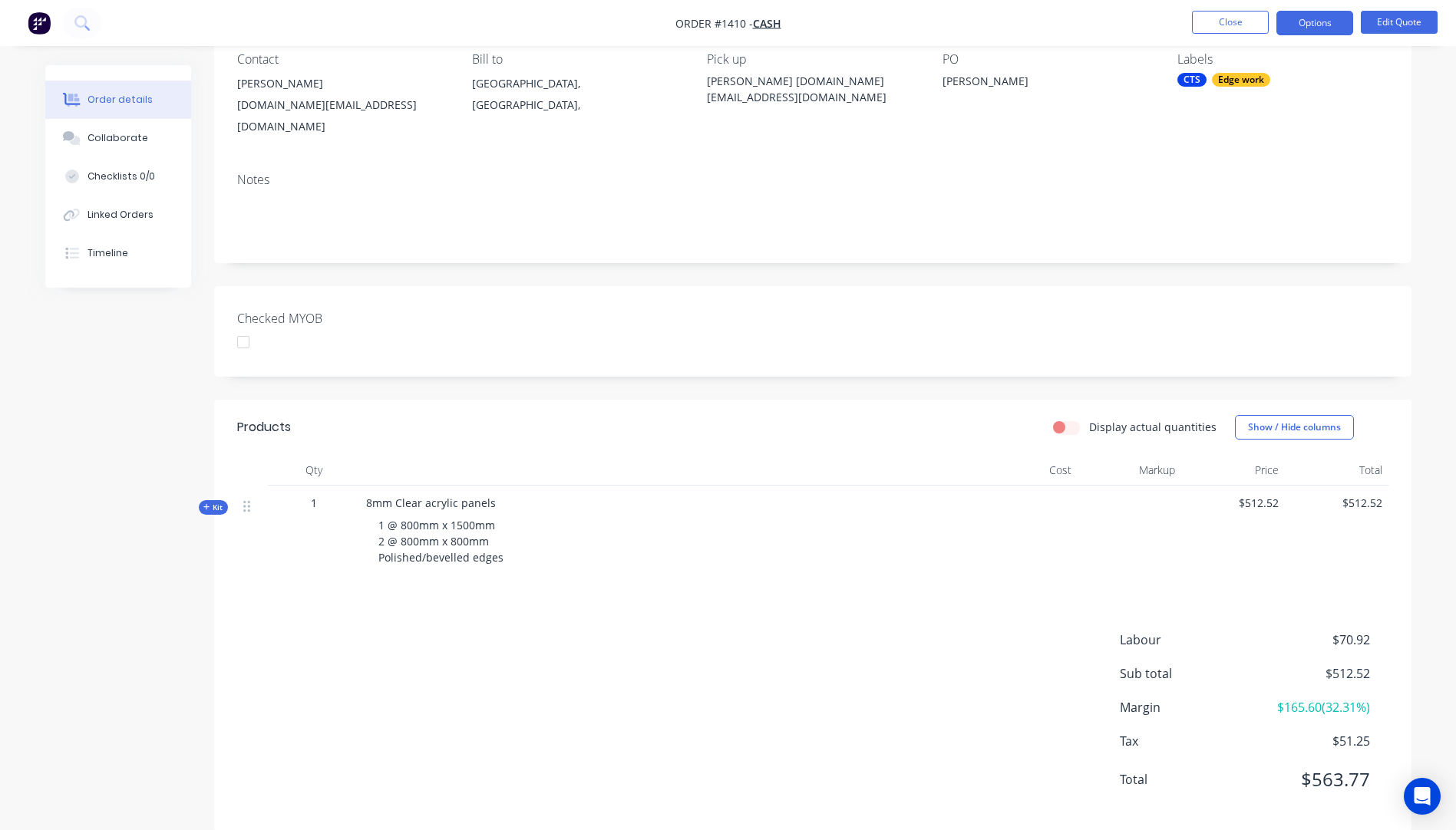
scroll to position [149, 0]
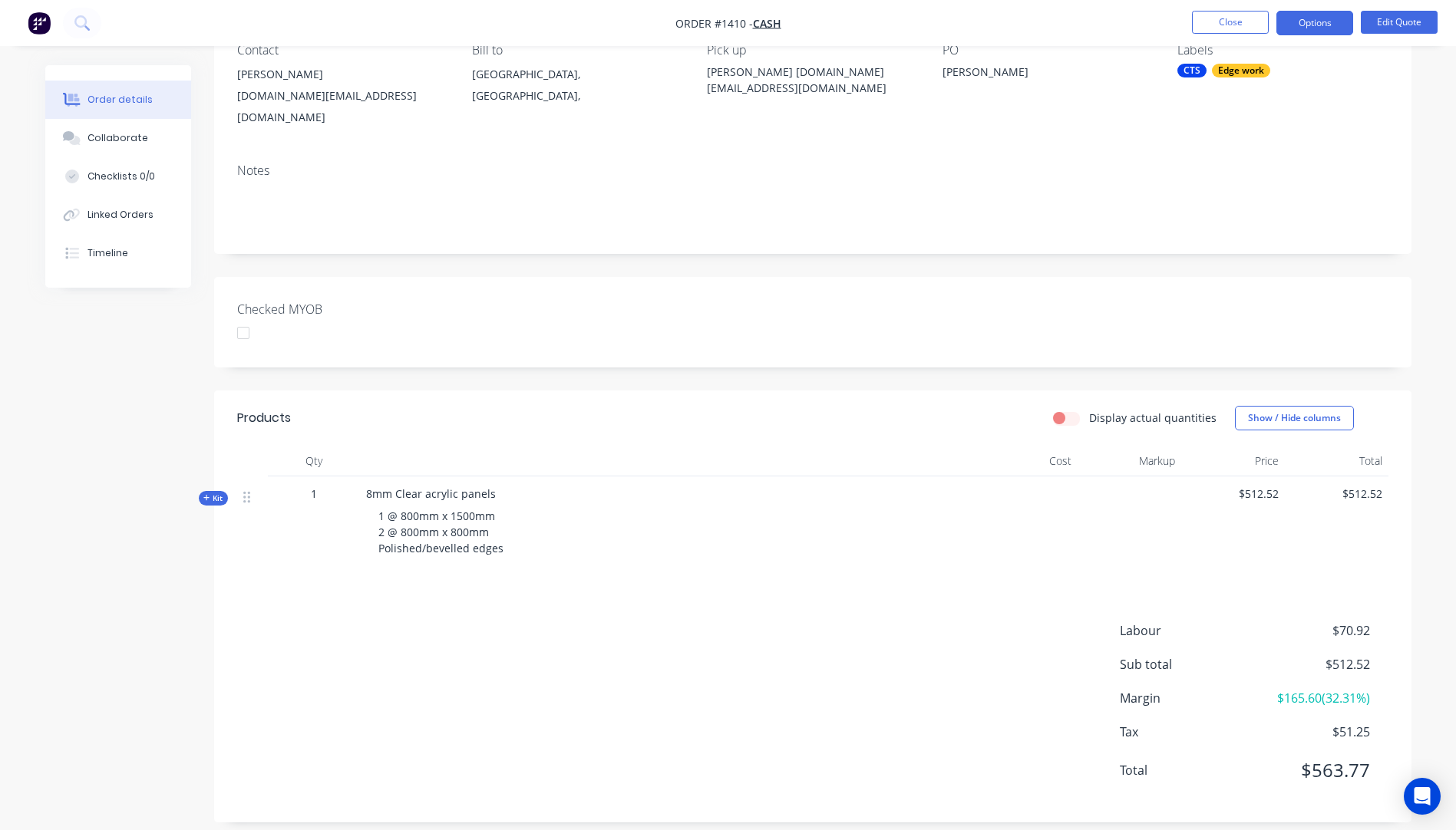
click at [209, 494] on icon at bounding box center [207, 497] width 7 height 7
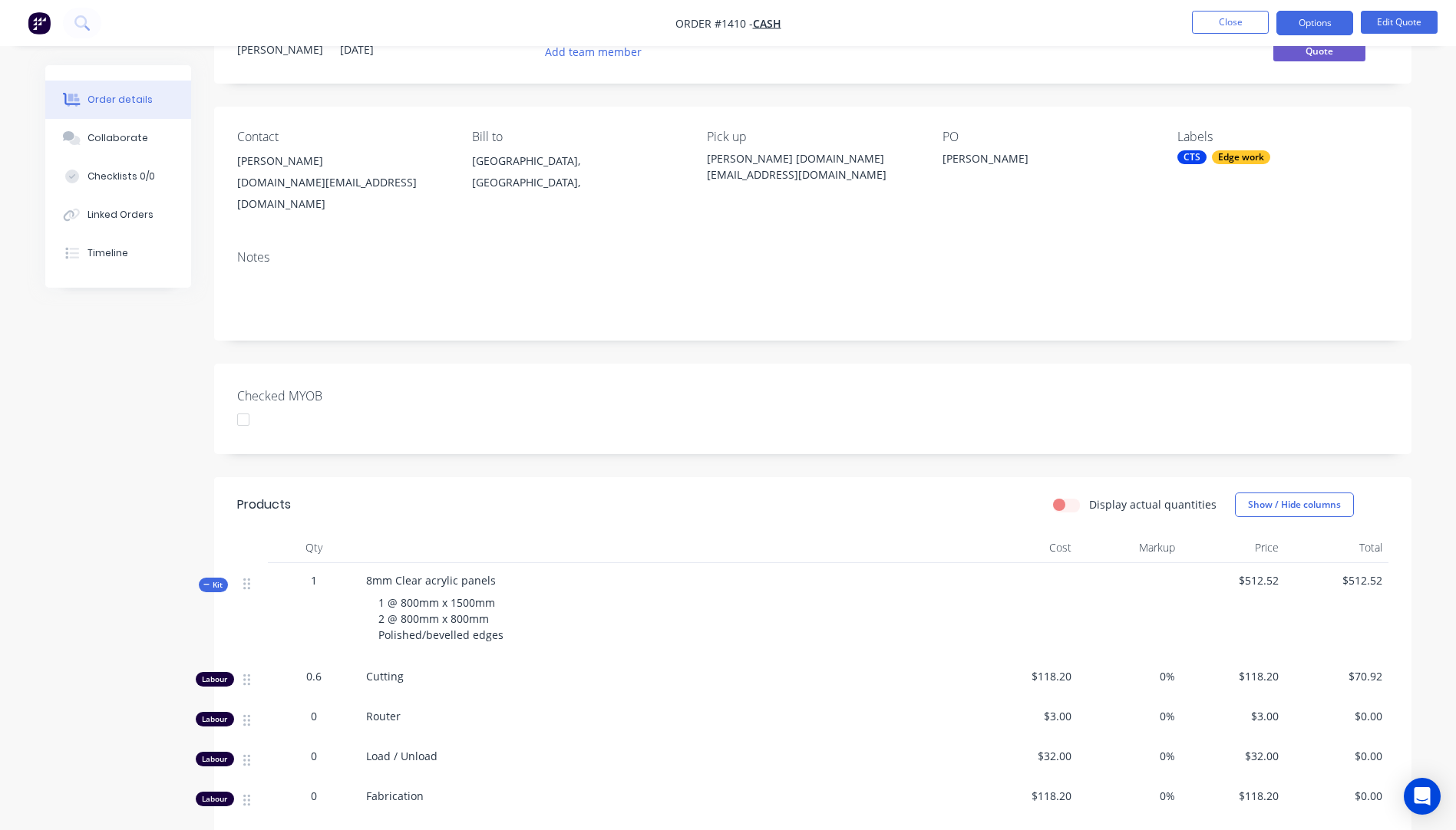
scroll to position [0, 0]
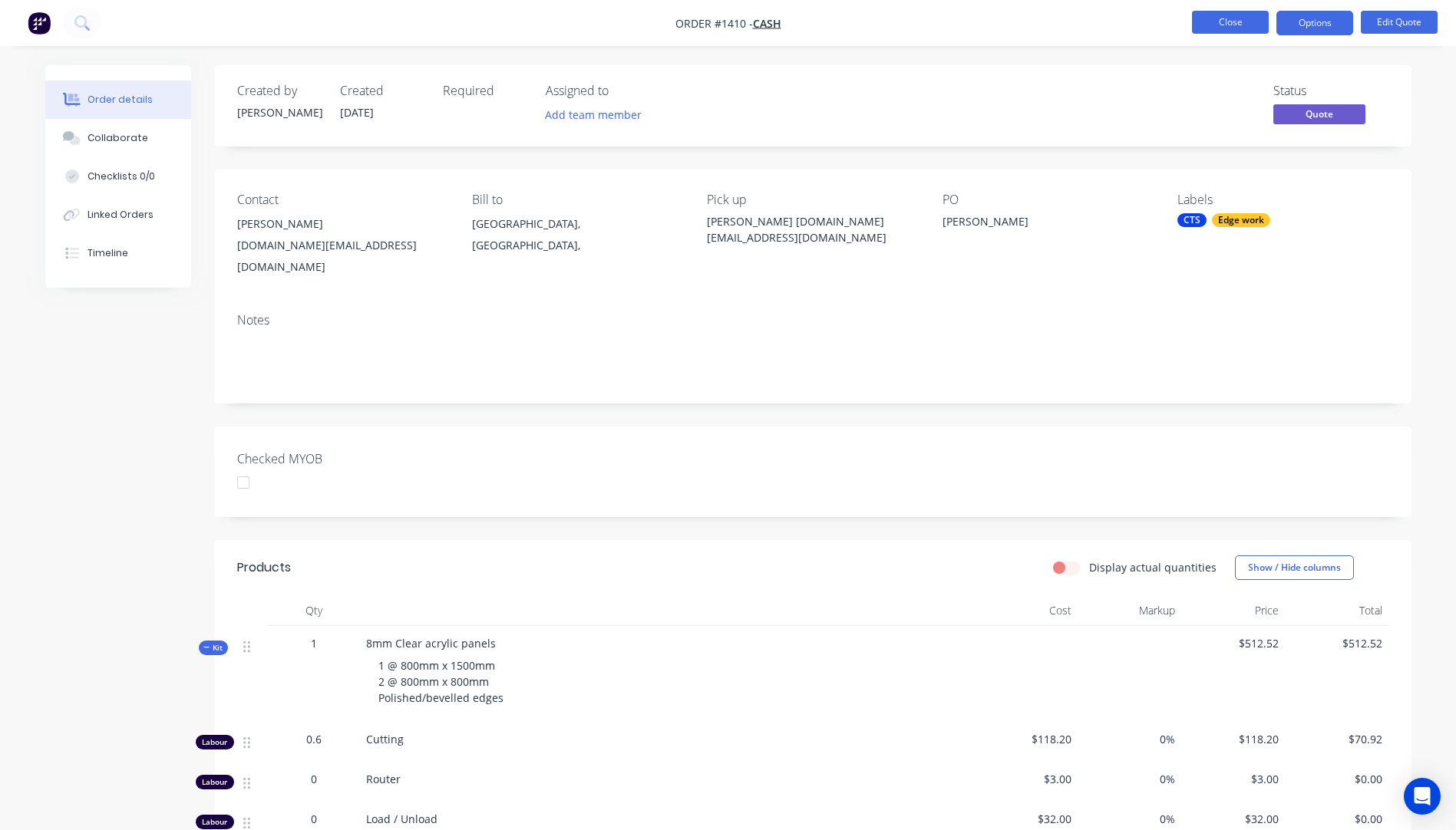
click at [1214, 23] on button "Close" at bounding box center [1230, 22] width 76 height 23
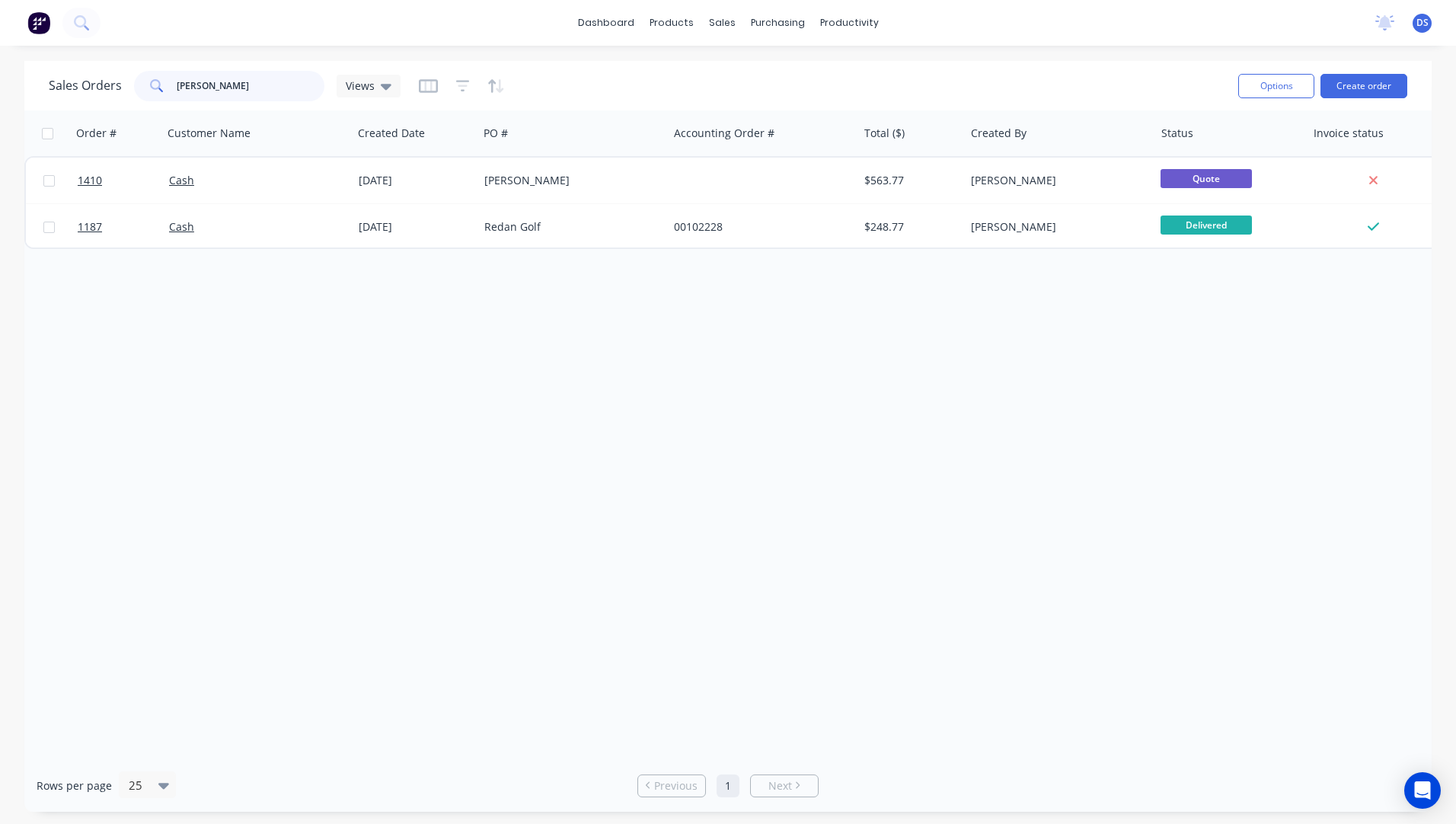
drag, startPoint x: 235, startPoint y: 86, endPoint x: 146, endPoint y: 87, distance: 89.0
click at [146, 87] on div "jake" at bounding box center [229, 86] width 190 height 30
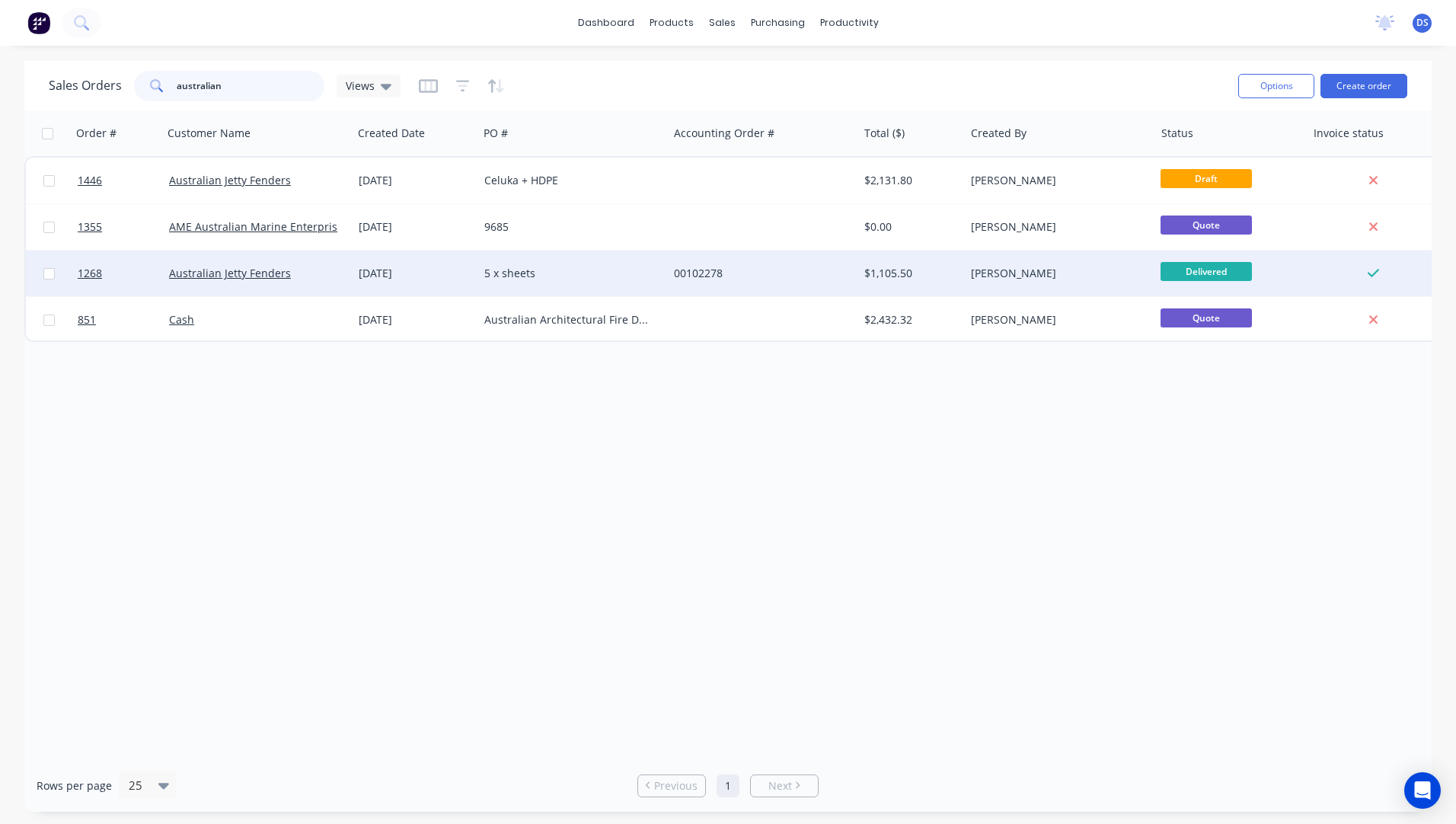
type input "australian"
click at [518, 279] on div "5 x sheets" at bounding box center [568, 274] width 169 height 15
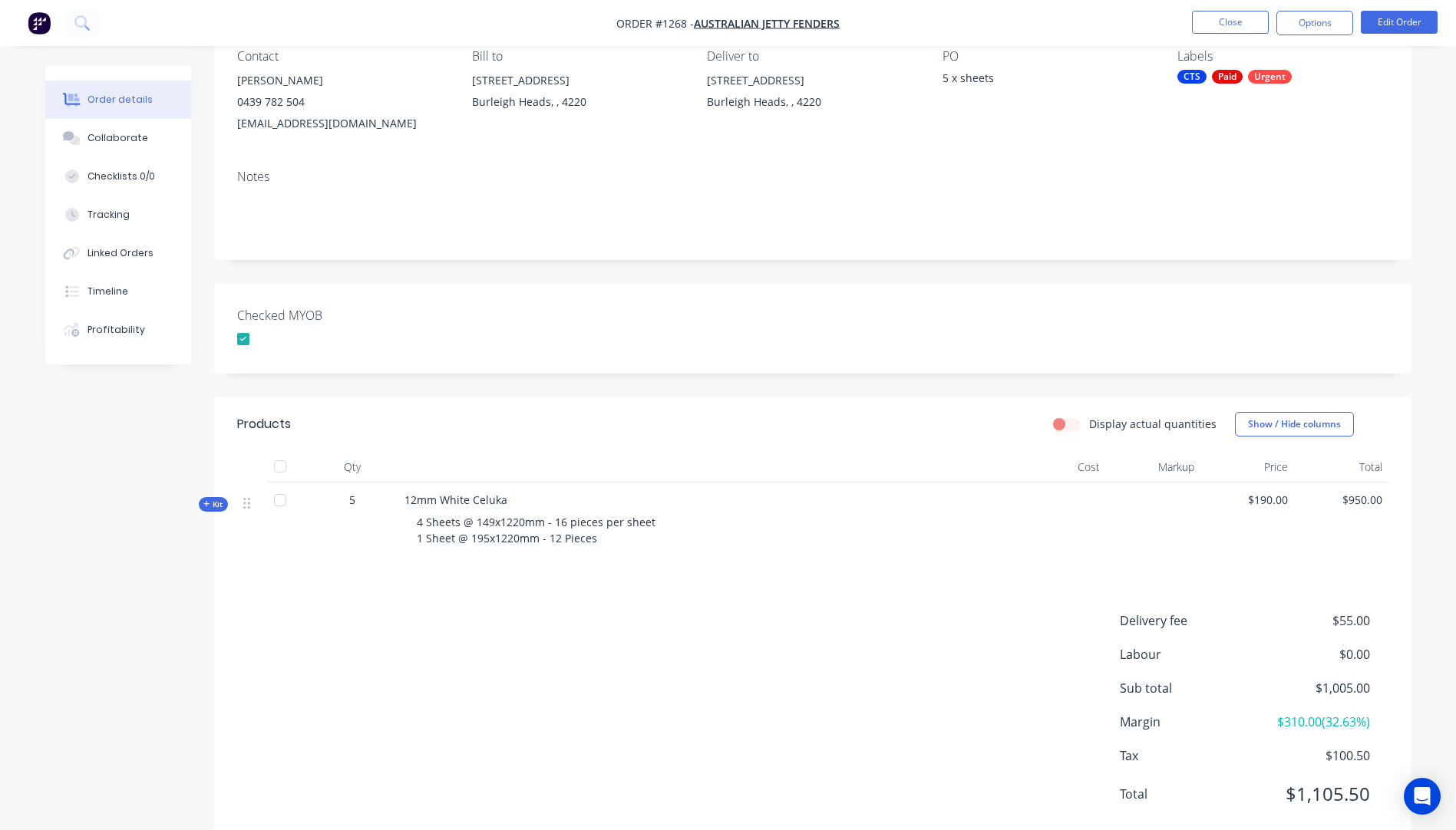
scroll to position [183, 0]
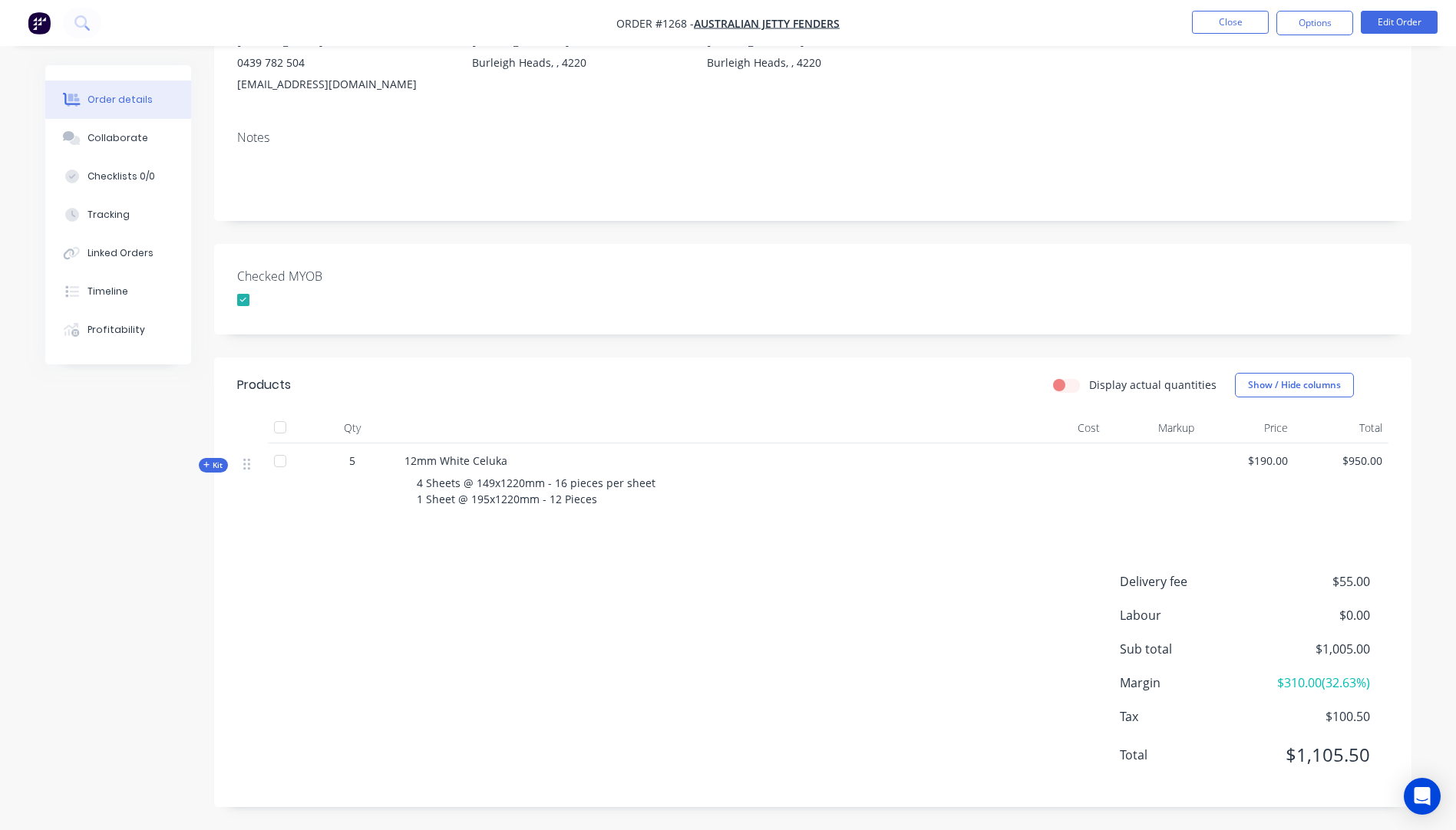
click at [208, 466] on icon at bounding box center [206, 465] width 6 height 6
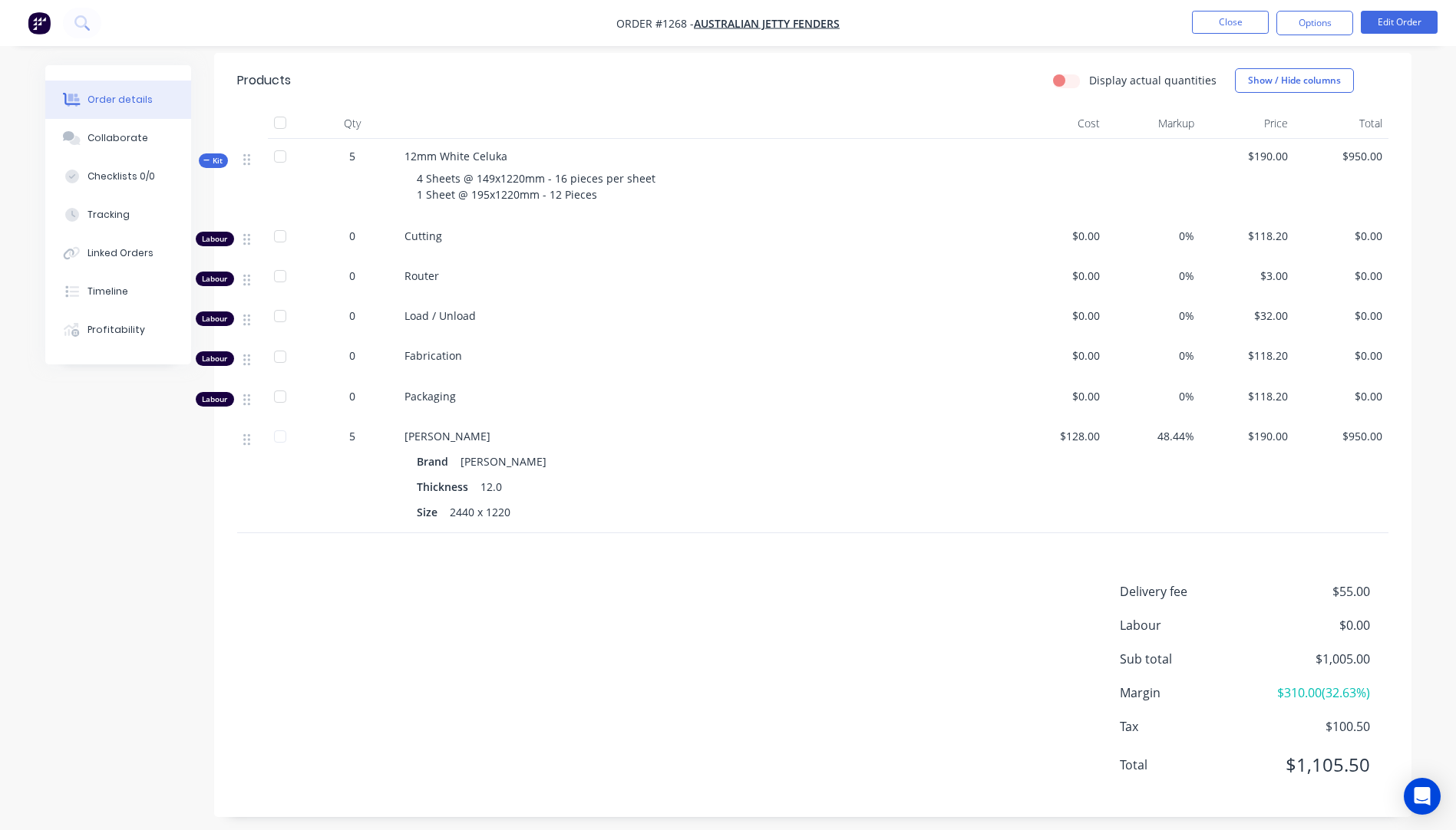
scroll to position [497, 0]
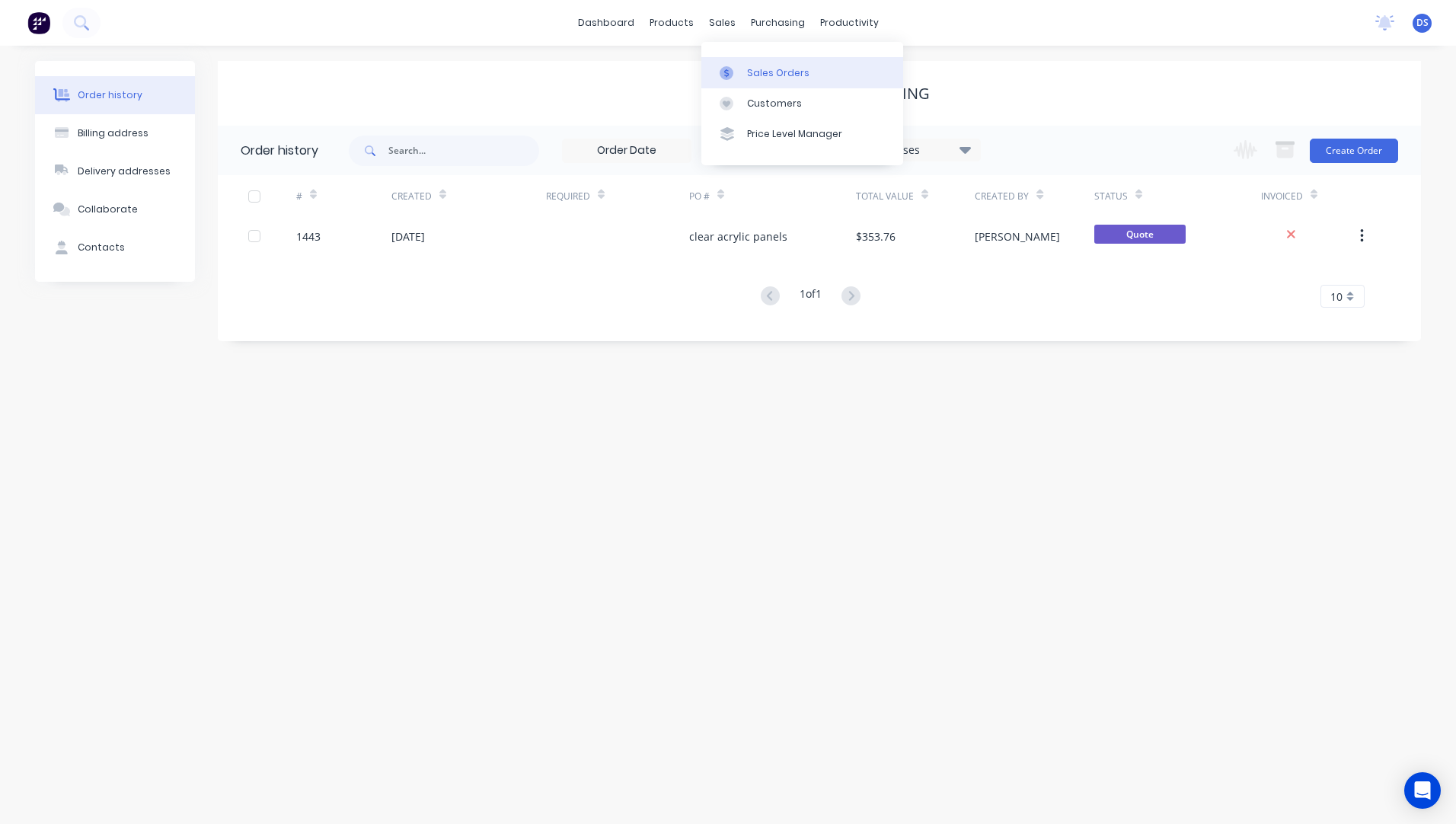
click at [760, 73] on div "Sales Orders" at bounding box center [778, 73] width 63 height 14
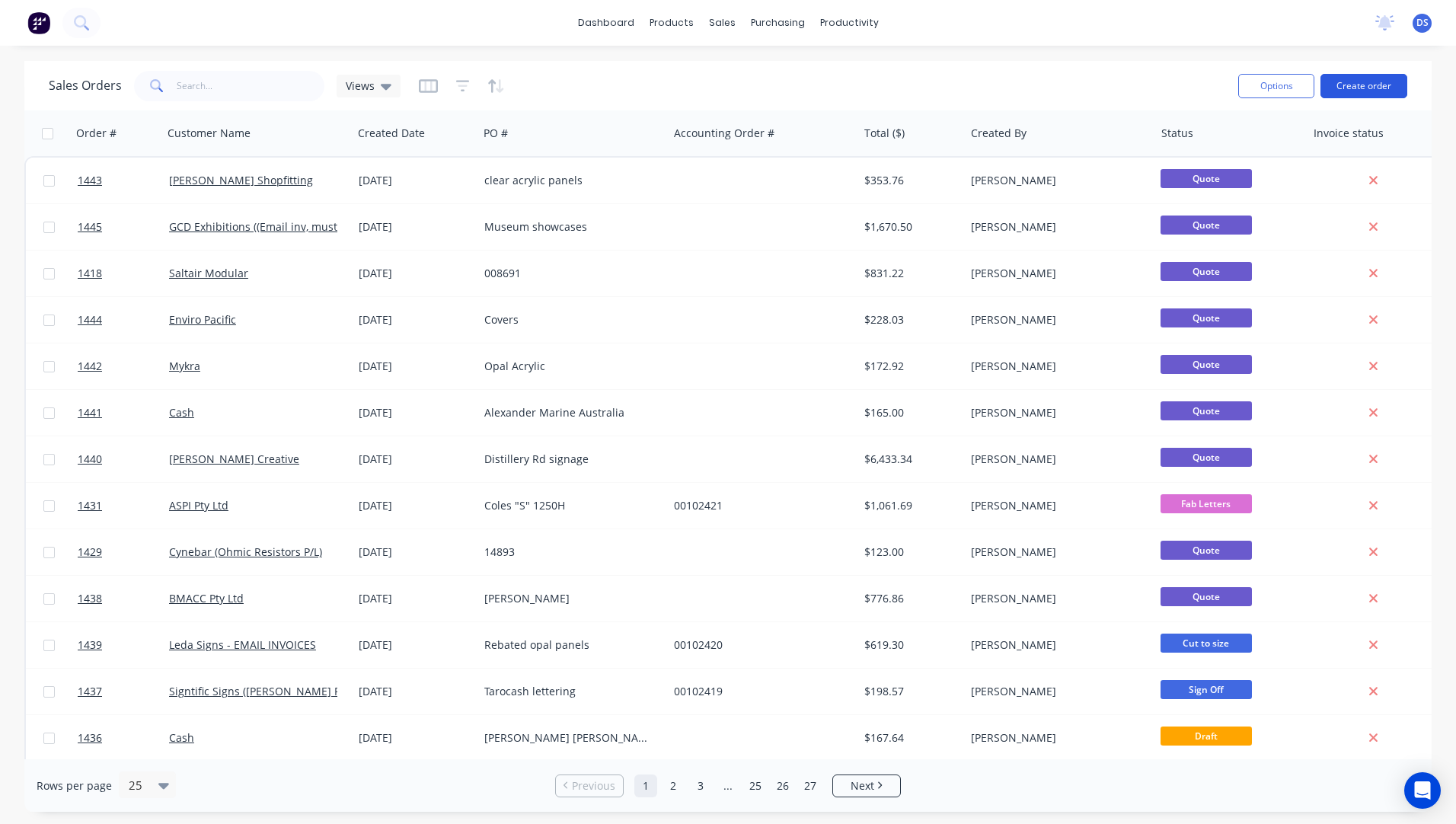
click at [1382, 82] on button "Create order" at bounding box center [1363, 87] width 86 height 25
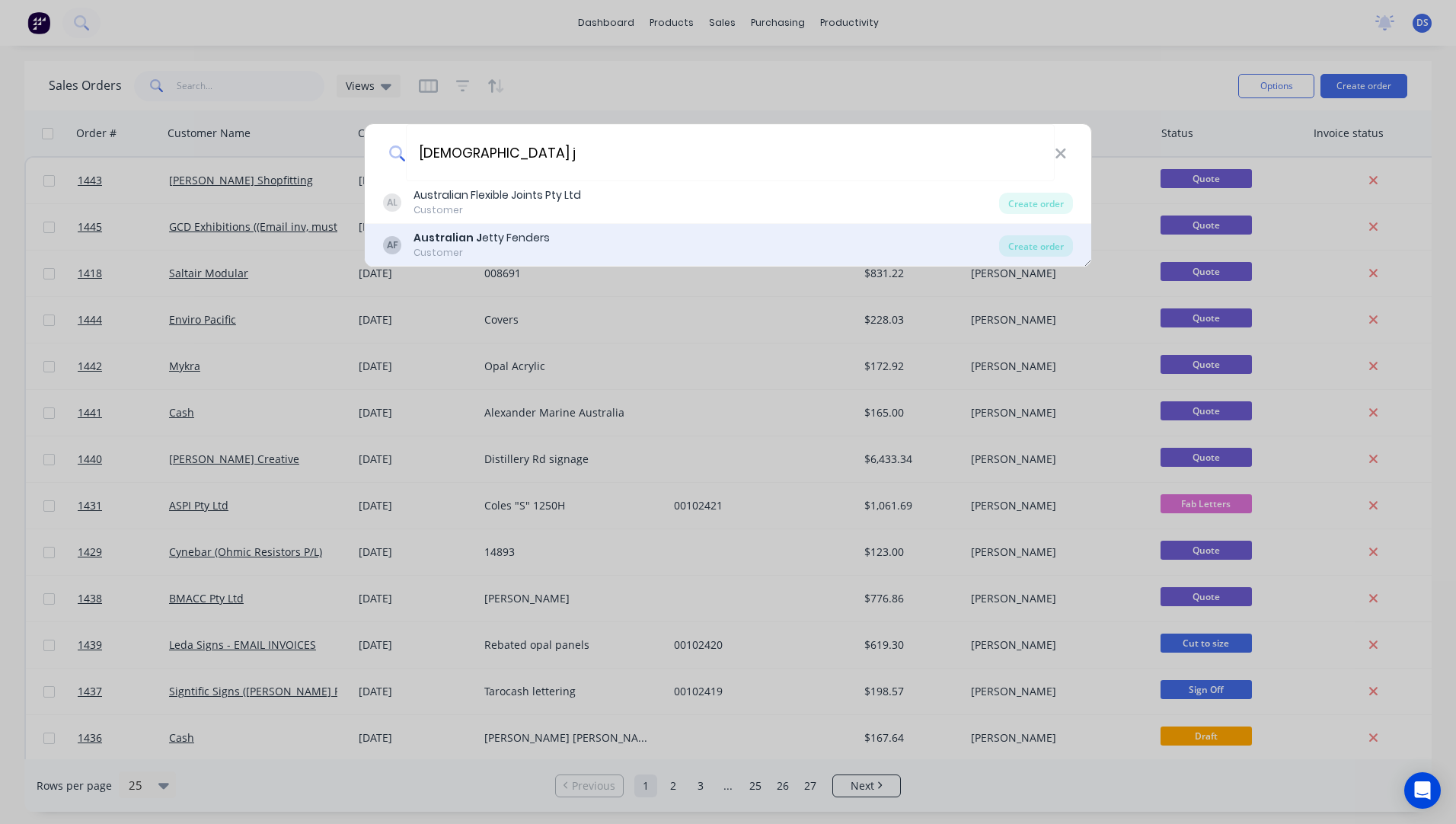
type input "[DEMOGRAPHIC_DATA] j"
click at [442, 239] on b "Australian J" at bounding box center [447, 237] width 68 height 15
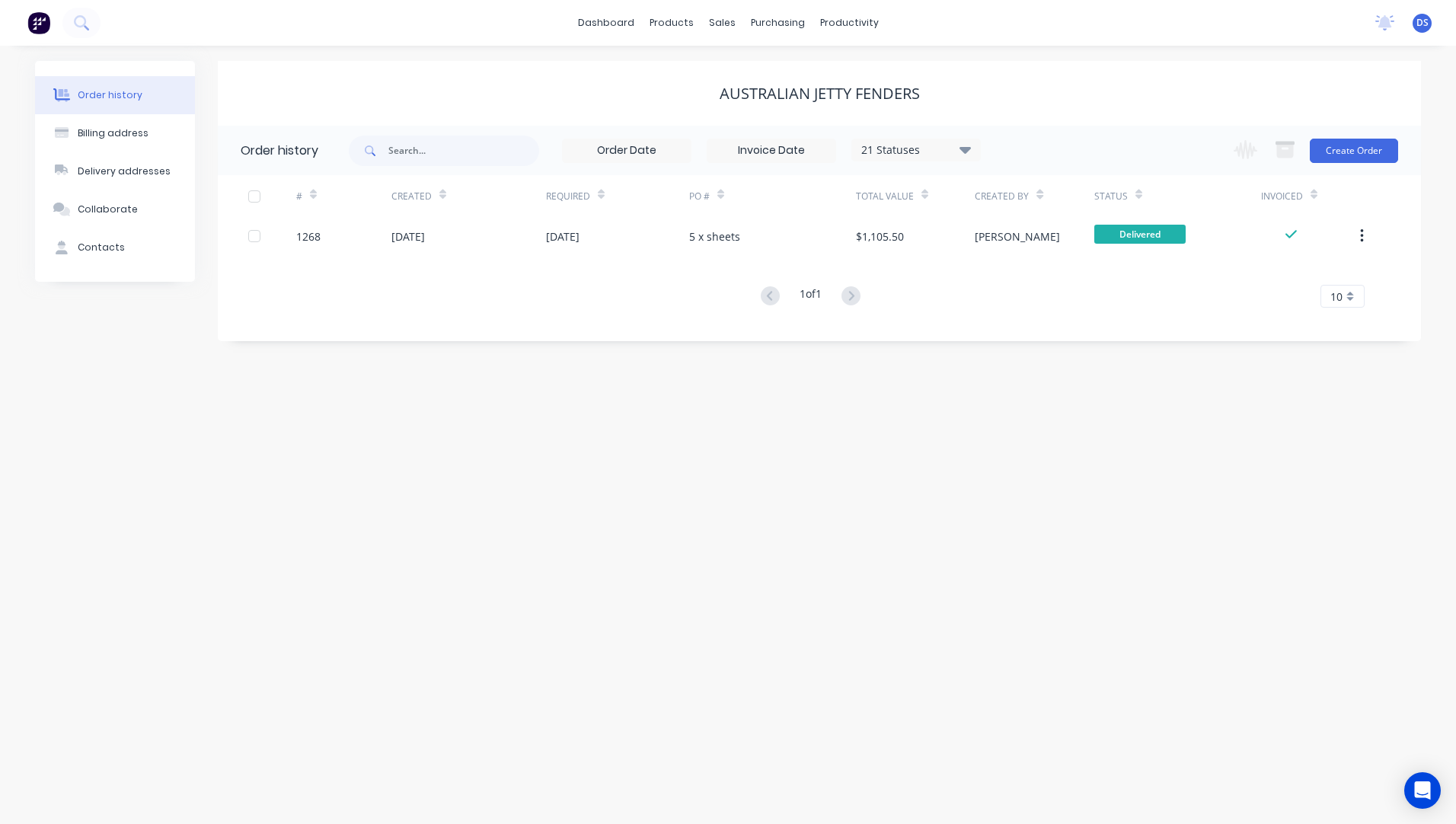
click at [425, 239] on div "[DATE]" at bounding box center [408, 236] width 34 height 16
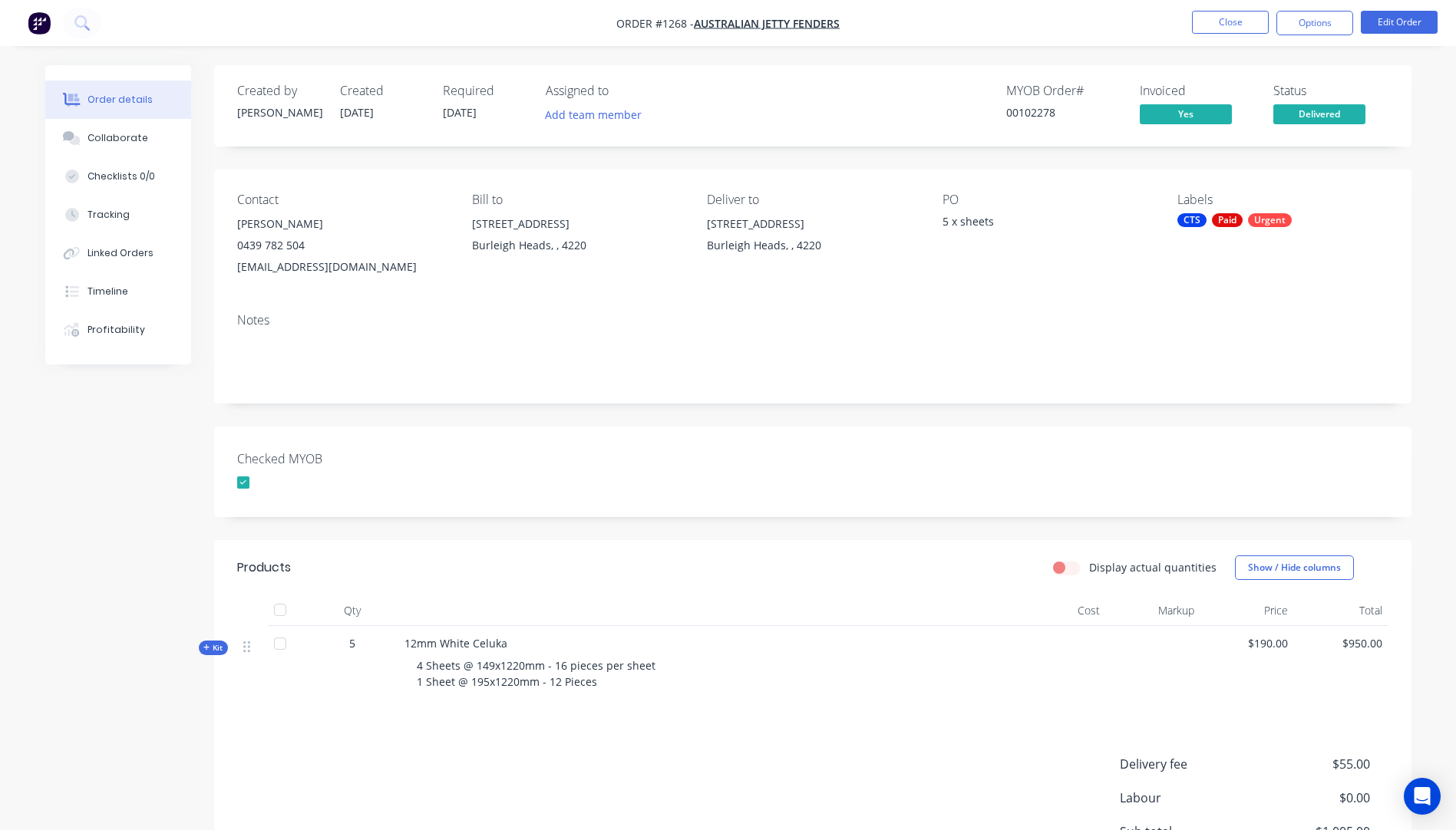
click at [203, 652] on icon at bounding box center [207, 647] width 7 height 7
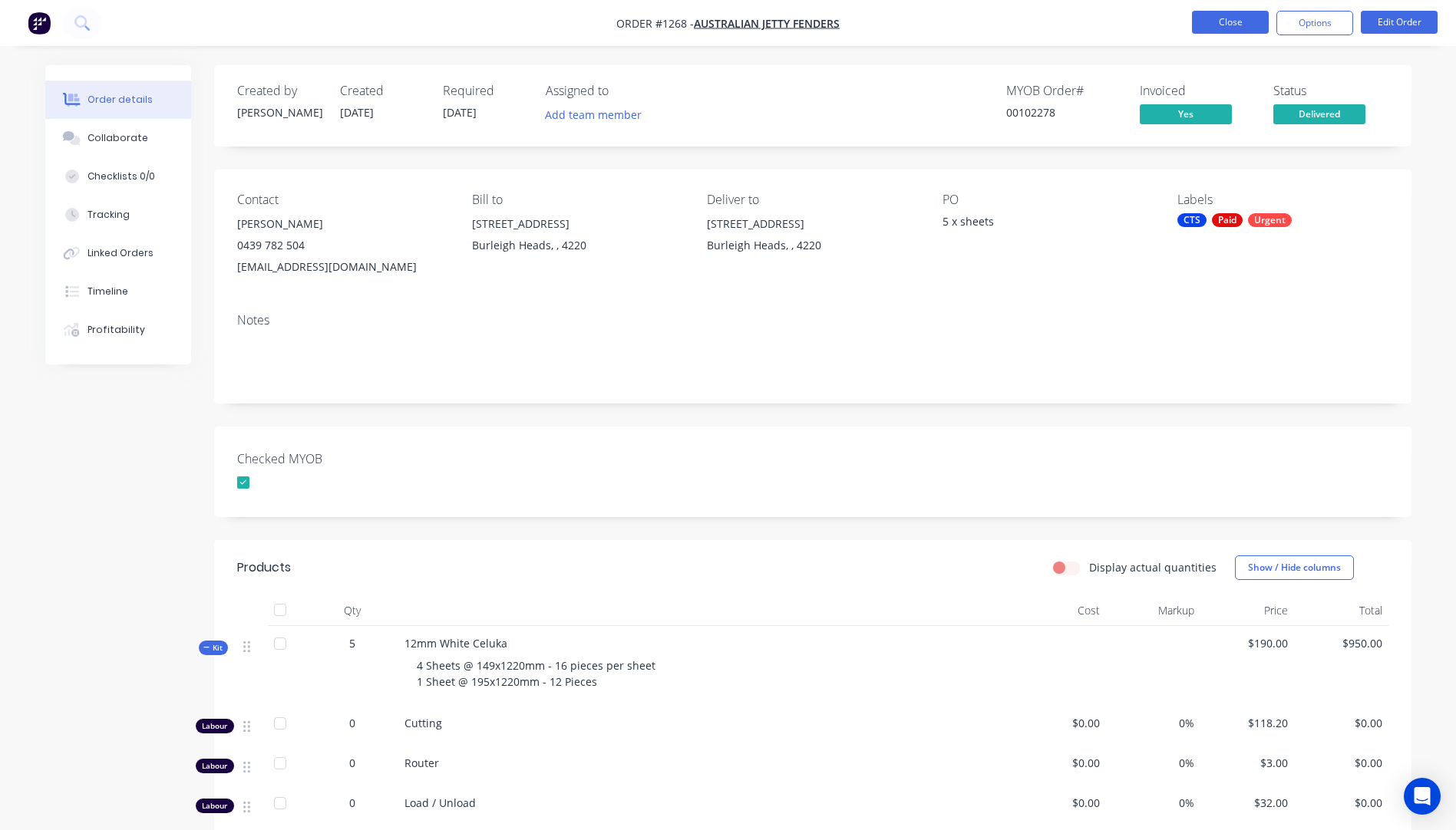
click at [1223, 25] on button "Close" at bounding box center [1230, 22] width 76 height 23
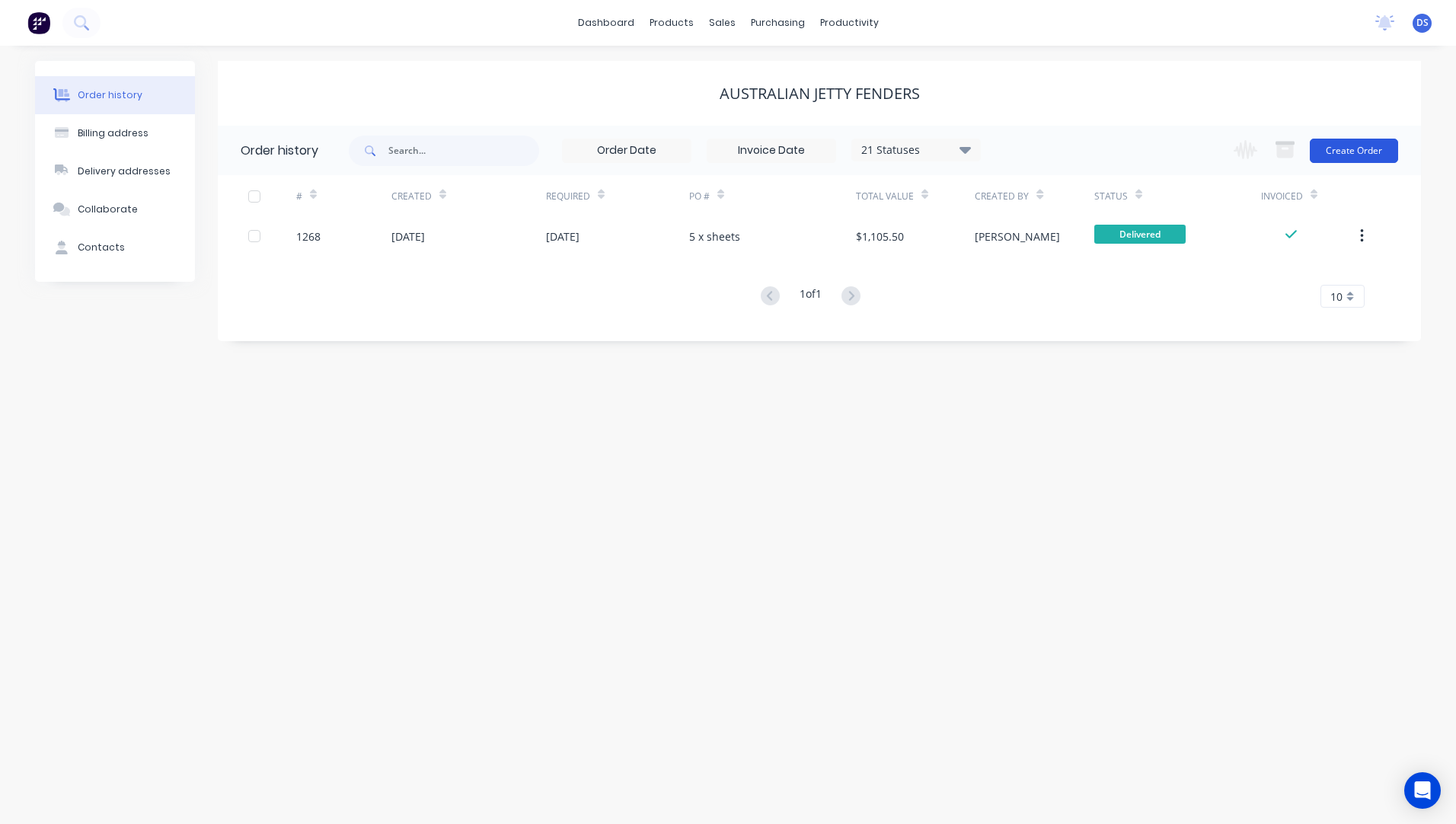
click at [1358, 157] on button "Create Order" at bounding box center [1353, 151] width 88 height 25
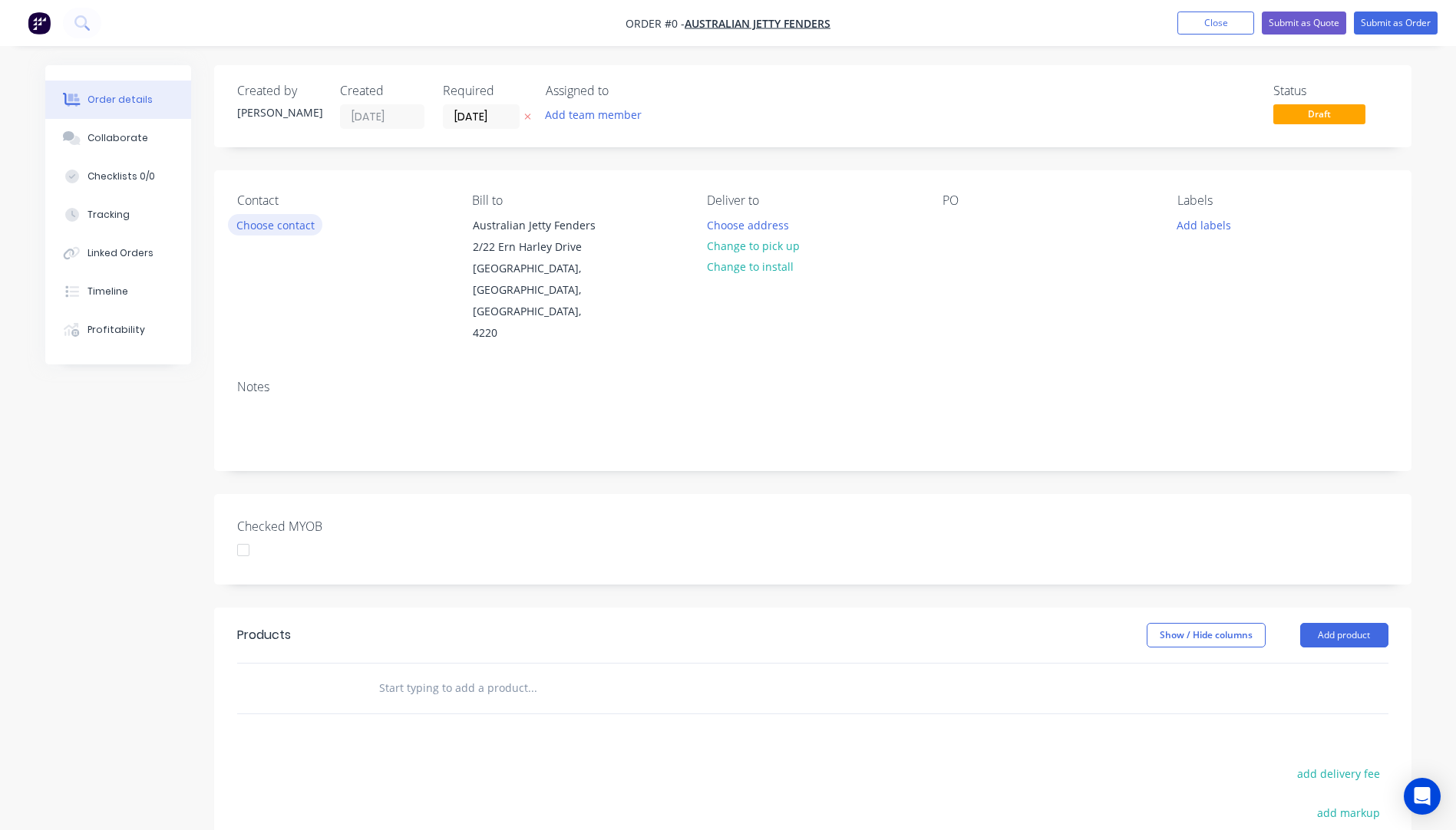
click at [279, 227] on button "Choose contact" at bounding box center [276, 224] width 95 height 21
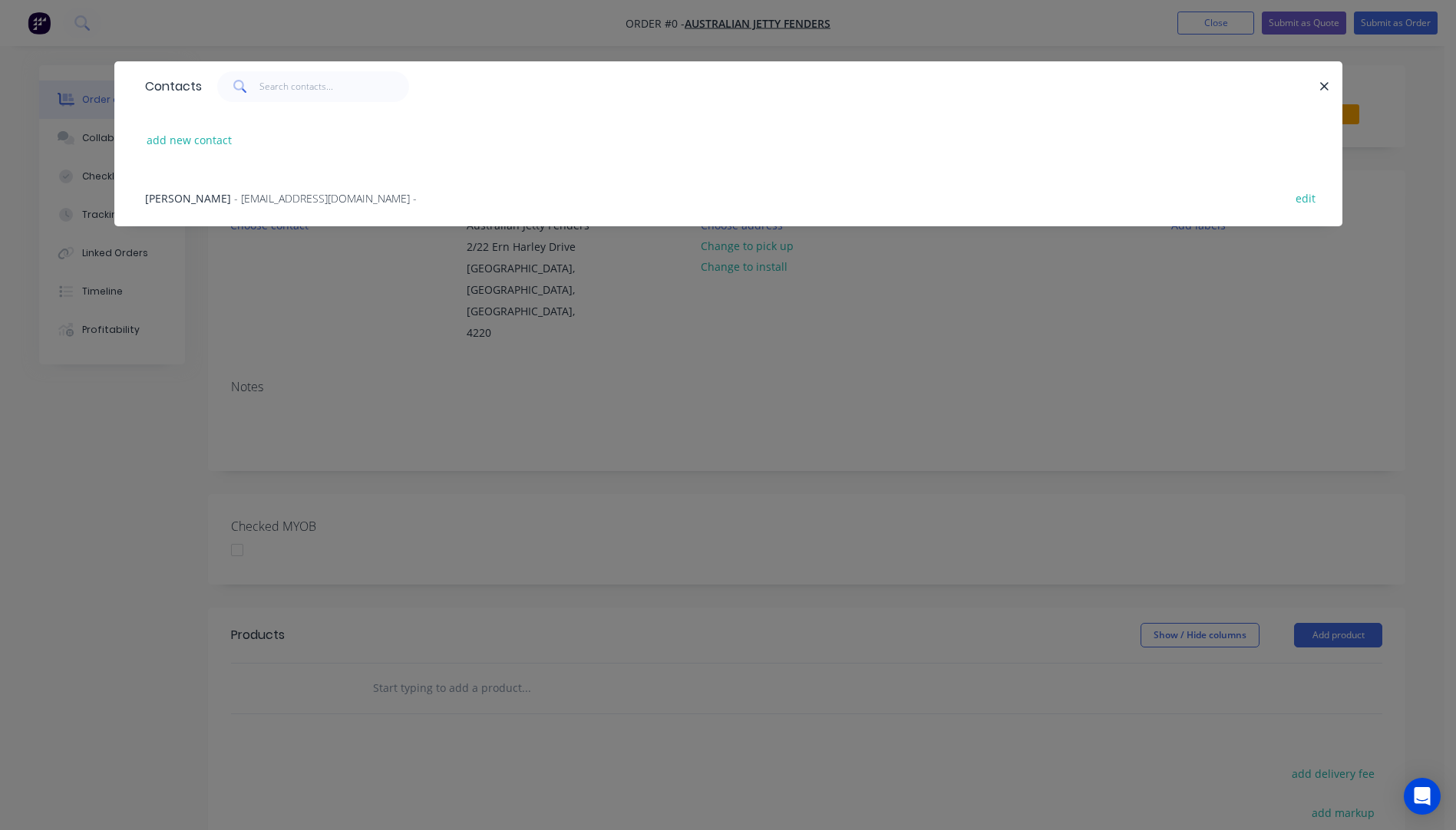
click at [234, 201] on span "- [EMAIL_ADDRESS][DOMAIN_NAME] -" at bounding box center [325, 198] width 183 height 15
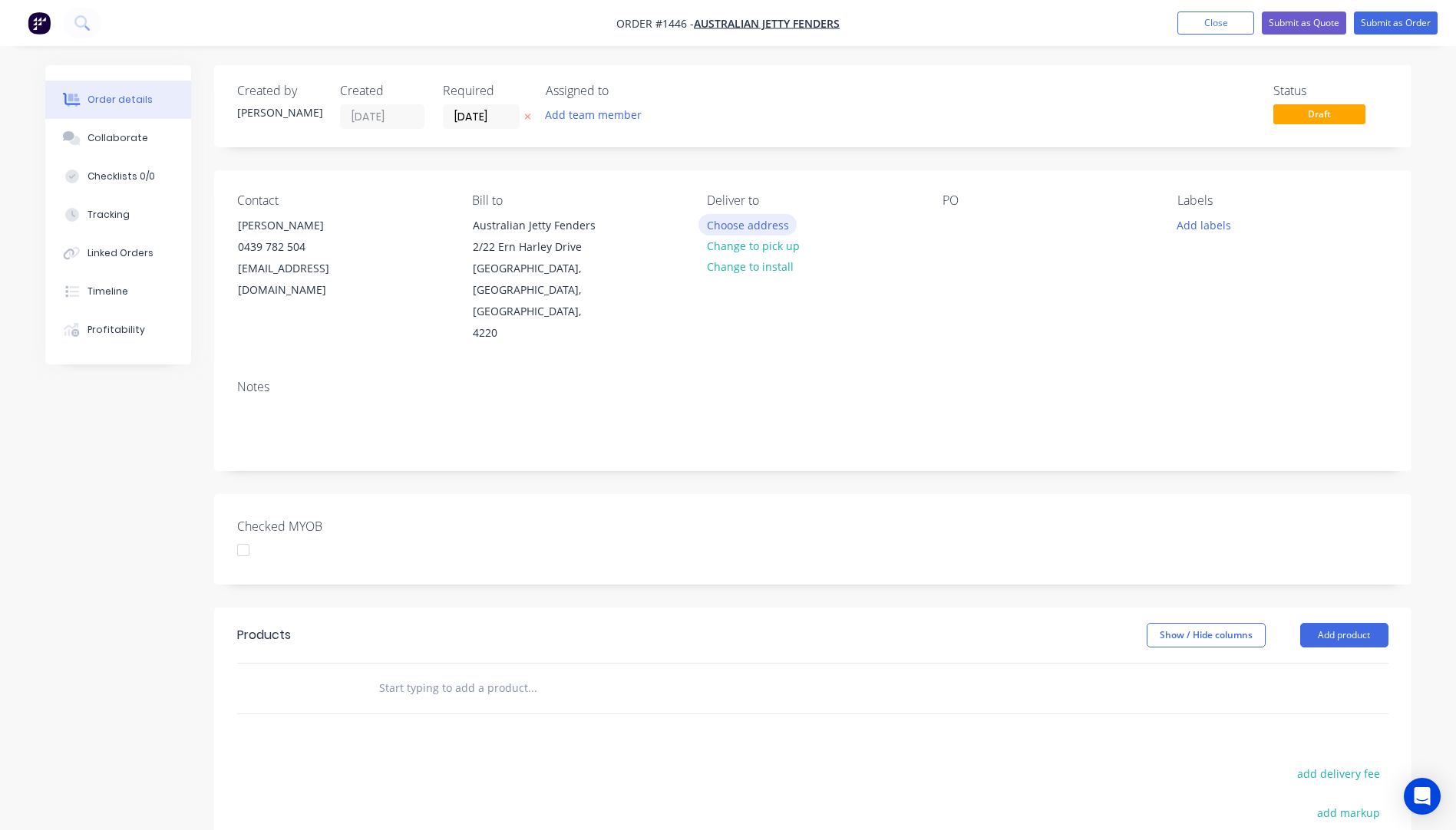
click at [765, 226] on button "Choose address" at bounding box center [747, 224] width 98 height 21
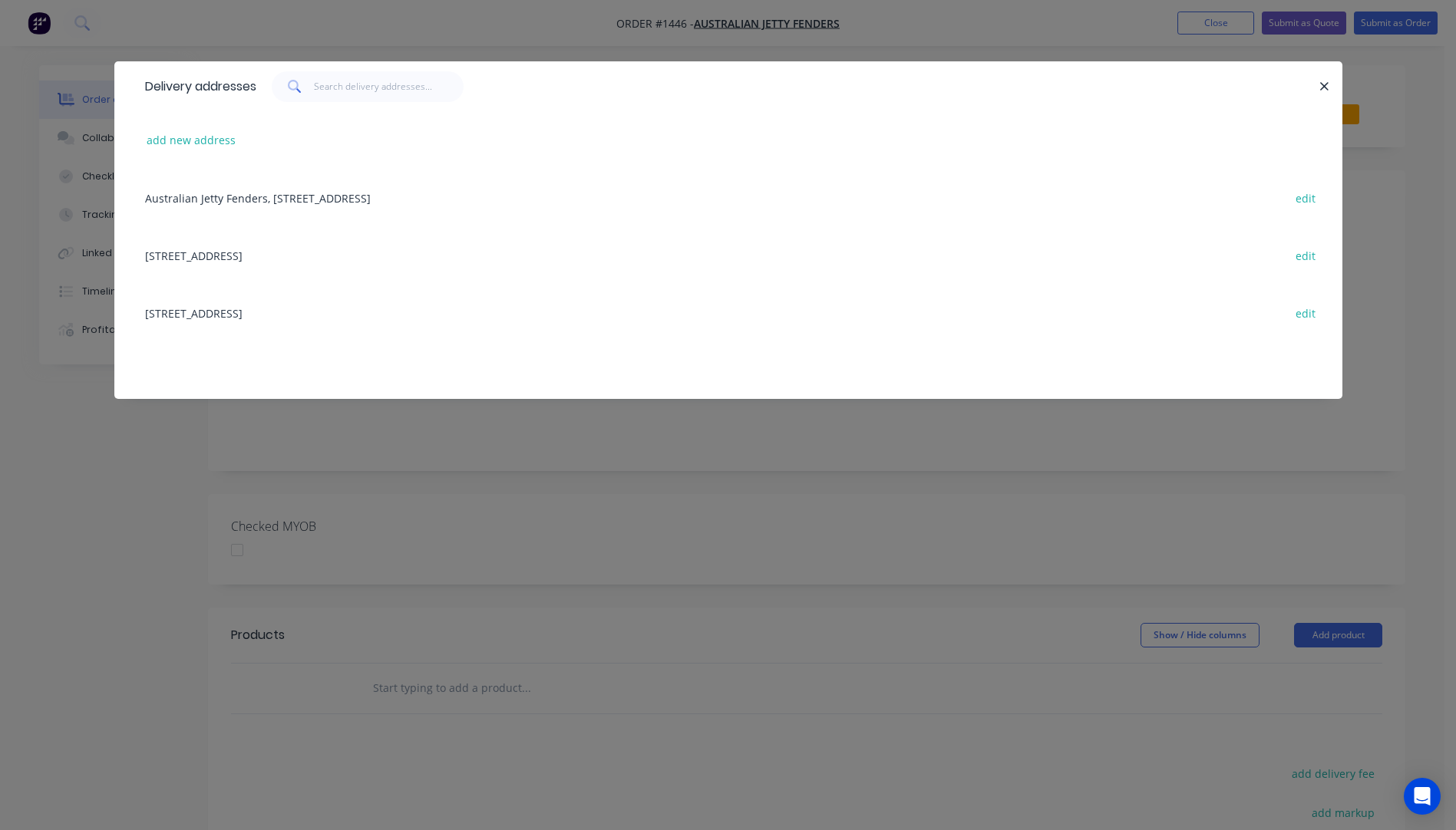
click at [336, 202] on div "Australian Jetty Fenders, [STREET_ADDRESS] edit" at bounding box center [729, 197] width 1182 height 57
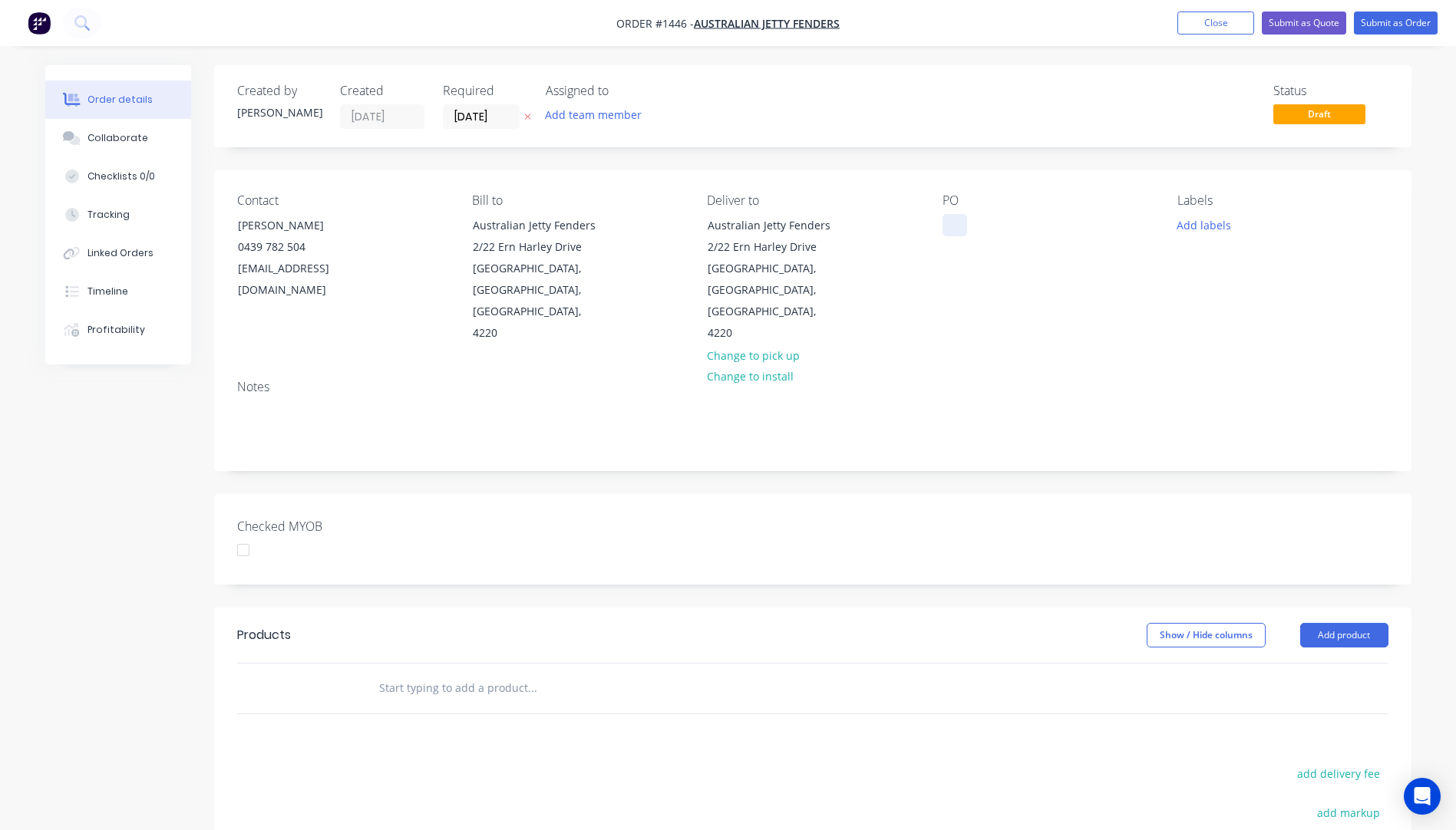
click at [960, 230] on div at bounding box center [955, 225] width 25 height 22
click at [979, 287] on div "PO Celuka + HDPE" at bounding box center [1047, 269] width 210 height 151
click at [1194, 227] on button "Add labels" at bounding box center [1204, 224] width 71 height 21
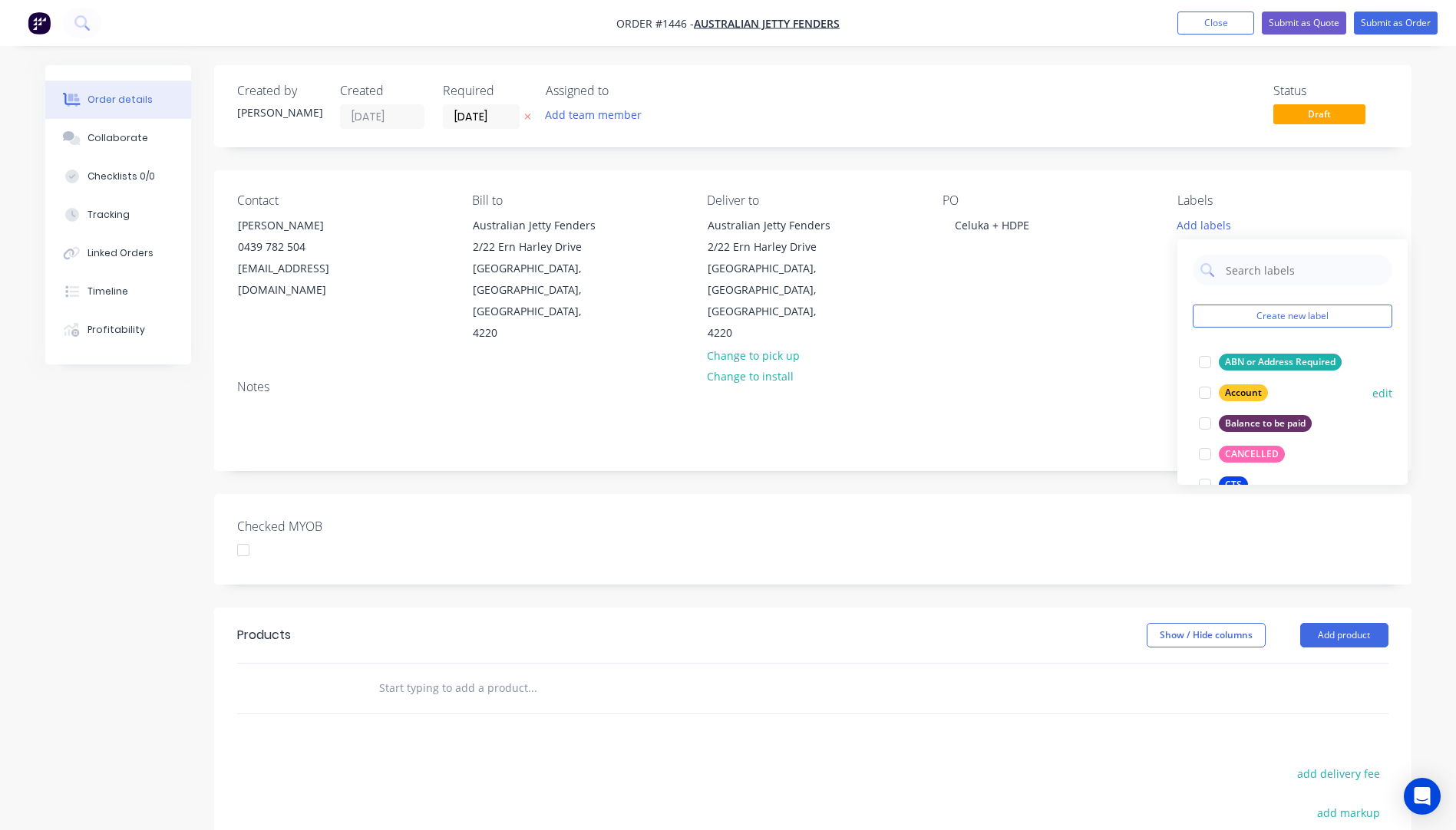
scroll to position [76, 0]
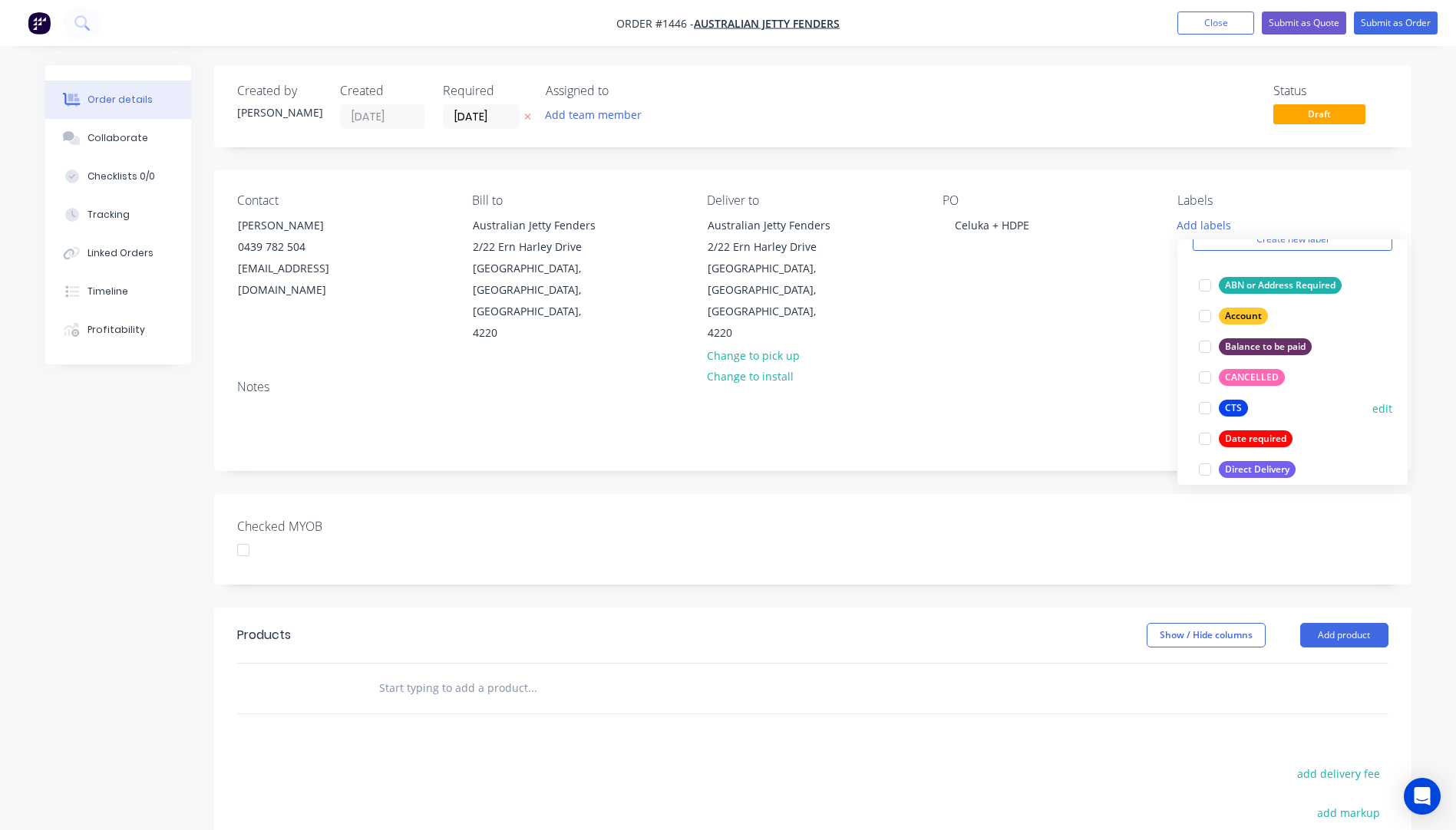
click at [1235, 408] on div "CTS" at bounding box center [1233, 408] width 29 height 17
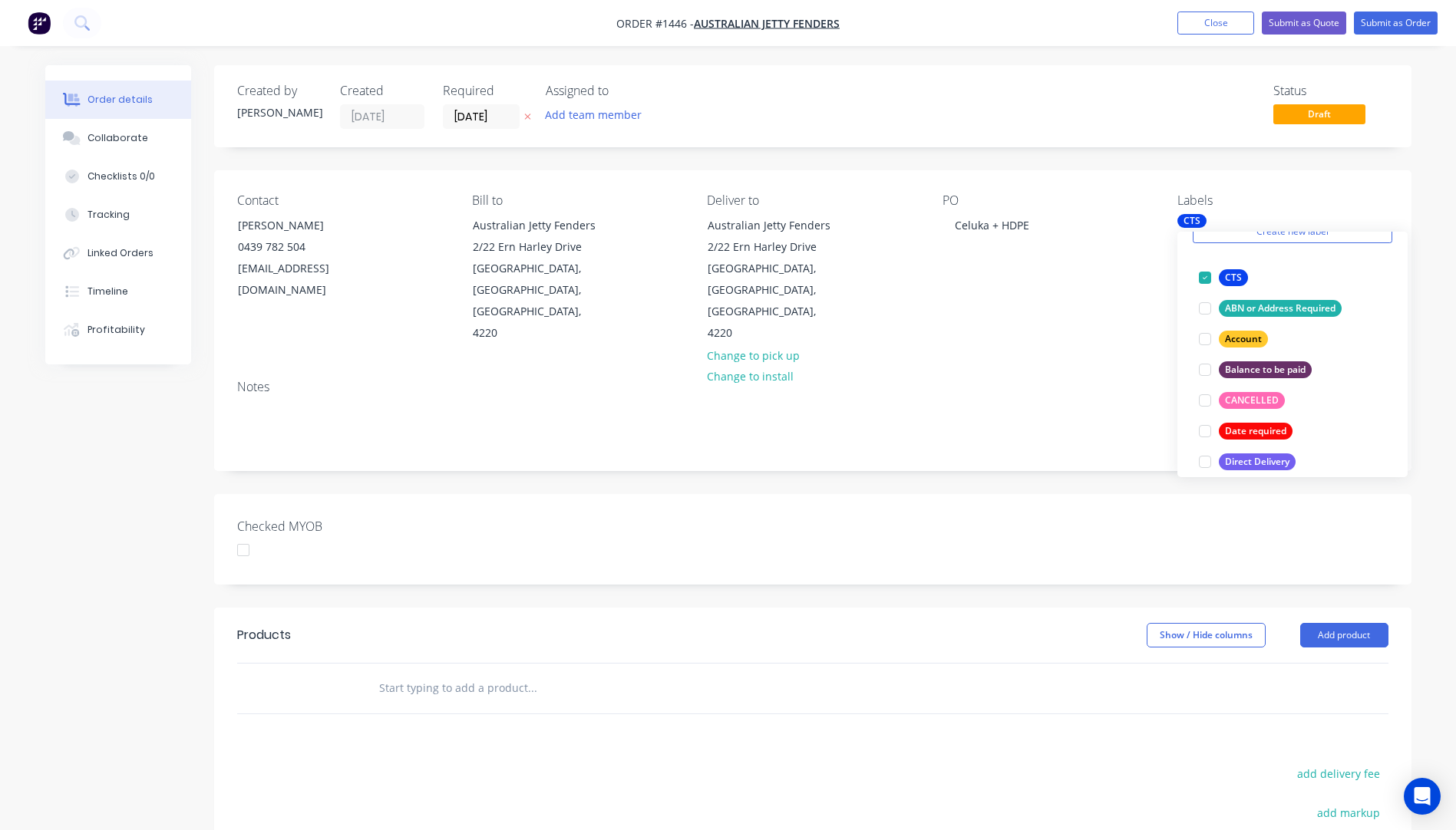
click at [1157, 368] on div "Notes" at bounding box center [813, 419] width 1197 height 103
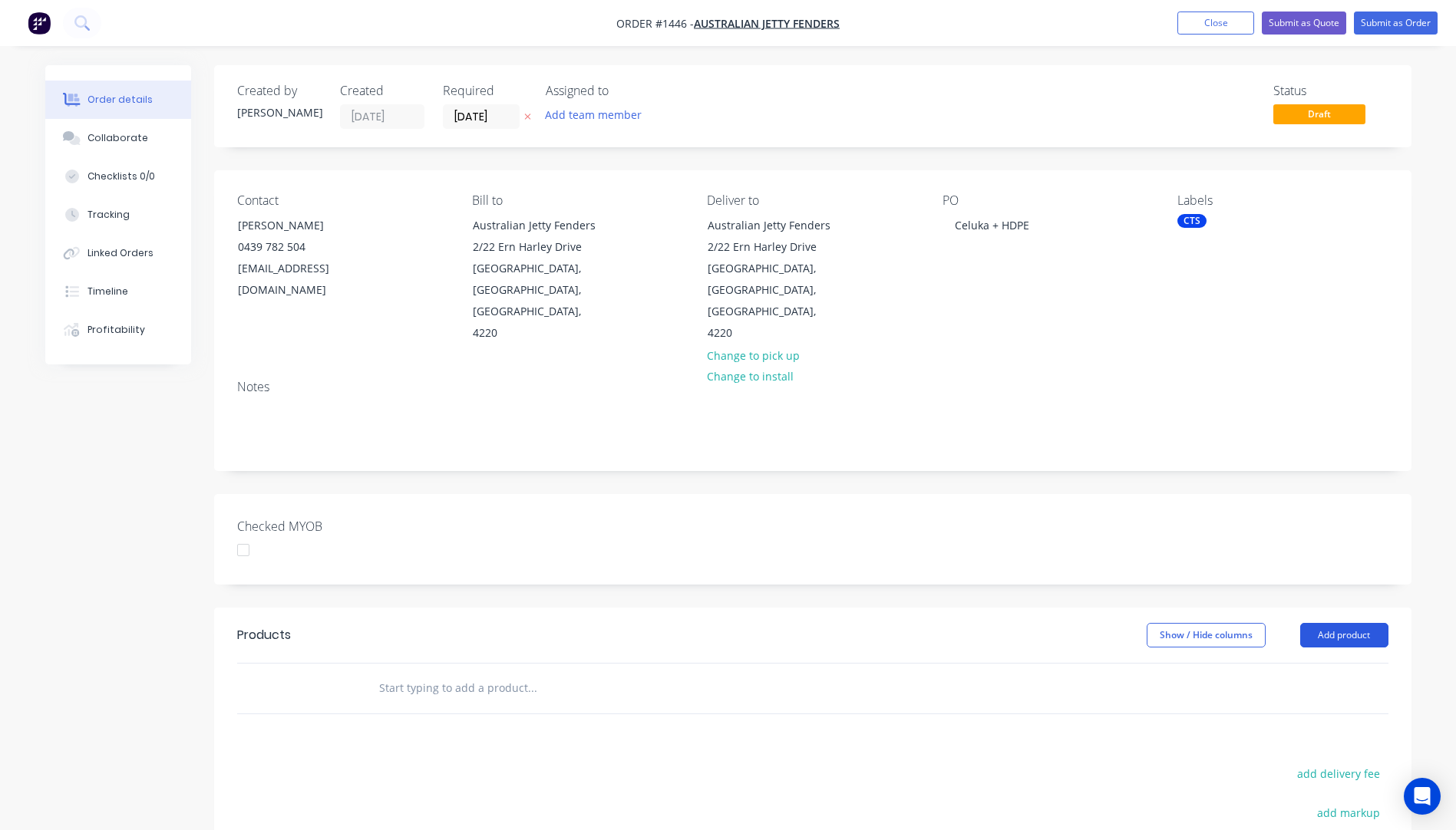
click at [1339, 623] on button "Add product" at bounding box center [1344, 636] width 88 height 25
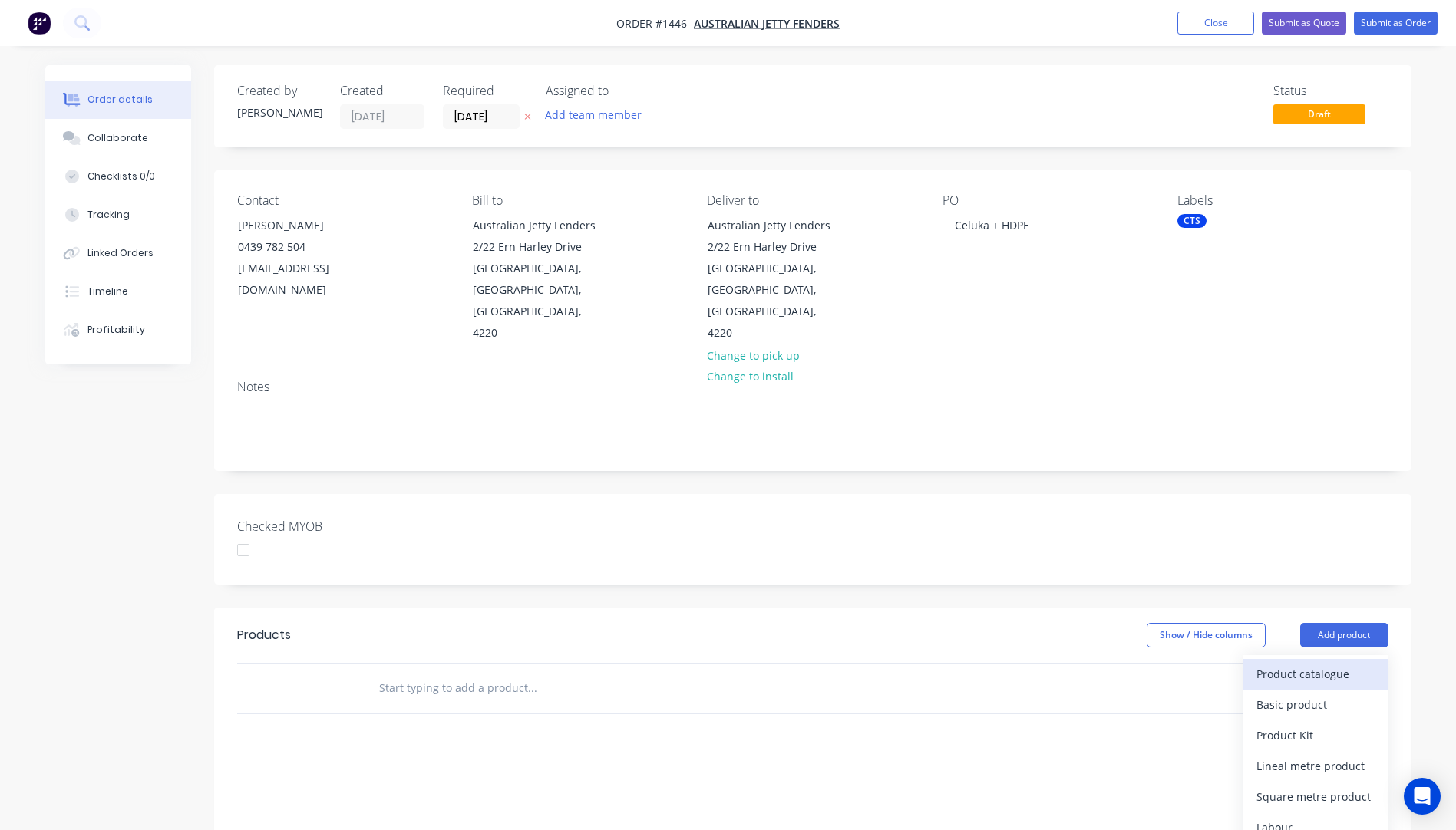
click at [1317, 663] on div "Product catalogue" at bounding box center [1316, 674] width 118 height 22
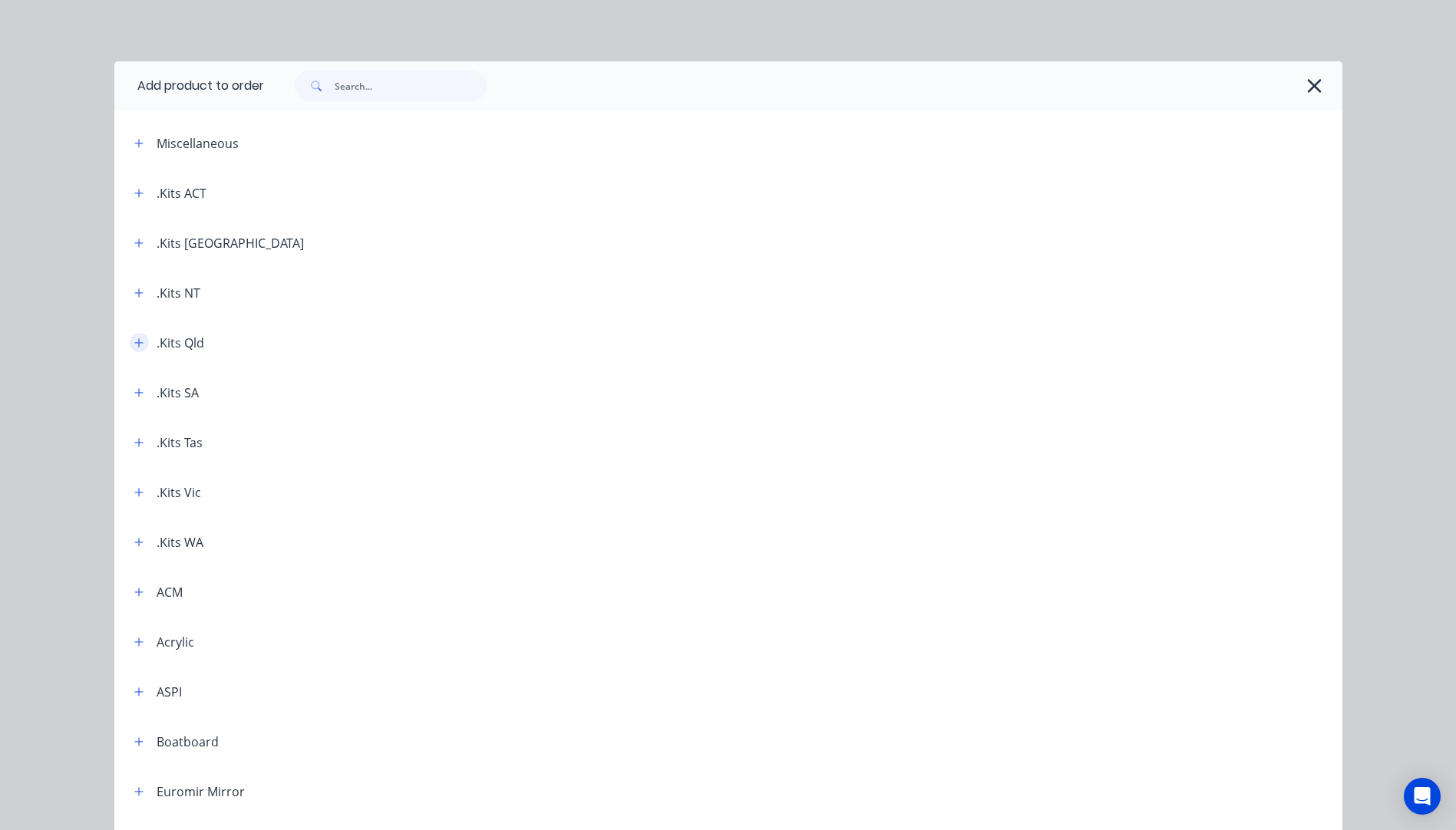
click at [130, 350] on button "button" at bounding box center [139, 342] width 19 height 19
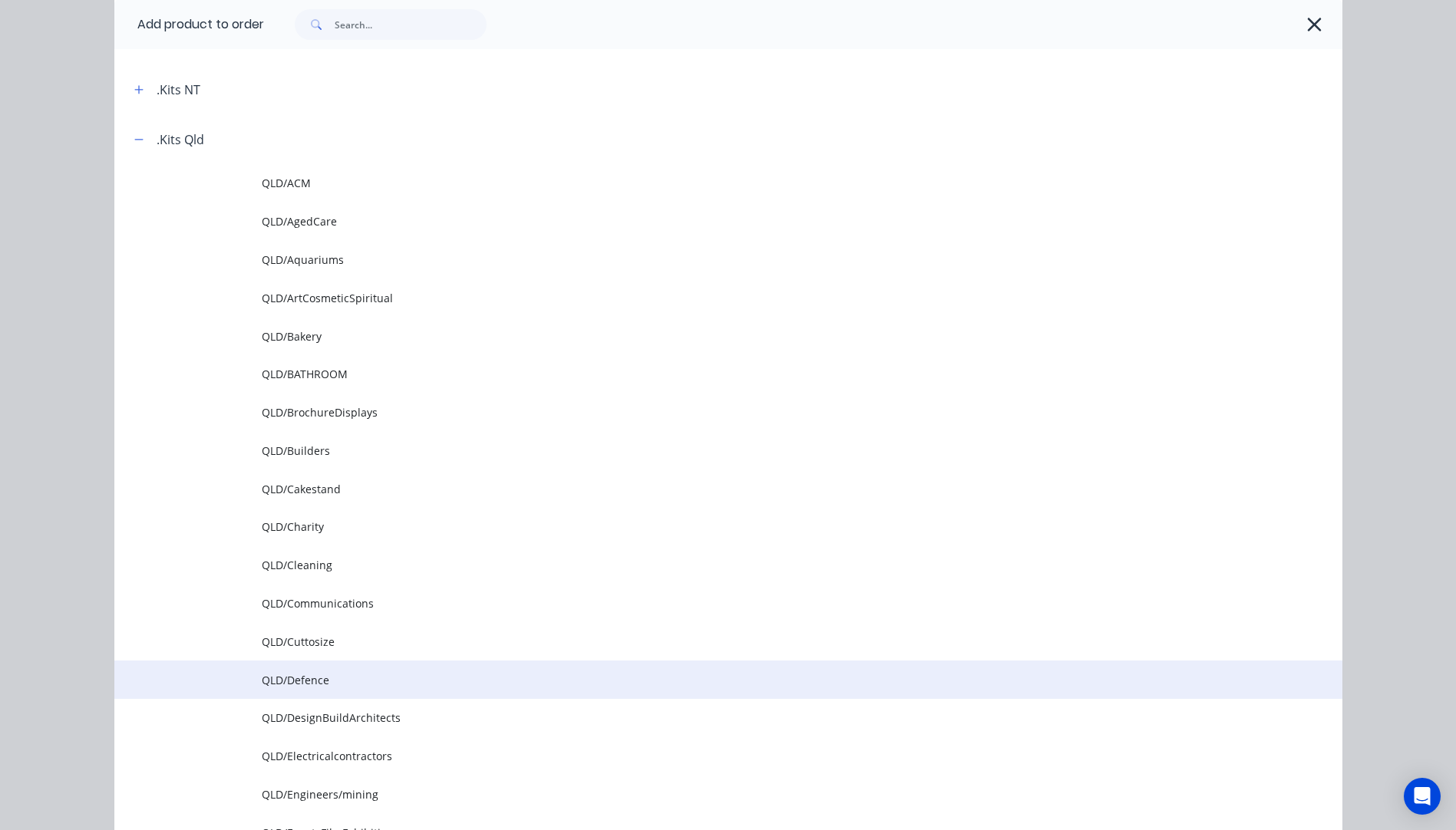
scroll to position [230, 0]
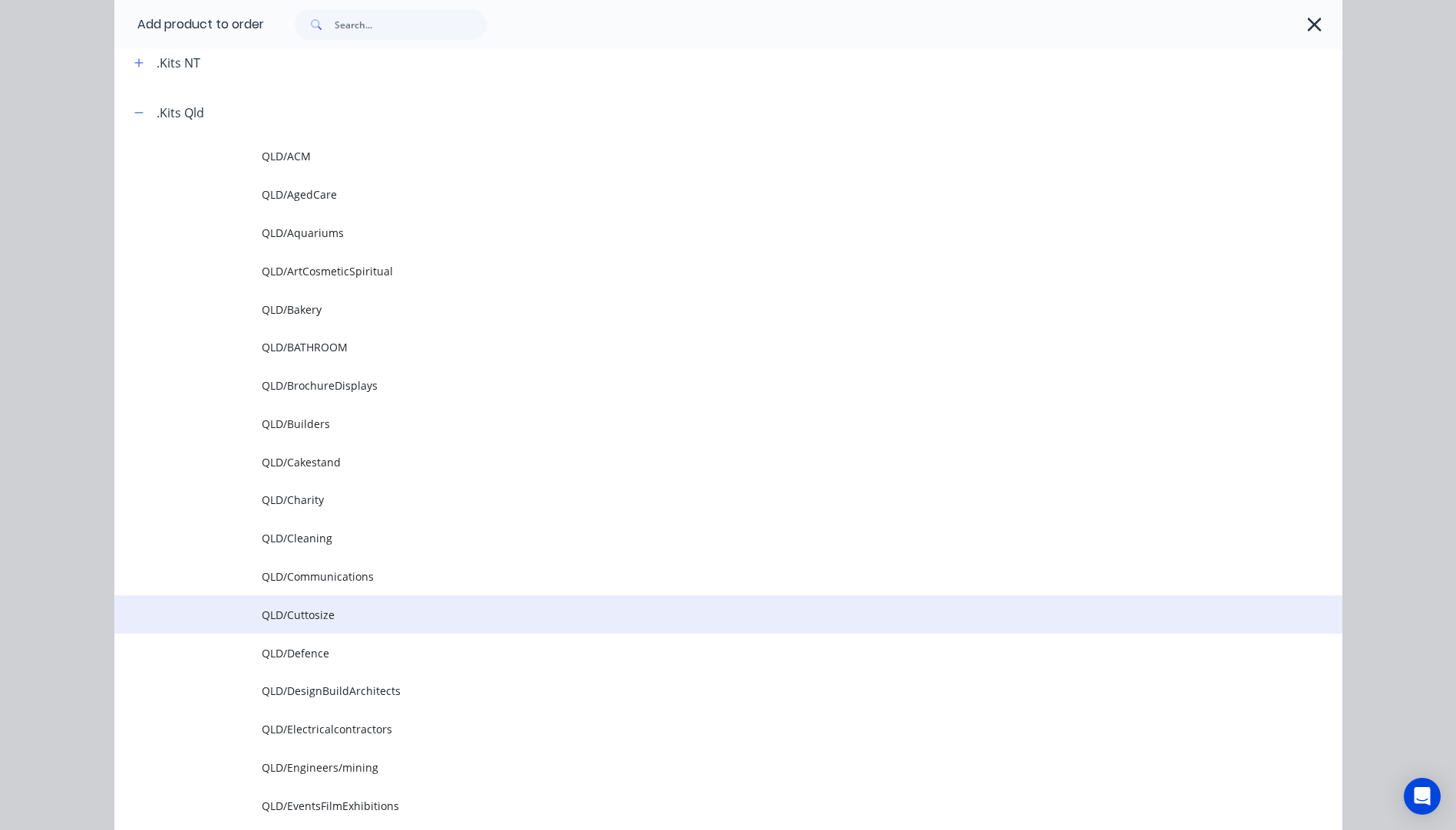
click at [308, 620] on span "QLD/Cuttosize" at bounding box center [693, 614] width 864 height 16
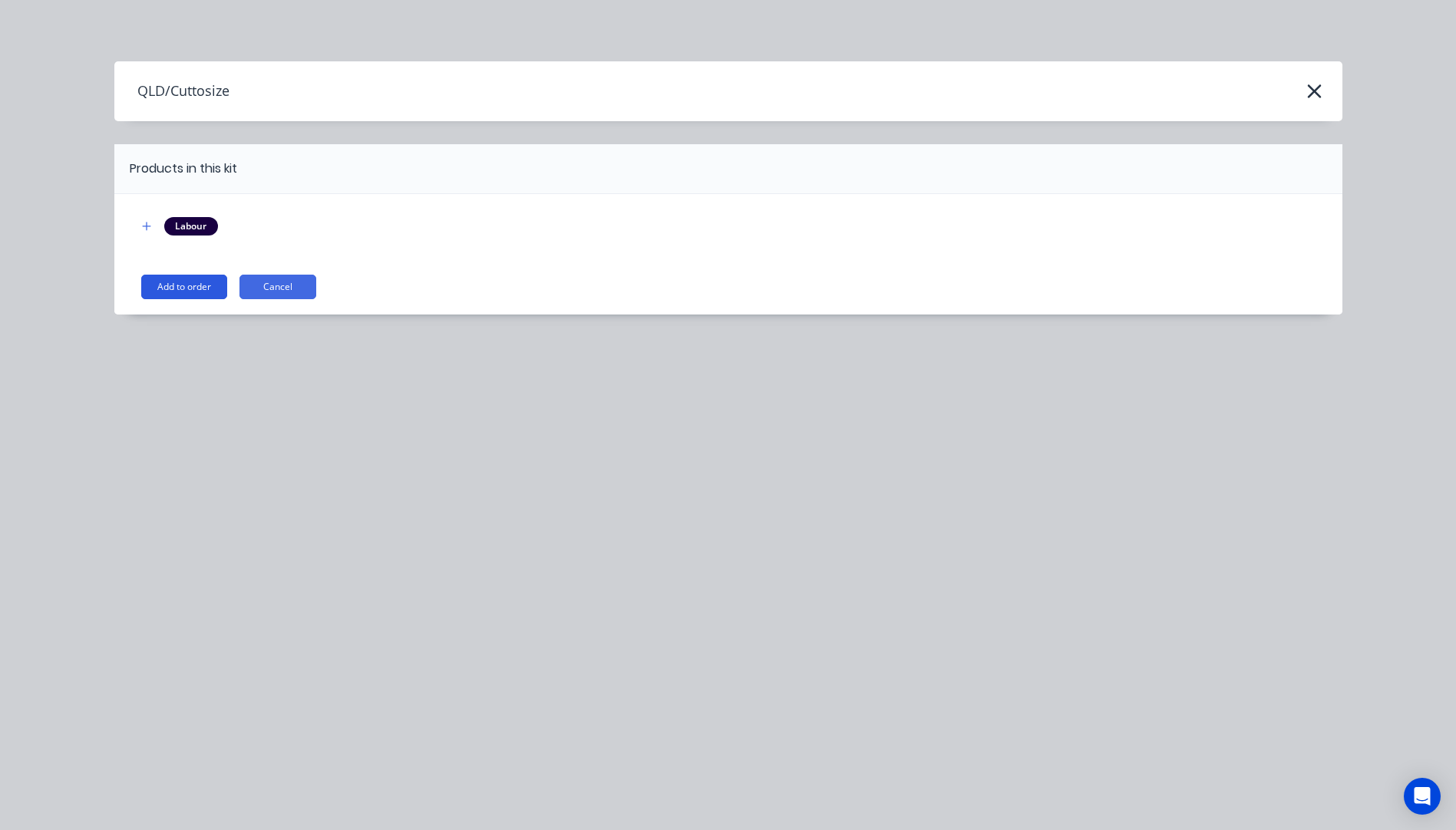
click at [203, 290] on button "Add to order" at bounding box center [184, 287] width 86 height 25
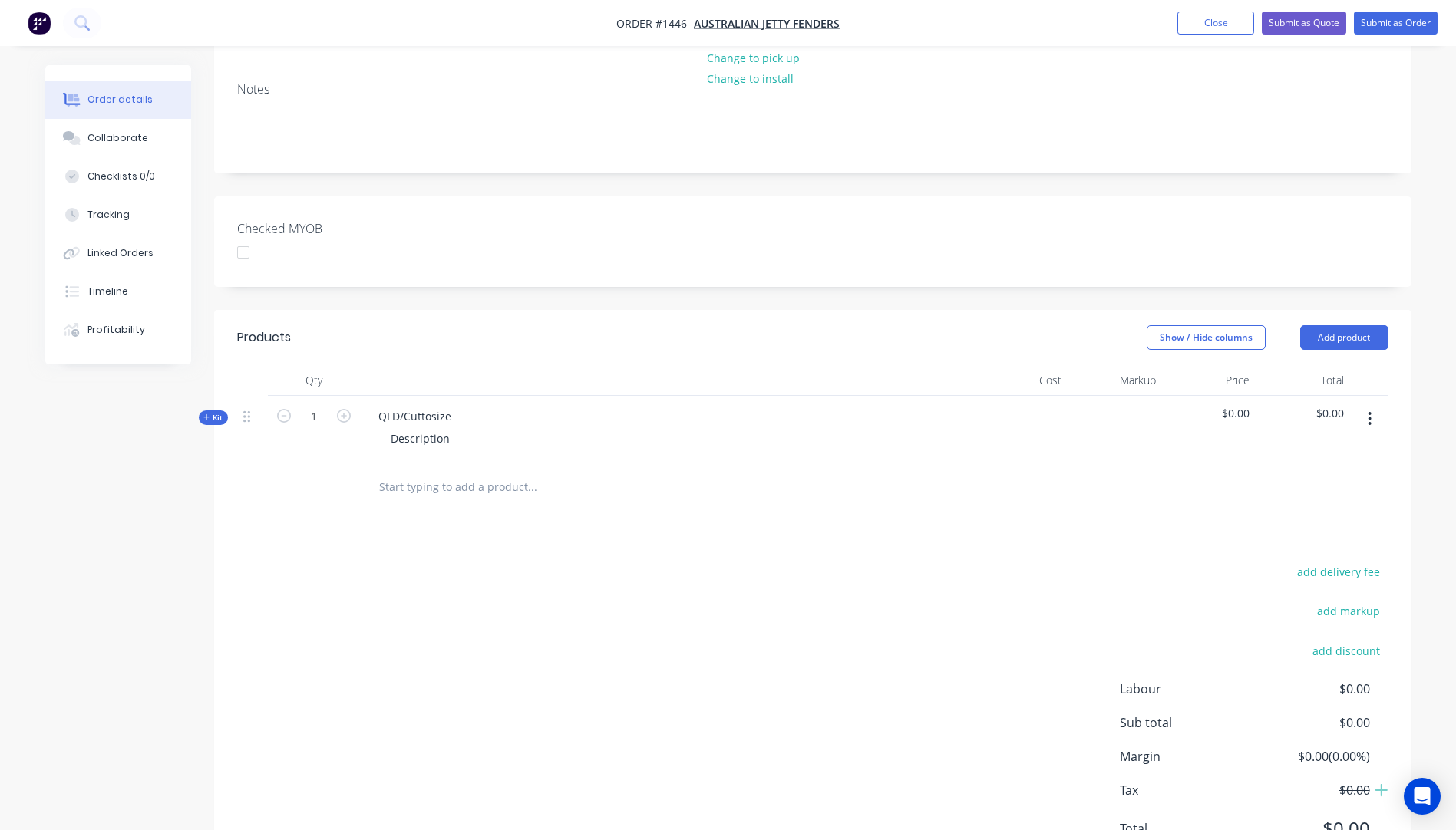
scroll to position [307, 0]
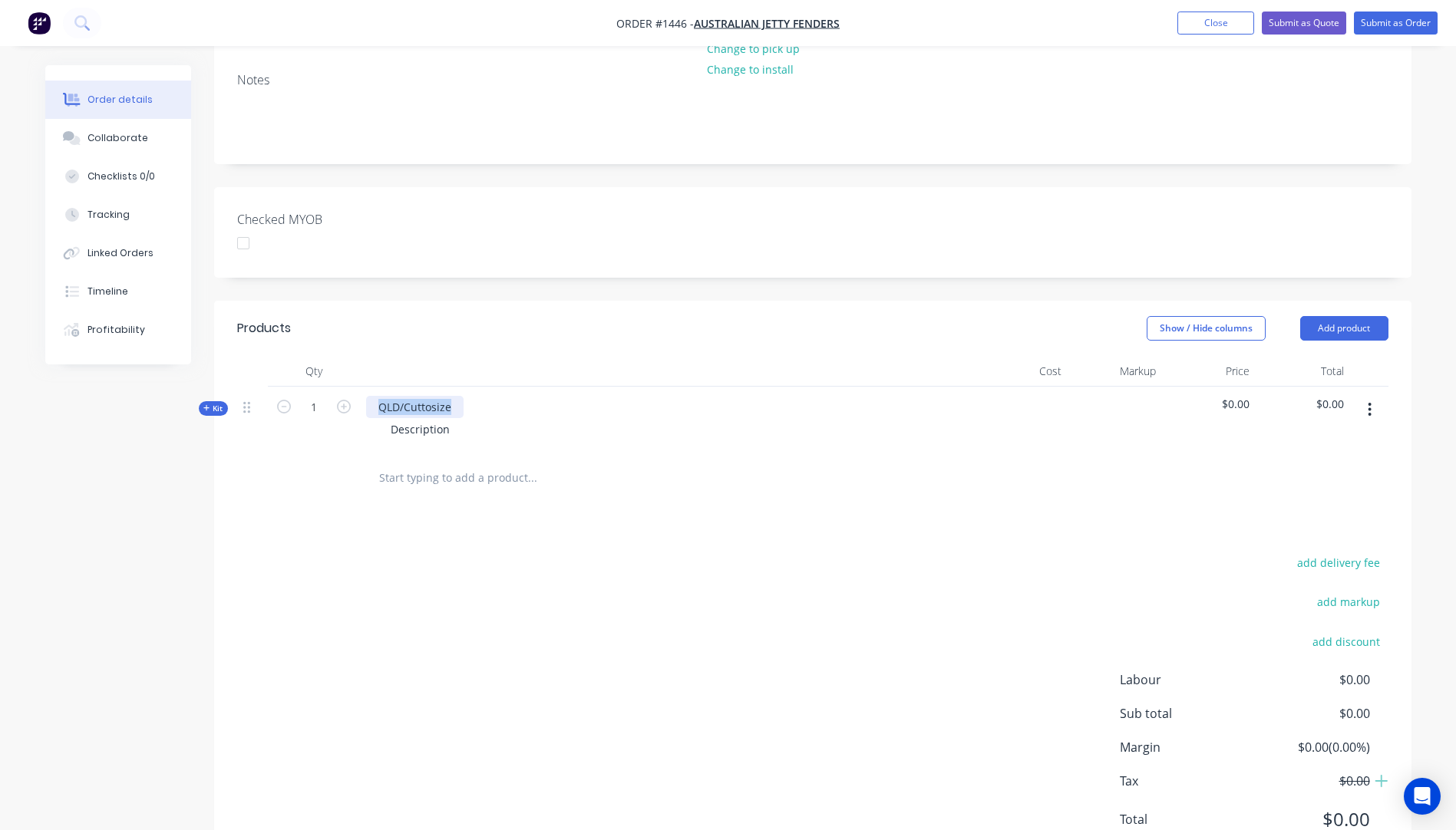
drag, startPoint x: 453, startPoint y: 386, endPoint x: 364, endPoint y: 379, distance: 89.3
click at [364, 387] on div "QLD/Cuttosize Description" at bounding box center [667, 420] width 614 height 66
click at [407, 396] on div "QLD/Cuttosize" at bounding box center [414, 407] width 97 height 22
click at [452, 418] on div "Description" at bounding box center [420, 429] width 84 height 22
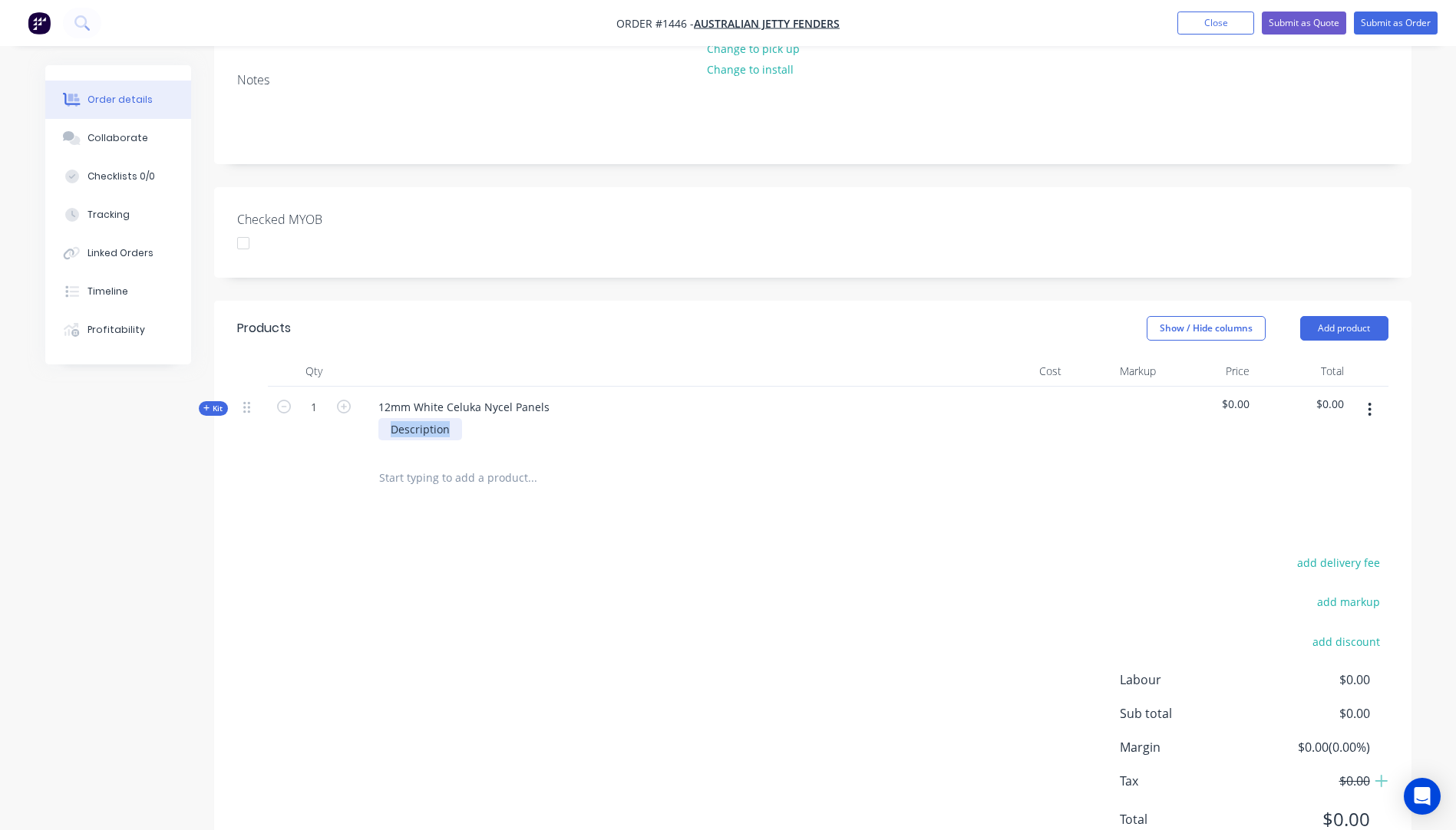
drag, startPoint x: 452, startPoint y: 408, endPoint x: 369, endPoint y: 413, distance: 83.2
click at [369, 418] on div "Description" at bounding box center [667, 429] width 602 height 22
click at [290, 453] on div at bounding box center [314, 478] width 92 height 50
click at [320, 396] on input "1" at bounding box center [314, 408] width 40 height 23
click at [320, 396] on input "96" at bounding box center [314, 408] width 40 height 23
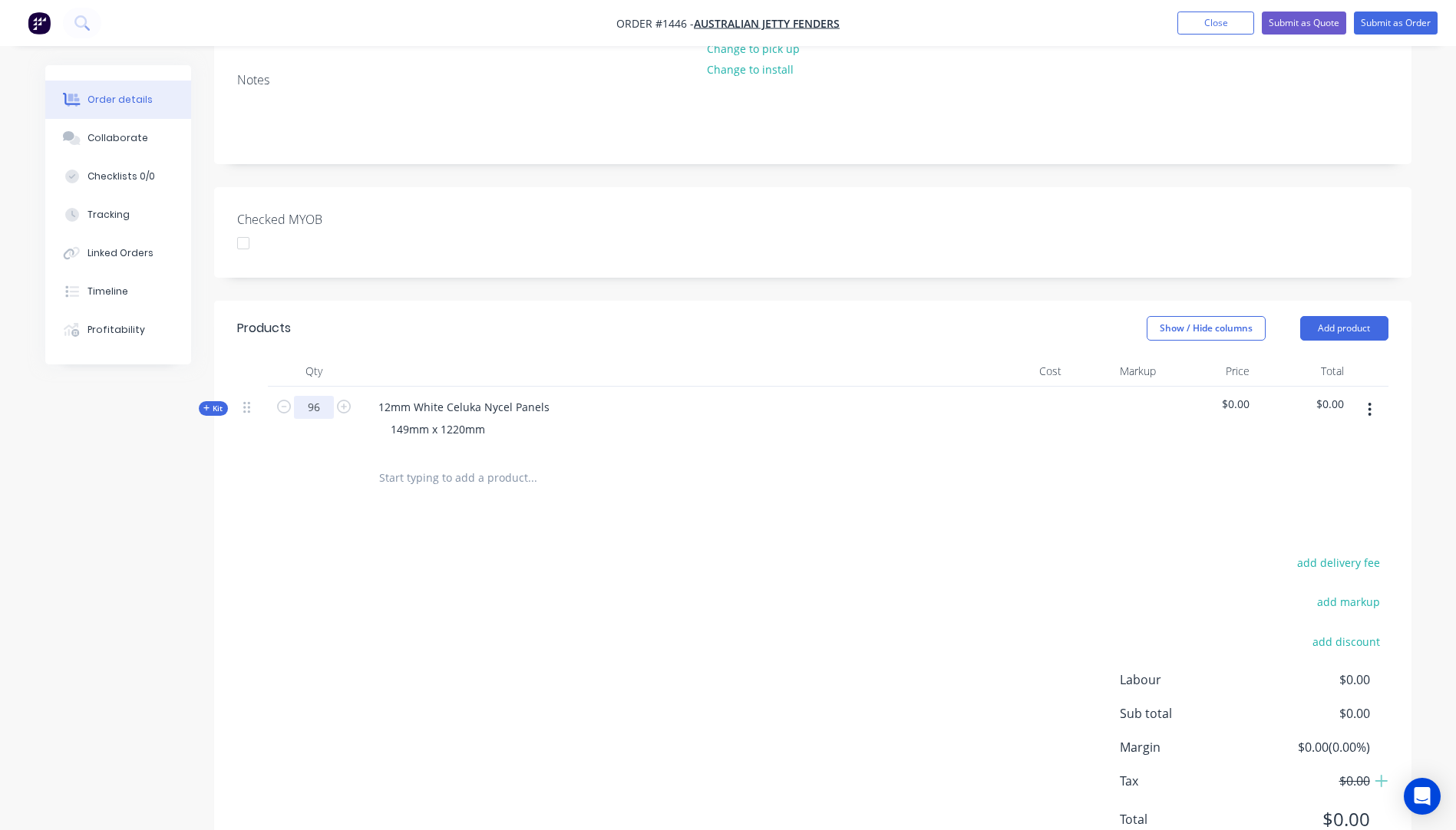
type input "96"
click at [340, 470] on div at bounding box center [314, 478] width 92 height 50
click at [206, 404] on icon at bounding box center [207, 408] width 7 height 7
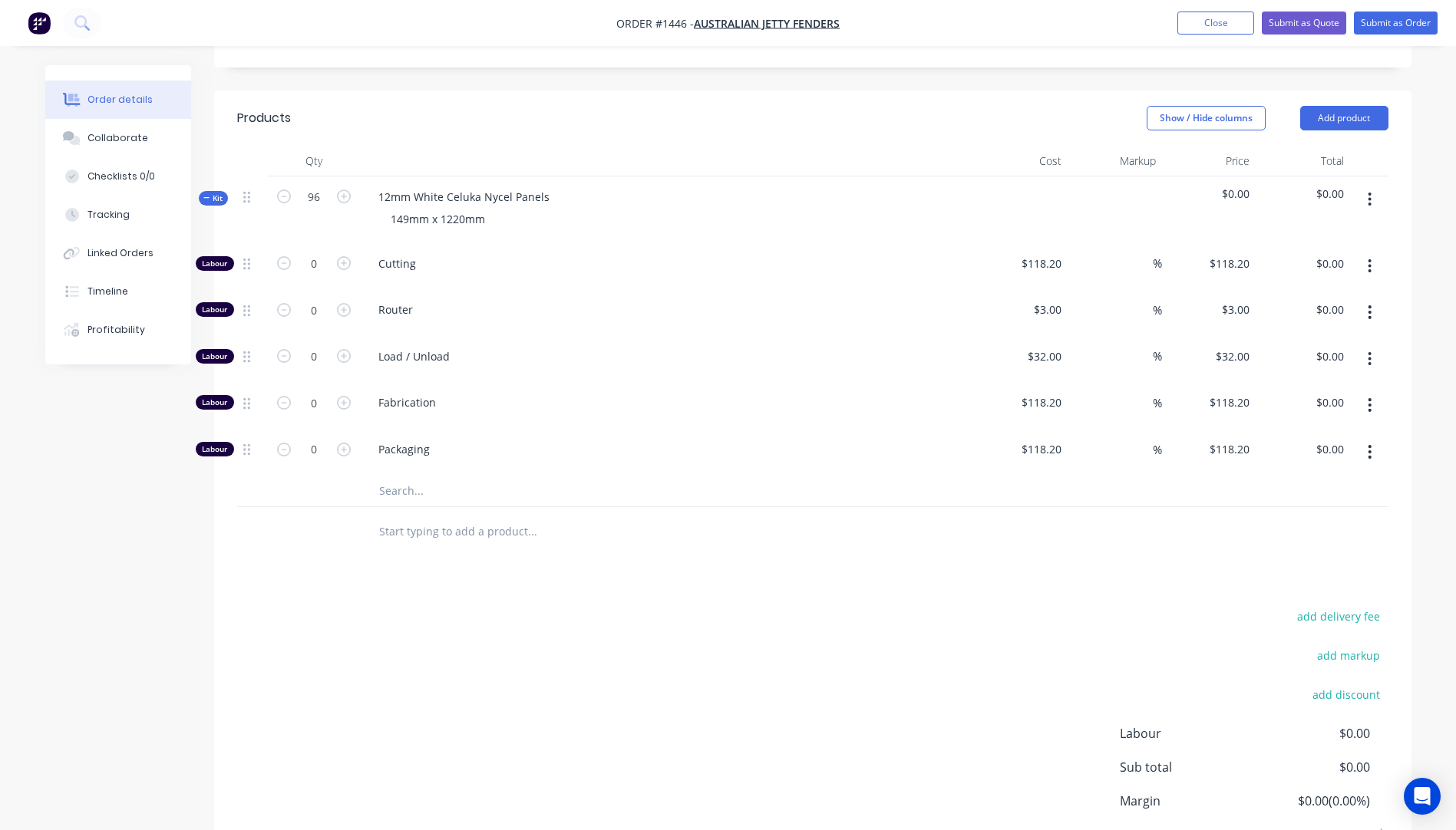
scroll to position [537, 0]
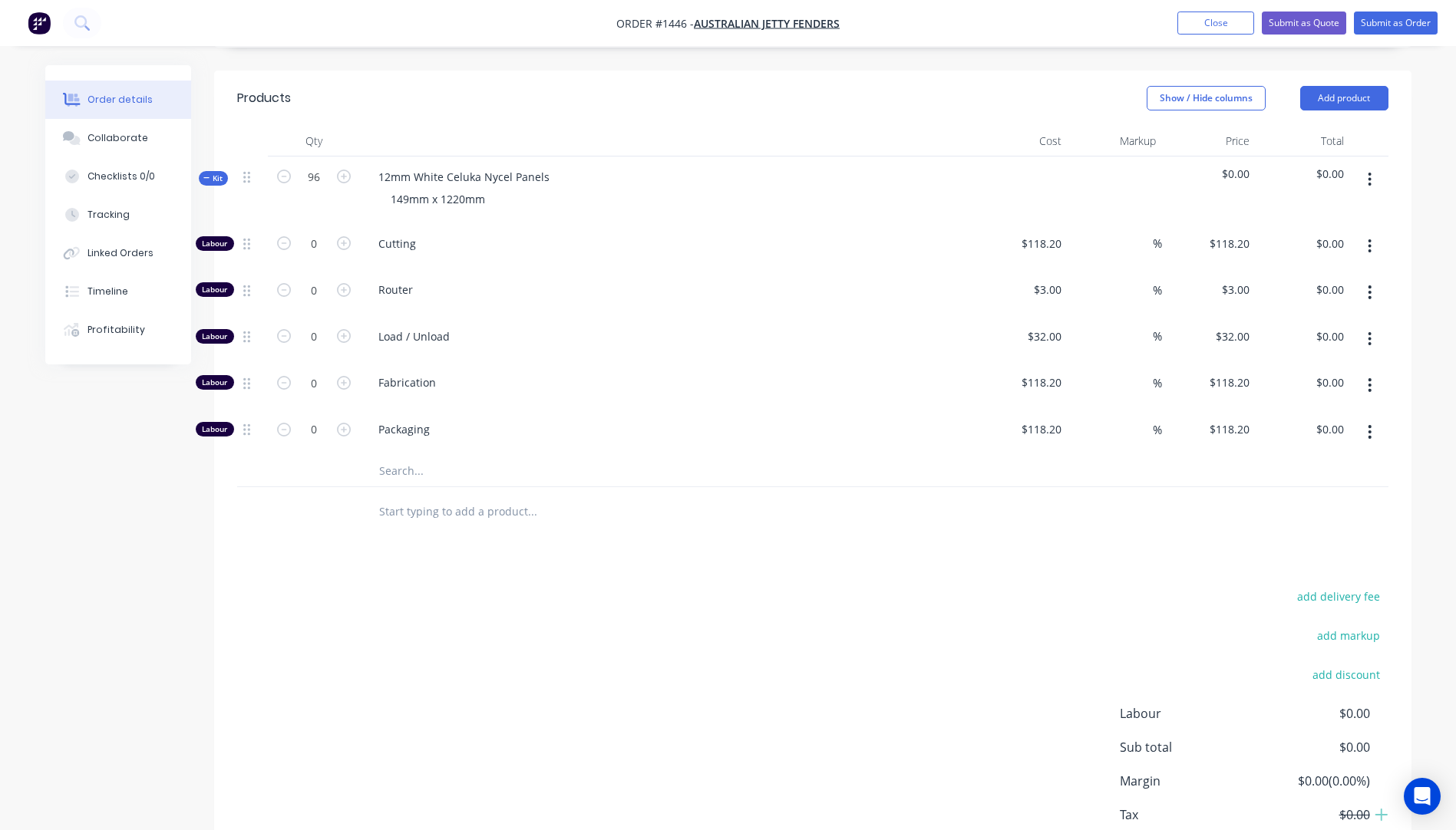
click at [404, 456] on input "text" at bounding box center [532, 471] width 307 height 31
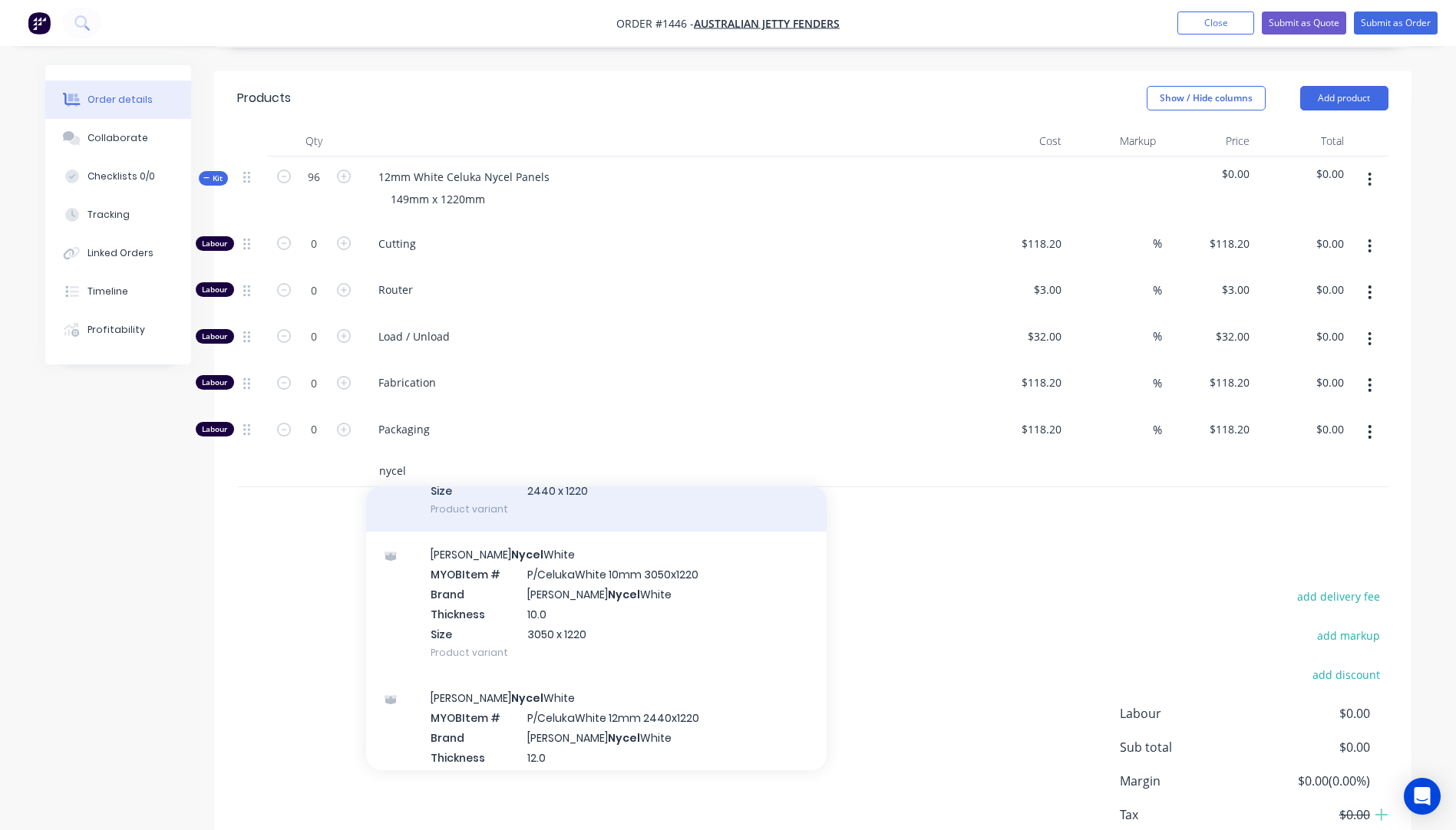
scroll to position [230, 0]
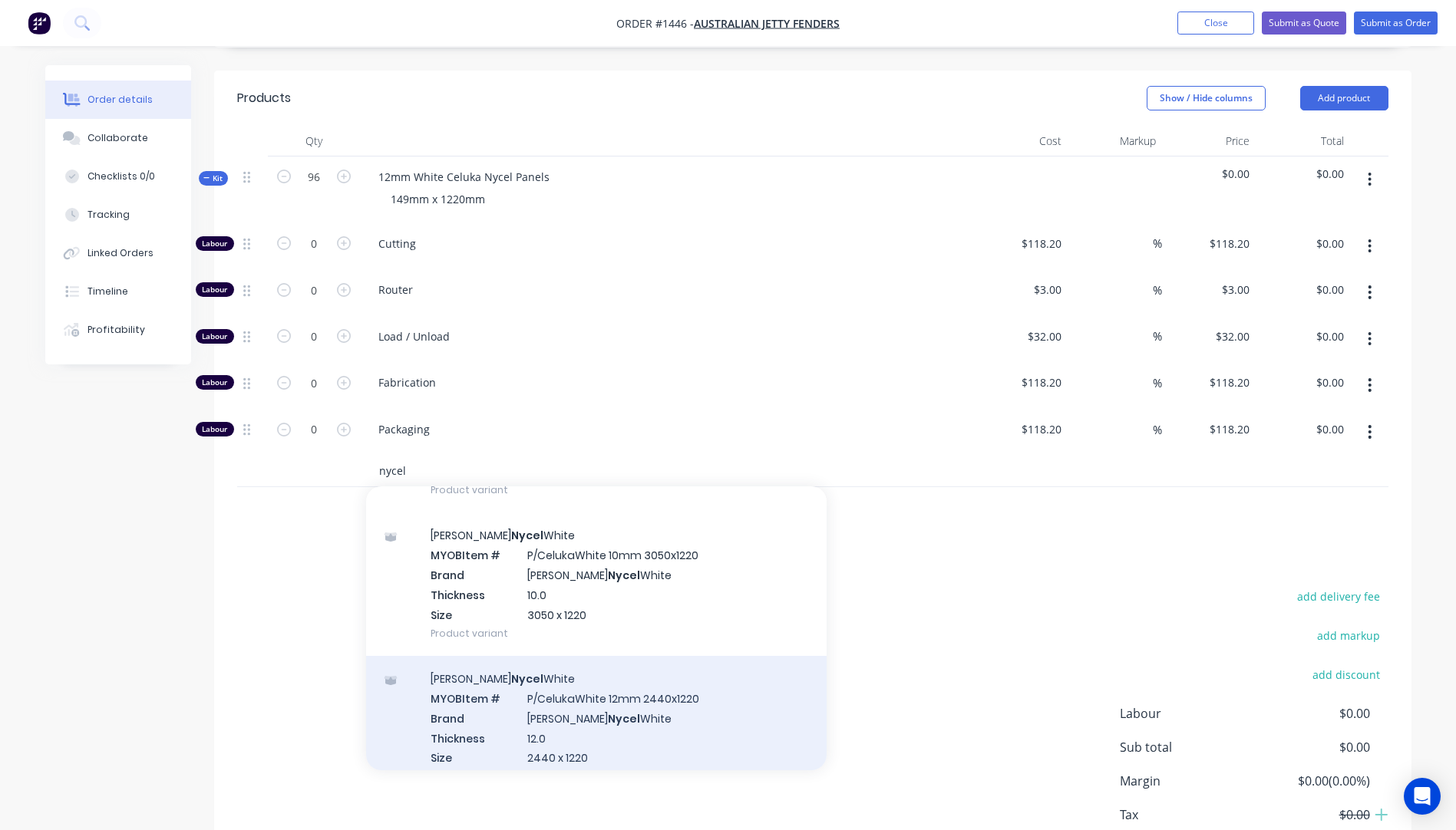
type input "nycel"
click at [592, 709] on div "Celuka [PERSON_NAME] MYOB Item # P/CelukaWhite 12mm 2440x1220 Brand Celuka [PER…" at bounding box center [596, 728] width 461 height 144
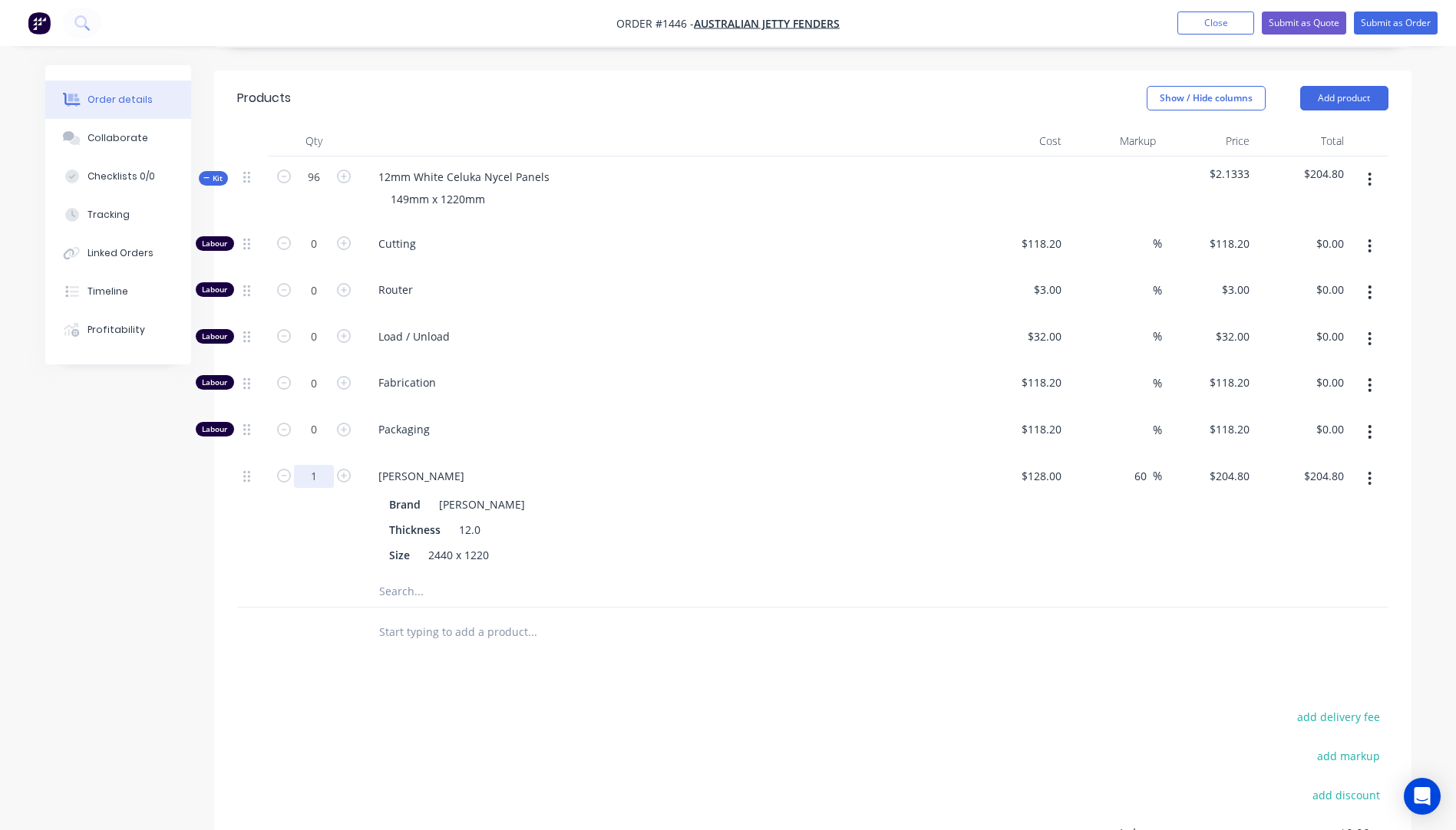
click at [314, 465] on input "1" at bounding box center [314, 476] width 40 height 23
type input "6"
type input "$1,228.80"
click at [272, 514] on div "6" at bounding box center [314, 515] width 92 height 120
click at [344, 237] on icon "button" at bounding box center [344, 243] width 14 height 14
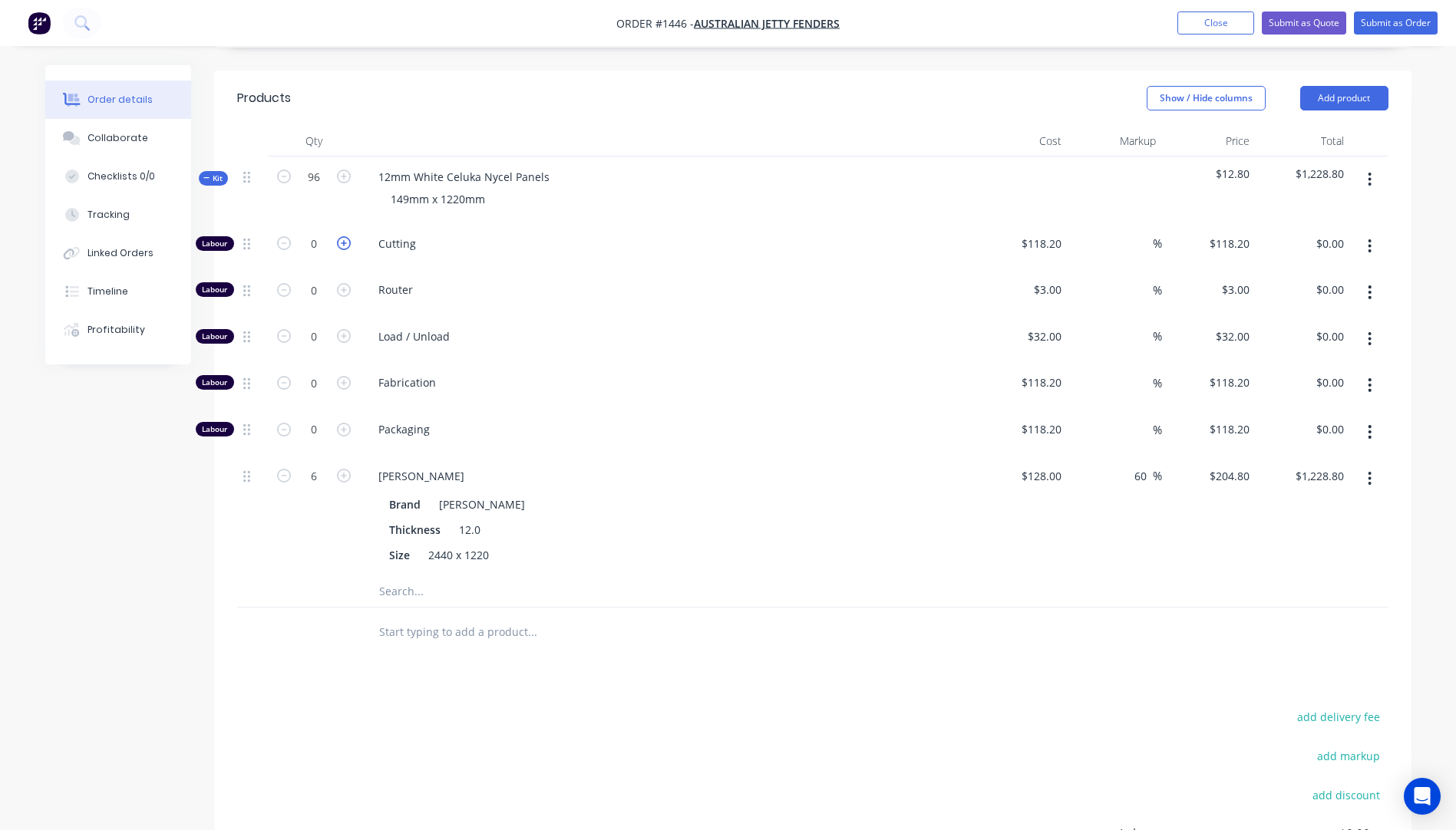
type input "1"
type input "$118.20"
click at [344, 237] on icon "button" at bounding box center [344, 243] width 14 height 14
type input "2"
type input "$236.40"
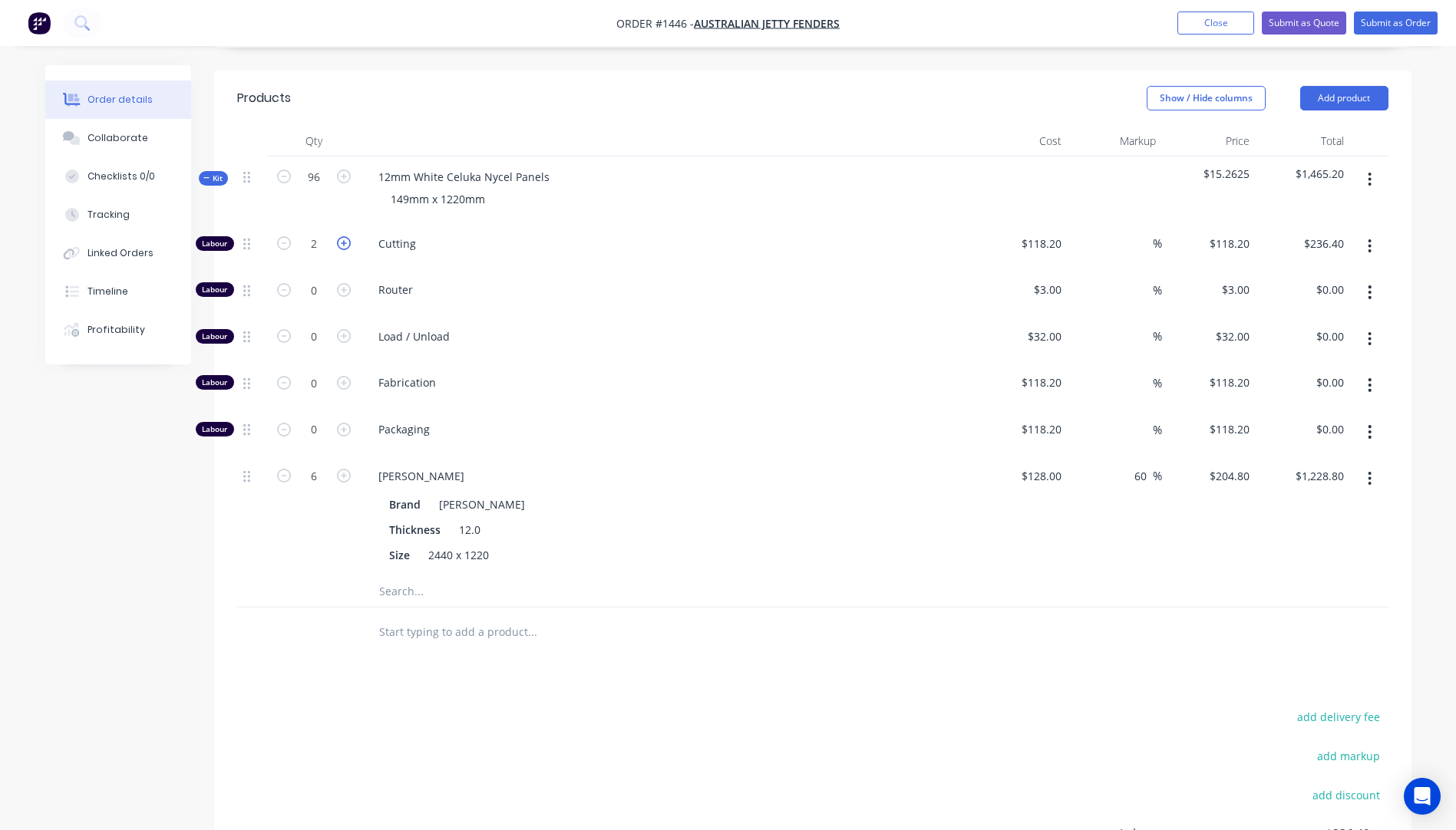
click at [344, 237] on icon "button" at bounding box center [344, 243] width 14 height 14
type input "3"
type input "$354.60"
click at [344, 237] on icon "button" at bounding box center [344, 243] width 14 height 14
type input "4"
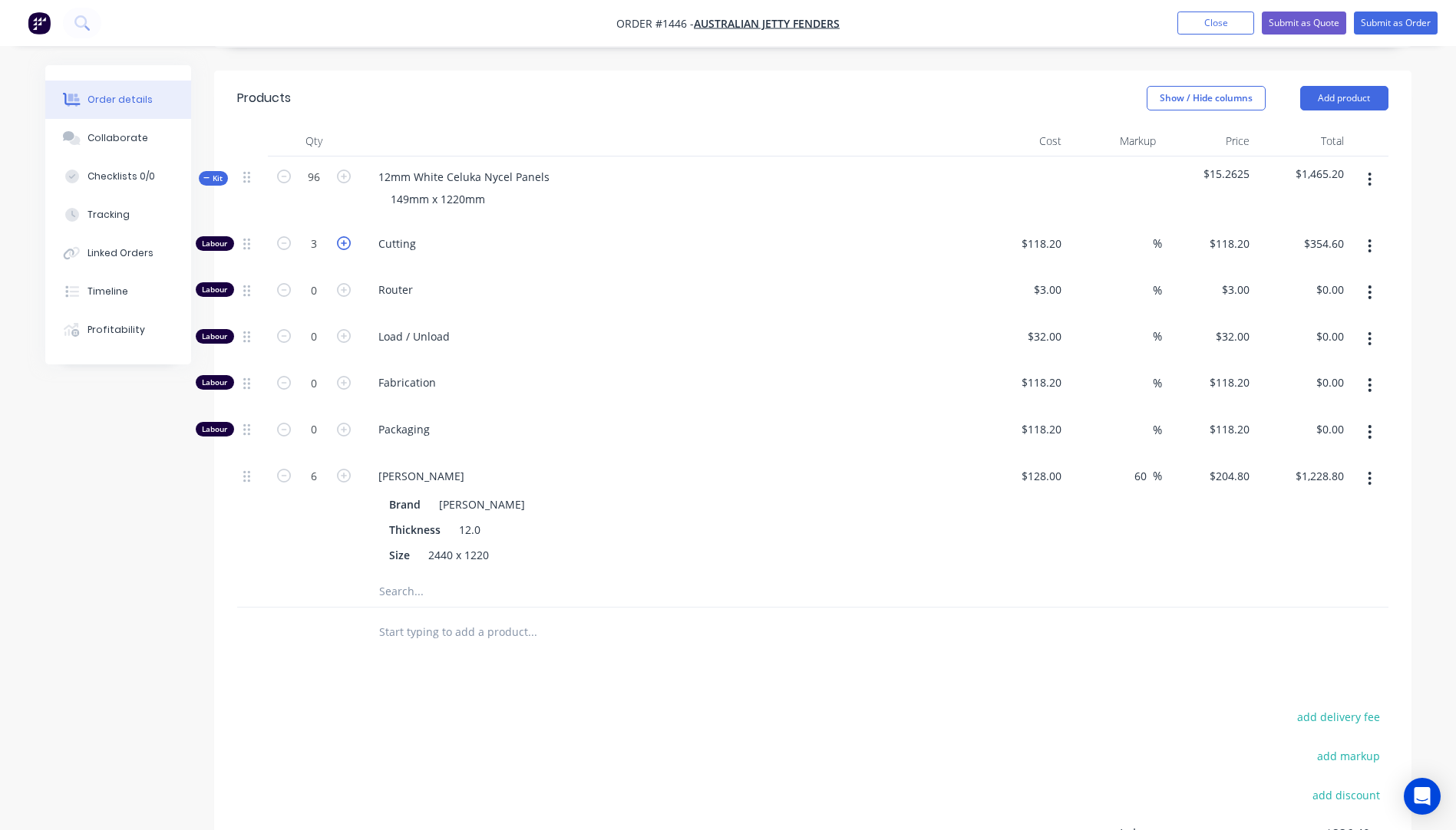
type input "$472.80"
click at [344, 237] on icon "button" at bounding box center [344, 243] width 14 height 14
type input "5"
type input "$591.00"
click at [344, 237] on icon "button" at bounding box center [344, 243] width 14 height 14
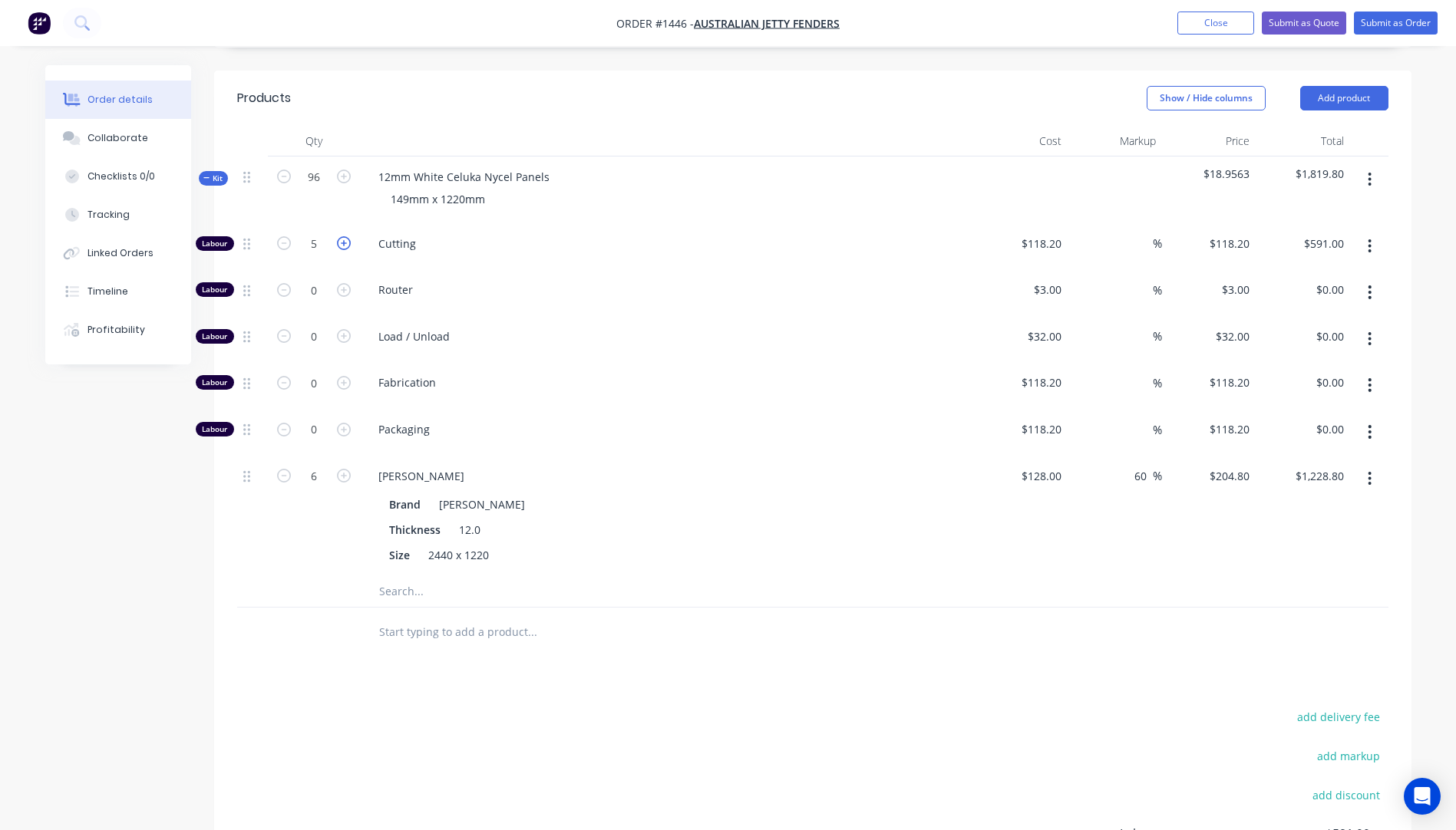
type input "6"
type input "$709.20"
click at [315, 232] on input "6" at bounding box center [314, 244] width 40 height 23
type input "0"
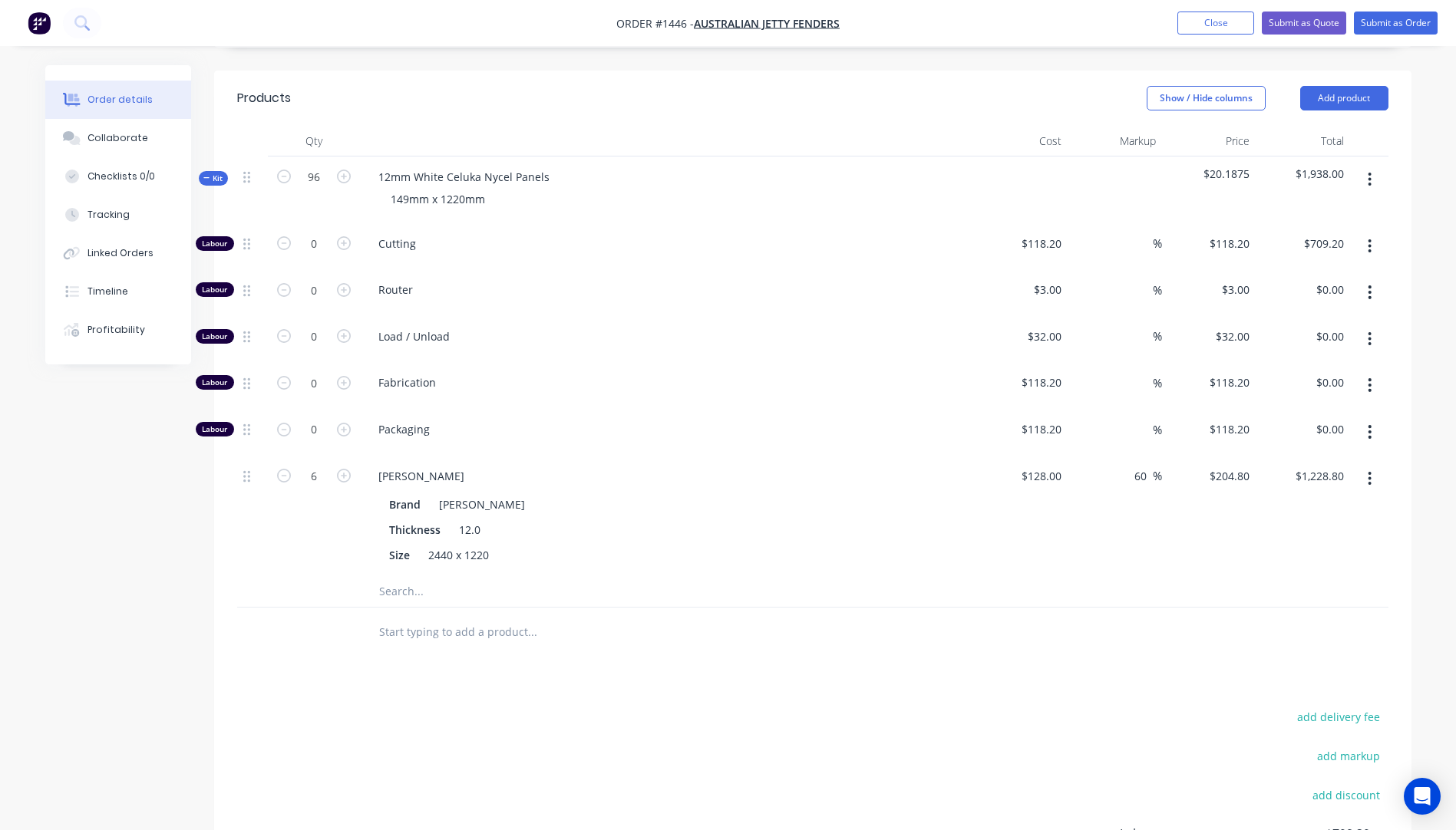
type input "$0.00"
drag, startPoint x: 252, startPoint y: 533, endPoint x: 259, endPoint y: 528, distance: 8.6
click at [259, 528] on div at bounding box center [252, 515] width 31 height 120
click at [1346, 86] on button "Add product" at bounding box center [1344, 99] width 88 height 25
click at [1327, 126] on div "Product catalogue" at bounding box center [1316, 137] width 118 height 22
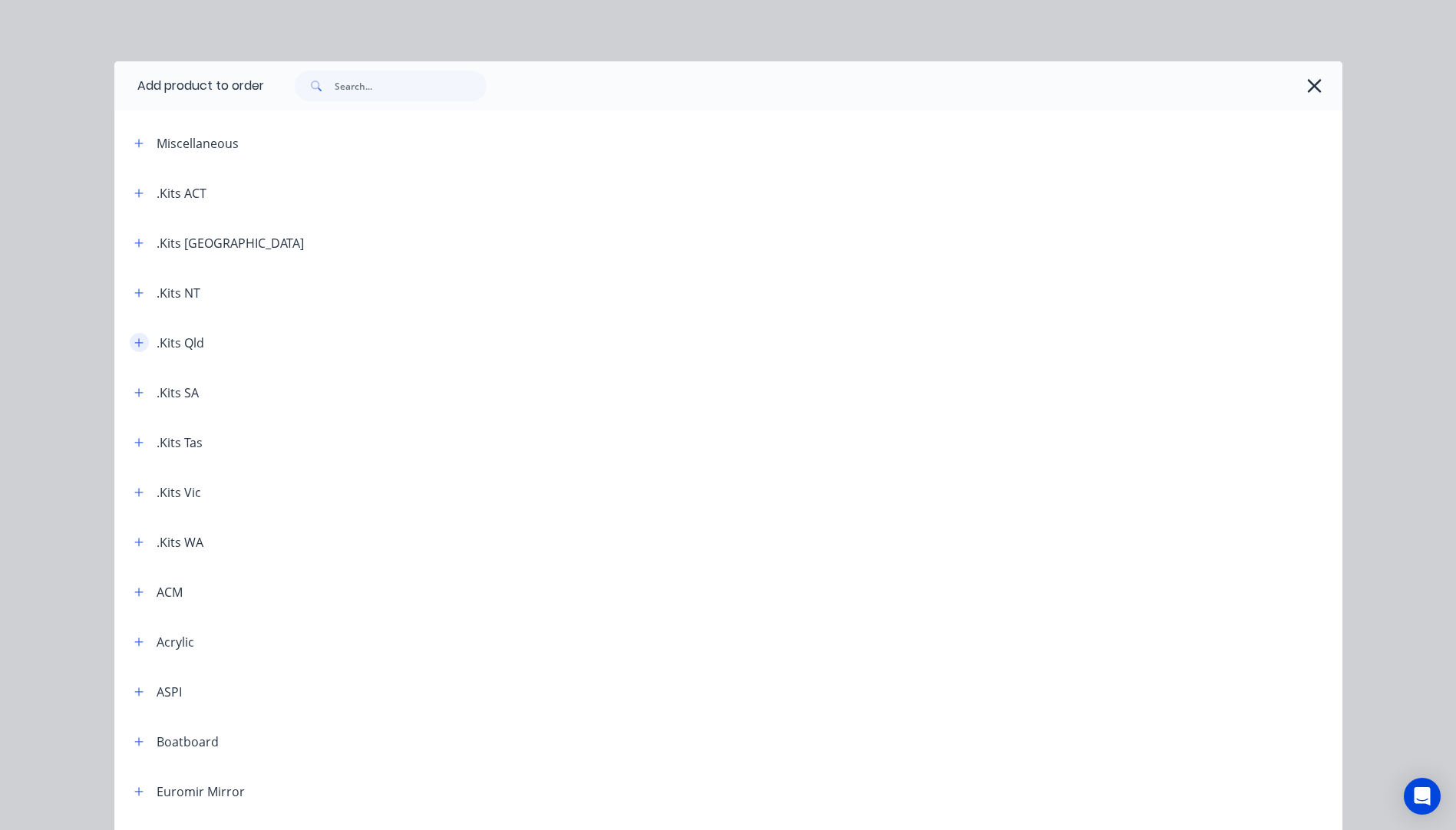
click at [134, 348] on icon "button" at bounding box center [139, 343] width 9 height 11
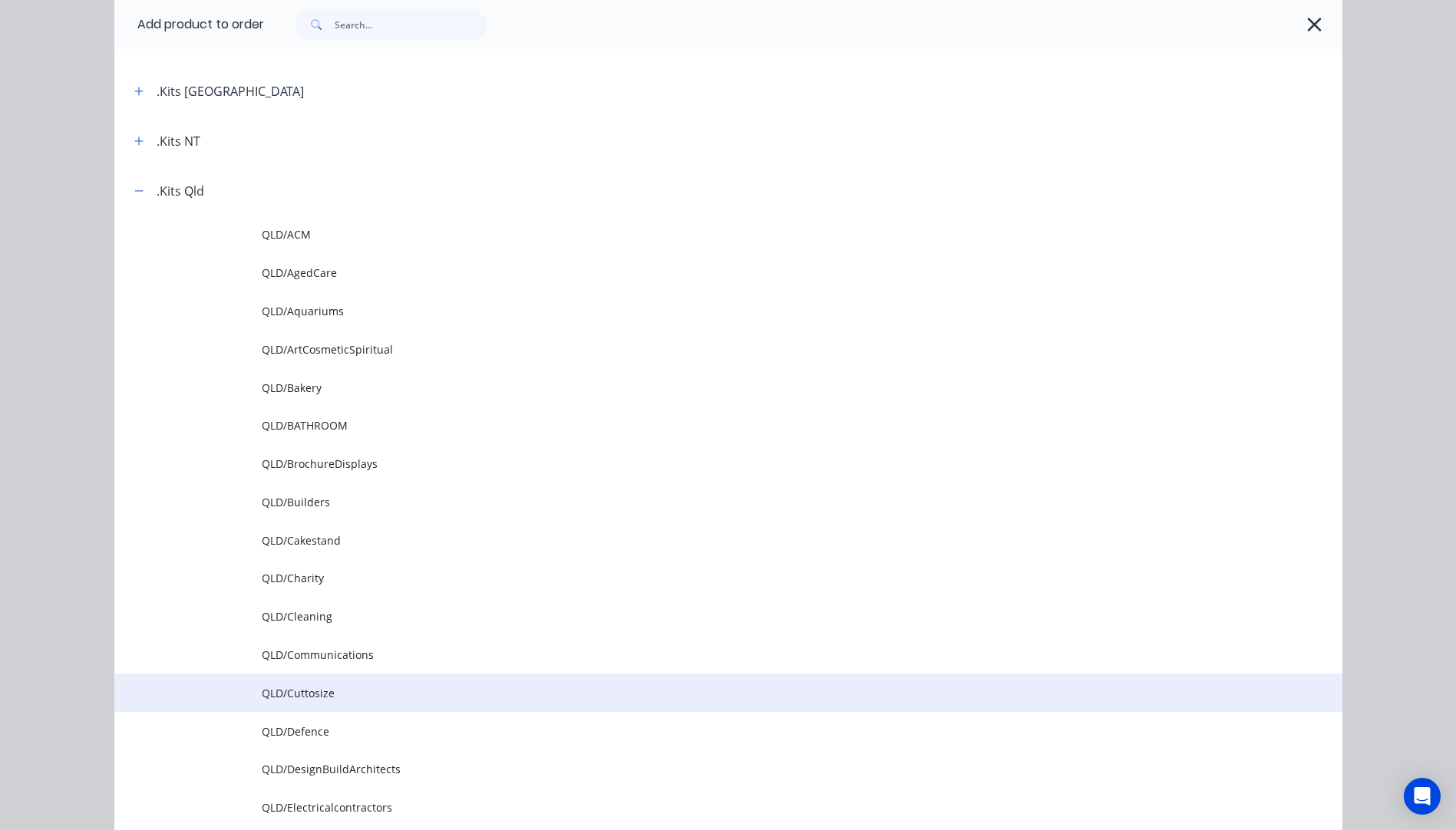
scroll to position [154, 0]
click at [305, 697] on span "QLD/Cuttosize" at bounding box center [693, 691] width 864 height 16
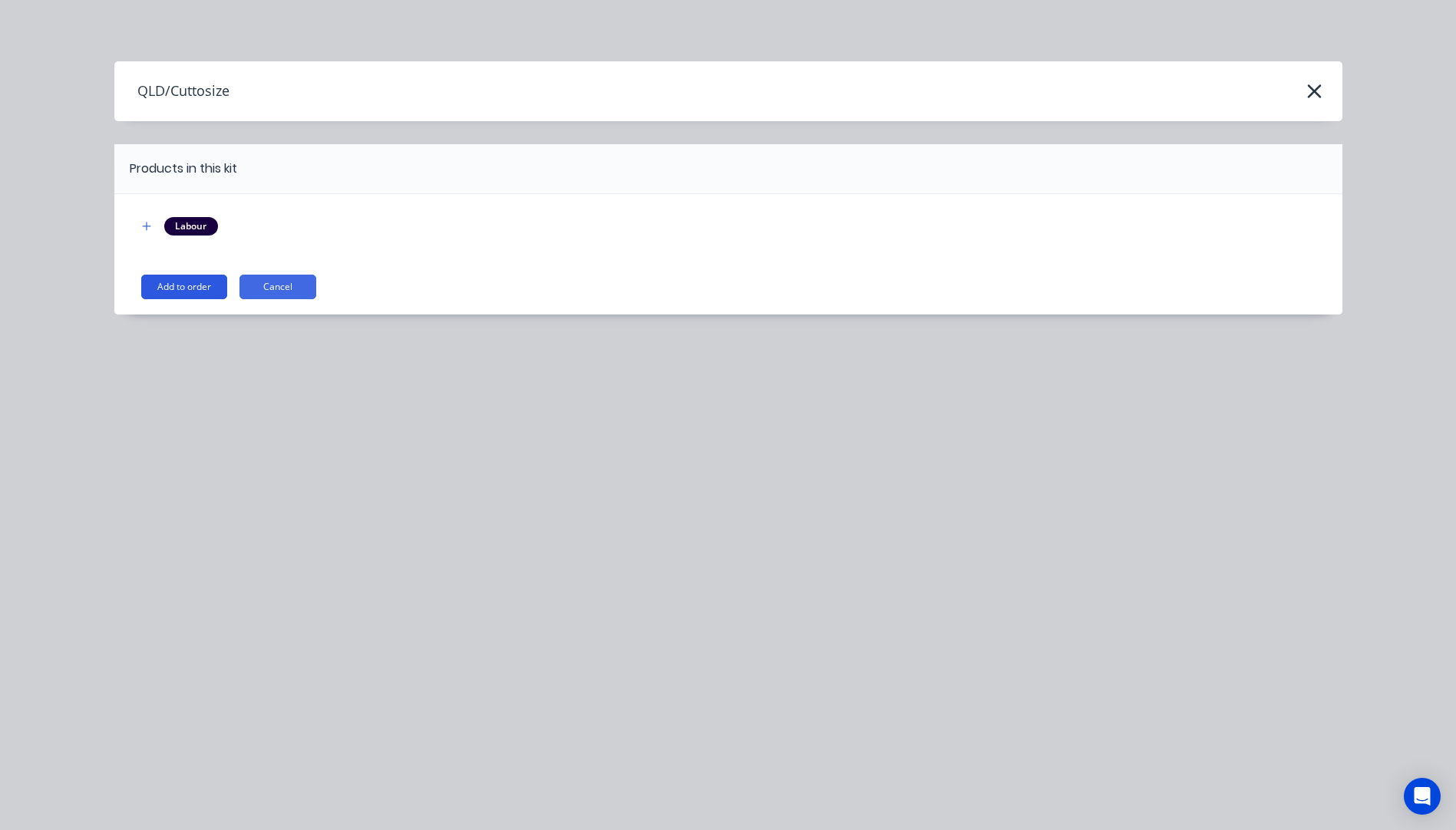
click at [208, 280] on button "Add to order" at bounding box center [184, 287] width 86 height 25
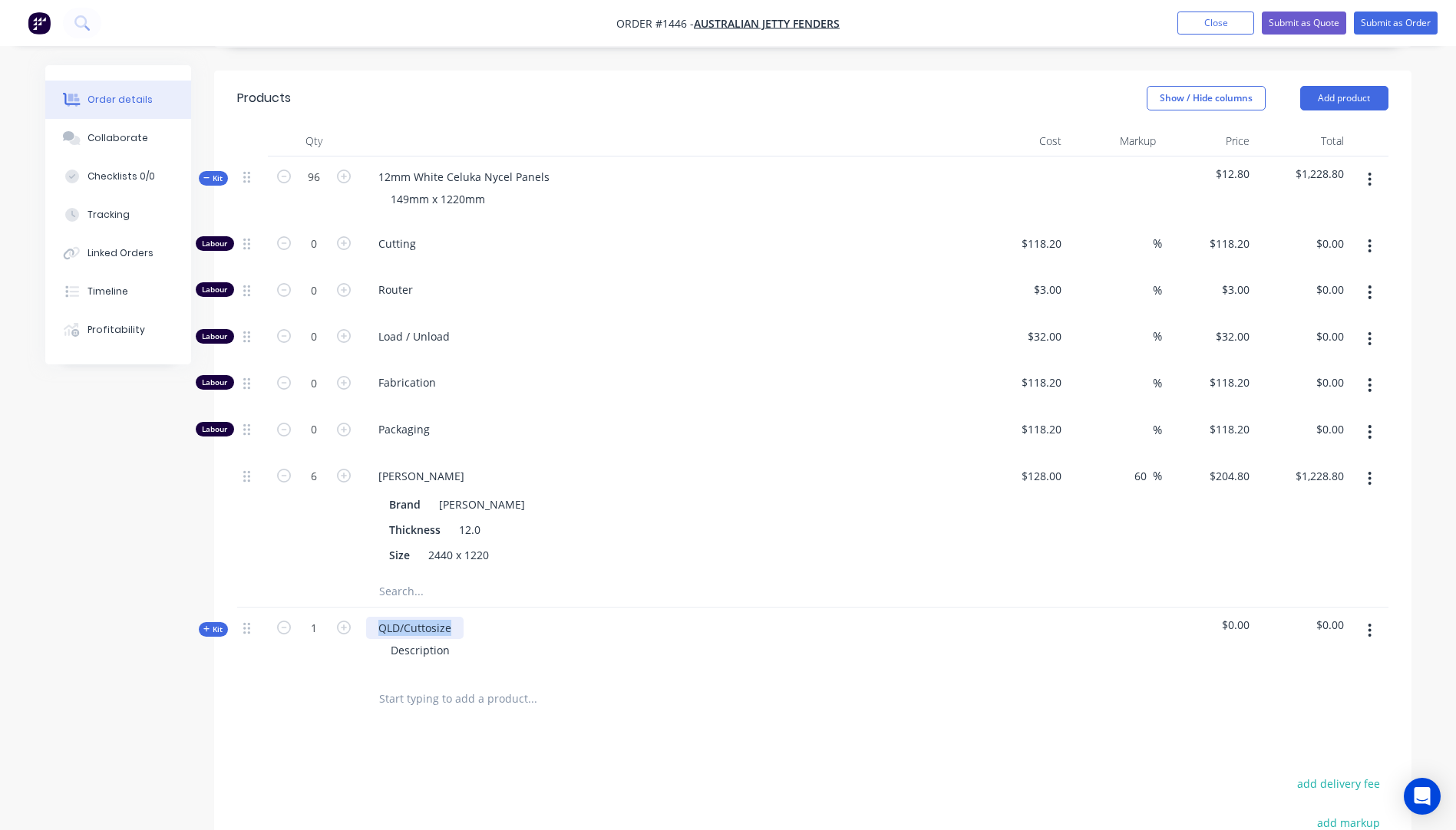
drag, startPoint x: 452, startPoint y: 604, endPoint x: 369, endPoint y: 605, distance: 83.0
click at [369, 617] on div "QLD/Cuttosize" at bounding box center [414, 627] width 97 height 22
drag, startPoint x: 452, startPoint y: 630, endPoint x: 384, endPoint y: 630, distance: 68.0
click at [384, 639] on div "Description" at bounding box center [420, 650] width 84 height 22
click at [323, 702] on div at bounding box center [314, 700] width 92 height 50
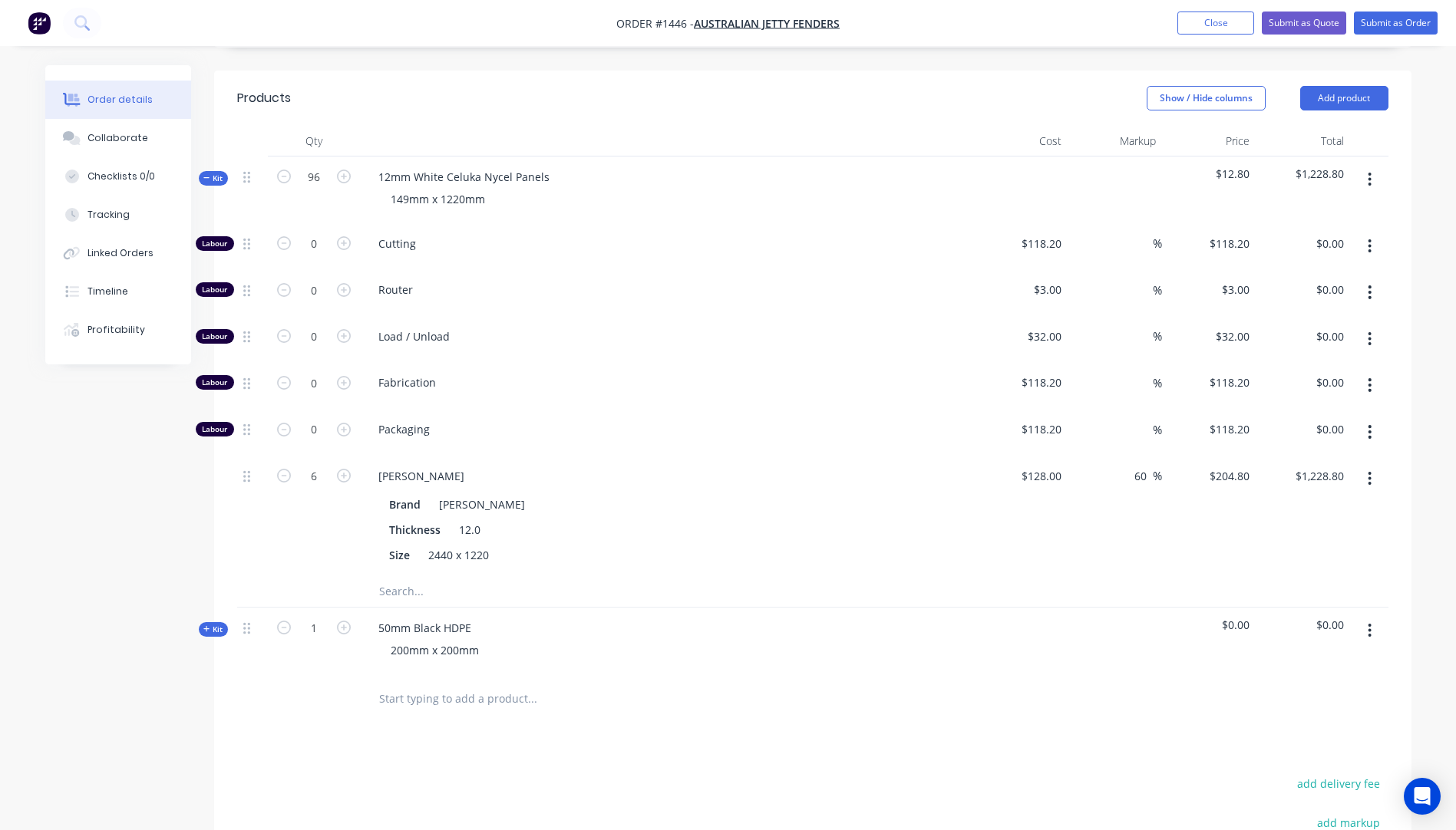
click at [205, 624] on span "Kit" at bounding box center [213, 630] width 20 height 12
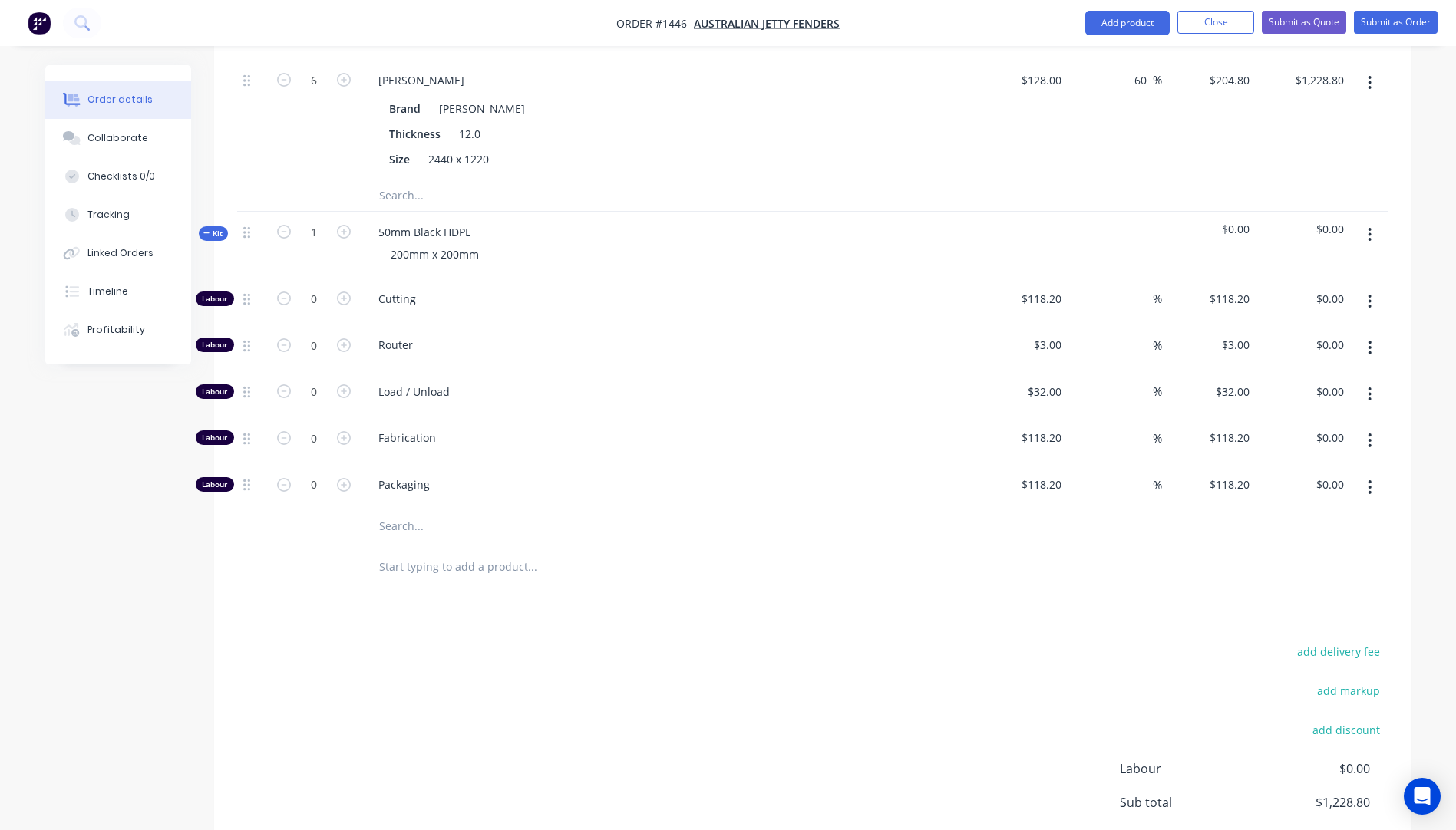
scroll to position [998, 0]
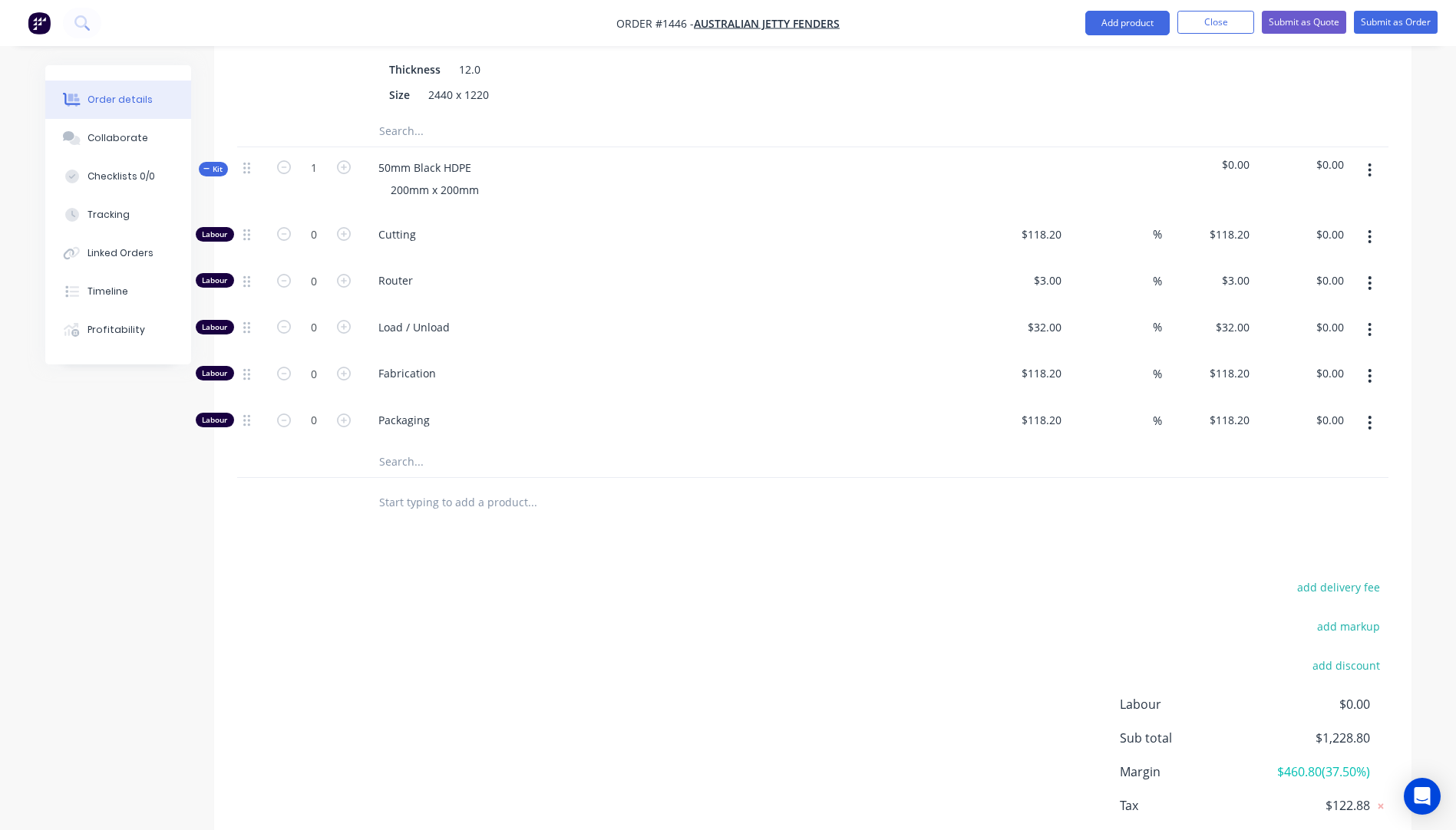
click at [403, 447] on input "text" at bounding box center [532, 461] width 307 height 31
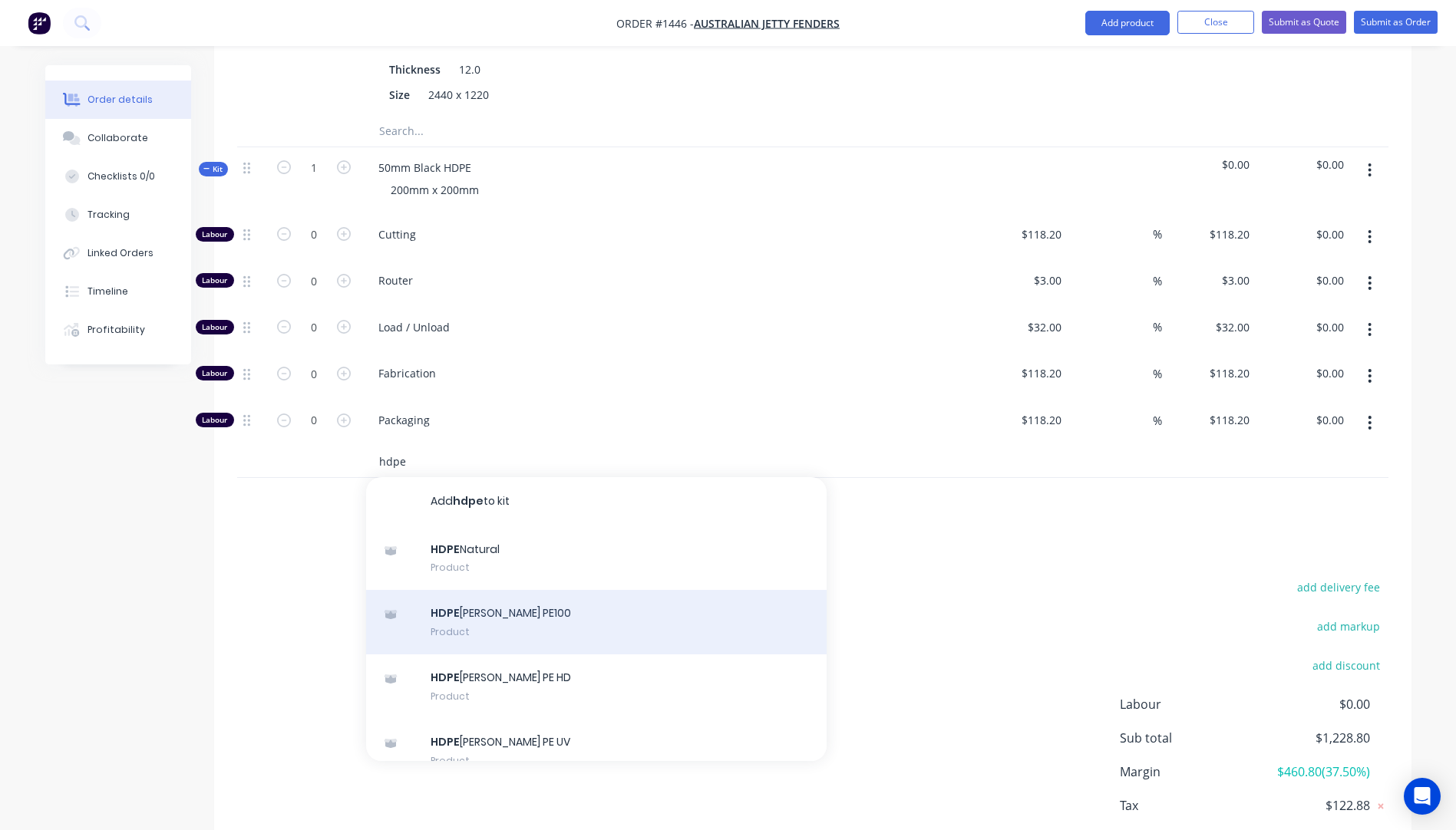
type input "hdpe"
click at [528, 603] on div "HDPE [PERSON_NAME] PE100 Product" at bounding box center [596, 622] width 461 height 65
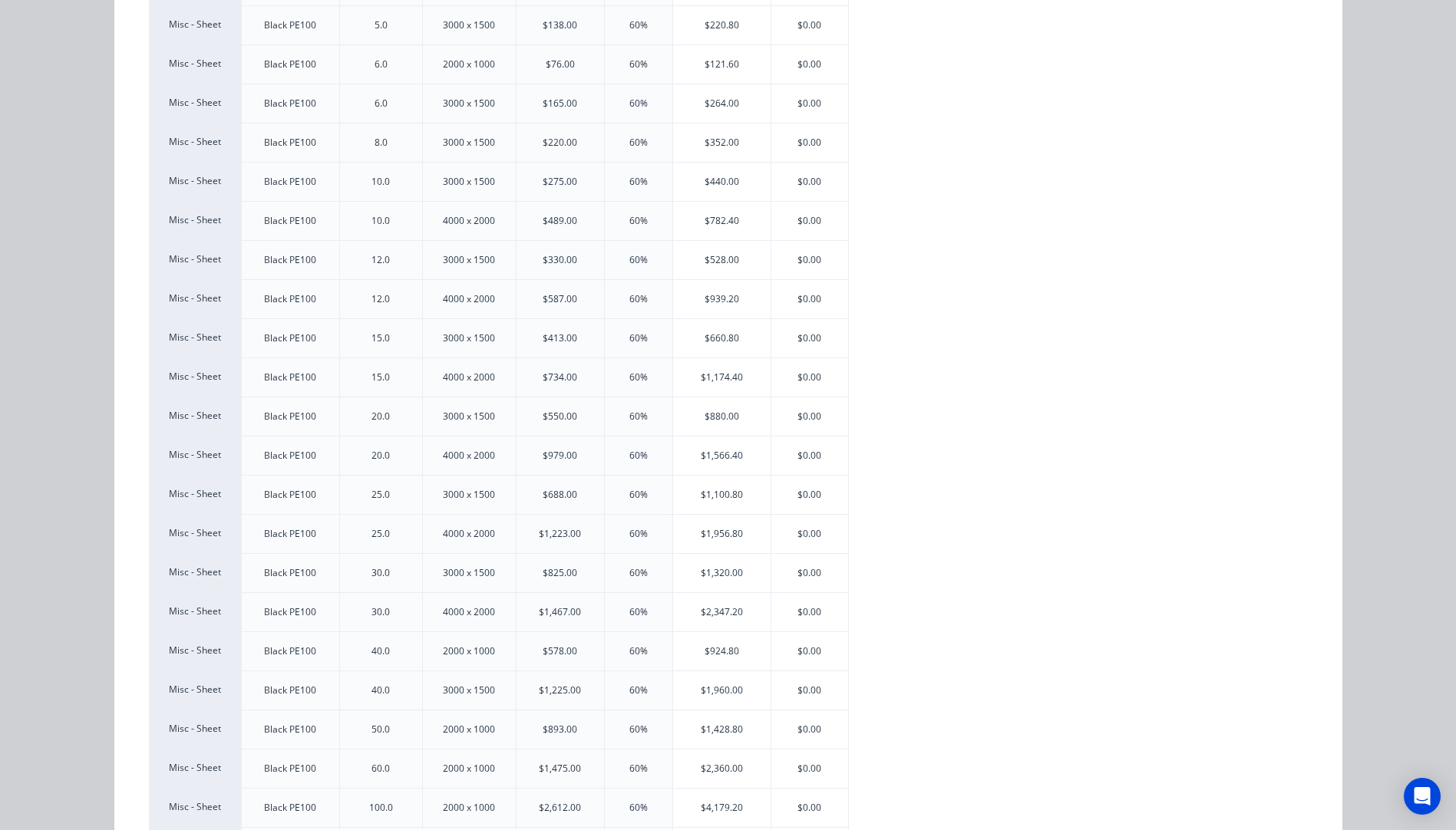
scroll to position [388, 0]
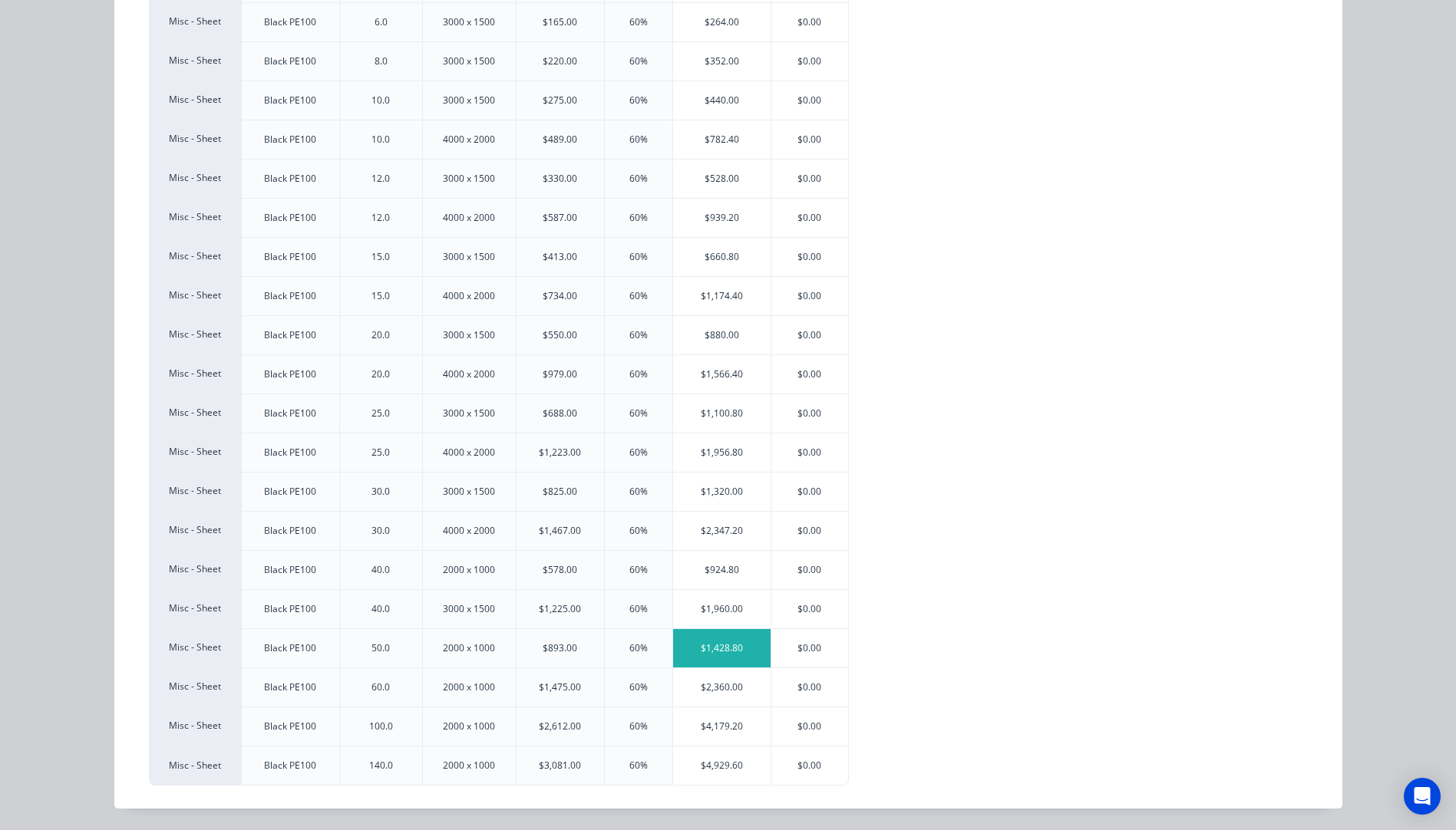
click at [716, 655] on div "$1,428.80" at bounding box center [721, 648] width 97 height 38
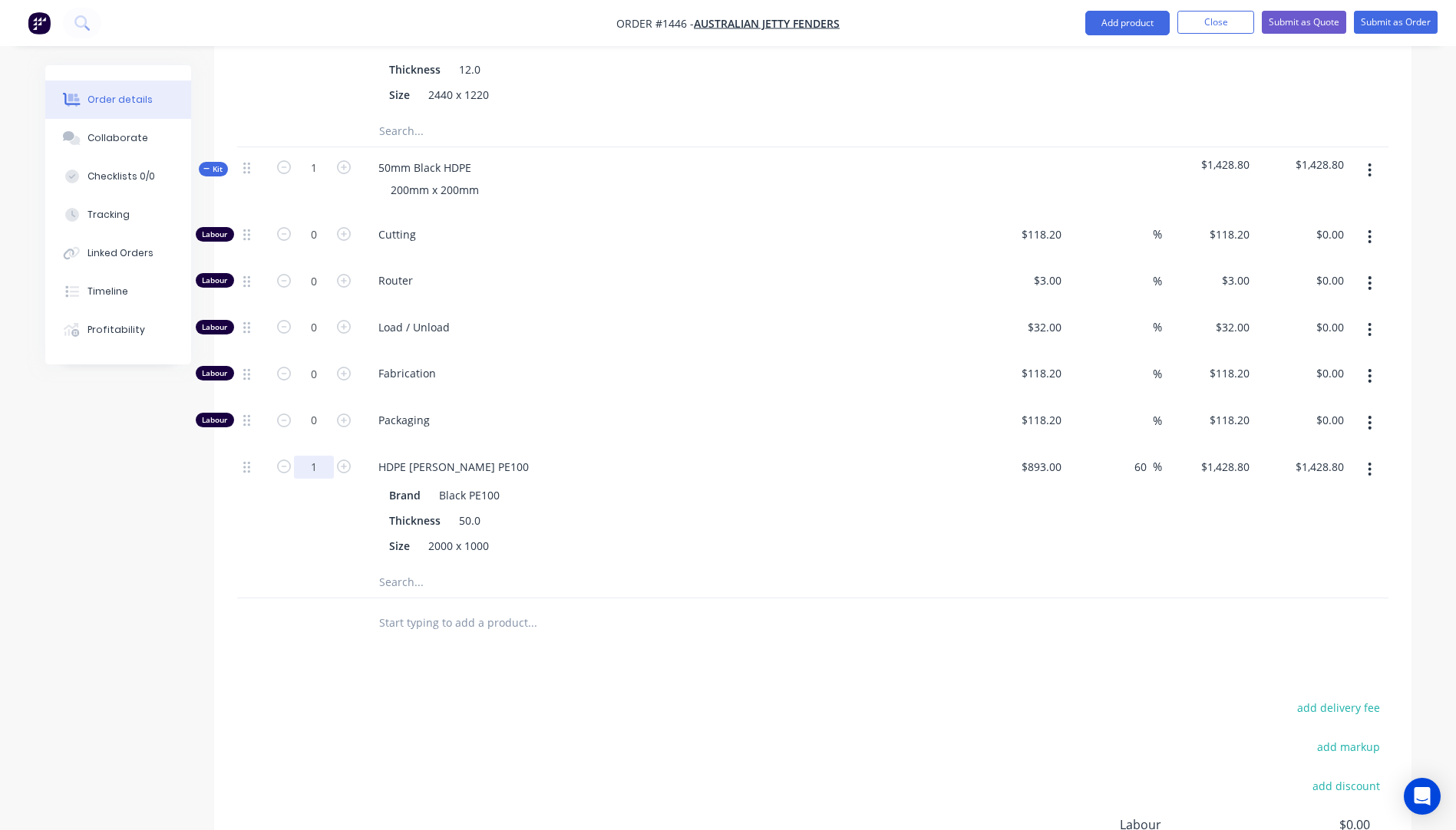
click at [327, 456] on input "1" at bounding box center [314, 467] width 40 height 23
type input "0.1"
type input "$142.88"
click at [254, 518] on div at bounding box center [252, 506] width 31 height 120
click at [324, 456] on input "0.1" at bounding box center [314, 467] width 40 height 23
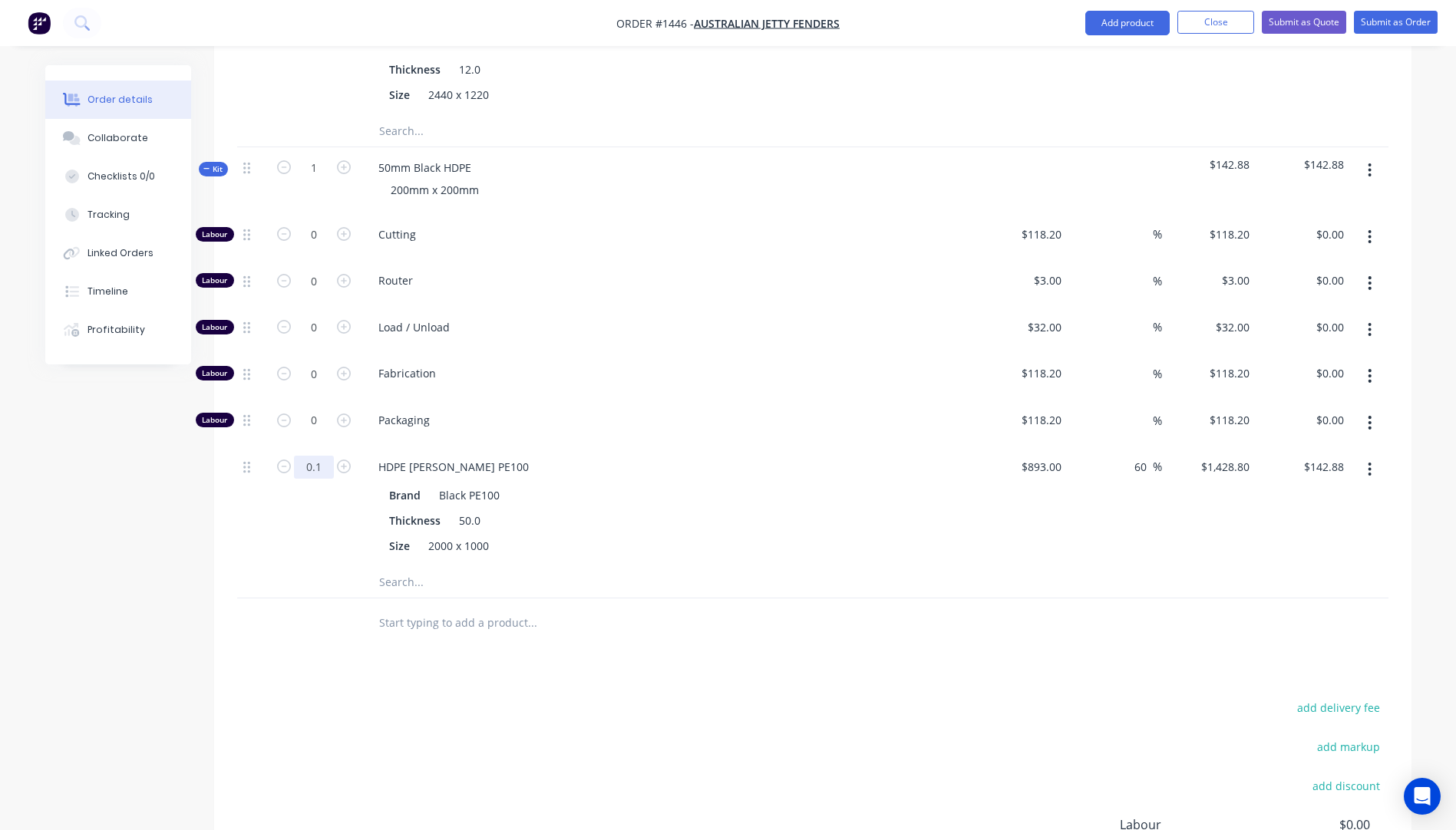
click at [324, 456] on input "0.1" at bounding box center [314, 467] width 40 height 23
type input "0.05"
type input "$71.44"
click at [282, 494] on div "0.05" at bounding box center [314, 506] width 92 height 120
click at [340, 227] on icon "button" at bounding box center [344, 234] width 14 height 14
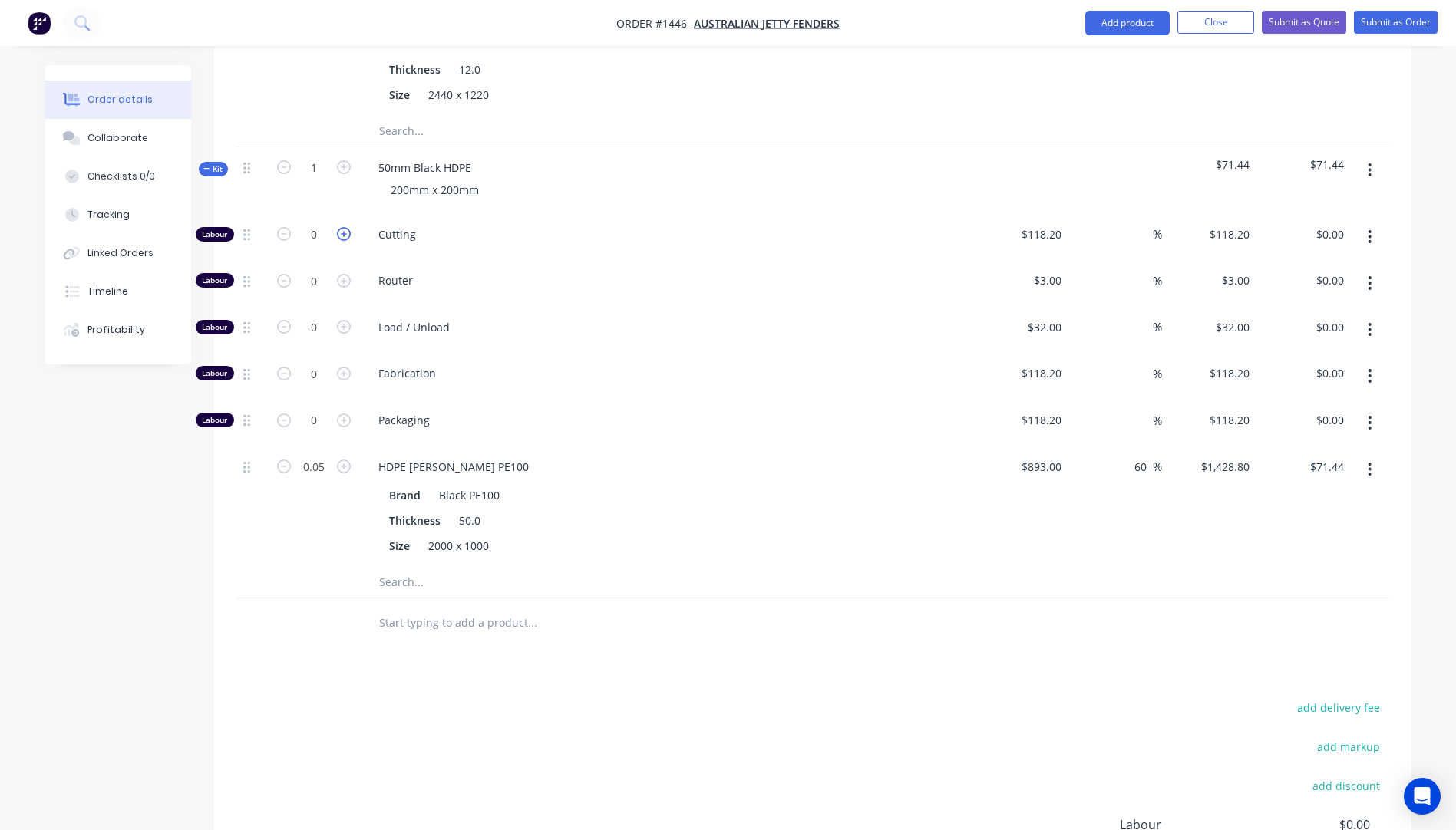
type input "1"
type input "$118.20"
click at [1043, 223] on input "118.2" at bounding box center [1050, 234] width 36 height 22
type input "$10.00"
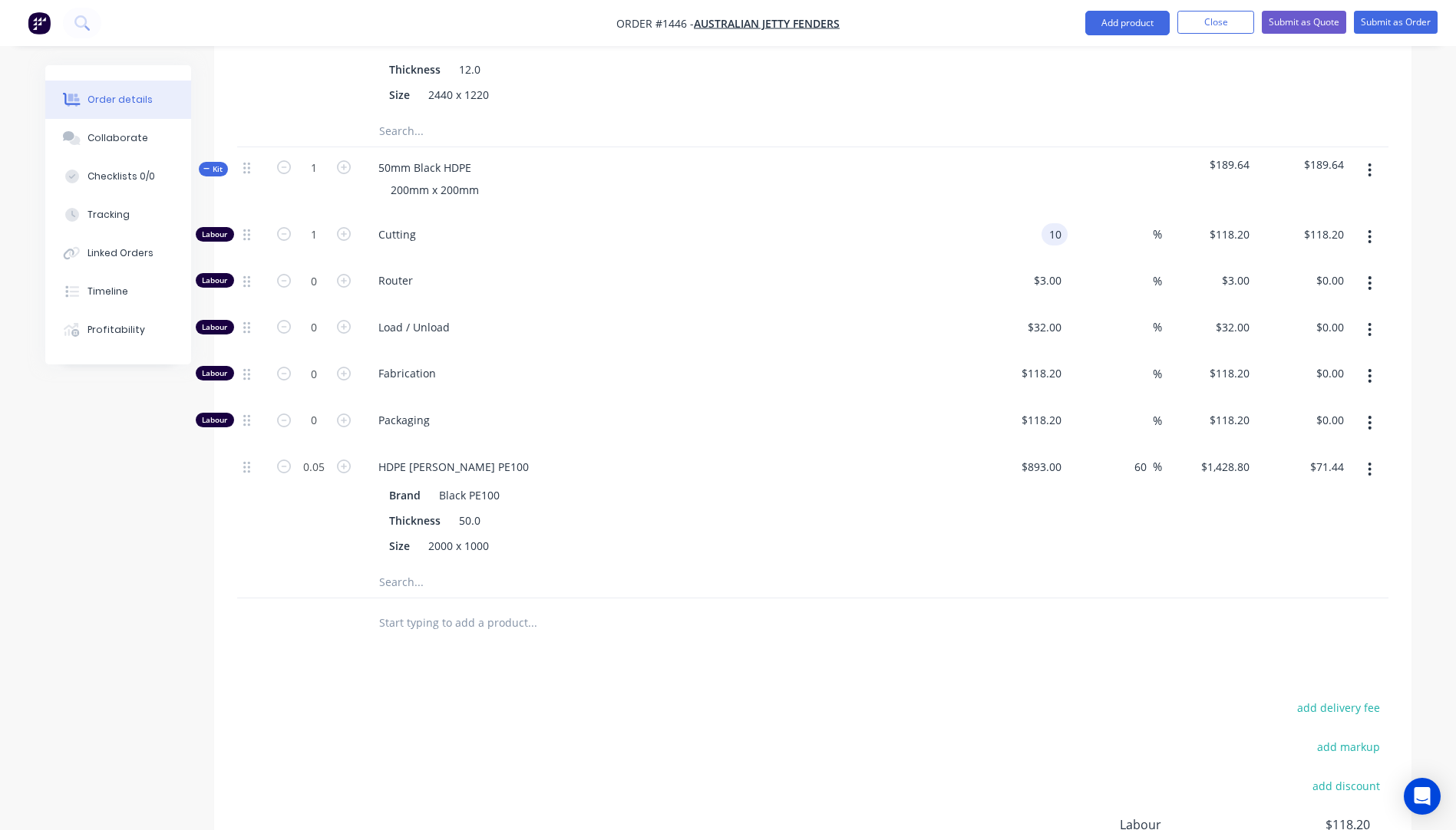
type input "$10.00"
click at [836, 372] on div "Fabrication" at bounding box center [667, 376] width 614 height 46
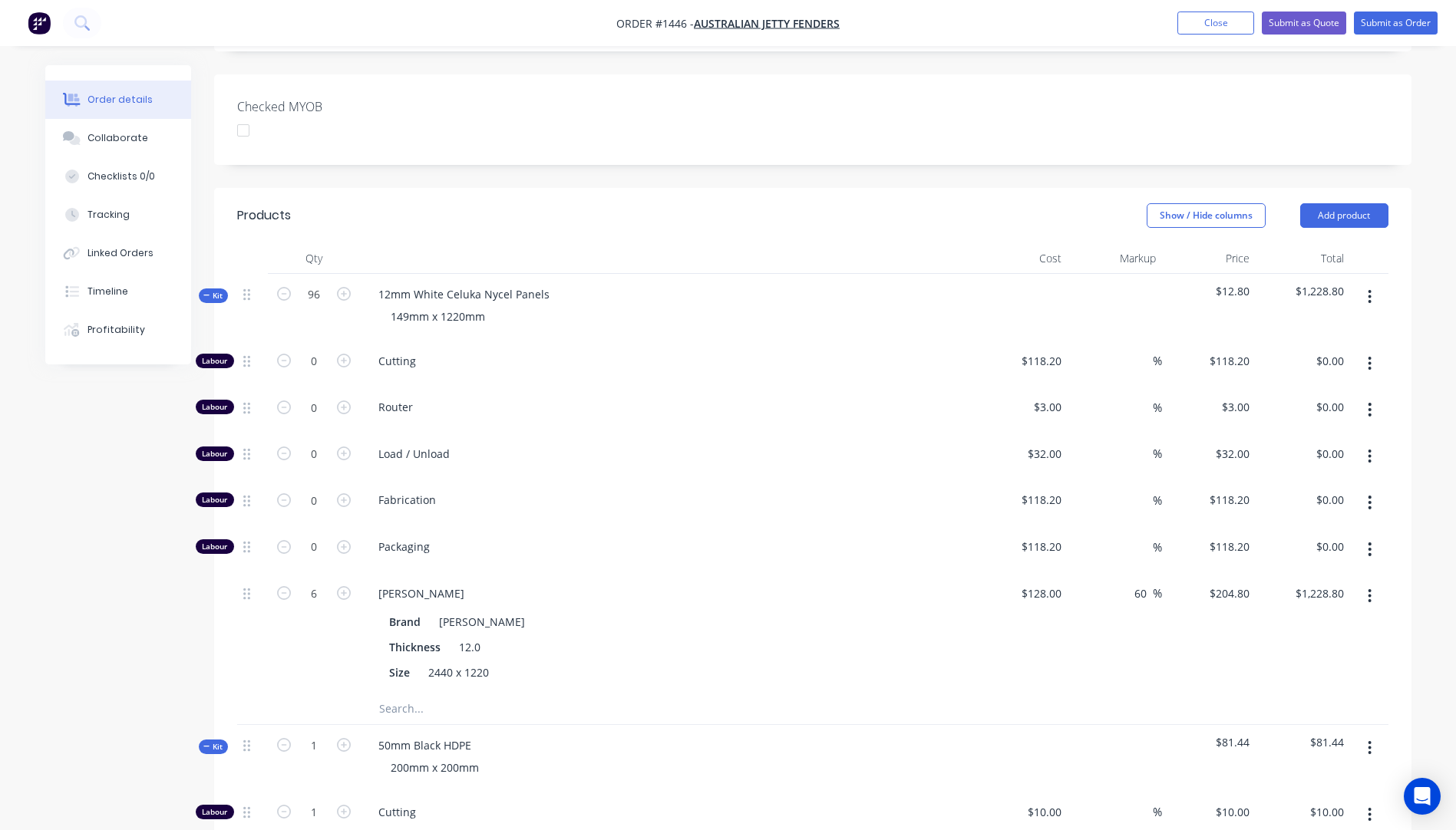
scroll to position [383, 0]
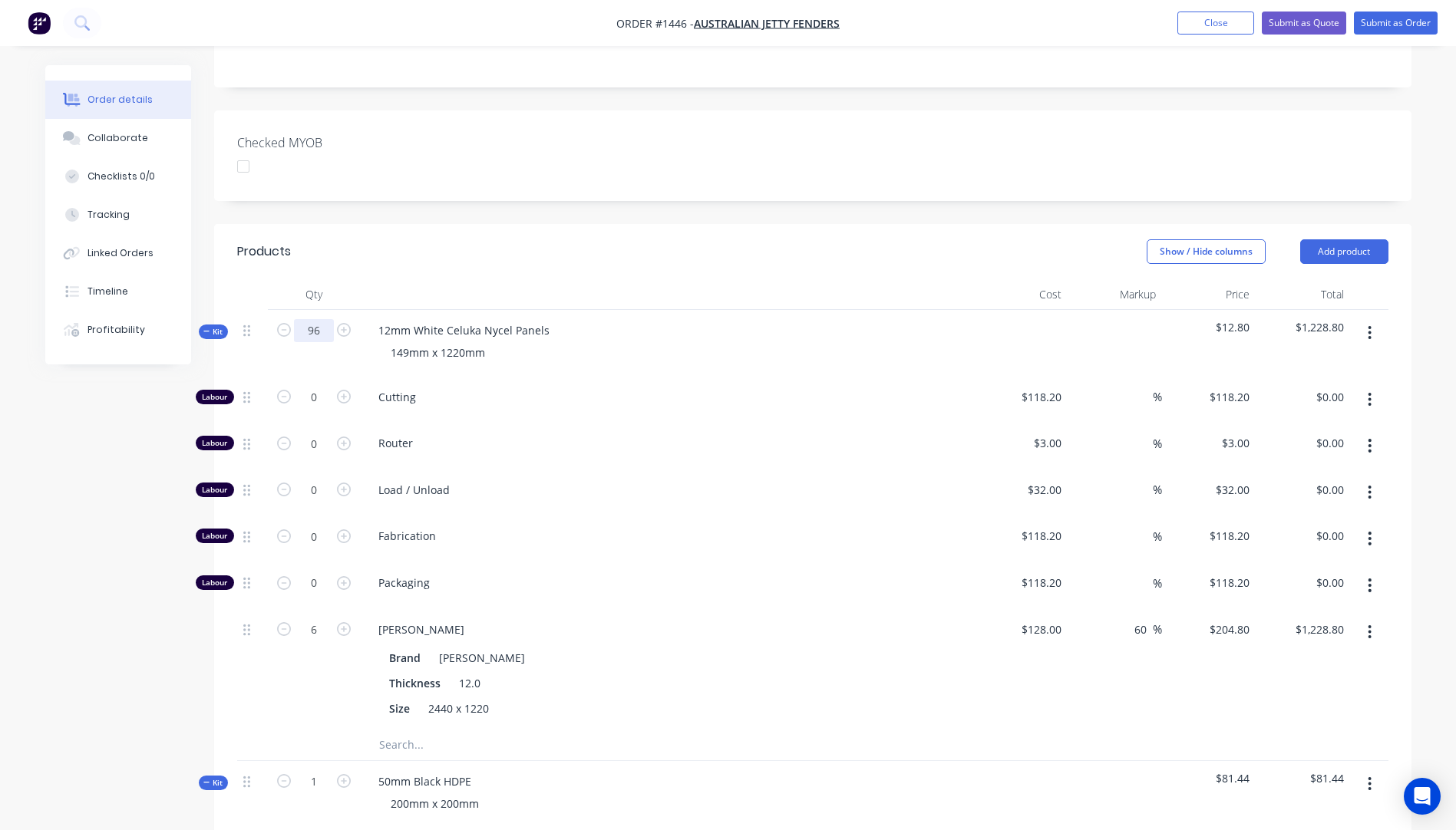
click at [325, 320] on input "96" at bounding box center [314, 331] width 40 height 23
click at [325, 320] on input "6" at bounding box center [314, 331] width 40 height 23
type input "6"
type input "0.375"
type input "$76.80"
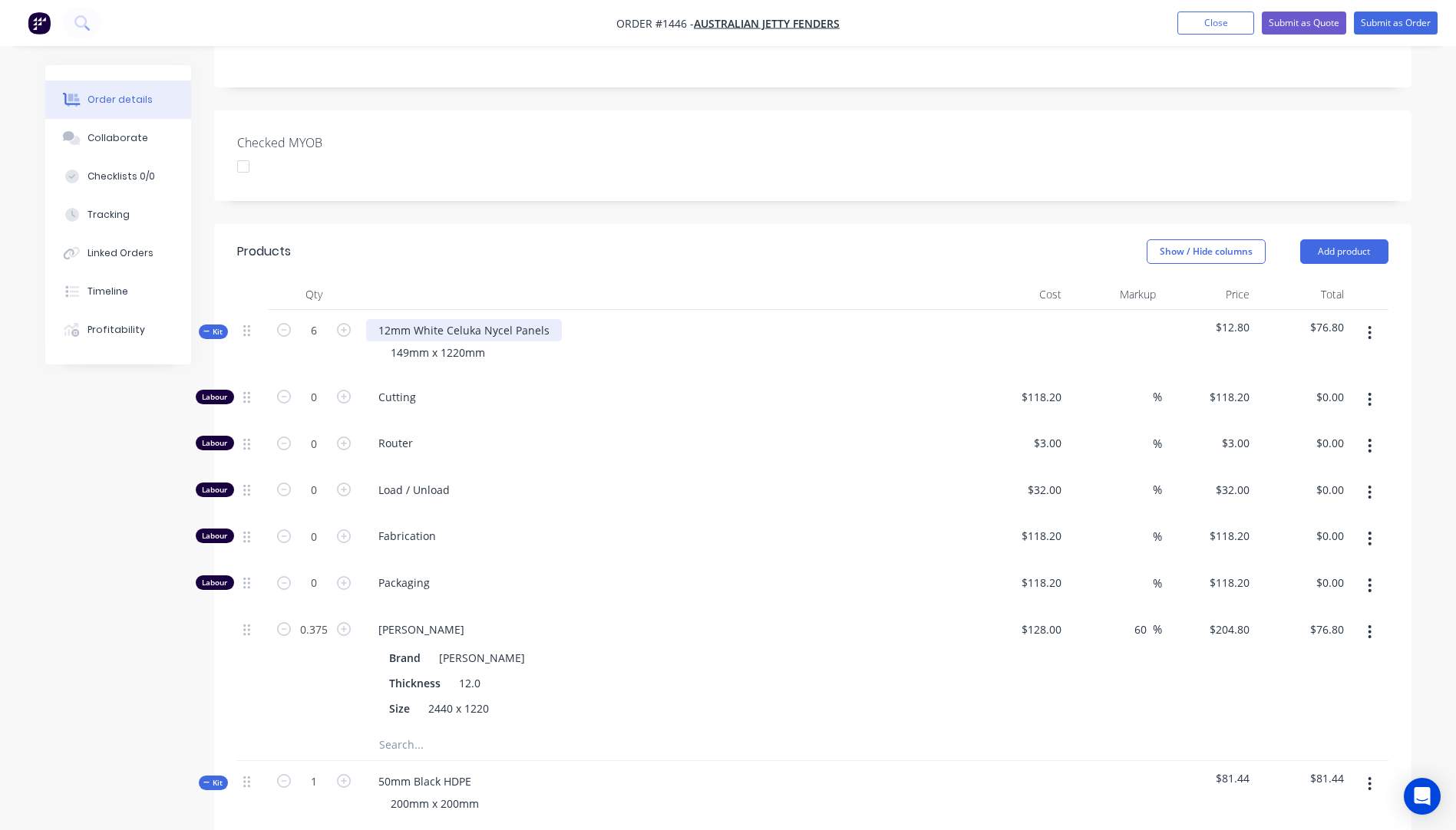
click at [379, 320] on div "12mm White Celuka Nycel Panels" at bounding box center [464, 330] width 196 height 22
click at [683, 392] on div "Cutting" at bounding box center [667, 400] width 614 height 46
click at [498, 341] on div "149mm x 1220mm" at bounding box center [667, 352] width 602 height 22
click at [489, 341] on div "149mm x 1220mm" at bounding box center [437, 352] width 119 height 22
click at [635, 422] on div "Router" at bounding box center [667, 446] width 614 height 46
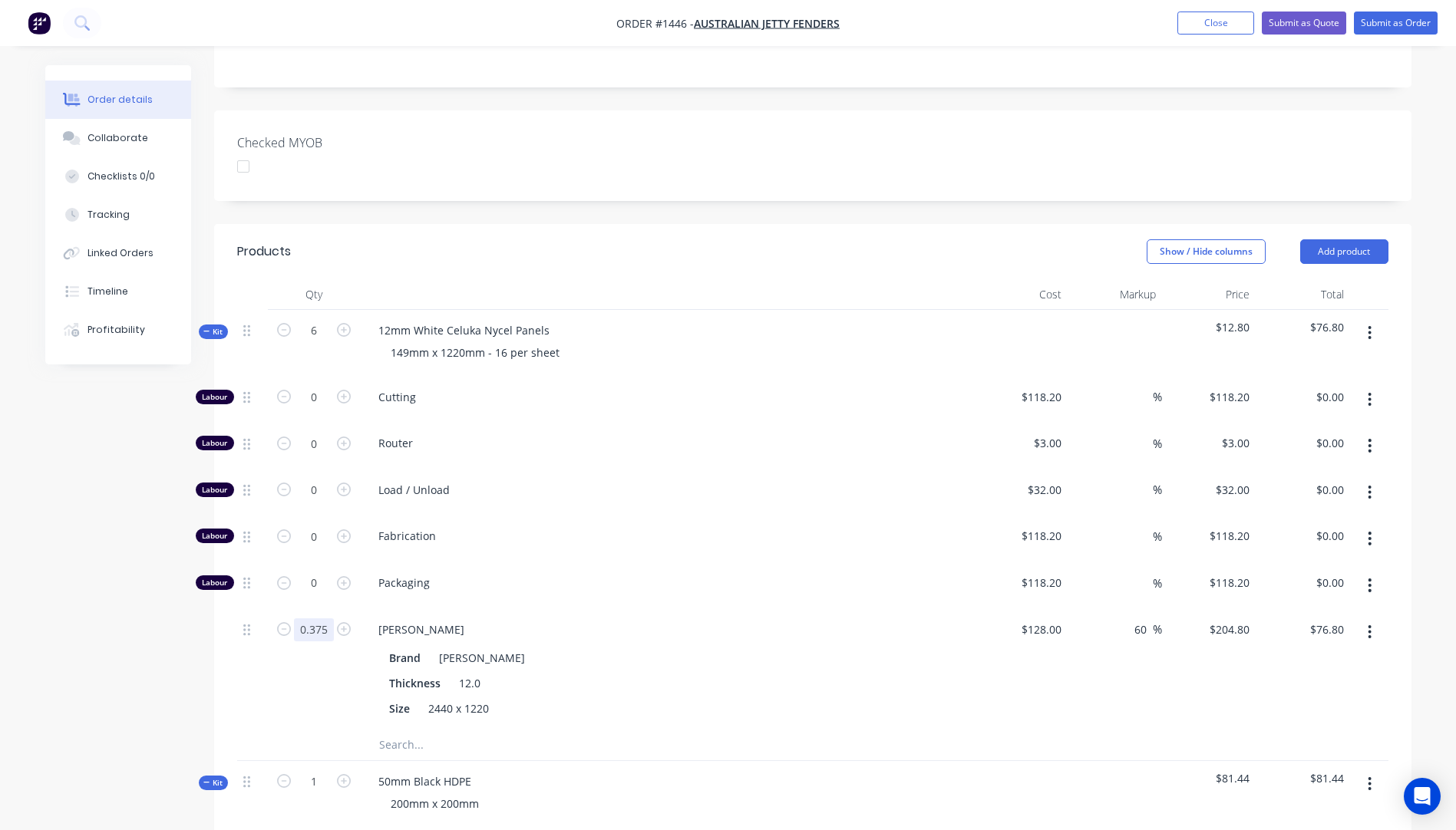
click at [320, 618] on input "0.375" at bounding box center [314, 630] width 40 height 23
type input "6"
type input "$1,228.80"
click at [630, 572] on div "Packaging" at bounding box center [667, 586] width 614 height 46
click at [1041, 618] on div "128 $128.00" at bounding box center [1040, 629] width 54 height 22
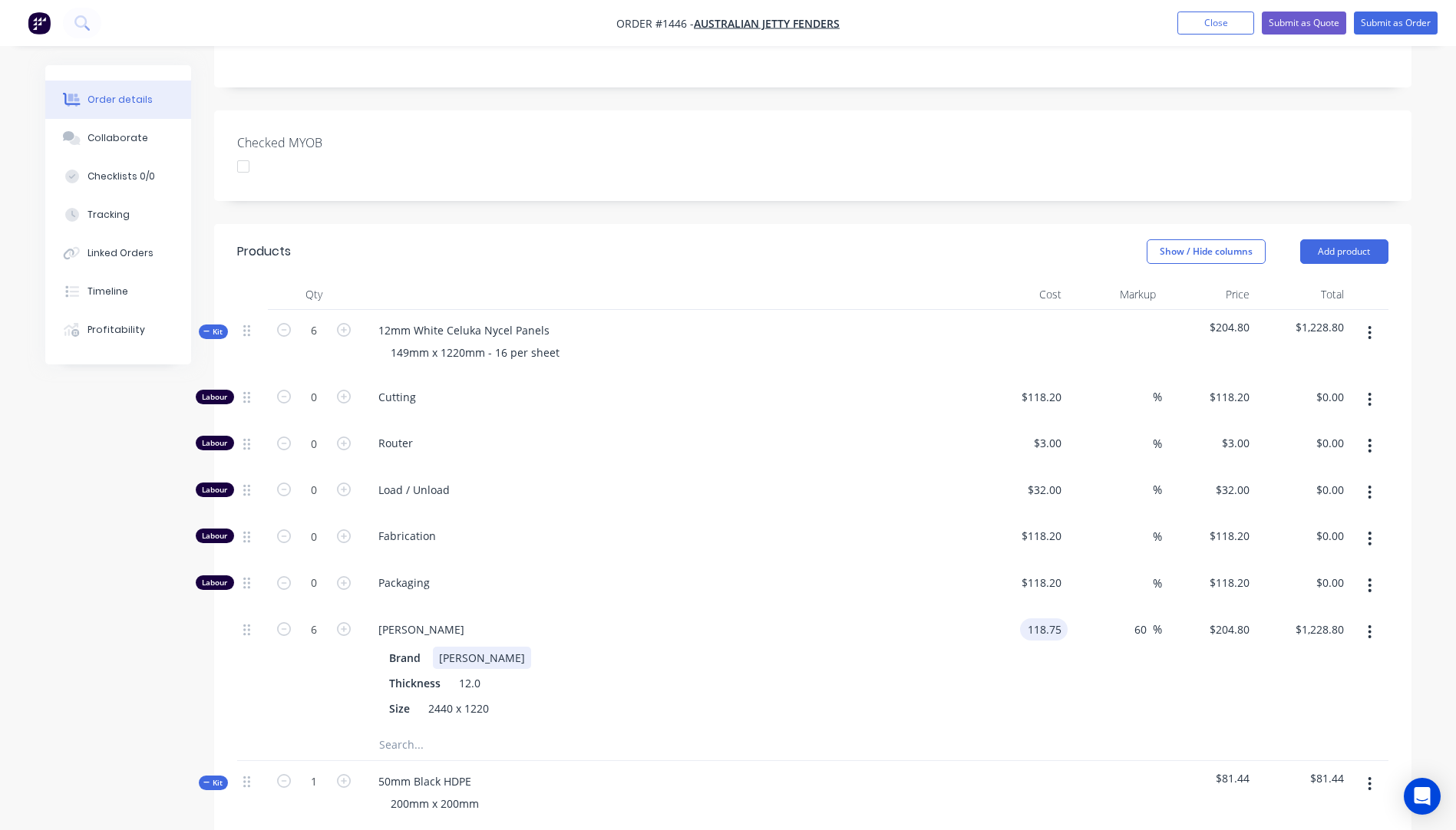
type input "$118.75"
type input "$190.00"
type input "$1,140.00"
click at [911, 647] on div "Brand Celuka Nycel White" at bounding box center [663, 657] width 562 height 22
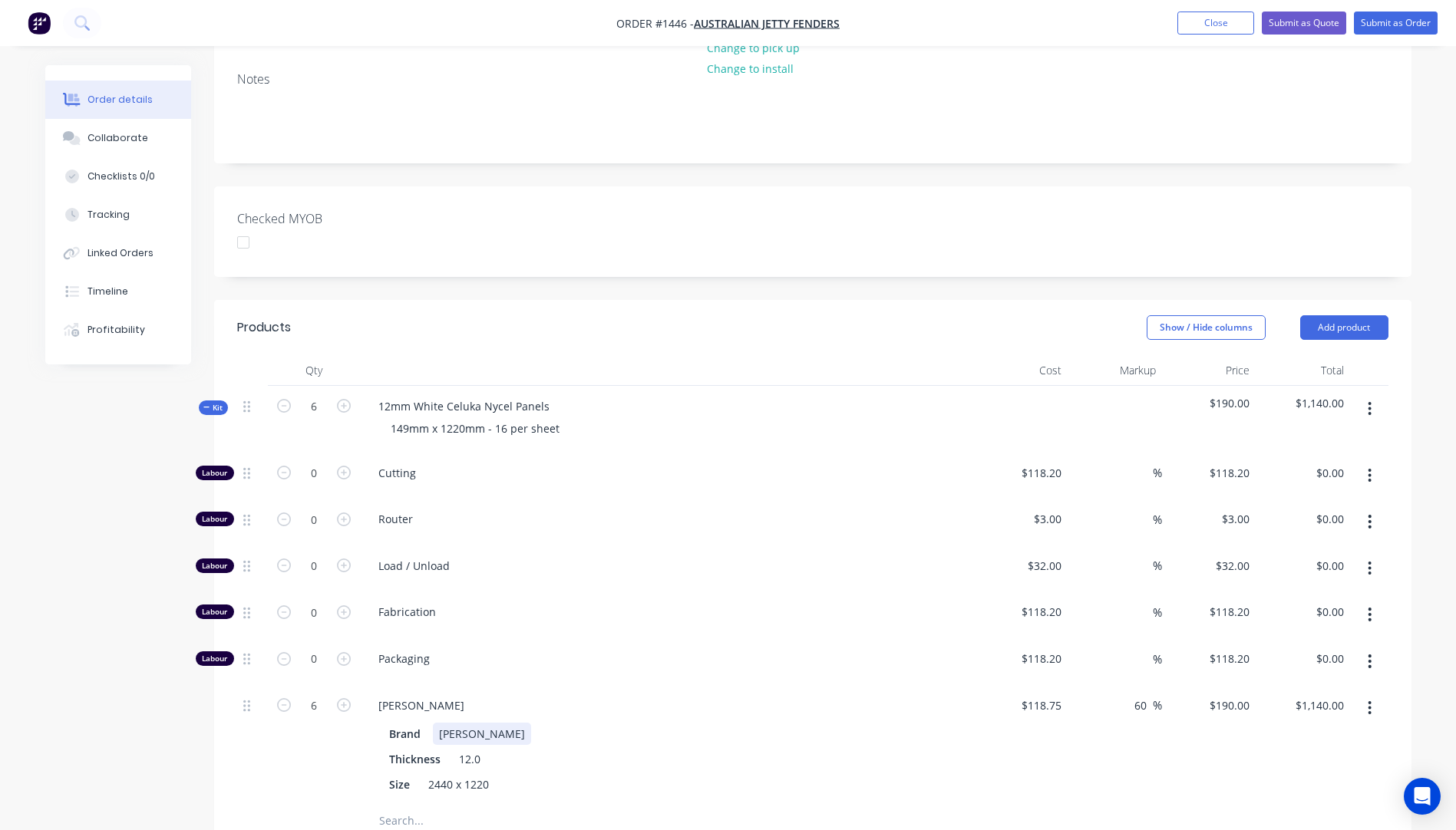
scroll to position [307, 0]
click at [547, 396] on div "12mm White Celuka Nycel Panels" at bounding box center [464, 407] width 196 height 22
click at [716, 559] on span "Load / Unload" at bounding box center [673, 566] width 589 height 16
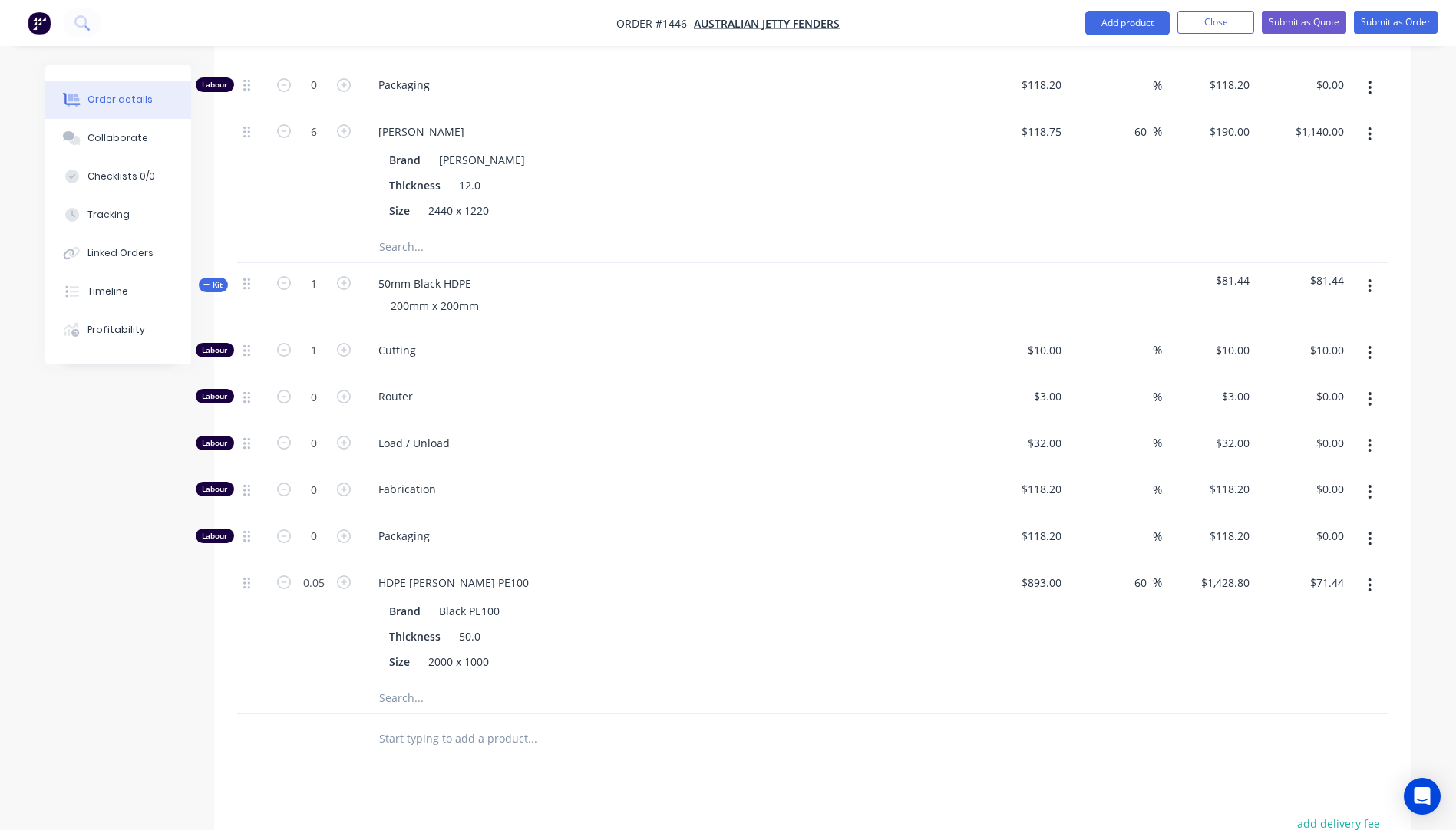
scroll to position [921, 0]
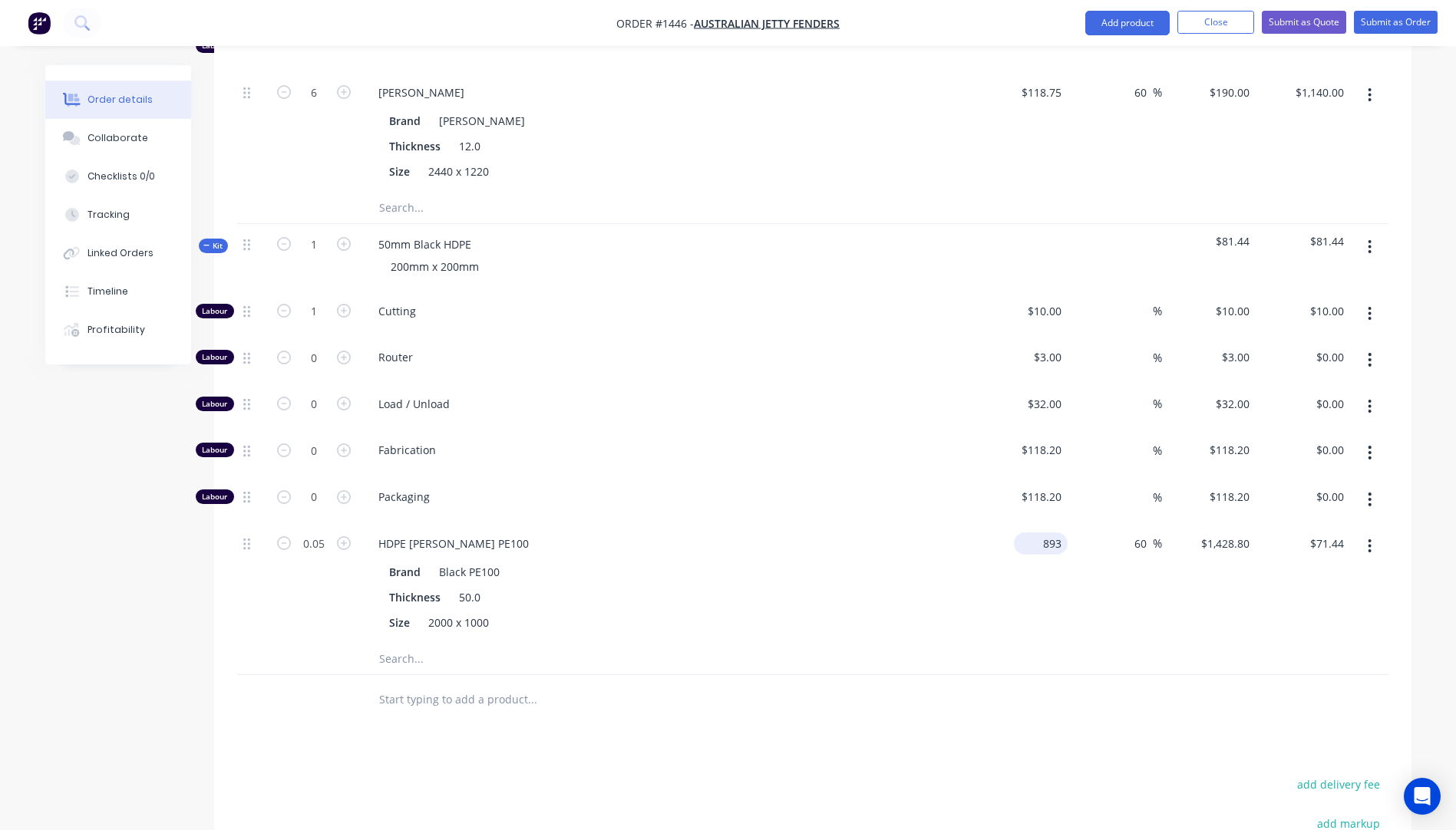
click at [1041, 533] on div "893 $893.00" at bounding box center [1040, 544] width 54 height 22
type input "$76.62"
type input "$122.592"
type input "$6.13"
click at [1139, 533] on input "60" at bounding box center [1143, 544] width 20 height 22
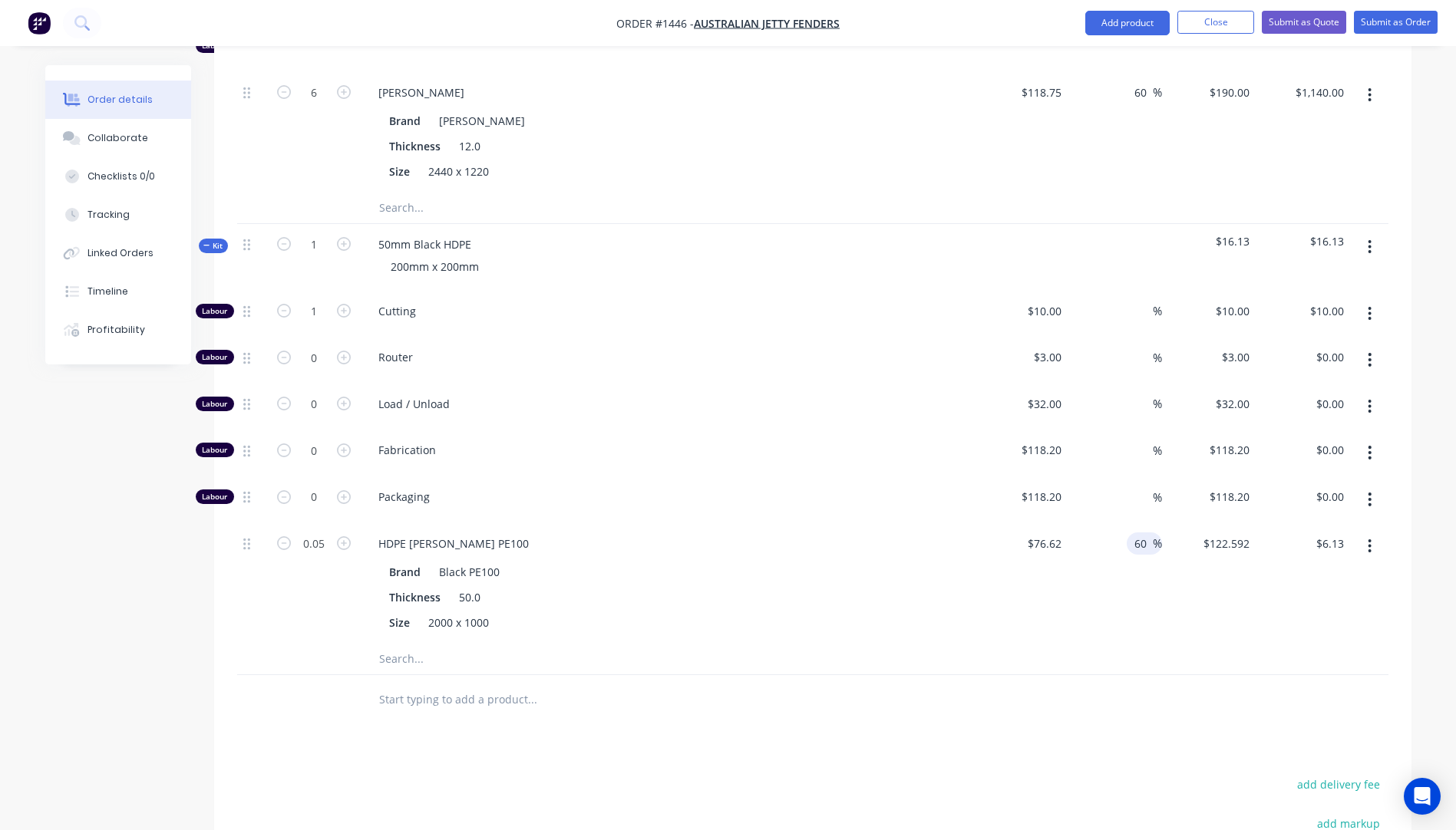
click at [1139, 533] on input "60" at bounding box center [1143, 544] width 20 height 22
type input "0"
type input "$76.62"
type input "$3.83"
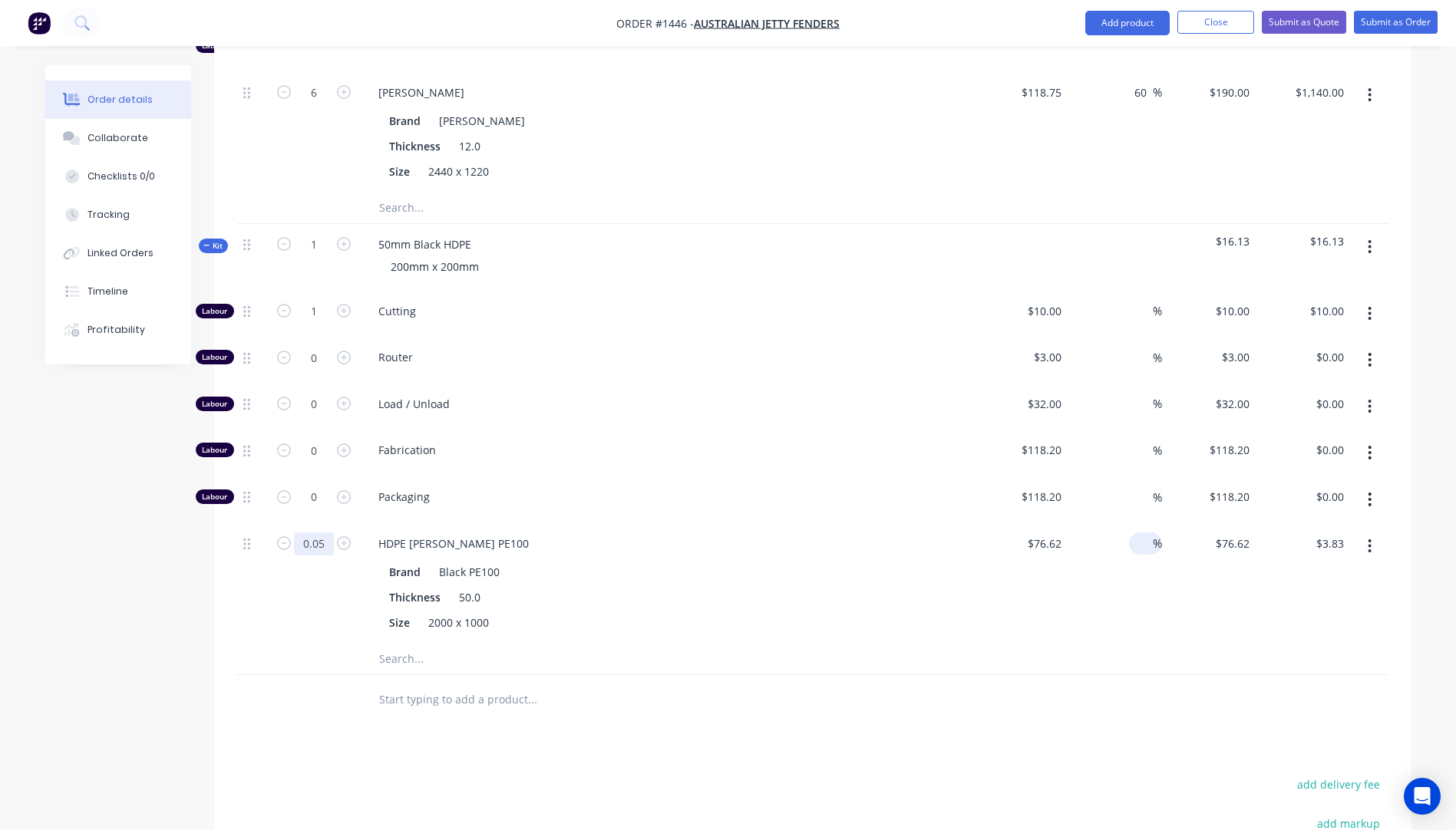
click at [322, 533] on input "0.05" at bounding box center [314, 544] width 40 height 23
type input "1"
type input "$76.62"
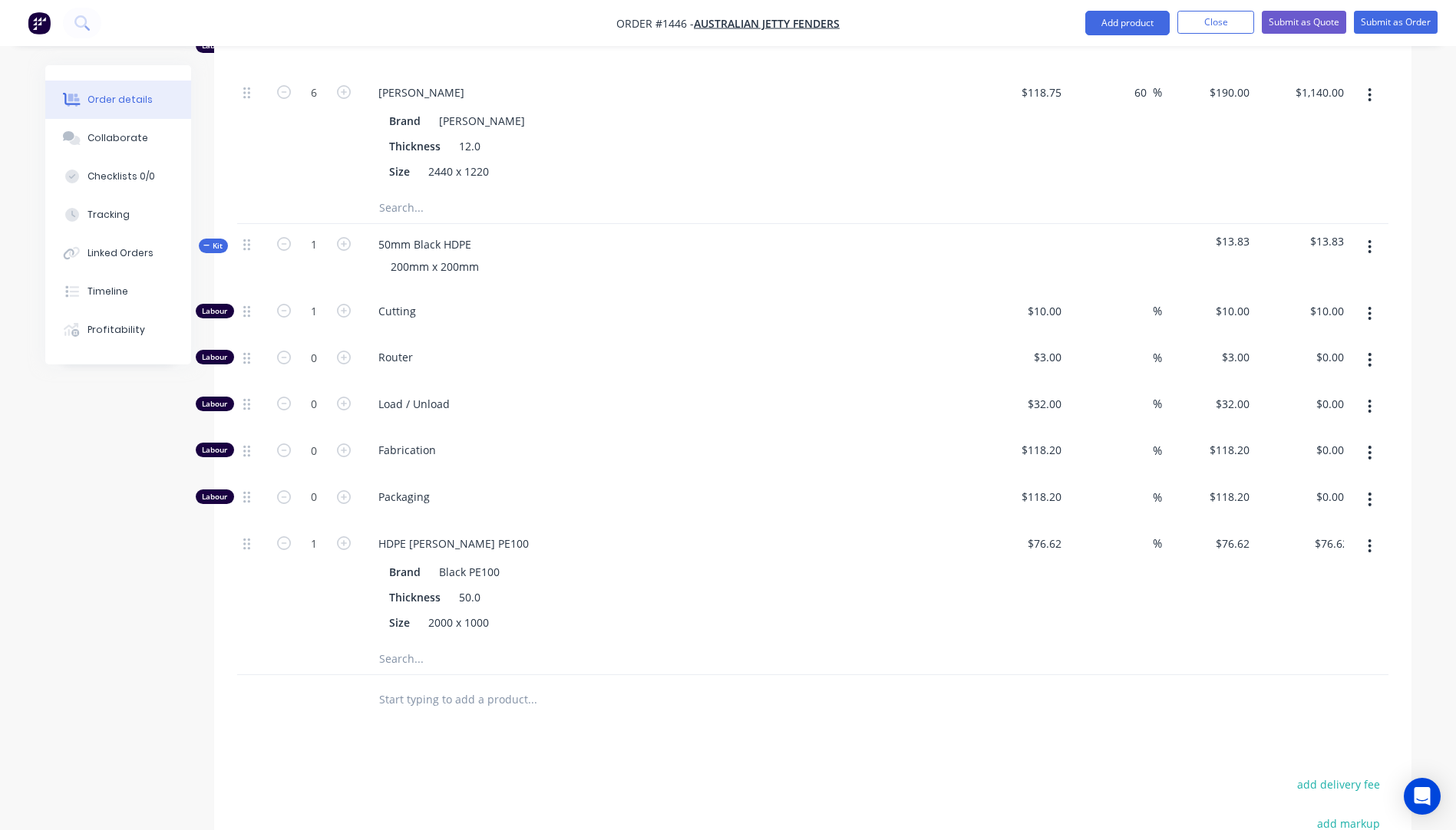
click at [772, 442] on span "Fabrication" at bounding box center [673, 450] width 589 height 16
click at [1056, 533] on input "76.62" at bounding box center [1050, 544] width 36 height 22
type input "$72.73"
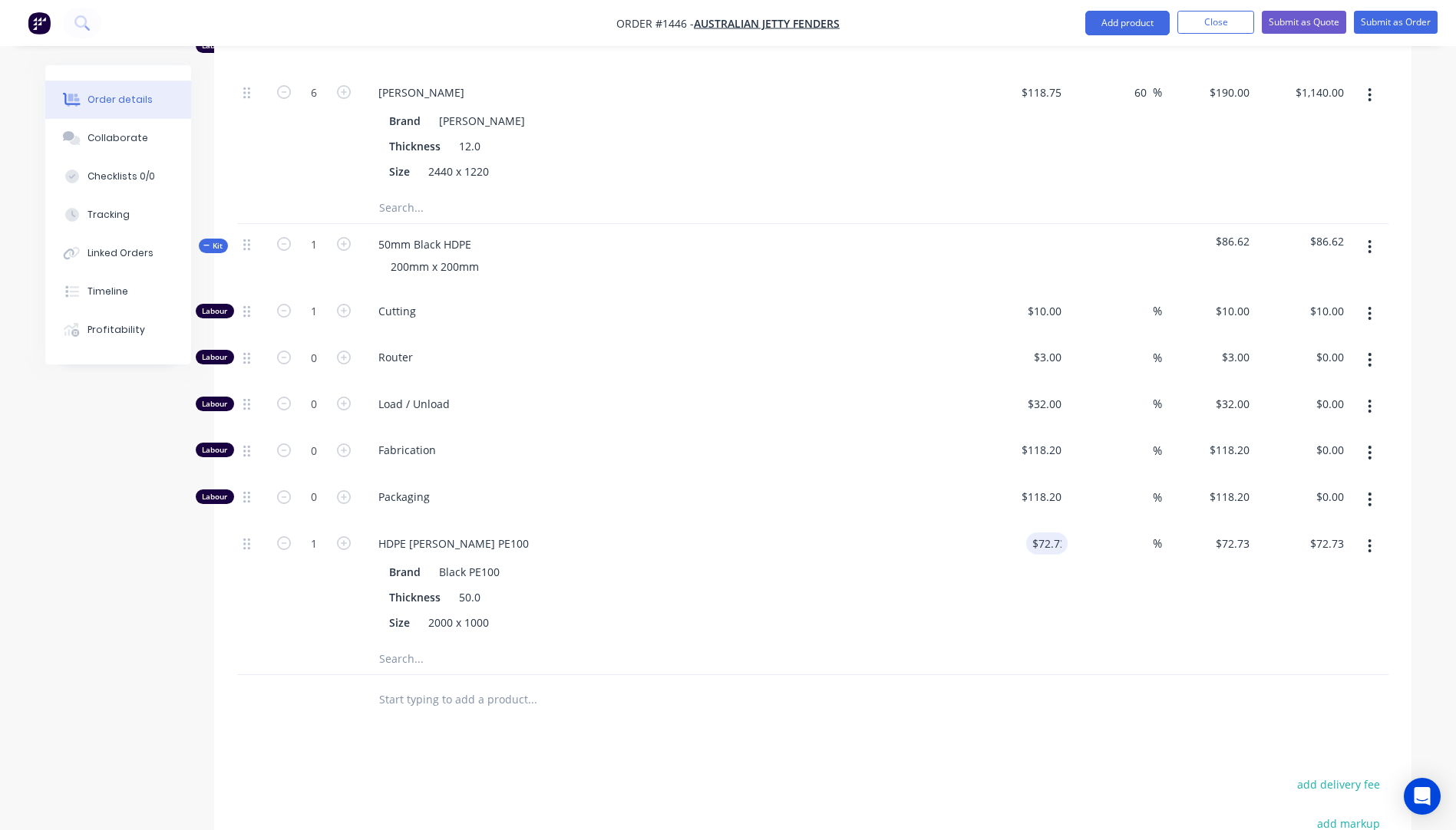
click at [975, 539] on div "$72.73 72.73" at bounding box center [1021, 583] width 95 height 120
click at [1063, 533] on input "72.73" at bounding box center [1050, 544] width 36 height 22
type input "$69.65"
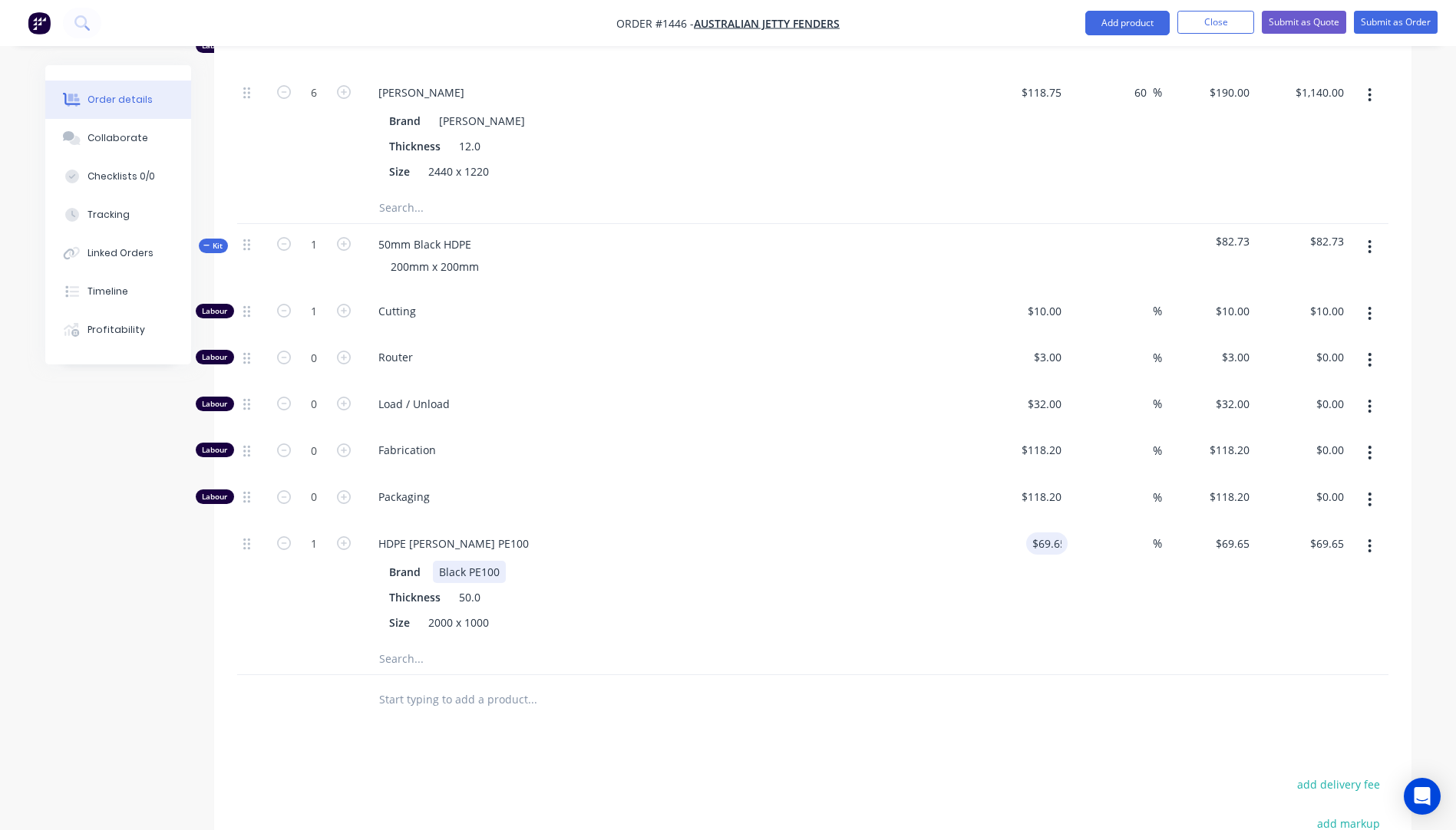
click at [956, 558] on div "Brand Black PE100 Thickness 50.0 Size 2000 x 1000" at bounding box center [667, 596] width 602 height 76
click at [281, 304] on icon "button" at bounding box center [284, 310] width 14 height 14
type input "0"
type input "$0.00"
click at [1048, 533] on input "69.65" at bounding box center [1050, 544] width 36 height 22
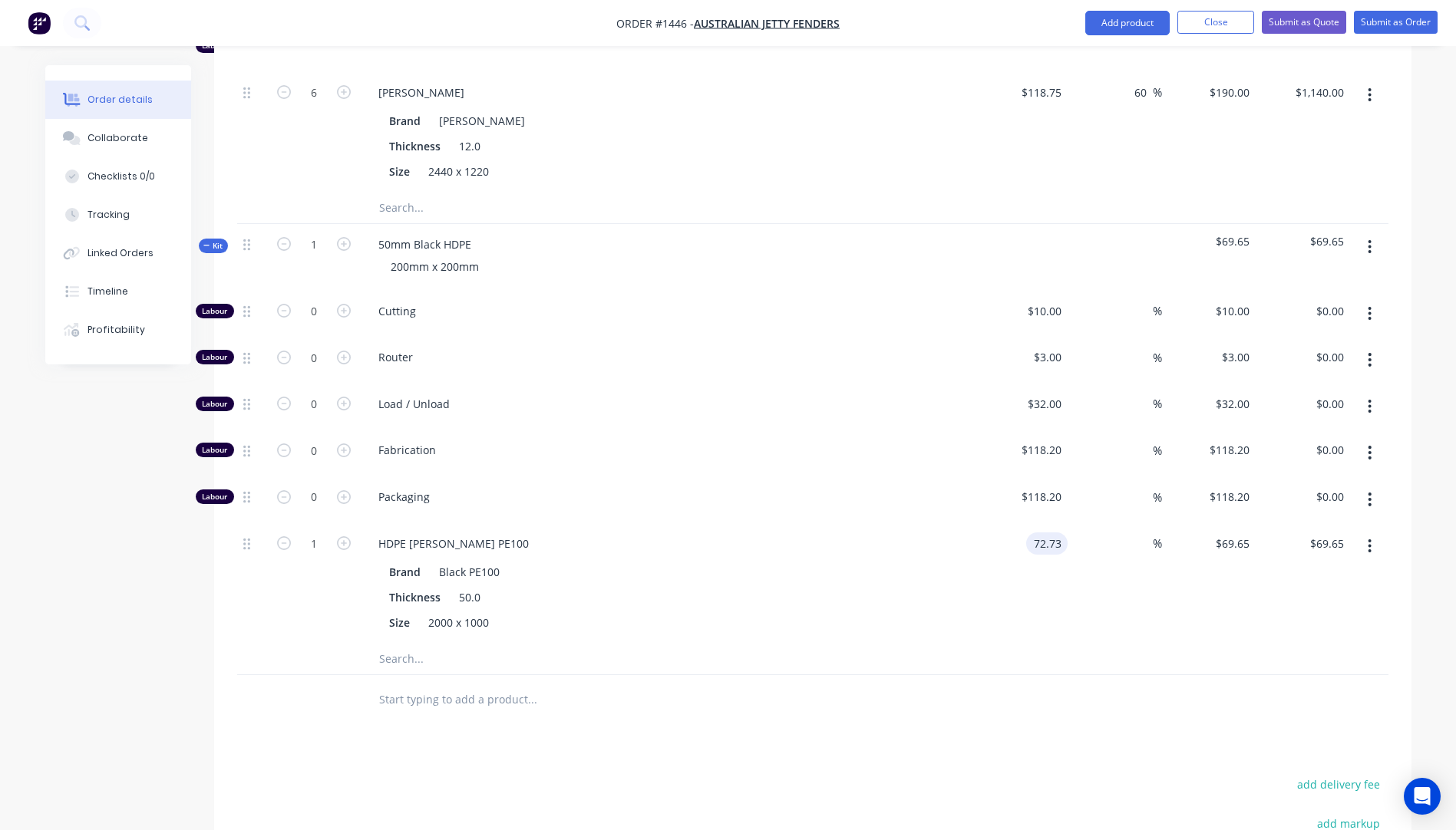
type input "$72.73"
click at [964, 533] on div "HDPE Simona Black PE100" at bounding box center [667, 544] width 602 height 22
click at [400, 644] on input "text" at bounding box center [532, 659] width 307 height 31
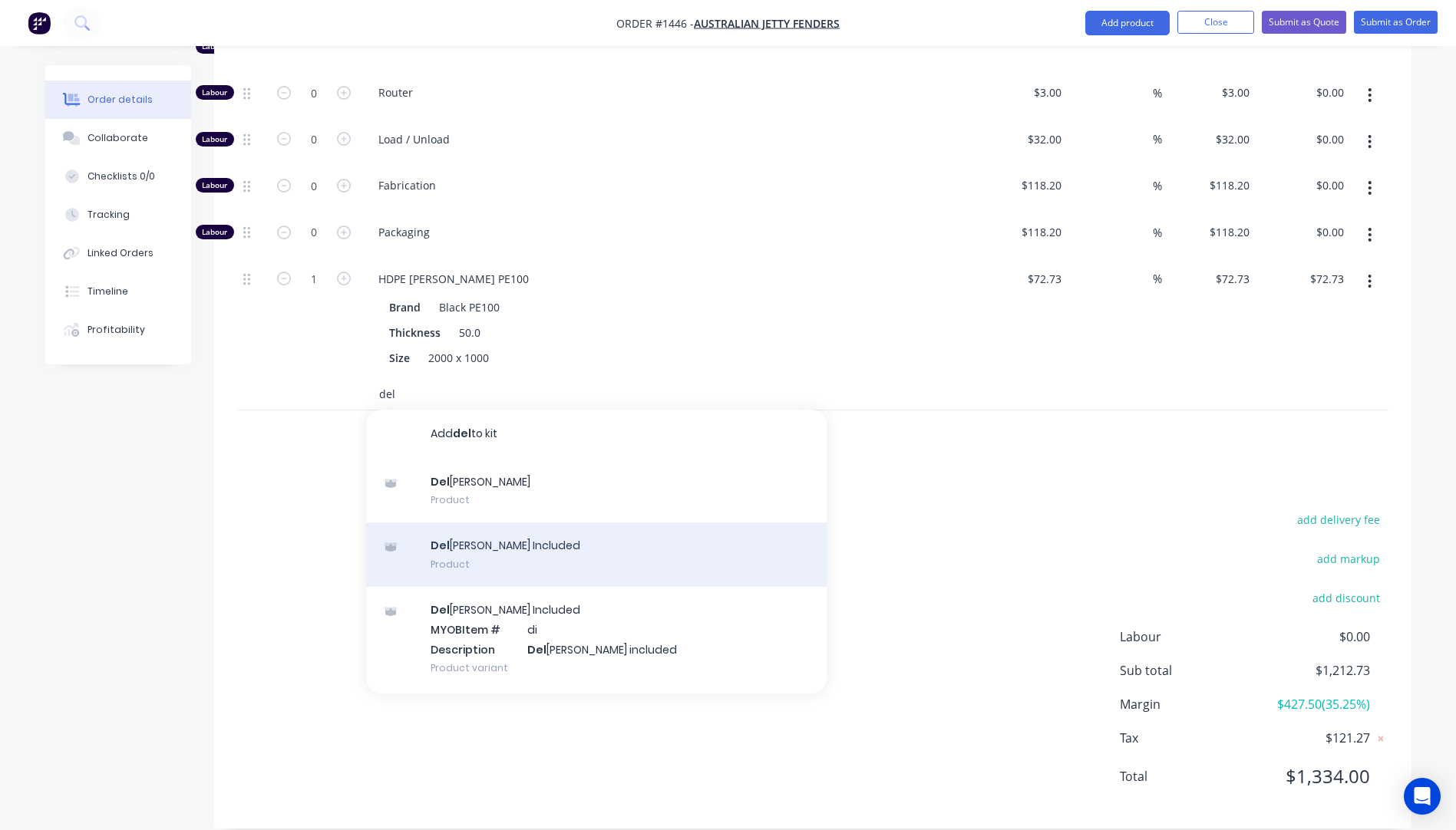
scroll to position [101, 0]
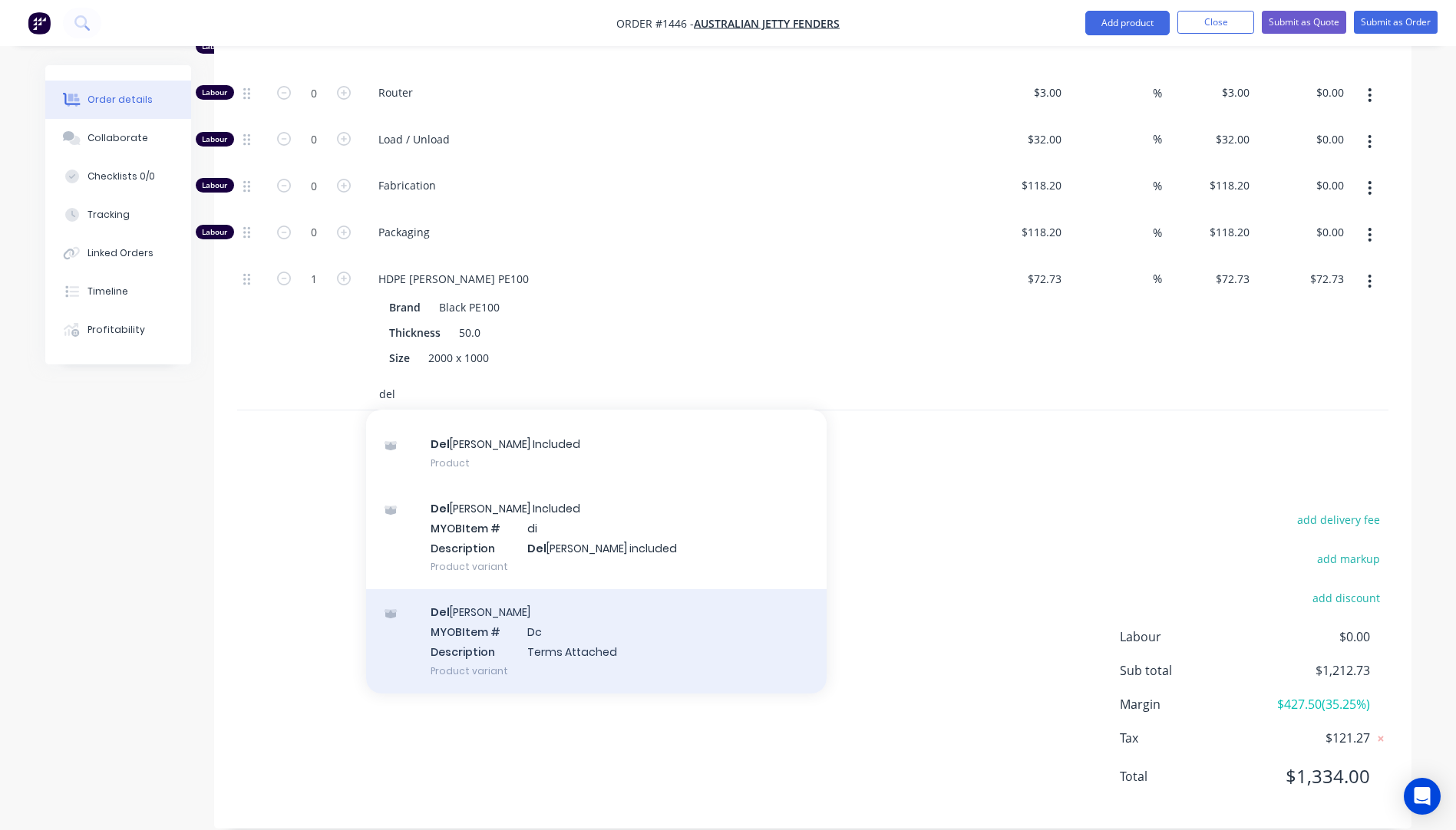
type input "del"
click at [520, 630] on div "Del [PERSON_NAME] MYOB Item # Dc Description Terms Attached Product variant" at bounding box center [596, 641] width 461 height 104
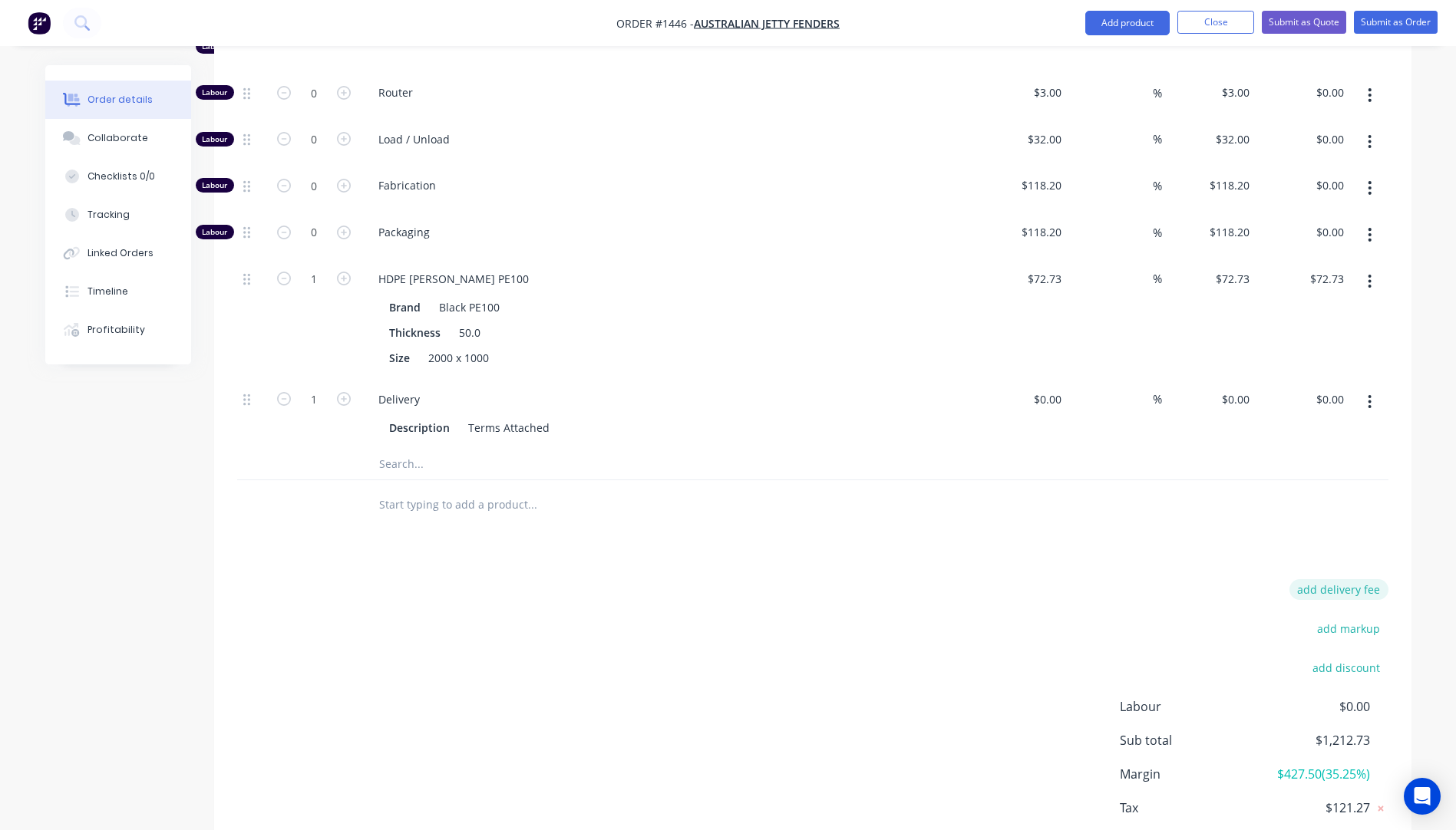
click at [1326, 579] on button "add delivery fee" at bounding box center [1338, 589] width 99 height 21
type input "55"
click at [917, 427] on div "Labour 0 Cutting $10.00 $10.00 % $10.00 $10.00 $0.00 $0.00 Labour 0 Router $3.0…" at bounding box center [813, 252] width 1151 height 454
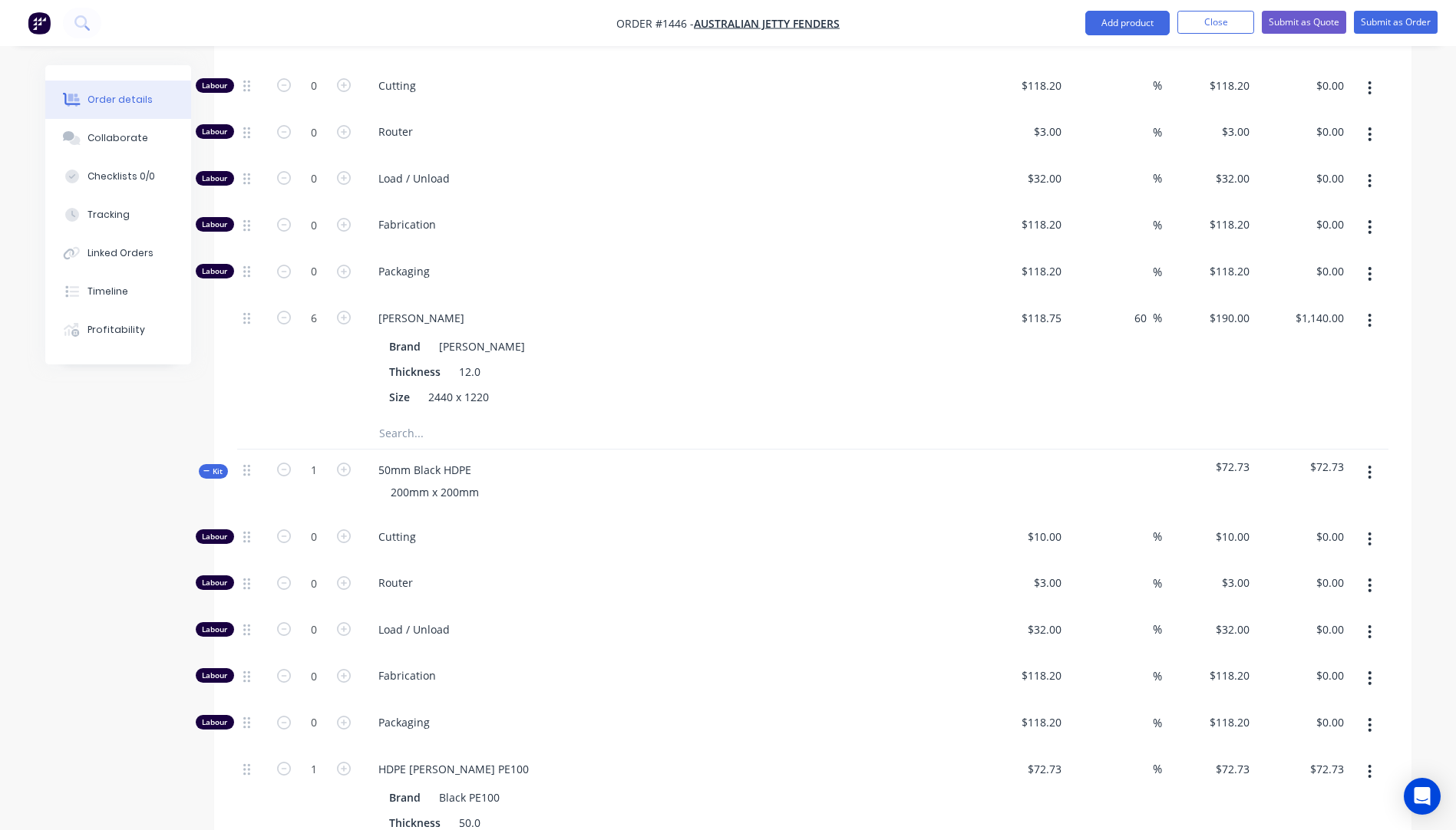
scroll to position [495, 0]
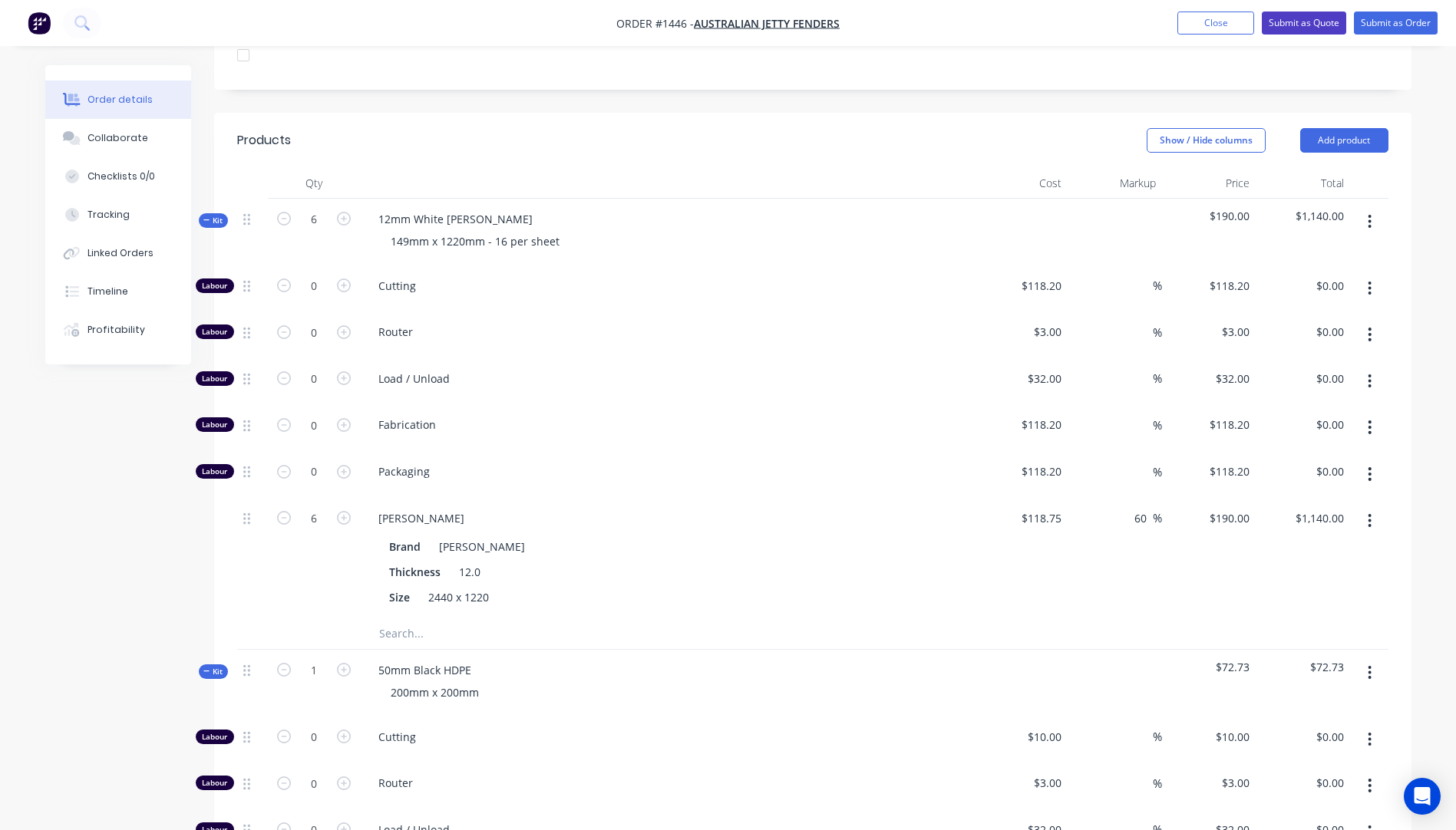
click at [1295, 26] on button "Submit as Quote" at bounding box center [1304, 23] width 85 height 23
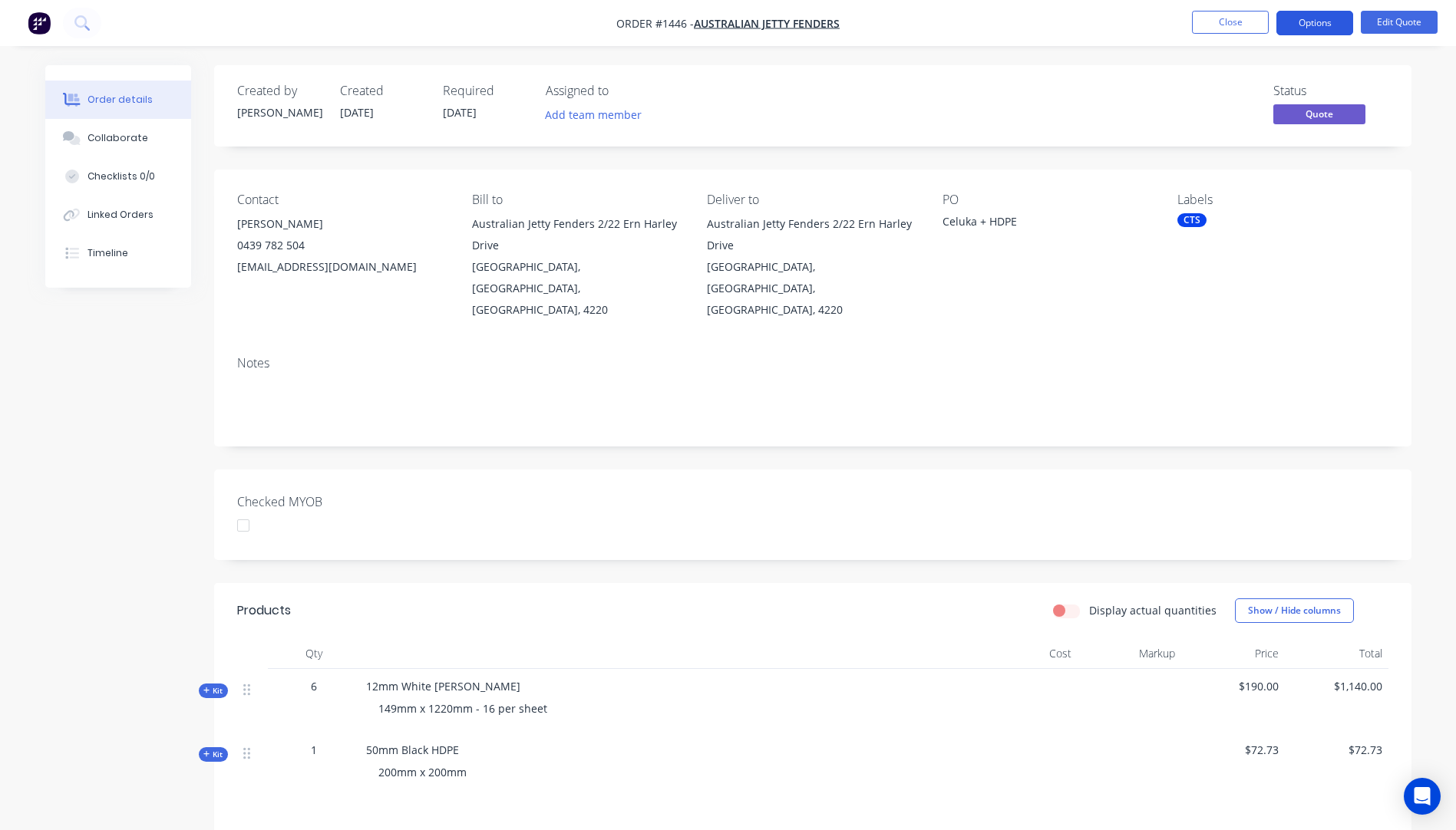
click at [1309, 24] on button "Options" at bounding box center [1315, 23] width 76 height 25
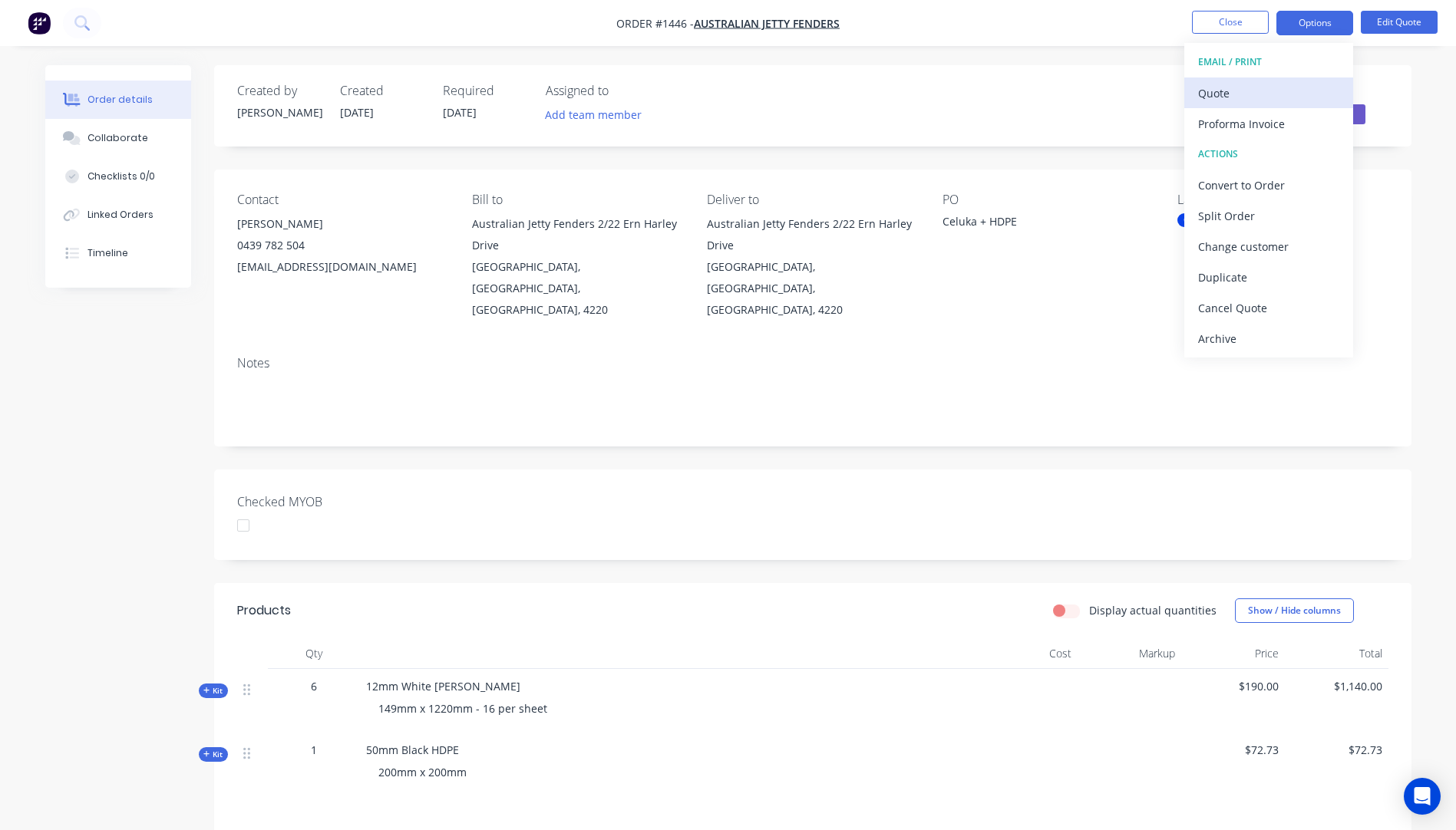
click at [1224, 96] on div "Quote" at bounding box center [1268, 93] width 141 height 22
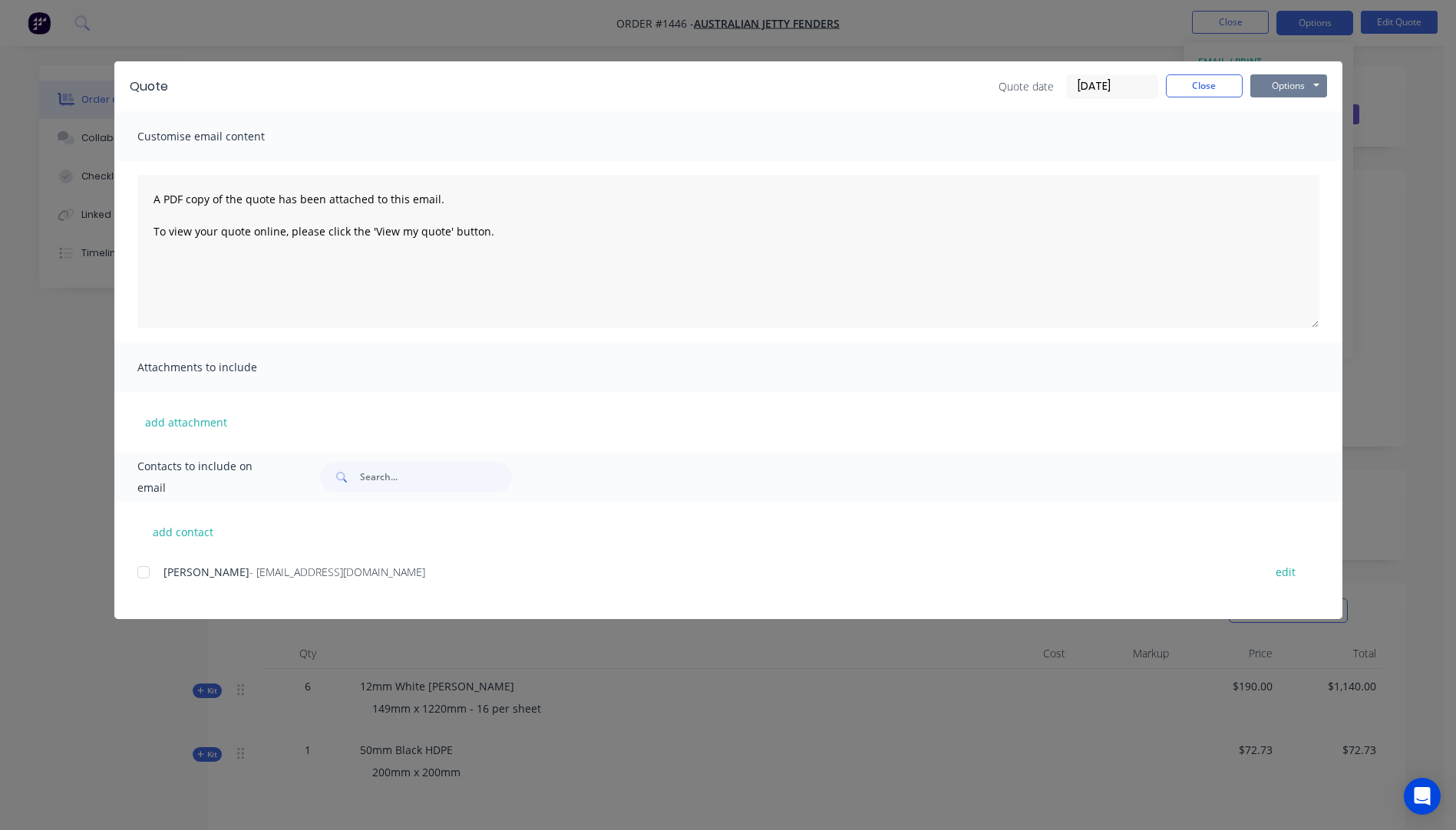
click at [1270, 87] on button "Options" at bounding box center [1288, 86] width 76 height 23
click at [1274, 117] on button "Preview" at bounding box center [1299, 113] width 98 height 26
click at [1207, 90] on button "Close" at bounding box center [1204, 86] width 76 height 23
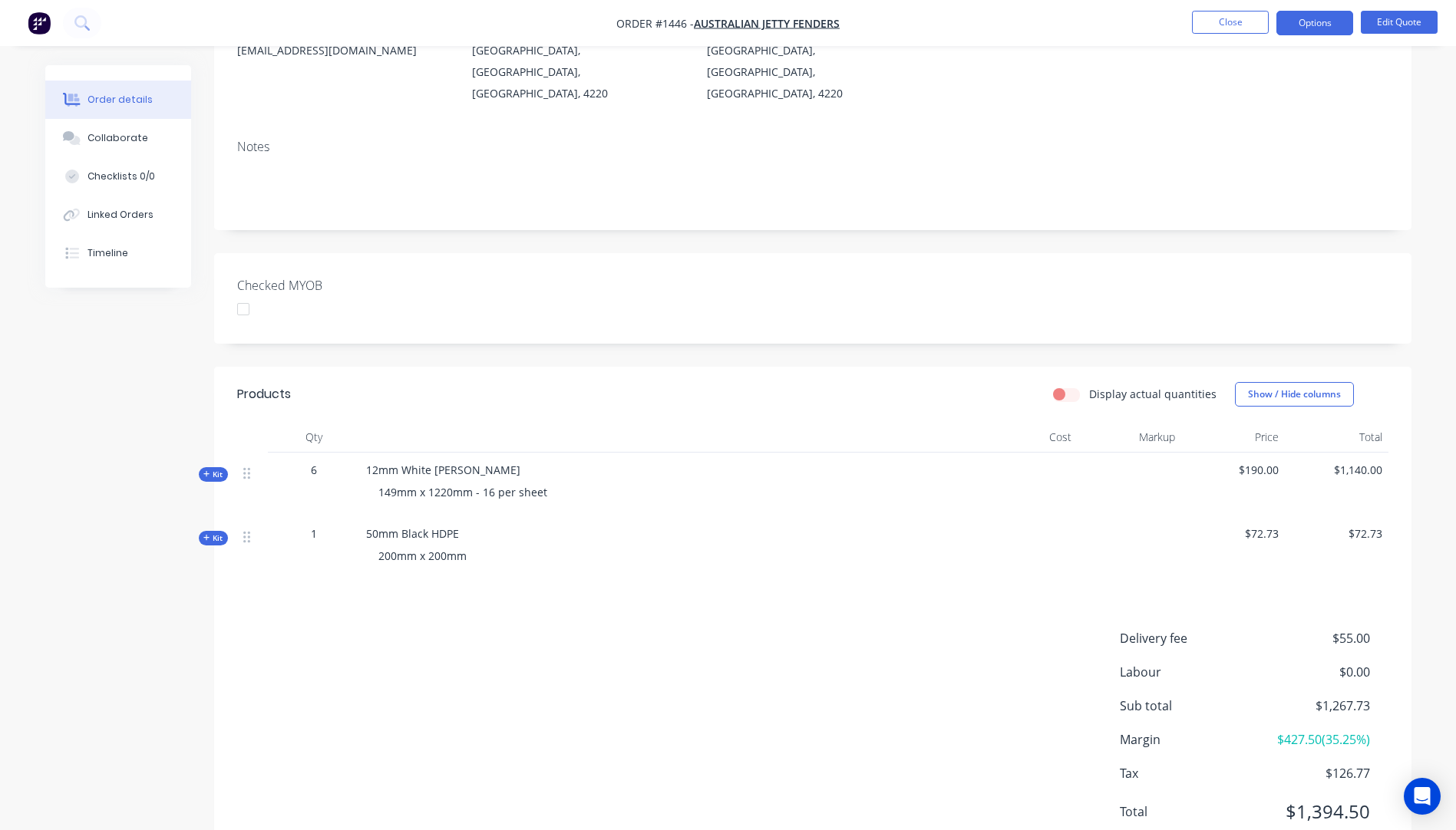
scroll to position [251, 0]
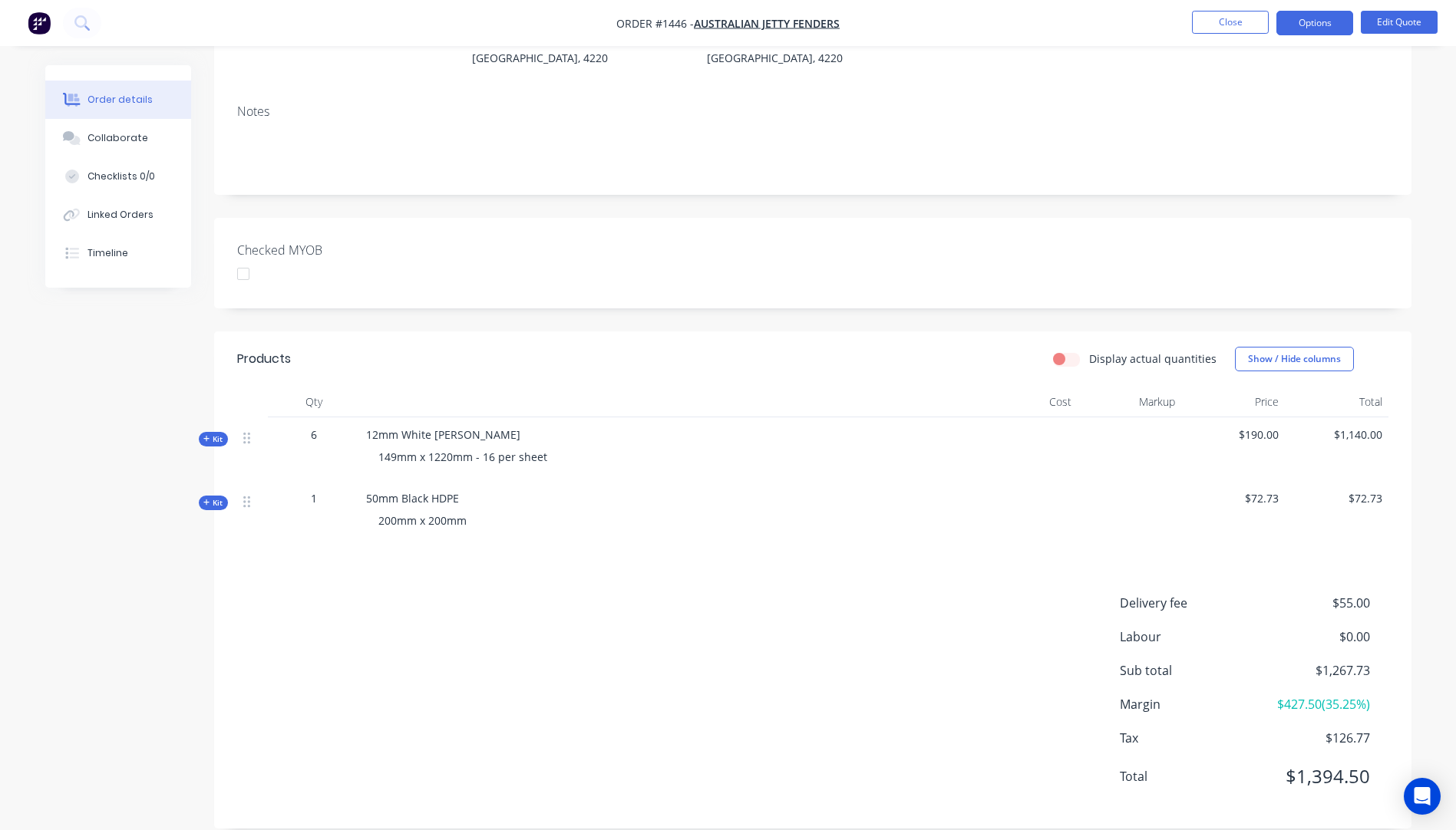
click at [207, 433] on span "Kit" at bounding box center [213, 439] width 20 height 12
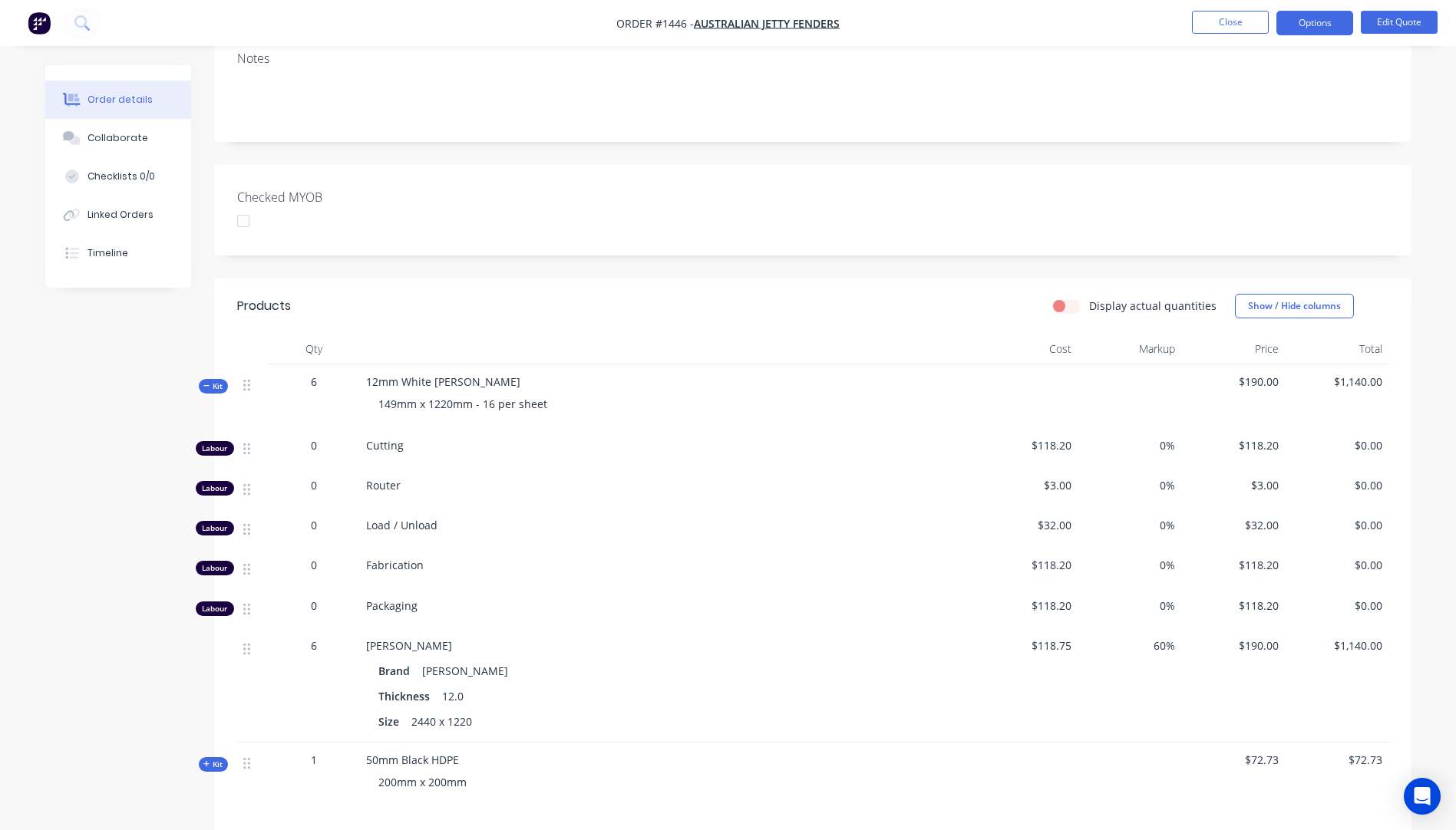
scroll to position [405, 0]
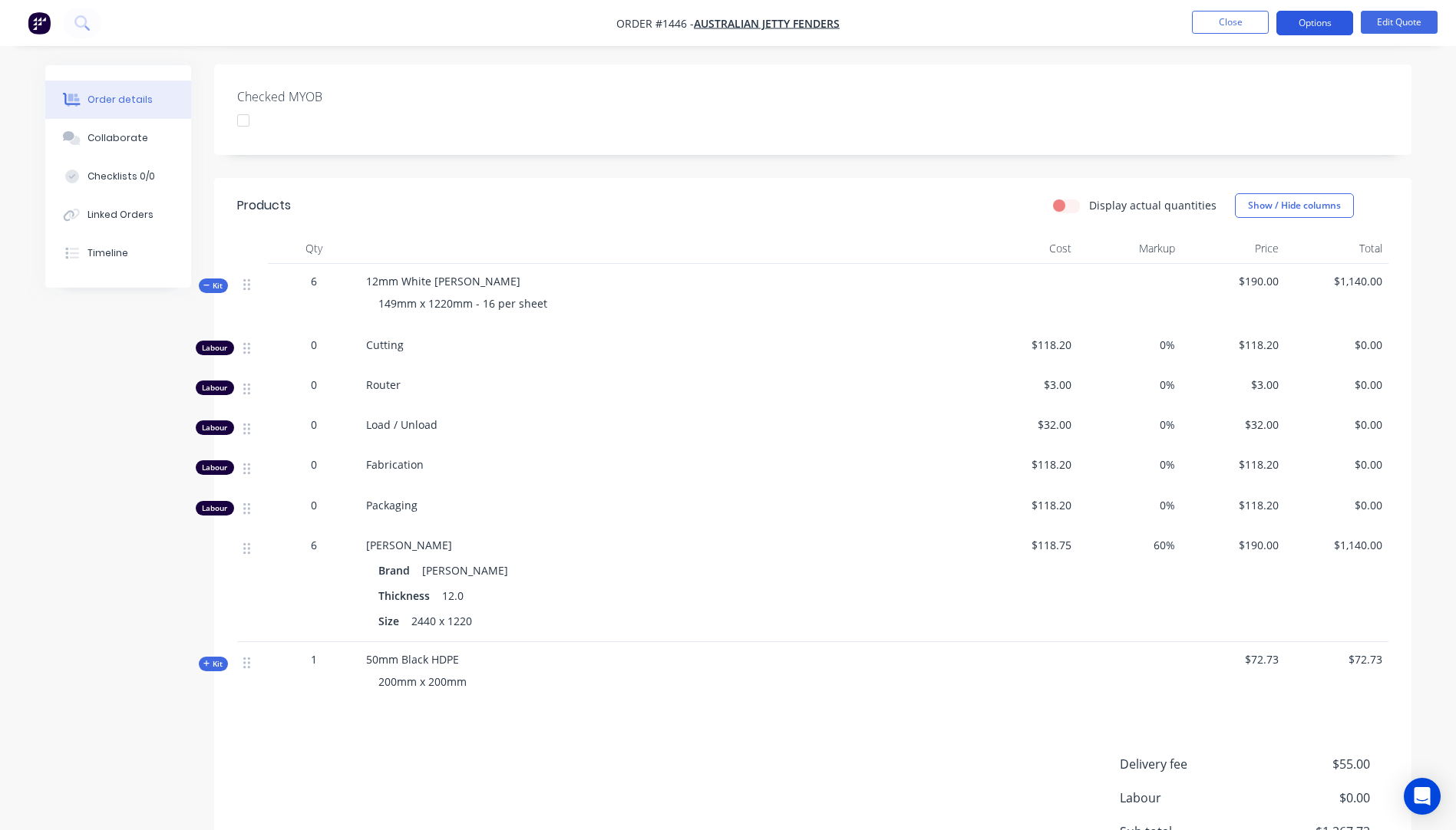
click at [1317, 28] on button "Options" at bounding box center [1315, 23] width 76 height 25
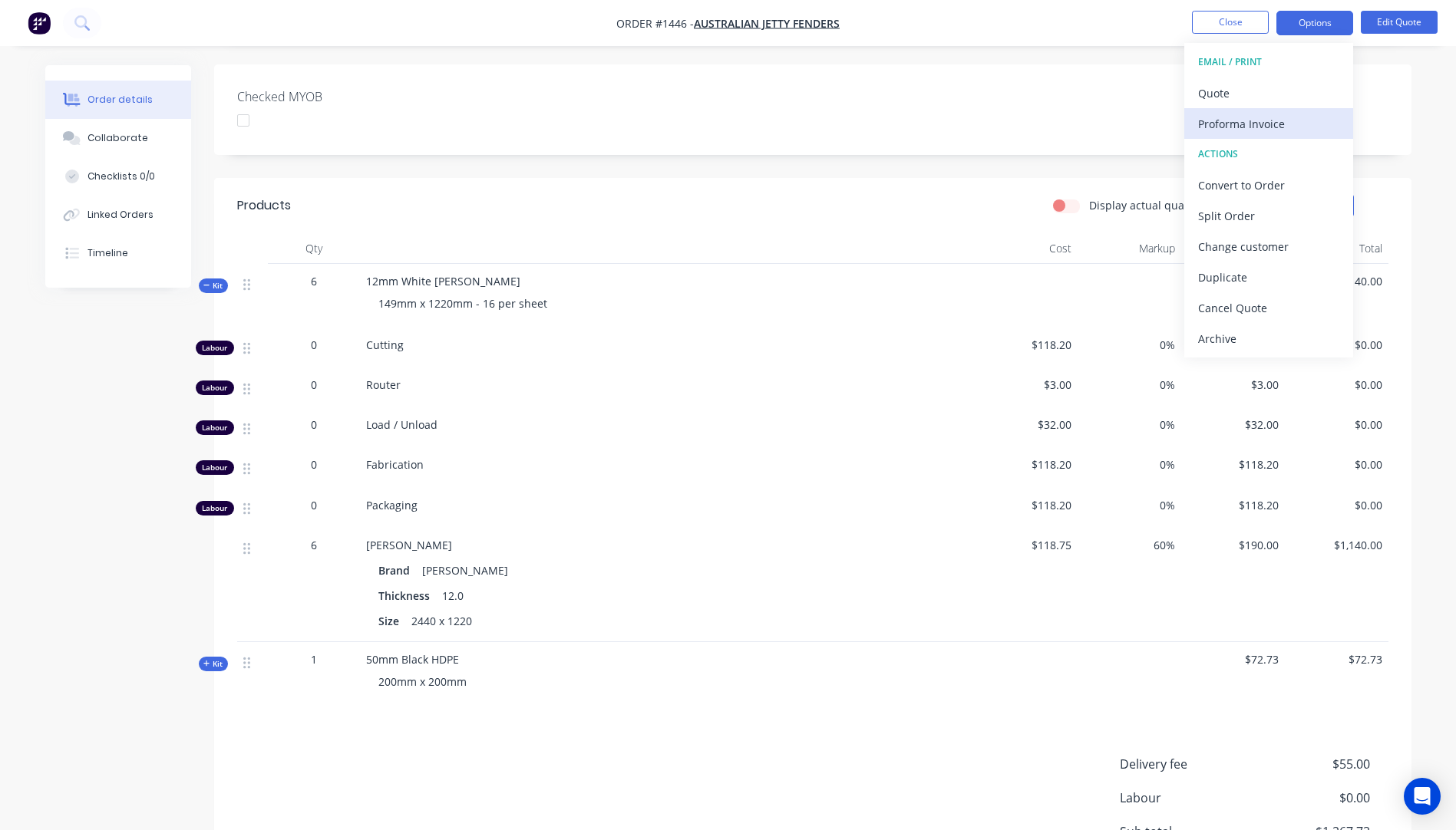
click at [1227, 124] on div "Proforma Invoice" at bounding box center [1268, 124] width 141 height 22
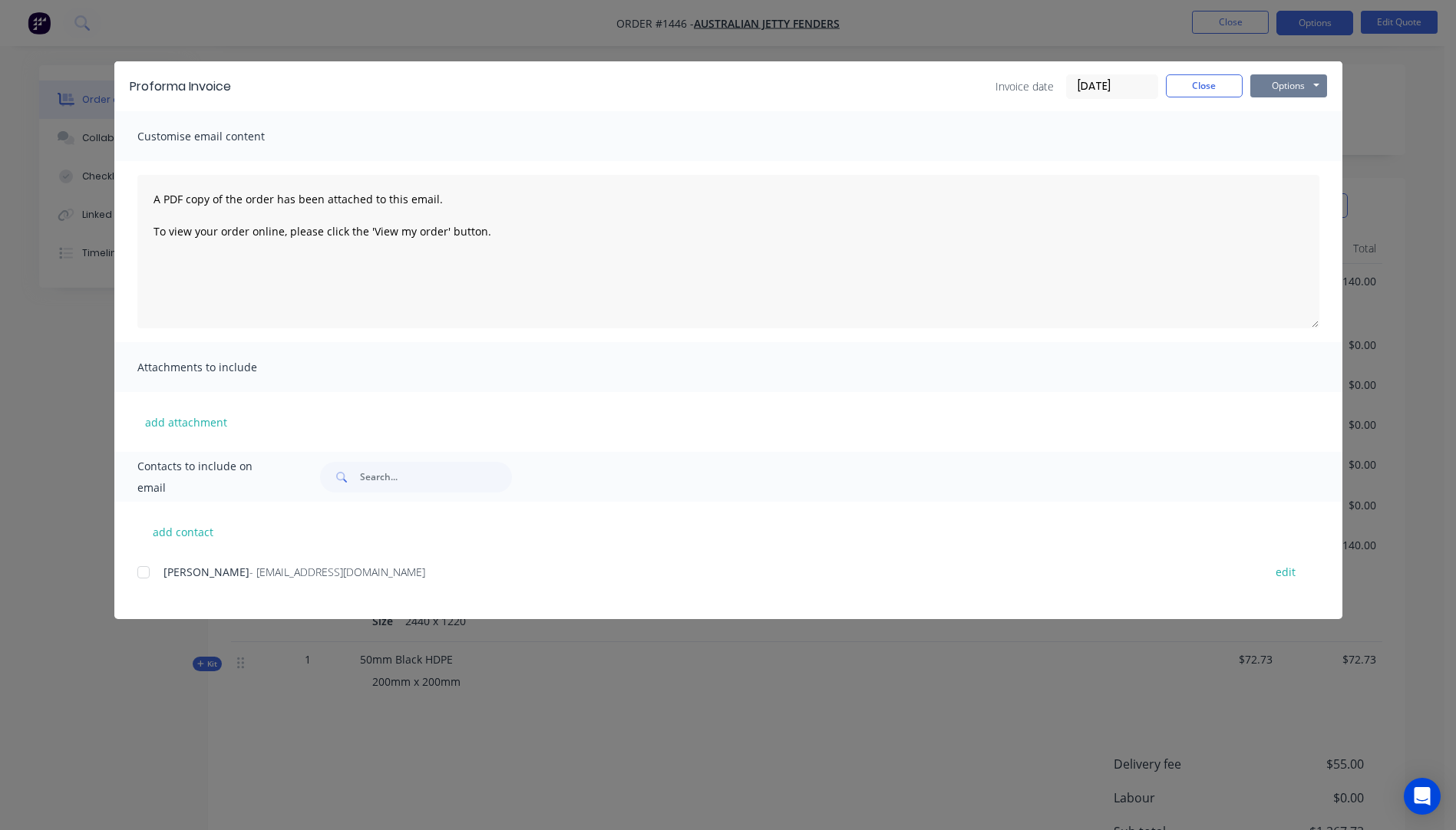
click at [1283, 85] on button "Options" at bounding box center [1288, 86] width 76 height 23
click at [1288, 115] on button "Preview" at bounding box center [1299, 113] width 98 height 26
click at [141, 575] on div at bounding box center [143, 572] width 31 height 31
click at [171, 428] on button "add attachment" at bounding box center [186, 422] width 97 height 23
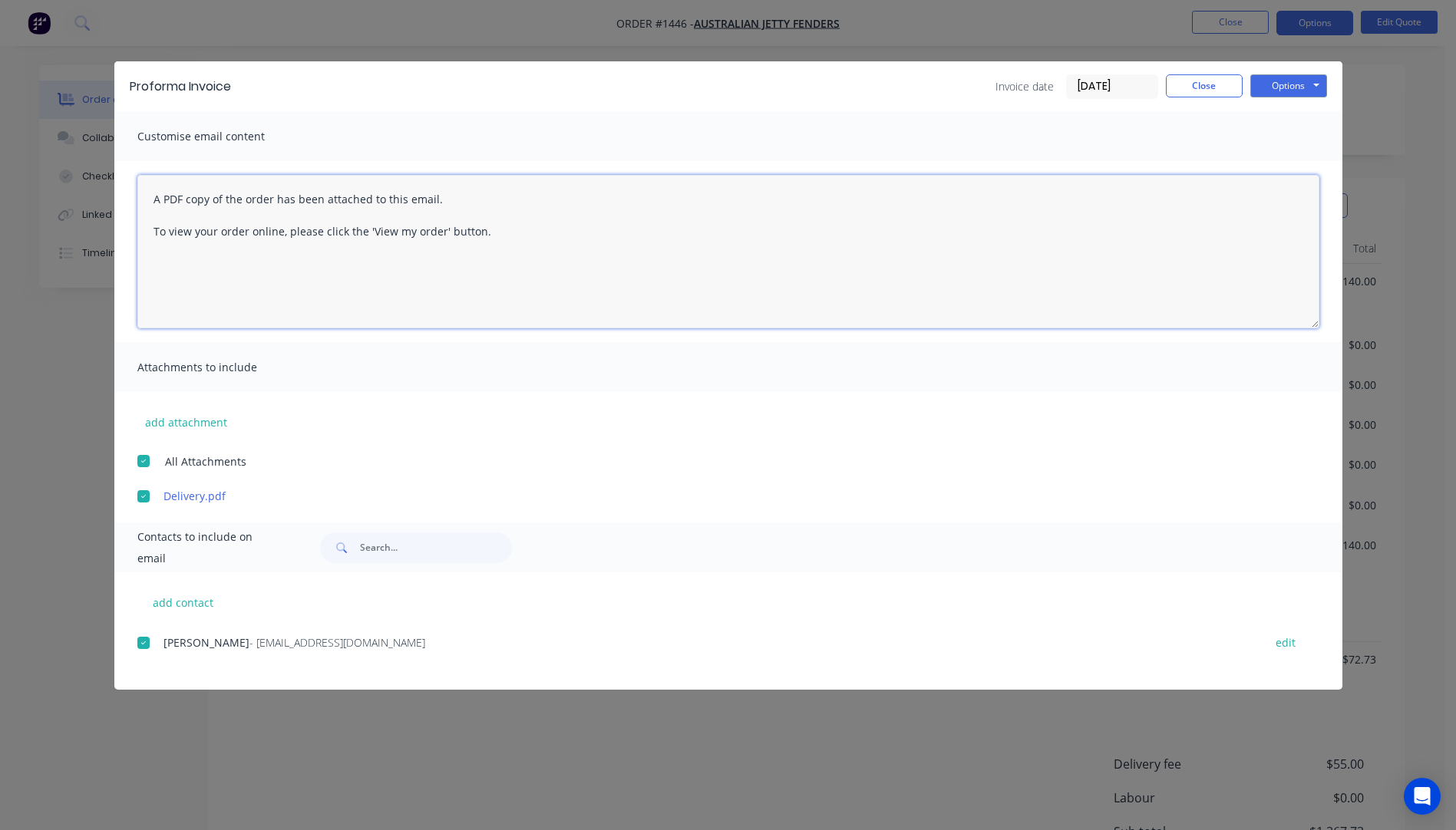
paste textarea "Hi, Please contact us if you have any questions. Regards, Darren sales@allstarp…"
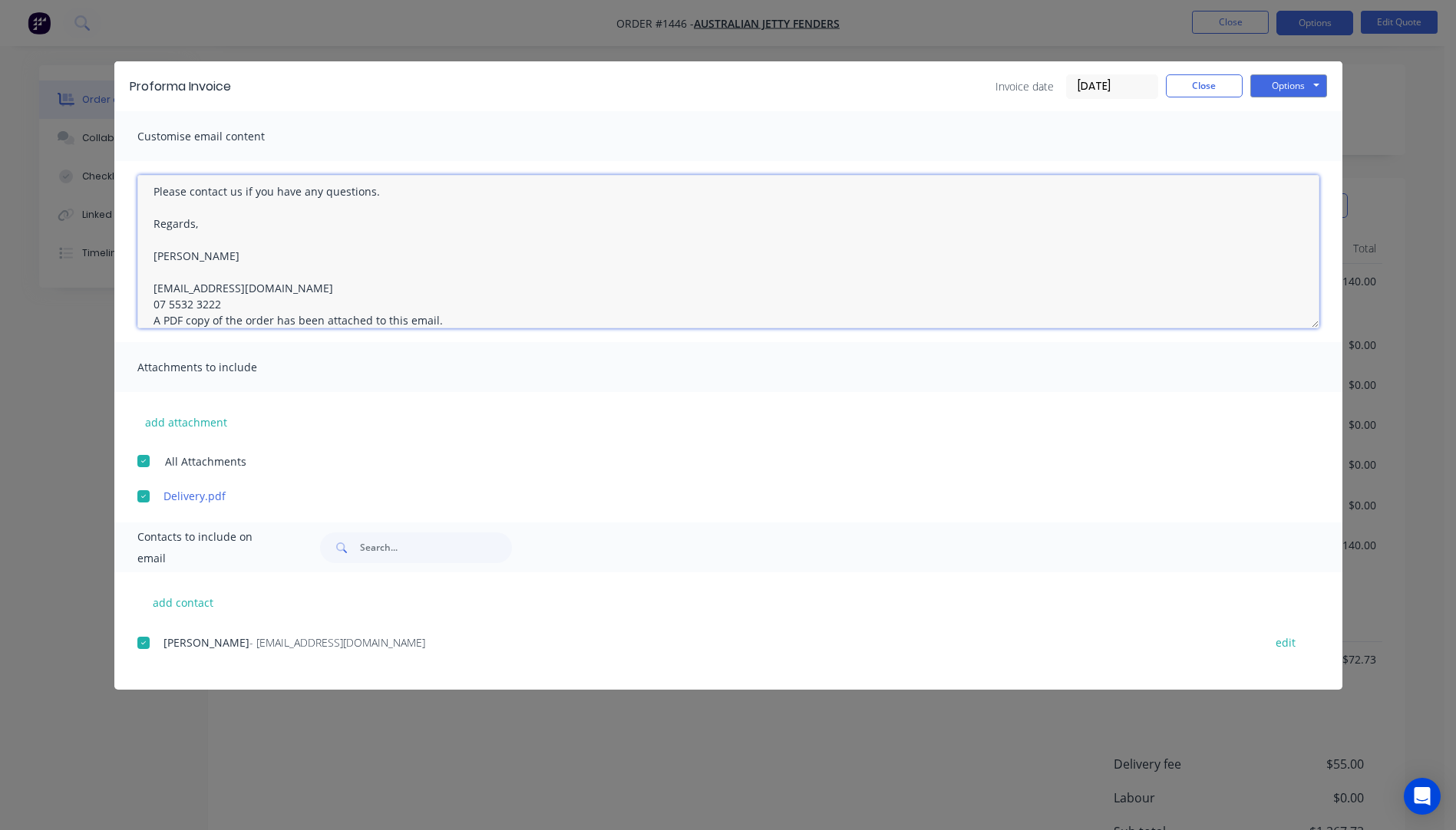
click at [229, 306] on textarea "Hi, Please contact us if you have any questions. Regards, Darren sales@allstarp…" at bounding box center [729, 251] width 1182 height 154
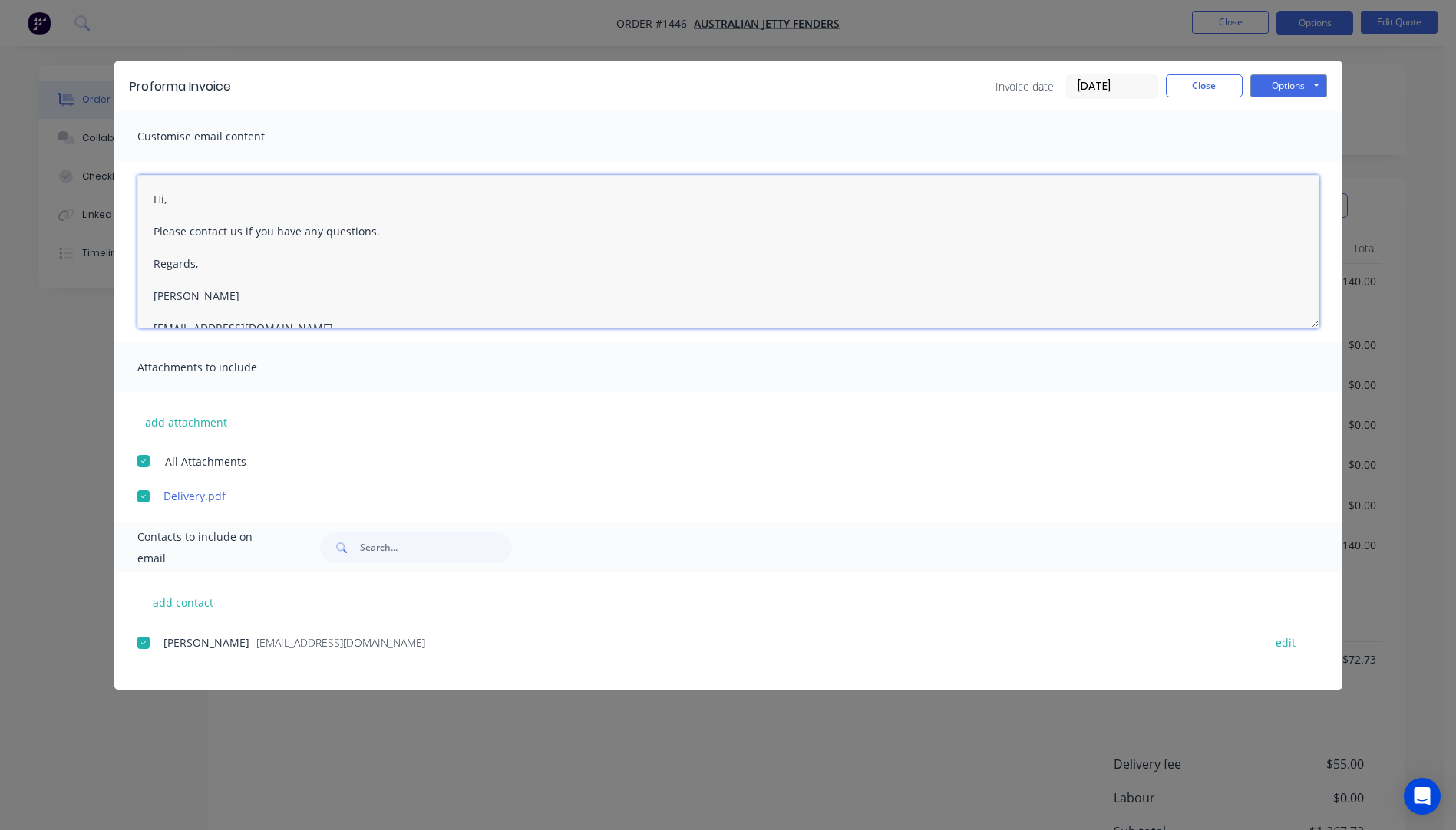
click at [188, 203] on textarea "Hi, Please contact us if you have any questions. Regards, Darren sales@allstarp…" at bounding box center [729, 251] width 1182 height 154
click at [608, 256] on textarea "Hi Alistair, Please see attached quote for celuka plus black HDPE. Please conta…" at bounding box center [729, 251] width 1182 height 154
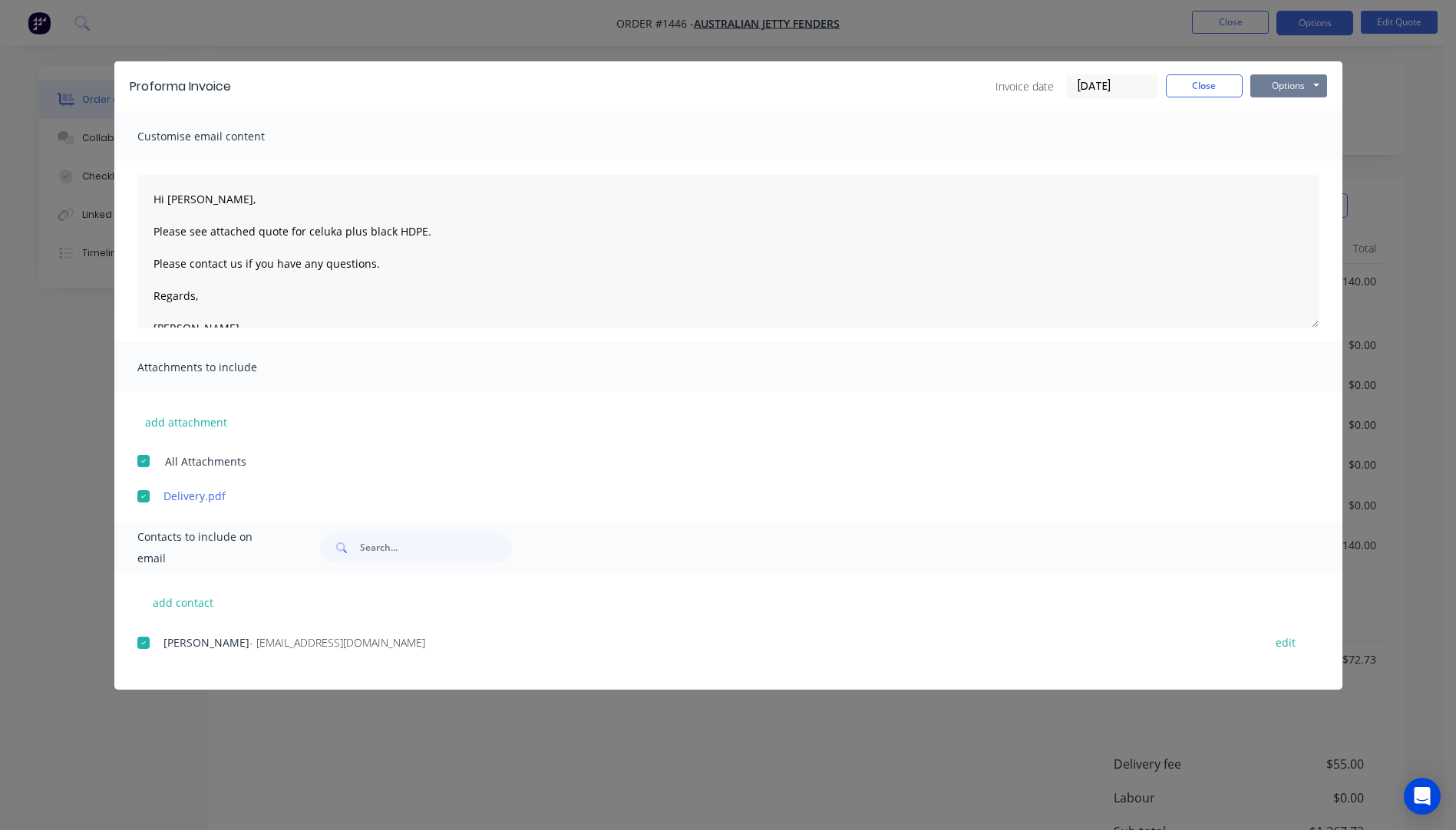
click at [1274, 81] on button "Options" at bounding box center [1288, 86] width 76 height 23
click at [1293, 166] on button "Email" at bounding box center [1299, 164] width 98 height 26
type textarea "A PDF copy of the order has been attached to this email. To view your order onl…"
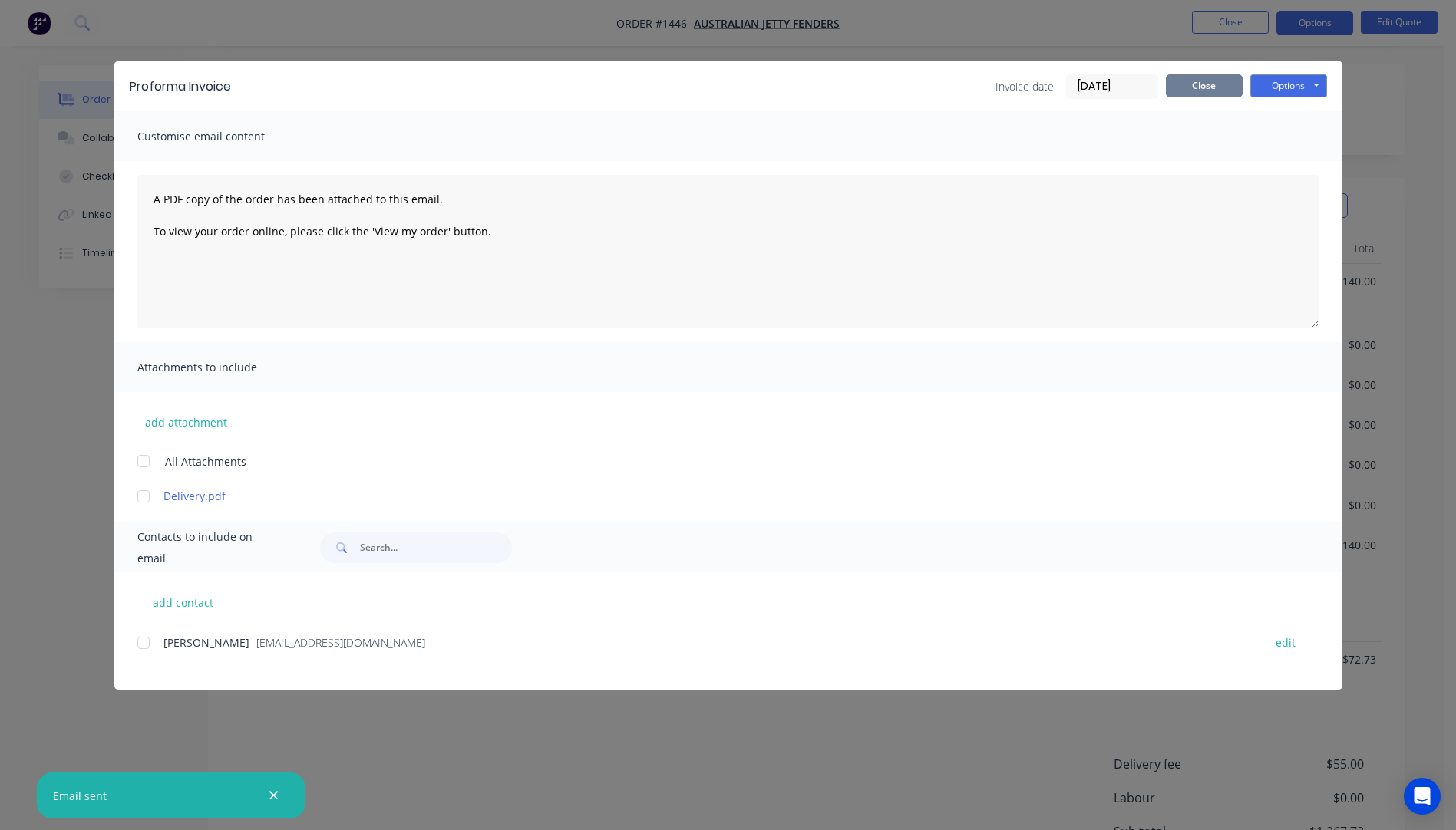
click at [1216, 95] on button "Close" at bounding box center [1204, 86] width 76 height 23
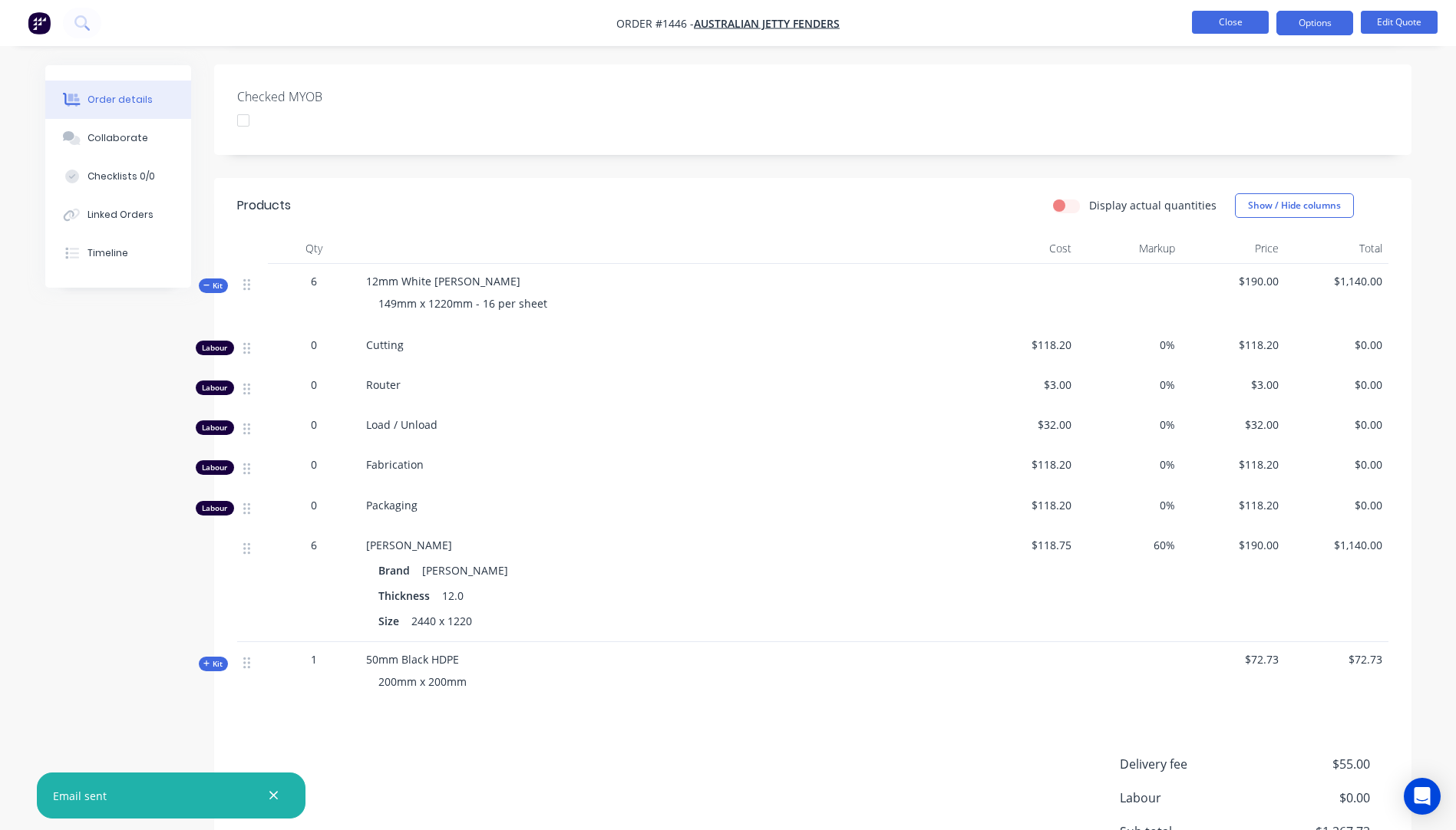
click at [1227, 31] on button "Close" at bounding box center [1230, 22] width 76 height 23
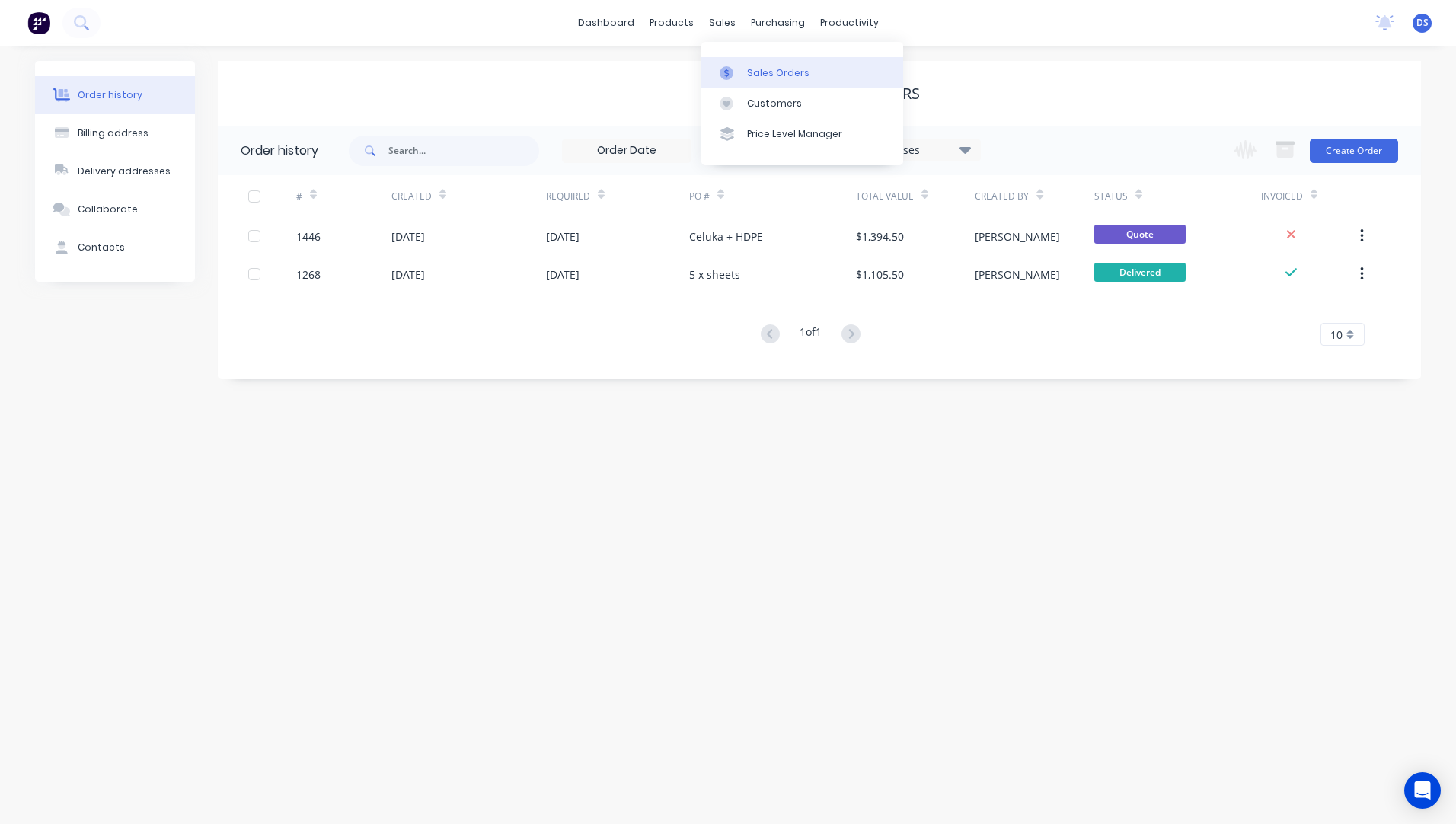
click at [763, 72] on div "Sales Orders" at bounding box center [778, 73] width 63 height 14
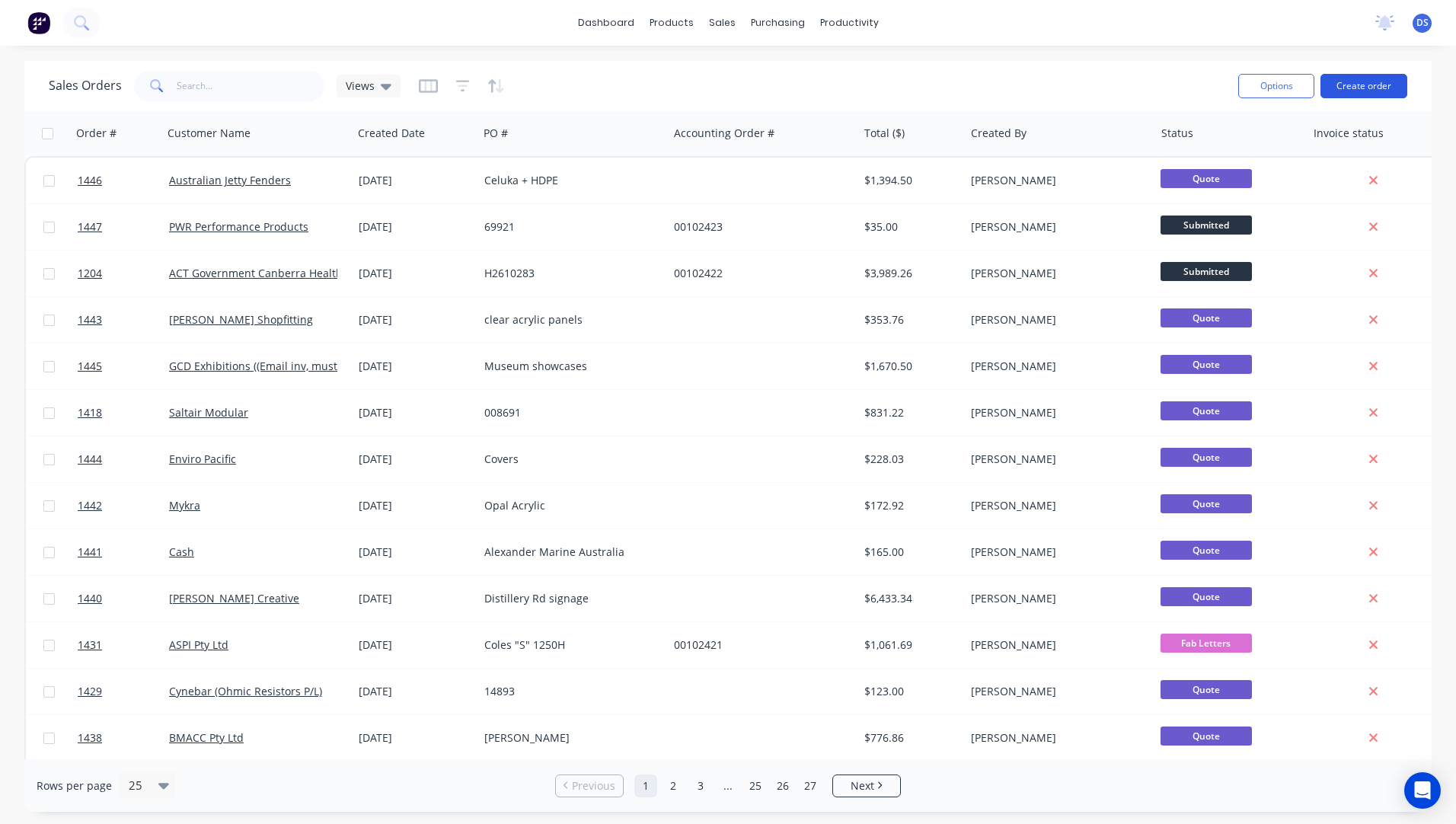
click at [1370, 88] on button "Create order" at bounding box center [1363, 87] width 86 height 25
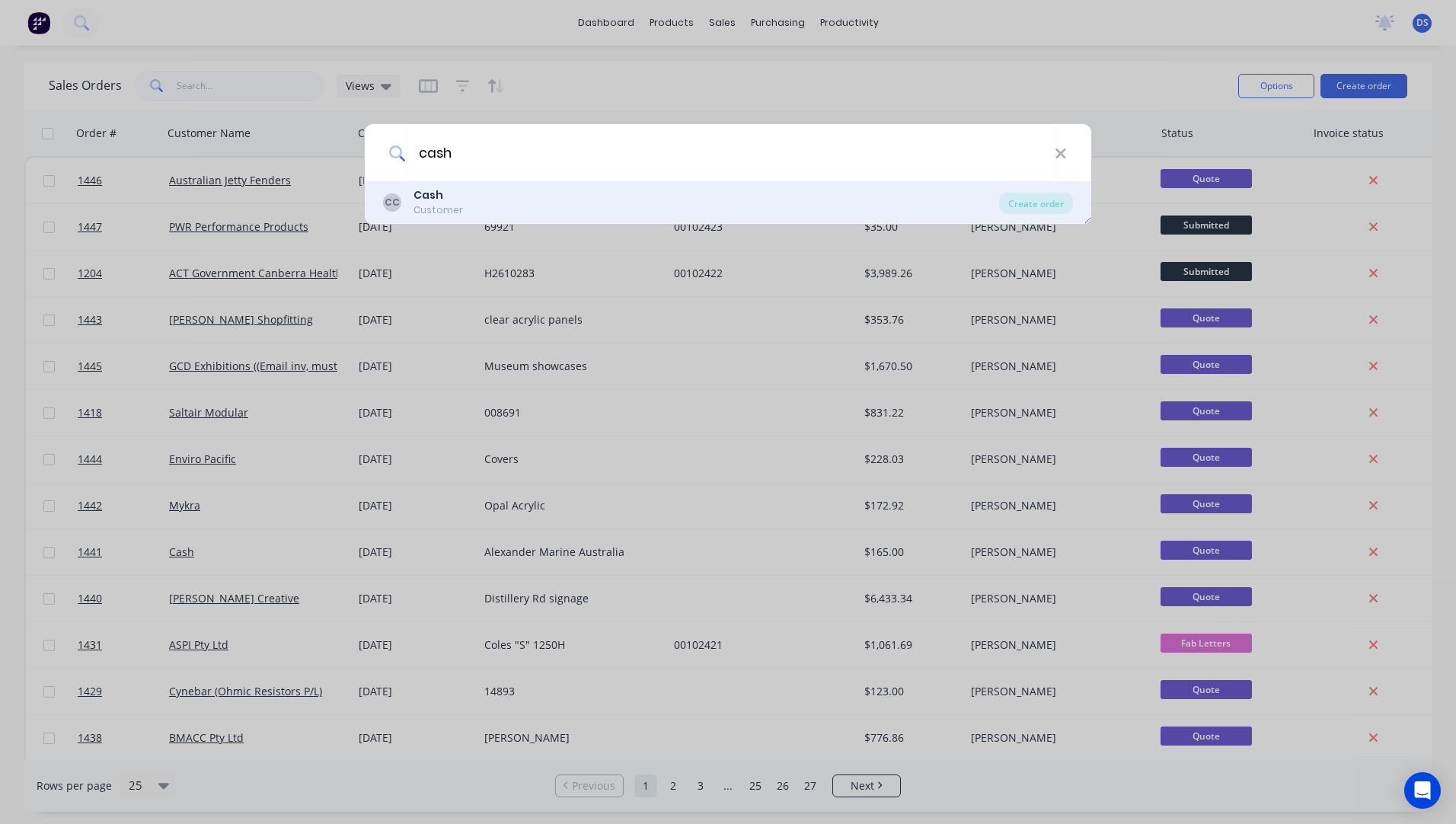
type input "cash"
click at [429, 199] on b "Cash" at bounding box center [428, 194] width 30 height 15
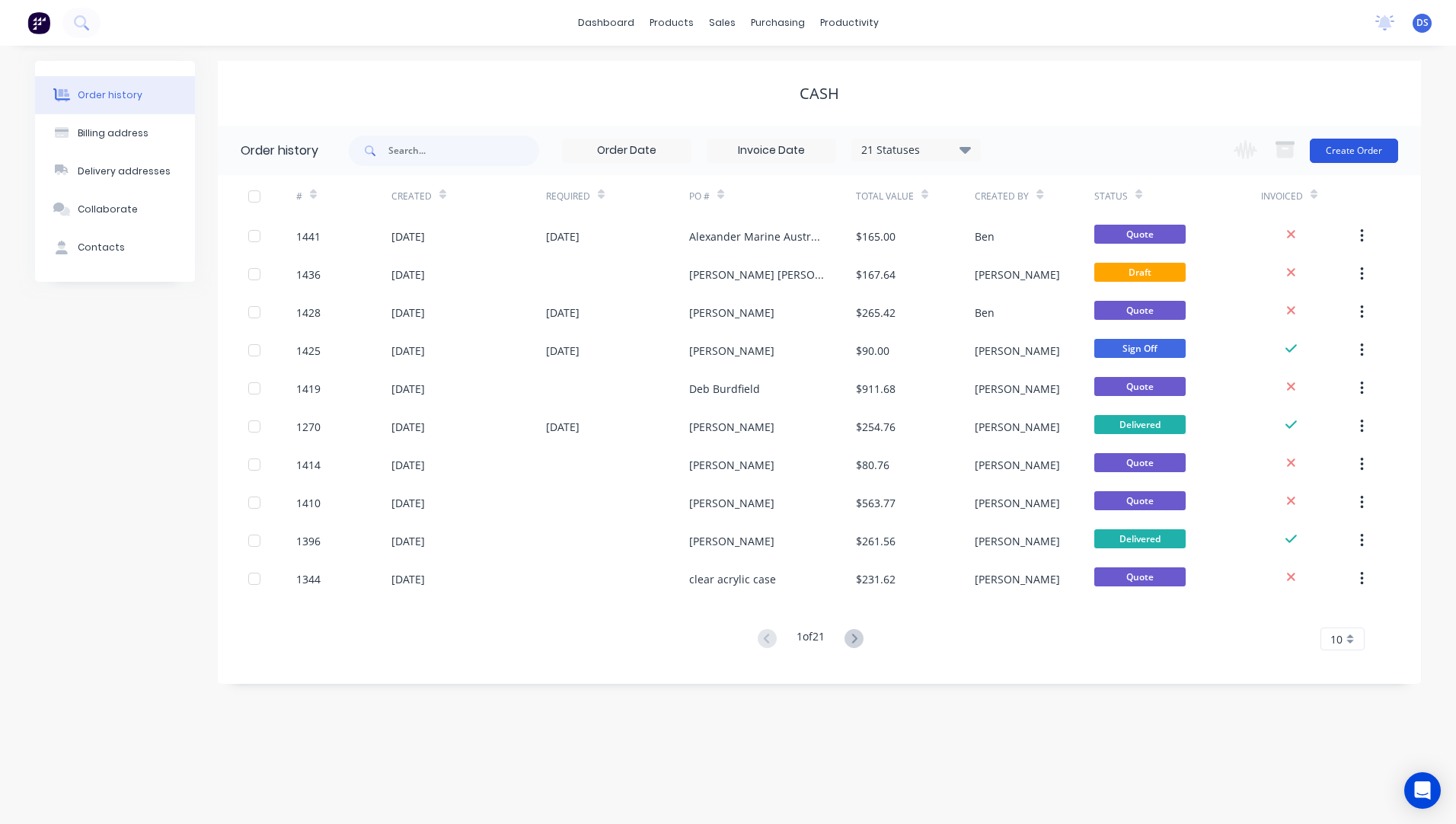
click at [1363, 148] on button "Create Order" at bounding box center [1353, 151] width 88 height 25
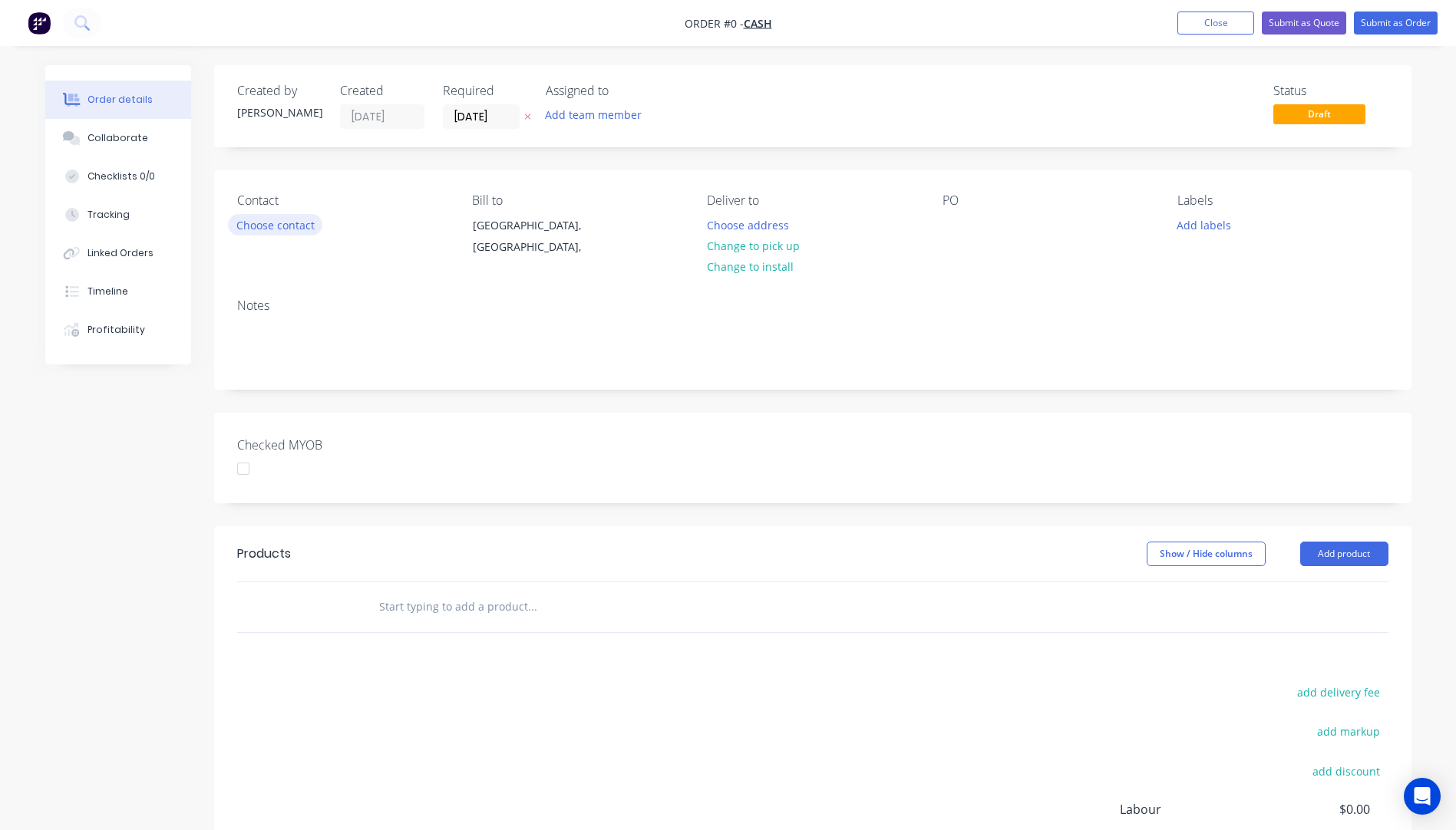
click at [261, 227] on button "Choose contact" at bounding box center [276, 224] width 95 height 21
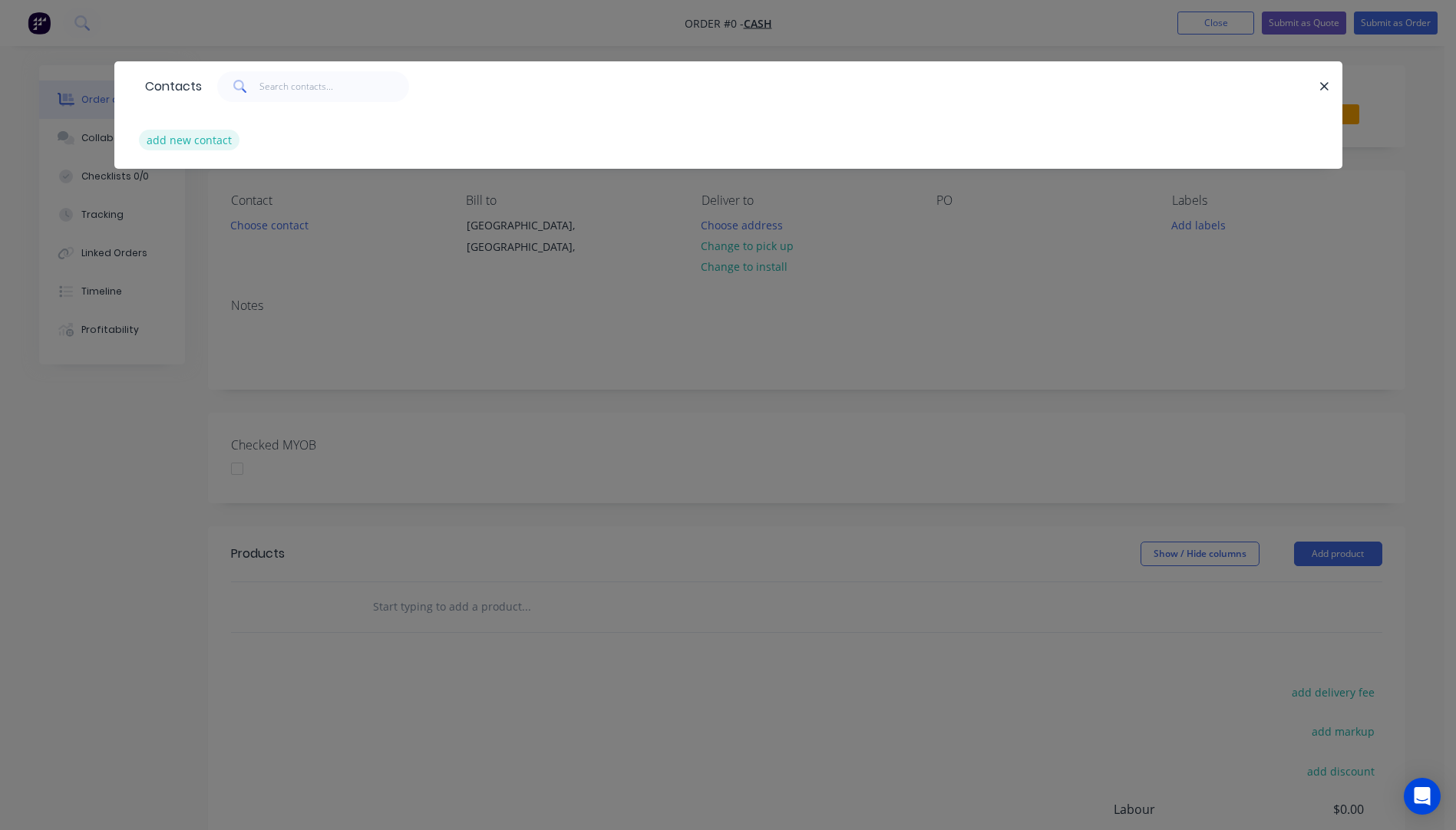
click at [200, 147] on button "add new contact" at bounding box center [189, 139] width 101 height 21
select select "AU"
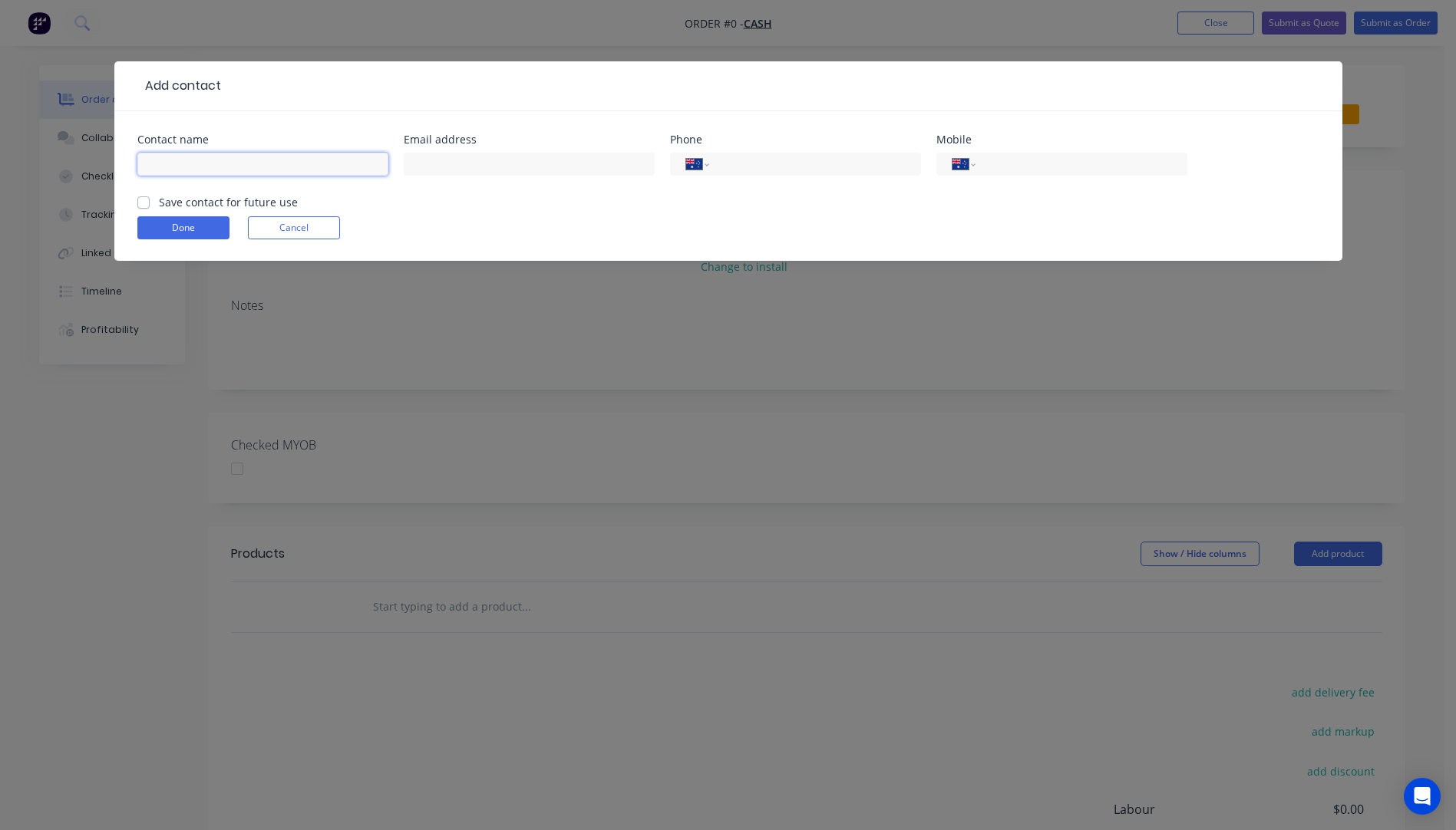
click at [201, 173] on input "text" at bounding box center [263, 164] width 251 height 23
type input "[PERSON_NAME]"
click at [447, 165] on input "text" at bounding box center [529, 164] width 251 height 23
type input "bnbgibb@bigpond.net.au"
paste input "0419 737 044"
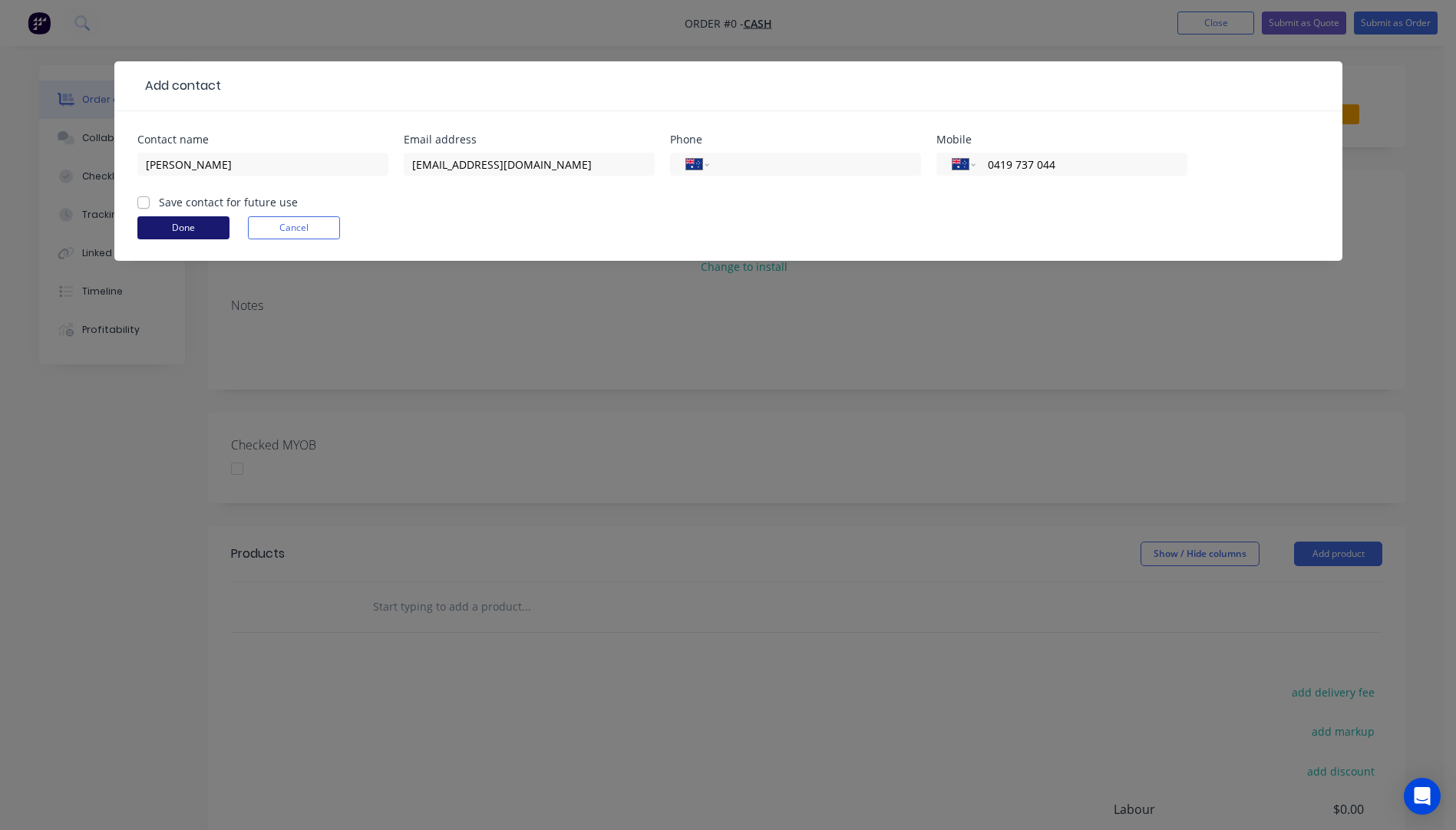
type input "0419 737 044"
click at [158, 232] on button "Done" at bounding box center [183, 228] width 92 height 23
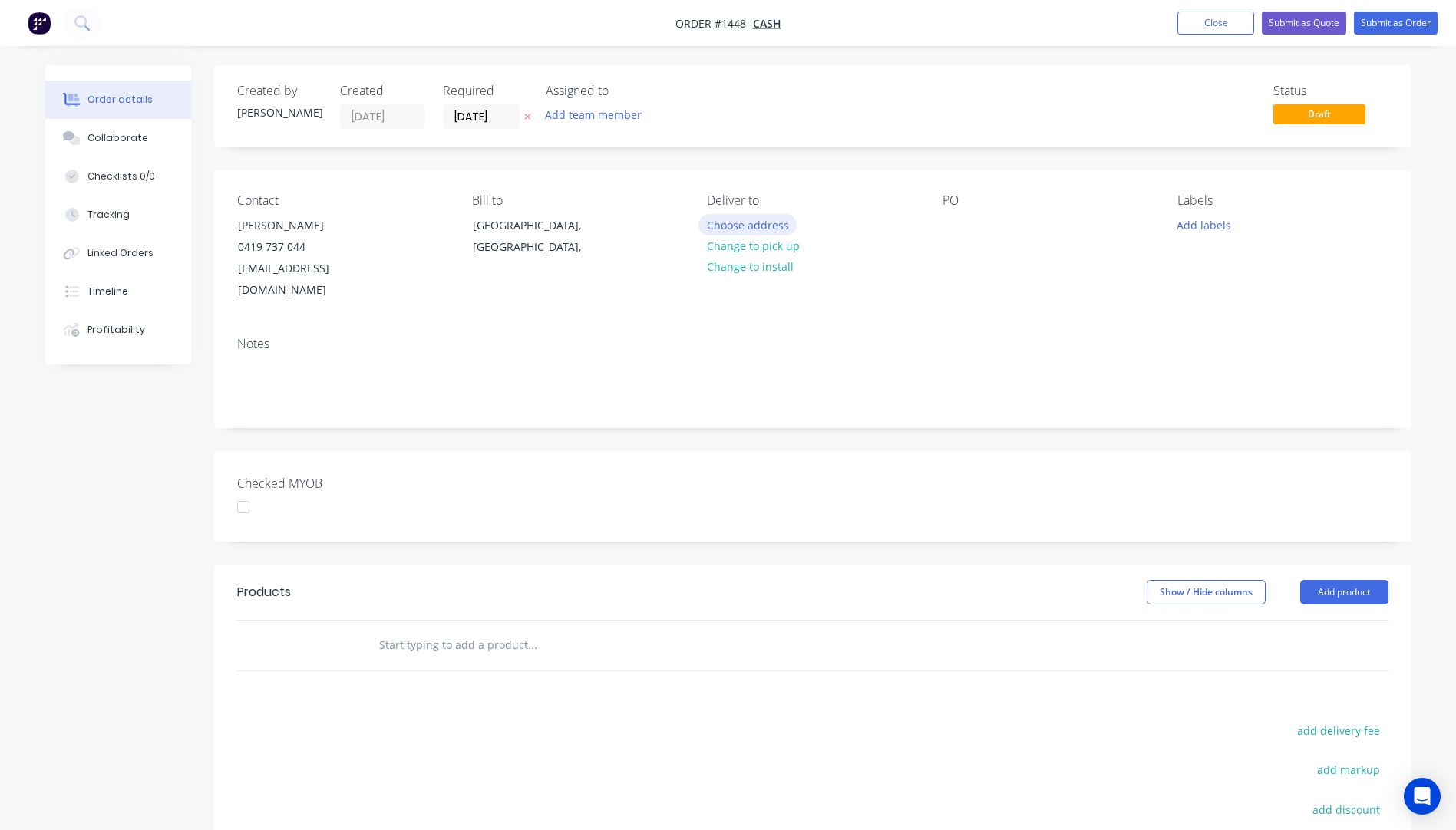
click at [730, 229] on button "Choose address" at bounding box center [747, 224] width 98 height 21
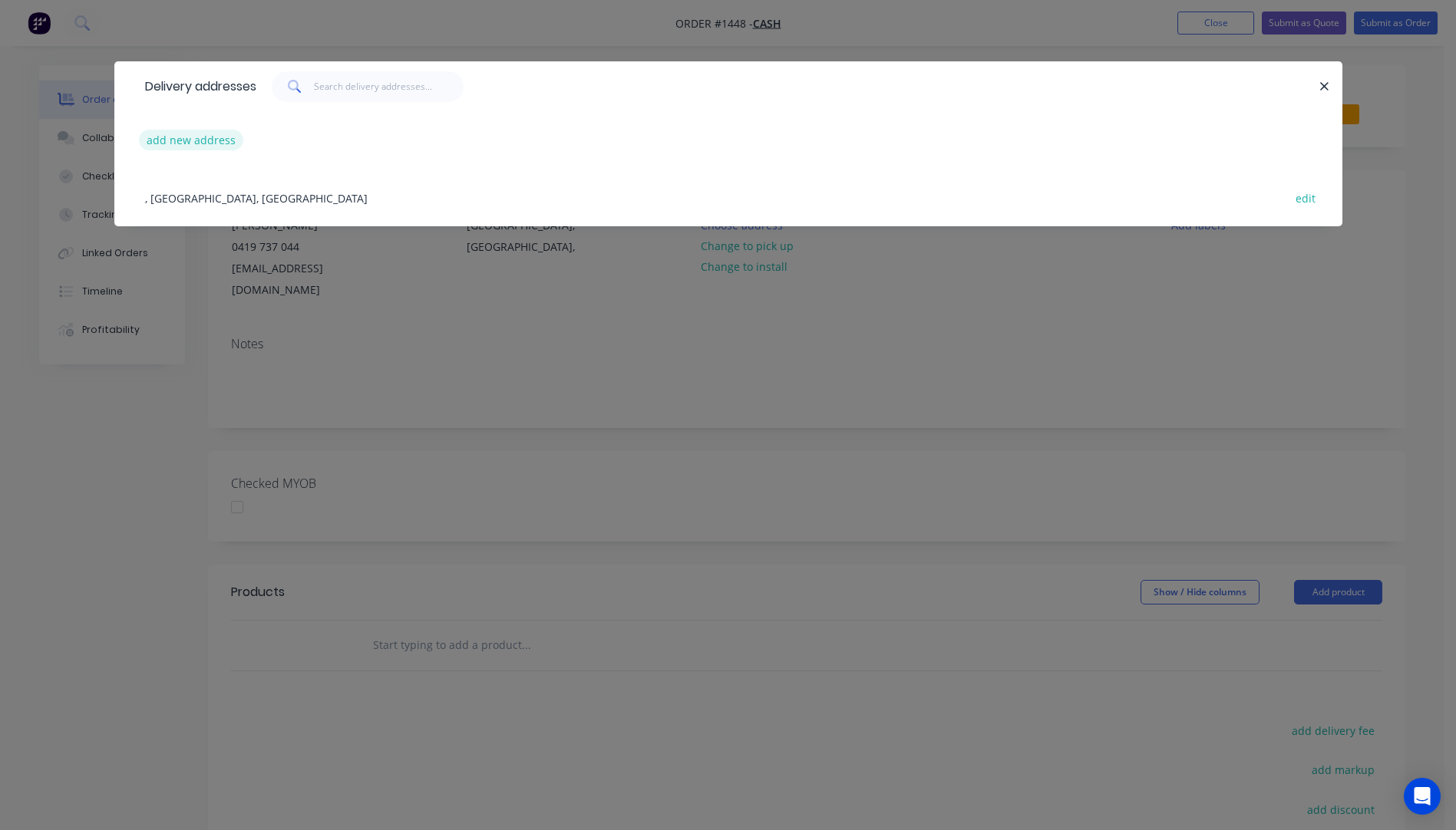
click at [173, 139] on button "add new address" at bounding box center [191, 139] width 105 height 21
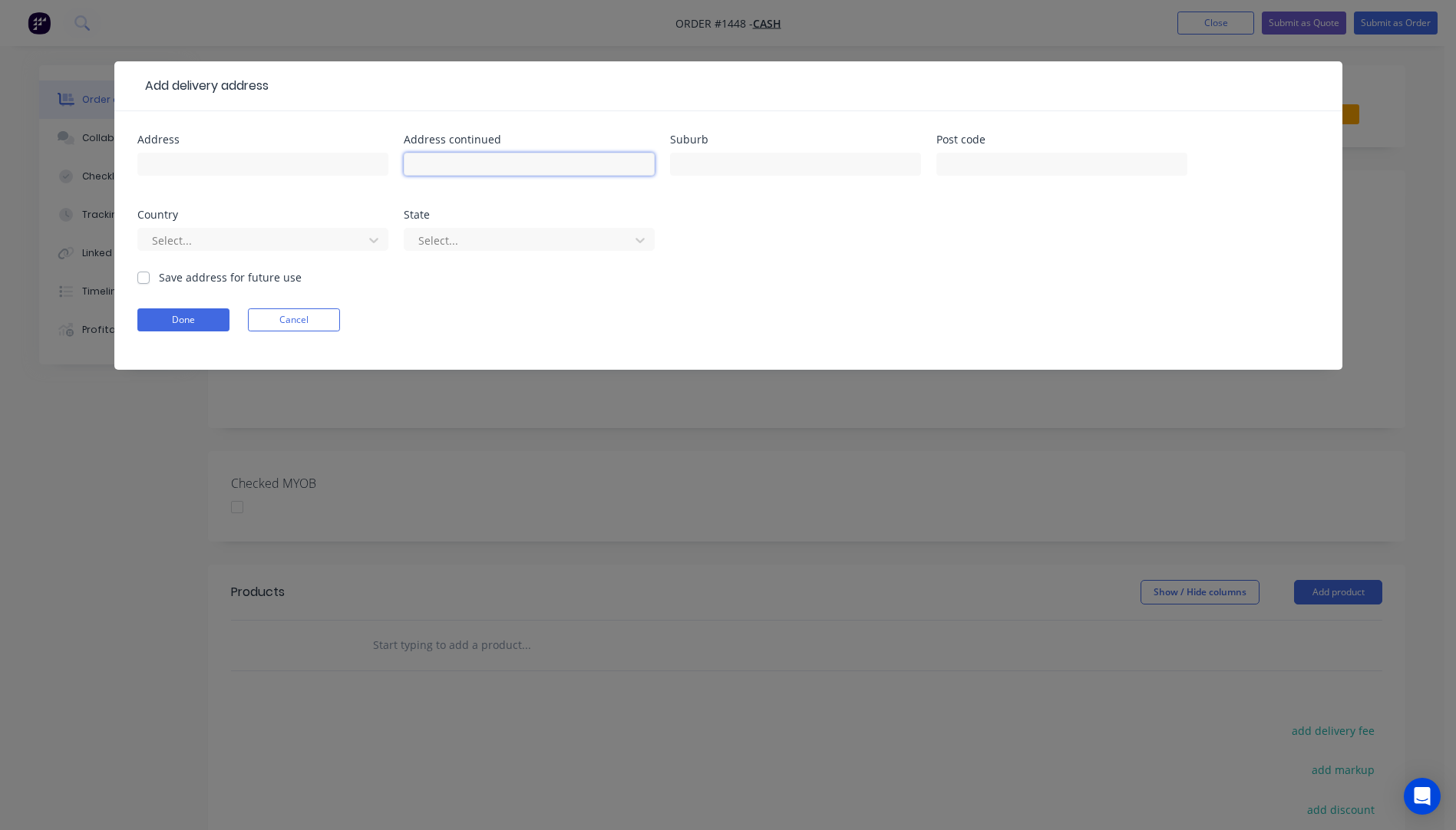
paste input "4 Davis Court Hazeldean Qld 4515"
drag, startPoint x: 535, startPoint y: 168, endPoint x: 484, endPoint y: 167, distance: 51.0
click at [484, 167] on input "4 Davis Court Hazeldean Qld 4515" at bounding box center [529, 164] width 251 height 23
type input "4 Davis Court Qld 4515"
paste input "Hazeldean"
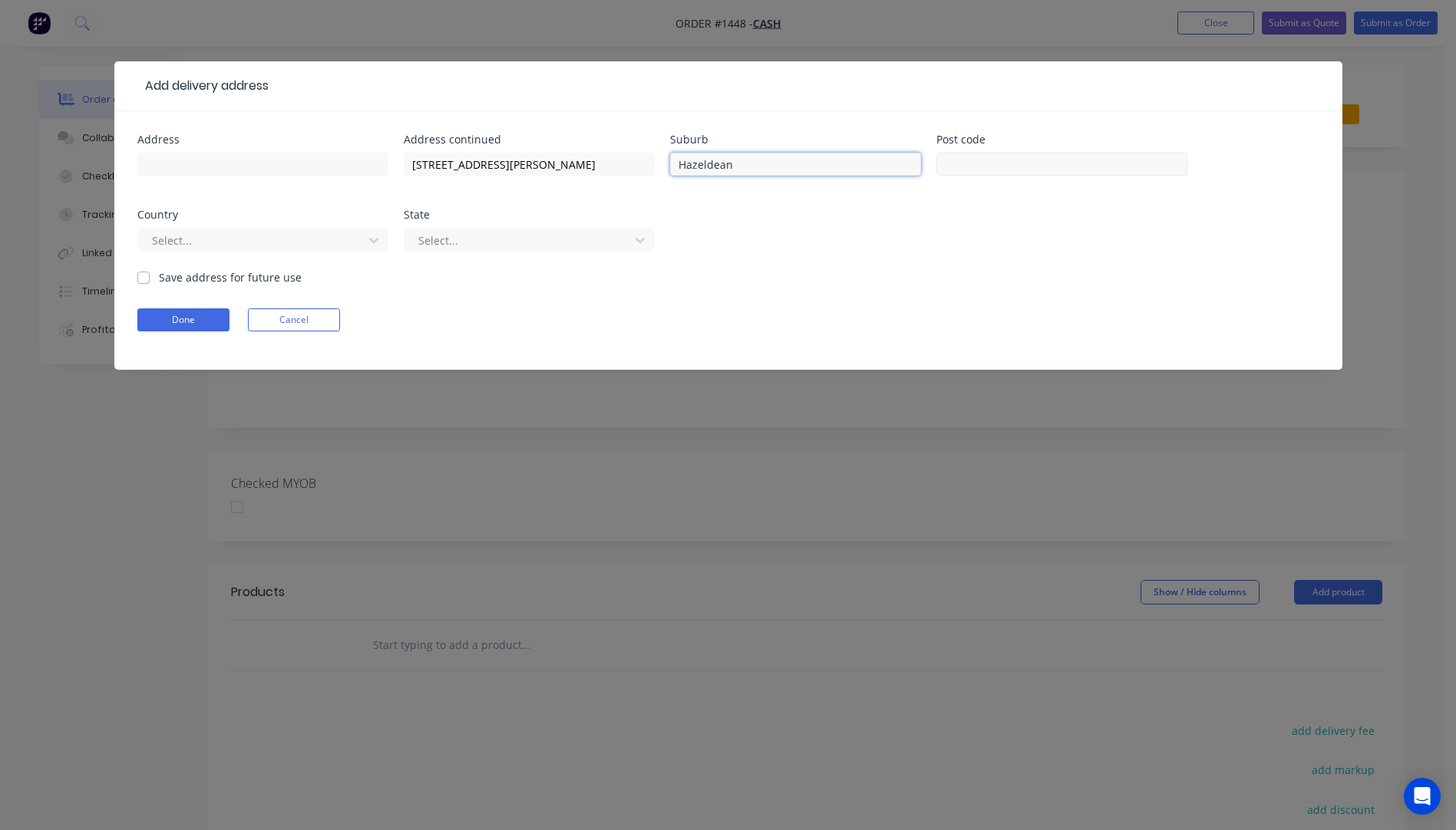
type input "Hazeldean"
click at [1014, 168] on input "text" at bounding box center [1062, 164] width 251 height 23
type input "4515"
click at [329, 242] on div at bounding box center [252, 240] width 205 height 19
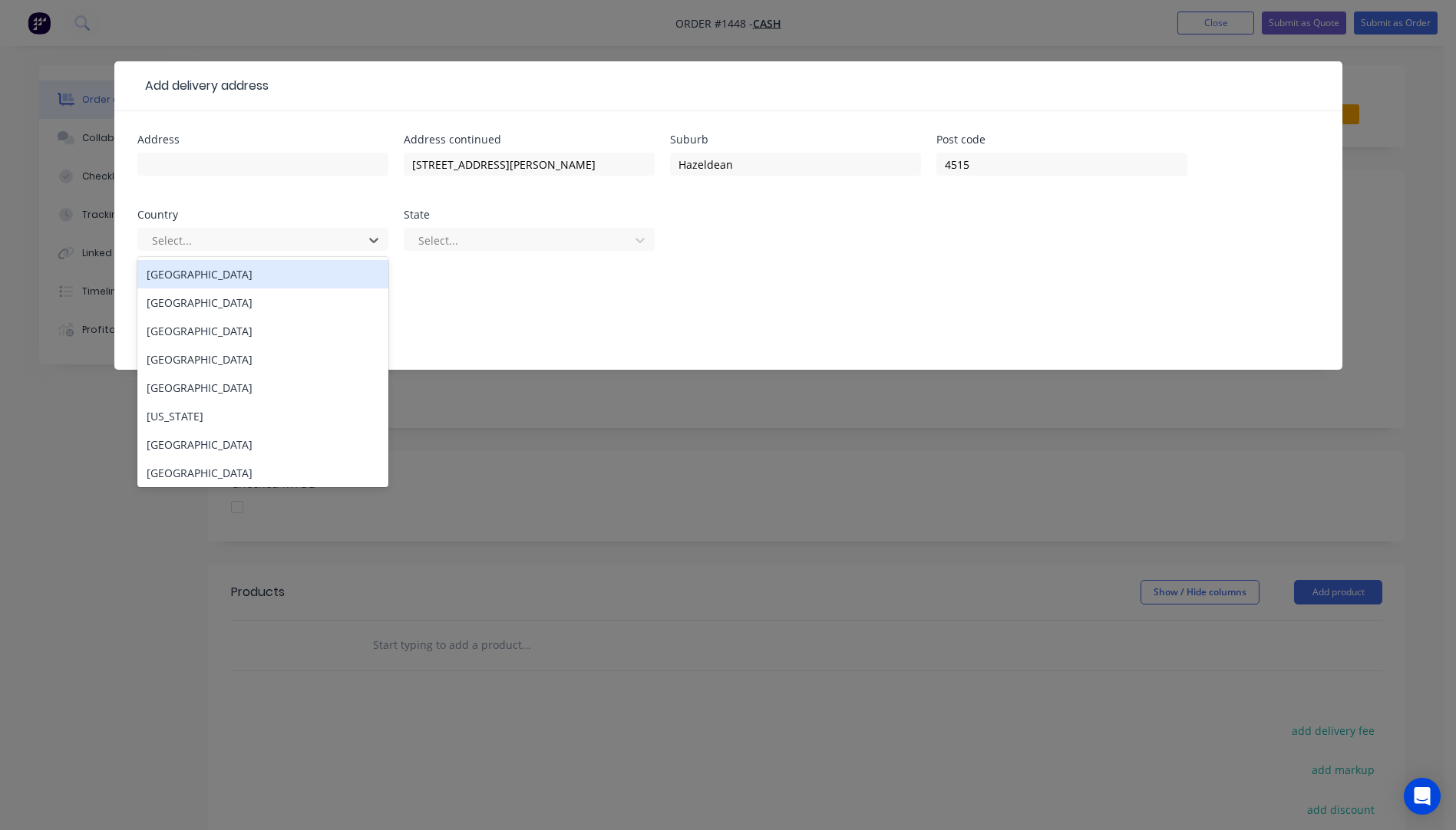
click at [238, 282] on div "Australia" at bounding box center [263, 274] width 251 height 28
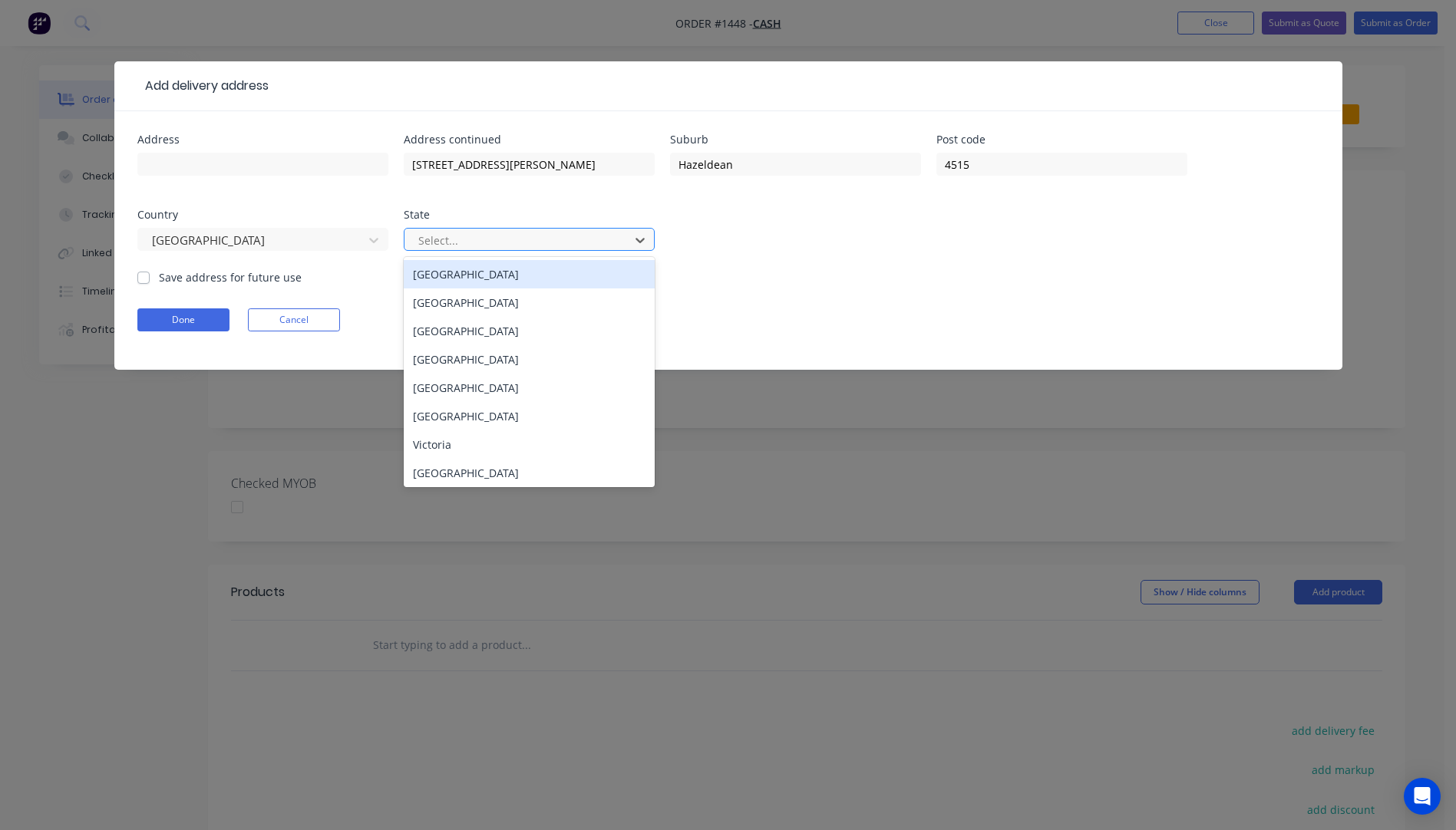
click at [463, 245] on div at bounding box center [519, 240] width 205 height 19
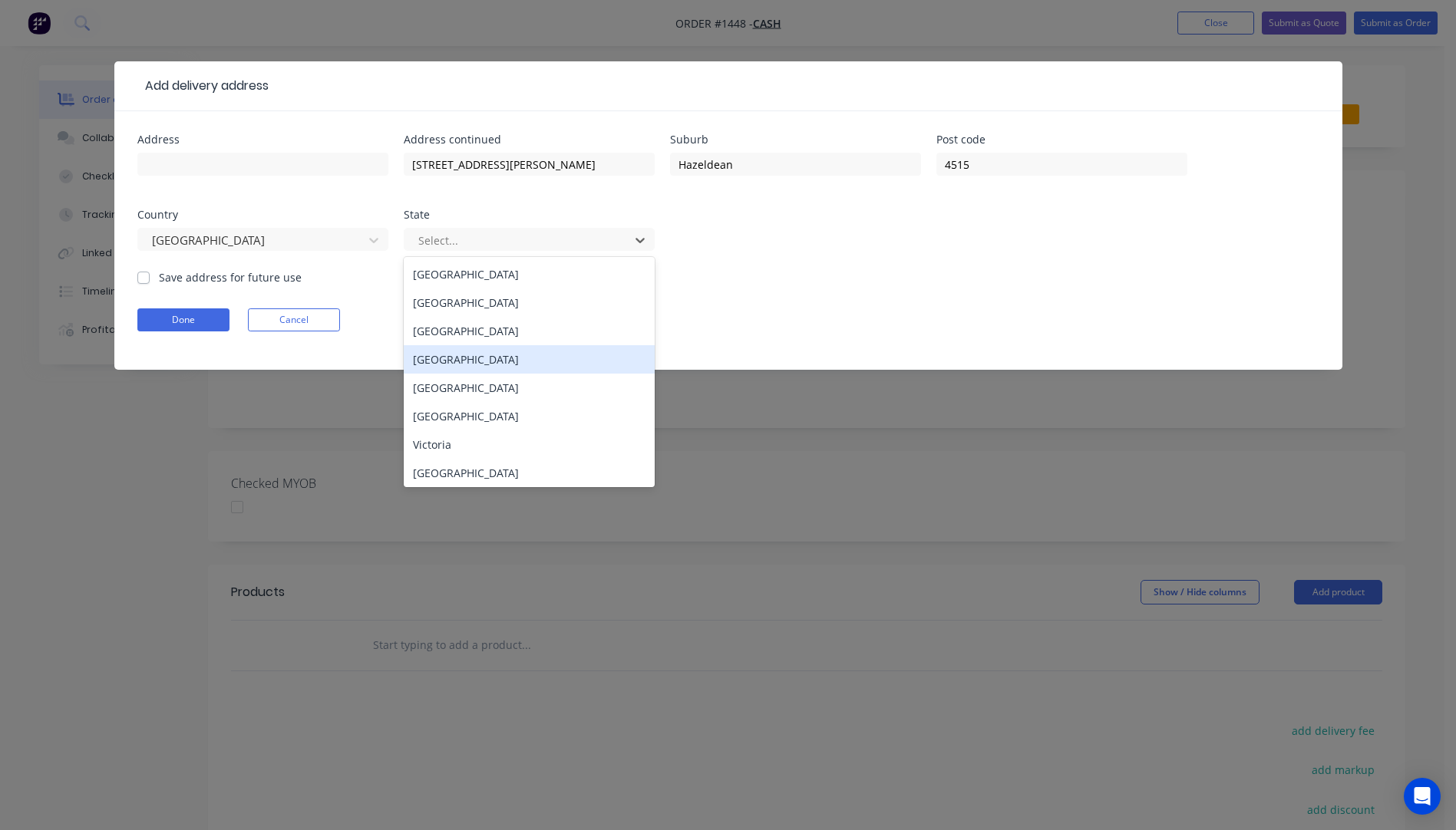
click at [451, 363] on div "Queensland" at bounding box center [529, 359] width 251 height 28
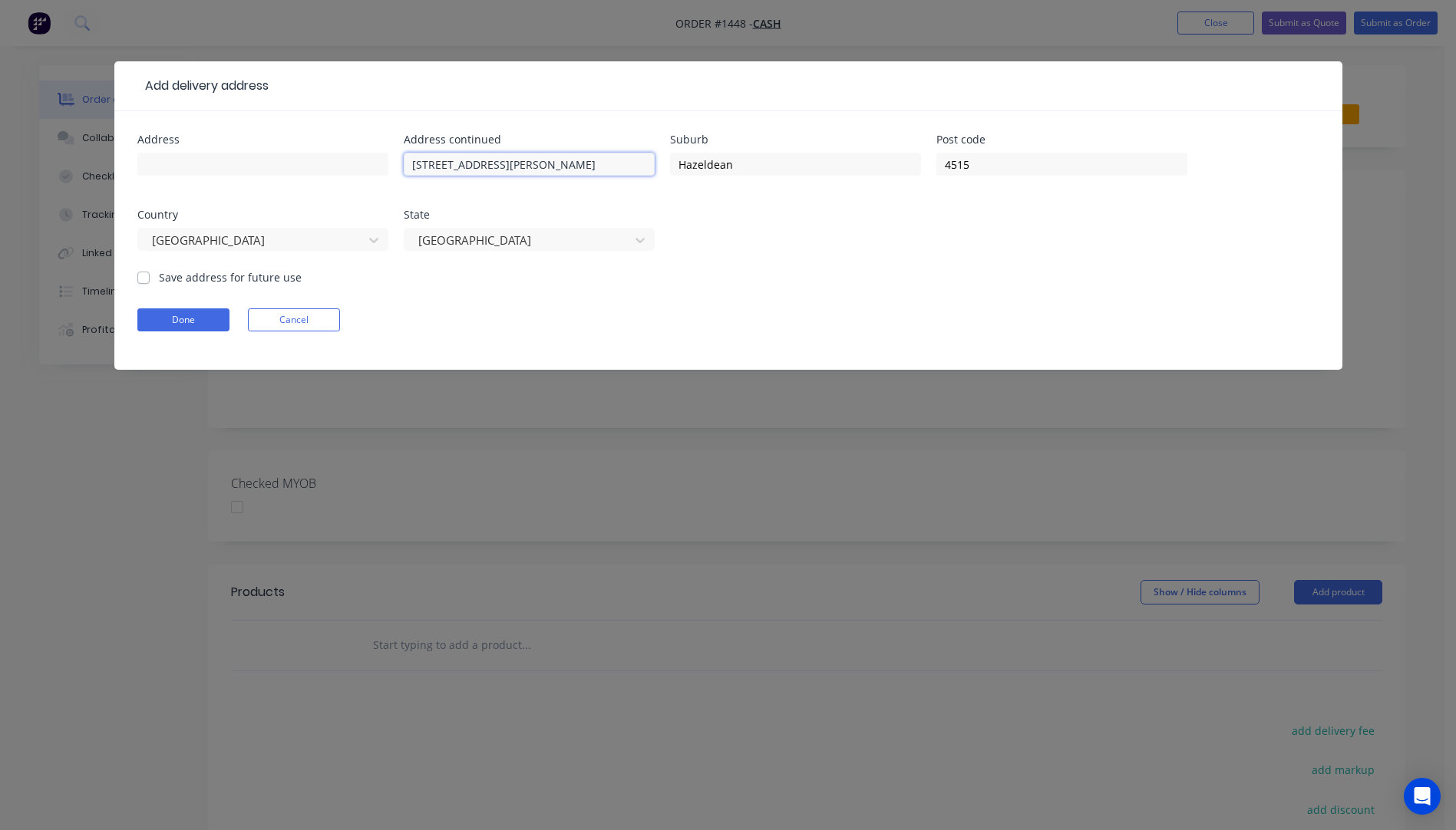
click at [534, 168] on input "4 Davis Court Qld 4515" at bounding box center [529, 164] width 251 height 23
type input "4 Davis Court"
click at [170, 158] on input "text" at bounding box center [263, 164] width 251 height 23
type input "[PERSON_NAME]"
click at [188, 323] on button "Done" at bounding box center [183, 320] width 92 height 23
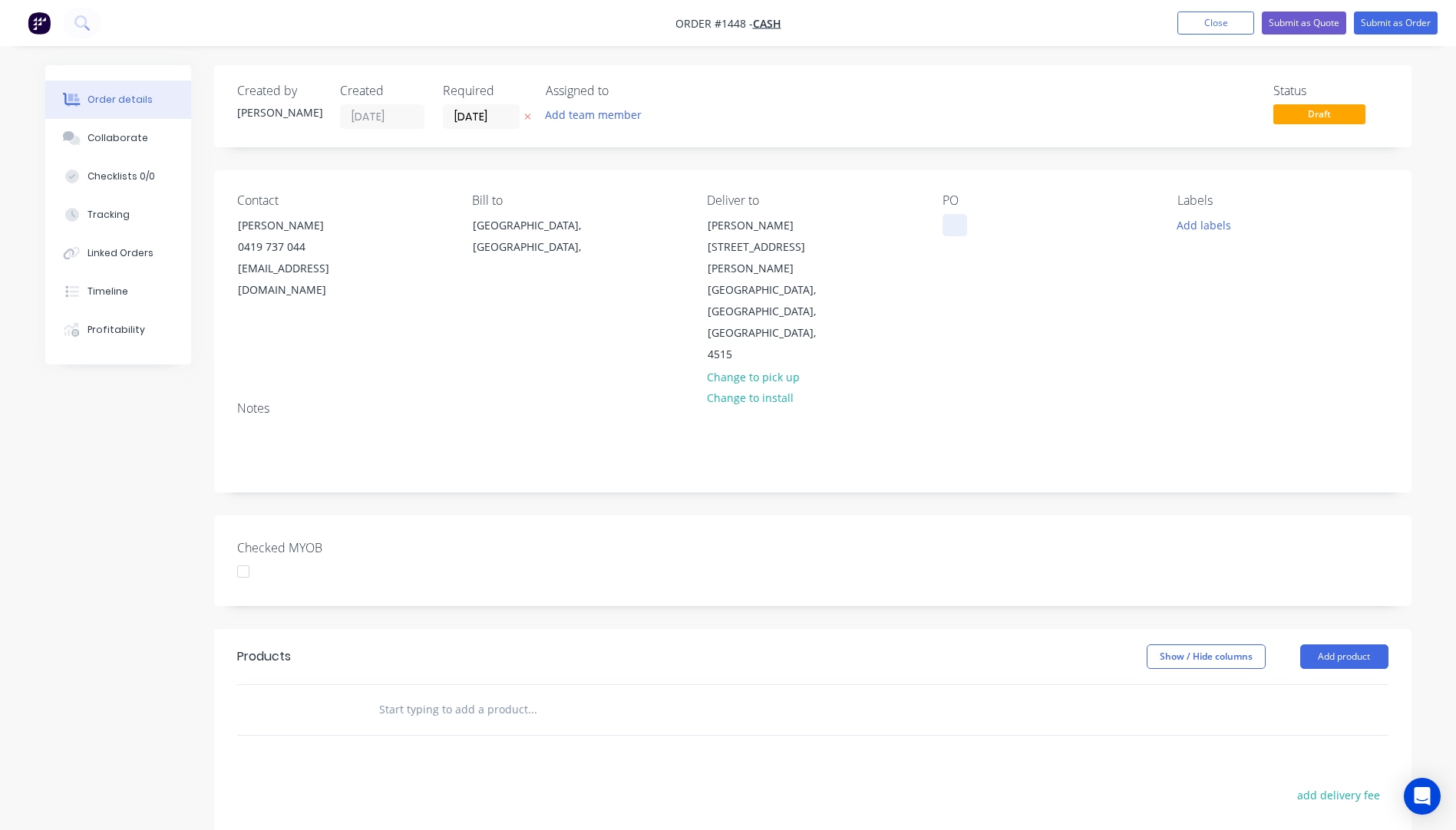
click at [949, 222] on div at bounding box center [955, 225] width 25 height 22
click at [1202, 224] on button "Add labels" at bounding box center [1204, 224] width 71 height 21
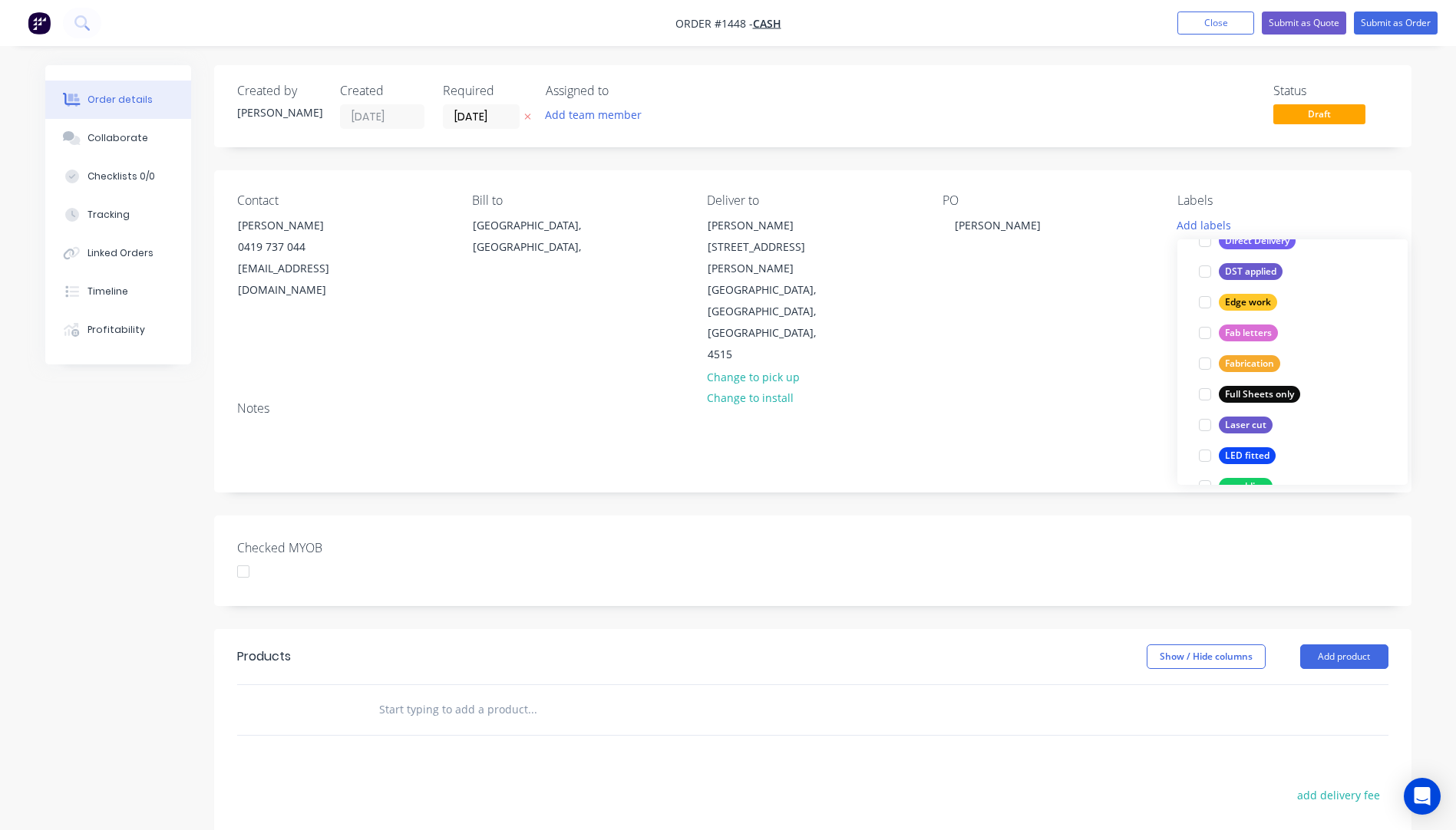
scroll to position [307, 0]
click at [1239, 393] on div "Full Sheets only" at bounding box center [1259, 393] width 81 height 17
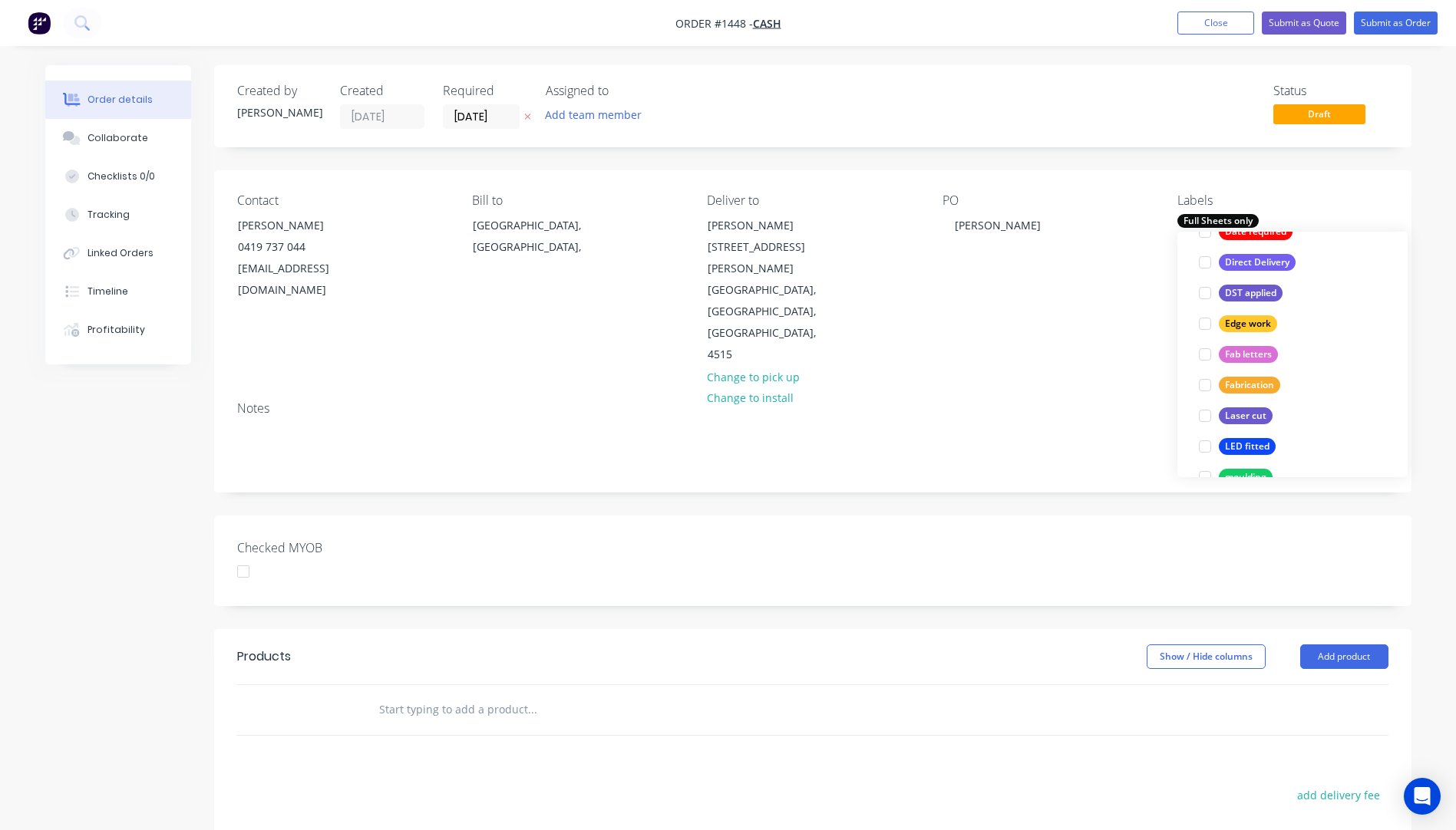
scroll to position [0, 0]
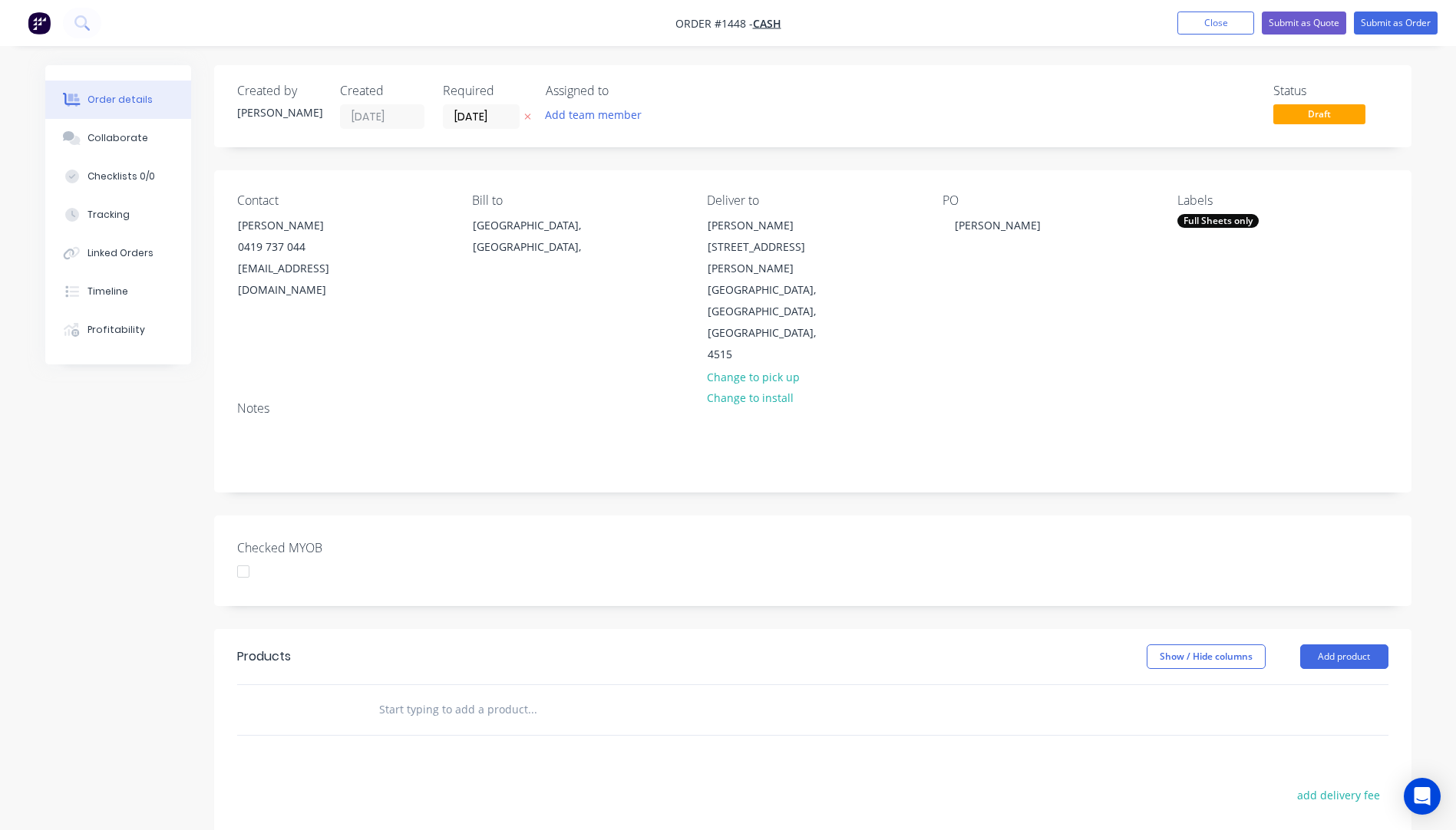
click at [1092, 389] on div "Notes" at bounding box center [813, 441] width 1197 height 103
click at [1331, 645] on button "Add product" at bounding box center [1344, 657] width 88 height 25
click at [1322, 685] on div "Product catalogue" at bounding box center [1316, 696] width 118 height 22
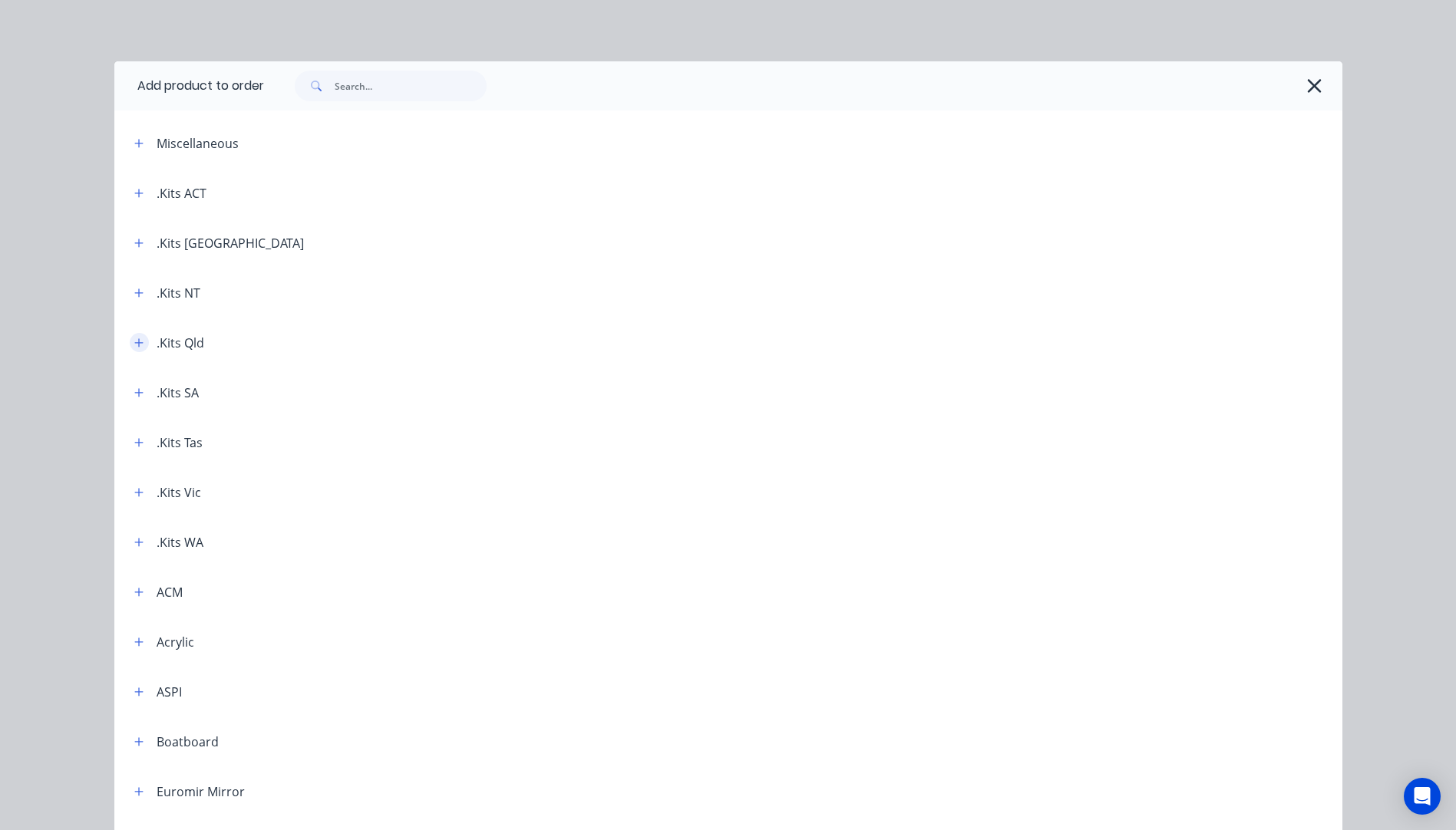
click at [134, 341] on icon "button" at bounding box center [139, 343] width 9 height 11
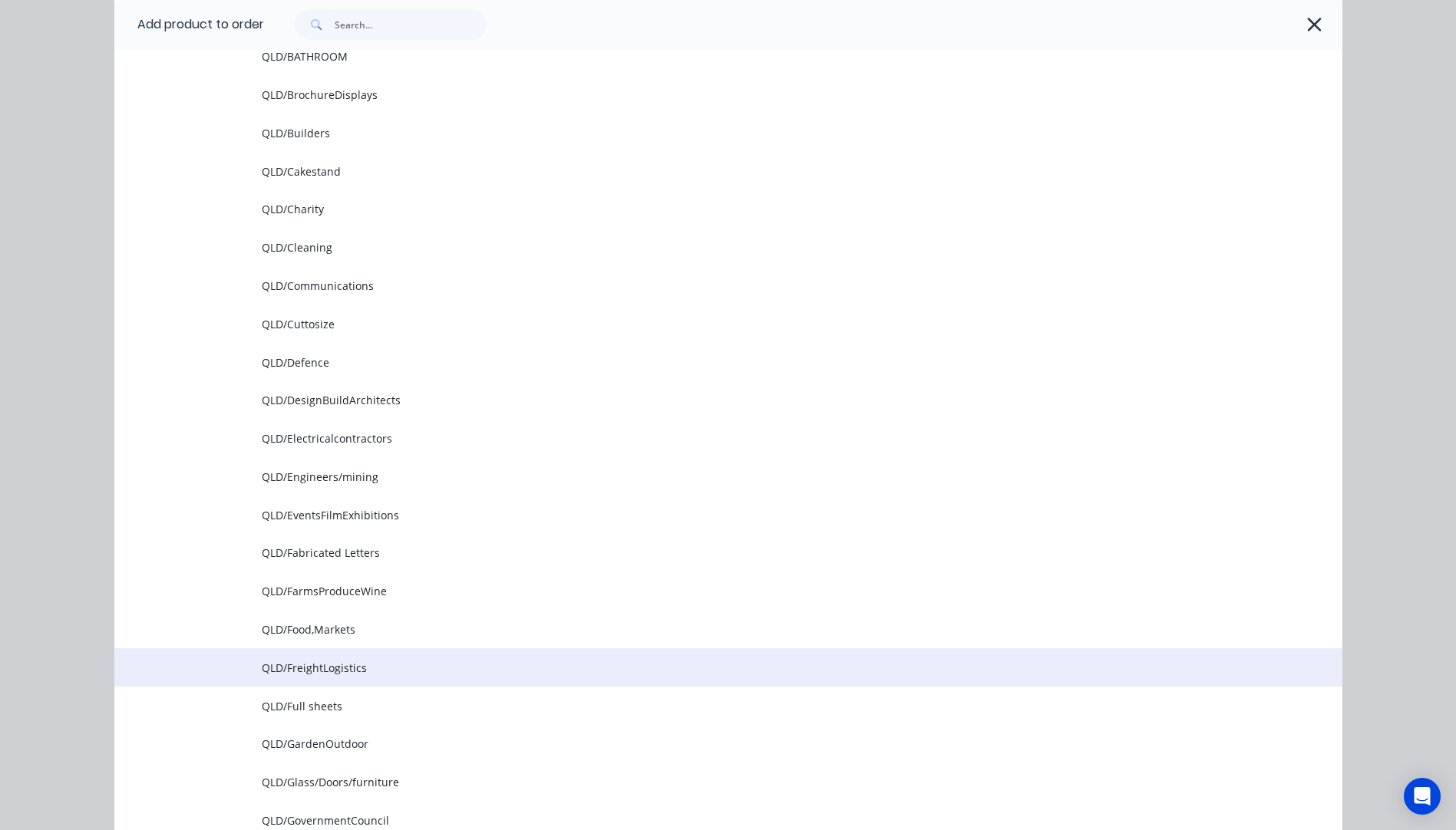
scroll to position [537, 0]
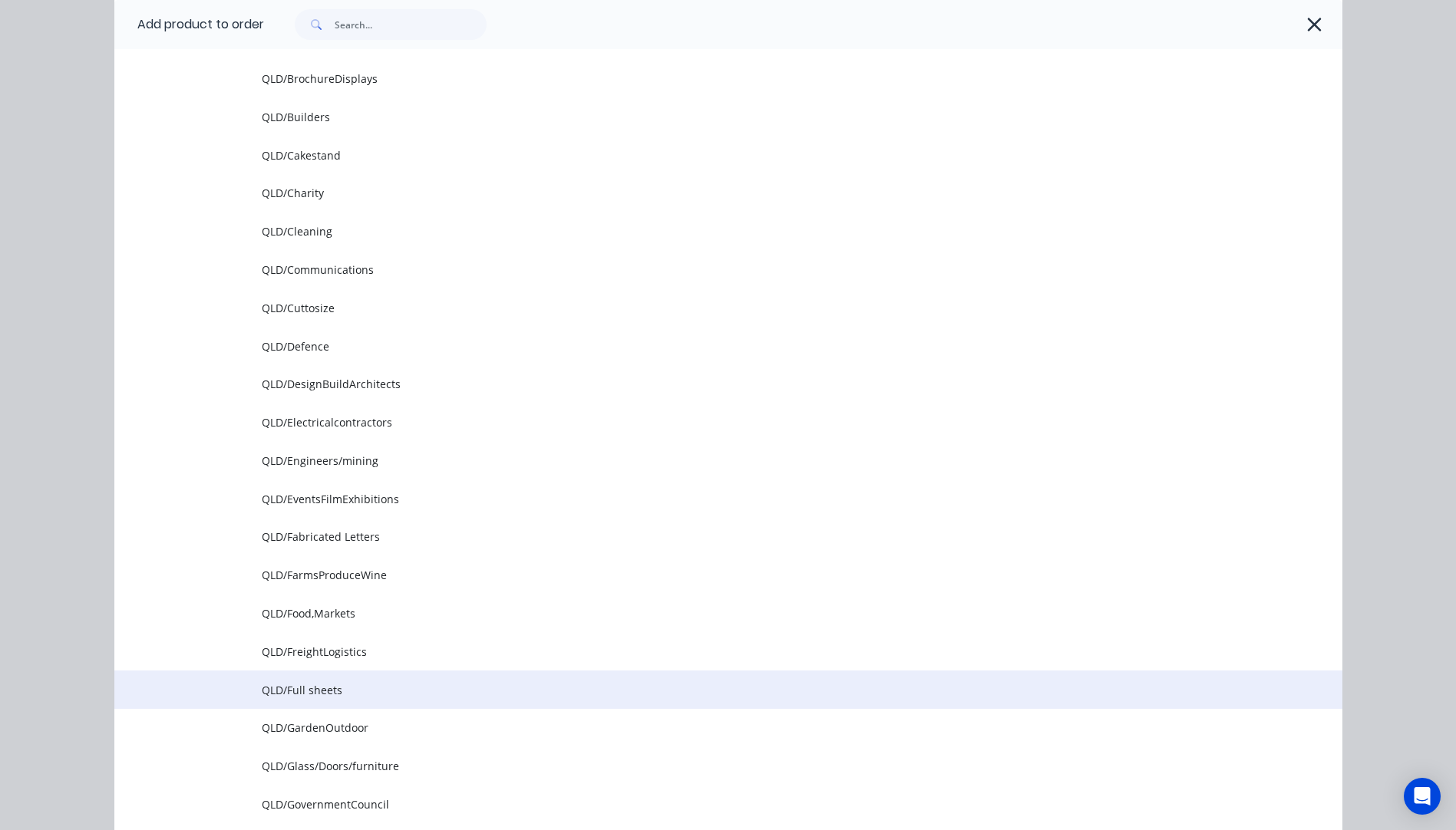
click at [296, 691] on span "QLD/Full sheets" at bounding box center [693, 690] width 864 height 16
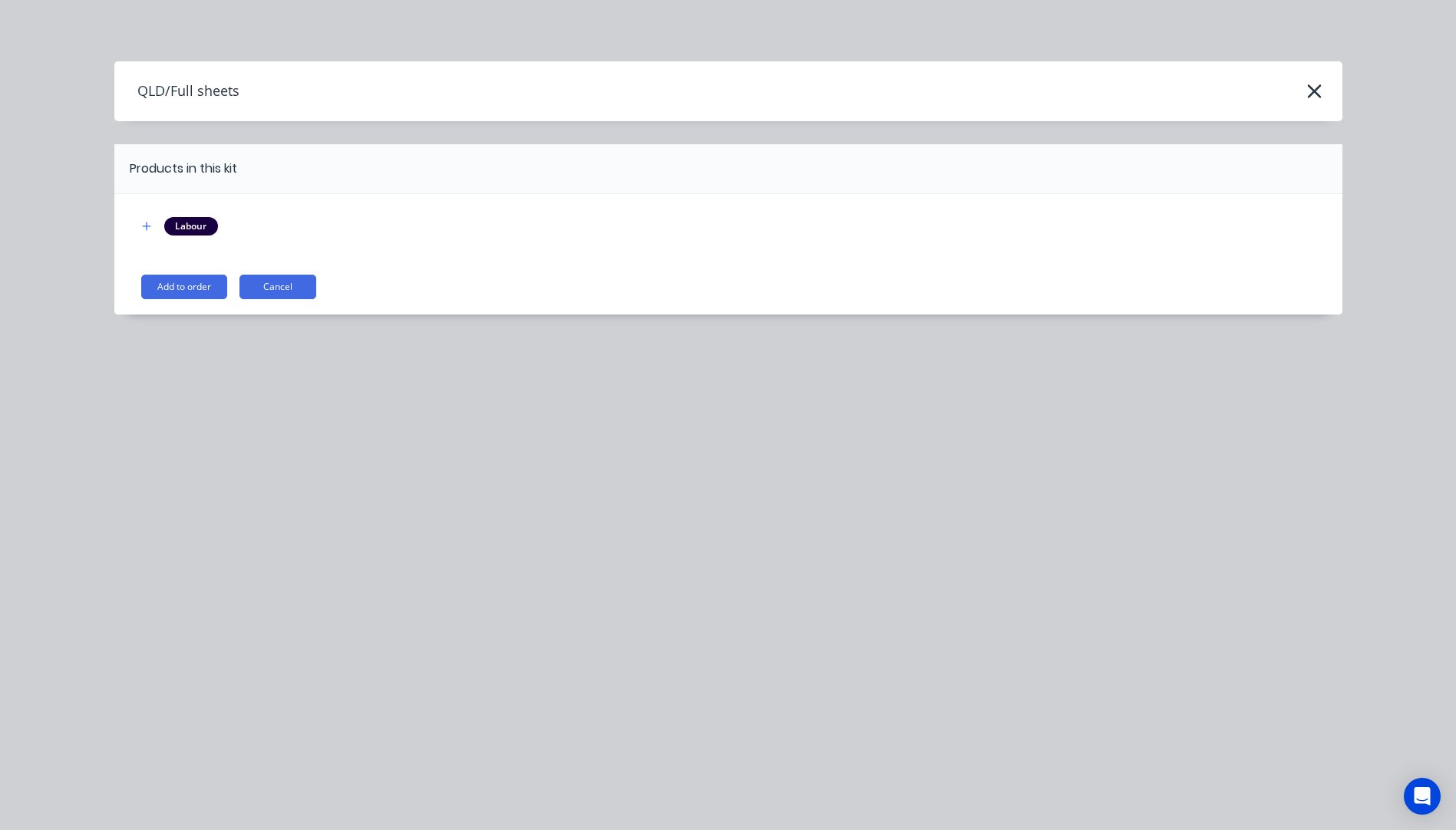
scroll to position [0, 0]
click at [183, 283] on button "Add to order" at bounding box center [184, 287] width 86 height 25
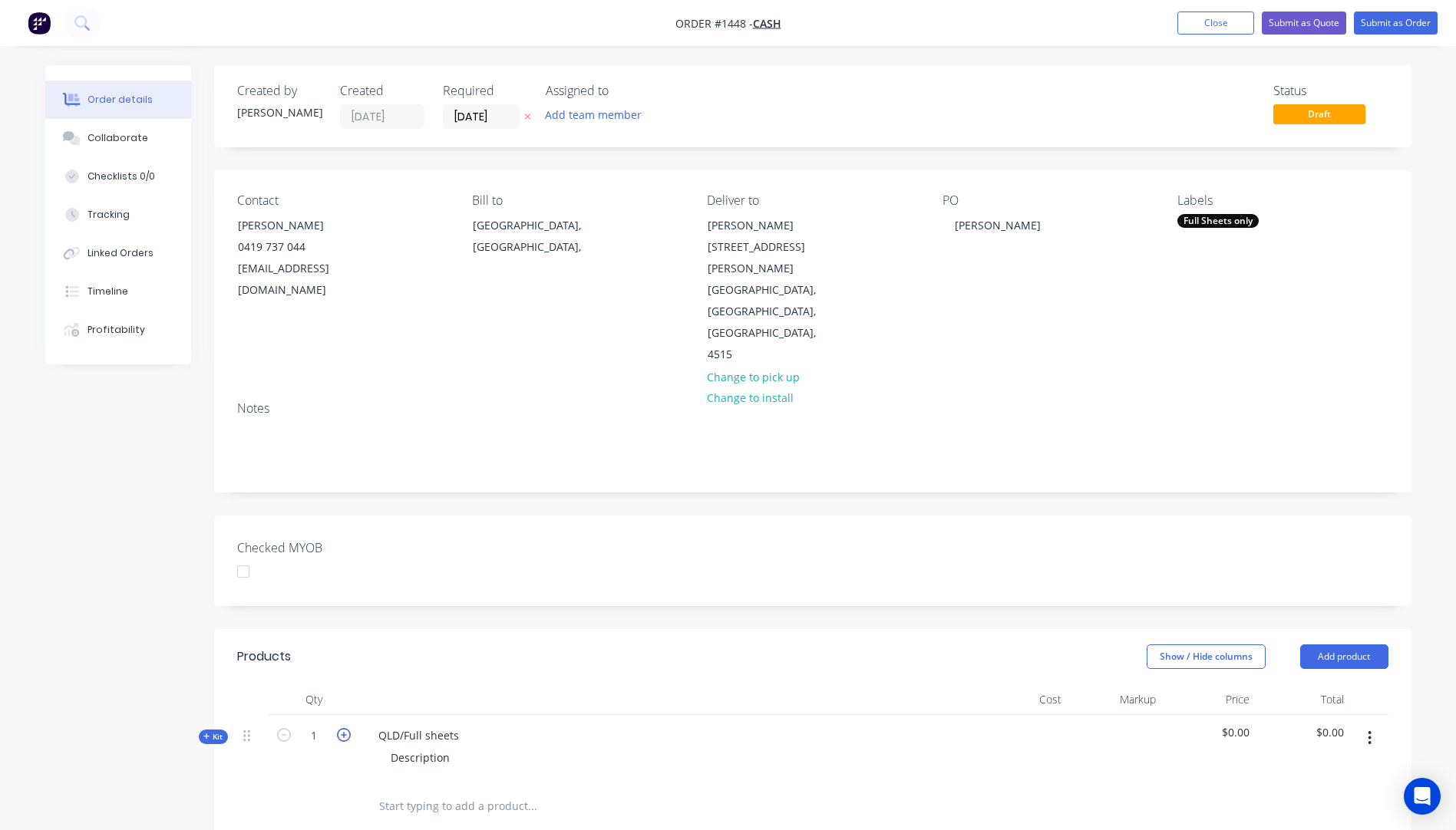
click at [348, 728] on icon "button" at bounding box center [344, 735] width 14 height 14
click at [280, 728] on icon "button" at bounding box center [284, 735] width 14 height 14
type input "3"
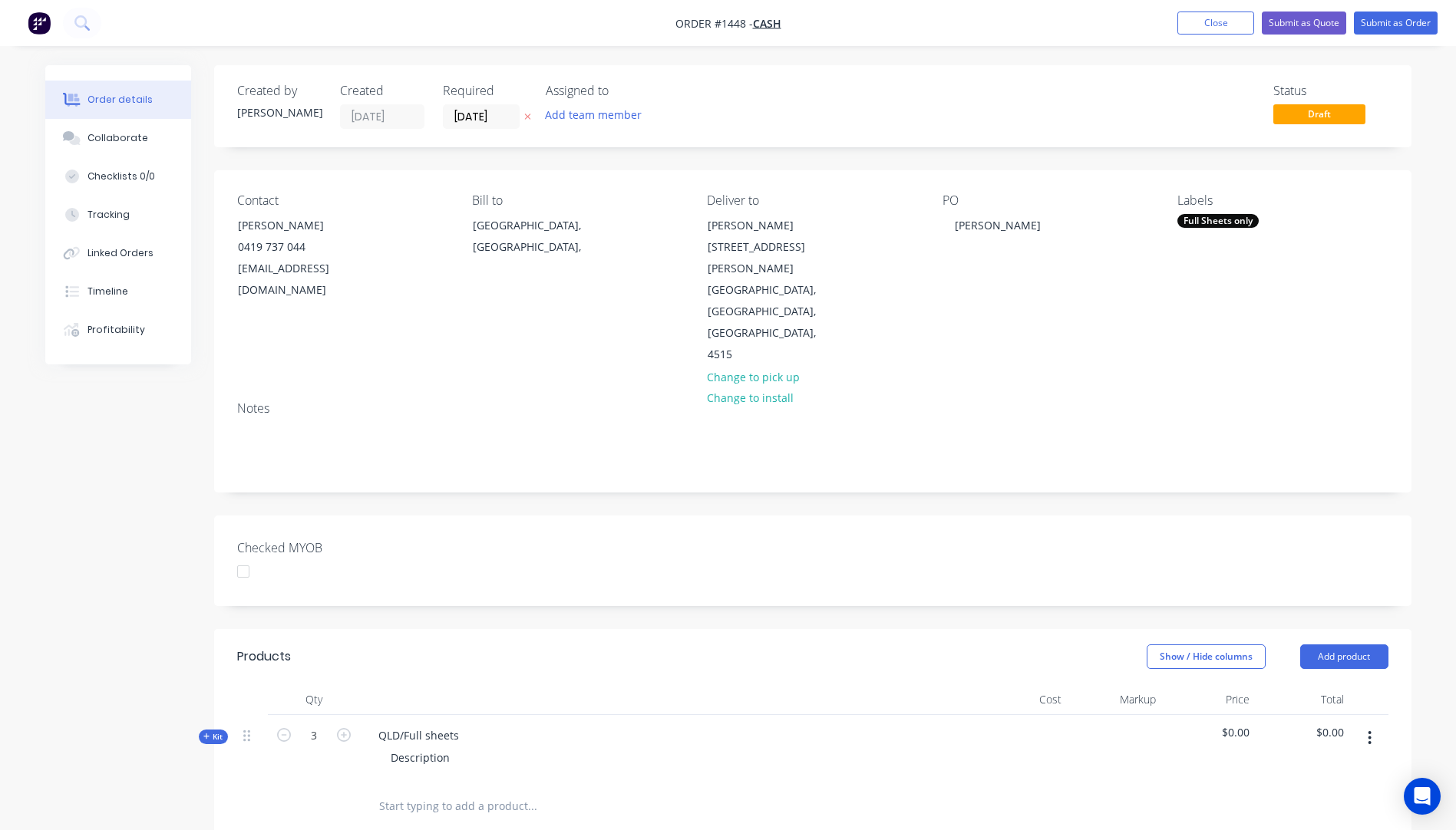
click at [199, 730] on div "Kit" at bounding box center [213, 737] width 29 height 15
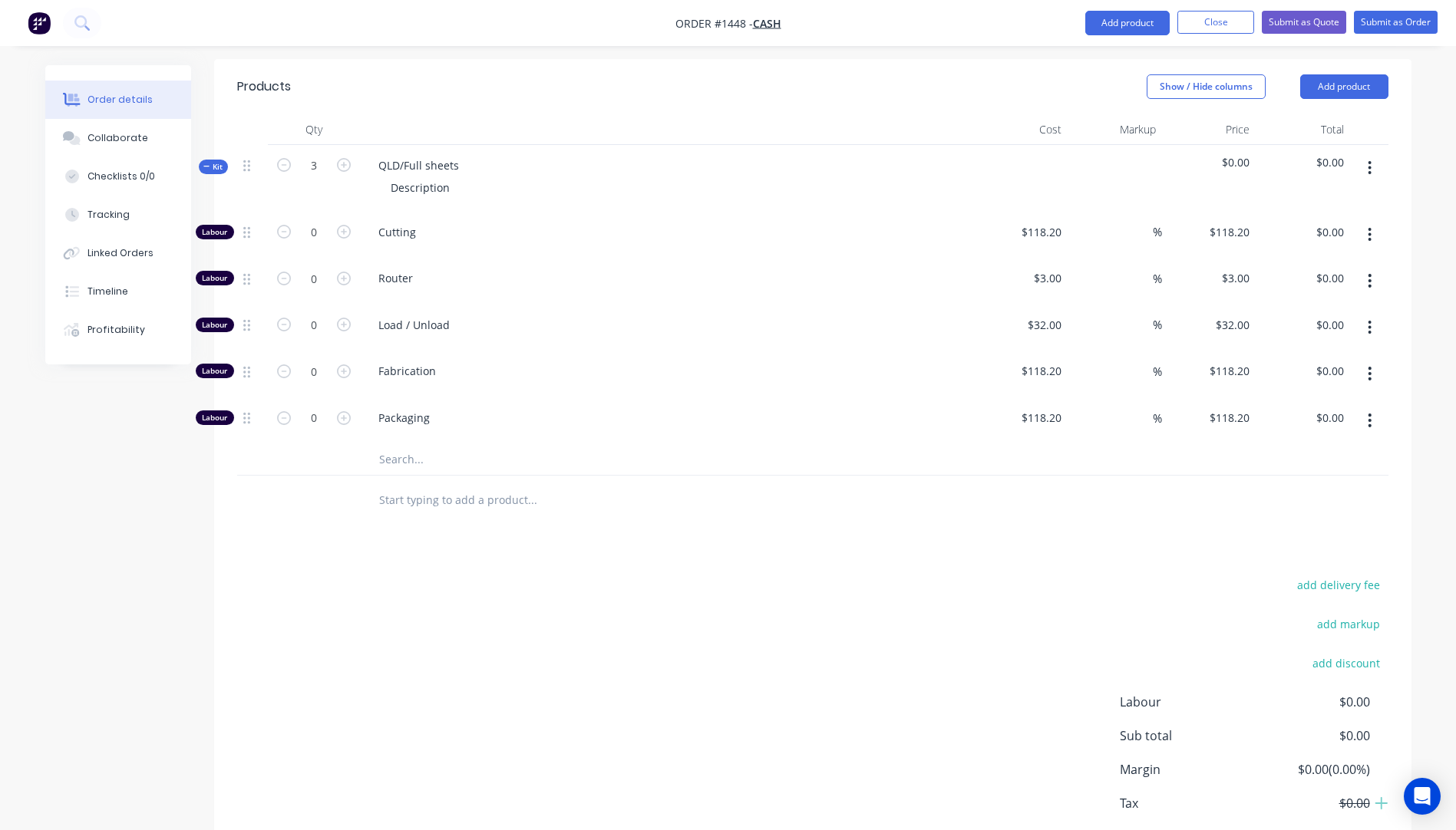
scroll to position [571, 0]
click at [403, 443] on input "text" at bounding box center [532, 458] width 307 height 31
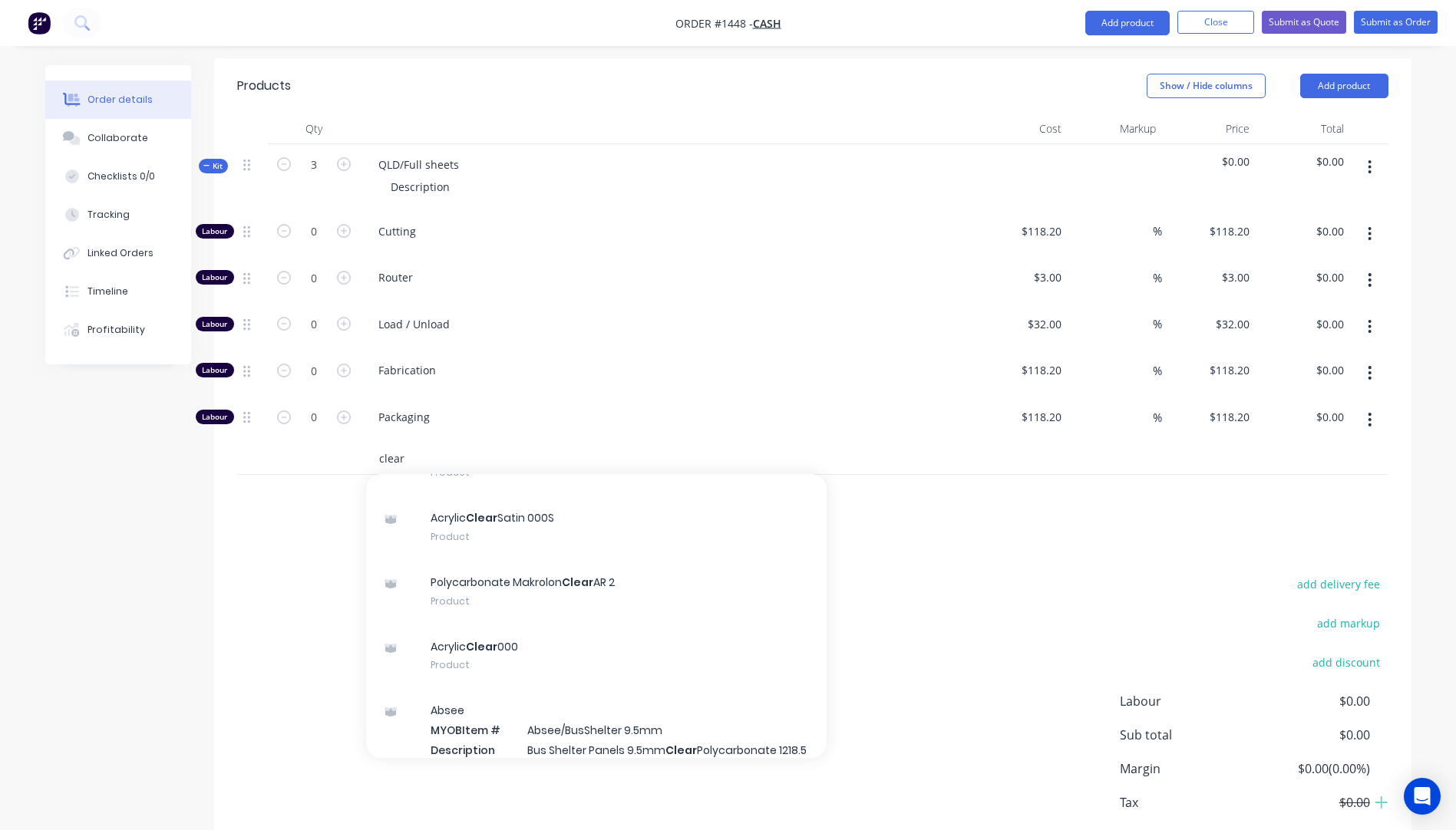
scroll to position [230, 0]
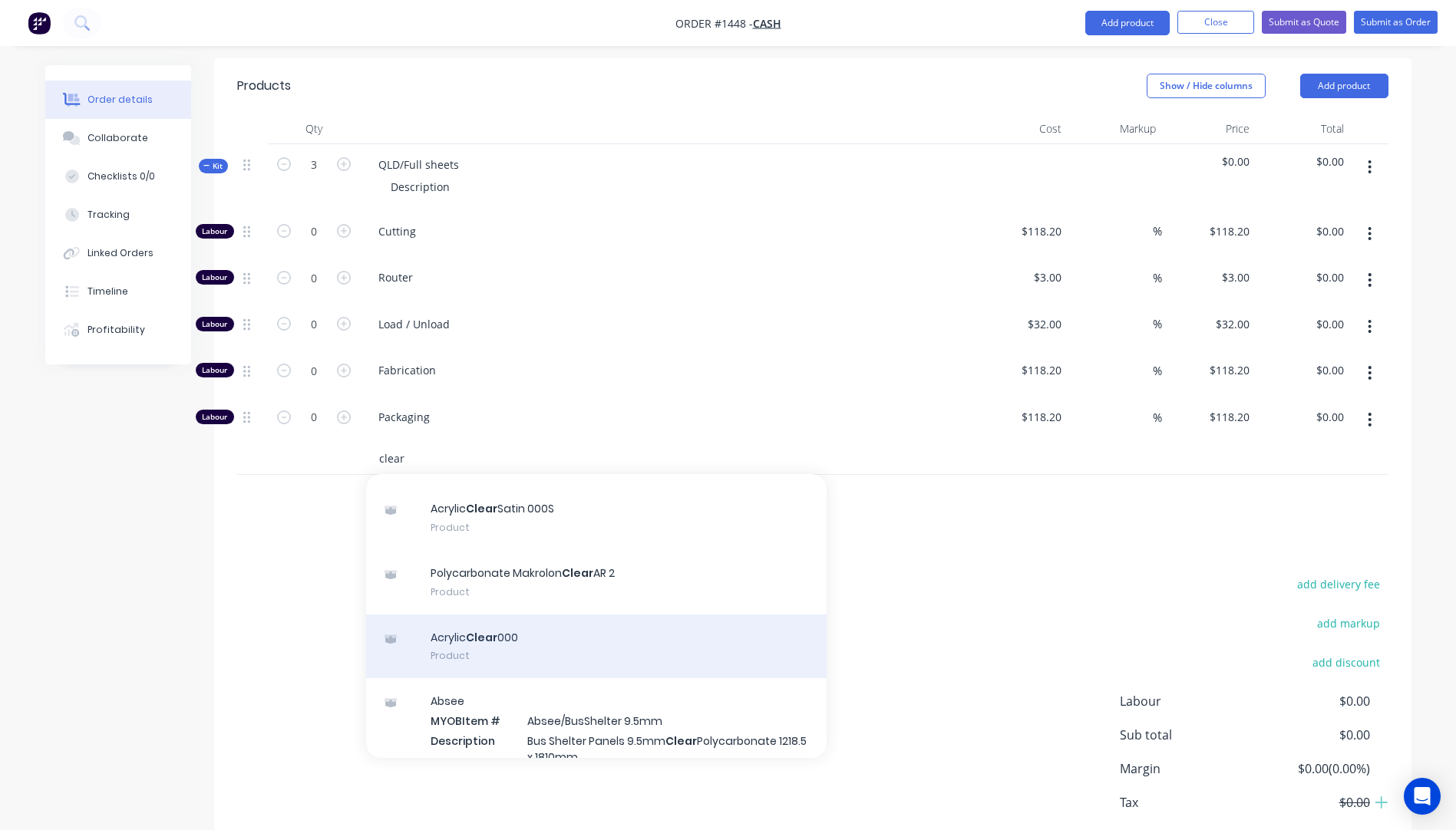
type input "clear"
click at [494, 615] on div "Acrylic Clear 000 Product" at bounding box center [596, 647] width 461 height 65
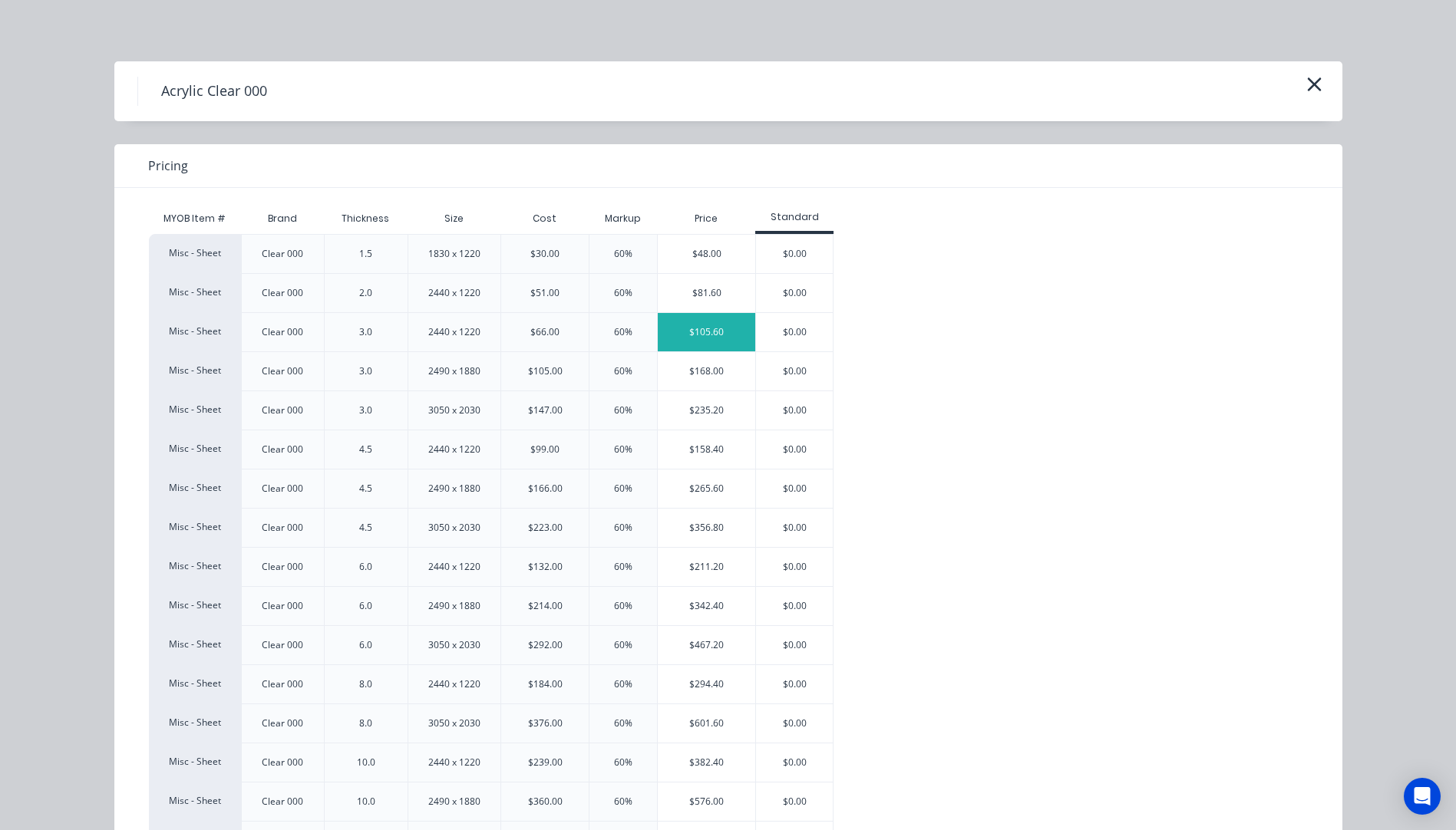
click at [698, 334] on div "$105.60" at bounding box center [706, 332] width 97 height 38
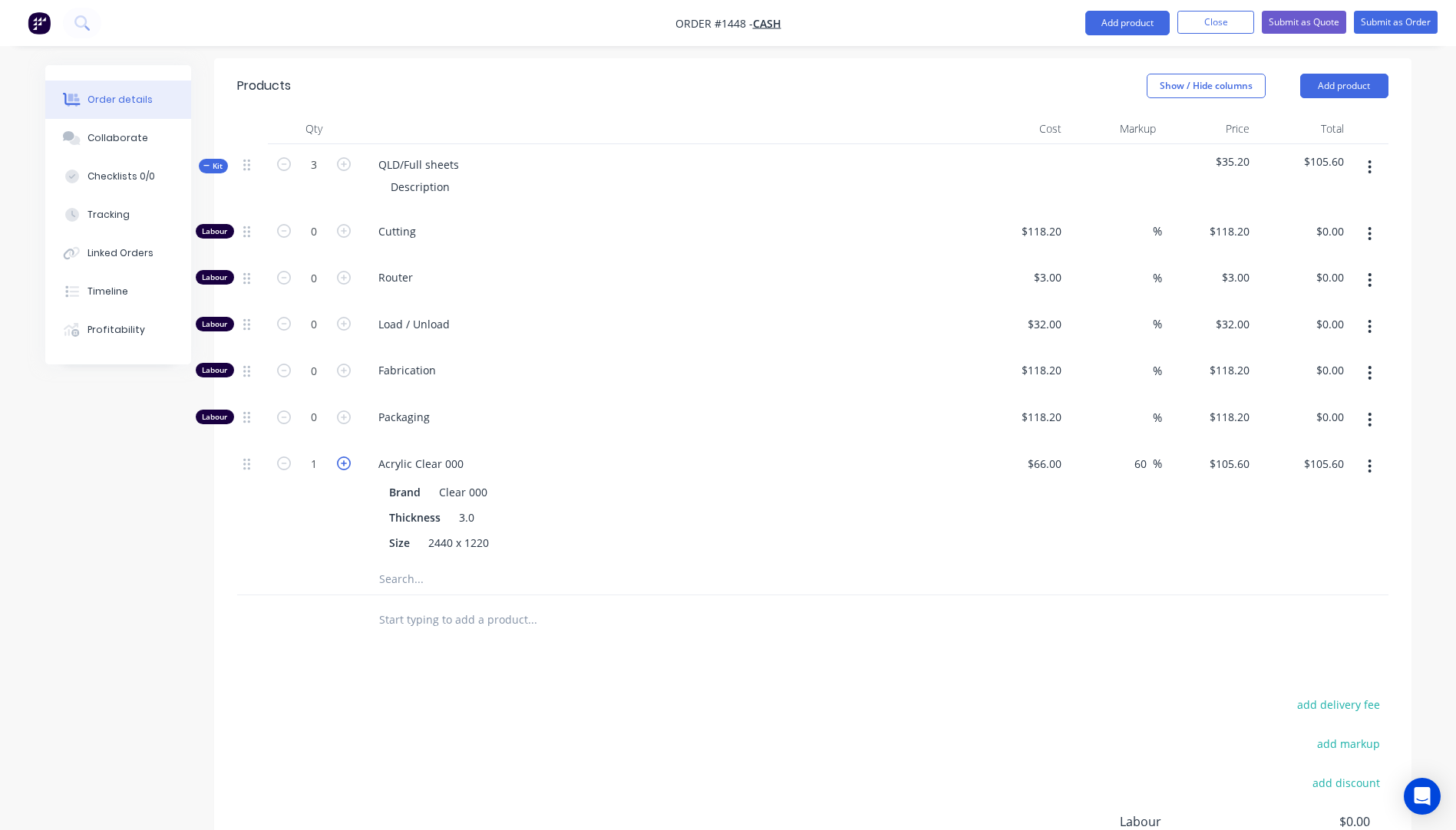
click at [337, 456] on icon "button" at bounding box center [344, 463] width 14 height 14
type input "2"
type input "$211.20"
click at [337, 456] on icon "button" at bounding box center [344, 463] width 14 height 14
type input "3"
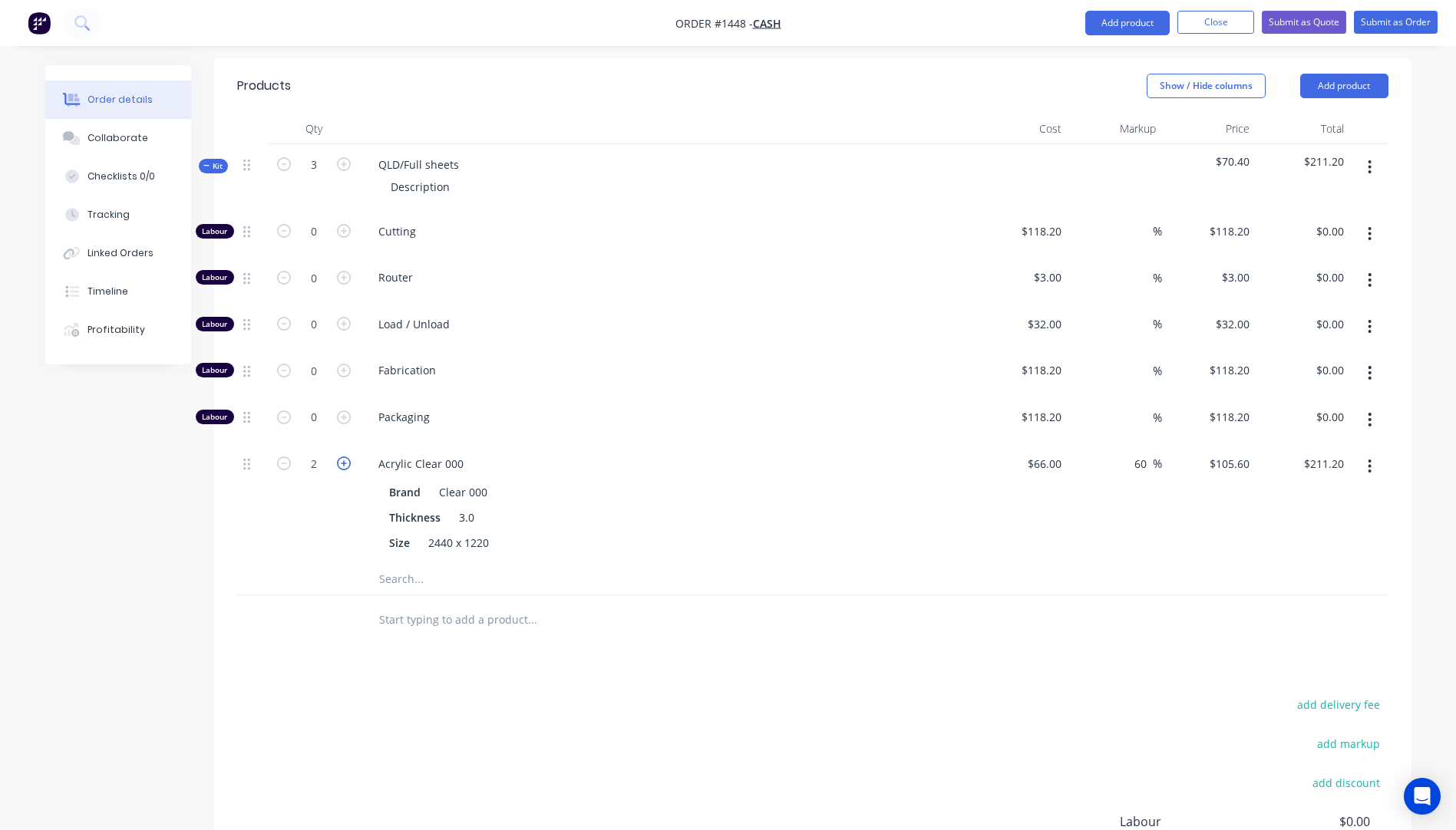
type input "$316.80"
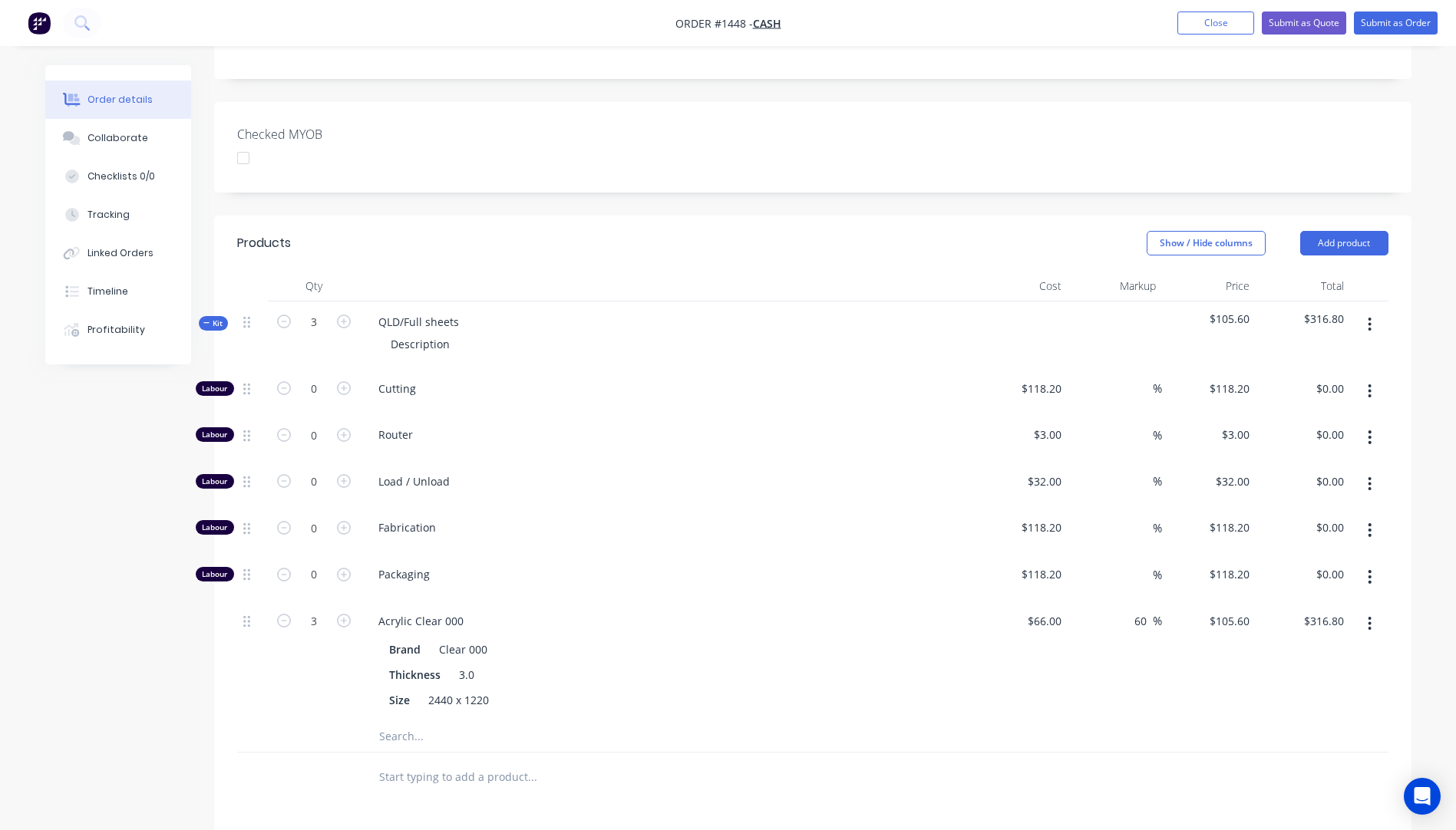
scroll to position [341, 0]
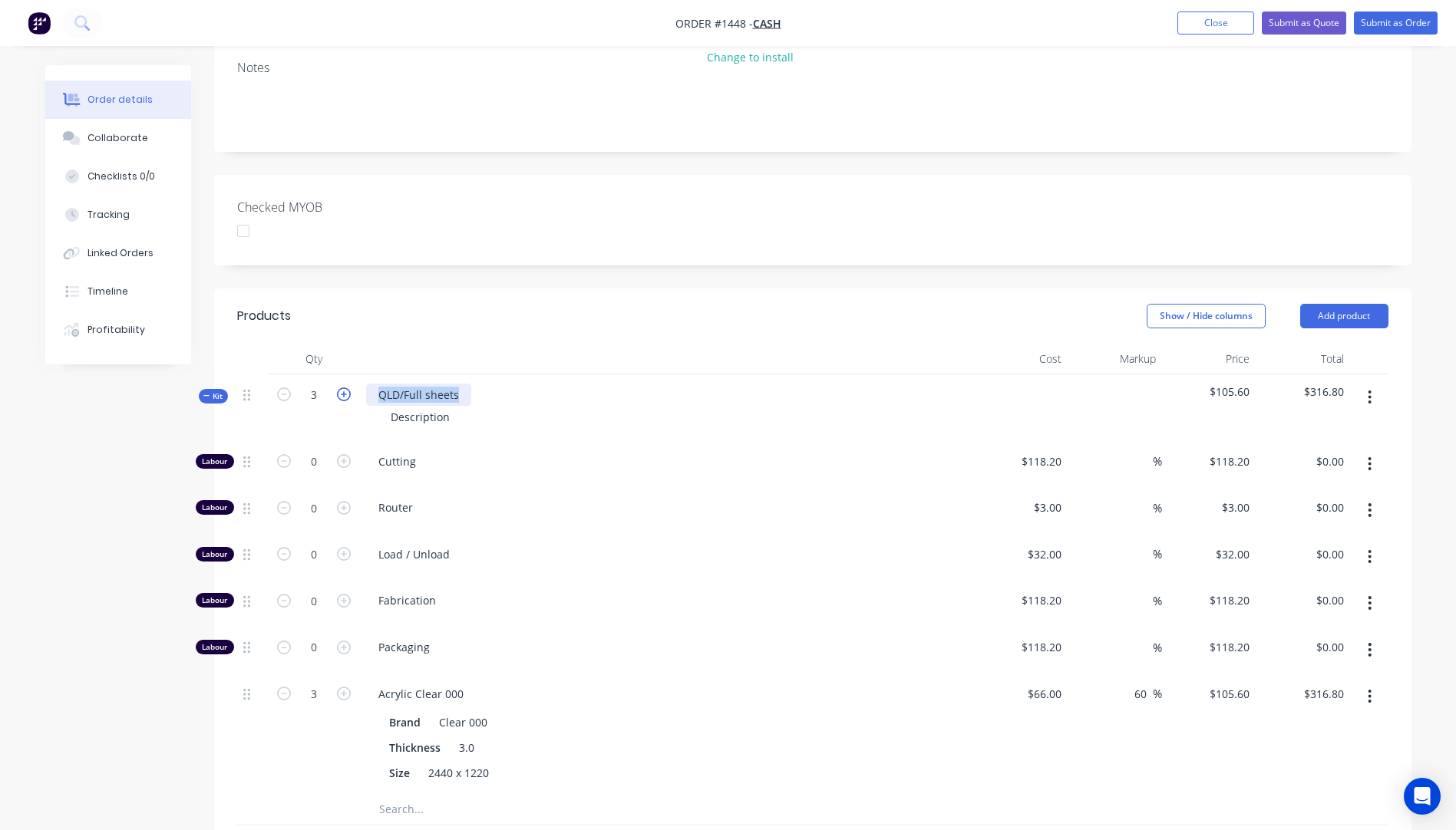
drag, startPoint x: 462, startPoint y: 310, endPoint x: 345, endPoint y: 306, distance: 117.1
click at [345, 374] on div "Kit 3 QLD/Full sheets Description $105.60 $316.80" at bounding box center [813, 408] width 1151 height 66
drag, startPoint x: 448, startPoint y: 336, endPoint x: 384, endPoint y: 335, distance: 64.0
click at [384, 406] on div "Description" at bounding box center [420, 417] width 84 height 22
click at [579, 453] on span "Cutting" at bounding box center [673, 461] width 589 height 16
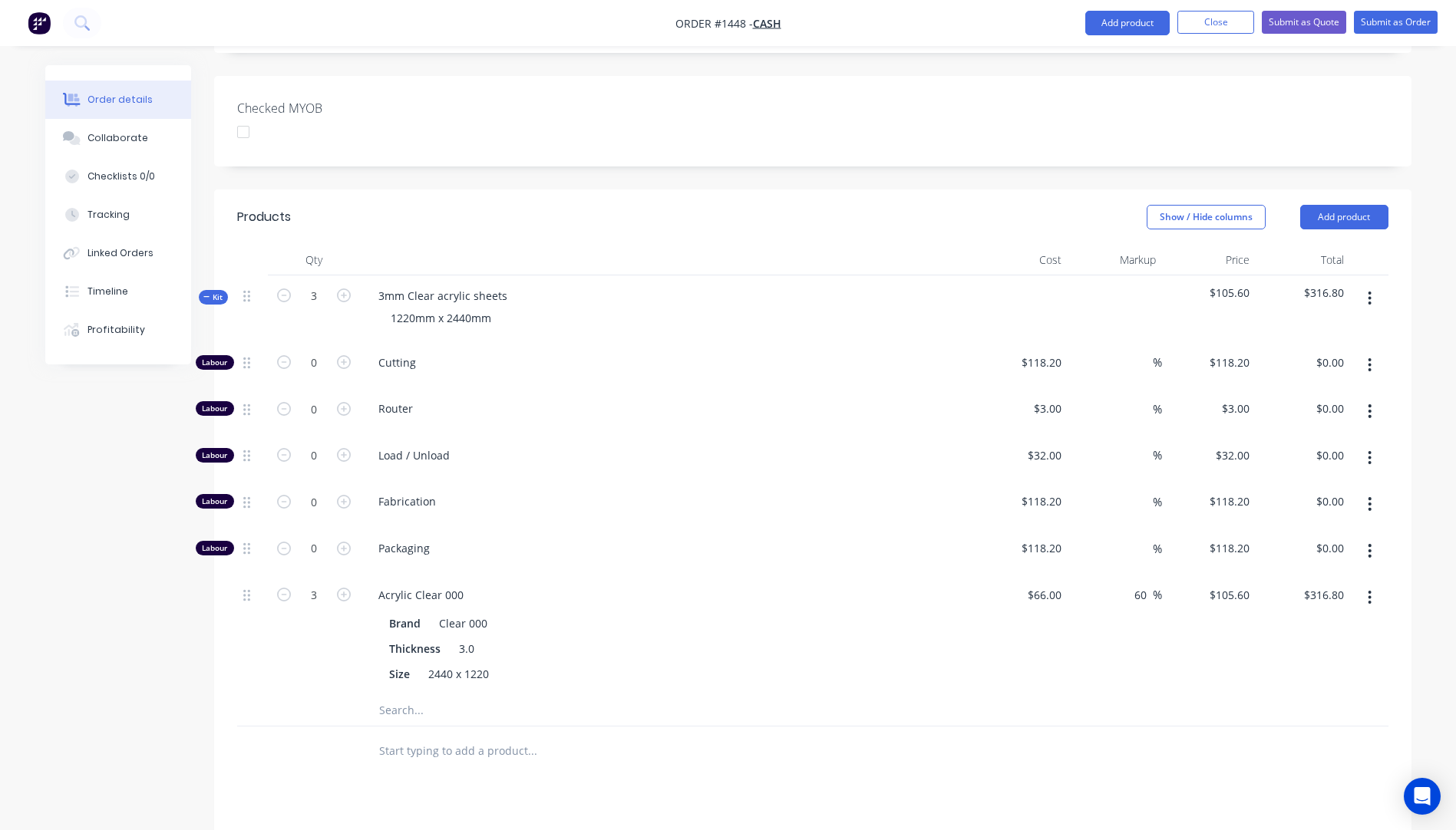
scroll to position [647, 0]
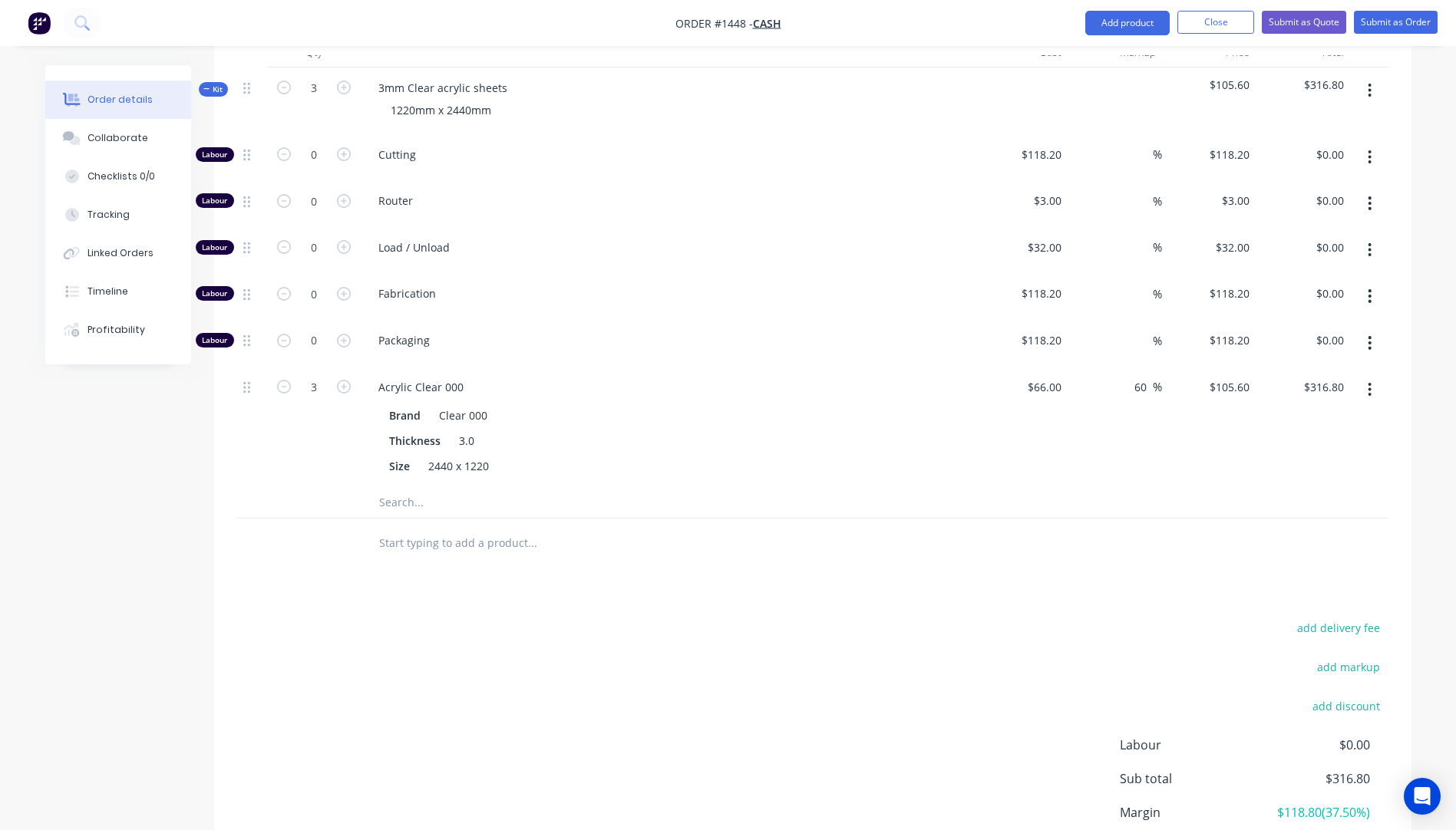
click at [401, 487] on input "text" at bounding box center [532, 502] width 307 height 31
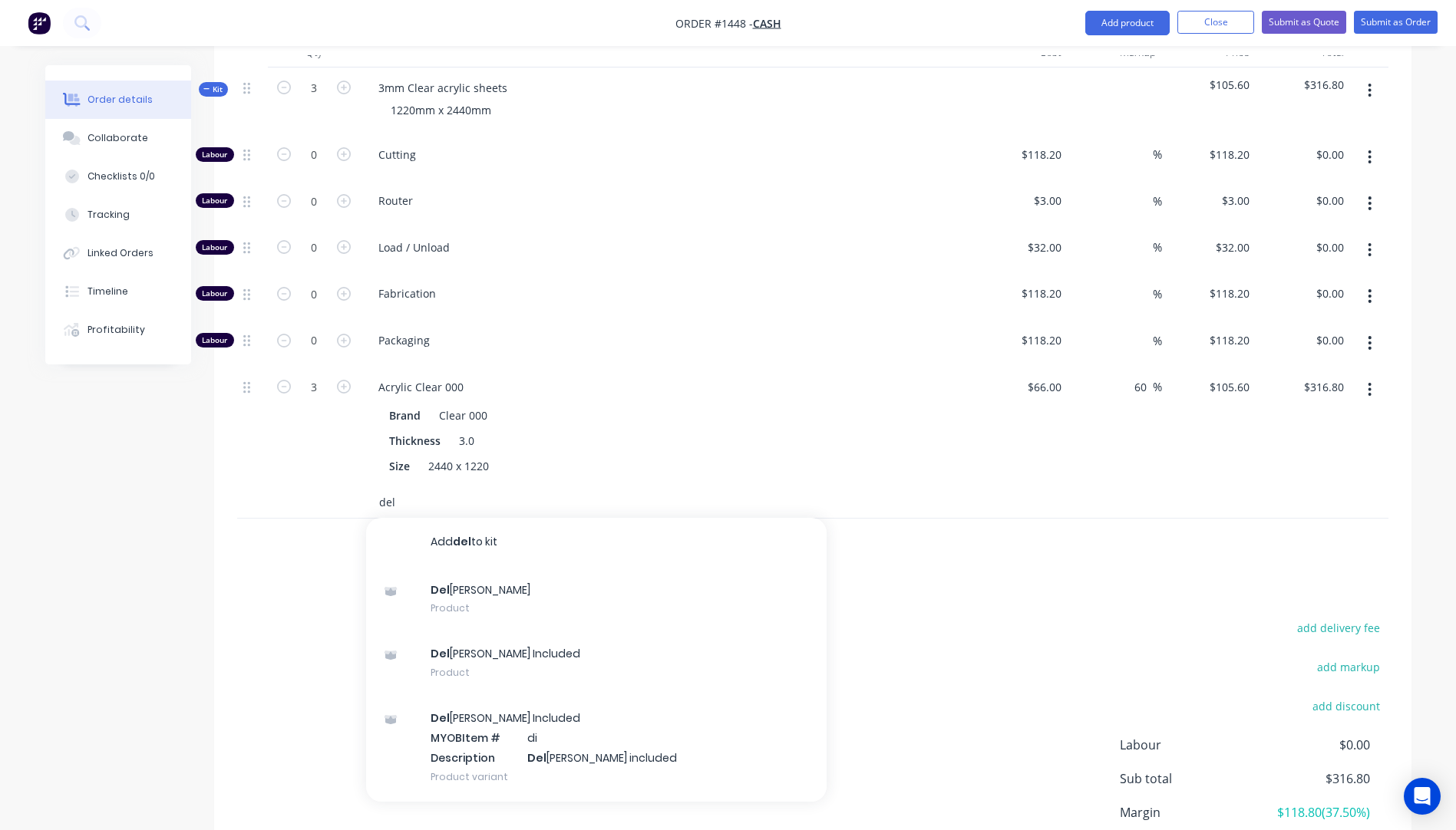
scroll to position [101, 0]
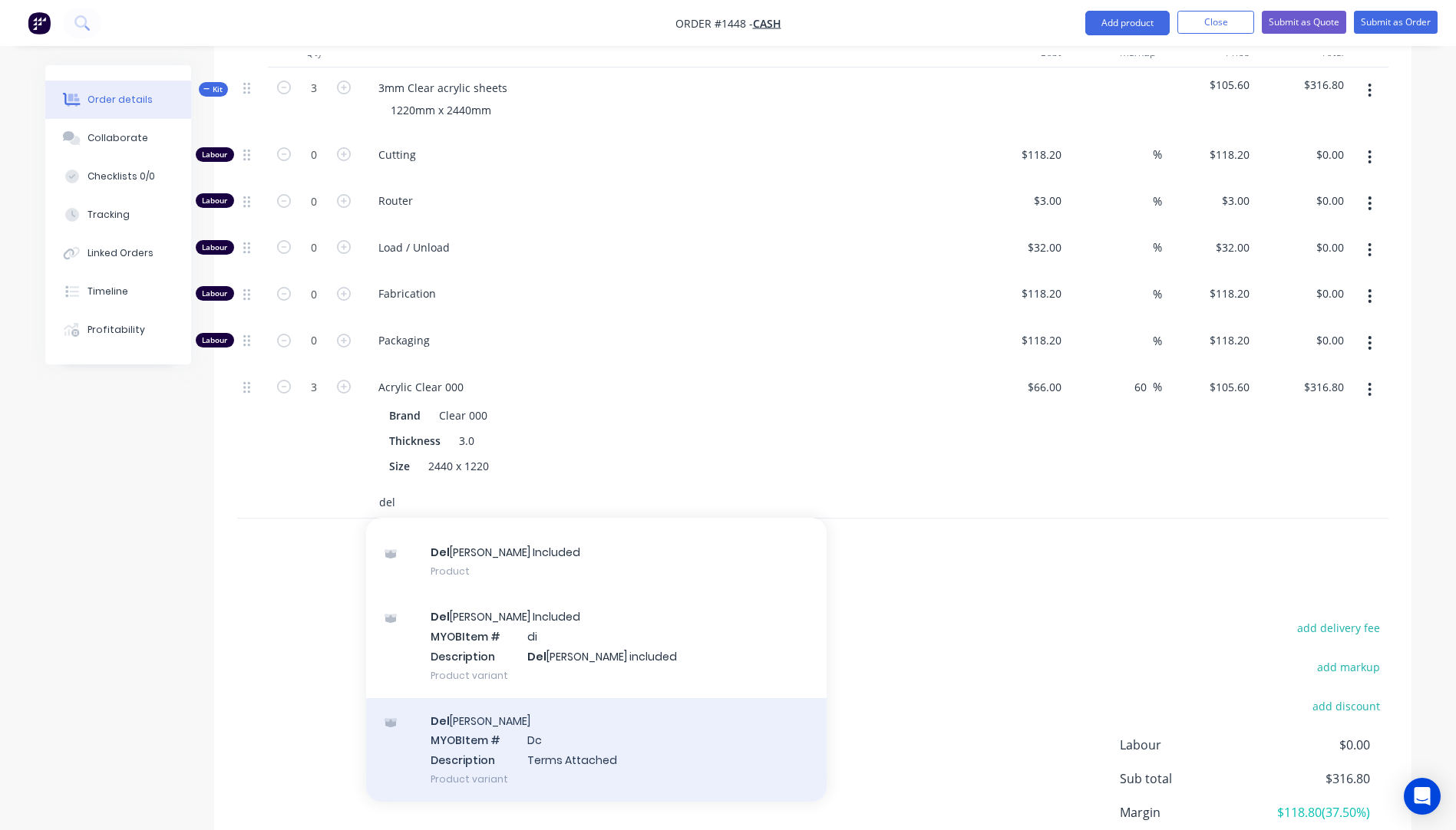
type input "del"
click at [528, 698] on div "Del ivery MYOB Item # Dc Description Terms Attached Product variant" at bounding box center [596, 749] width 461 height 104
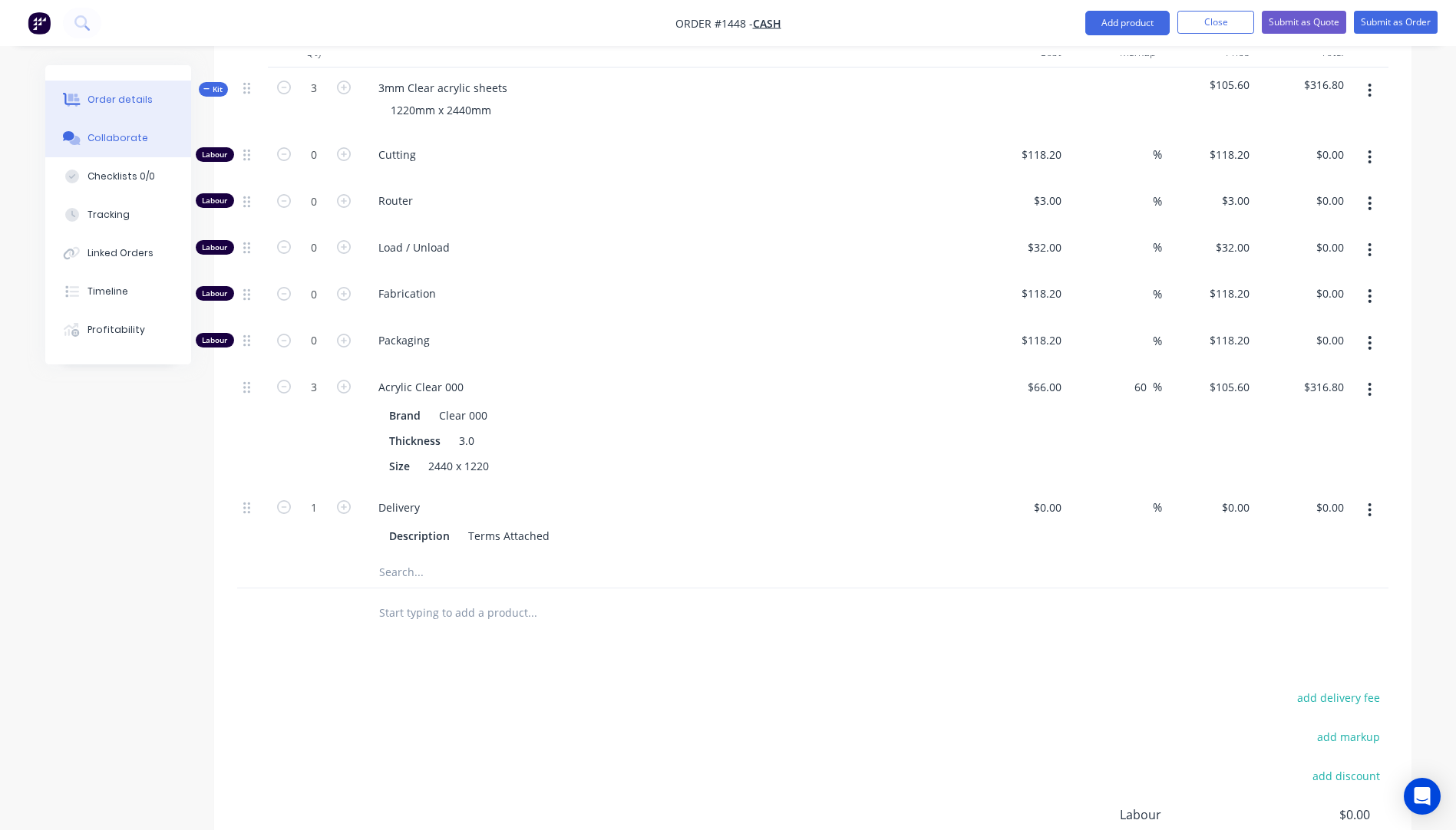
click at [110, 141] on div "Collaborate" at bounding box center [117, 138] width 61 height 14
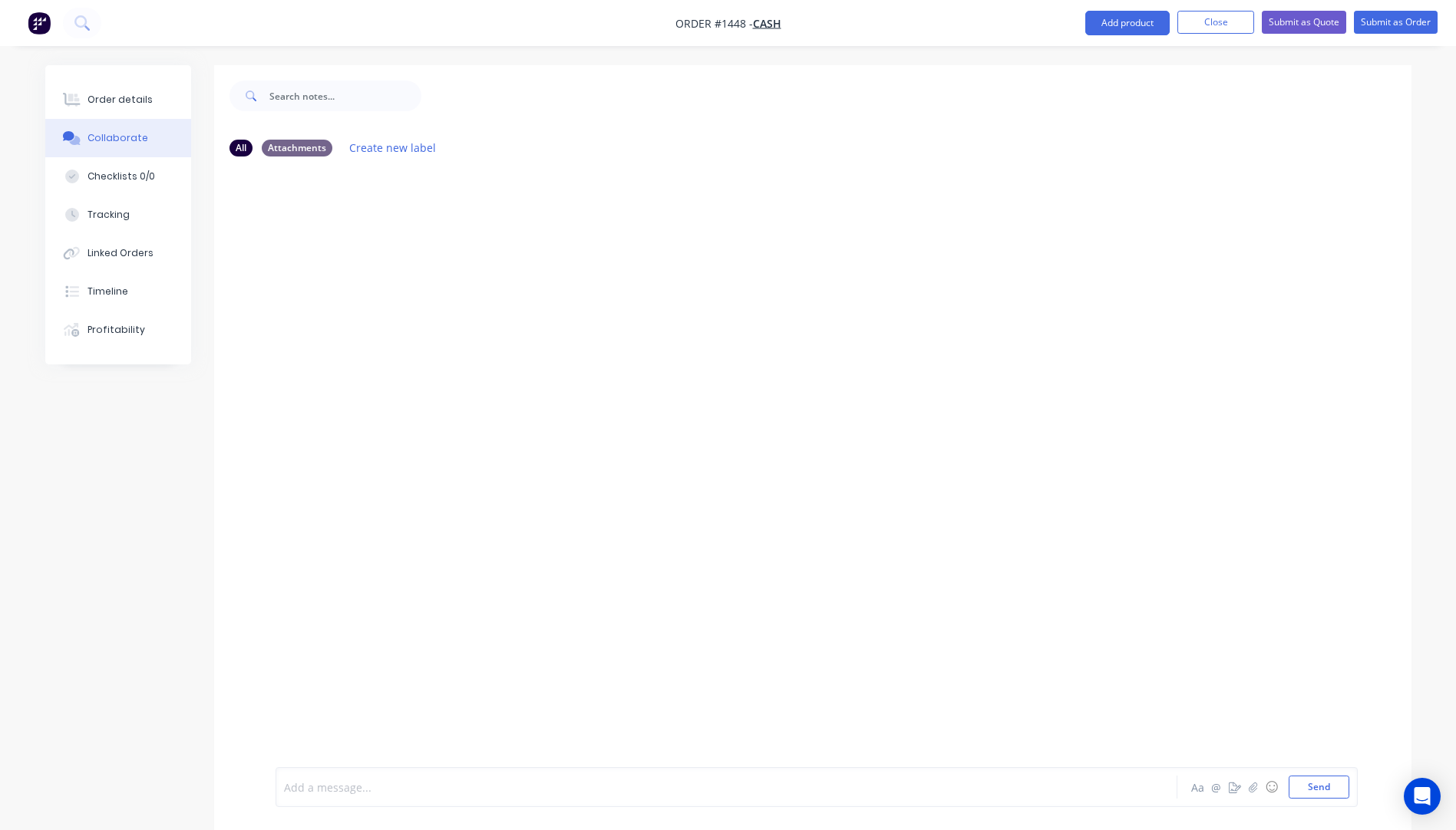
click at [361, 790] on div at bounding box center [684, 787] width 799 height 16
click at [458, 786] on span "JMAC Startrack $173.11+ Pallet 250x125 x 18 x 100kg" at bounding box center [418, 788] width 267 height 15
click at [466, 784] on span "JMAC Startrack $173.11+ Pallet 250 x125 x 18 x 100kg" at bounding box center [419, 788] width 270 height 15
click at [583, 788] on div "JMAC Startrack $173.11+ Pallet 250 x 125 x 18 x 100kg" at bounding box center [684, 787] width 799 height 16
click at [1318, 789] on button "Send" at bounding box center [1318, 788] width 61 height 23
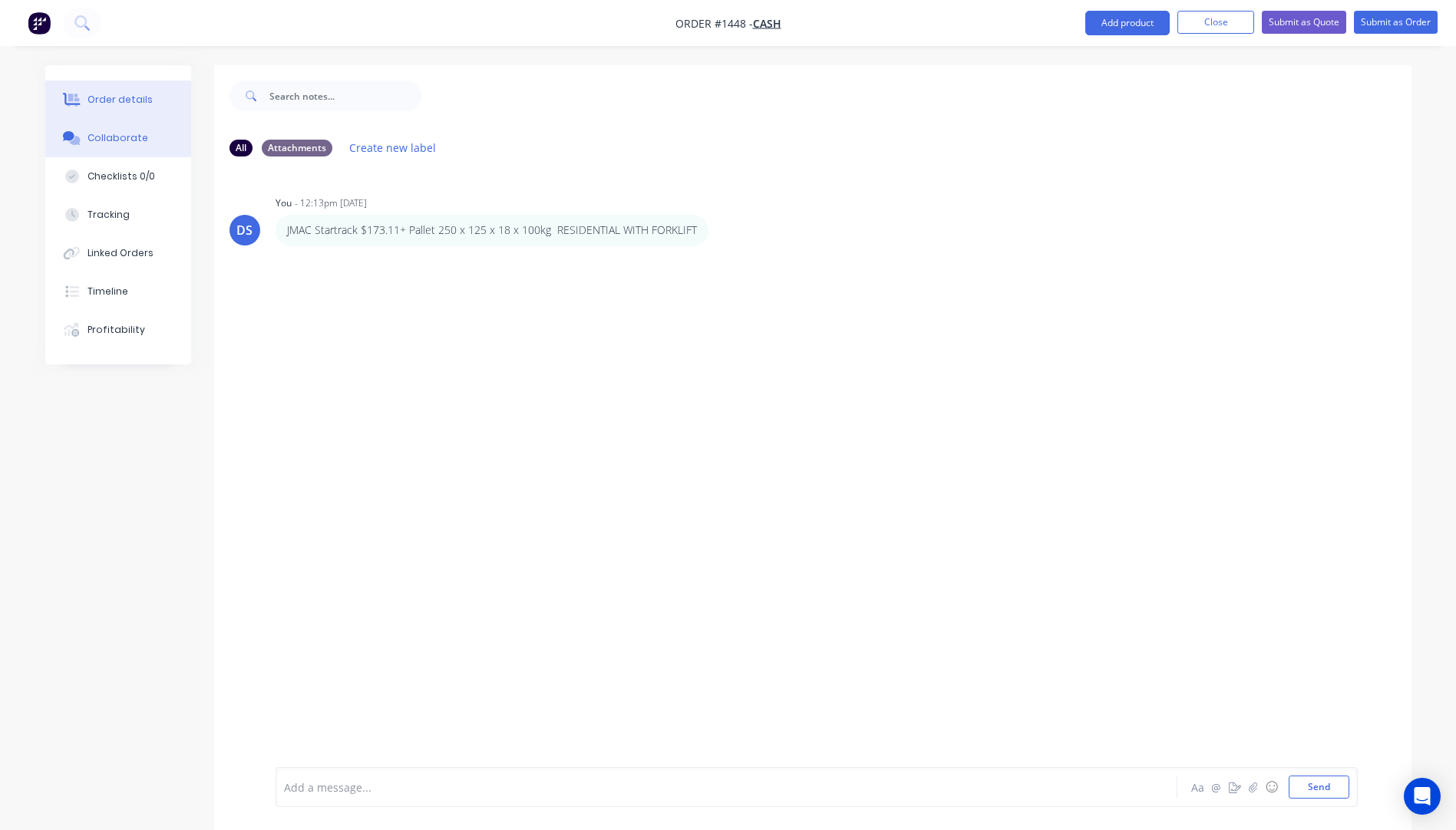
click at [115, 103] on div "Order details" at bounding box center [120, 100] width 66 height 14
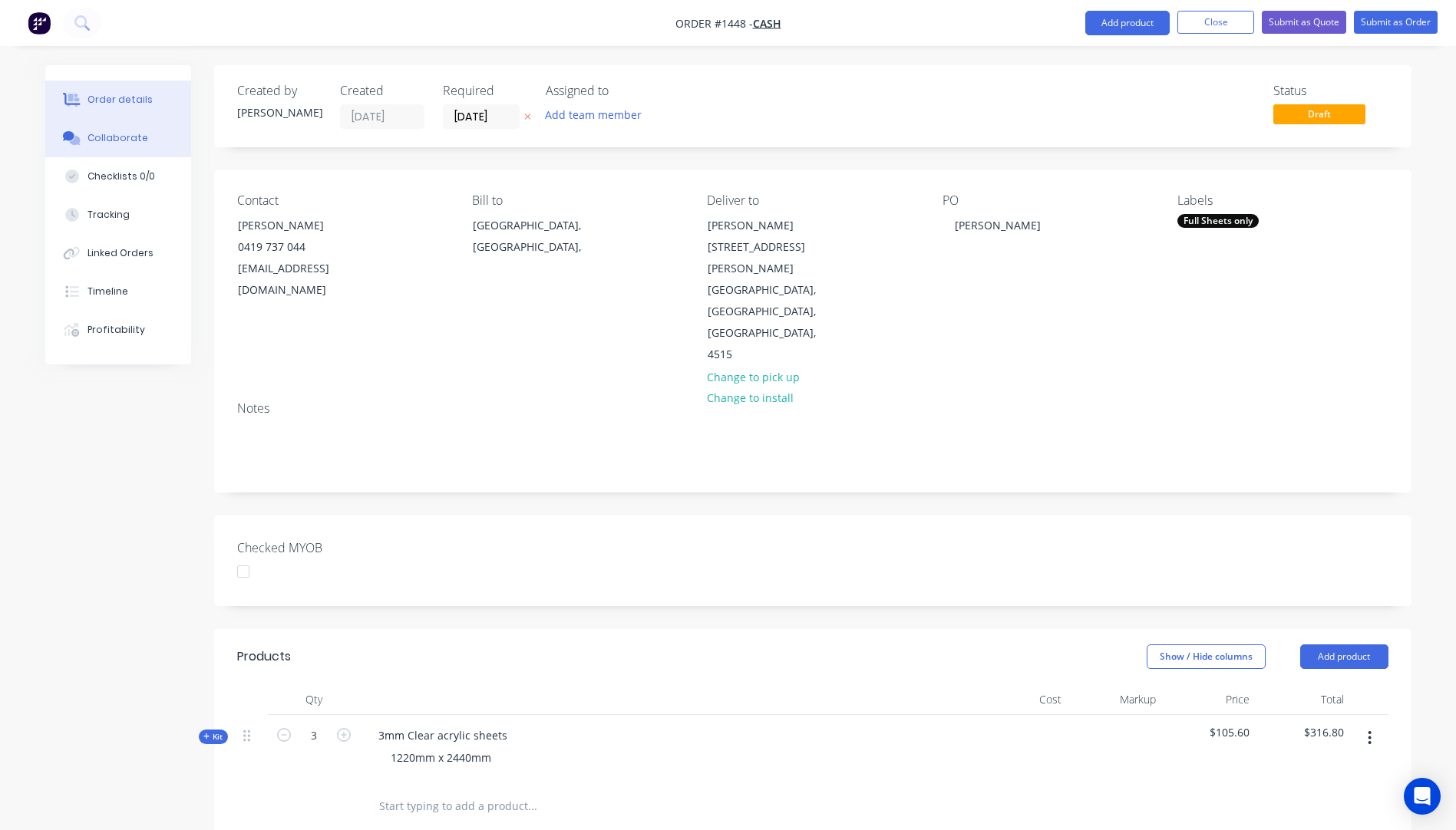
click at [115, 139] on div "Collaborate" at bounding box center [117, 138] width 61 height 14
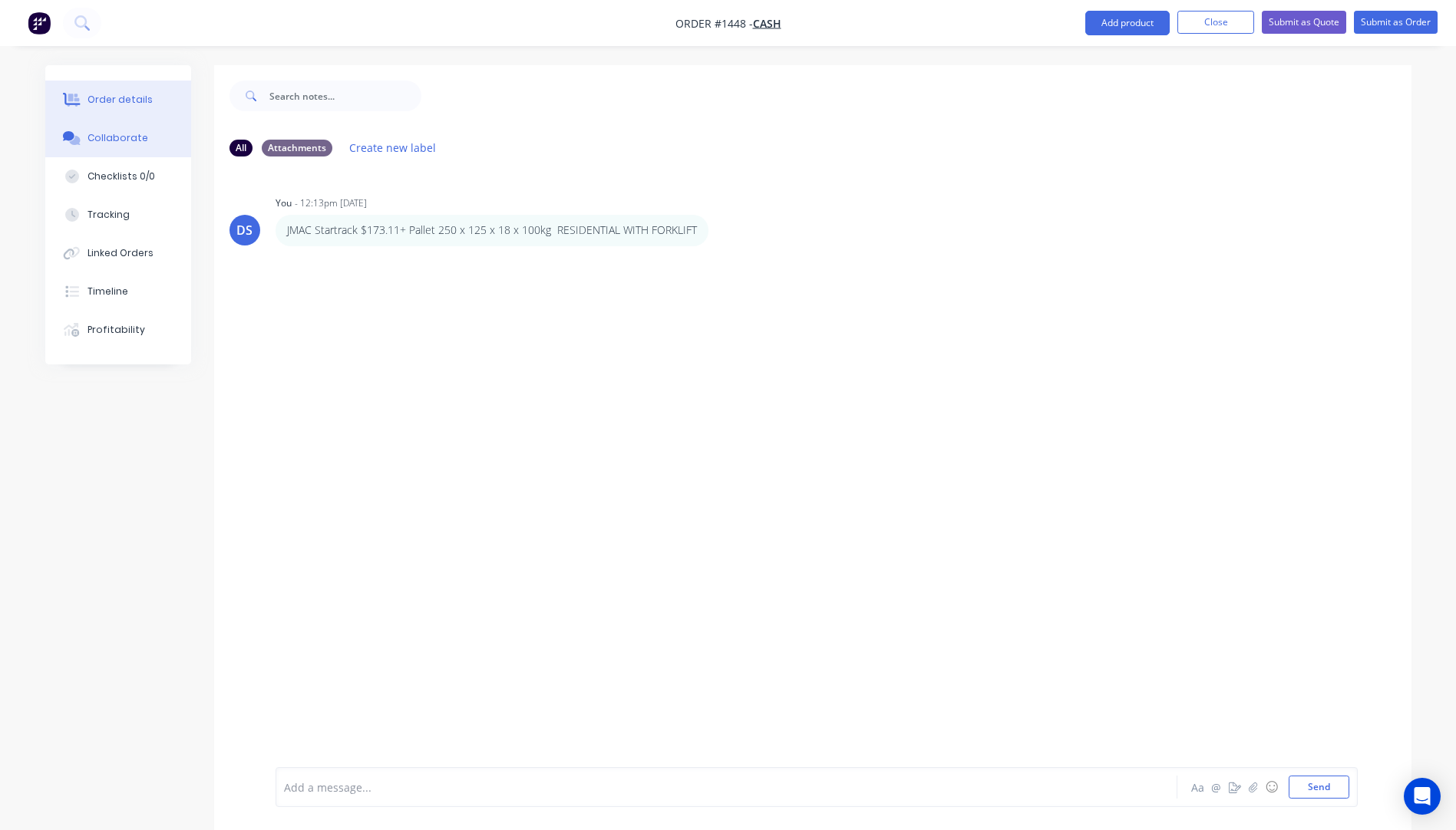
click at [120, 103] on div "Order details" at bounding box center [120, 100] width 66 height 14
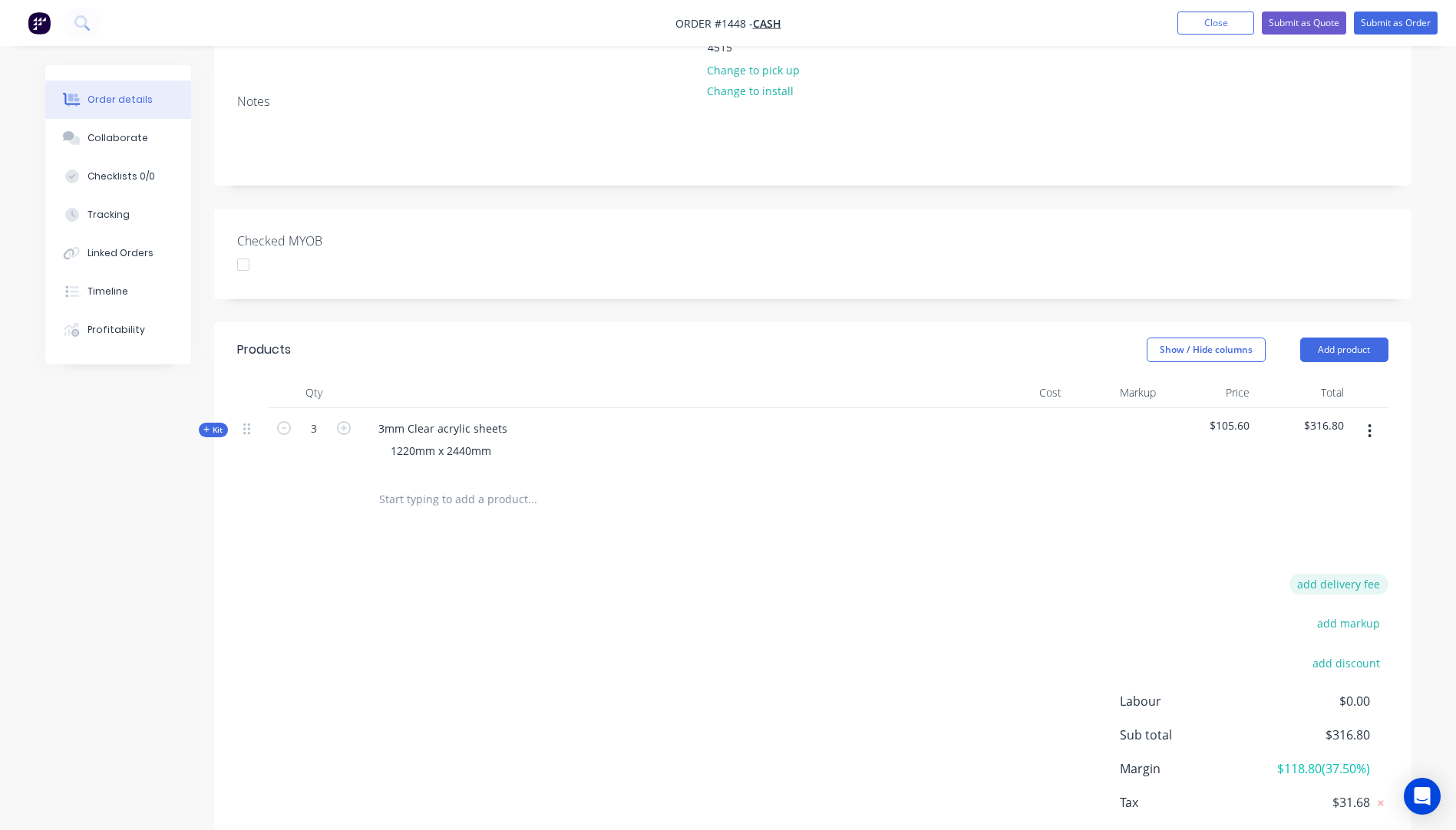
click at [1346, 574] on button "add delivery fee" at bounding box center [1338, 584] width 99 height 21
type input "243"
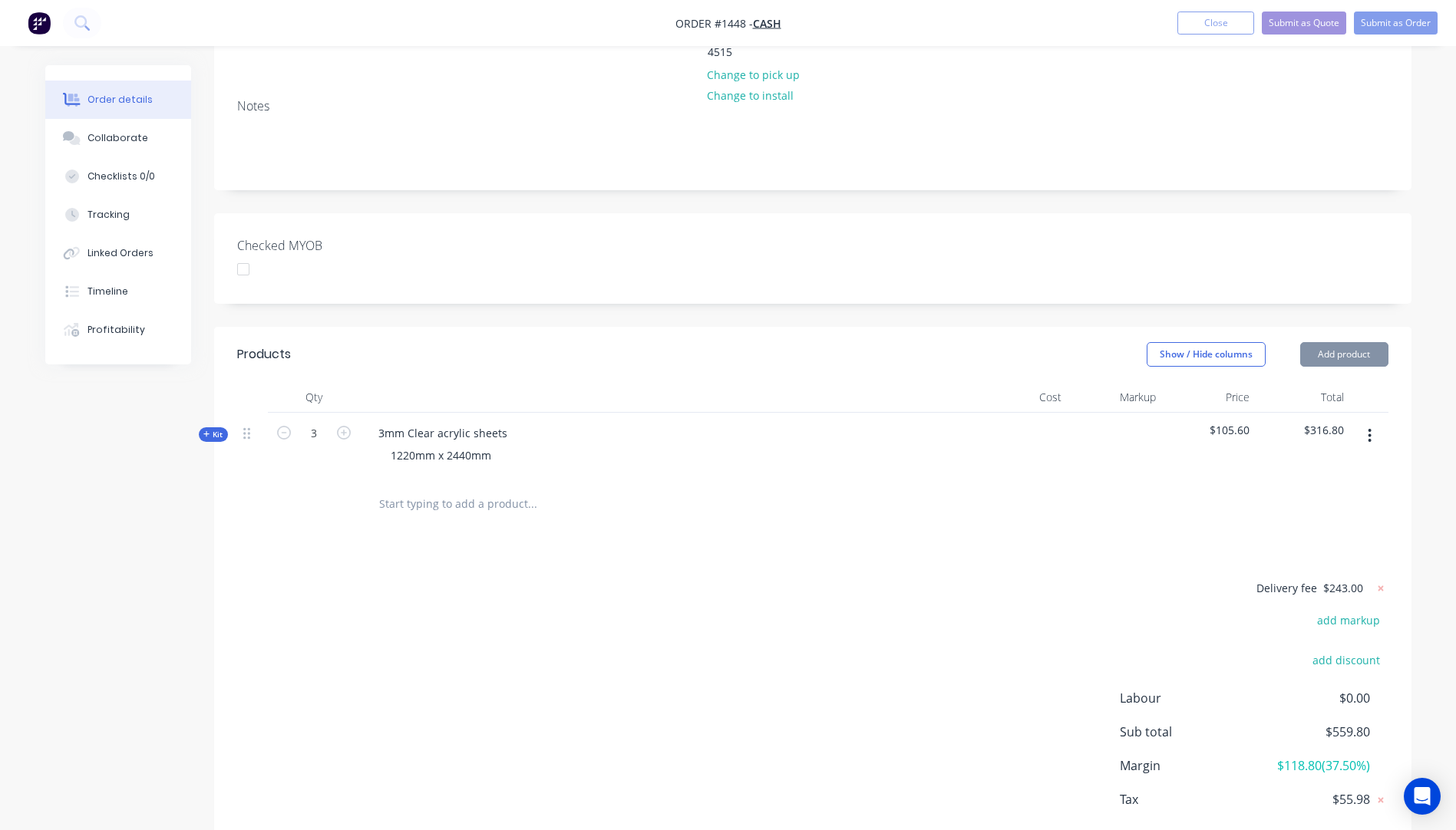
scroll to position [300, 0]
click at [1043, 456] on div "Products Show / Hide columns Add product Qty Cost Markup Price Total Kit 3 3mm …" at bounding box center [813, 612] width 1197 height 564
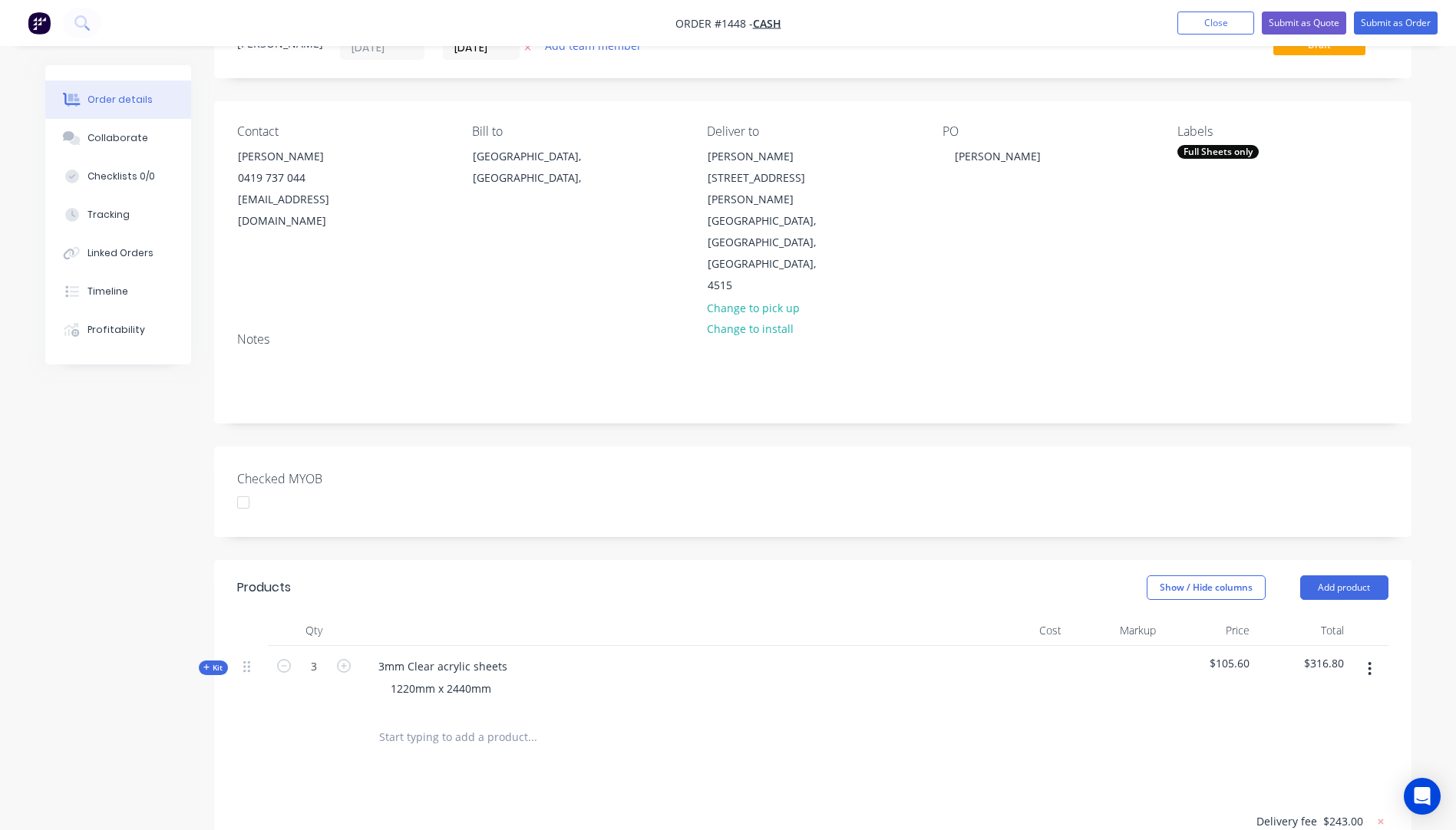
scroll to position [0, 0]
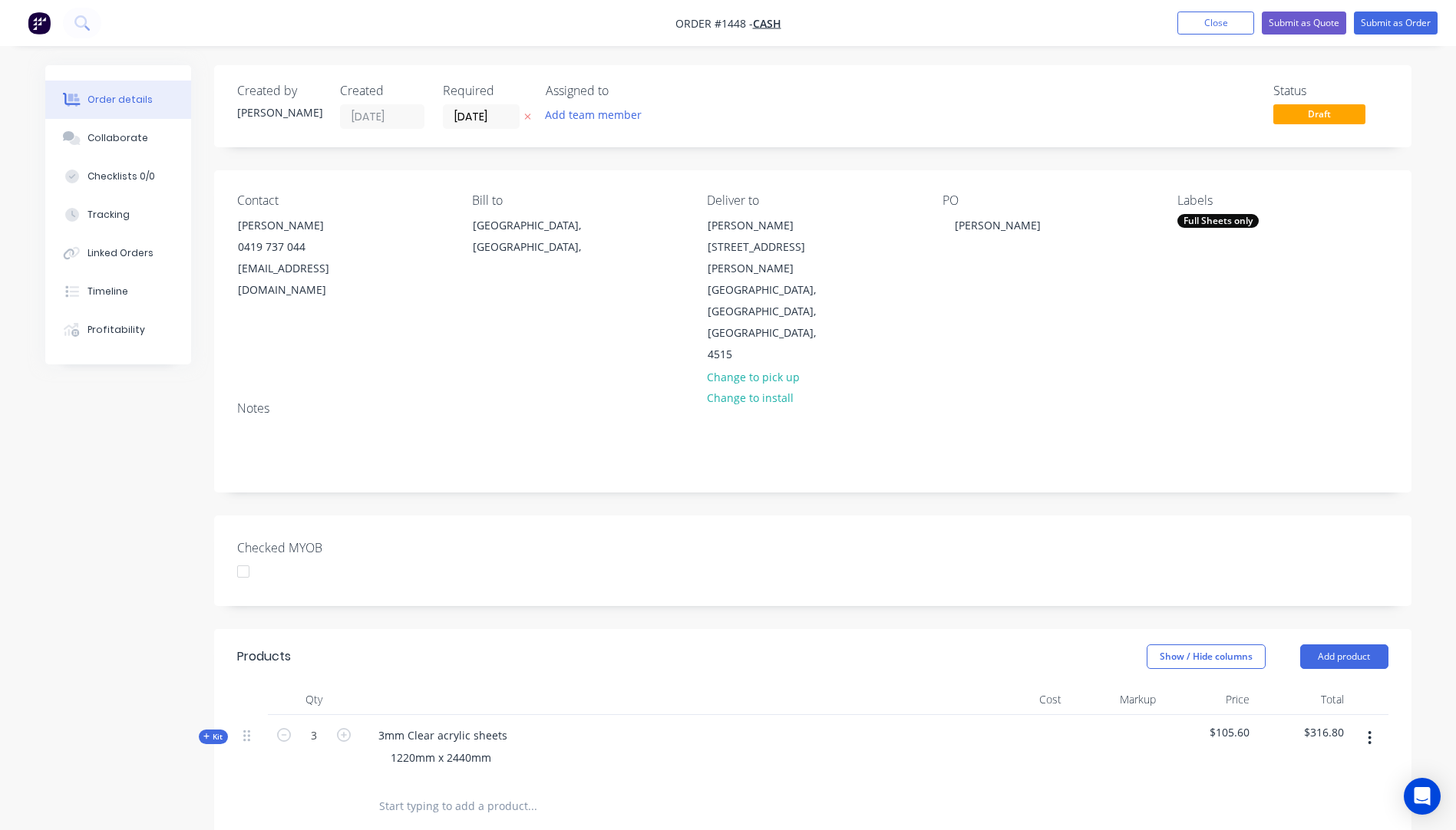
click at [525, 117] on icon at bounding box center [528, 116] width 7 height 9
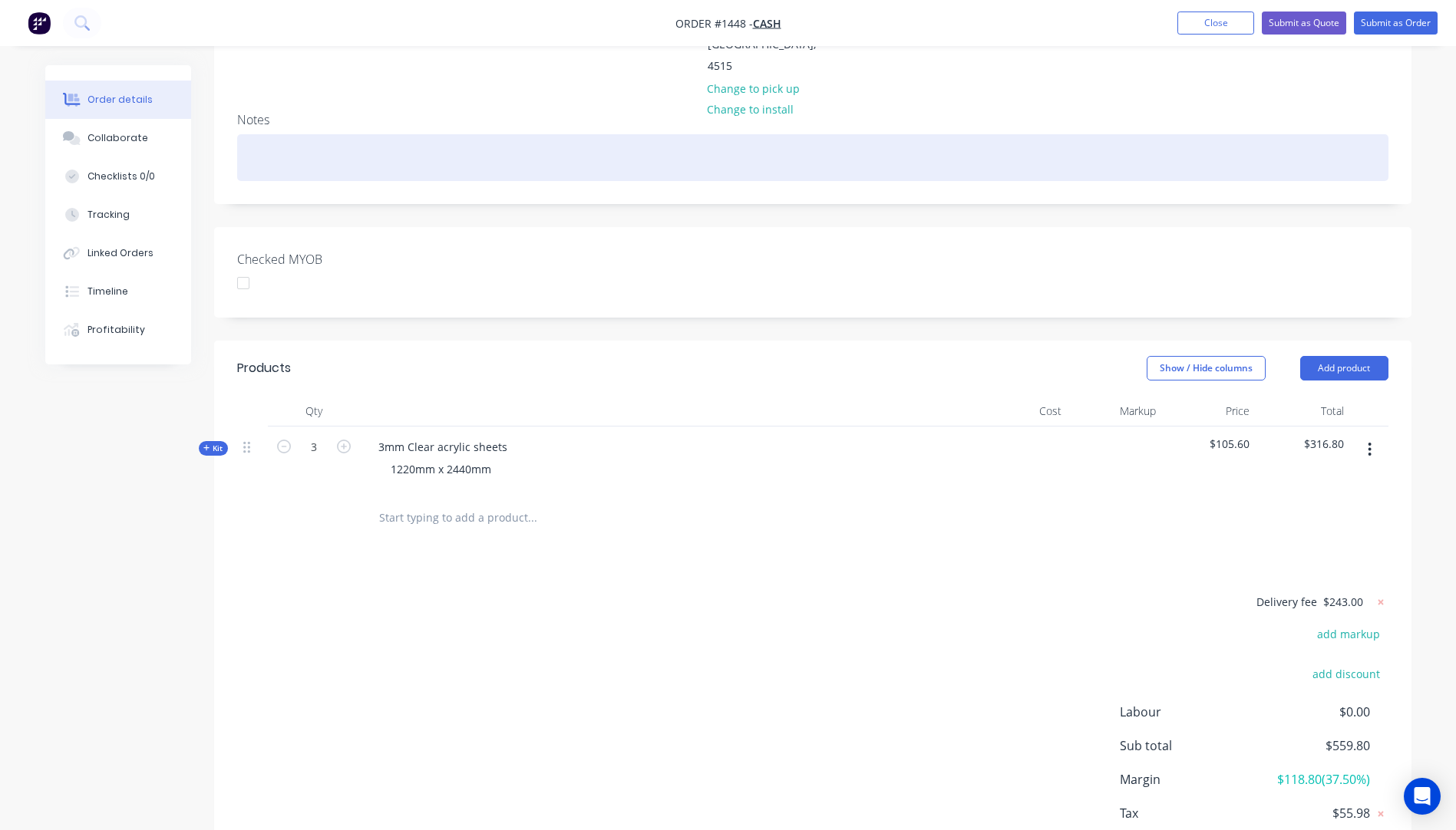
scroll to position [300, 0]
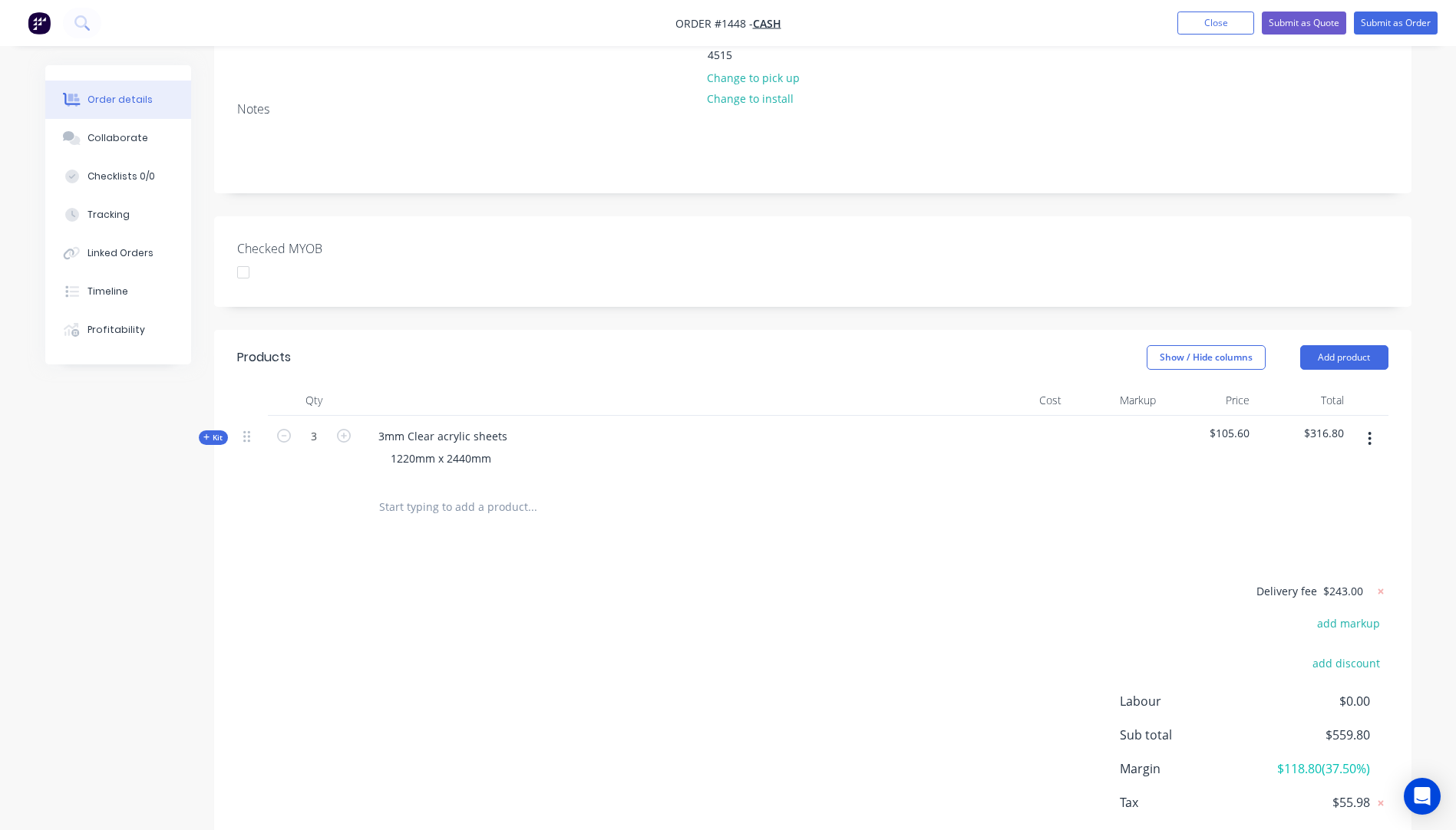
click at [207, 434] on icon at bounding box center [206, 437] width 6 height 6
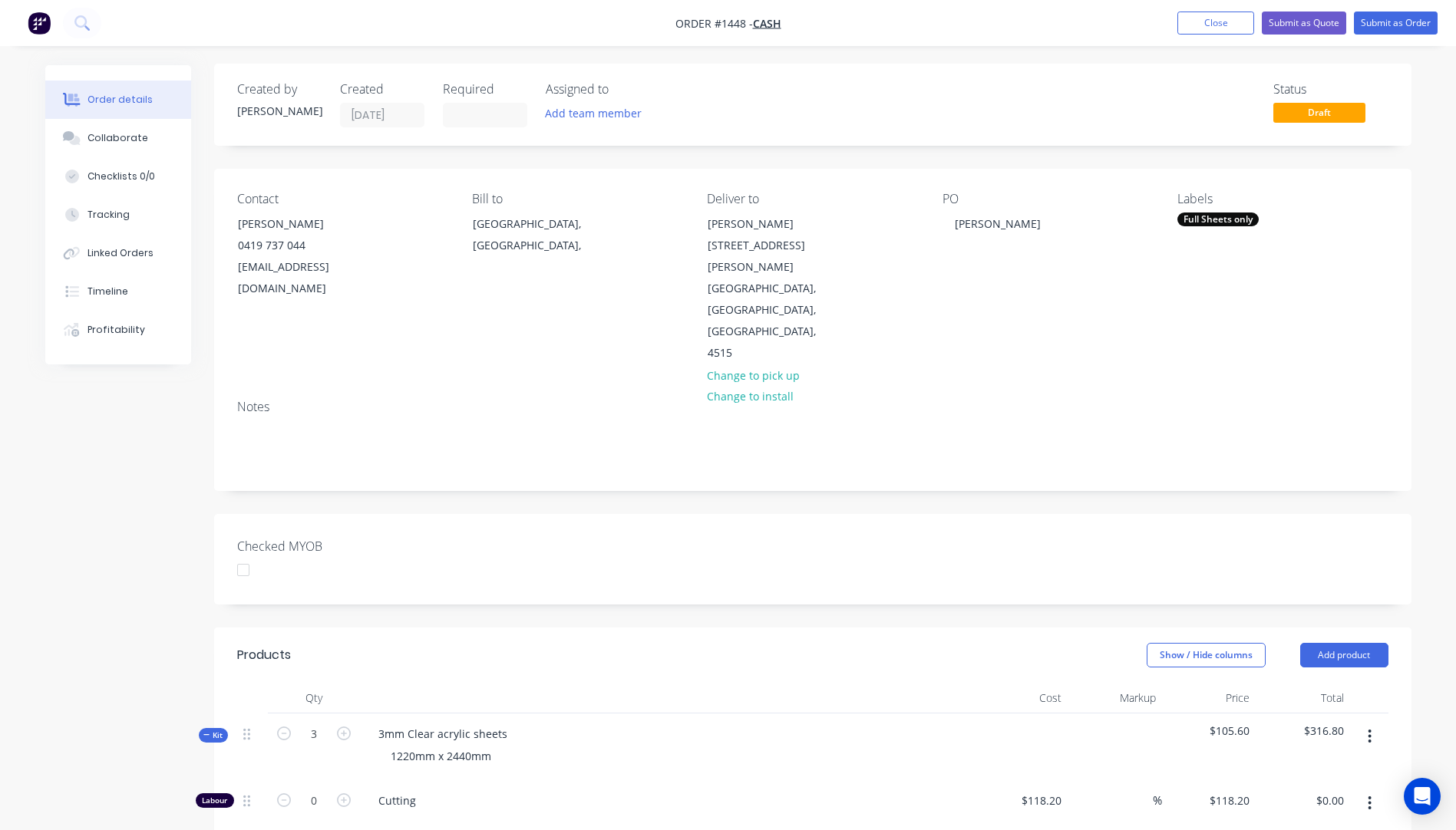
scroll to position [0, 0]
click at [1300, 24] on button "Submit as Quote" at bounding box center [1304, 23] width 85 height 23
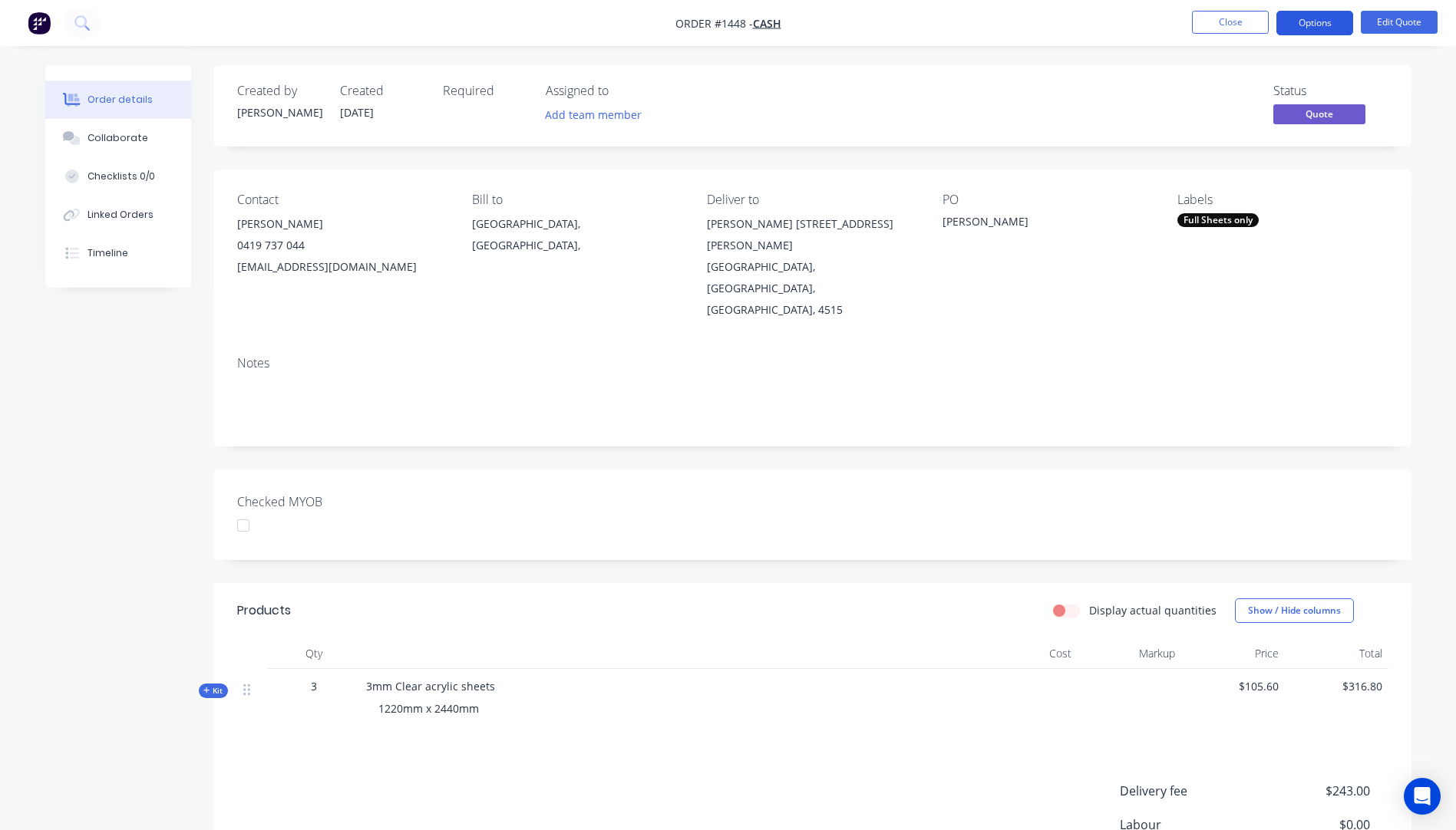
click at [1315, 26] on button "Options" at bounding box center [1315, 23] width 76 height 25
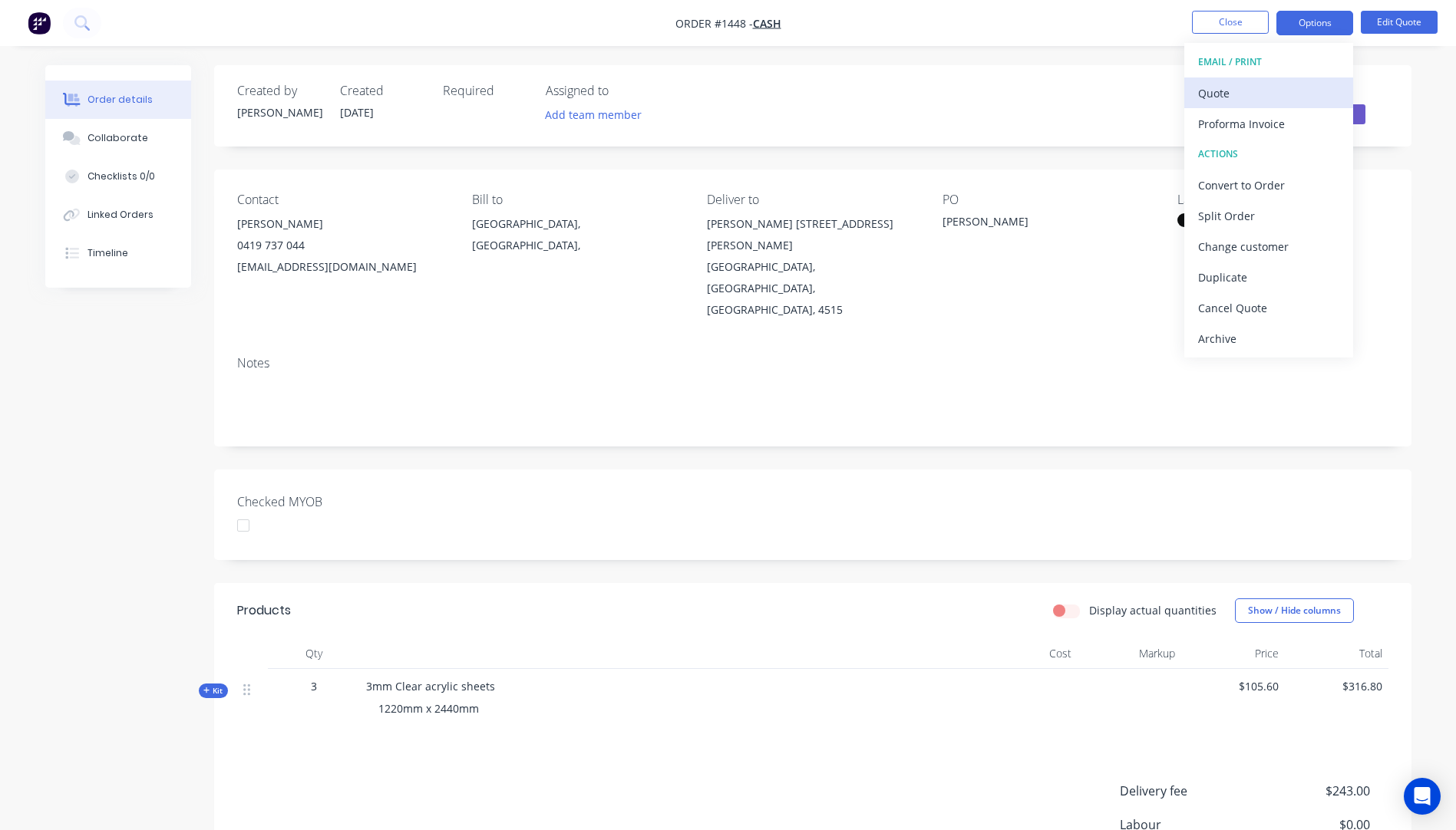
click at [1238, 103] on div "Quote" at bounding box center [1268, 93] width 141 height 22
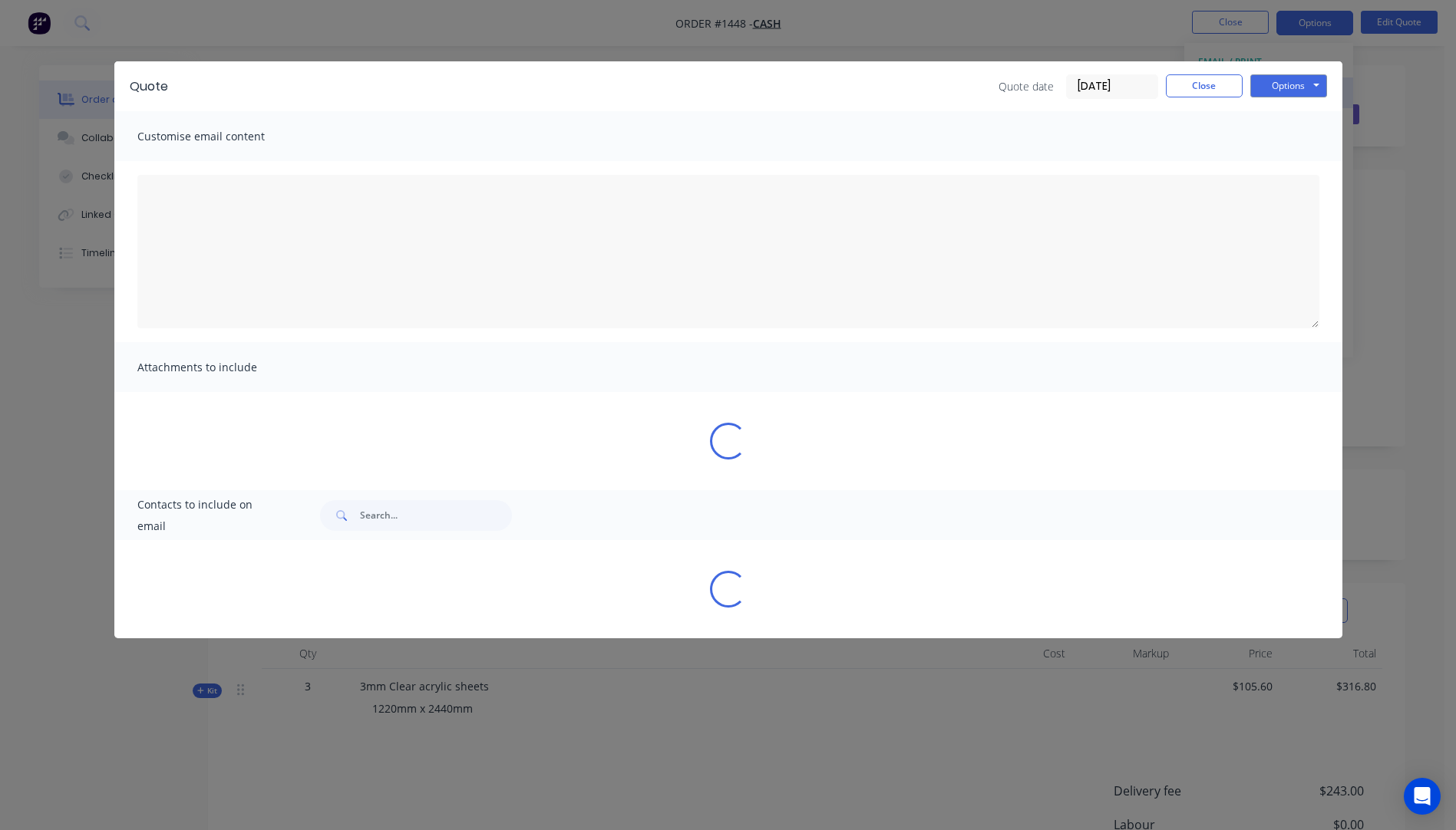
type textarea "A PDF copy of the quote has been attached to this email. To view your quote onl…"
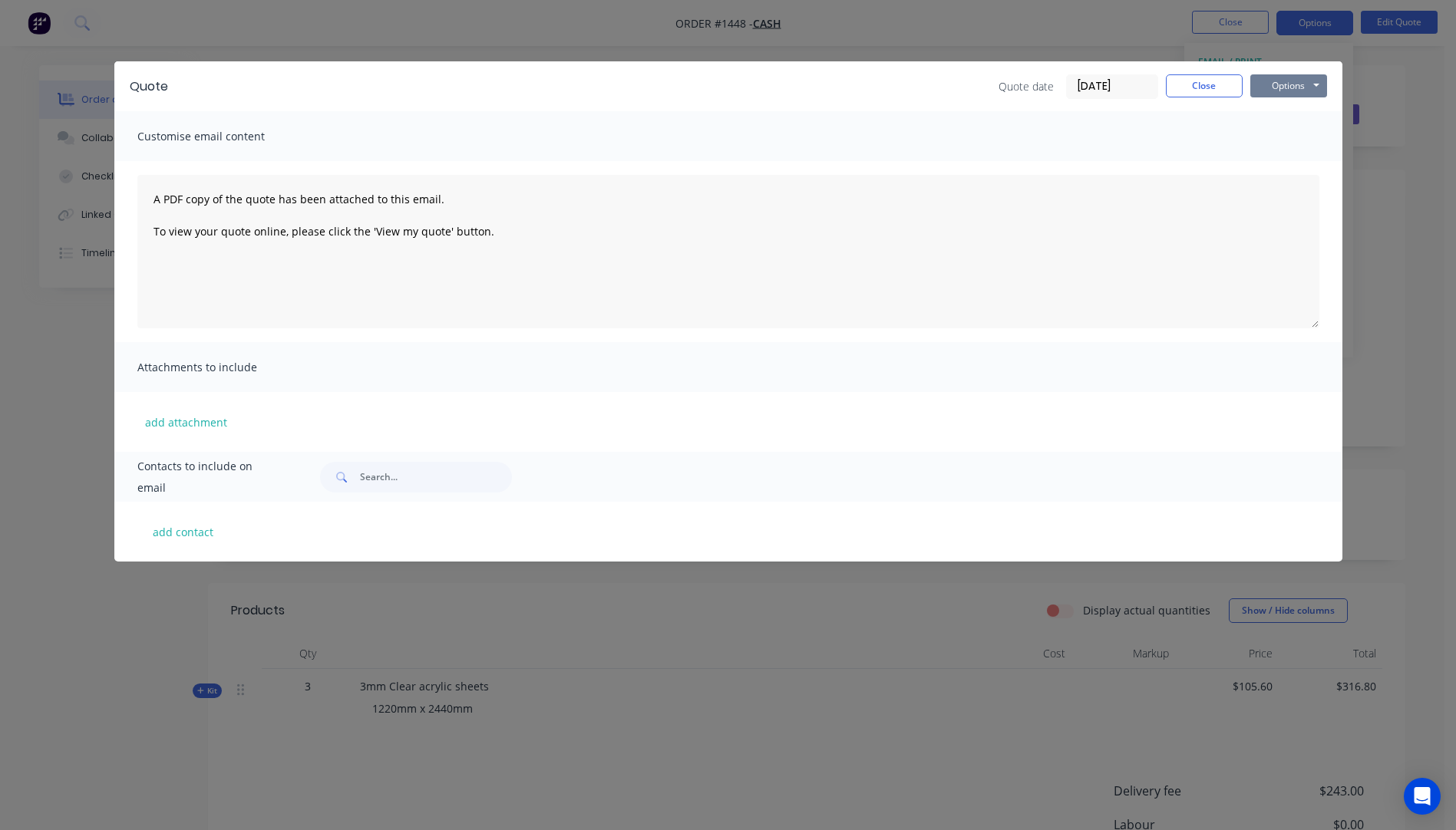
click at [1259, 94] on button "Options" at bounding box center [1288, 86] width 76 height 23
click at [1280, 116] on button "Preview" at bounding box center [1299, 113] width 98 height 26
click at [186, 420] on button "add attachment" at bounding box center [186, 422] width 97 height 23
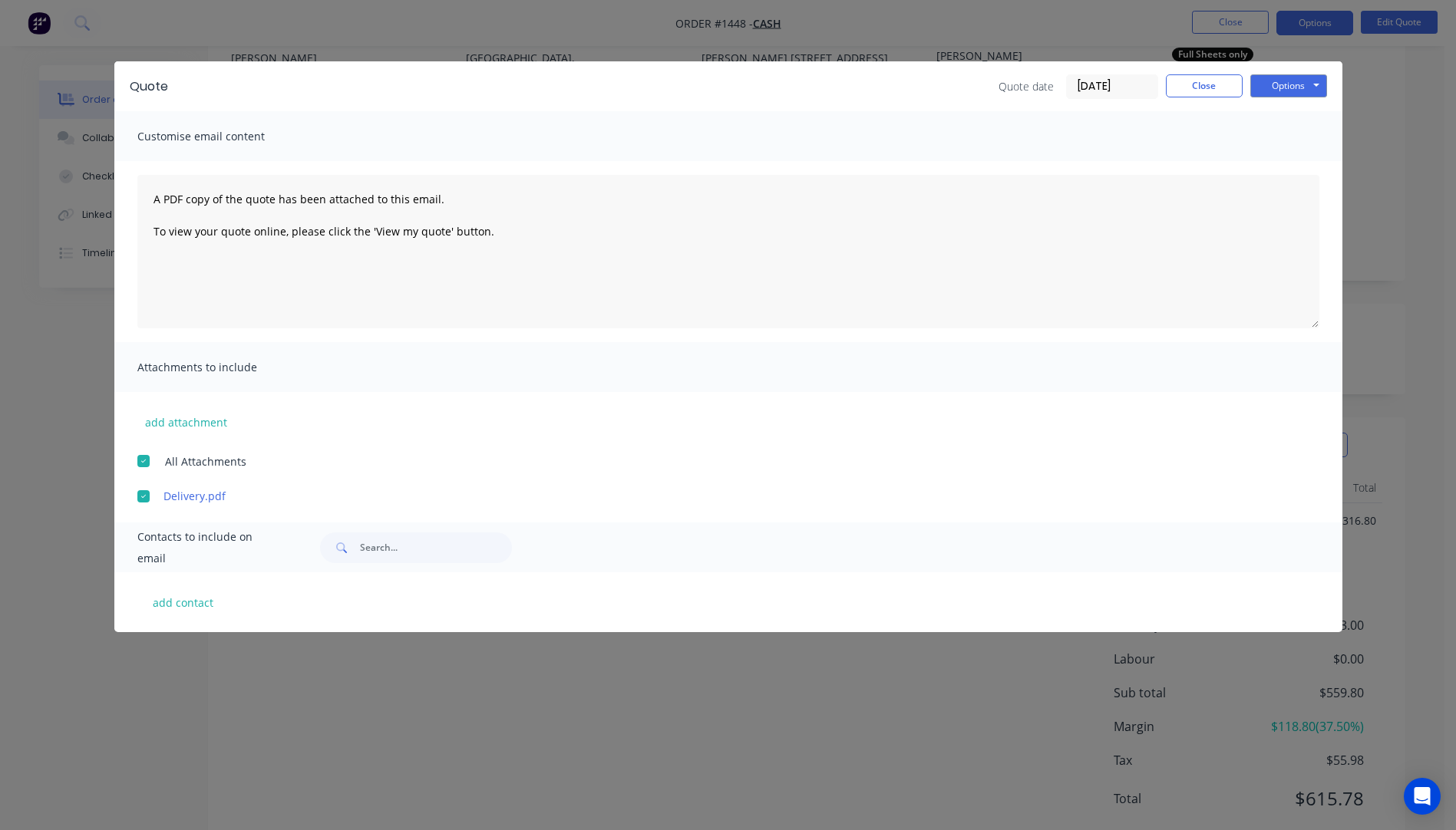
scroll to position [167, 0]
click at [189, 606] on button "add contact" at bounding box center [183, 603] width 92 height 23
select select "AU"
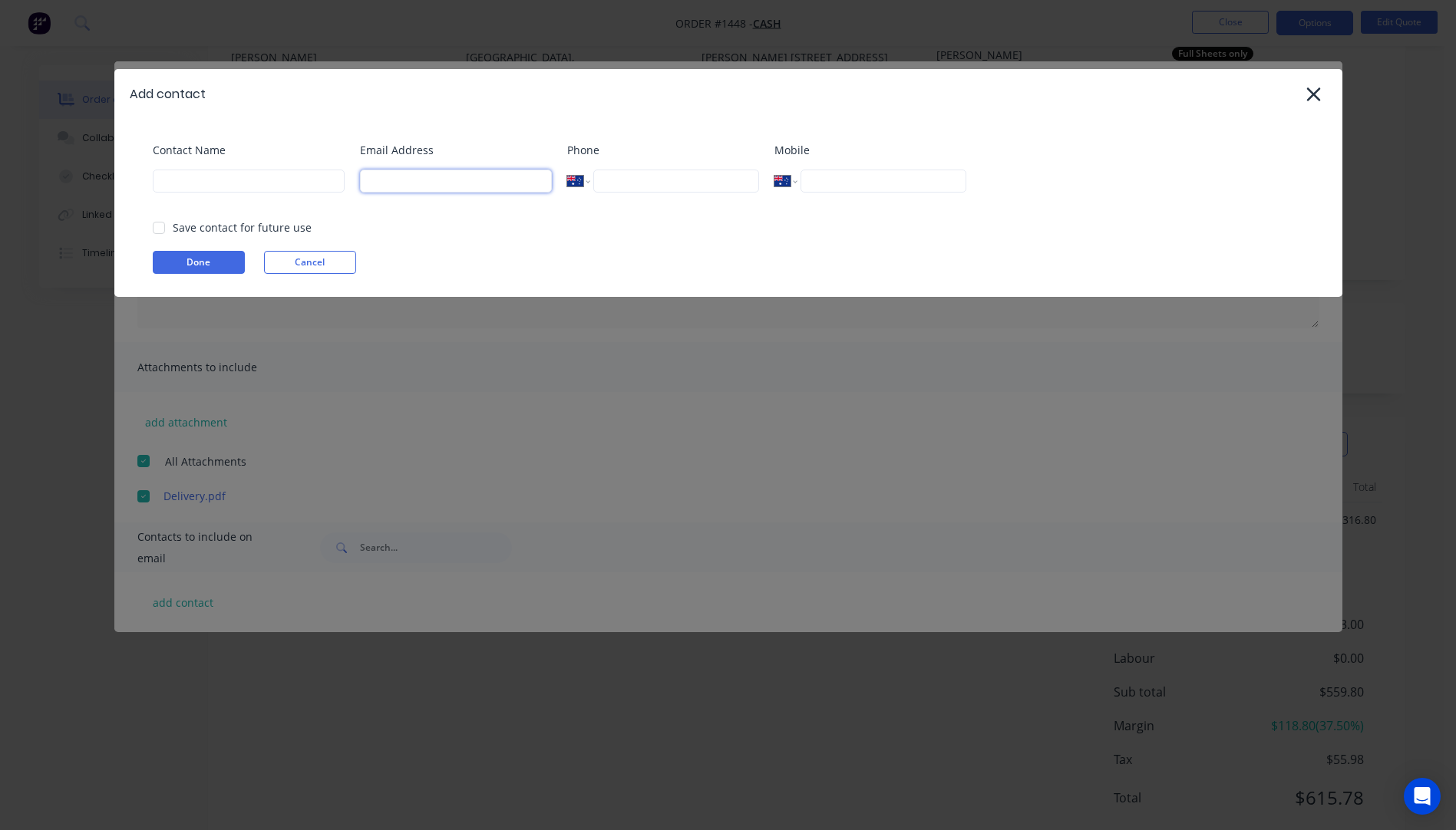
click at [442, 185] on input at bounding box center [456, 181] width 192 height 23
type input "bnbgibb@bigpond.net.au"
click at [266, 182] on input at bounding box center [248, 181] width 192 height 23
type input "b"
type input "[PERSON_NAME]"
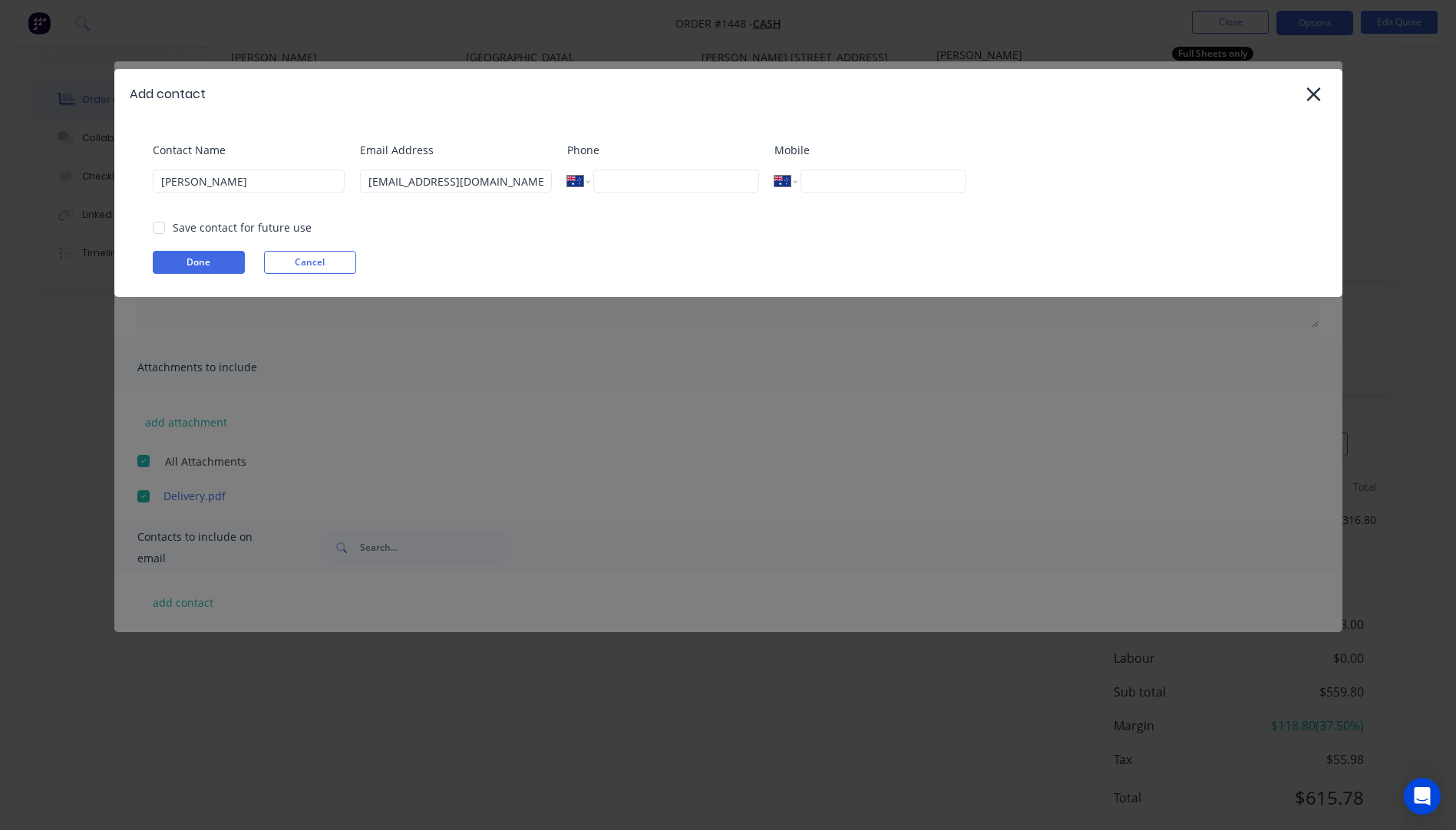
click at [506, 249] on div "Contact Name Brendan Email Address bnbgibb@bigpond.net.au Phone International A…" at bounding box center [728, 208] width 1228 height 178
click at [188, 260] on button "Done" at bounding box center [198, 262] width 92 height 23
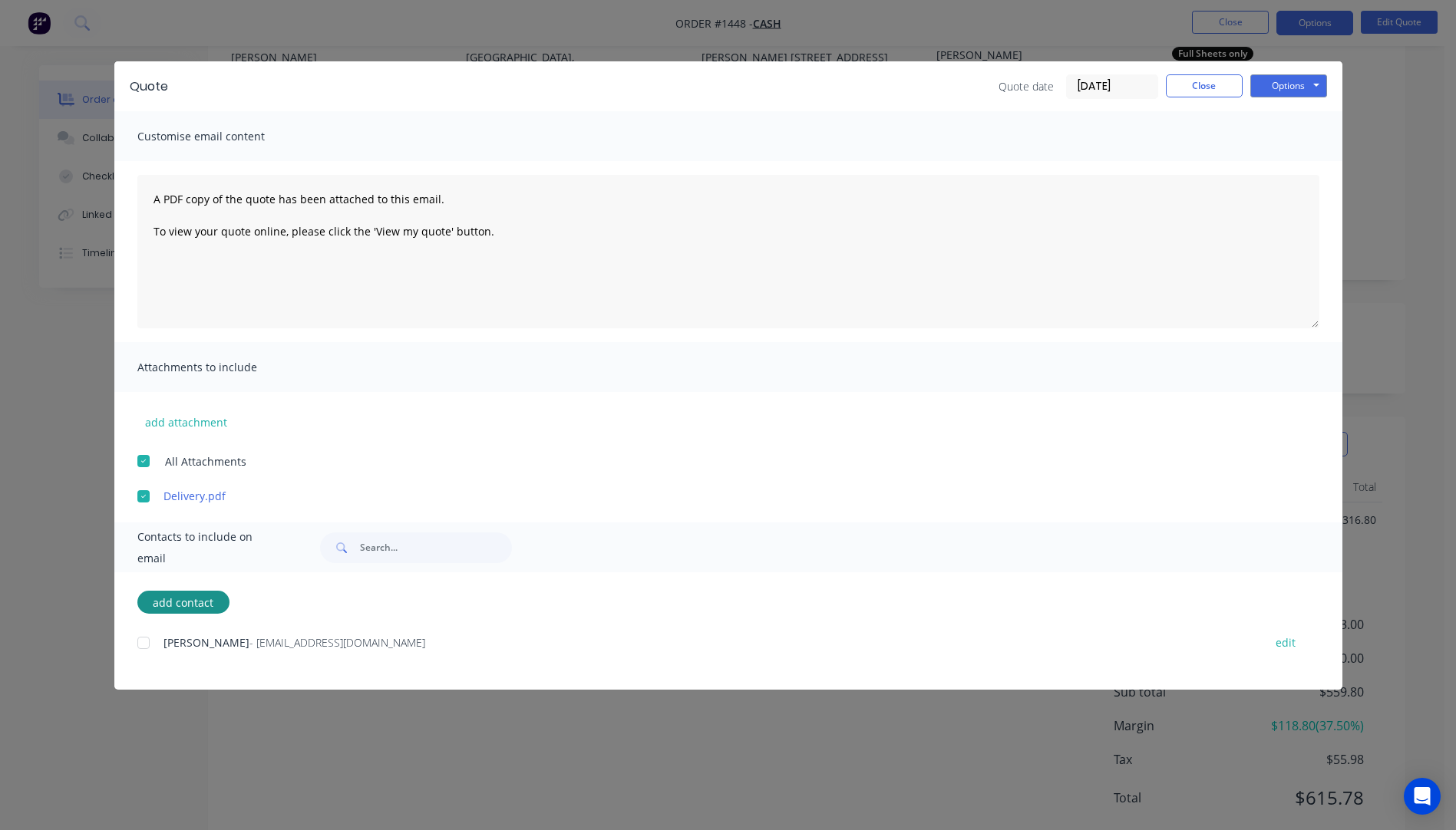
click at [146, 647] on div at bounding box center [143, 642] width 31 height 31
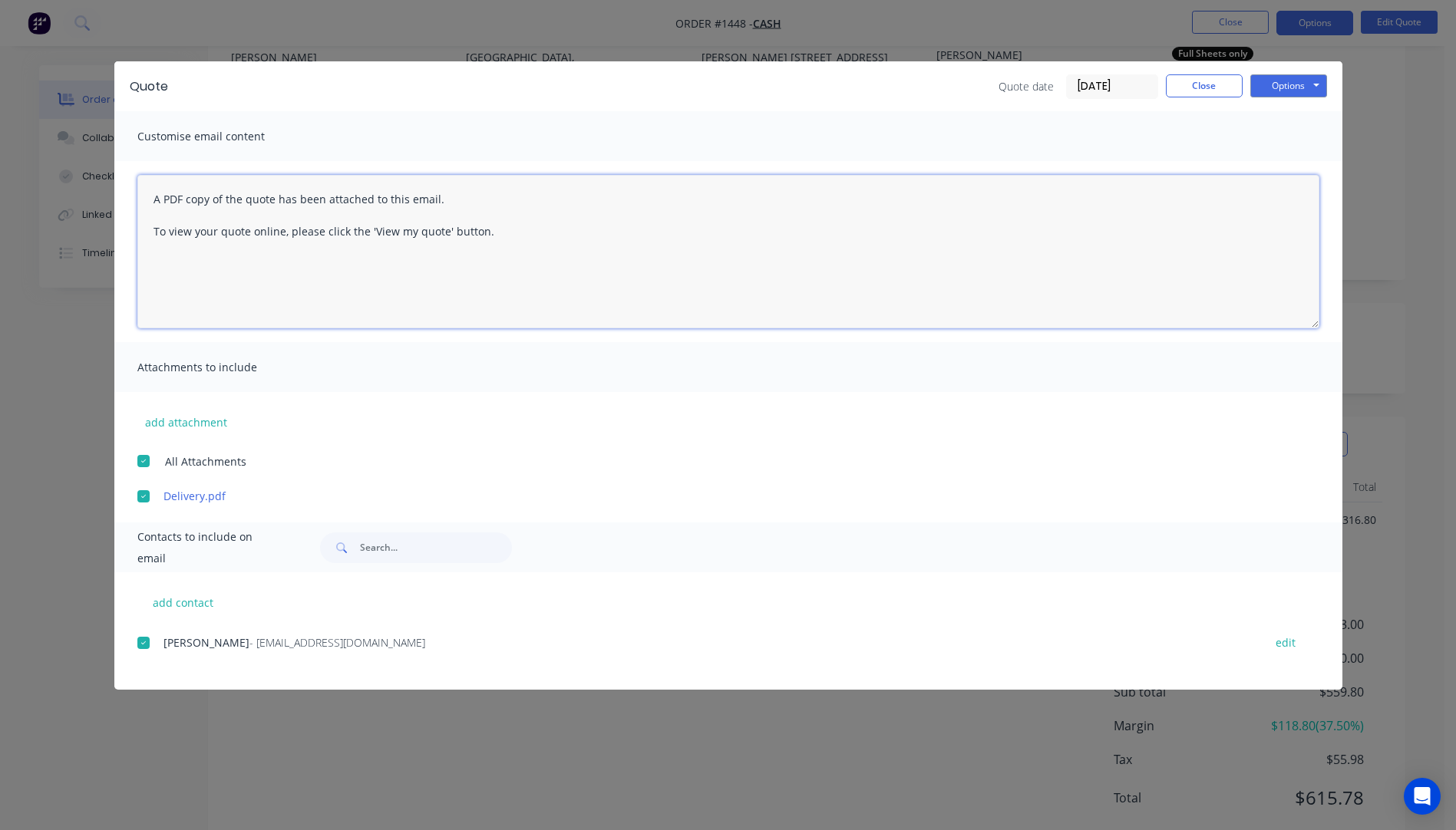
paste textarea "Hi, Please contact us if you have any questions. Regards, Darren sales@allstarp…"
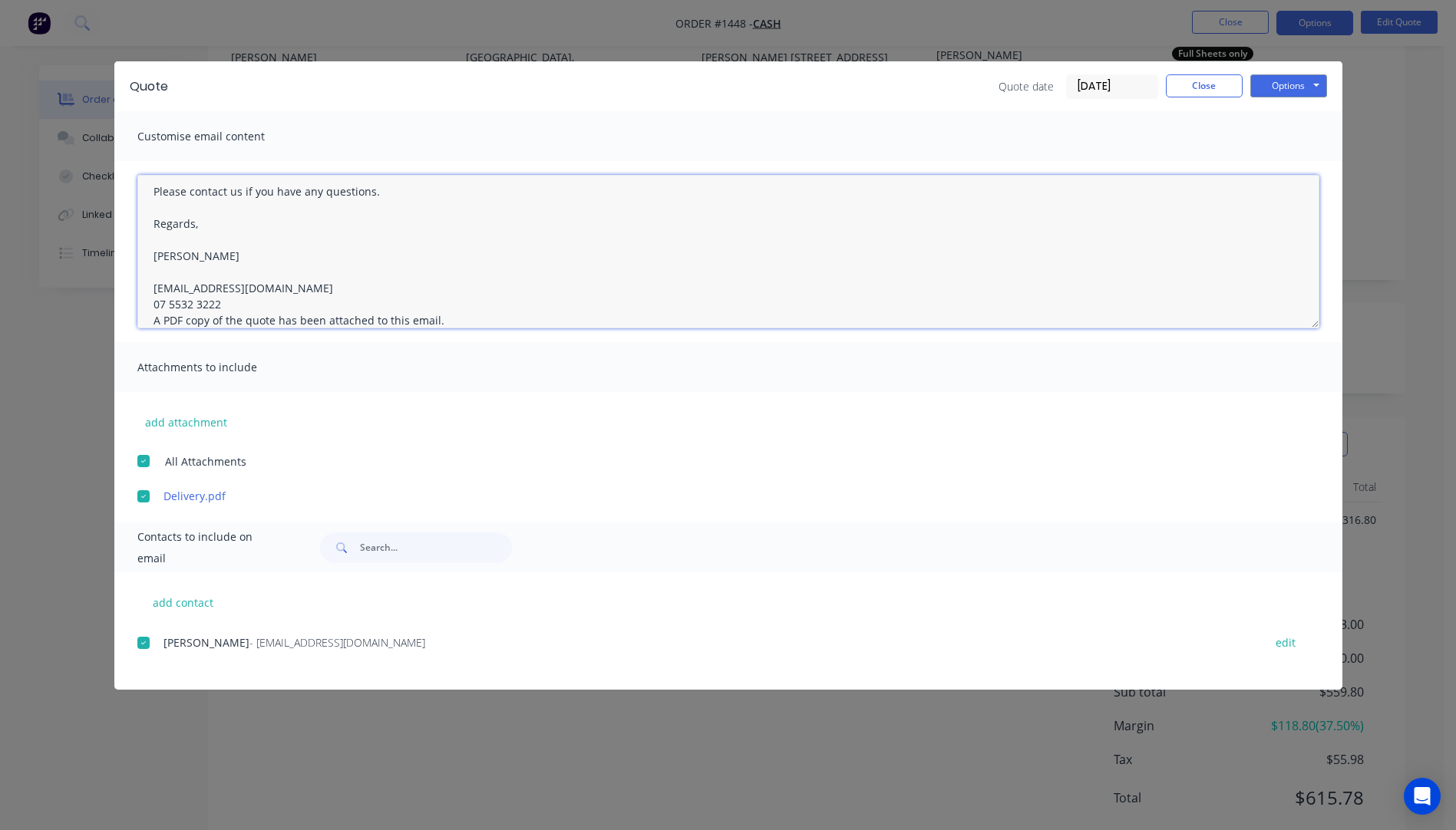
click at [229, 310] on textarea "Hi, Please contact us if you have any questions. Regards, Darren sales@allstarp…" at bounding box center [729, 251] width 1182 height 154
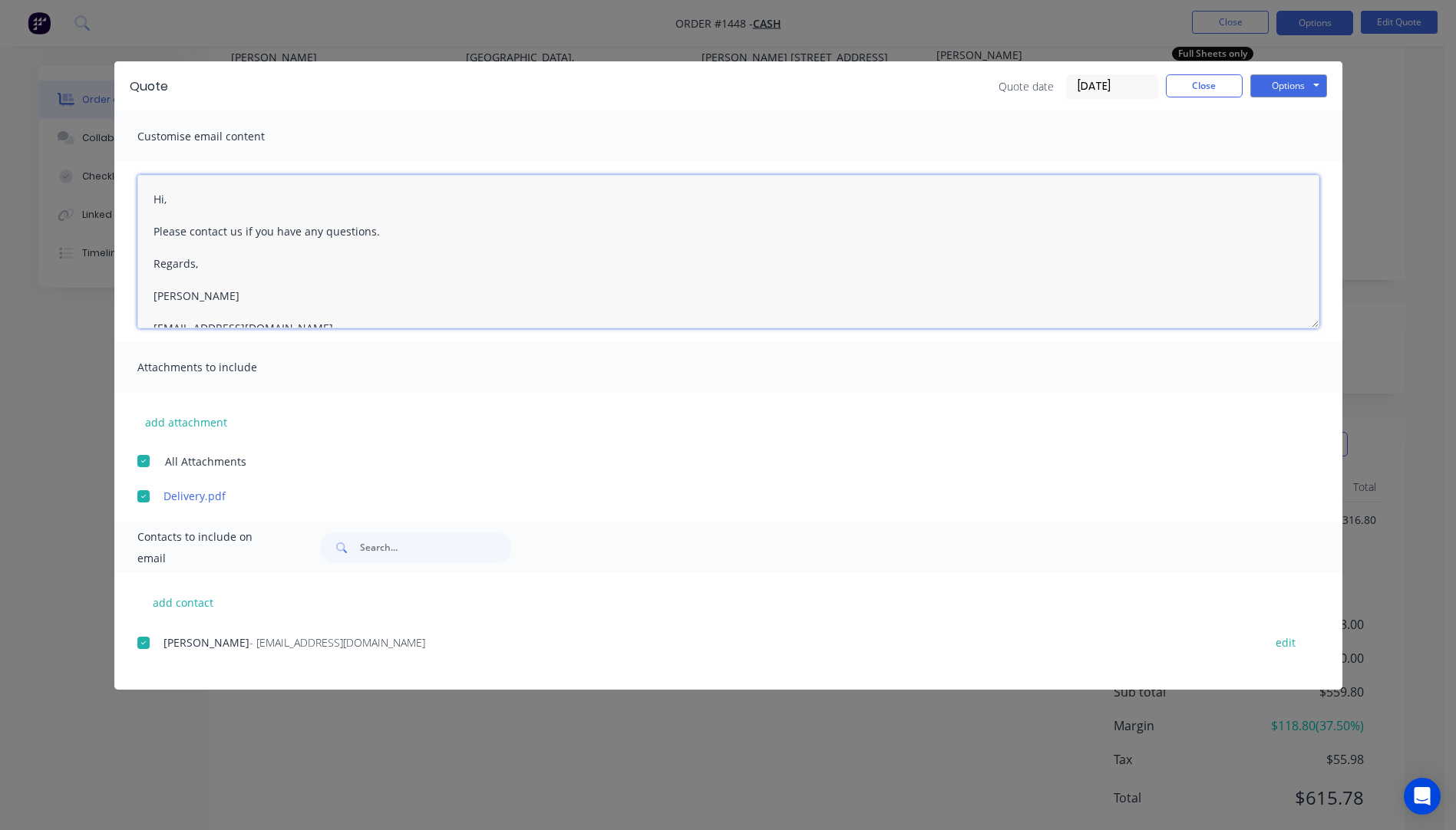
click at [196, 203] on textarea "Hi, Please contact us if you have any questions. Regards, Darren sales@allstarp…" at bounding box center [729, 251] width 1182 height 154
click at [365, 295] on textarea "Hi Brendan, Please see quote attached. The delivery price is based on delivery …" at bounding box center [729, 251] width 1182 height 154
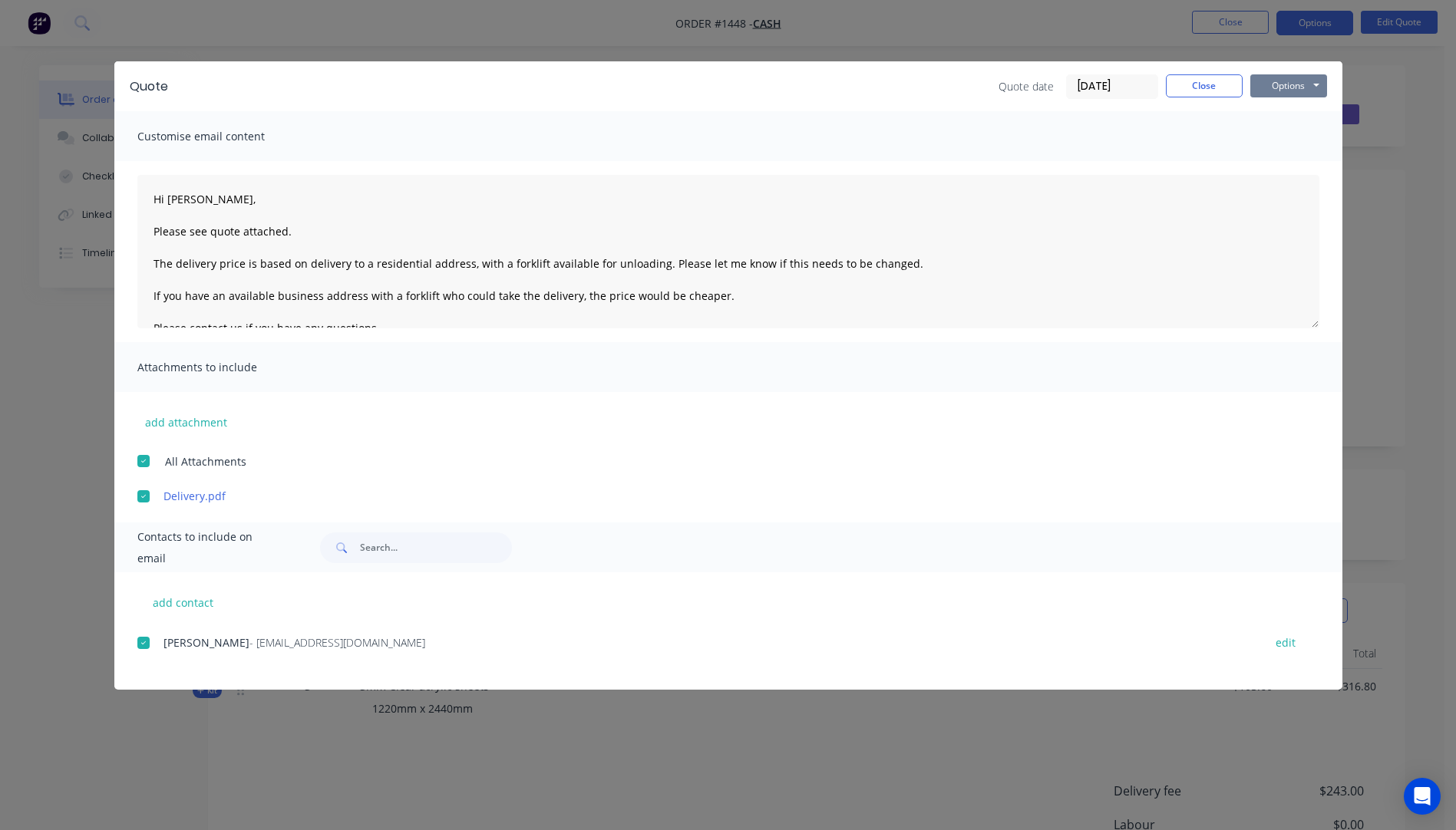
click at [1275, 85] on button "Options" at bounding box center [1288, 86] width 76 height 23
click at [1292, 161] on button "Email" at bounding box center [1299, 164] width 98 height 26
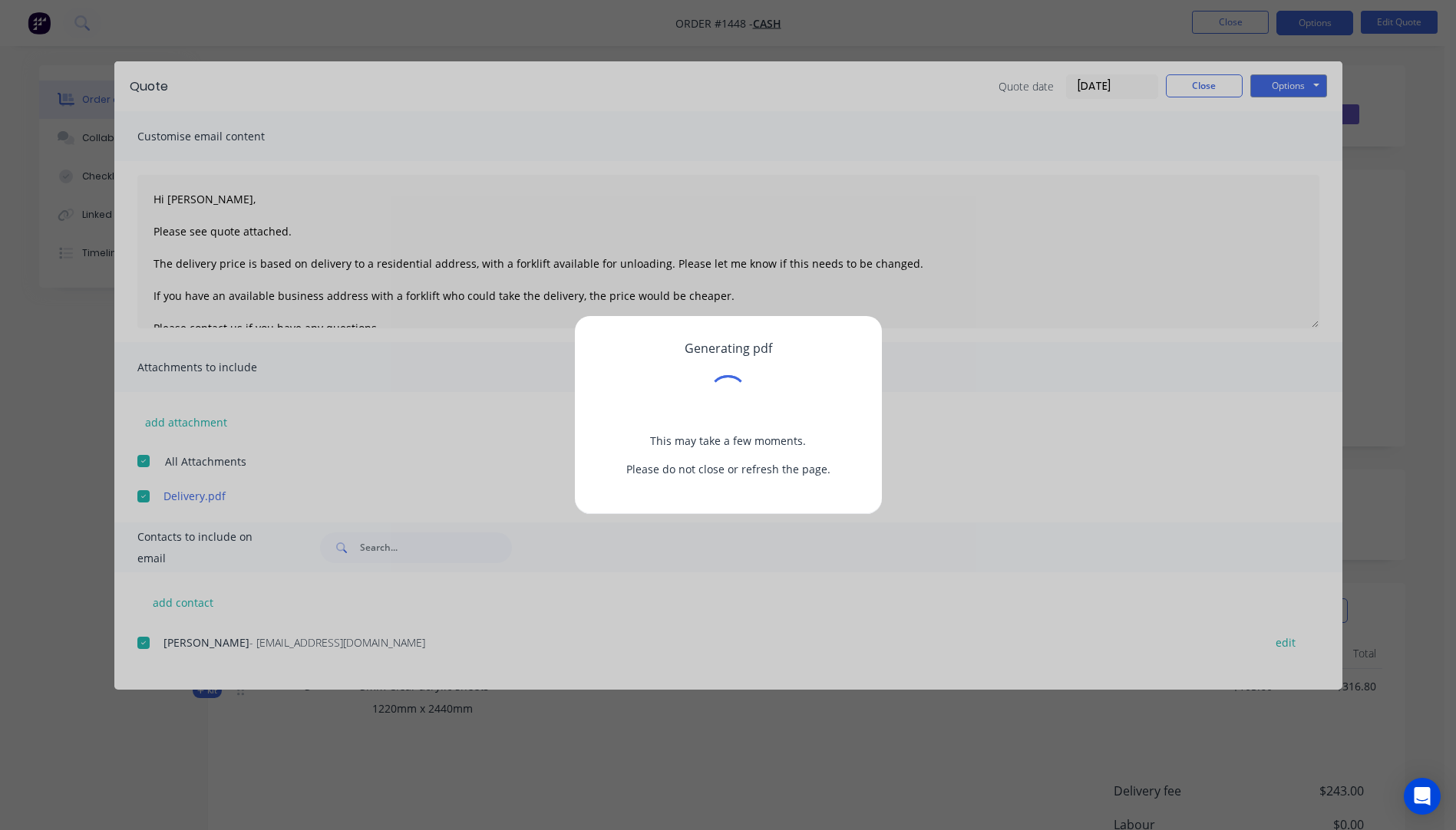
type textarea "A PDF copy of the quote has been attached to this email. To view your quote onl…"
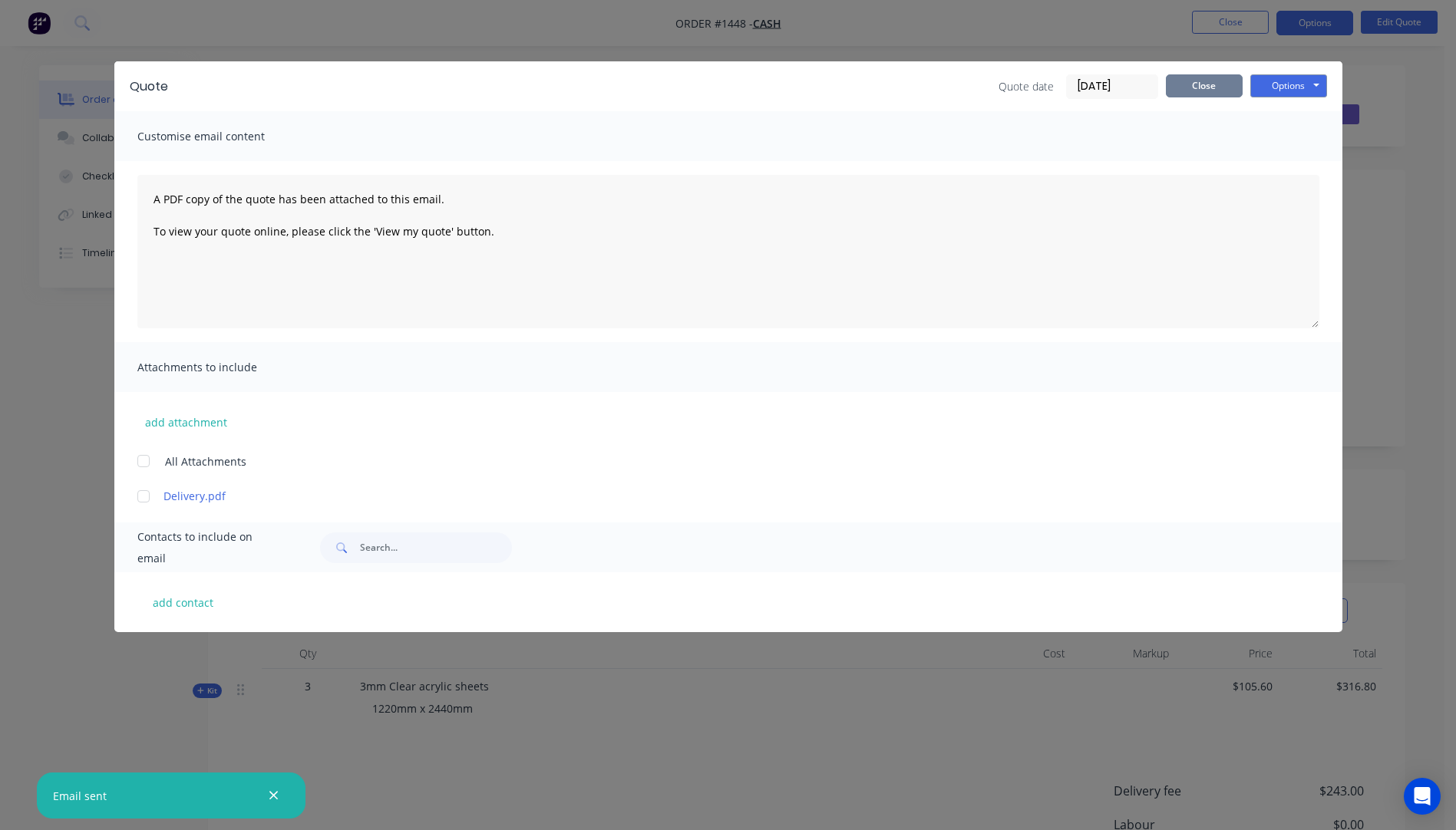
click at [1214, 96] on button "Close" at bounding box center [1204, 86] width 76 height 23
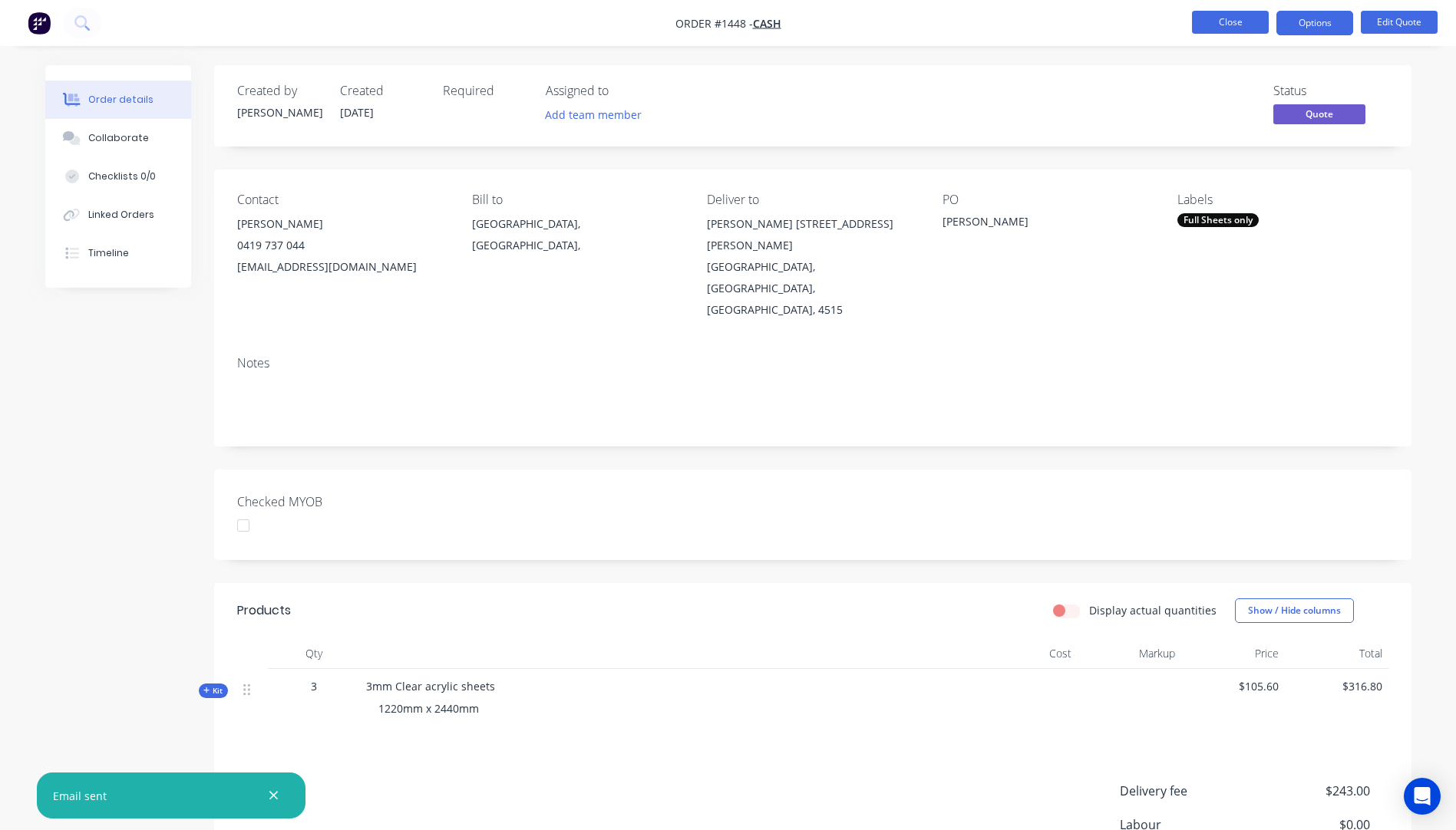
click at [1220, 17] on button "Close" at bounding box center [1230, 22] width 76 height 23
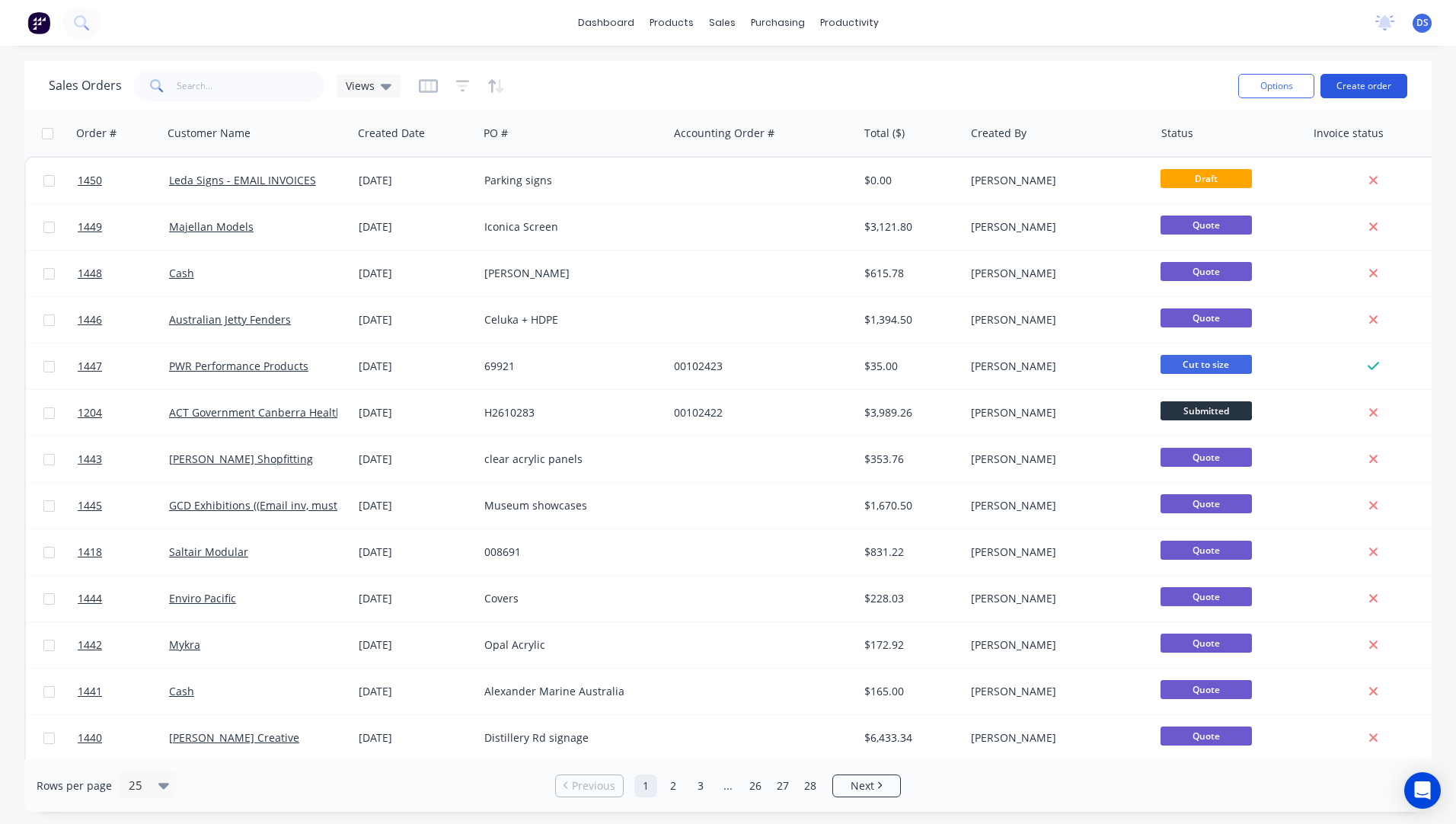
click at [1355, 90] on button "Create order" at bounding box center [1363, 87] width 86 height 25
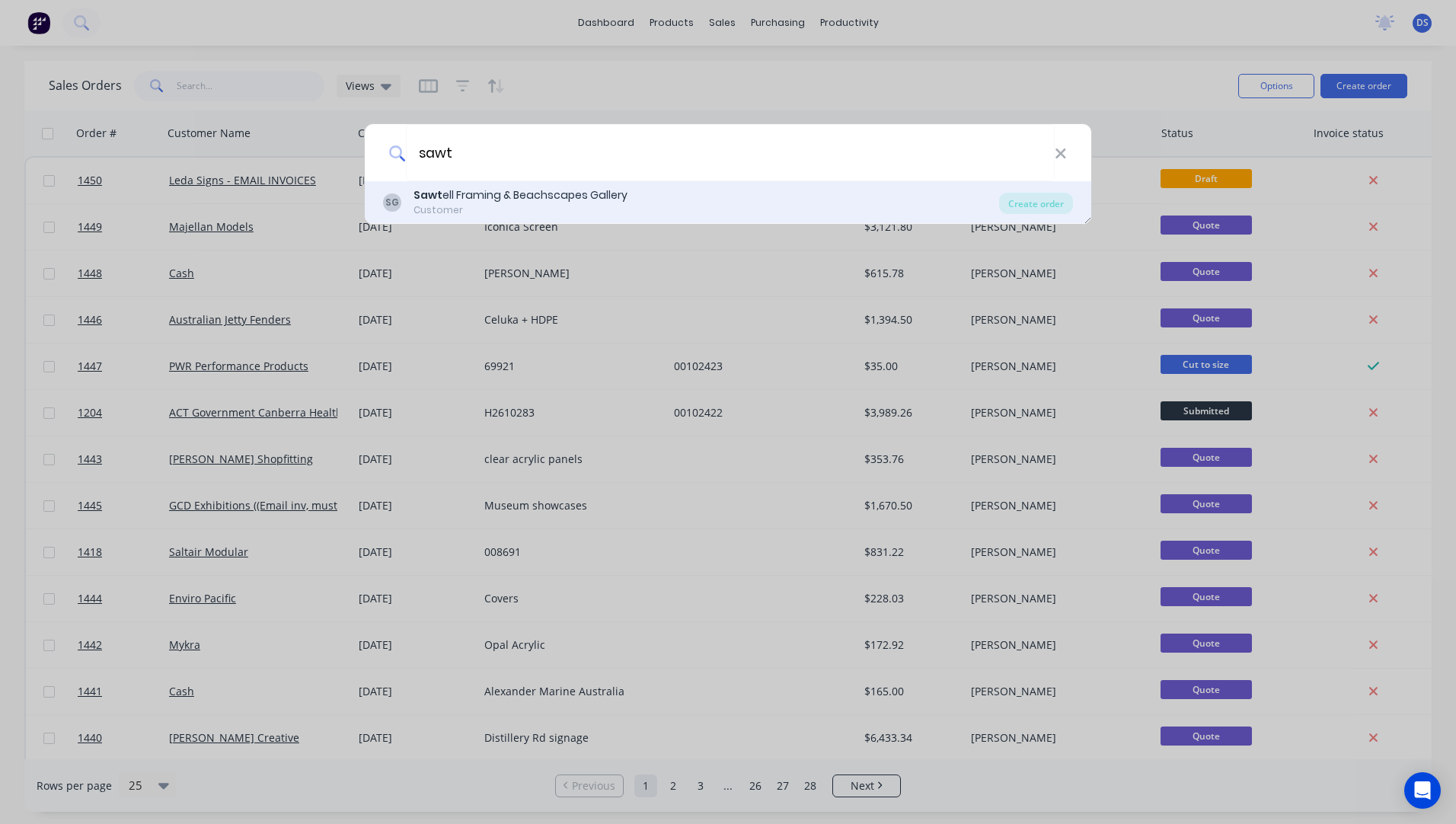
type input "sawt"
click at [493, 195] on div "Sawt ell Framing & Beachscapes Gallery" at bounding box center [520, 194] width 214 height 16
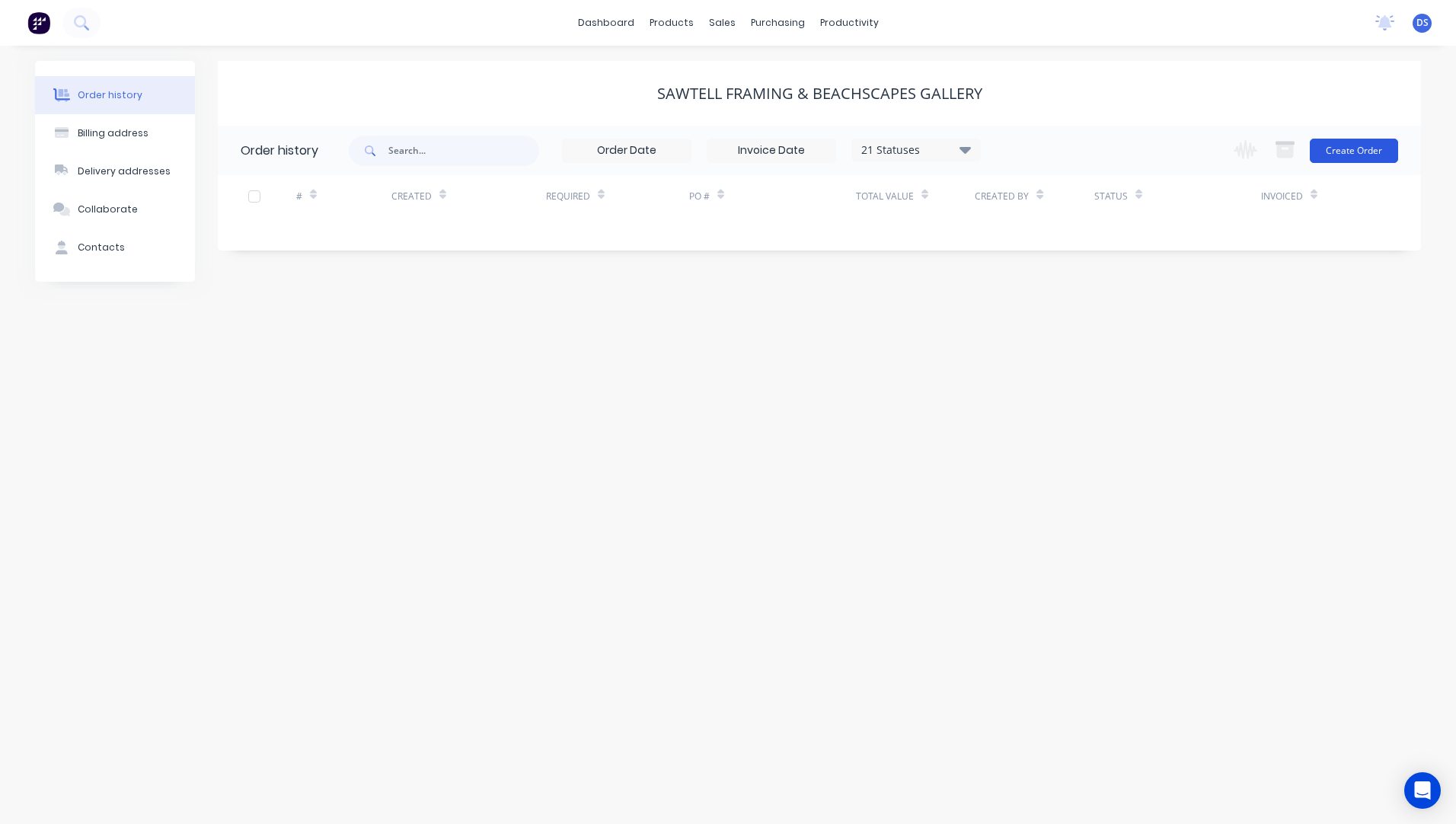
click at [1357, 145] on button "Create Order" at bounding box center [1353, 151] width 88 height 25
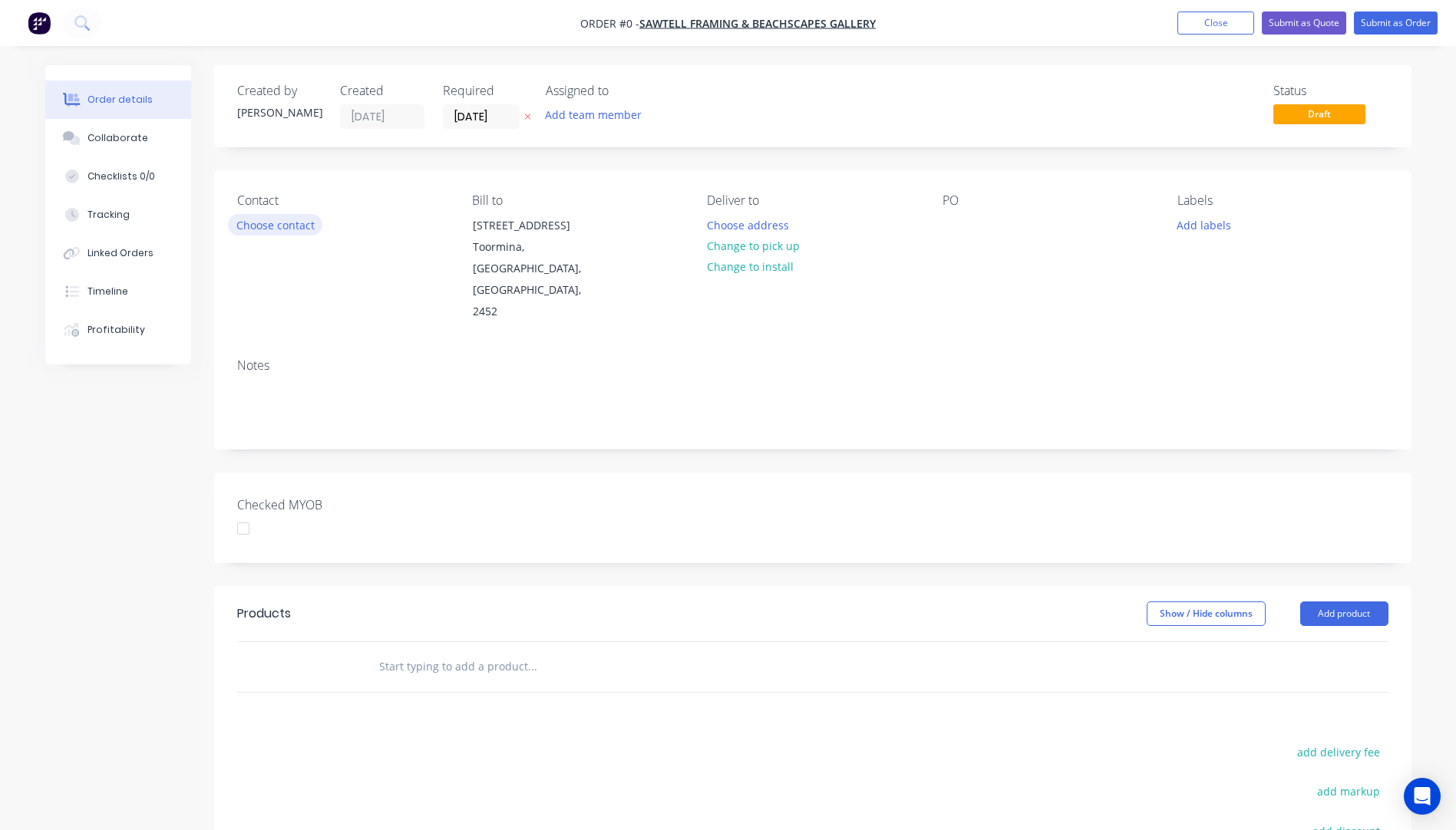
click at [276, 229] on button "Choose contact" at bounding box center [276, 224] width 95 height 21
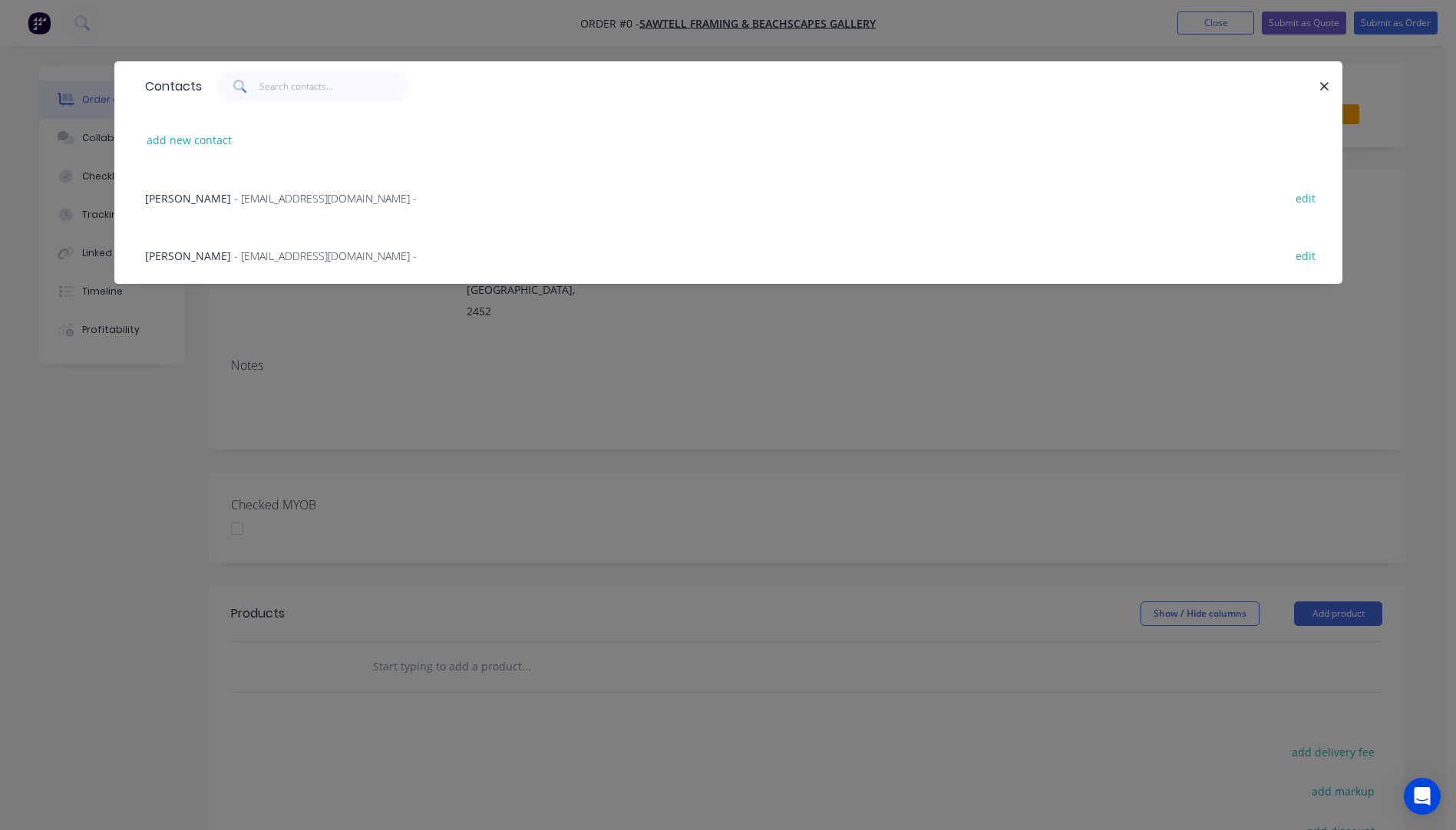
click at [234, 260] on span "- hello@sawtellframing.com.au -" at bounding box center [325, 256] width 183 height 15
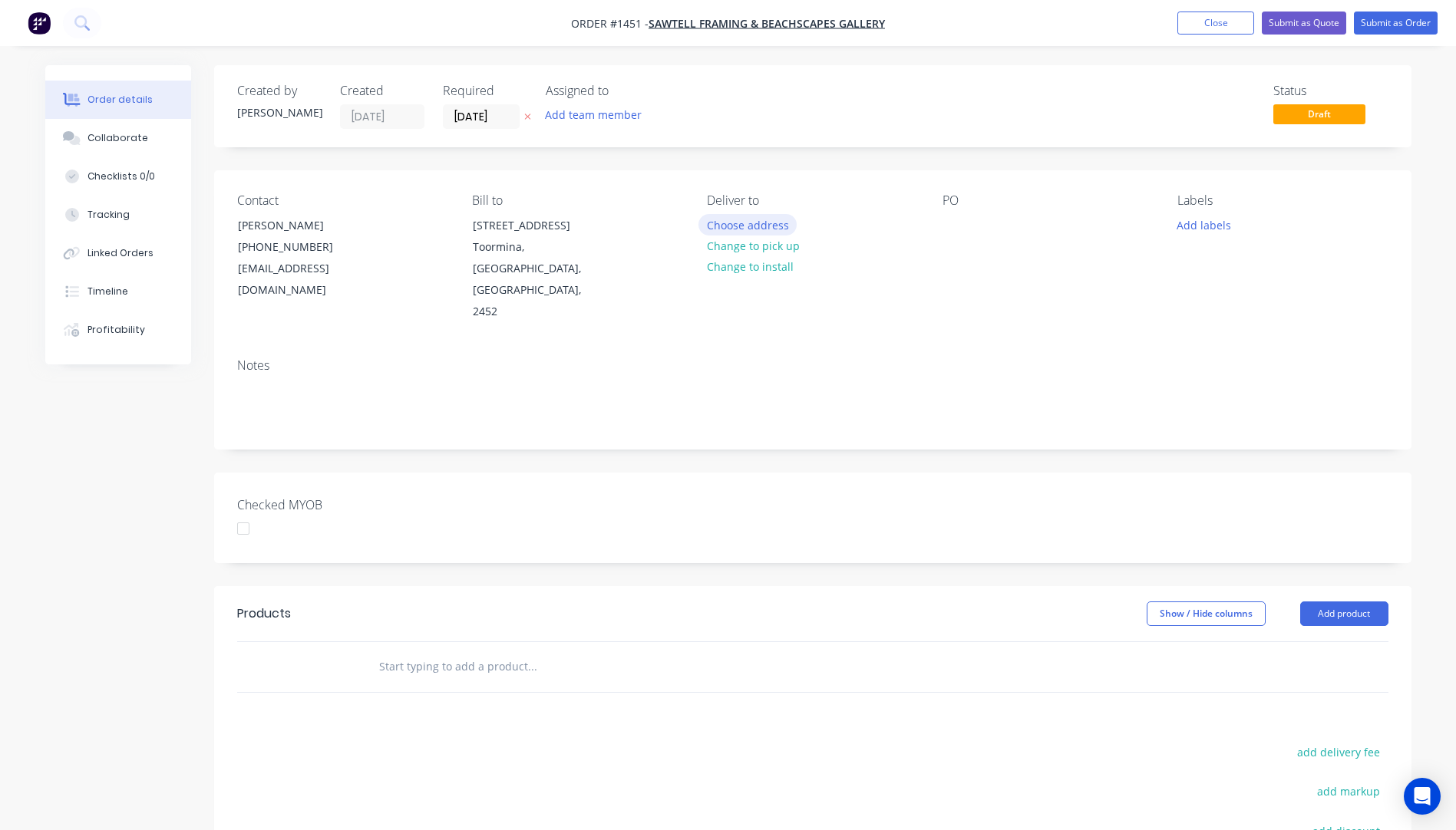
click at [763, 231] on button "Choose address" at bounding box center [747, 224] width 98 height 21
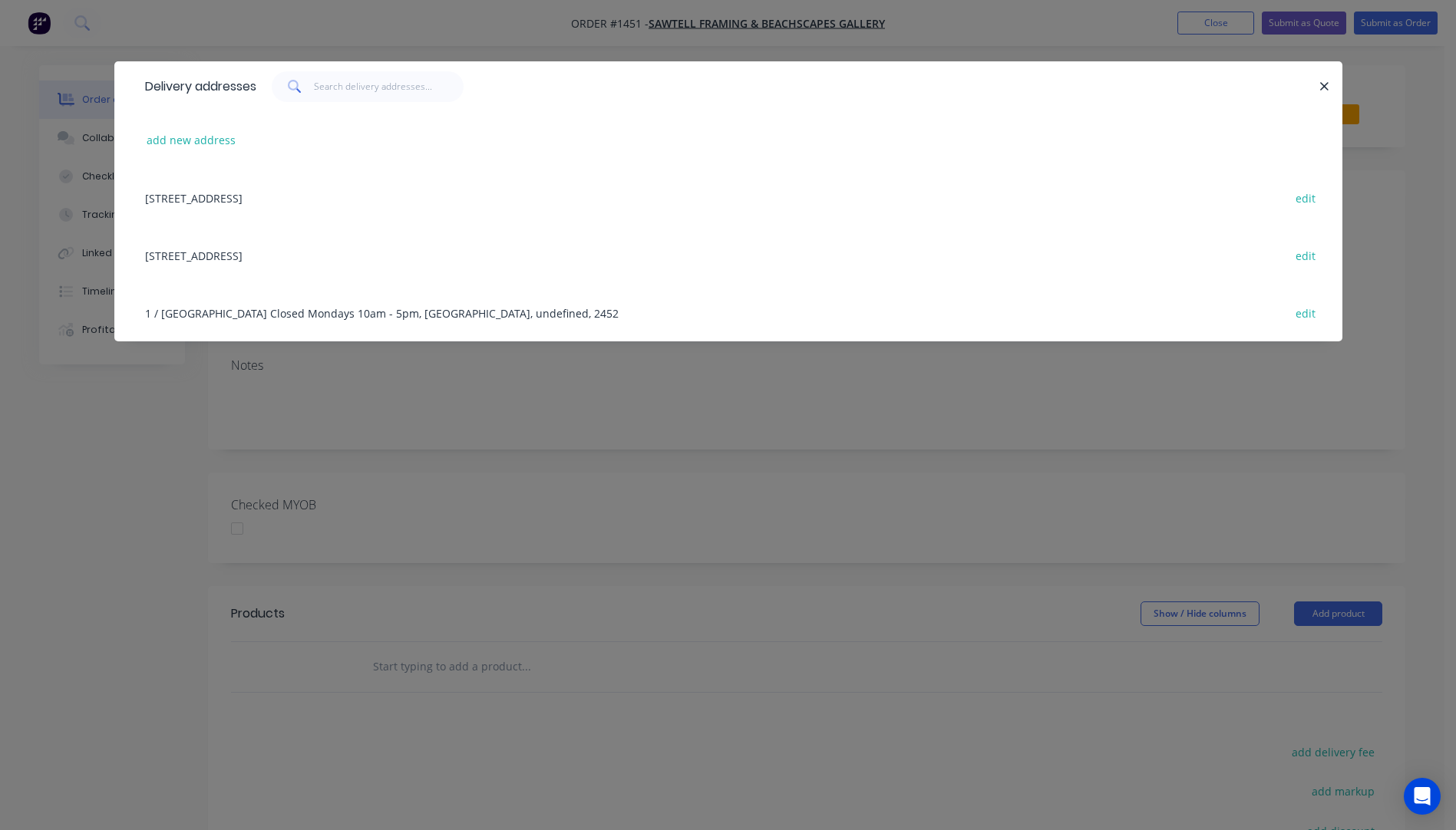
click at [283, 202] on div "1 / 1 Newcastle Drive, Toormina, New South Wales, Australia, 2452 edit" at bounding box center [729, 197] width 1182 height 57
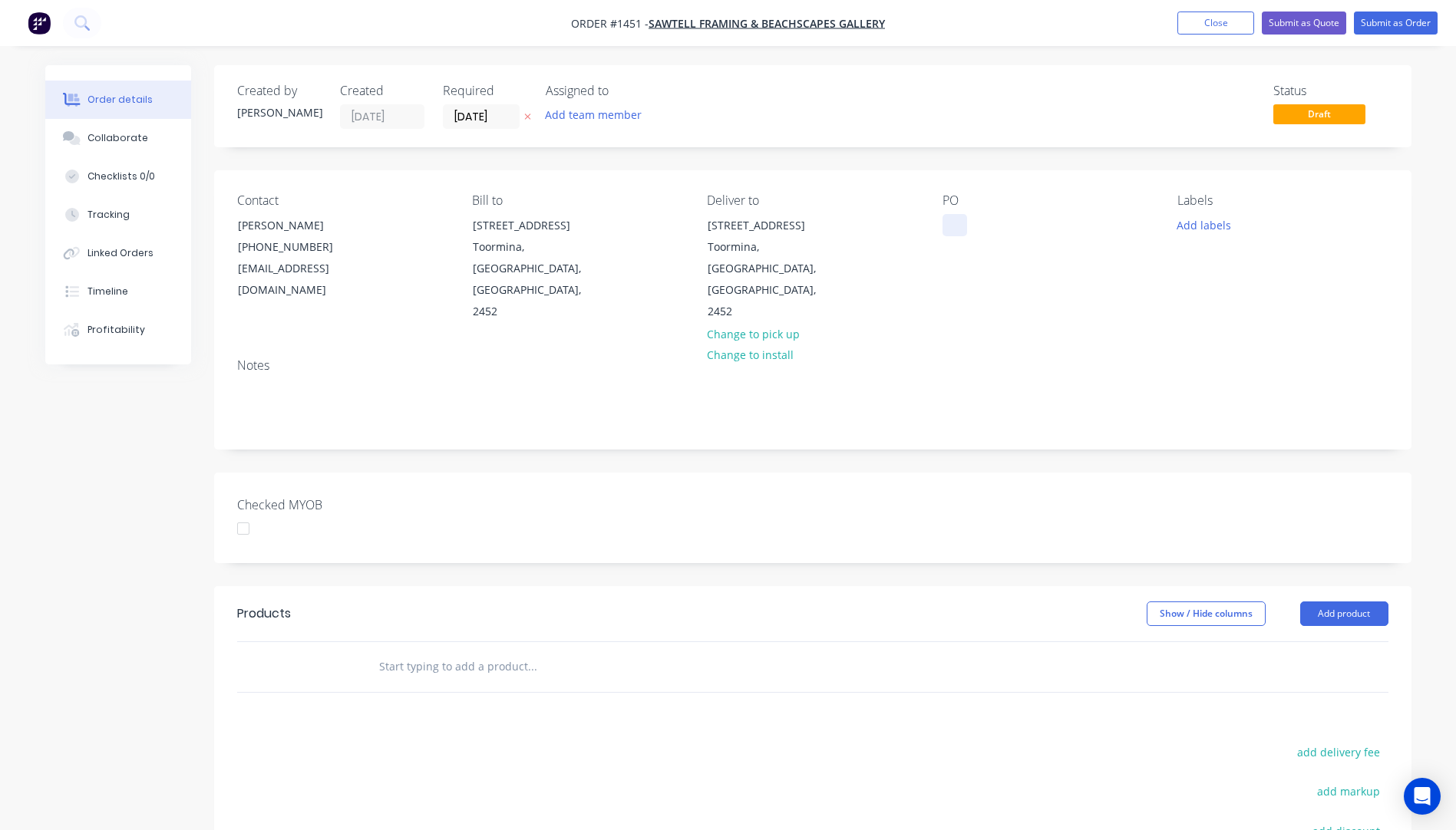
click at [947, 236] on div at bounding box center [955, 225] width 25 height 22
click at [1213, 227] on button "Add labels" at bounding box center [1204, 224] width 71 height 21
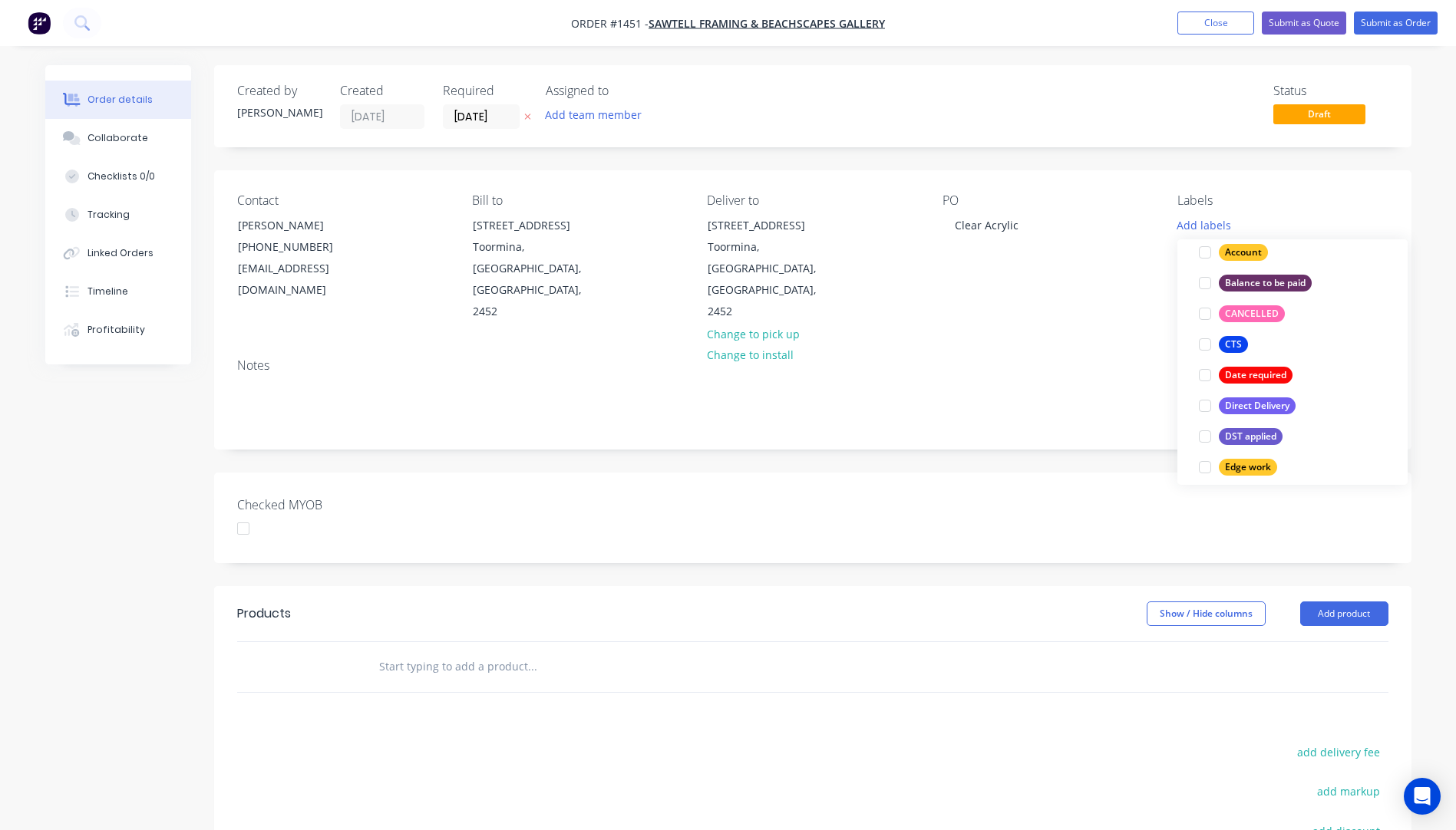
scroll to position [154, 0]
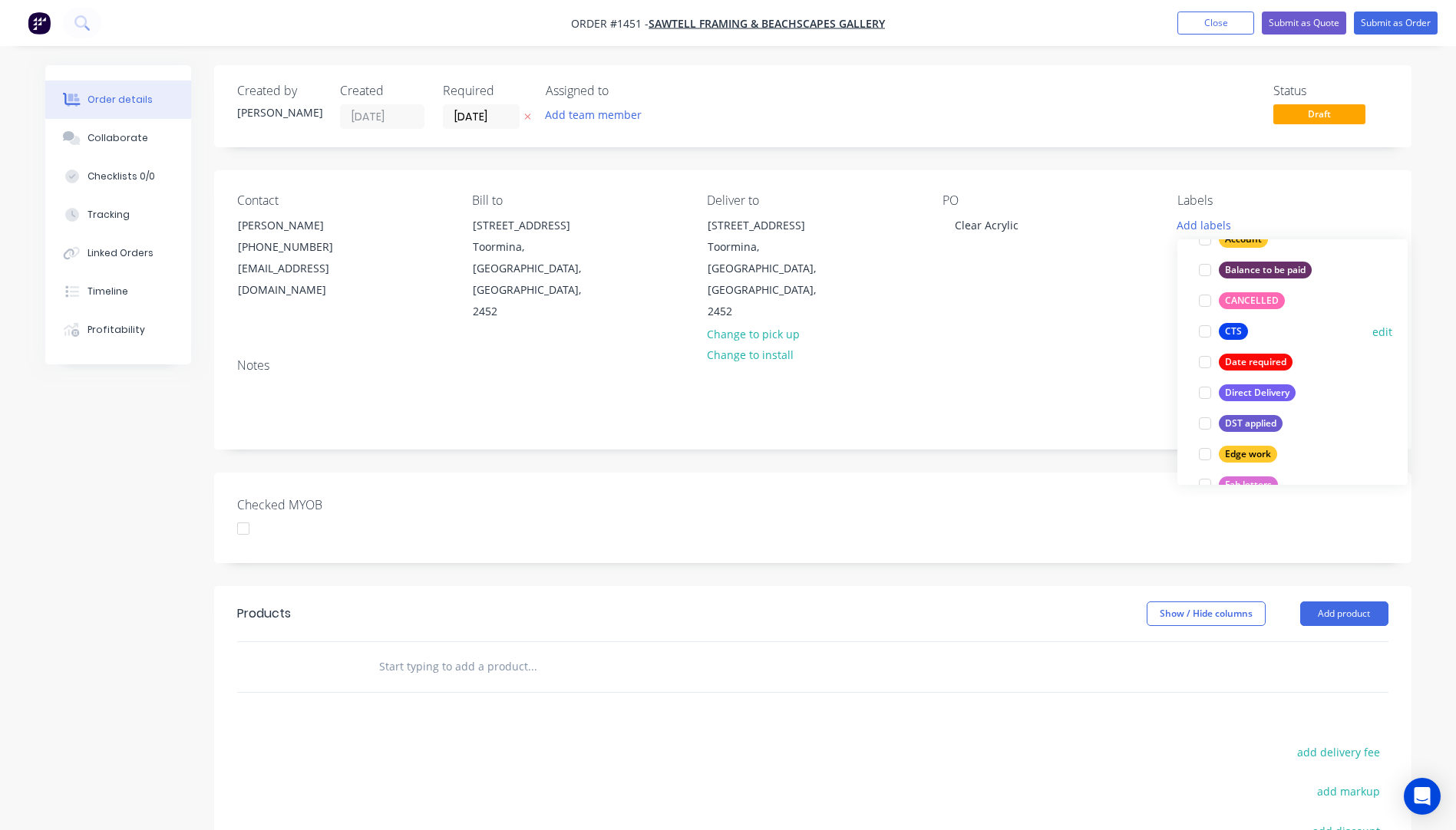
click at [1235, 336] on div "CTS" at bounding box center [1233, 331] width 29 height 17
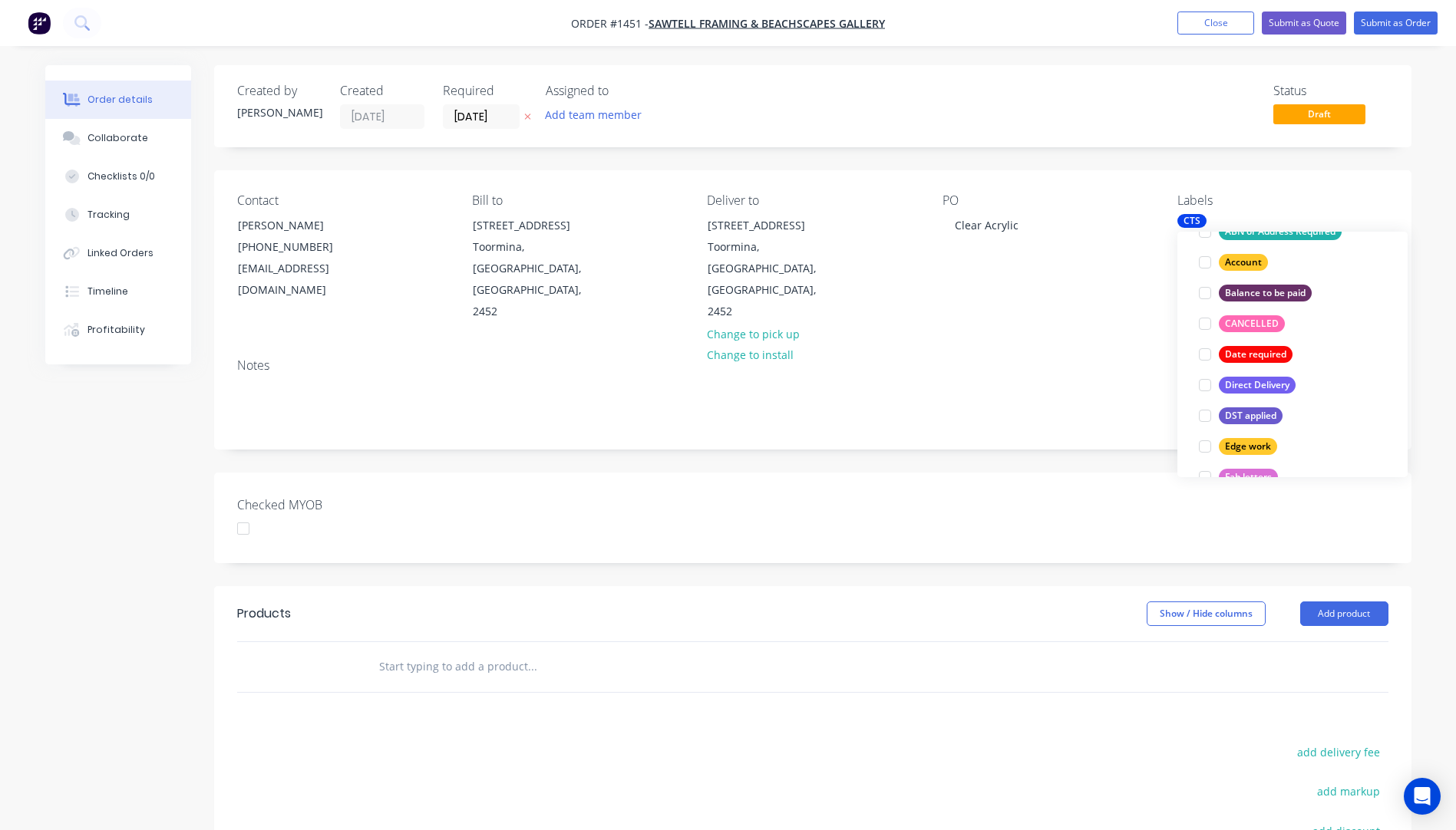
scroll to position [31, 0]
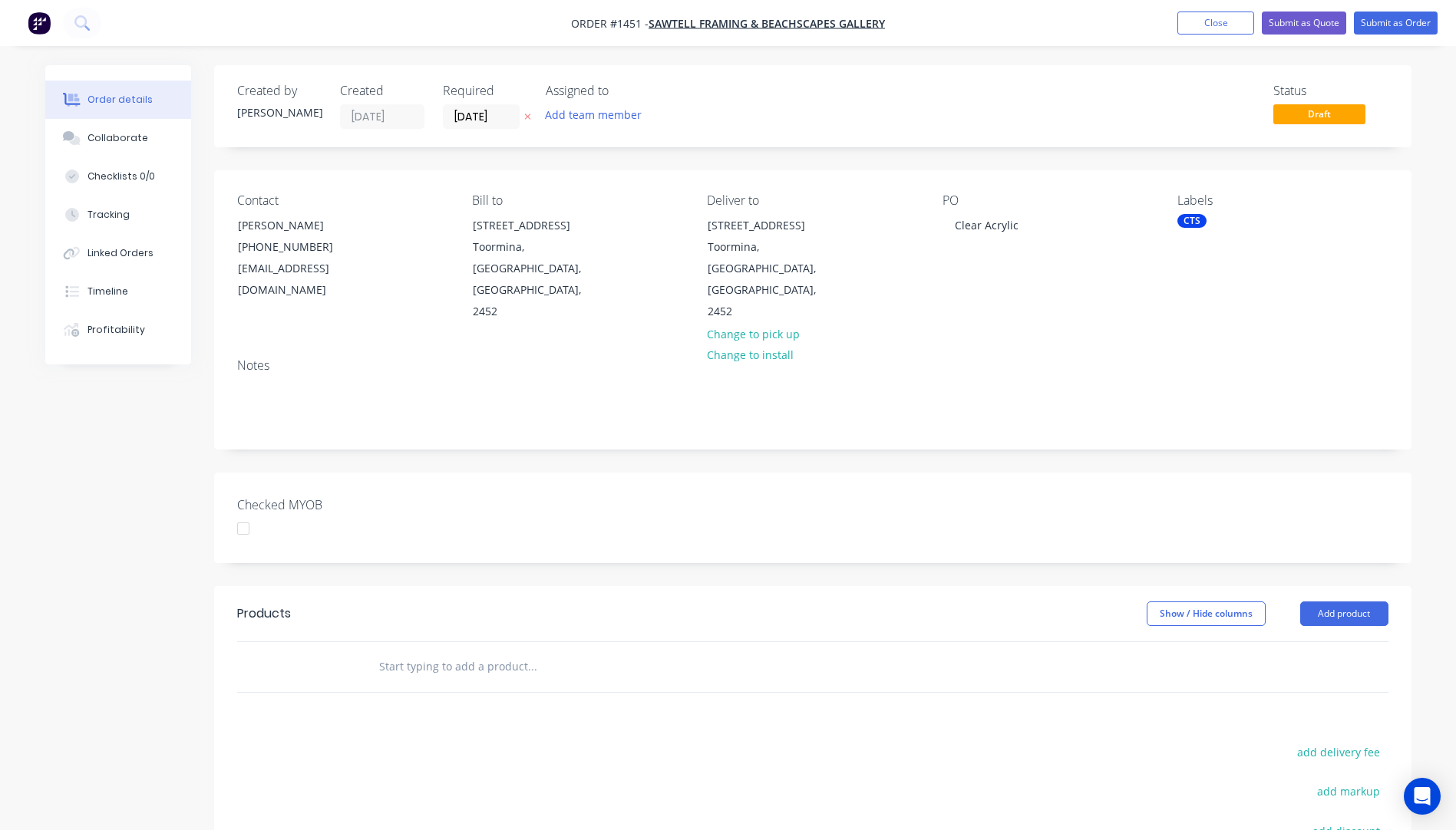
click at [1111, 346] on div "Notes" at bounding box center [813, 398] width 1197 height 103
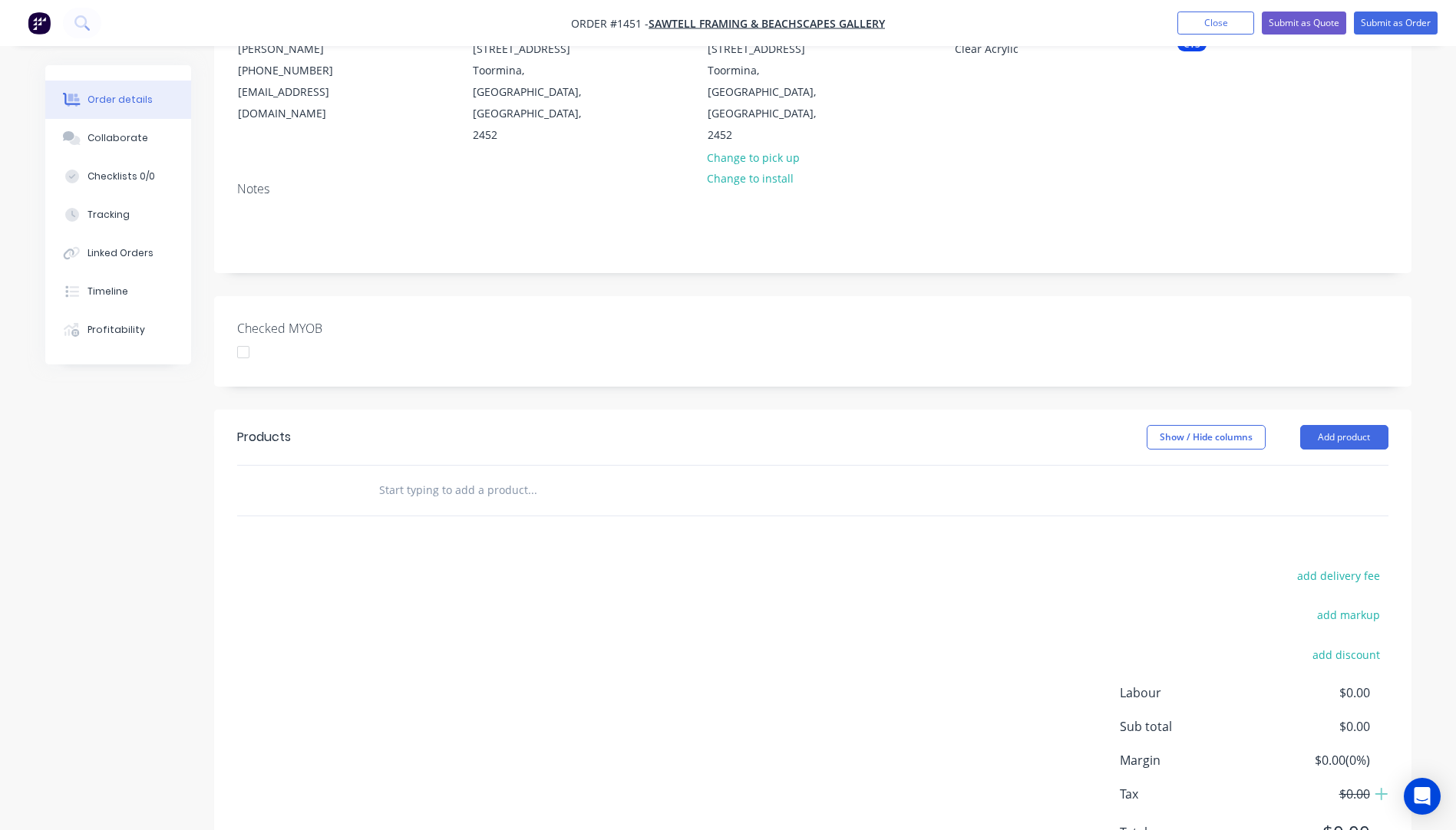
scroll to position [211, 0]
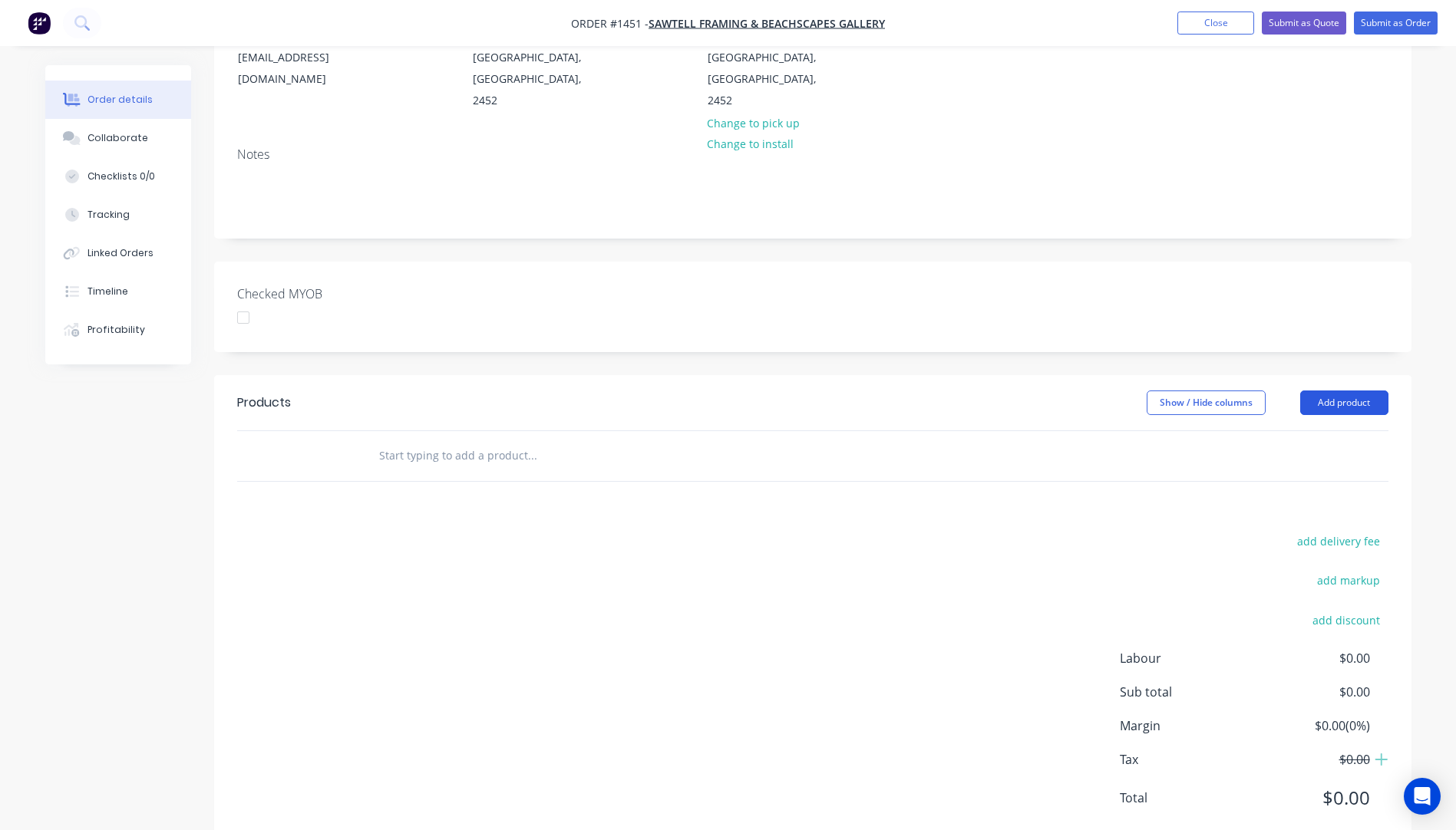
click at [1337, 391] on button "Add product" at bounding box center [1344, 403] width 88 height 25
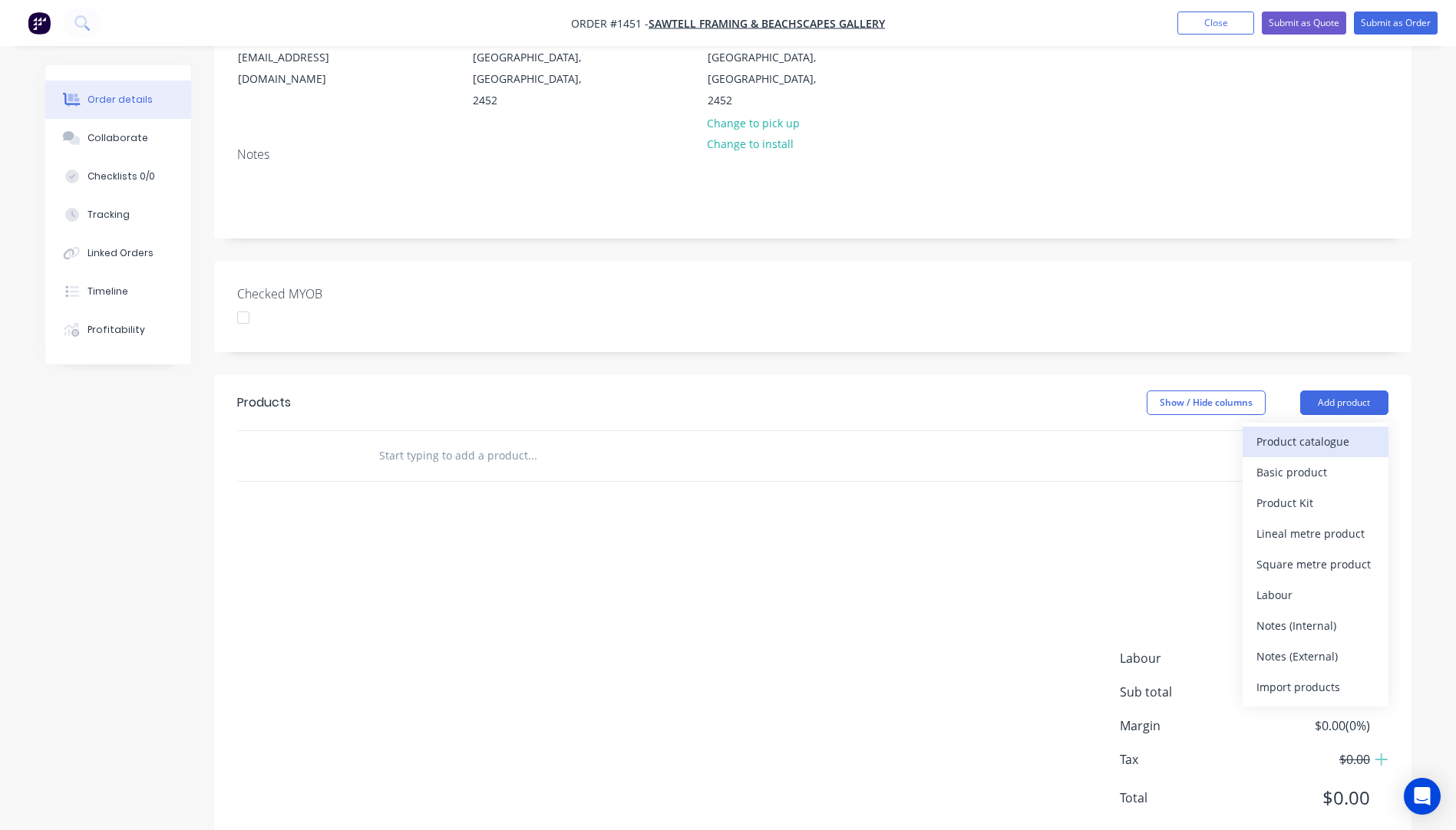
click at [1304, 431] on div "Product catalogue" at bounding box center [1316, 442] width 118 height 22
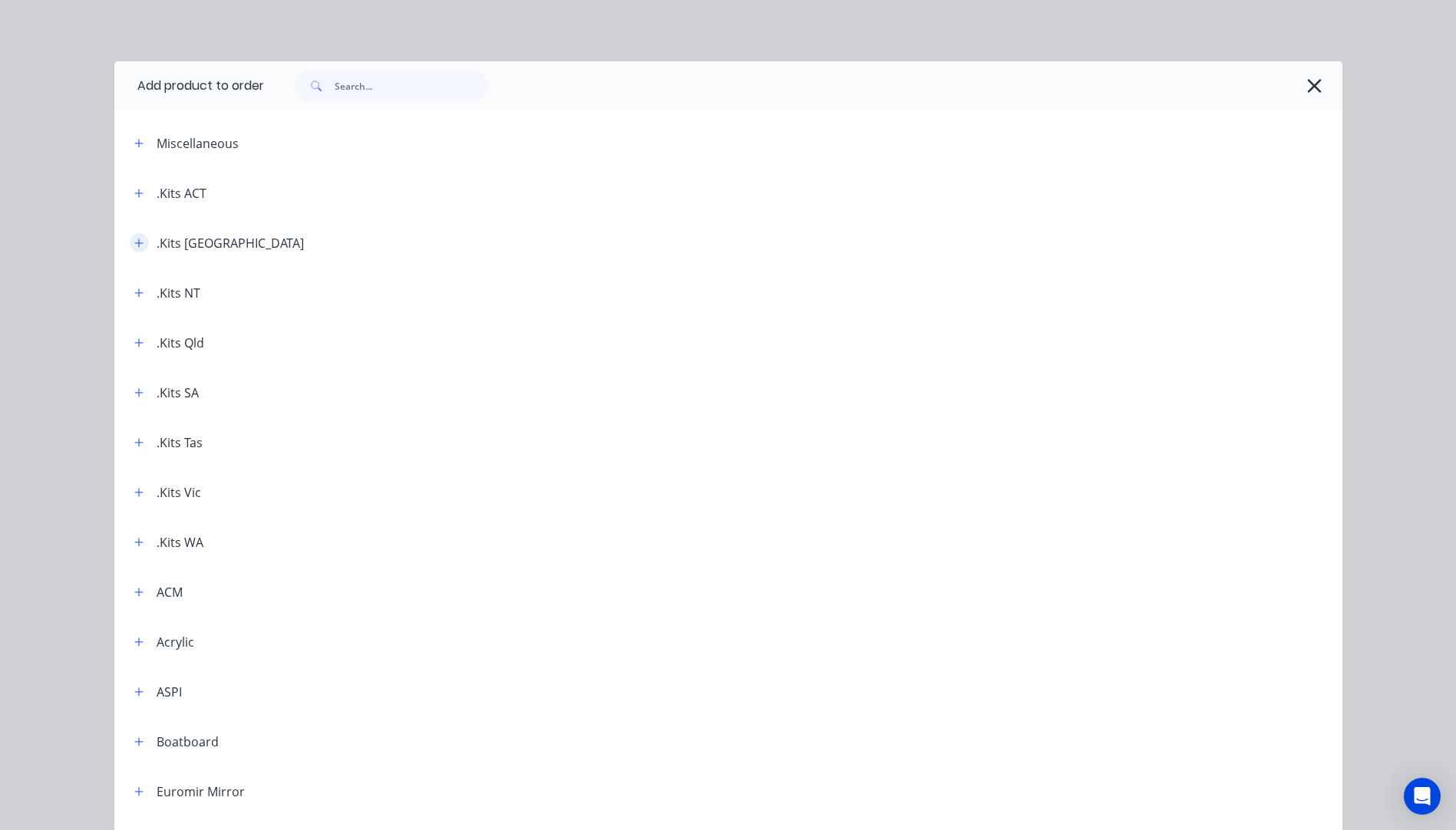
click at [134, 246] on icon "button" at bounding box center [139, 243] width 9 height 11
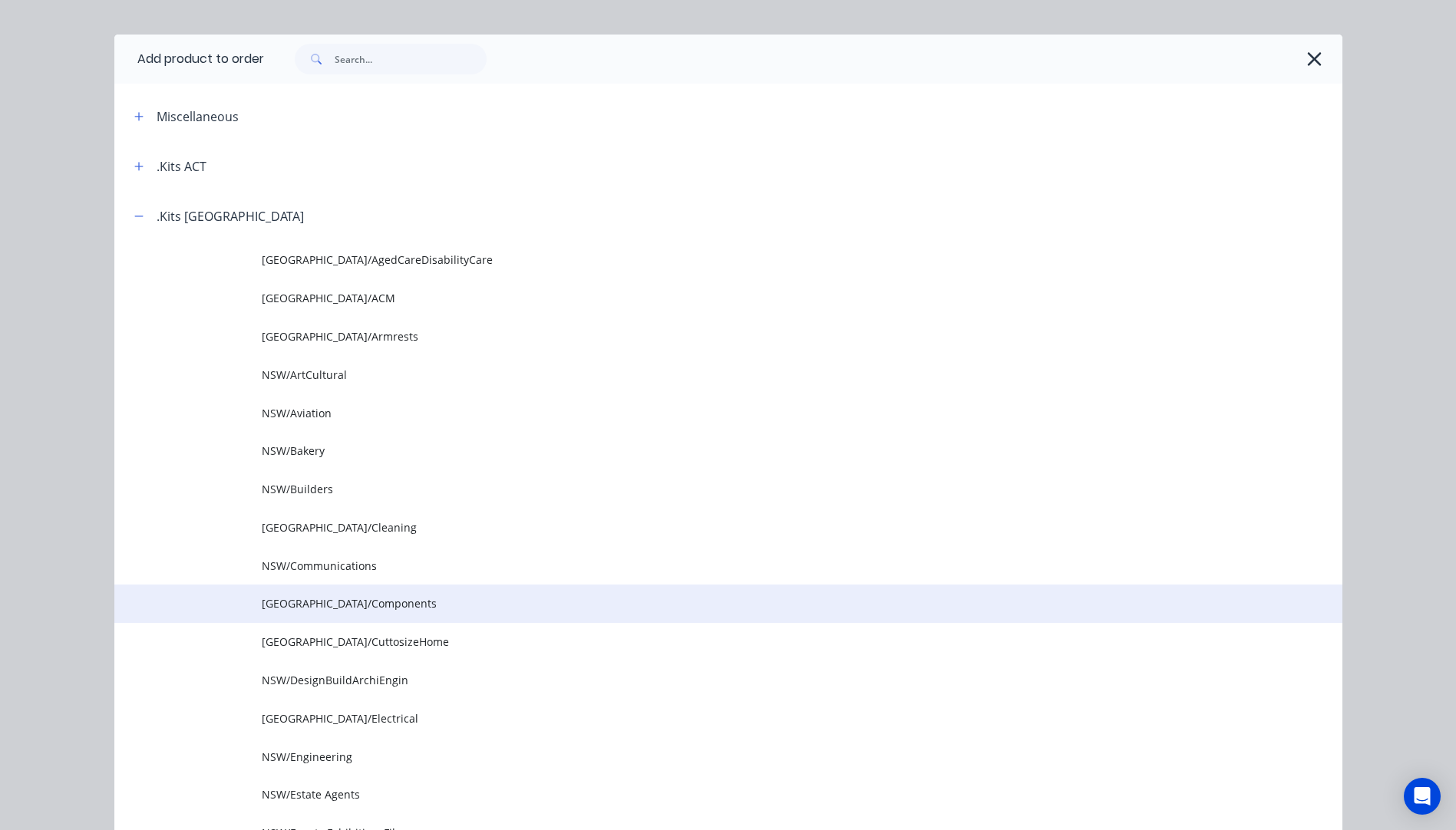
scroll to position [0, 0]
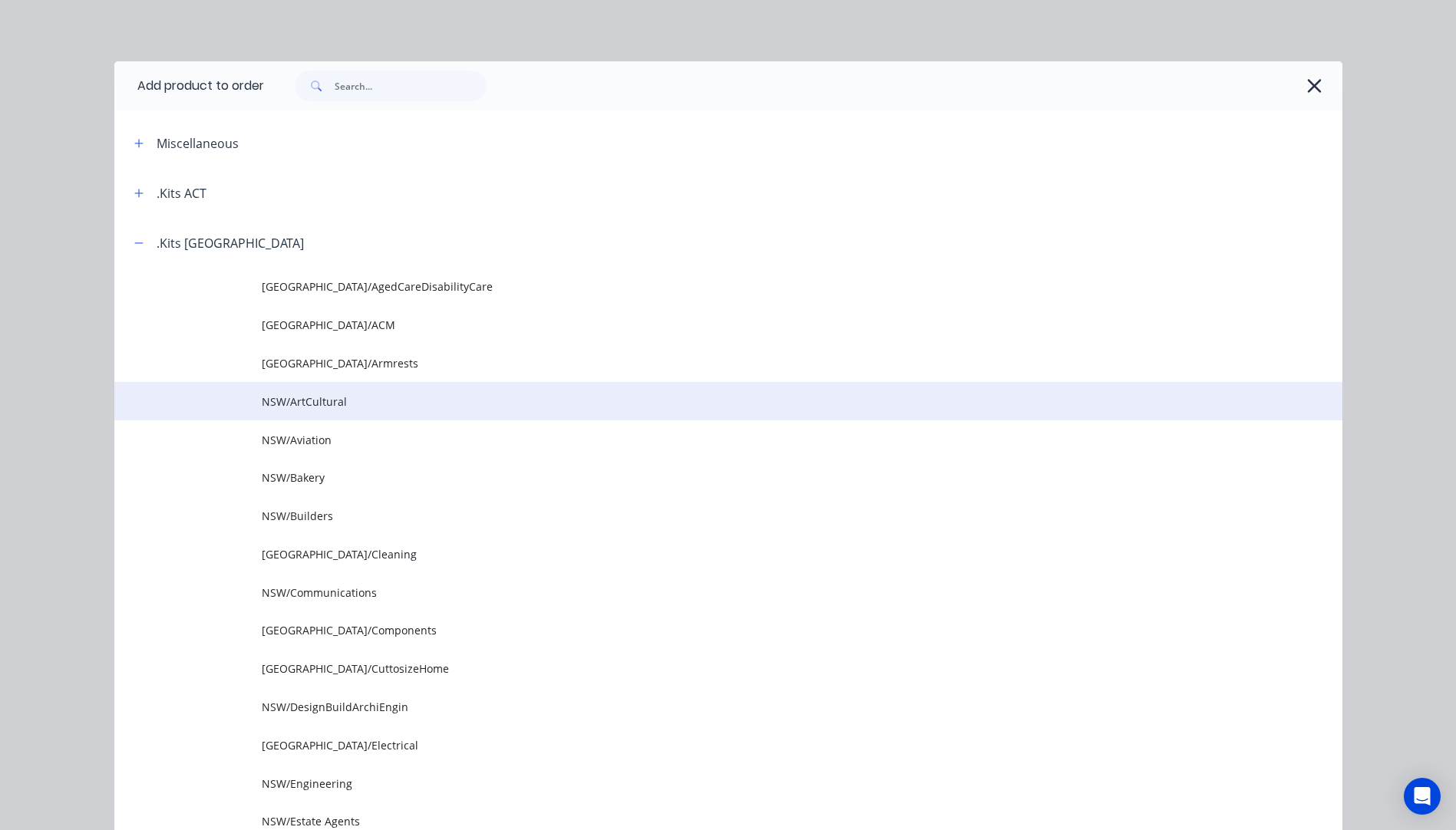
click at [300, 407] on span "NSW/ArtCultural" at bounding box center [693, 401] width 864 height 16
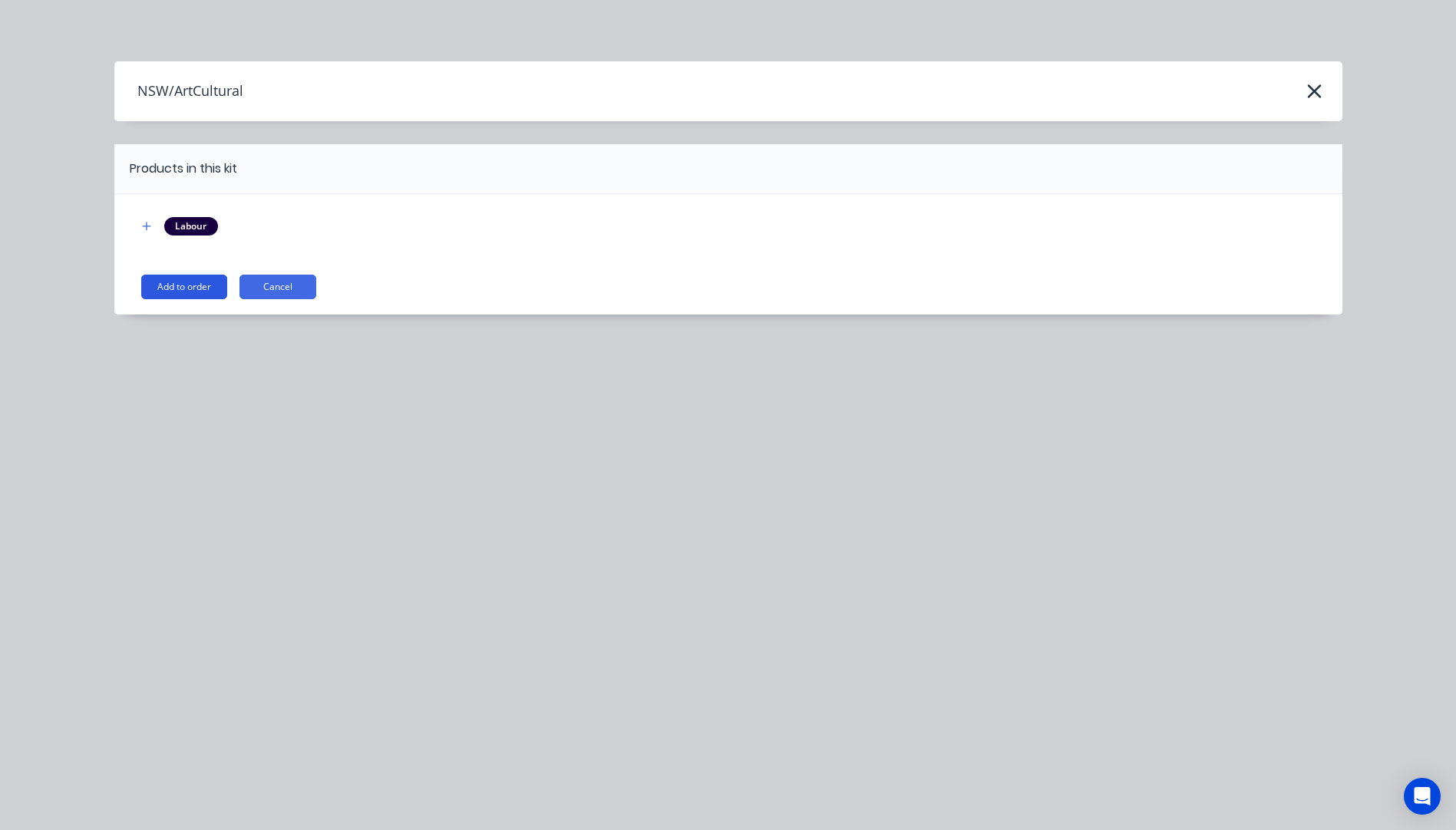
click at [194, 287] on button "Add to order" at bounding box center [184, 287] width 86 height 25
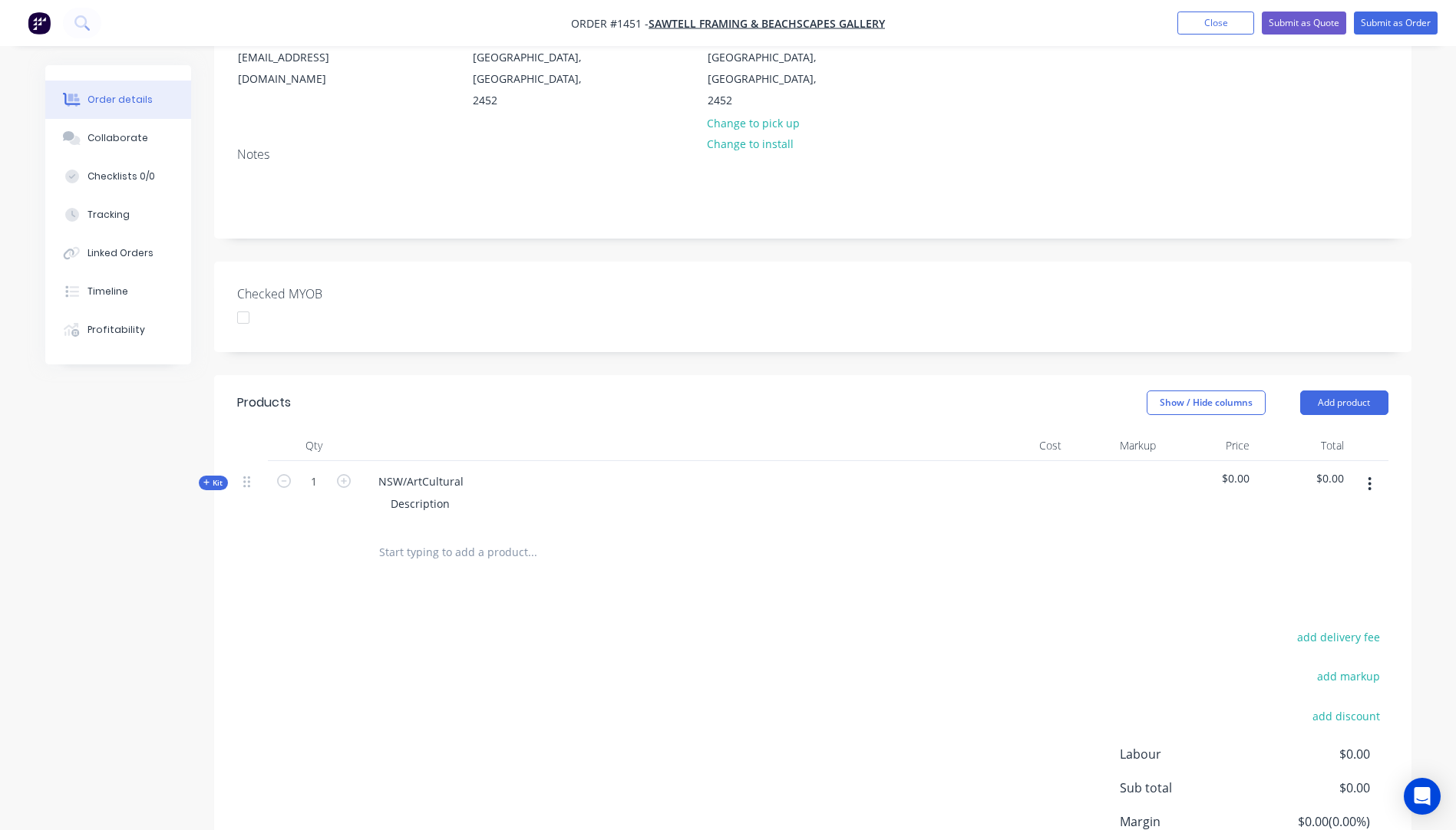
click at [203, 479] on icon at bounding box center [207, 482] width 7 height 7
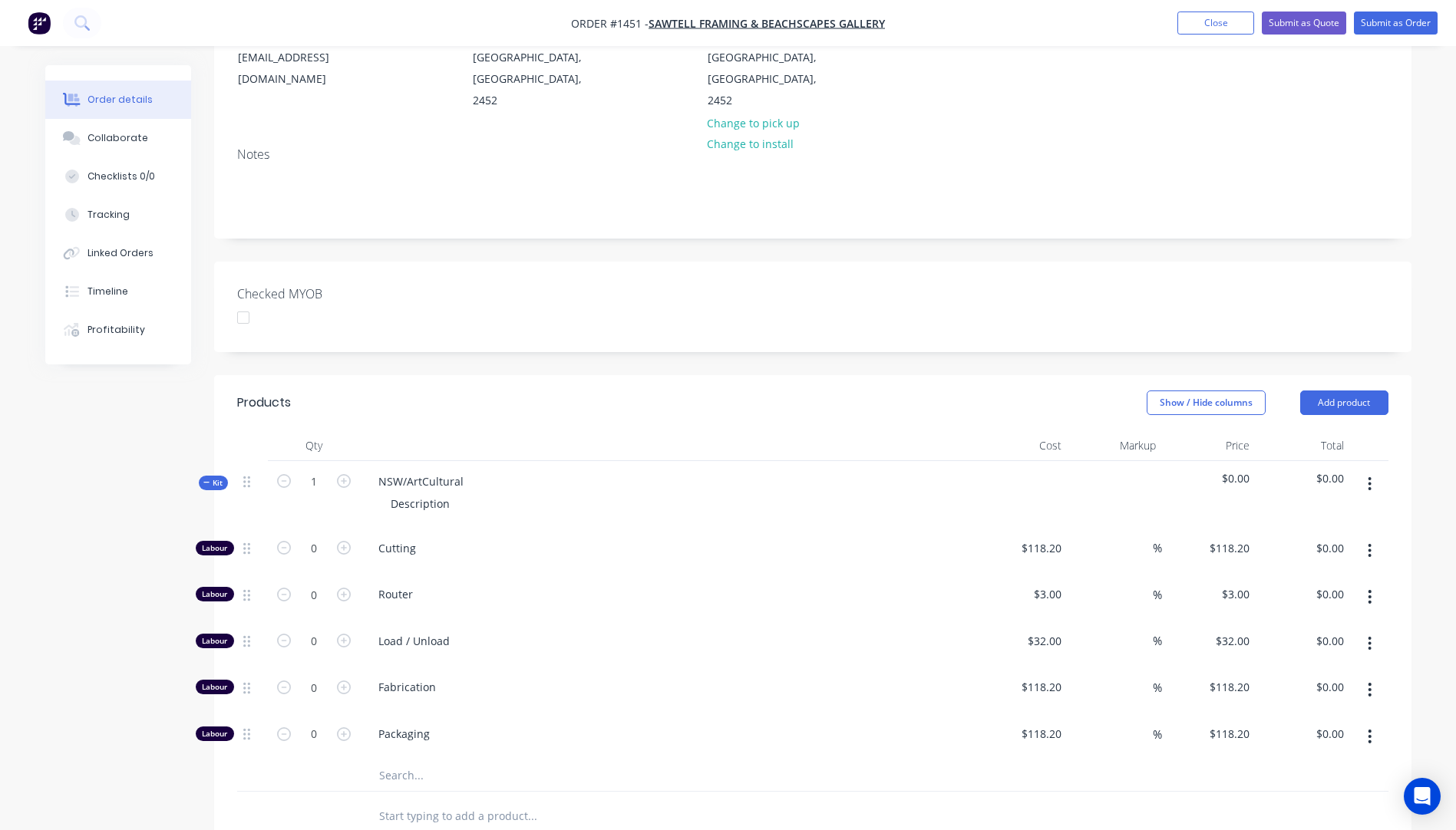
scroll to position [288, 0]
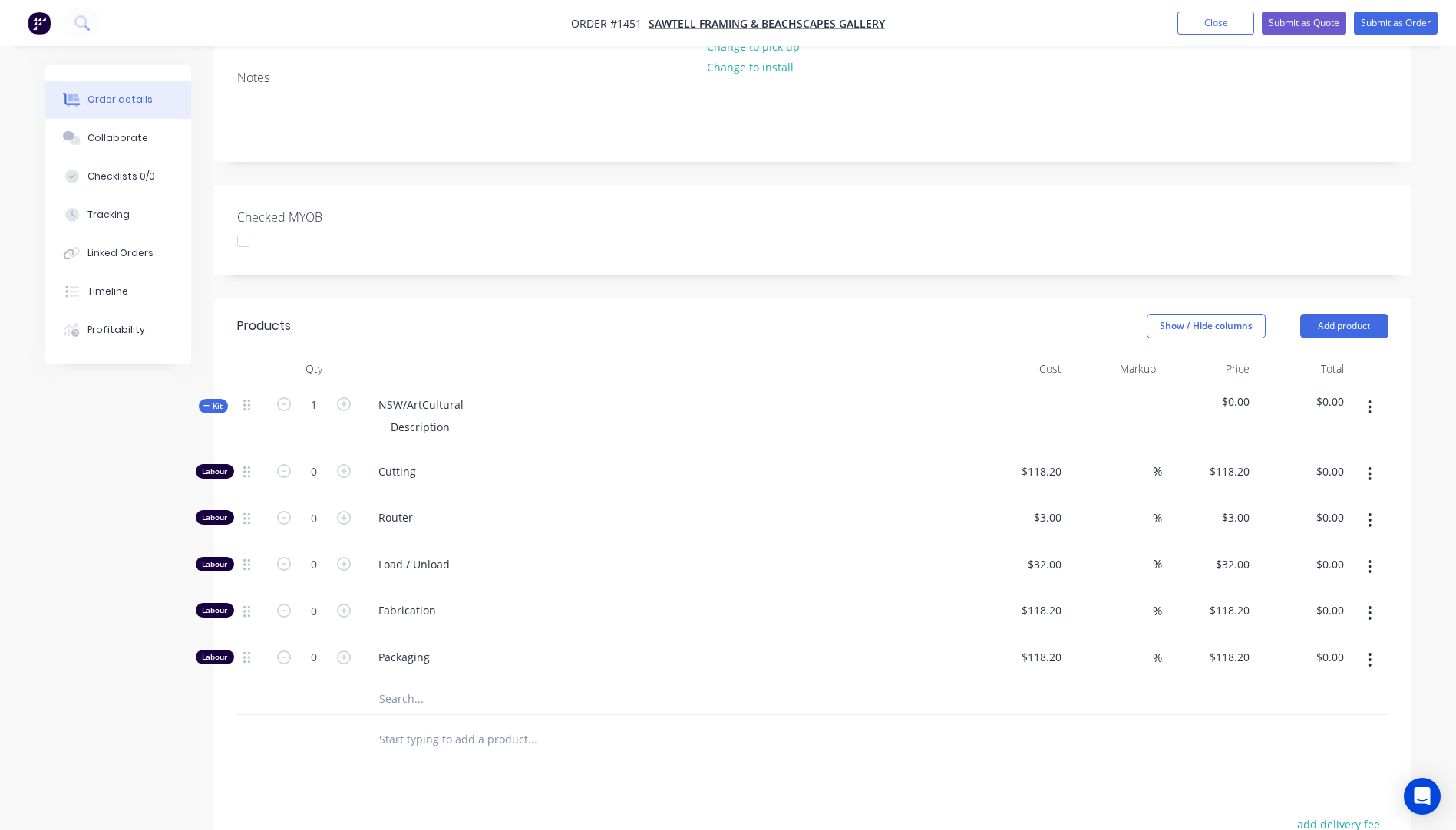
click at [401, 684] on input "text" at bounding box center [532, 699] width 307 height 31
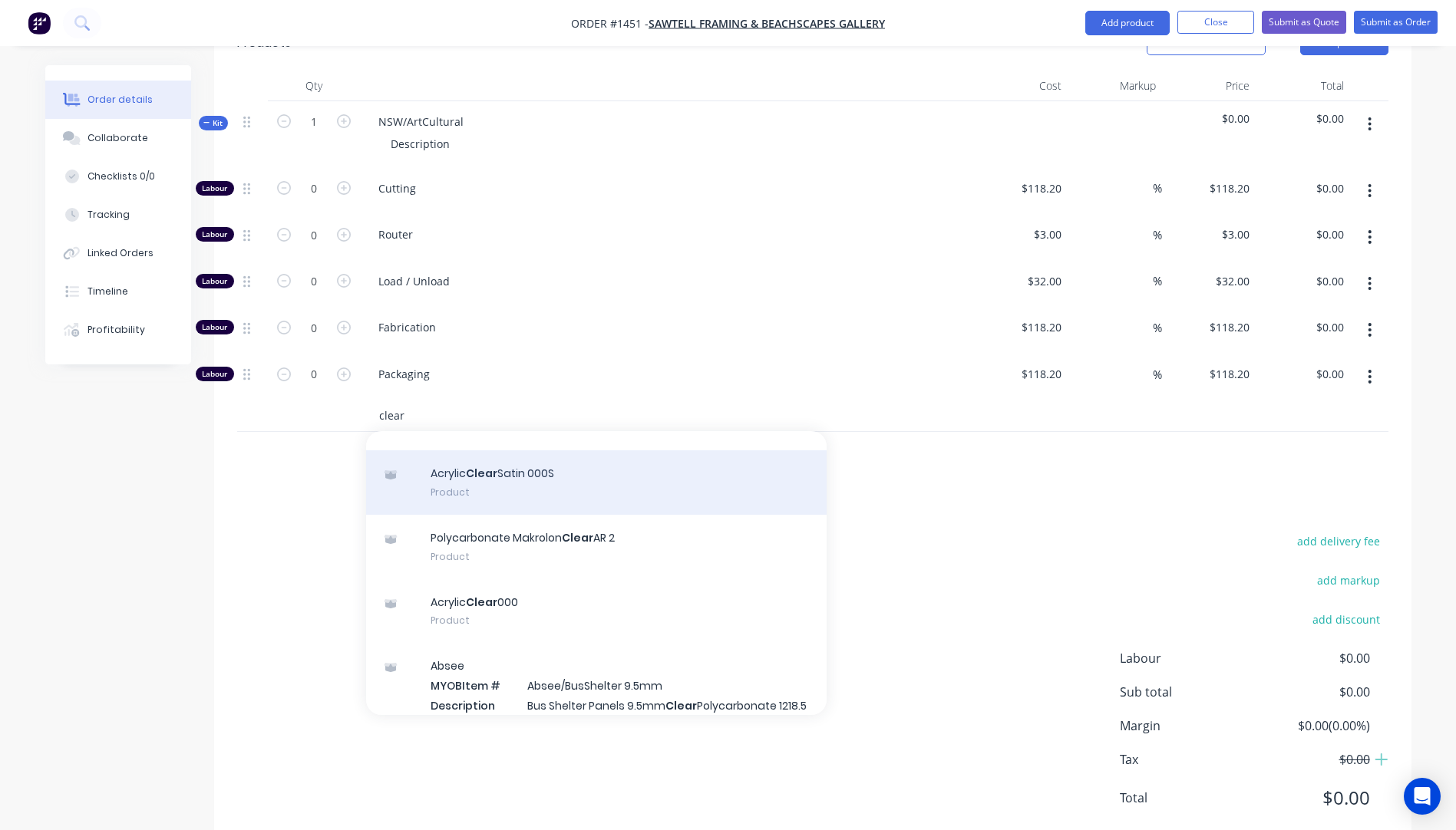
scroll to position [230, 0]
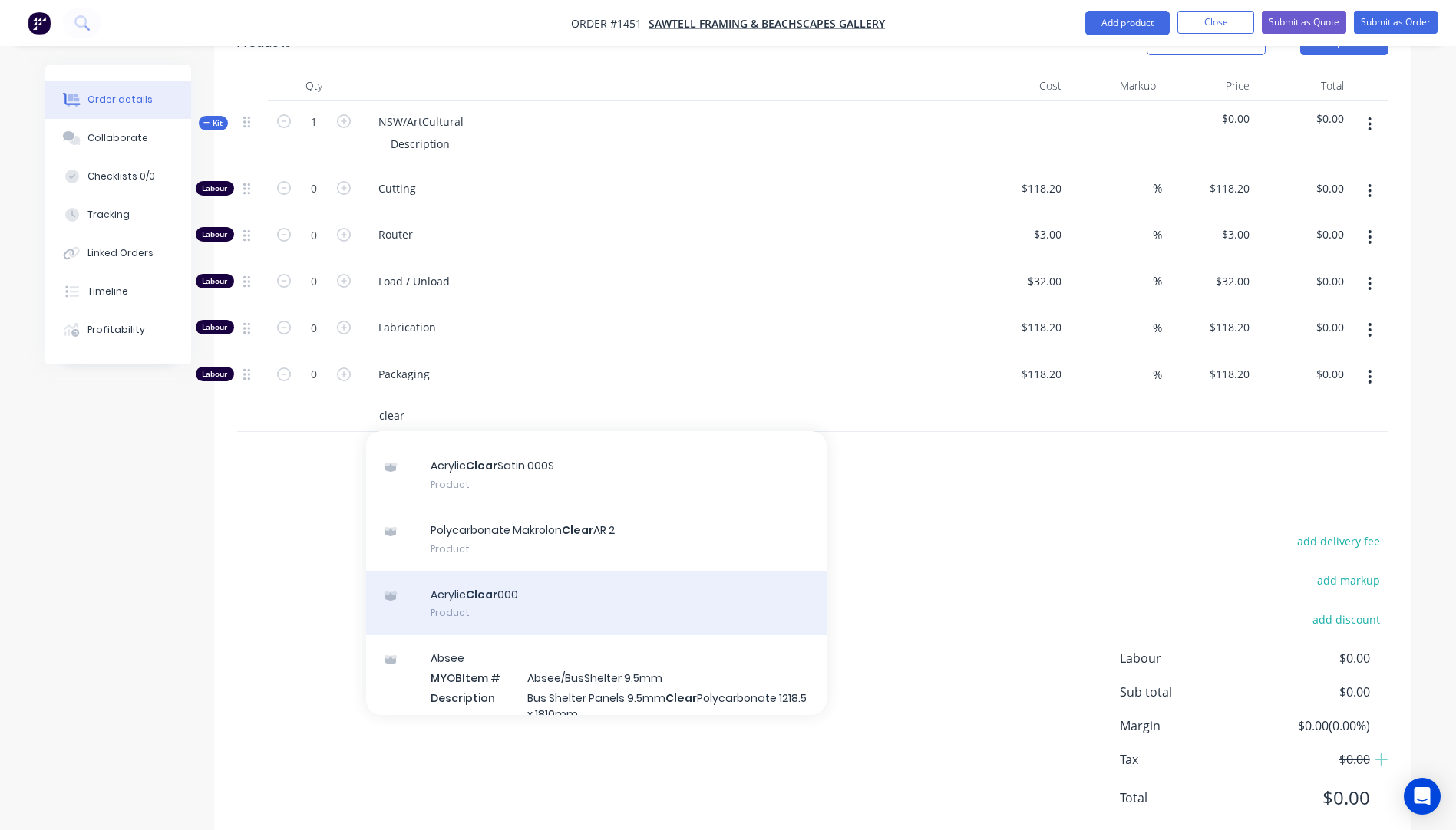
type input "clear"
click at [510, 572] on div "Acrylic Clear 000 Product" at bounding box center [596, 604] width 461 height 65
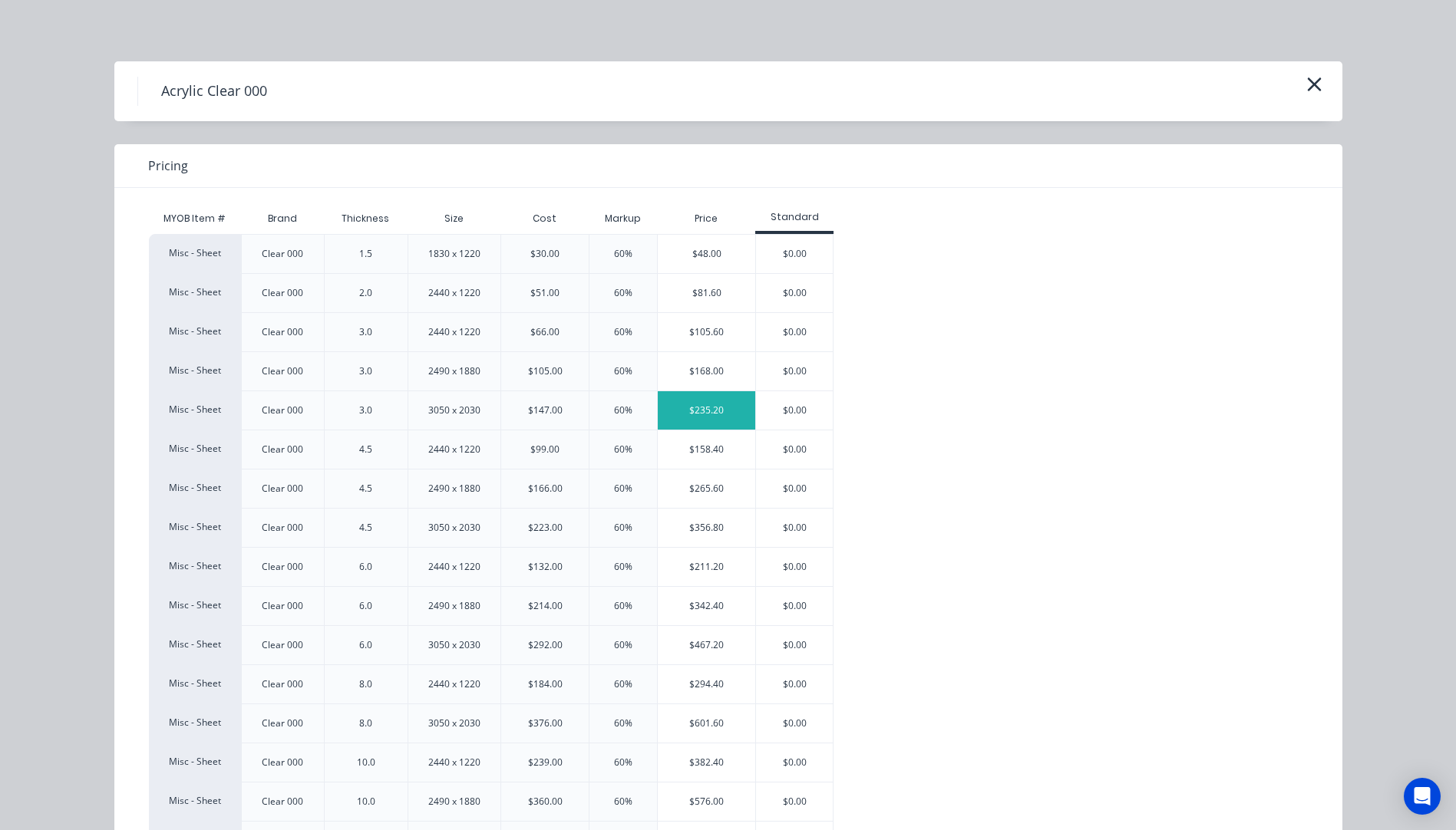
click at [704, 408] on div "$235.20" at bounding box center [706, 411] width 97 height 38
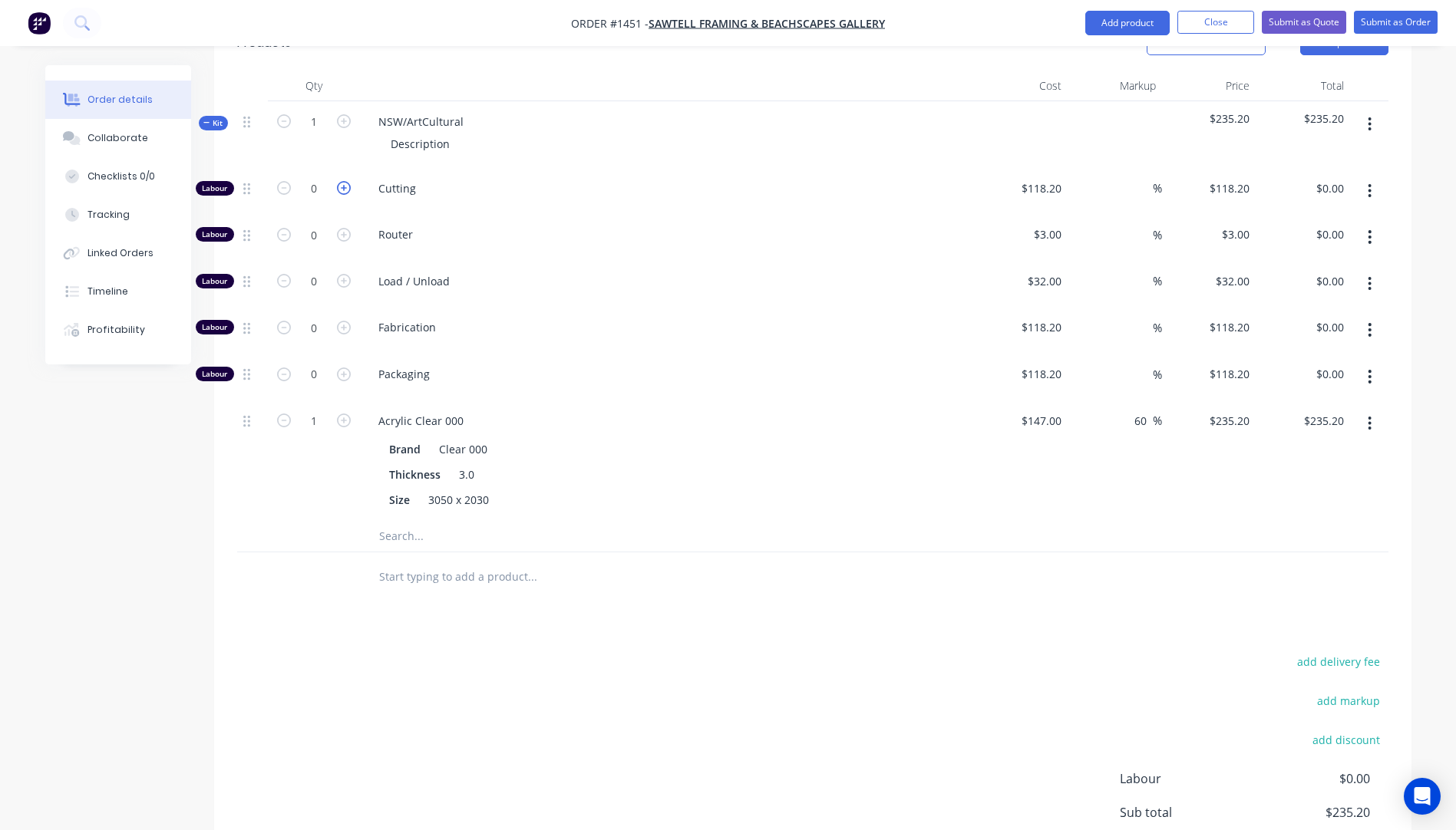
click at [346, 181] on icon "button" at bounding box center [344, 188] width 14 height 14
type input "1"
type input "$118.20"
click at [346, 181] on icon "button" at bounding box center [344, 188] width 14 height 14
type input "2"
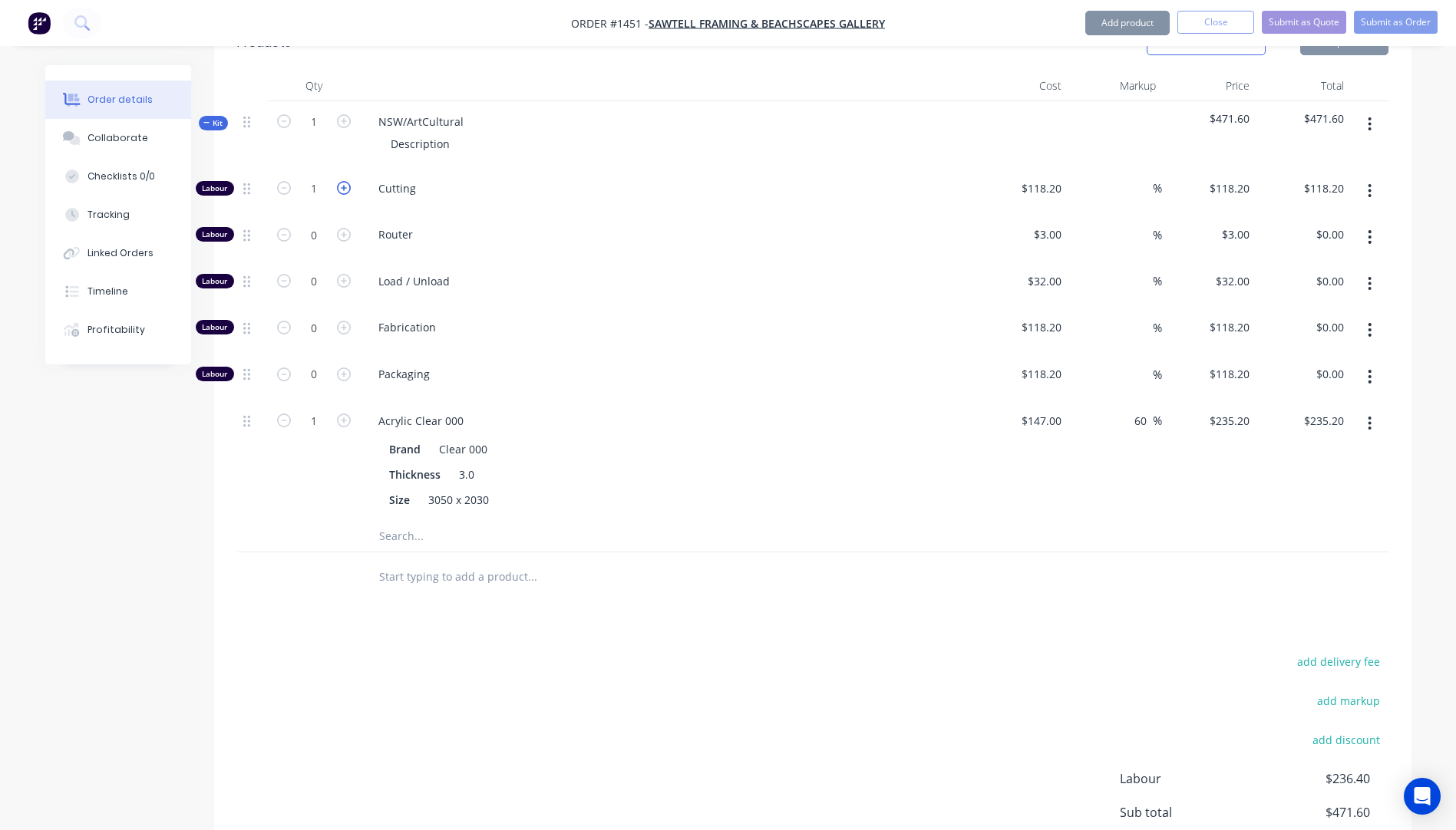
type input "$236.40"
click at [1051, 178] on input "118.2" at bounding box center [1043, 188] width 47 height 22
type input "$10.00"
type input "$20.00"
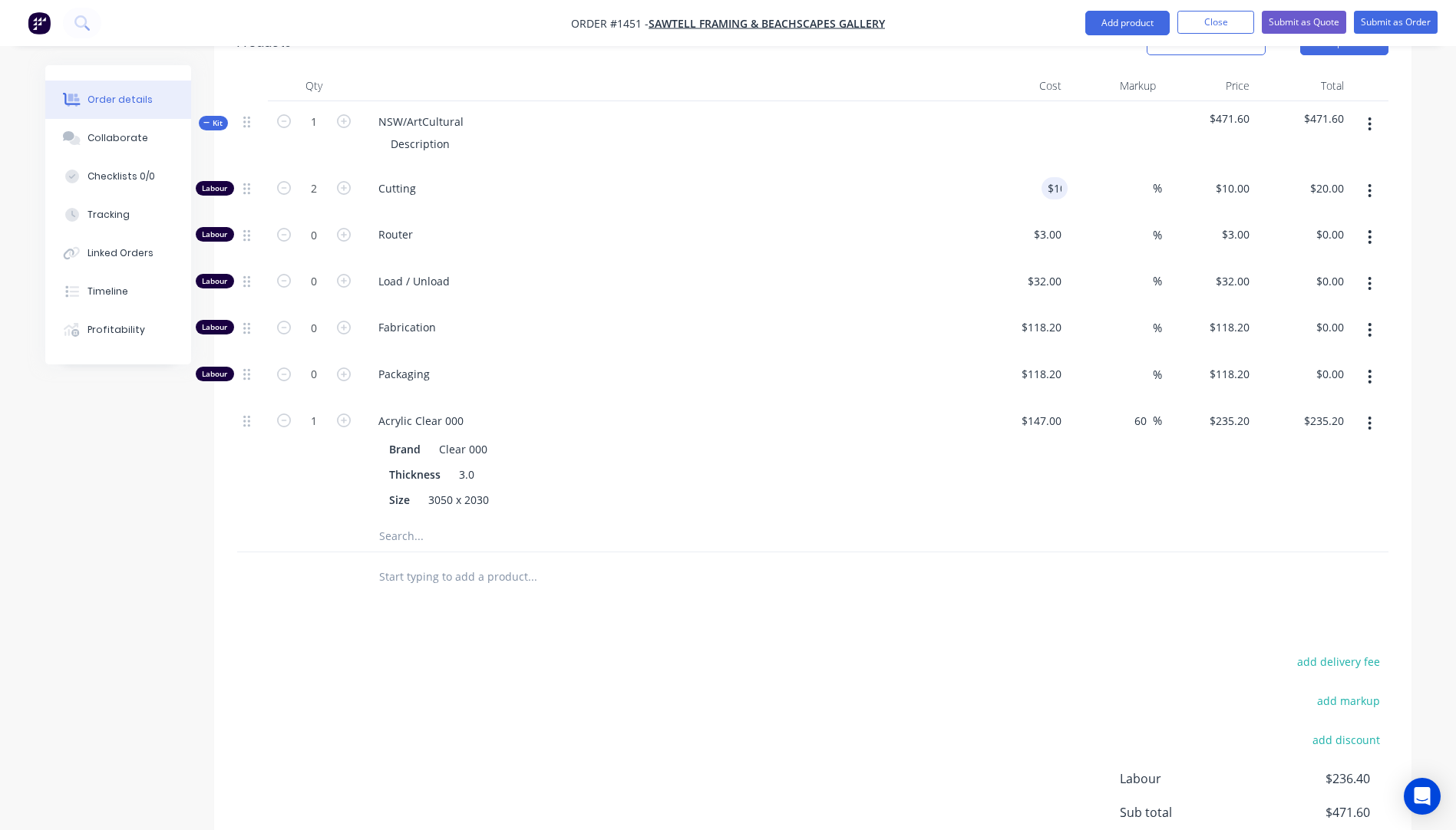
click at [969, 261] on div "Load / Unload" at bounding box center [667, 284] width 614 height 46
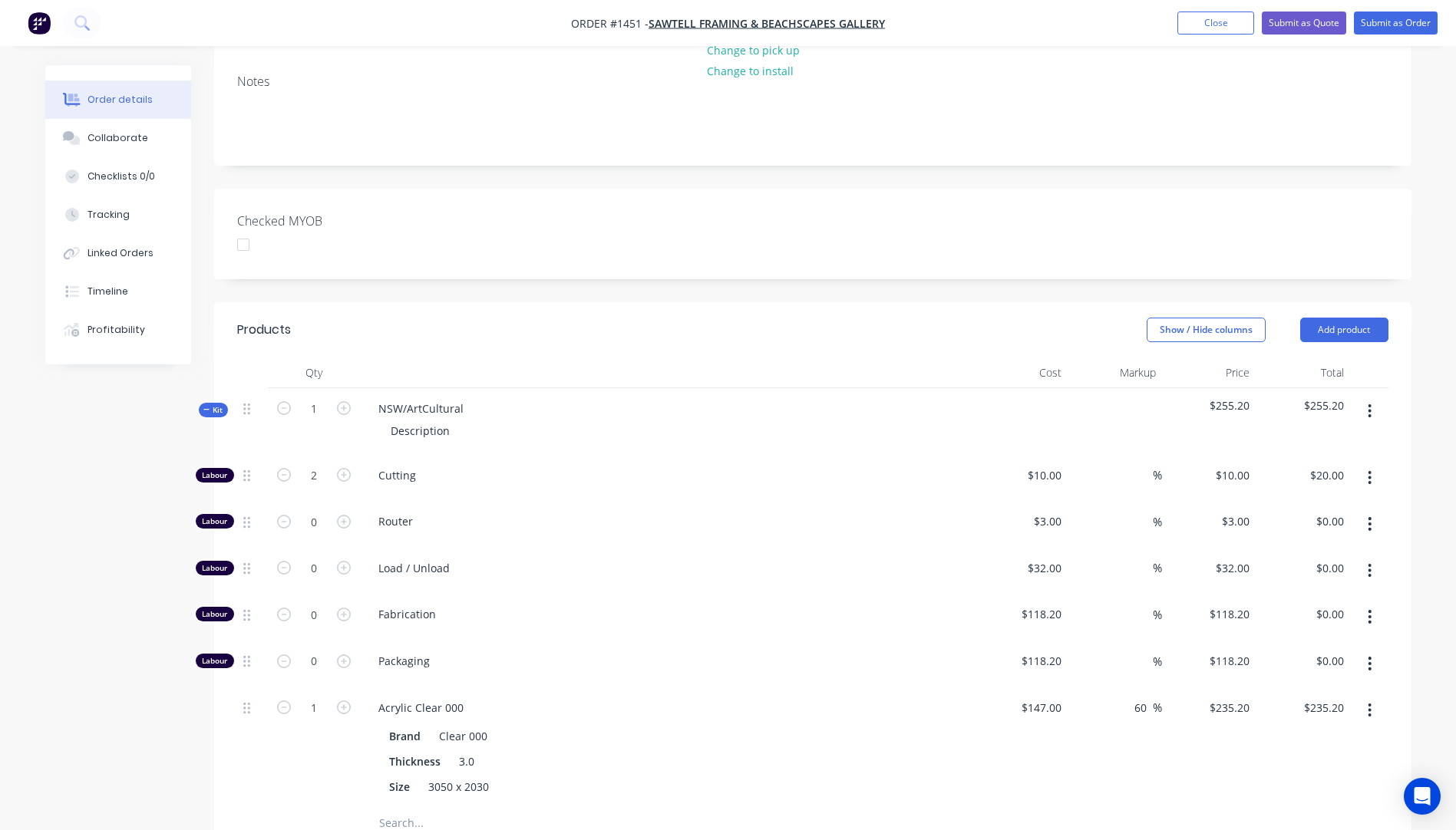
scroll to position [264, 0]
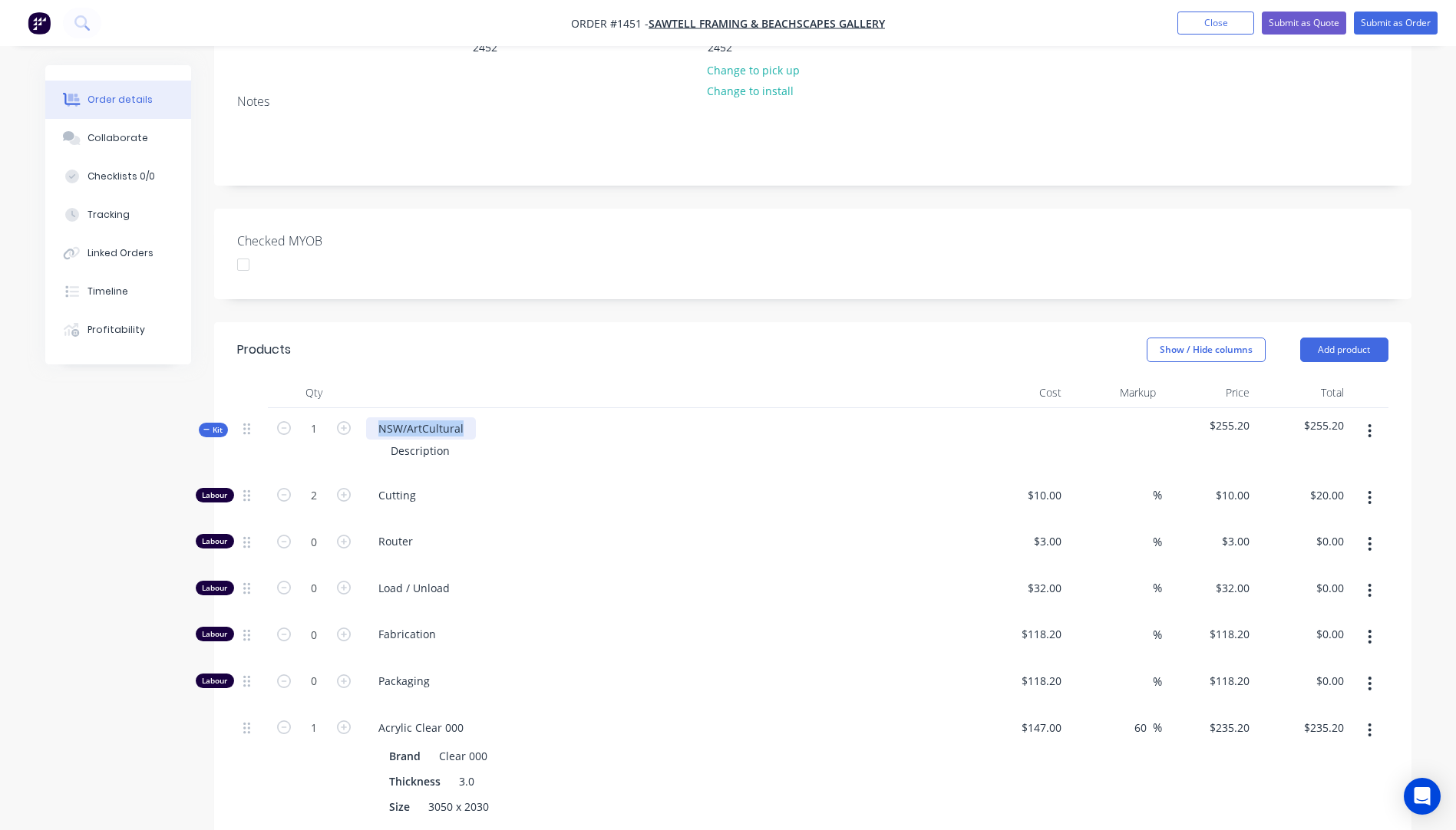
drag, startPoint x: 468, startPoint y: 387, endPoint x: 374, endPoint y: 376, distance: 94.6
click at [374, 417] on div "NSW/ArtCultural" at bounding box center [421, 428] width 110 height 22
drag, startPoint x: 454, startPoint y: 408, endPoint x: 379, endPoint y: 393, distance: 76.5
click at [379, 408] on div "3mm Clear Acrylic panels Description" at bounding box center [667, 442] width 614 height 66
click at [447, 440] on div "Description" at bounding box center [420, 451] width 84 height 22
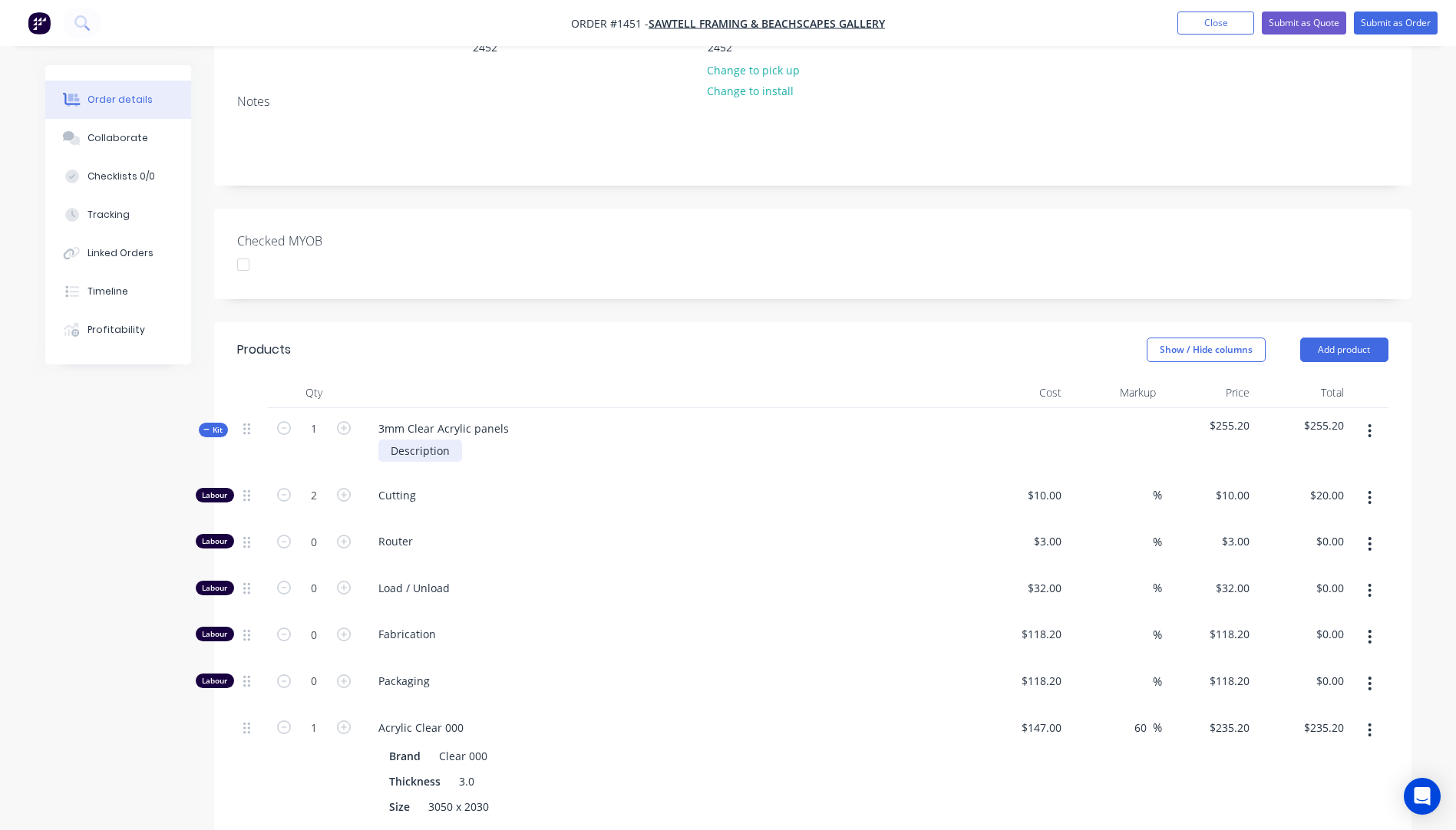
click at [447, 440] on div "Description" at bounding box center [420, 451] width 84 height 22
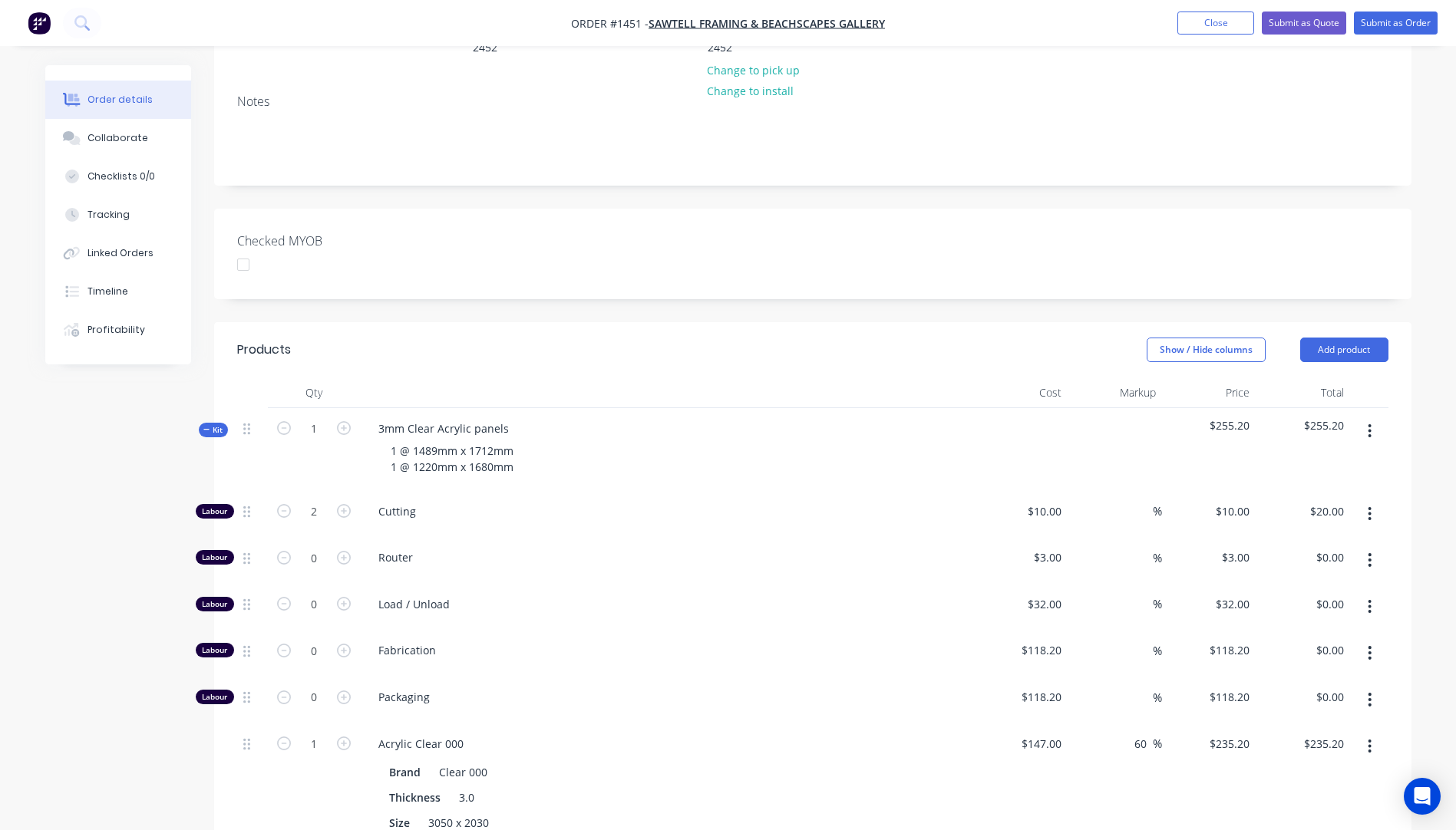
click at [531, 491] on div "Cutting" at bounding box center [667, 515] width 614 height 46
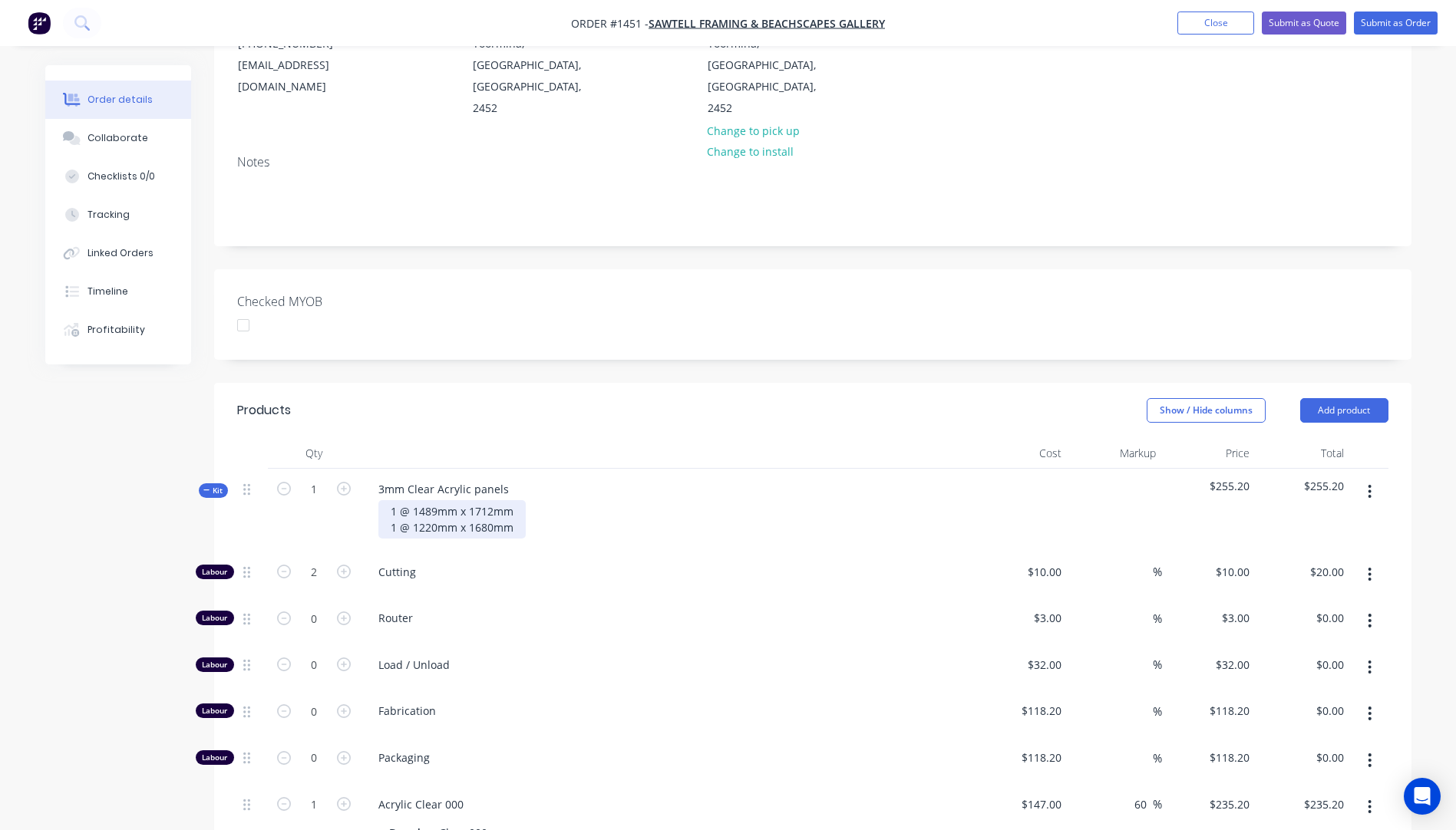
scroll to position [188, 0]
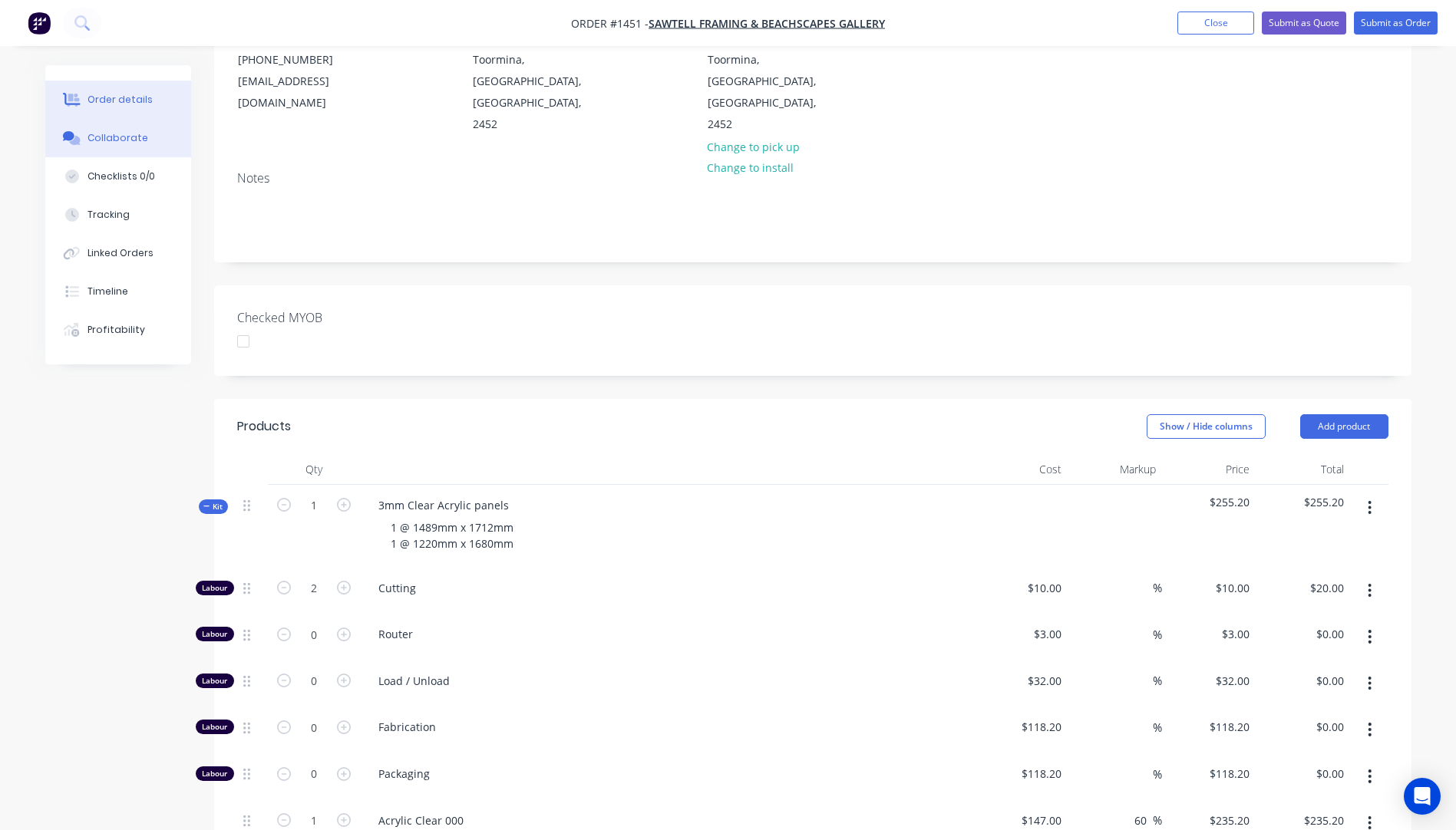
click at [102, 137] on div "Collaborate" at bounding box center [117, 138] width 61 height 14
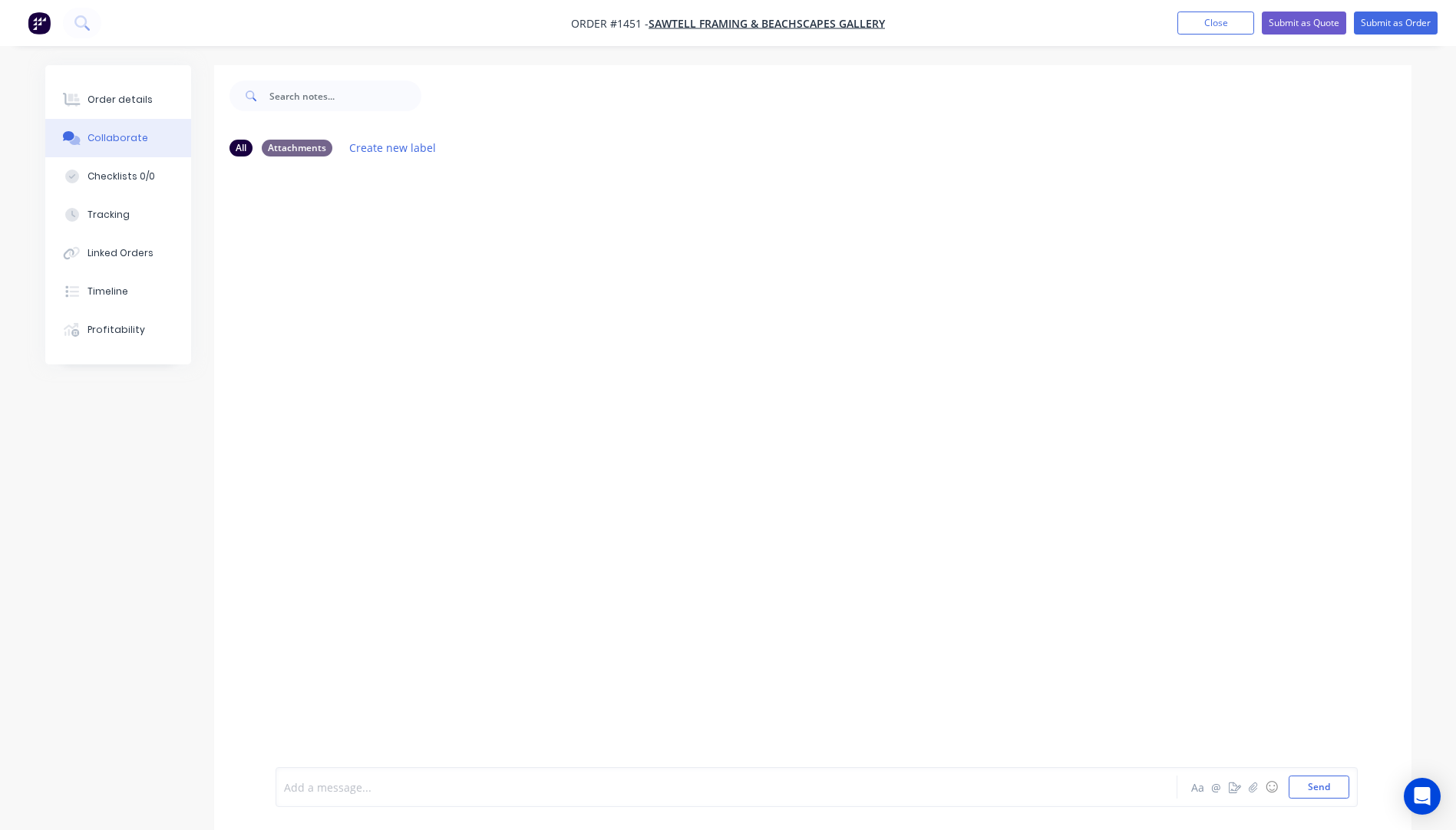
click at [317, 781] on div at bounding box center [684, 787] width 799 height 16
click at [1322, 789] on button "Send" at bounding box center [1318, 788] width 61 height 23
click at [1256, 790] on icon "button" at bounding box center [1252, 787] width 9 height 11
click at [1318, 788] on button "Send" at bounding box center [1318, 788] width 61 height 23
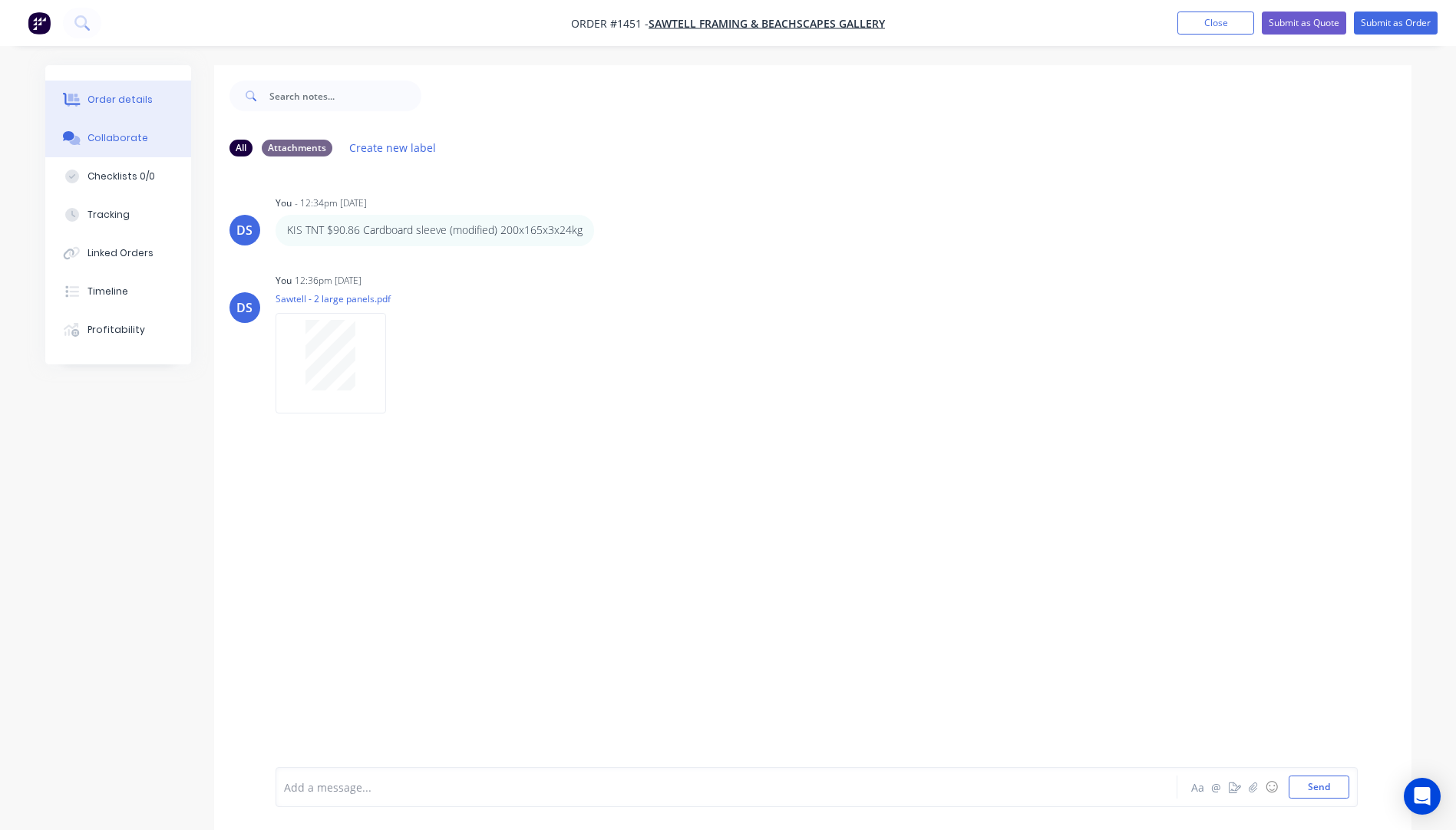
click at [115, 100] on div "Order details" at bounding box center [120, 100] width 66 height 14
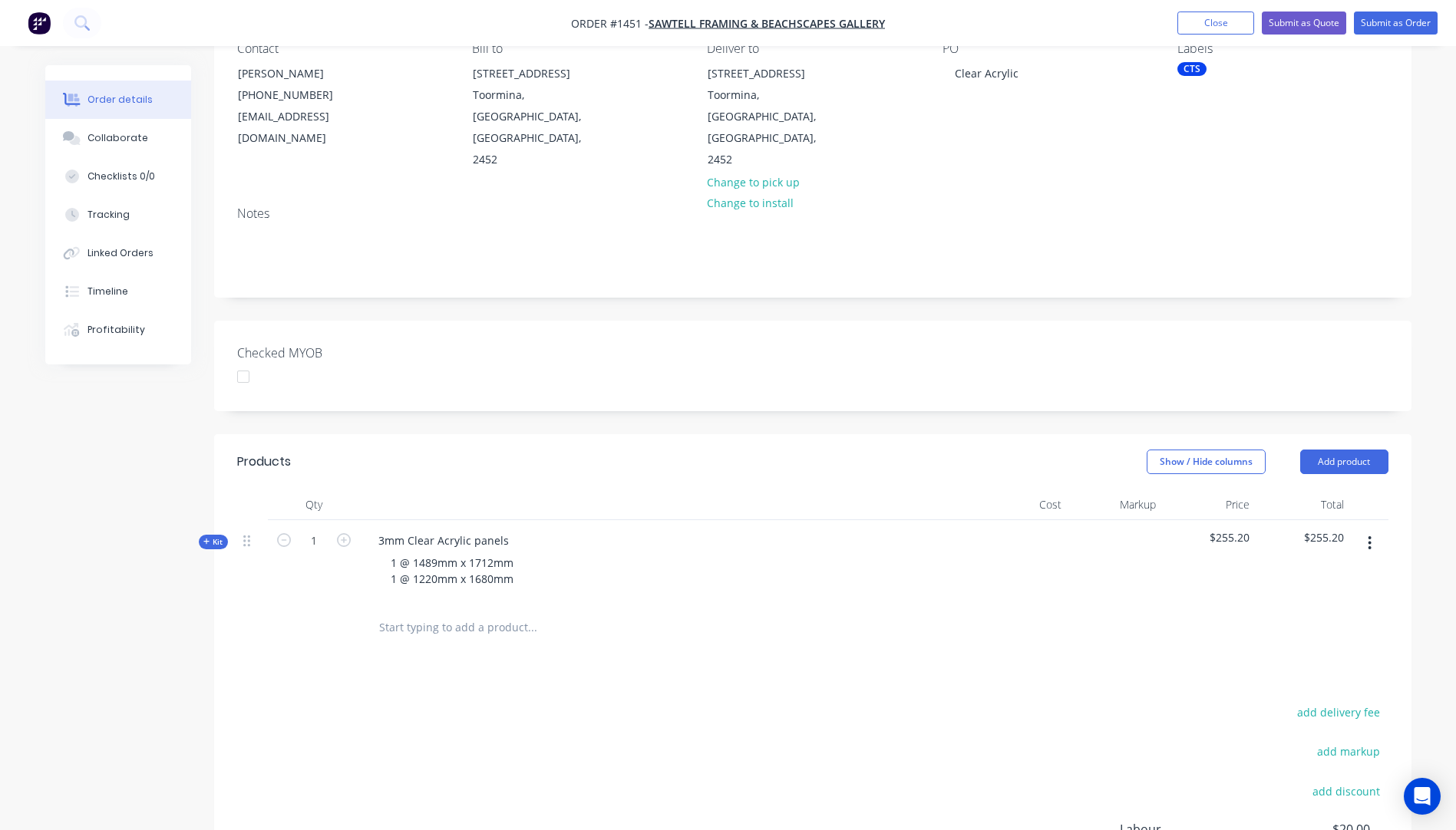
scroll to position [154, 0]
click at [205, 536] on icon at bounding box center [207, 540] width 7 height 7
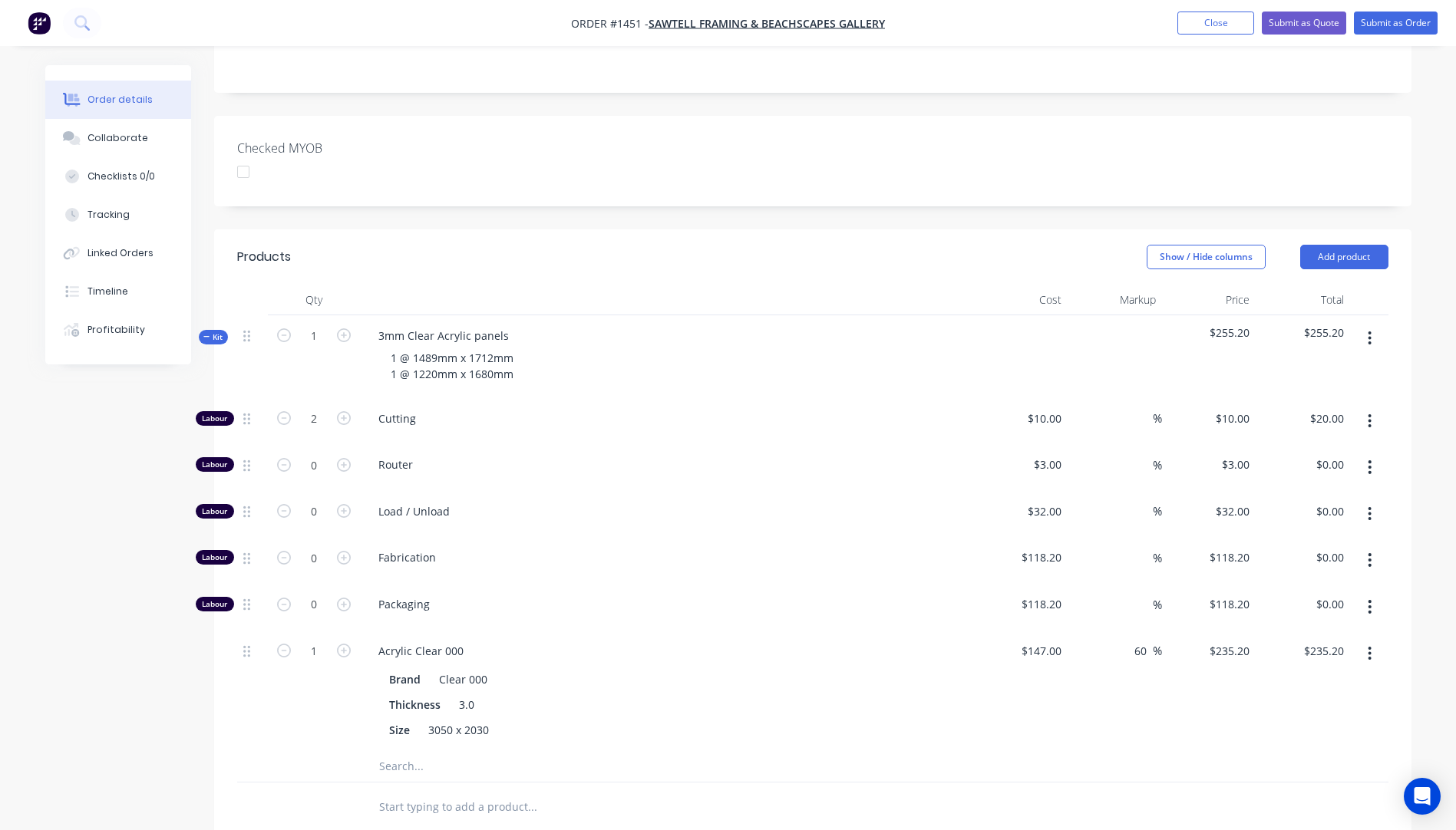
scroll to position [383, 0]
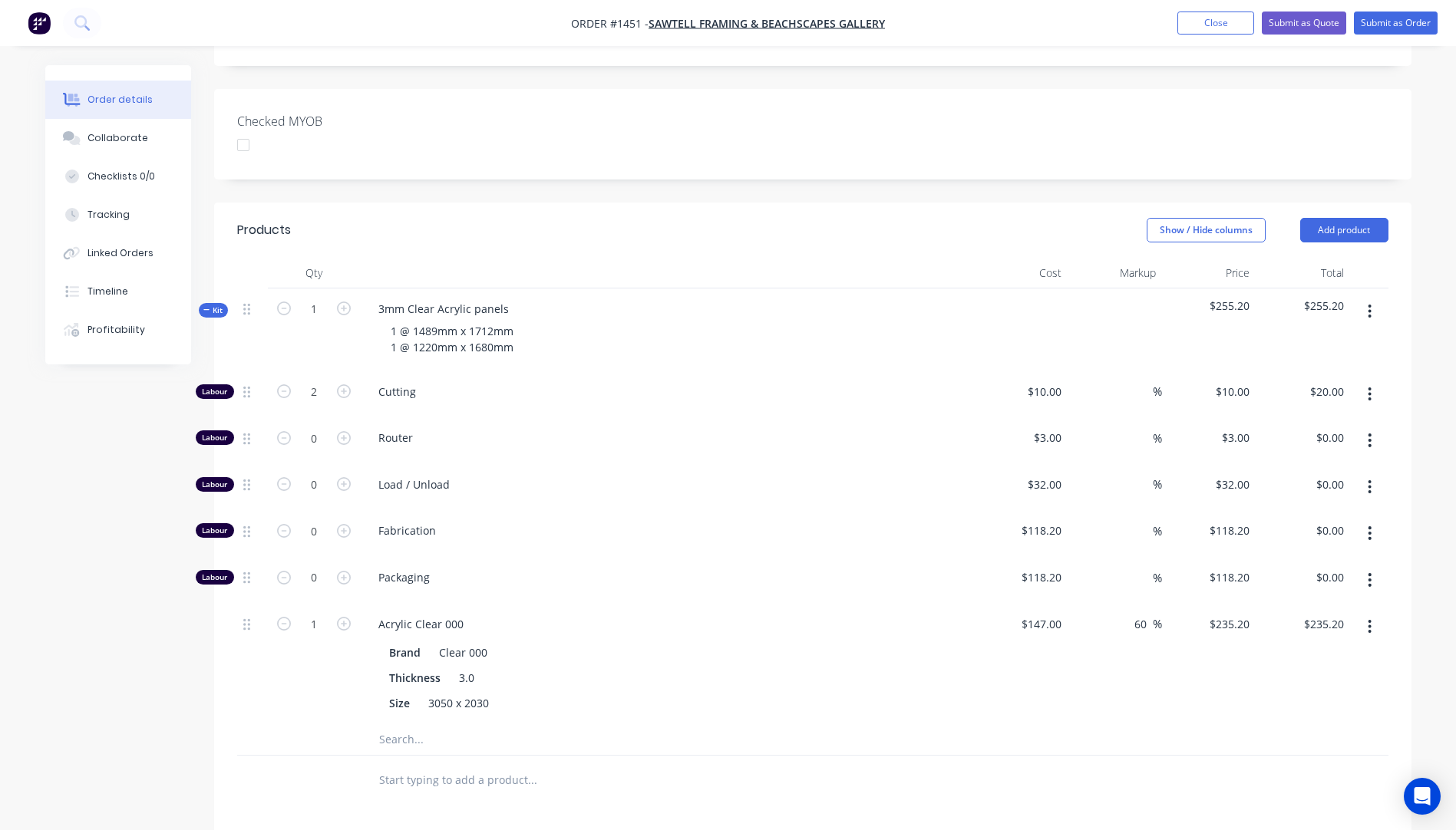
click at [407, 725] on input "text" at bounding box center [532, 740] width 307 height 31
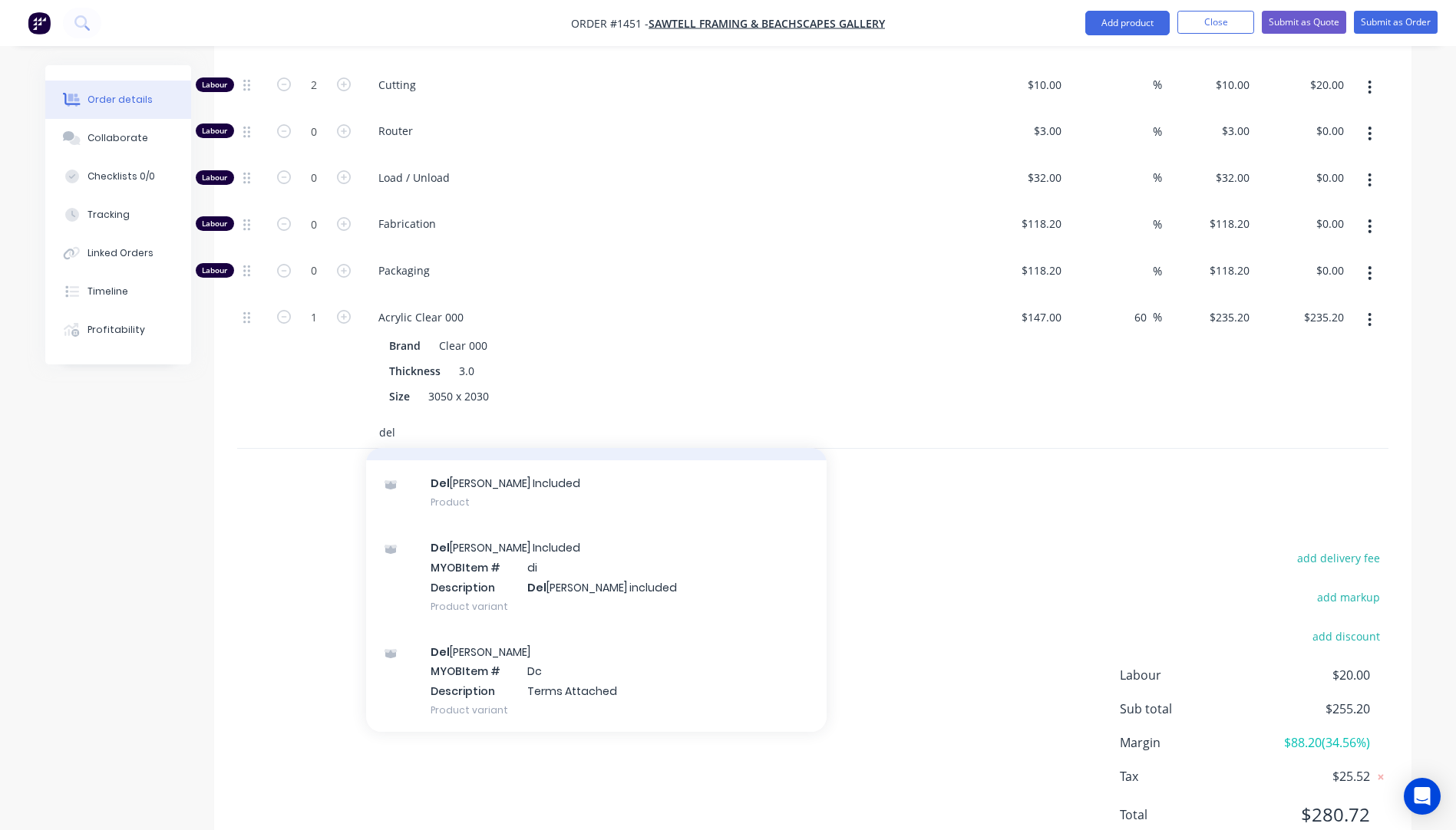
scroll to position [101, 0]
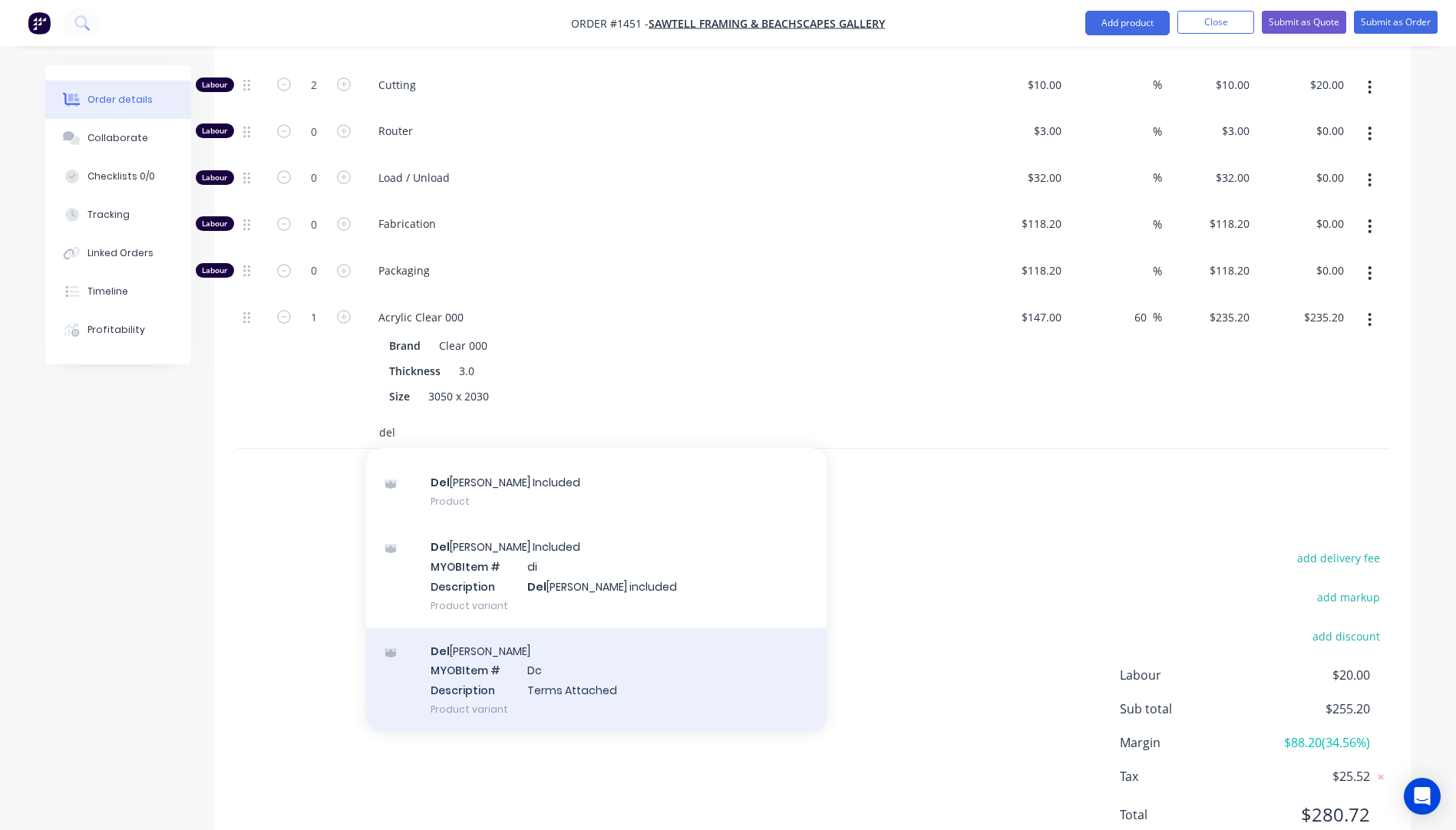
type input "del"
click at [559, 645] on div "Del ivery MYOB Item # Dc Description Terms Attached Product variant" at bounding box center [596, 680] width 461 height 104
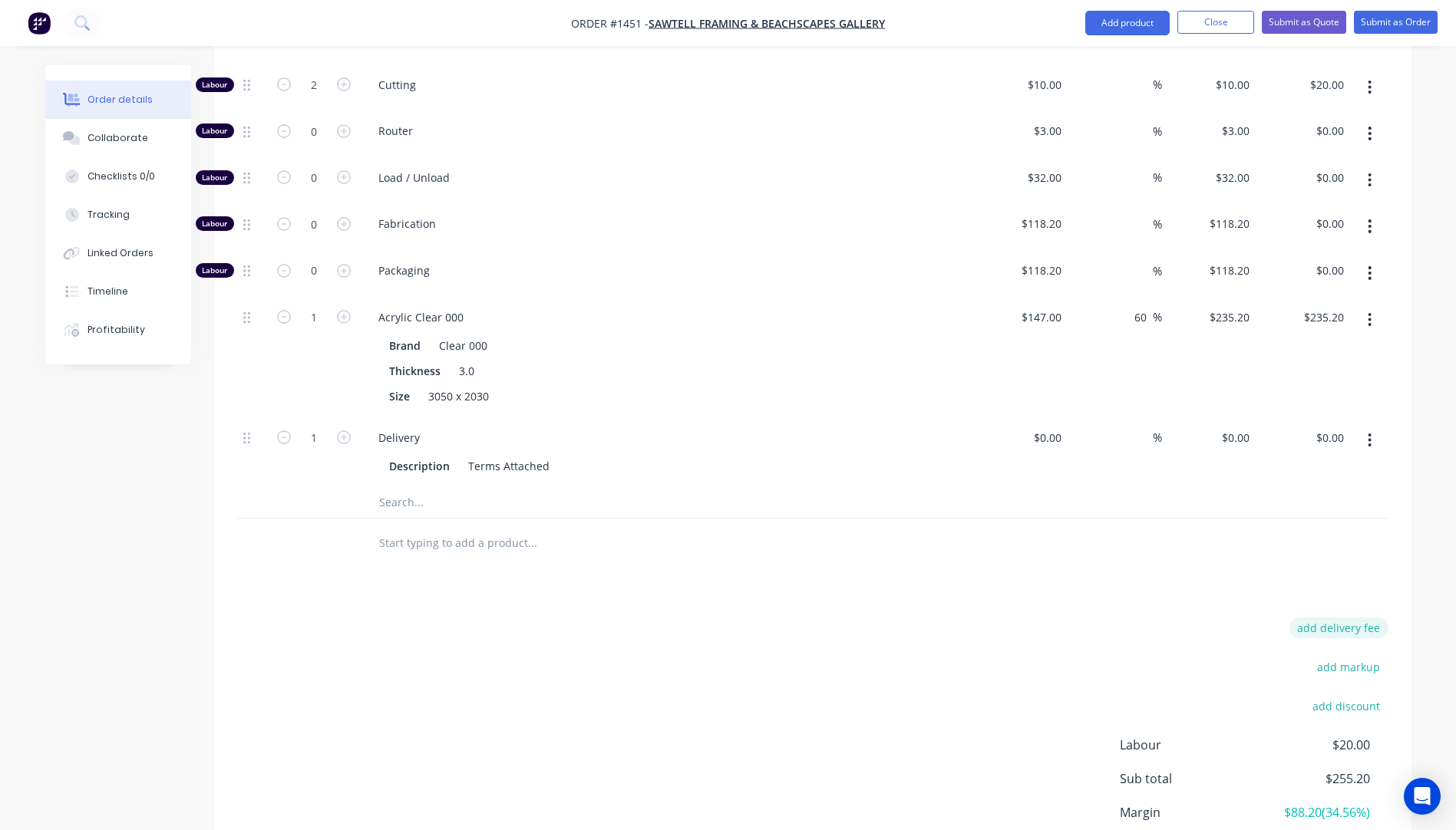
click at [1340, 618] on button "add delivery fee" at bounding box center [1338, 627] width 99 height 21
type input "141"
click at [962, 621] on div "Delivery fee Delivery fee Delivery fee name (Optional) 141 141 $0 add markup ad…" at bounding box center [813, 764] width 1151 height 292
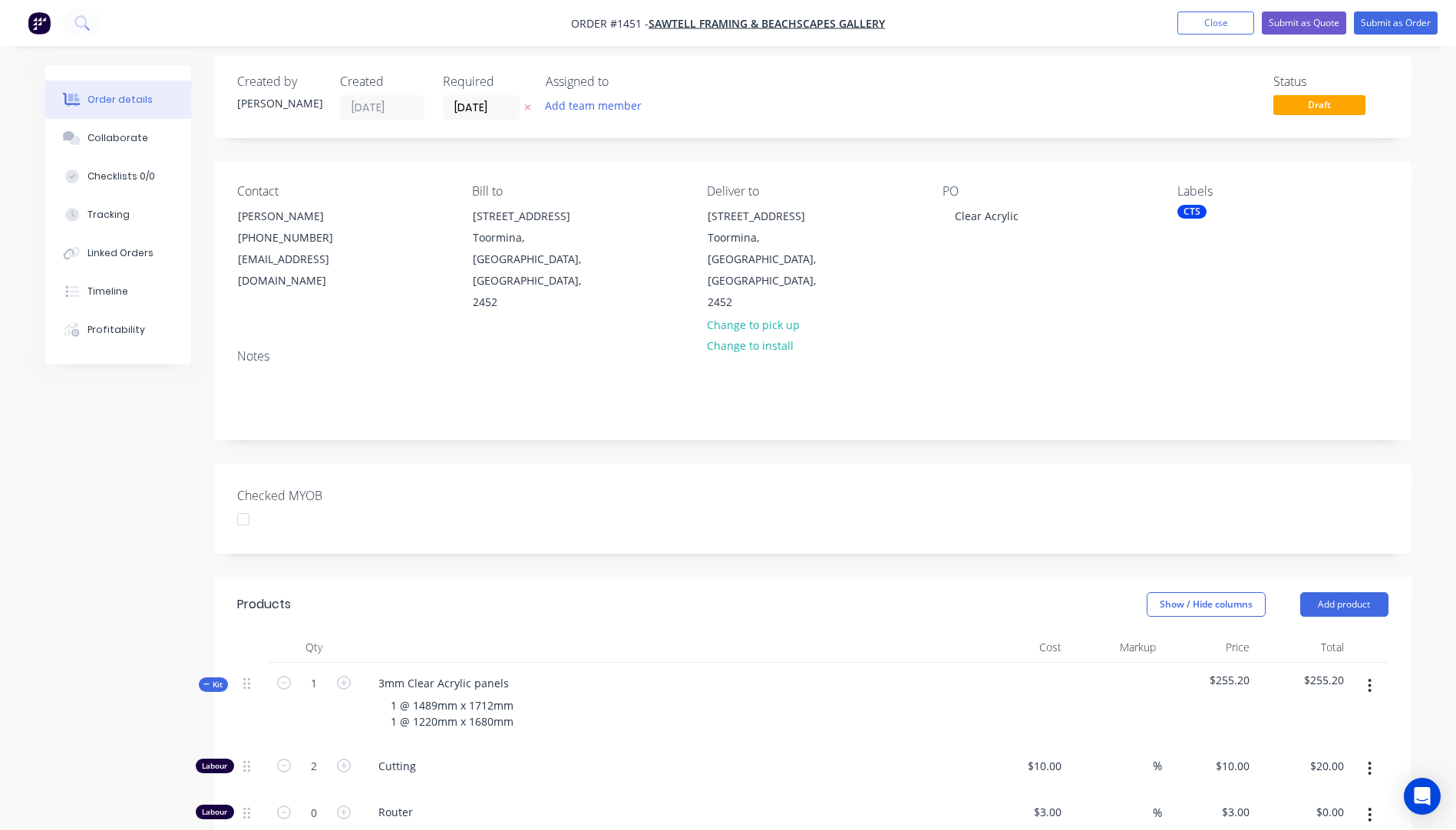
scroll to position [0, 0]
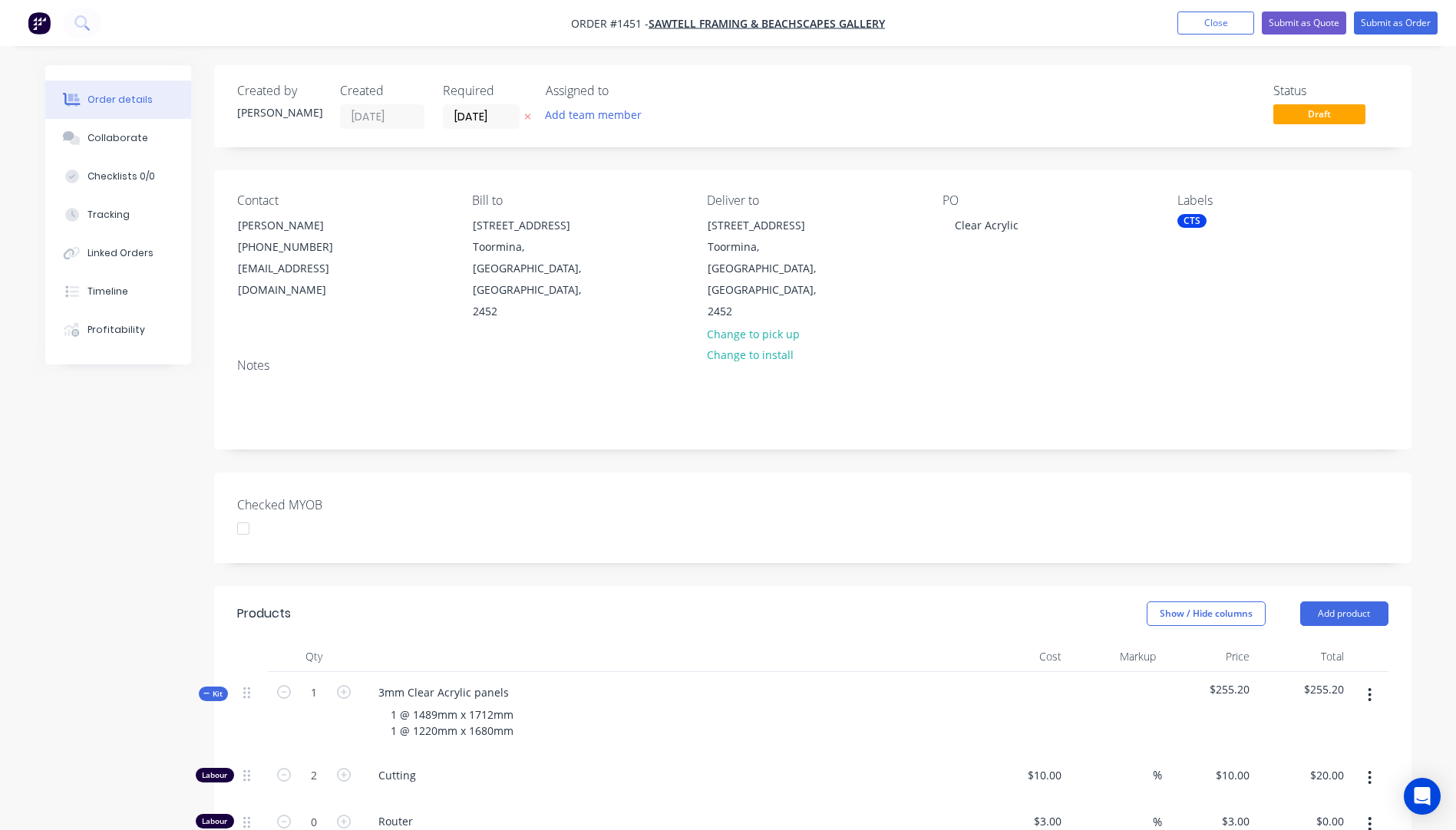
click at [526, 119] on icon at bounding box center [528, 116] width 7 height 9
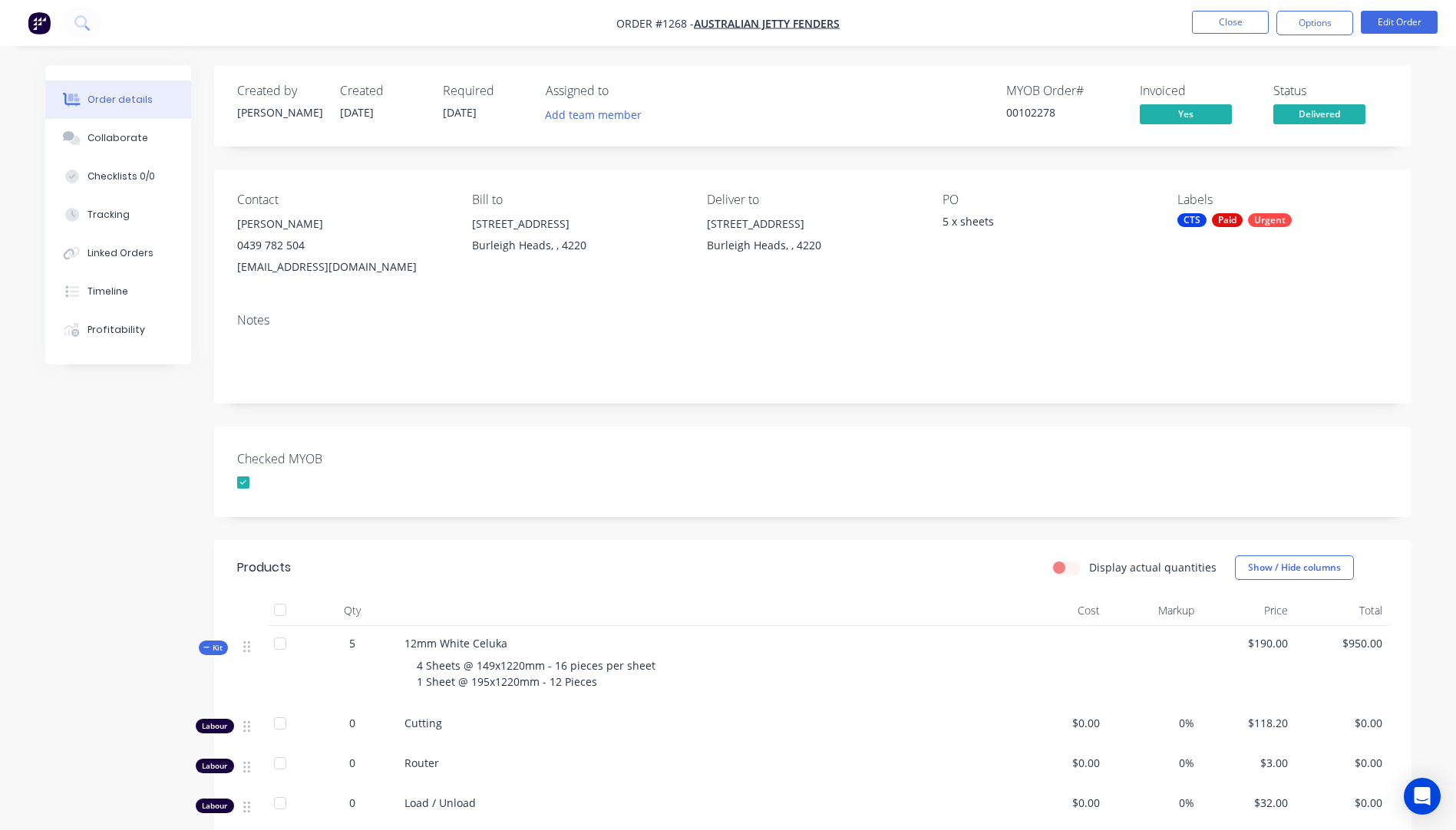
scroll to position [497, 0]
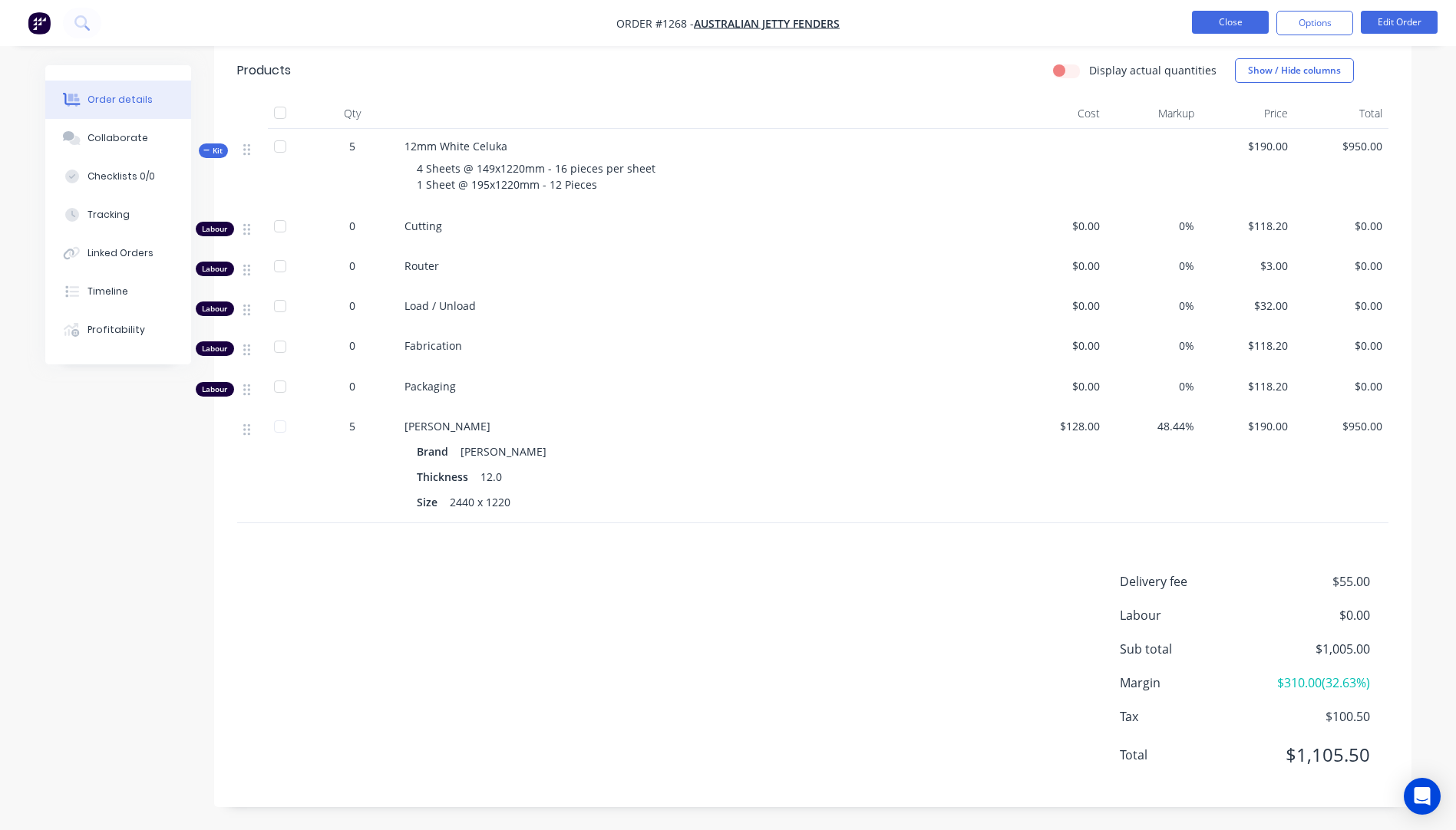
click at [1242, 23] on button "Close" at bounding box center [1230, 22] width 76 height 23
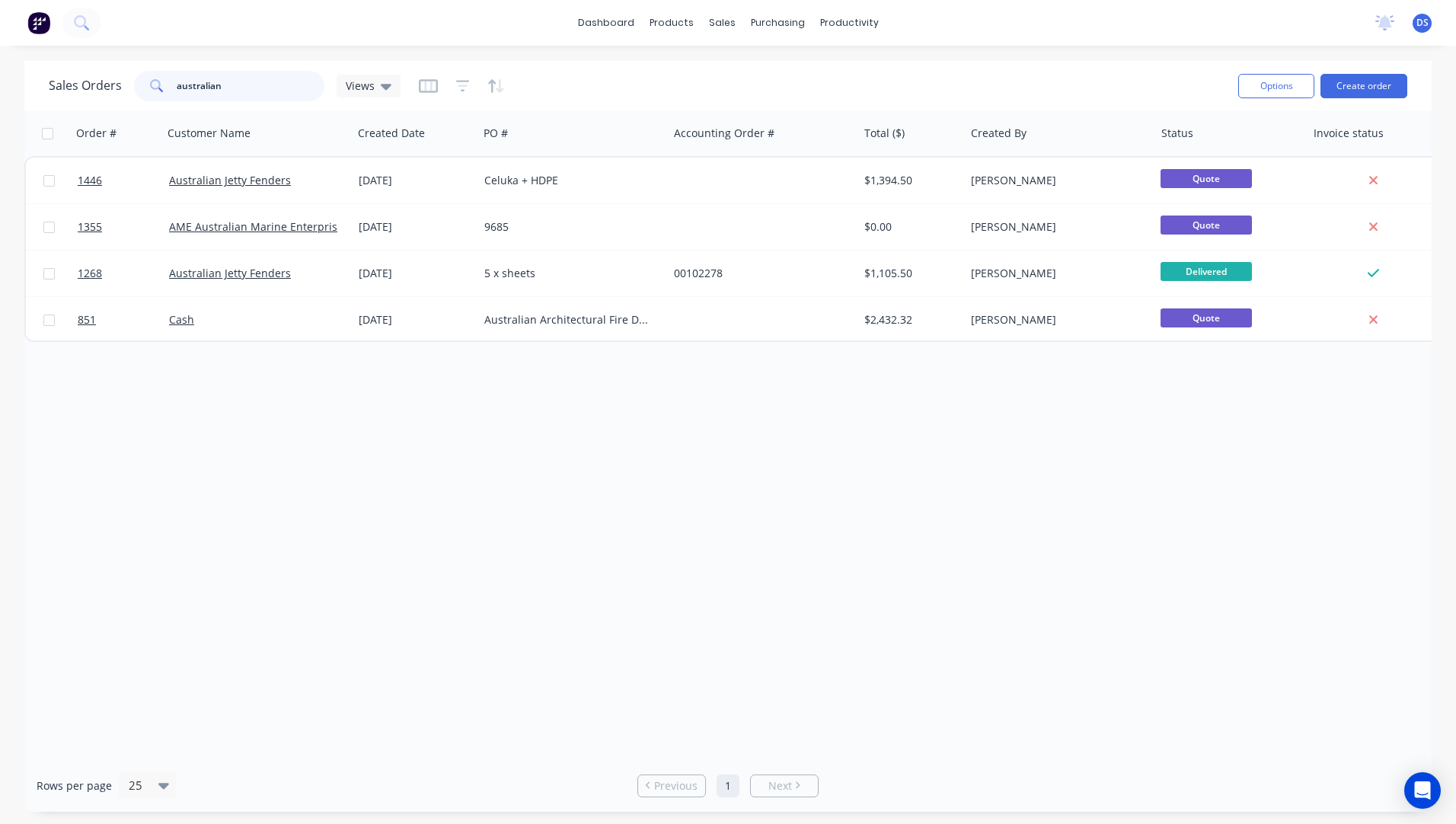
drag, startPoint x: 234, startPoint y: 86, endPoint x: 153, endPoint y: 83, distance: 81.1
click at [153, 83] on div "australian" at bounding box center [229, 86] width 190 height 30
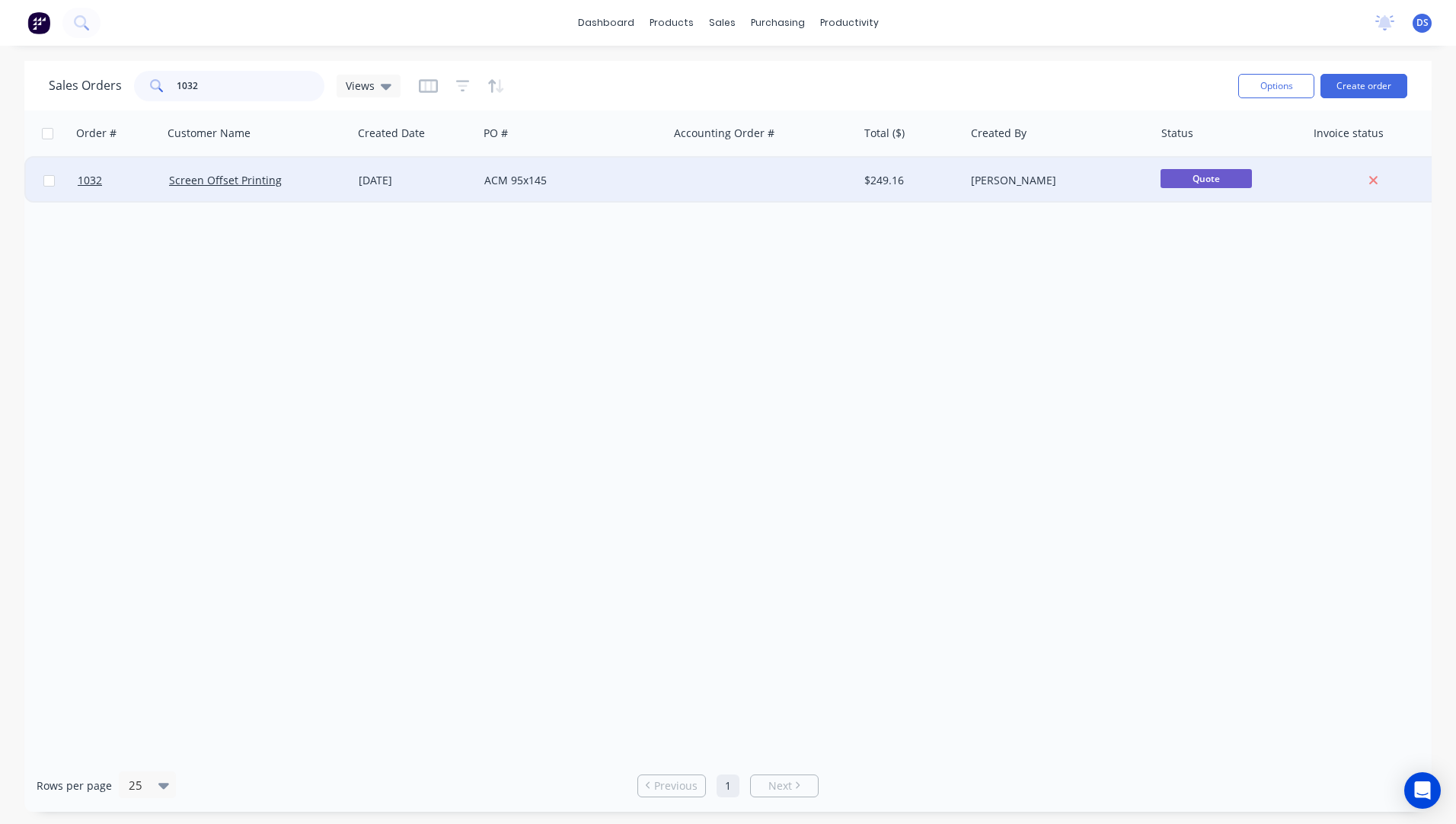
type input "1032"
click at [226, 187] on div "Screen Offset Printing" at bounding box center [253, 180] width 169 height 15
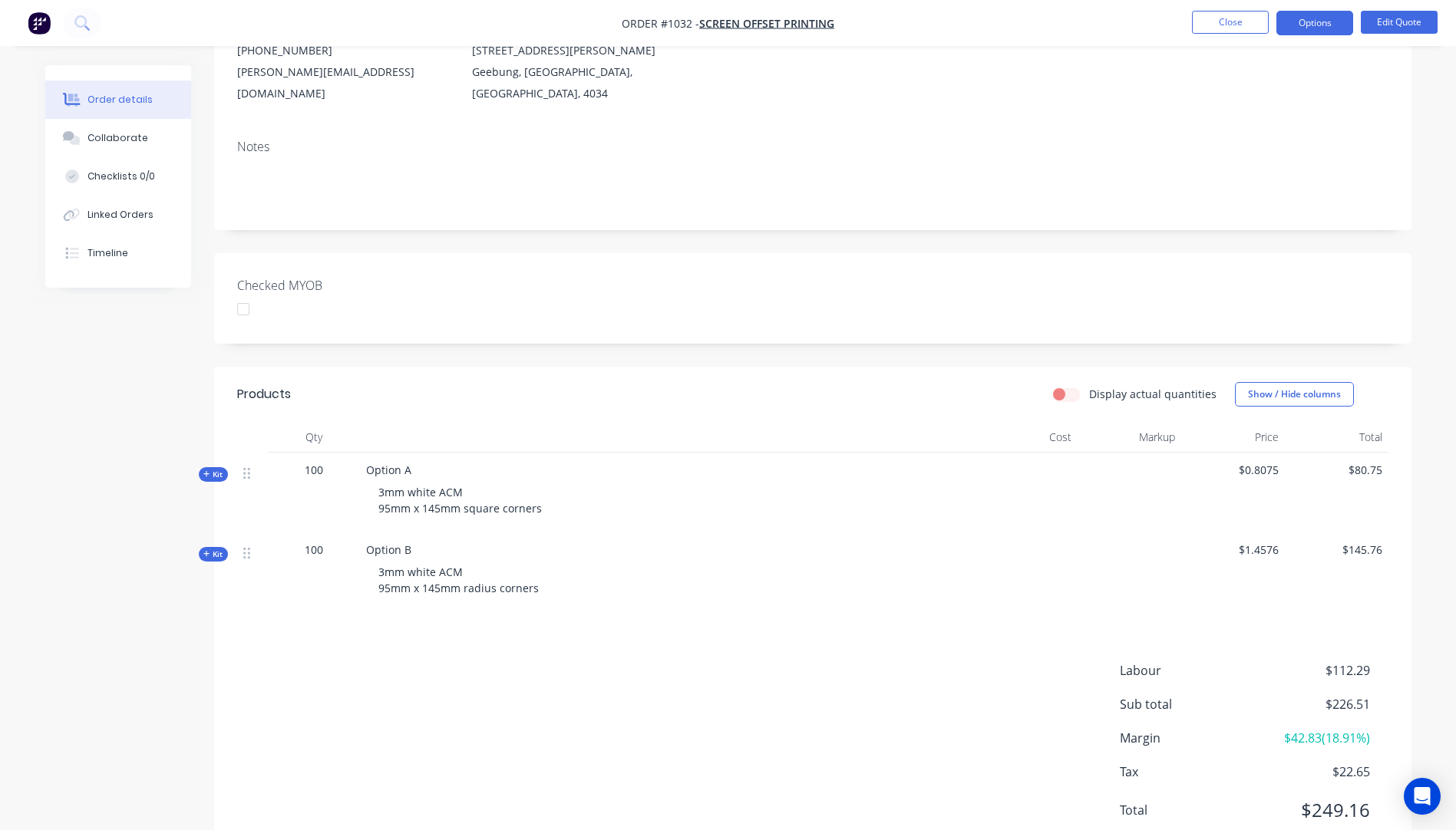
scroll to position [229, 0]
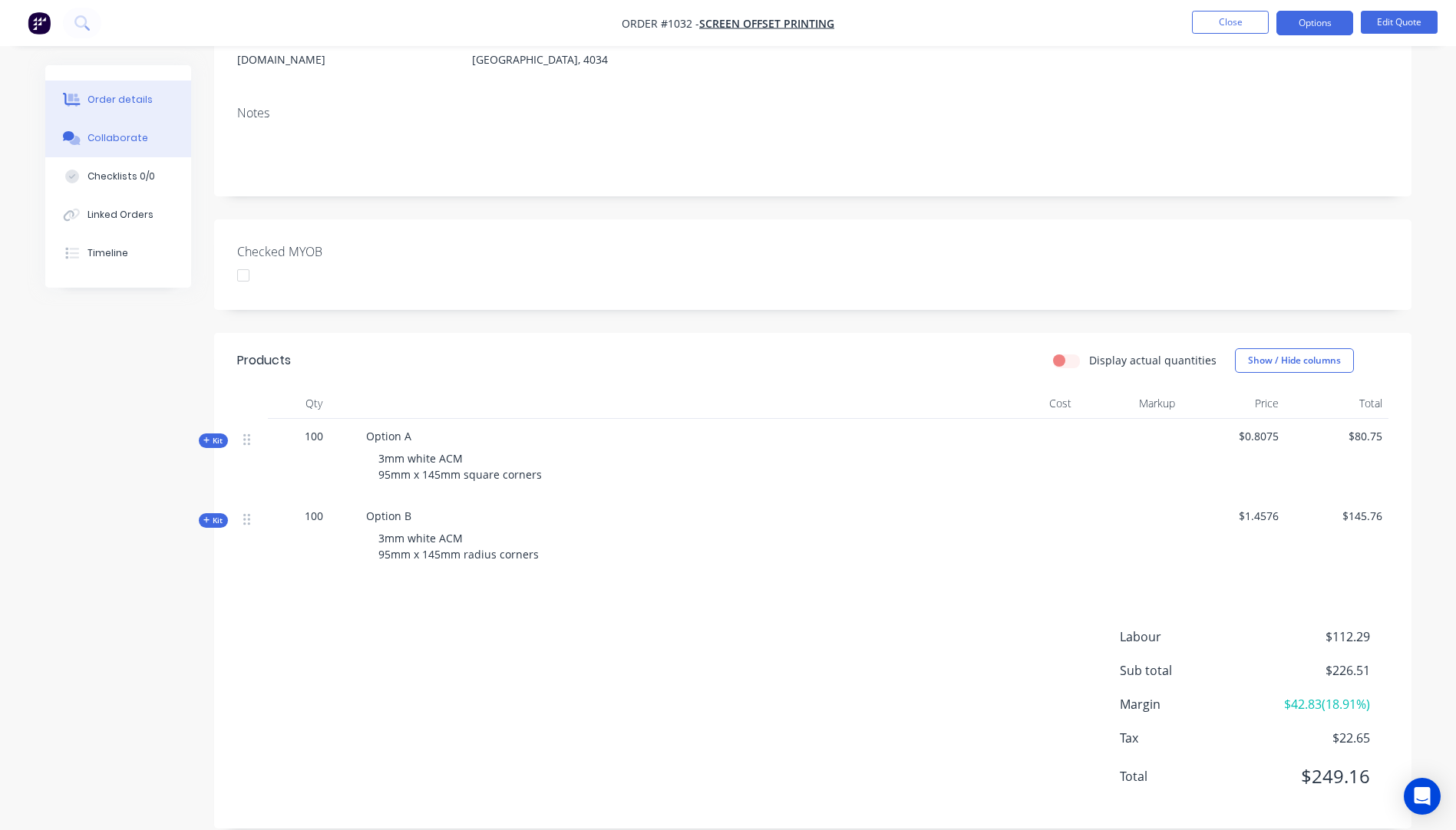
click at [107, 138] on div "Collaborate" at bounding box center [117, 138] width 61 height 14
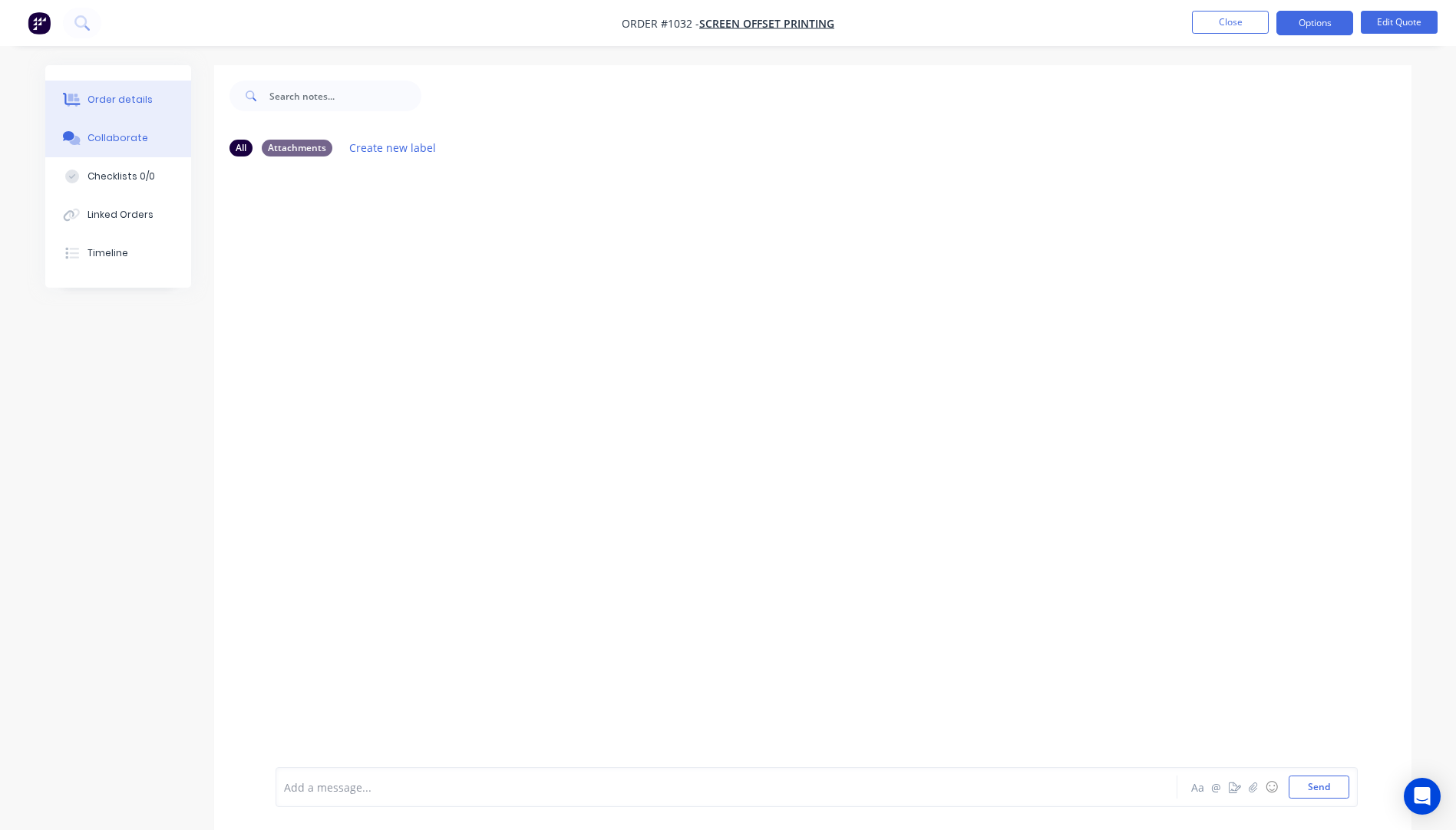
click at [129, 96] on div "Order details" at bounding box center [120, 100] width 66 height 14
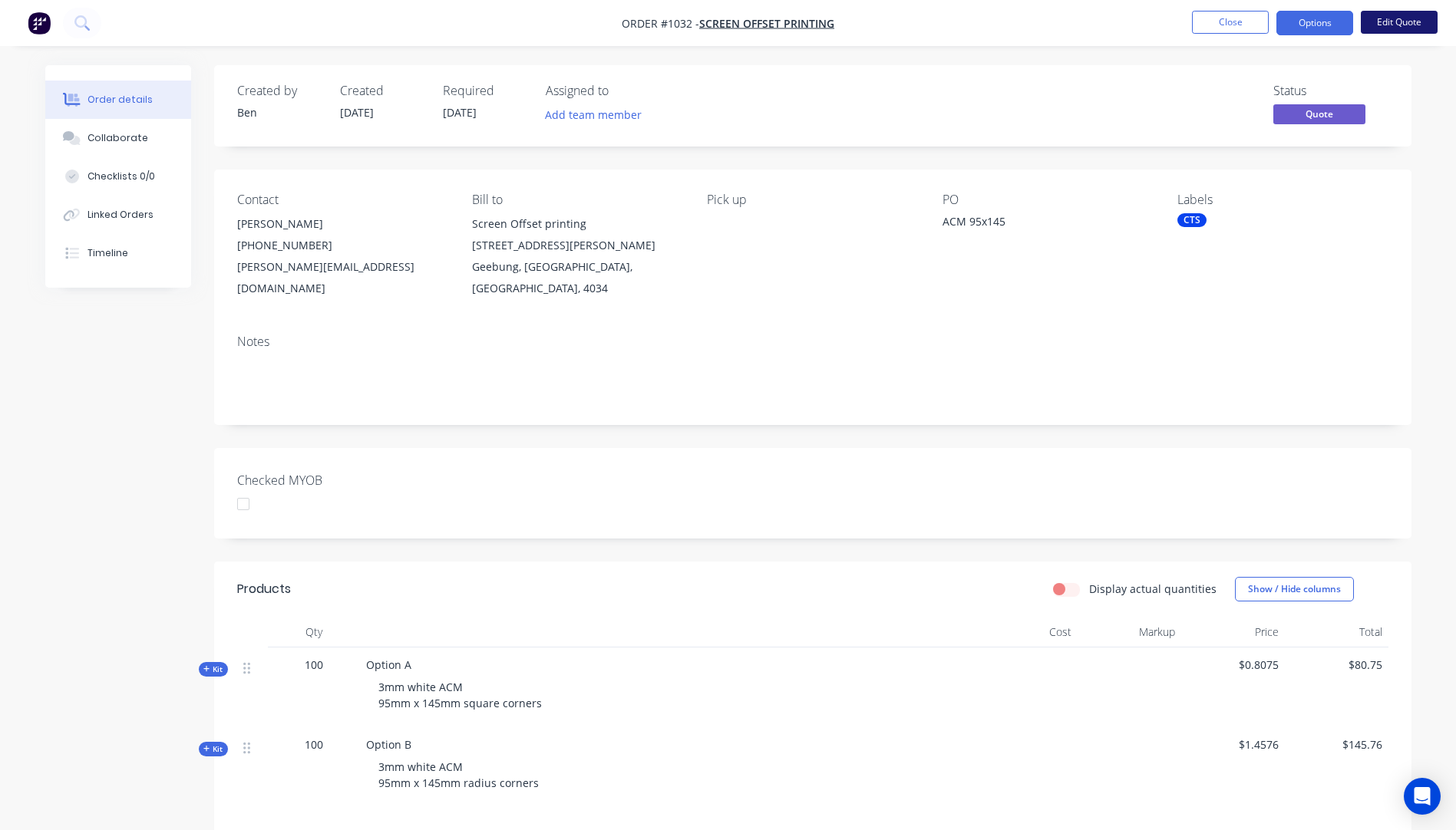
click at [1395, 26] on button "Edit Quote" at bounding box center [1399, 22] width 76 height 23
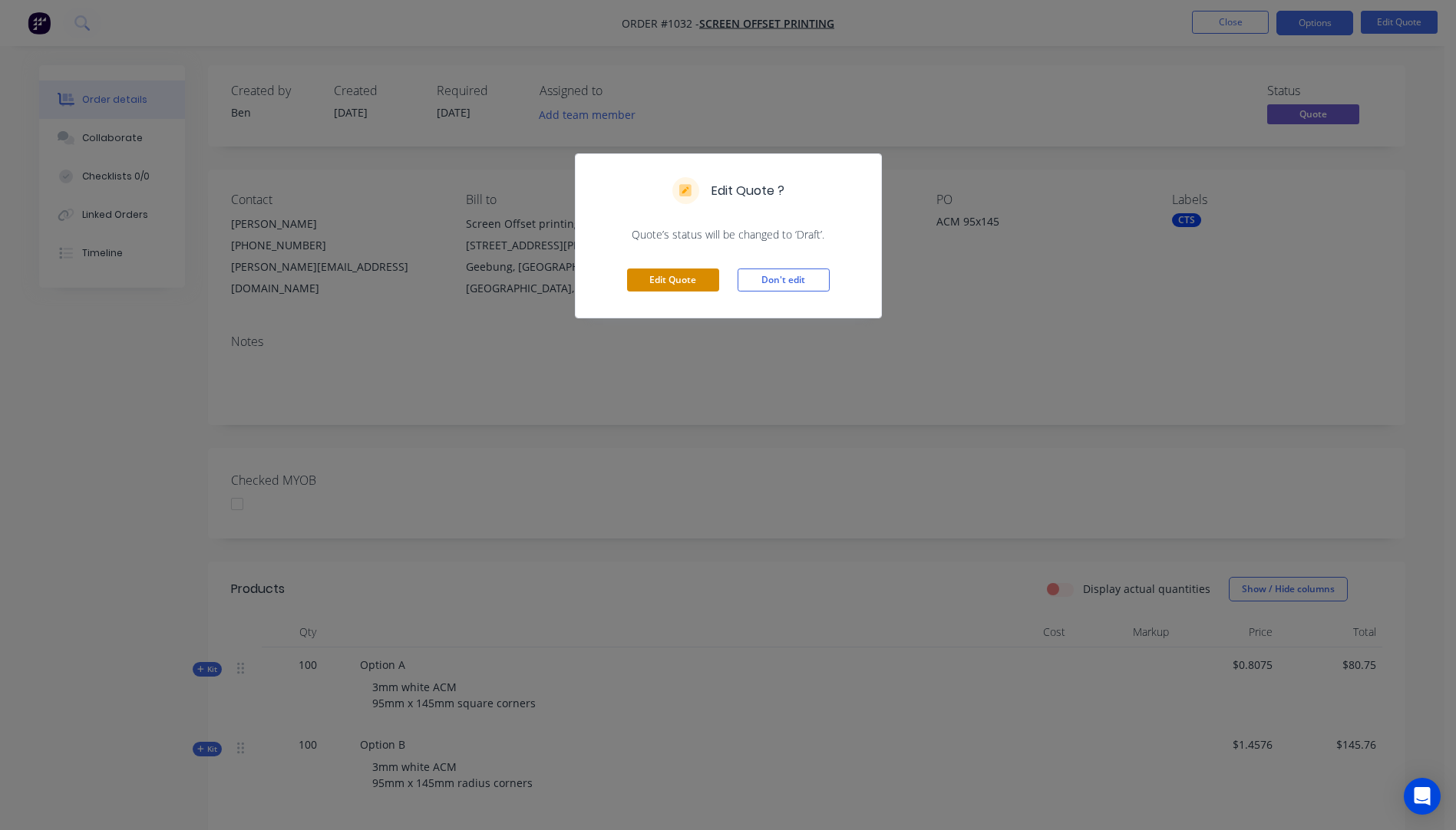
click at [687, 286] on button "Edit Quote" at bounding box center [672, 281] width 92 height 23
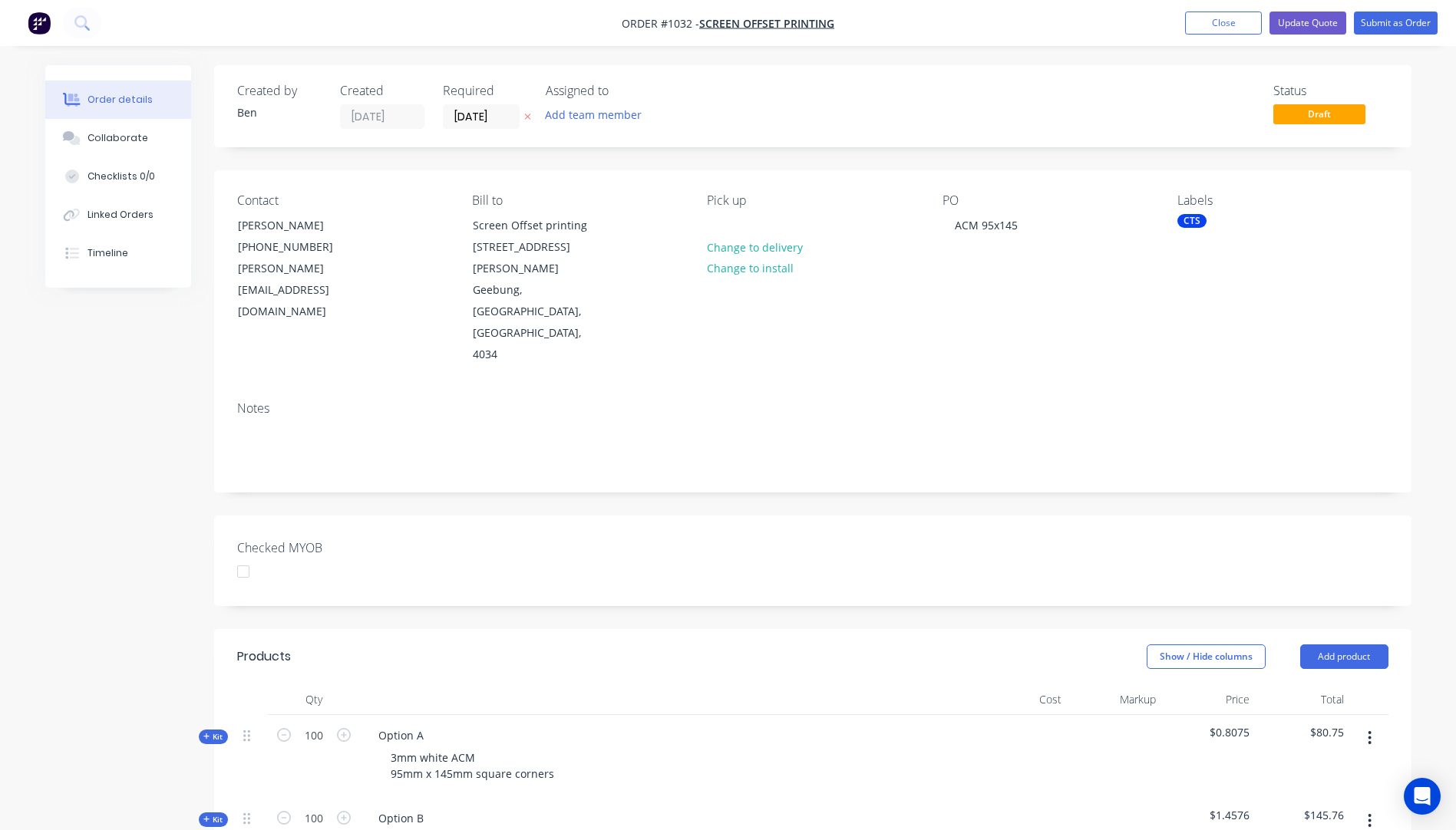
click at [529, 116] on icon at bounding box center [527, 117] width 6 height 6
click at [991, 229] on div "ACM 95x145" at bounding box center [985, 225] width 87 height 22
paste div
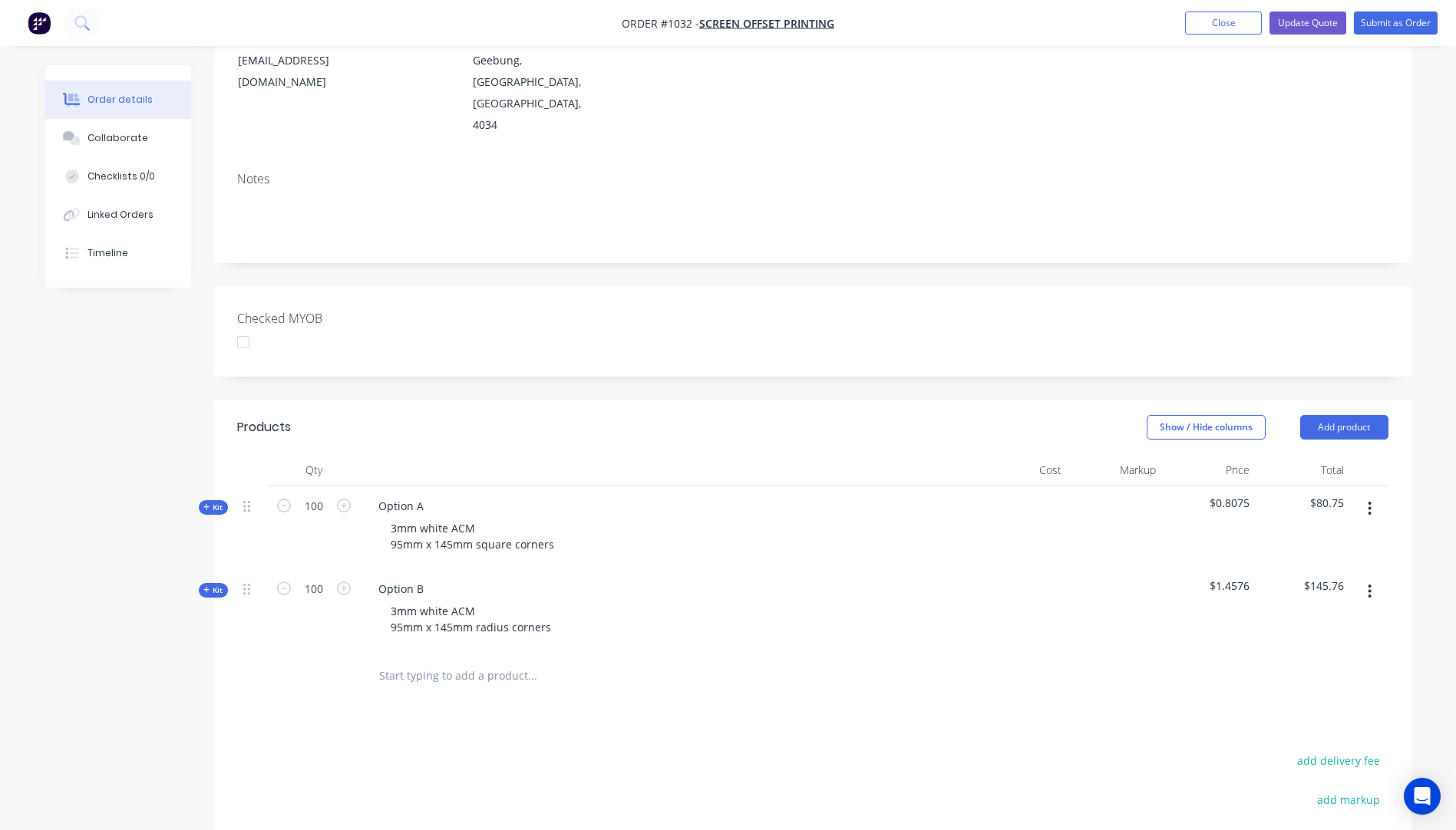
scroll to position [230, 0]
click at [1368, 583] on icon "button" at bounding box center [1370, 591] width 4 height 17
click at [1278, 712] on div "Delete" at bounding box center [1316, 723] width 118 height 22
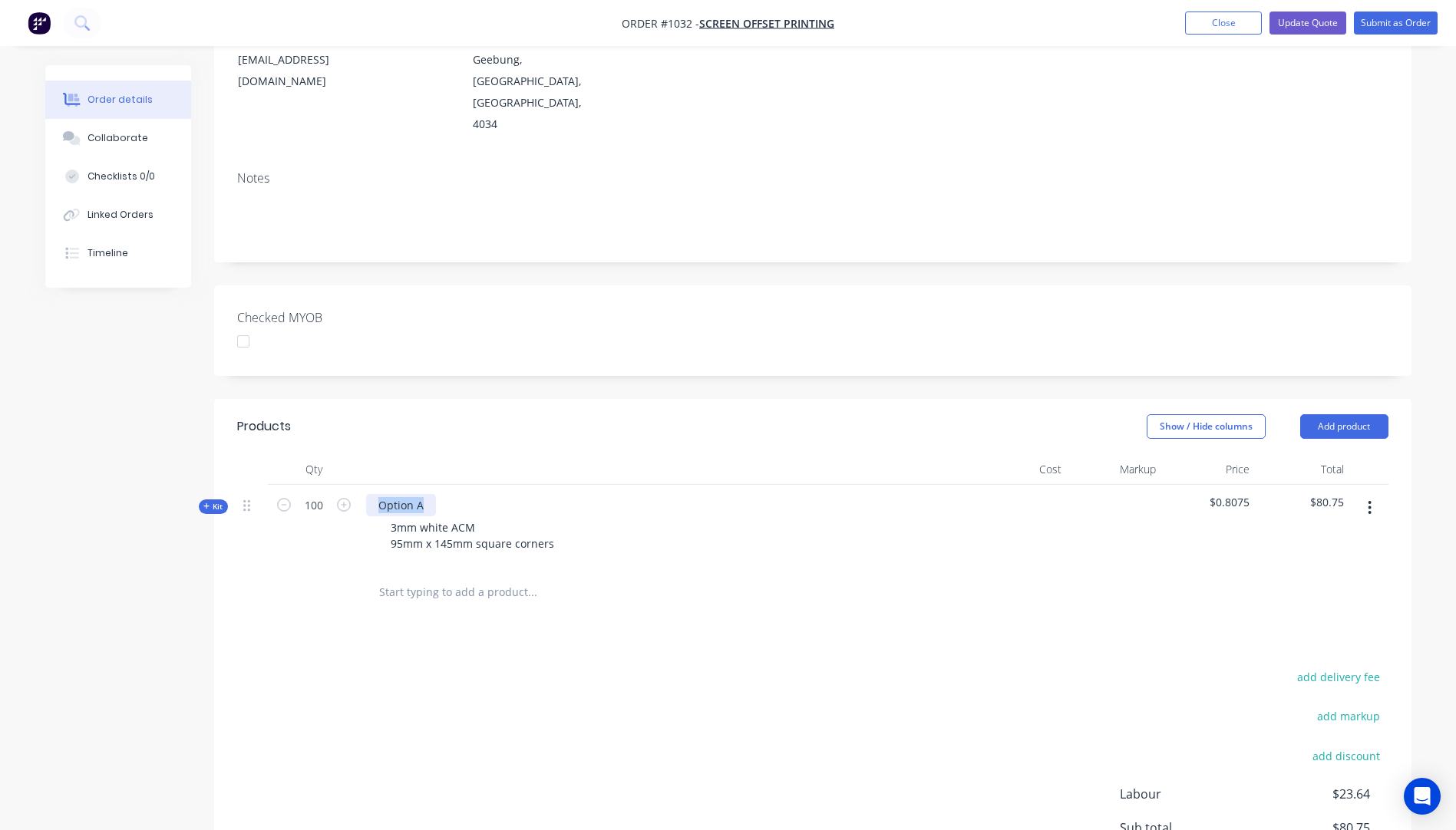
drag, startPoint x: 429, startPoint y: 442, endPoint x: 370, endPoint y: 441, distance: 59.0
click at [370, 494] on div "Option A" at bounding box center [401, 505] width 70 height 22
drag, startPoint x: 481, startPoint y: 462, endPoint x: 387, endPoint y: 461, distance: 94.0
click at [387, 516] on div "3mm white ACM 95mm x 145mm square corners" at bounding box center [472, 535] width 188 height 38
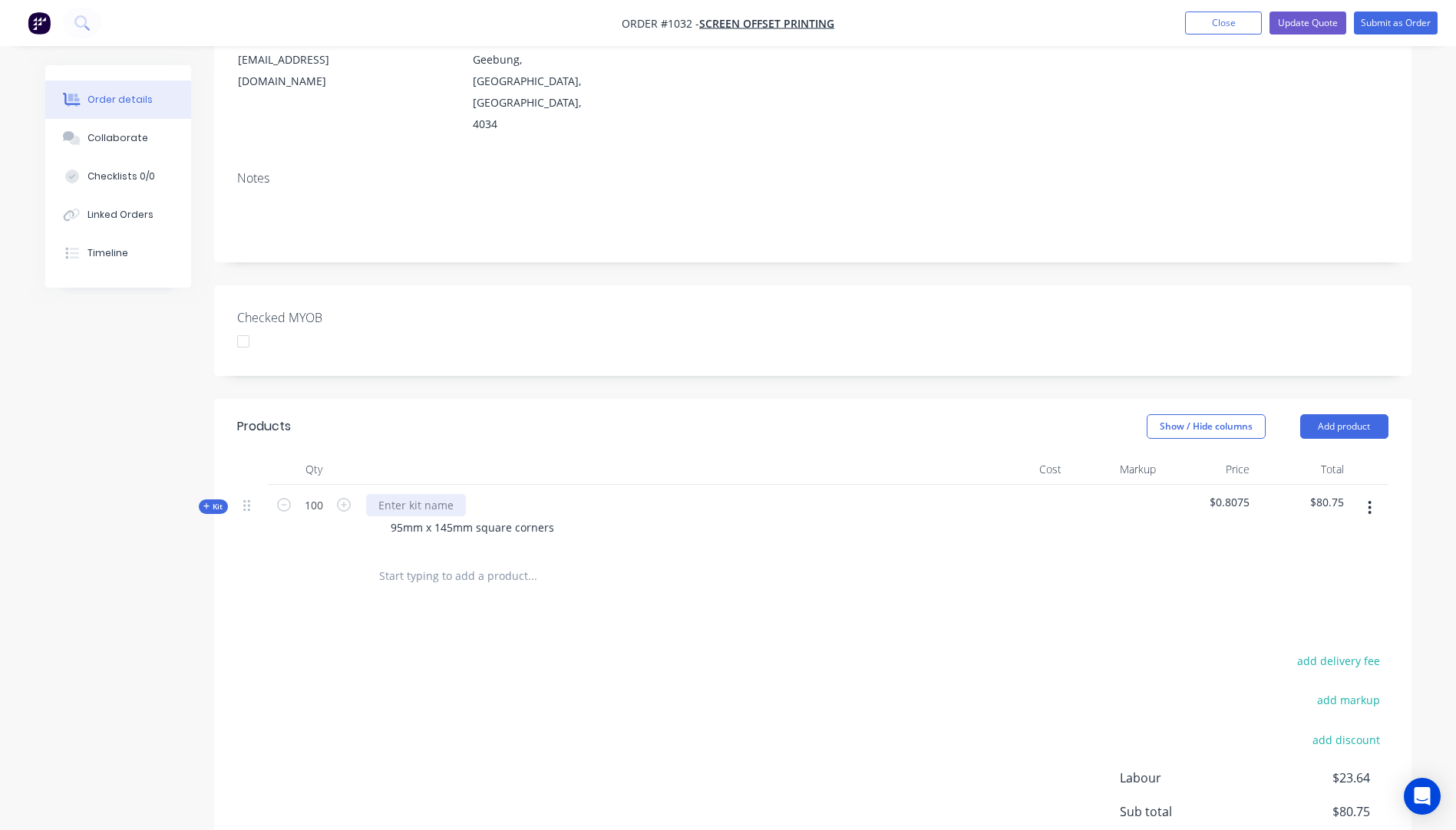
click at [425, 494] on div at bounding box center [416, 505] width 100 height 22
drag, startPoint x: 554, startPoint y: 463, endPoint x: 471, endPoint y: 463, distance: 83.0
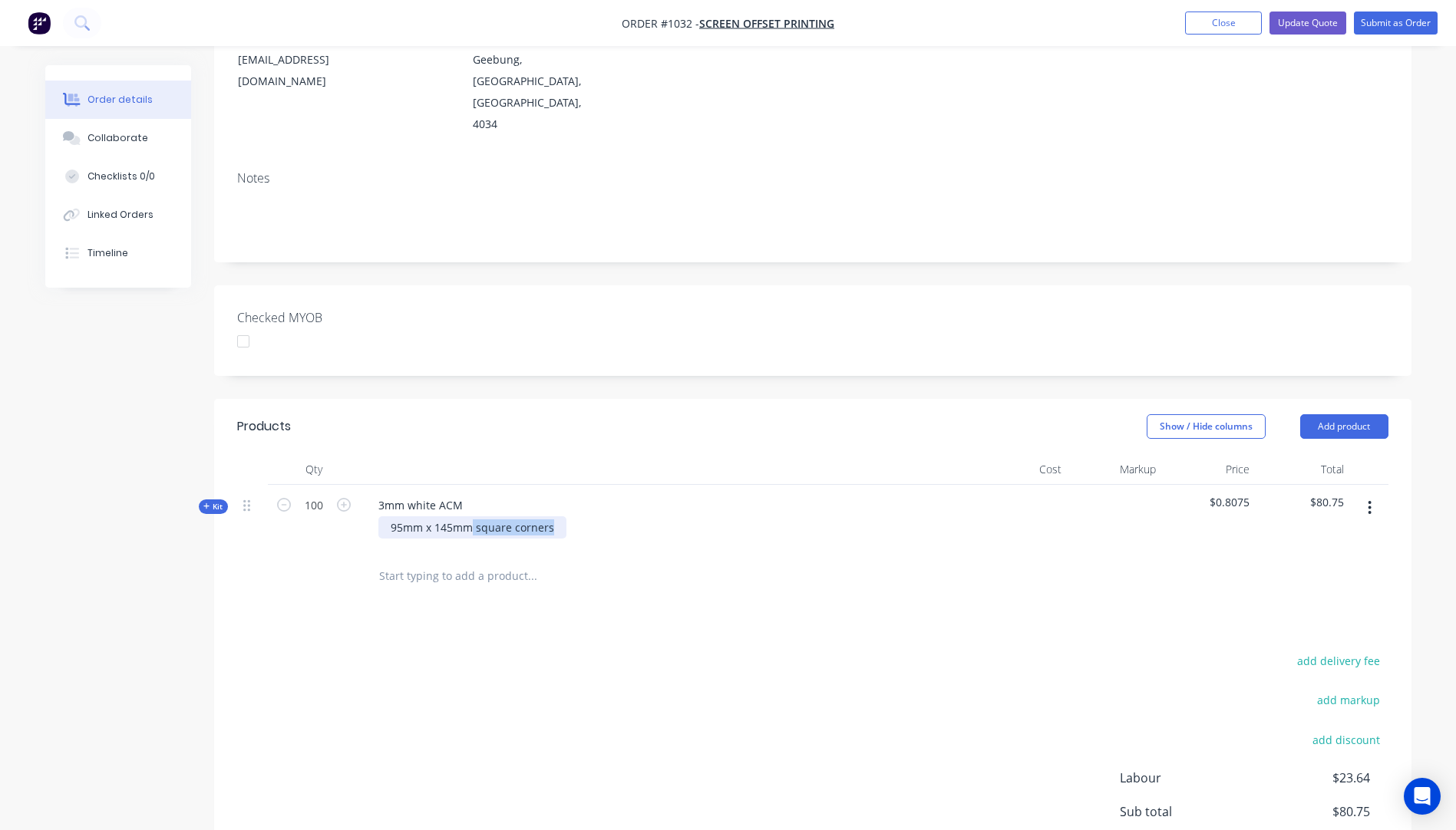
click at [471, 516] on div "95mm x 145mm square corners" at bounding box center [472, 527] width 188 height 22
click at [360, 564] on div "Products Show / Hide columns Add product Qty Cost Markup Price Total Kit 100 3m…" at bounding box center [813, 685] width 1197 height 571
click at [207, 504] on icon at bounding box center [206, 506] width 6 height 6
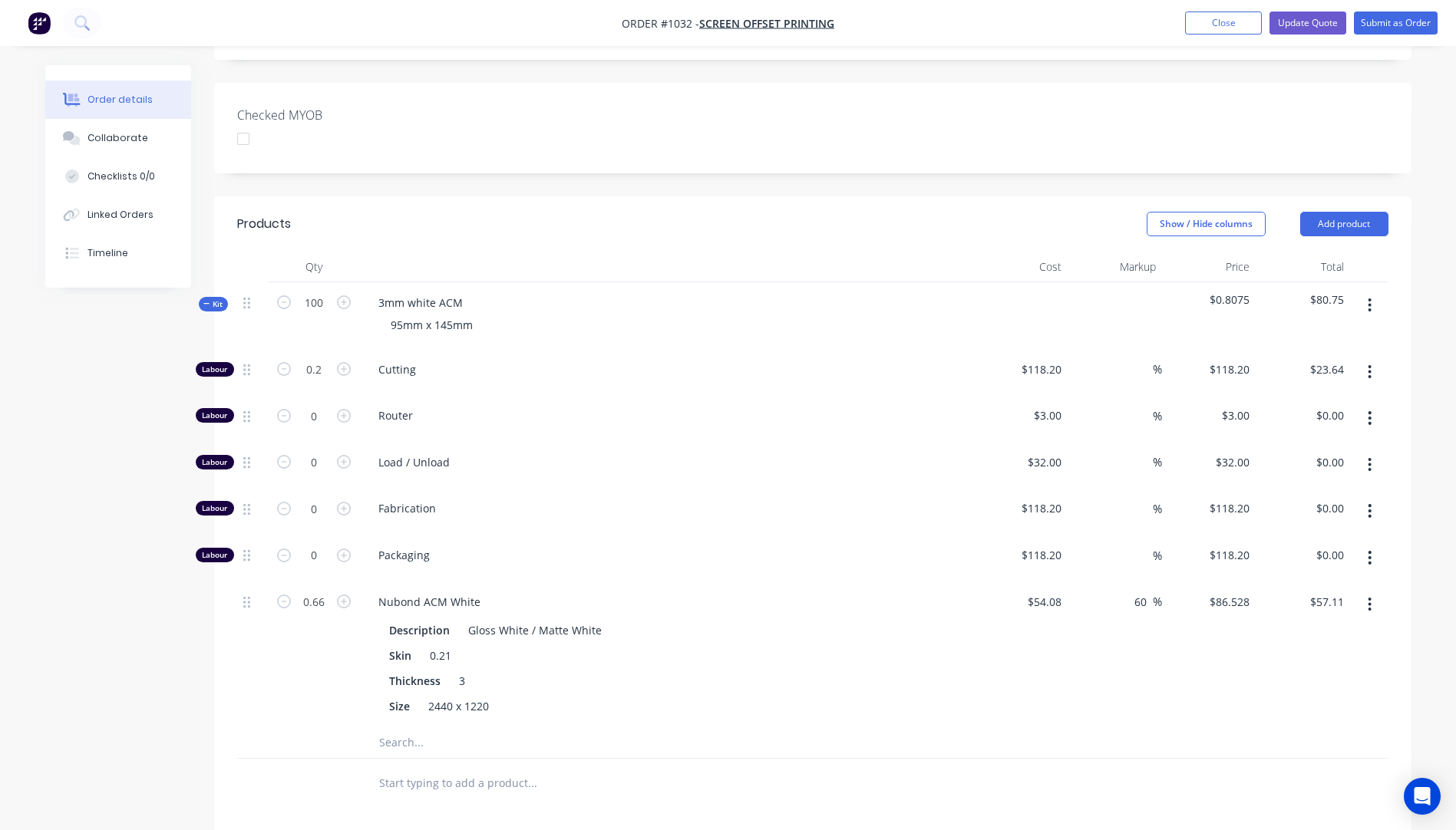
scroll to position [461, 0]
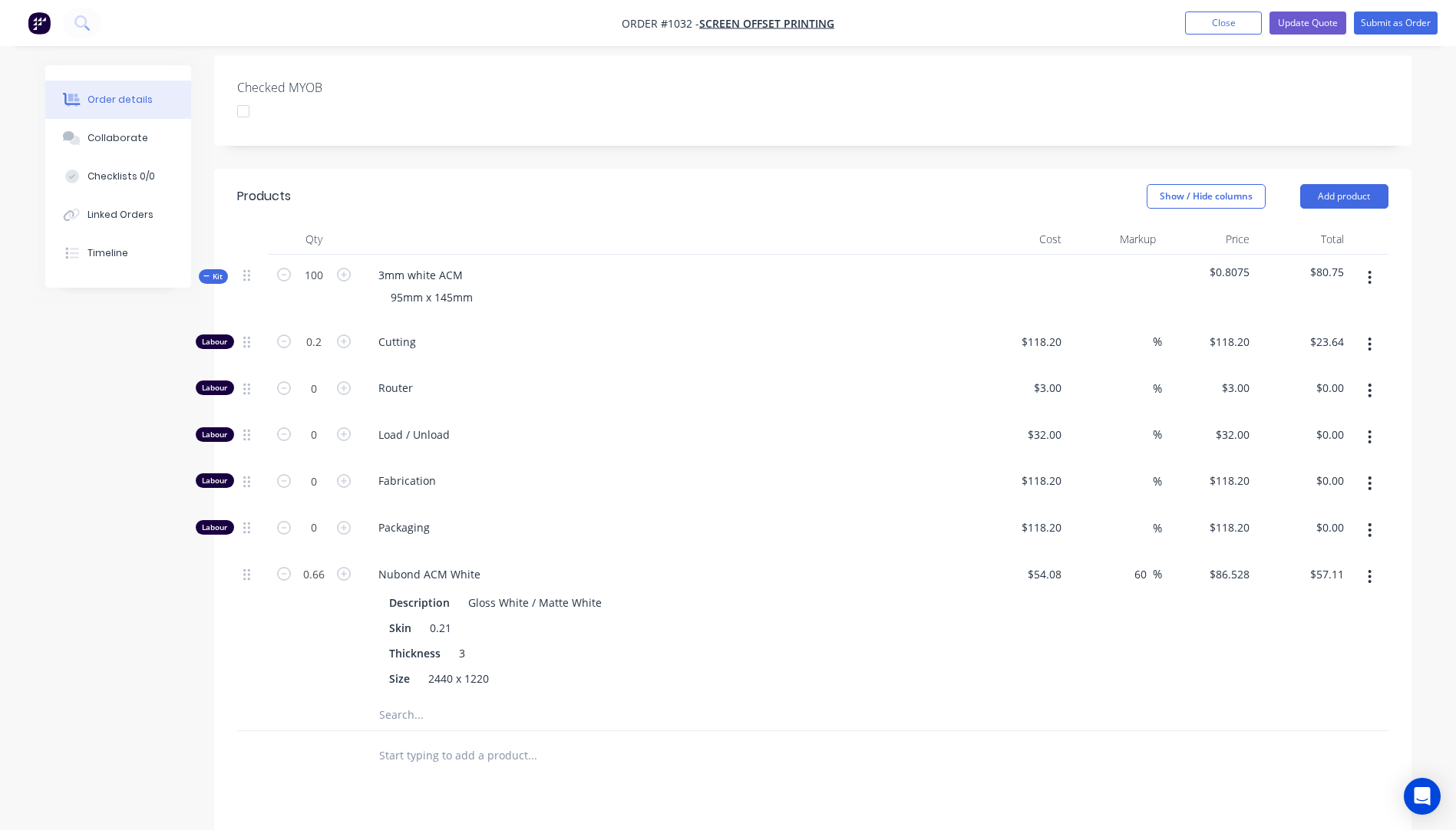
click at [399, 700] on input "text" at bounding box center [532, 715] width 307 height 31
click at [403, 700] on input "text" at bounding box center [532, 715] width 307 height 31
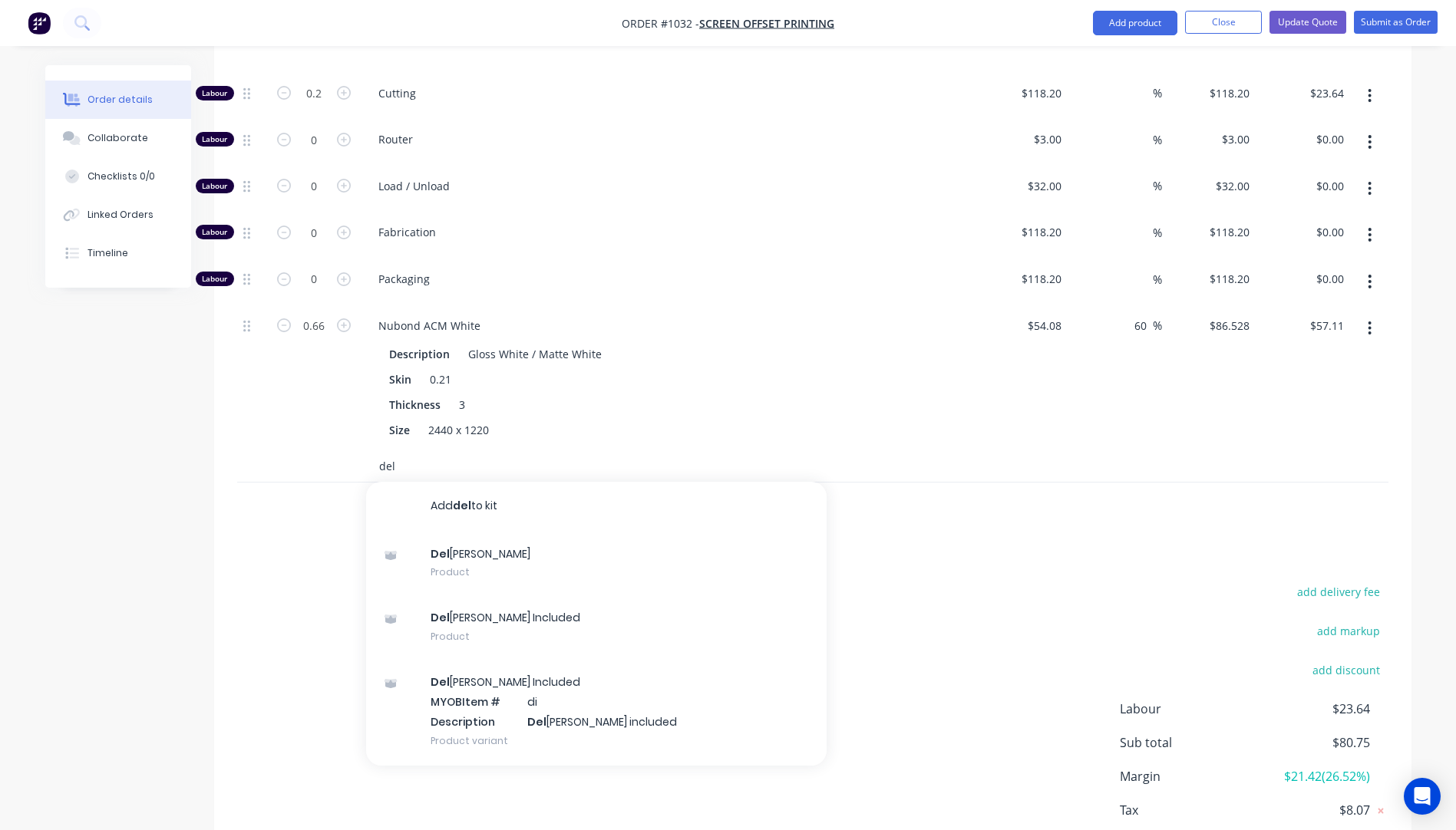
scroll to position [738, 0]
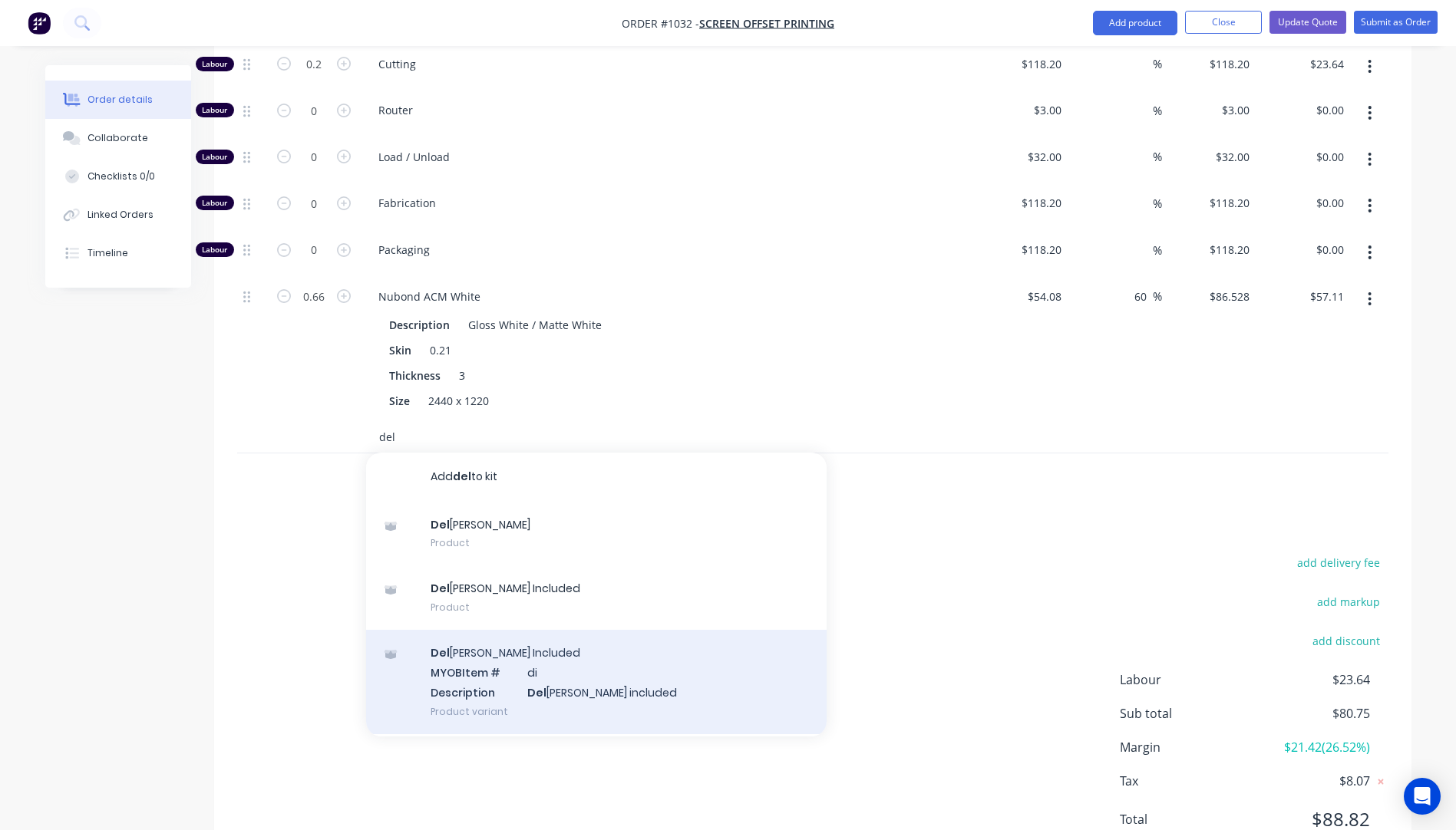
type input "del"
click at [535, 630] on div "Del [PERSON_NAME] Included MYOB Item # di Description Del [PERSON_NAME] include…" at bounding box center [596, 681] width 461 height 104
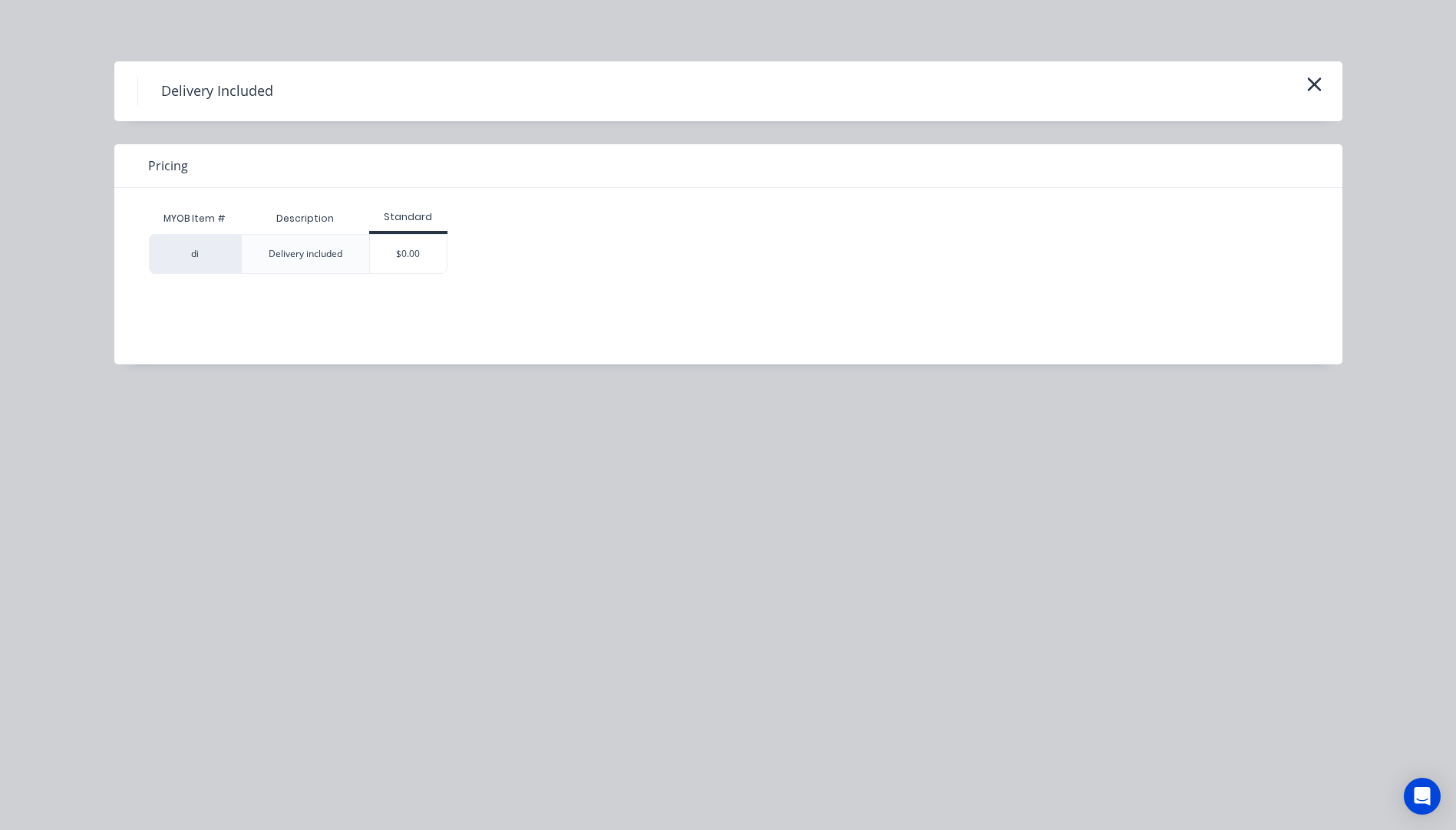
click at [1328, 82] on div "Delivery Included" at bounding box center [728, 91] width 1228 height 60
click at [1312, 88] on icon "button" at bounding box center [1314, 85] width 16 height 22
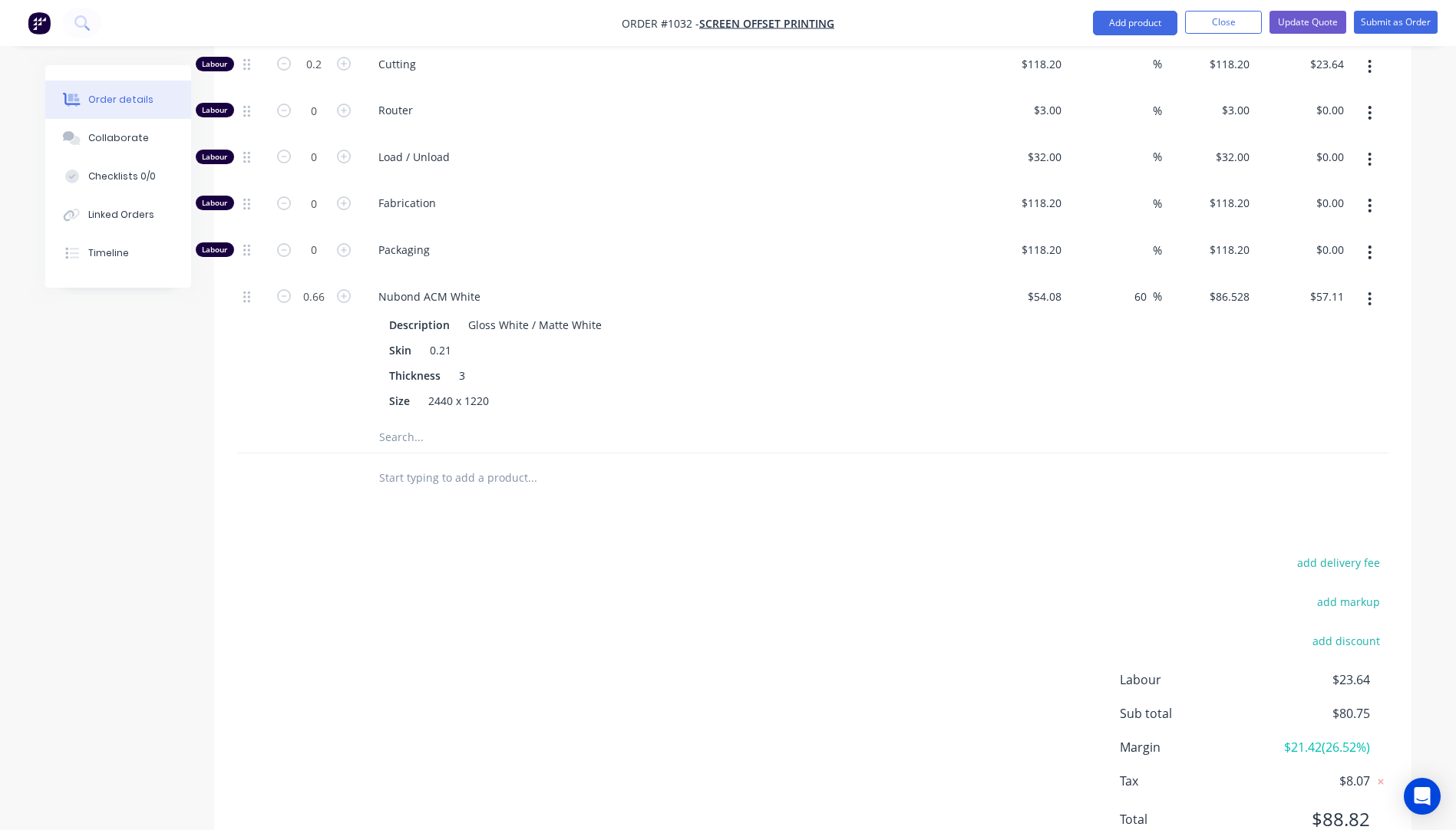
click at [413, 422] on input "text" at bounding box center [532, 437] width 307 height 31
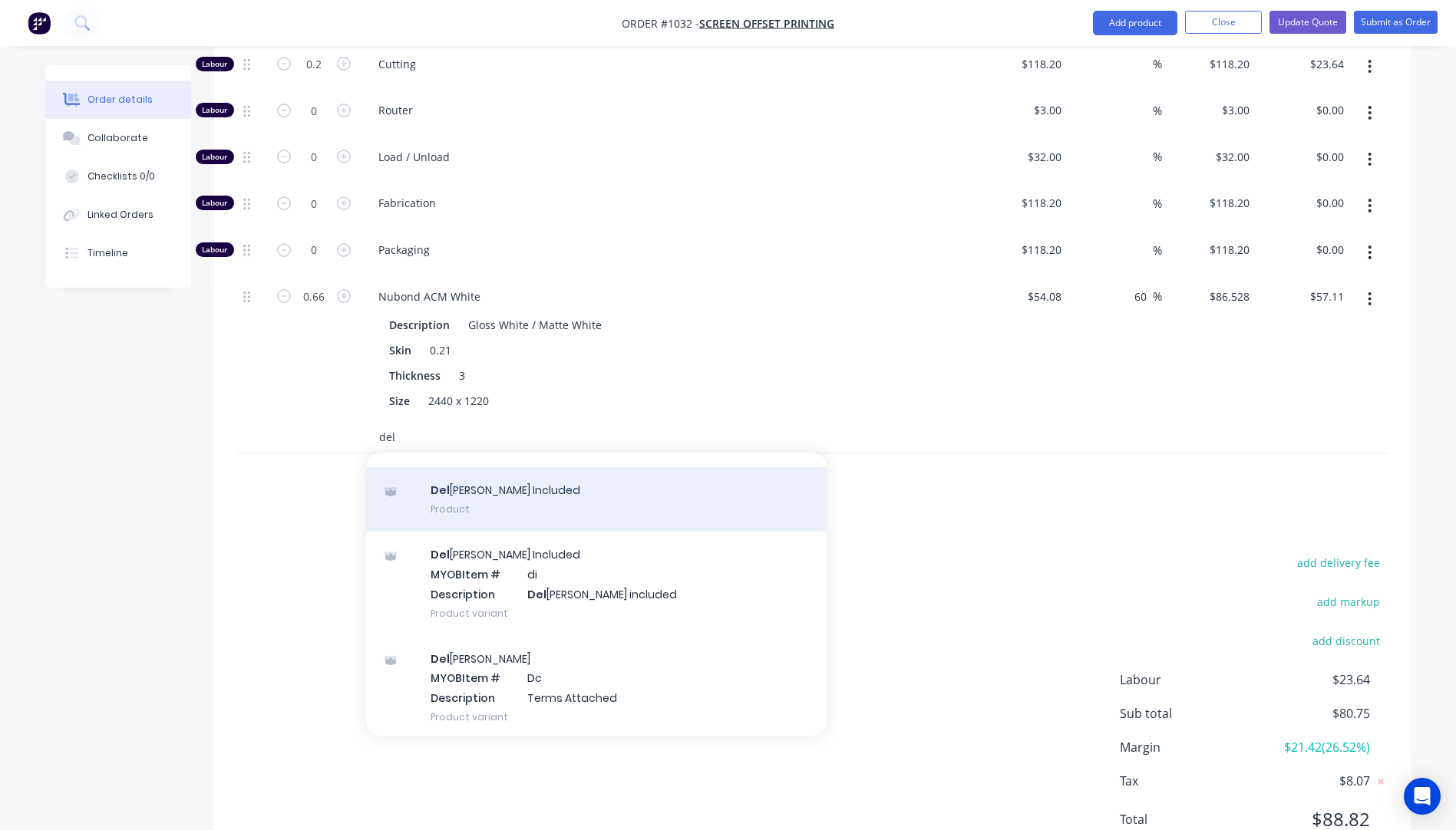
scroll to position [101, 0]
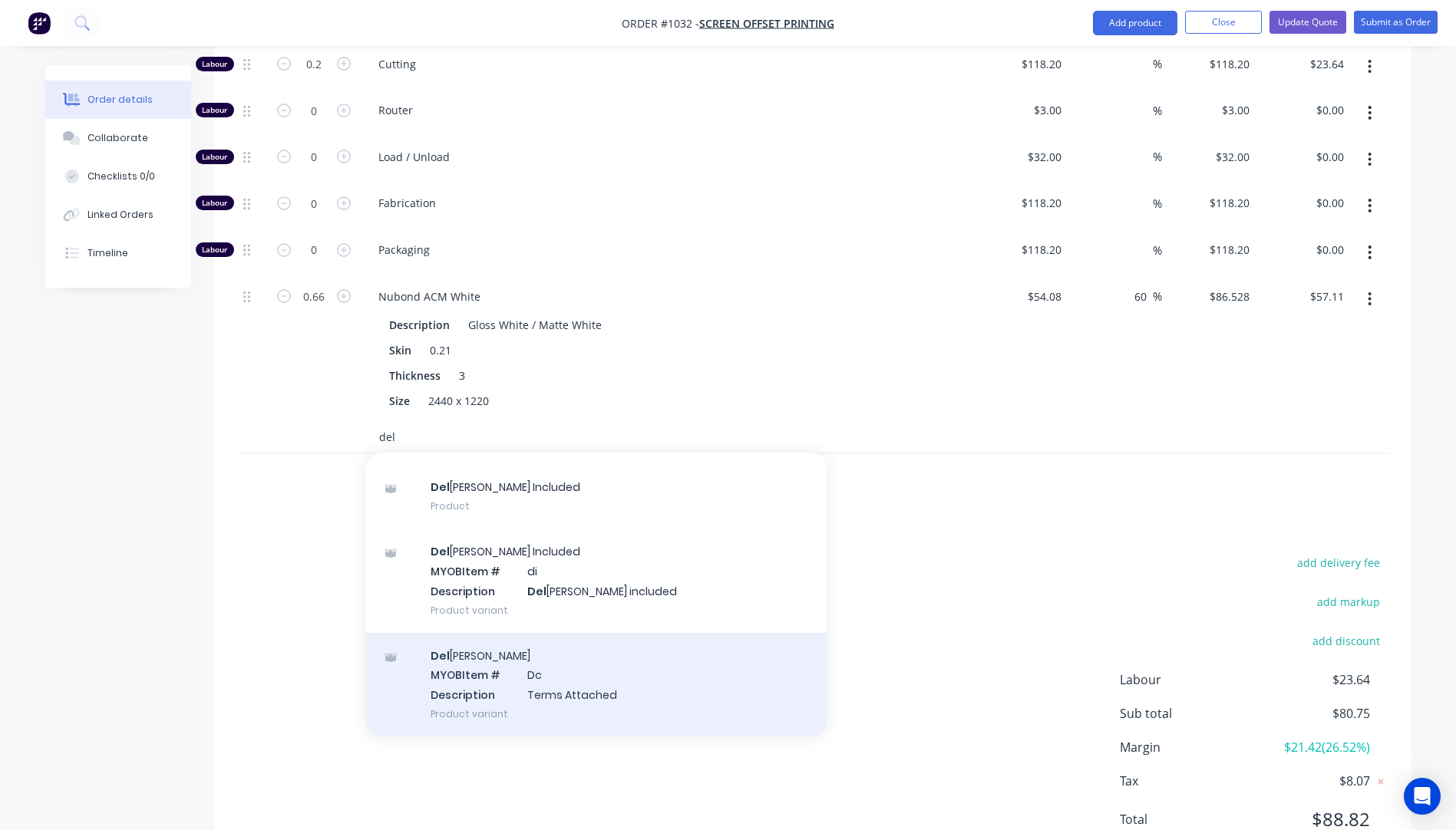
type input "del"
click at [538, 633] on div "Del [PERSON_NAME] MYOB Item # Dc Description Terms Attached Product variant" at bounding box center [596, 685] width 461 height 104
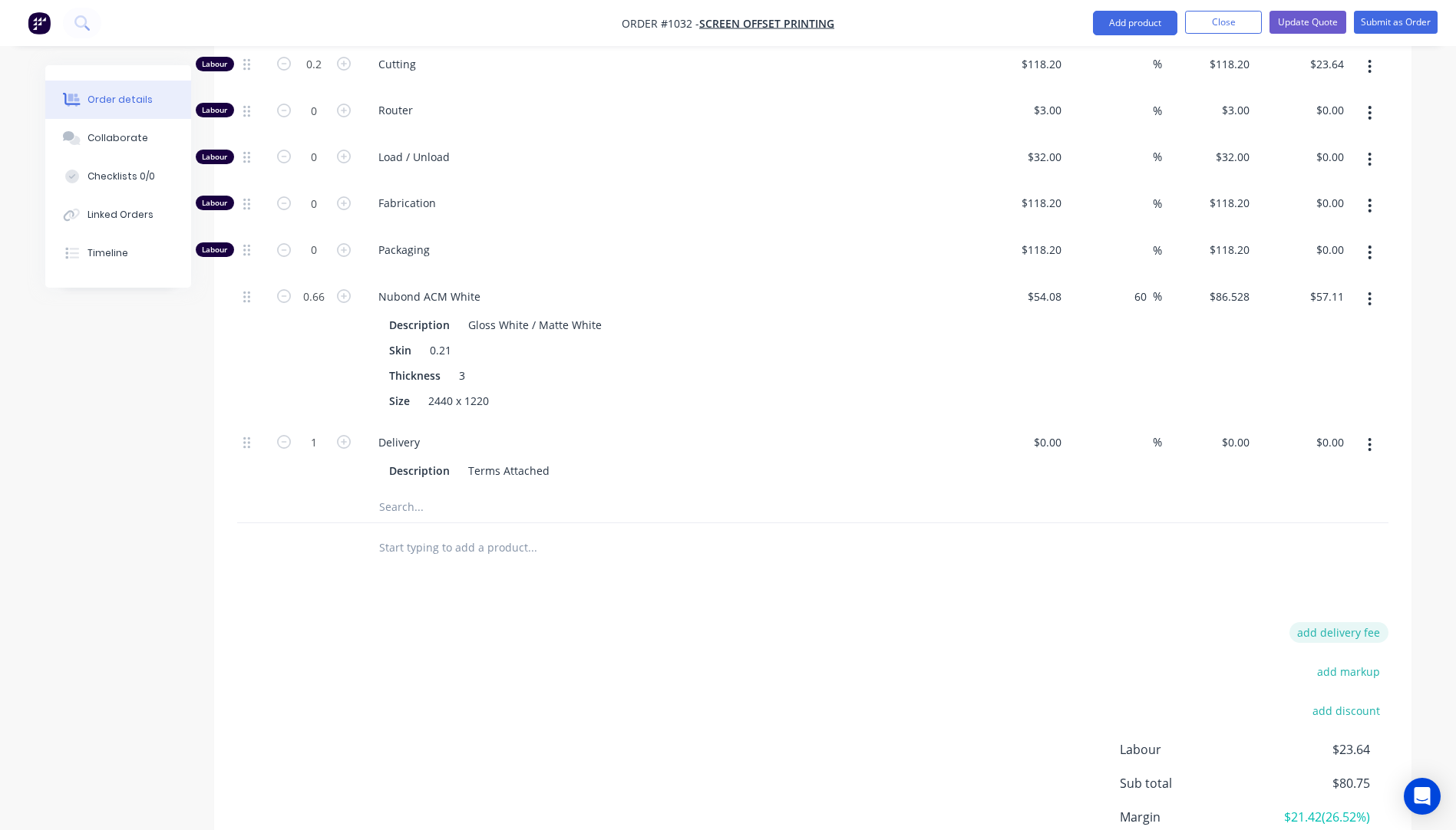
click at [1325, 622] on button "add delivery fee" at bounding box center [1338, 632] width 99 height 21
type input "31.82"
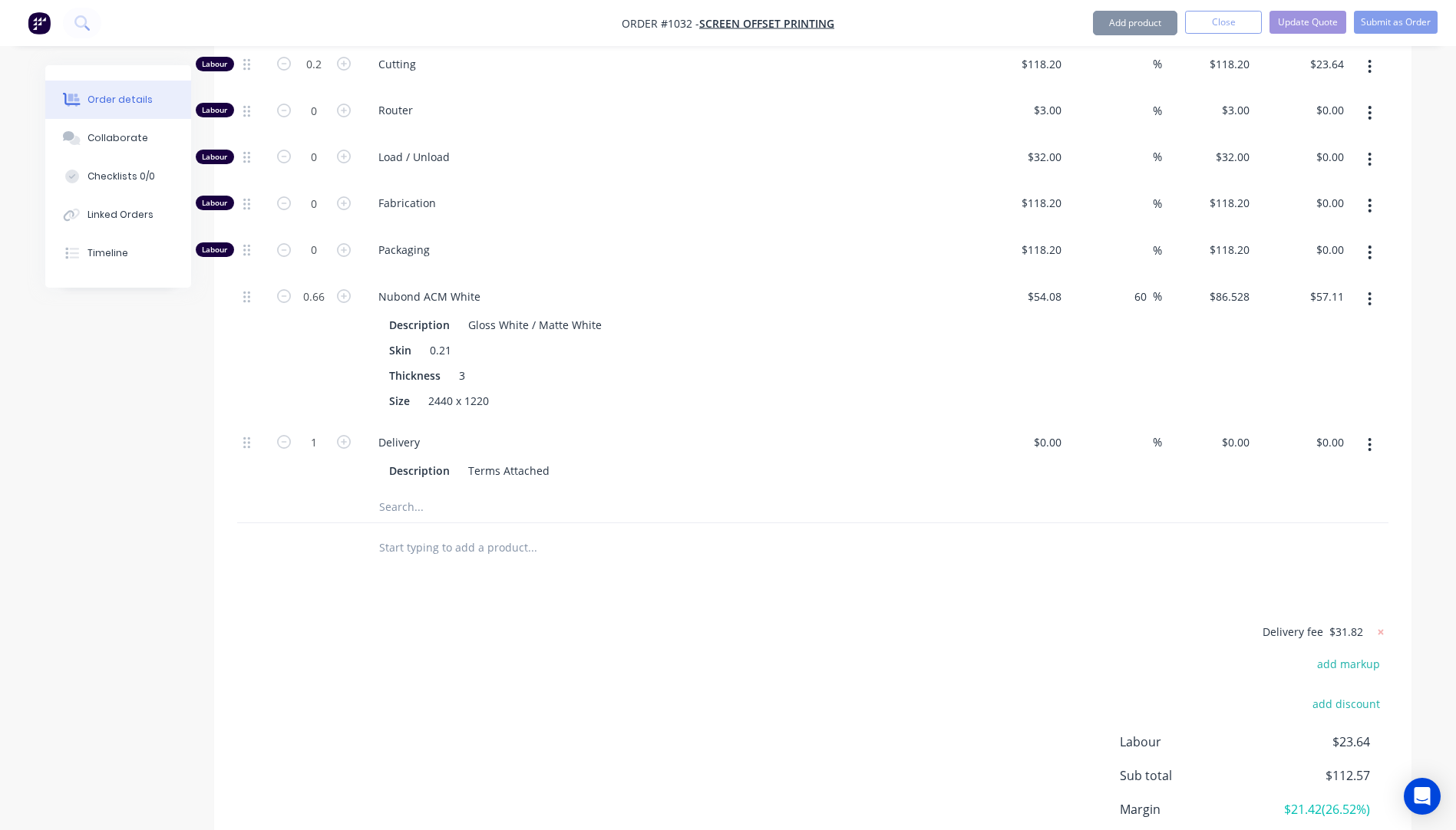
click at [1054, 622] on div "Delivery fee $31.82 add markup add discount Labour $23.64 Sub total $112.57 Mar…" at bounding box center [813, 767] width 1151 height 289
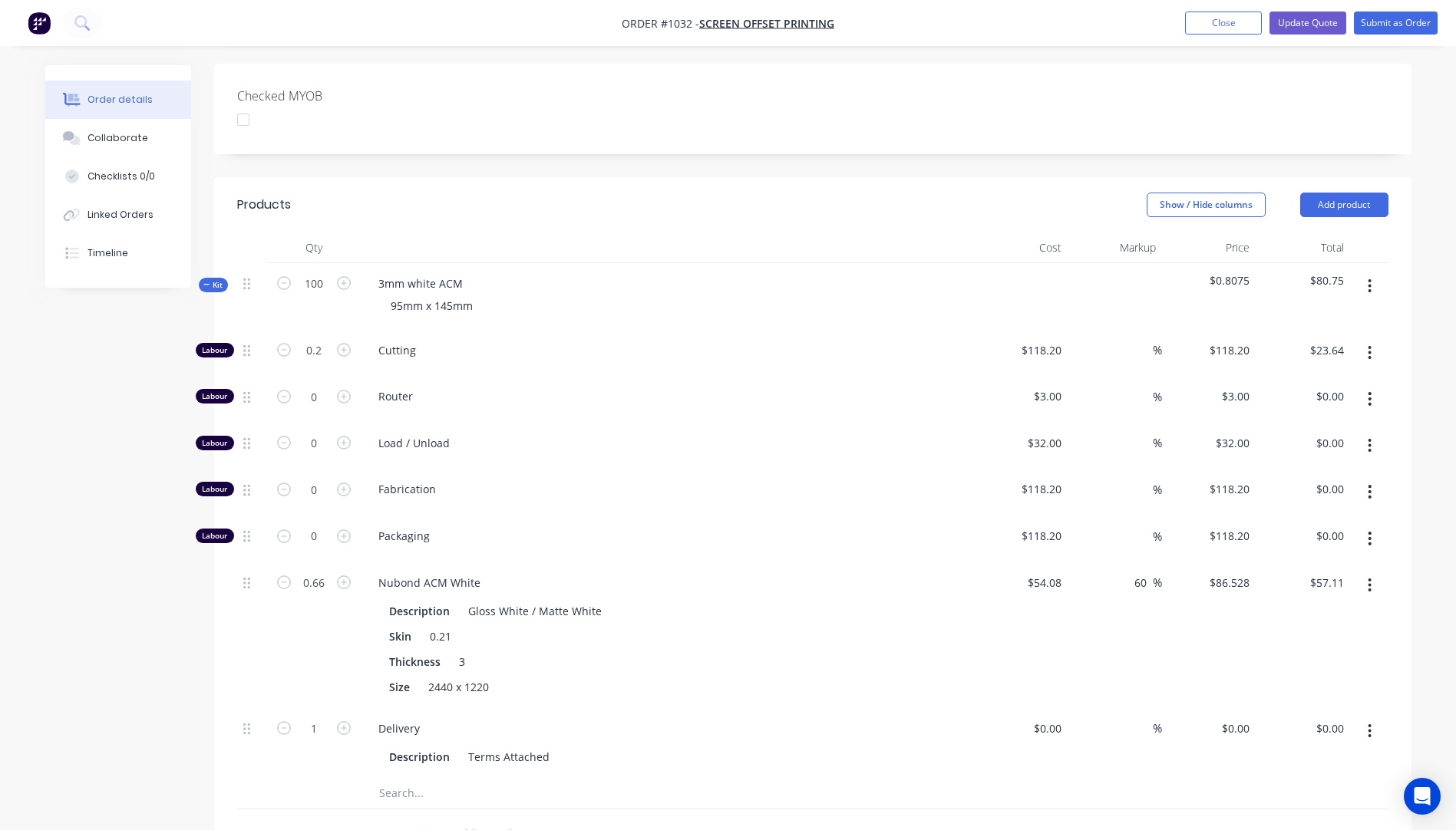
scroll to position [432, 0]
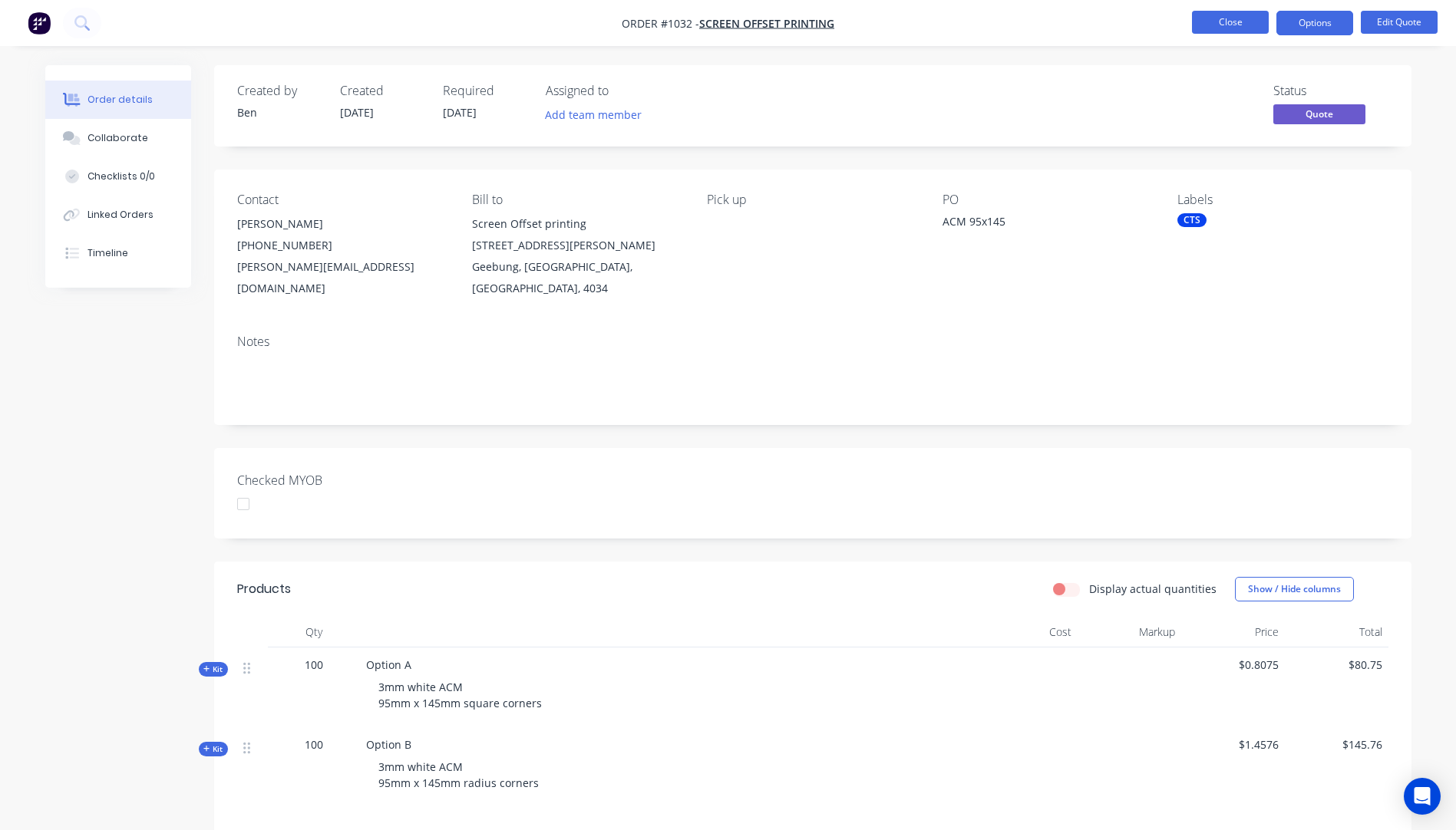
click at [1237, 22] on button "Close" at bounding box center [1230, 22] width 76 height 23
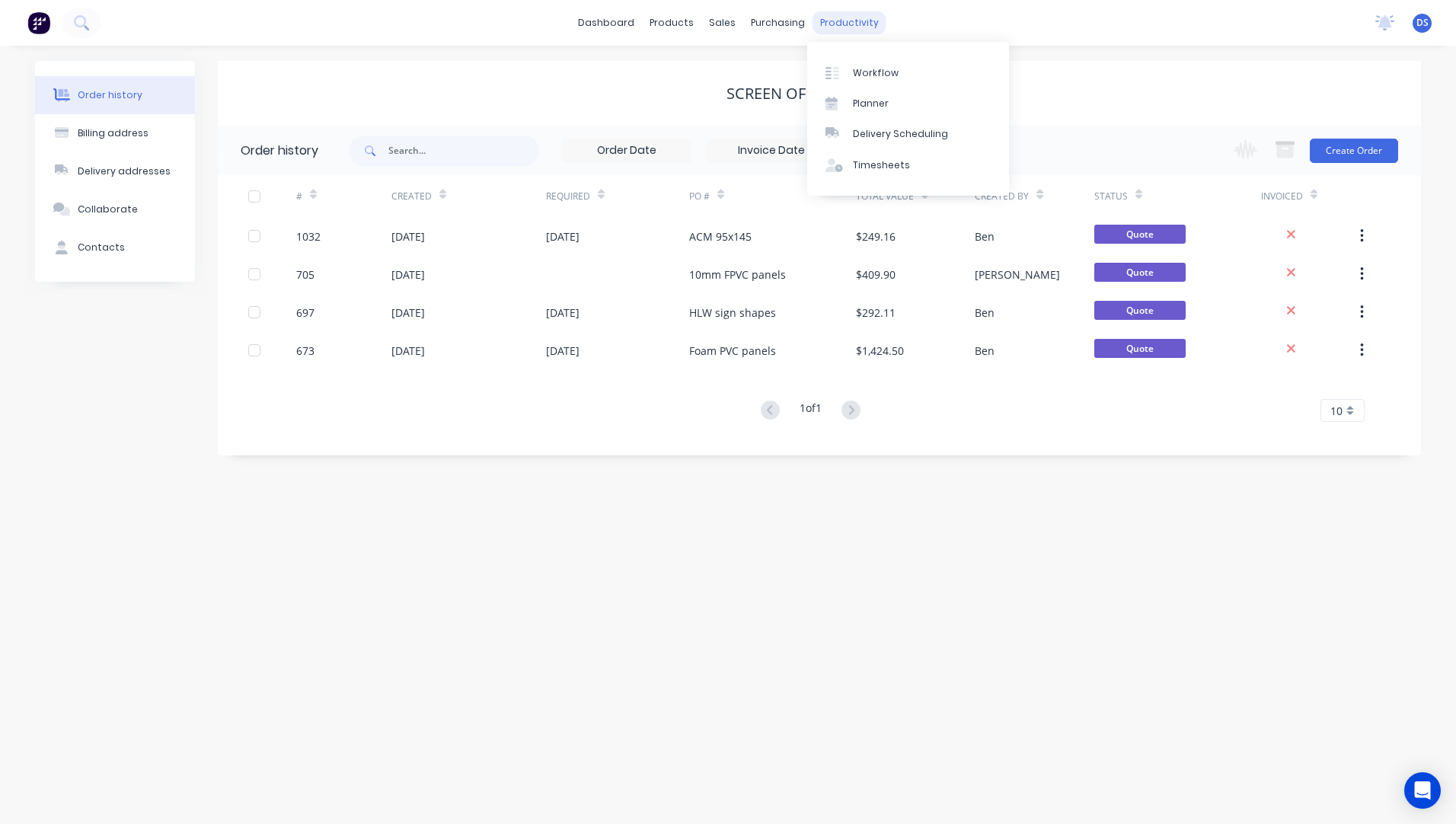
click at [842, 21] on div "productivity" at bounding box center [850, 23] width 74 height 23
click at [868, 77] on div "Workflow" at bounding box center [875, 73] width 45 height 14
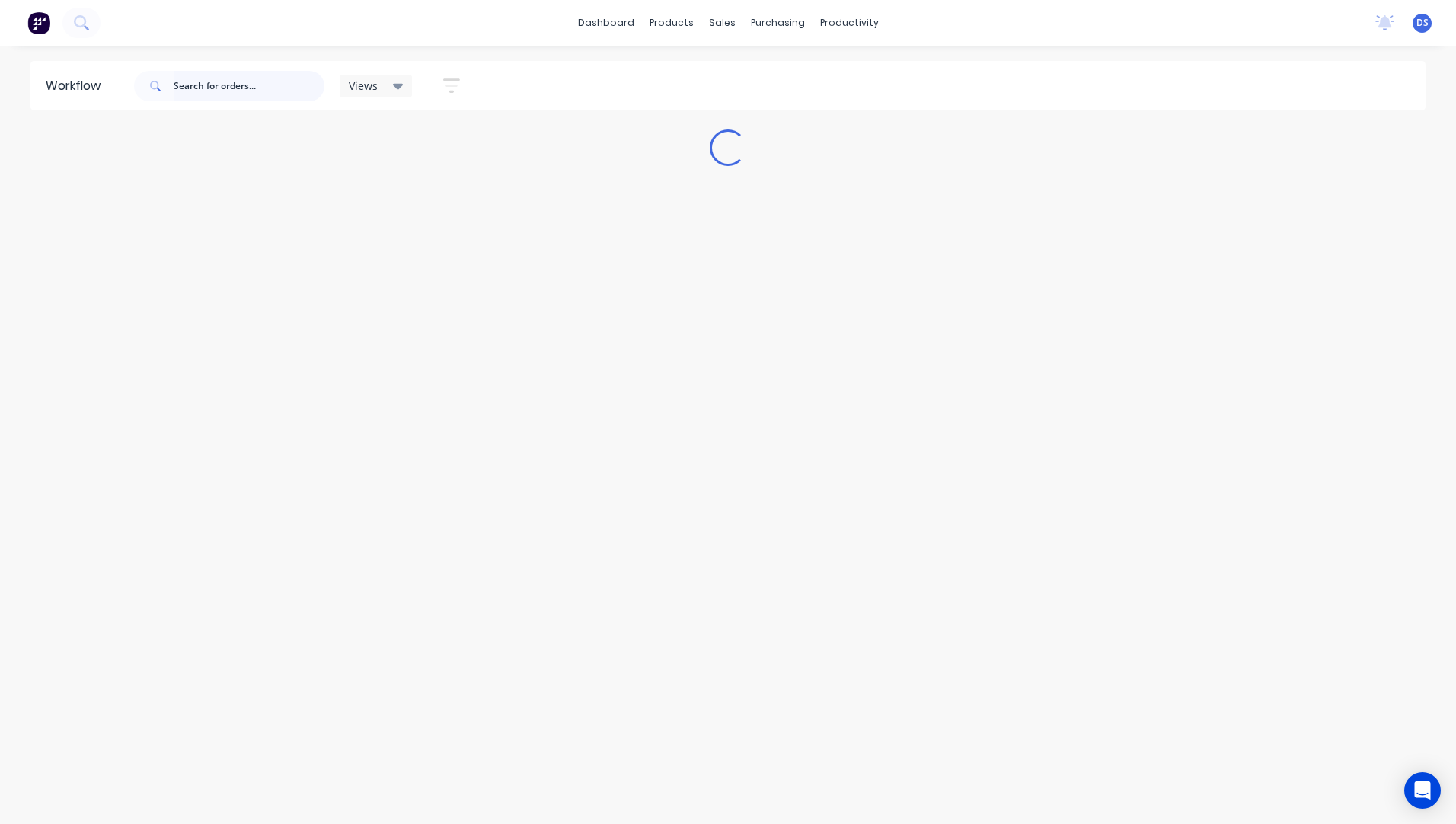
click at [214, 90] on input "text" at bounding box center [249, 86] width 151 height 30
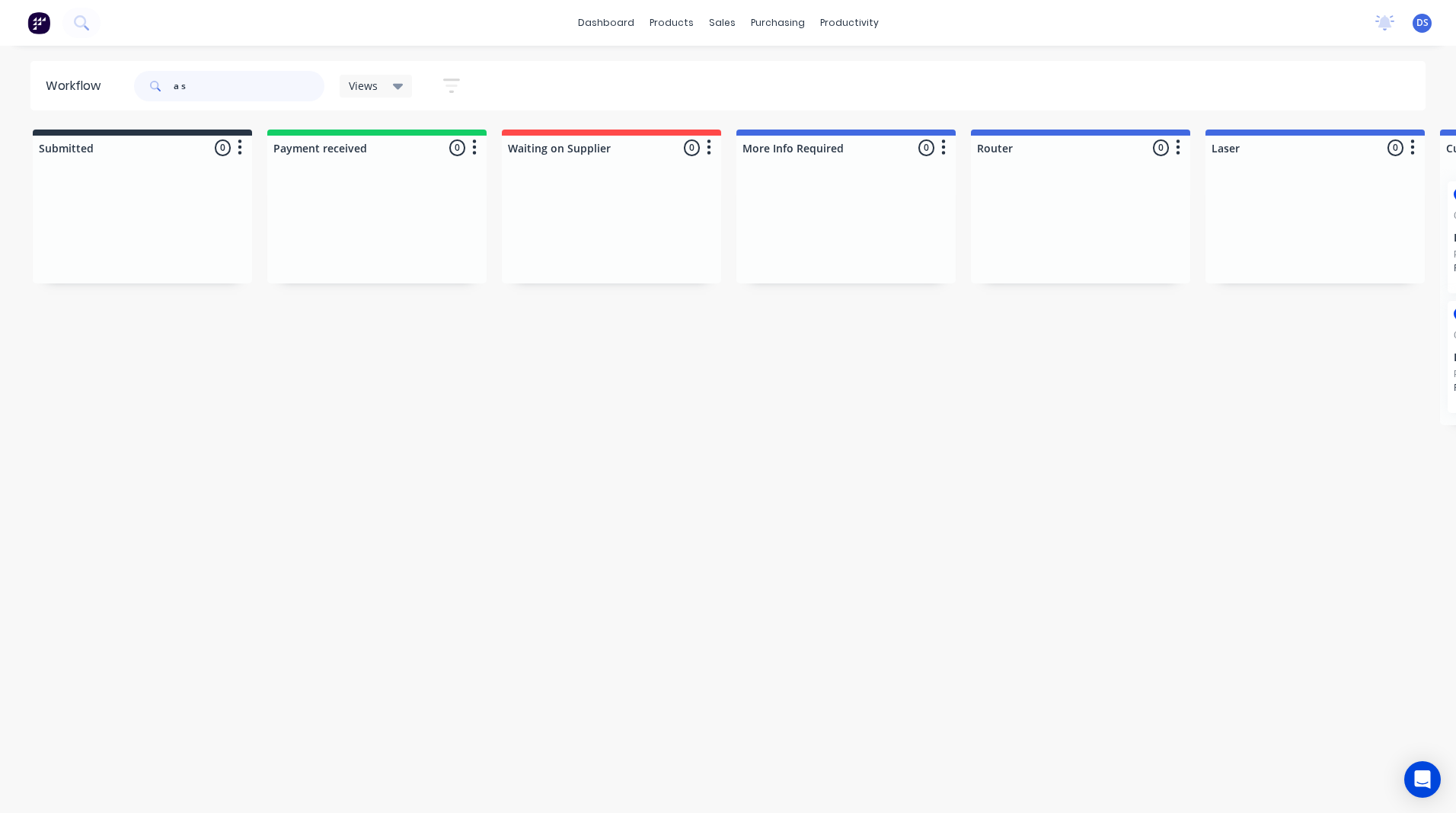
type input "a s"
drag, startPoint x: 204, startPoint y: 91, endPoint x: 533, endPoint y: 73, distance: 329.5
click at [164, 91] on div "a s" at bounding box center [229, 86] width 190 height 30
click at [768, 68] on div "Sales Orders" at bounding box center [778, 72] width 63 height 14
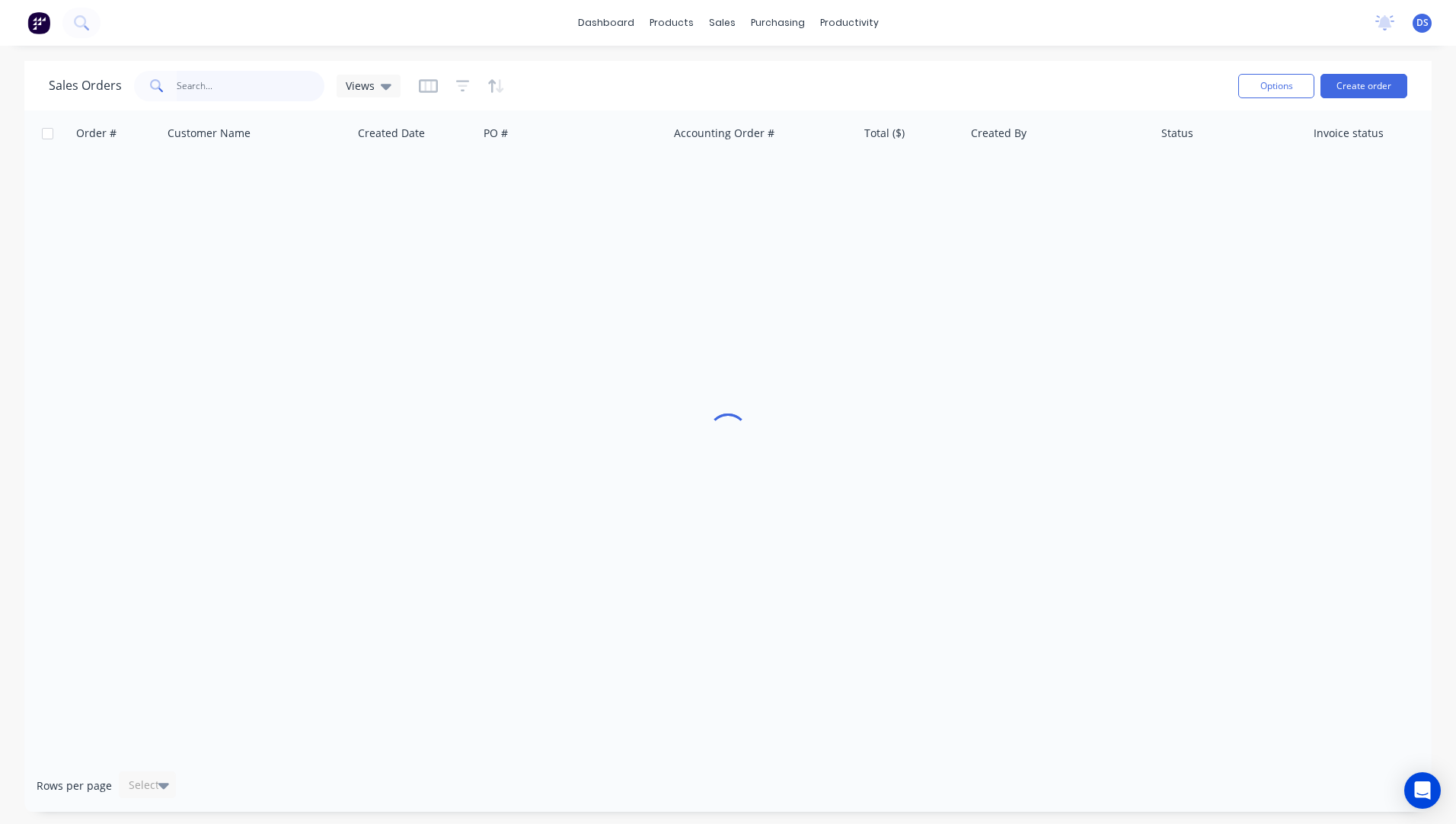
click at [225, 86] on input "text" at bounding box center [251, 86] width 148 height 30
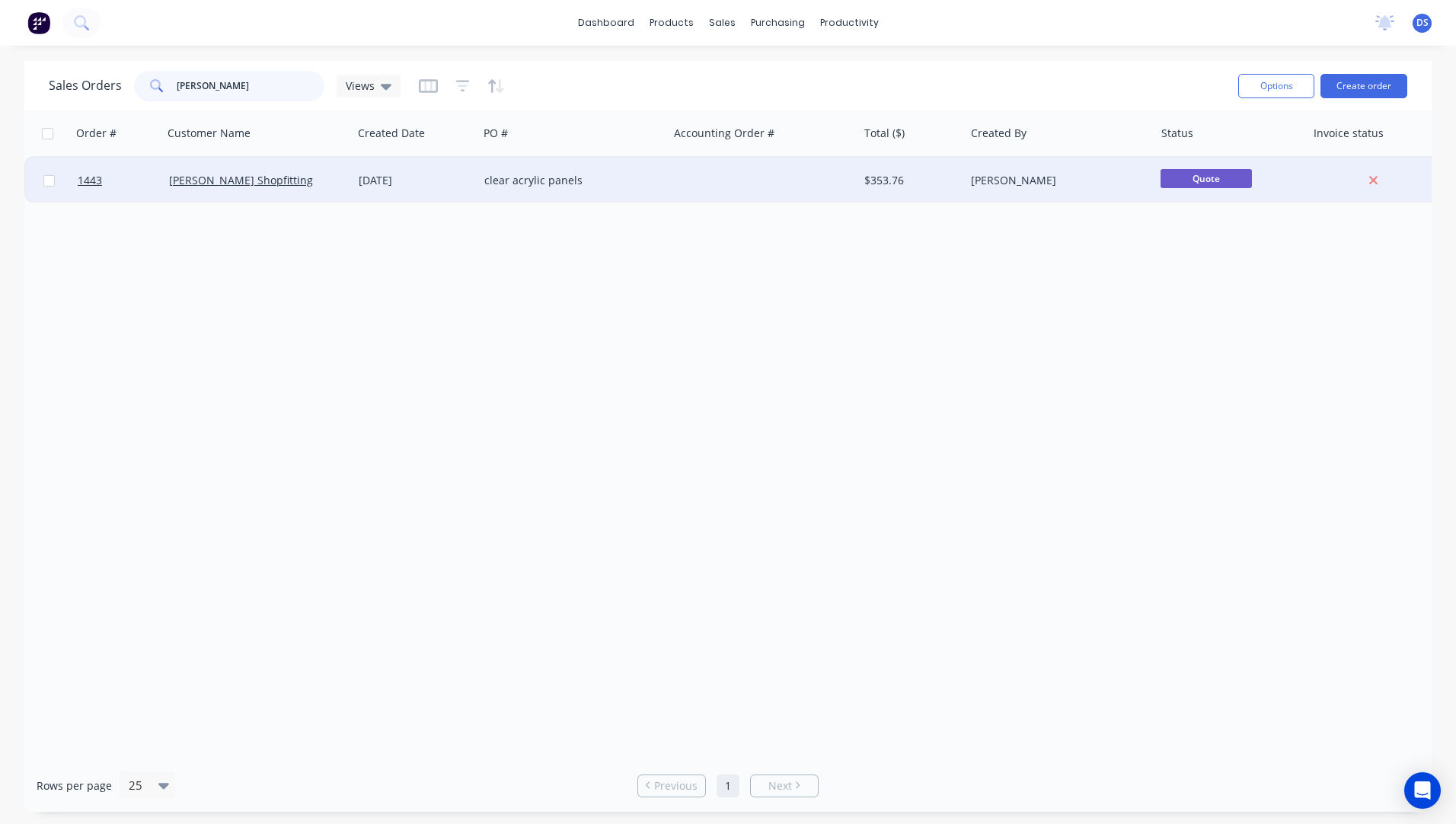
type input "[PERSON_NAME]"
click at [504, 193] on div "clear acrylic panels" at bounding box center [573, 180] width 189 height 45
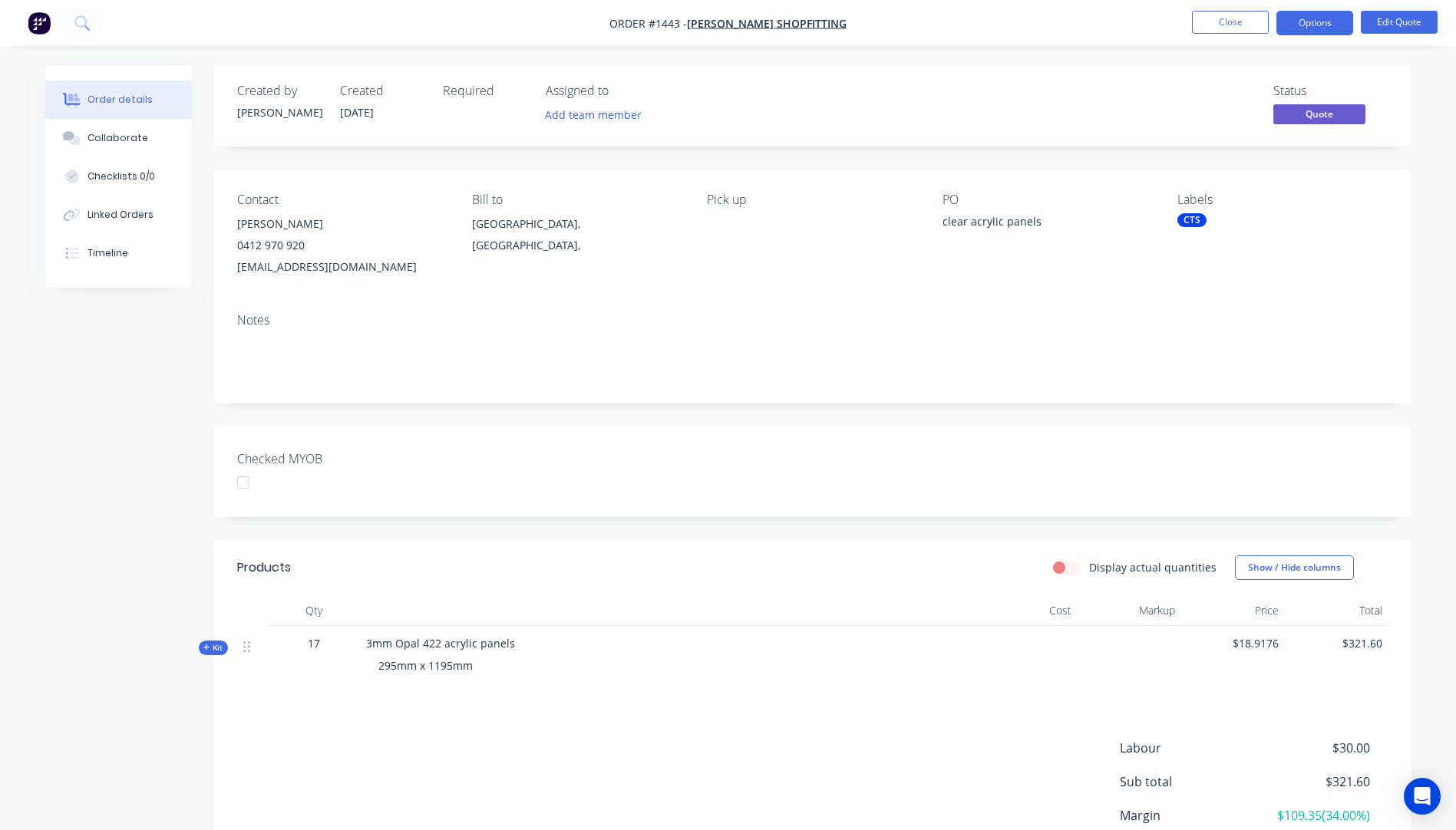
click at [1186, 219] on div "CTS" at bounding box center [1191, 220] width 29 height 14
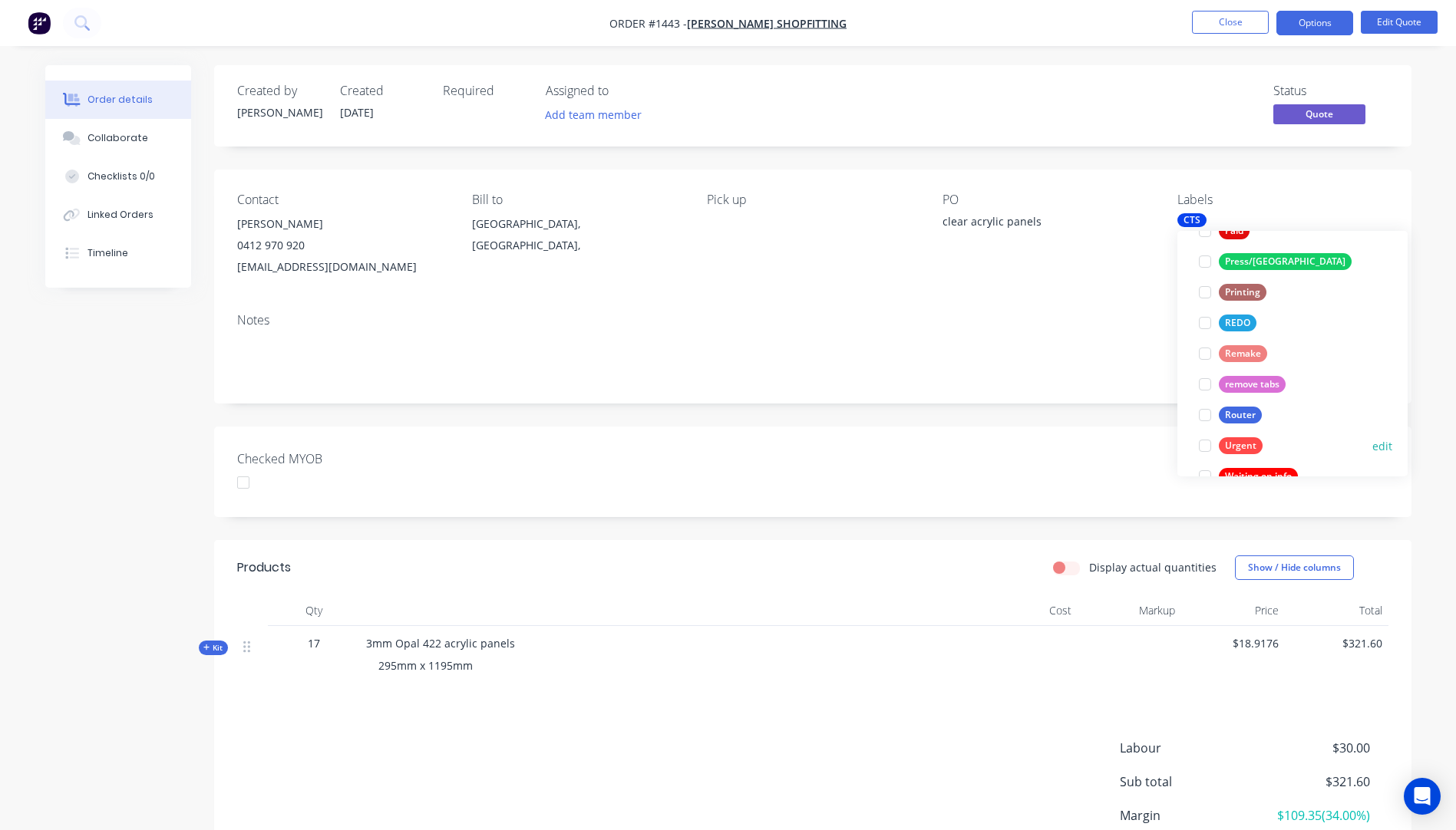
click at [1234, 450] on div "Urgent" at bounding box center [1240, 446] width 44 height 17
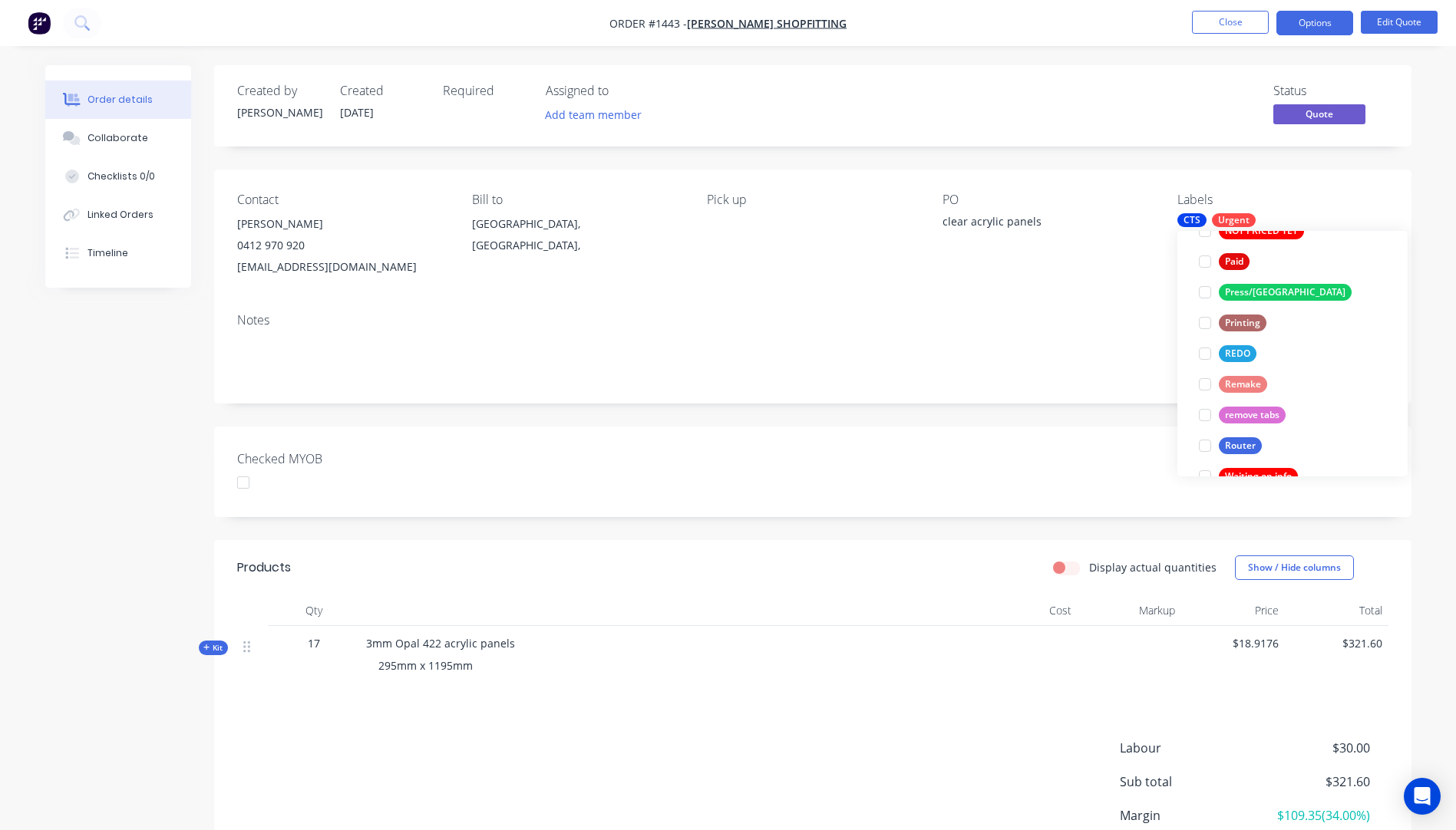
scroll to position [0, 0]
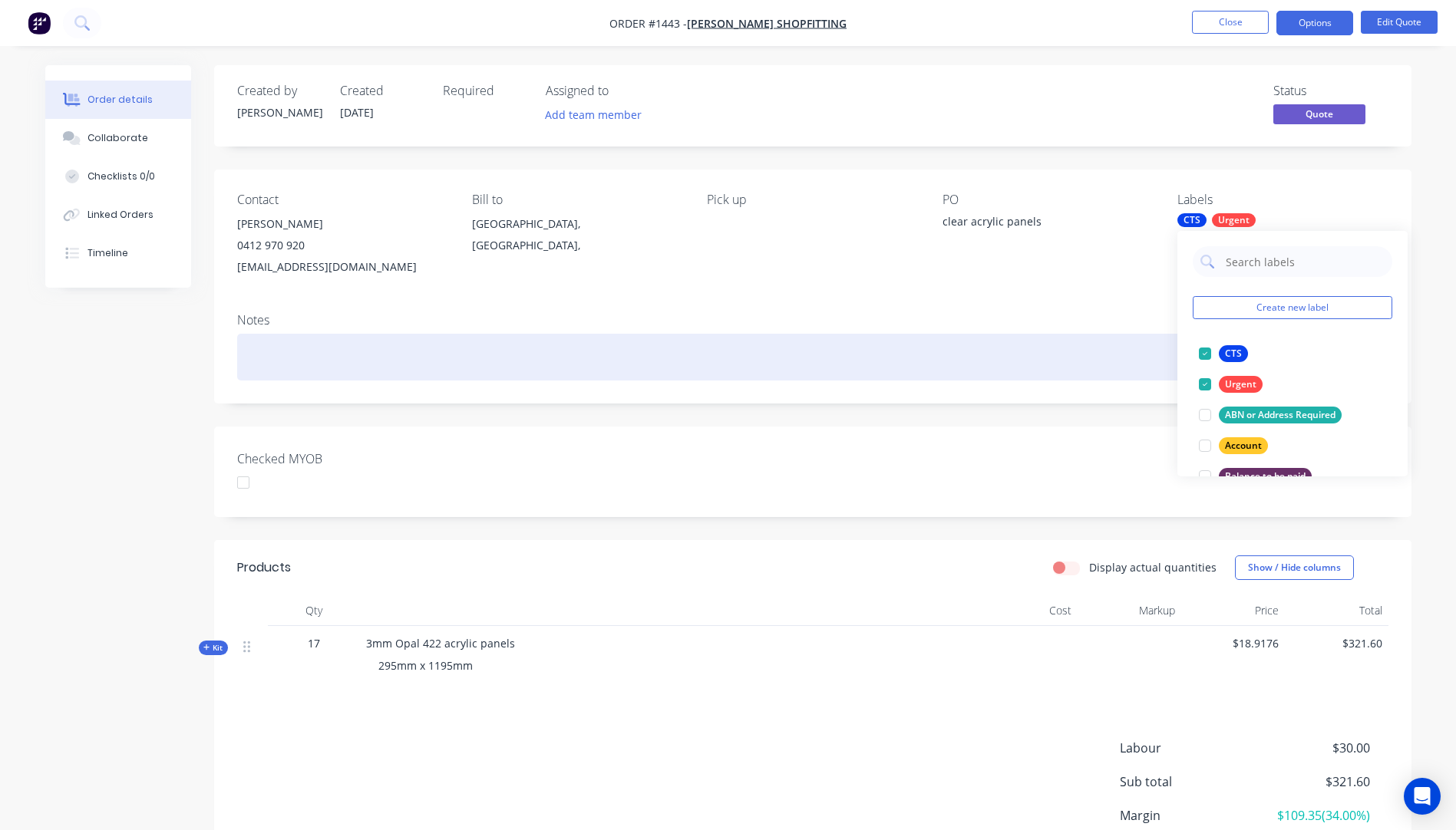
click at [1109, 336] on div at bounding box center [813, 357] width 1151 height 46
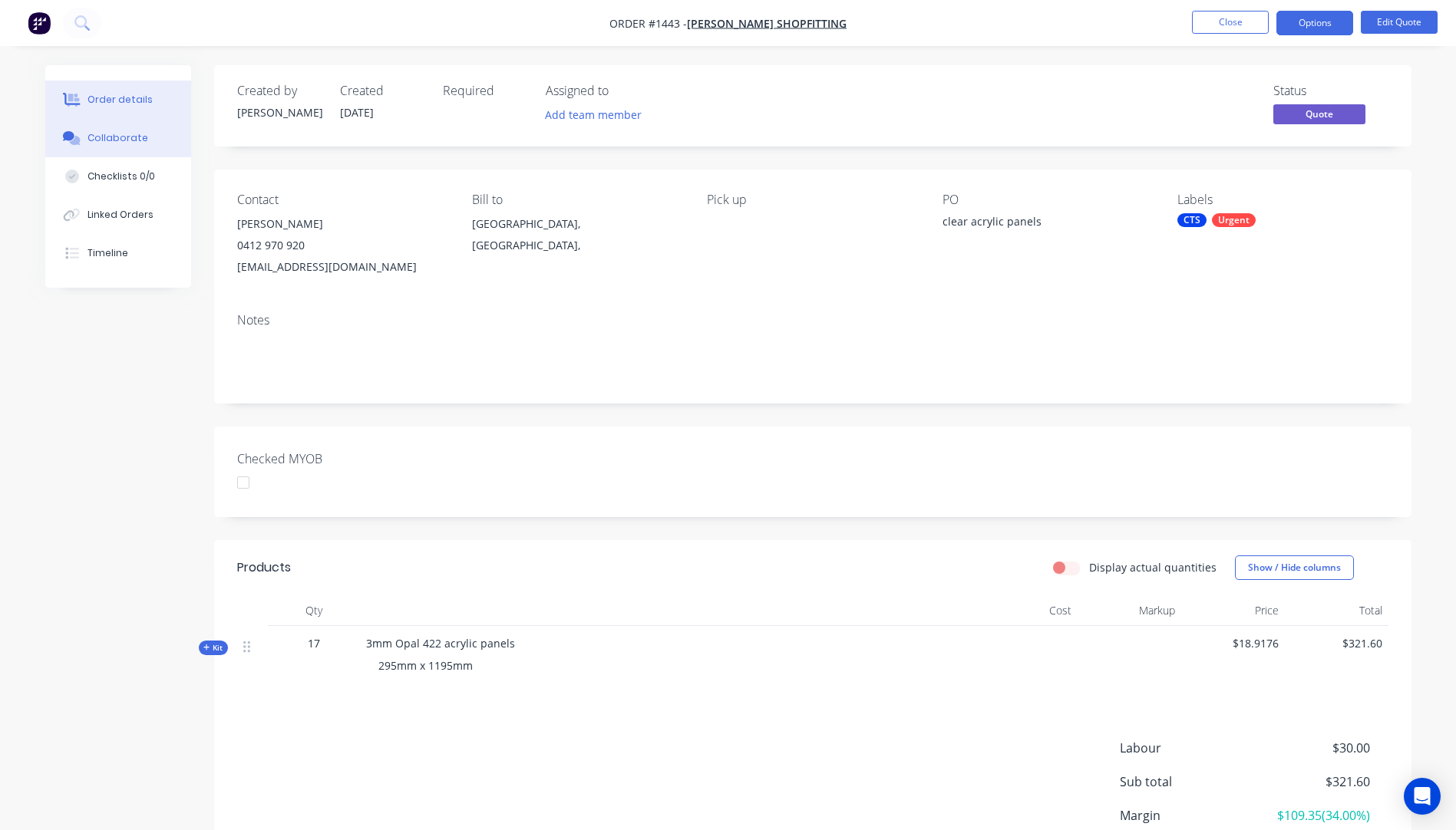
click at [102, 142] on div "Collaborate" at bounding box center [117, 138] width 61 height 14
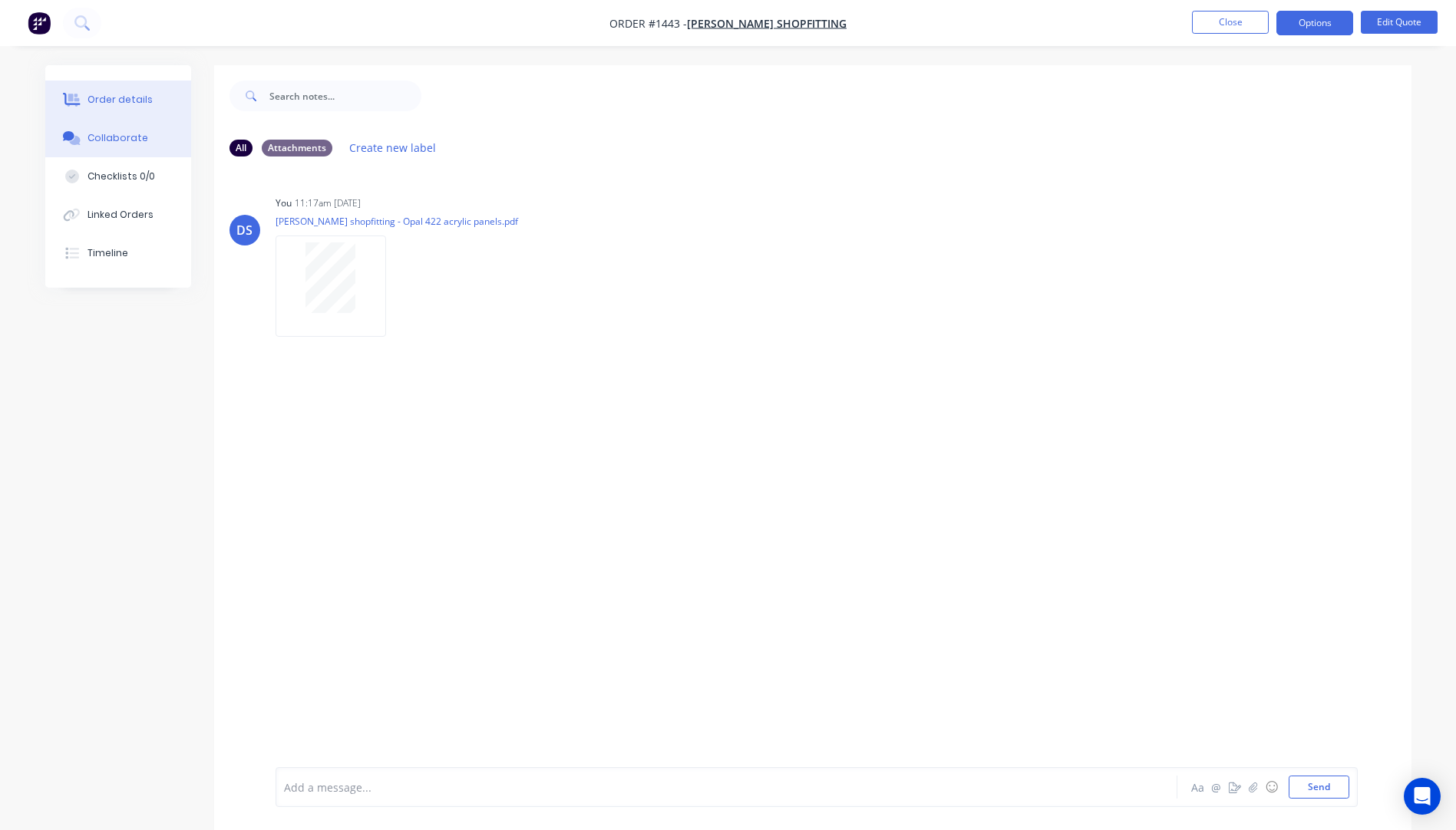
click at [114, 103] on div "Order details" at bounding box center [120, 100] width 66 height 14
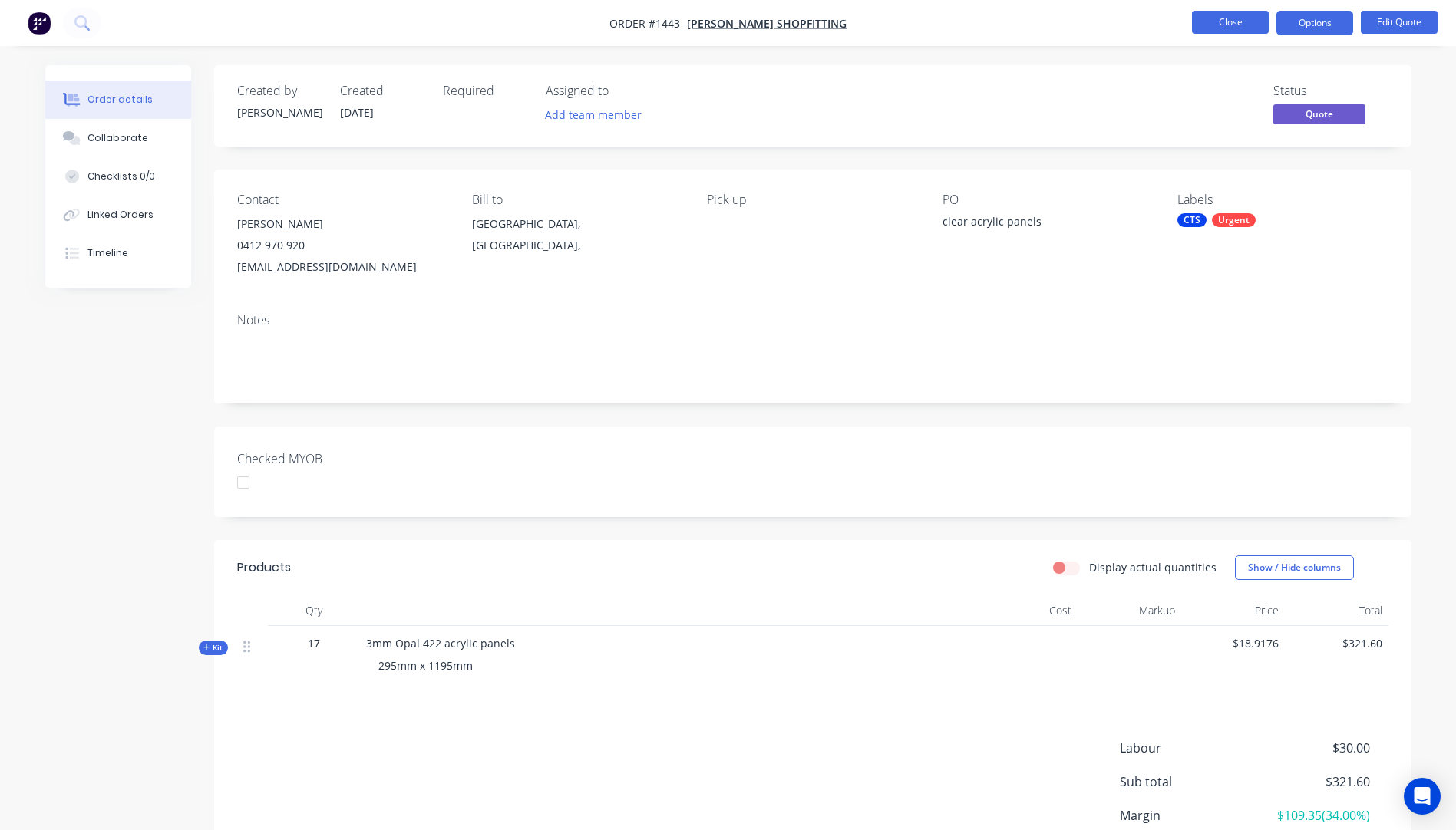
click at [1233, 24] on button "Close" at bounding box center [1230, 22] width 76 height 23
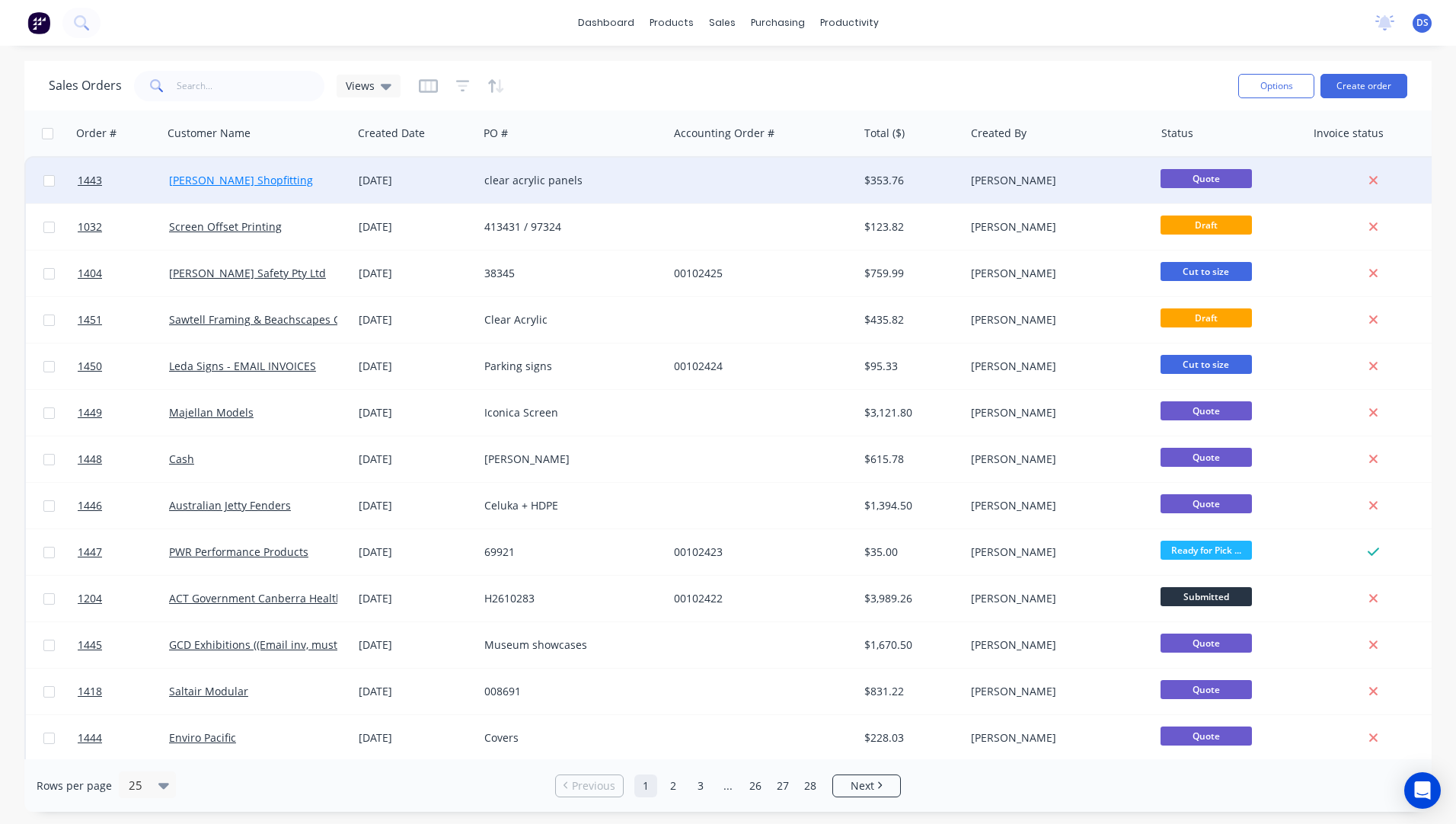
click at [206, 180] on link "[PERSON_NAME] Shopfitting" at bounding box center [240, 180] width 144 height 15
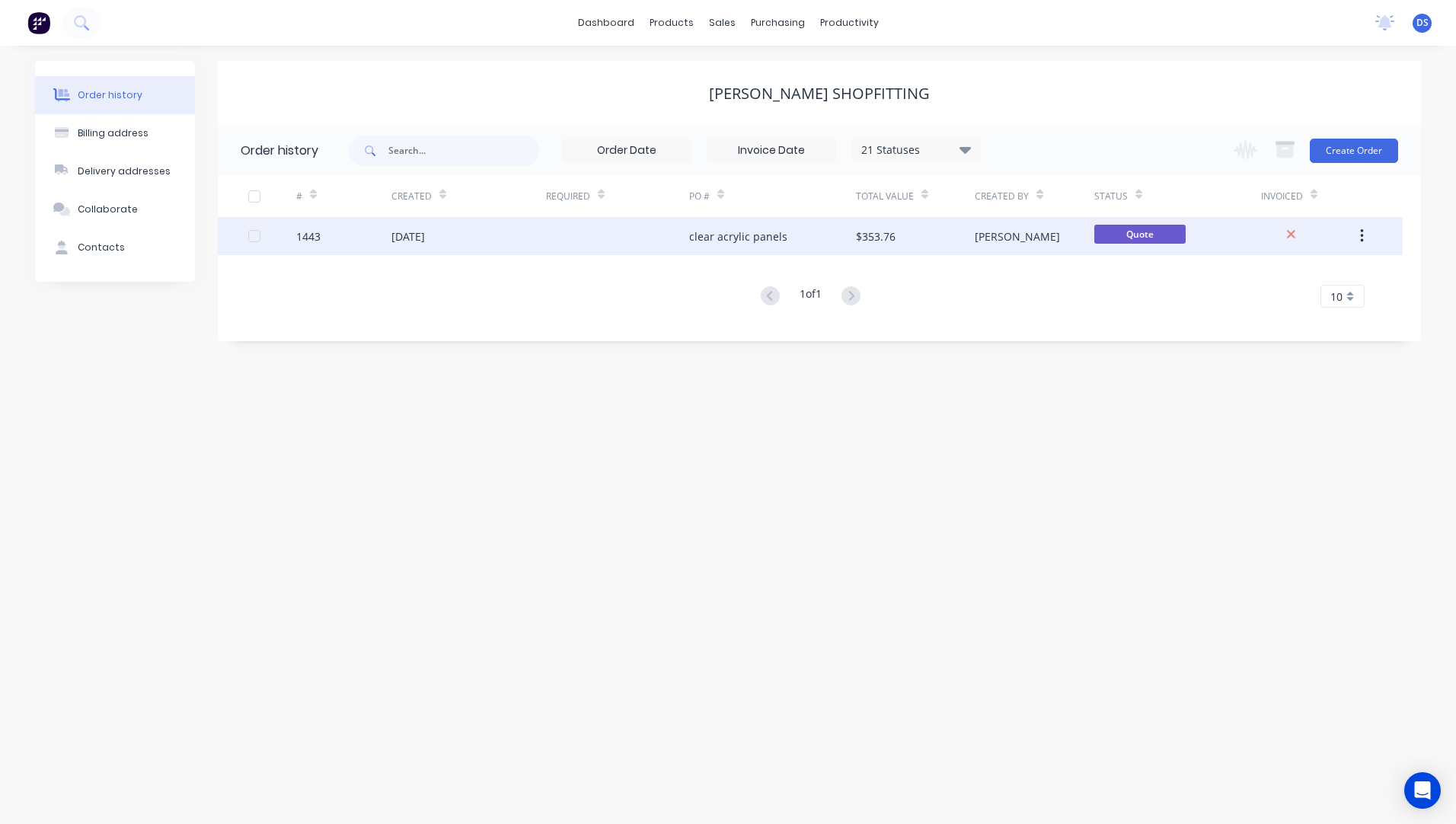
click at [739, 236] on div "clear acrylic panels" at bounding box center [738, 236] width 98 height 16
